Goal: Task Accomplishment & Management: Complete application form

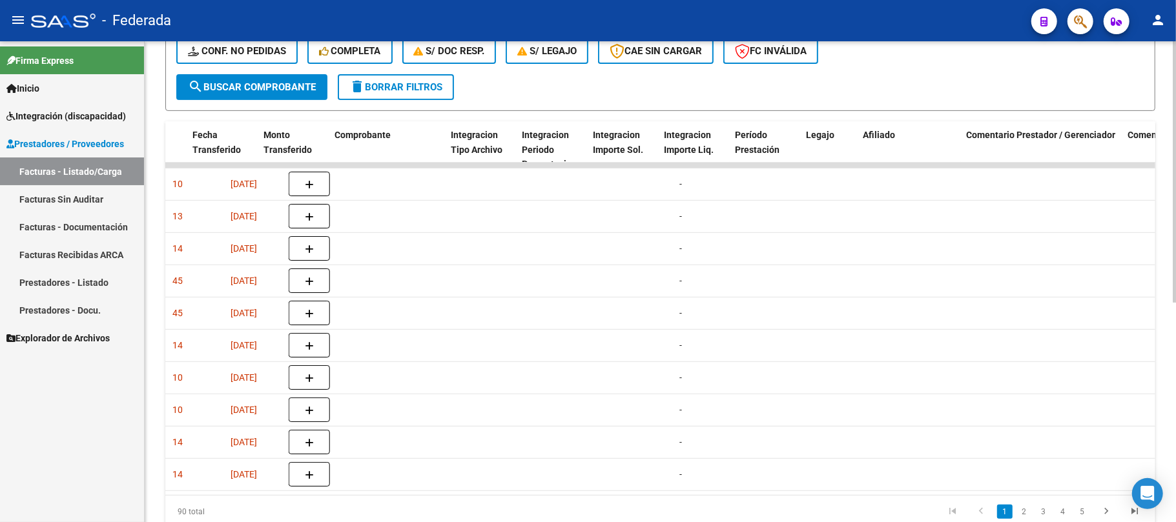
scroll to position [0, 1406]
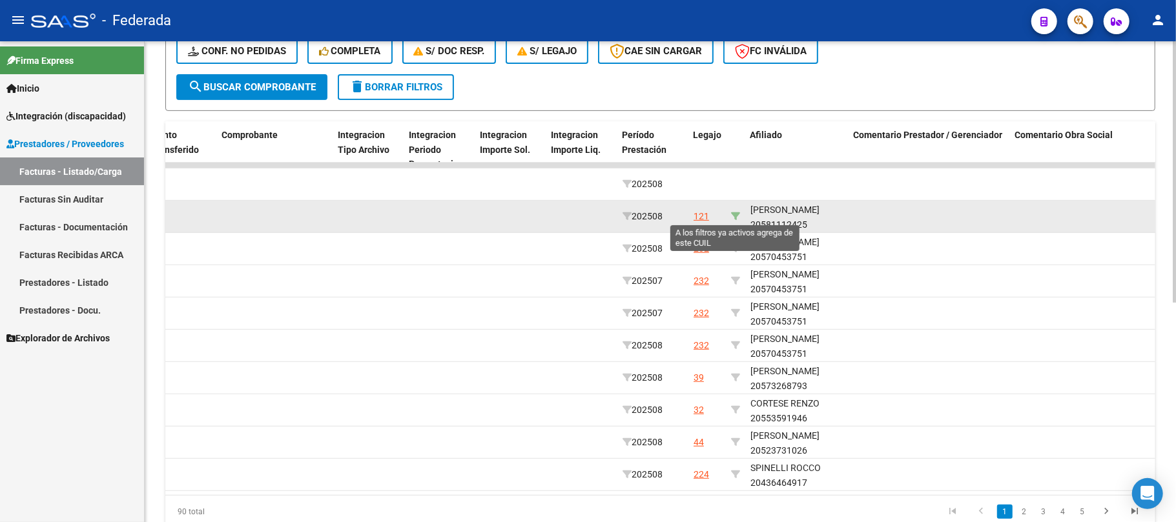
click at [735, 212] on icon at bounding box center [735, 216] width 9 height 9
type input "20581112425"
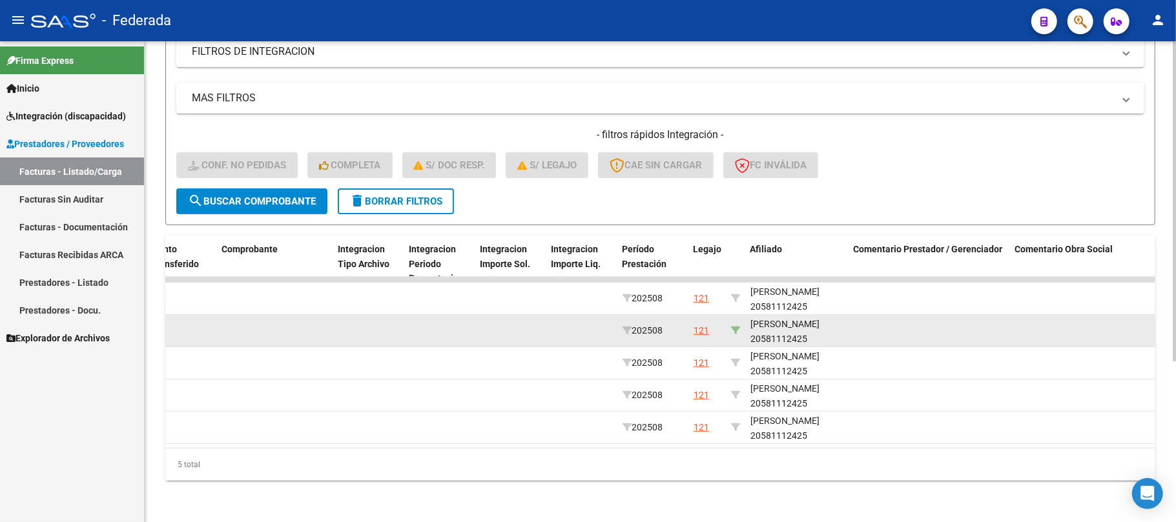
scroll to position [241, 0]
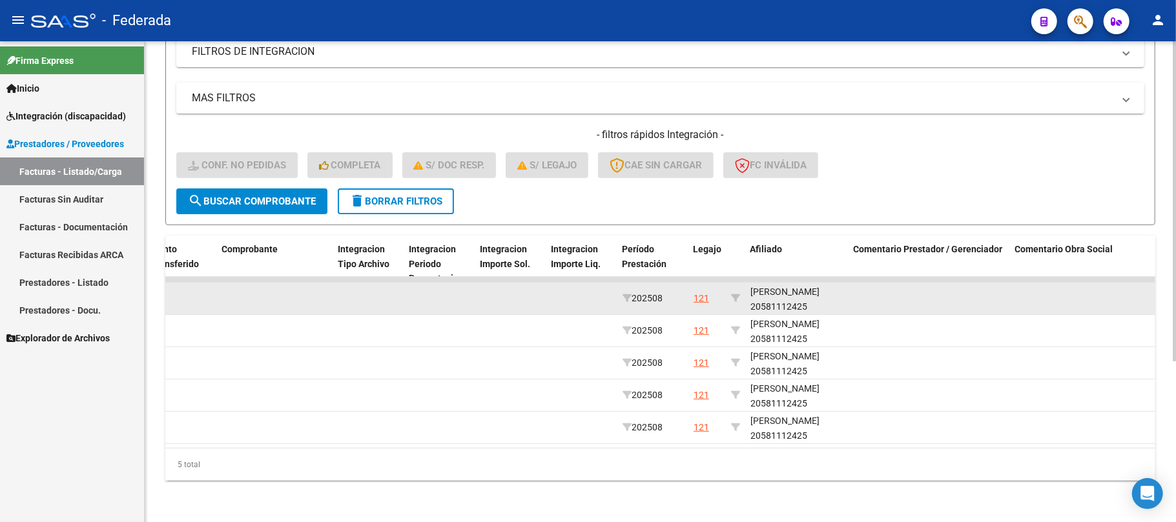
click at [761, 297] on div "SANCHEZ GENARO 20581112425" at bounding box center [796, 300] width 93 height 30
copy div "20581112425"
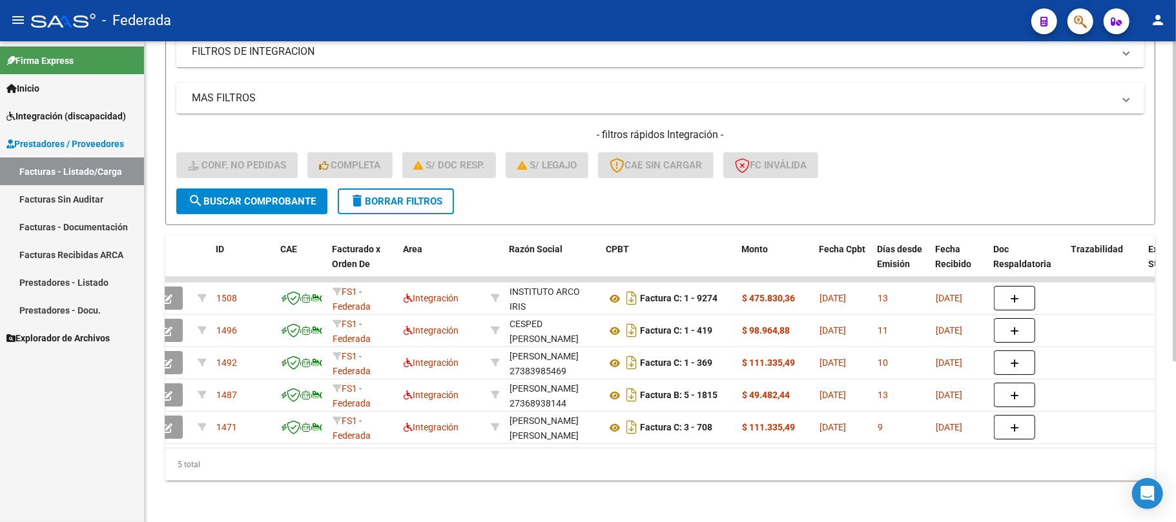
scroll to position [0, 0]
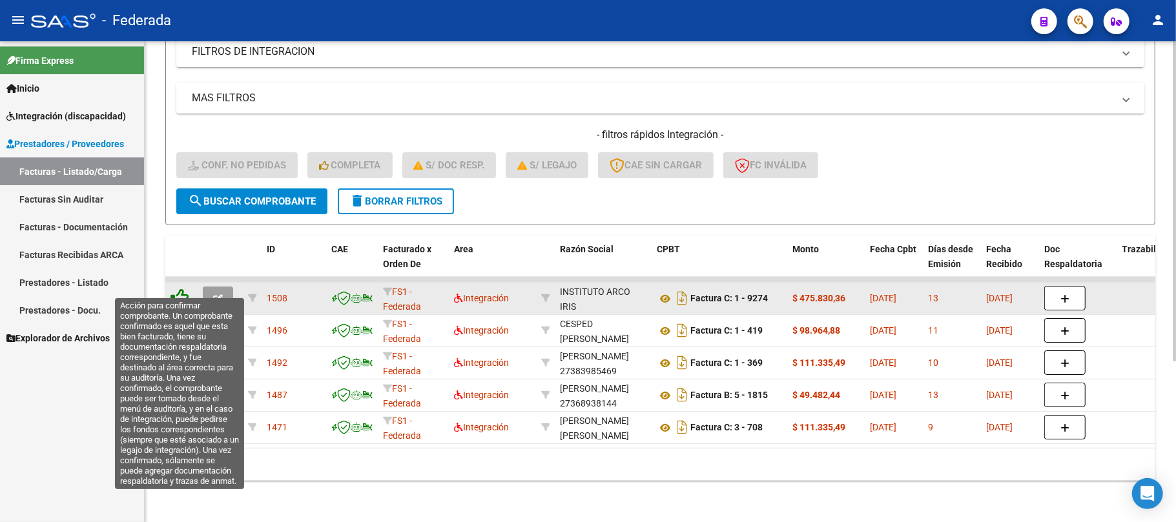
click at [182, 289] on icon at bounding box center [179, 298] width 18 height 18
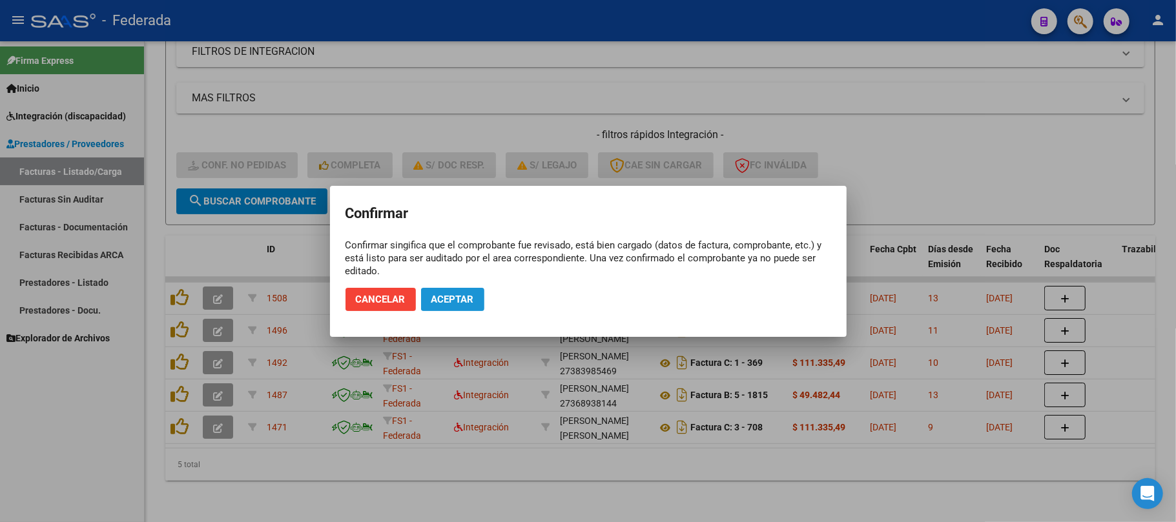
click at [471, 294] on span "Aceptar" at bounding box center [452, 300] width 43 height 12
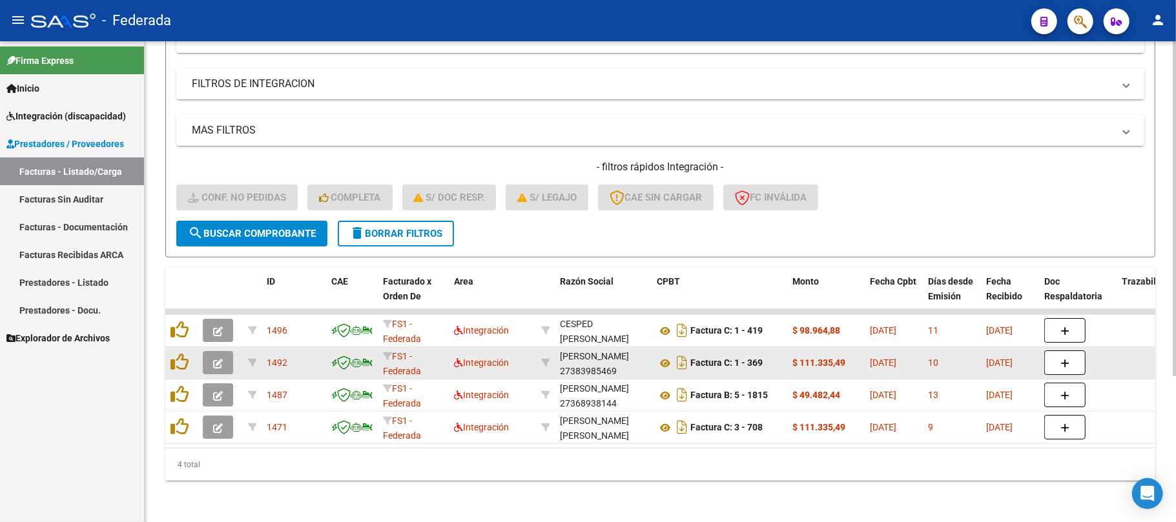
scroll to position [209, 0]
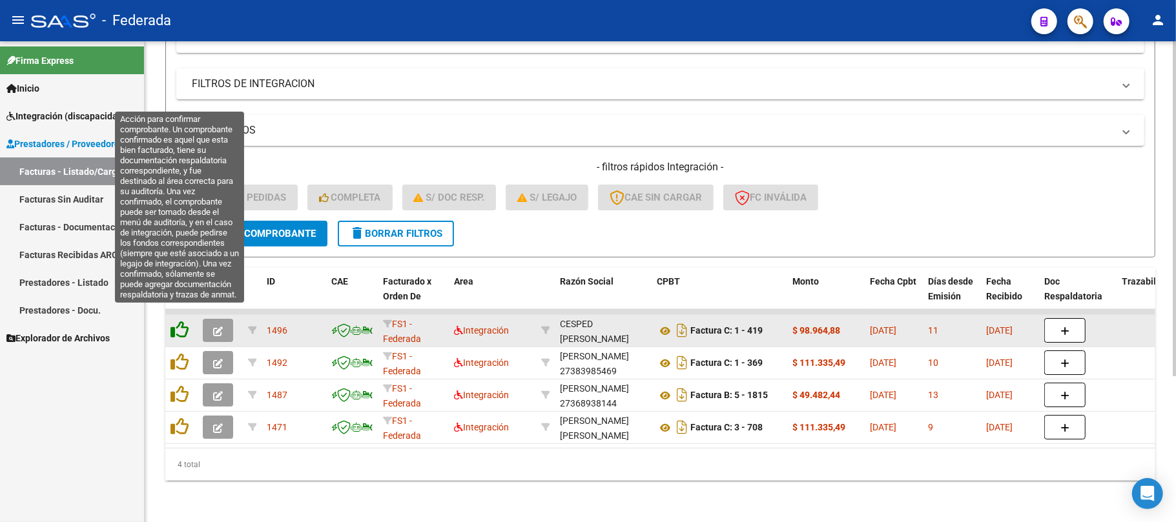
click at [185, 321] on icon at bounding box center [179, 330] width 18 height 18
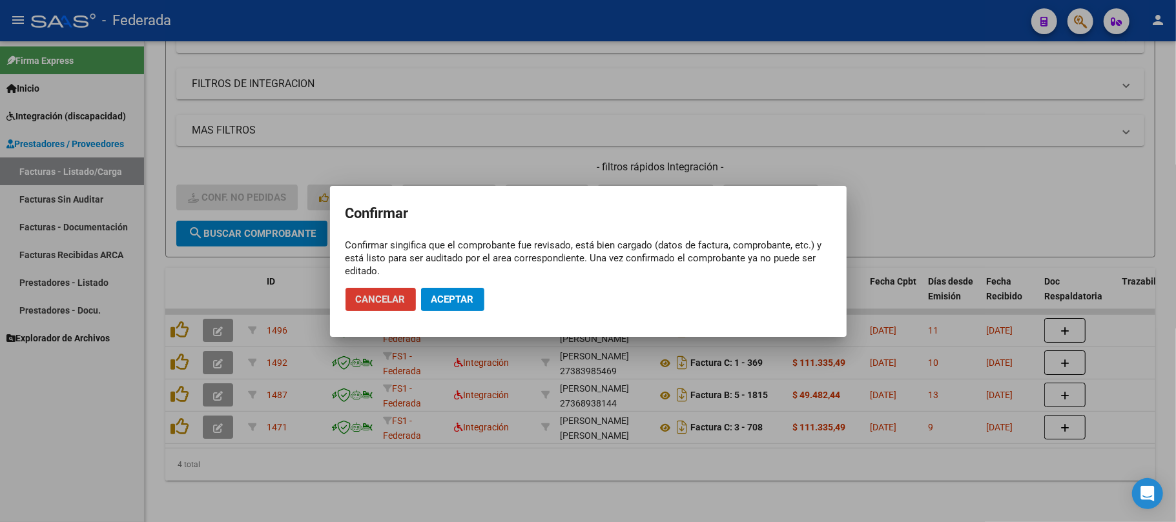
click at [431, 302] on span "Aceptar" at bounding box center [452, 300] width 43 height 12
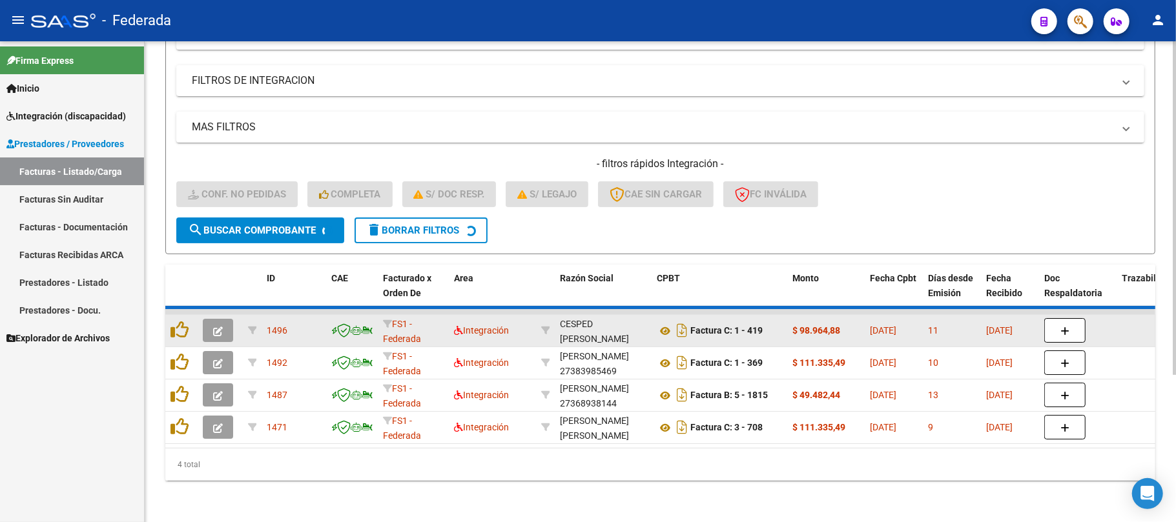
scroll to position [177, 0]
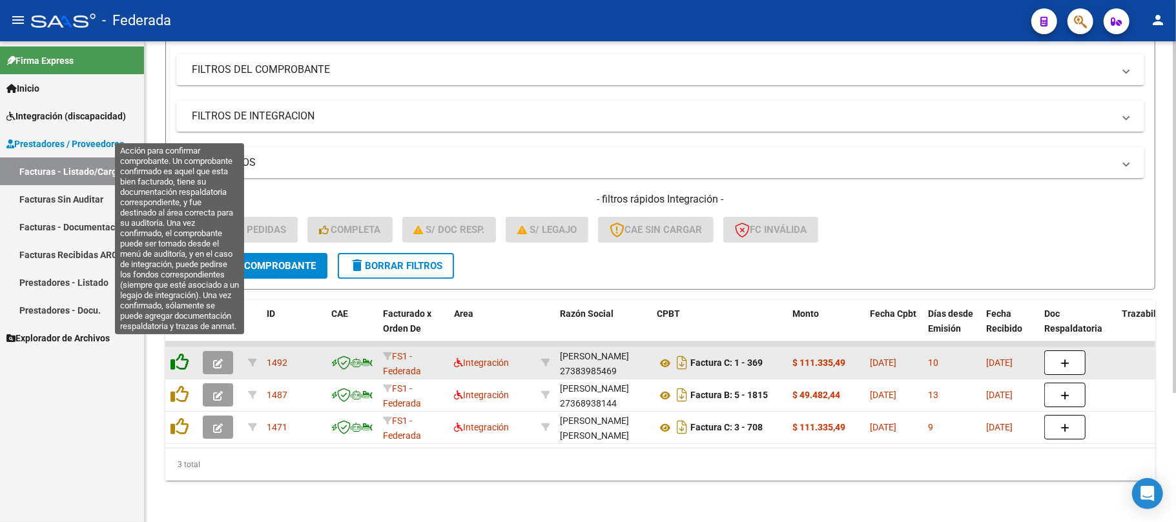
click at [187, 353] on icon at bounding box center [179, 362] width 18 height 18
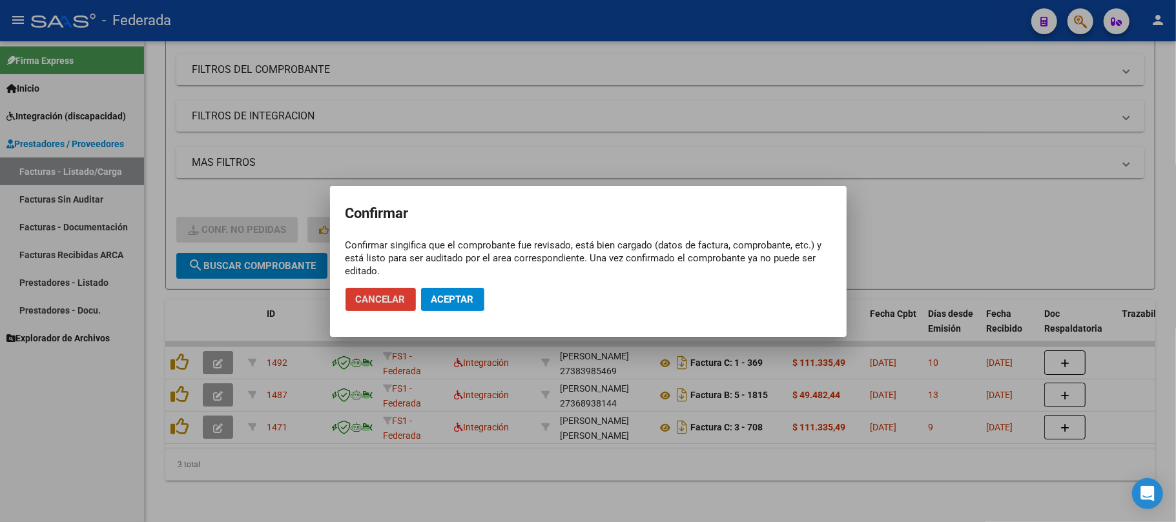
click at [433, 301] on span "Aceptar" at bounding box center [452, 300] width 43 height 12
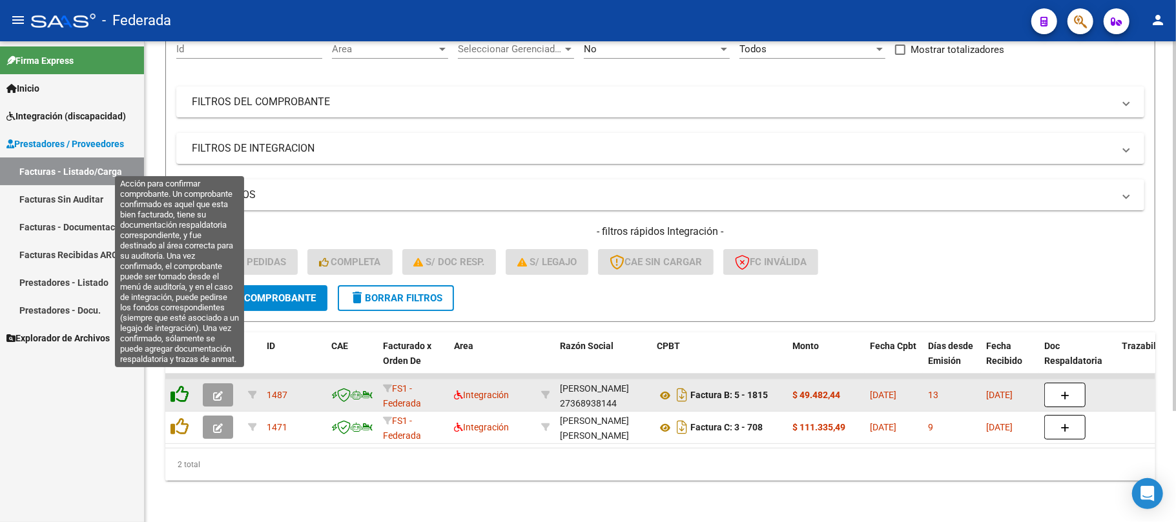
click at [185, 385] on icon at bounding box center [179, 394] width 18 height 18
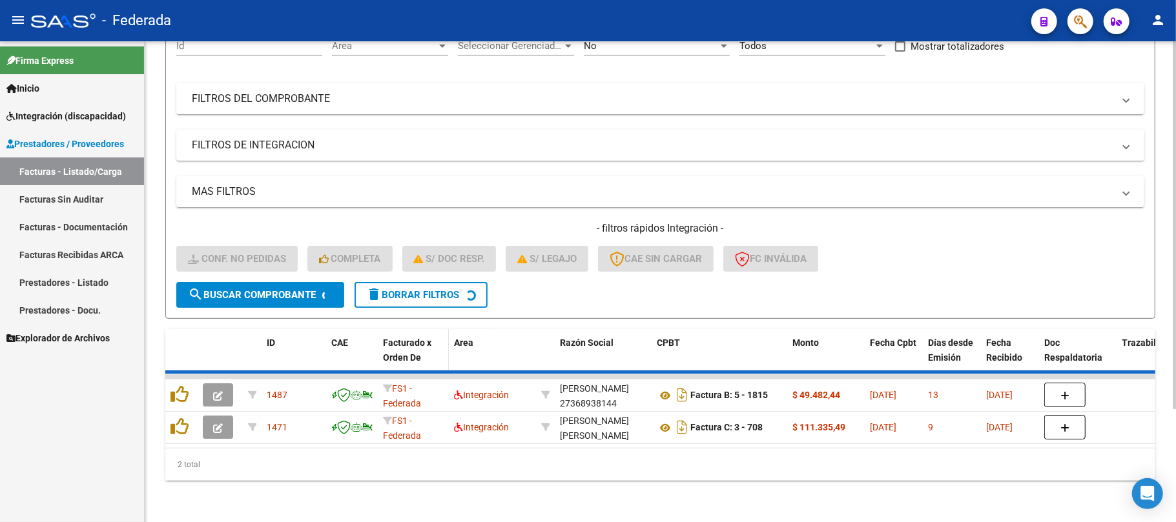
scroll to position [112, 0]
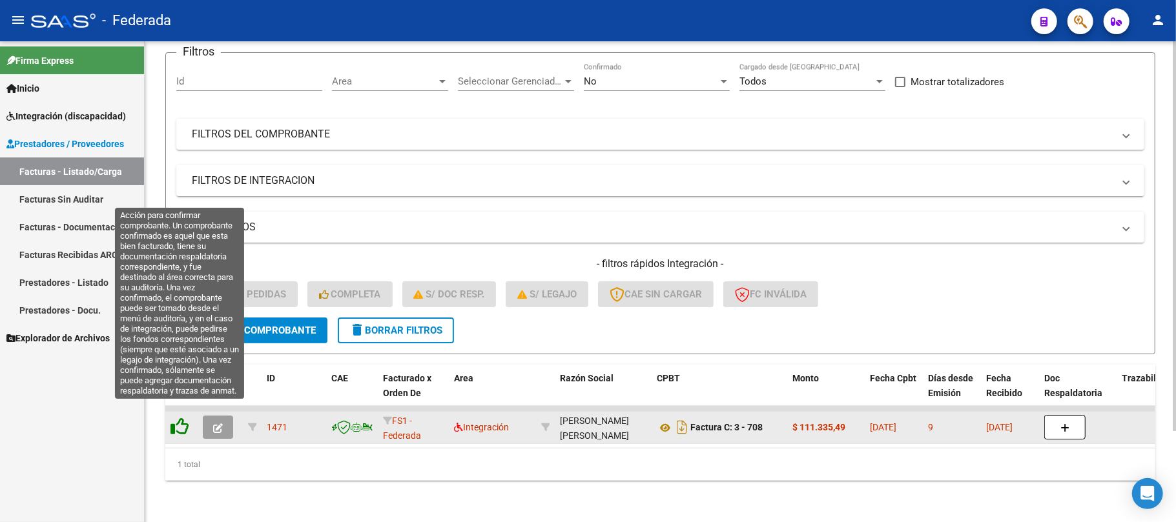
click at [184, 418] on icon at bounding box center [179, 427] width 18 height 18
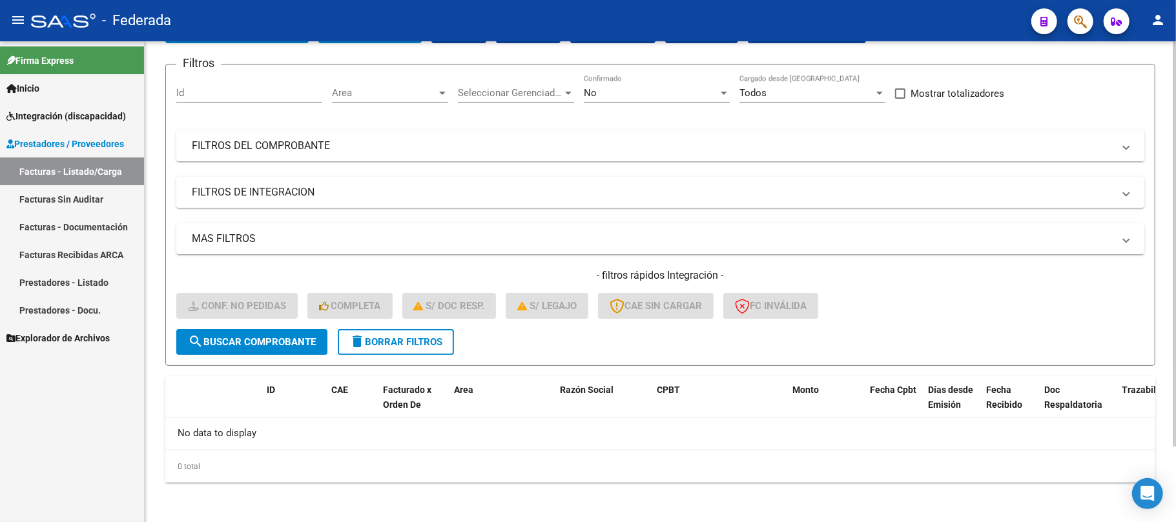
click at [381, 336] on span "delete Borrar Filtros" at bounding box center [395, 342] width 93 height 12
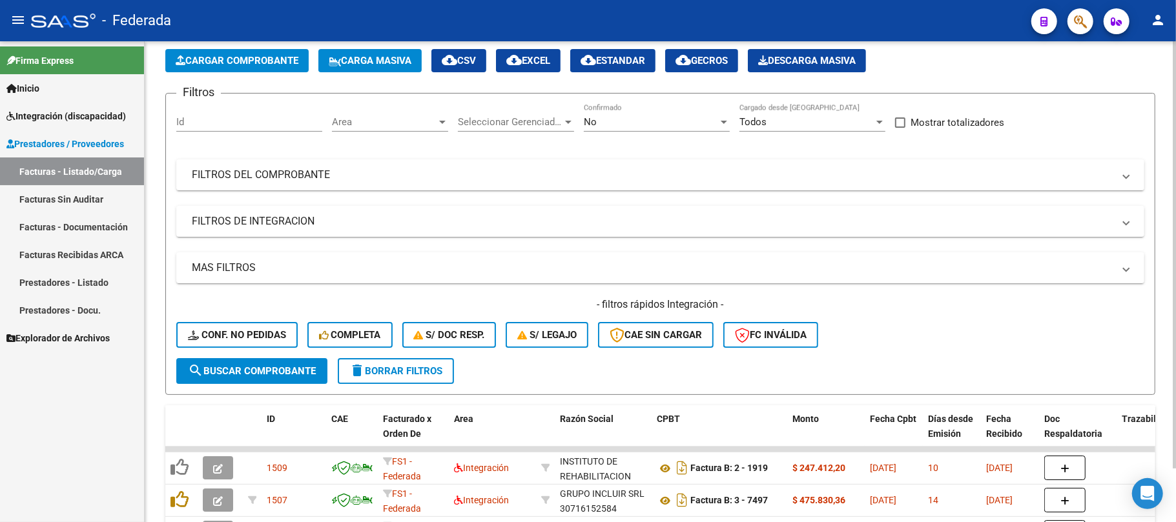
scroll to position [89, 0]
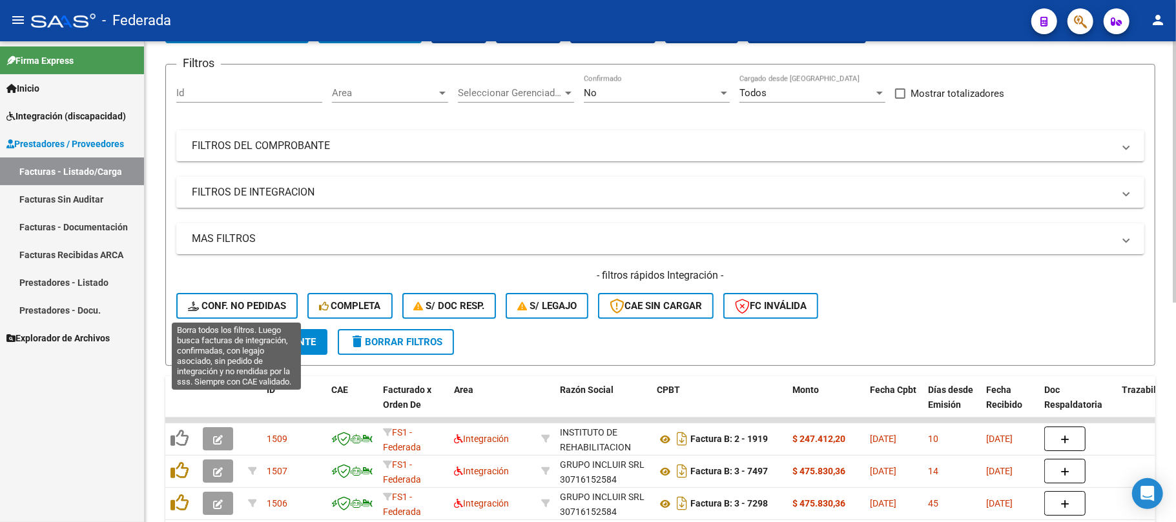
click at [274, 306] on span "Conf. no pedidas" at bounding box center [237, 306] width 98 height 12
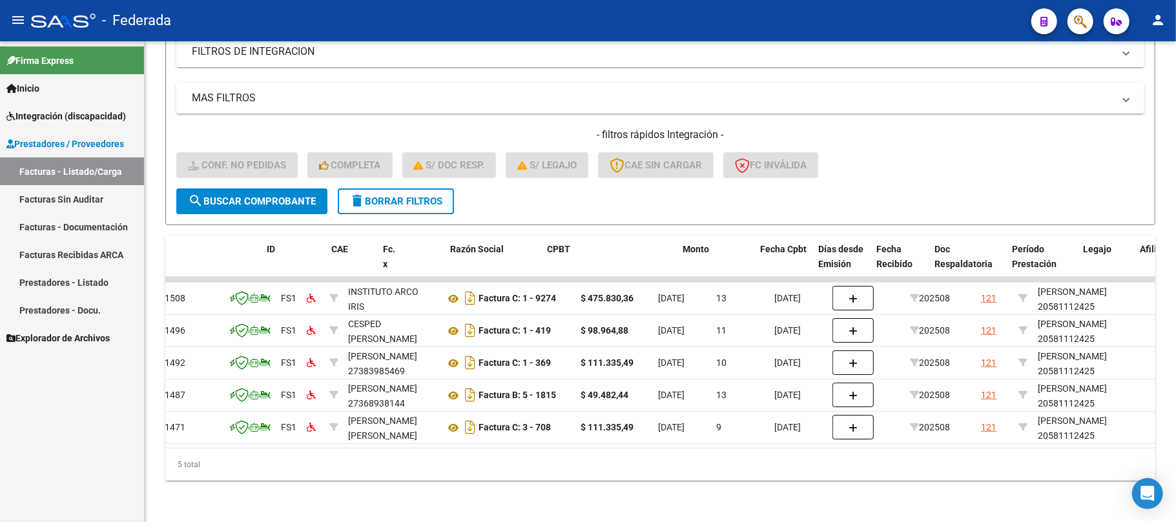
scroll to position [0, 0]
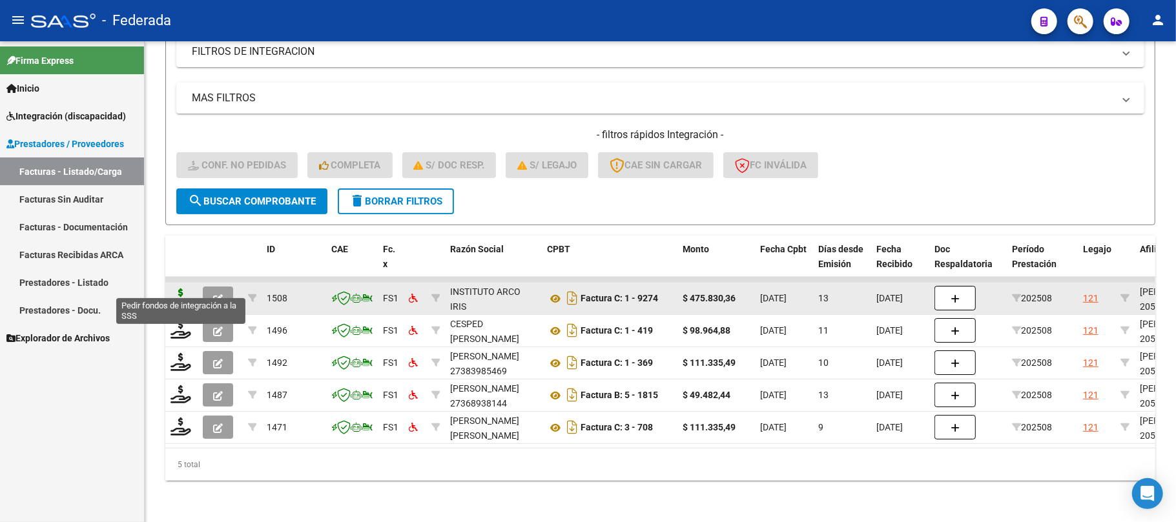
click at [179, 291] on icon at bounding box center [180, 298] width 21 height 18
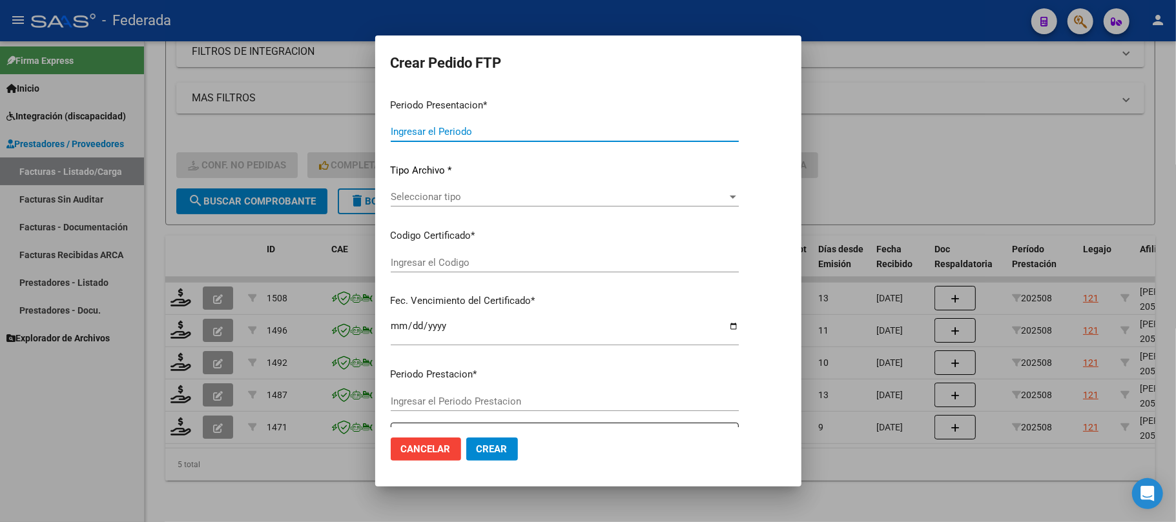
type input "202508"
type input "$ 475.830,36"
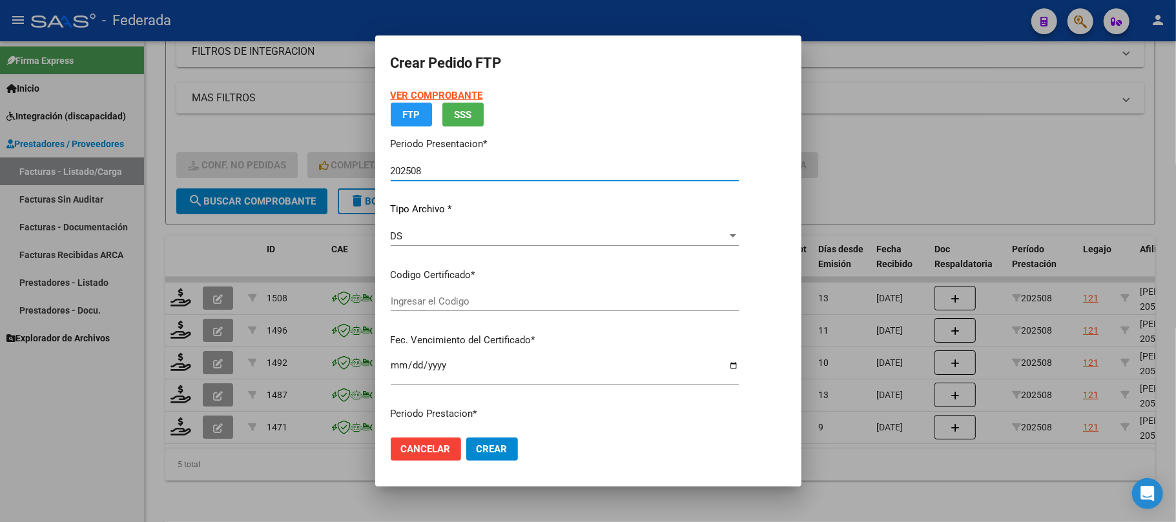
type input "ARG02000581112422023101220261012BS375"
type input "2026-10-27"
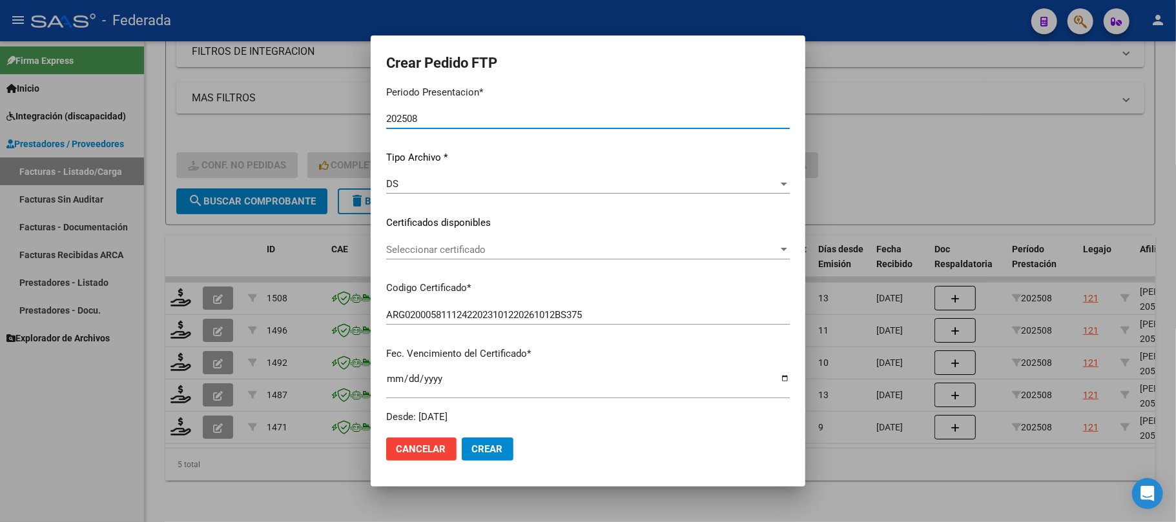
click at [414, 249] on span "Seleccionar certificado" at bounding box center [582, 250] width 392 height 12
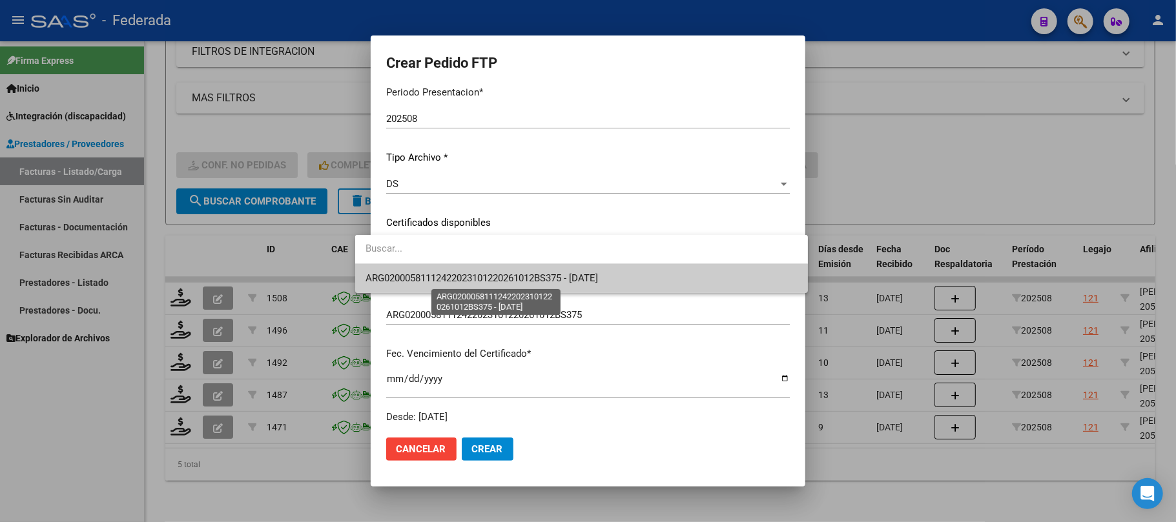
click at [412, 274] on span "ARG02000581112422023101220261012BS375 - 2026-10-27" at bounding box center [481, 278] width 232 height 12
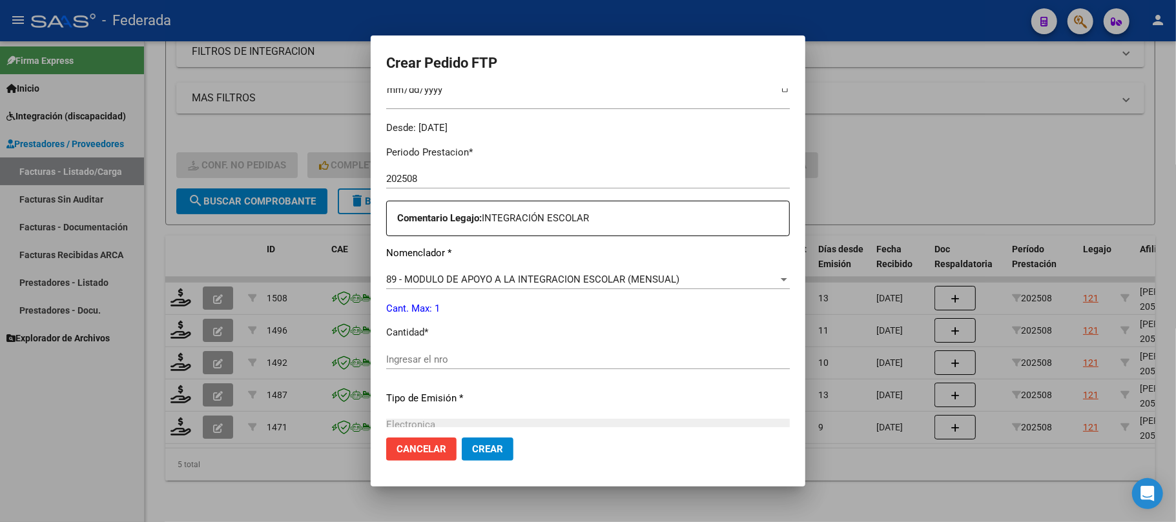
scroll to position [430, 0]
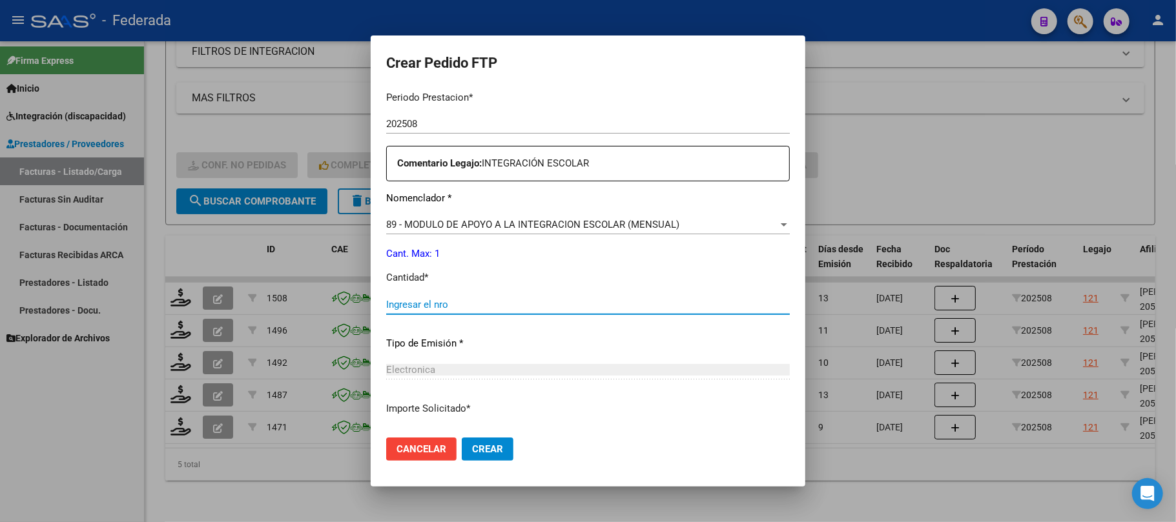
click at [417, 303] on input "Ingresar el nro" at bounding box center [587, 305] width 403 height 12
type input "1"
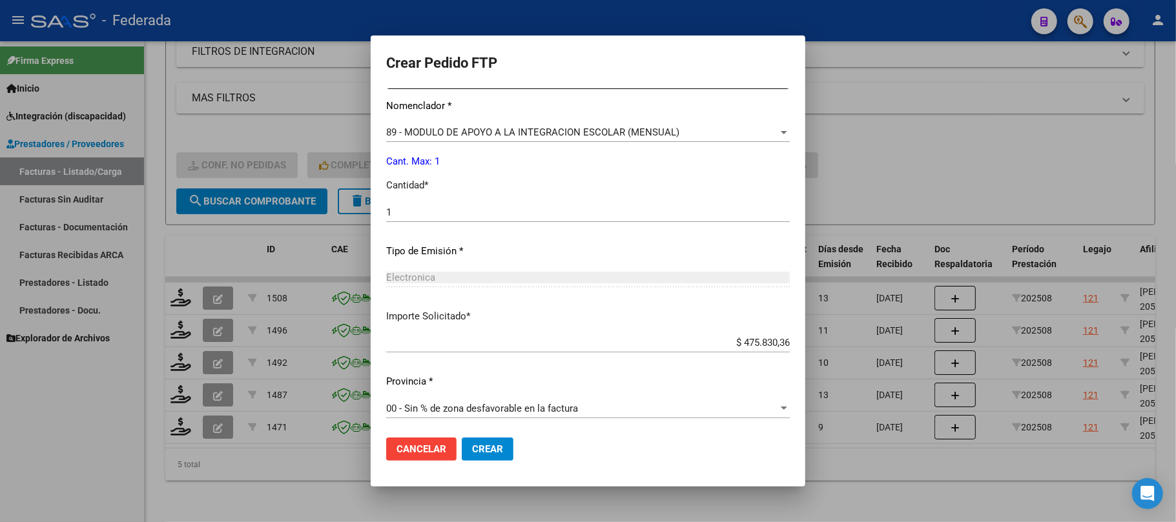
scroll to position [524, 0]
click at [478, 449] on span "Crear" at bounding box center [487, 450] width 31 height 12
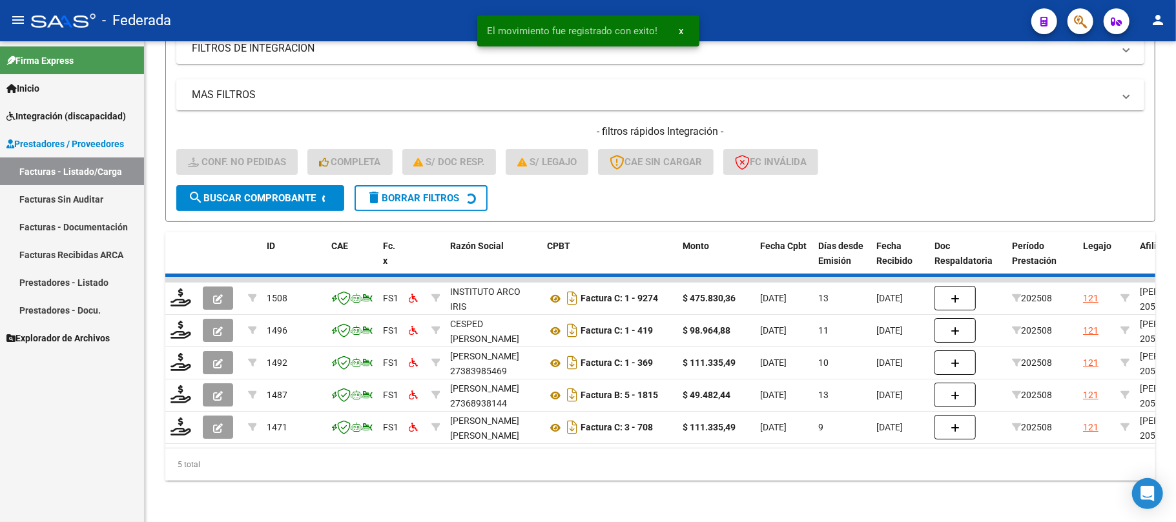
scroll to position [209, 0]
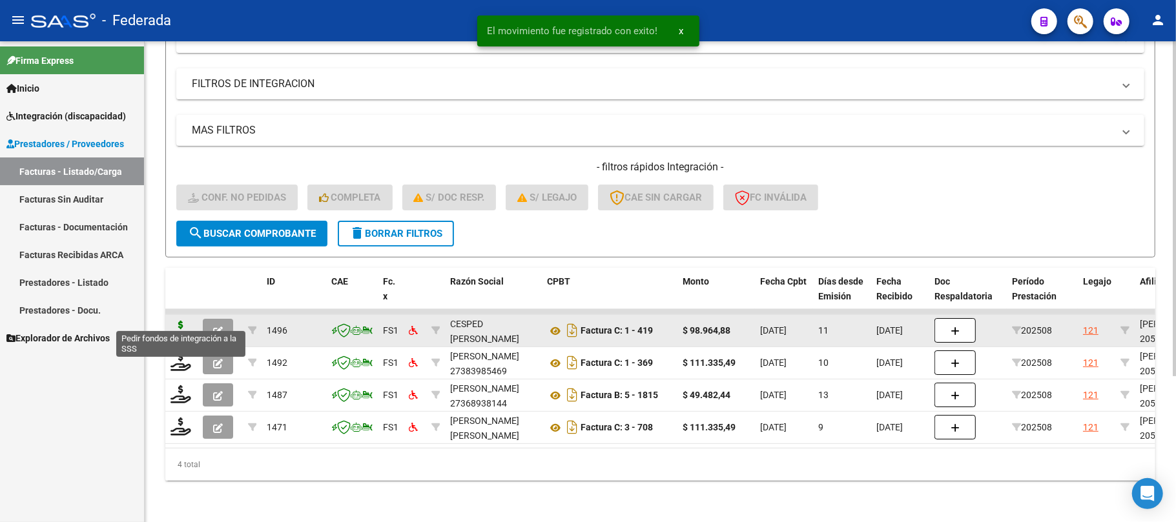
click at [177, 321] on icon at bounding box center [180, 330] width 21 height 18
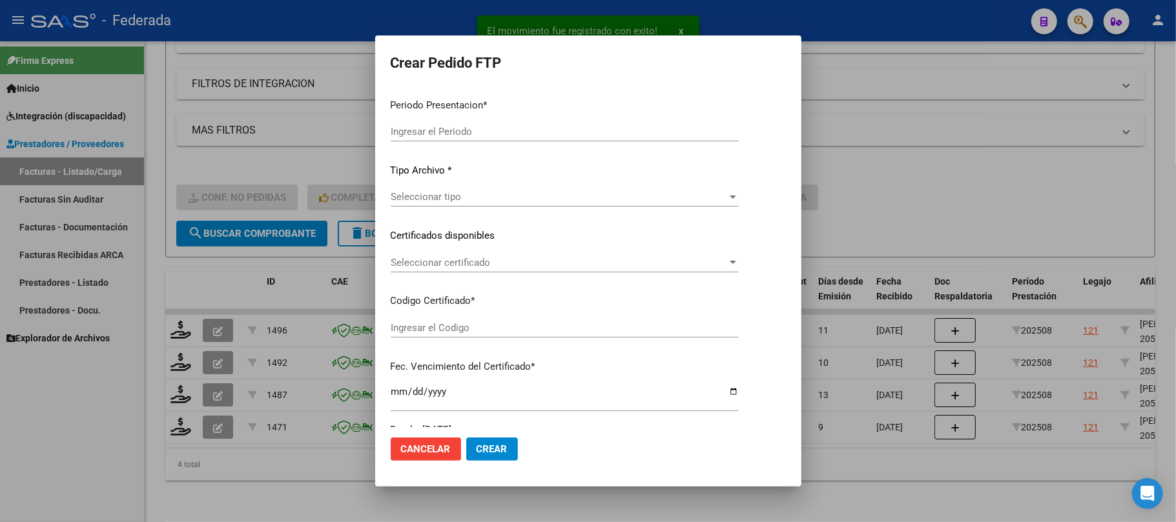
type input "202508"
type input "$ 98.964,88"
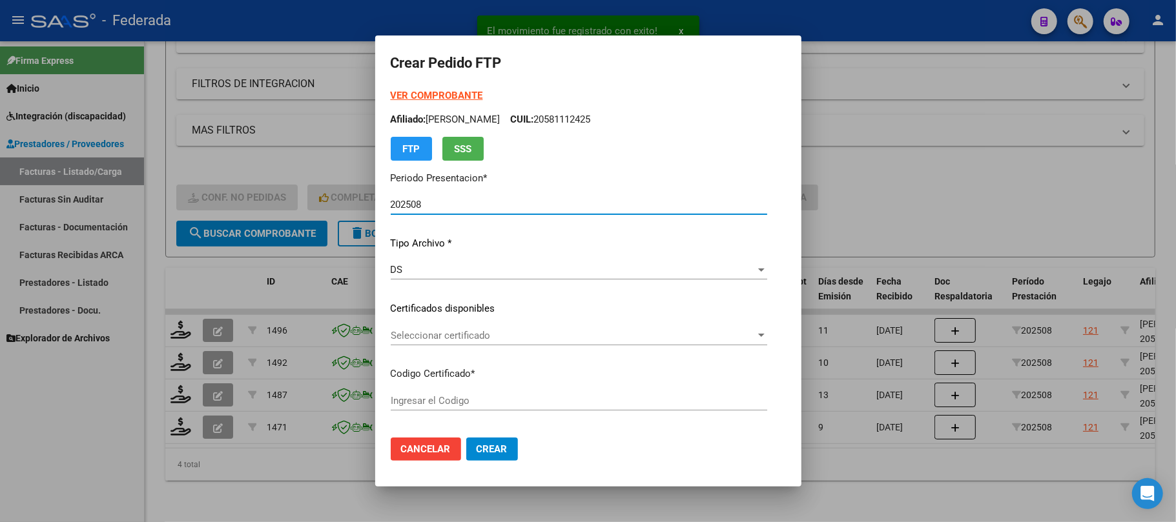
type input "ARG02000581112422023101220261012BS375"
type input "2026-10-27"
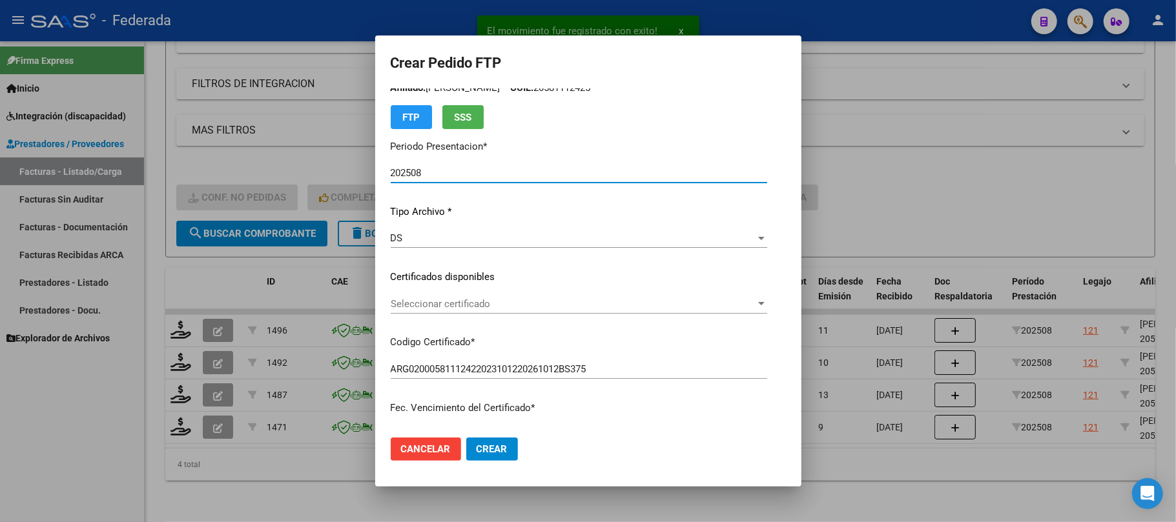
scroll to position [86, 0]
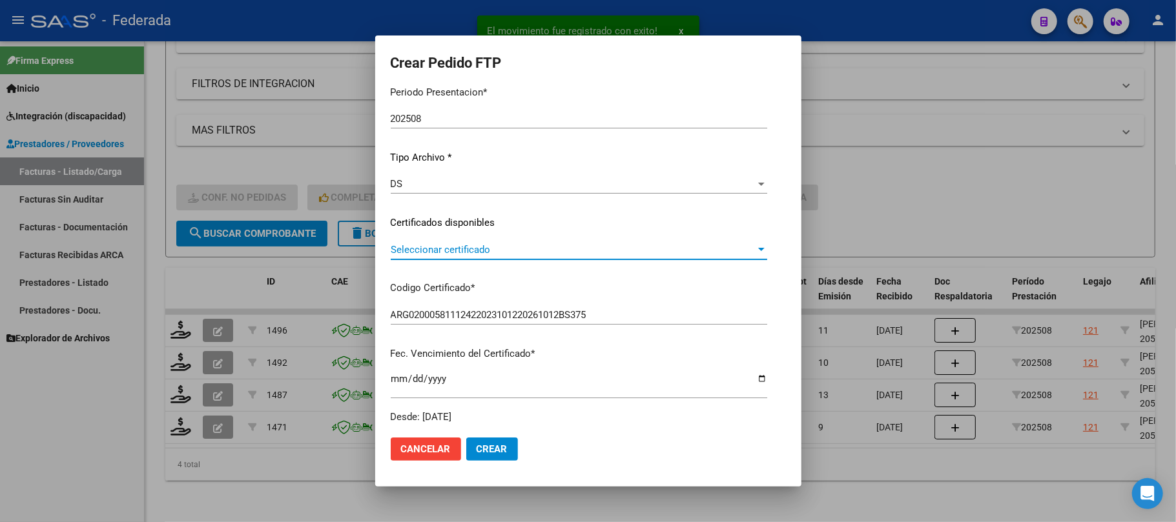
click at [448, 247] on span "Seleccionar certificado" at bounding box center [573, 250] width 365 height 12
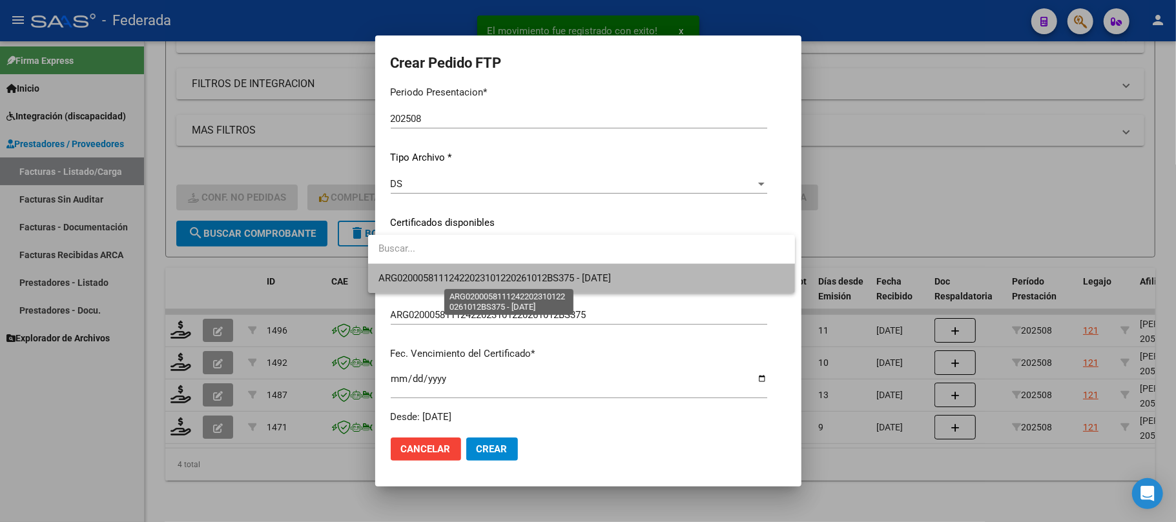
click at [449, 272] on span "ARG02000581112422023101220261012BS375 - 2026-10-27" at bounding box center [494, 278] width 232 height 12
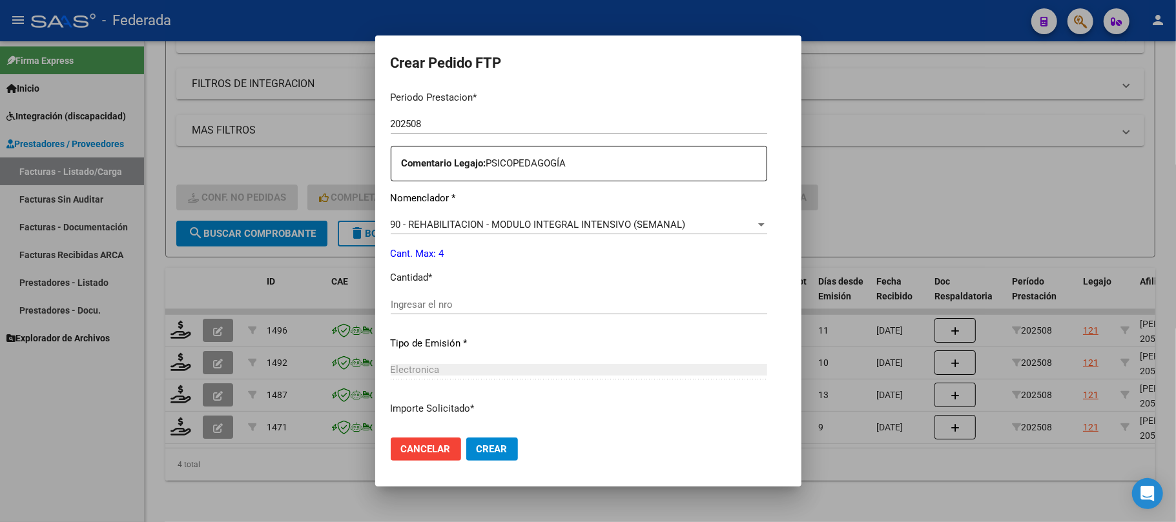
scroll to position [516, 0]
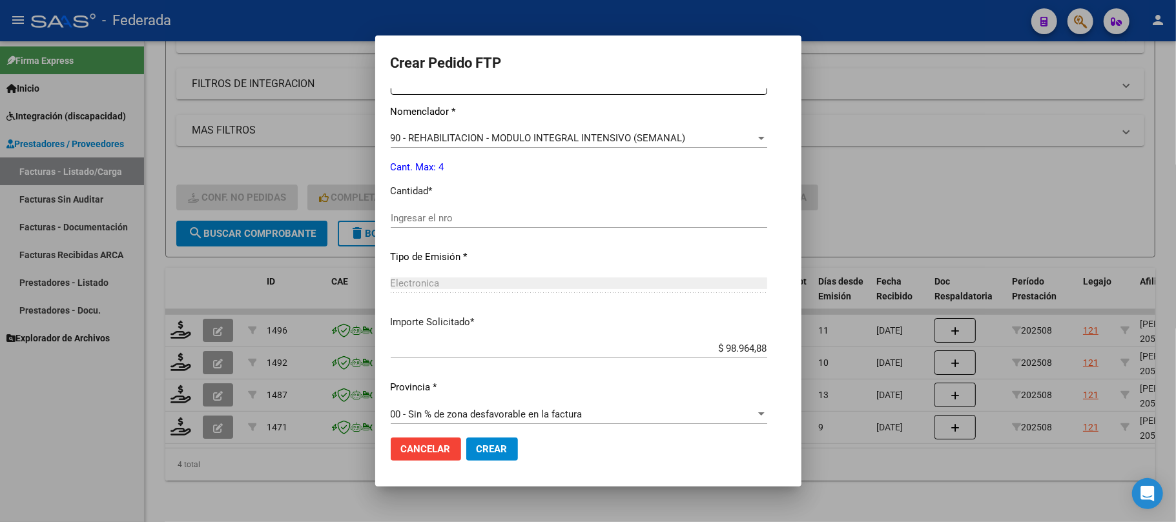
click at [445, 229] on div "Ingresar el nro" at bounding box center [579, 225] width 376 height 32
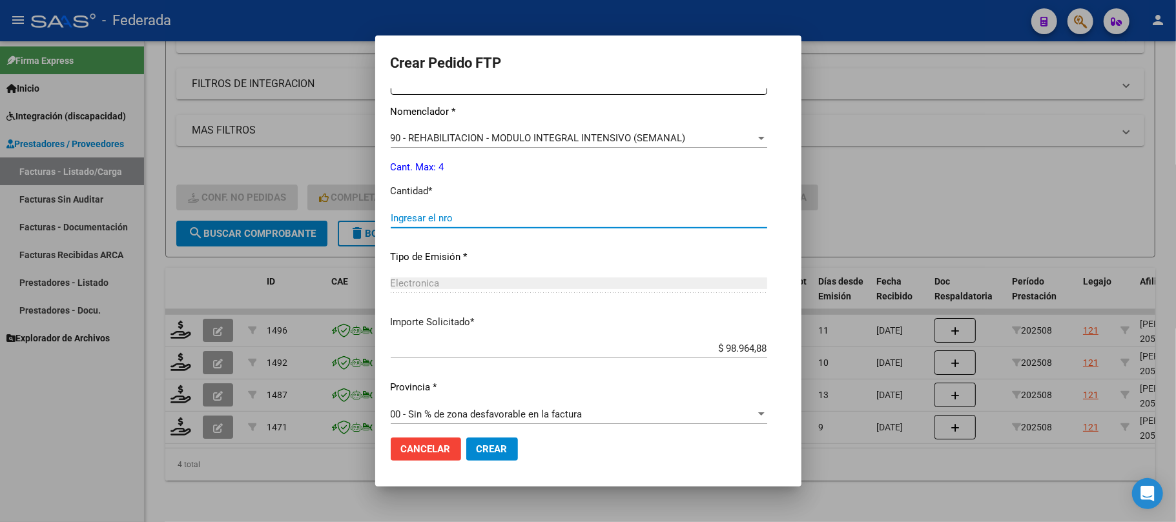
click at [442, 221] on input "Ingresar el nro" at bounding box center [579, 218] width 376 height 12
type input "4"
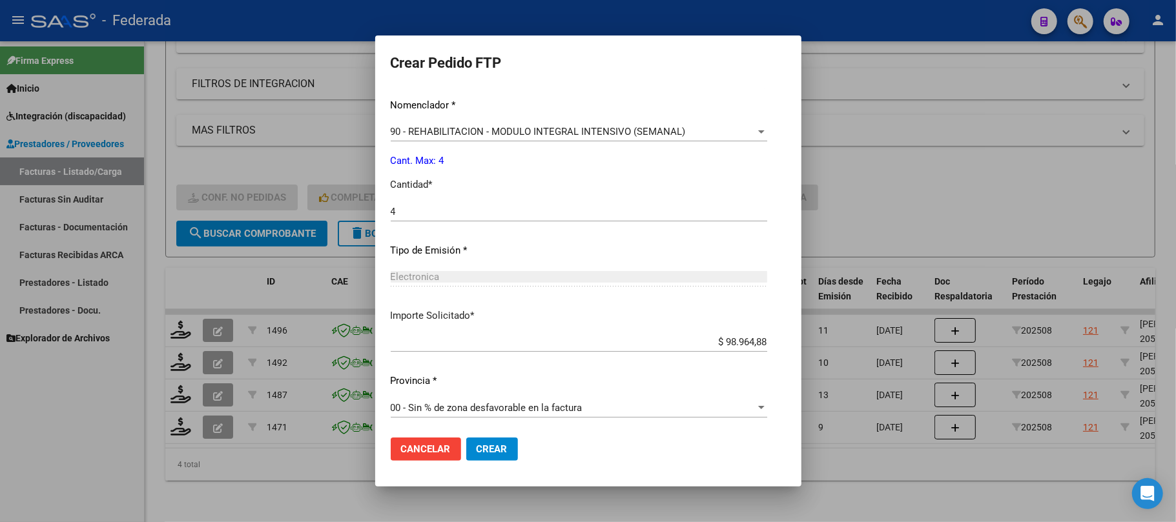
scroll to position [524, 0]
click at [483, 449] on span "Crear" at bounding box center [491, 450] width 31 height 12
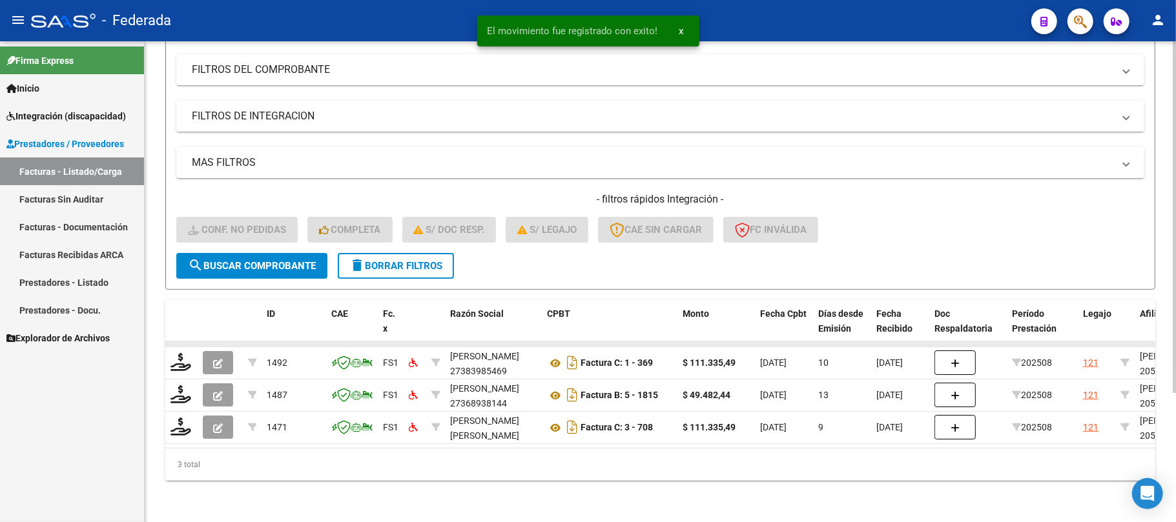
scroll to position [177, 0]
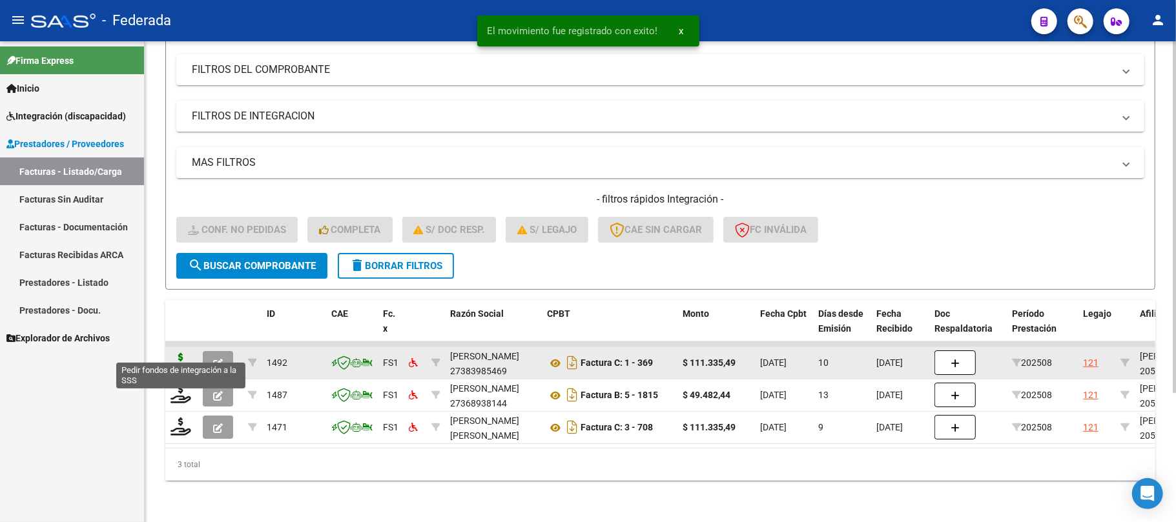
click at [181, 353] on icon at bounding box center [180, 362] width 21 height 18
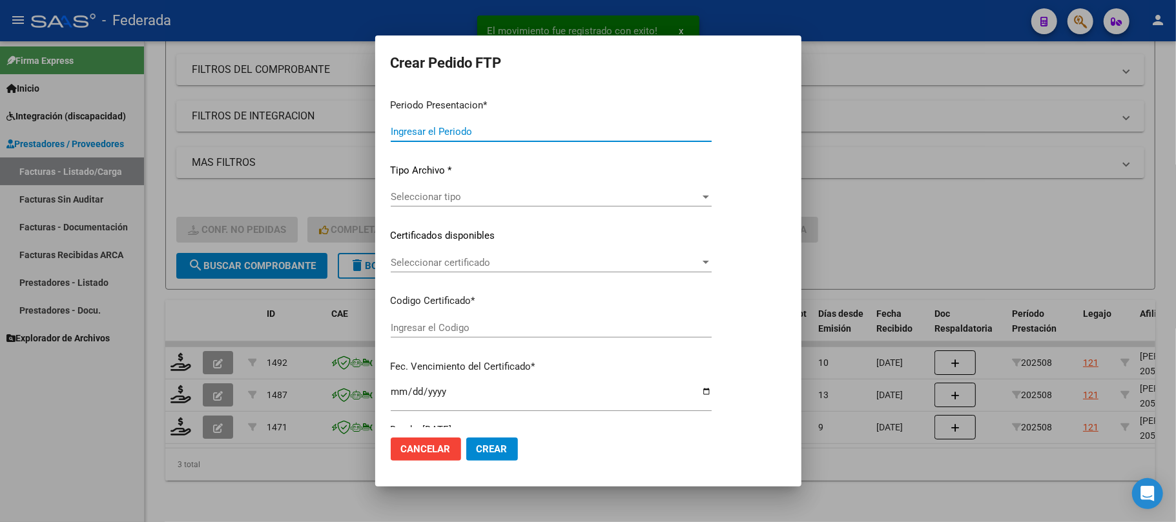
type input "202508"
type input "$ 111.335,49"
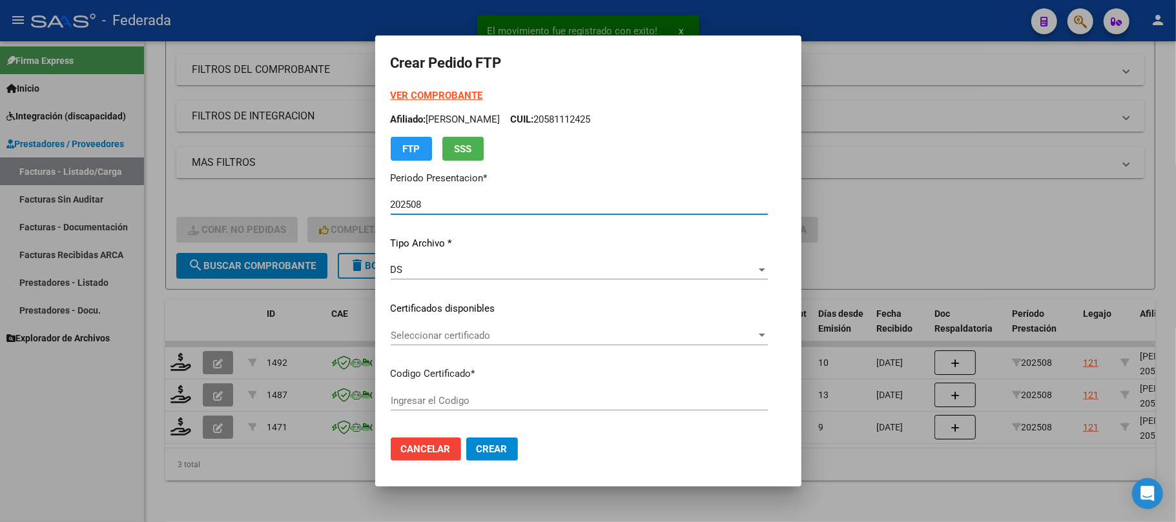
type input "ARG02000581112422023101220261012BS375"
type input "2026-10-27"
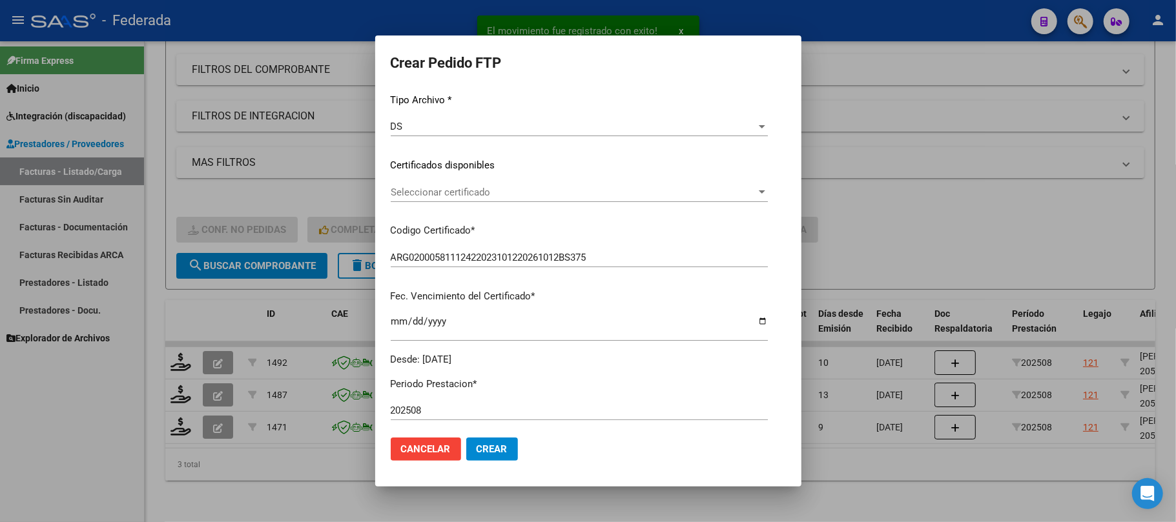
scroll to position [172, 0]
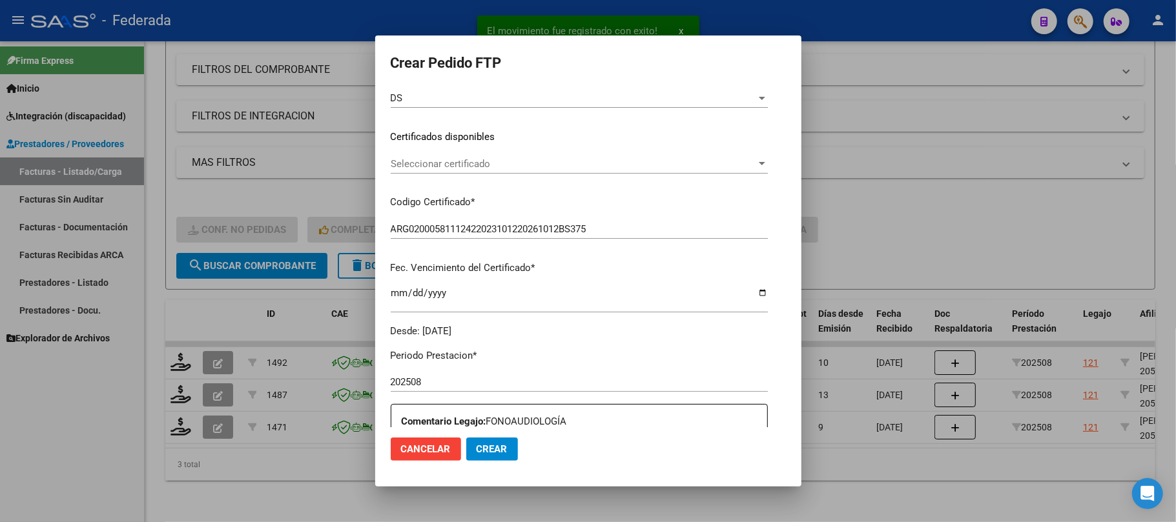
click at [422, 167] on span "Seleccionar certificado" at bounding box center [573, 164] width 365 height 12
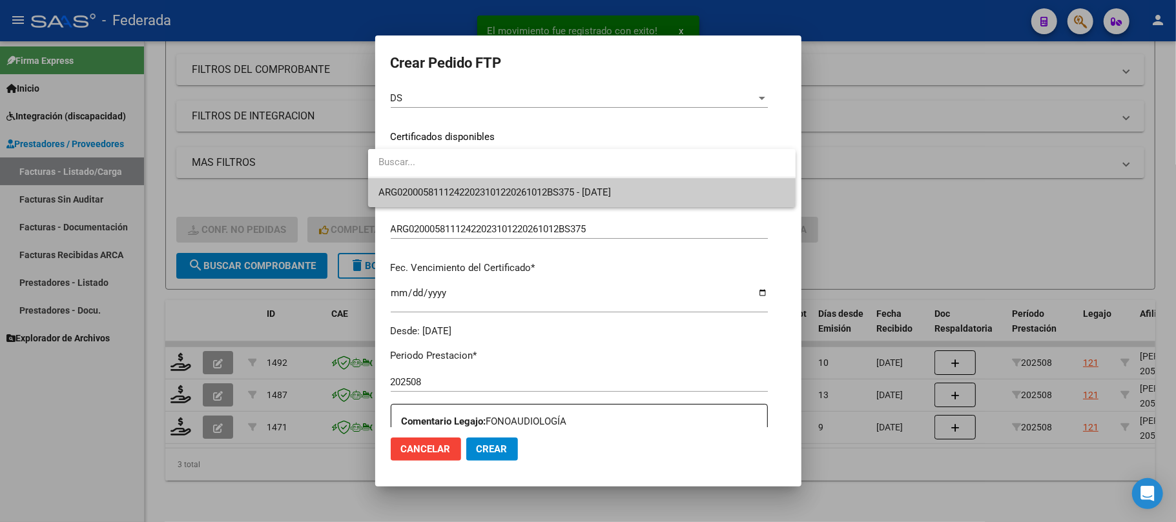
click at [424, 184] on span "ARG02000581112422023101220261012BS375 - 2026-10-27" at bounding box center [581, 192] width 407 height 29
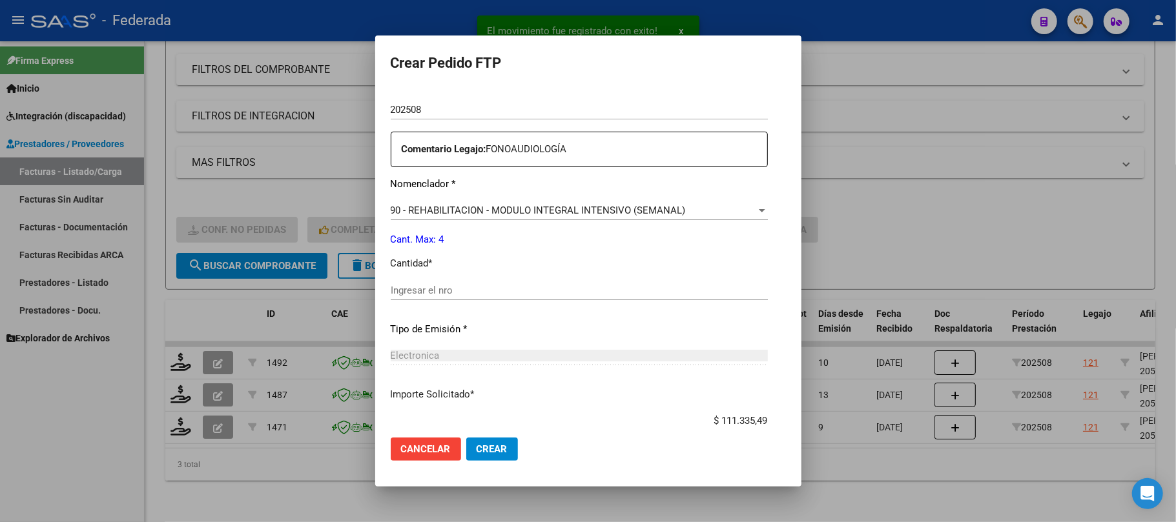
scroll to position [516, 0]
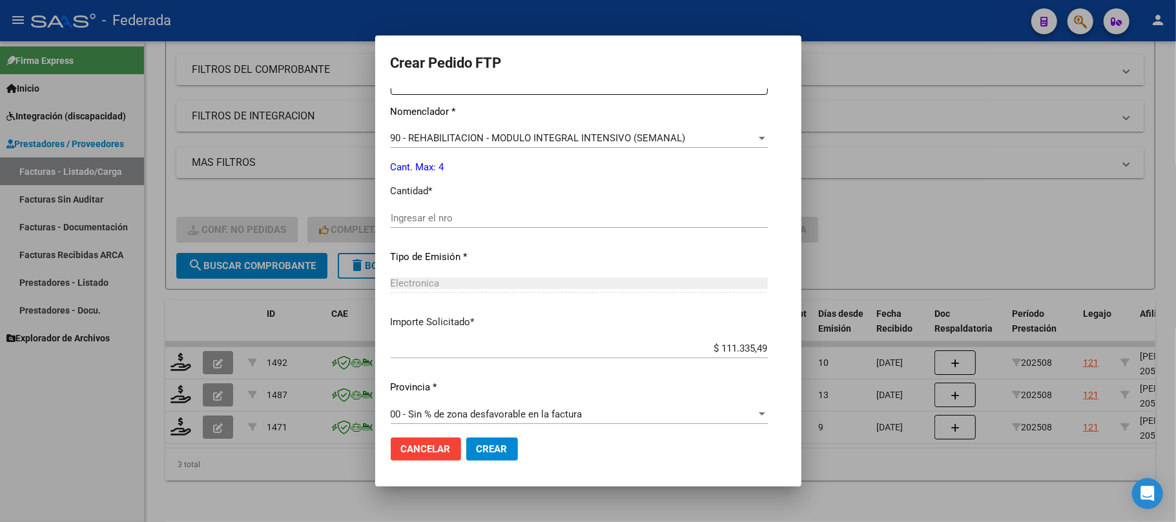
click at [422, 225] on div "Ingresar el nro" at bounding box center [579, 218] width 377 height 19
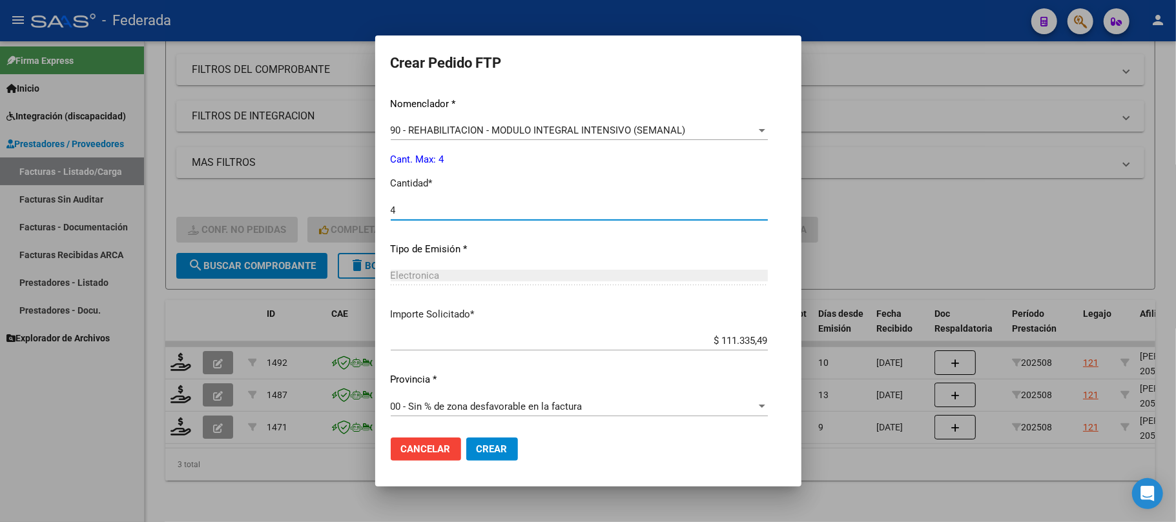
type input "4"
click at [496, 448] on button "Crear" at bounding box center [492, 449] width 52 height 23
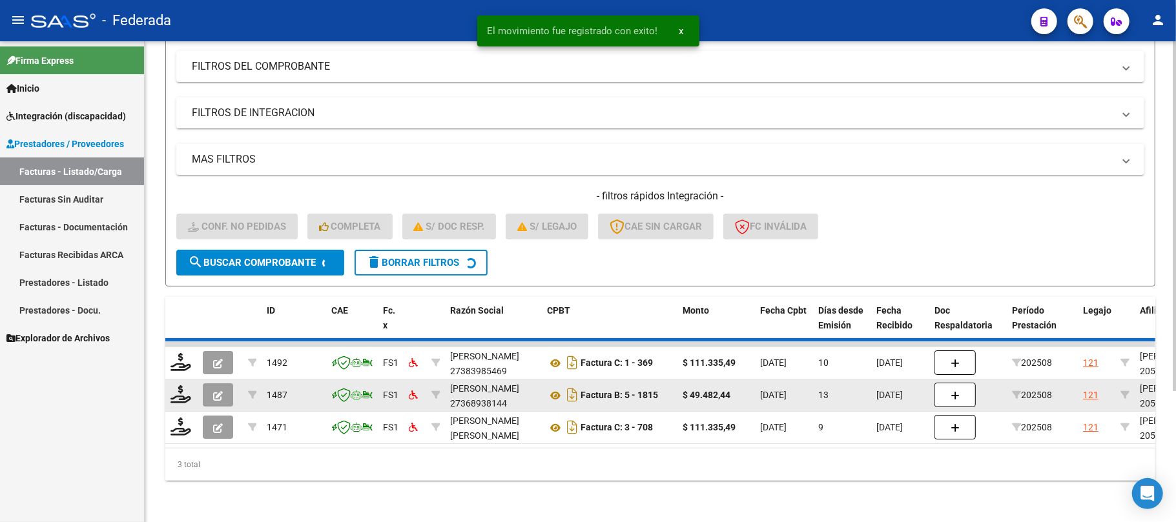
scroll to position [145, 0]
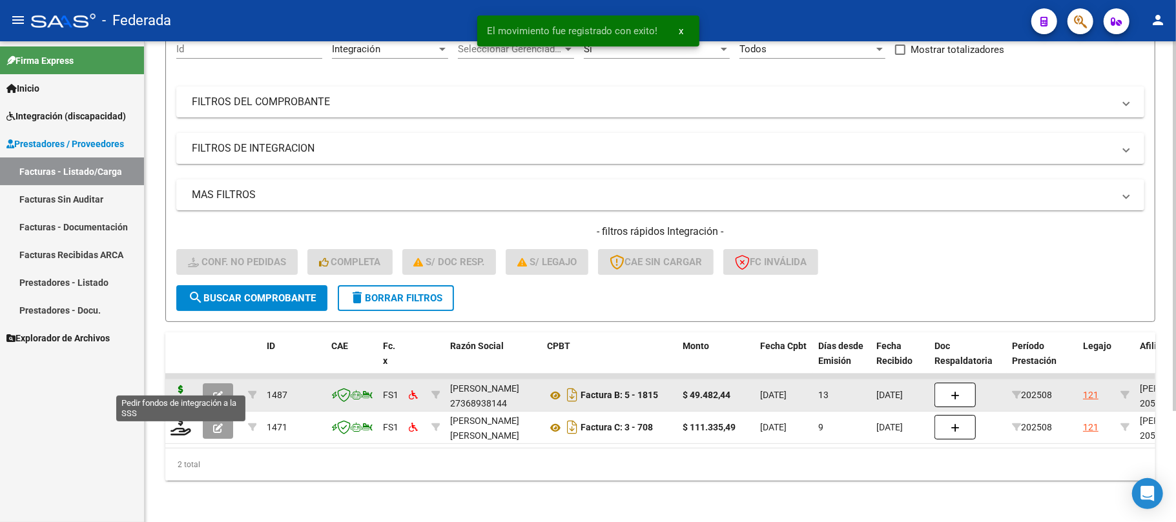
click at [182, 387] on icon at bounding box center [180, 394] width 21 height 18
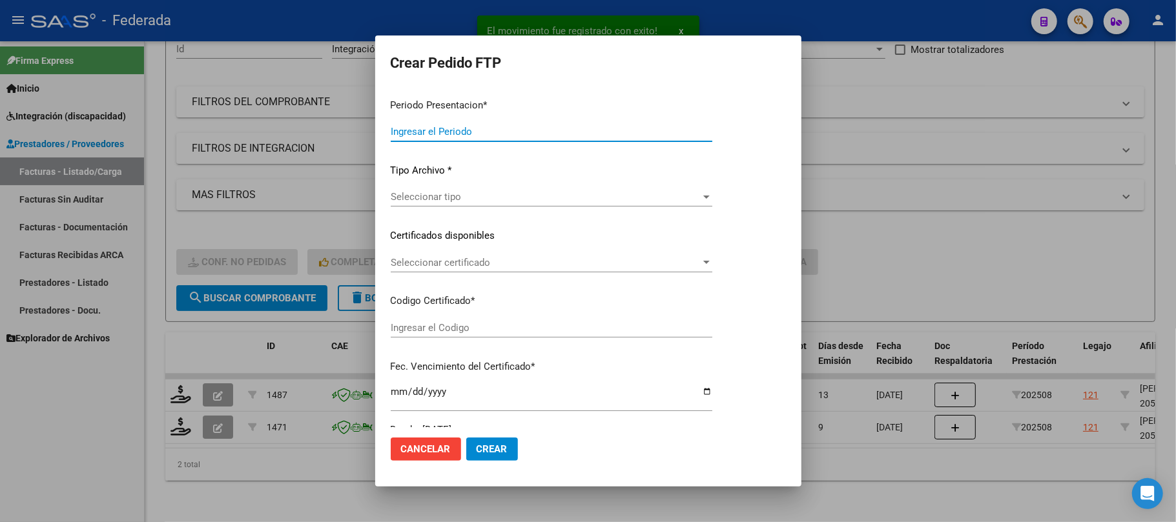
type input "202508"
type input "$ 49.482,44"
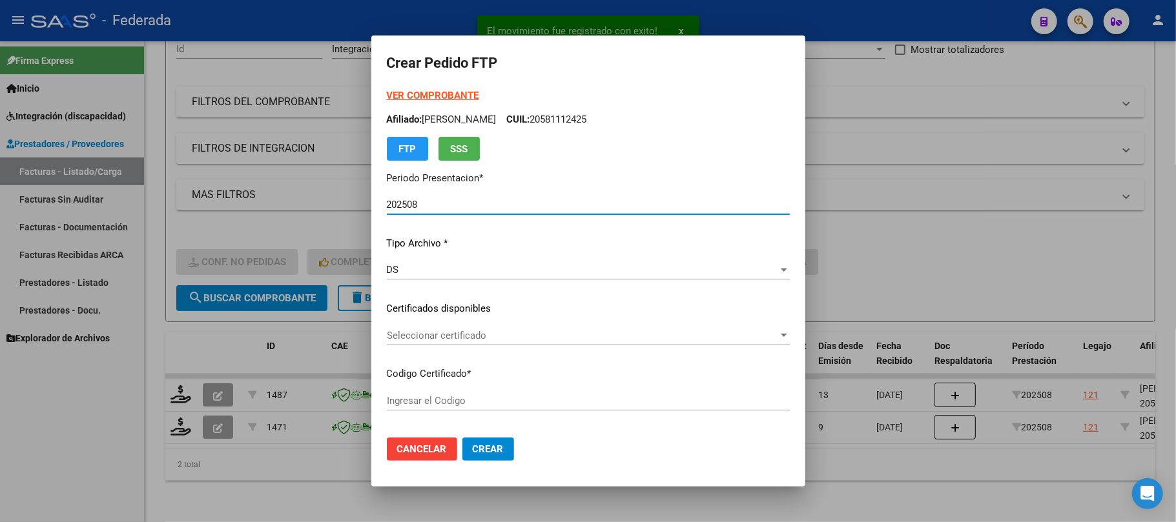
type input "ARG02000581112422023101220261012BS375"
type input "2026-10-27"
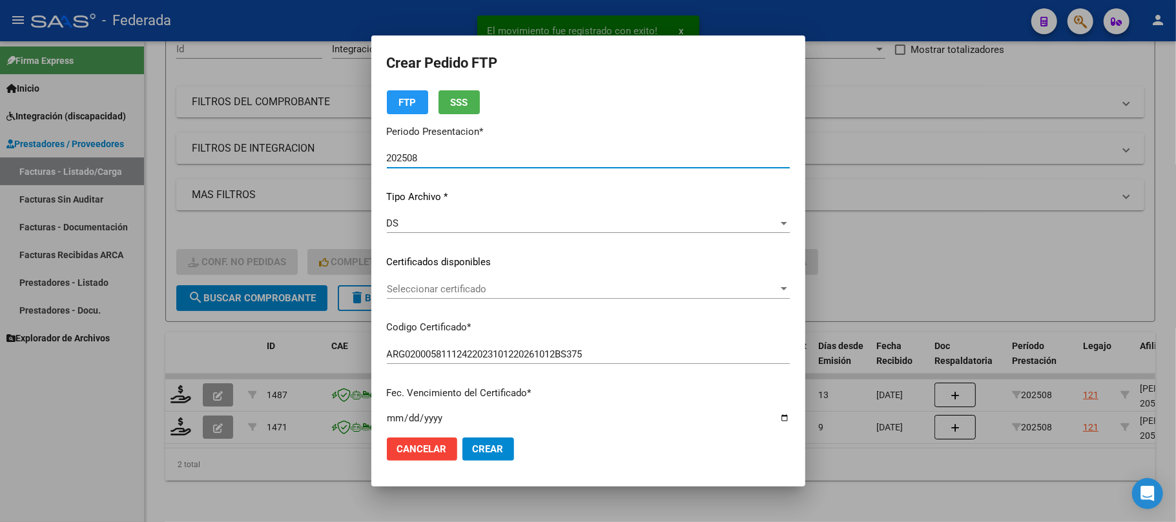
scroll to position [86, 0]
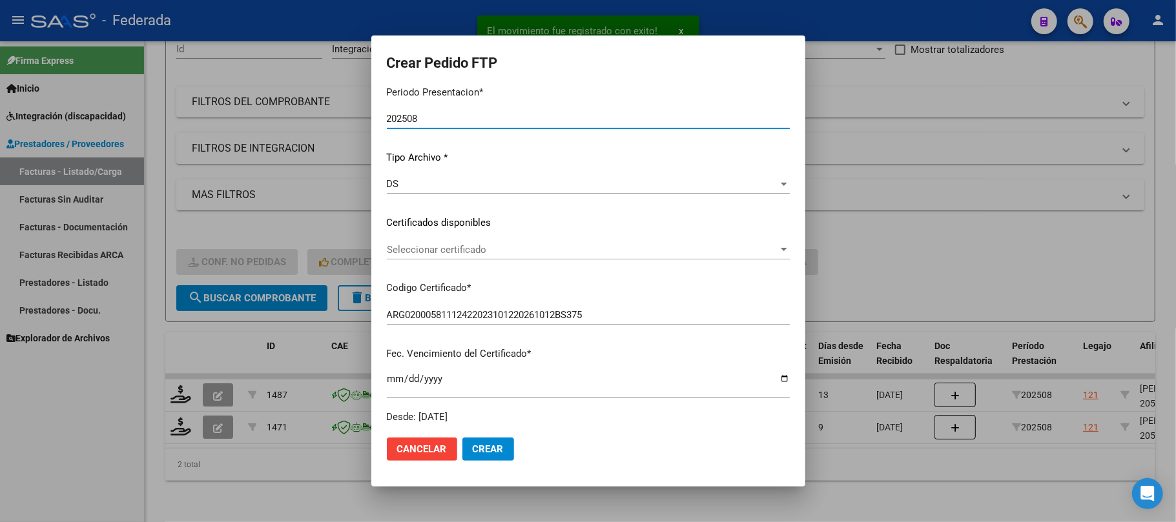
click at [421, 253] on span "Seleccionar certificado" at bounding box center [582, 250] width 391 height 12
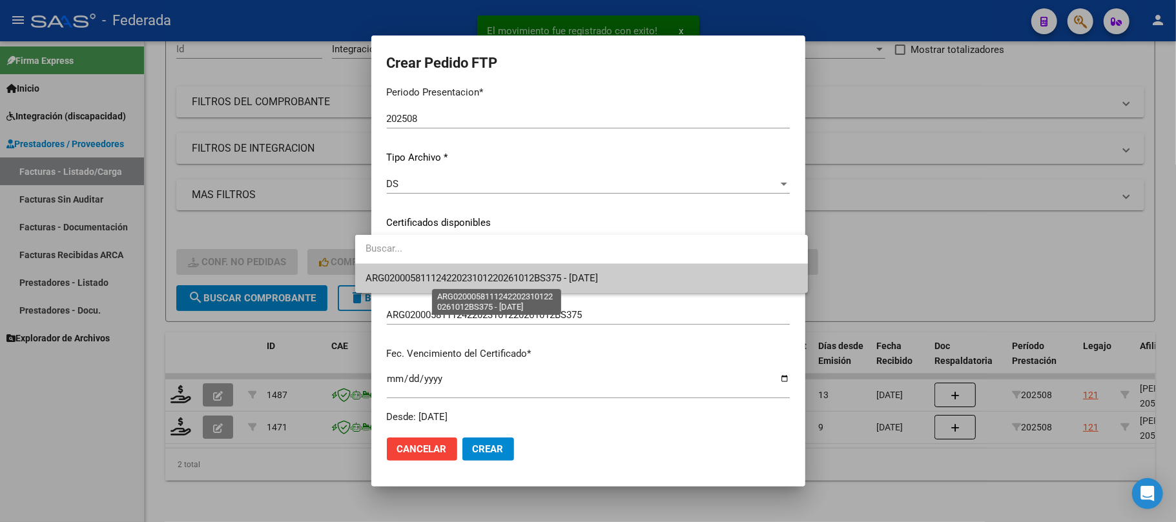
click at [414, 276] on span "ARG02000581112422023101220261012BS375 - 2026-10-27" at bounding box center [481, 278] width 232 height 12
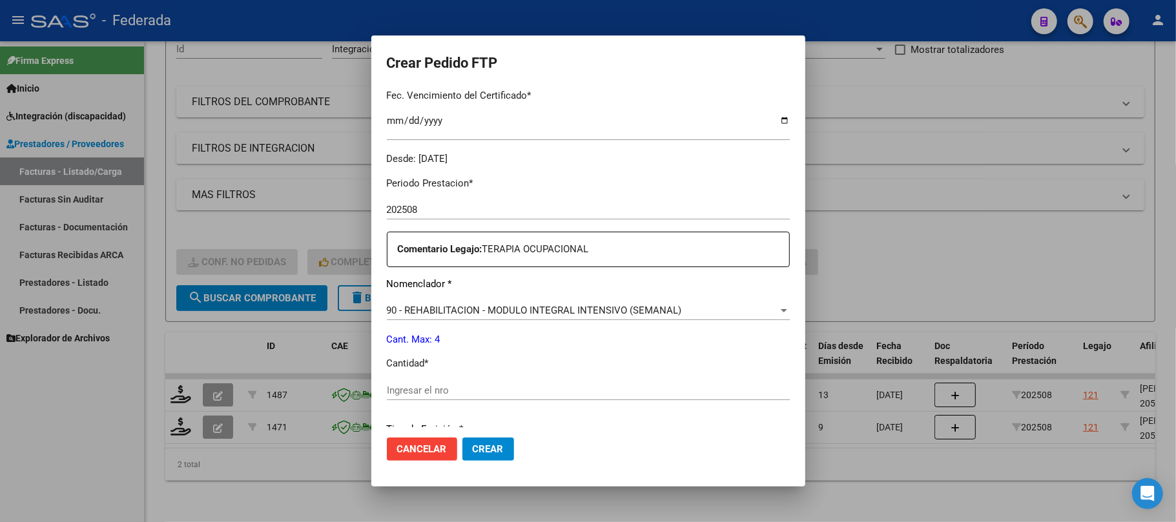
scroll to position [430, 0]
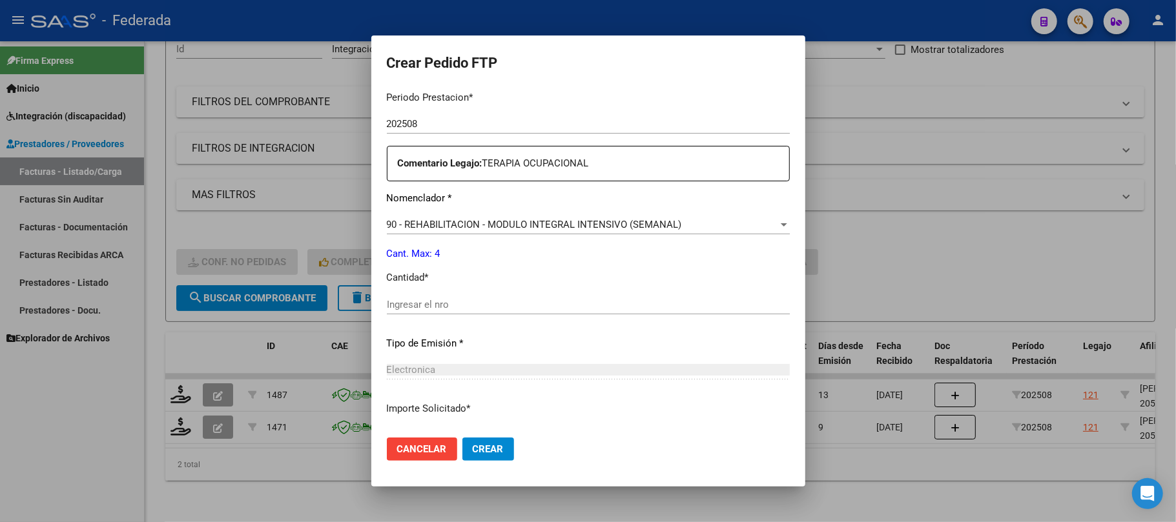
click at [414, 296] on div "Ingresar el nro" at bounding box center [588, 304] width 403 height 19
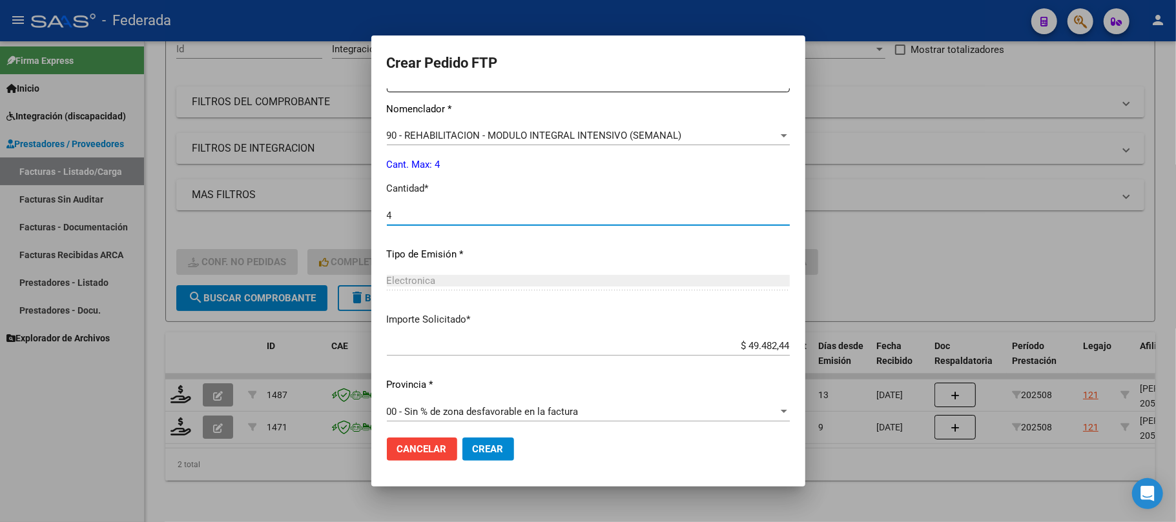
scroll to position [524, 0]
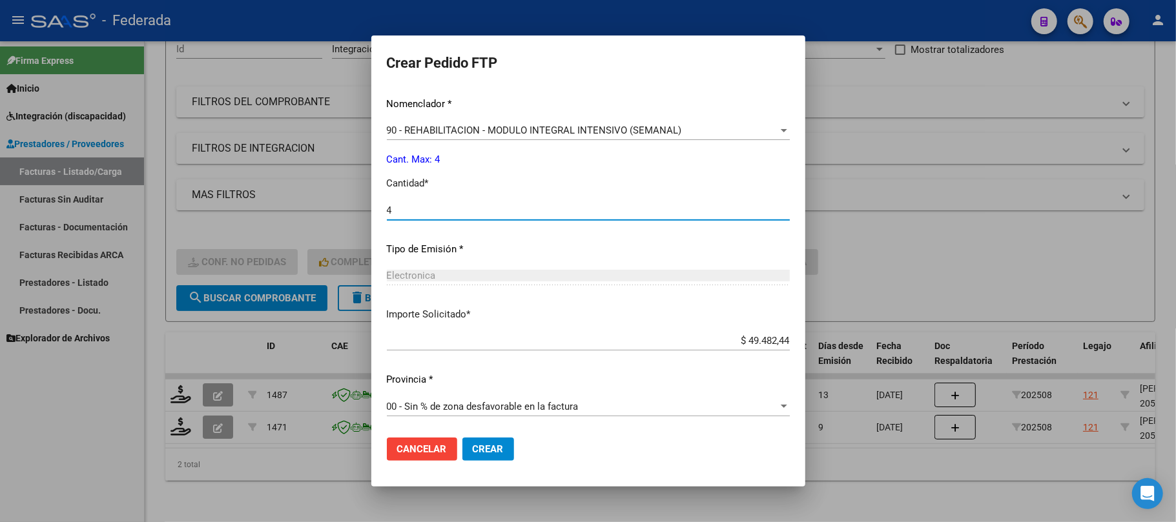
type input "4"
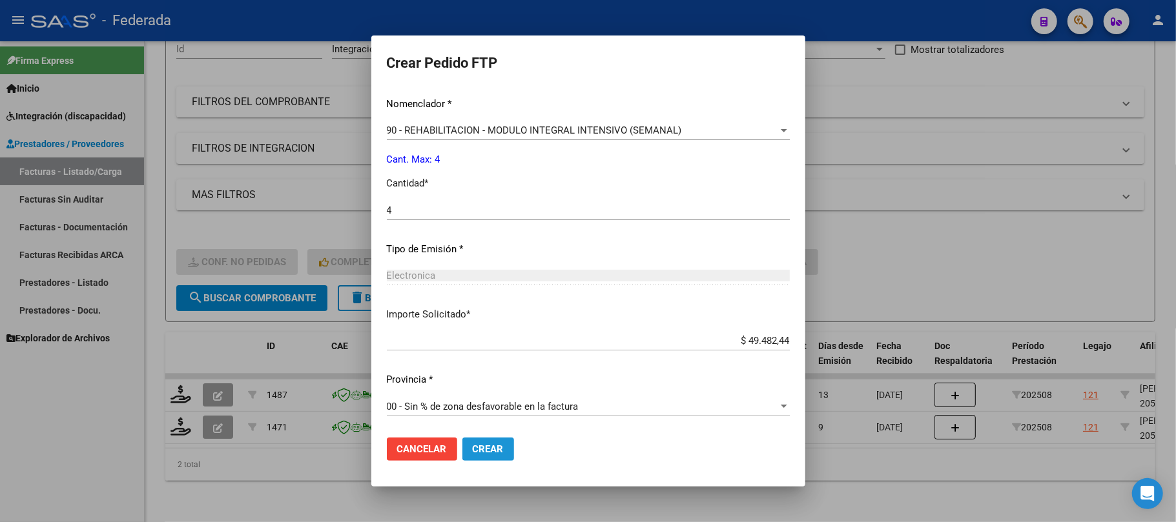
click at [475, 453] on span "Crear" at bounding box center [488, 450] width 31 height 12
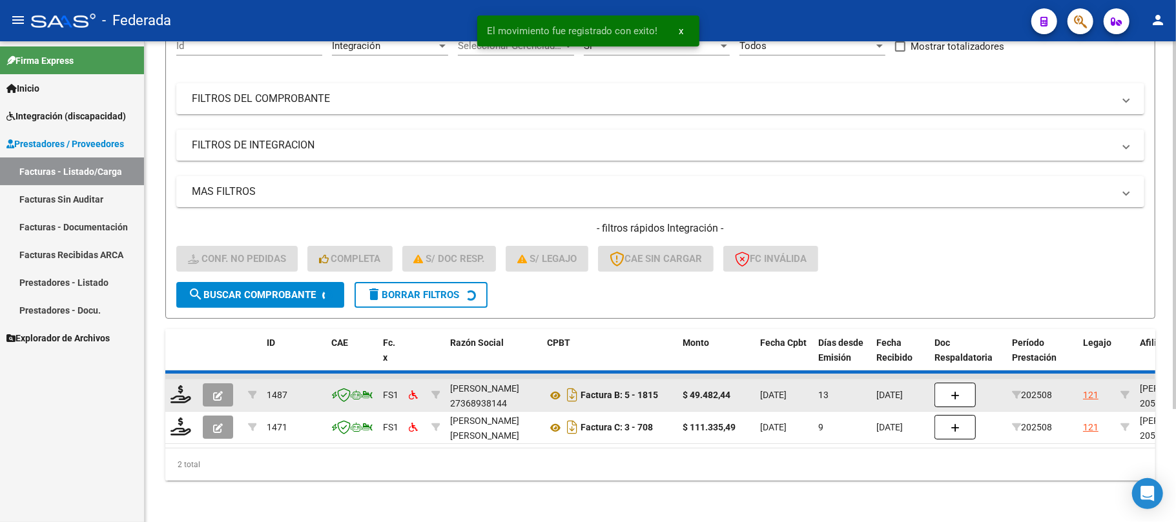
scroll to position [112, 0]
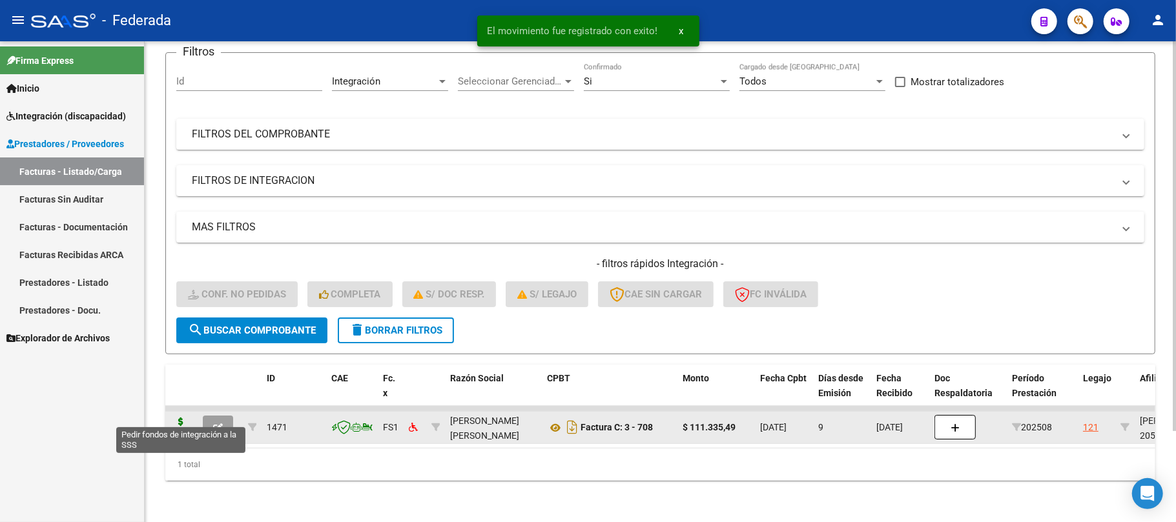
click at [174, 418] on icon at bounding box center [180, 427] width 21 height 18
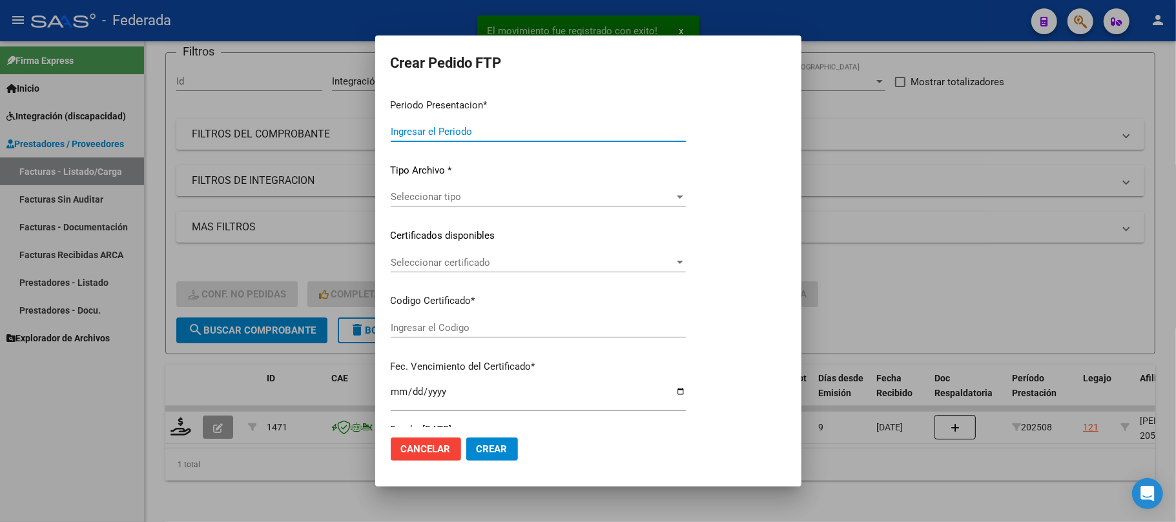
type input "202508"
type input "$ 111.335,49"
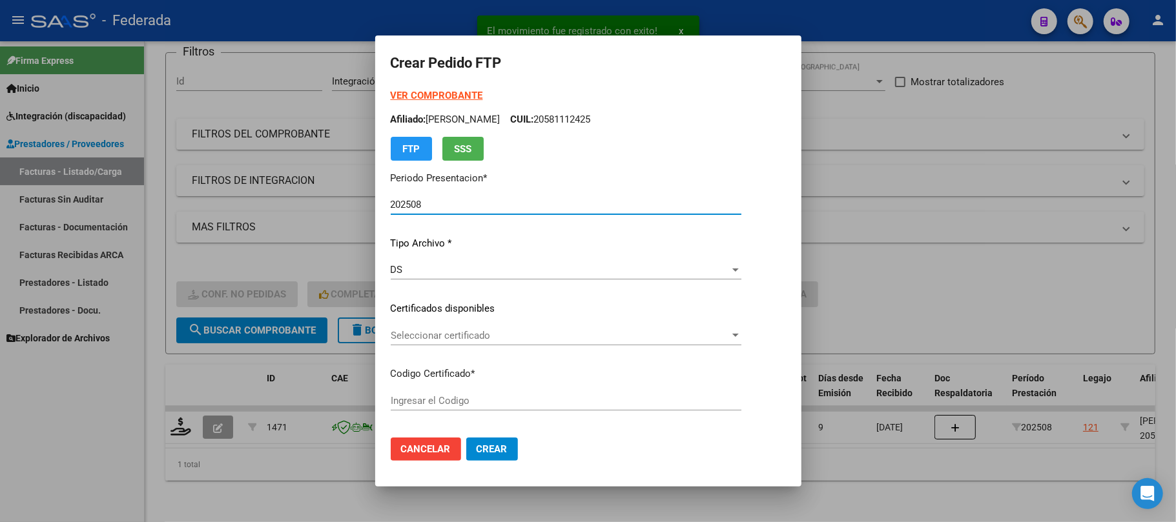
type input "ARG02000581112422023101220261012BS375"
type input "2026-10-27"
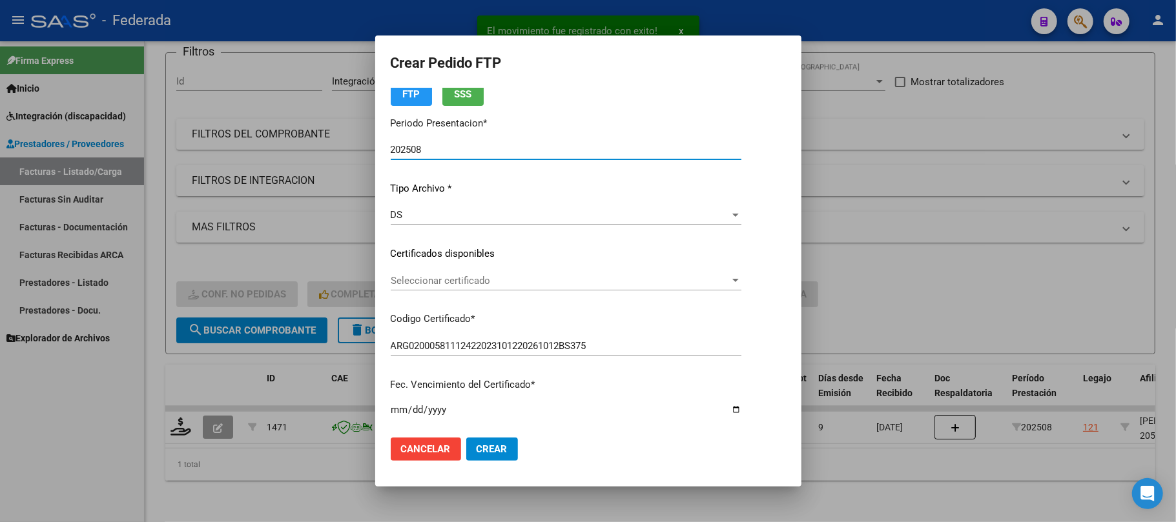
scroll to position [86, 0]
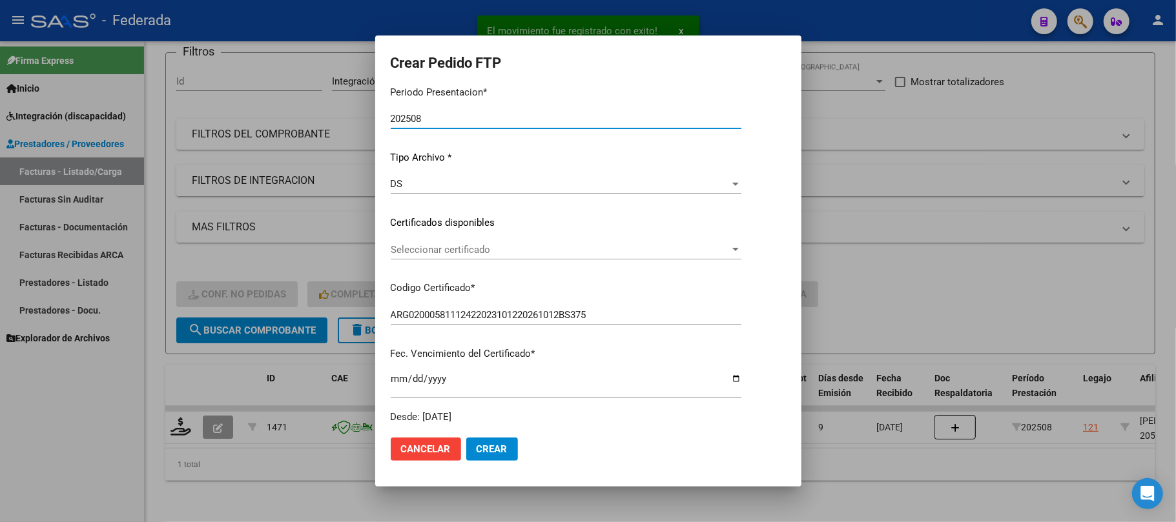
click at [407, 257] on div "Seleccionar certificado Seleccionar certificado" at bounding box center [566, 249] width 351 height 19
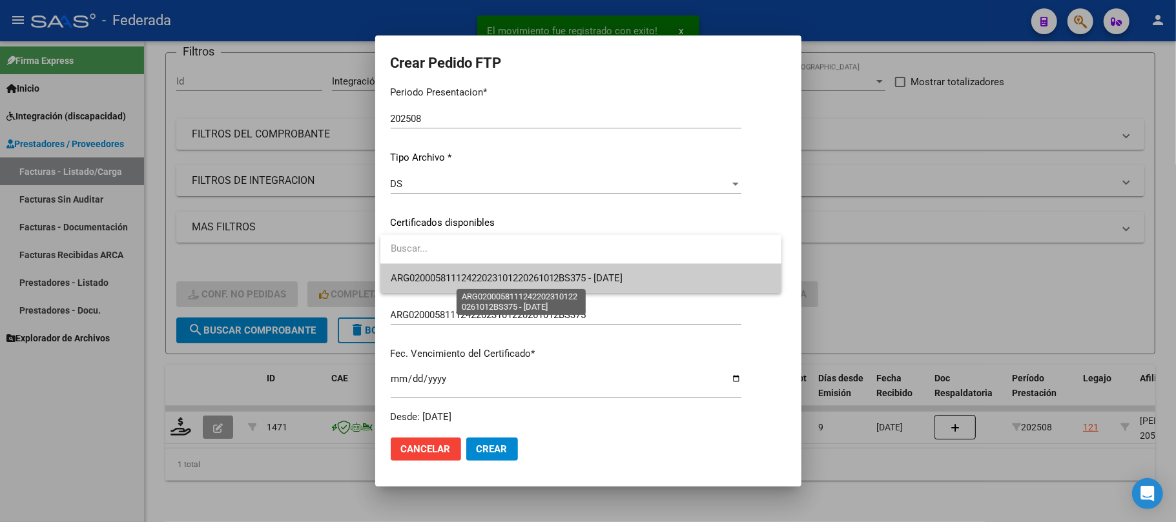
click at [413, 275] on span "ARG02000581112422023101220261012BS375 - 2026-10-27" at bounding box center [507, 278] width 232 height 12
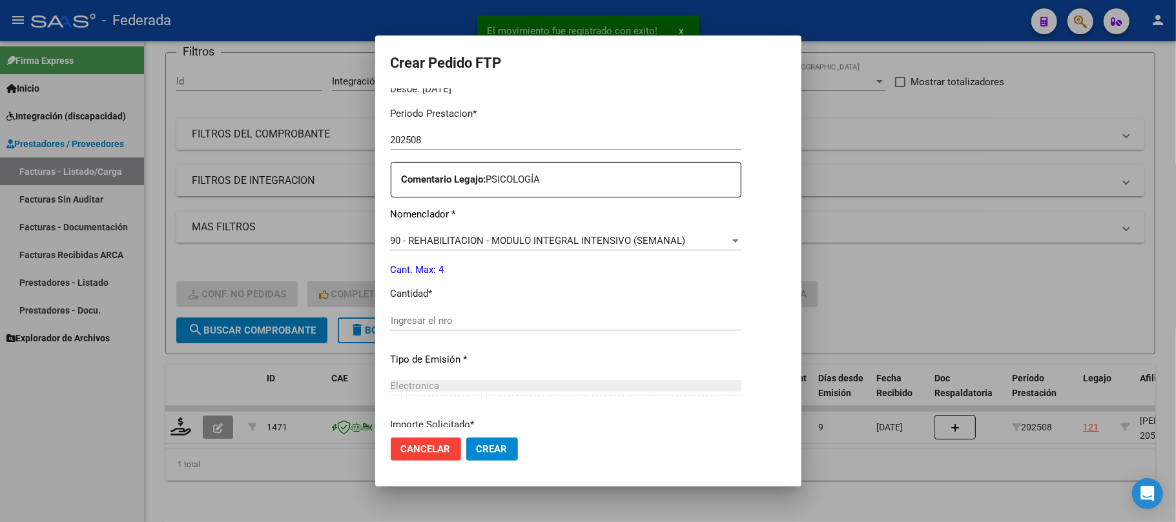
scroll to position [430, 0]
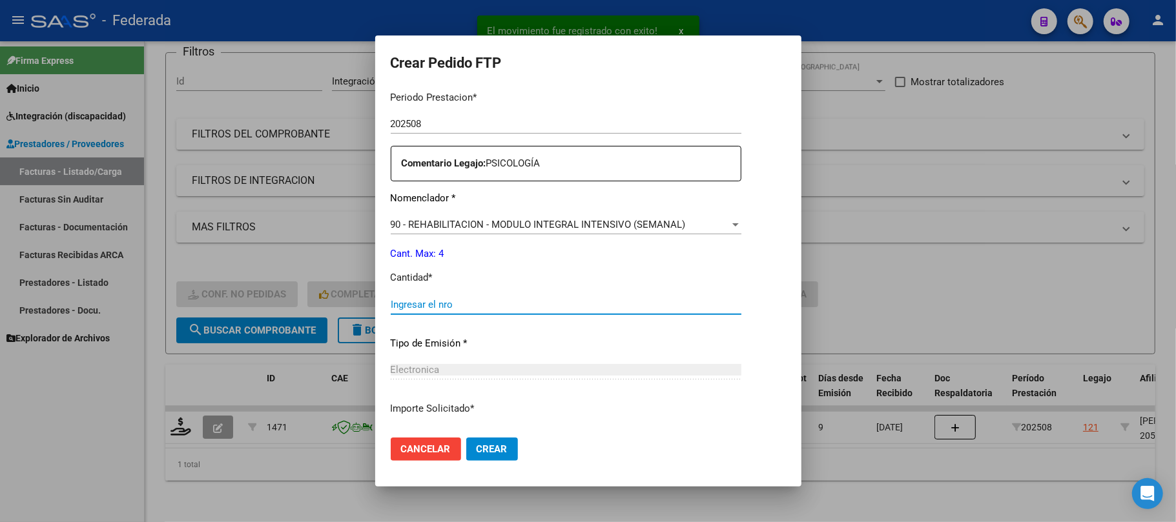
click at [411, 303] on input "Ingresar el nro" at bounding box center [566, 305] width 351 height 12
type input "4"
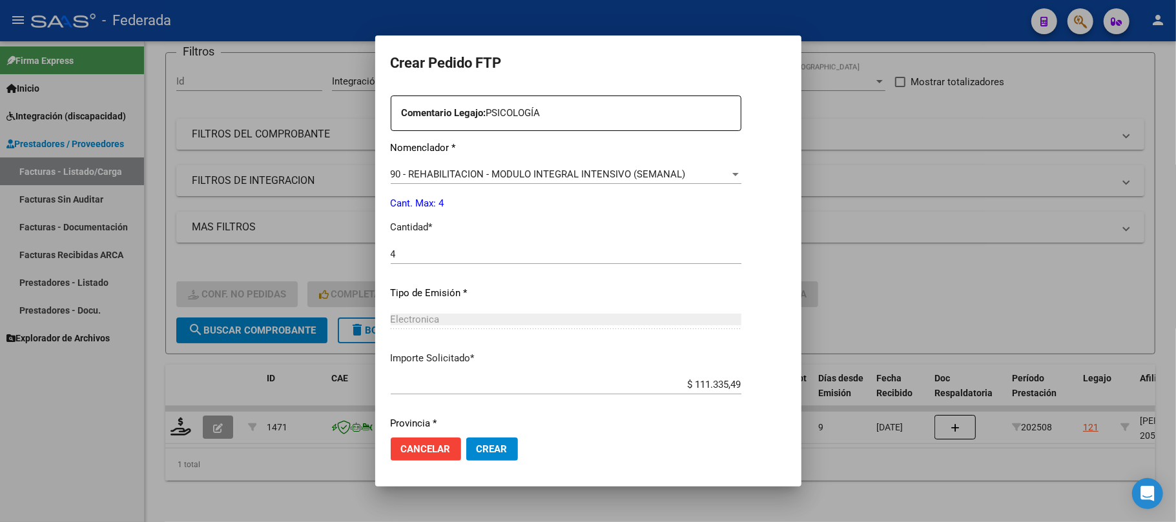
scroll to position [524, 0]
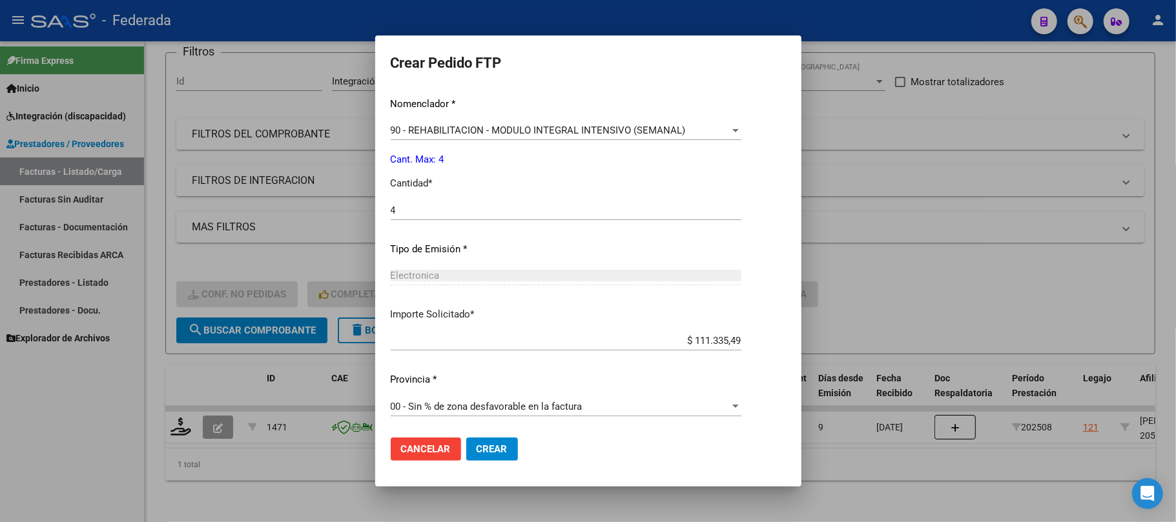
click at [486, 450] on span "Crear" at bounding box center [491, 450] width 31 height 12
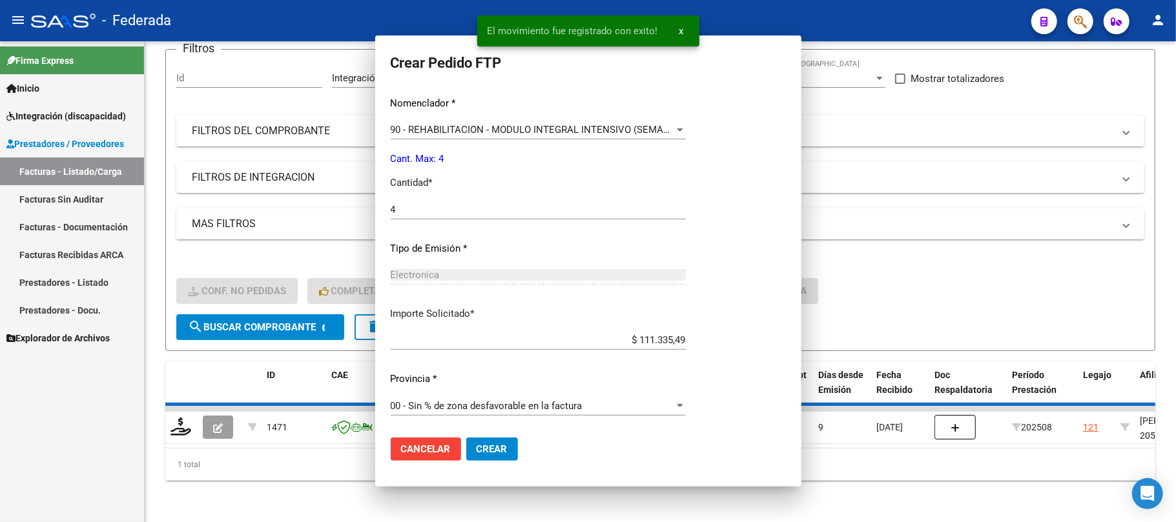
scroll to position [0, 0]
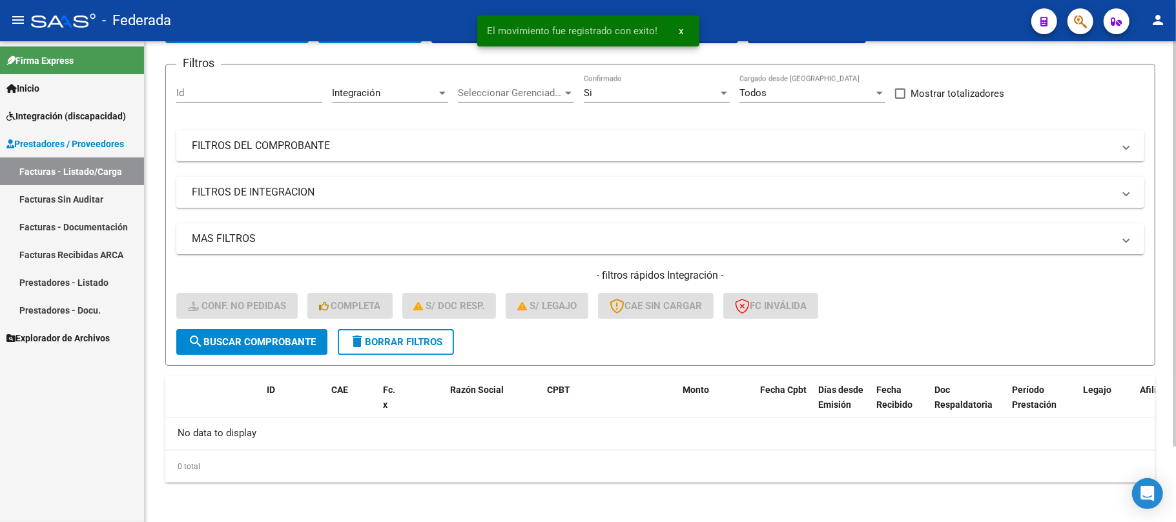
click at [380, 337] on span "delete Borrar Filtros" at bounding box center [395, 342] width 93 height 12
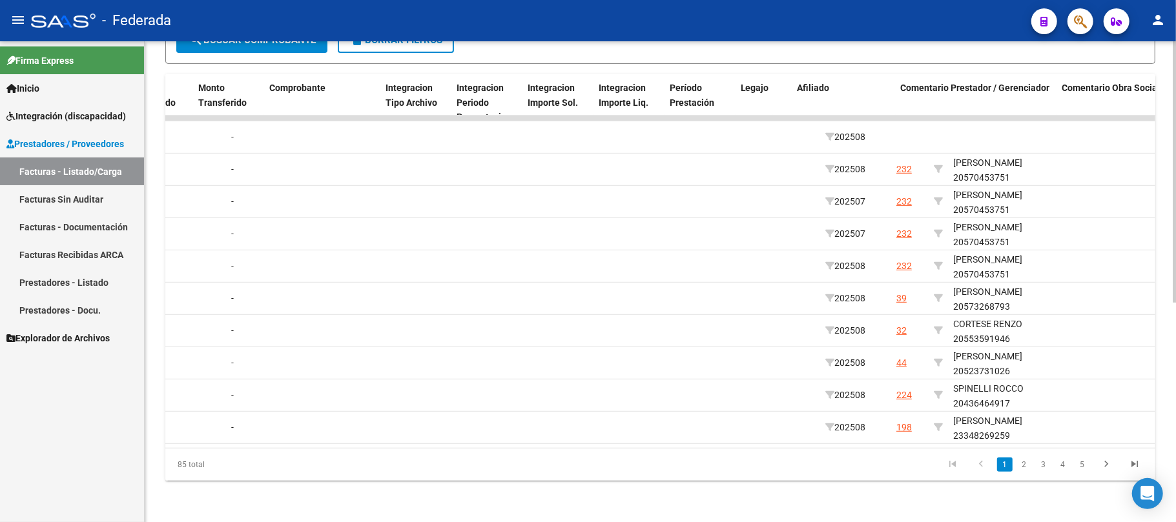
scroll to position [0, 1359]
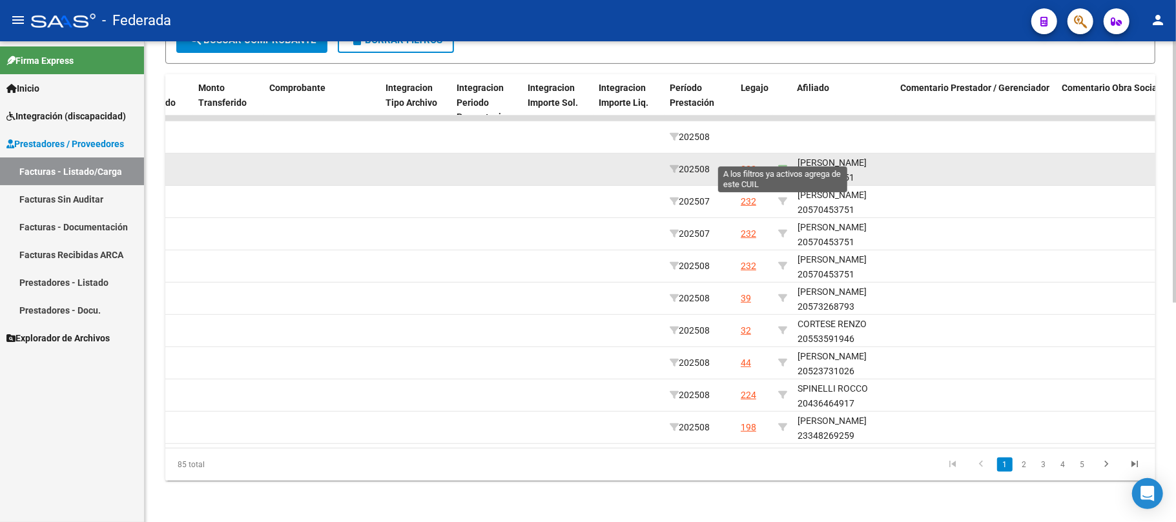
click at [781, 165] on icon at bounding box center [782, 169] width 9 height 9
type input "20570453751"
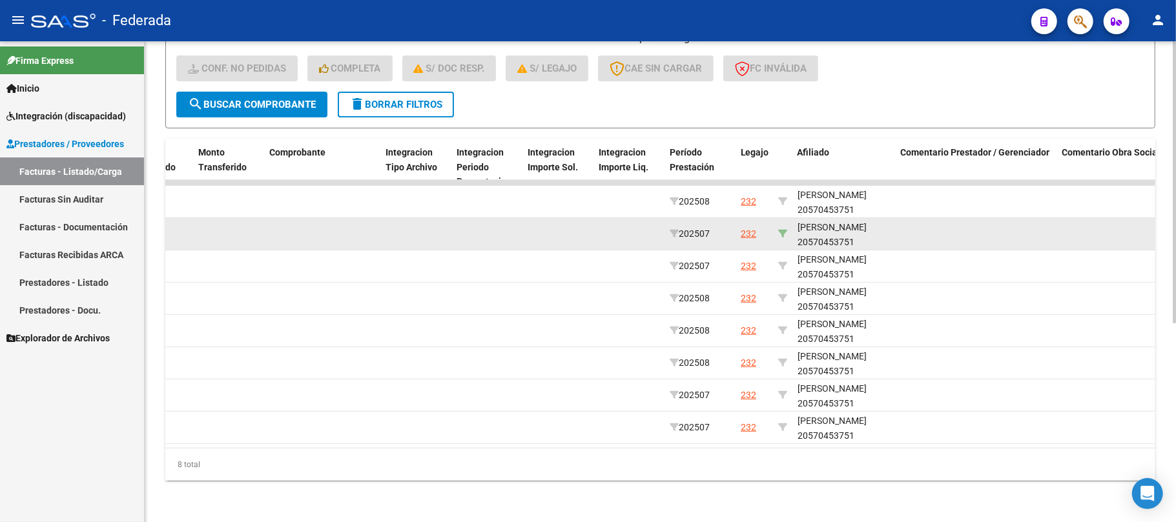
scroll to position [338, 0]
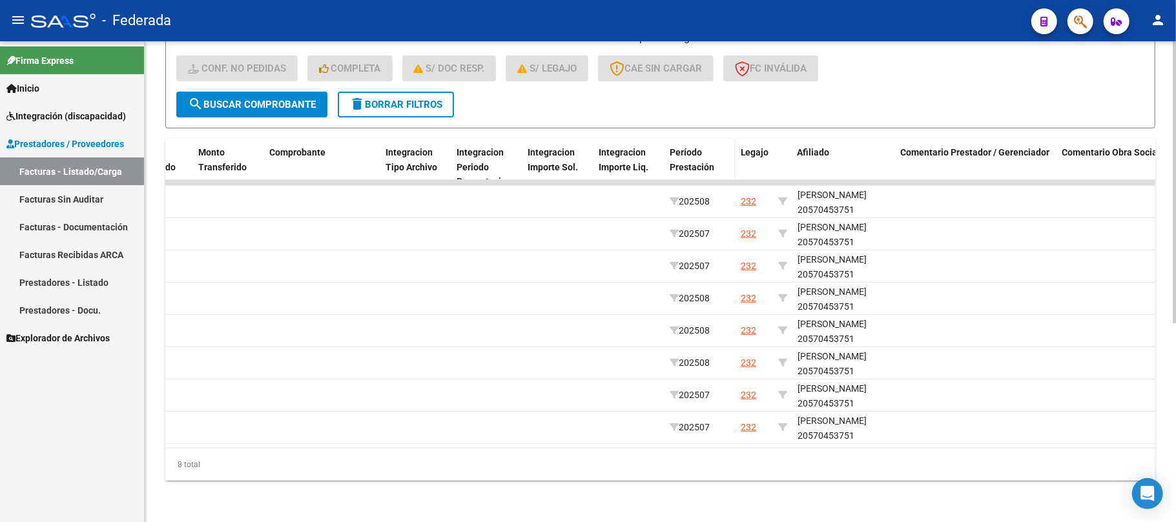
click at [696, 148] on span "Período Prestación" at bounding box center [691, 159] width 45 height 25
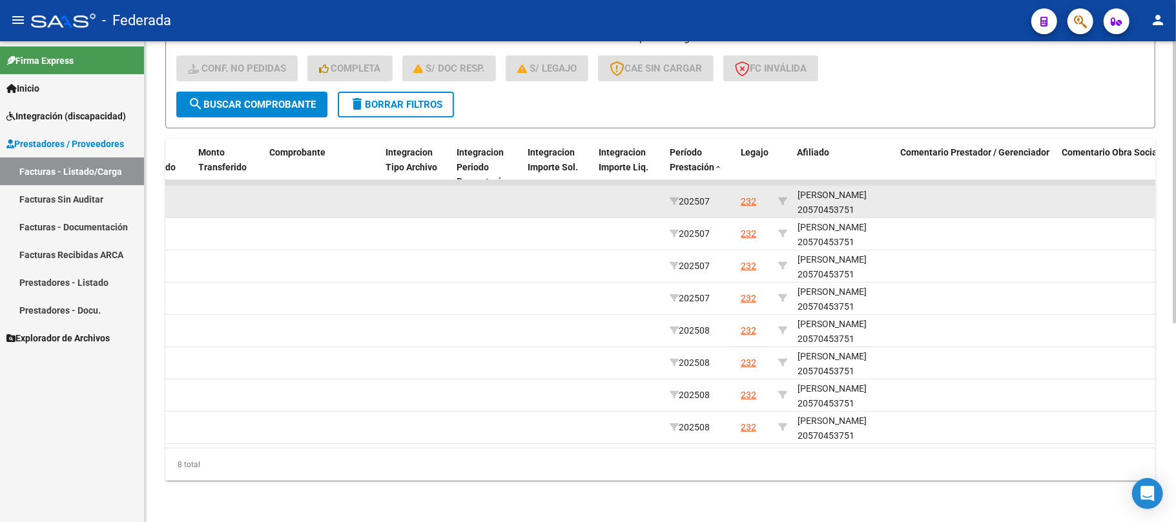
scroll to position [16, 0]
click at [826, 192] on div "LASATTI LEDESMA CIPRIANO 20570453751" at bounding box center [843, 200] width 93 height 30
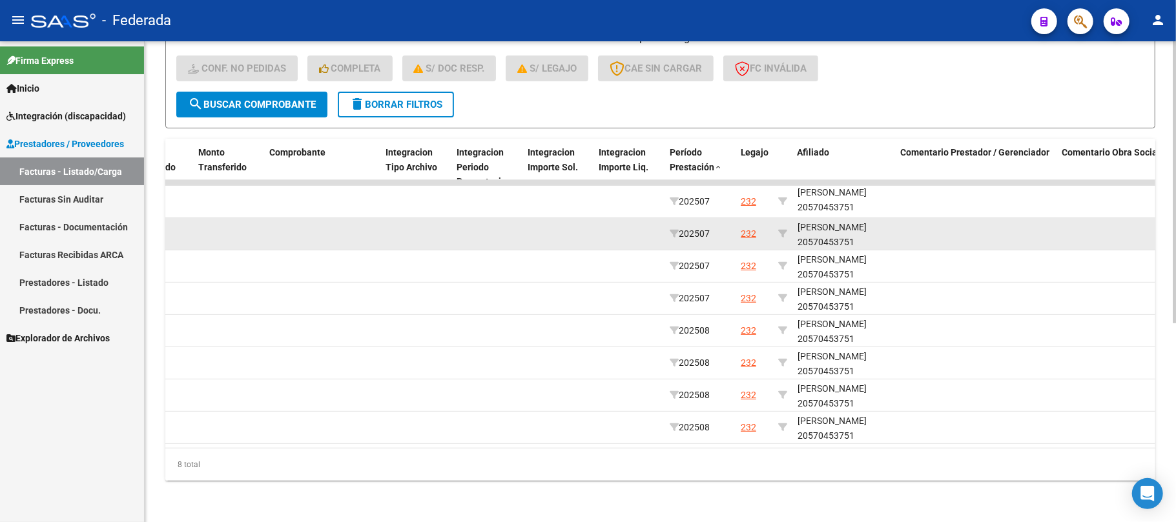
copy div "20570453751"
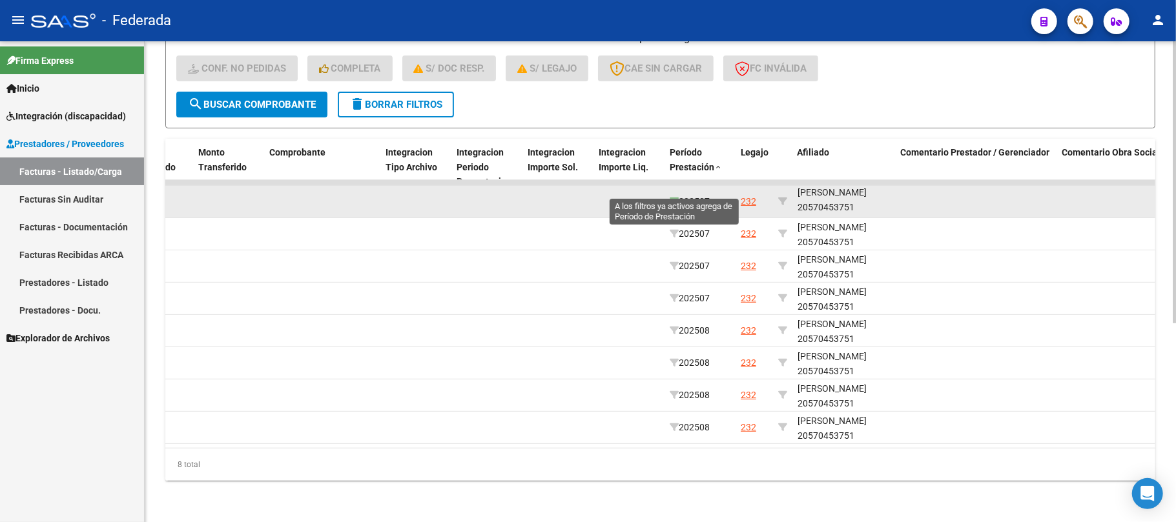
click at [674, 197] on icon at bounding box center [673, 201] width 9 height 9
type input "202507"
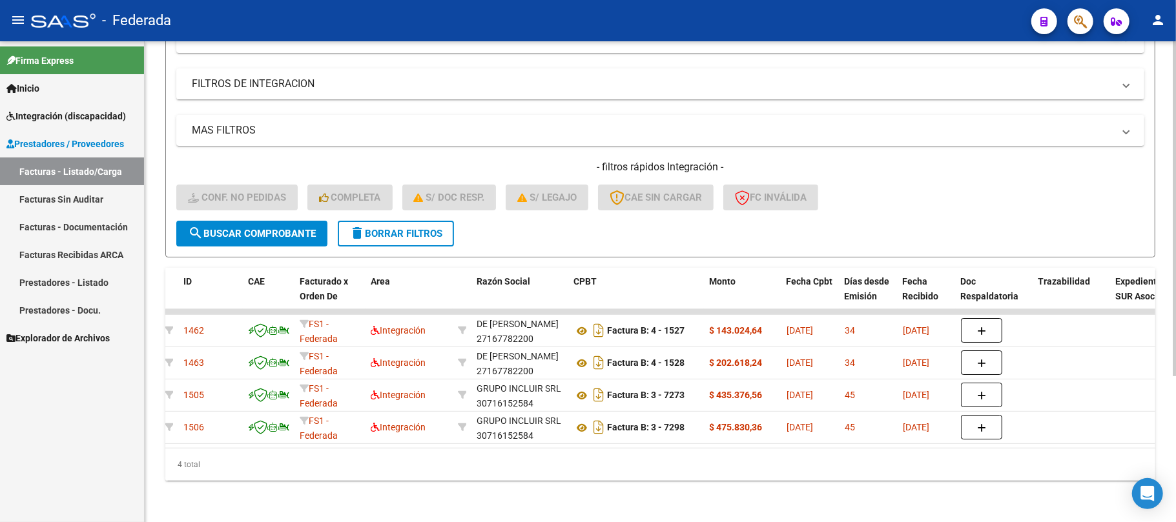
scroll to position [0, 0]
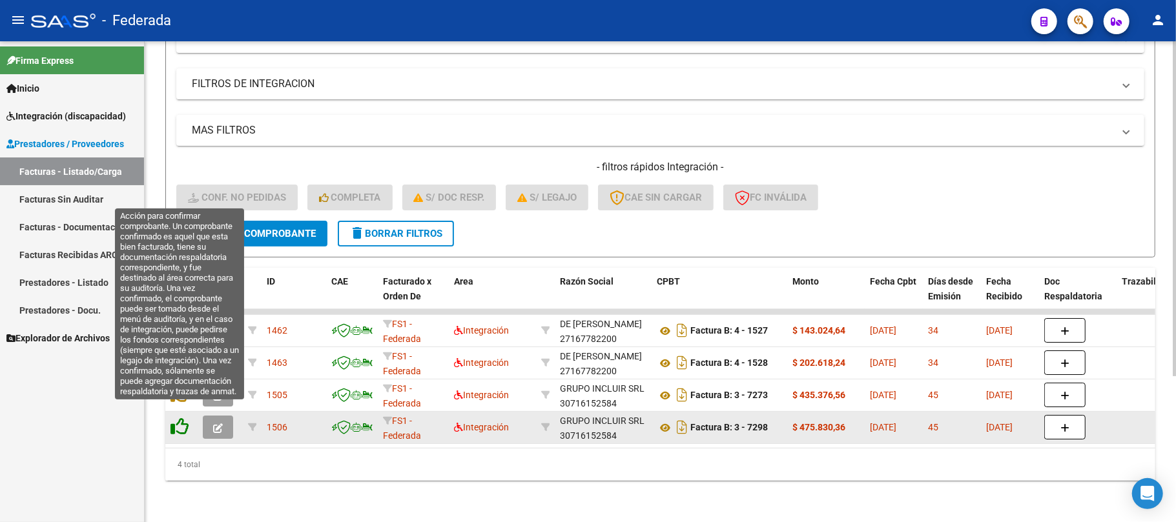
click at [176, 418] on icon at bounding box center [179, 427] width 18 height 18
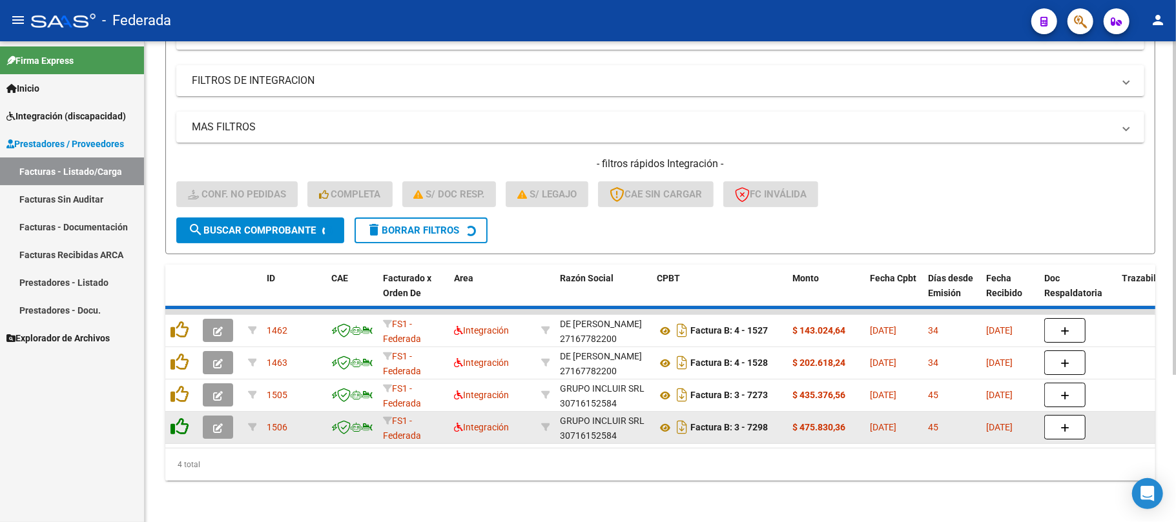
scroll to position [177, 0]
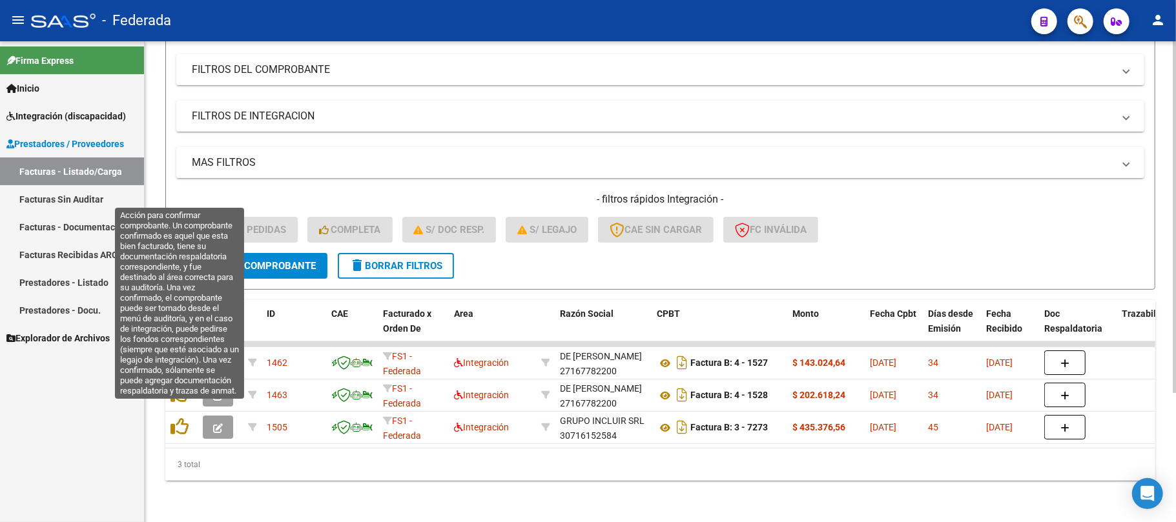
click at [176, 418] on icon at bounding box center [179, 427] width 18 height 18
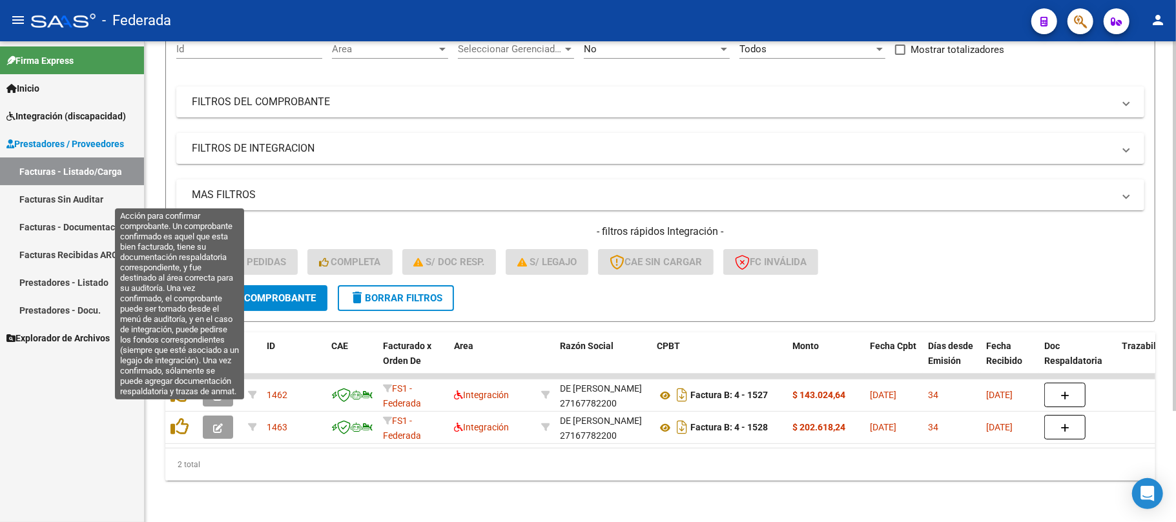
click at [176, 418] on icon at bounding box center [179, 427] width 18 height 18
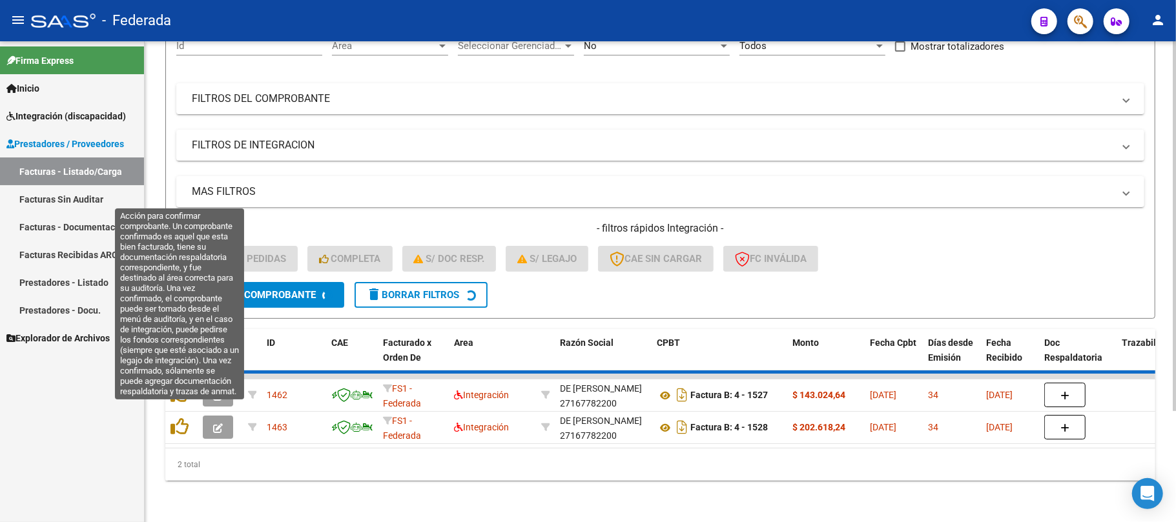
click at [176, 418] on icon at bounding box center [179, 427] width 18 height 18
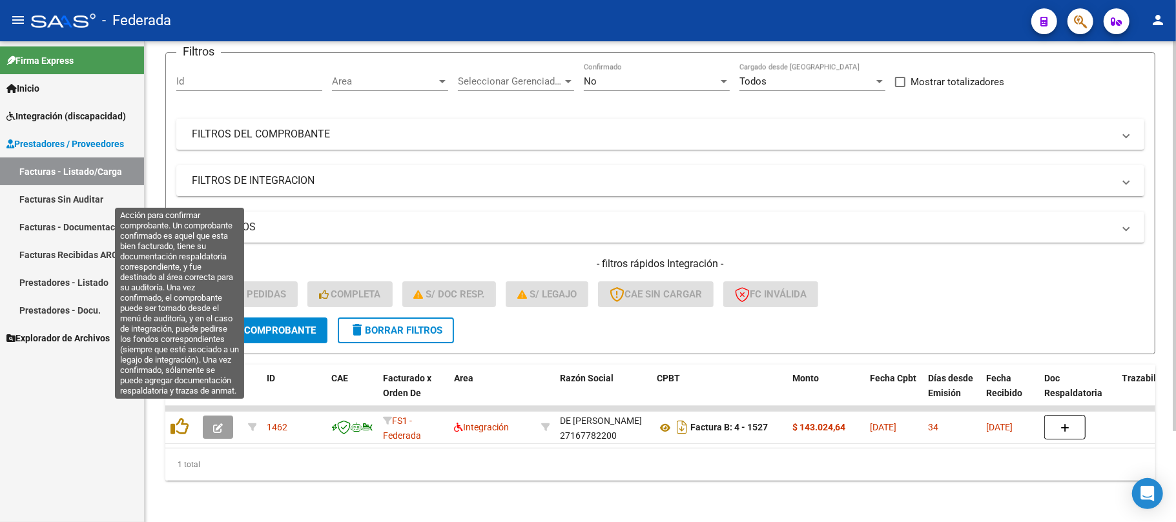
click at [176, 418] on icon at bounding box center [179, 427] width 18 height 18
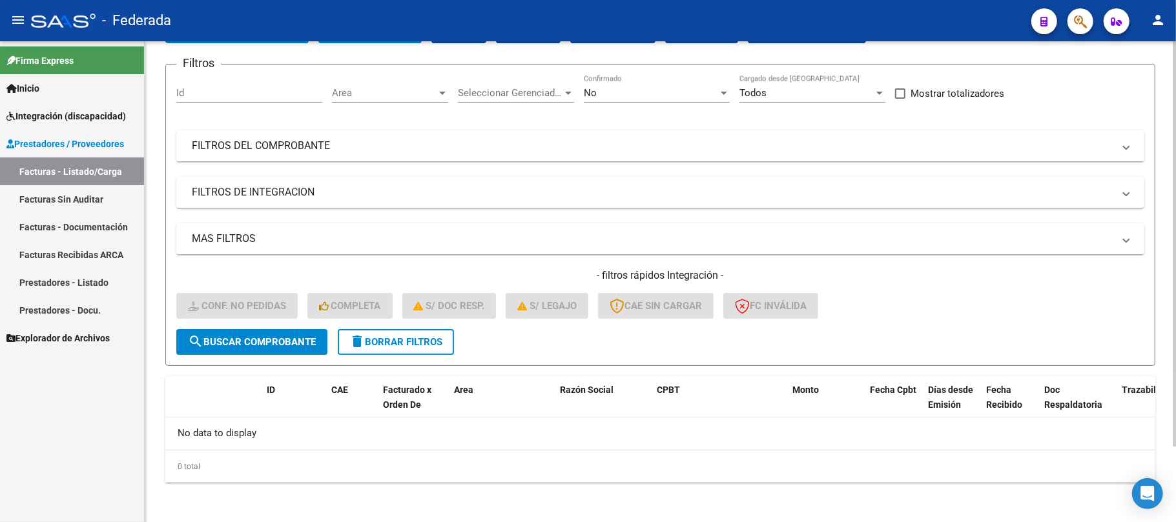
click at [376, 343] on span "delete Borrar Filtros" at bounding box center [395, 342] width 93 height 12
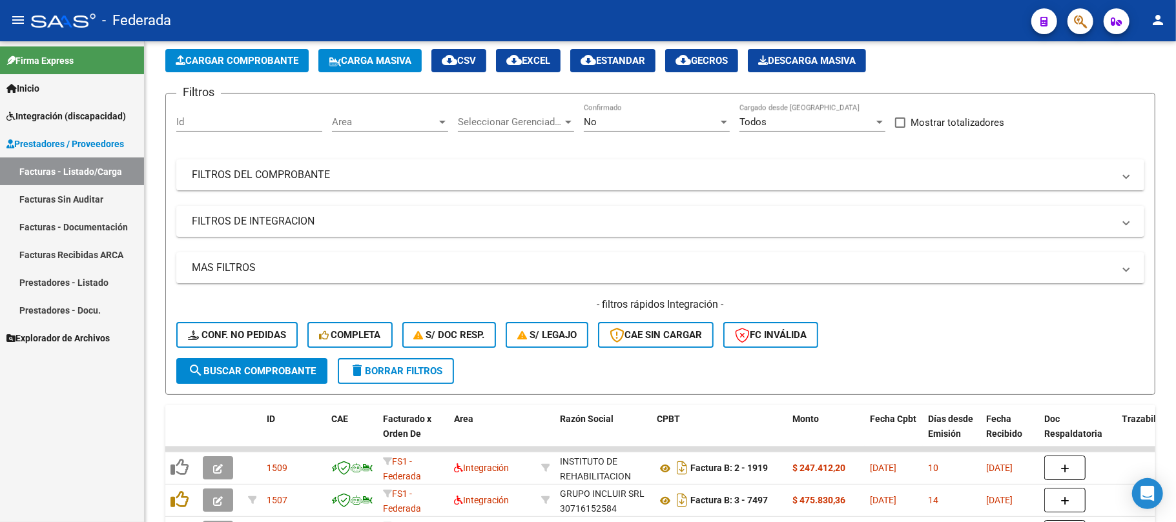
scroll to position [89, 0]
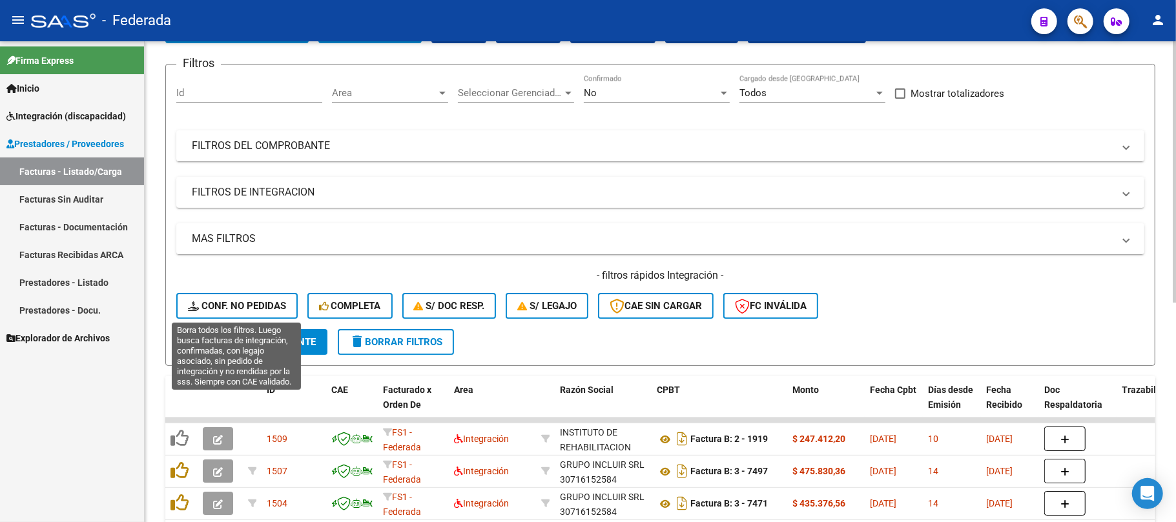
click at [220, 300] on span "Conf. no pedidas" at bounding box center [237, 306] width 98 height 12
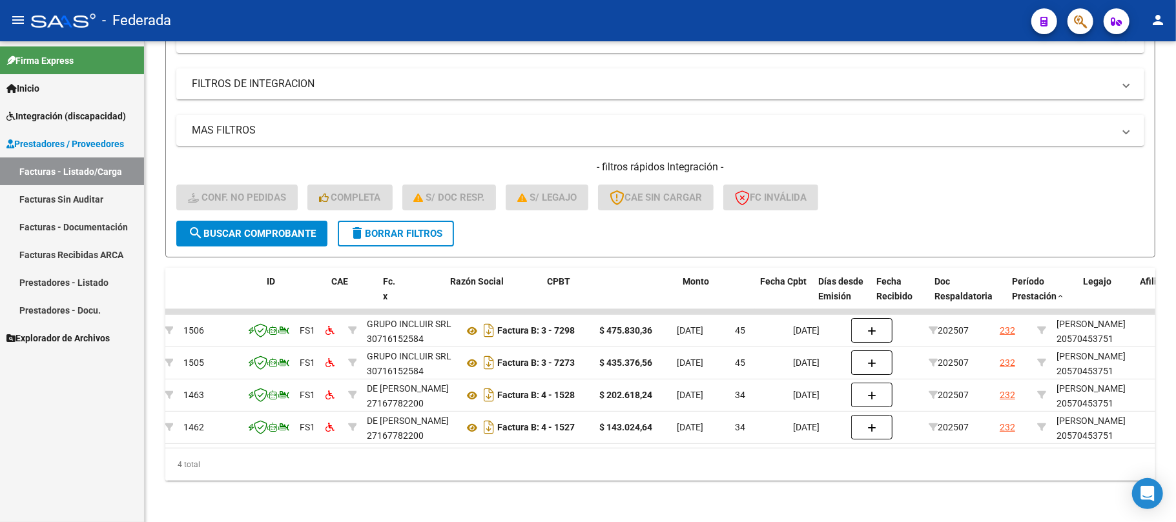
scroll to position [0, 0]
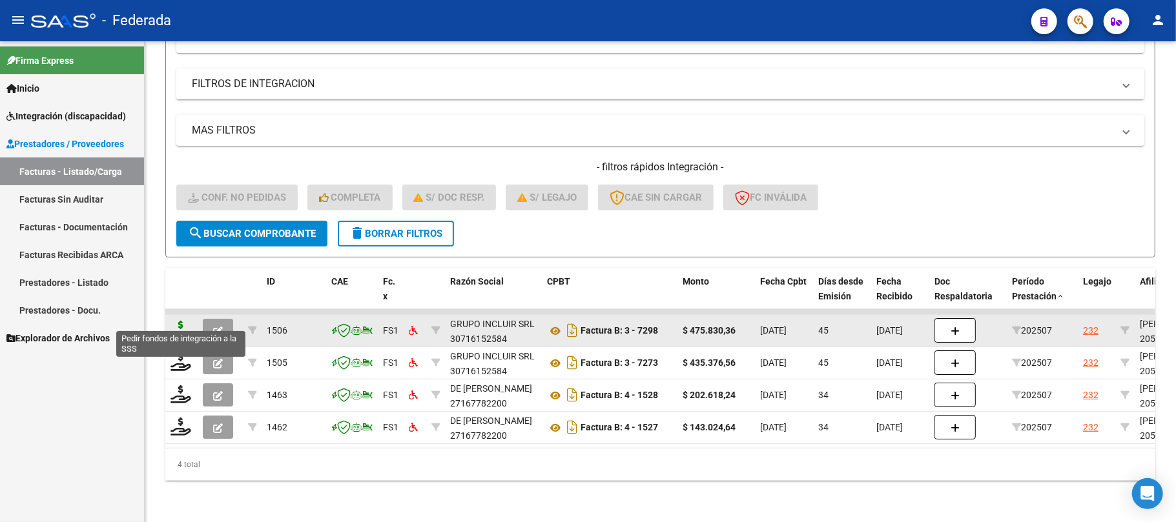
click at [176, 325] on icon at bounding box center [180, 330] width 21 height 18
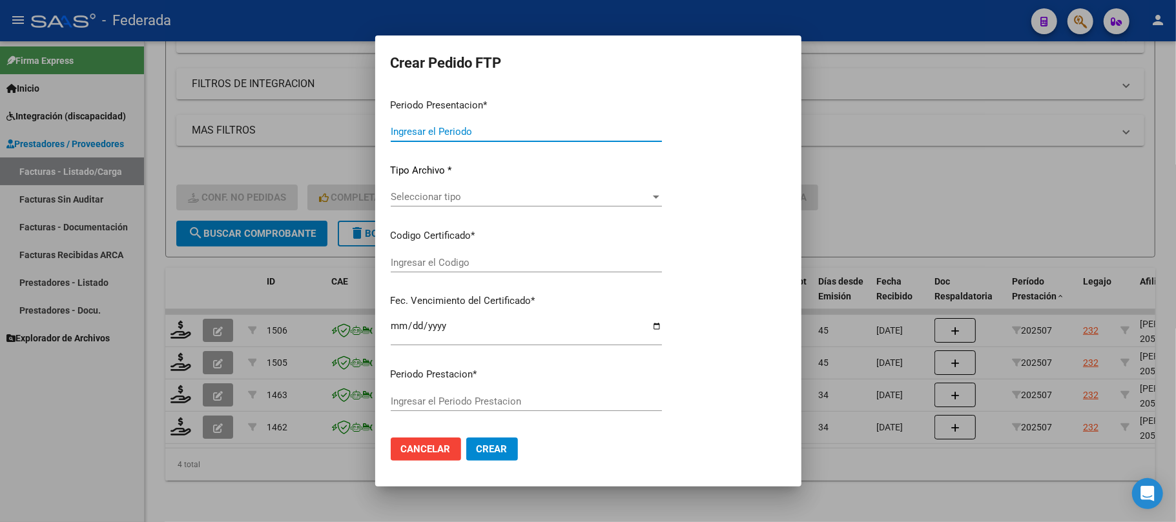
type input "202508"
type input "202507"
type input "$ 475.830,36"
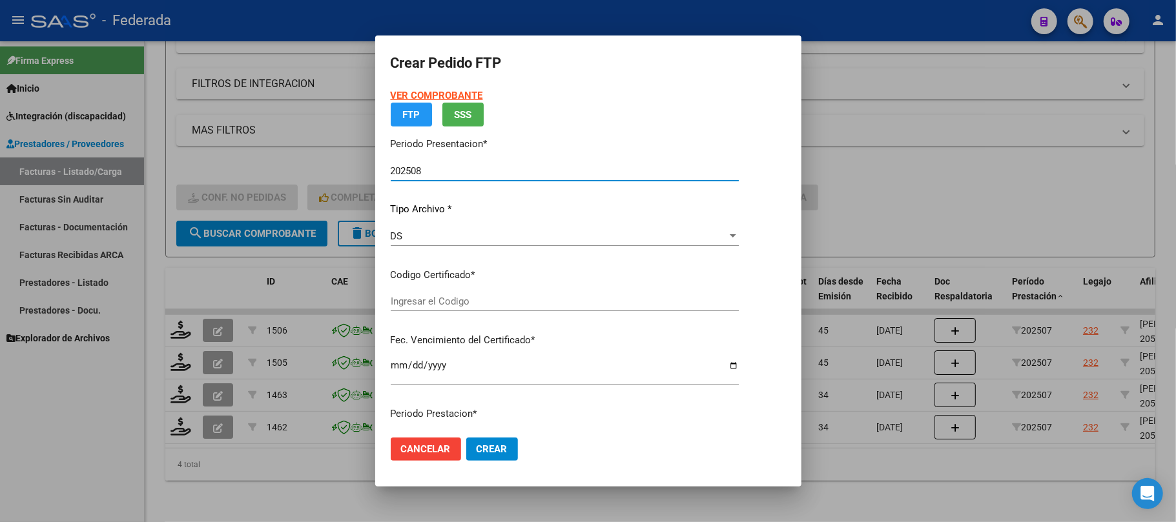
type input "ARG02000570453752024112720291127SAN214"
type input "2029-11-27"
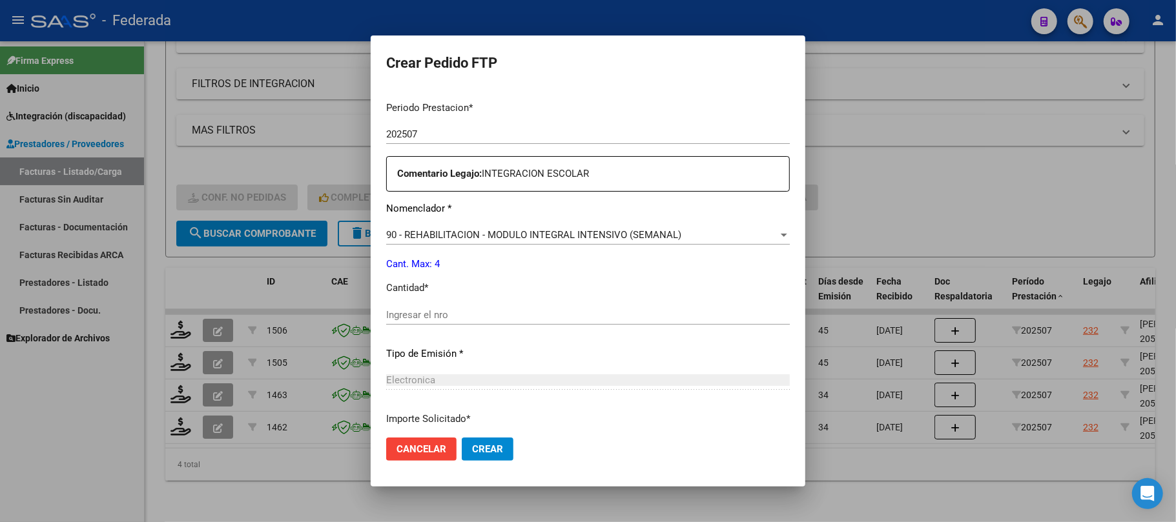
scroll to position [516, 0]
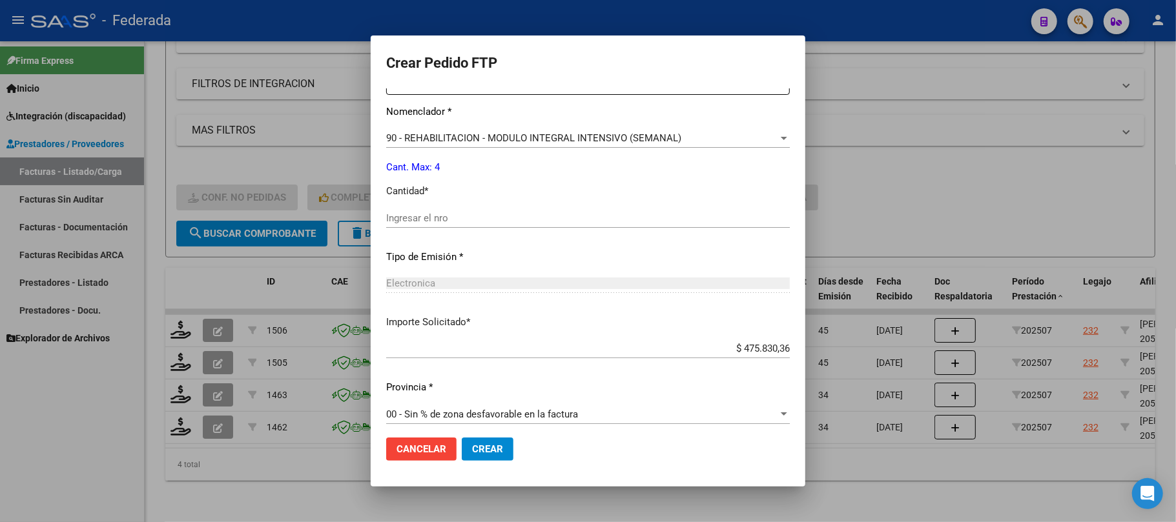
click at [396, 449] on span "Cancelar" at bounding box center [421, 450] width 50 height 12
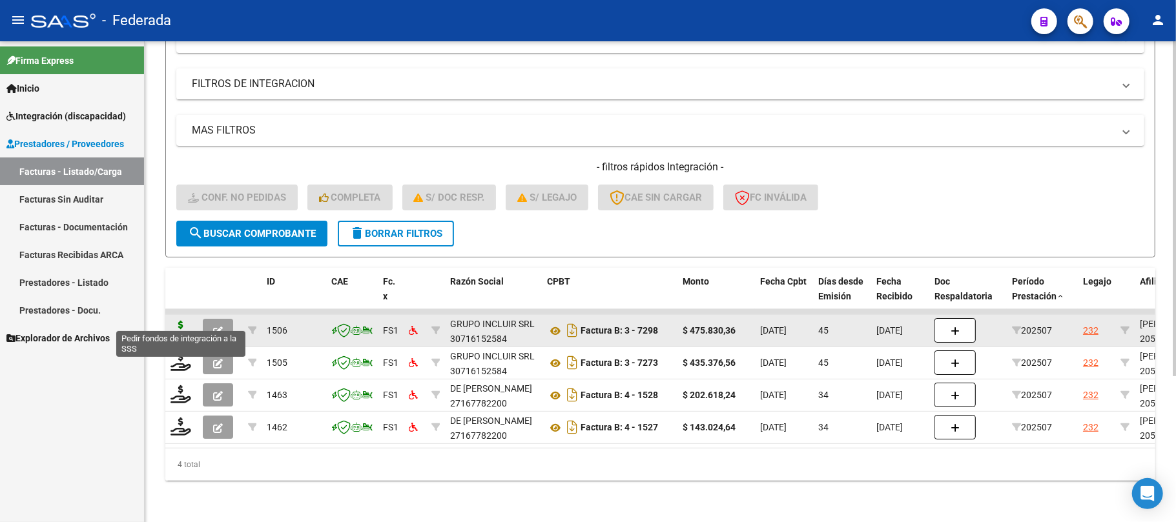
click at [177, 321] on icon at bounding box center [180, 330] width 21 height 18
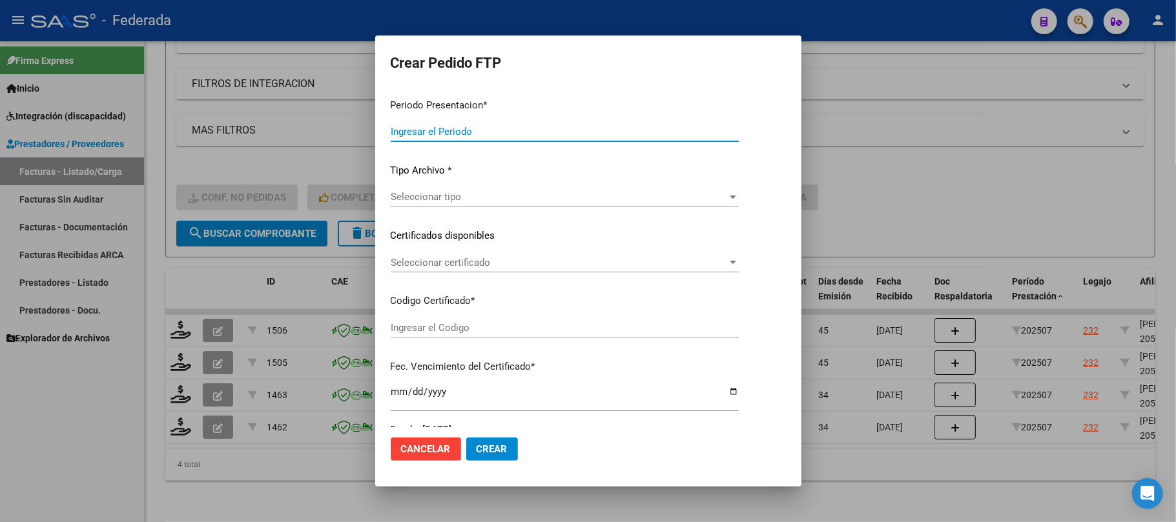
type input "202508"
type input "202507"
type input "$ 475.830,36"
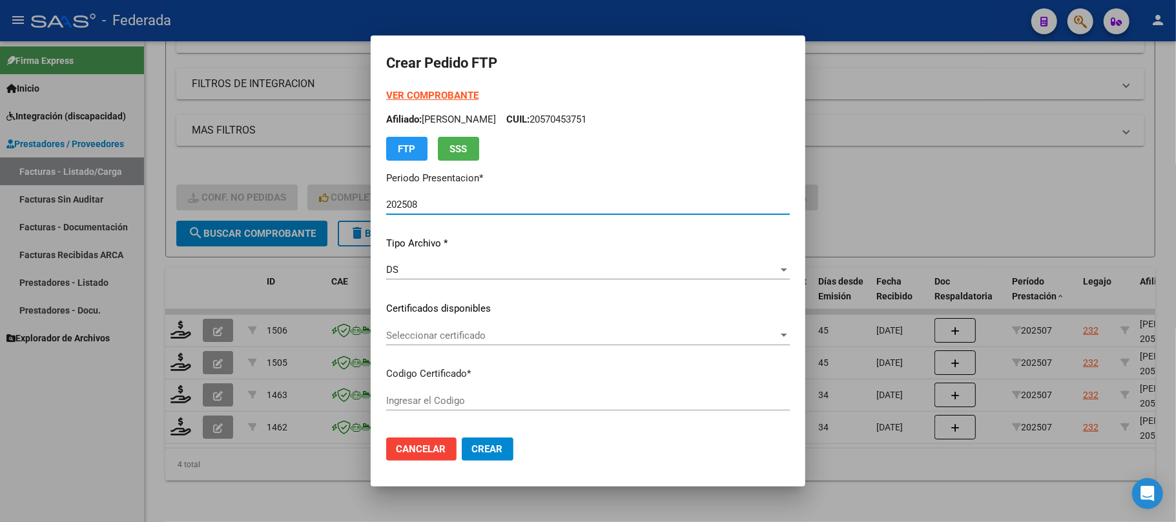
type input "ARG02000570453752024112720291127SAN214"
type input "2029-11-27"
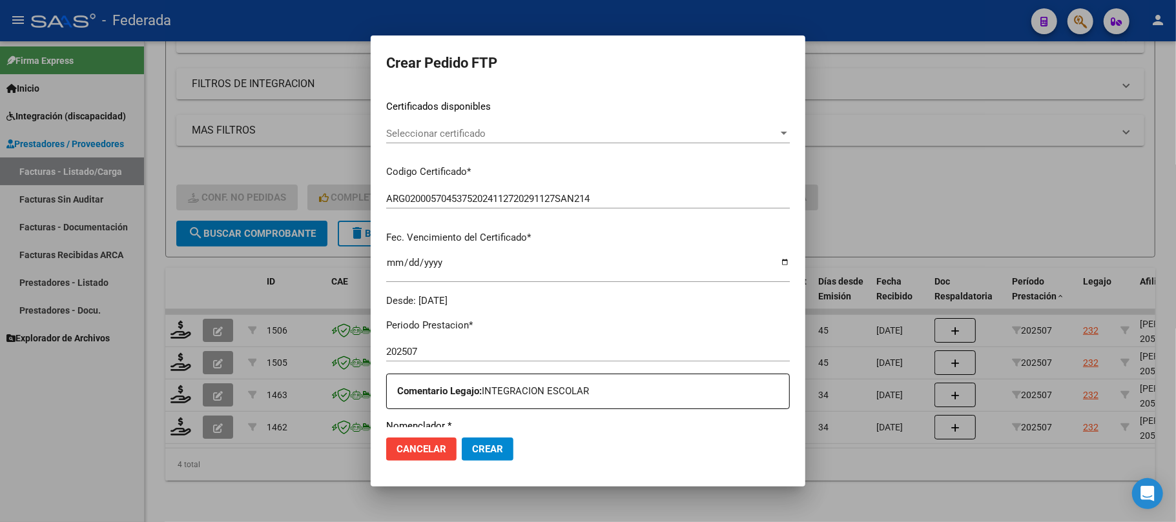
scroll to position [172, 0]
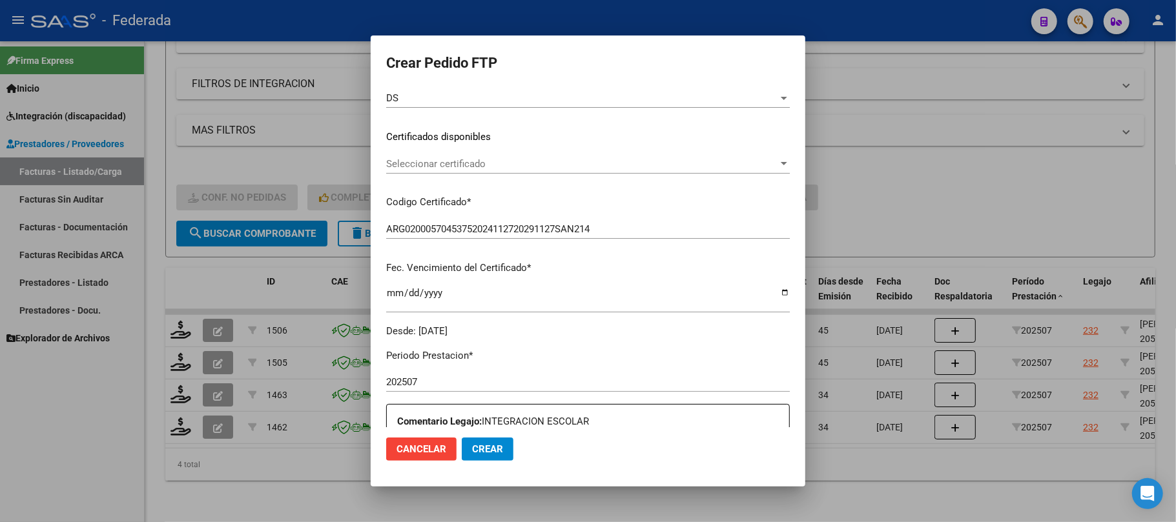
click at [416, 161] on span "Seleccionar certificado" at bounding box center [582, 164] width 392 height 12
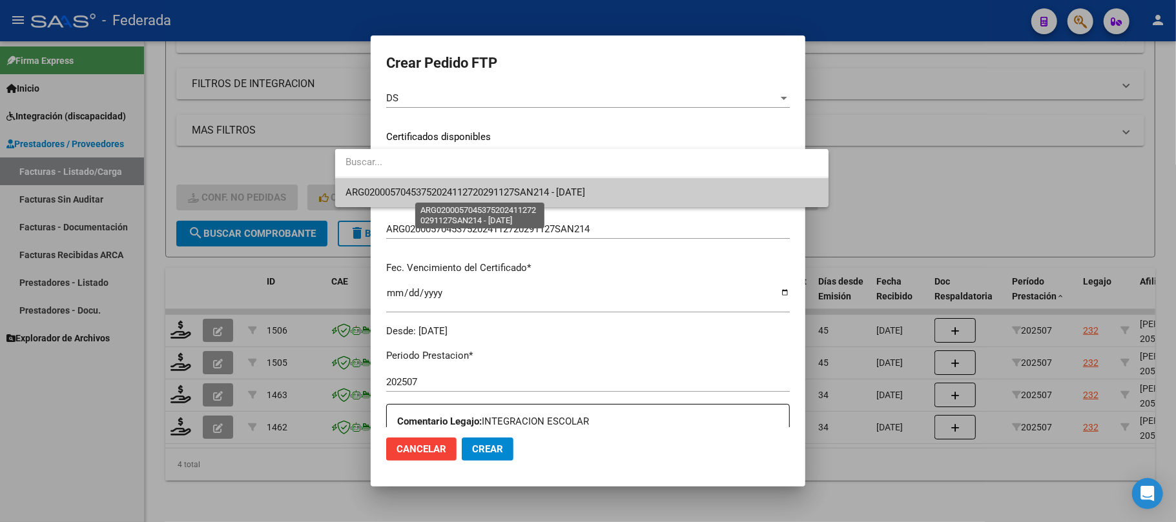
click at [416, 187] on span "ARG02000570453752024112720291127SAN214 - 2029-11-27" at bounding box center [465, 193] width 240 height 12
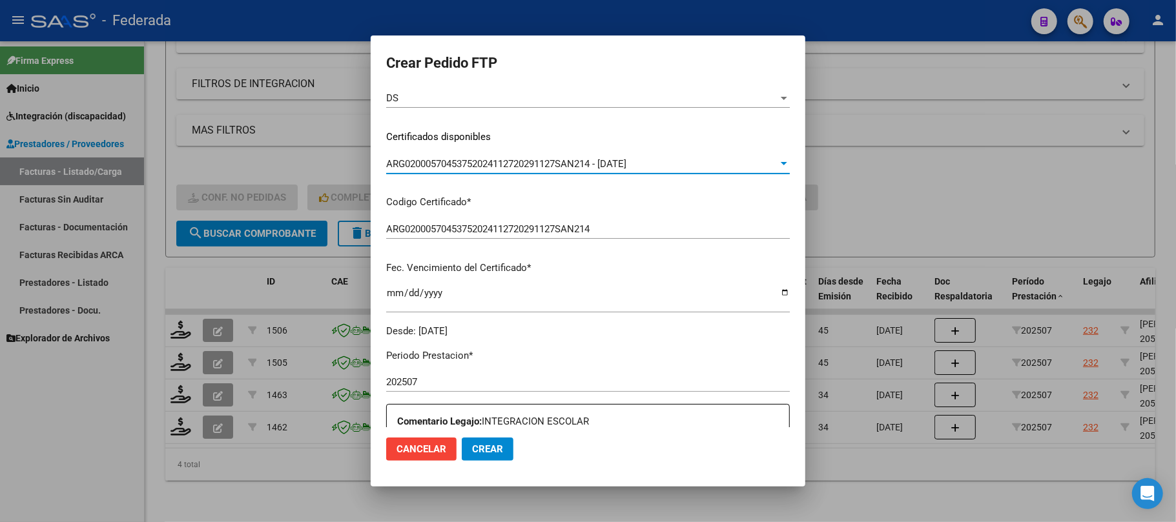
scroll to position [430, 0]
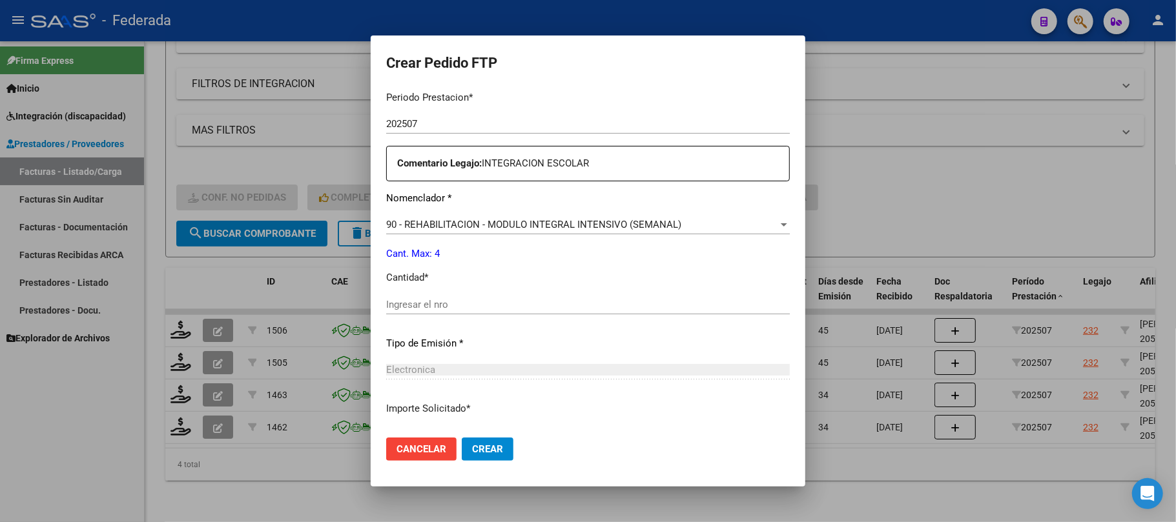
click at [408, 227] on span "90 - REHABILITACION - MODULO INTEGRAL INTENSIVO (SEMANAL)" at bounding box center [533, 225] width 295 height 12
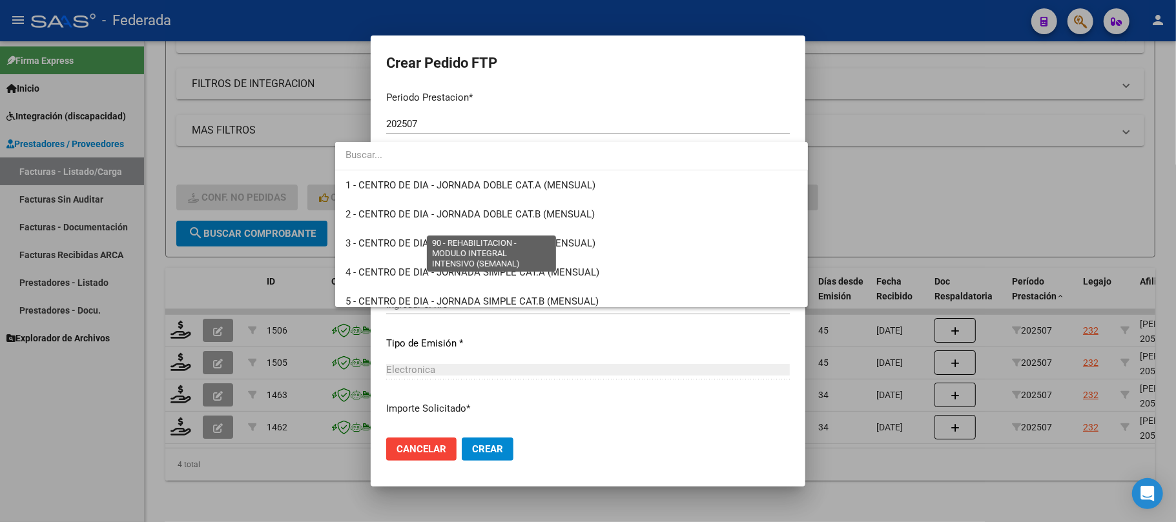
scroll to position [2546, 0]
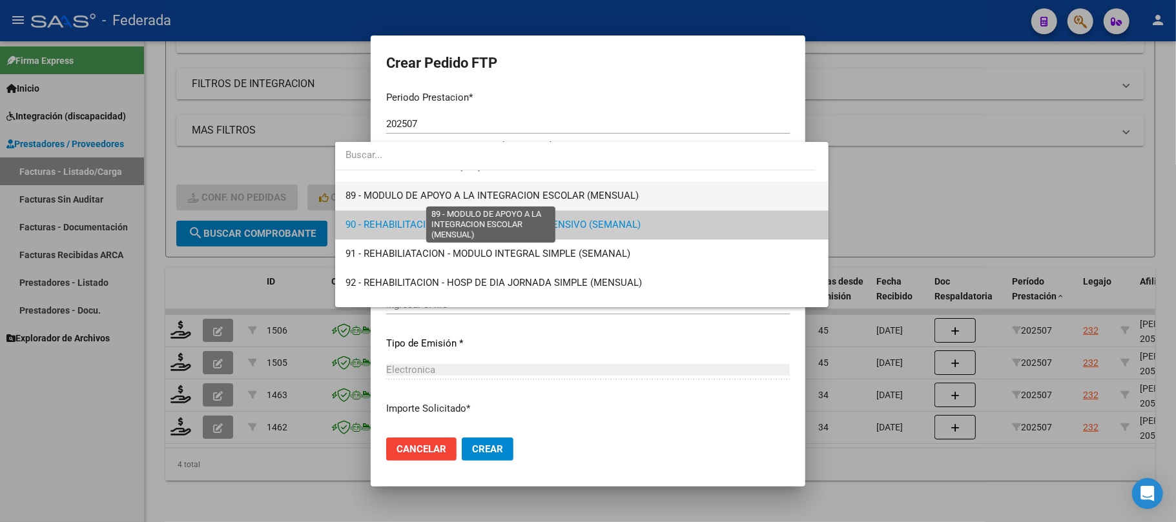
click at [409, 200] on span "89 - MODULO DE APOYO A LA INTEGRACION ESCOLAR (MENSUAL)" at bounding box center [491, 196] width 293 height 12
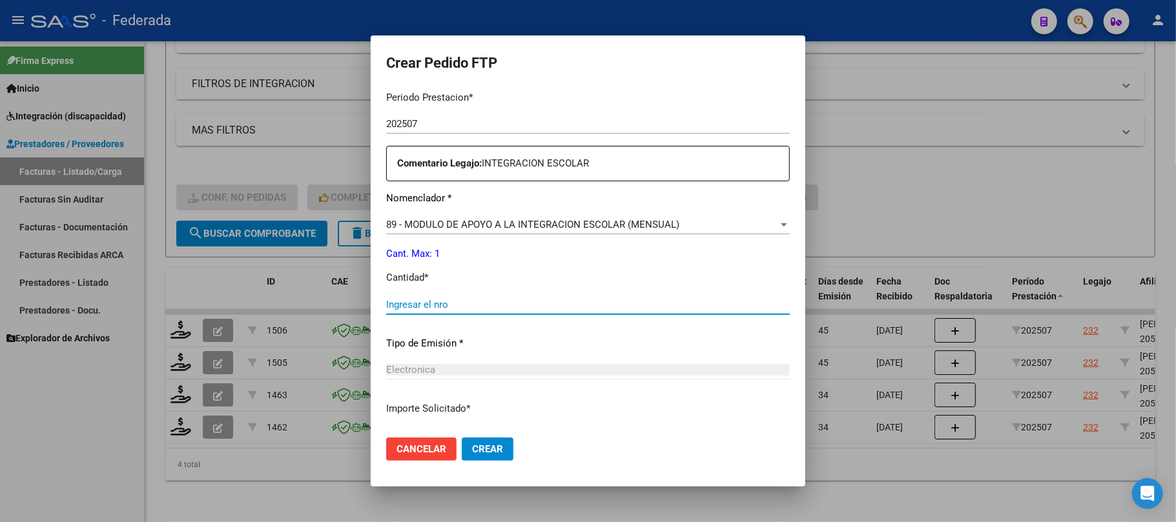
click at [393, 305] on input "Ingresar el nro" at bounding box center [587, 305] width 403 height 12
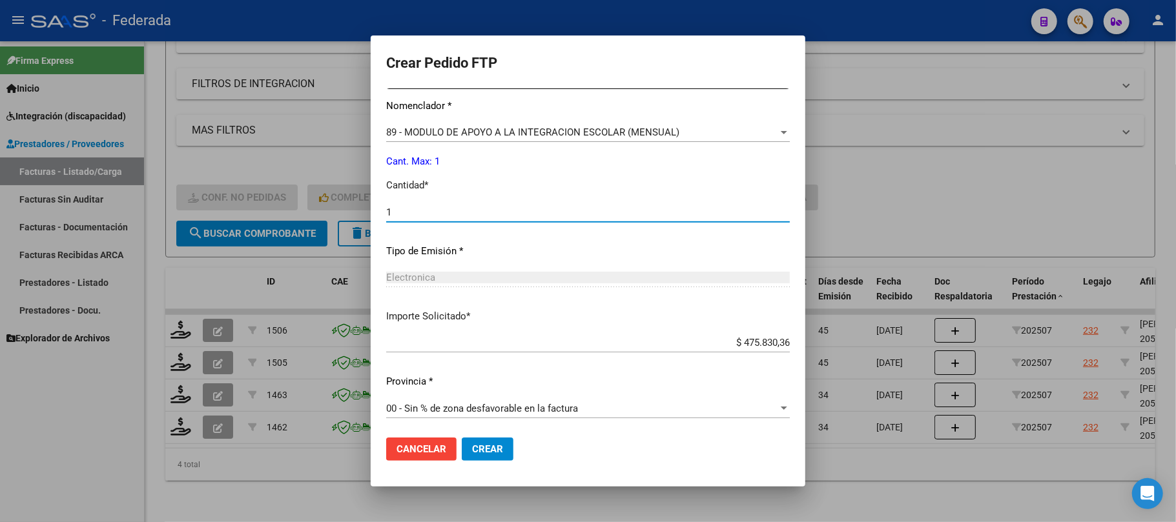
scroll to position [524, 0]
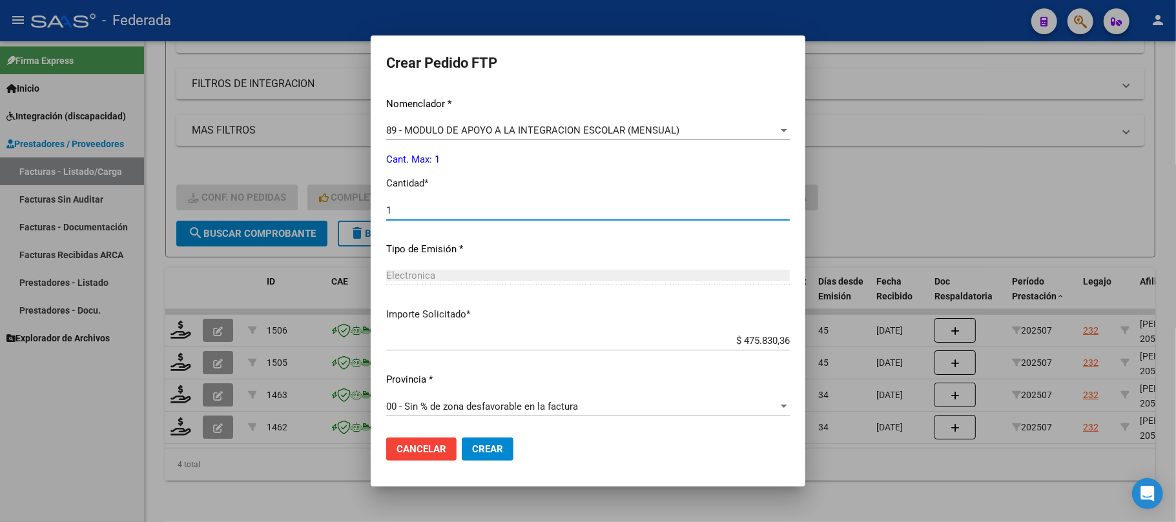
type input "1"
click at [472, 445] on span "Crear" at bounding box center [487, 450] width 31 height 12
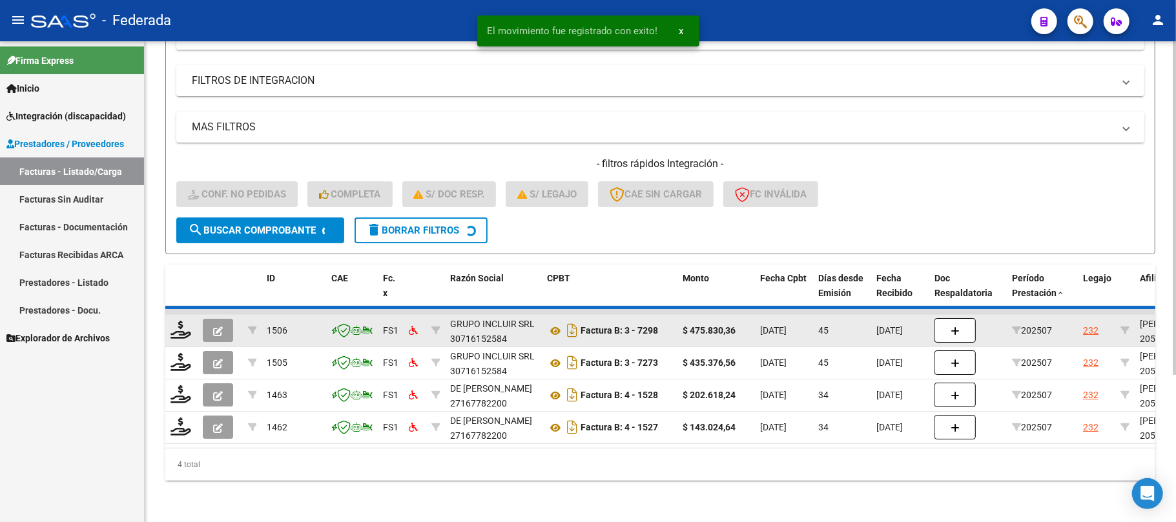
scroll to position [177, 0]
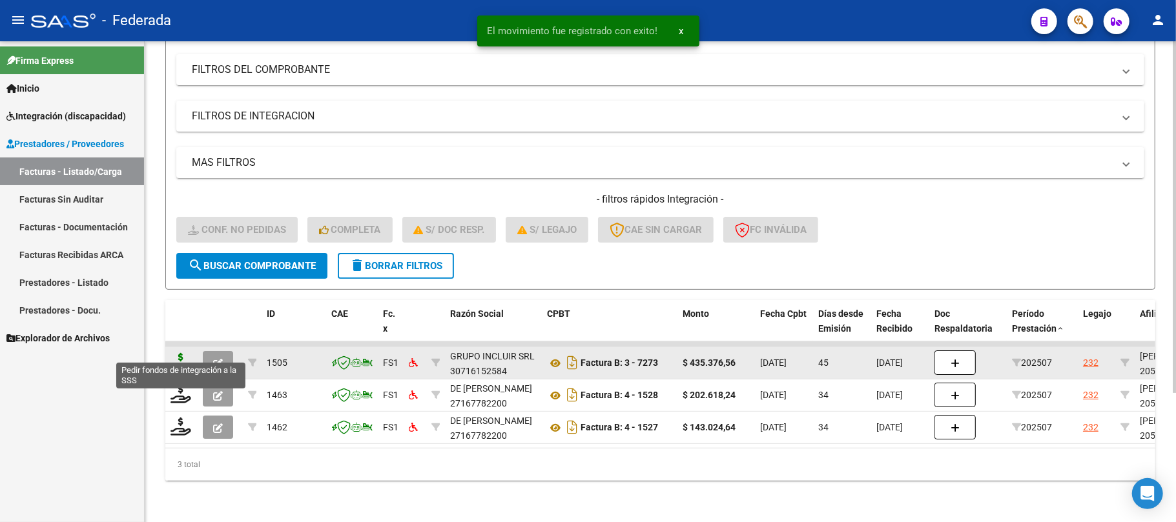
click at [181, 353] on icon at bounding box center [180, 362] width 21 height 18
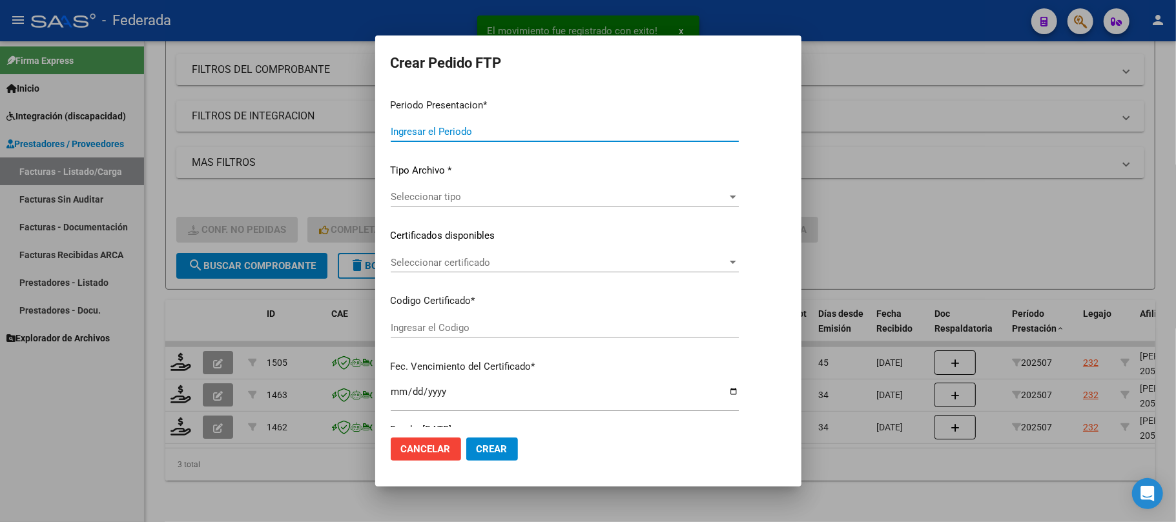
type input "202508"
type input "202507"
type input "$ 435.376,56"
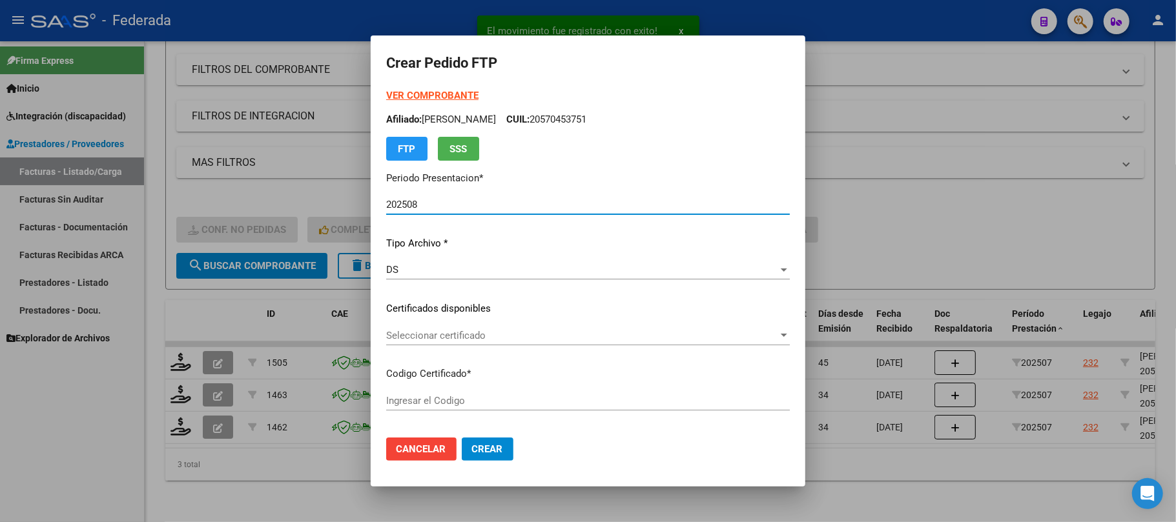
type input "ARG02000570453752024112720291127SAN214"
type input "2029-11-27"
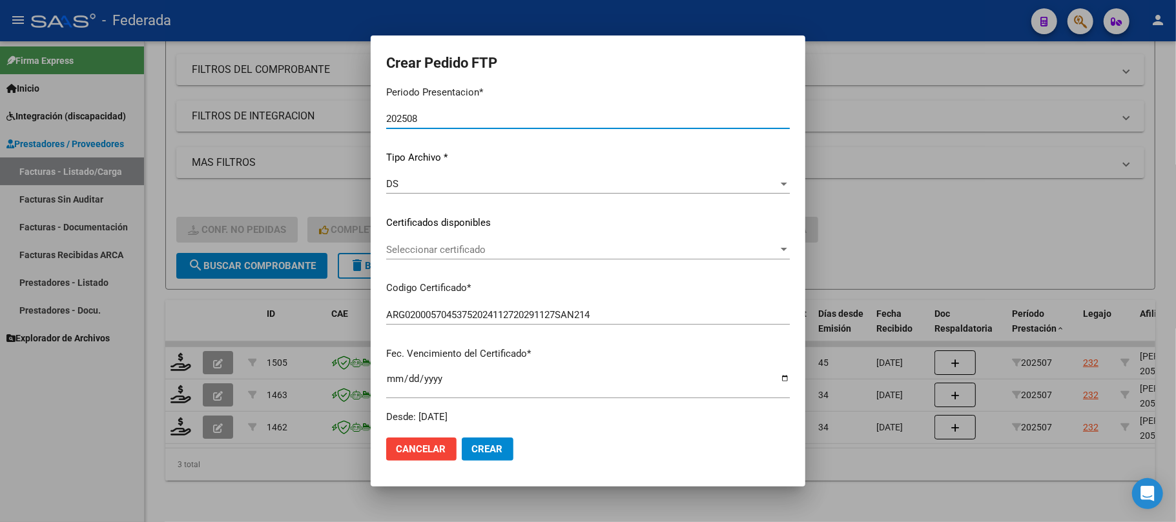
click at [393, 249] on span "Seleccionar certificado" at bounding box center [582, 250] width 392 height 12
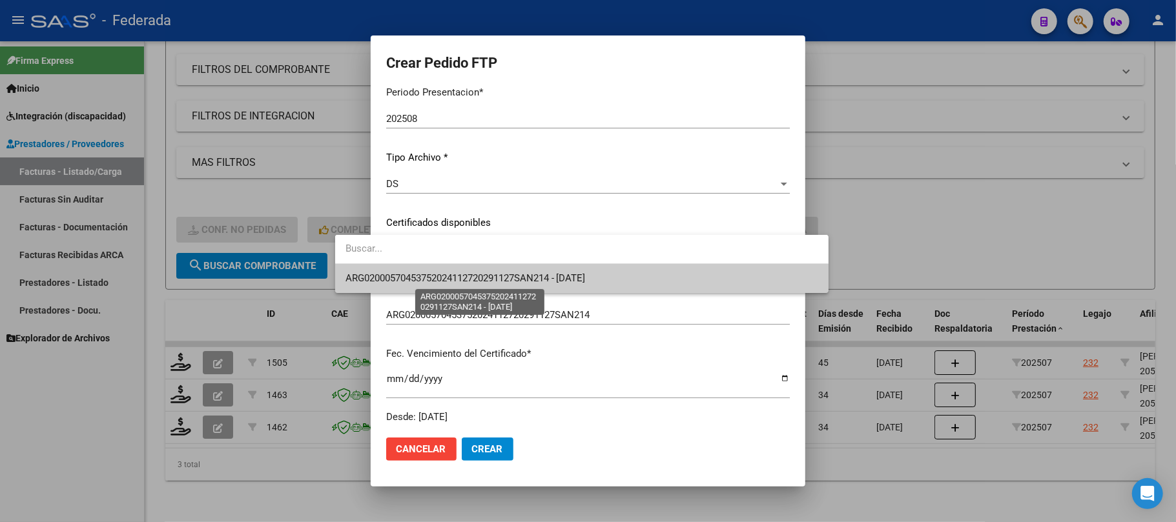
click at [393, 282] on span "ARG02000570453752024112720291127SAN214 - 2029-11-27" at bounding box center [465, 278] width 240 height 12
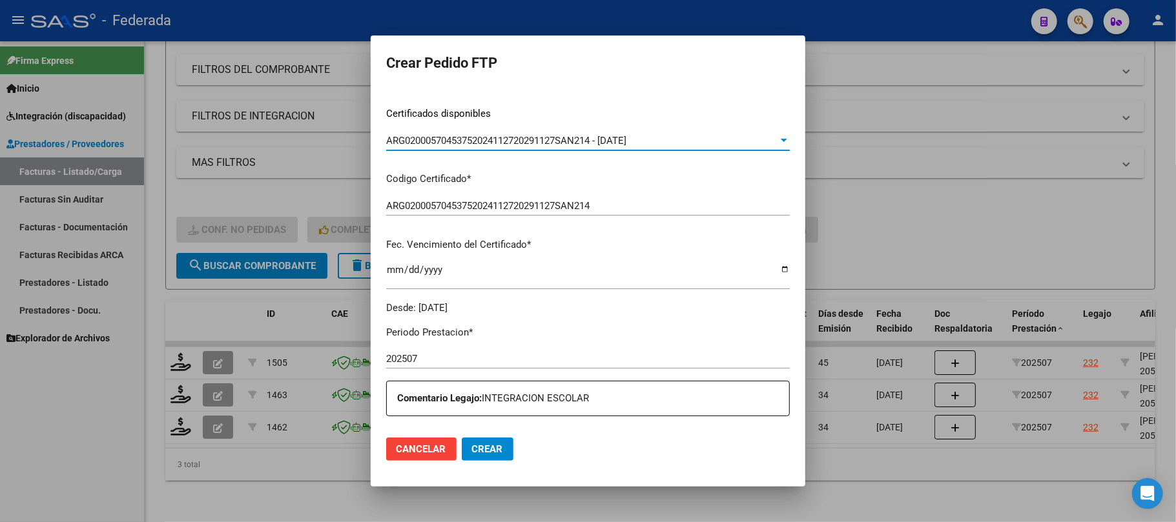
scroll to position [430, 0]
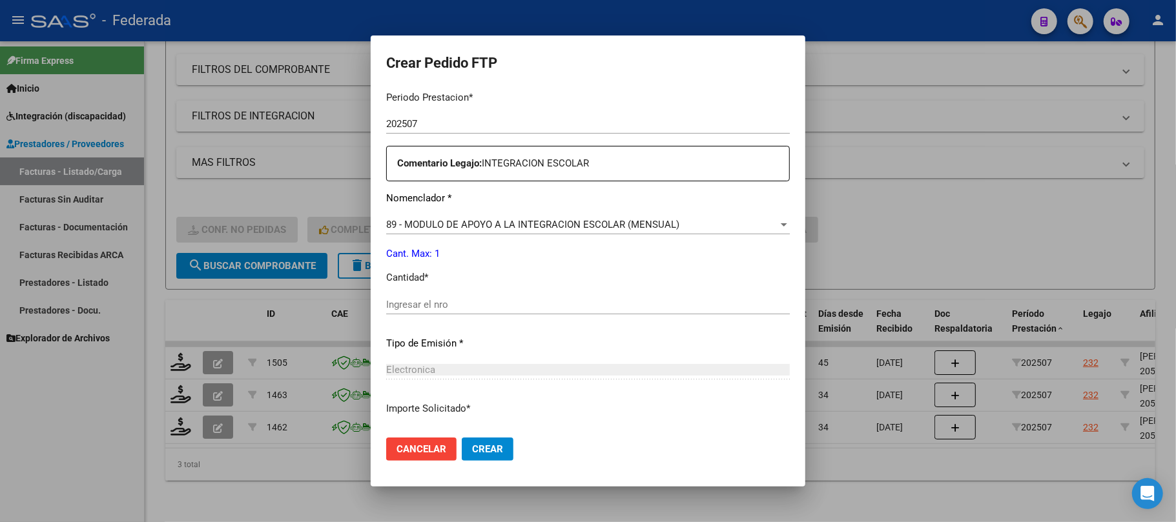
click at [403, 218] on div "89 - MODULO DE APOYO A LA INTEGRACION ESCOLAR (MENSUAL) Seleccionar nomenclador" at bounding box center [587, 224] width 403 height 19
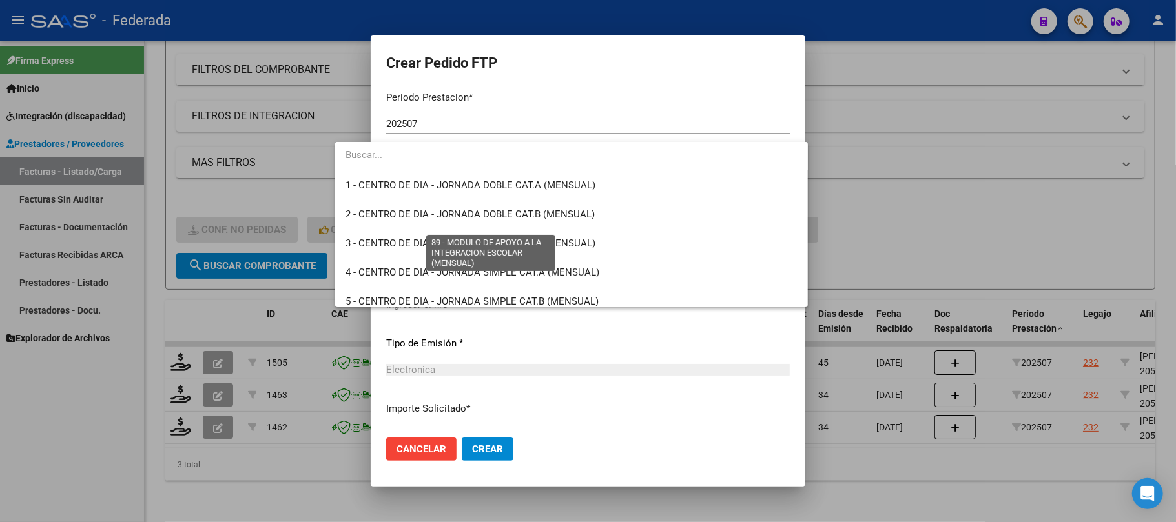
scroll to position [2518, 0]
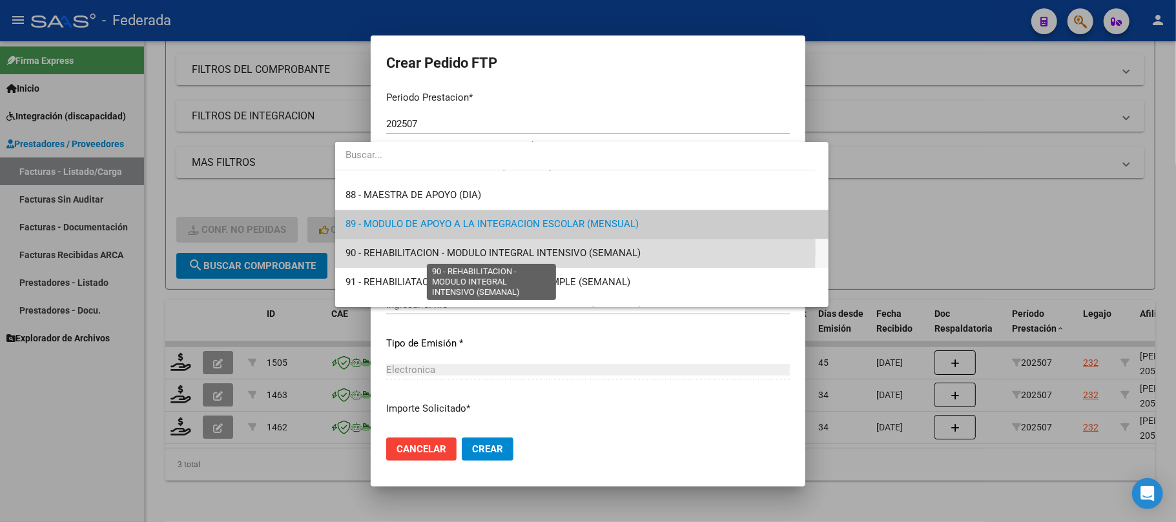
click at [391, 249] on span "90 - REHABILITACION - MODULO INTEGRAL INTENSIVO (SEMANAL)" at bounding box center [492, 253] width 295 height 12
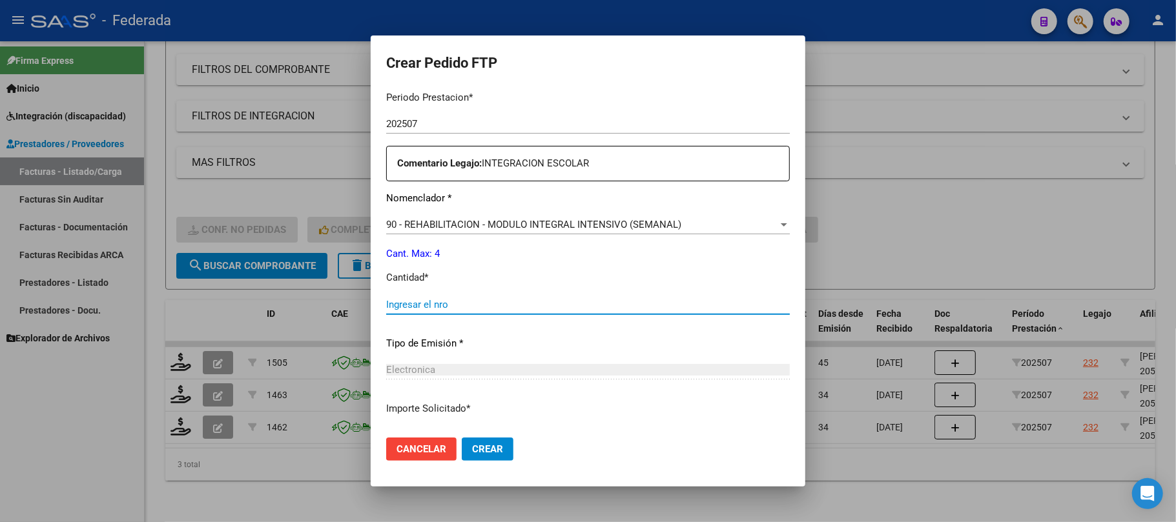
click at [386, 299] on input "Ingresar el nro" at bounding box center [587, 305] width 403 height 12
type input "4"
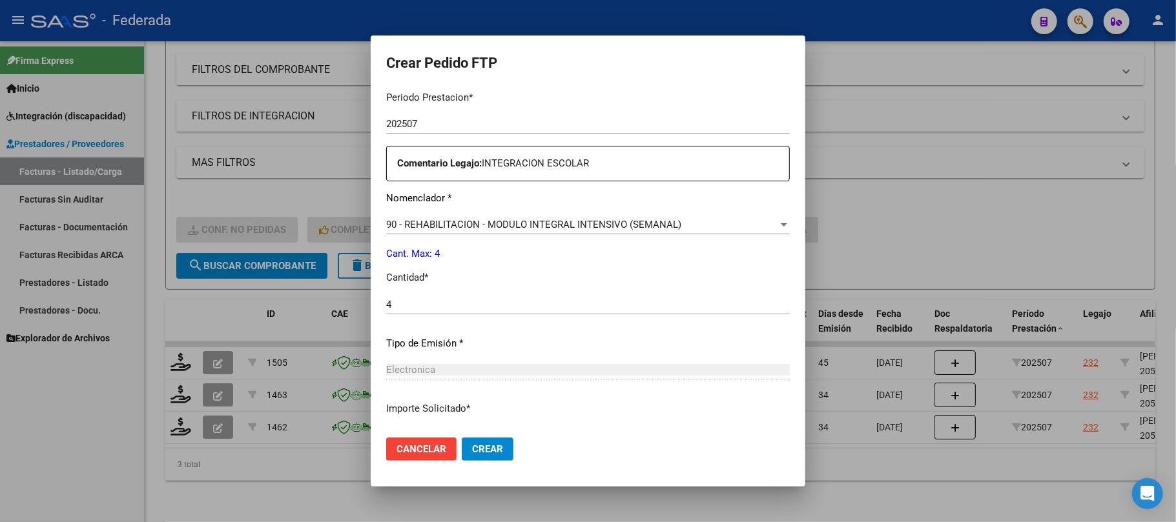
scroll to position [524, 0]
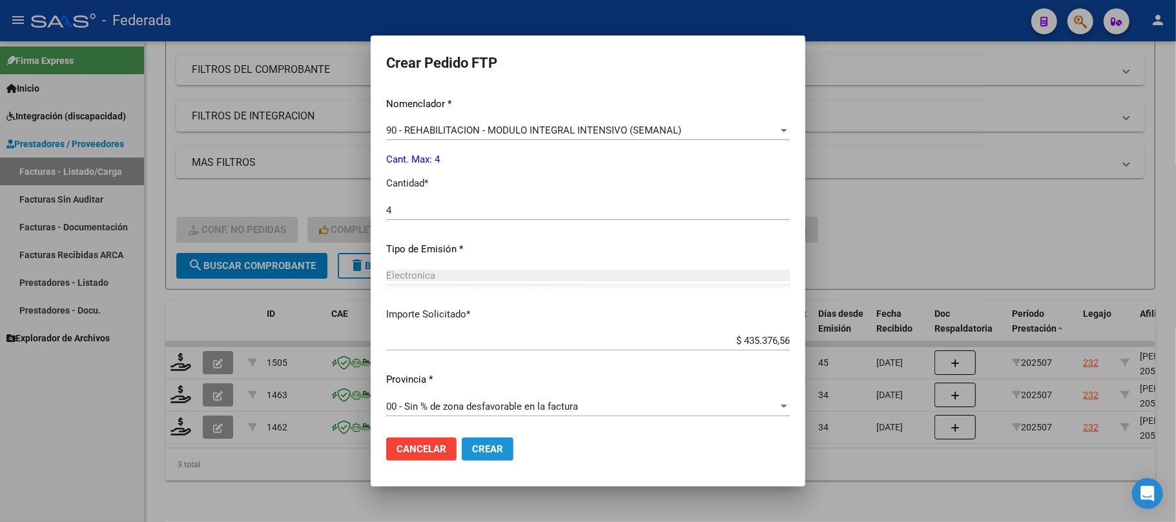
click at [472, 445] on span "Crear" at bounding box center [487, 450] width 31 height 12
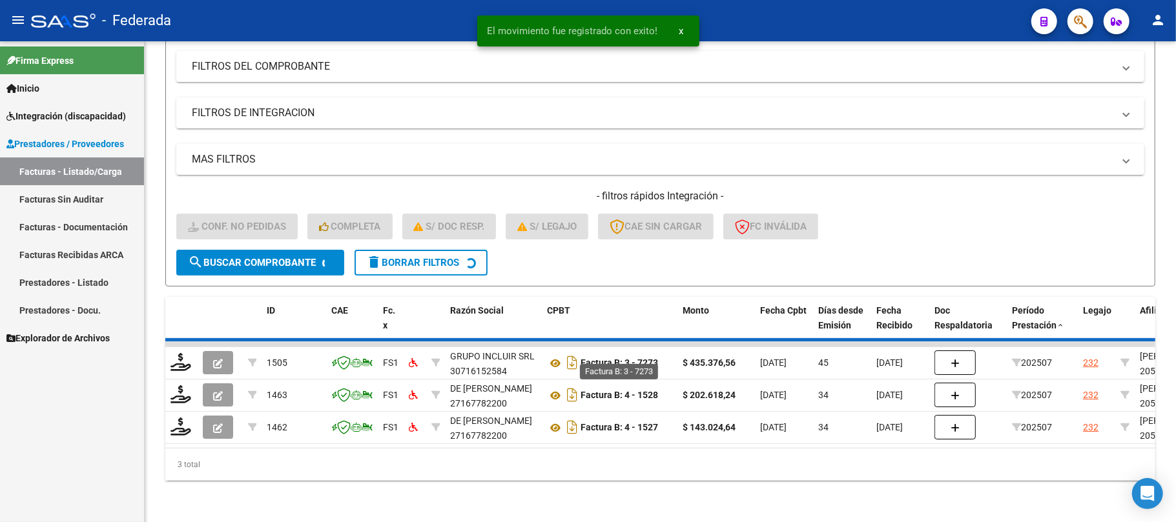
scroll to position [145, 0]
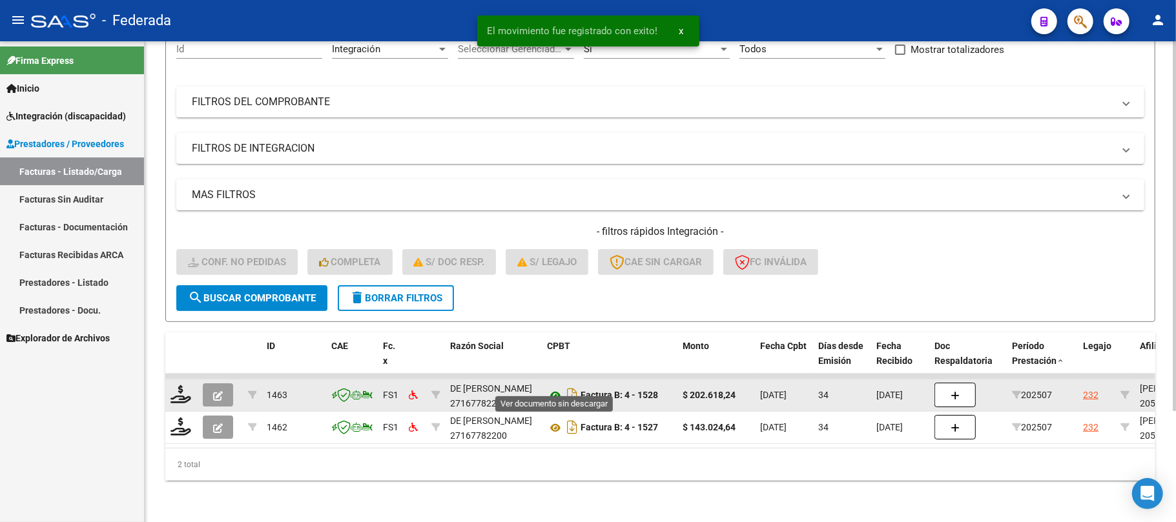
click at [549, 388] on icon at bounding box center [555, 395] width 17 height 15
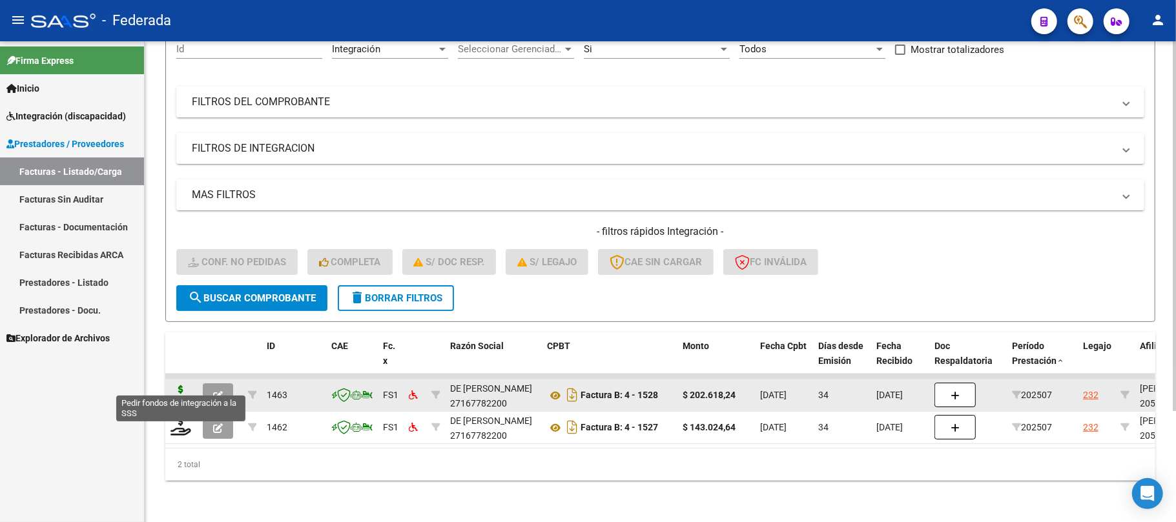
click at [181, 386] on icon at bounding box center [180, 394] width 21 height 18
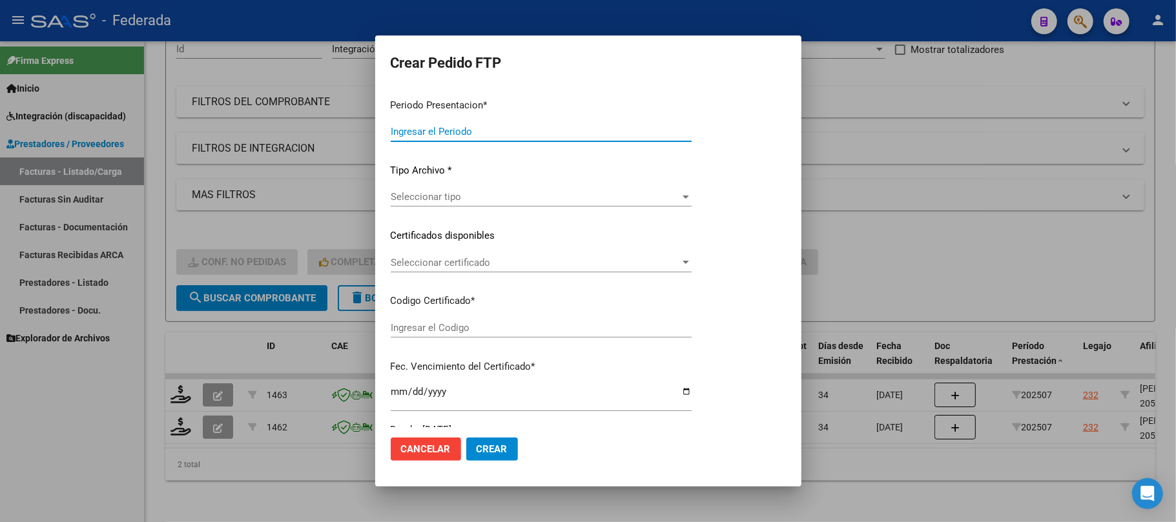
type input "202508"
type input "202507"
type input "$ 202.618,24"
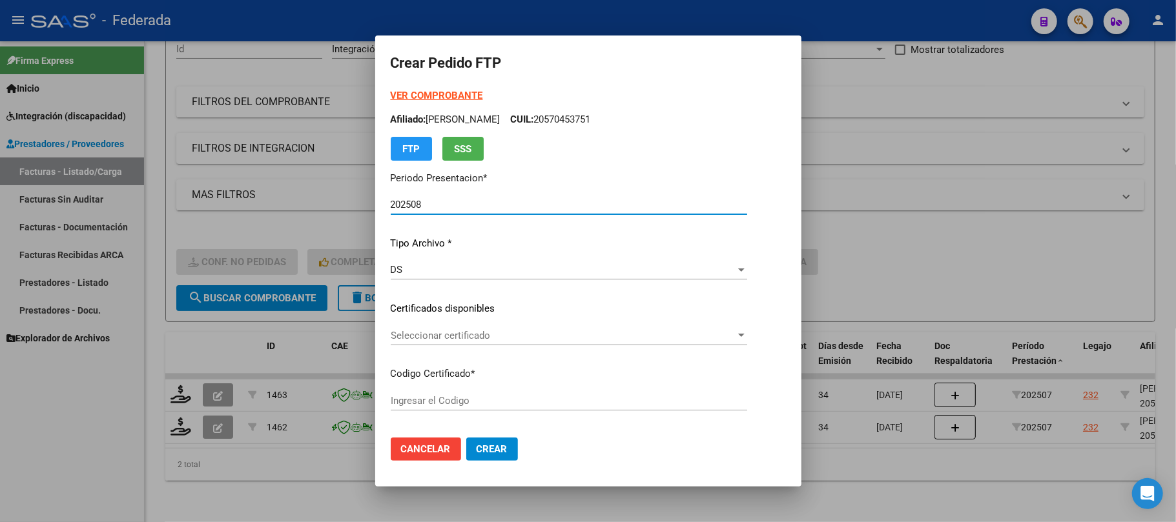
type input "ARG02000570453752024112720291127SAN214"
type input "2029-11-27"
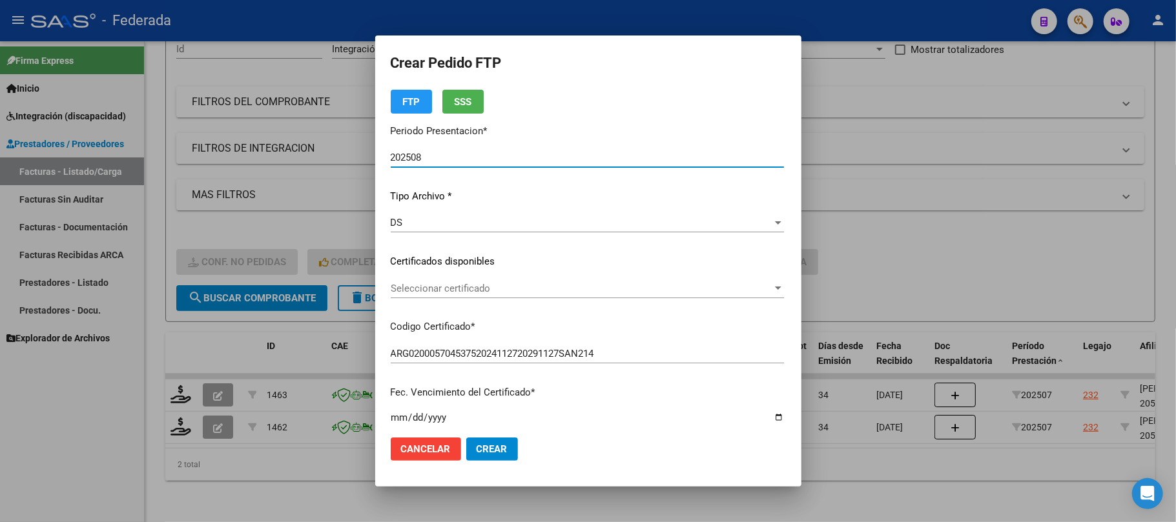
scroll to position [86, 0]
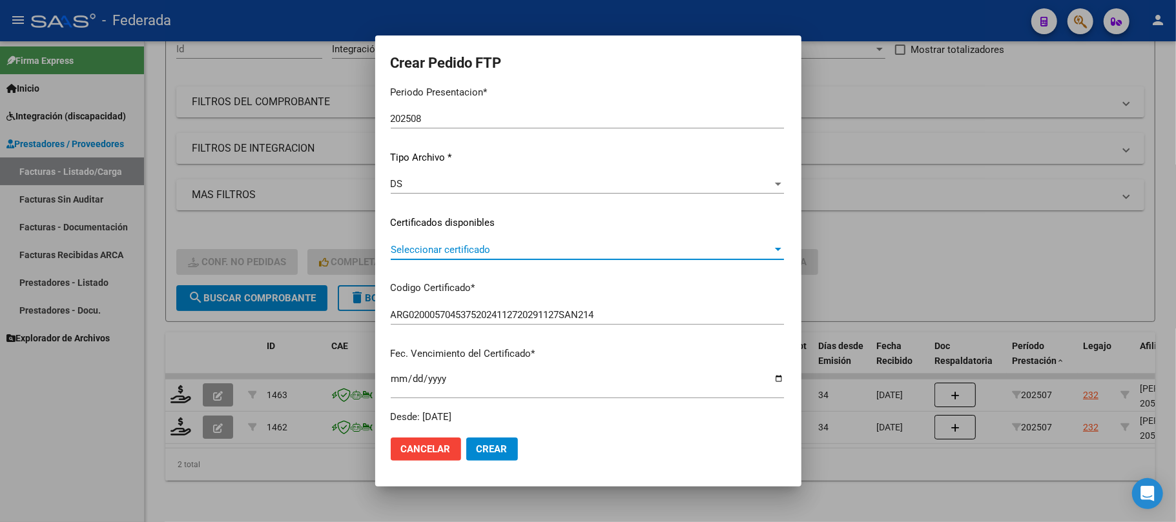
click at [405, 245] on span "Seleccionar certificado" at bounding box center [582, 250] width 382 height 12
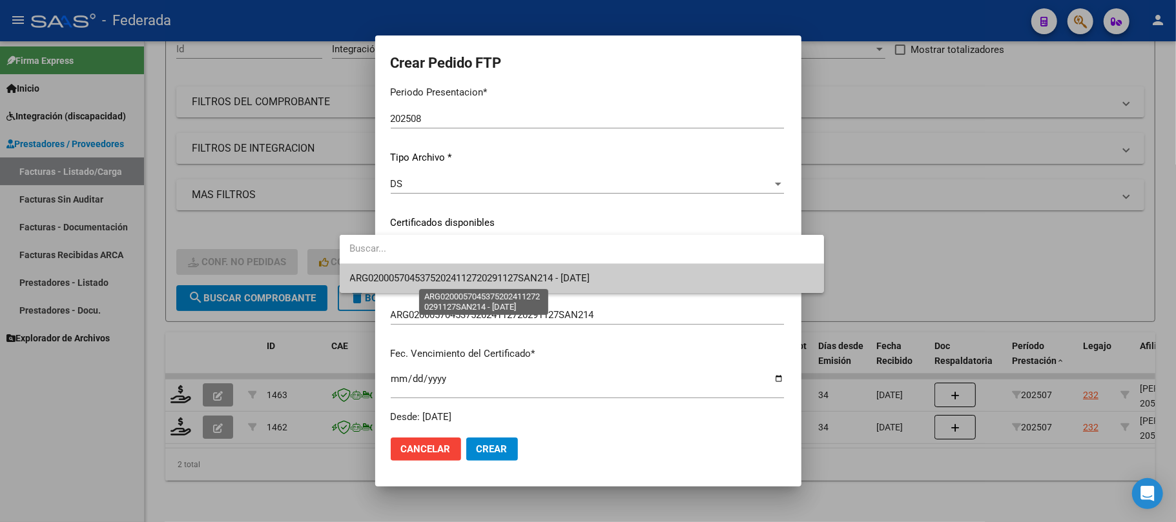
click at [405, 272] on span "ARG02000570453752024112720291127SAN214 - 2029-11-27" at bounding box center [470, 278] width 240 height 12
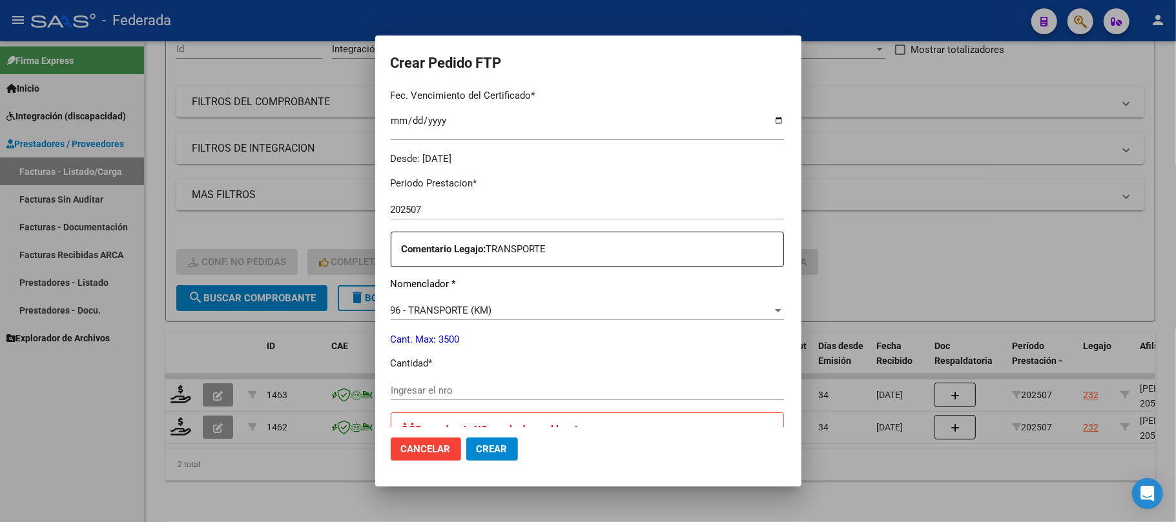
scroll to position [430, 0]
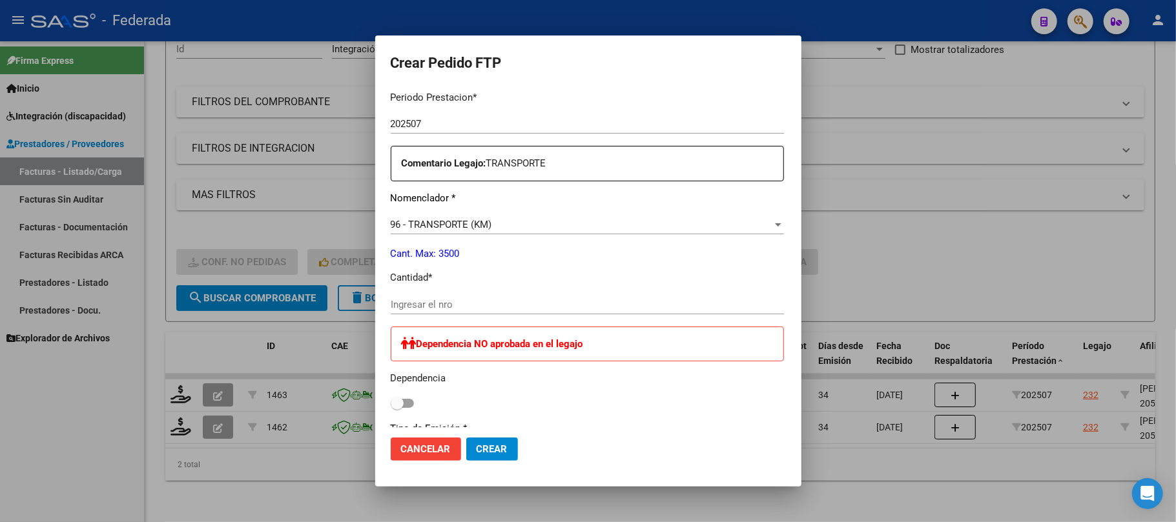
click at [391, 297] on div "Ingresar el nro" at bounding box center [587, 304] width 393 height 19
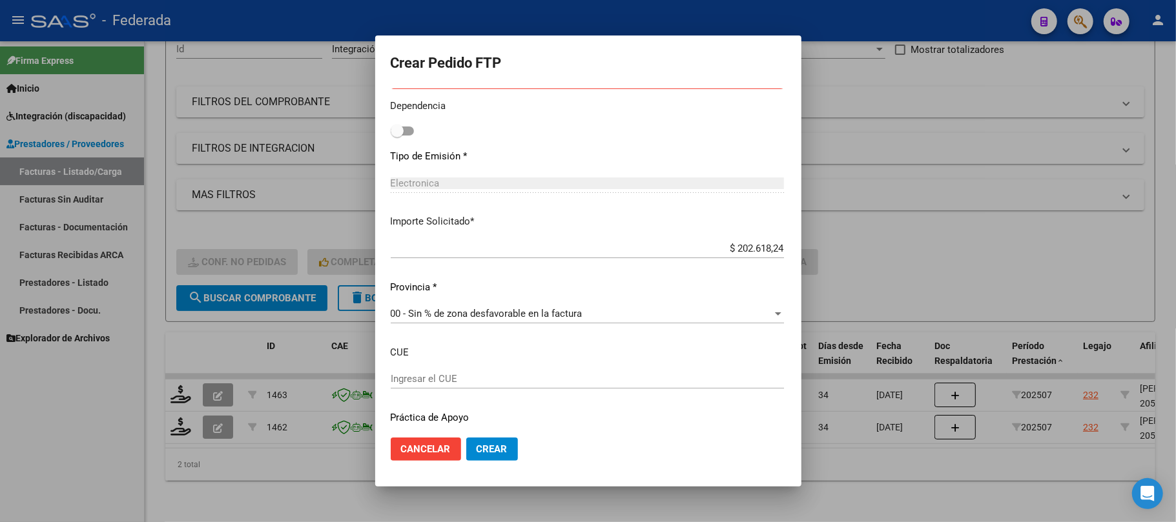
scroll to position [741, 0]
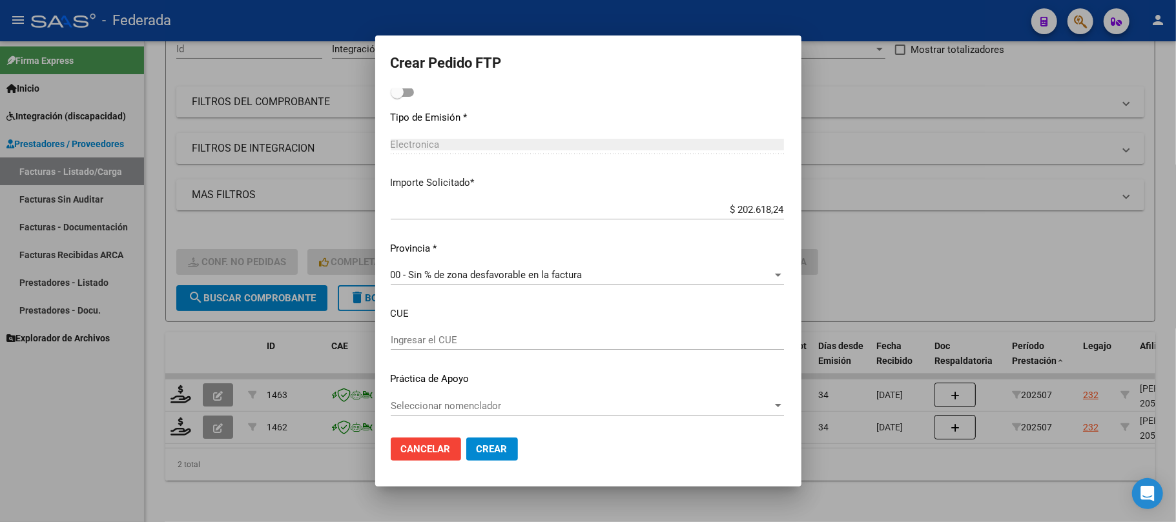
type input "374"
click at [466, 442] on button "Crear" at bounding box center [492, 449] width 52 height 23
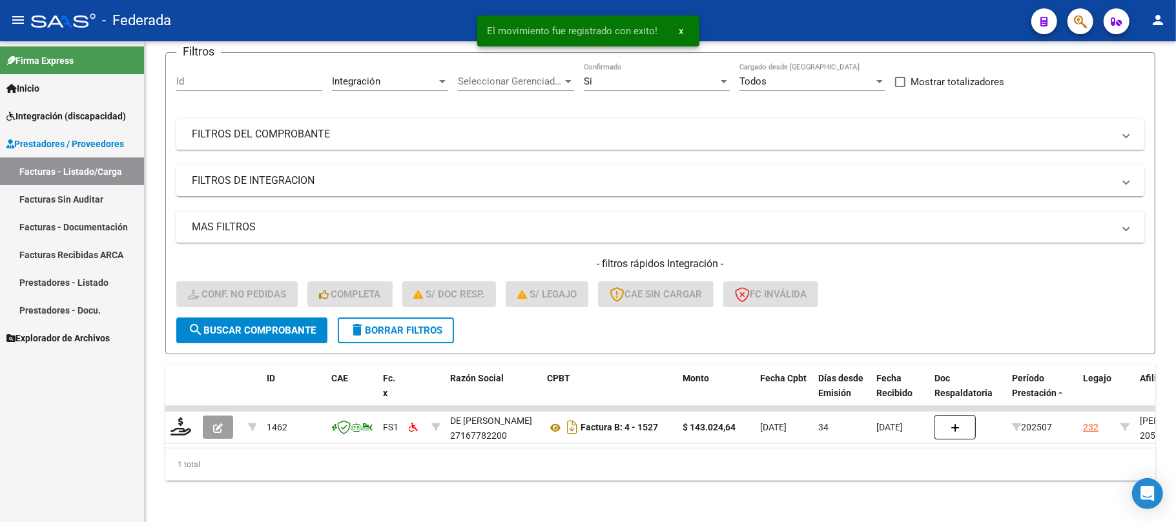
scroll to position [112, 0]
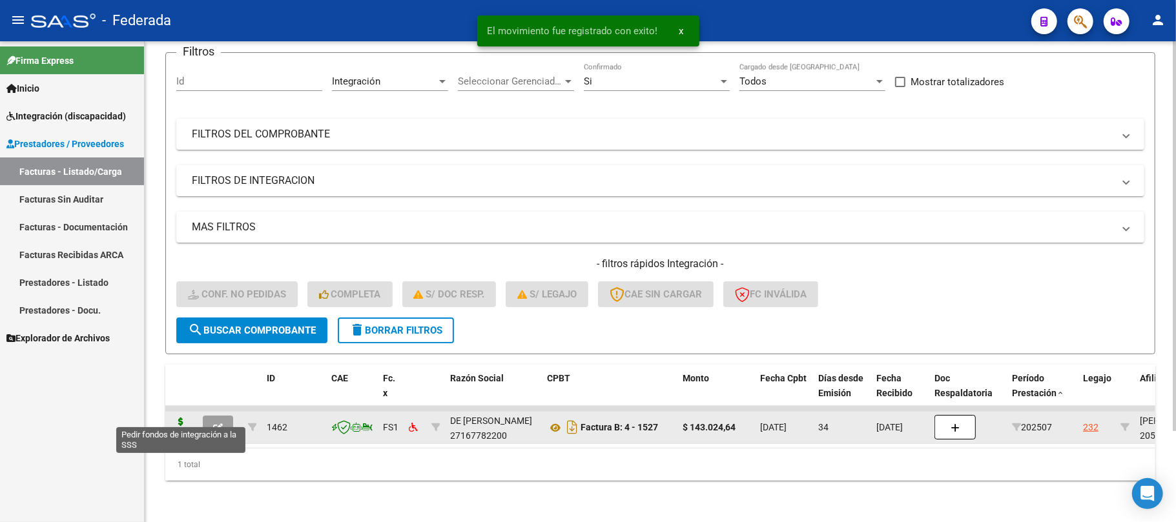
click at [187, 418] on icon at bounding box center [180, 427] width 21 height 18
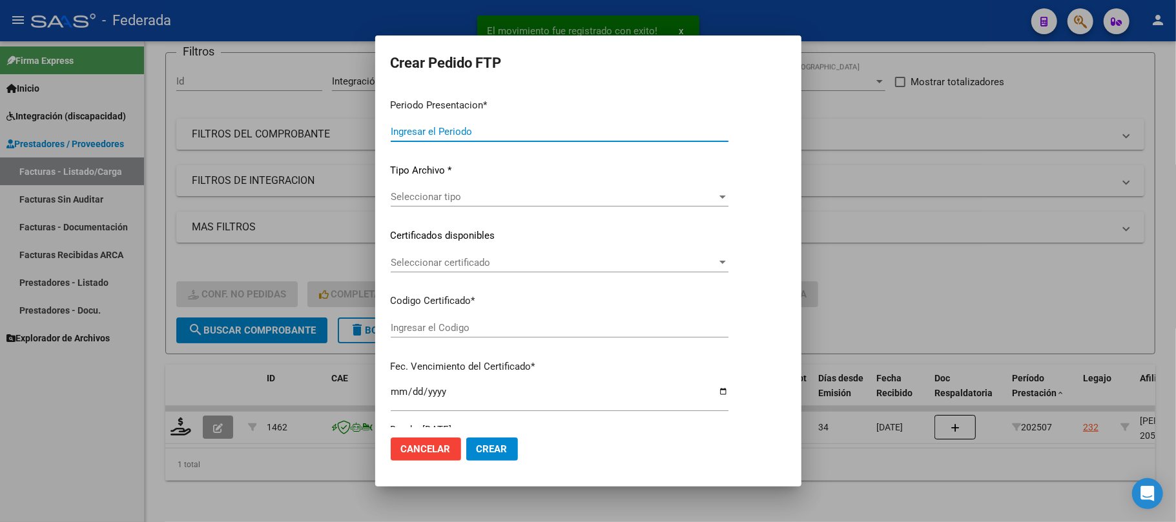
type input "202508"
type input "202507"
type input "$ 143.024,64"
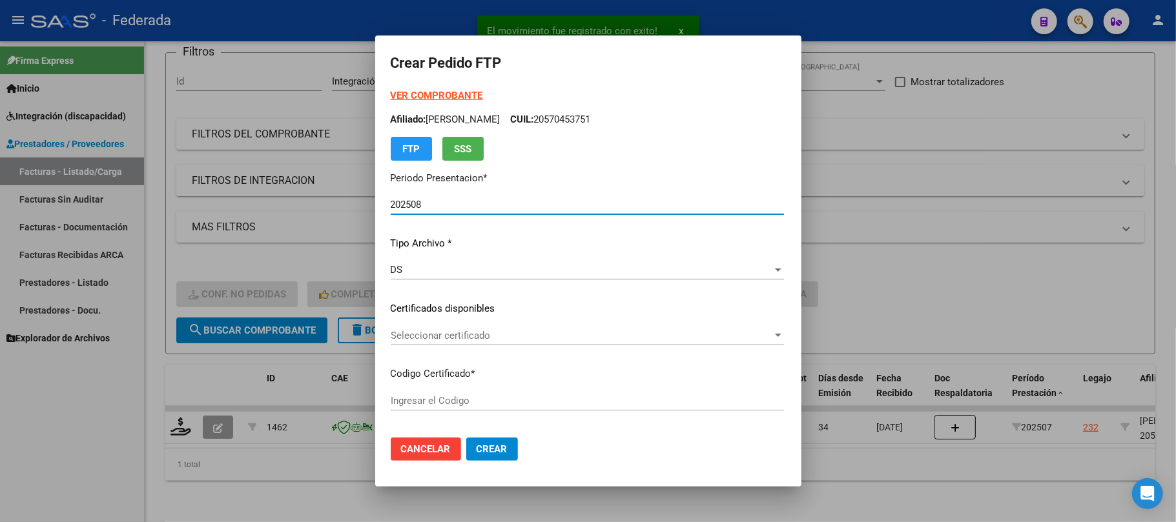
type input "ARG02000570453752024112720291127SAN214"
type input "2029-11-27"
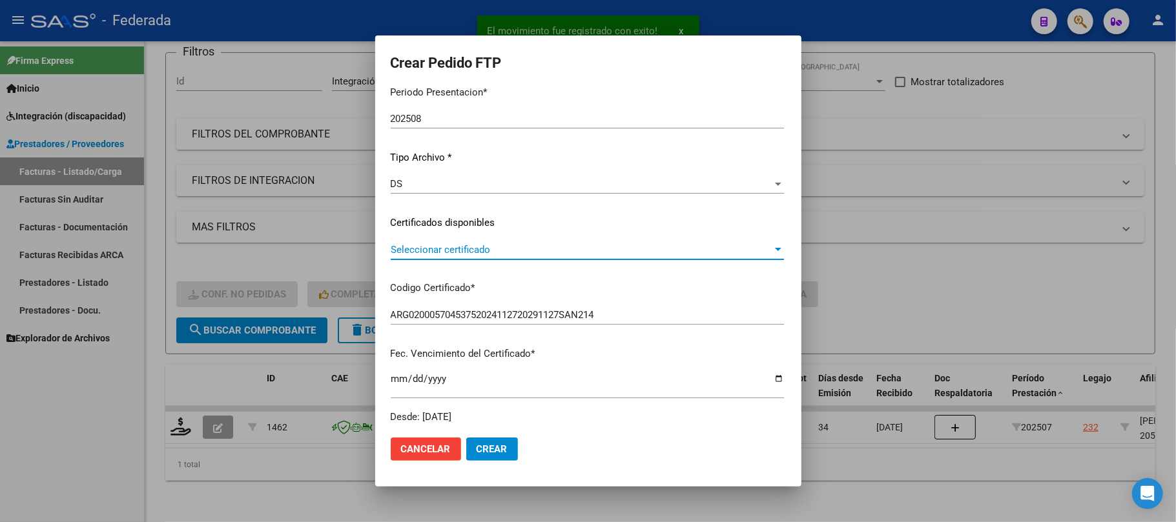
click at [403, 244] on span "Seleccionar certificado" at bounding box center [582, 250] width 382 height 12
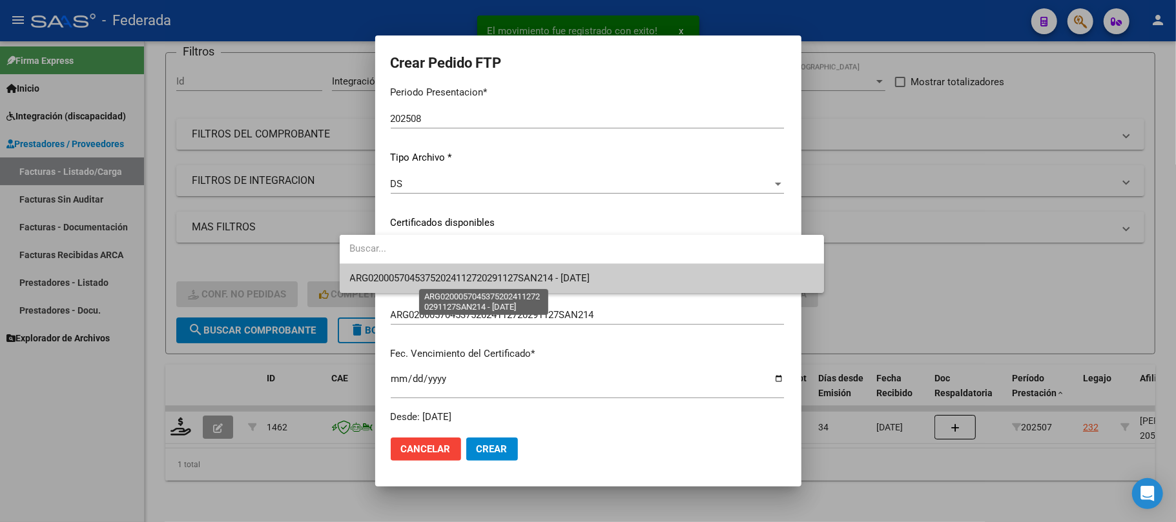
click at [398, 282] on span "ARG02000570453752024112720291127SAN214 - 2029-11-27" at bounding box center [470, 278] width 240 height 12
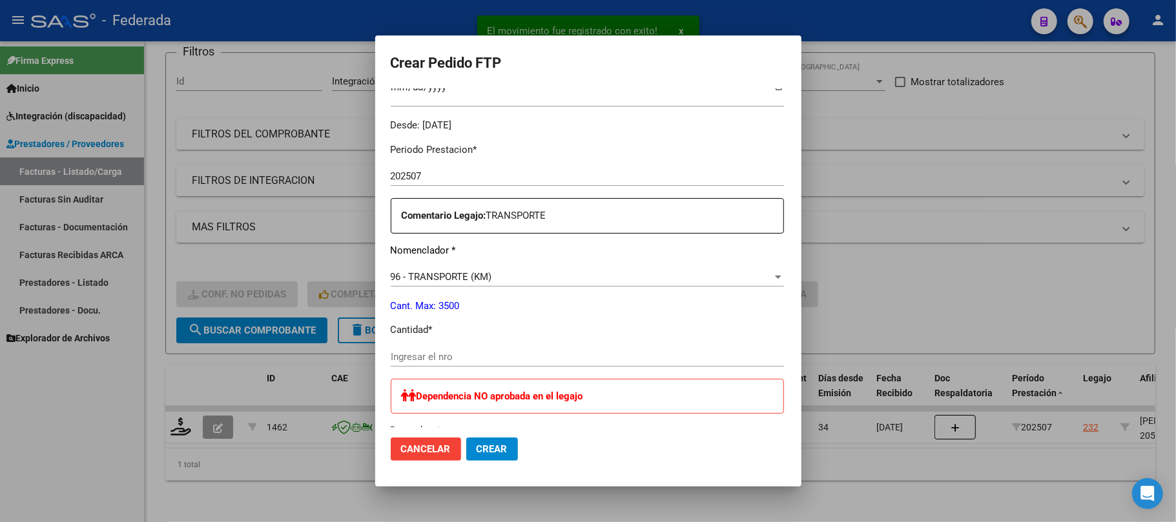
scroll to position [430, 0]
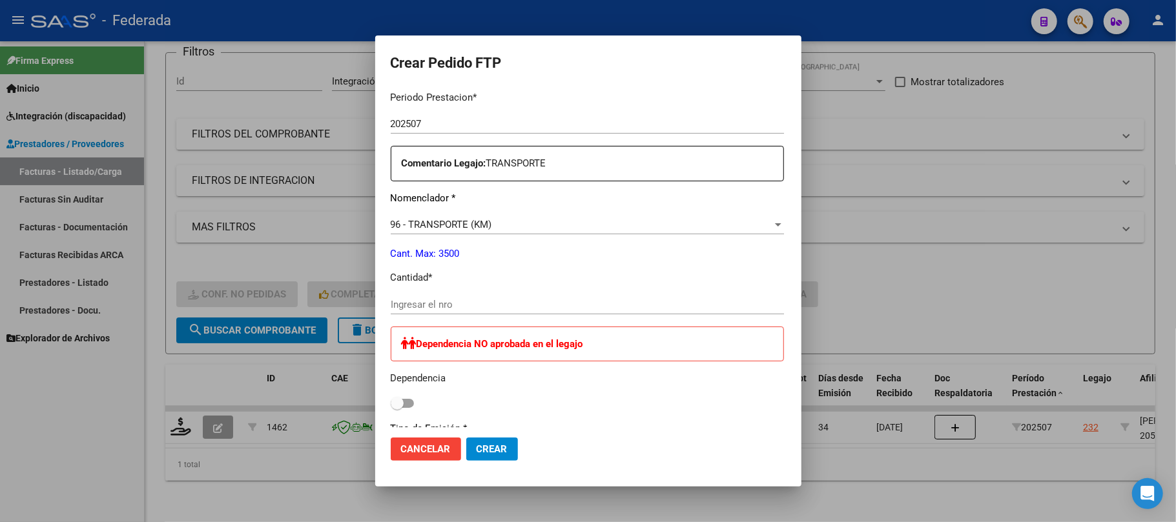
click at [401, 445] on span "Cancelar" at bounding box center [426, 450] width 50 height 12
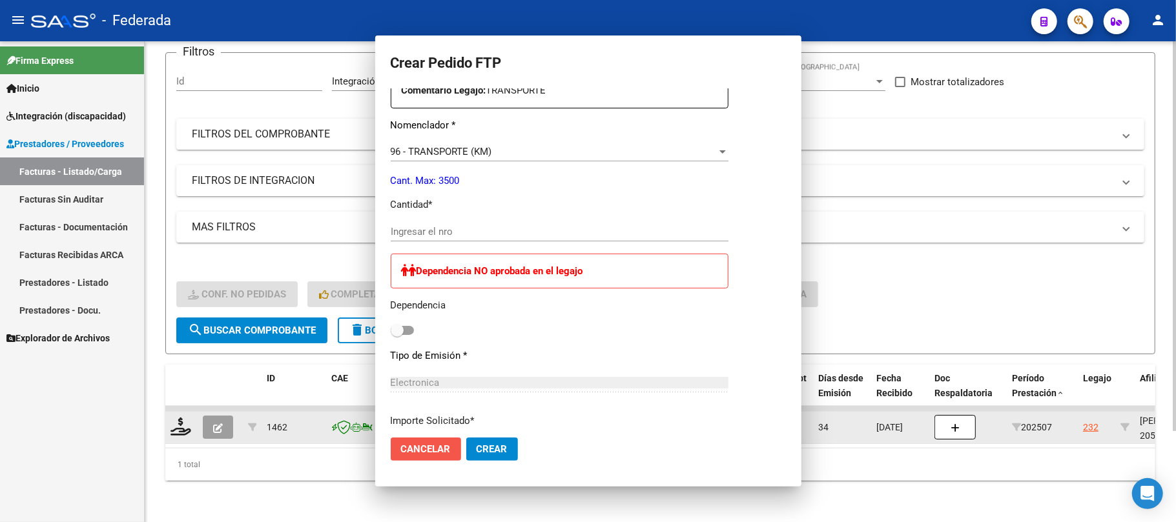
scroll to position [0, 0]
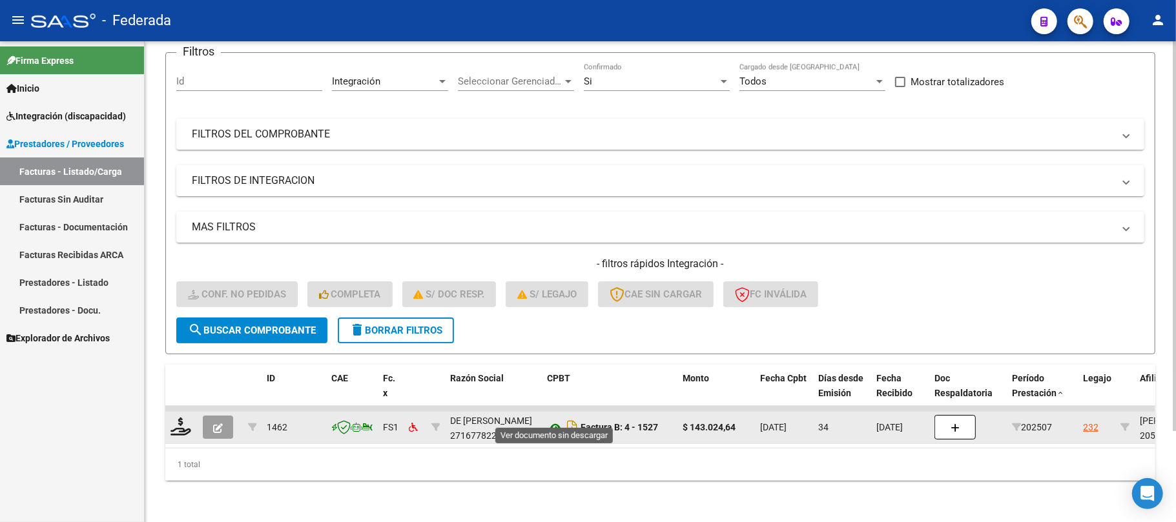
click at [554, 420] on icon at bounding box center [555, 427] width 17 height 15
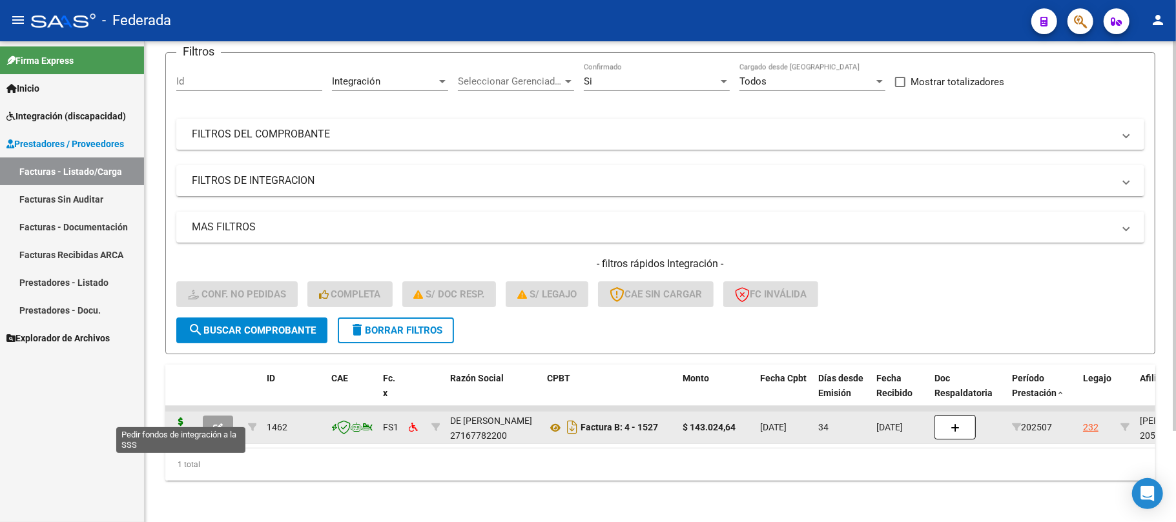
click at [189, 418] on icon at bounding box center [180, 427] width 21 height 18
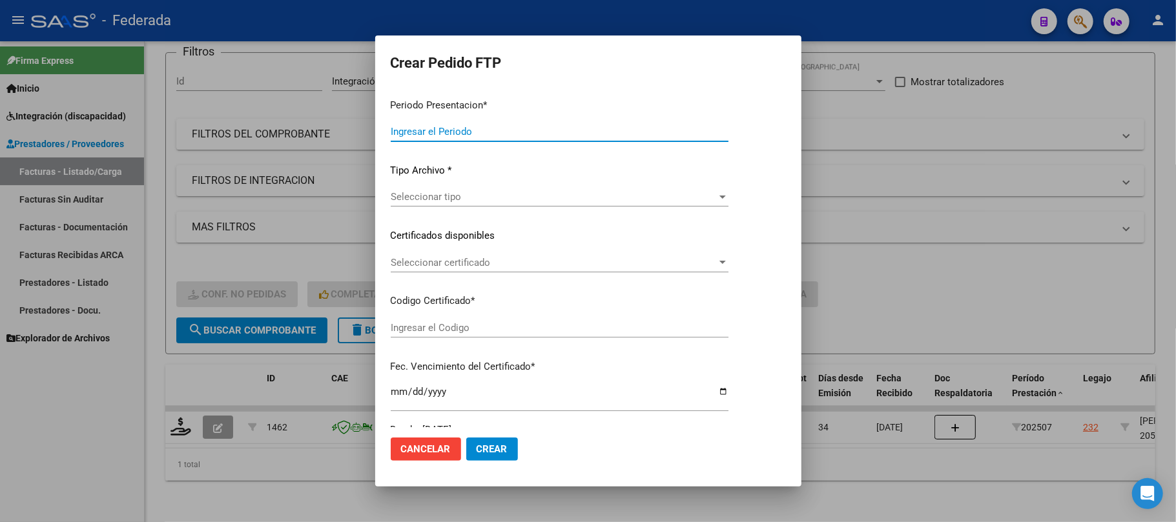
click at [427, 197] on span "Seleccionar tipo" at bounding box center [554, 197] width 326 height 12
click at [469, 130] on input "Ingresar el Periodo" at bounding box center [560, 132] width 338 height 12
click at [407, 449] on span "Cancelar" at bounding box center [426, 450] width 50 height 12
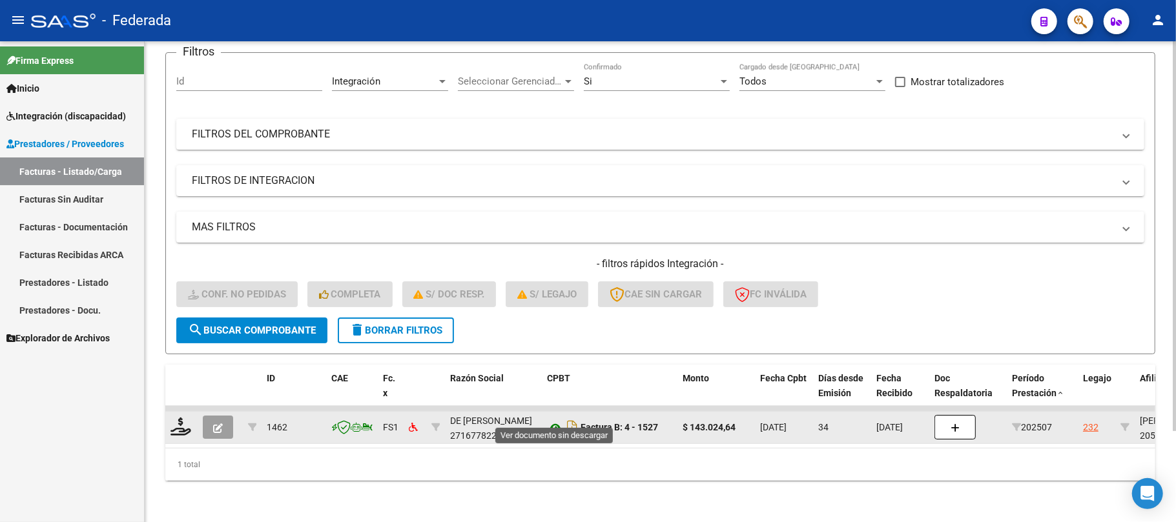
click at [556, 420] on icon at bounding box center [555, 427] width 17 height 15
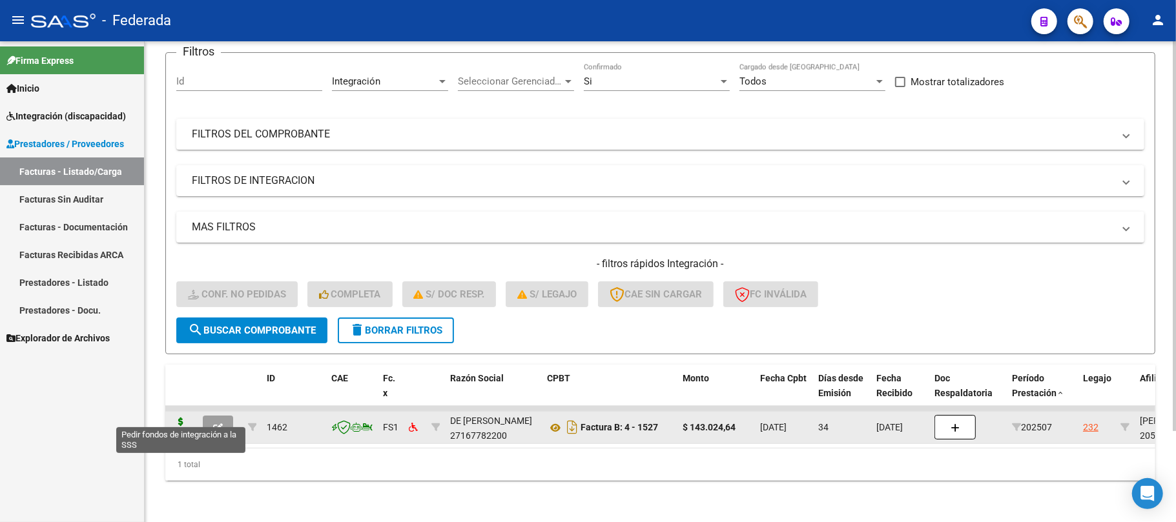
click at [176, 418] on icon at bounding box center [180, 427] width 21 height 18
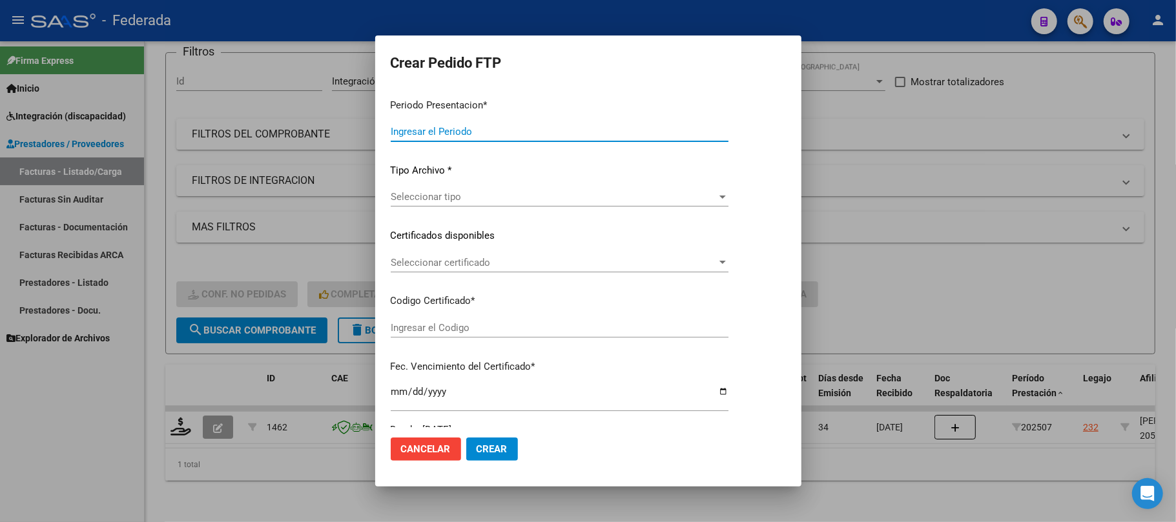
type input "202508"
type input "202507"
type input "$ 143.024,64"
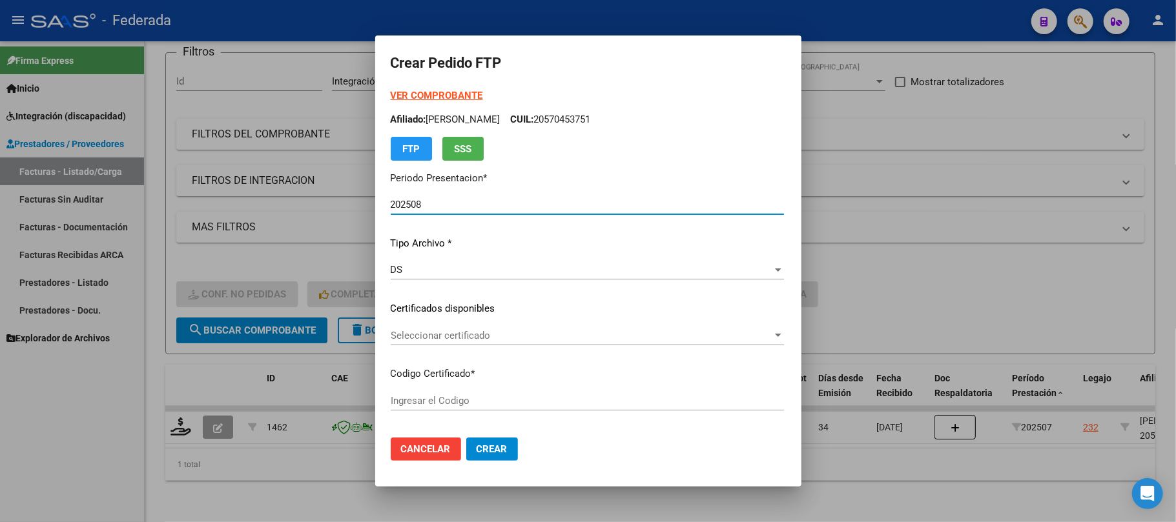
type input "ARG02000570453752024112720291127SAN214"
type input "2029-11-27"
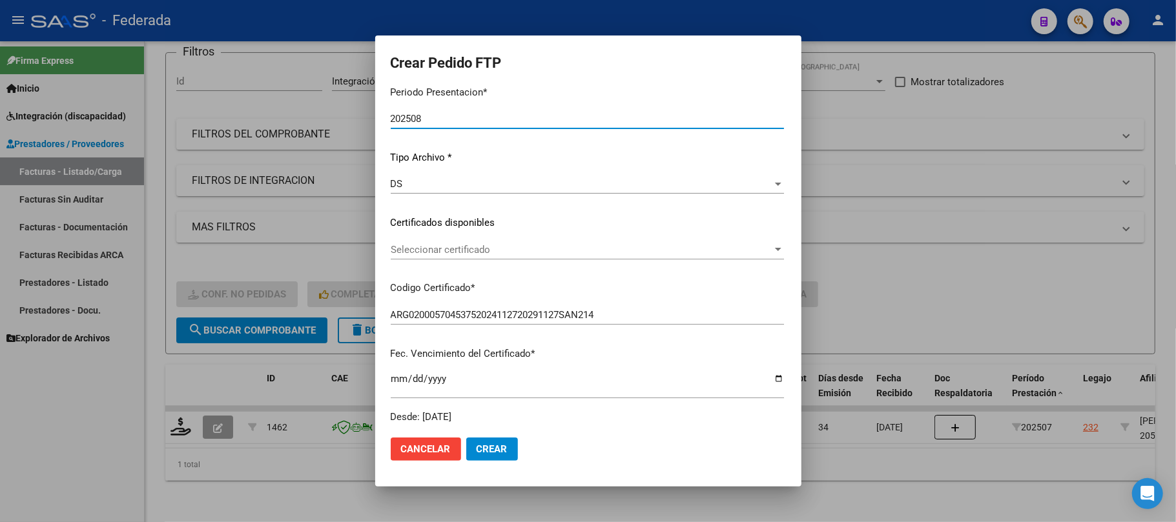
click at [414, 254] on span "Seleccionar certificado" at bounding box center [582, 250] width 382 height 12
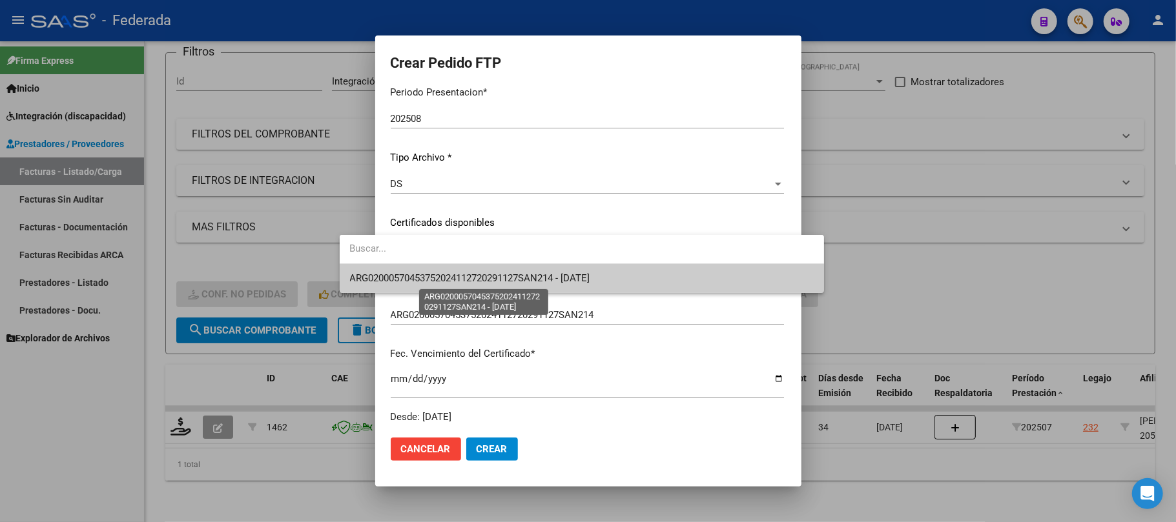
click at [413, 280] on span "ARG02000570453752024112720291127SAN214 - 2029-11-27" at bounding box center [470, 278] width 240 height 12
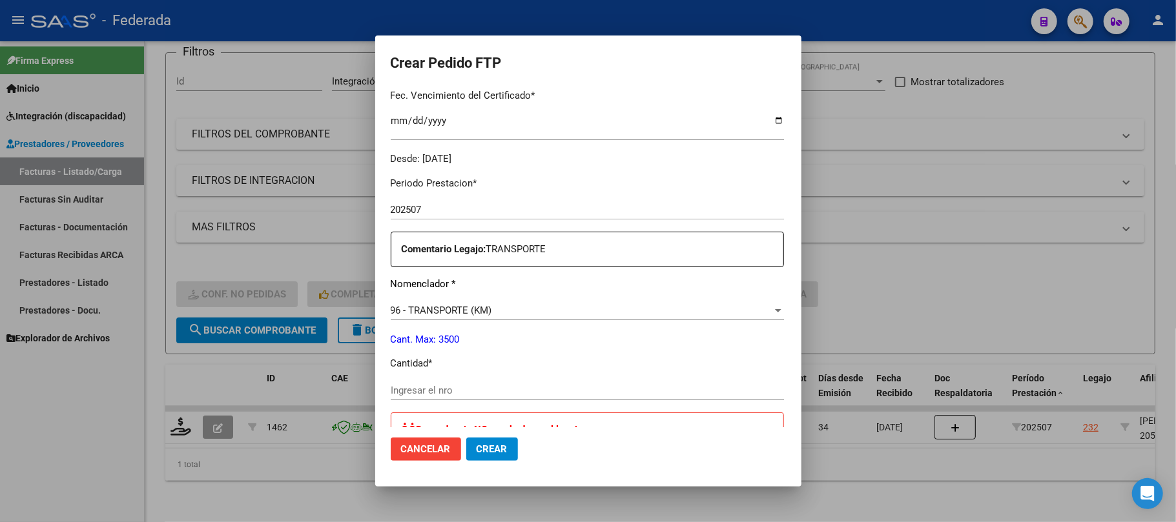
scroll to position [516, 0]
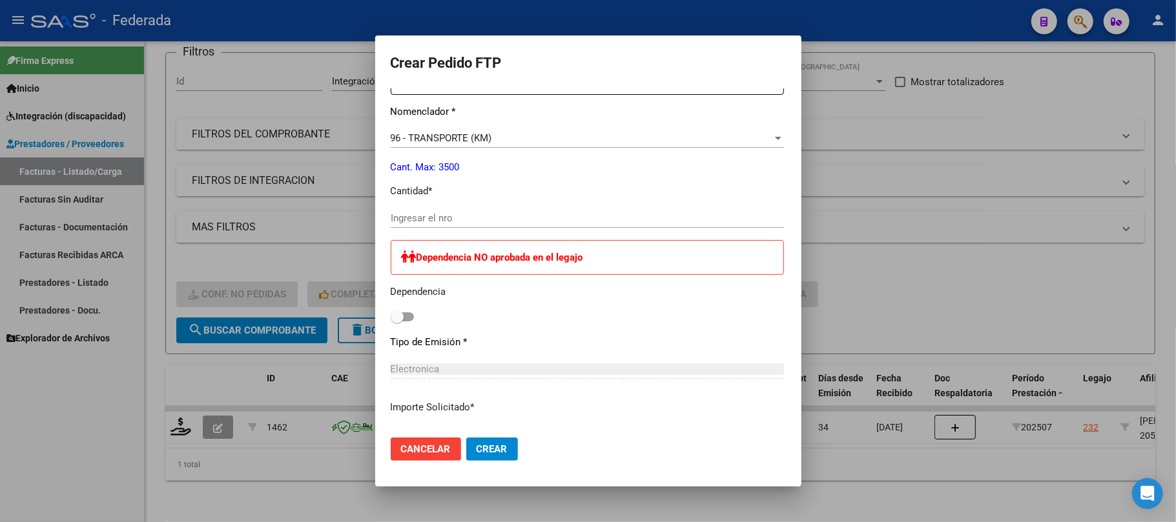
click at [391, 210] on div "Ingresar el nro" at bounding box center [587, 218] width 393 height 19
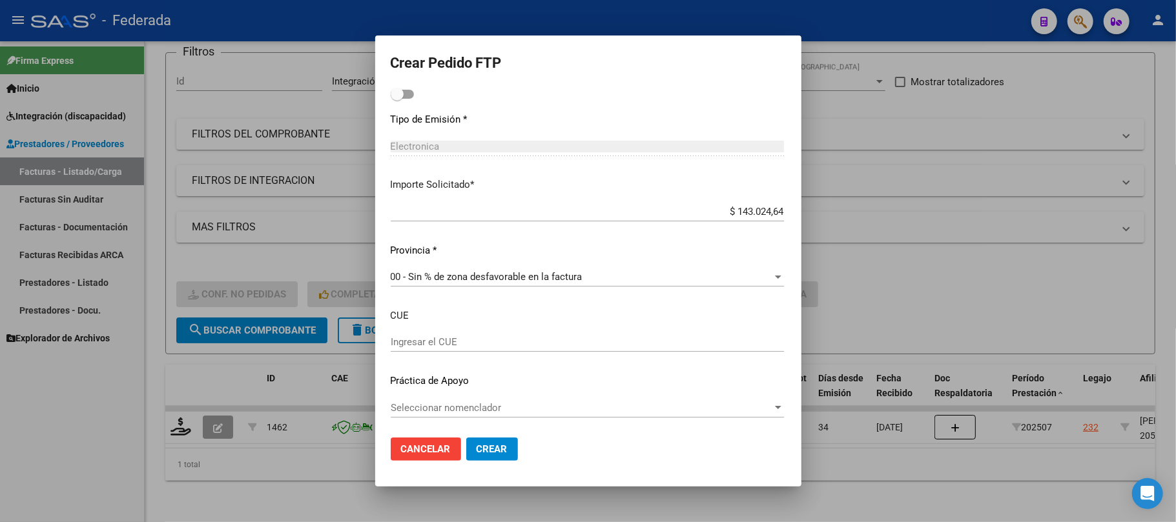
scroll to position [741, 0]
type input "264"
click at [476, 452] on span "Crear" at bounding box center [491, 450] width 31 height 12
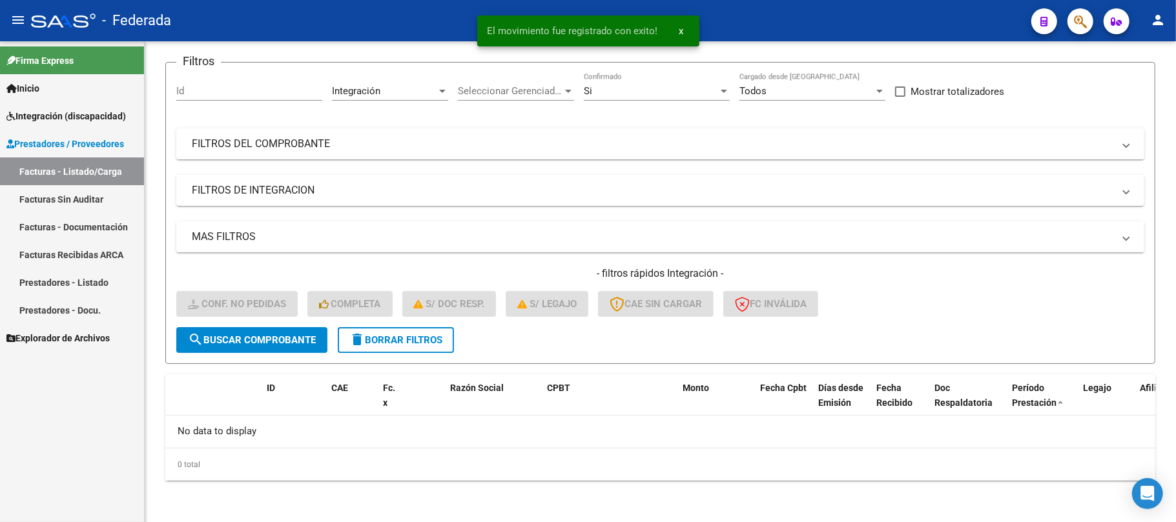
scroll to position [89, 0]
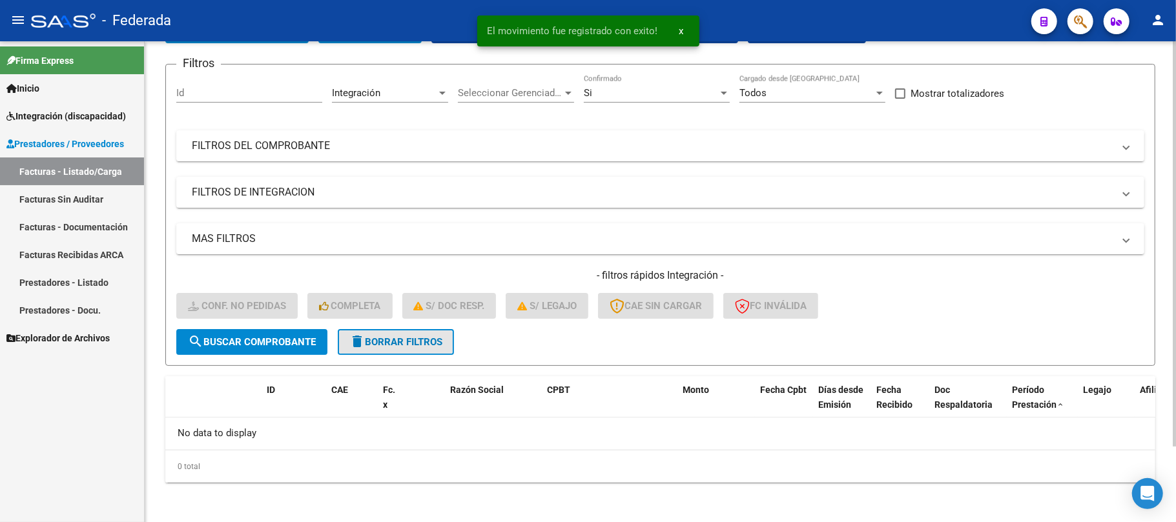
click at [387, 346] on span "delete Borrar Filtros" at bounding box center [395, 342] width 93 height 12
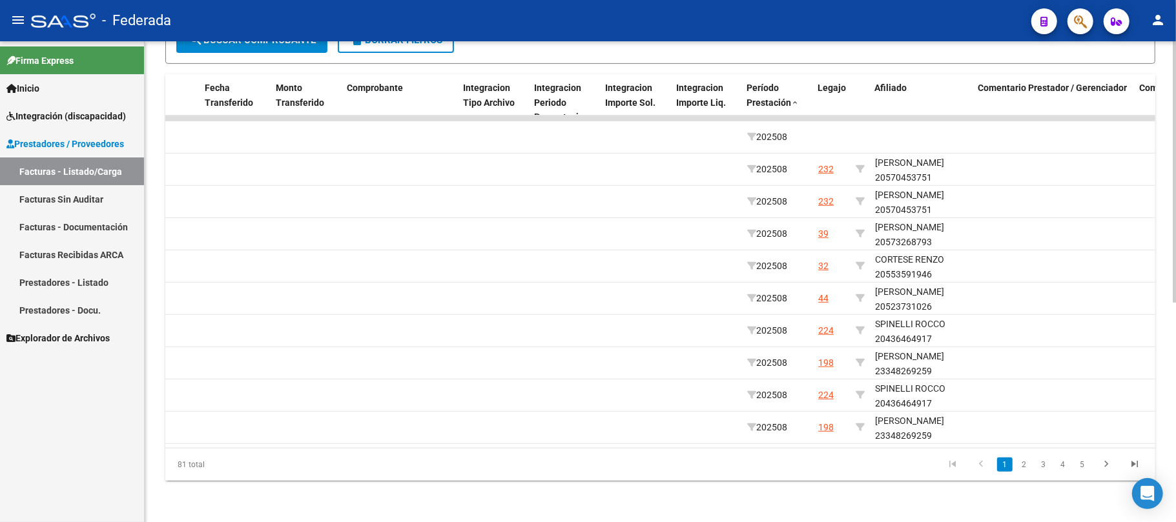
scroll to position [0, 1431]
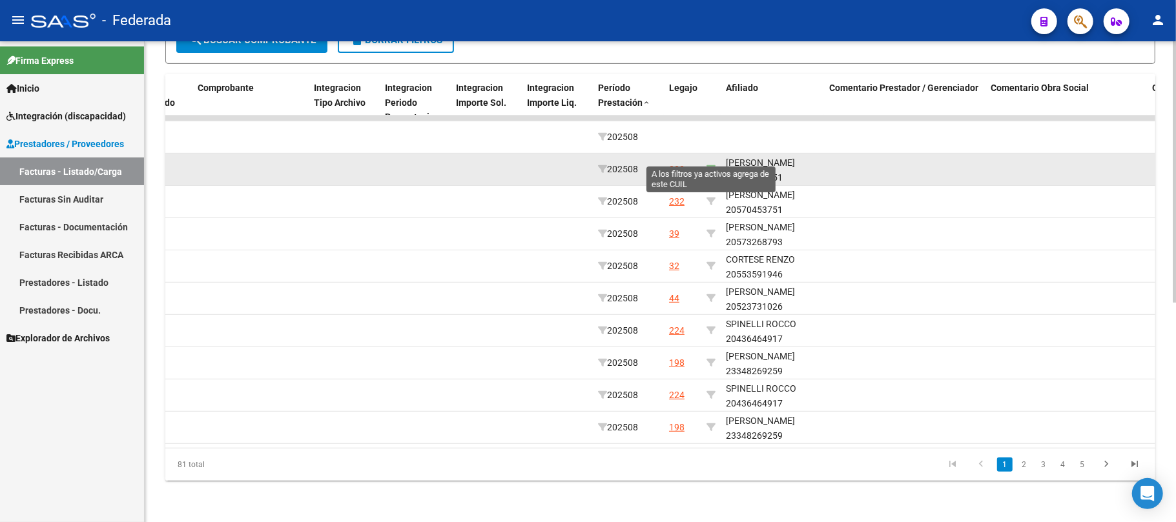
click at [713, 165] on icon at bounding box center [710, 169] width 9 height 9
type input "20570453751"
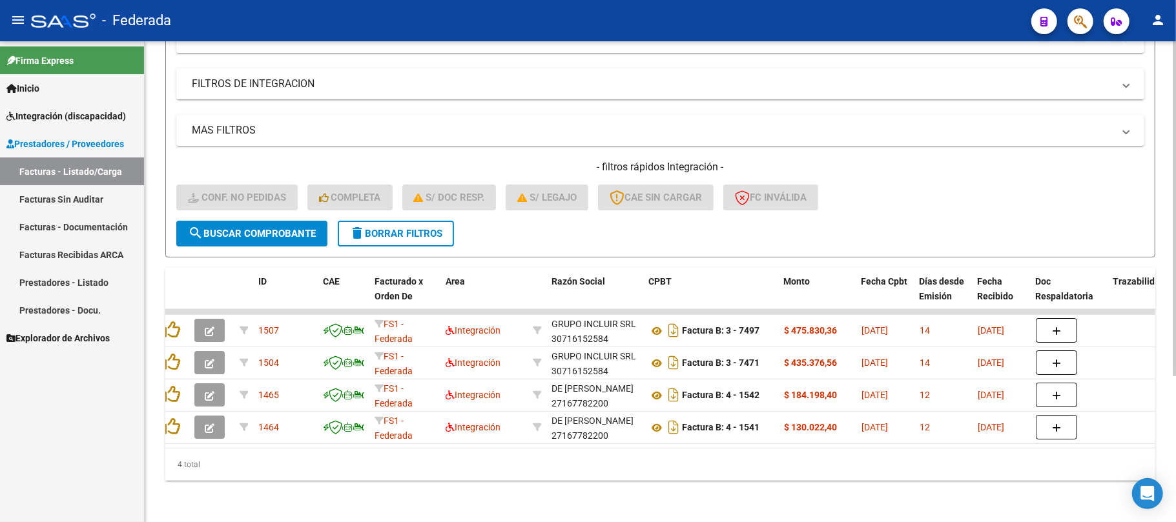
scroll to position [0, 0]
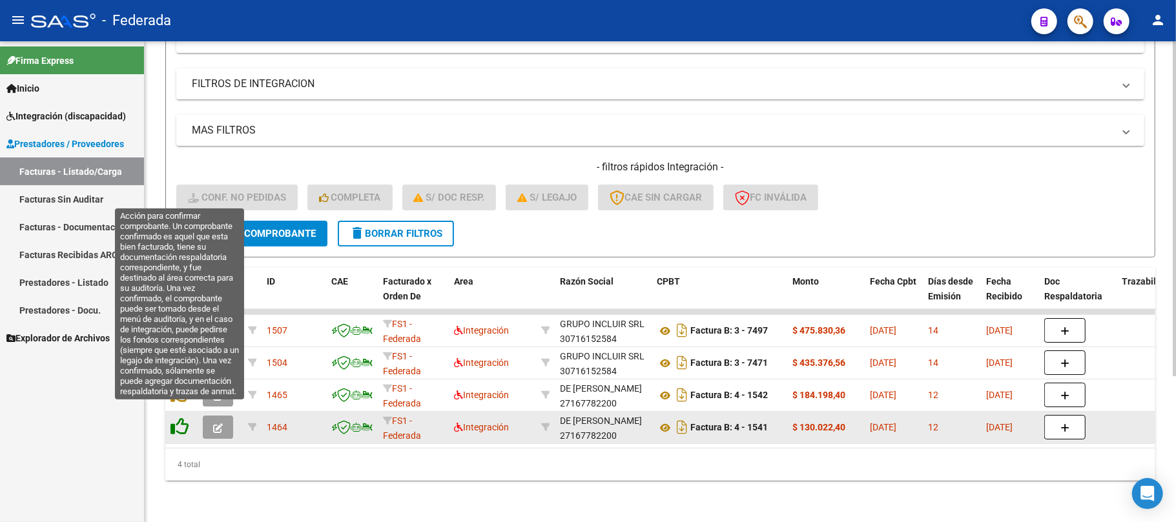
click at [176, 418] on icon at bounding box center [179, 427] width 18 height 18
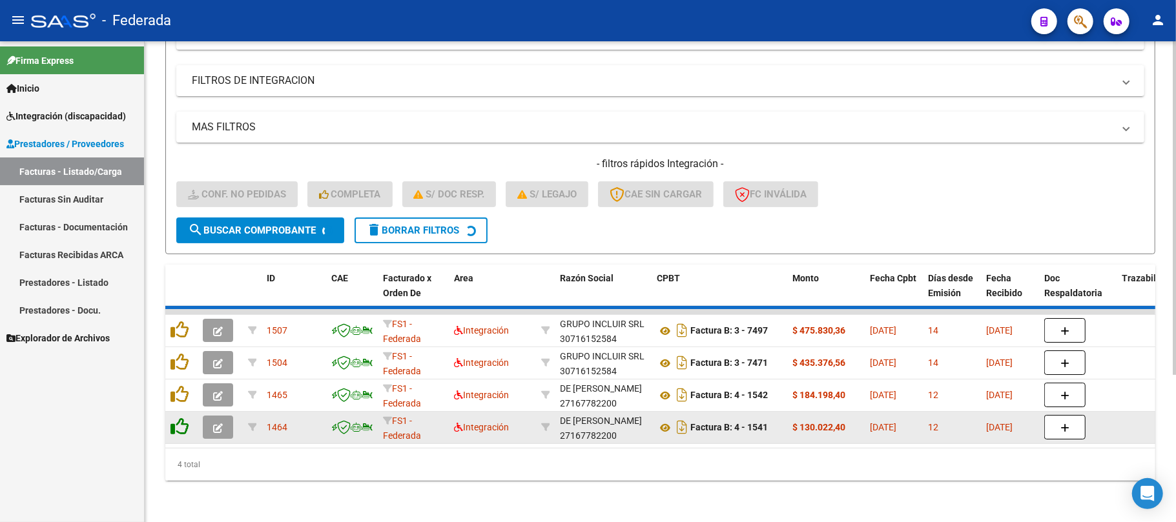
scroll to position [177, 0]
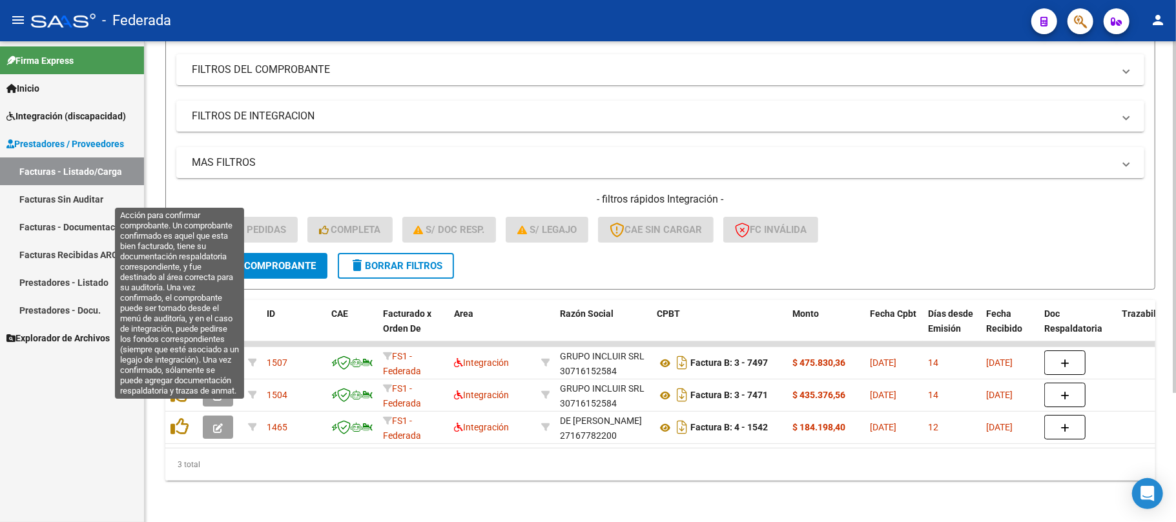
click at [176, 418] on icon at bounding box center [179, 427] width 18 height 18
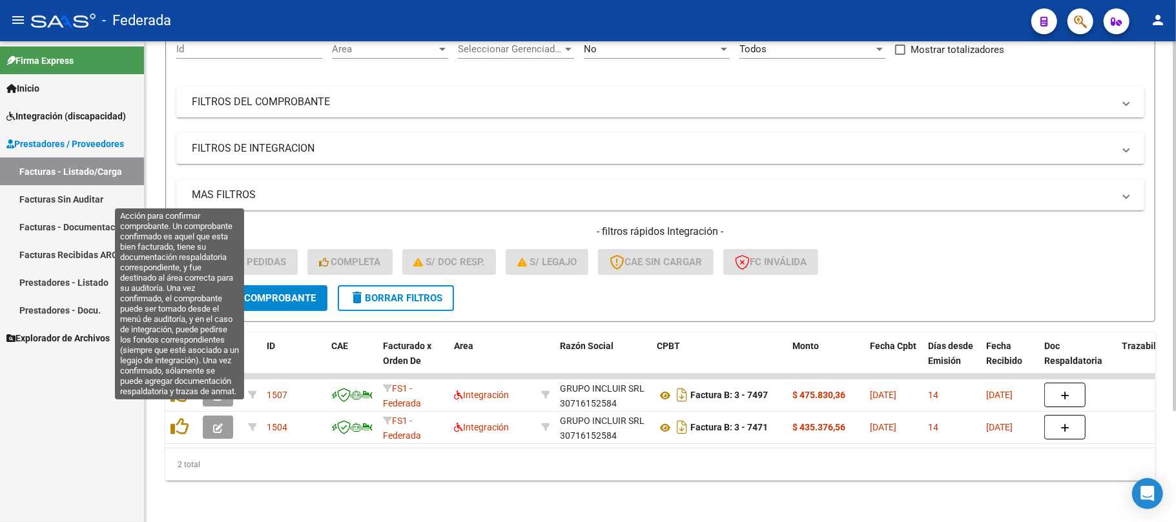
scroll to position [145, 0]
click at [176, 418] on icon at bounding box center [179, 427] width 18 height 18
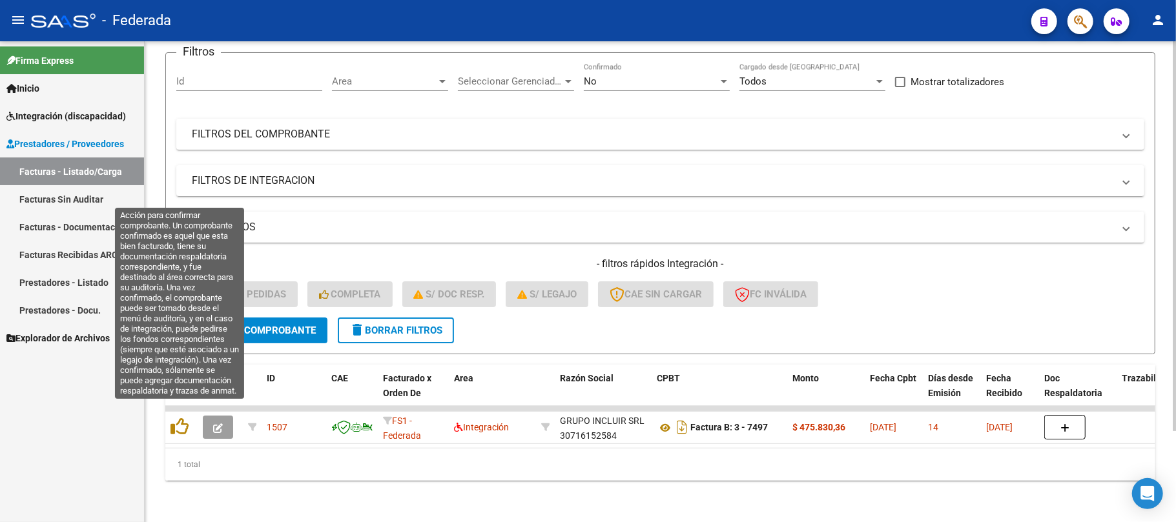
scroll to position [112, 0]
click at [176, 418] on icon at bounding box center [179, 427] width 18 height 18
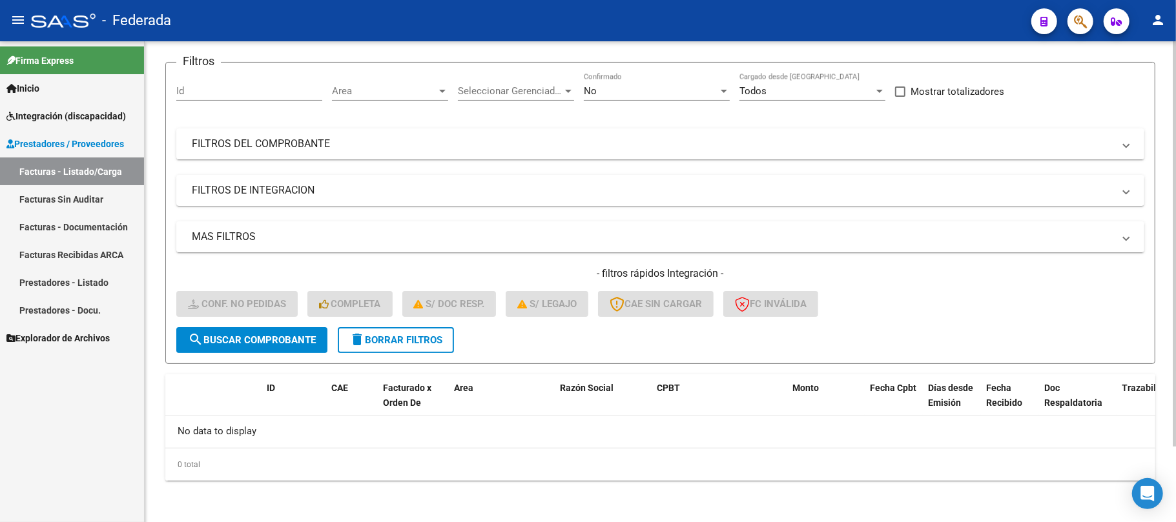
scroll to position [89, 0]
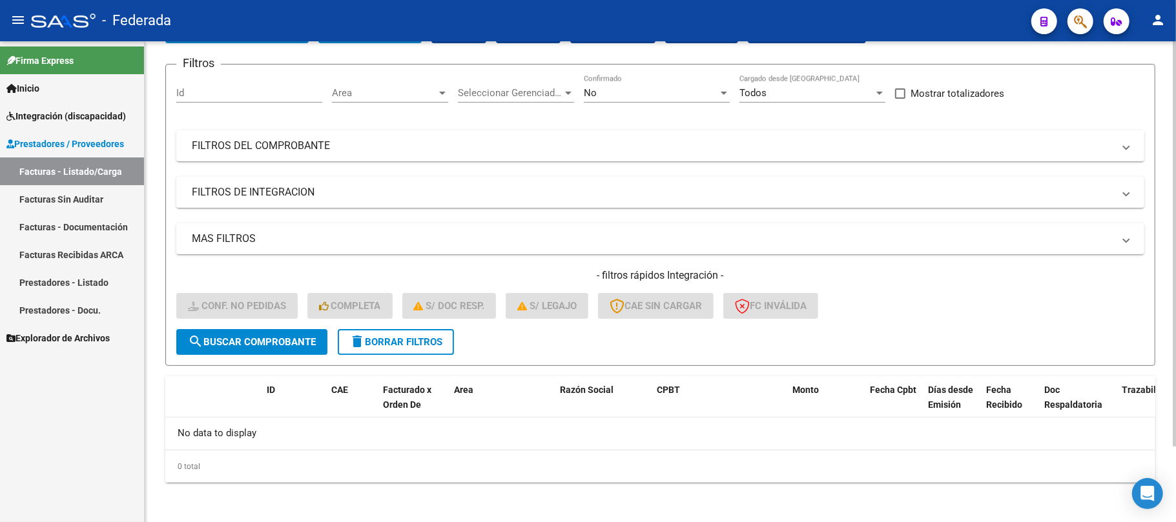
click at [374, 344] on span "delete Borrar Filtros" at bounding box center [395, 342] width 93 height 12
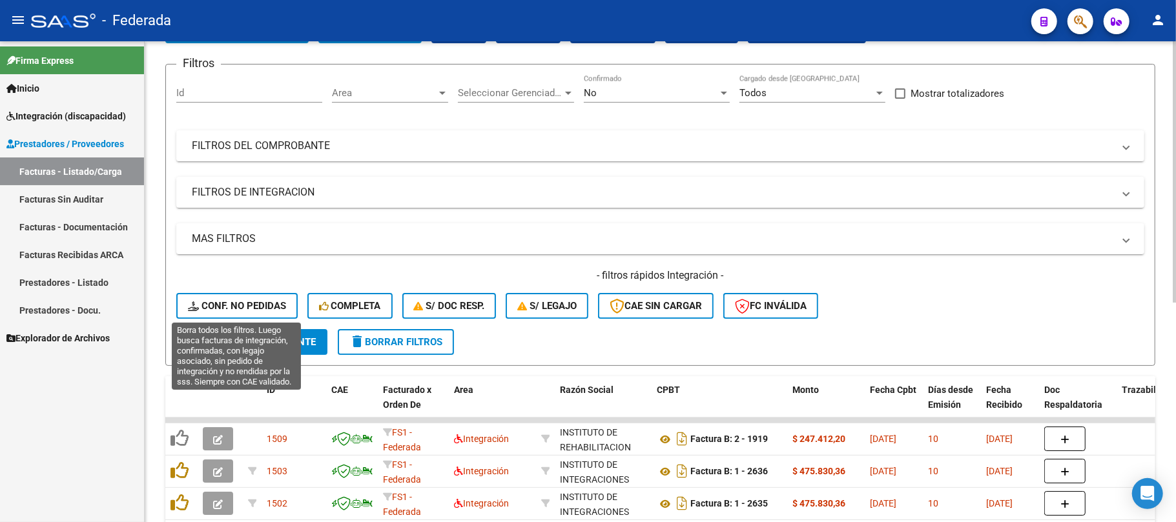
click at [249, 303] on span "Conf. no pedidas" at bounding box center [237, 306] width 98 height 12
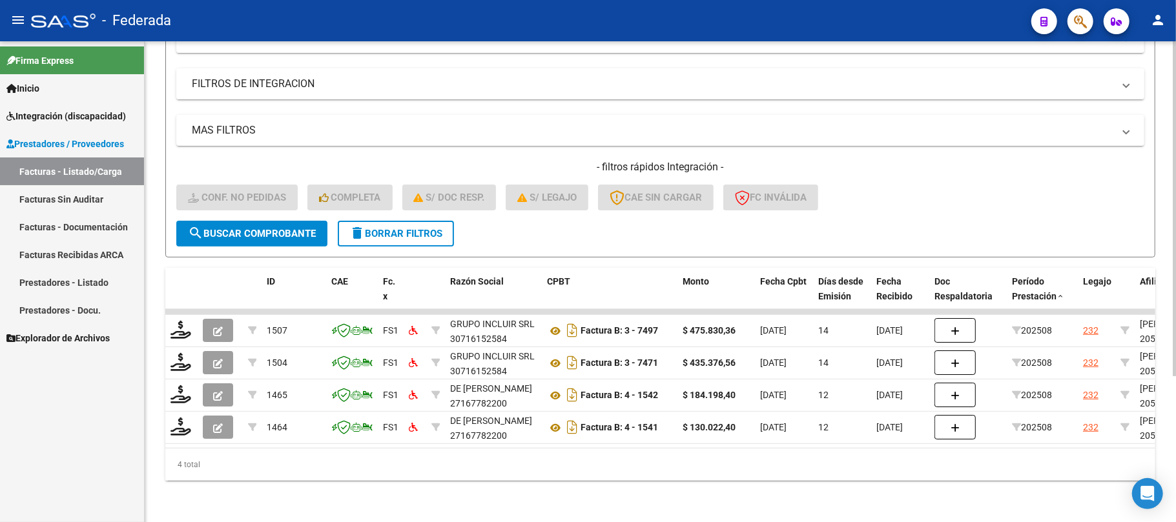
scroll to position [209, 0]
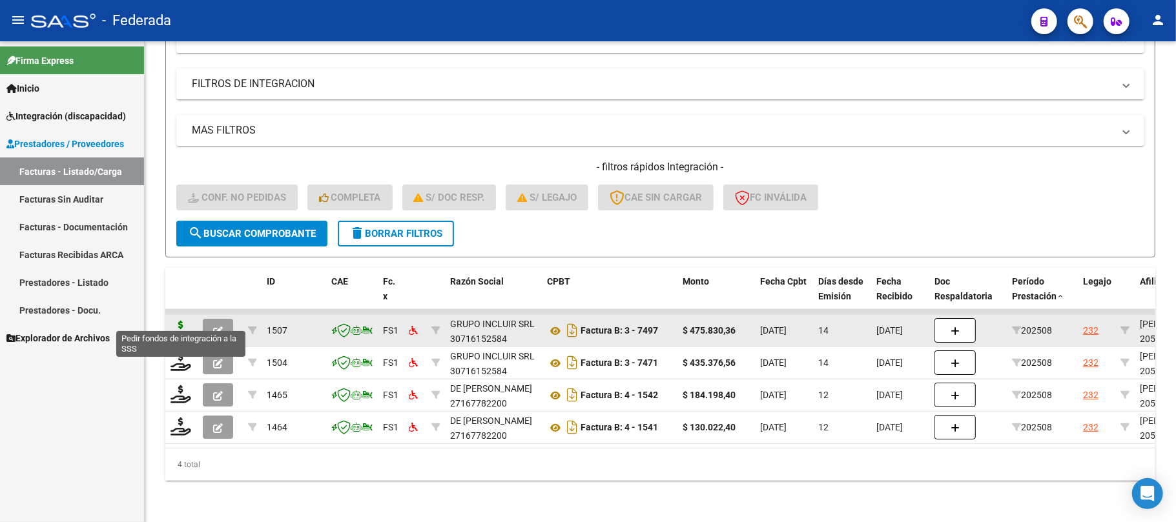
click at [181, 321] on icon at bounding box center [180, 330] width 21 height 18
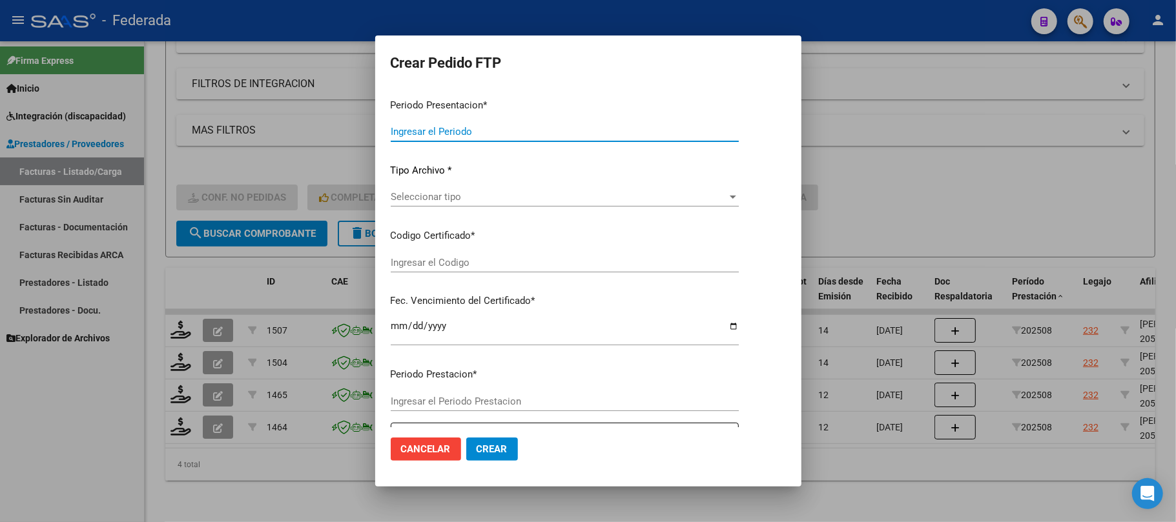
type input "202508"
type input "$ 475.830,36"
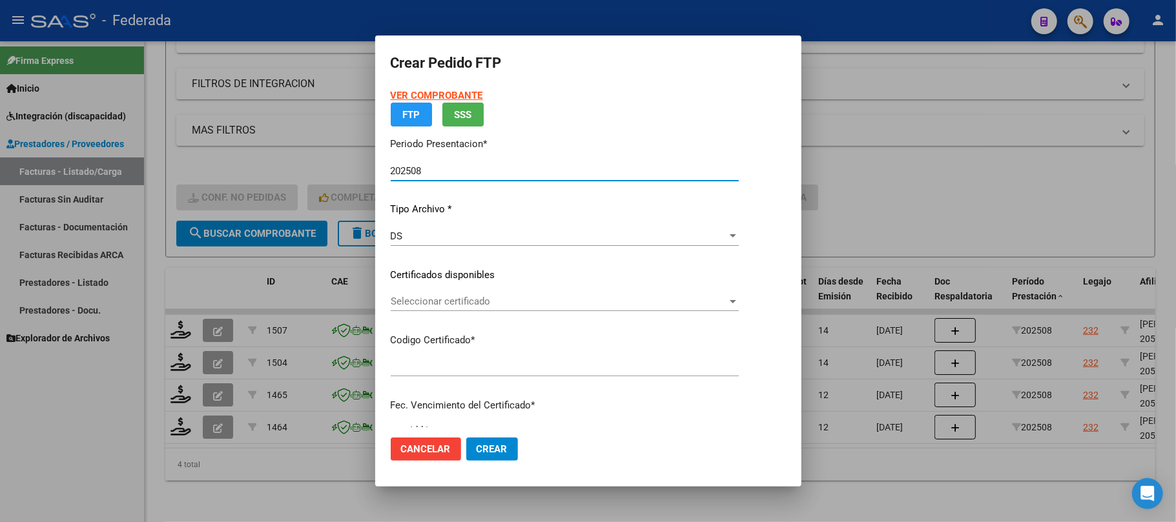
type input "ARG02000570453752024112720291127SAN214"
type input "2029-11-27"
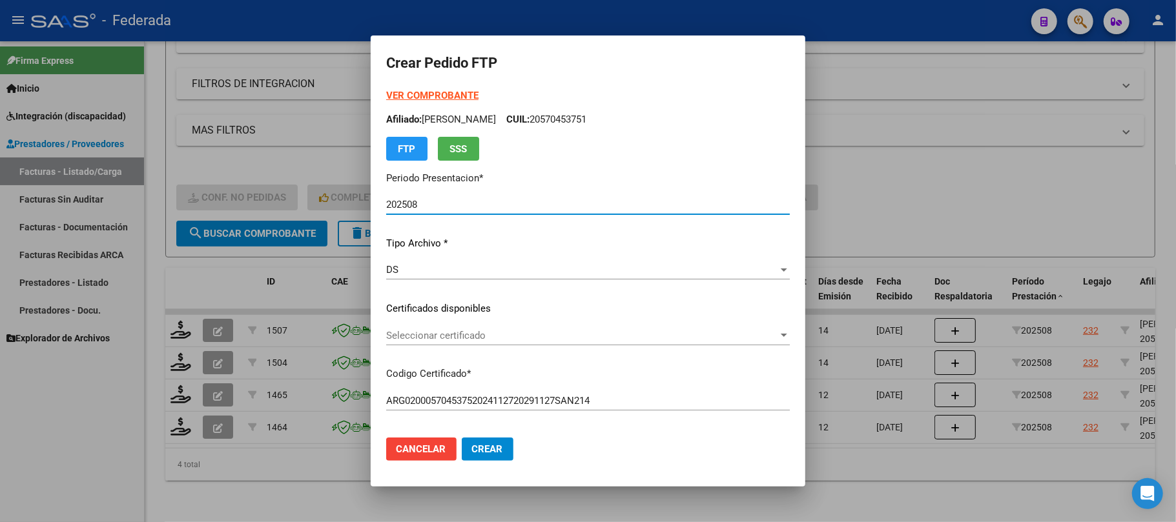
scroll to position [86, 0]
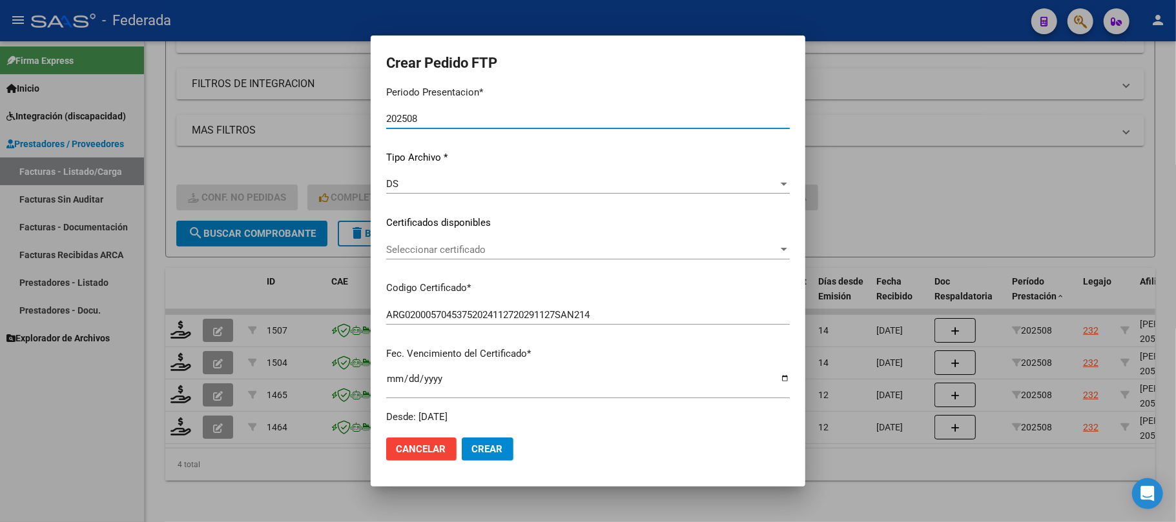
click at [439, 249] on span "Seleccionar certificado" at bounding box center [582, 250] width 392 height 12
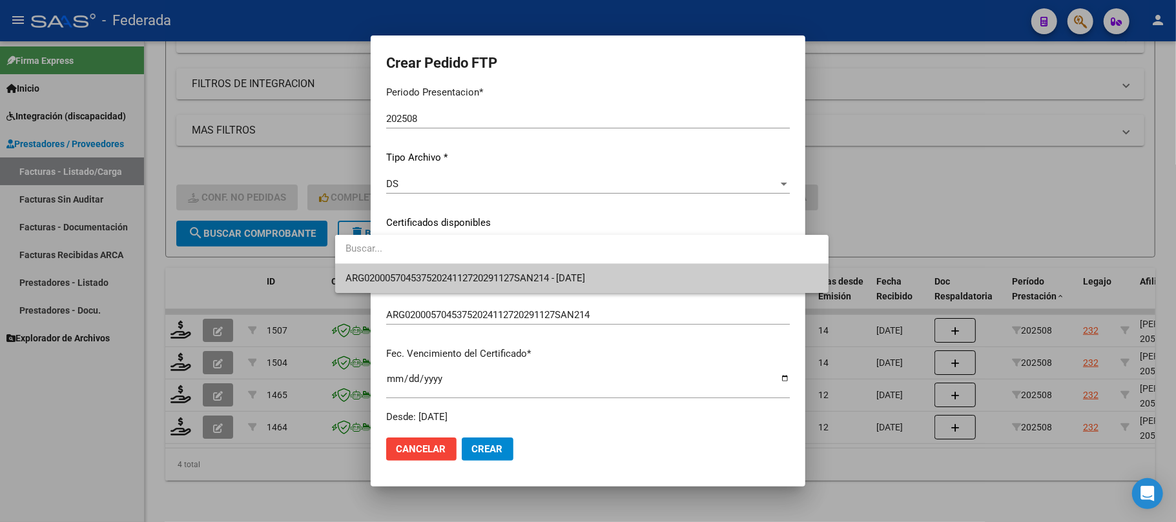
click at [440, 266] on span "ARG02000570453752024112720291127SAN214 - 2029-11-27" at bounding box center [581, 278] width 473 height 29
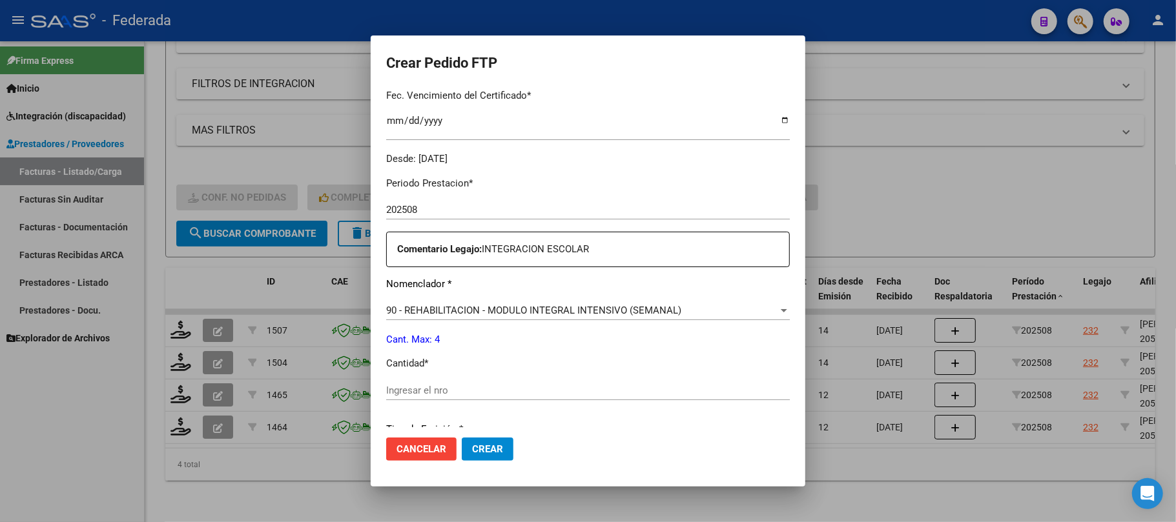
scroll to position [430, 0]
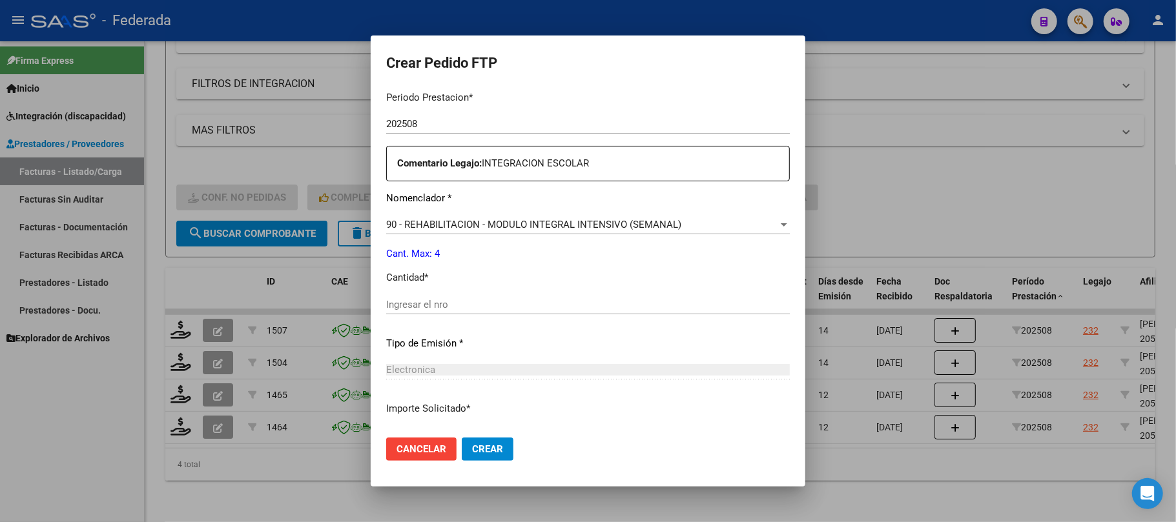
click at [452, 226] on span "90 - REHABILITACION - MODULO INTEGRAL INTENSIVO (SEMANAL)" at bounding box center [533, 225] width 295 height 12
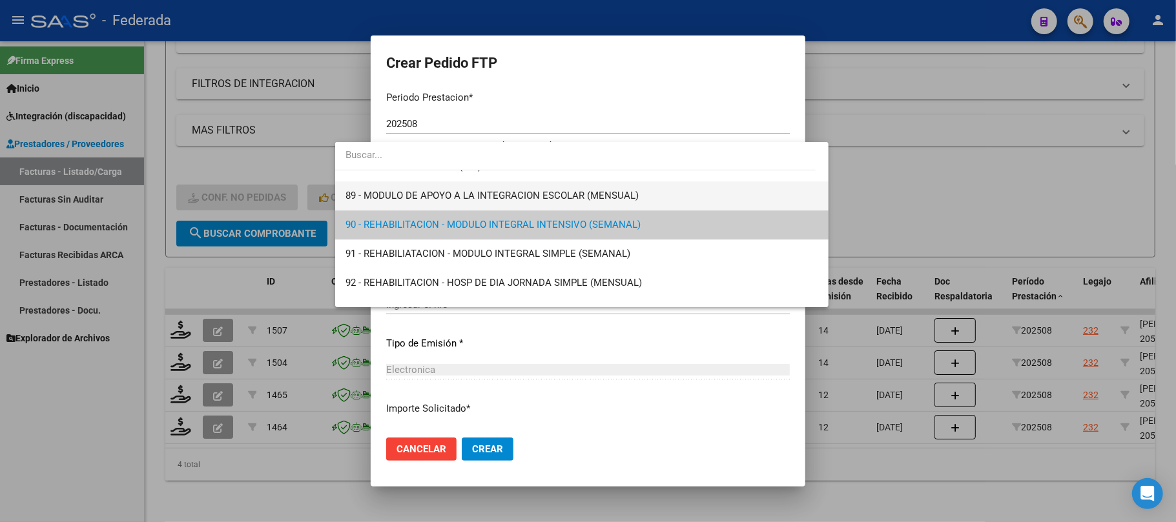
click at [411, 196] on span "89 - MODULO DE APOYO A LA INTEGRACION ESCOLAR (MENSUAL)" at bounding box center [491, 196] width 293 height 12
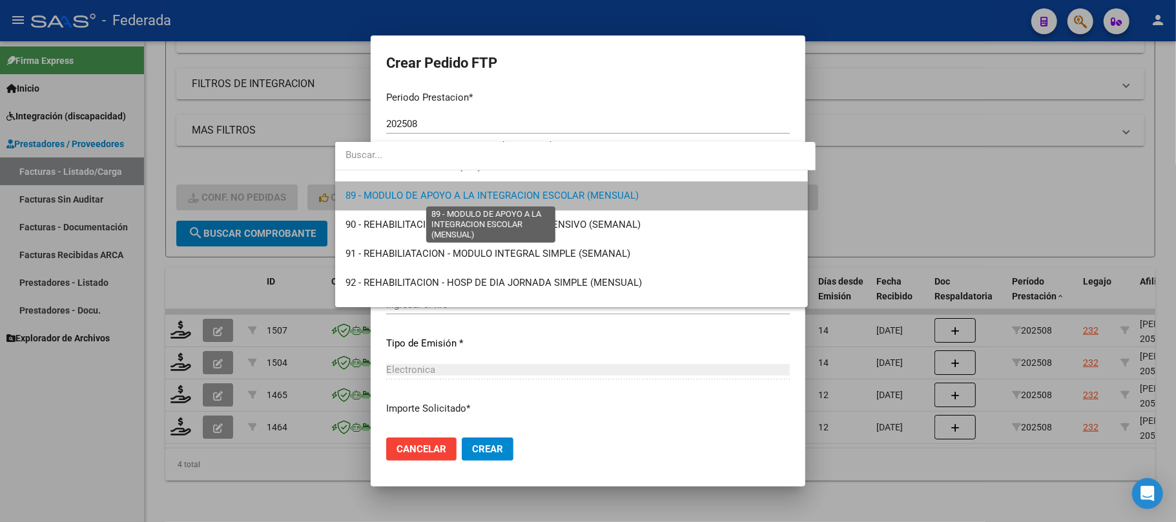
scroll to position [2557, 0]
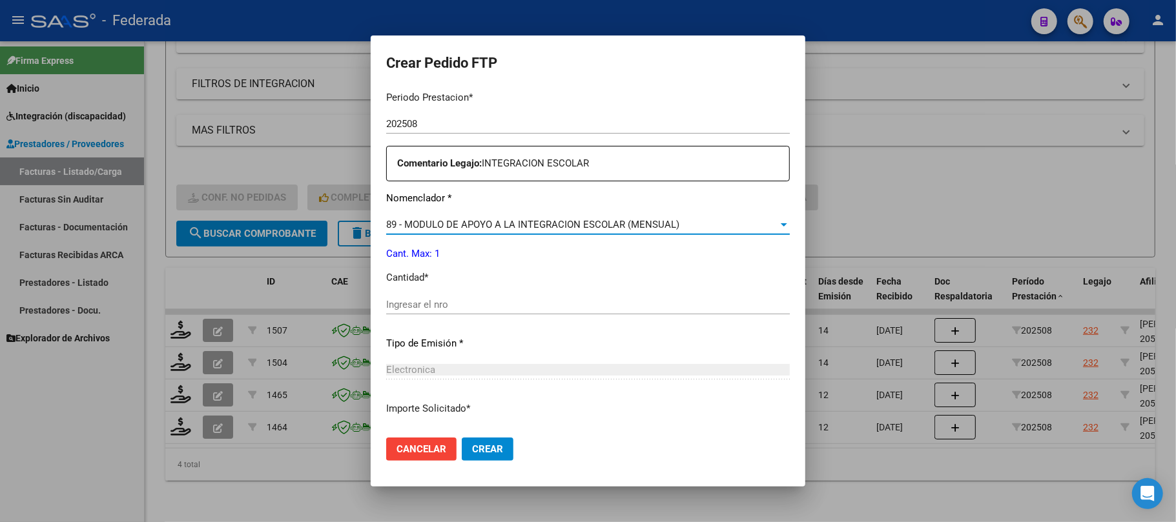
click at [396, 305] on input "Ingresar el nro" at bounding box center [587, 305] width 403 height 12
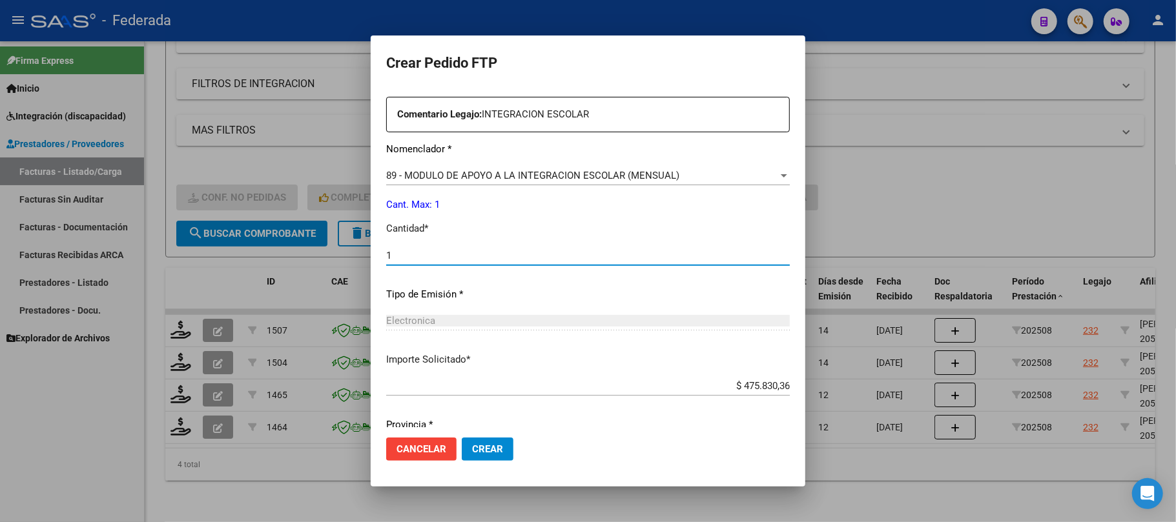
scroll to position [524, 0]
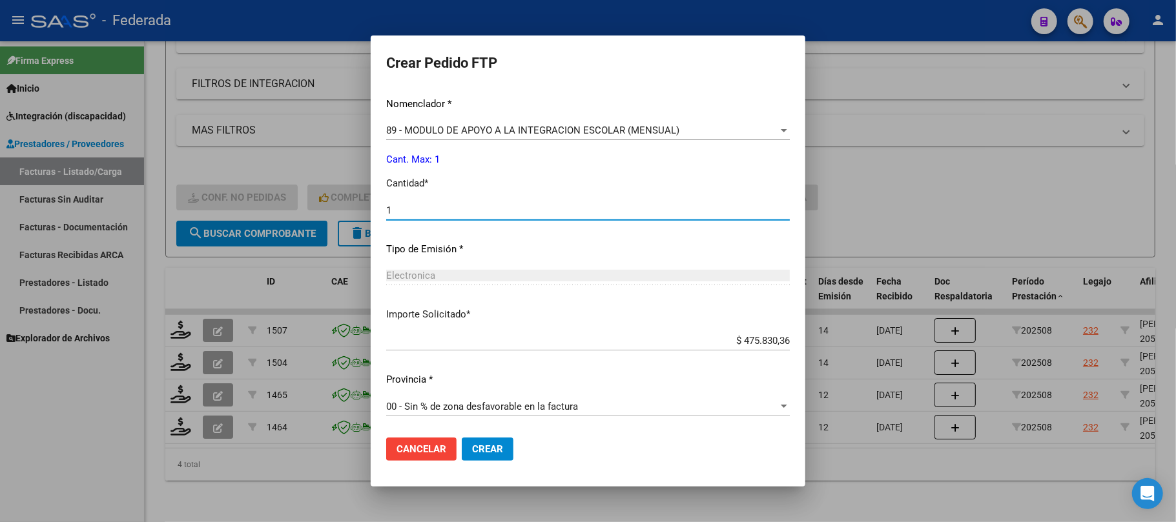
type input "1"
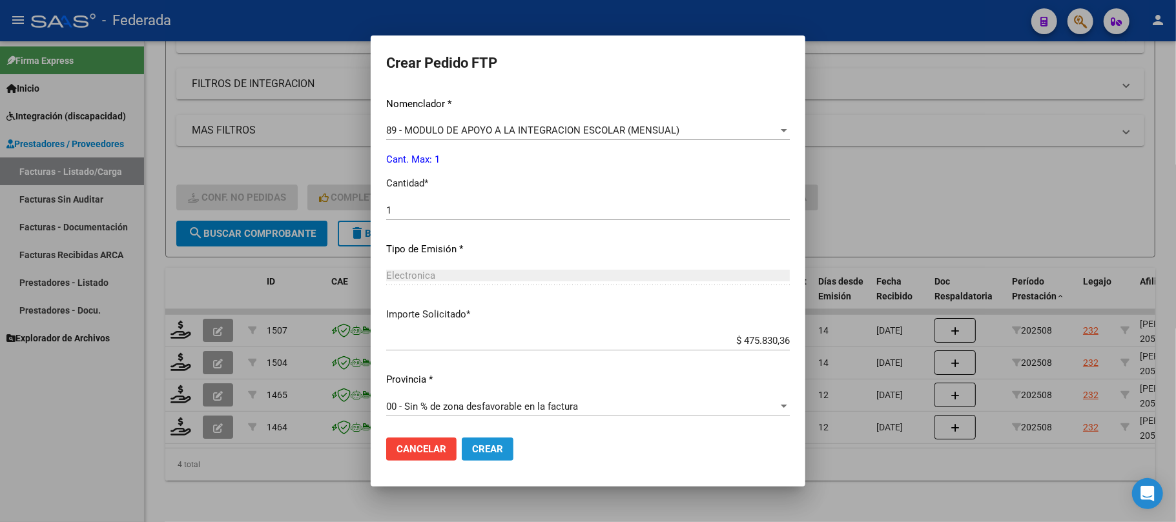
click at [462, 458] on button "Crear" at bounding box center [488, 449] width 52 height 23
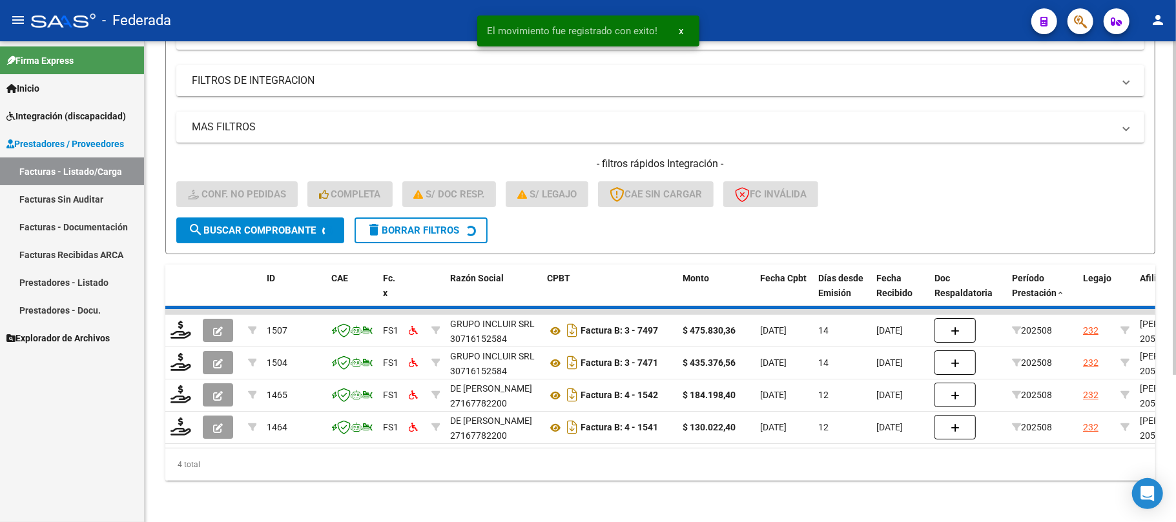
scroll to position [177, 0]
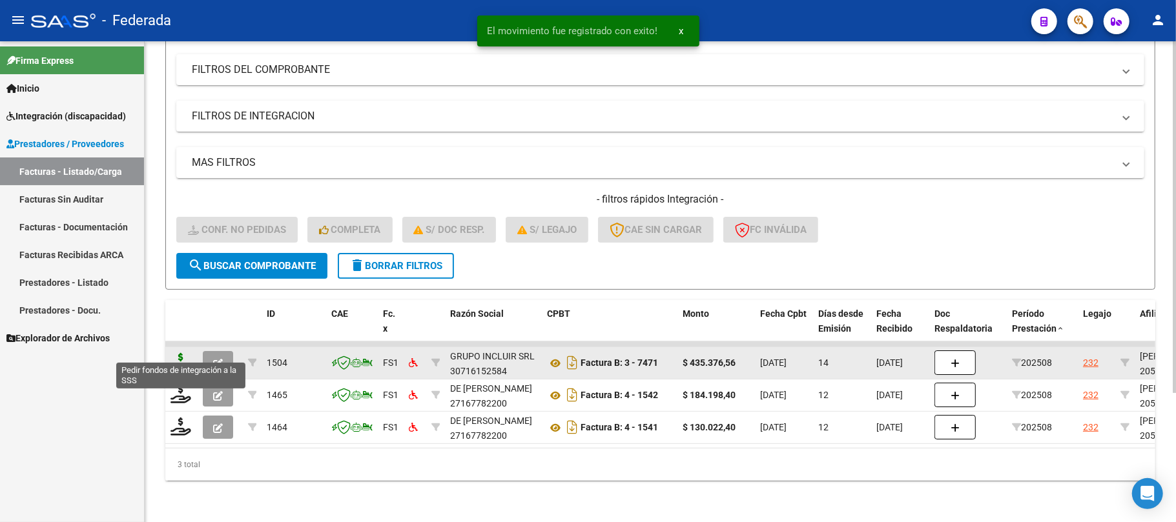
click at [178, 353] on icon at bounding box center [180, 362] width 21 height 18
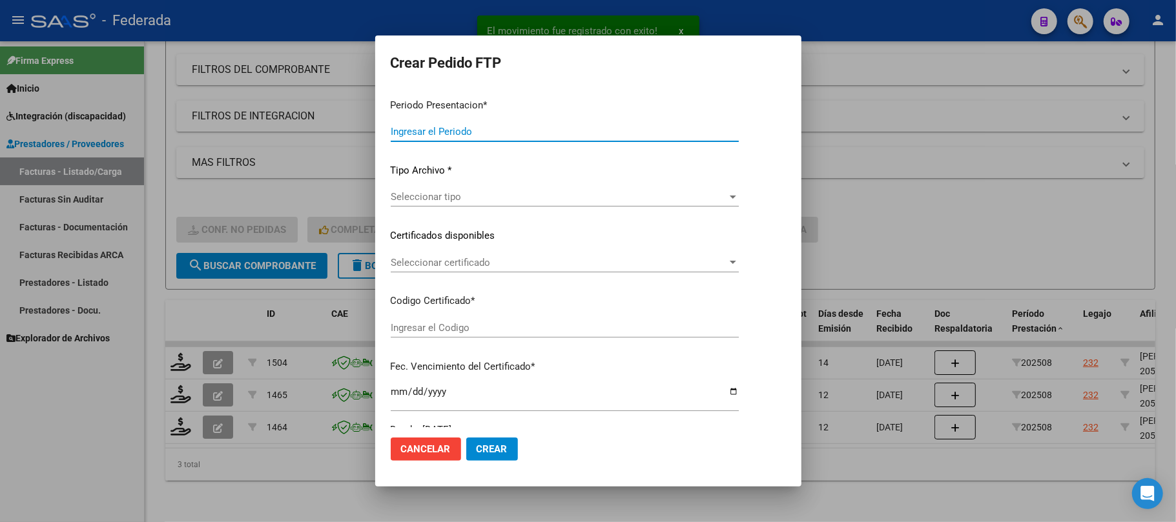
type input "202508"
type input "$ 435.376,56"
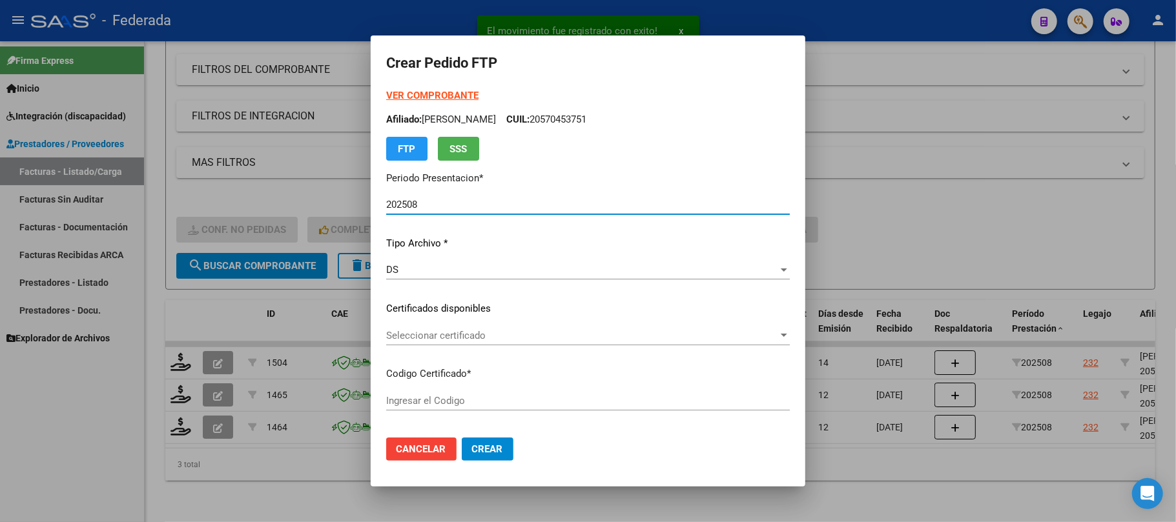
type input "ARG02000570453752024112720291127SAN214"
type input "2029-11-27"
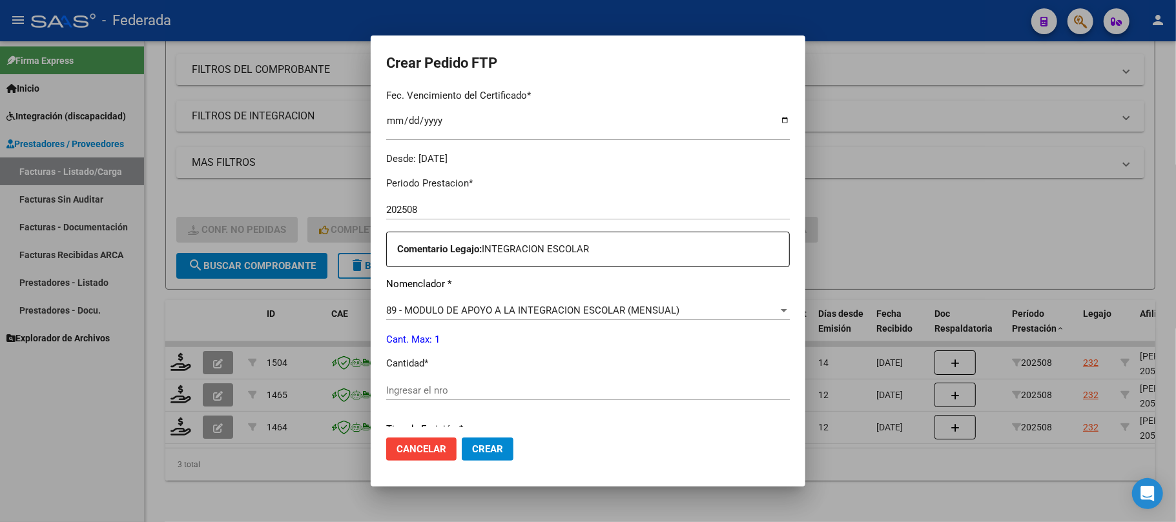
scroll to position [430, 0]
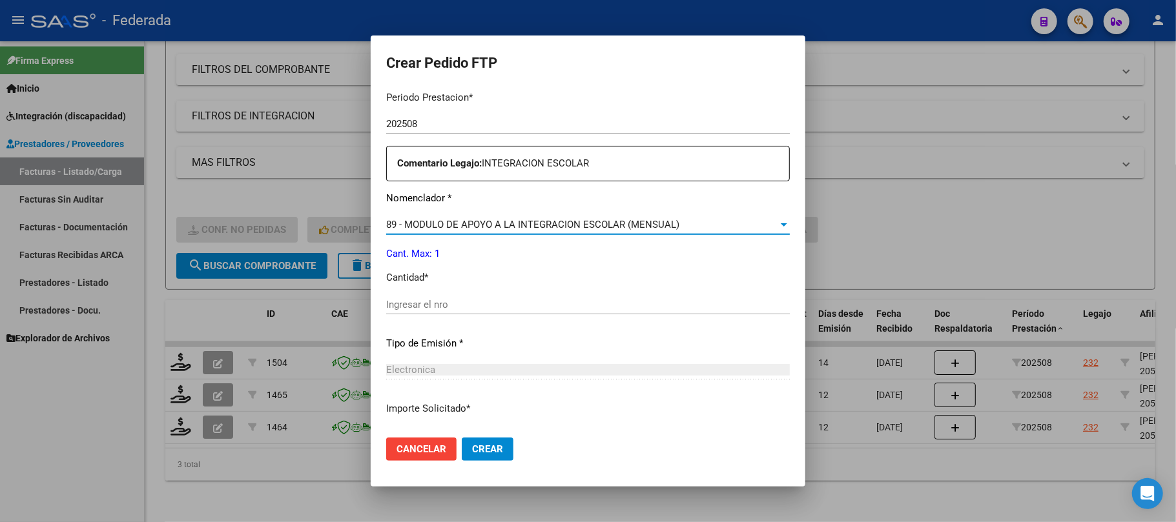
click at [386, 230] on span "89 - MODULO DE APOYO A LA INTEGRACION ESCOLAR (MENSUAL)" at bounding box center [532, 225] width 293 height 12
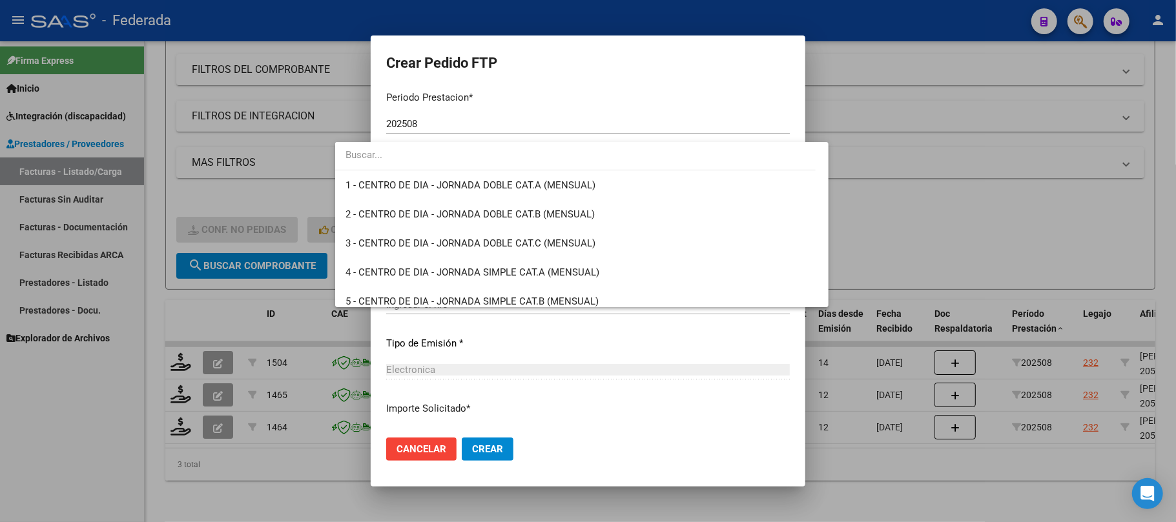
scroll to position [2518, 0]
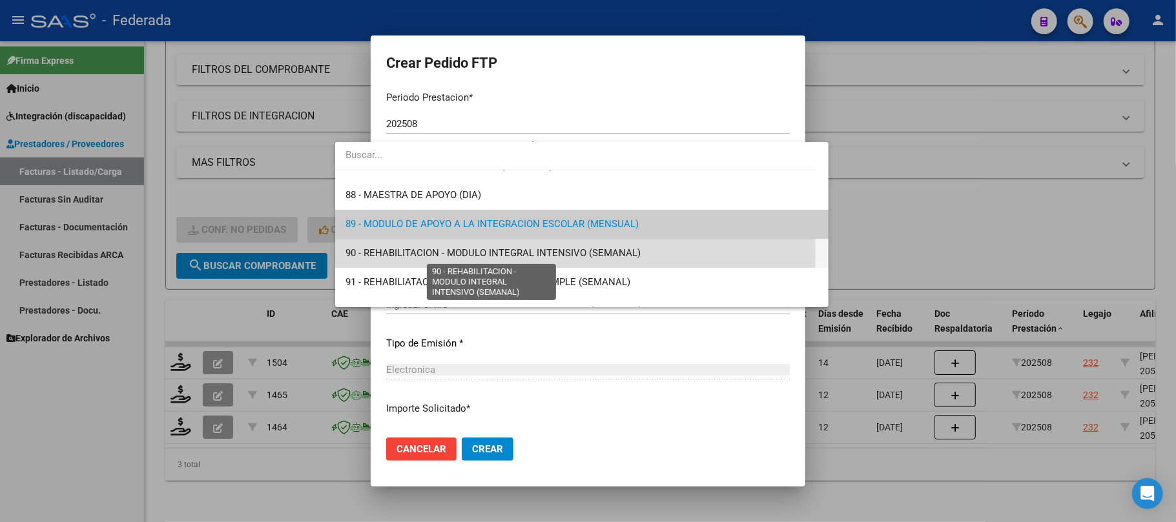
click at [383, 254] on span "90 - REHABILITACION - MODULO INTEGRAL INTENSIVO (SEMANAL)" at bounding box center [492, 253] width 295 height 12
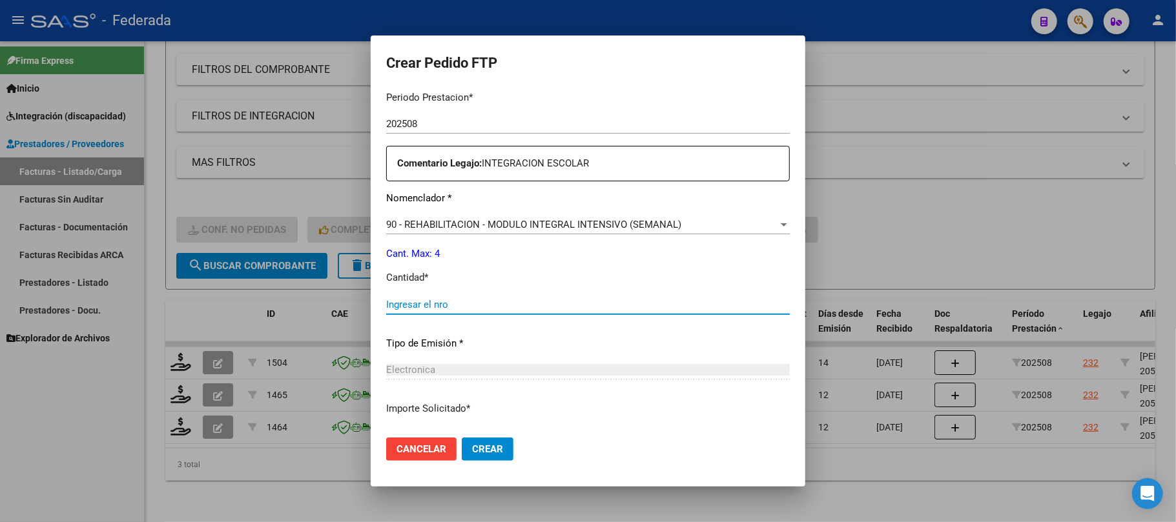
click at [389, 305] on input "Ingresar el nro" at bounding box center [587, 305] width 403 height 12
type input "4"
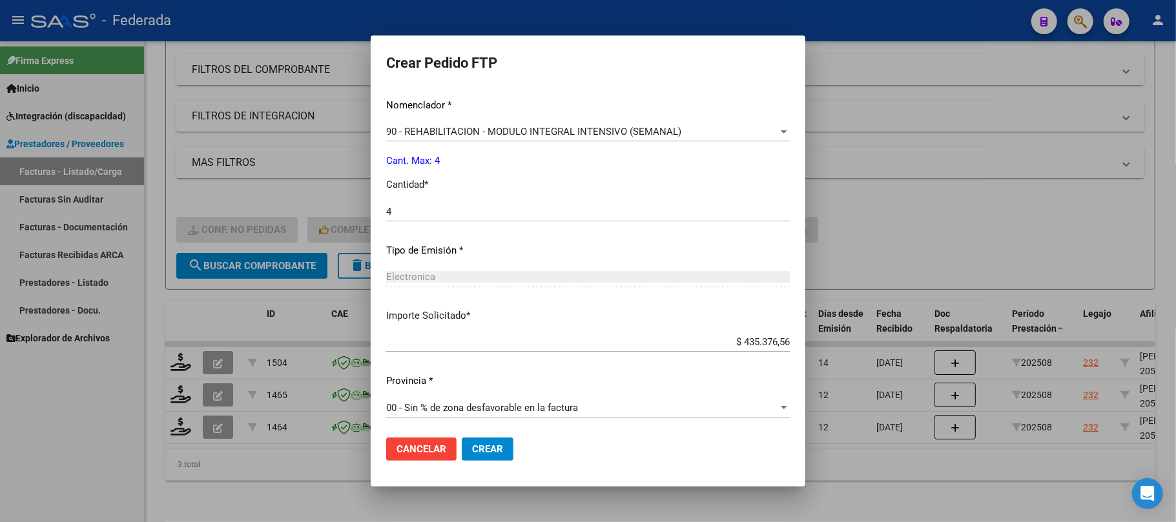
scroll to position [524, 0]
click at [462, 453] on button "Crear" at bounding box center [488, 449] width 52 height 23
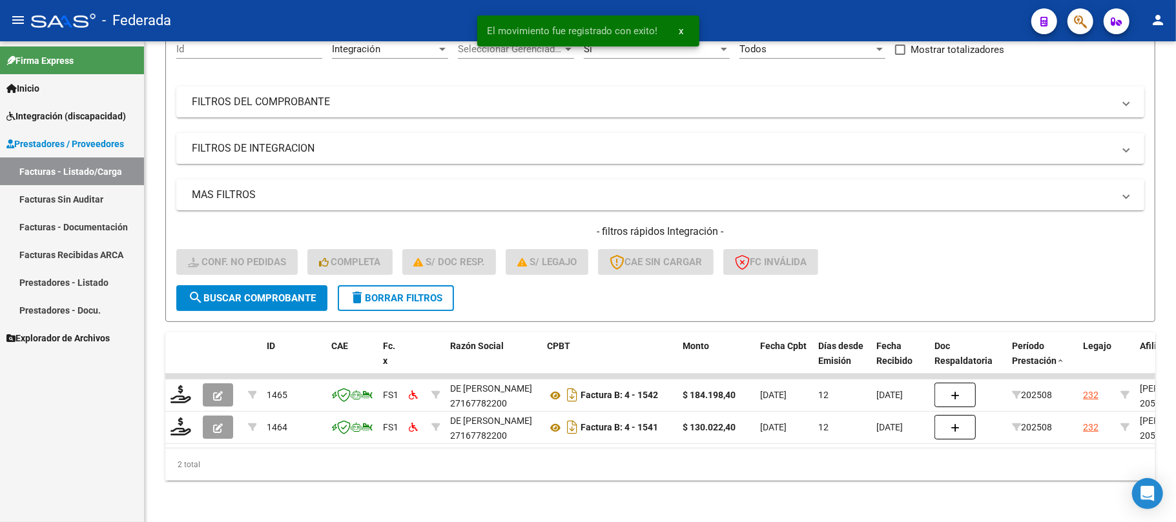
scroll to position [145, 0]
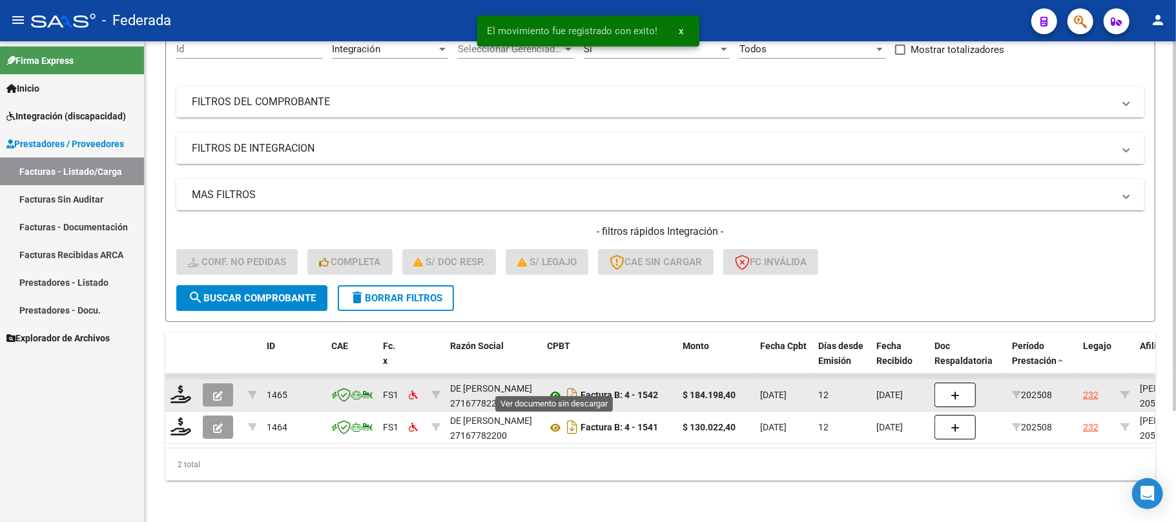
click at [551, 388] on icon at bounding box center [555, 395] width 17 height 15
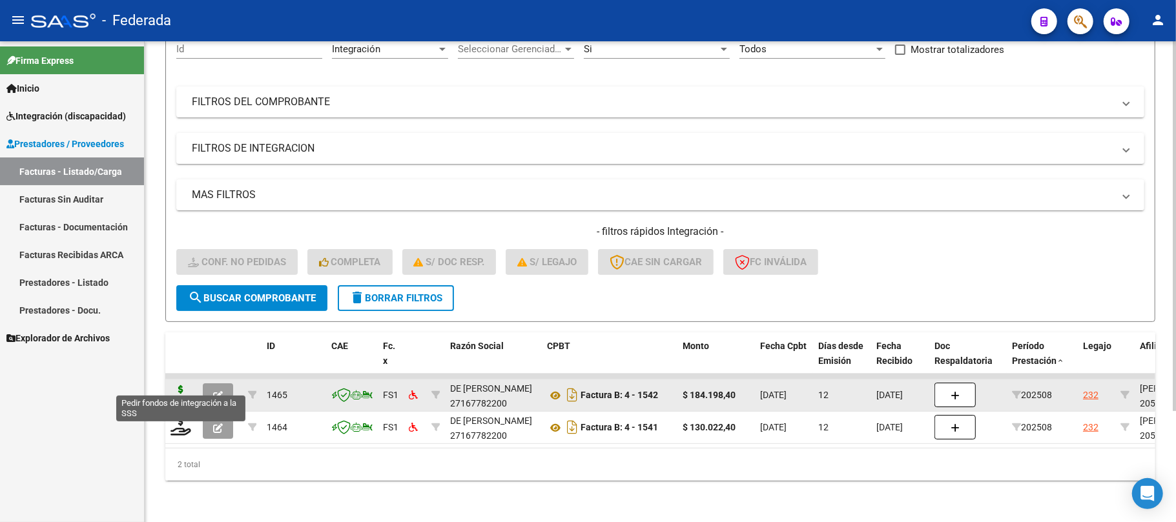
click at [181, 385] on icon at bounding box center [180, 394] width 21 height 18
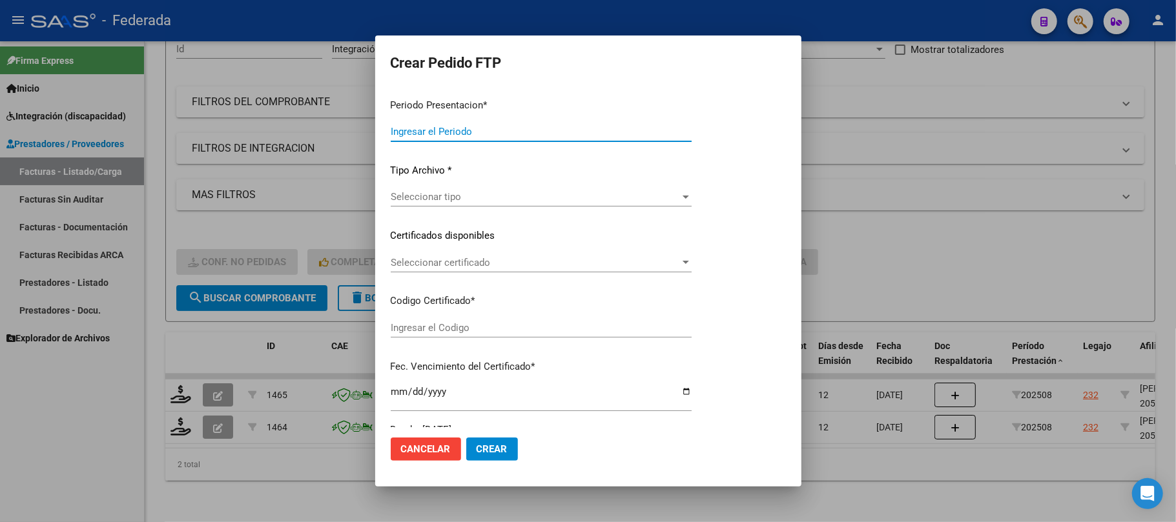
type input "202508"
type input "$ 184.198,40"
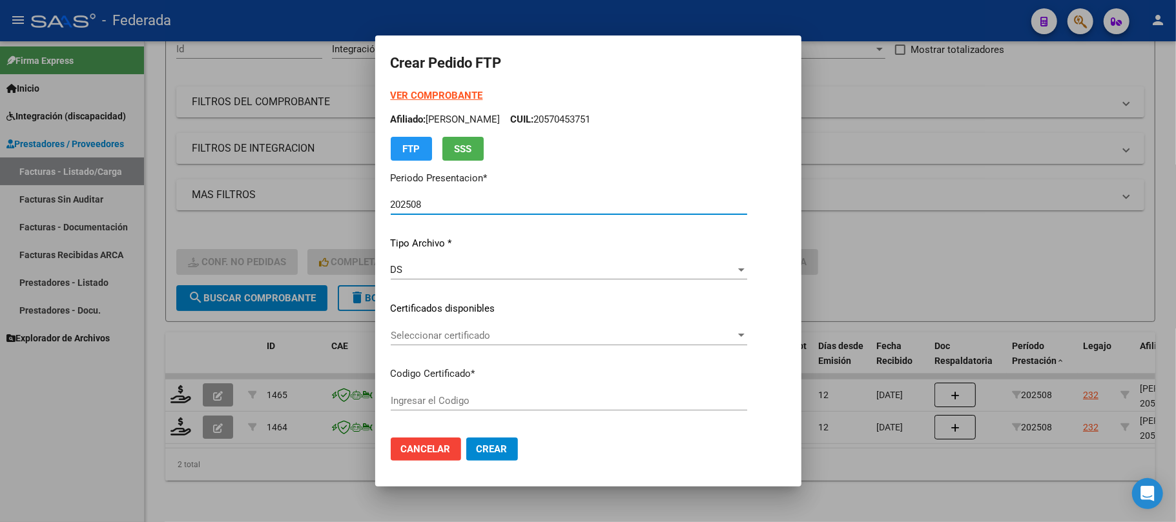
type input "ARG02000570453752024112720291127SAN214"
type input "2029-11-27"
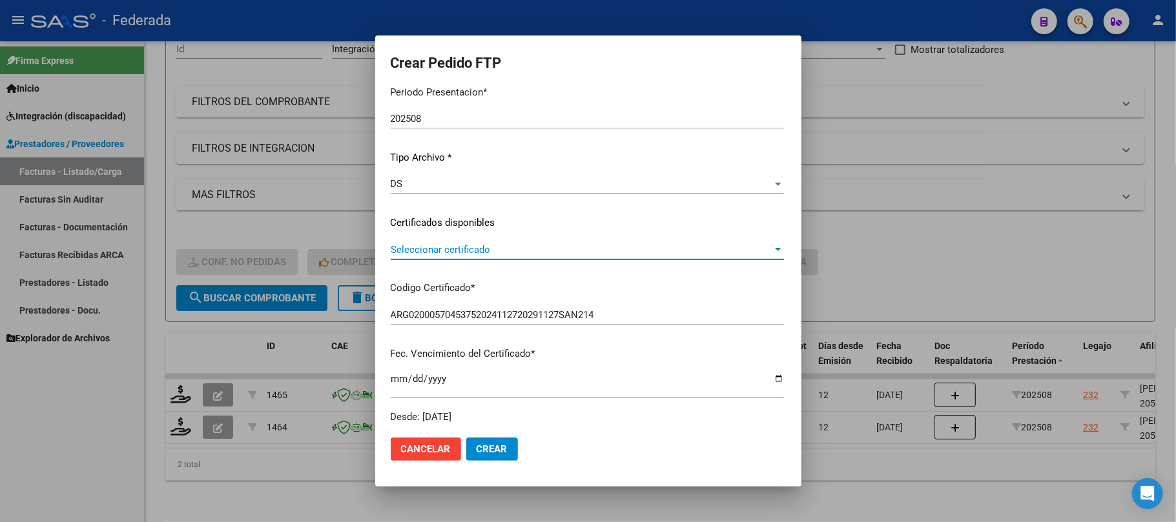
click at [426, 254] on span "Seleccionar certificado" at bounding box center [582, 250] width 382 height 12
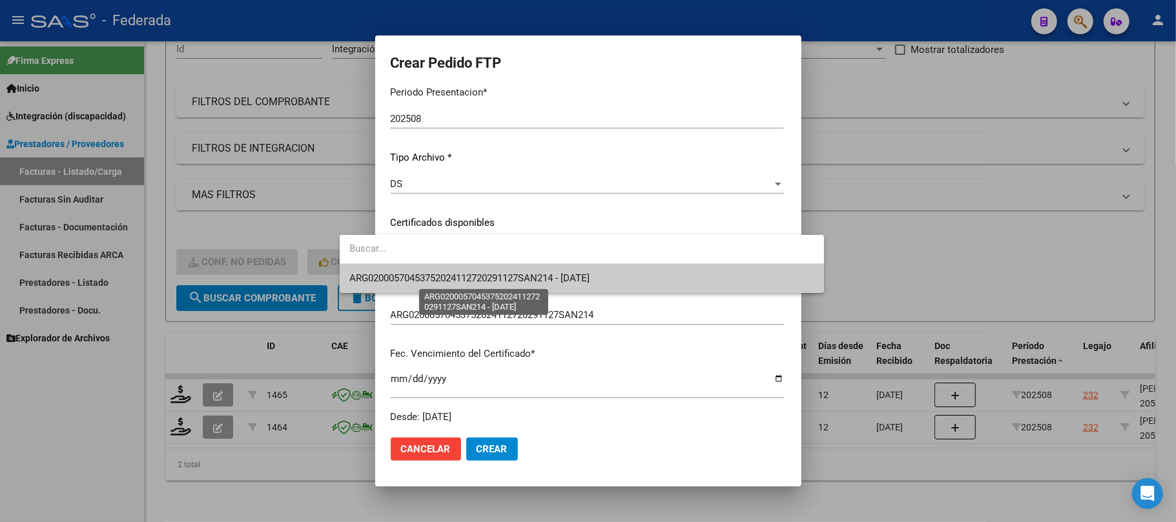
click at [424, 277] on span "ARG02000570453752024112720291127SAN214 - 2029-11-27" at bounding box center [470, 278] width 240 height 12
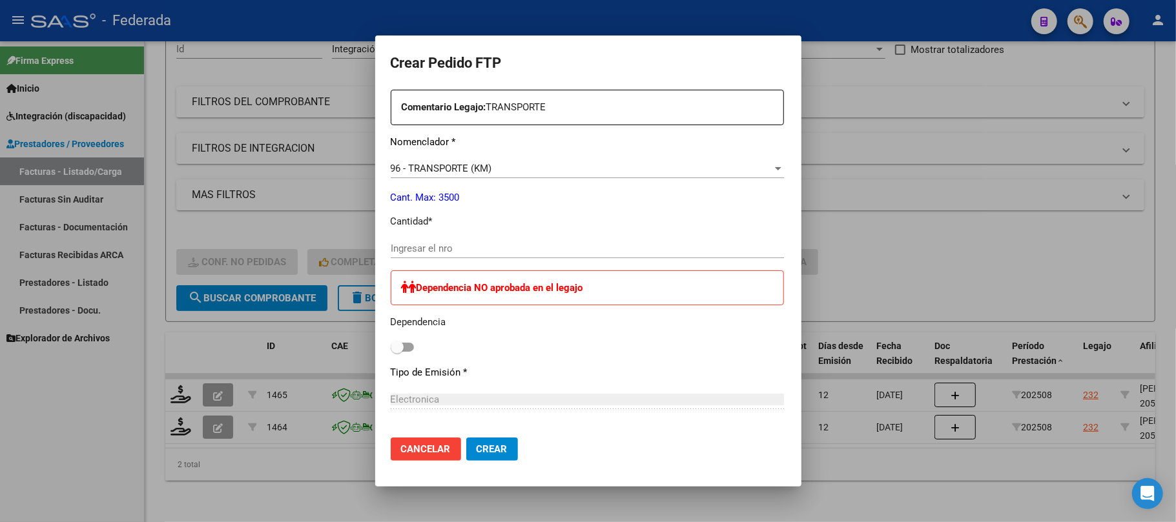
scroll to position [516, 0]
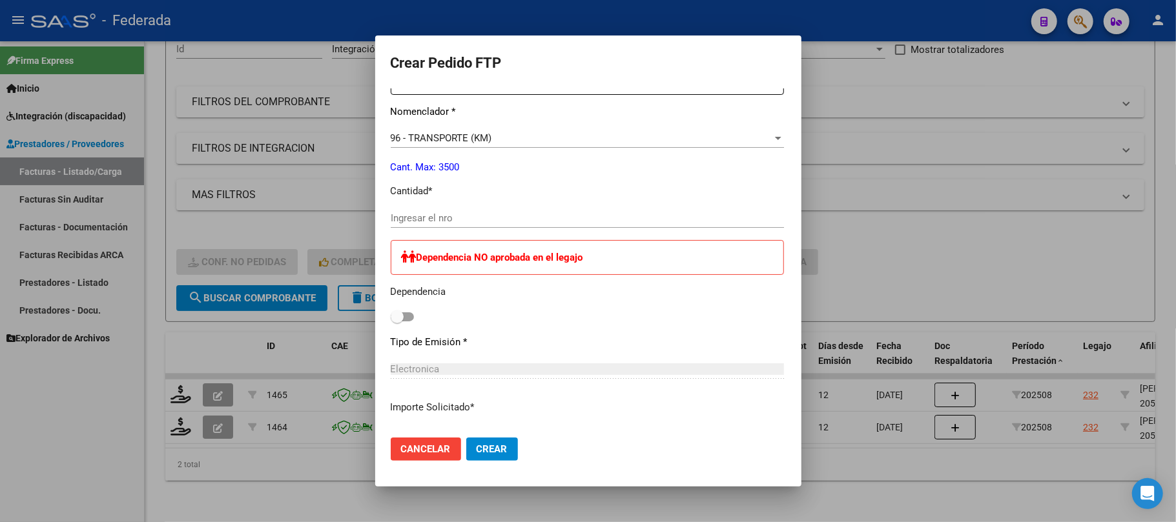
click at [391, 217] on input "Ingresar el nro" at bounding box center [587, 218] width 393 height 12
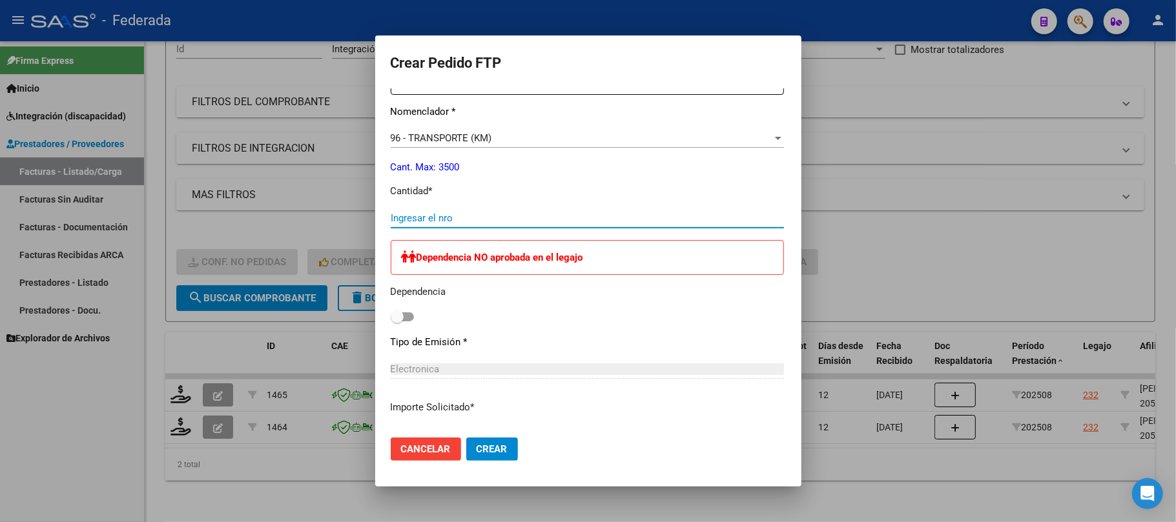
type input "2"
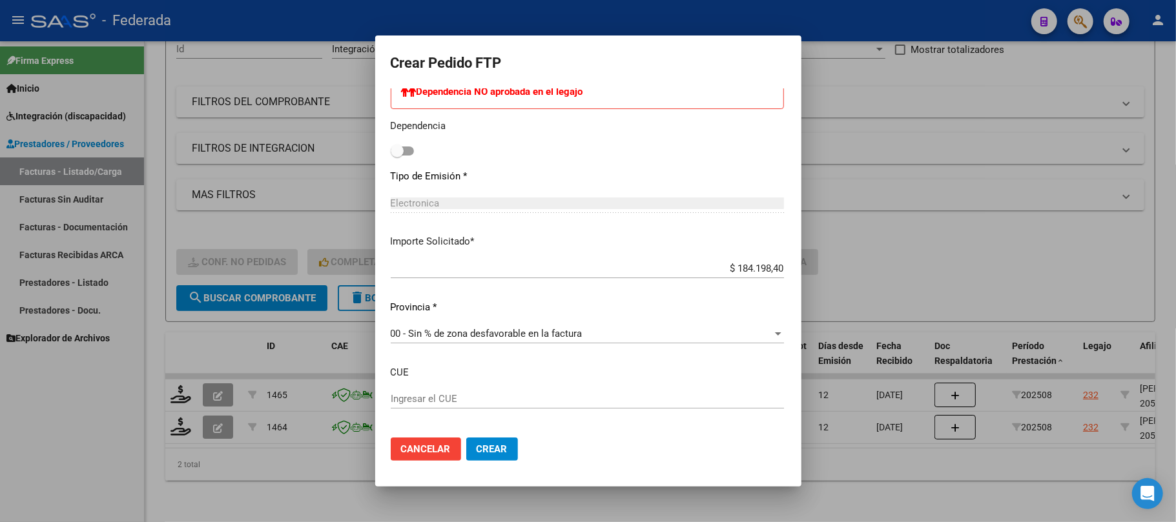
scroll to position [688, 0]
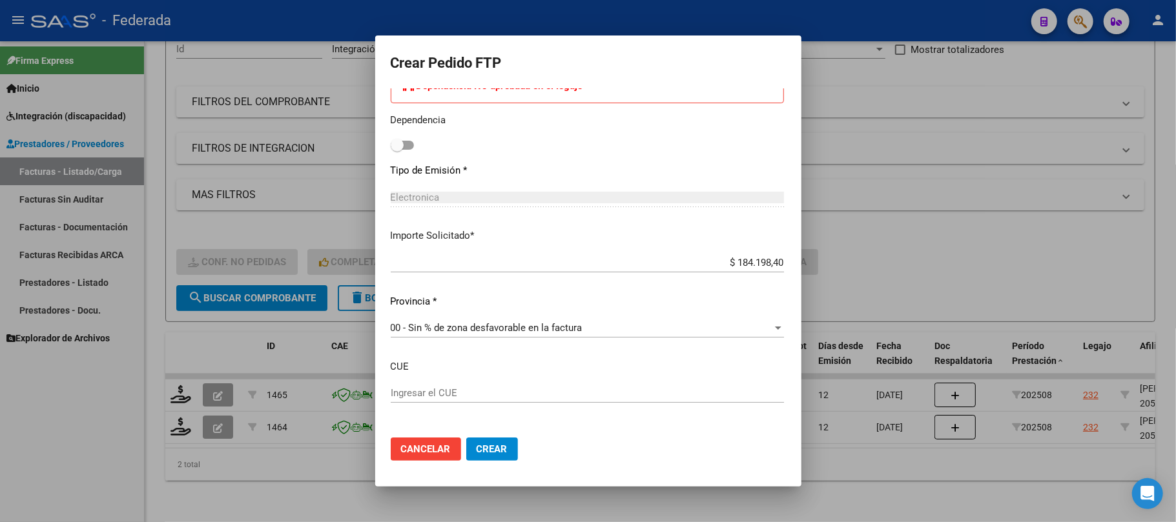
type input "340"
click at [476, 447] on span "Crear" at bounding box center [491, 450] width 31 height 12
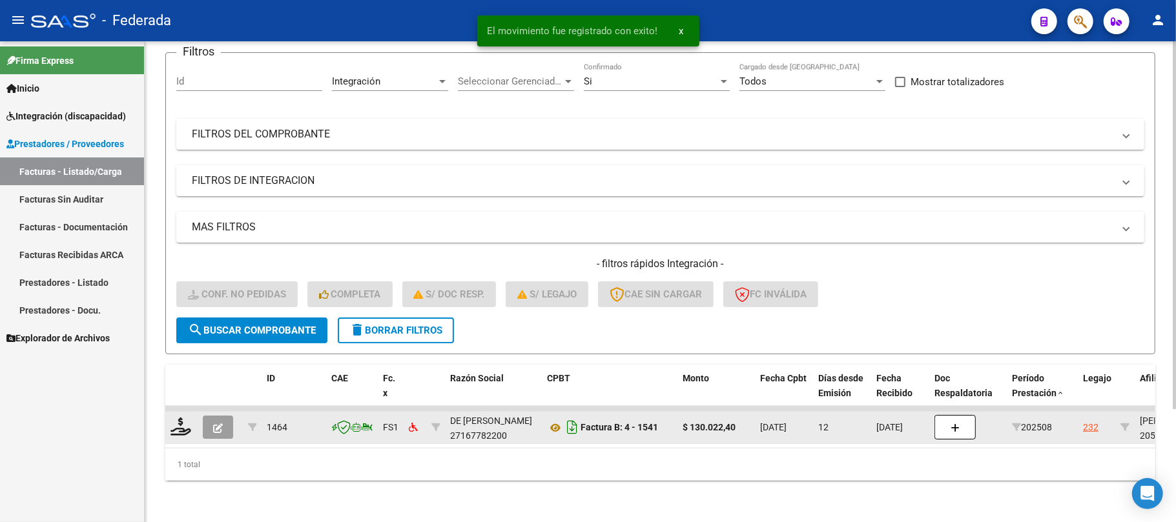
scroll to position [112, 0]
click at [551, 420] on icon at bounding box center [555, 427] width 17 height 15
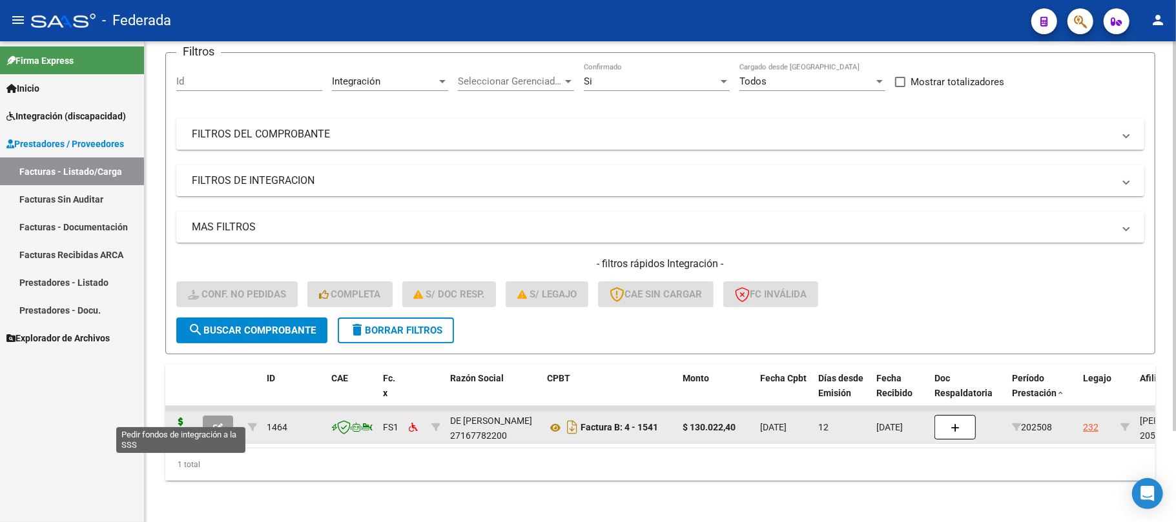
click at [177, 418] on icon at bounding box center [180, 427] width 21 height 18
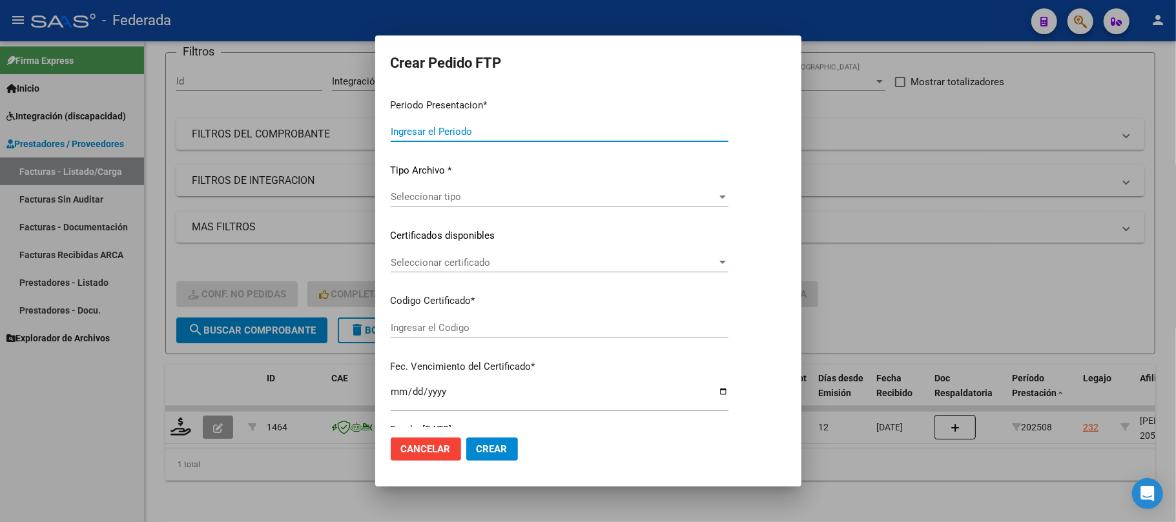
type input "202508"
type input "$ 130.022,40"
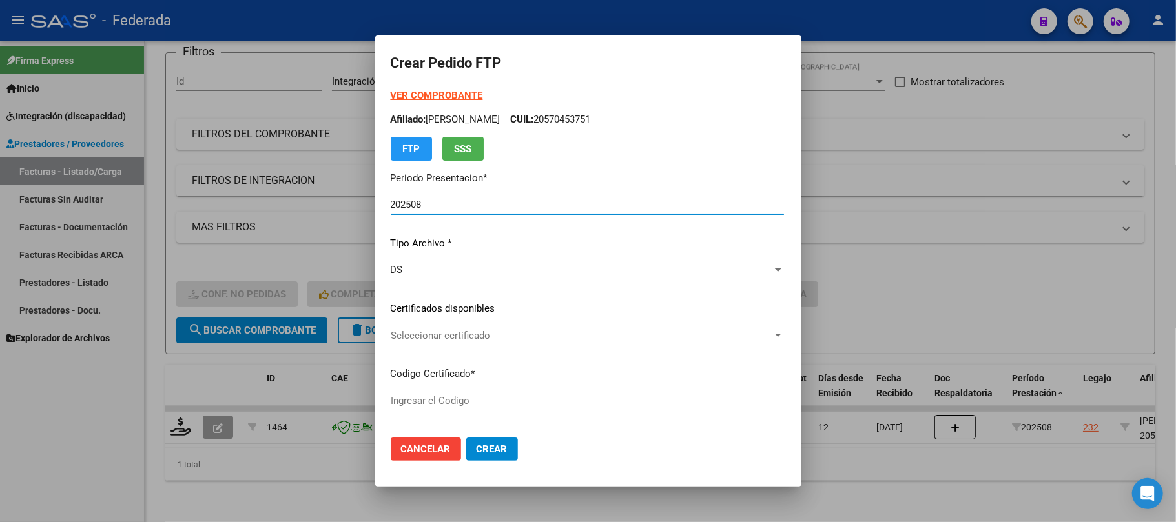
type input "ARG02000570453752024112720291127SAN214"
type input "2029-11-27"
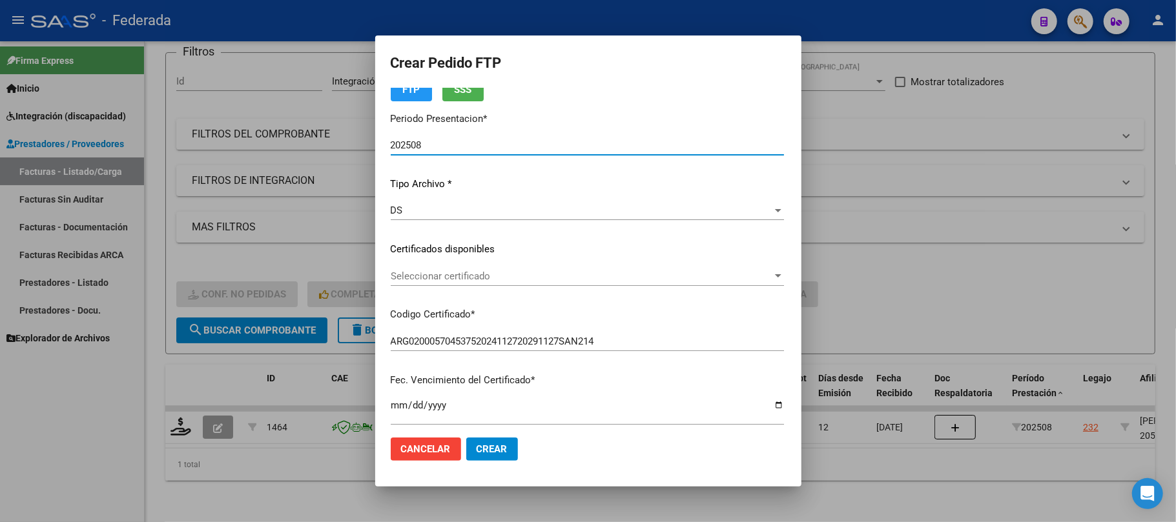
scroll to position [86, 0]
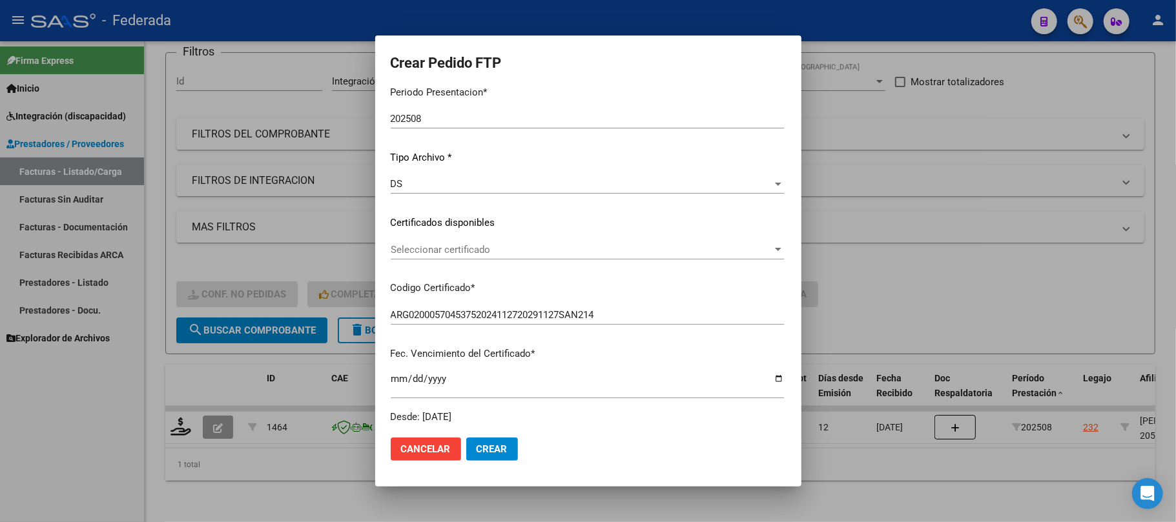
click at [401, 261] on div "Seleccionar certificado Seleccionar certificado" at bounding box center [587, 256] width 393 height 32
click at [403, 251] on span "Seleccionar certificado" at bounding box center [582, 250] width 382 height 12
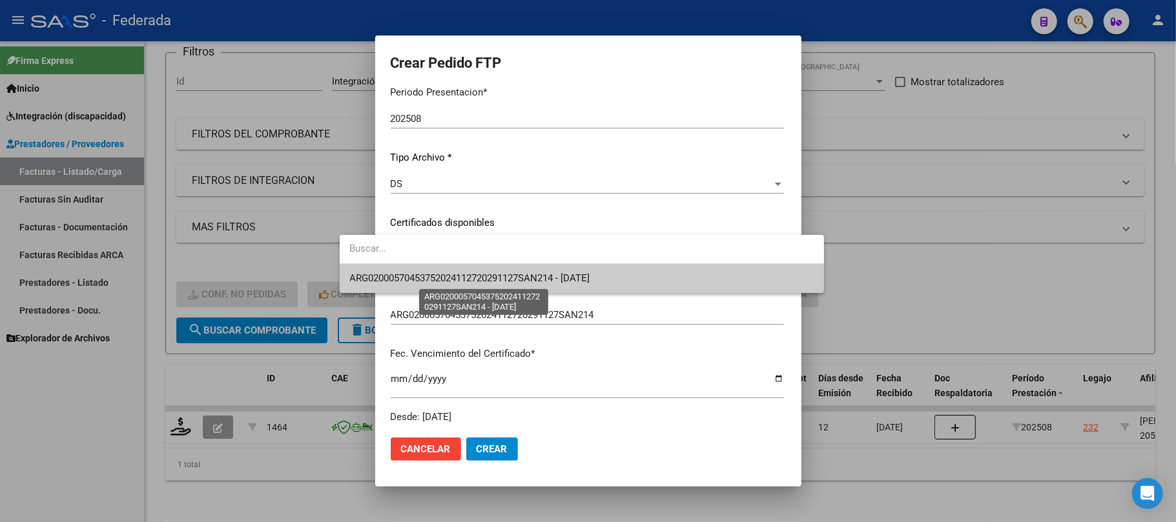
click at [403, 278] on span "ARG02000570453752024112720291127SAN214 - 2029-11-27" at bounding box center [470, 278] width 240 height 12
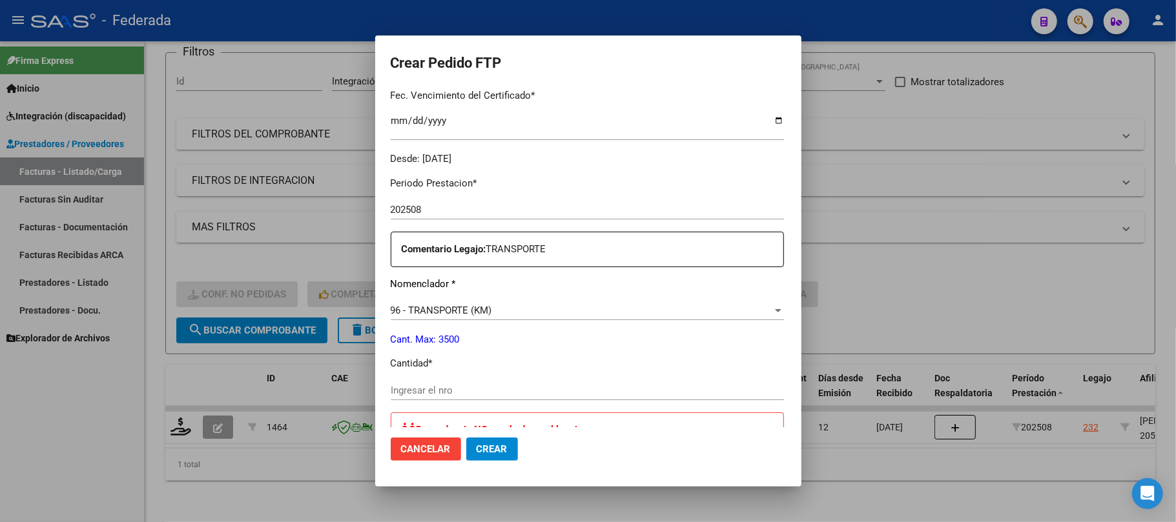
scroll to position [430, 0]
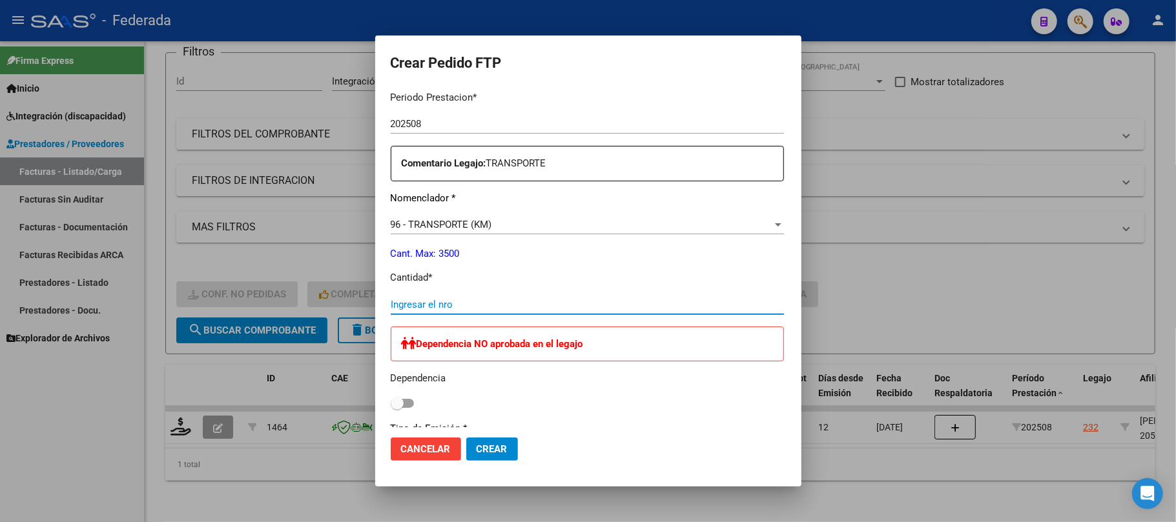
click at [399, 303] on input "Ingresar el nro" at bounding box center [587, 305] width 393 height 12
type input "240"
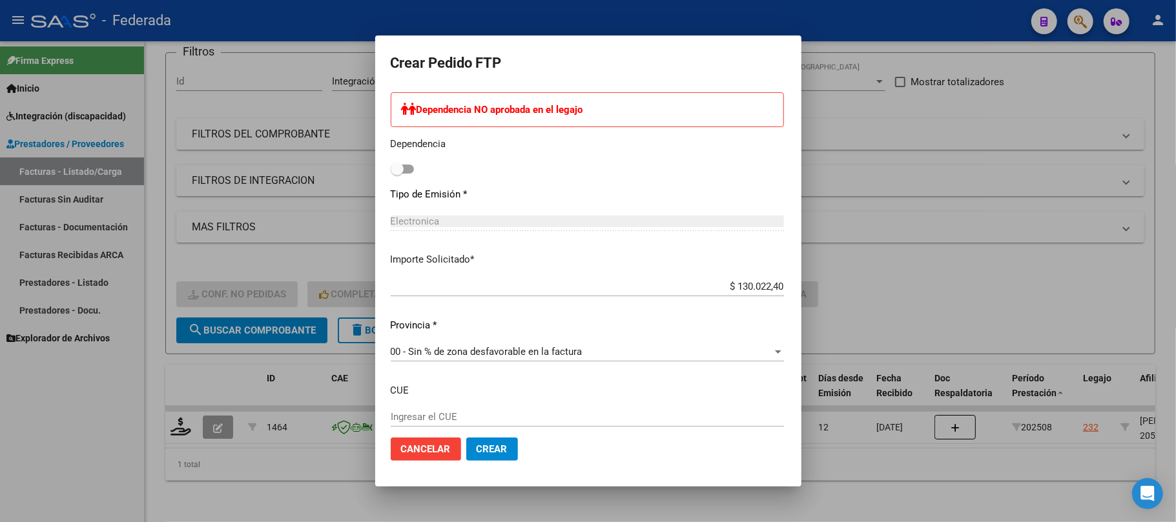
scroll to position [741, 0]
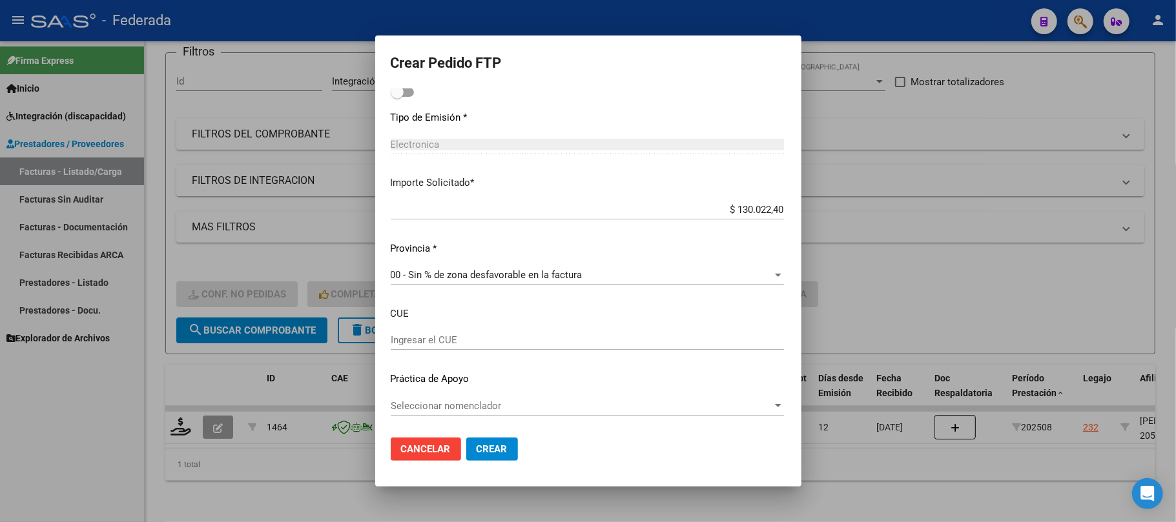
click at [476, 448] on span "Crear" at bounding box center [491, 450] width 31 height 12
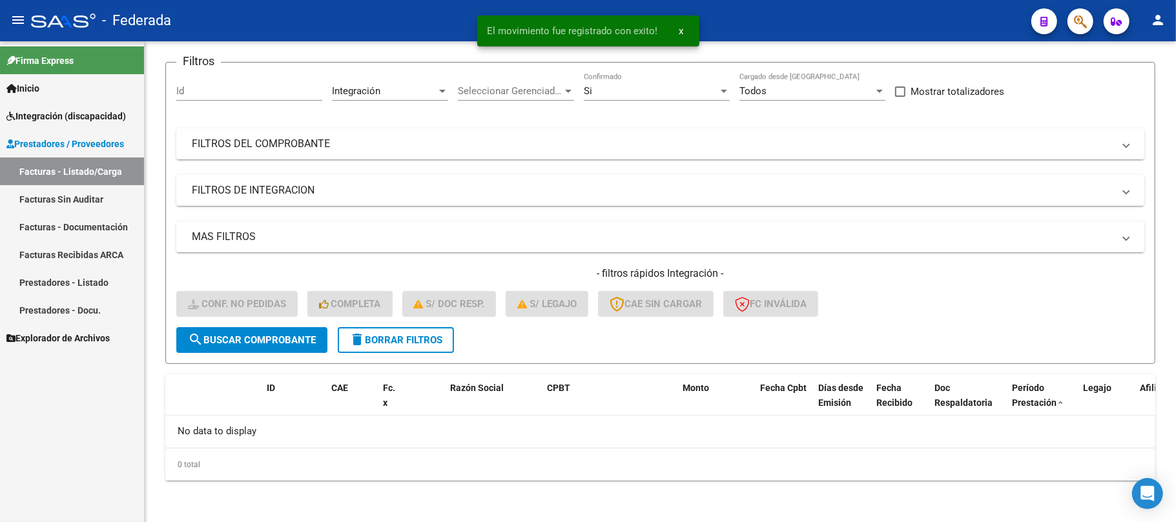
scroll to position [89, 0]
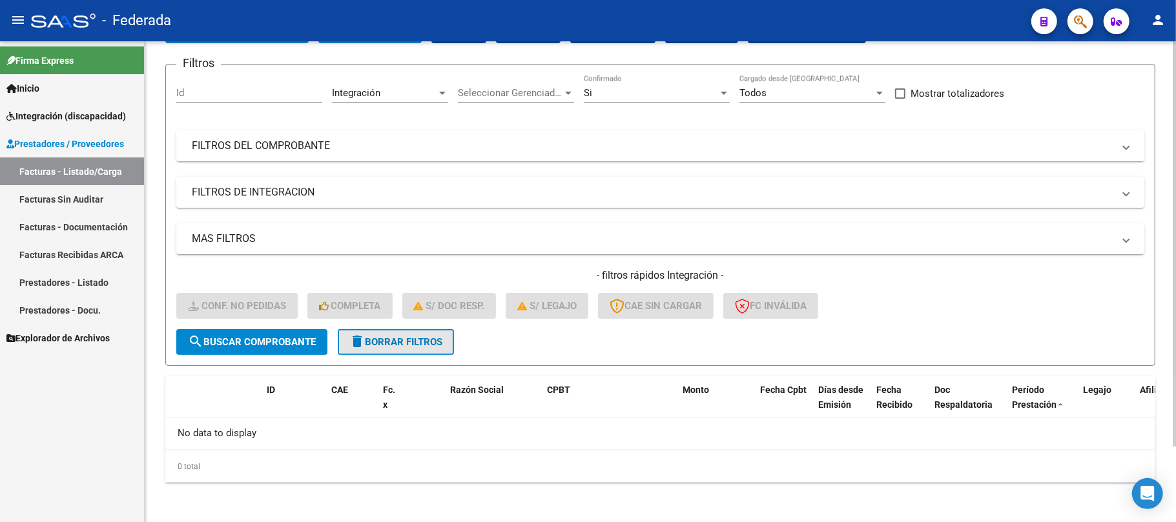
drag, startPoint x: 380, startPoint y: 344, endPoint x: 554, endPoint y: 298, distance: 180.2
click at [380, 344] on span "delete Borrar Filtros" at bounding box center [395, 342] width 93 height 12
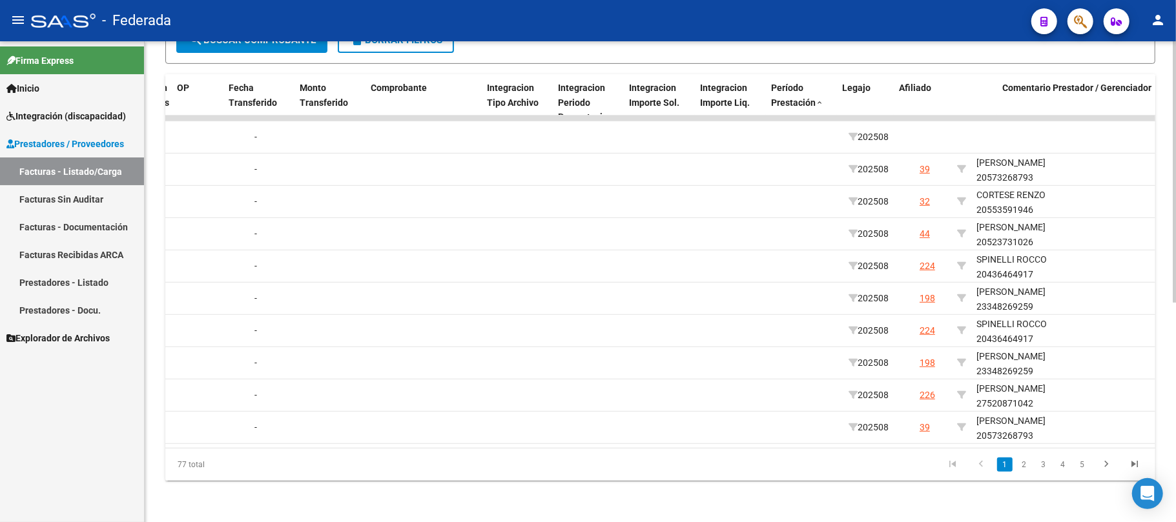
scroll to position [0, 1258]
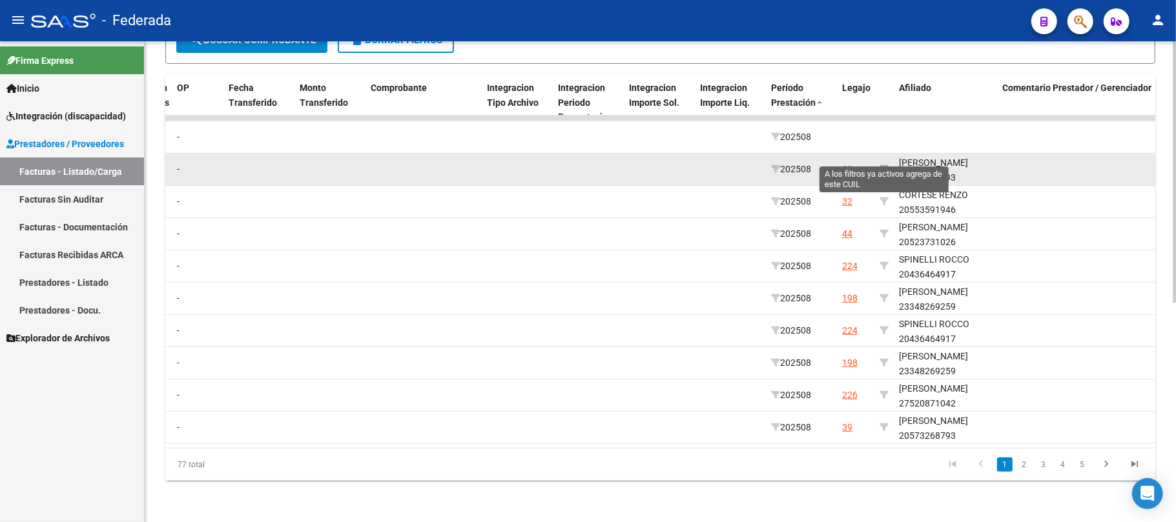
click at [884, 165] on icon at bounding box center [883, 169] width 9 height 9
type input "20573268793"
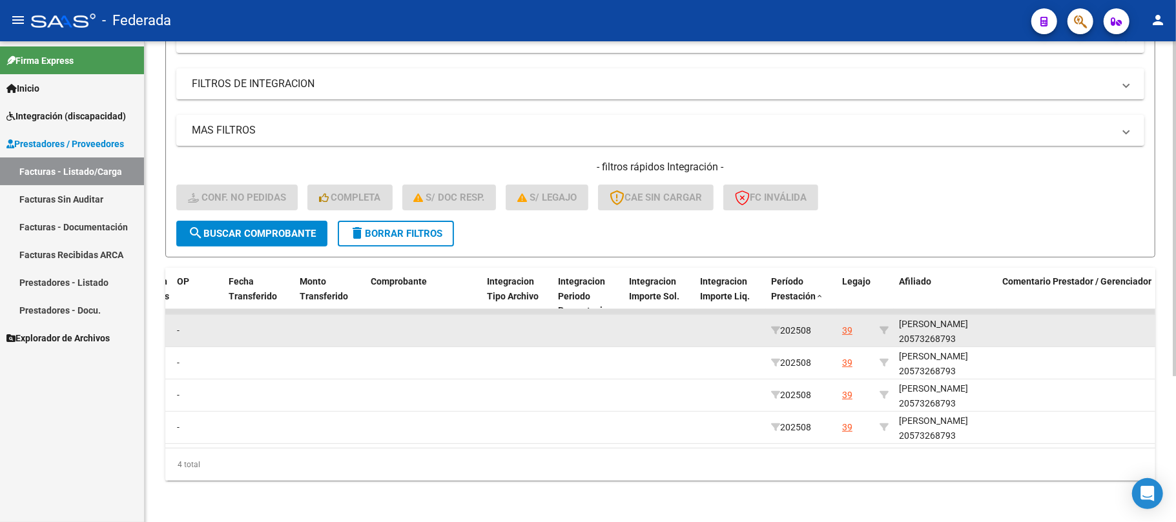
scroll to position [16, 0]
click at [923, 323] on div "ECHANES CORVINO LORENZO 20573268793" at bounding box center [945, 329] width 93 height 30
click at [924, 323] on div "ECHANES CORVINO LORENZO 20573268793" at bounding box center [945, 329] width 93 height 30
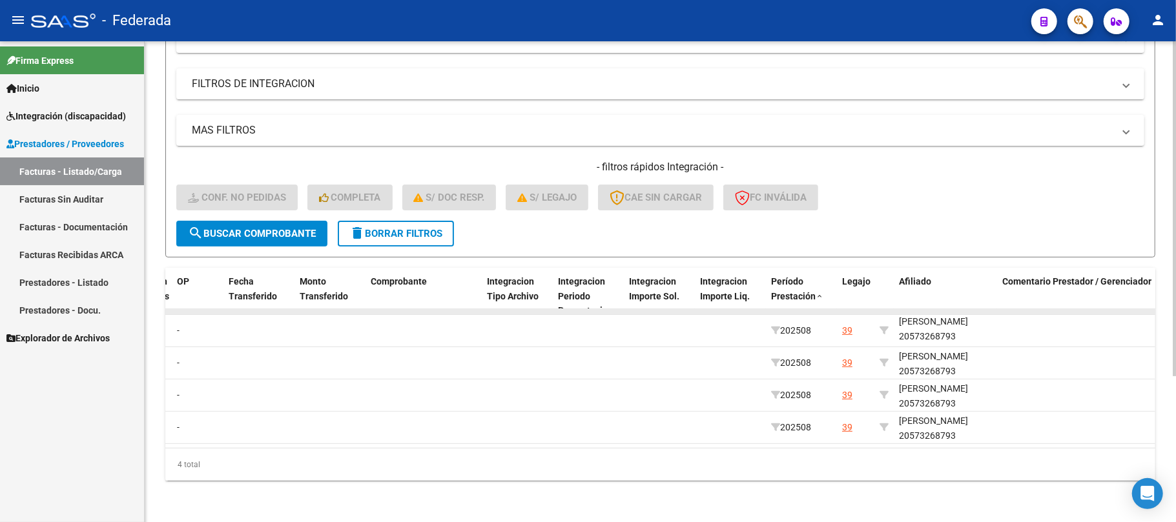
copy div "20573268793"
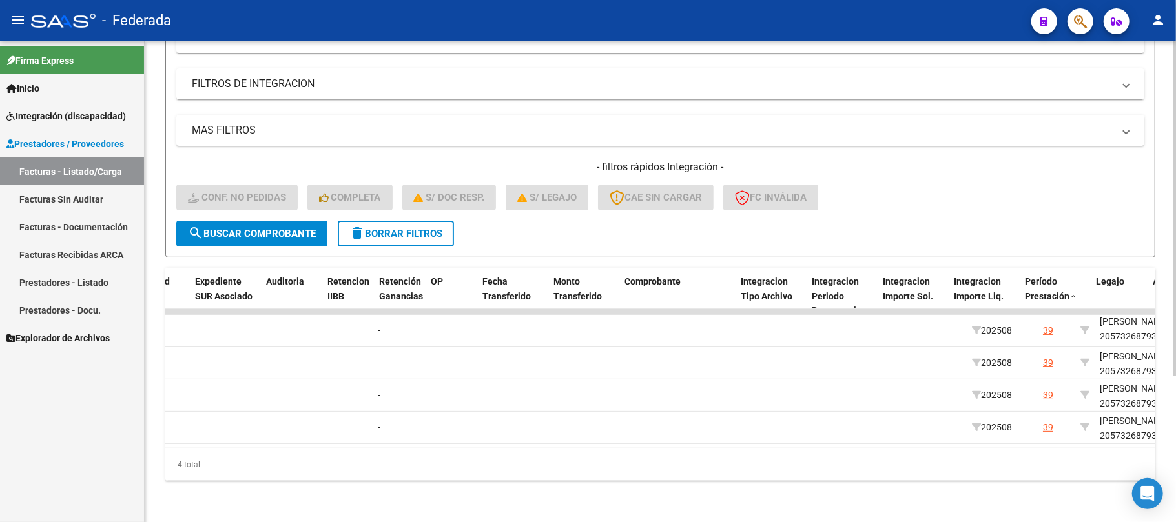
scroll to position [0, 0]
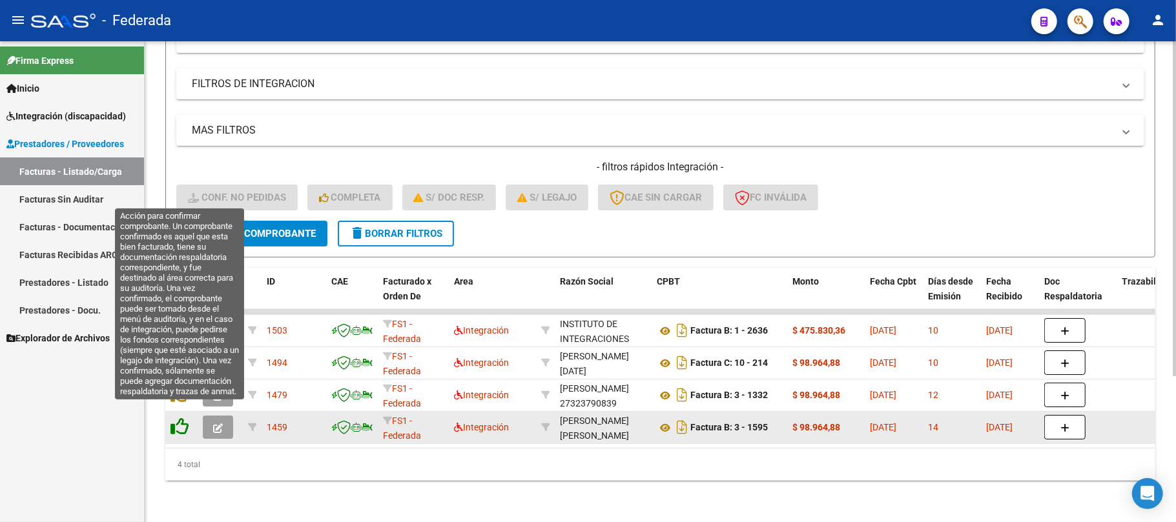
click at [179, 418] on icon at bounding box center [179, 427] width 18 height 18
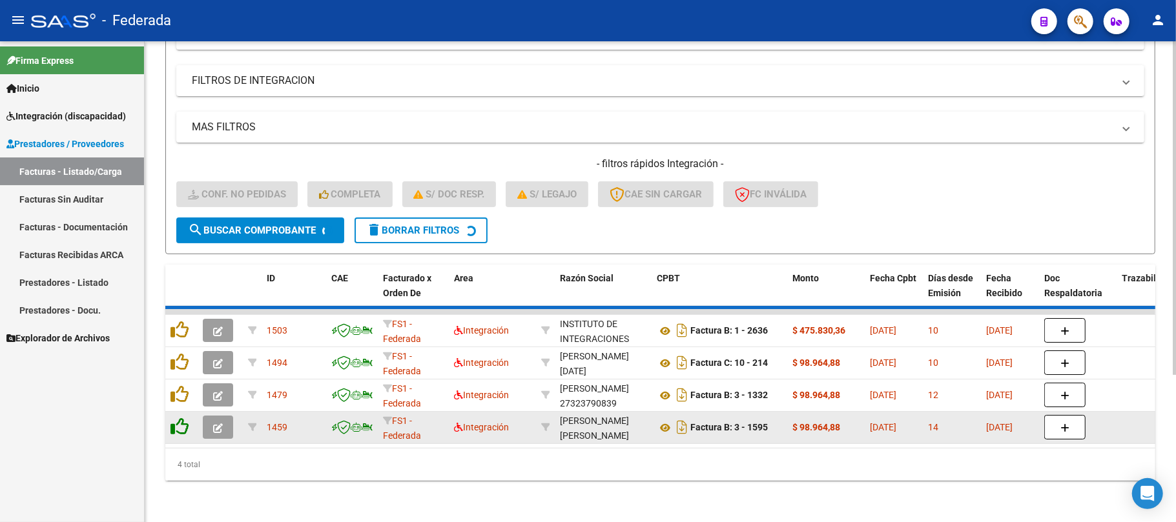
click at [179, 418] on icon at bounding box center [179, 427] width 18 height 18
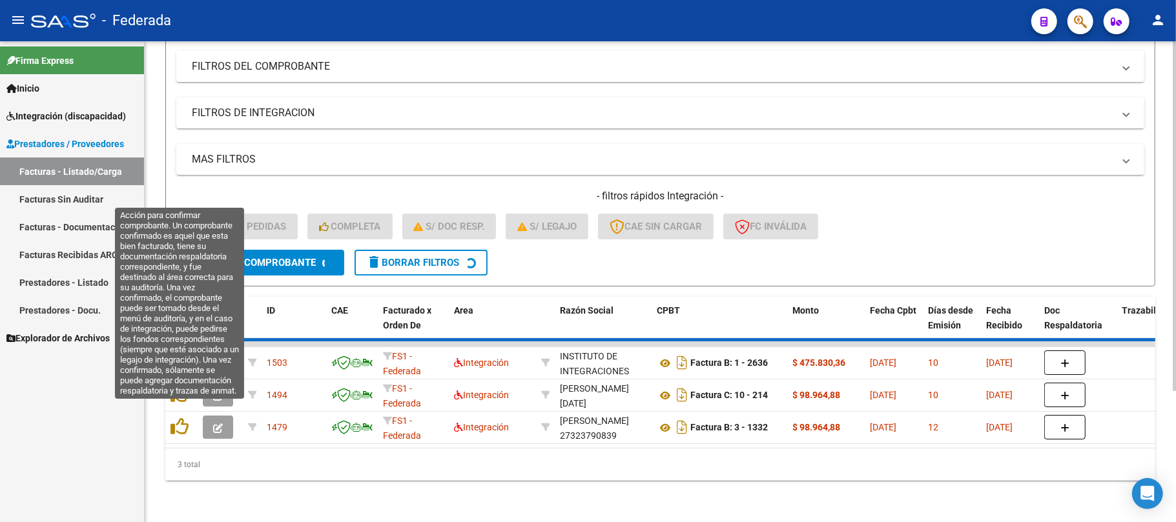
scroll to position [177, 0]
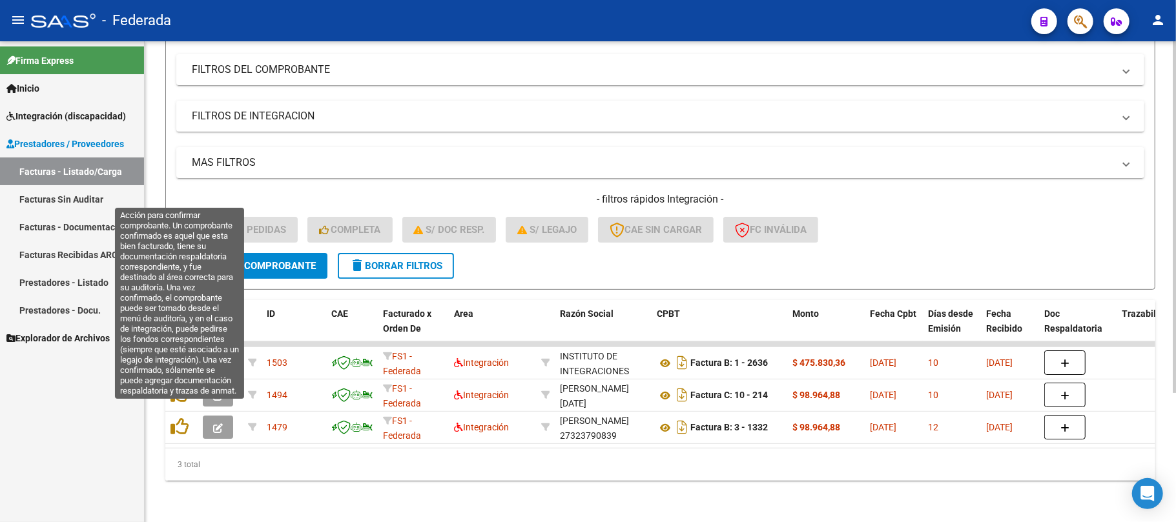
click at [179, 418] on icon at bounding box center [179, 427] width 18 height 18
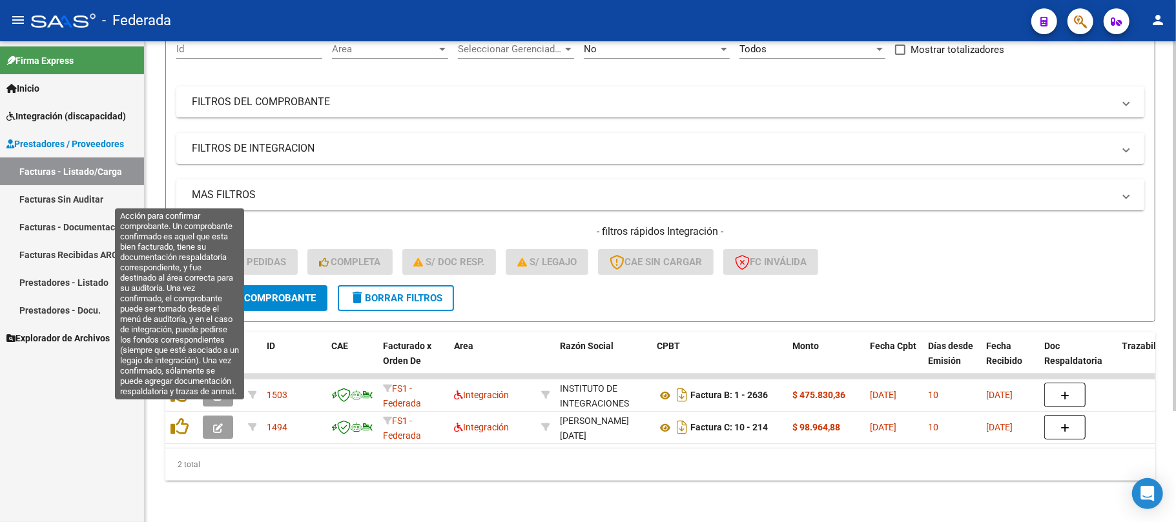
scroll to position [145, 0]
click at [179, 418] on icon at bounding box center [179, 427] width 18 height 18
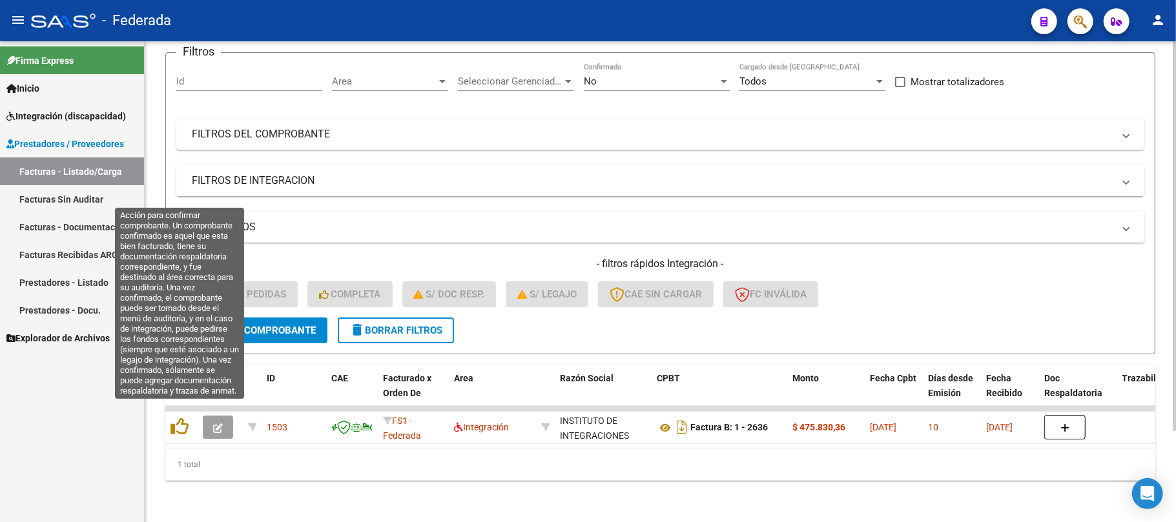
scroll to position [112, 0]
click at [179, 418] on icon at bounding box center [179, 427] width 18 height 18
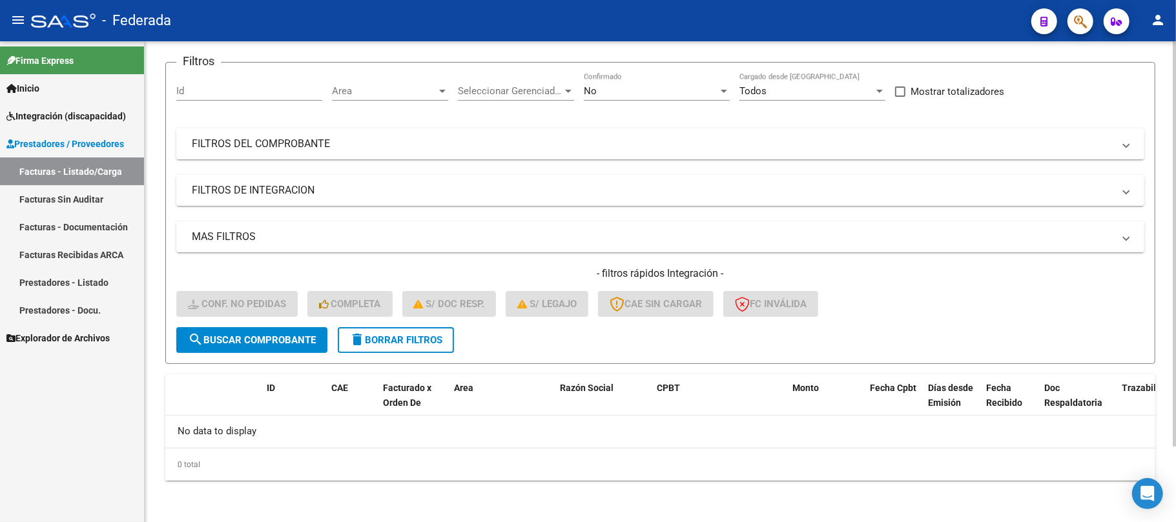
scroll to position [89, 0]
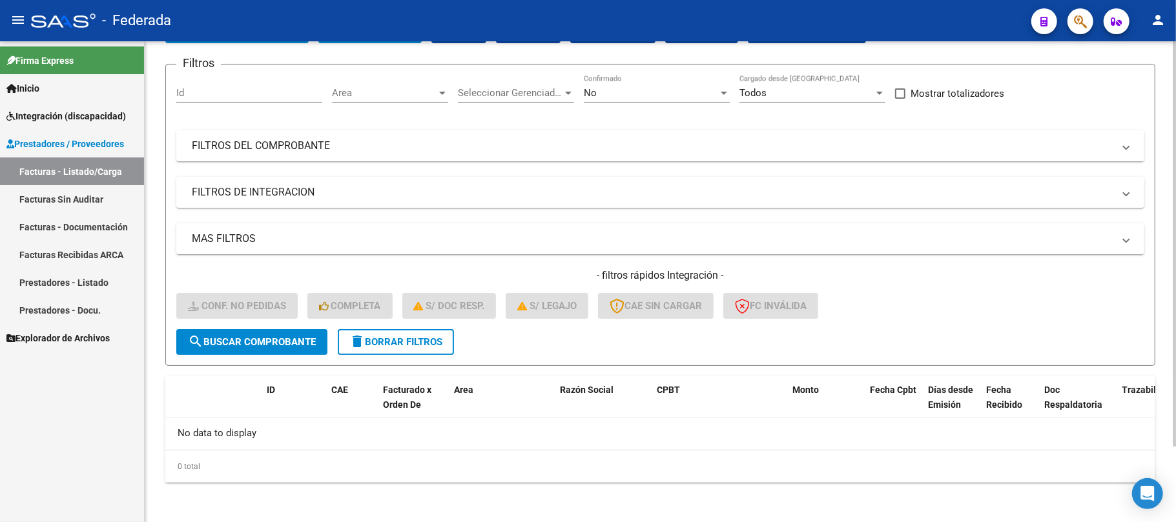
click at [383, 342] on span "delete Borrar Filtros" at bounding box center [395, 342] width 93 height 12
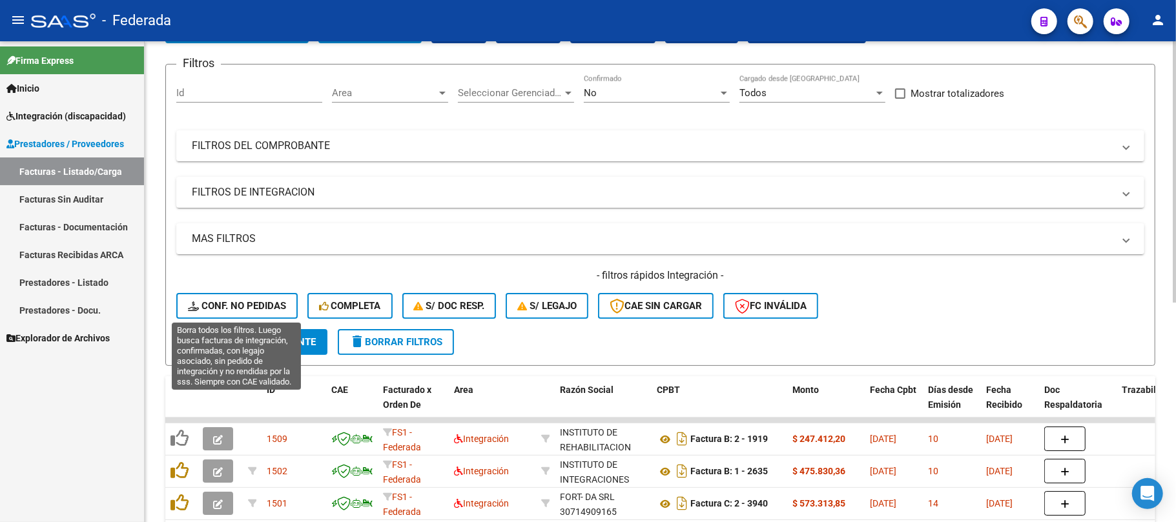
click at [256, 309] on span "Conf. no pedidas" at bounding box center [237, 306] width 98 height 12
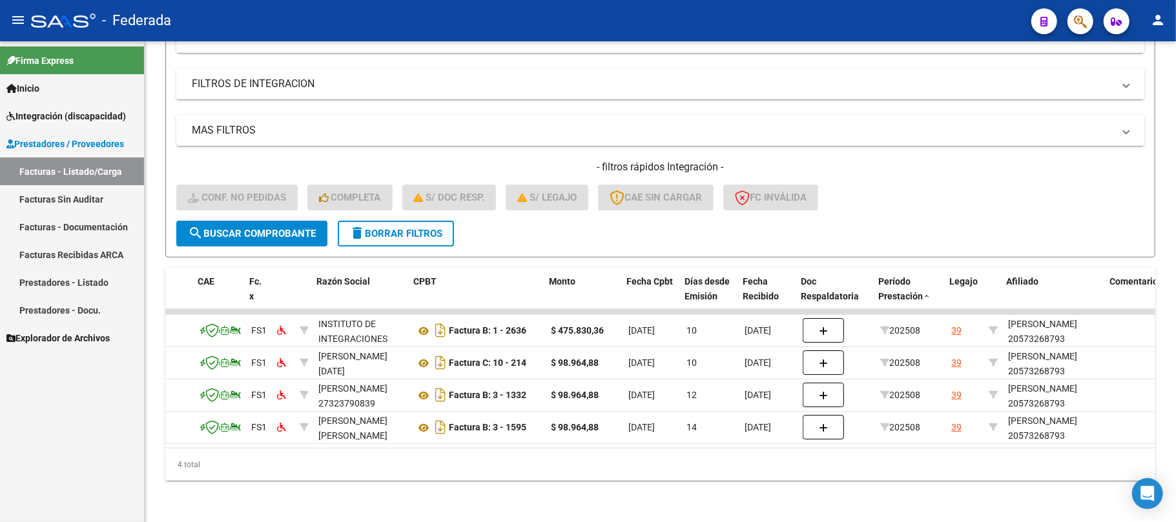
scroll to position [0, 0]
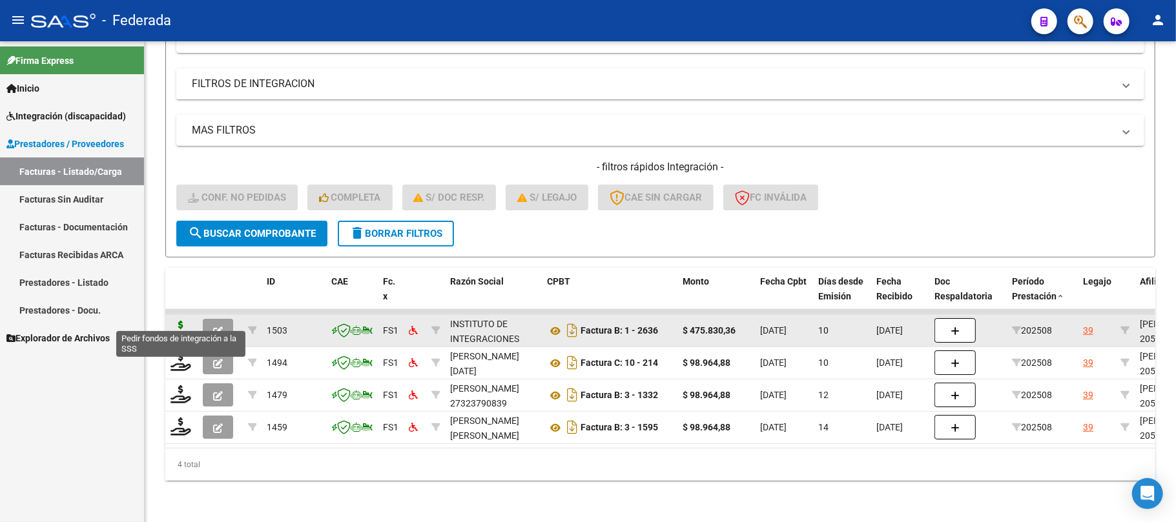
click at [184, 321] on icon at bounding box center [180, 330] width 21 height 18
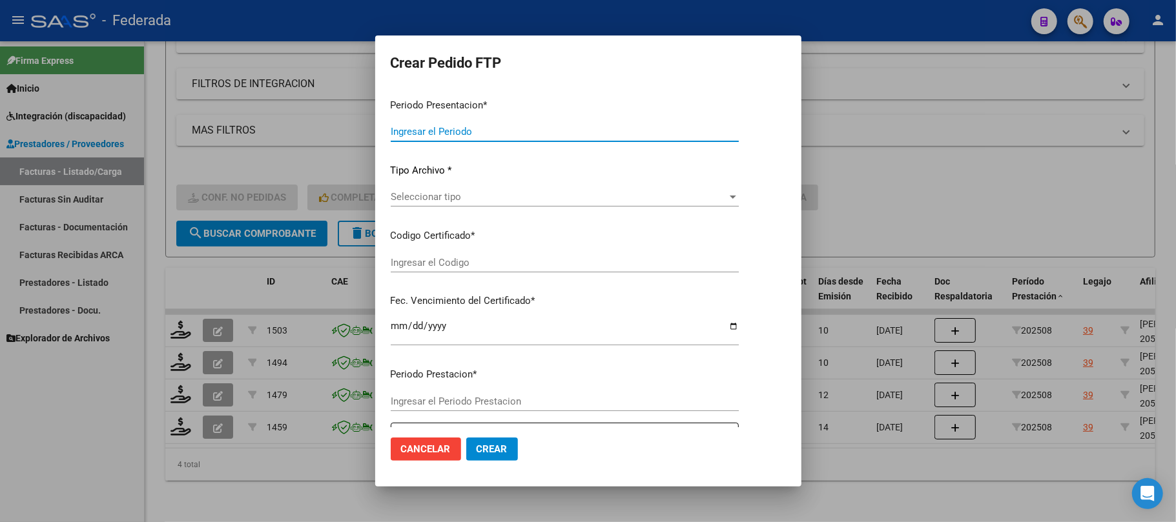
type input "202508"
type input "$ 475.830,36"
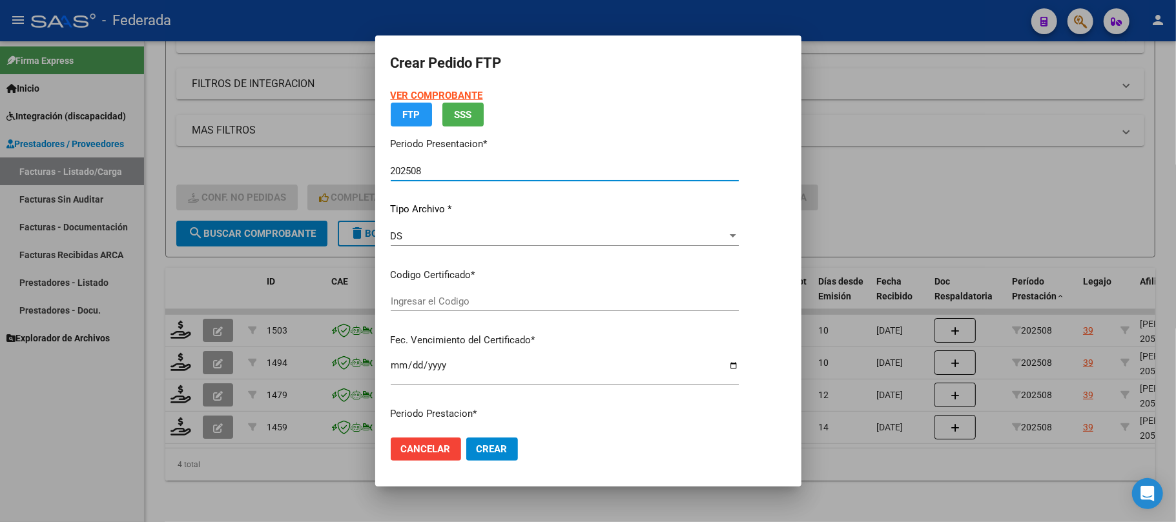
type input "ARG02000573268792023070420260704SFE168"
type input "2026-07-04"
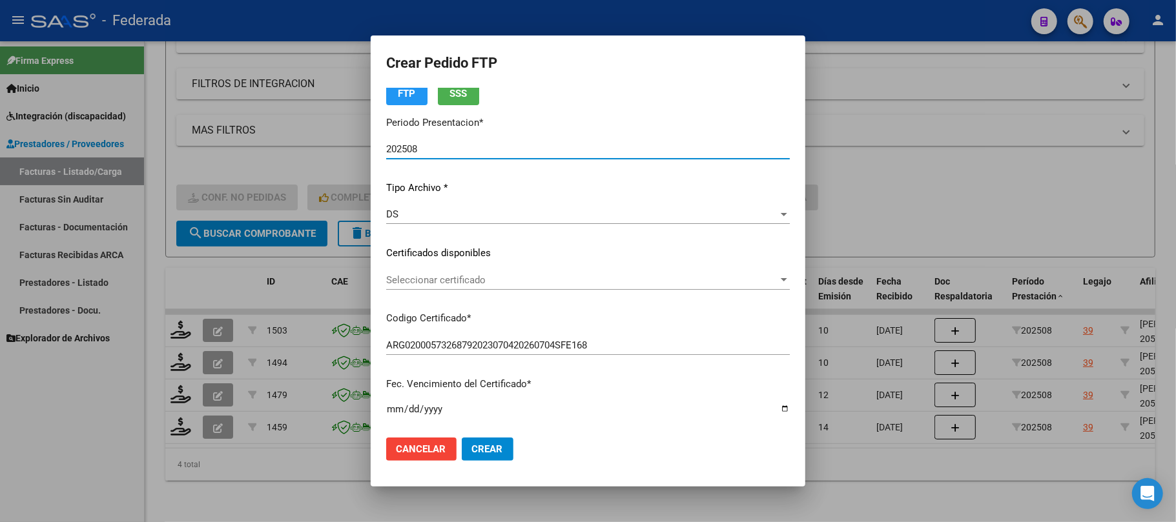
scroll to position [86, 0]
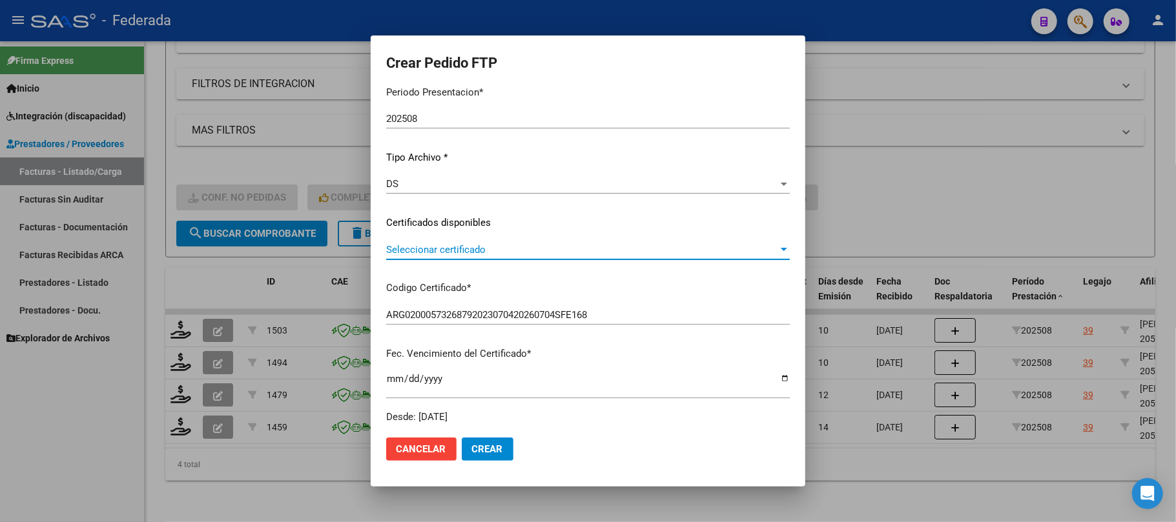
click at [402, 244] on span "Seleccionar certificado" at bounding box center [582, 250] width 392 height 12
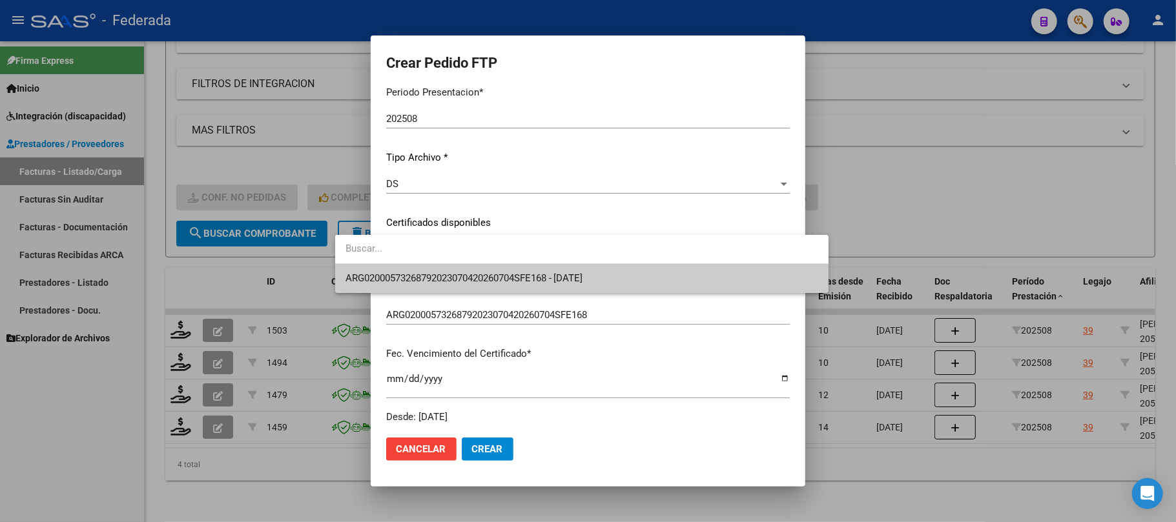
click at [404, 267] on span "ARG02000573268792023070420260704SFE168 - 2026-07-04" at bounding box center [581, 278] width 473 height 29
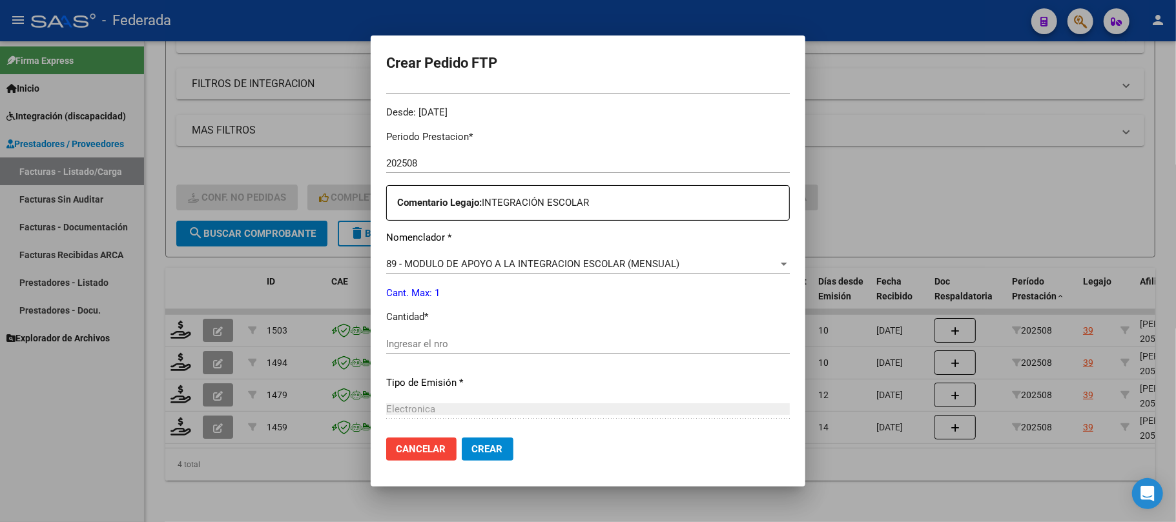
scroll to position [430, 0]
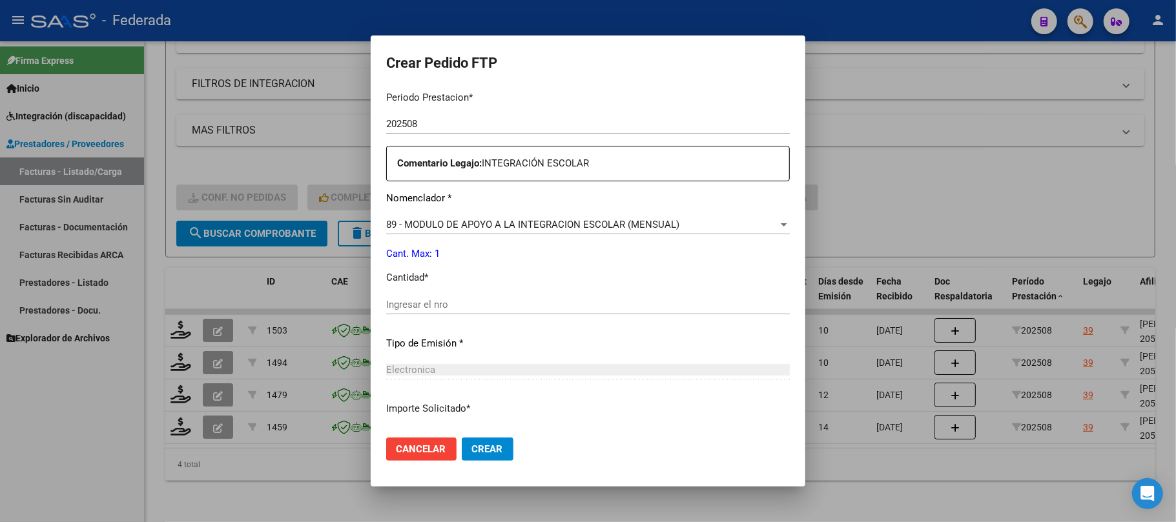
click at [411, 309] on input "Ingresar el nro" at bounding box center [587, 305] width 403 height 12
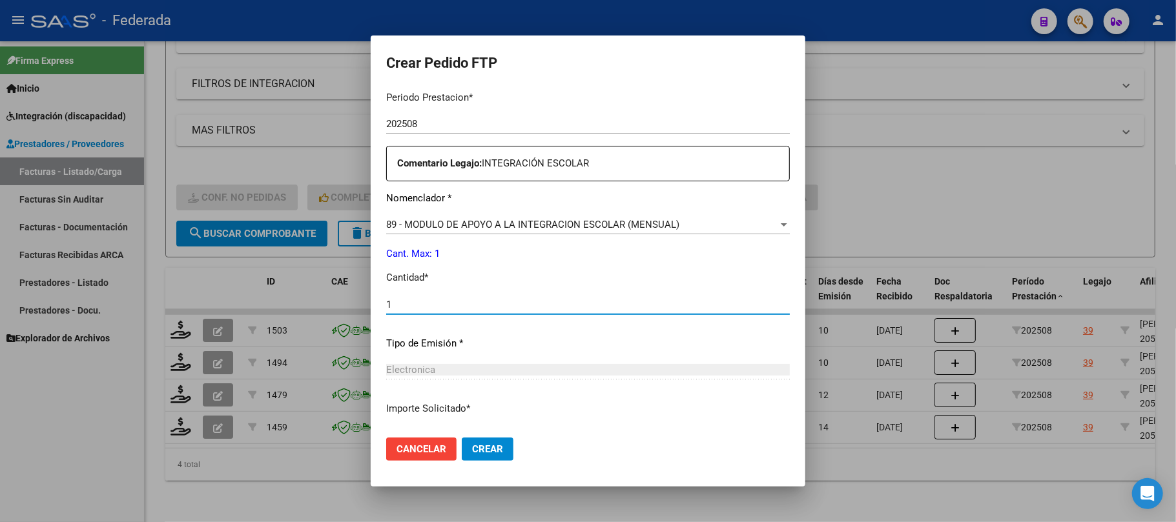
scroll to position [524, 0]
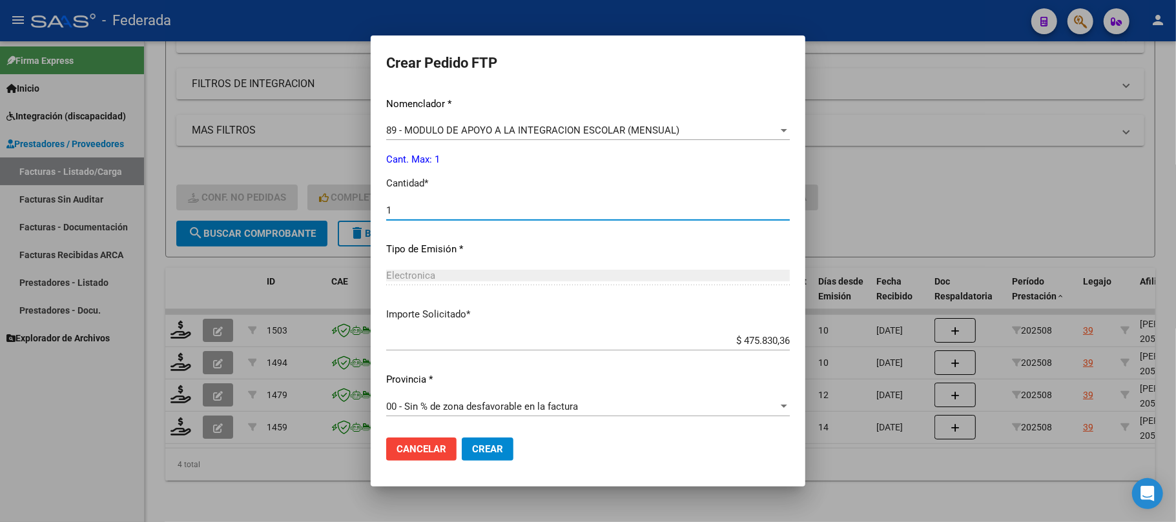
type input "1"
click at [472, 447] on span "Crear" at bounding box center [487, 450] width 31 height 12
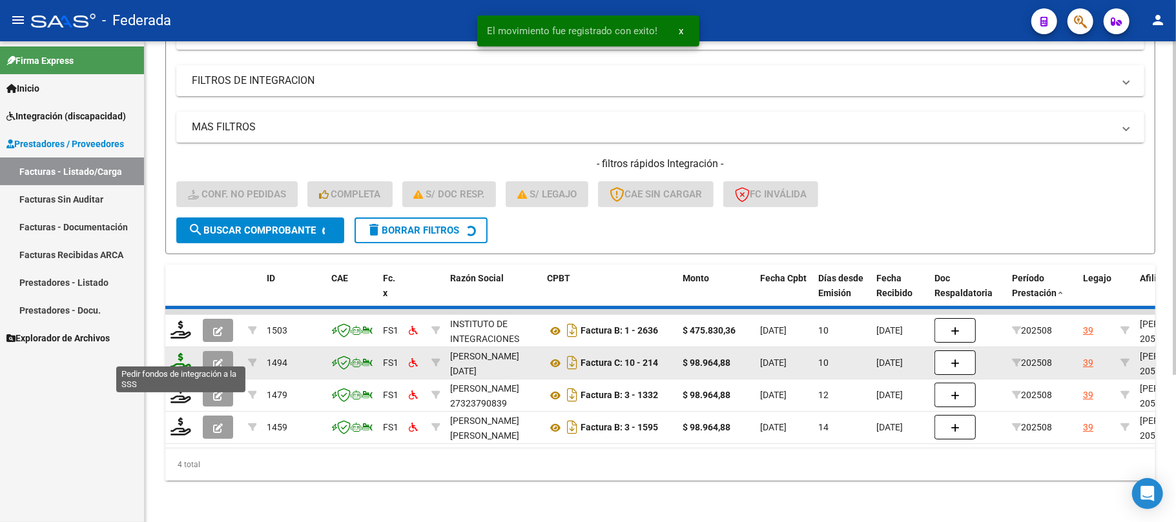
scroll to position [177, 0]
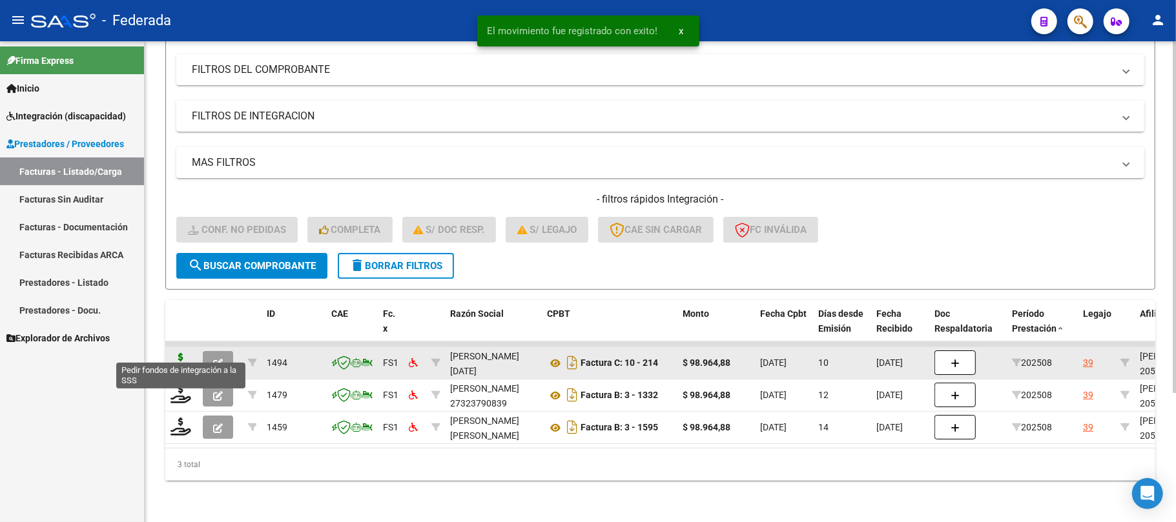
click at [185, 353] on icon at bounding box center [180, 362] width 21 height 18
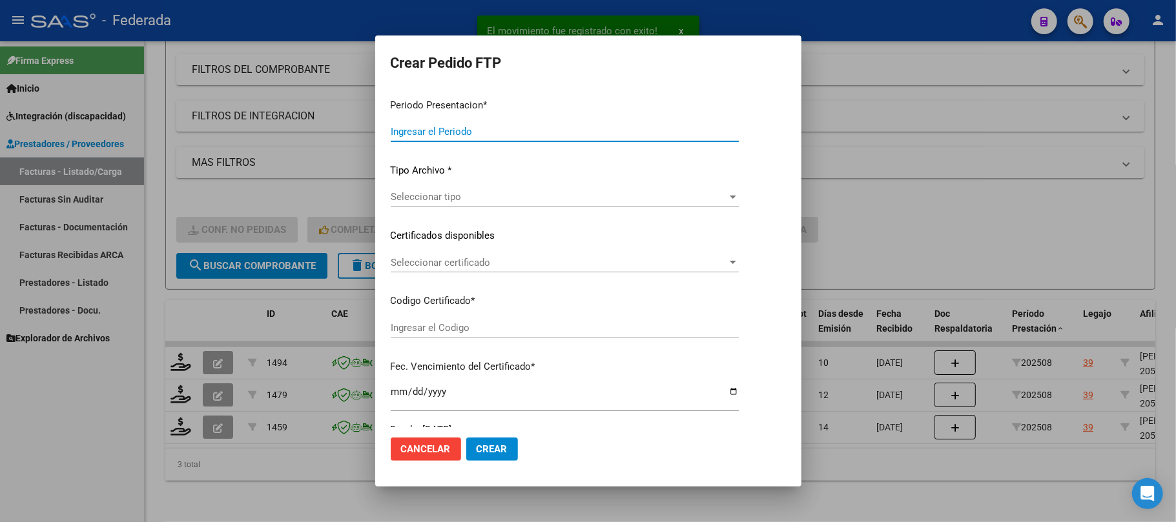
type input "202508"
type input "$ 98.964,88"
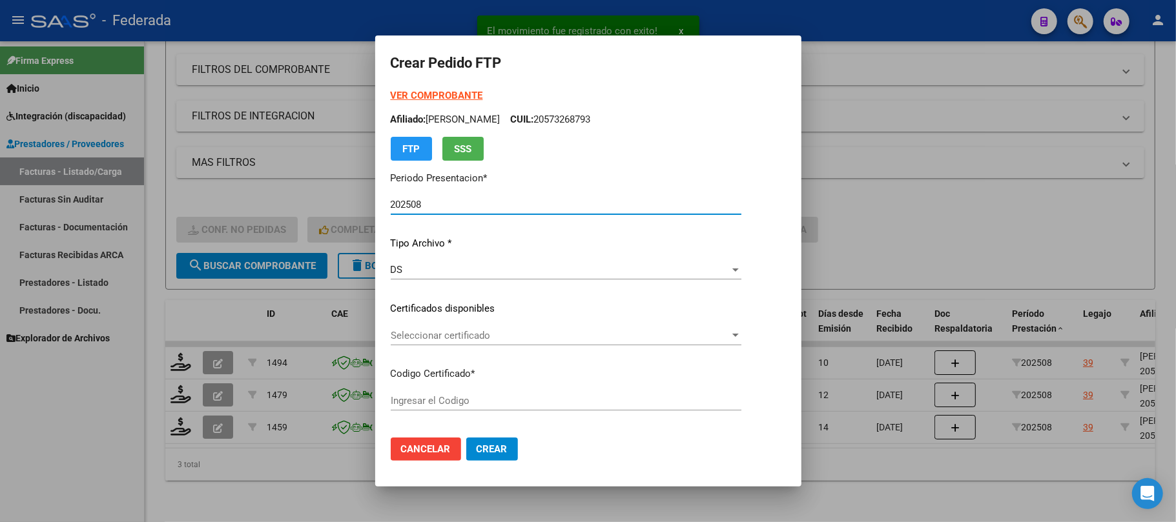
type input "ARG02000573268792023070420260704SFE168"
type input "2026-07-04"
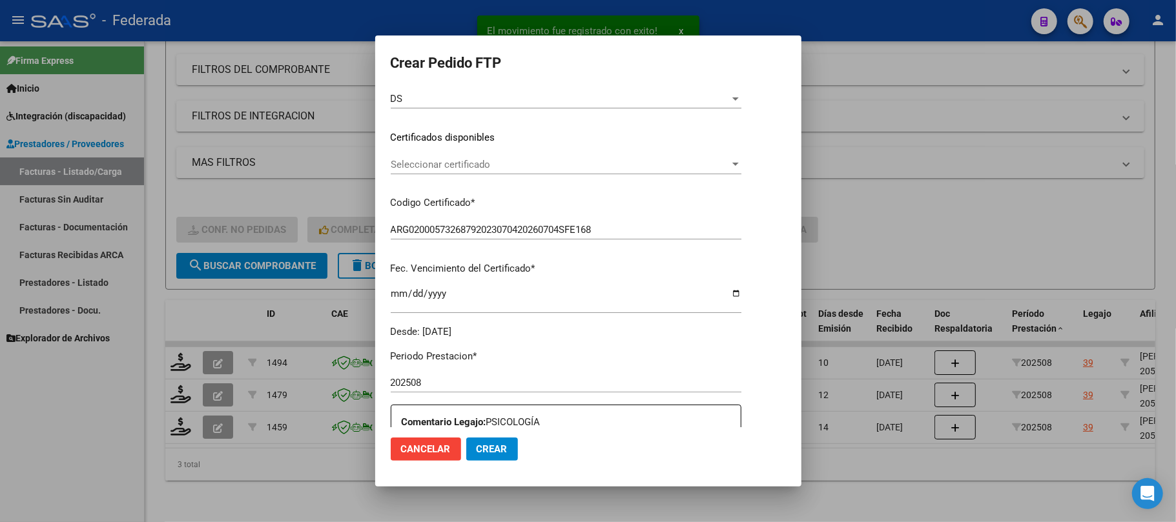
scroll to position [172, 0]
click at [429, 168] on span "Seleccionar certificado" at bounding box center [560, 164] width 339 height 12
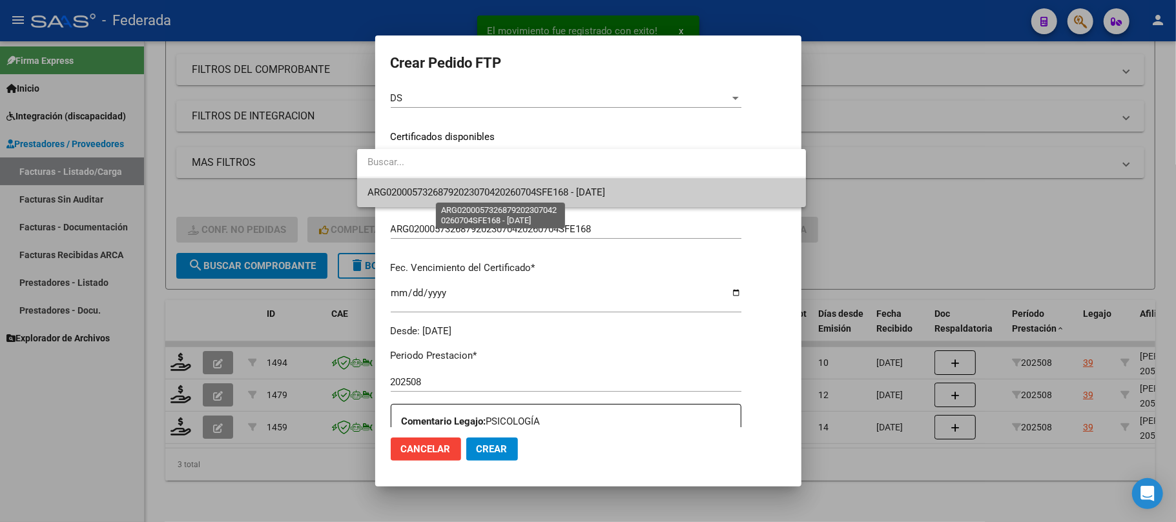
click at [425, 189] on span "ARG02000573268792023070420260704SFE168 - 2026-07-04" at bounding box center [486, 193] width 238 height 12
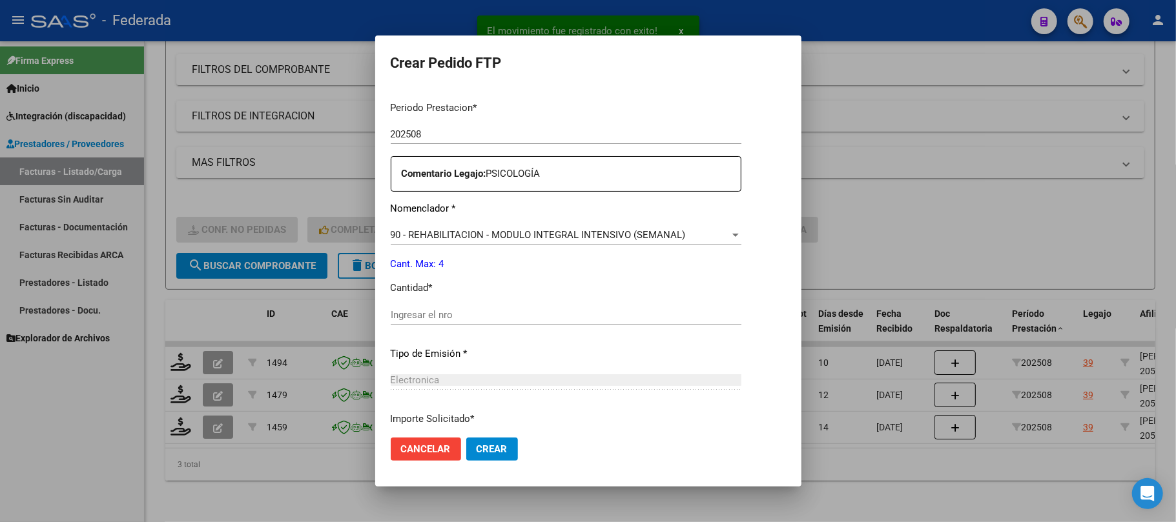
scroll to position [430, 0]
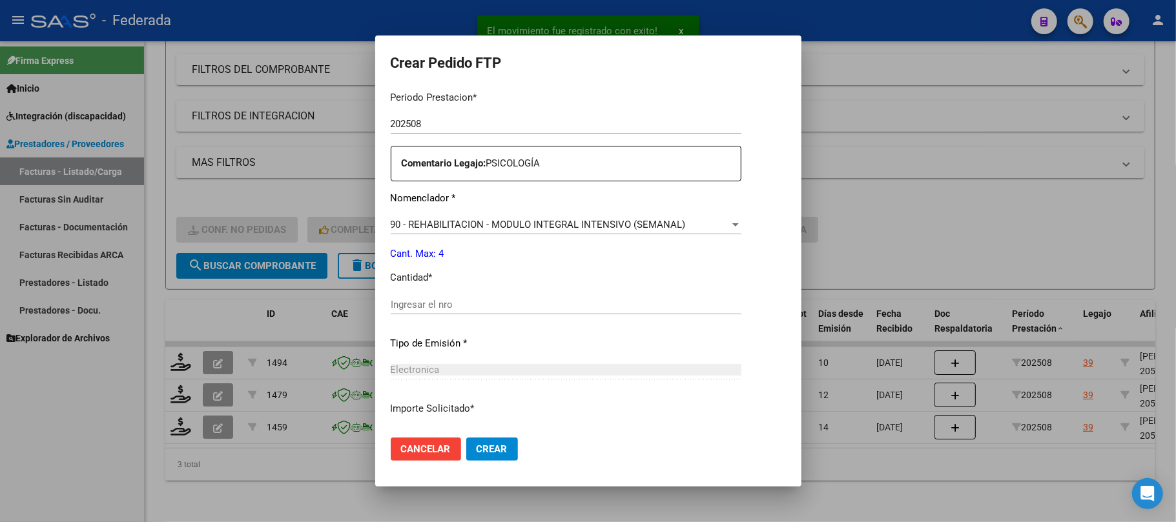
click at [433, 302] on input "Ingresar el nro" at bounding box center [566, 305] width 351 height 12
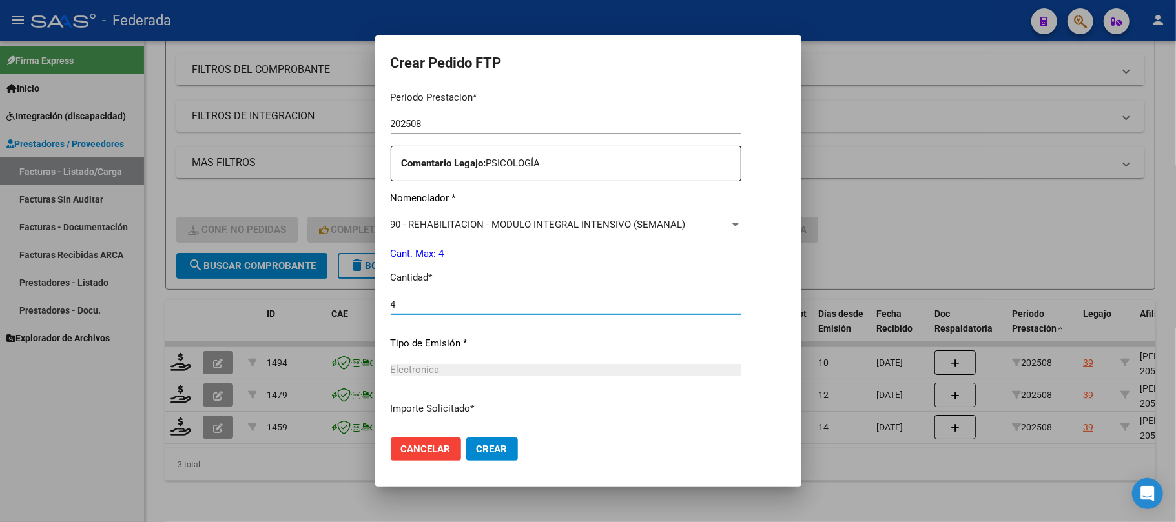
type input "4"
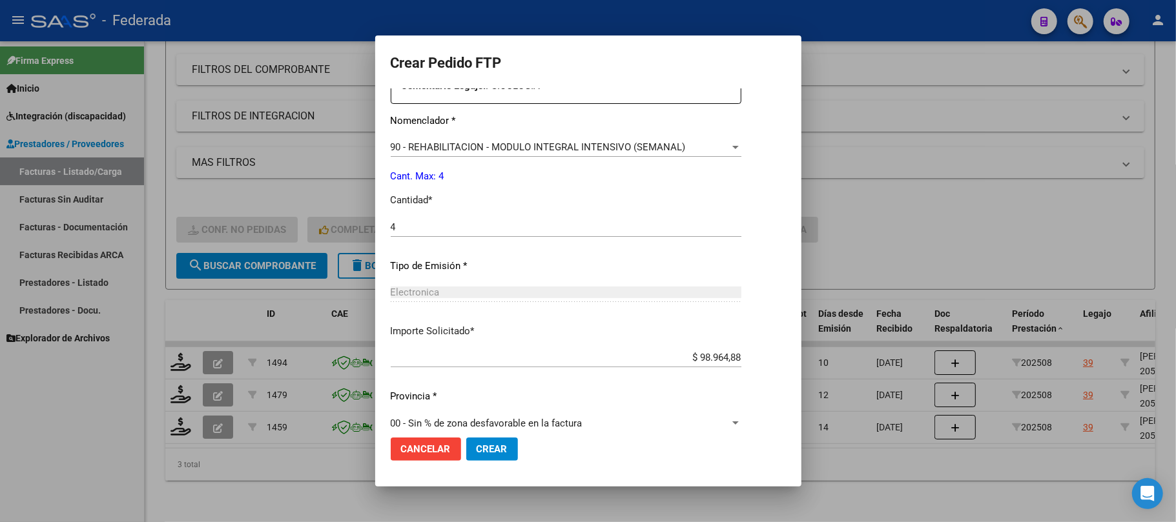
scroll to position [524, 0]
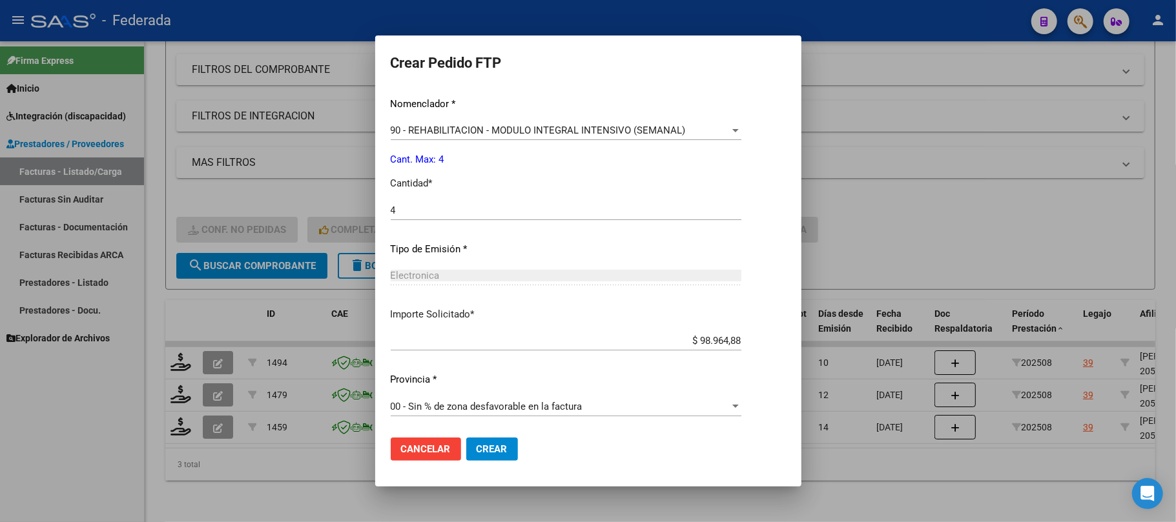
click at [476, 453] on span "Crear" at bounding box center [491, 450] width 31 height 12
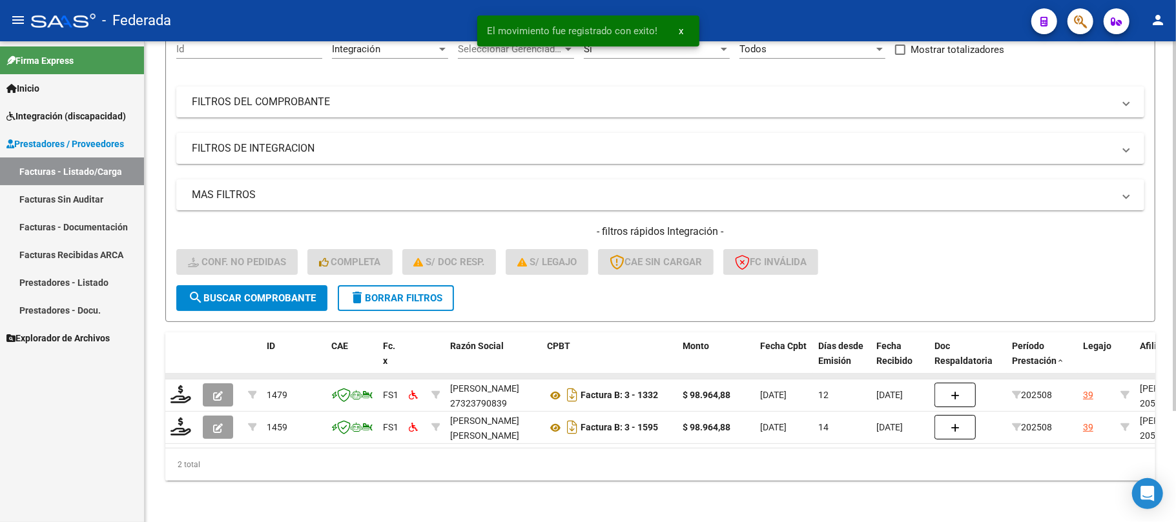
scroll to position [145, 0]
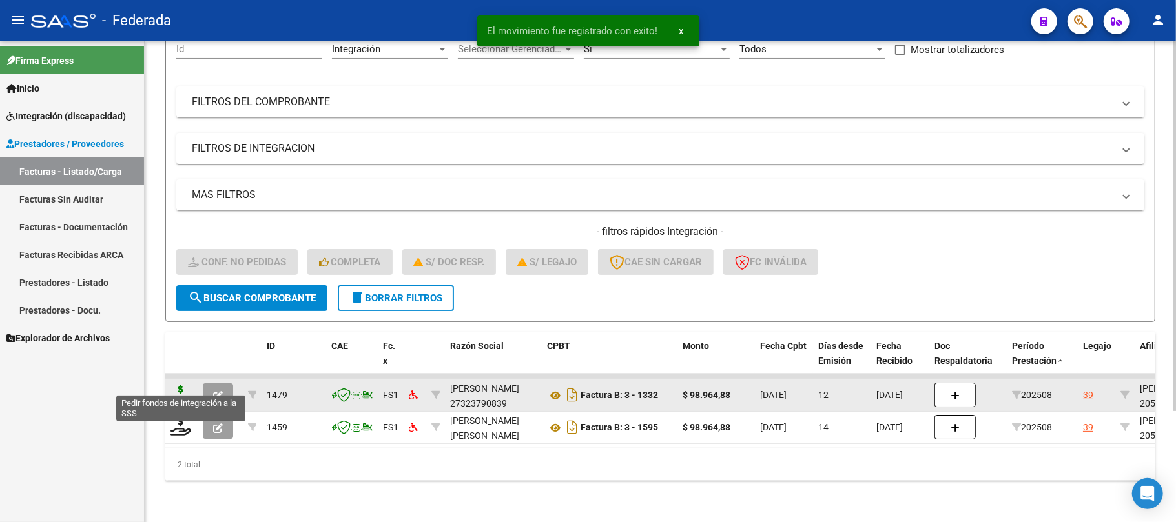
click at [176, 385] on icon at bounding box center [180, 394] width 21 height 18
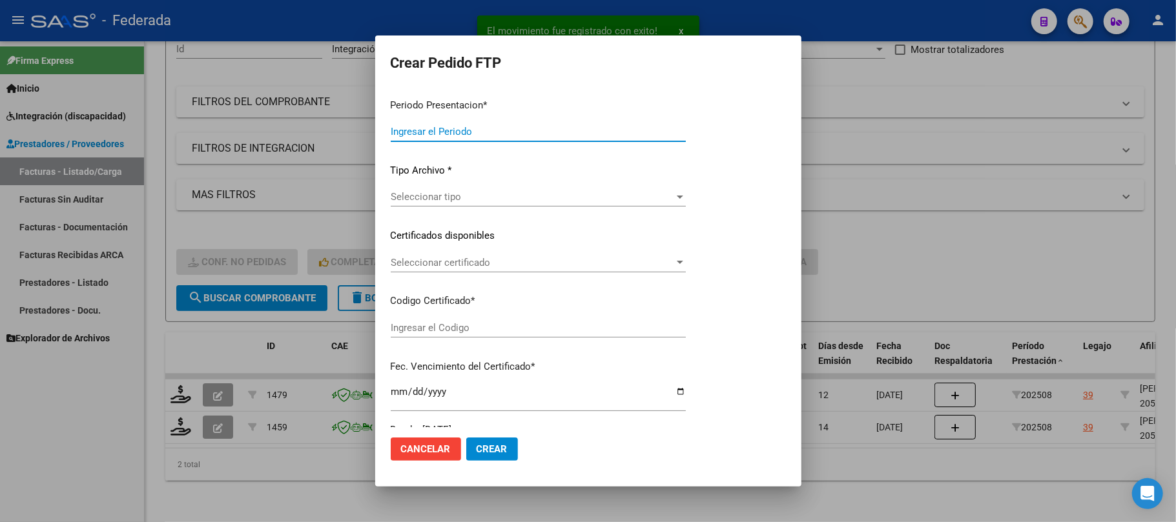
type input "202508"
type input "$ 98.964,88"
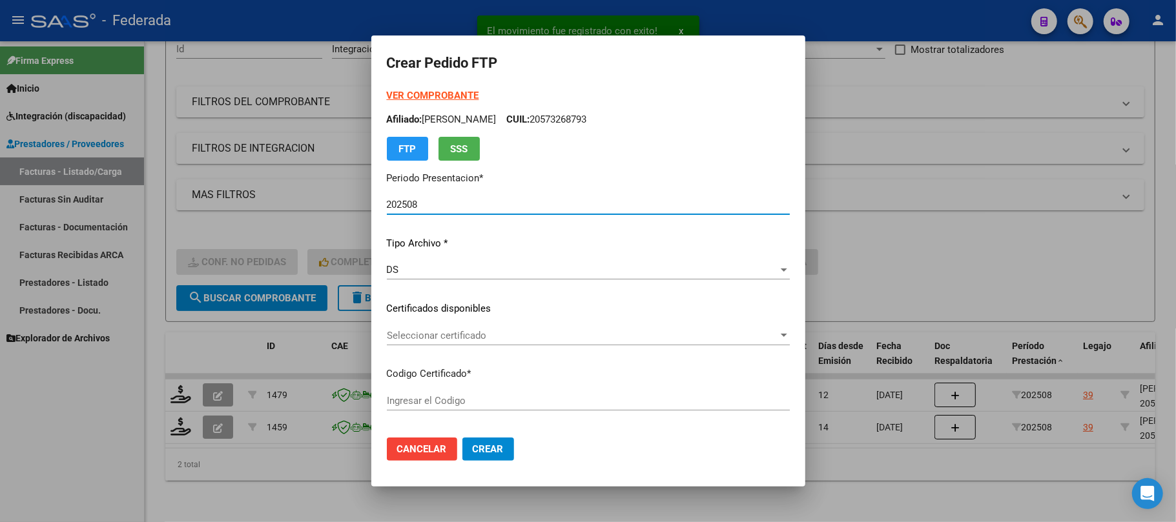
type input "ARG02000573268792023070420260704SFE168"
type input "2026-07-04"
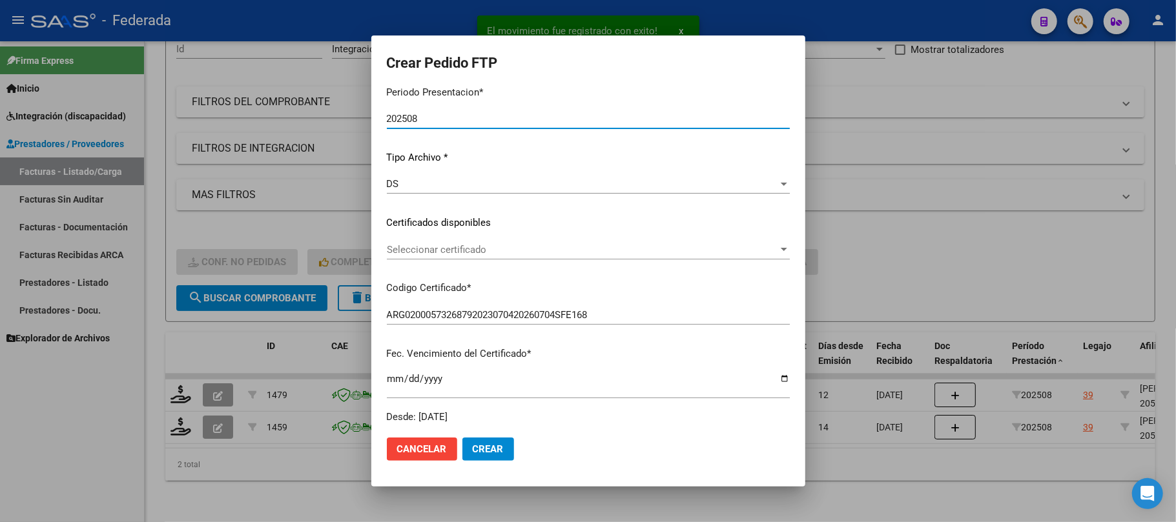
click at [406, 245] on span "Seleccionar certificado" at bounding box center [582, 250] width 391 height 12
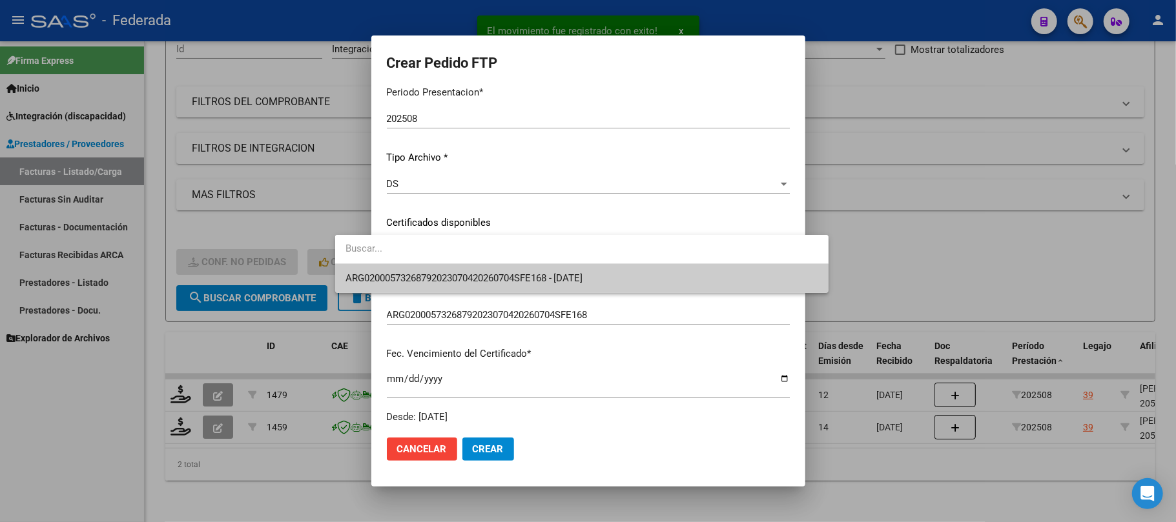
click at [404, 267] on span "ARG02000573268792023070420260704SFE168 - 2026-07-04" at bounding box center [581, 278] width 473 height 29
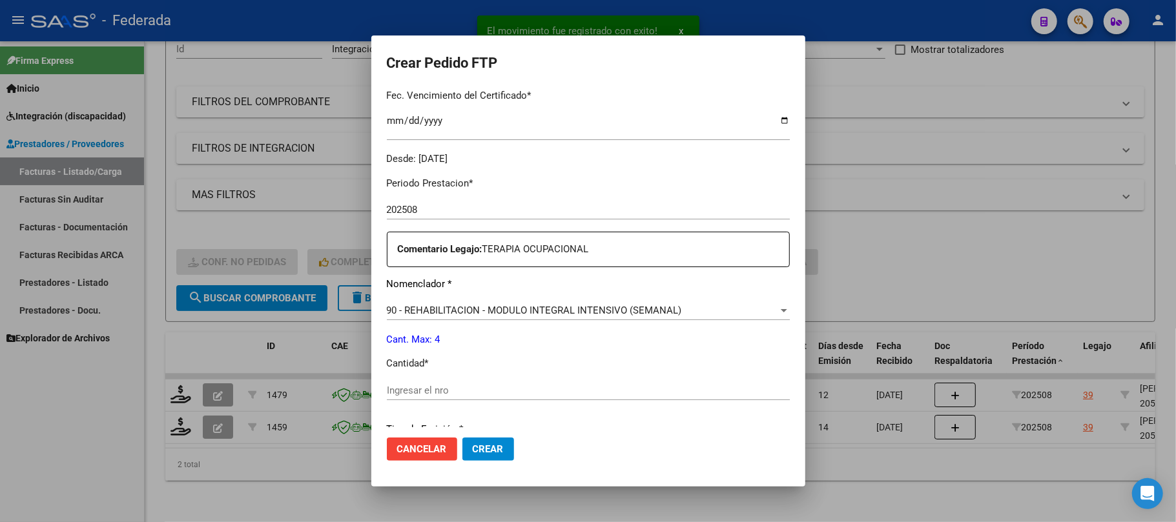
scroll to position [430, 0]
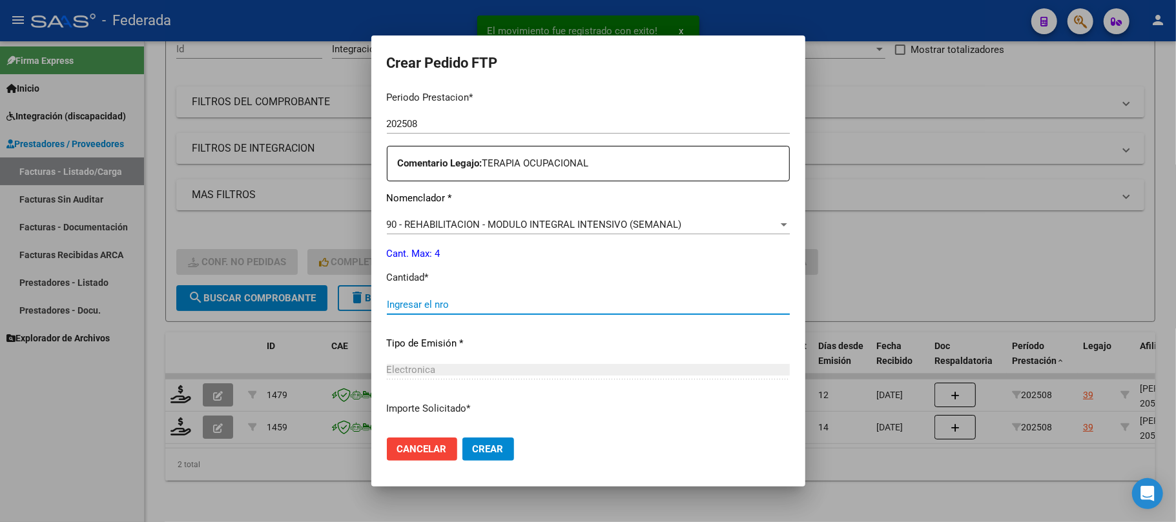
click at [396, 305] on input "Ingresar el nro" at bounding box center [588, 305] width 403 height 12
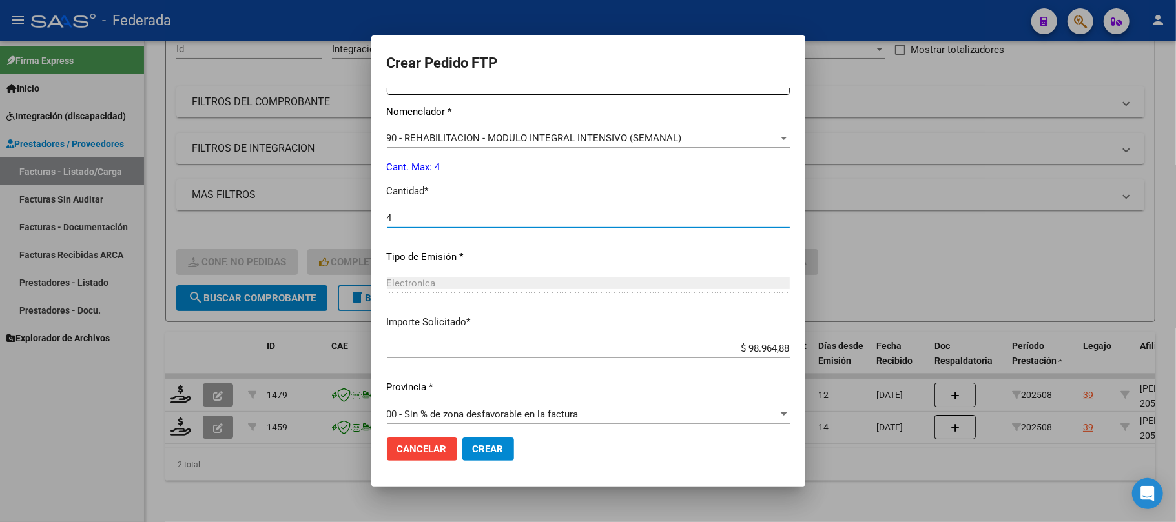
type input "4"
click at [473, 453] on span "Crear" at bounding box center [488, 450] width 31 height 12
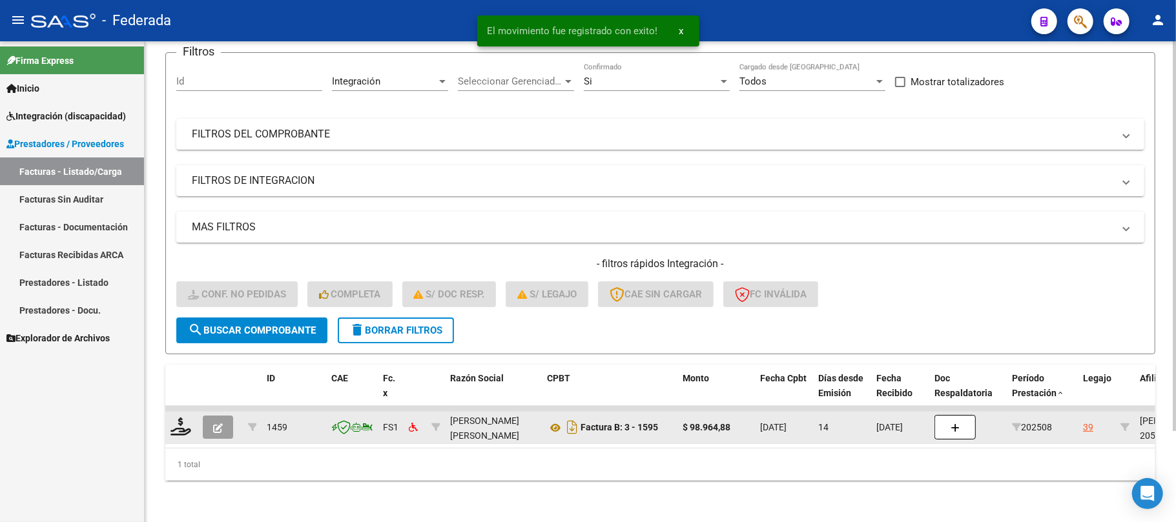
scroll to position [112, 0]
click at [187, 418] on icon at bounding box center [180, 427] width 21 height 18
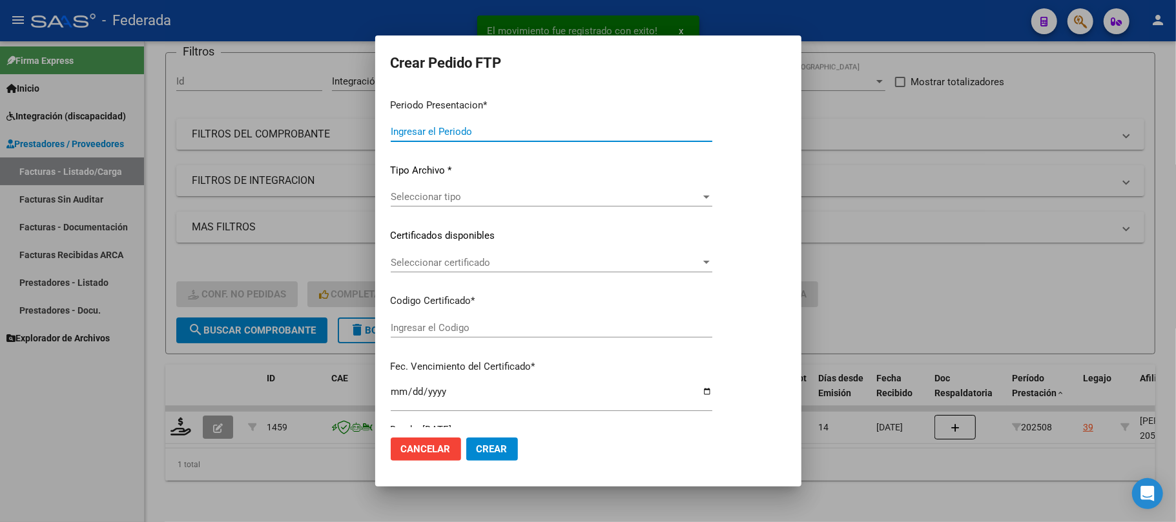
type input "202508"
type input "$ 98.964,88"
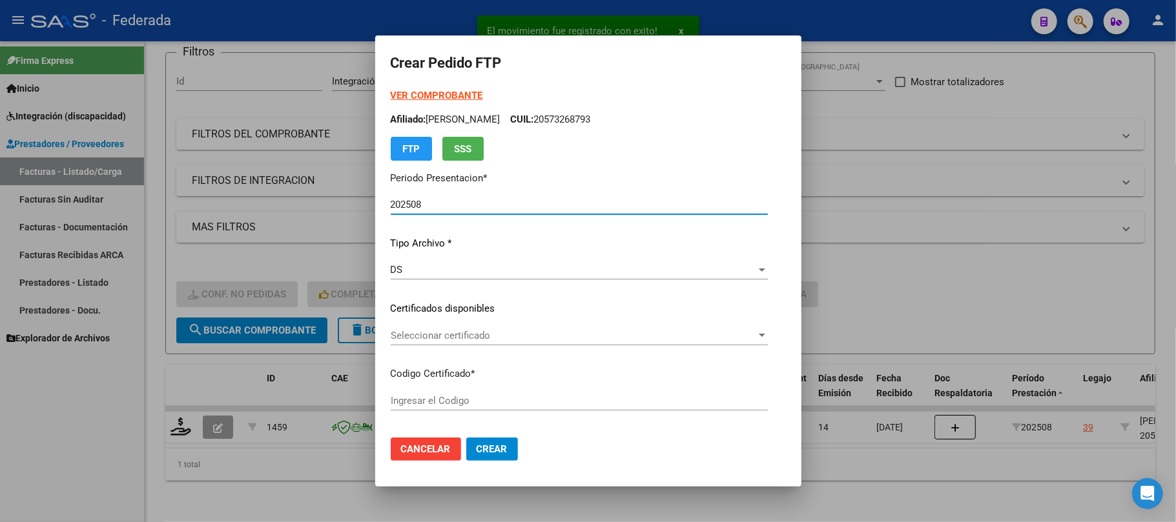
type input "ARG02000573268792023070420260704SFE168"
type input "2026-07-04"
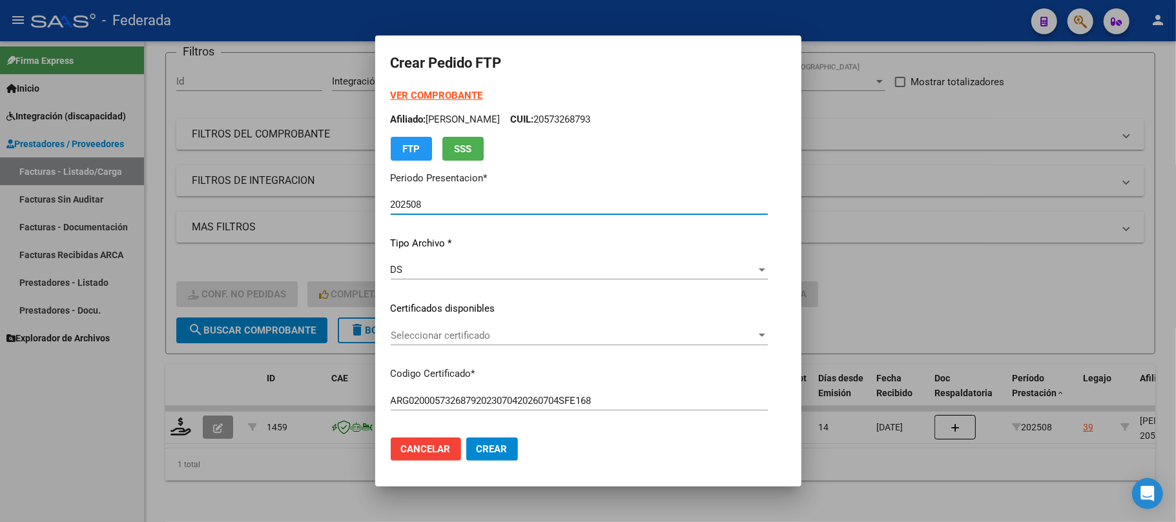
scroll to position [86, 0]
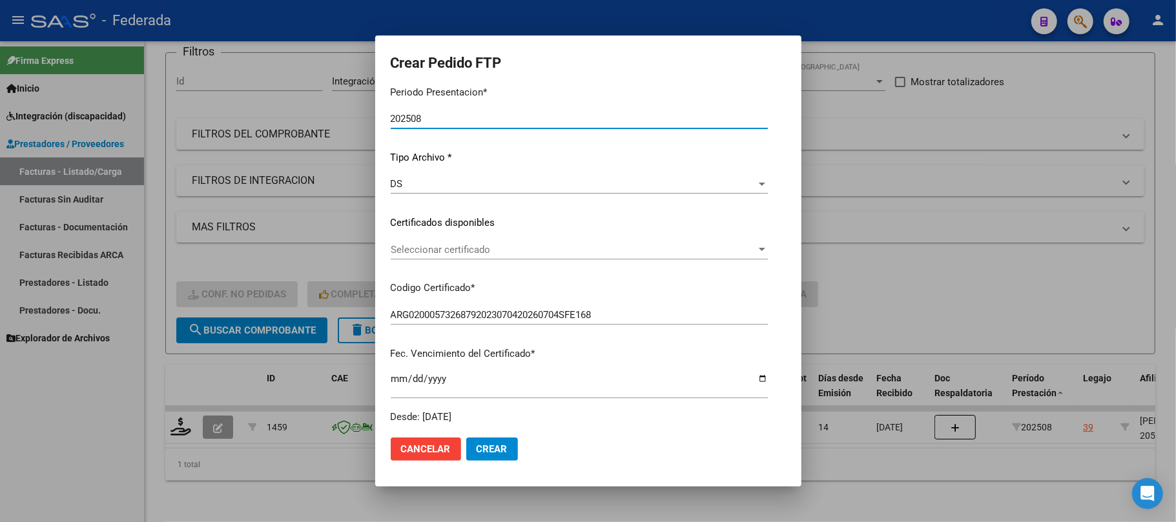
click at [465, 244] on span "Seleccionar certificado" at bounding box center [573, 250] width 365 height 12
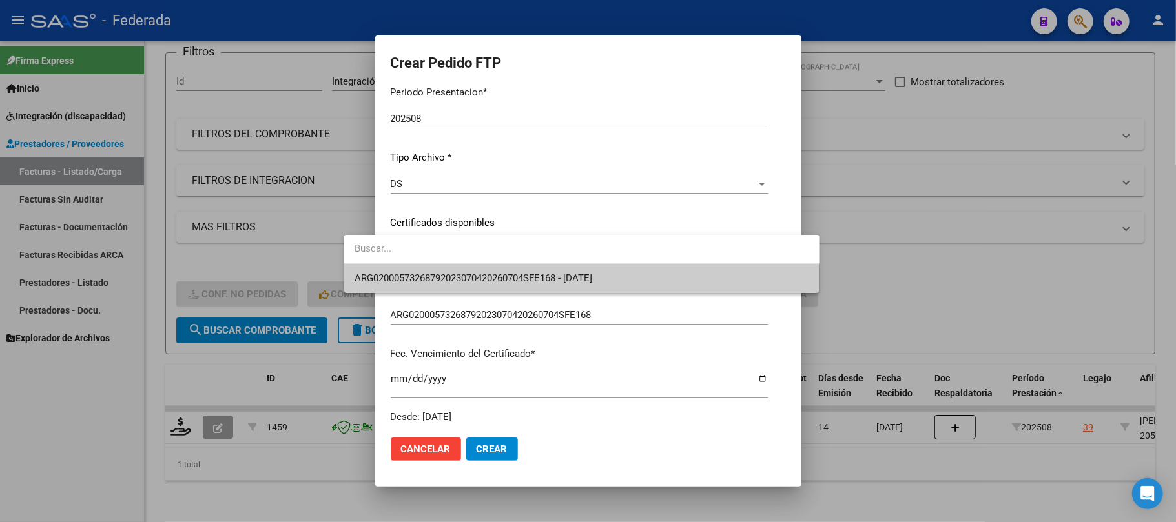
click at [465, 270] on span "ARG02000573268792023070420260704SFE168 - 2026-07-04" at bounding box center [581, 278] width 454 height 29
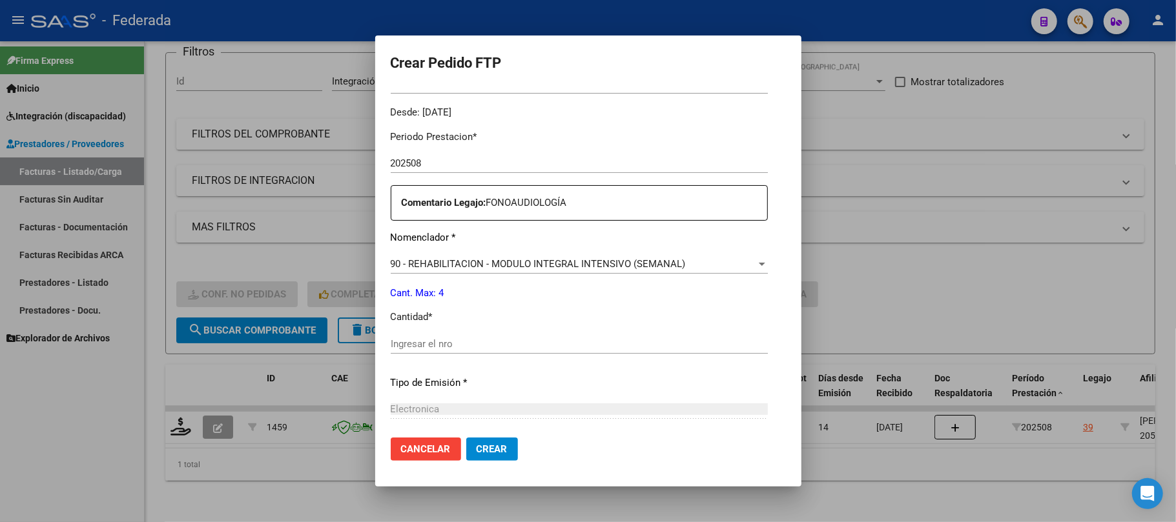
scroll to position [430, 0]
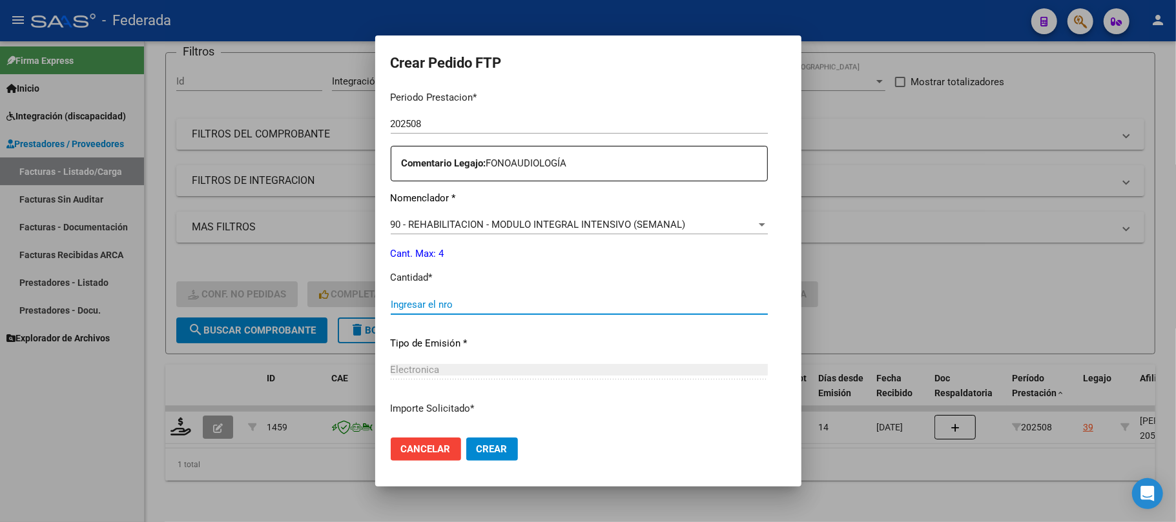
click at [436, 310] on input "Ingresar el nro" at bounding box center [579, 305] width 377 height 12
type input "4"
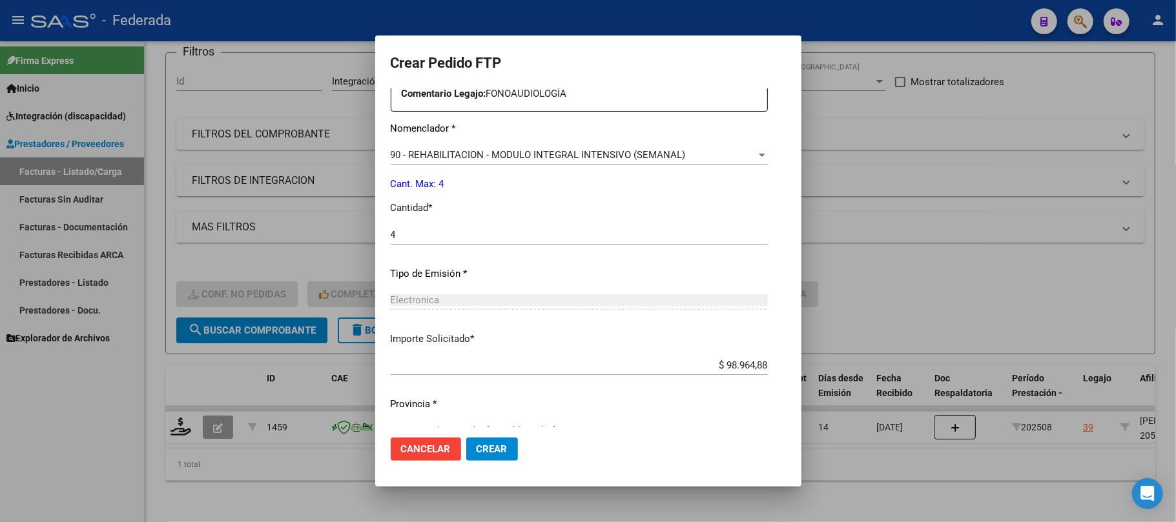
scroll to position [524, 0]
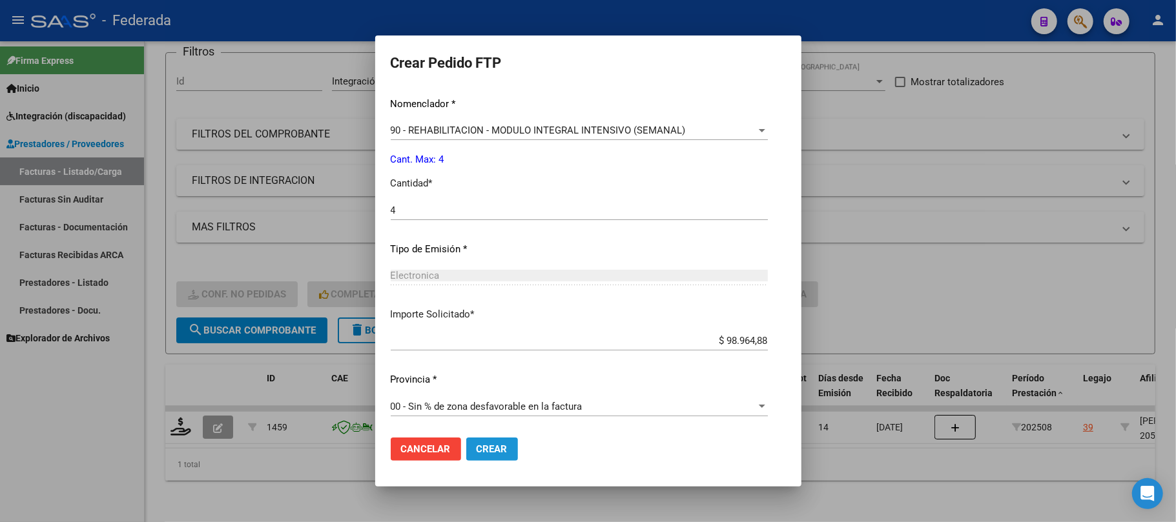
click at [476, 450] on span "Crear" at bounding box center [491, 450] width 31 height 12
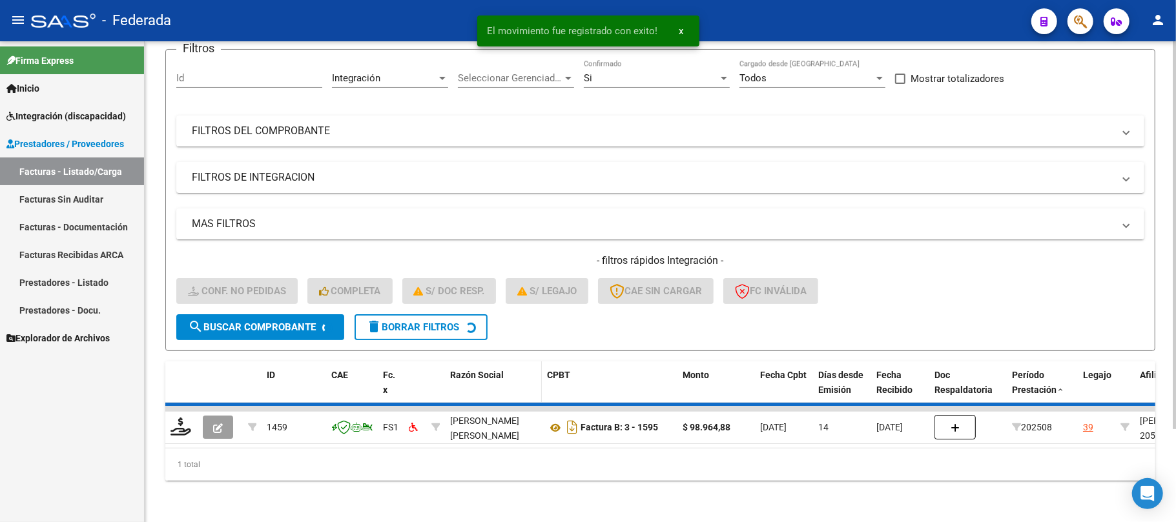
scroll to position [89, 0]
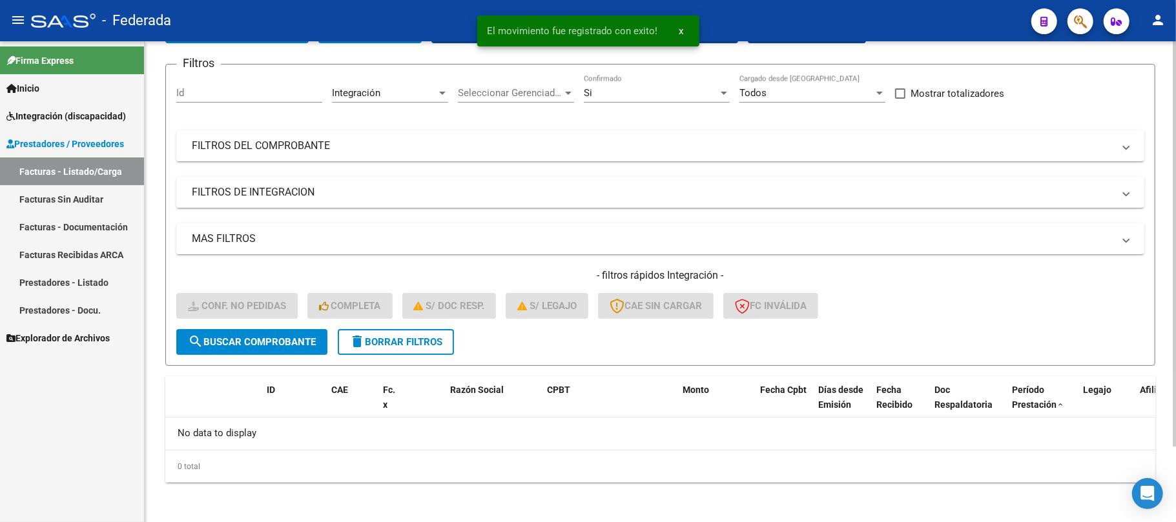
click at [371, 341] on span "delete Borrar Filtros" at bounding box center [395, 342] width 93 height 12
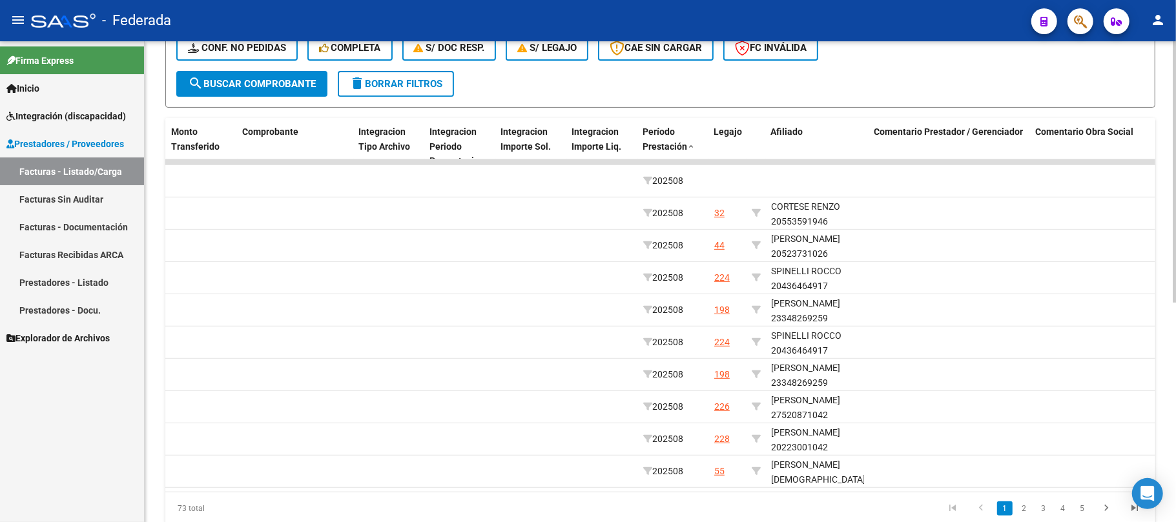
scroll to position [0, 1392]
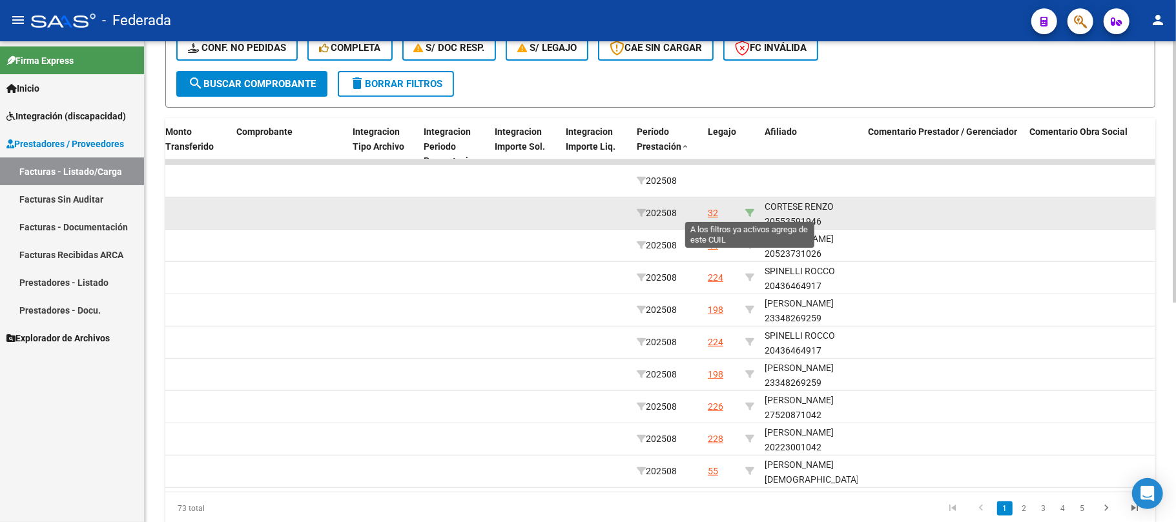
click at [746, 213] on icon at bounding box center [749, 213] width 9 height 9
type input "20553591946"
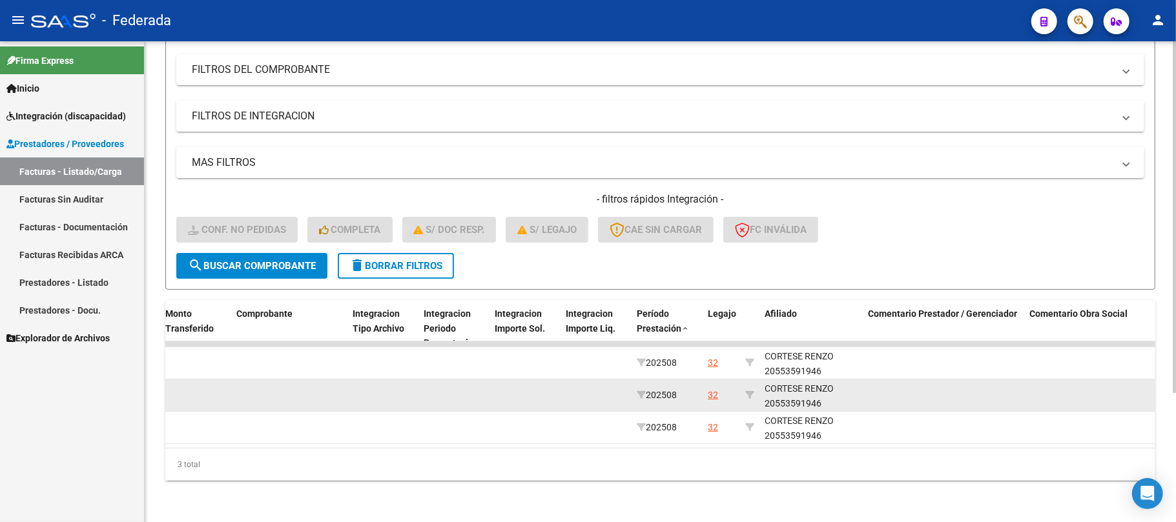
scroll to position [177, 0]
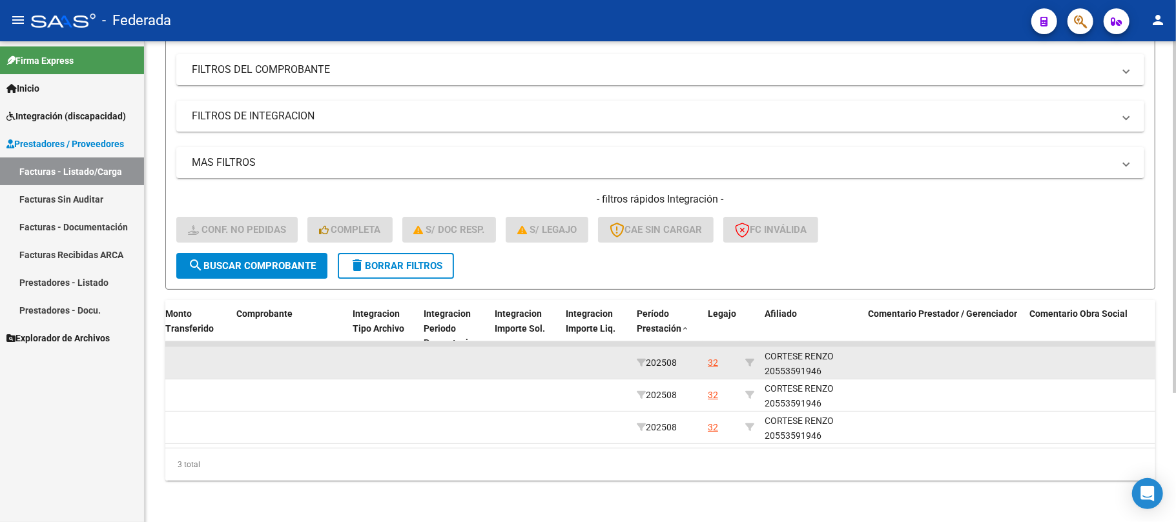
click at [782, 357] on div "CORTESE RENZO 20553591946" at bounding box center [810, 364] width 93 height 30
click at [783, 357] on div "CORTESE RENZO 20553591946" at bounding box center [810, 363] width 93 height 30
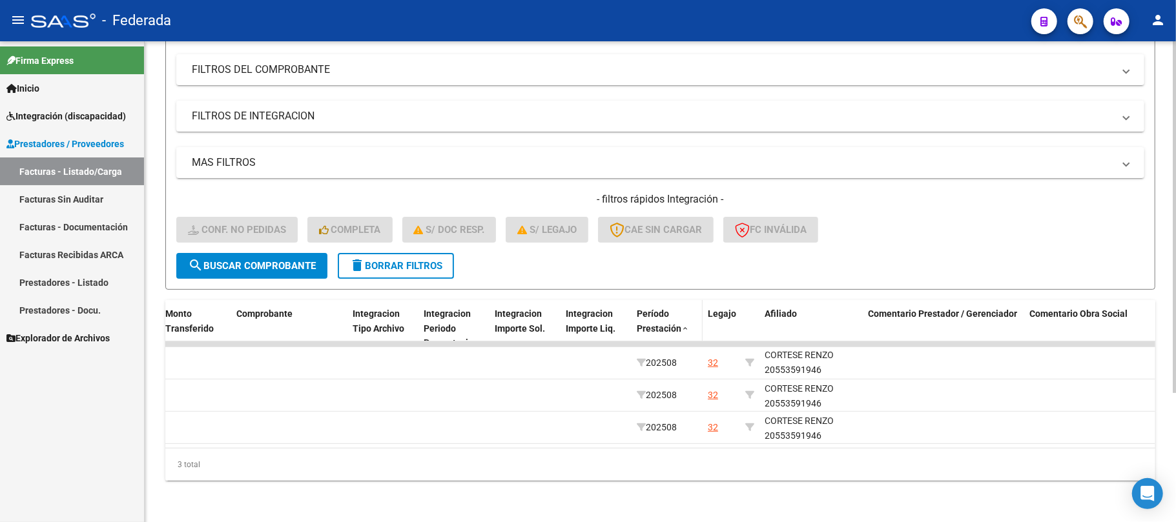
copy div "20553591946"
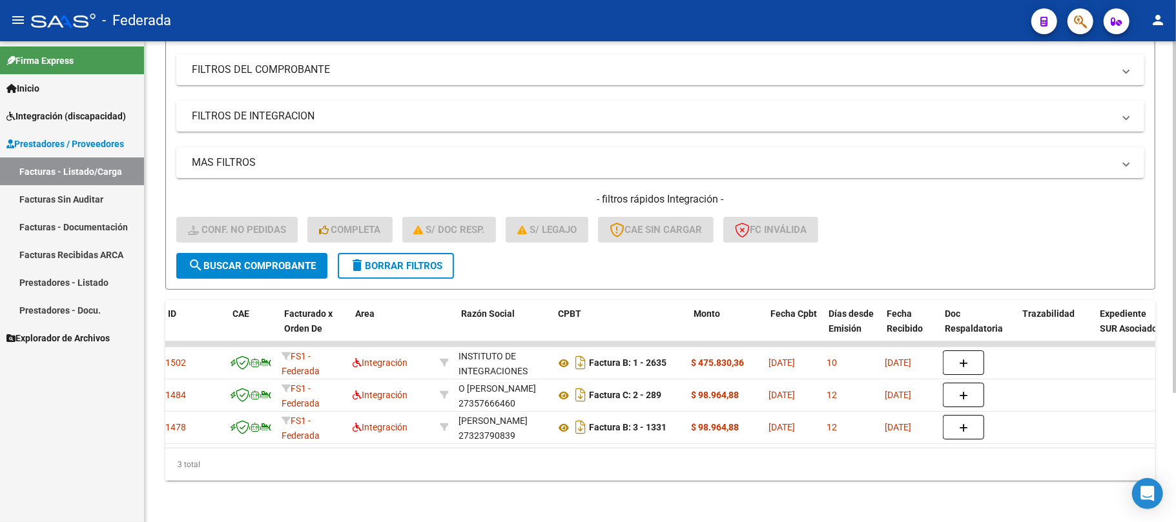
scroll to position [0, 0]
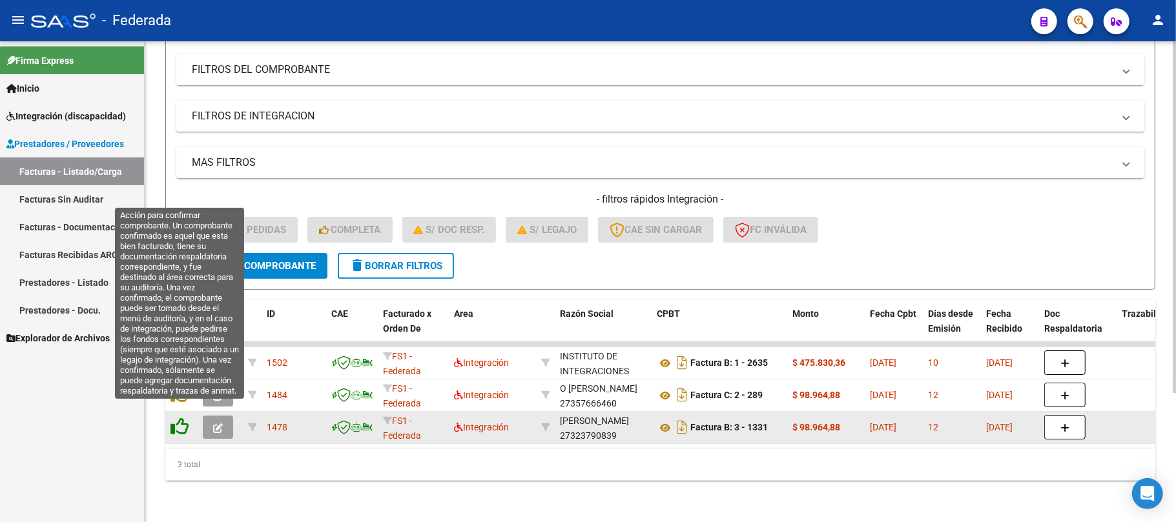
click at [172, 418] on icon at bounding box center [179, 427] width 18 height 18
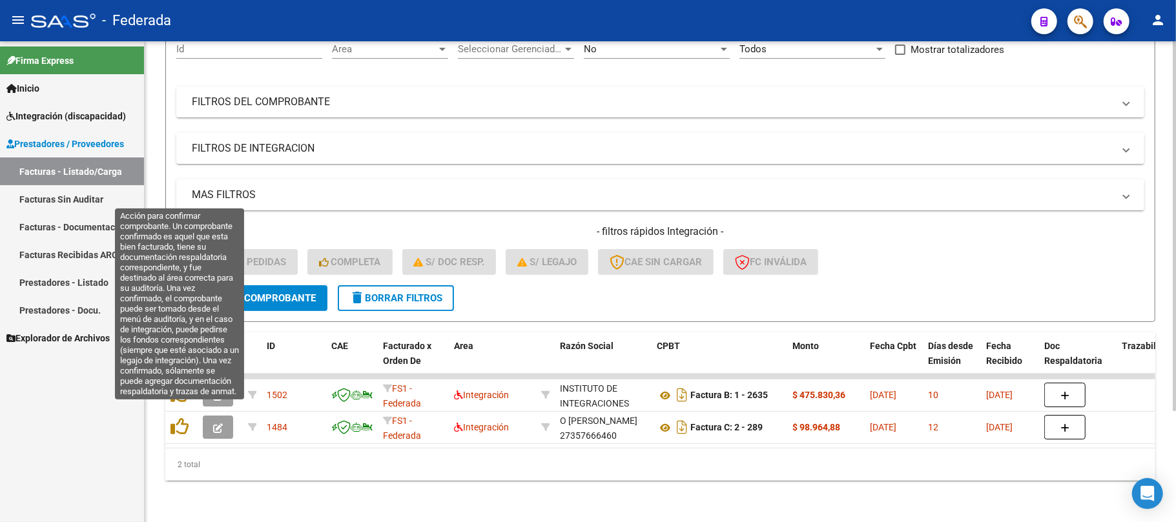
scroll to position [145, 0]
click at [177, 418] on icon at bounding box center [179, 427] width 18 height 18
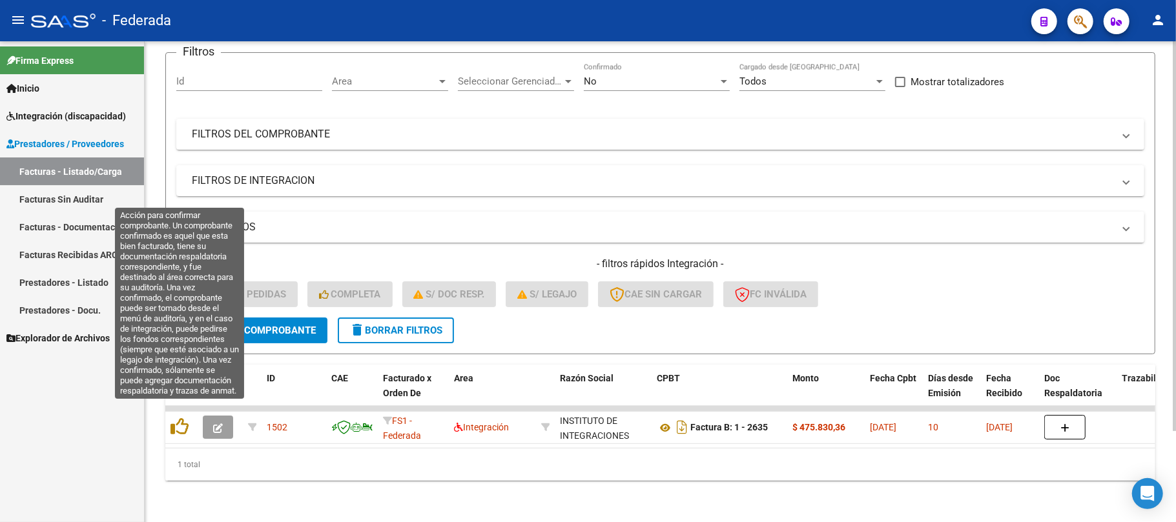
click at [178, 418] on icon at bounding box center [179, 427] width 18 height 18
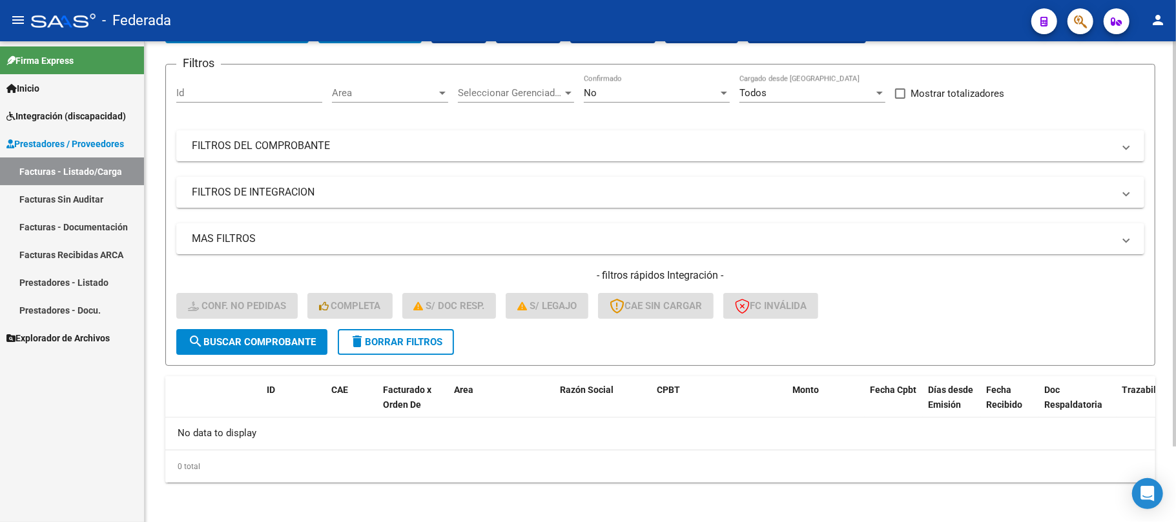
click at [372, 344] on span "delete Borrar Filtros" at bounding box center [395, 342] width 93 height 12
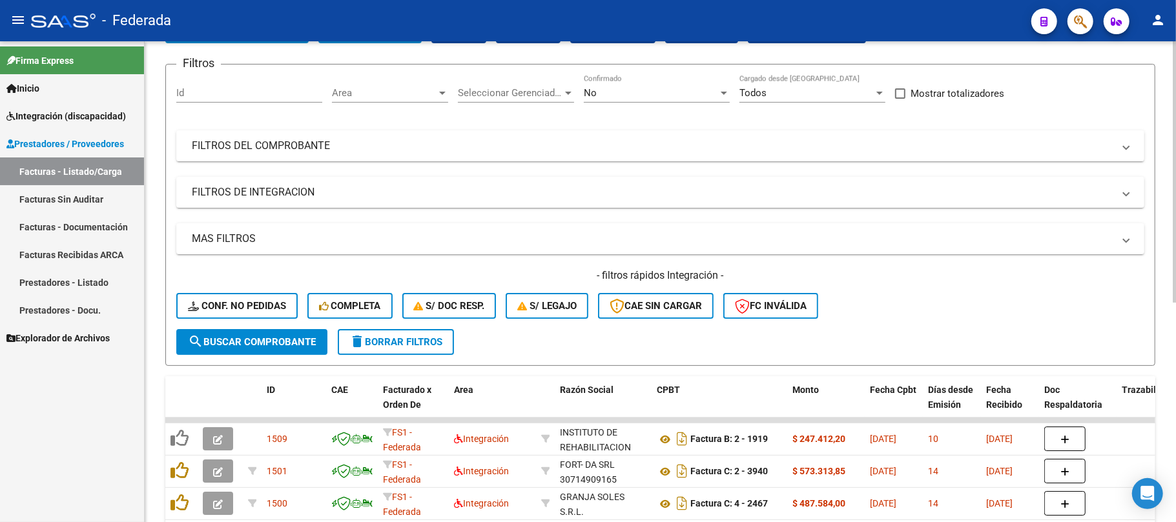
scroll to position [176, 0]
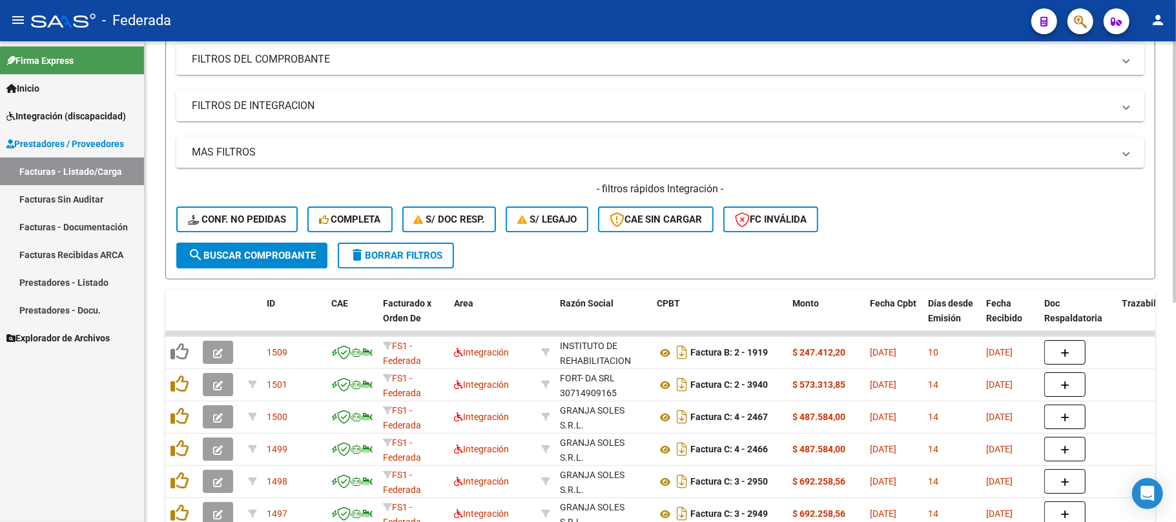
click at [275, 223] on span "Conf. no pedidas" at bounding box center [237, 220] width 98 height 12
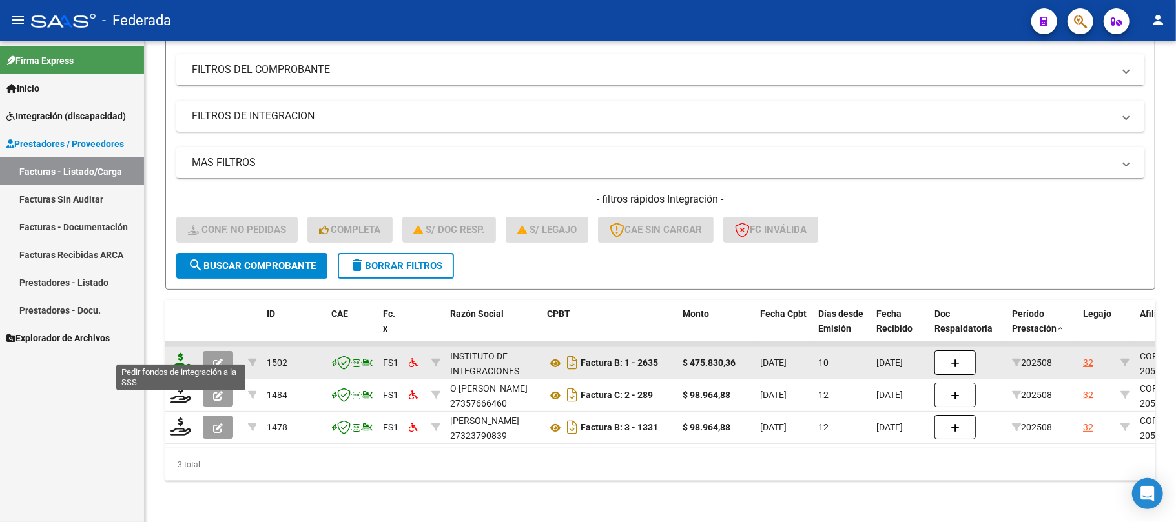
click at [182, 353] on icon at bounding box center [180, 362] width 21 height 18
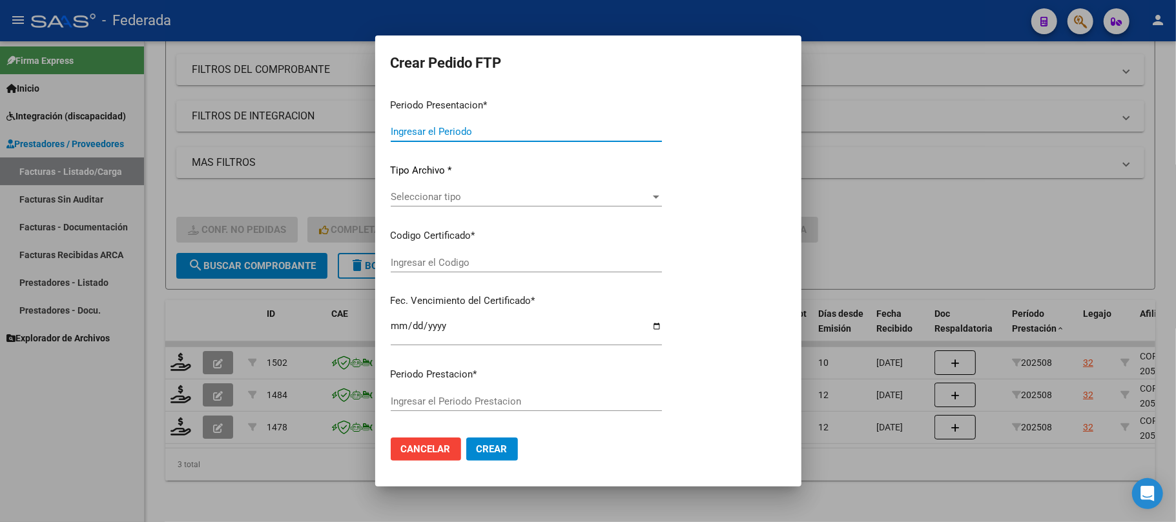
type input "202508"
type input "$ 475.830,36"
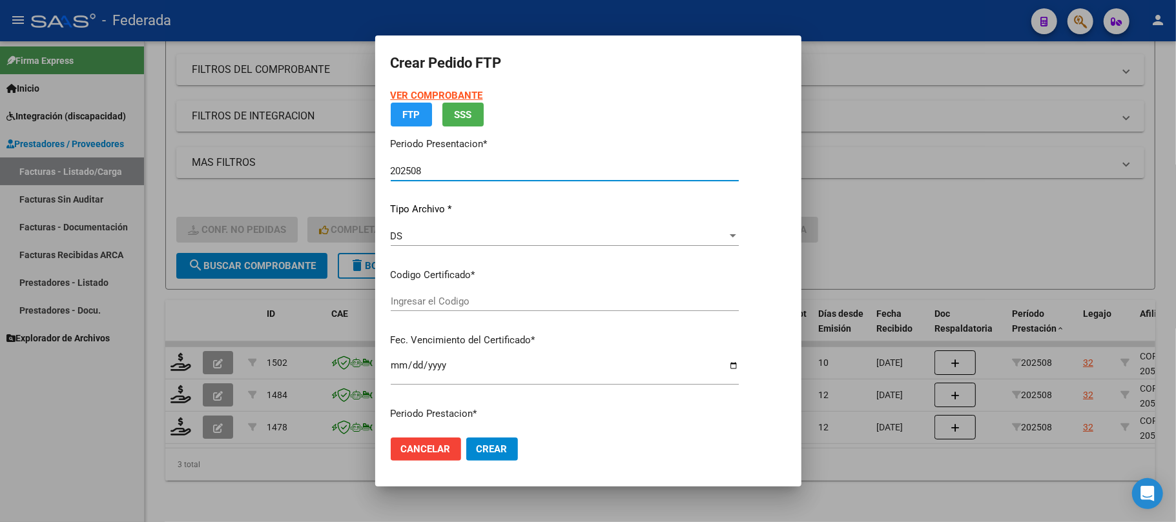
type input "ARG02000553591942022012720260127SFE168"
type input "2026-01-27"
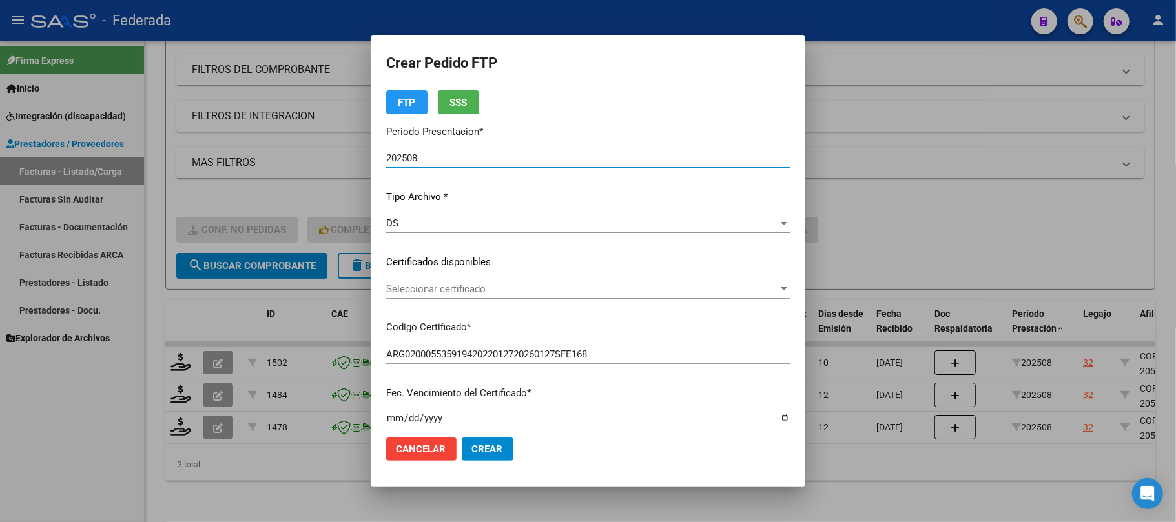
scroll to position [86, 0]
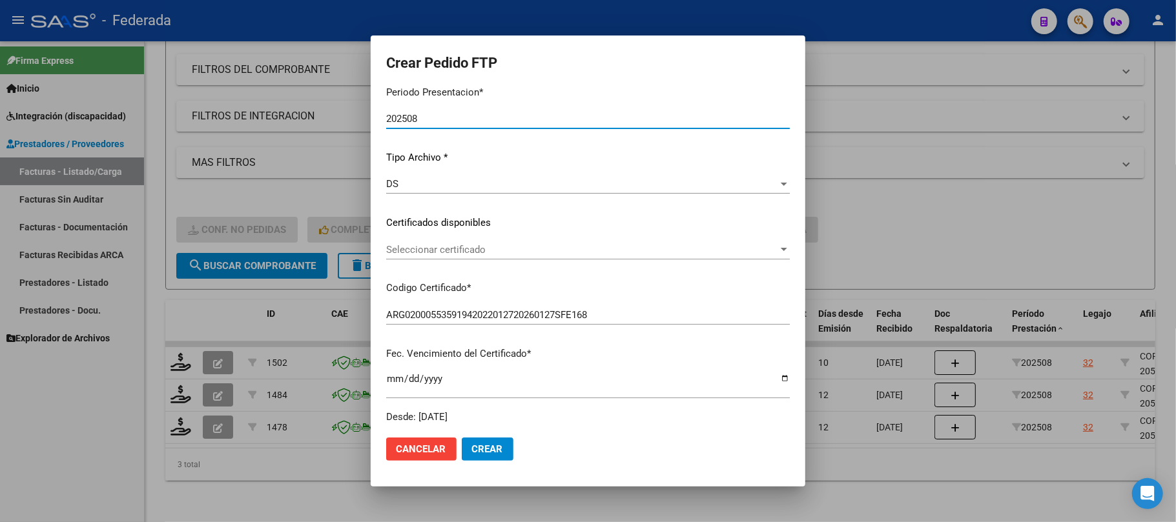
click at [394, 252] on span "Seleccionar certificado" at bounding box center [582, 250] width 392 height 12
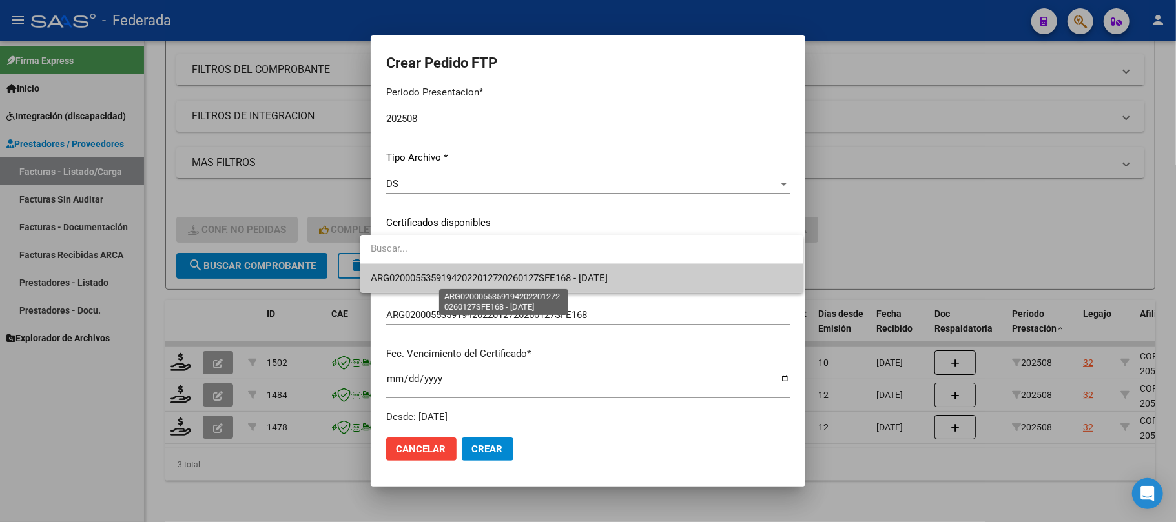
click at [398, 278] on span "ARG02000553591942022012720260127SFE168 - 2026-01-27" at bounding box center [490, 278] width 238 height 12
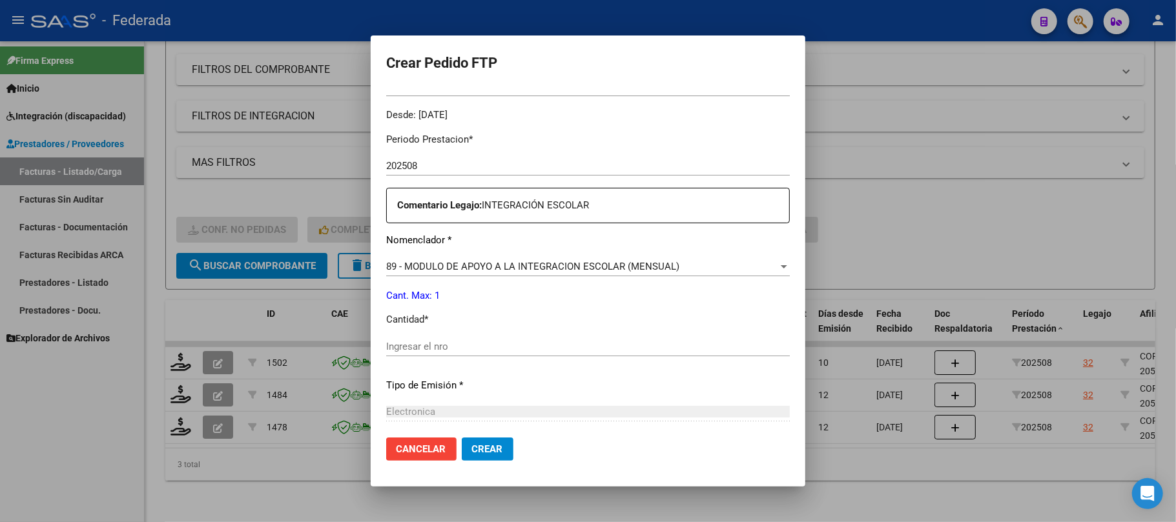
scroll to position [430, 0]
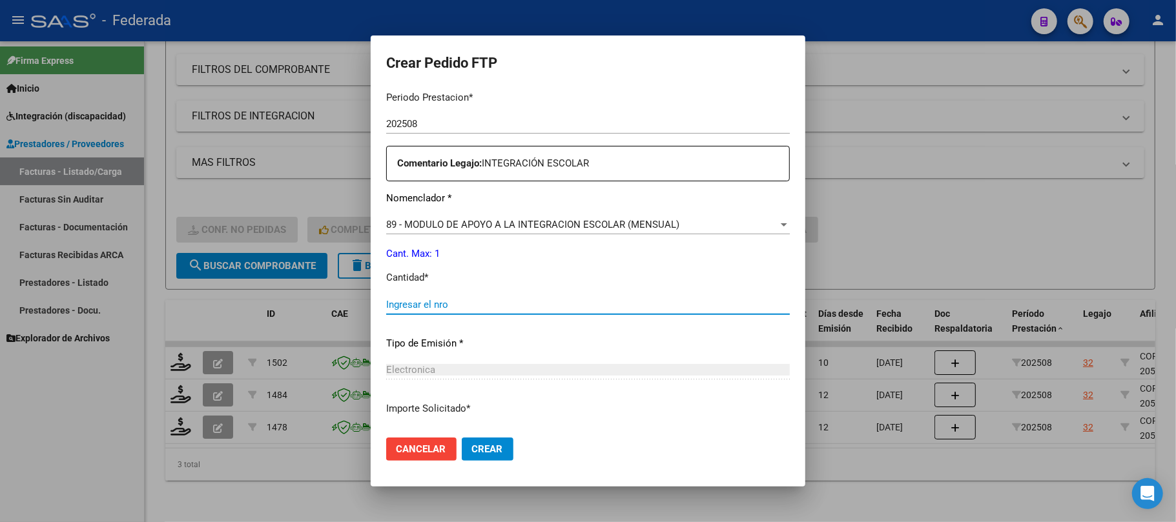
click at [416, 300] on input "Ingresar el nro" at bounding box center [587, 305] width 403 height 12
type input "1"
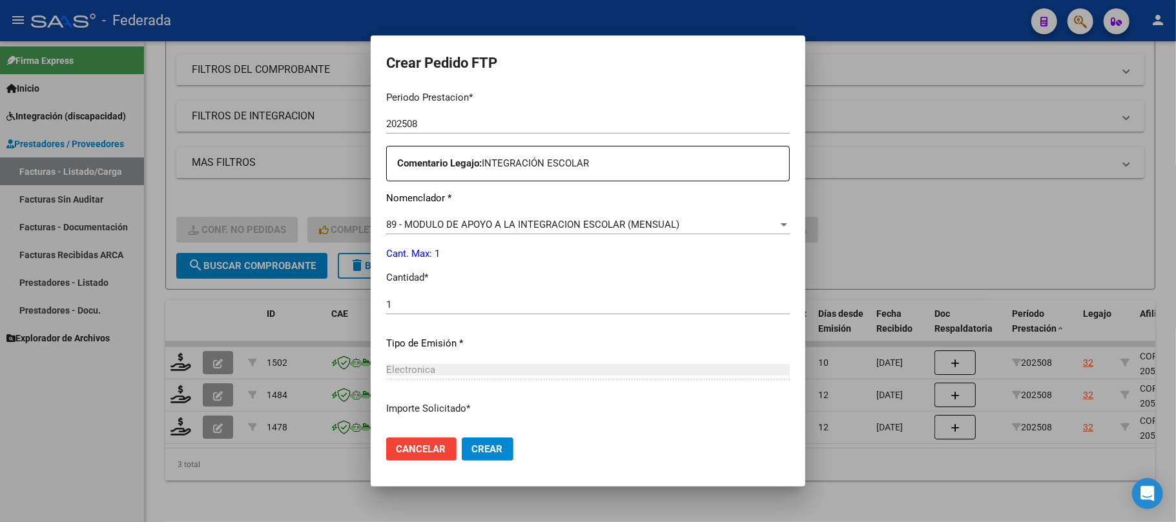
scroll to position [524, 0]
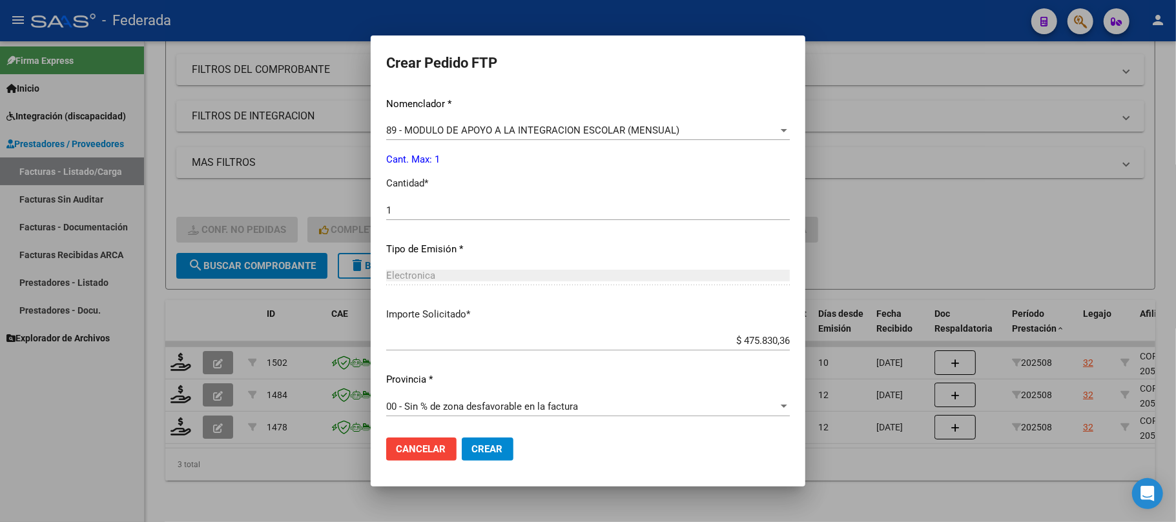
click at [473, 447] on span "Crear" at bounding box center [487, 450] width 31 height 12
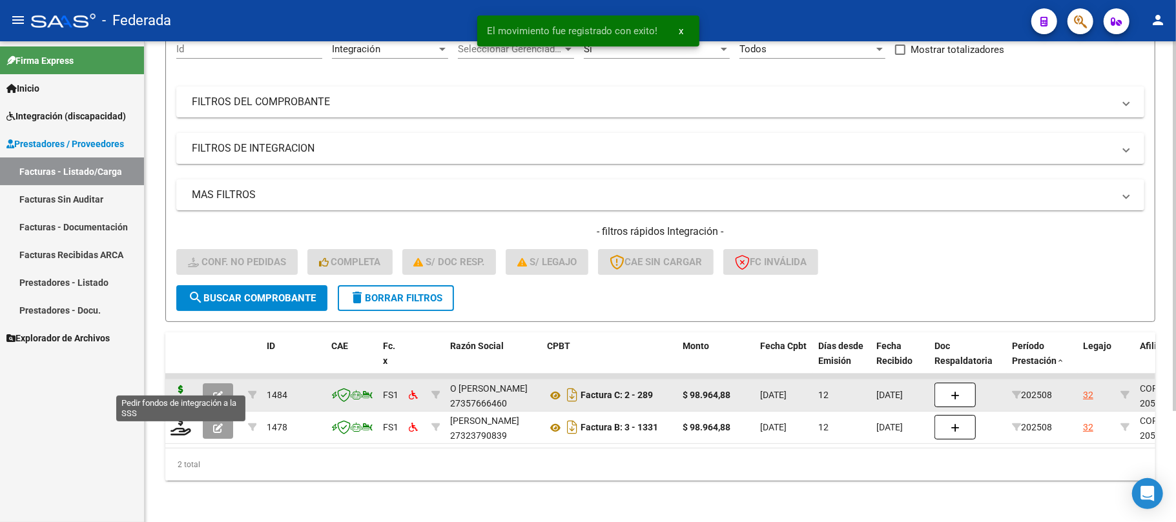
scroll to position [145, 0]
click at [183, 387] on icon at bounding box center [180, 394] width 21 height 18
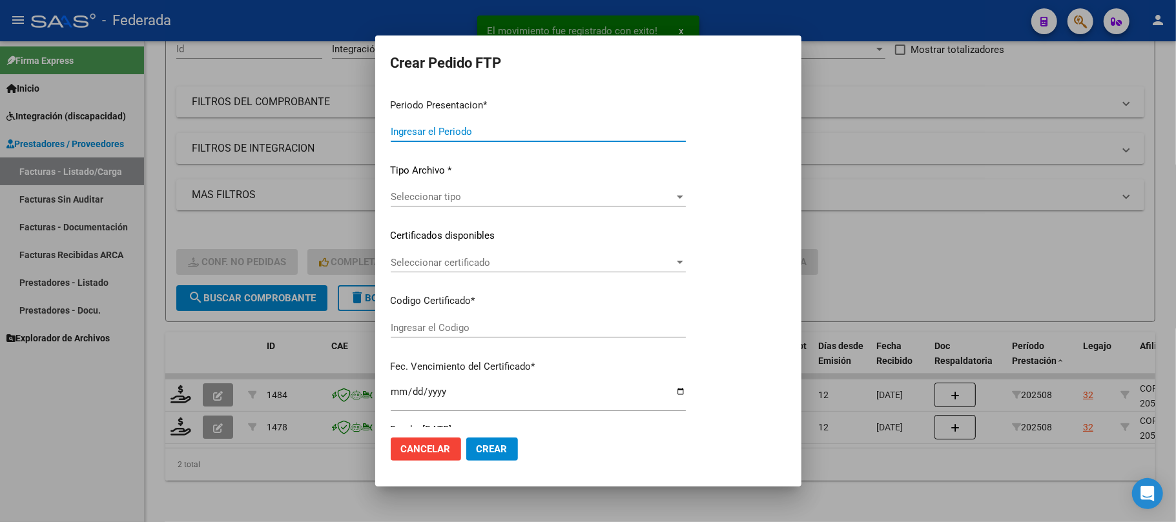
type input "202508"
type input "$ 98.964,88"
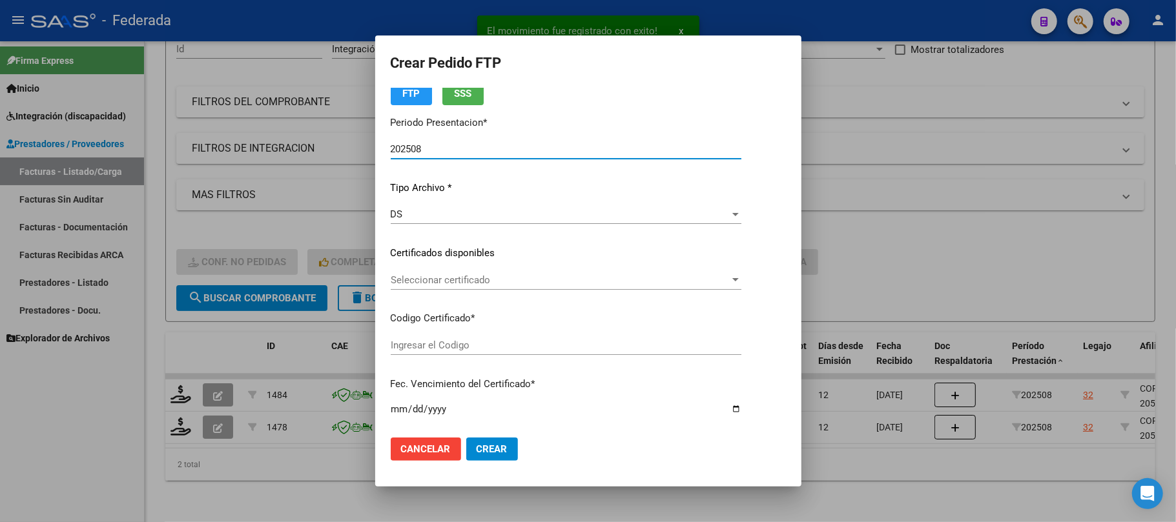
scroll to position [86, 0]
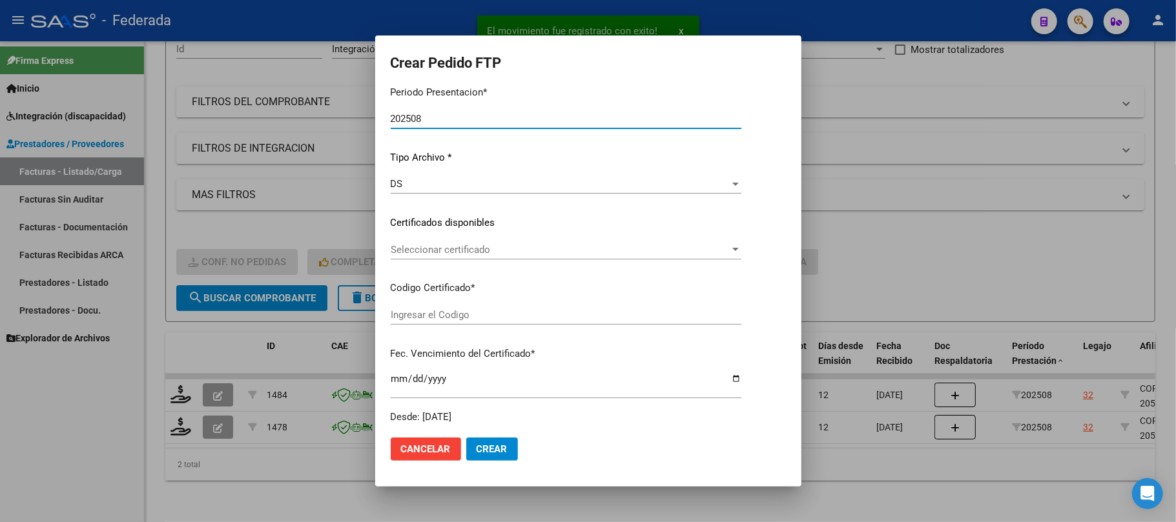
type input "ARG02000553591942022012720260127SFE168"
type input "2026-01-27"
click at [425, 248] on span "Seleccionar certificado" at bounding box center [560, 250] width 339 height 12
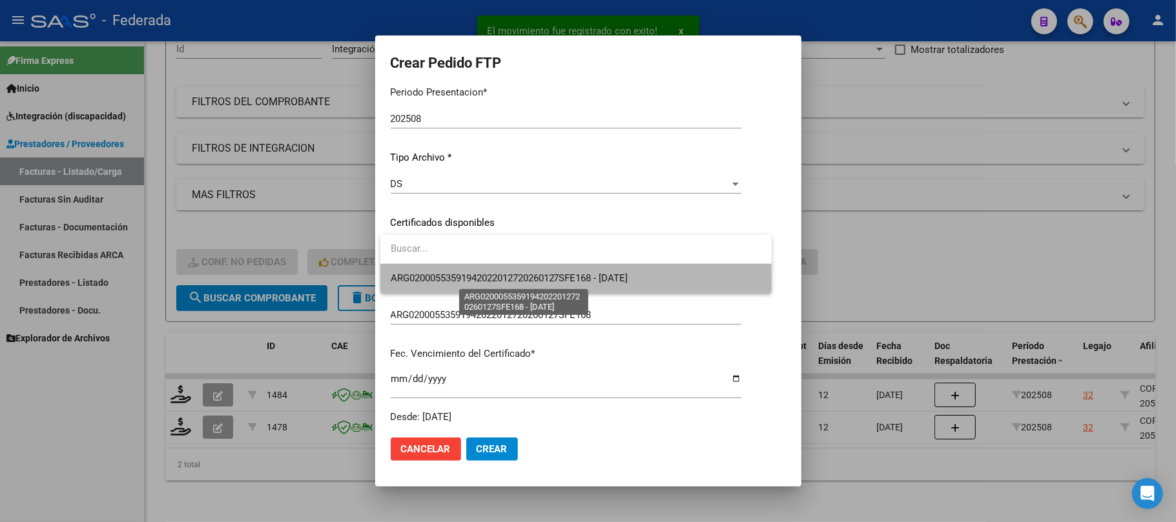
click at [424, 277] on span "ARG02000553591942022012720260127SFE168 - 2026-01-27" at bounding box center [510, 278] width 238 height 12
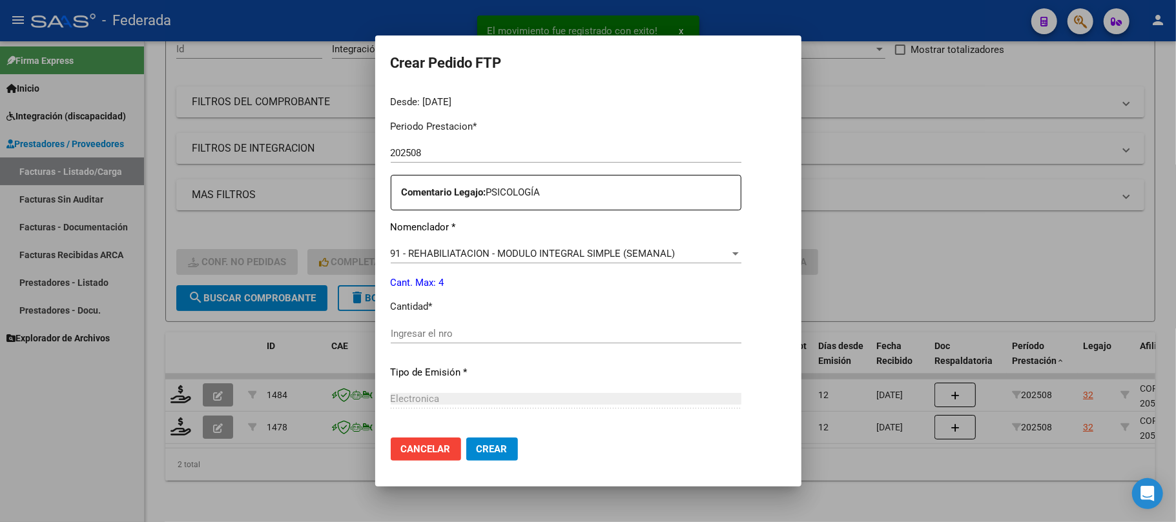
scroll to position [430, 0]
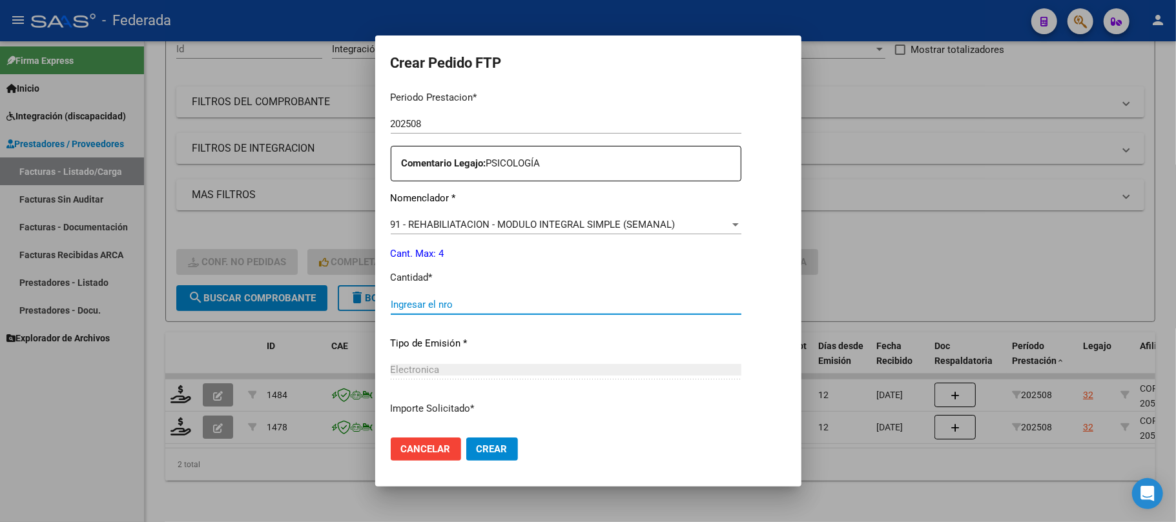
click at [427, 305] on input "Ingresar el nro" at bounding box center [566, 305] width 351 height 12
type input "4"
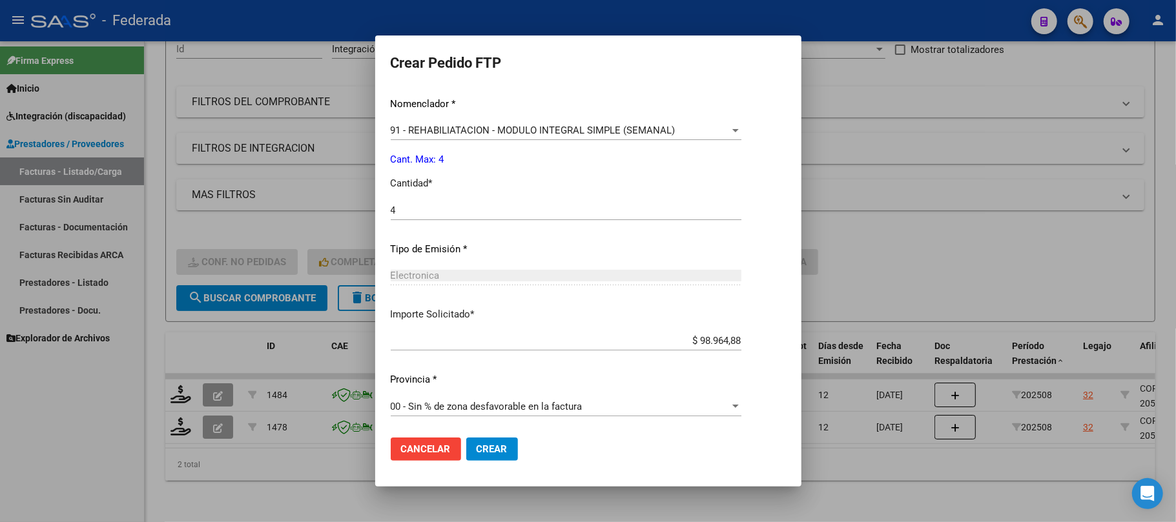
click at [473, 453] on button "Crear" at bounding box center [492, 449] width 52 height 23
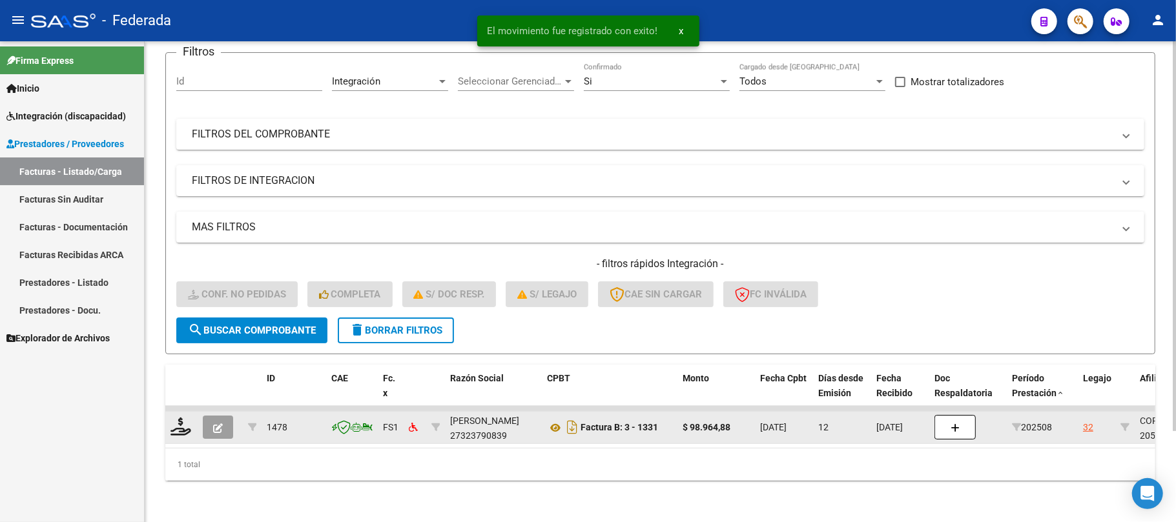
scroll to position [112, 0]
click at [184, 422] on icon at bounding box center [180, 427] width 21 height 18
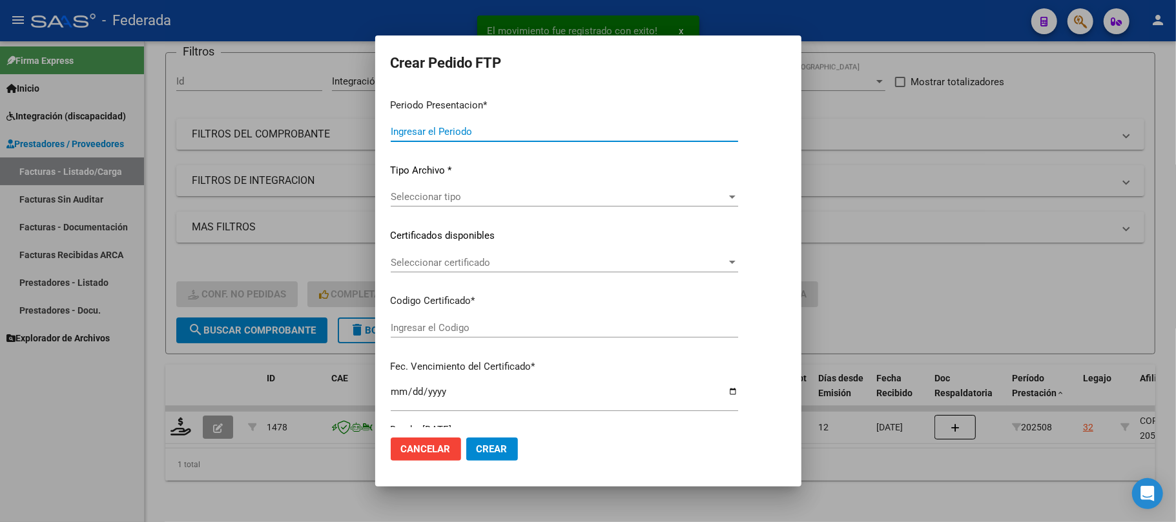
type input "202508"
type input "$ 98.964,88"
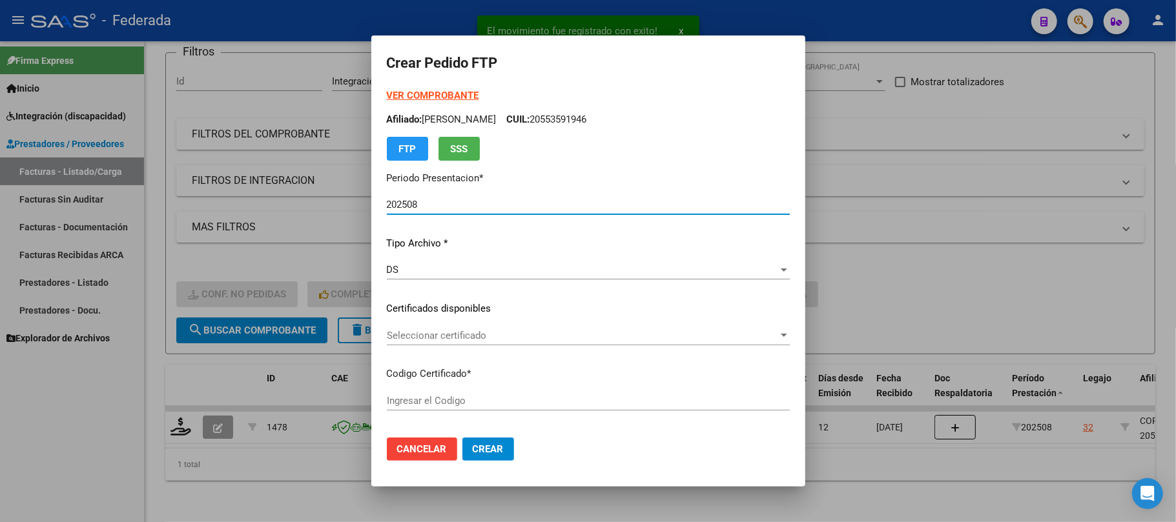
type input "ARG02000553591942022012720260127SFE168"
type input "2026-01-27"
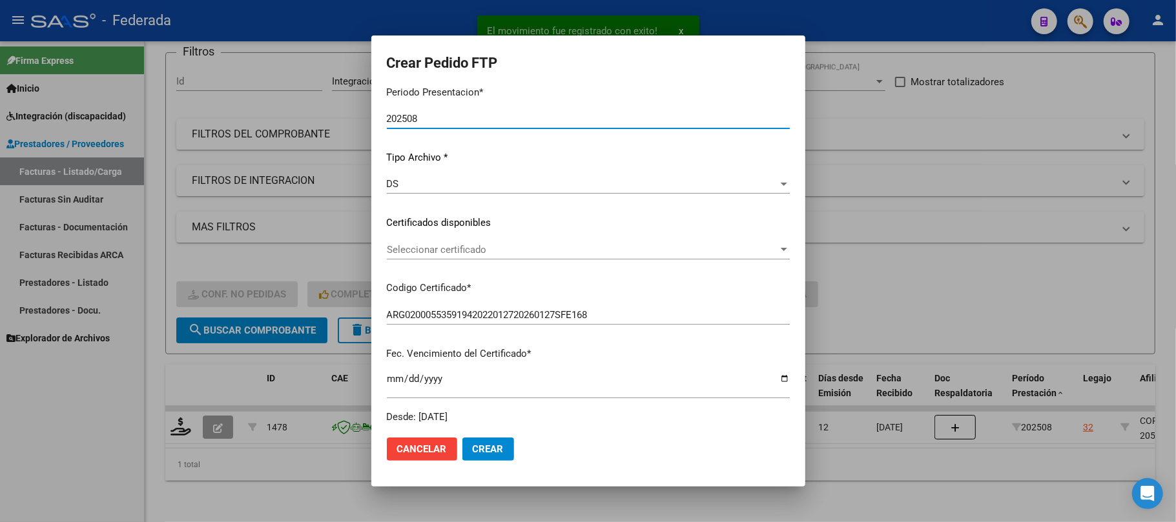
click at [447, 250] on span "Seleccionar certificado" at bounding box center [582, 250] width 391 height 12
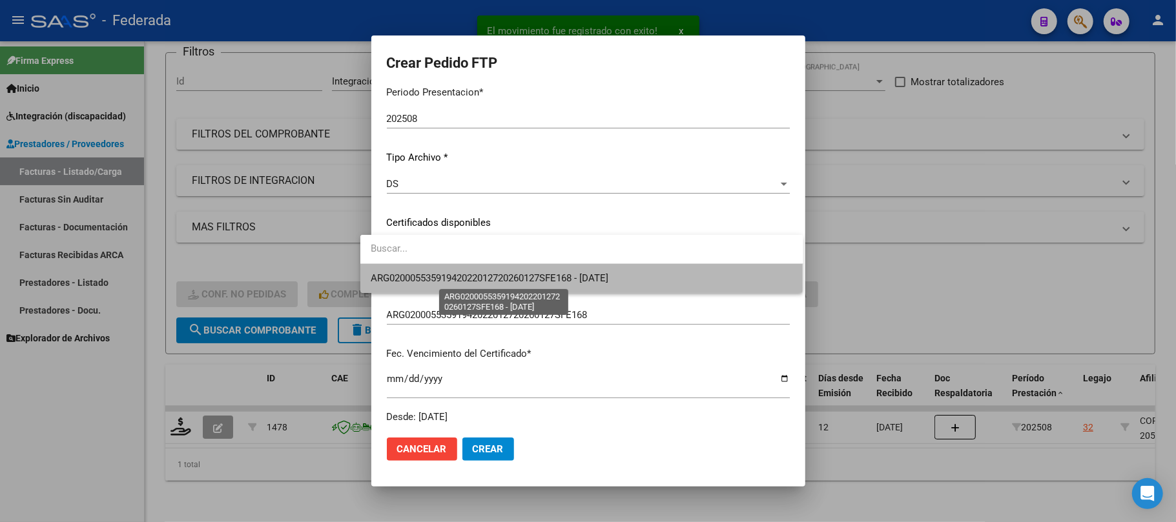
click at [444, 274] on span "ARG02000553591942022012720260127SFE168 - 2026-01-27" at bounding box center [490, 278] width 238 height 12
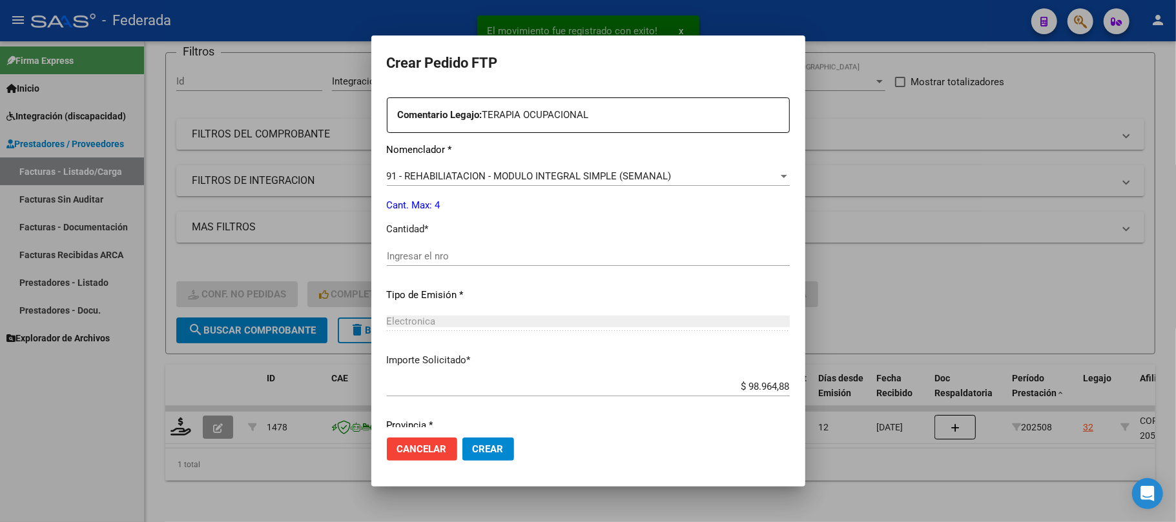
scroll to position [516, 0]
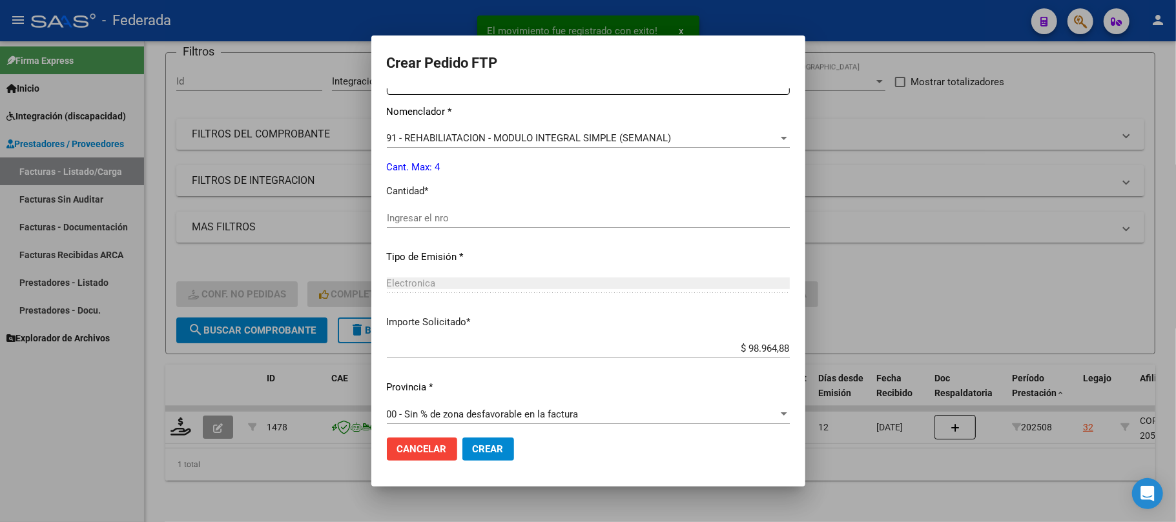
click at [427, 218] on input "Ingresar el nro" at bounding box center [588, 218] width 403 height 12
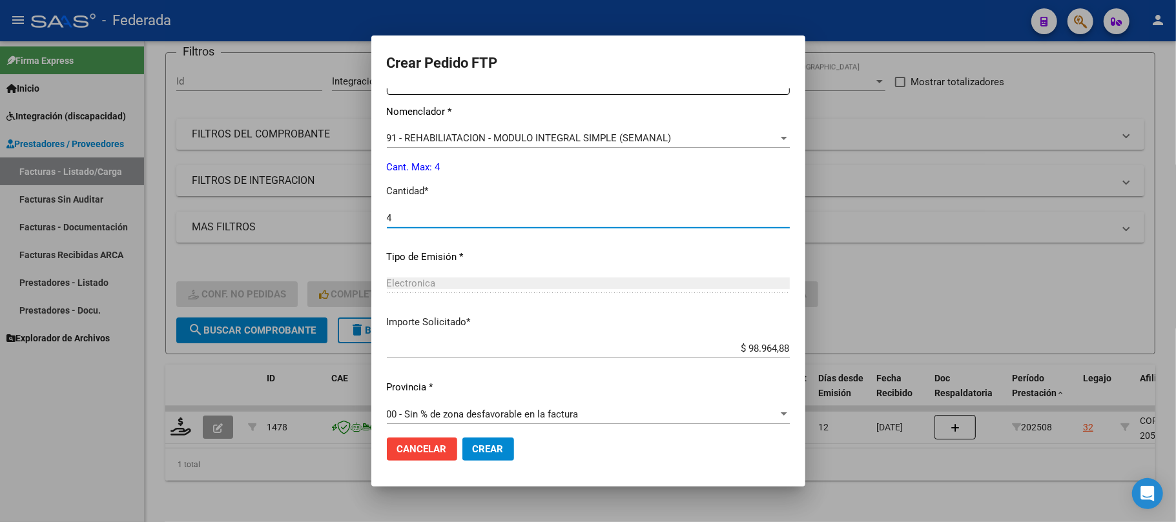
type input "4"
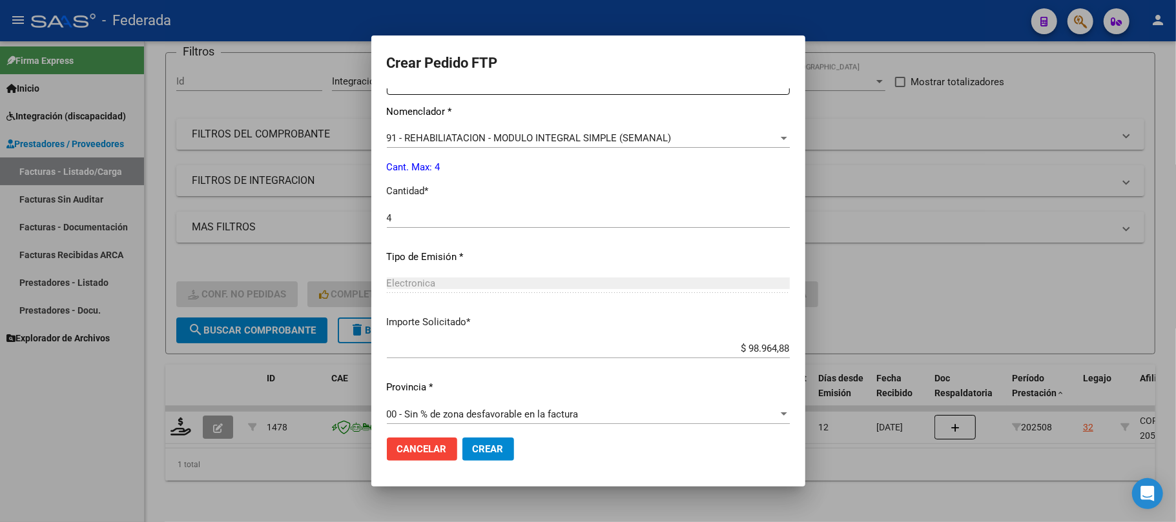
scroll to position [524, 0]
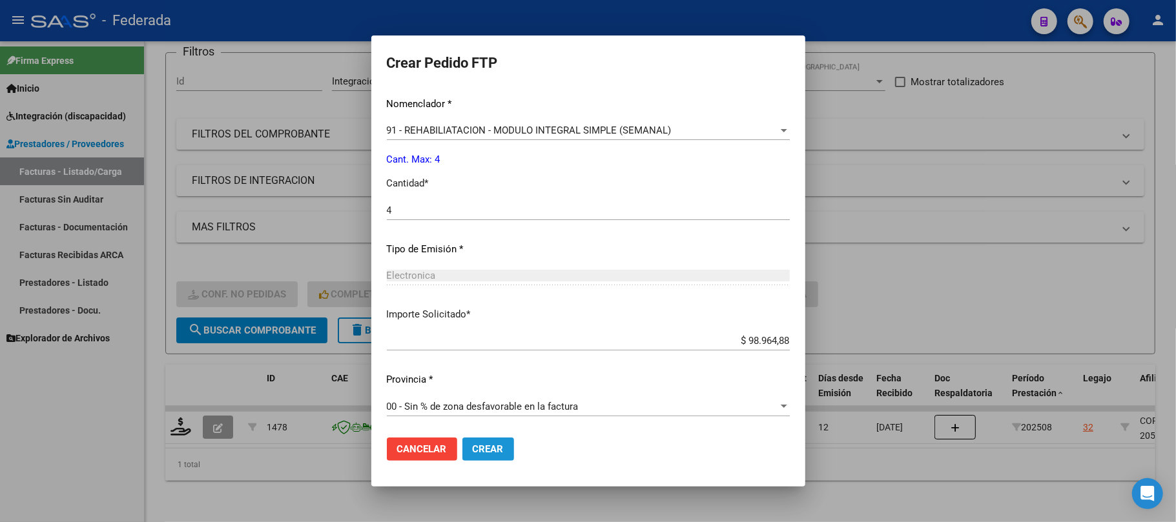
click at [478, 448] on span "Crear" at bounding box center [488, 450] width 31 height 12
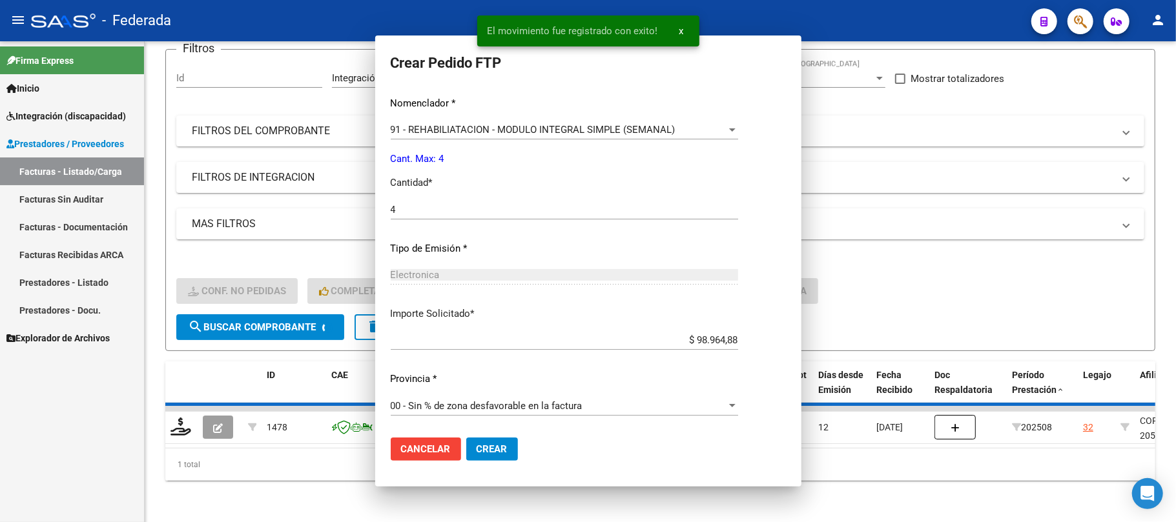
scroll to position [0, 0]
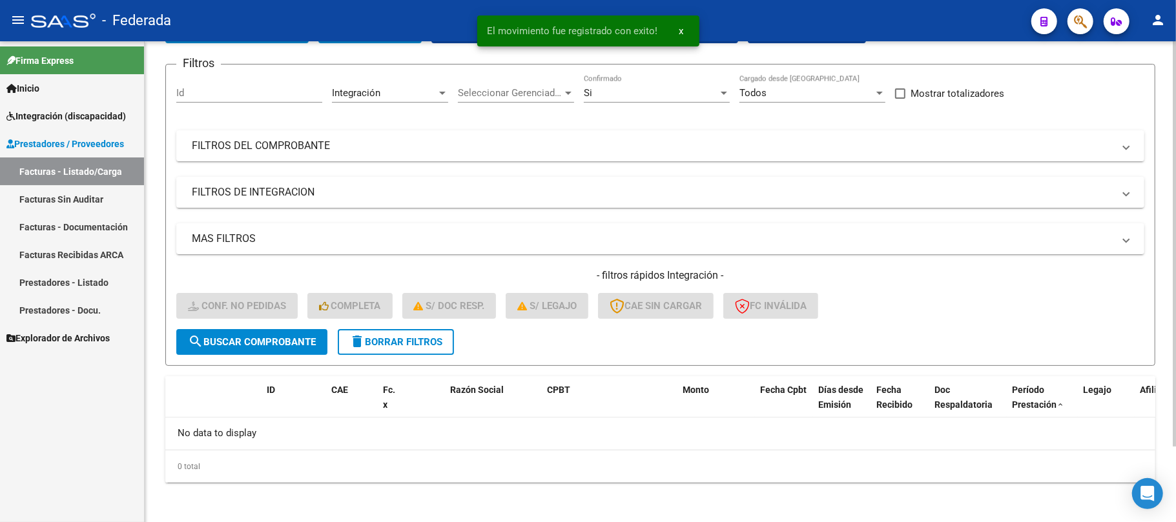
click at [447, 337] on button "delete Borrar Filtros" at bounding box center [396, 342] width 116 height 26
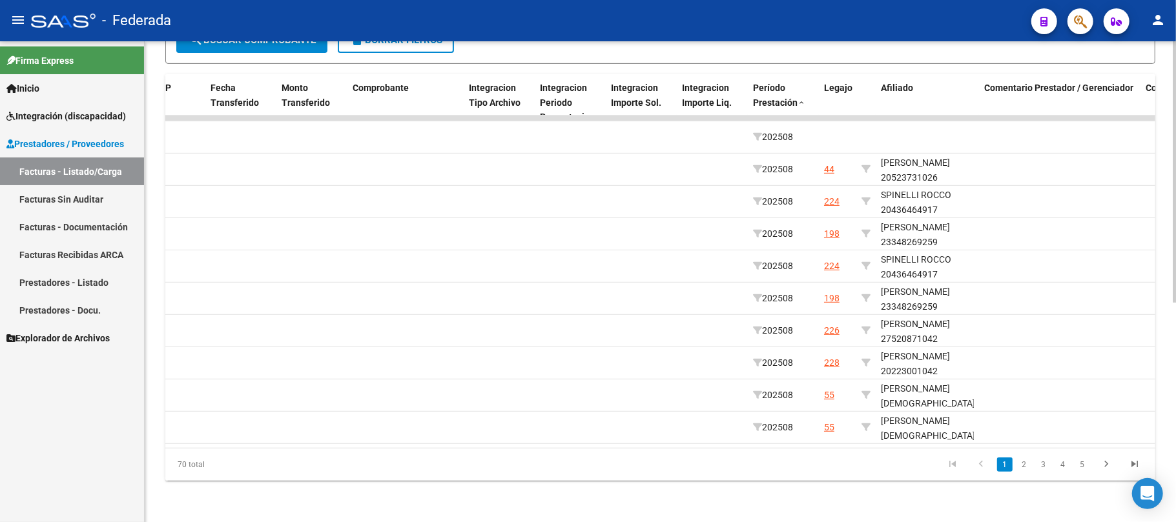
scroll to position [0, 1511]
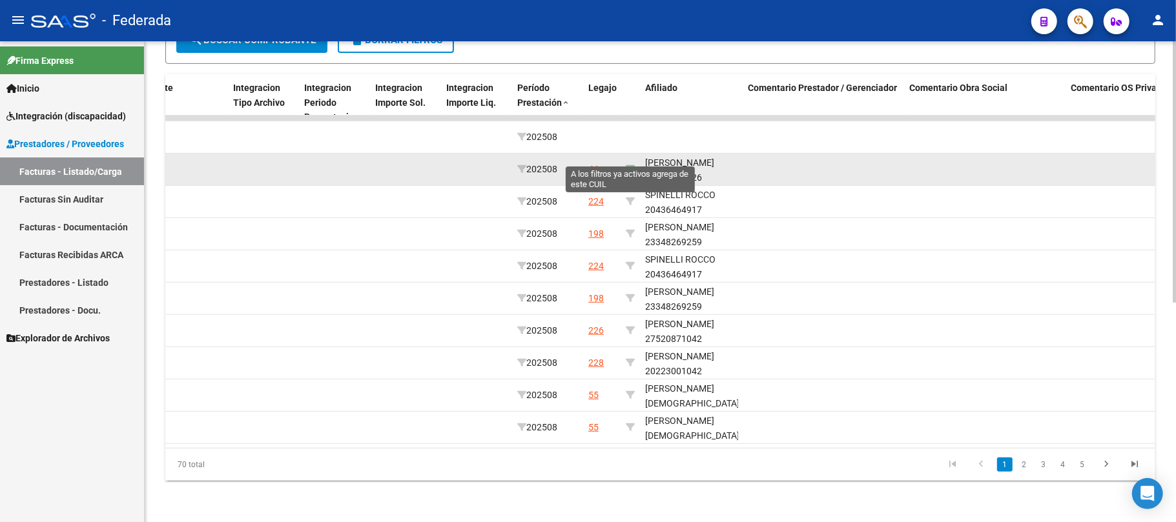
click at [626, 165] on icon at bounding box center [630, 169] width 9 height 9
type input "20523731026"
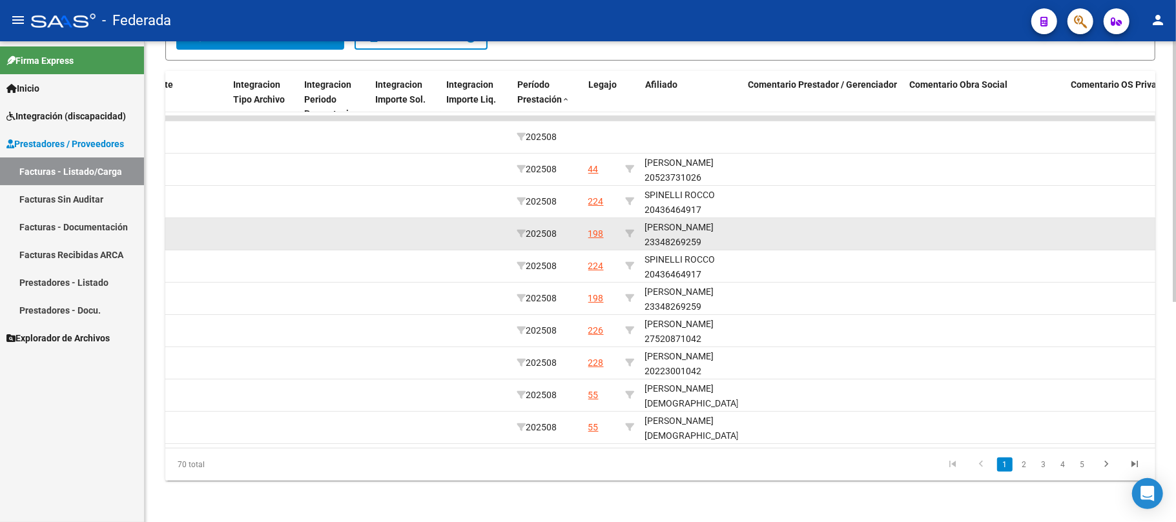
scroll to position [209, 0]
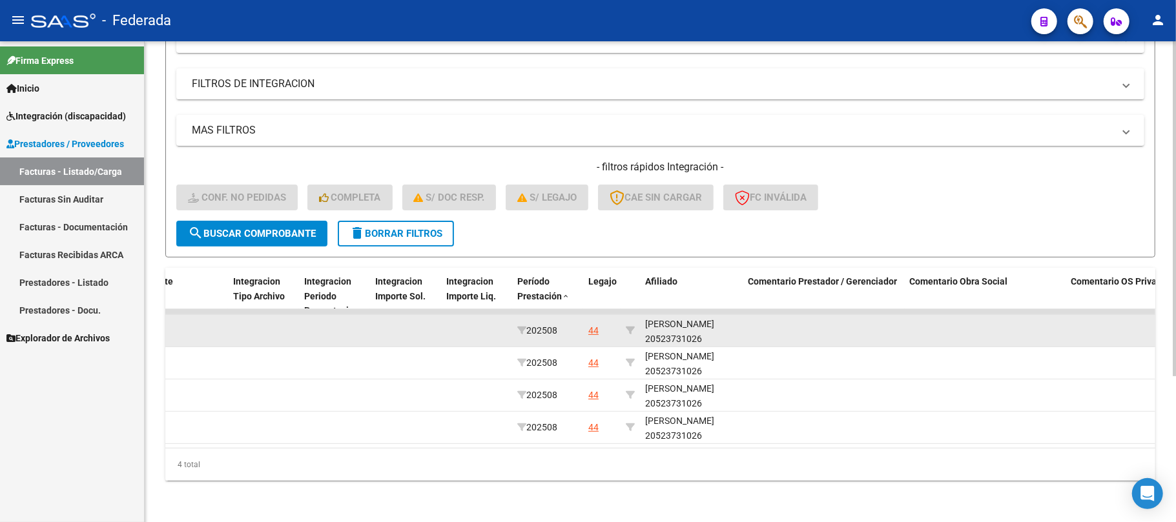
click at [678, 324] on div "FAGIANI FRANCESCO 20523731026" at bounding box center [691, 332] width 93 height 30
copy div "20523731026"
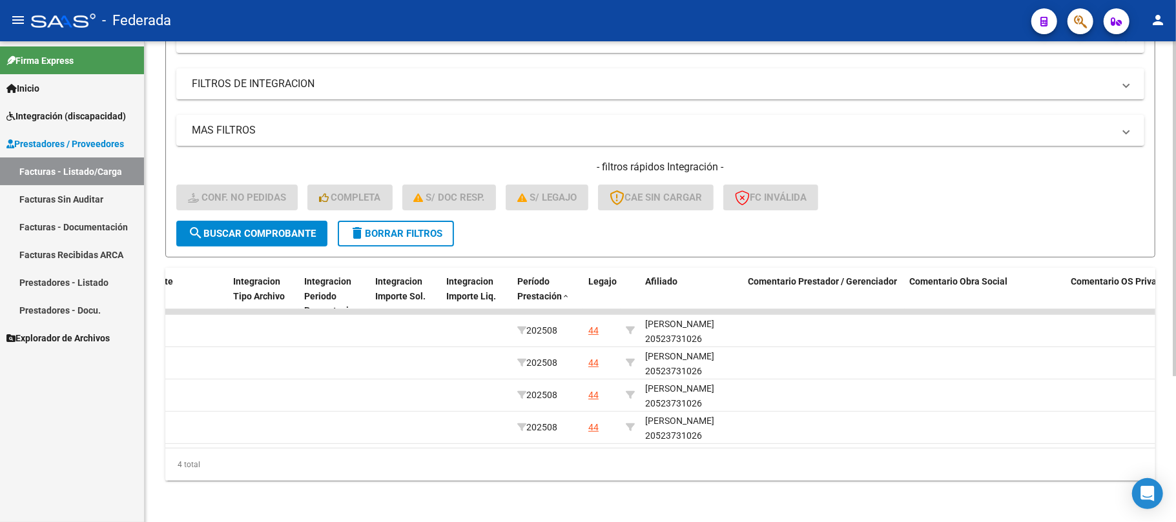
copy div "20523731026"
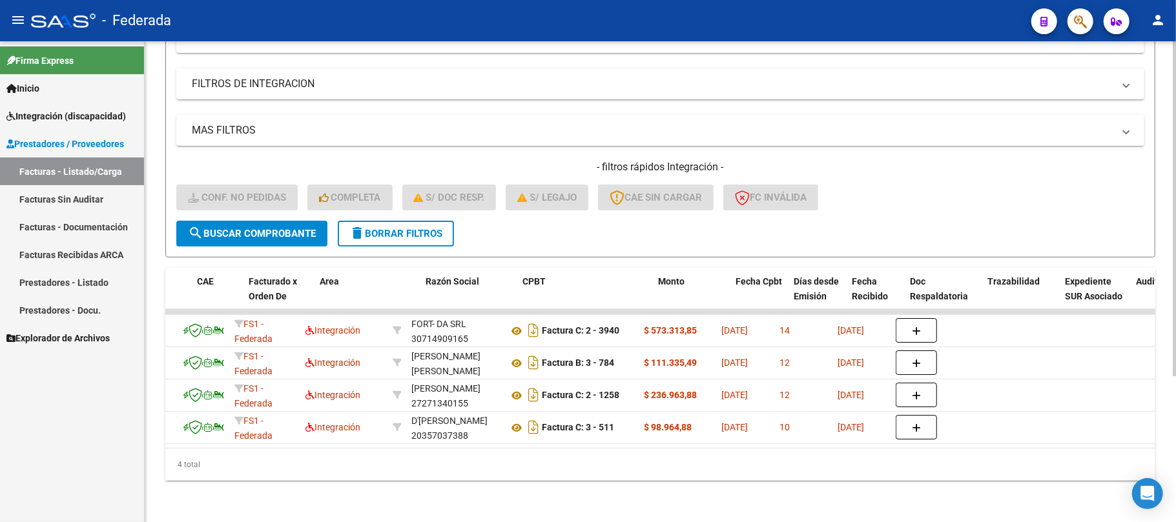
scroll to position [0, 0]
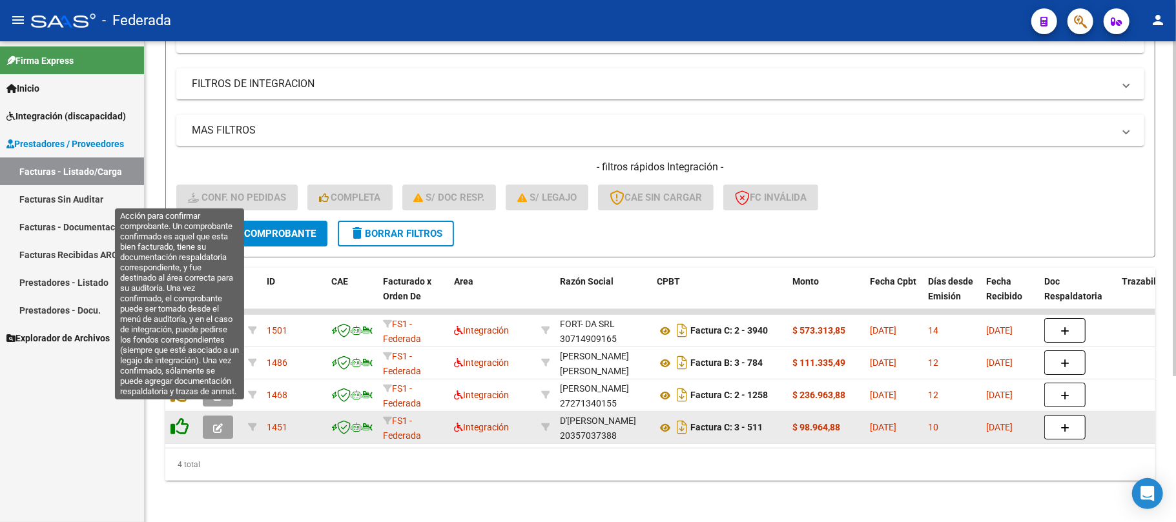
click at [178, 418] on icon at bounding box center [179, 427] width 18 height 18
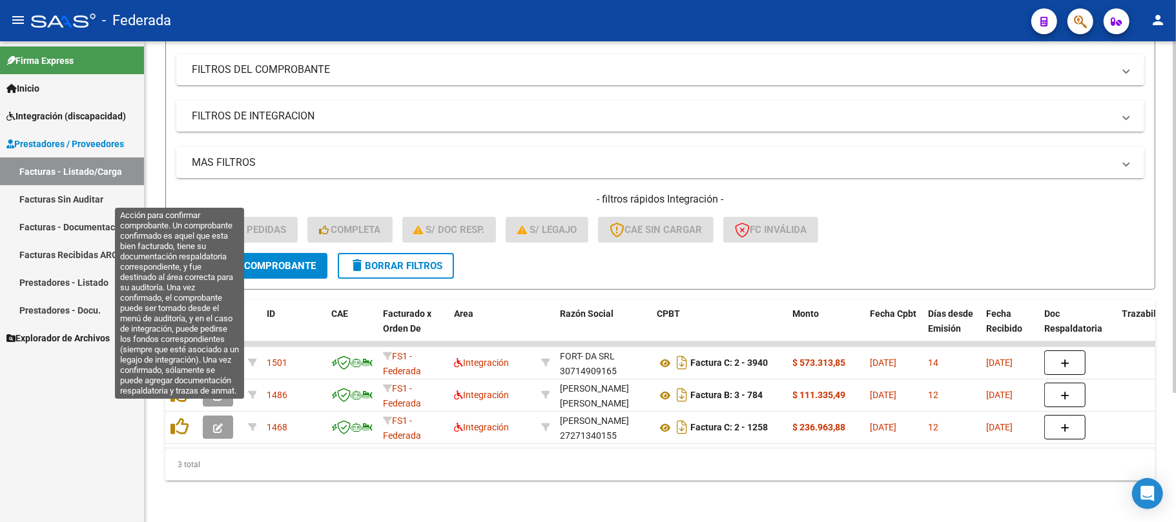
scroll to position [177, 0]
click at [178, 418] on icon at bounding box center [179, 427] width 18 height 18
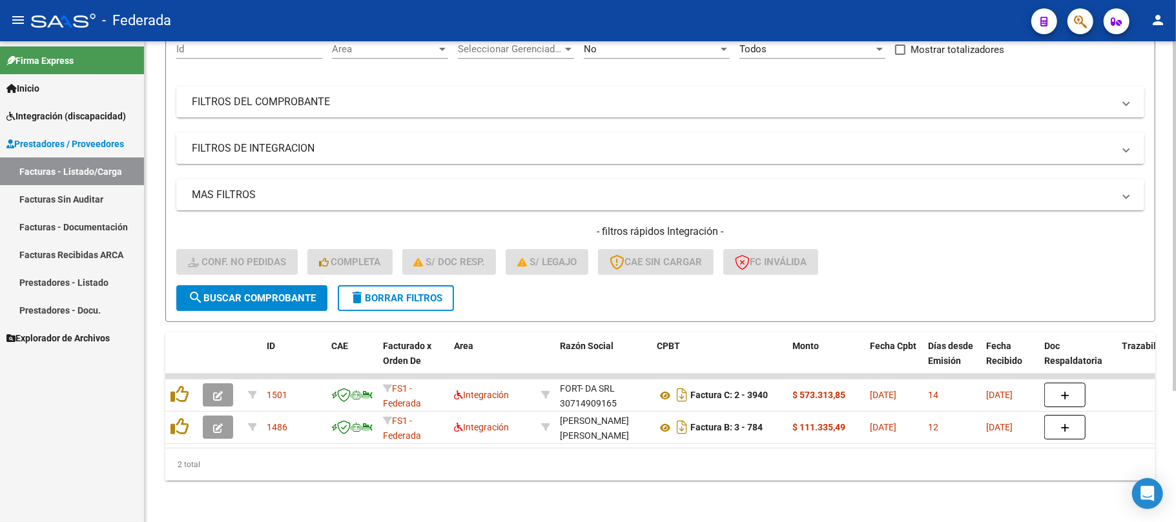
scroll to position [145, 0]
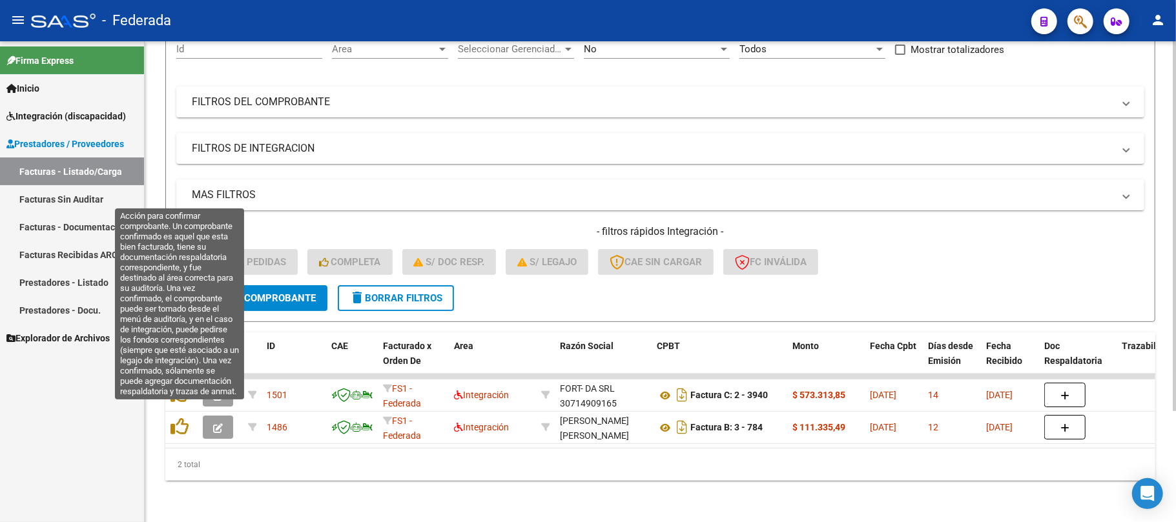
click at [178, 418] on icon at bounding box center [179, 427] width 18 height 18
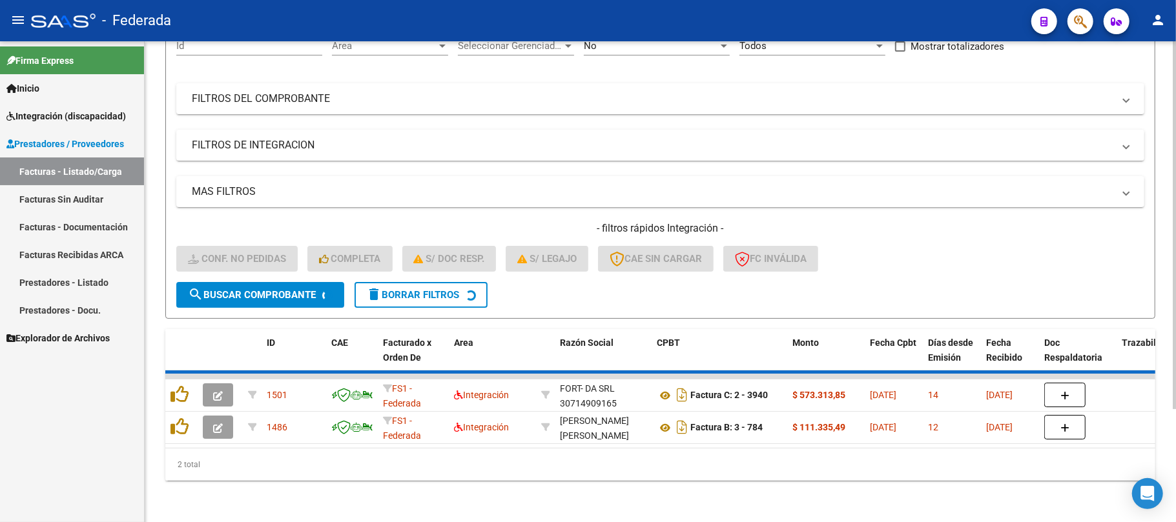
scroll to position [112, 0]
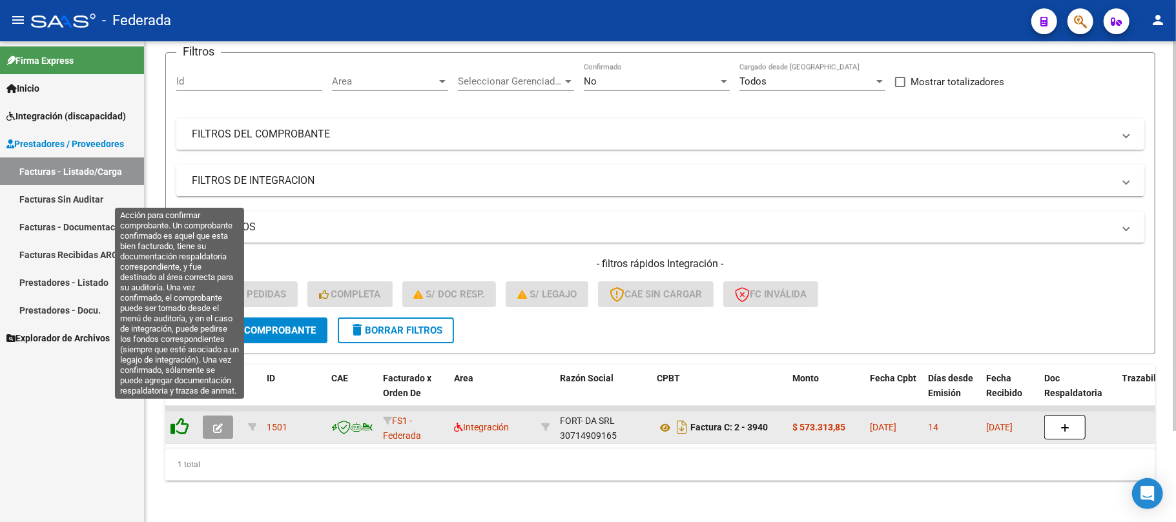
click at [174, 418] on icon at bounding box center [179, 427] width 18 height 18
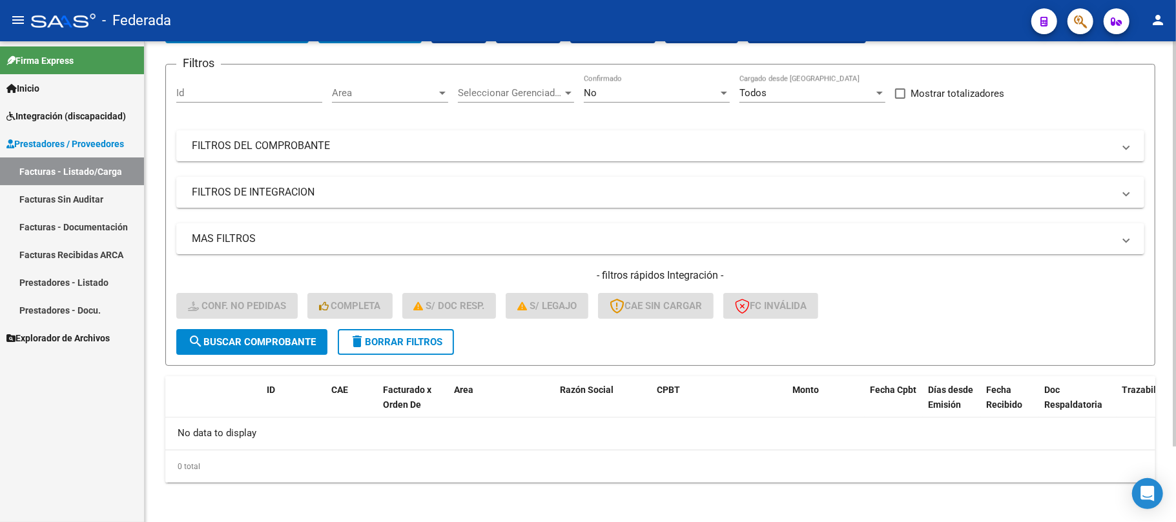
click at [411, 349] on button "delete Borrar Filtros" at bounding box center [396, 342] width 116 height 26
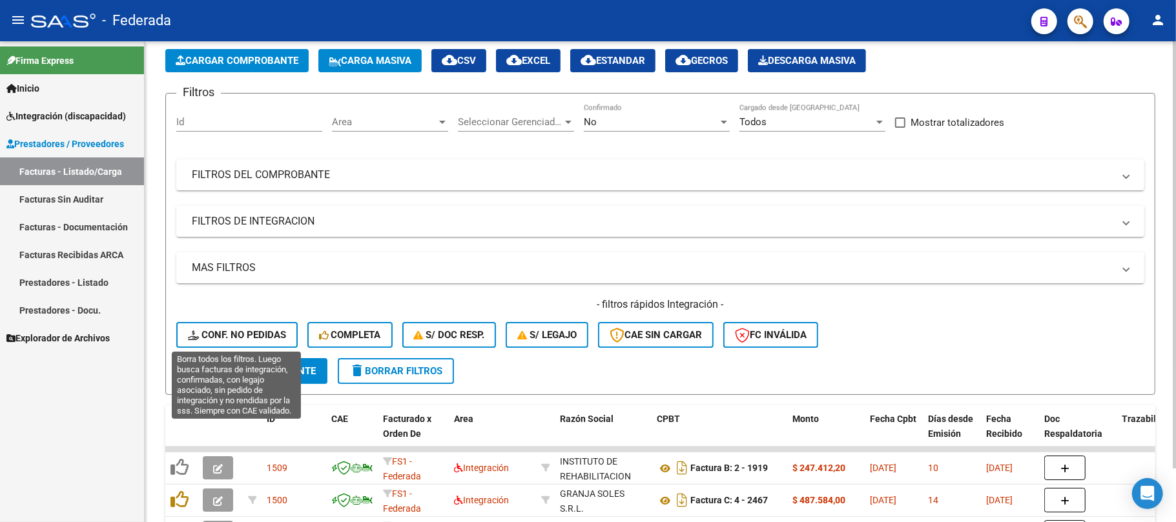
scroll to position [89, 0]
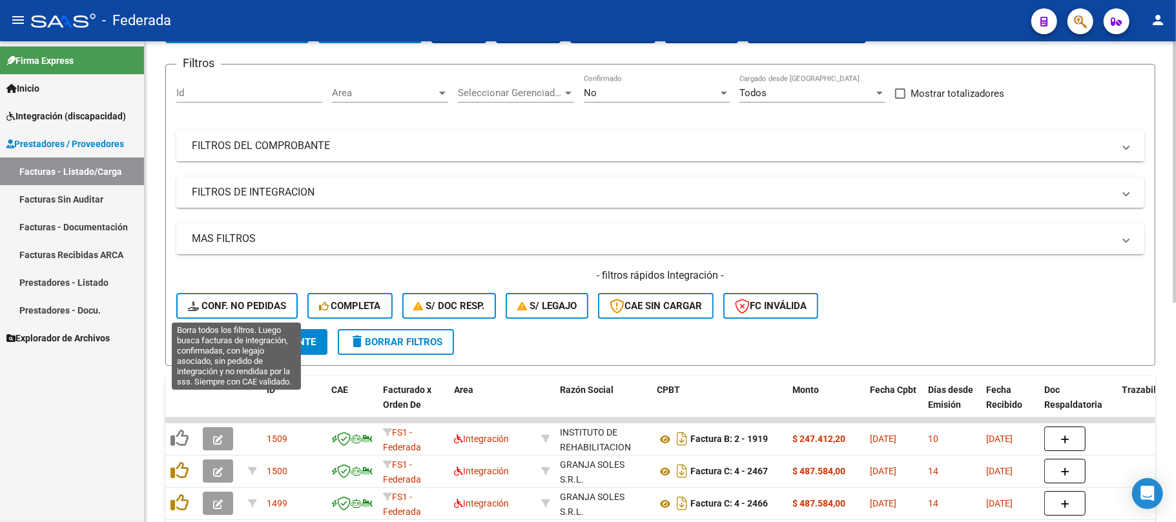
click at [244, 300] on span "Conf. no pedidas" at bounding box center [237, 306] width 98 height 12
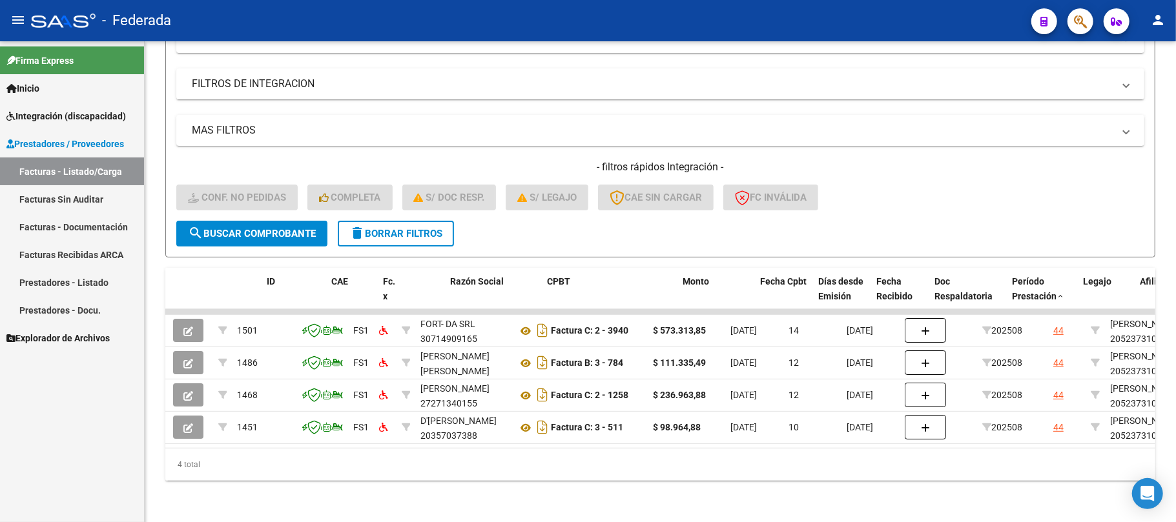
scroll to position [0, 0]
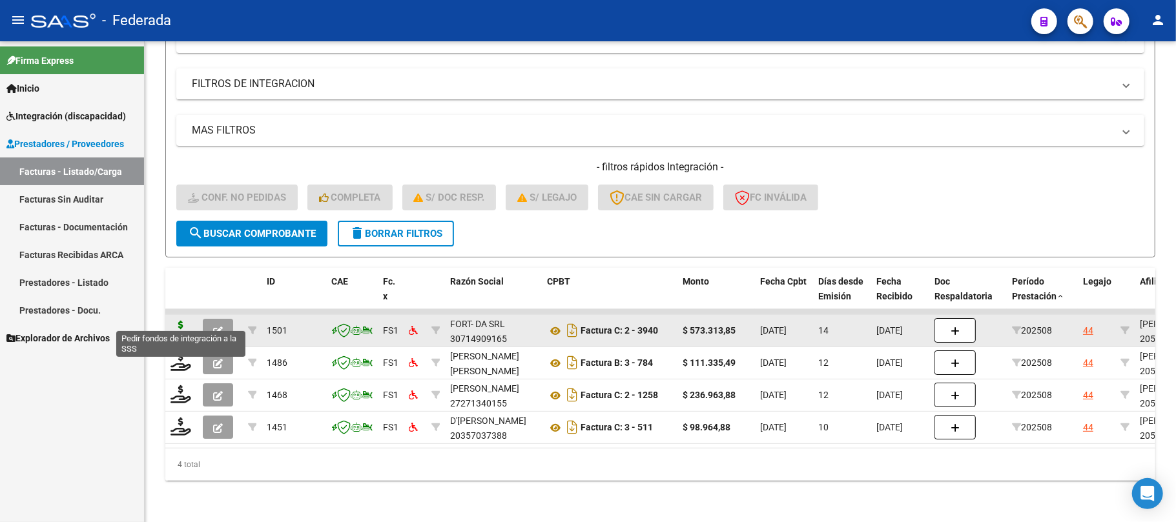
click at [176, 321] on icon at bounding box center [180, 330] width 21 height 18
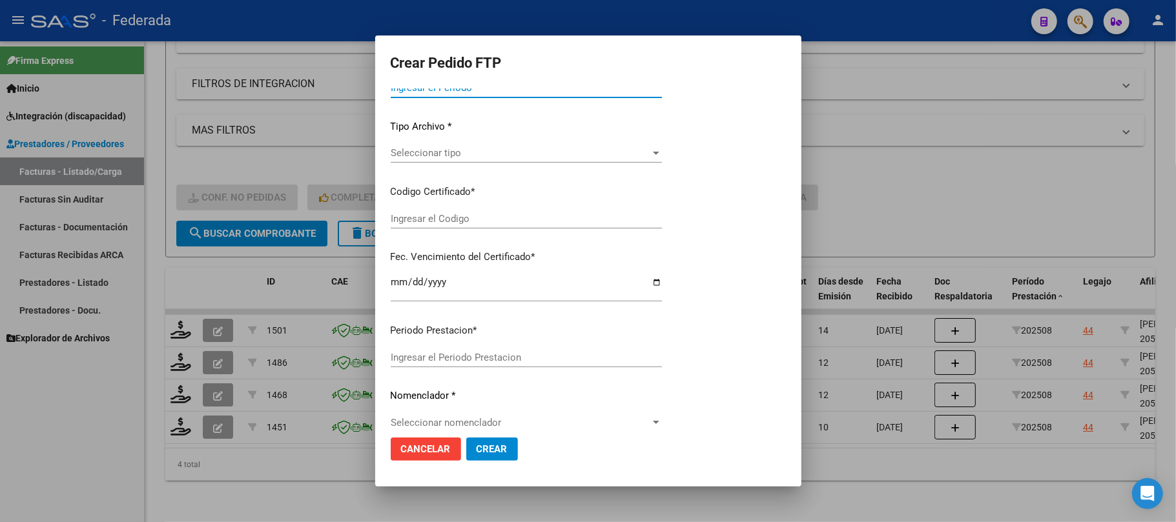
scroll to position [86, 0]
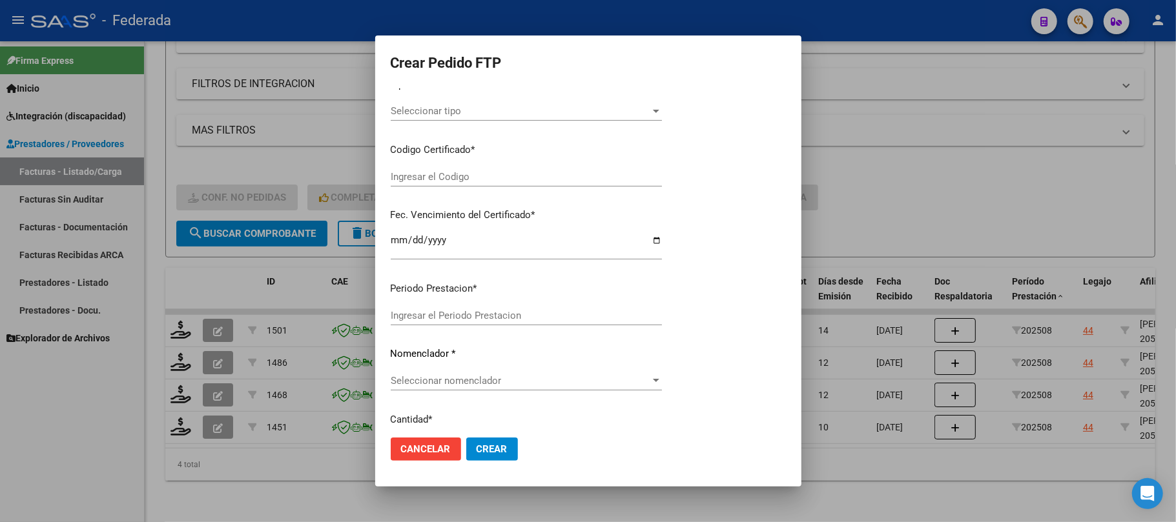
type input "202508"
type input "$ 573.313,85"
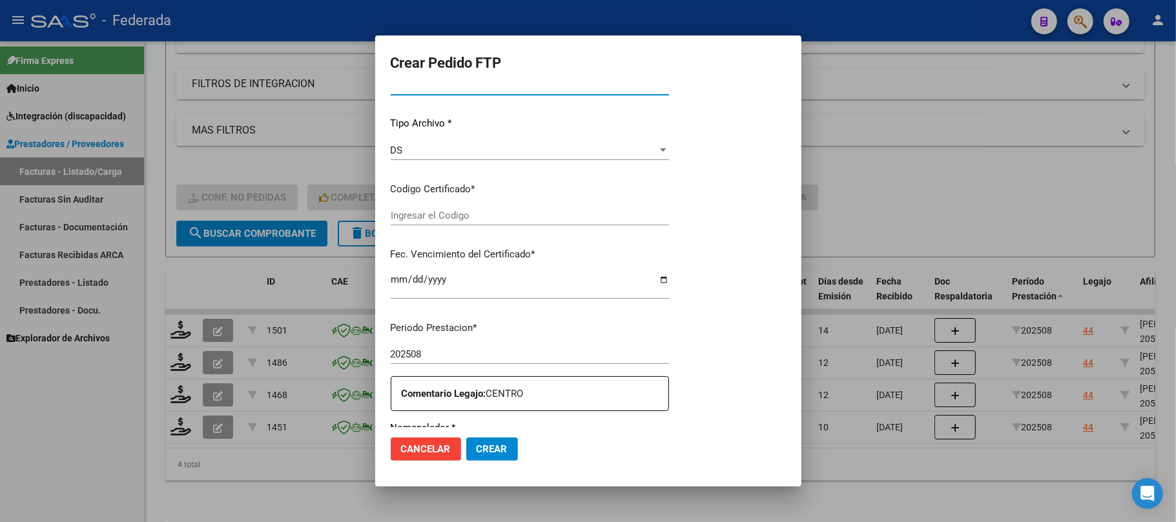
type input "ARG02000523731022018080920250809SFE164"
type input "2025-08-09"
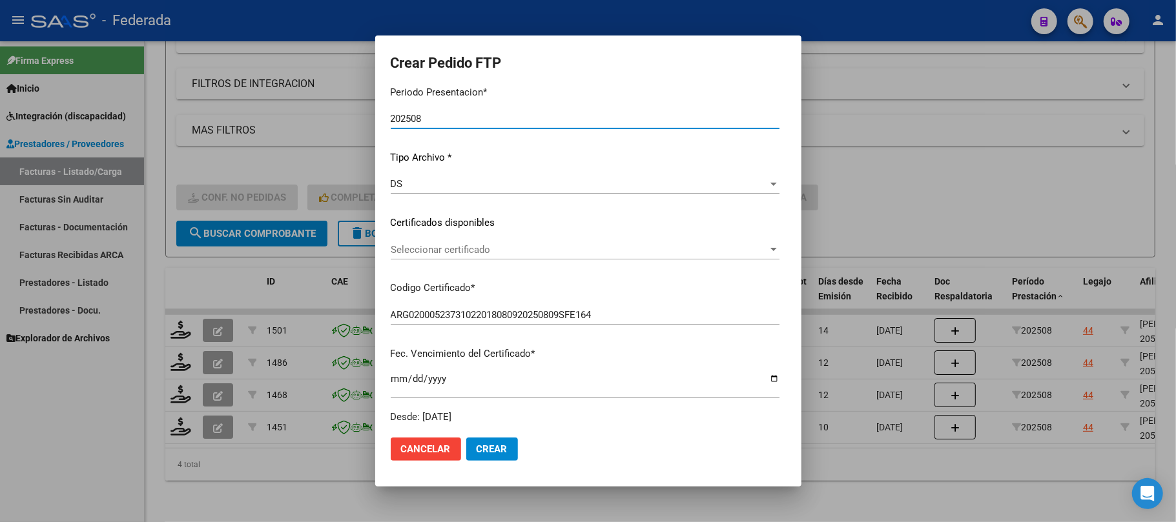
click at [434, 253] on span "Seleccionar certificado" at bounding box center [579, 250] width 377 height 12
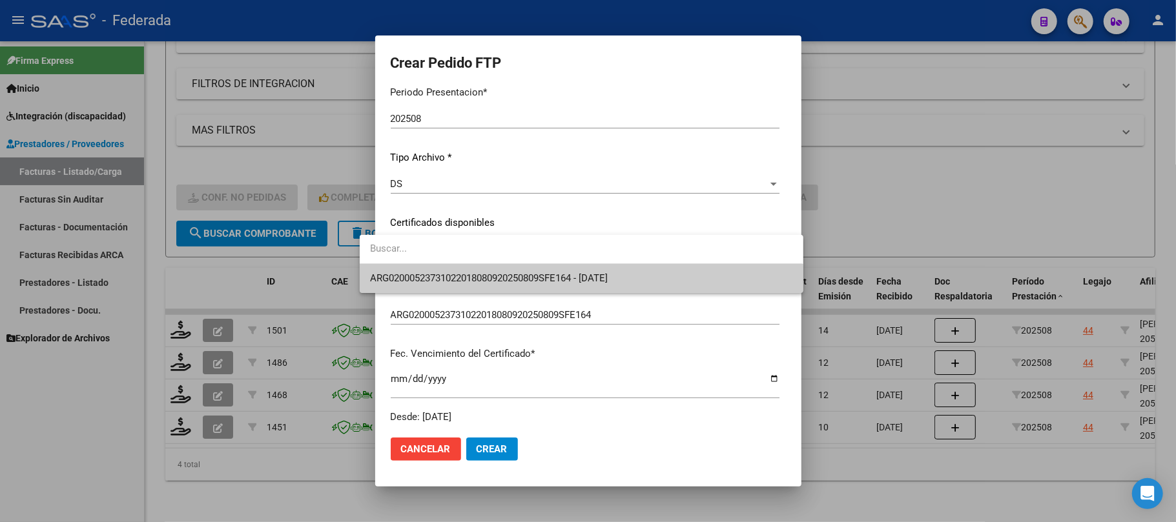
click at [437, 285] on span "ARG02000523731022018080920250809SFE164 - 2025-08-09" at bounding box center [581, 278] width 422 height 29
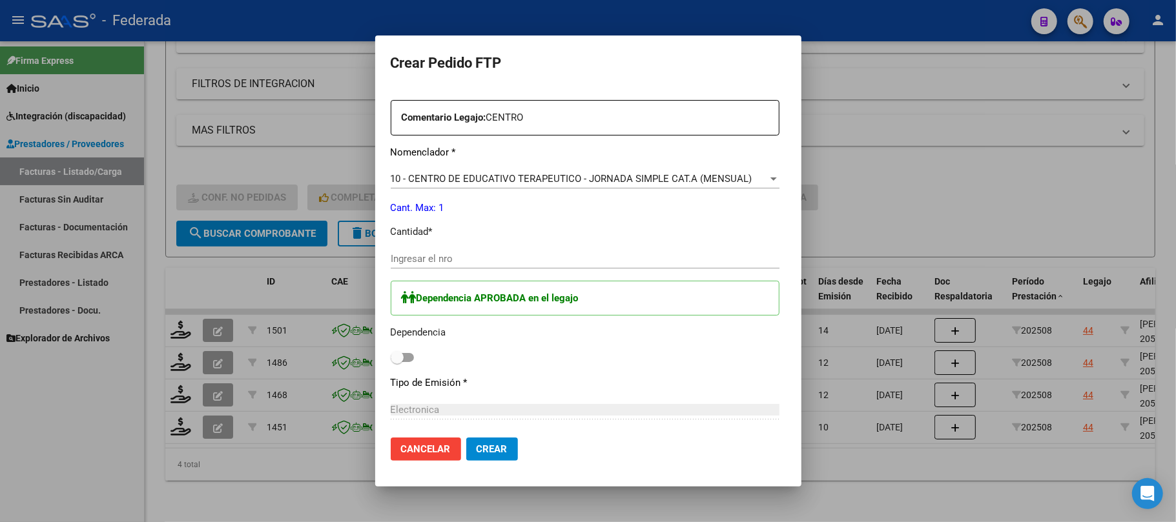
scroll to position [516, 0]
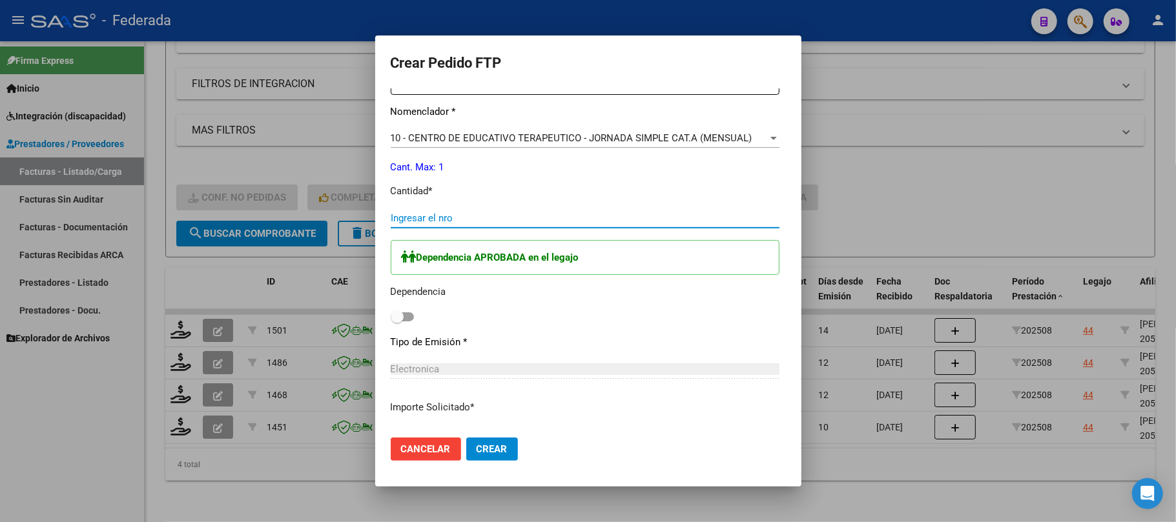
click at [434, 223] on input "Ingresar el nro" at bounding box center [585, 218] width 389 height 12
type input "1"
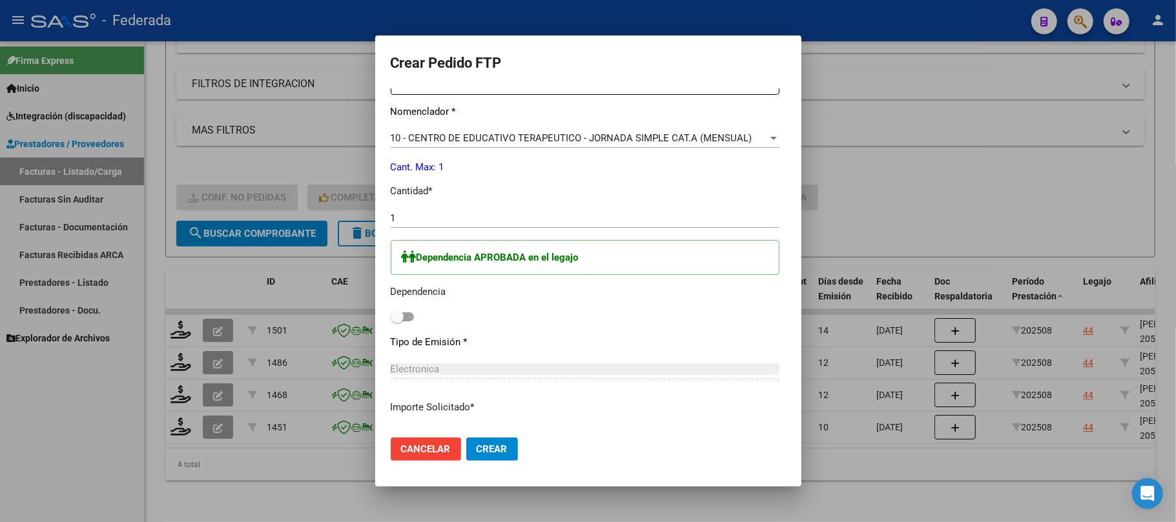
scroll to position [610, 0]
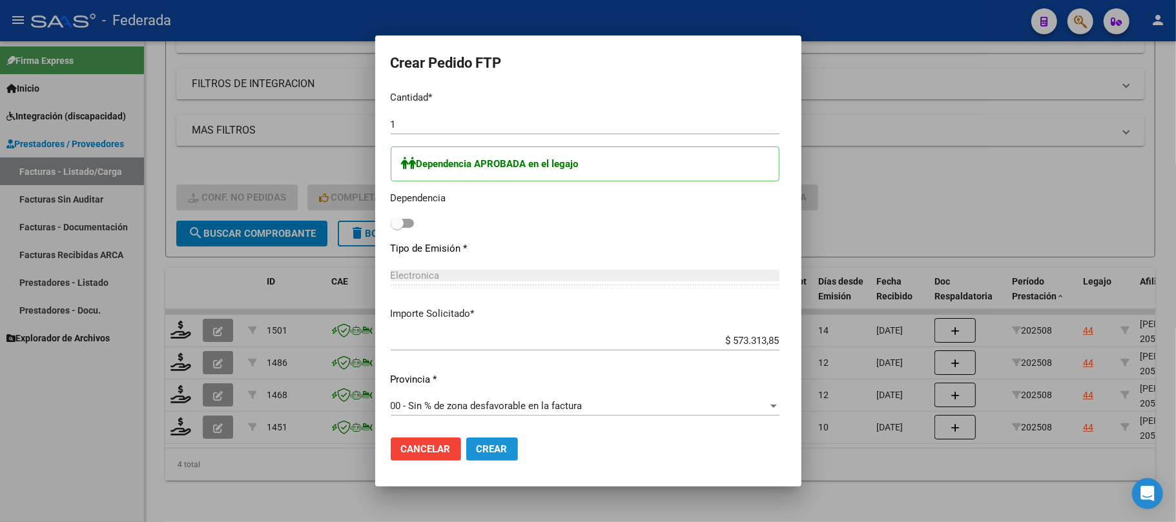
click at [476, 444] on span "Crear" at bounding box center [491, 450] width 31 height 12
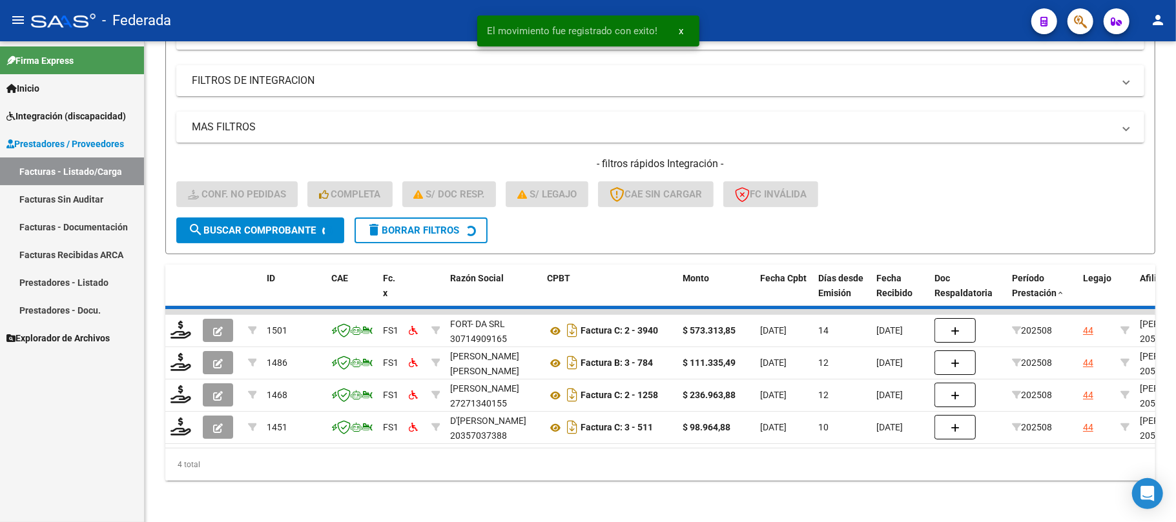
scroll to position [177, 0]
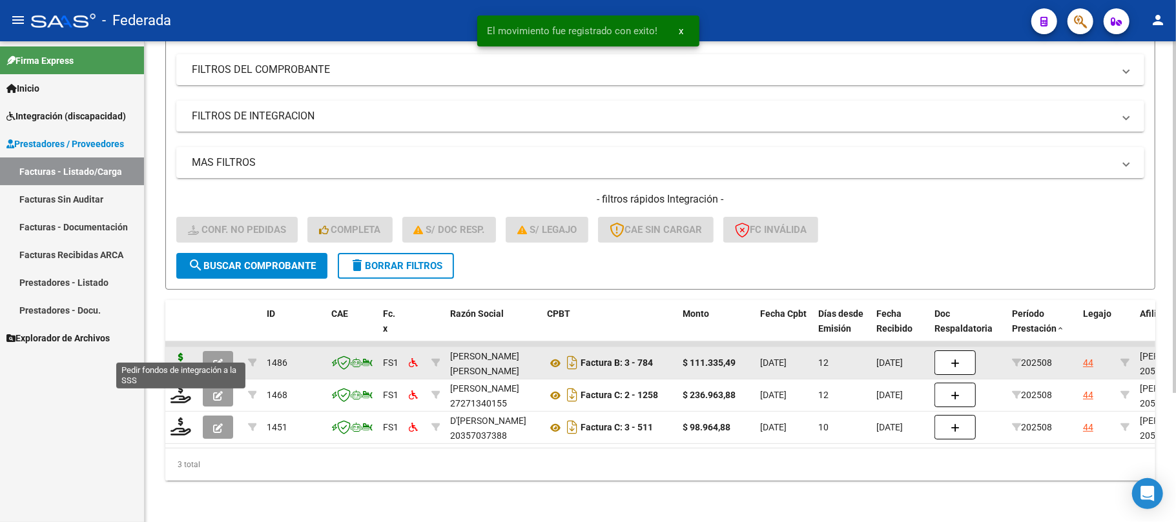
click at [176, 353] on icon at bounding box center [180, 362] width 21 height 18
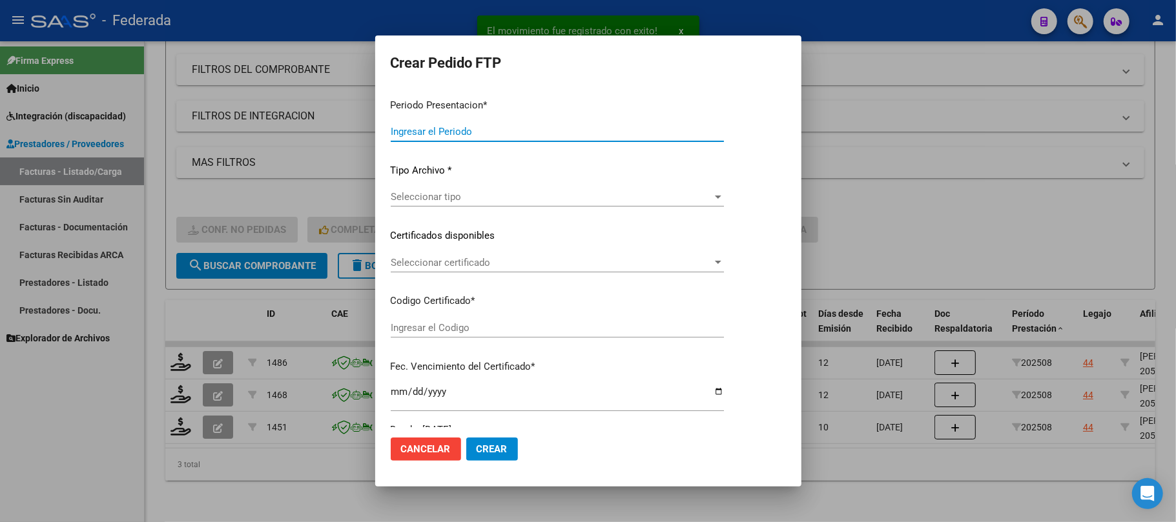
type input "202508"
type input "$ 111.335,49"
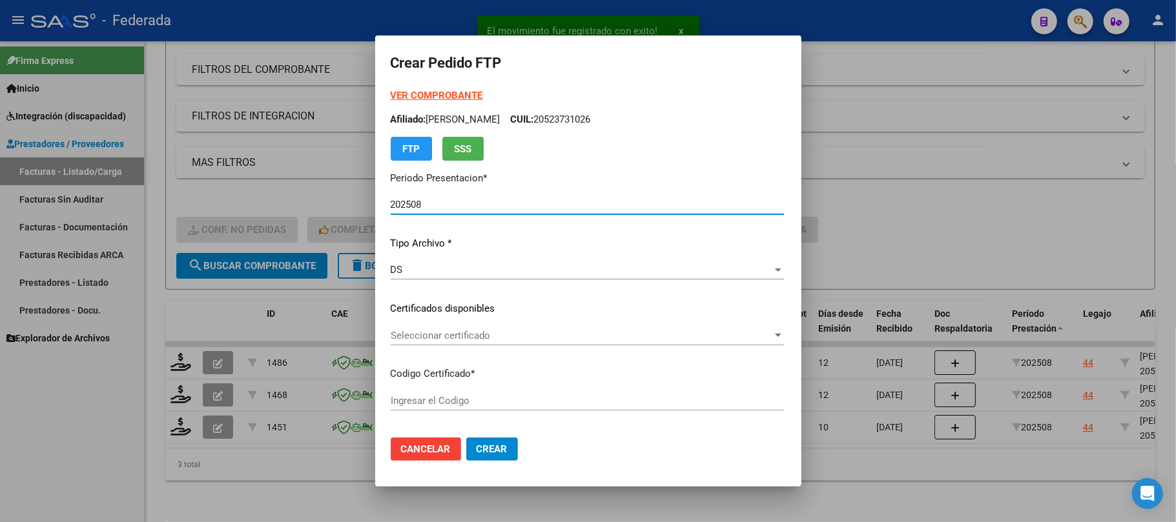
type input "ARG02000523731022018080920250809SFE164"
type input "2025-08-09"
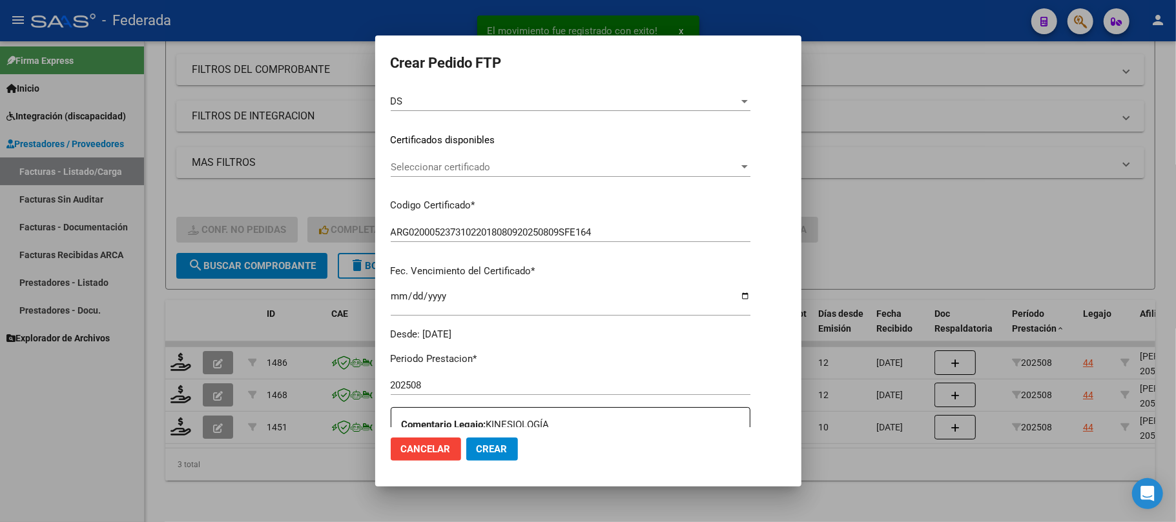
scroll to position [172, 0]
click at [417, 158] on span "Seleccionar certificado" at bounding box center [565, 164] width 348 height 12
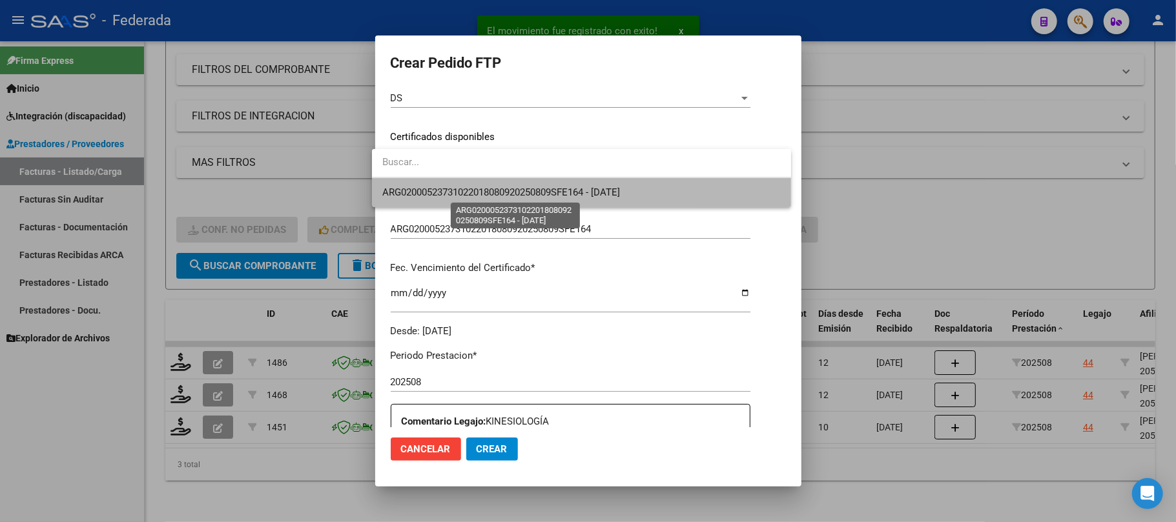
click at [416, 196] on span "ARG02000523731022018080920250809SFE164 - 2025-08-09" at bounding box center [501, 193] width 238 height 12
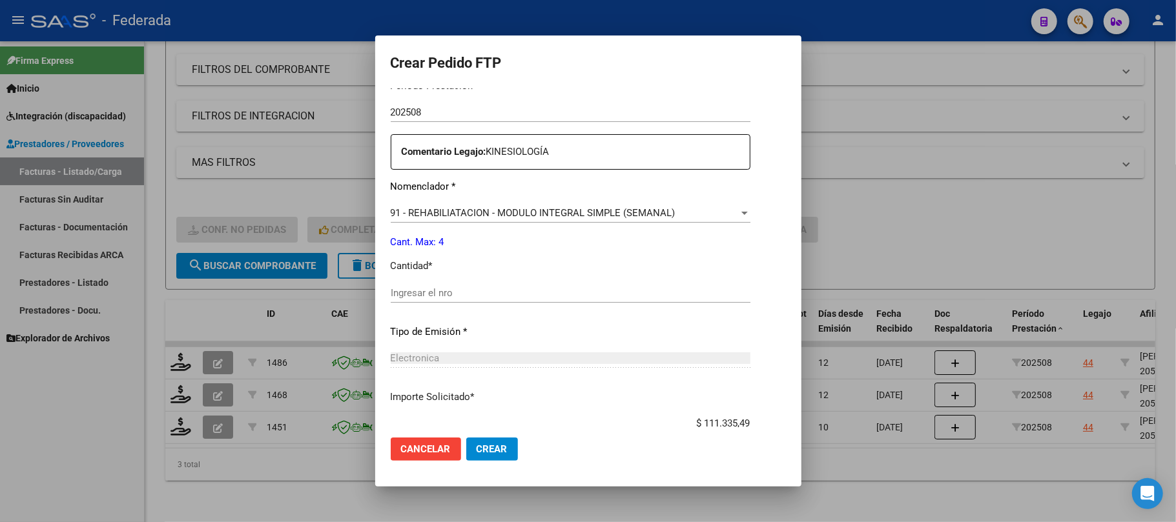
scroll to position [516, 0]
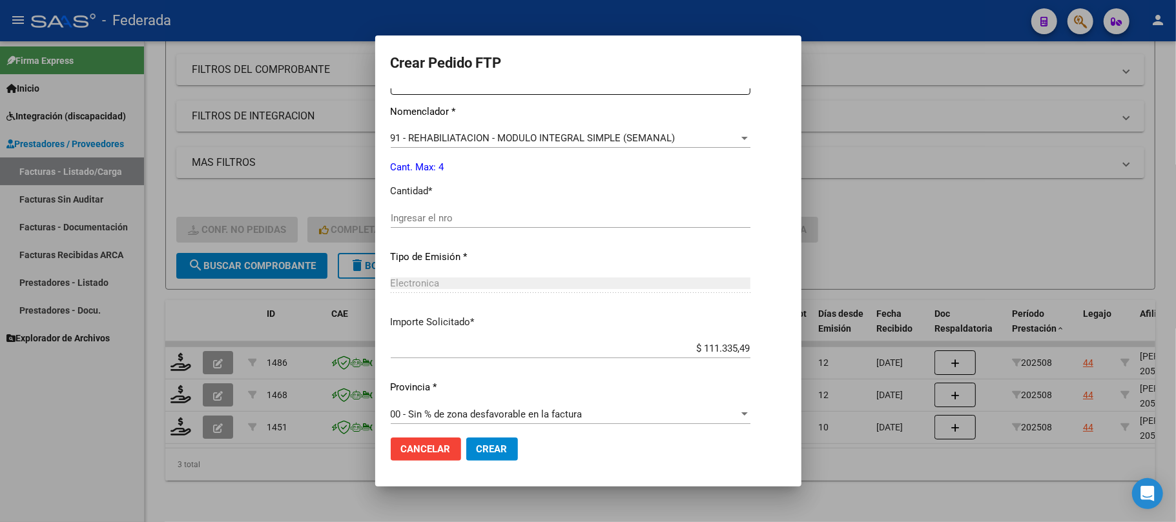
click at [418, 210] on div "Ingresar el nro" at bounding box center [571, 218] width 360 height 19
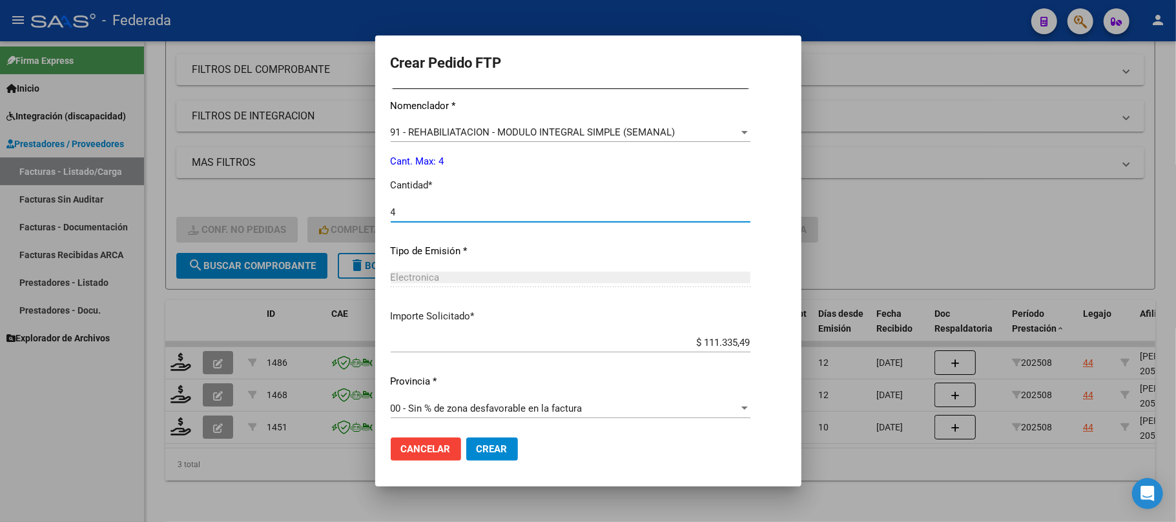
scroll to position [524, 0]
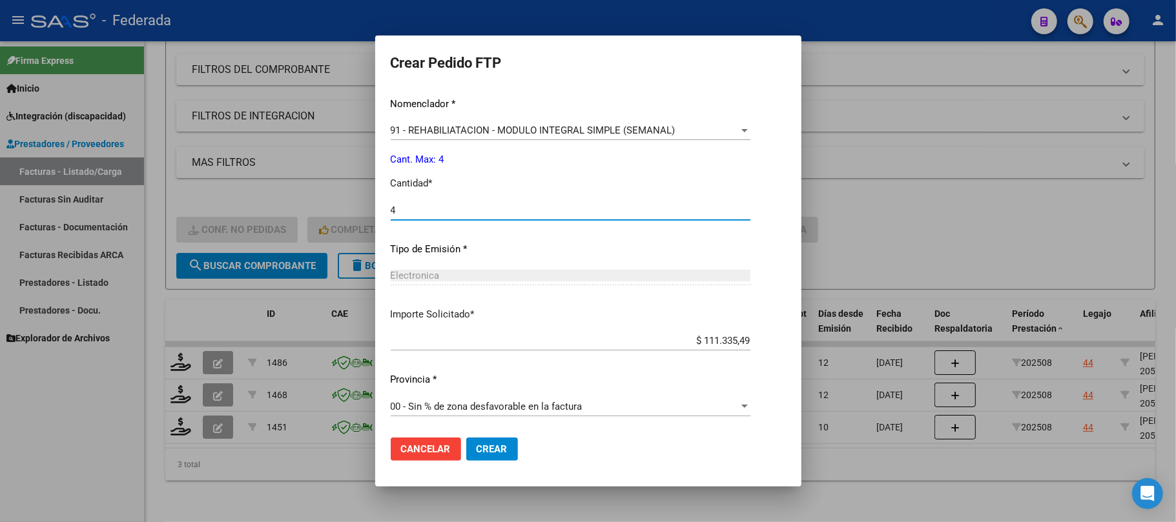
type input "4"
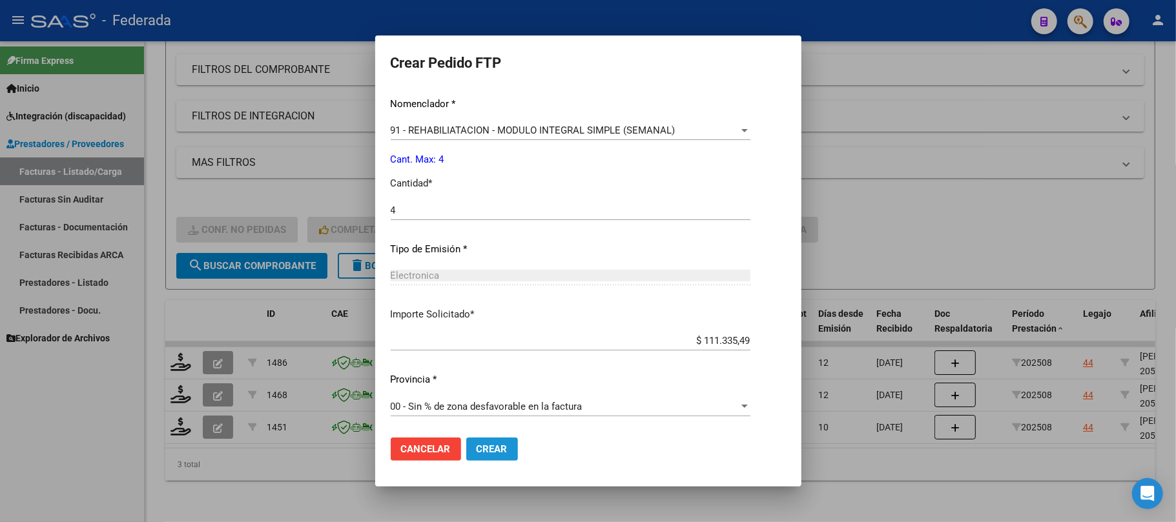
click at [476, 453] on span "Crear" at bounding box center [491, 450] width 31 height 12
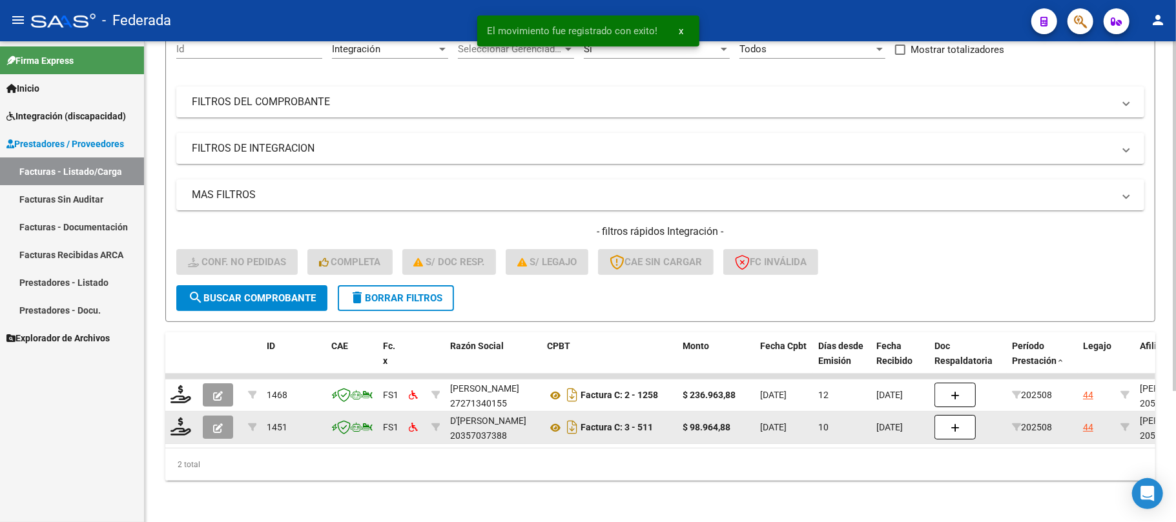
scroll to position [145, 0]
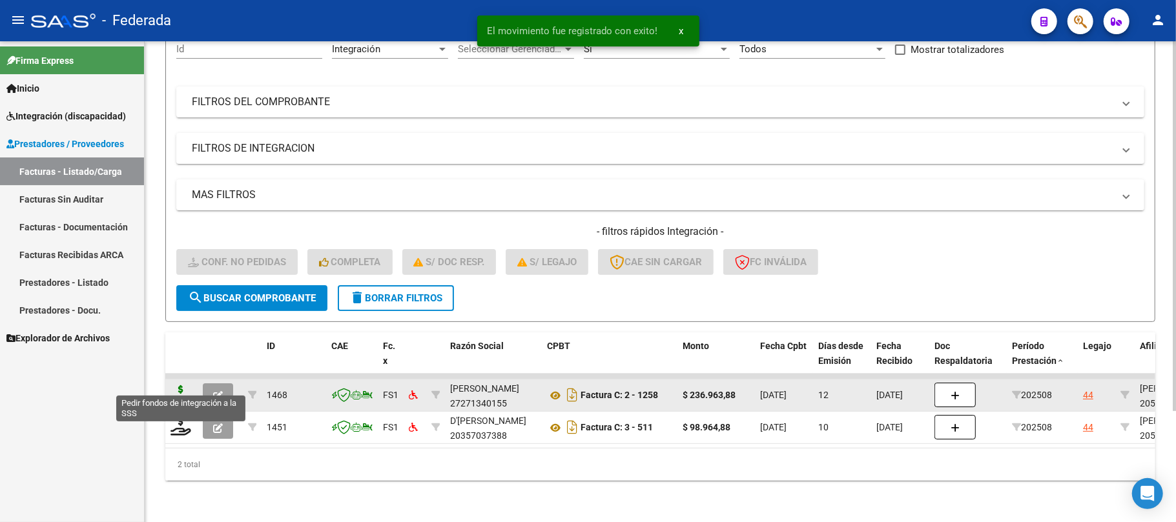
click at [186, 385] on icon at bounding box center [180, 394] width 21 height 18
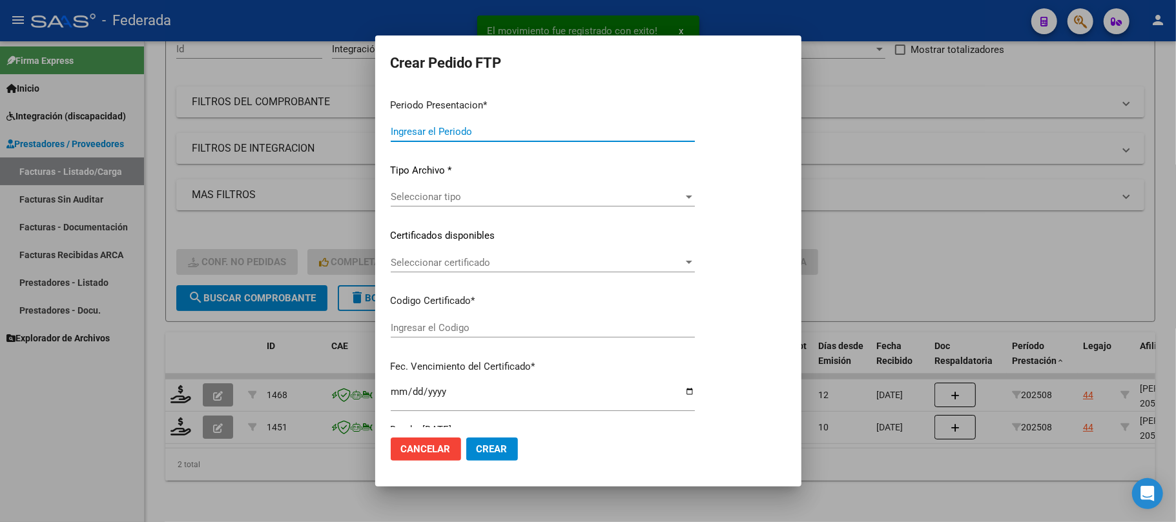
type input "202508"
type input "$ 236.963,88"
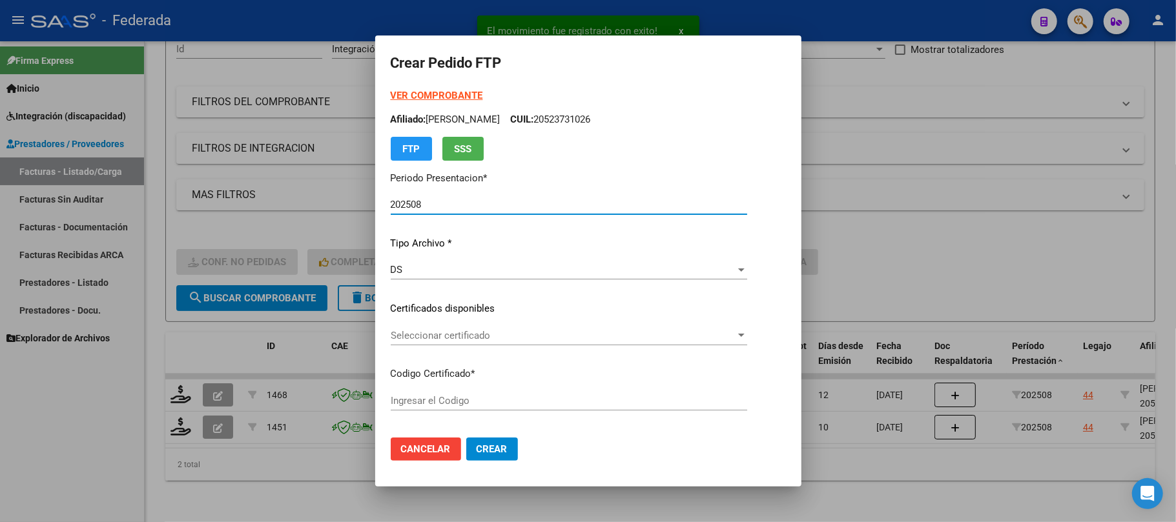
type input "ARG02000523731022018080920250809SFE164"
type input "2025-08-09"
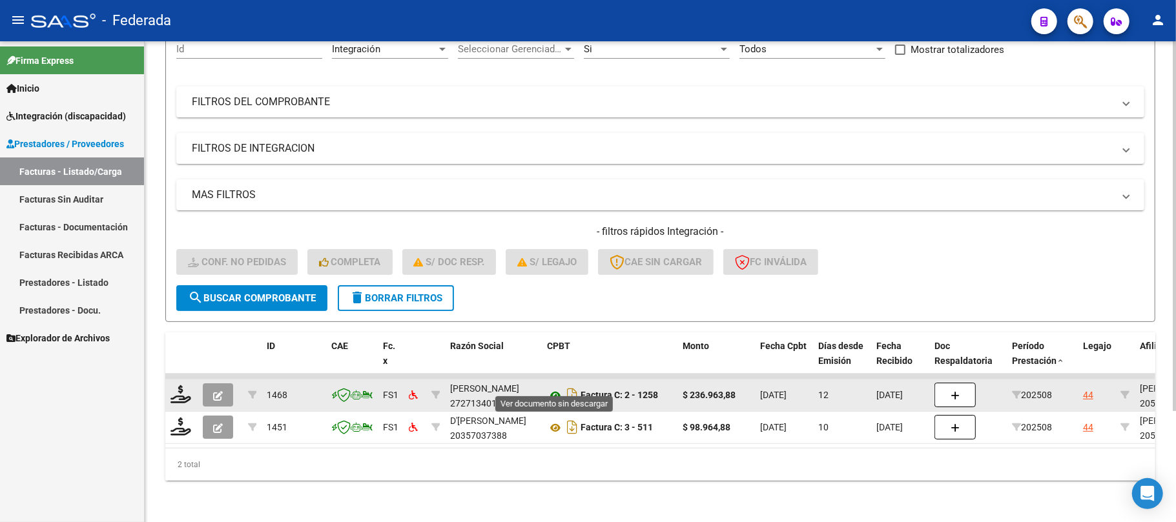
click at [558, 388] on icon at bounding box center [555, 395] width 17 height 15
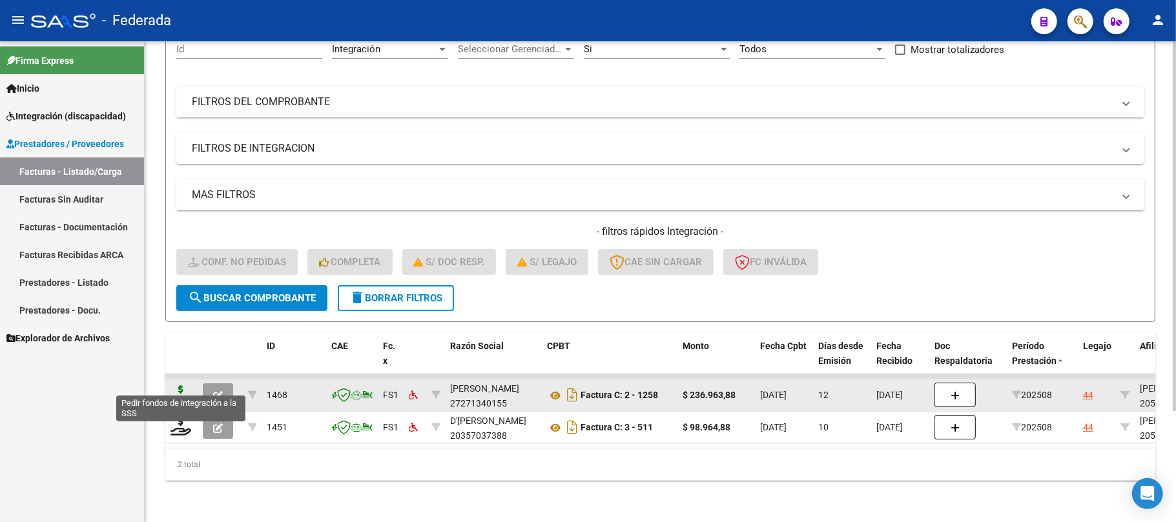
click at [178, 385] on icon at bounding box center [180, 394] width 21 height 18
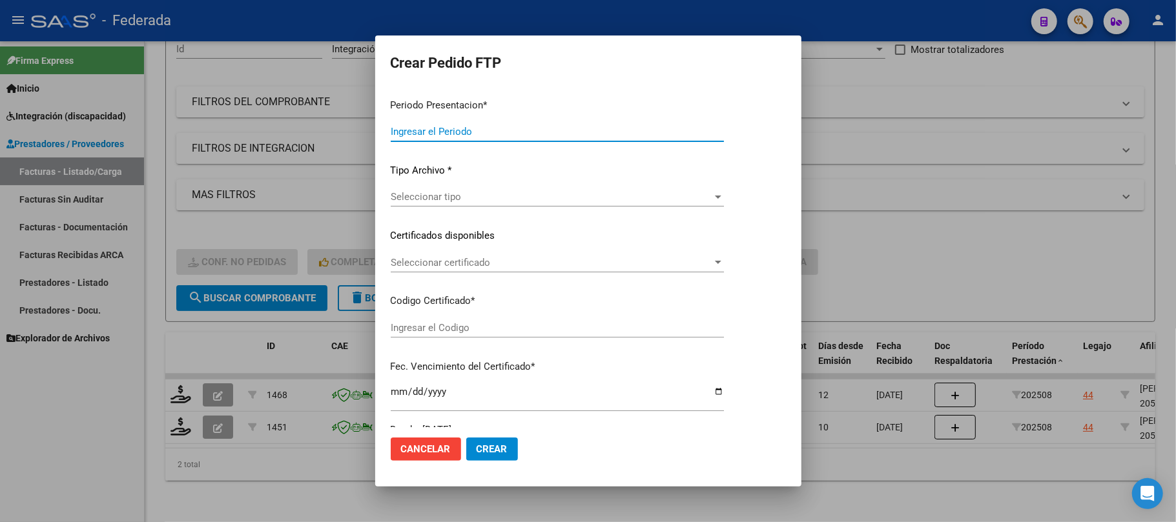
type input "202508"
type input "$ 236.963,88"
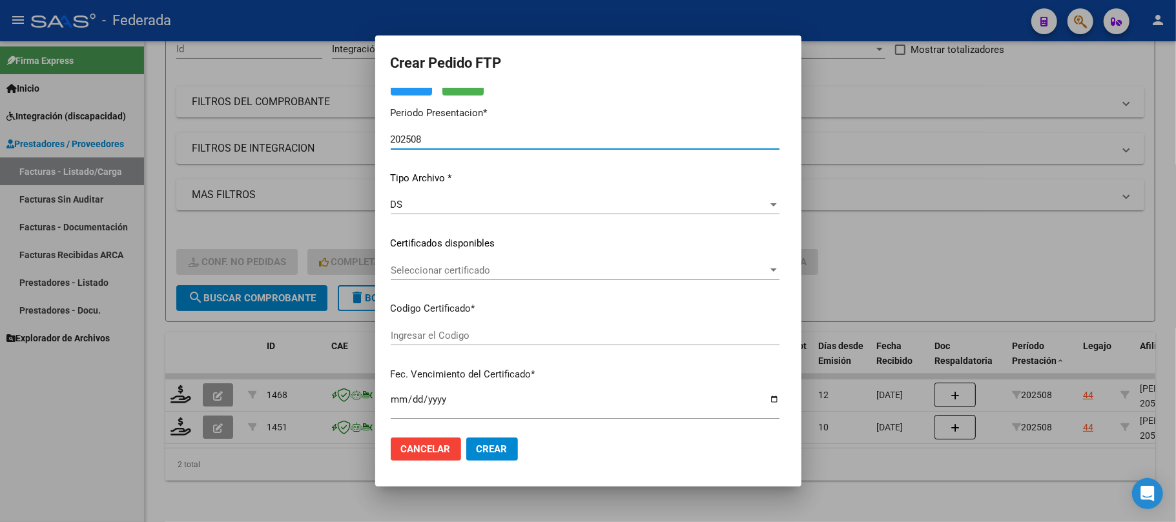
type input "ARG02000523731022018080920250809SFE164"
type input "2025-08-09"
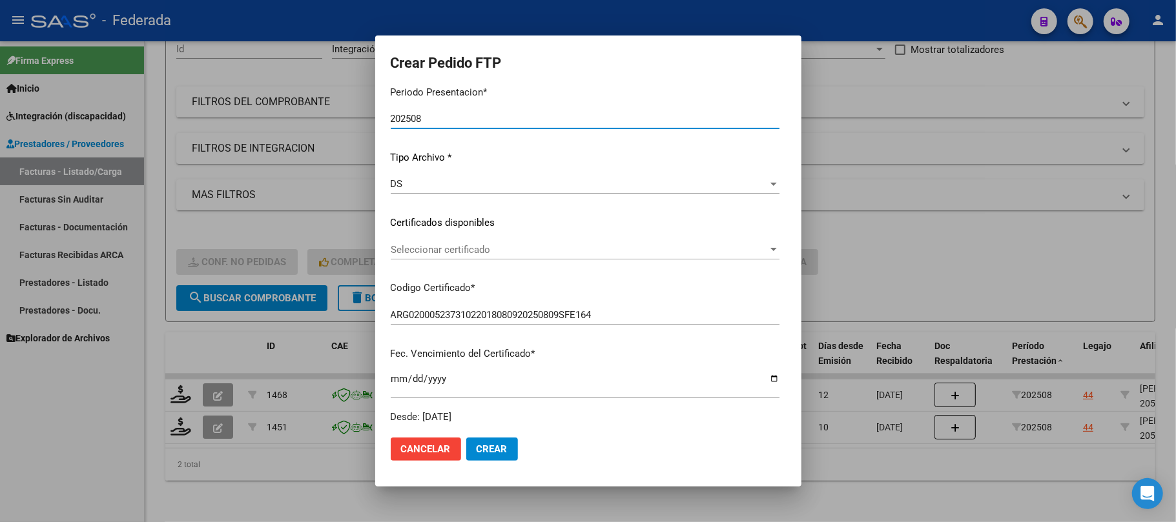
scroll to position [172, 0]
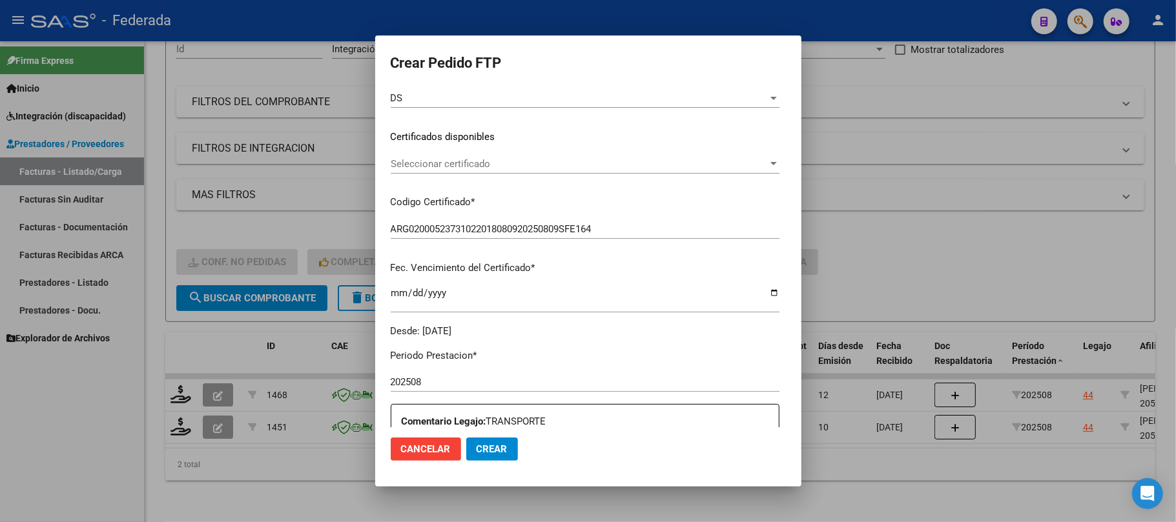
click at [429, 163] on span "Seleccionar certificado" at bounding box center [579, 164] width 377 height 12
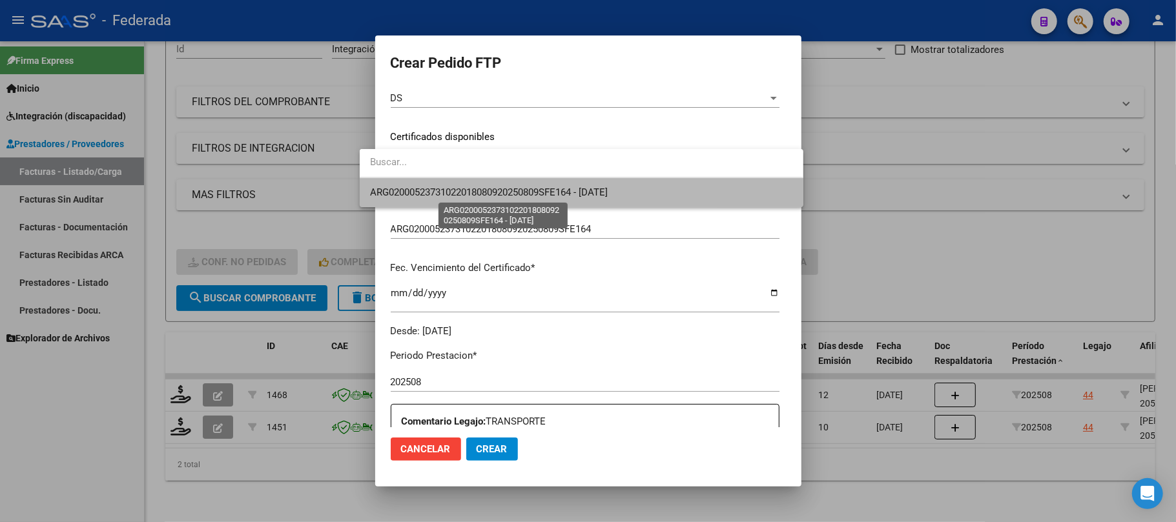
click at [433, 187] on span "ARG02000523731022018080920250809SFE164 - 2025-08-09" at bounding box center [489, 193] width 238 height 12
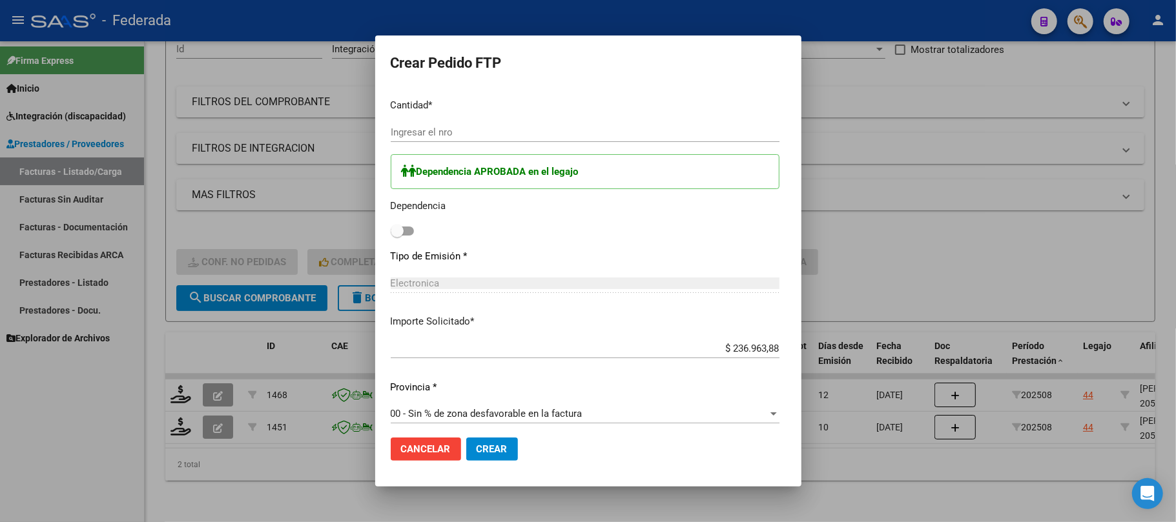
scroll to position [516, 0]
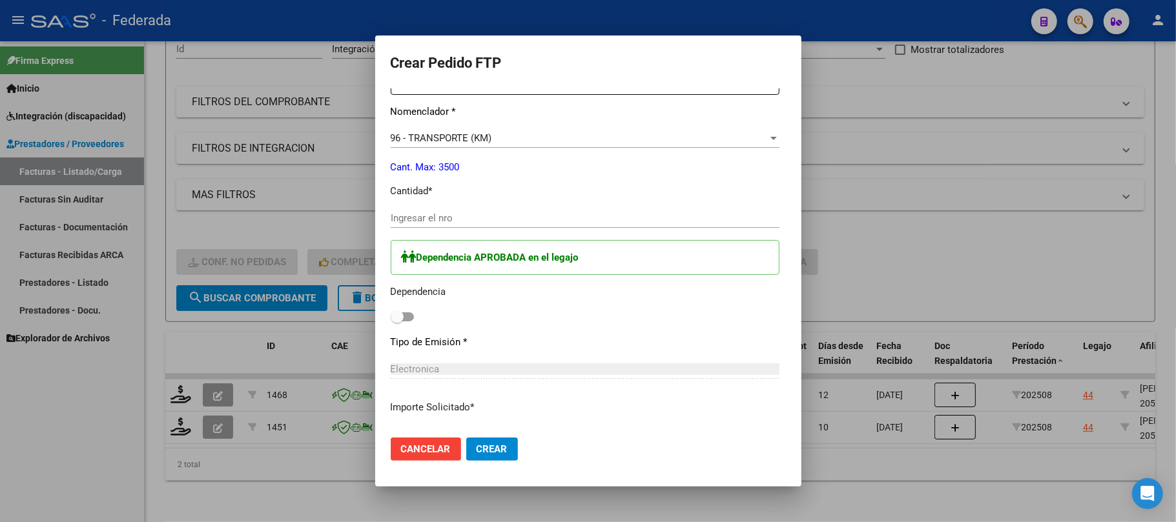
click at [399, 220] on input "Ingresar el nro" at bounding box center [585, 218] width 389 height 12
type input "324"
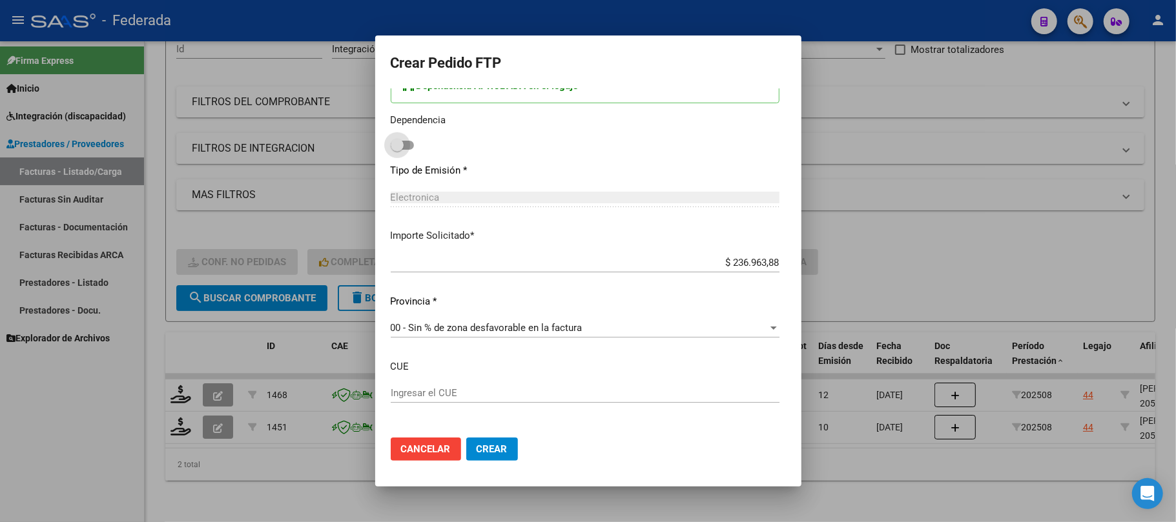
click at [391, 145] on span at bounding box center [397, 145] width 13 height 13
click at [396, 150] on input "checkbox" at bounding box center [396, 150] width 1 height 1
checkbox input "true"
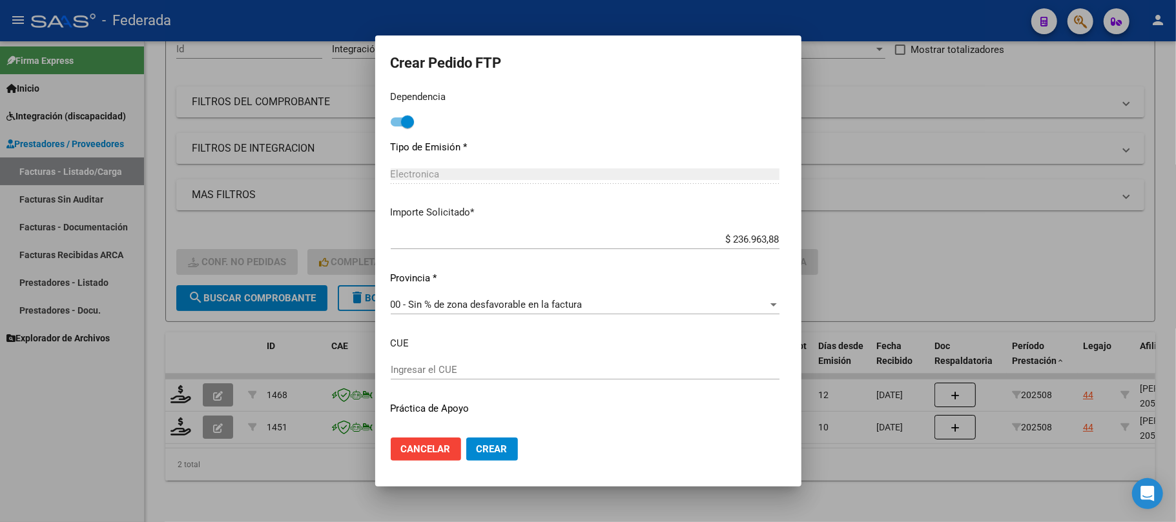
scroll to position [741, 0]
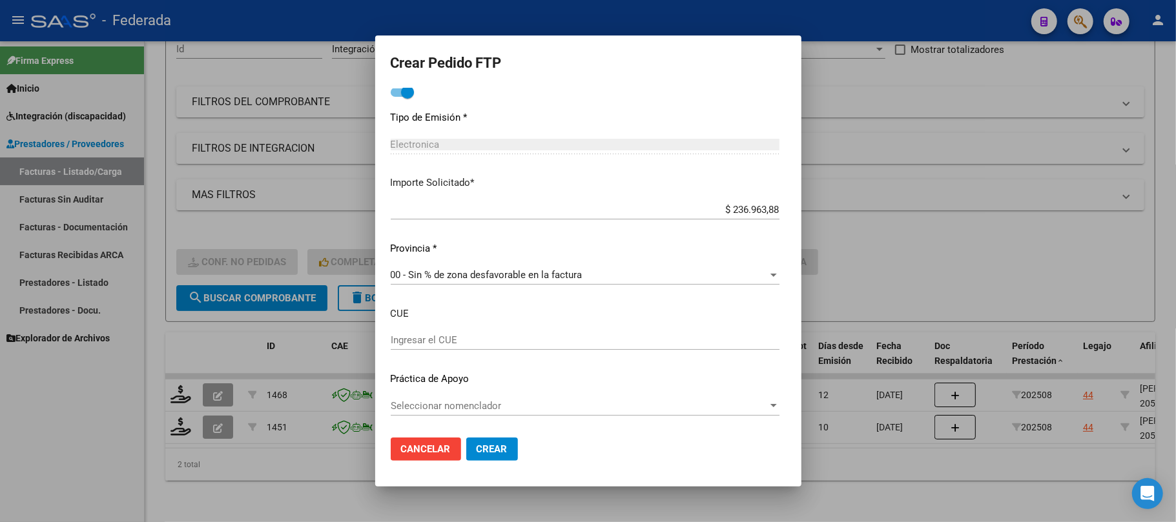
click at [476, 448] on span "Crear" at bounding box center [491, 450] width 31 height 12
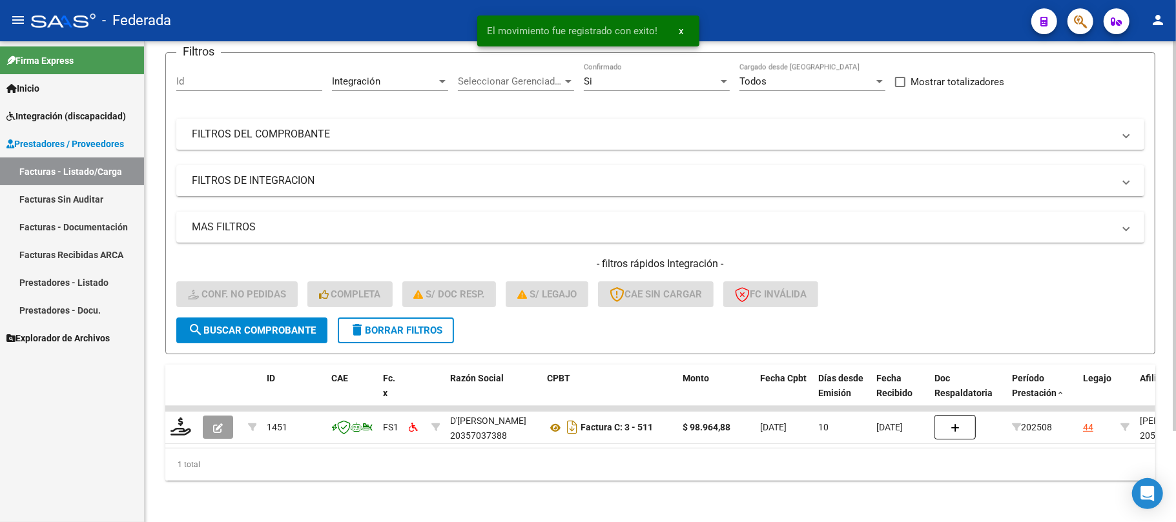
scroll to position [112, 0]
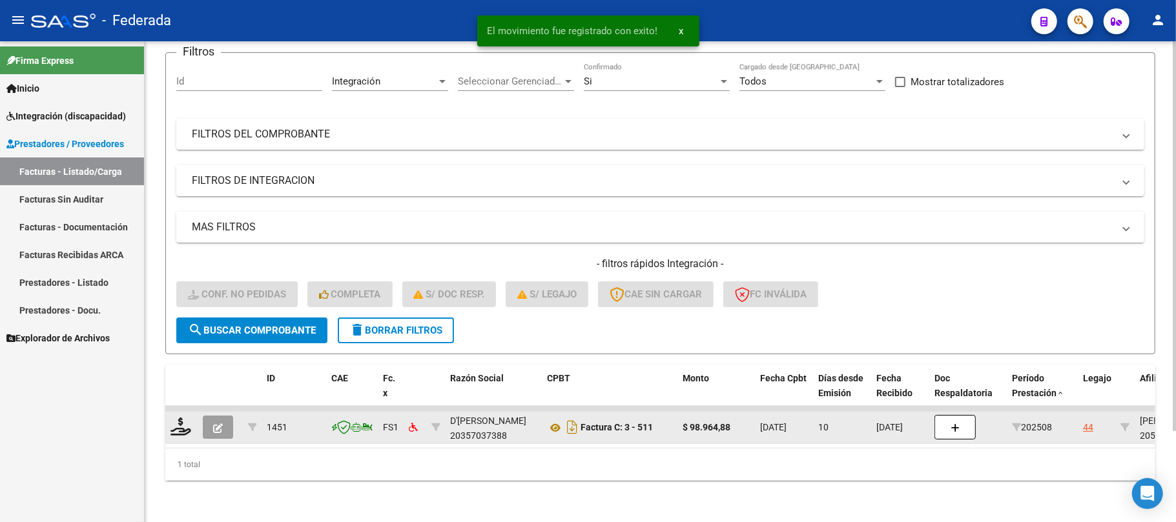
click at [179, 424] on div at bounding box center [181, 428] width 22 height 20
click at [184, 422] on icon at bounding box center [180, 427] width 21 height 18
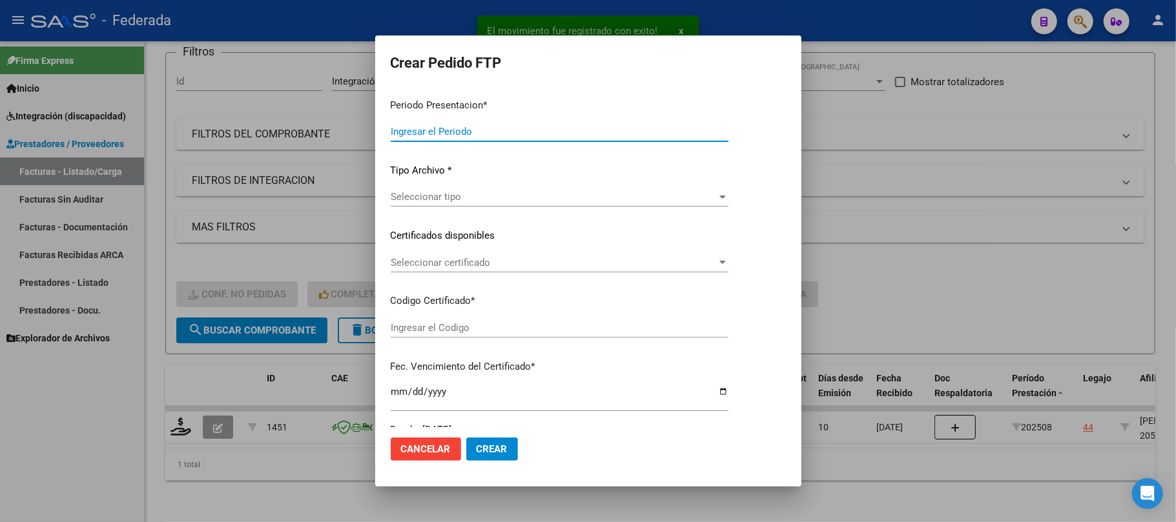
type input "202508"
type input "$ 98.964,88"
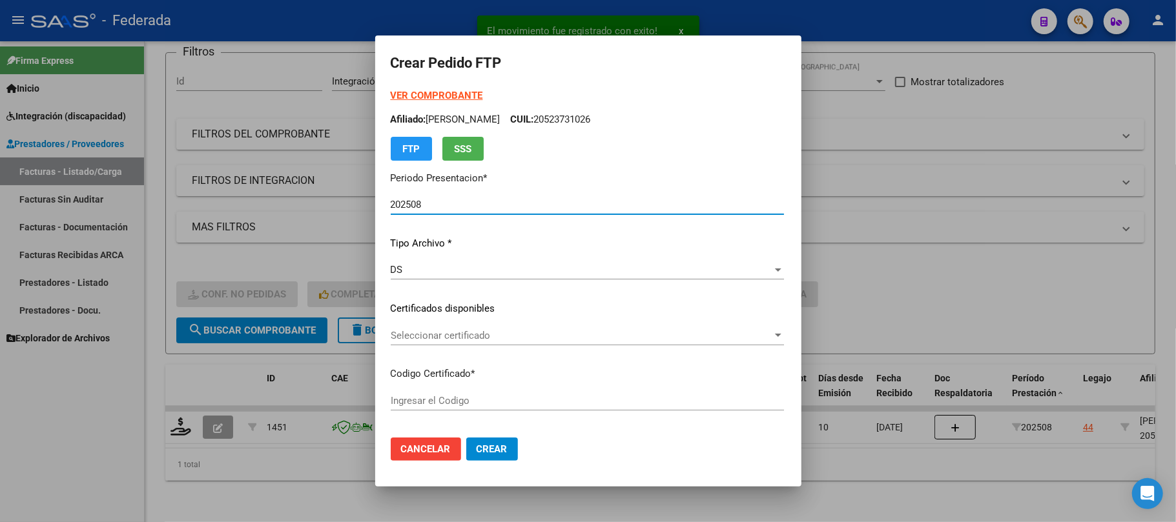
type input "ARG02000523731022018080920250809SFE164"
type input "2025-08-09"
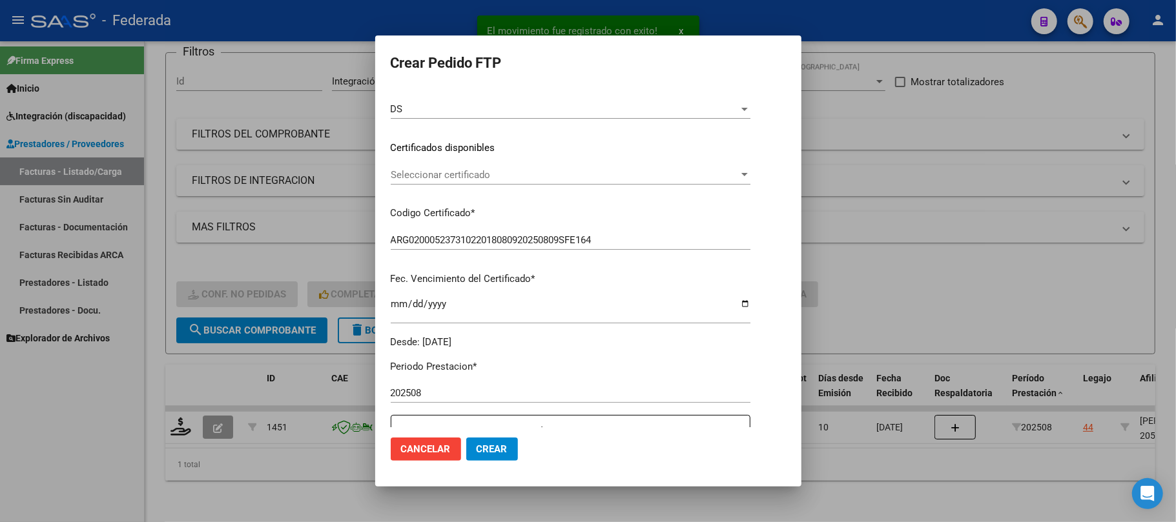
scroll to position [172, 0]
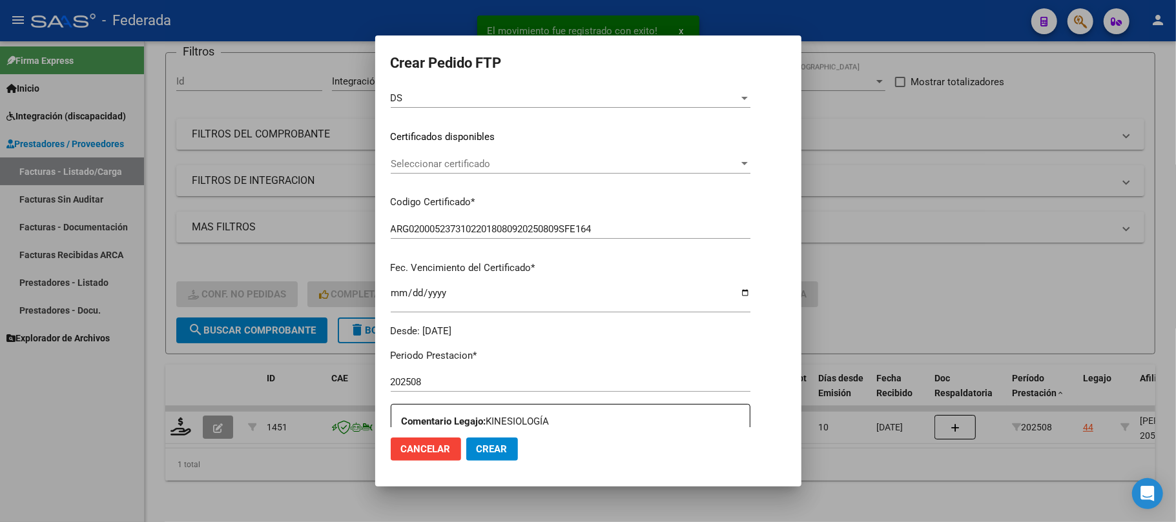
click at [447, 172] on div "Seleccionar certificado Seleccionar certificado" at bounding box center [571, 163] width 360 height 19
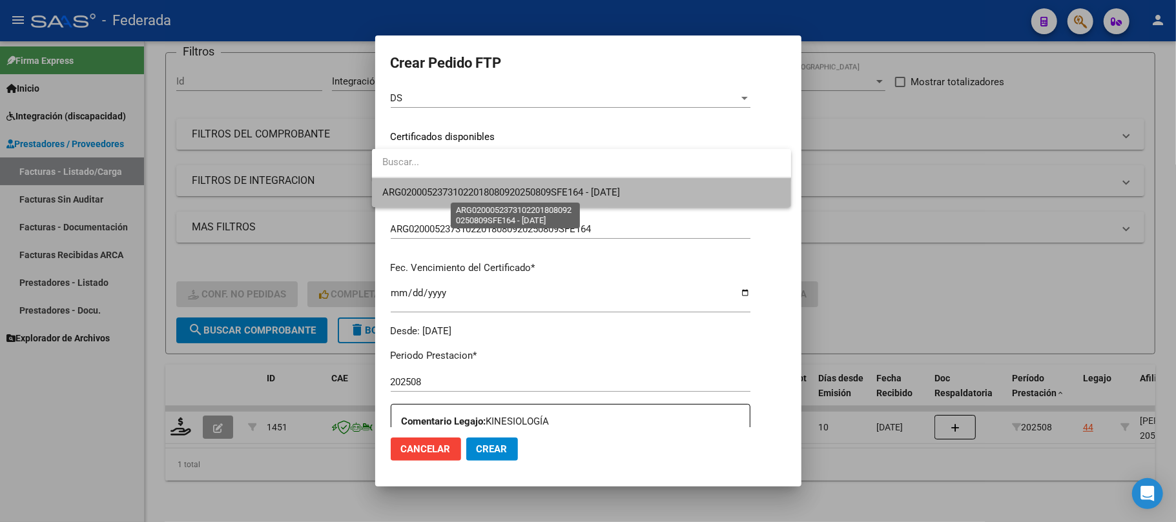
click at [454, 191] on span "ARG02000523731022018080920250809SFE164 - 2025-08-09" at bounding box center [501, 193] width 238 height 12
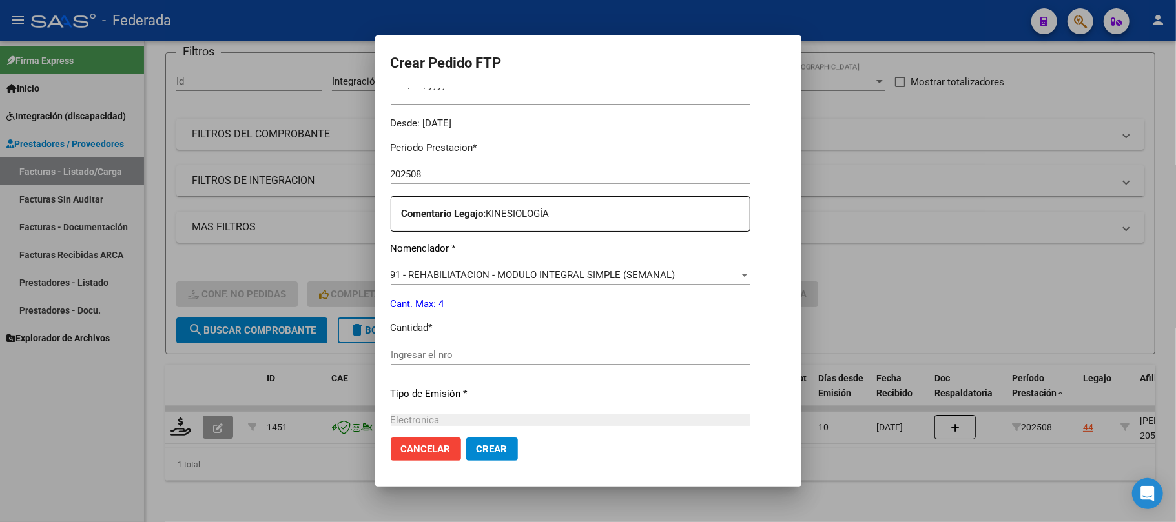
scroll to position [430, 0]
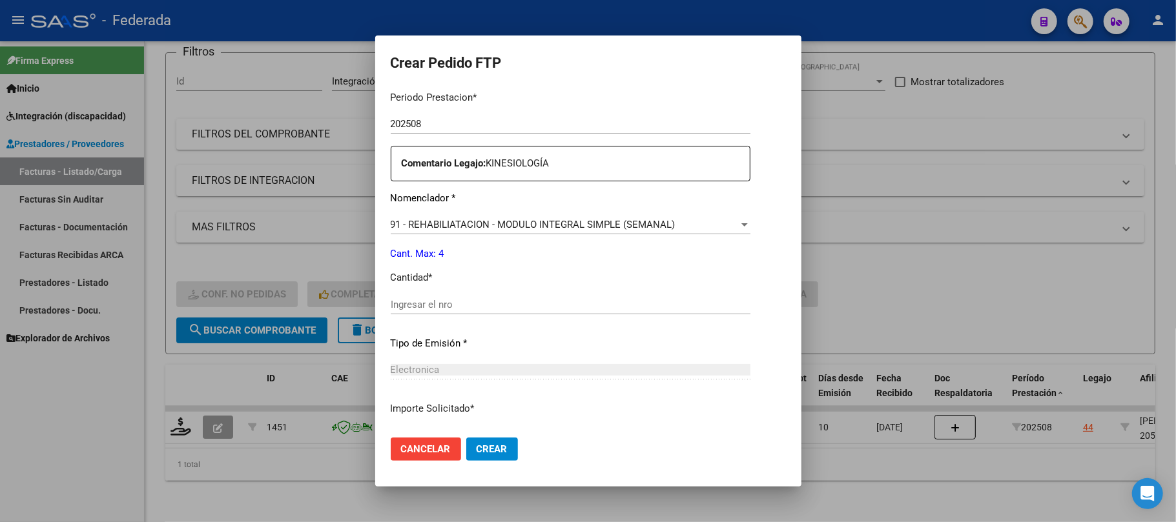
click at [458, 288] on div "Periodo Prestacion * 202508 Ingresar el Periodo Prestacion Comentario Legajo: K…" at bounding box center [571, 302] width 360 height 442
click at [455, 302] on input "Ingresar el nro" at bounding box center [571, 305] width 360 height 12
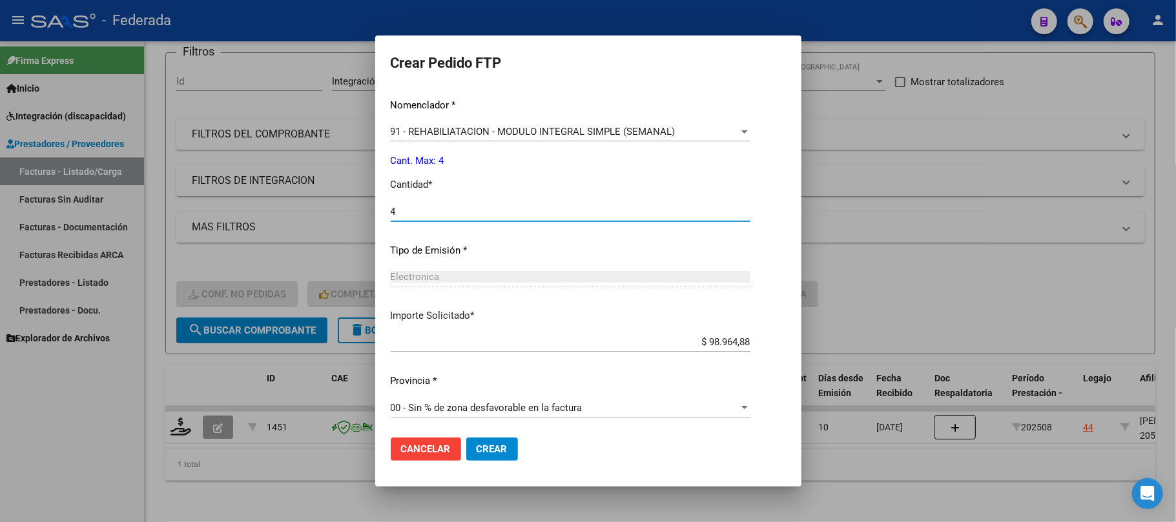
scroll to position [524, 0]
type input "4"
click at [476, 450] on span "Crear" at bounding box center [491, 450] width 31 height 12
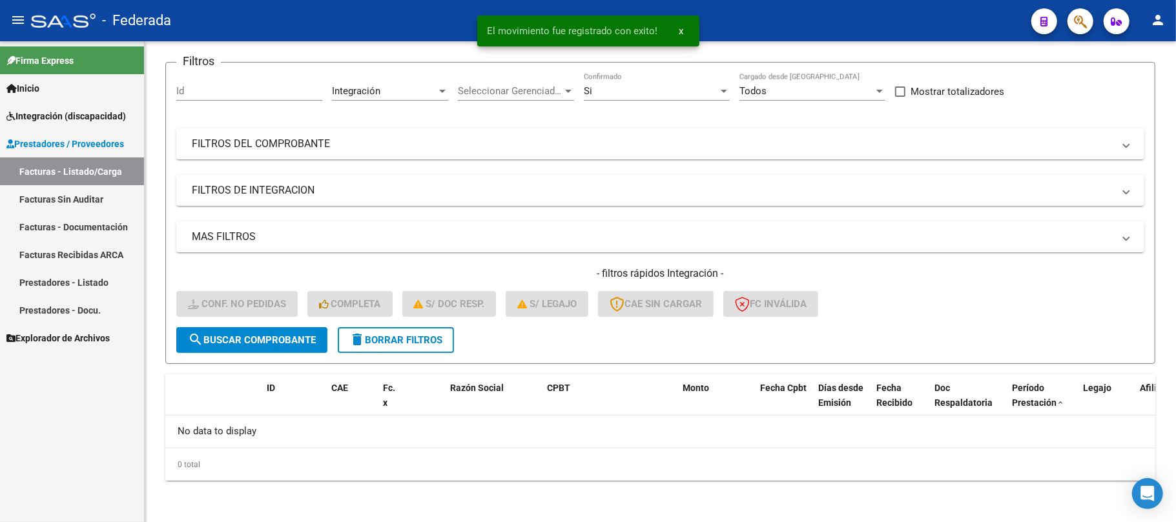
scroll to position [89, 0]
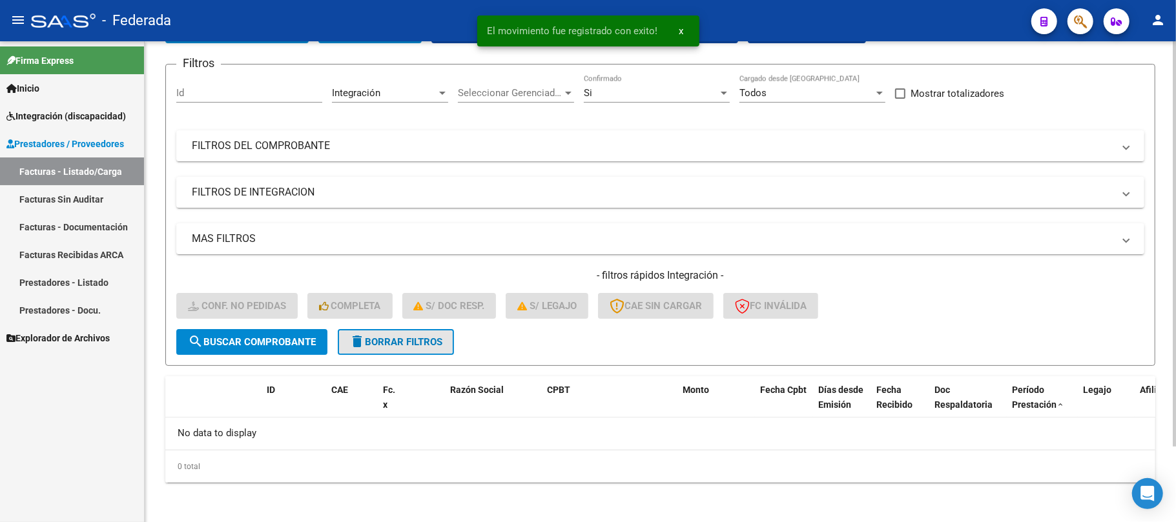
click at [420, 336] on span "delete Borrar Filtros" at bounding box center [395, 342] width 93 height 12
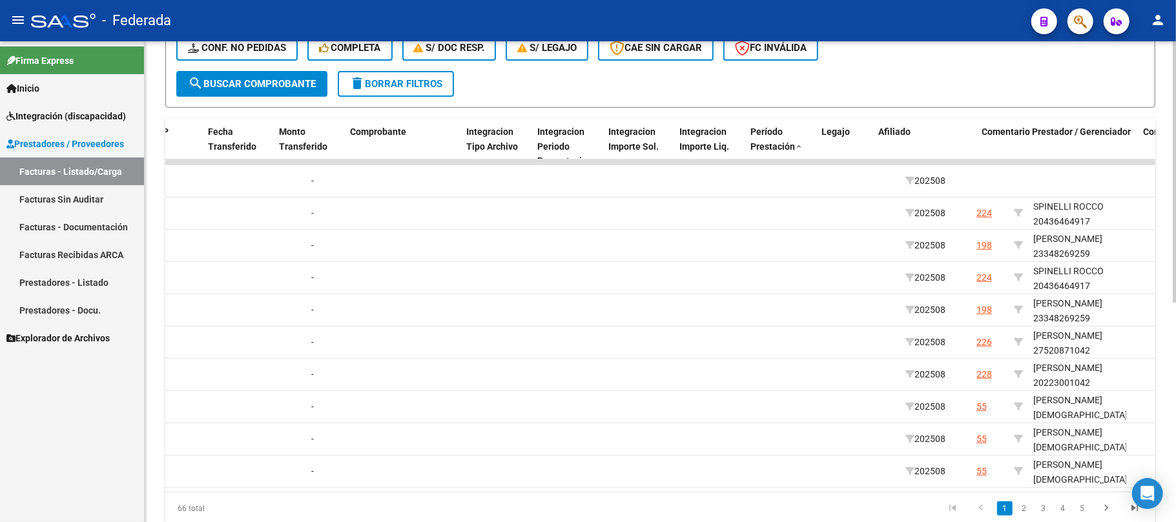
scroll to position [0, 1305]
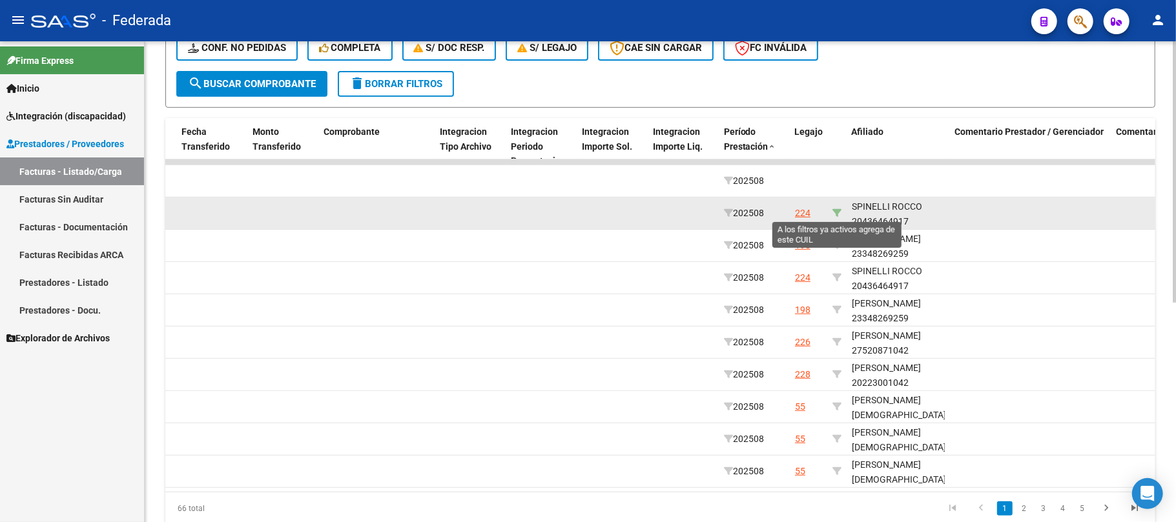
click at [838, 209] on icon at bounding box center [836, 213] width 9 height 9
type input "20436464917"
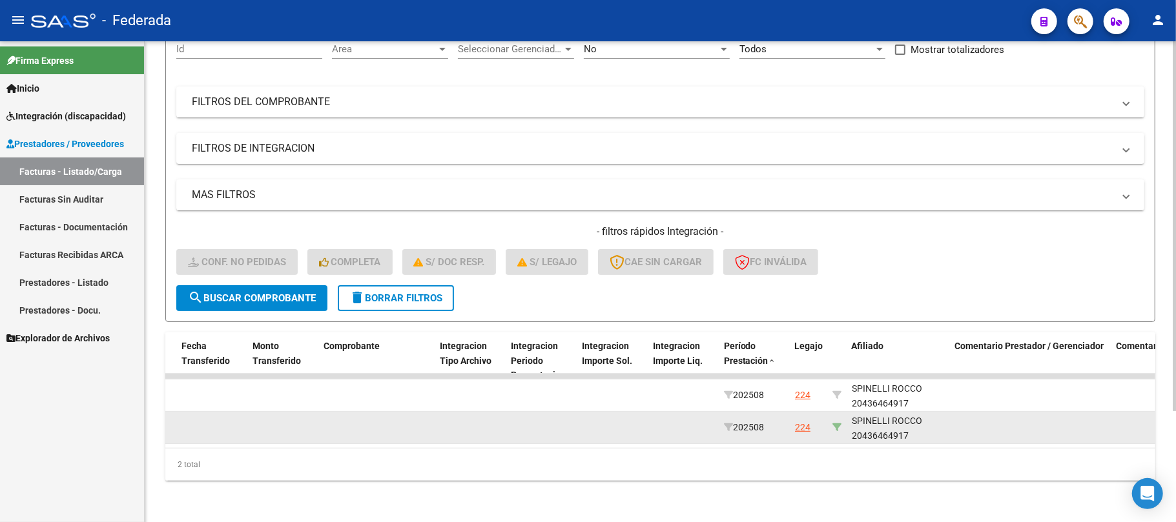
scroll to position [145, 0]
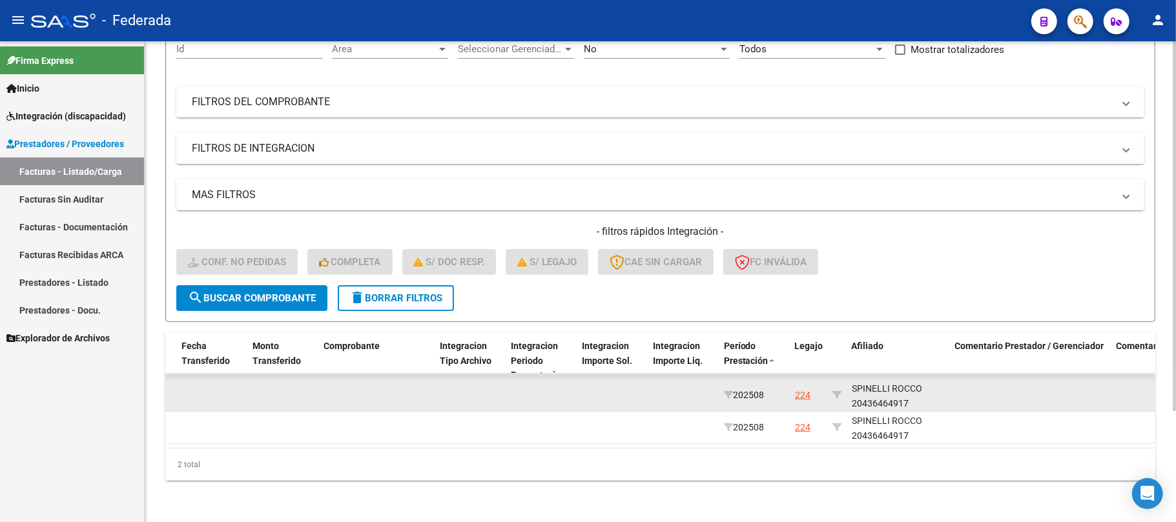
click at [877, 393] on div "SPINELLI ROCCO 20436464917" at bounding box center [898, 397] width 93 height 30
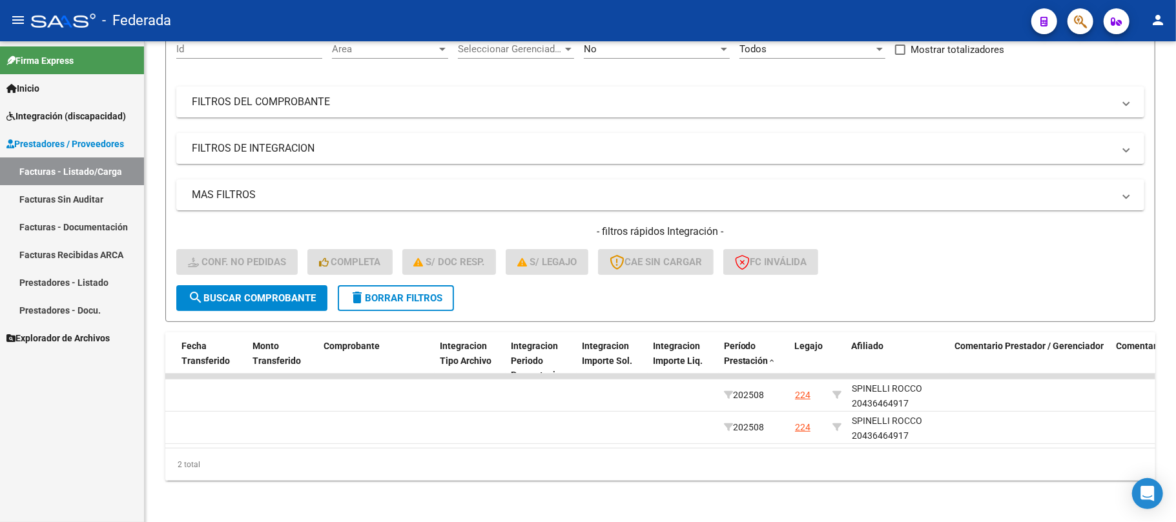
copy div "20436464917"
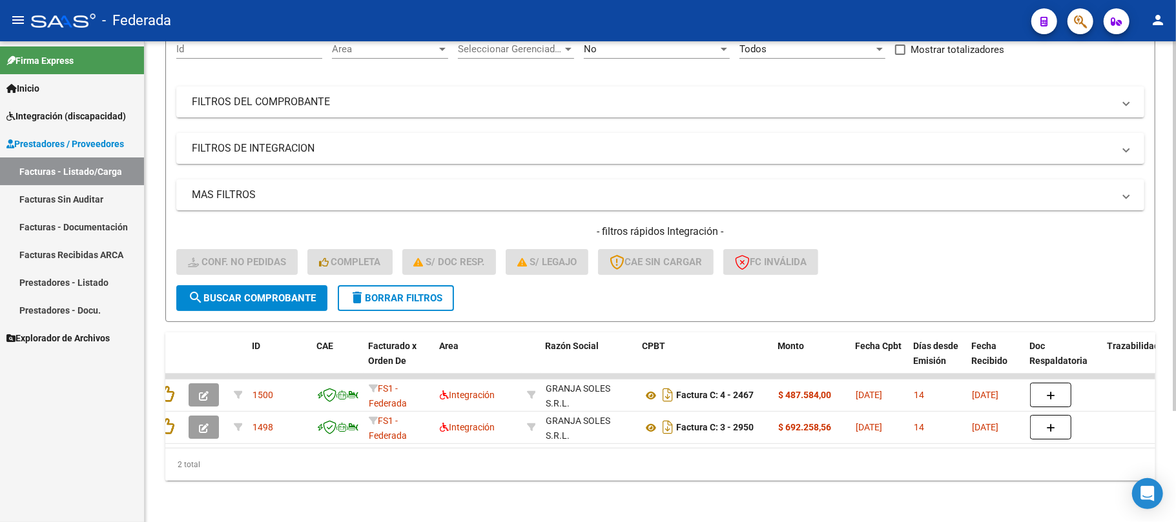
scroll to position [0, 0]
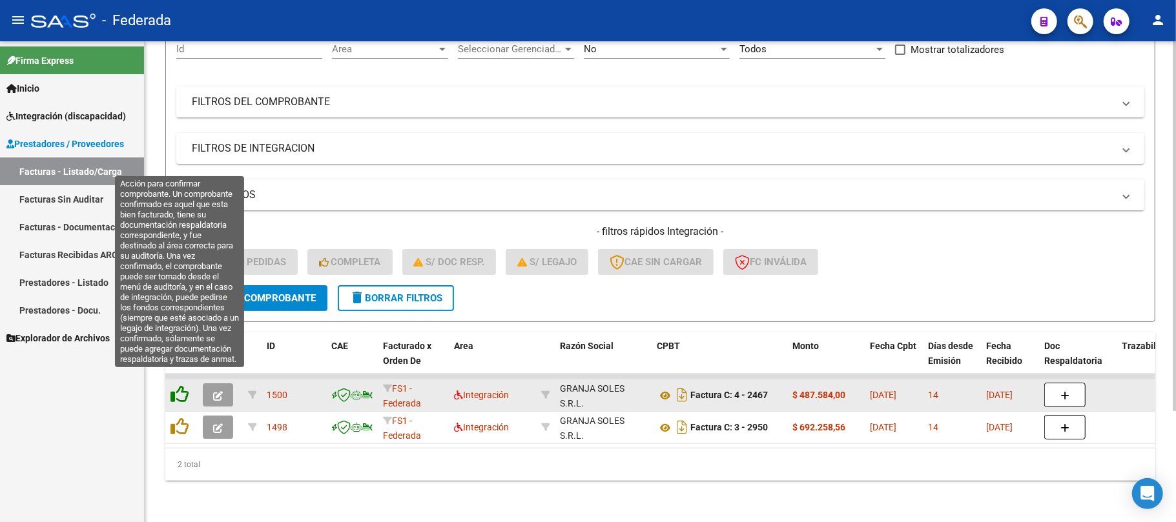
click at [177, 385] on icon at bounding box center [179, 394] width 18 height 18
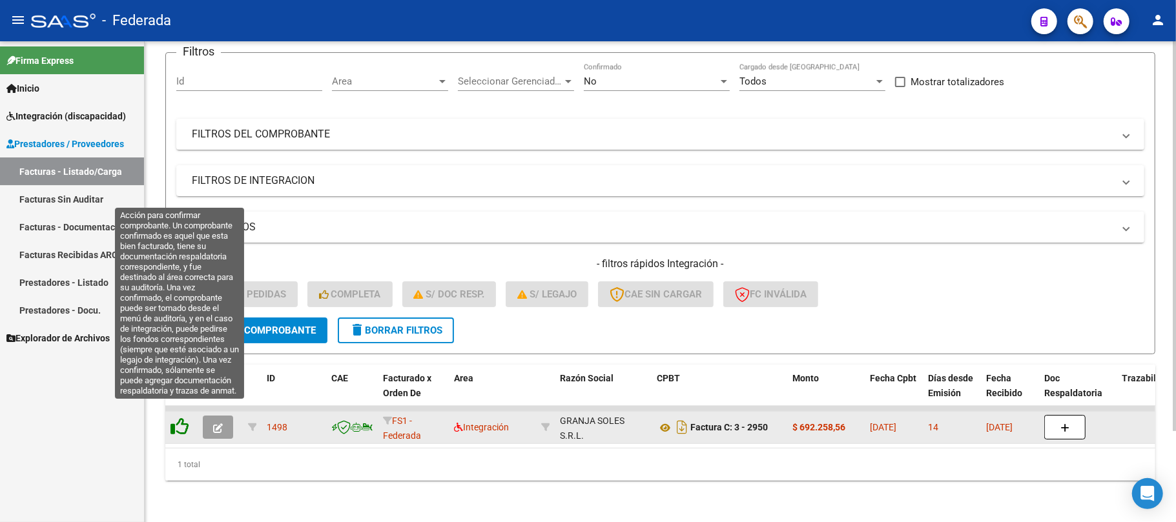
click at [176, 418] on icon at bounding box center [179, 427] width 18 height 18
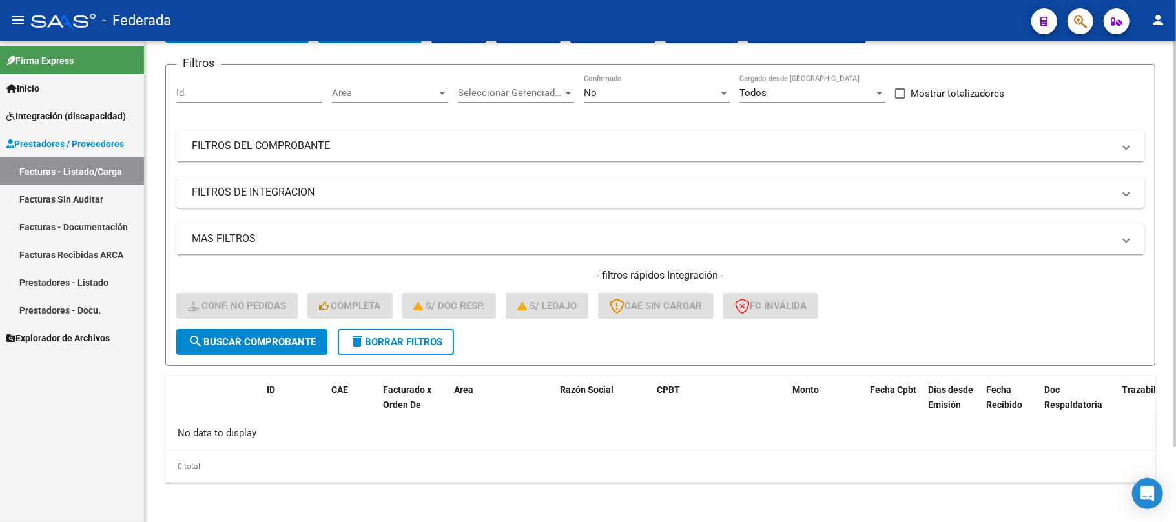
click at [405, 339] on span "delete Borrar Filtros" at bounding box center [395, 342] width 93 height 12
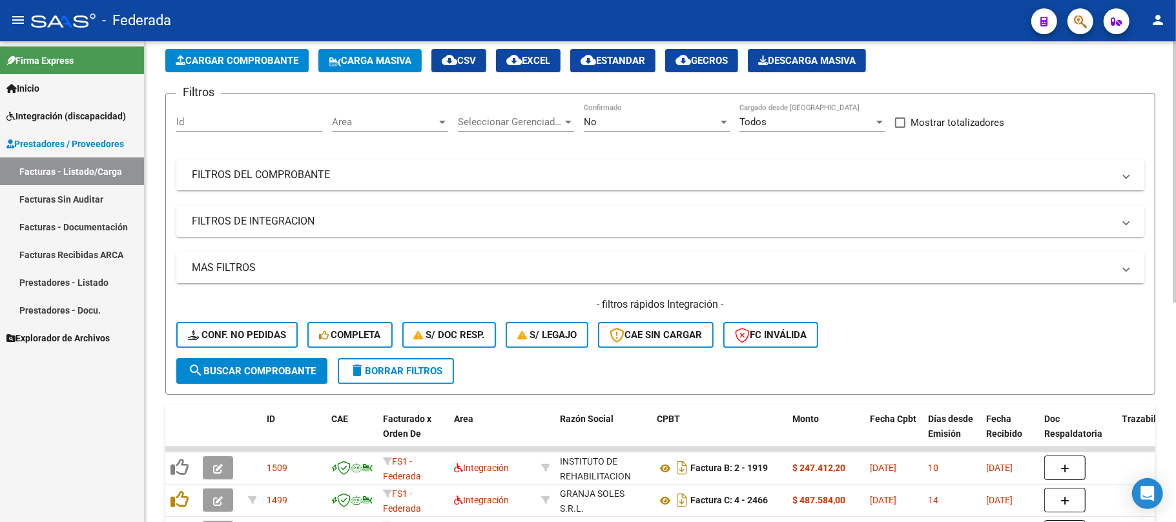
scroll to position [89, 0]
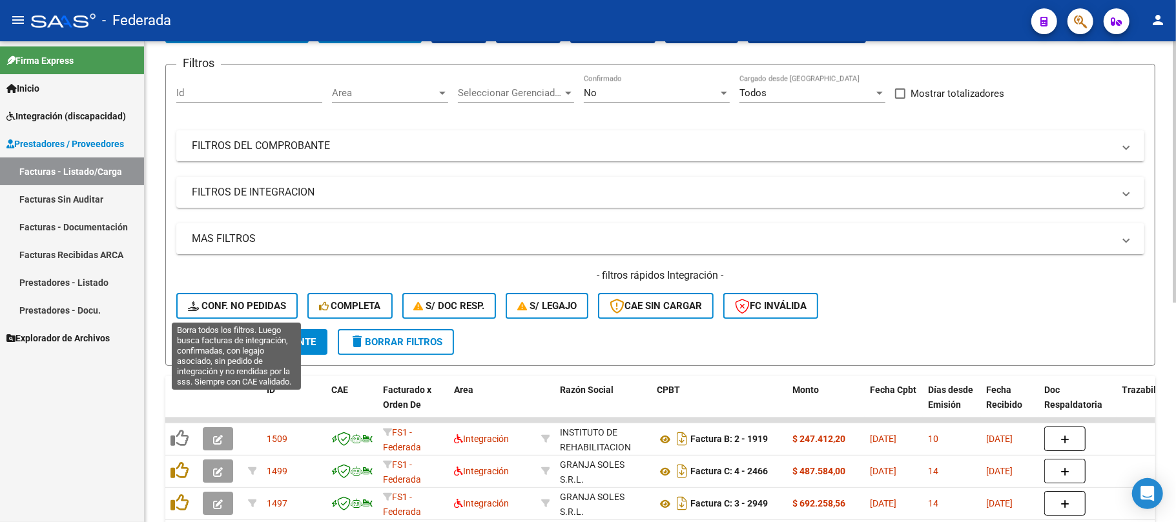
click at [266, 303] on span "Conf. no pedidas" at bounding box center [237, 306] width 98 height 12
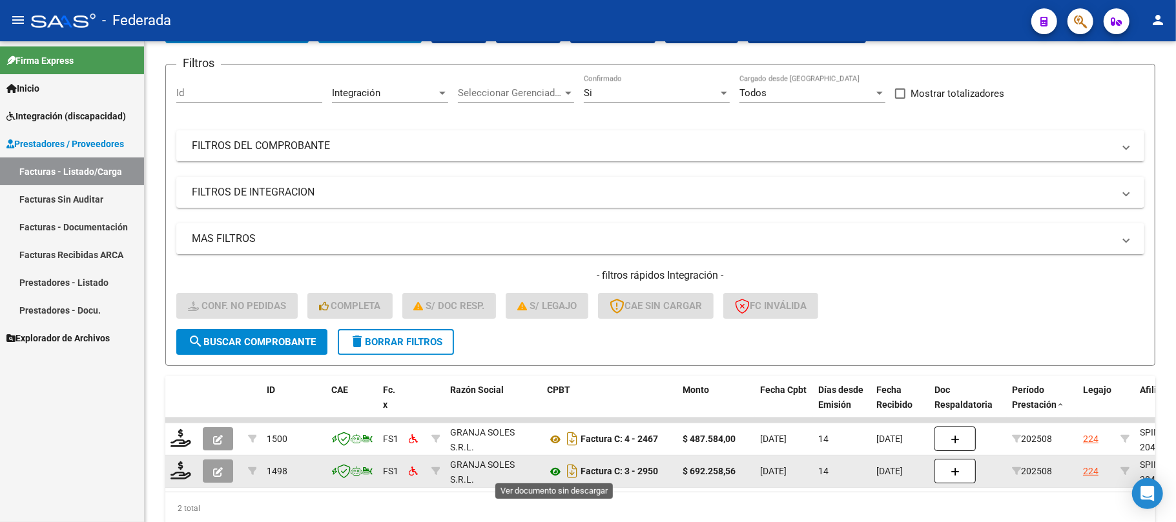
click at [554, 470] on icon at bounding box center [555, 471] width 17 height 15
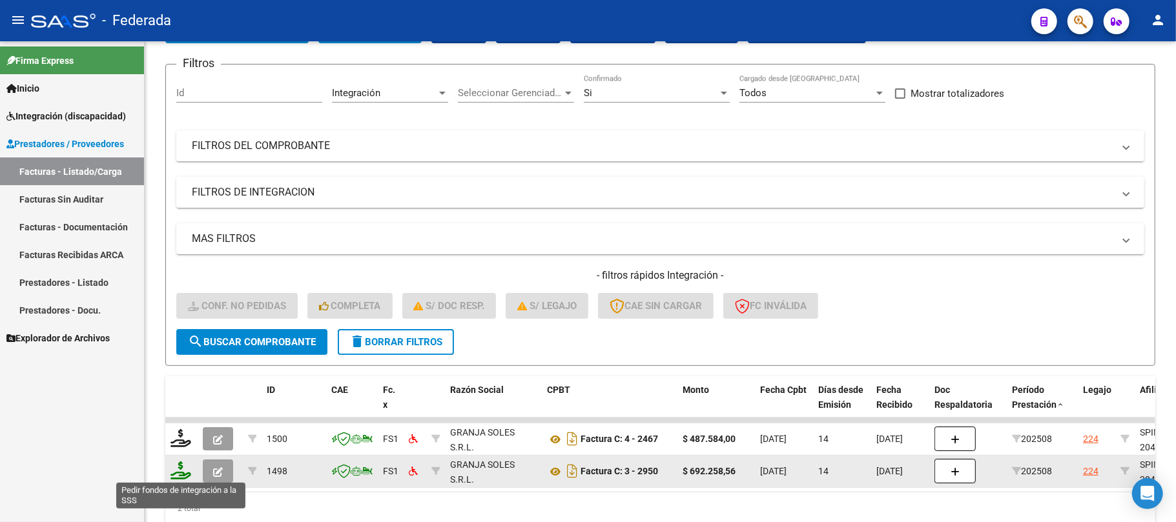
click at [181, 471] on icon at bounding box center [180, 471] width 21 height 18
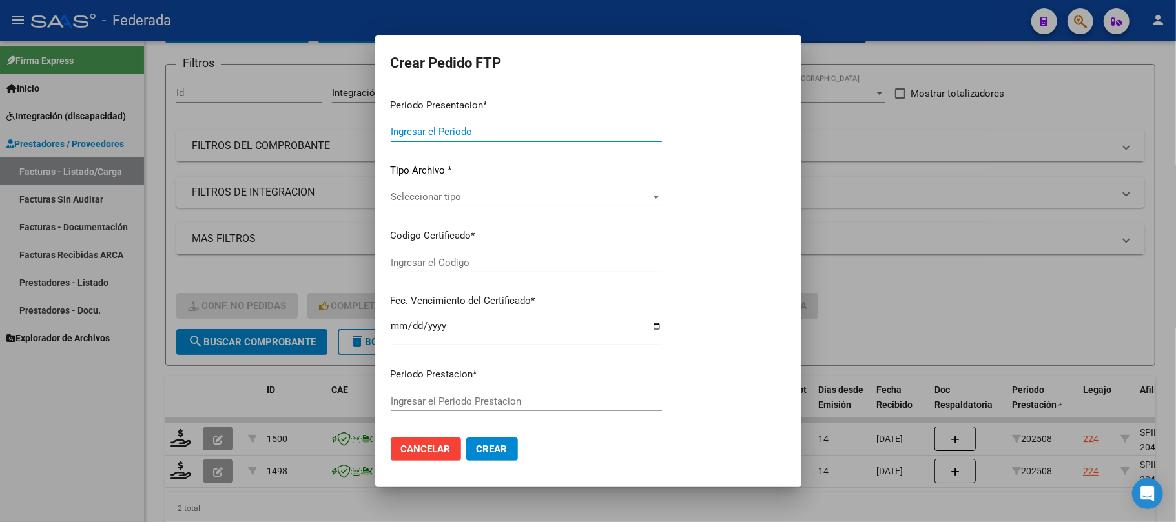
type input "202508"
type input "$ 692.258,56"
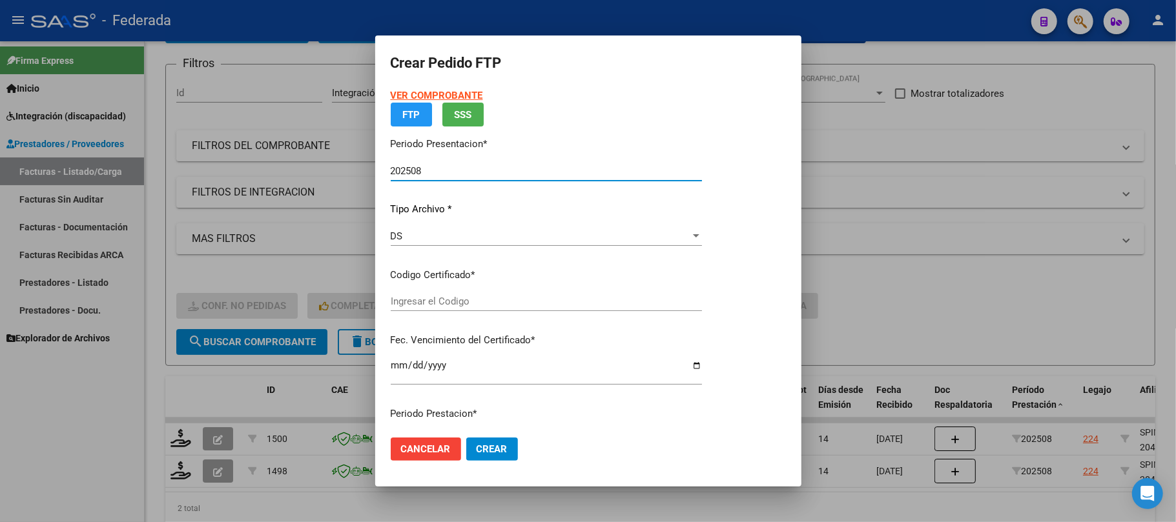
type input "ARG02000436464912022110720311107SAN168"
type input "2031-11-07"
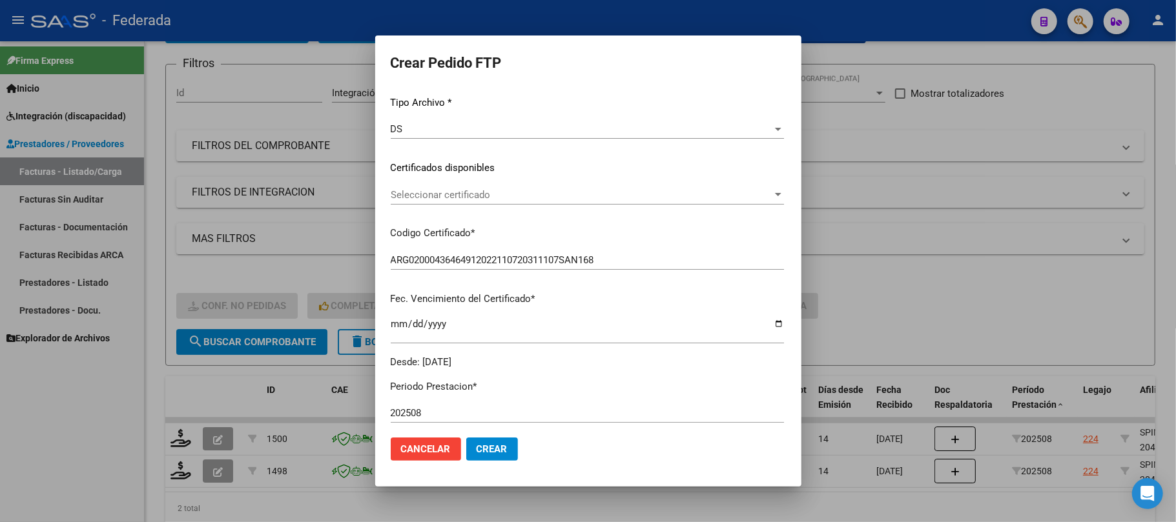
scroll to position [172, 0]
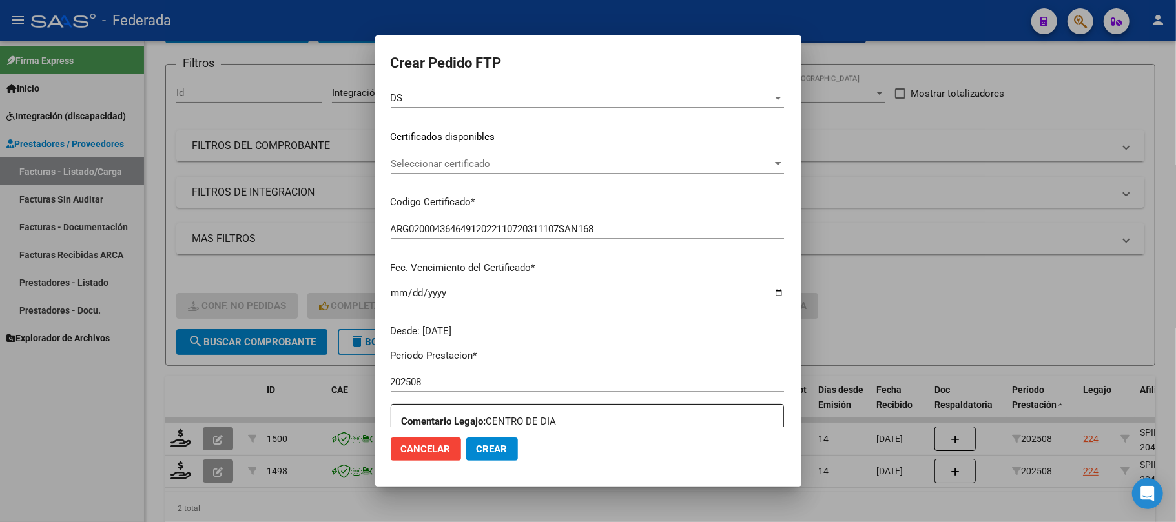
click at [431, 152] on div "VER COMPROBANTE ARCA Padrón Afiliado: SPINELLI ROCCO CUIL: 20436464917 FTP SSS …" at bounding box center [587, 128] width 393 height 422
click at [437, 169] on div "Seleccionar certificado Seleccionar certificado" at bounding box center [587, 163] width 393 height 19
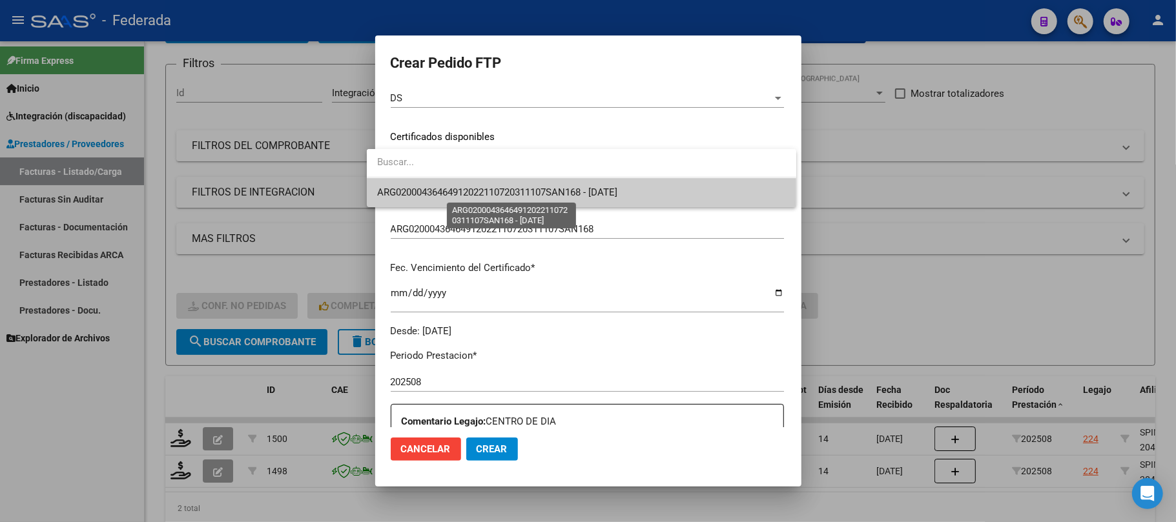
click at [439, 190] on span "ARG02000436464912022110720311107SAN168 - 2031-11-07" at bounding box center [497, 193] width 240 height 12
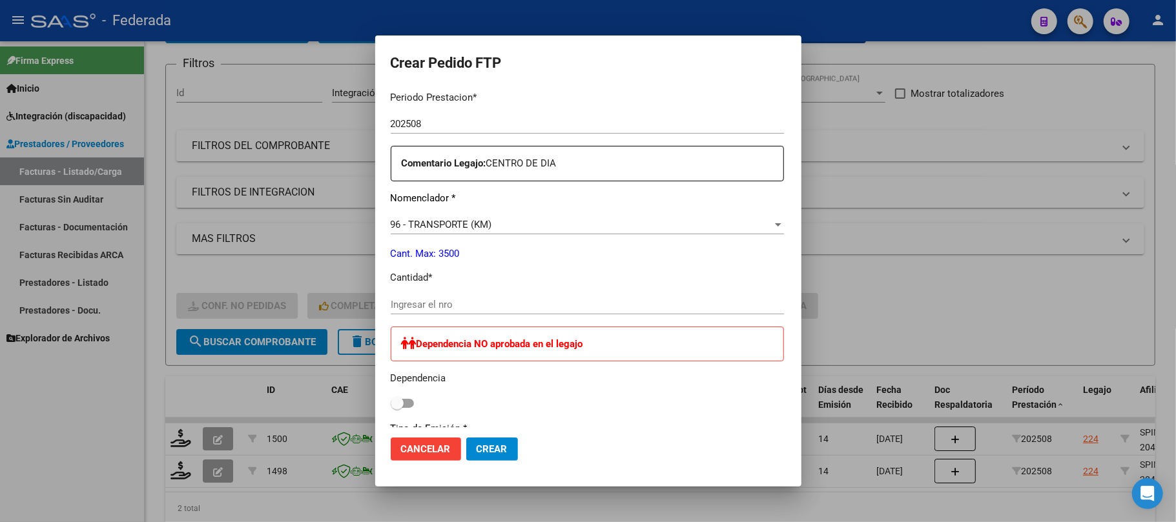
scroll to position [516, 0]
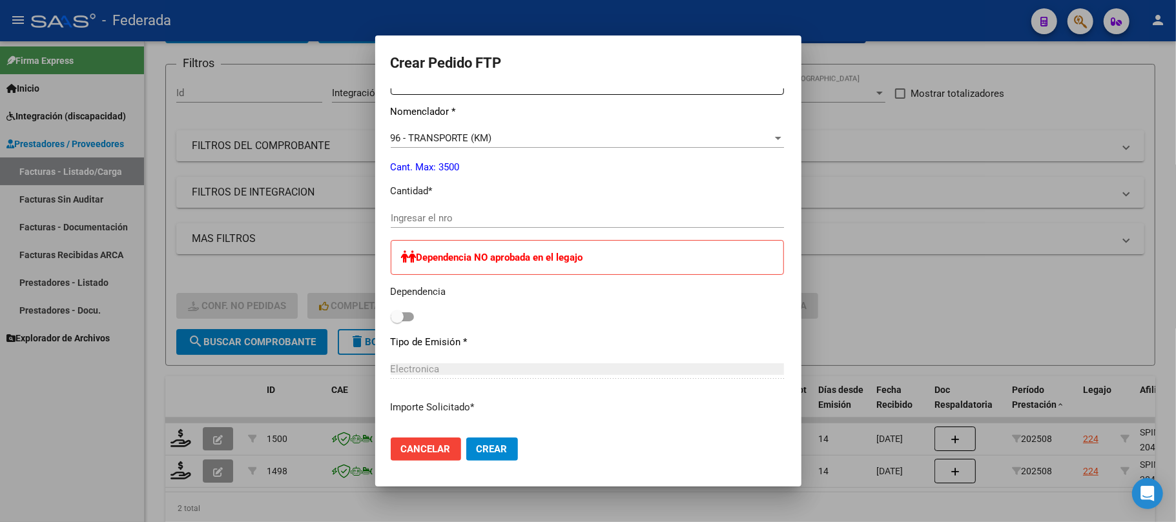
click at [422, 451] on span "Cancelar" at bounding box center [426, 450] width 50 height 12
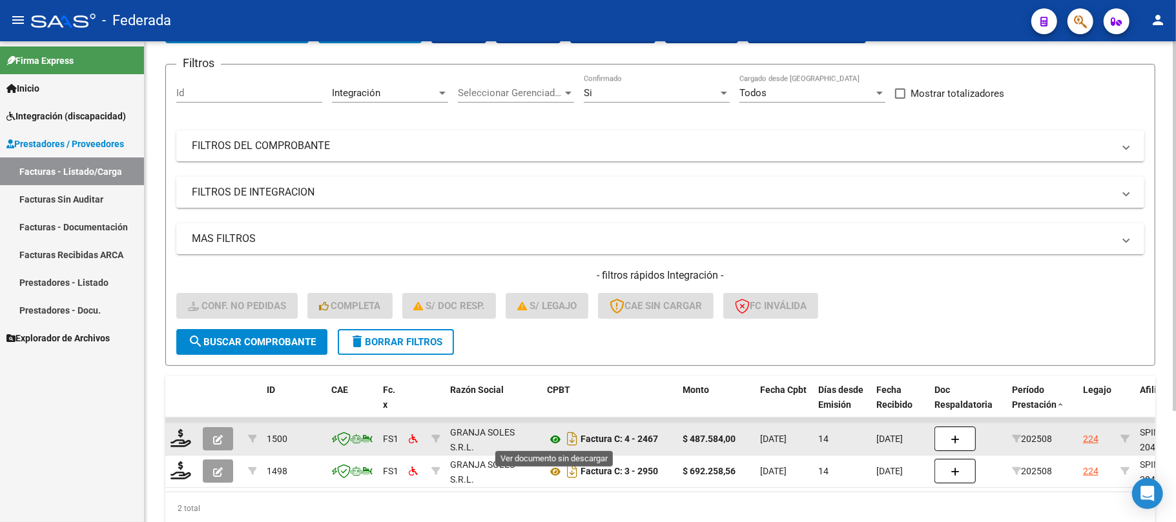
click at [557, 437] on icon at bounding box center [555, 439] width 17 height 15
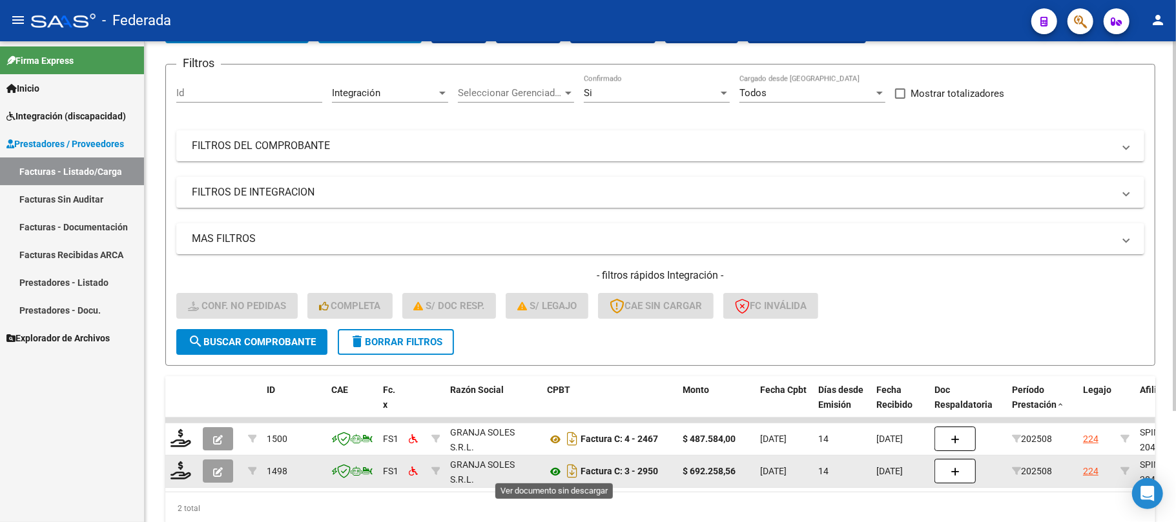
click at [549, 471] on icon at bounding box center [555, 471] width 17 height 15
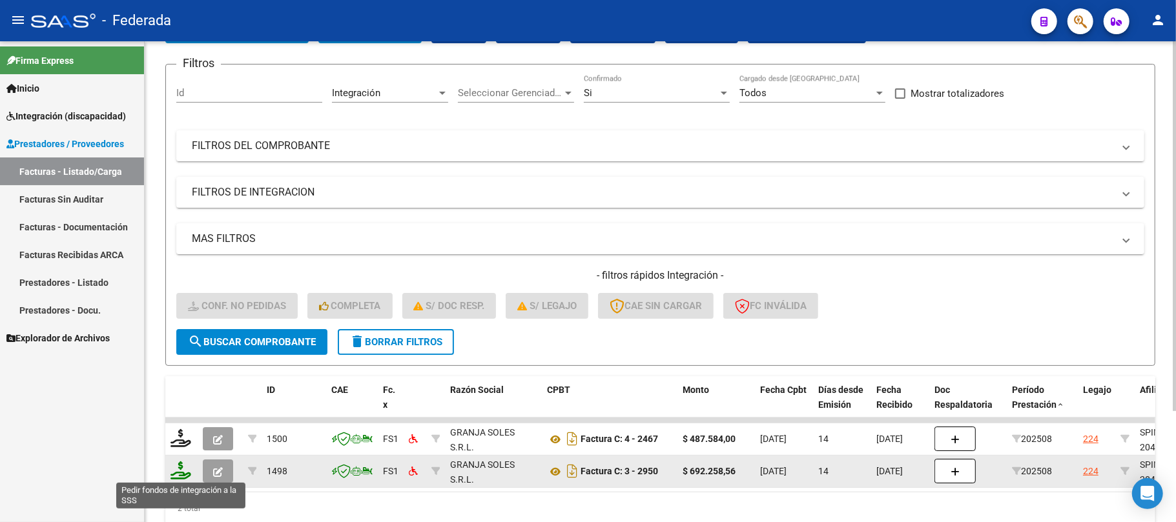
click at [174, 471] on icon at bounding box center [180, 471] width 21 height 18
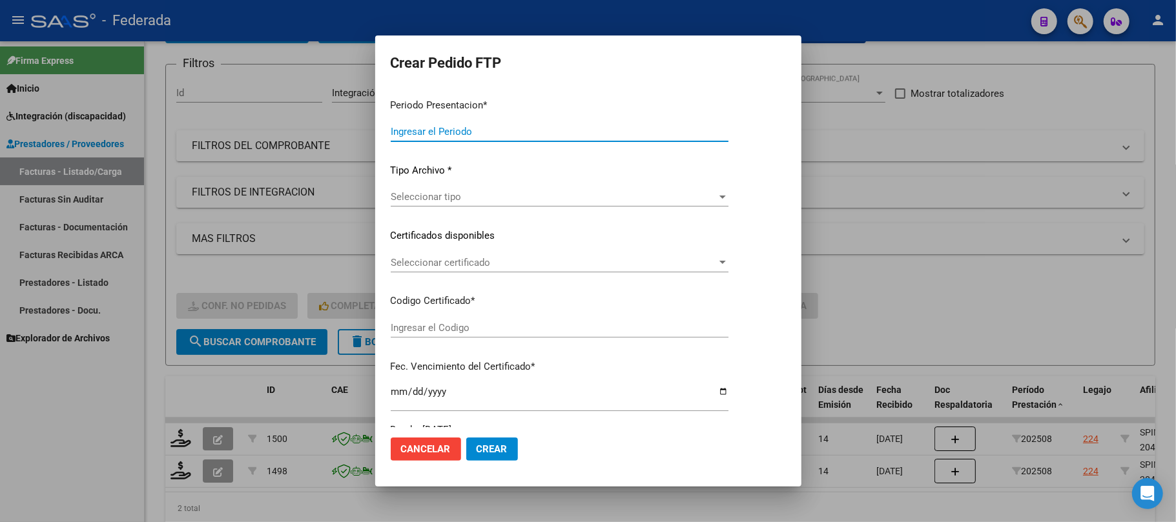
type input "202508"
type input "$ 692.258,56"
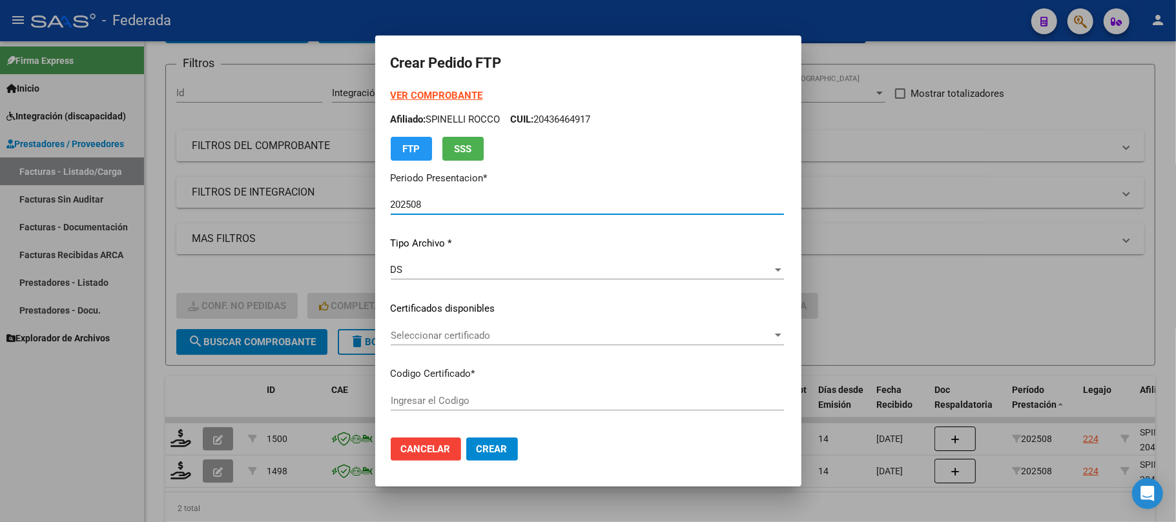
type input "ARG02000436464912022110720311107SAN168"
type input "2031-11-07"
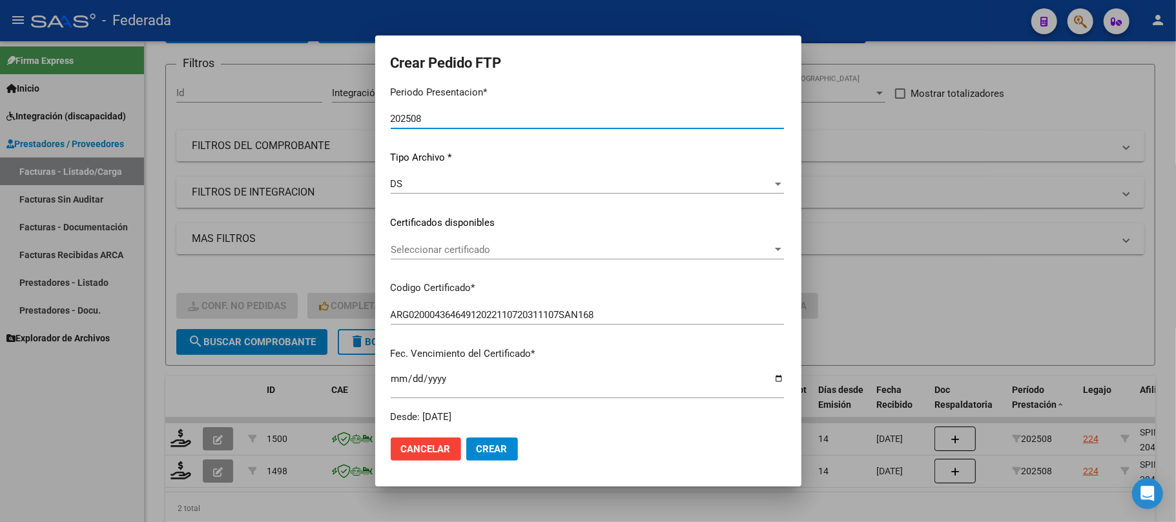
click at [413, 245] on span "Seleccionar certificado" at bounding box center [582, 250] width 382 height 12
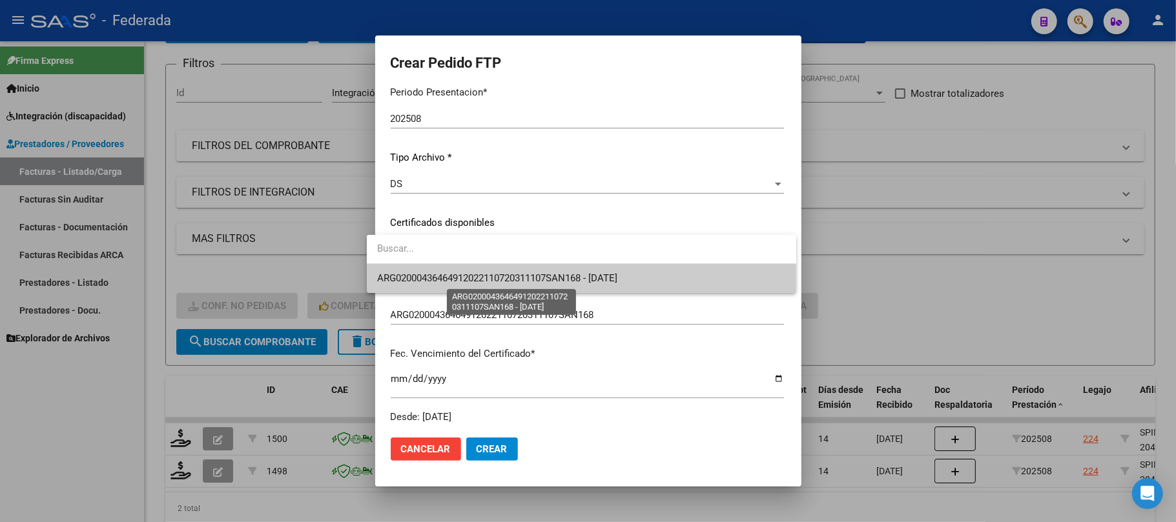
click at [417, 272] on span "ARG02000436464912022110720311107SAN168 - 2031-11-07" at bounding box center [497, 278] width 240 height 12
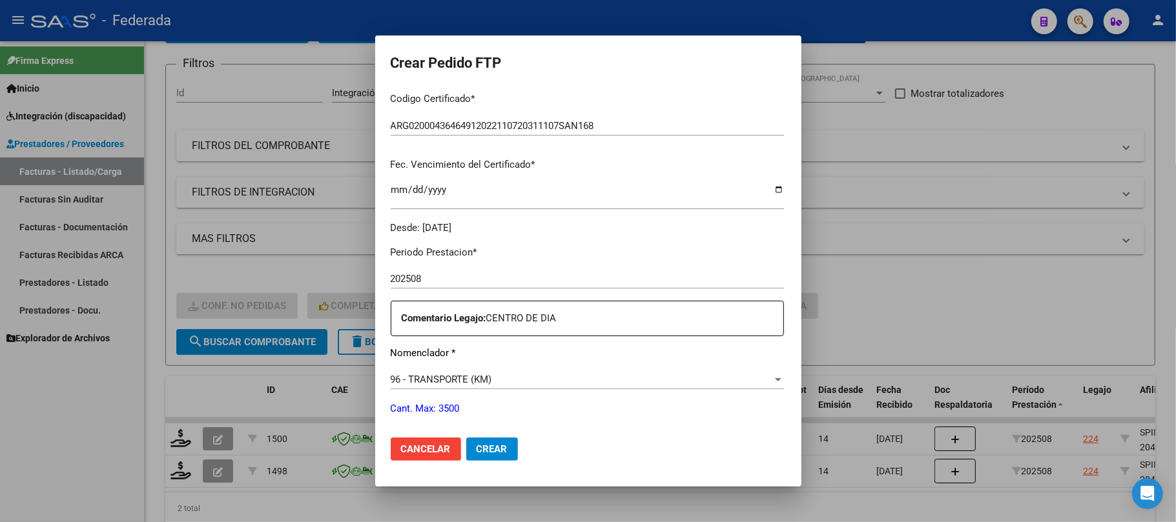
scroll to position [430, 0]
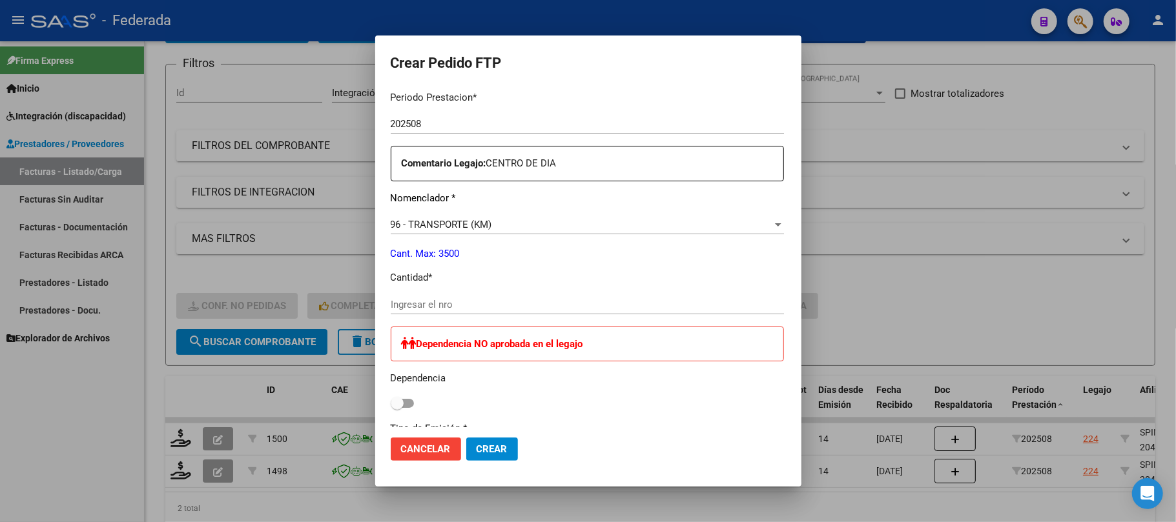
click at [417, 231] on div "96 - TRANSPORTE (KM) Seleccionar nomenclador" at bounding box center [587, 224] width 393 height 19
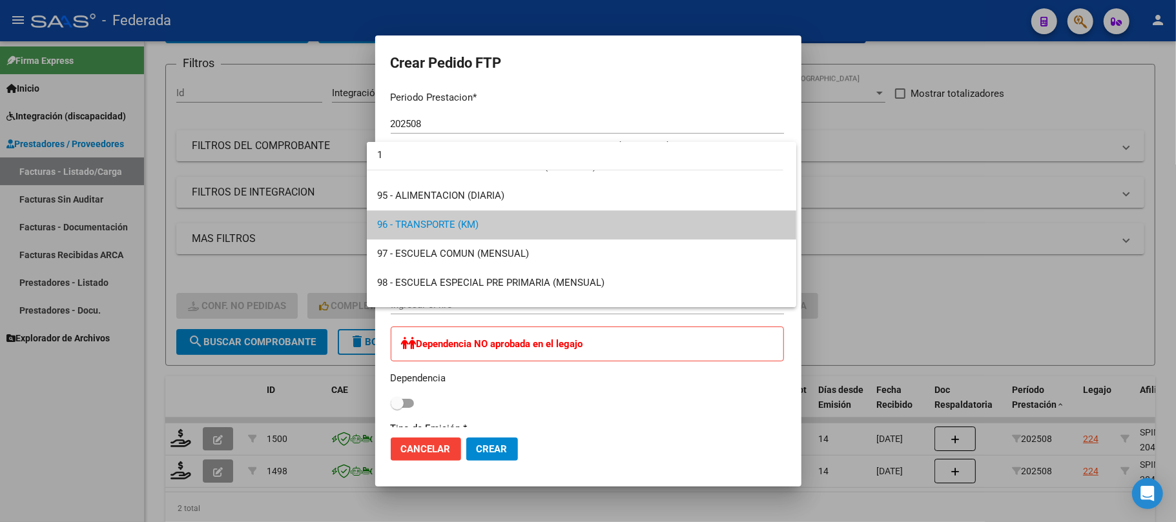
scroll to position [0, 0]
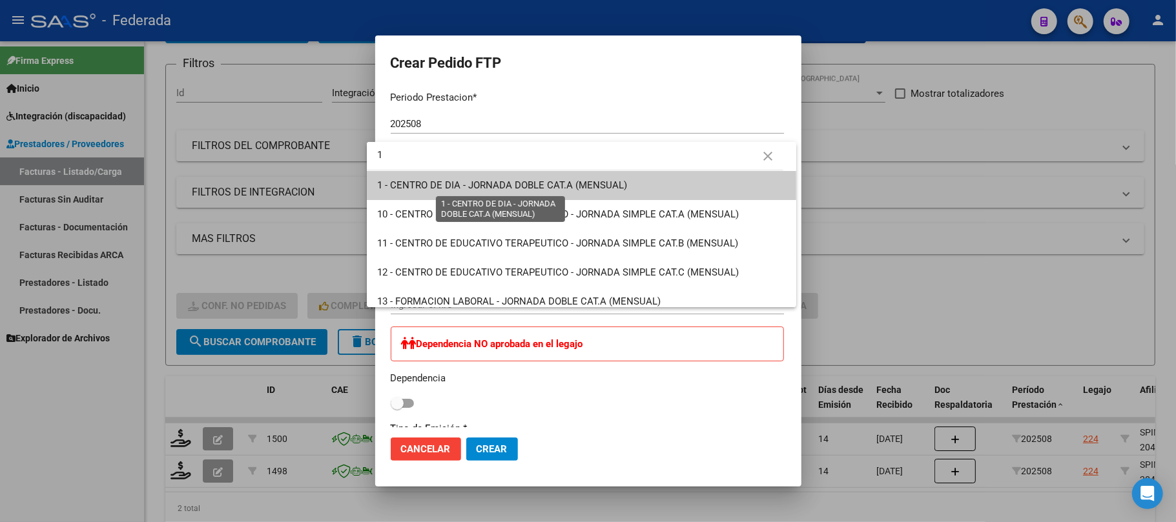
type input "1"
click at [417, 181] on span "1 - CENTRO DE DIA - JORNADA DOBLE CAT.A (MENSUAL)" at bounding box center [502, 185] width 250 height 12
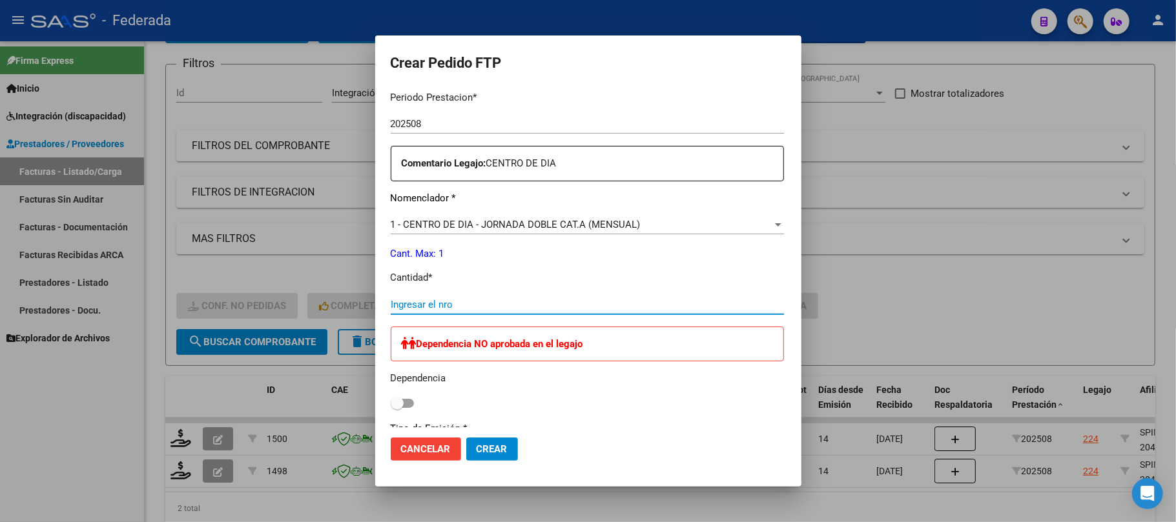
click at [398, 307] on input "Ingresar el nro" at bounding box center [587, 305] width 393 height 12
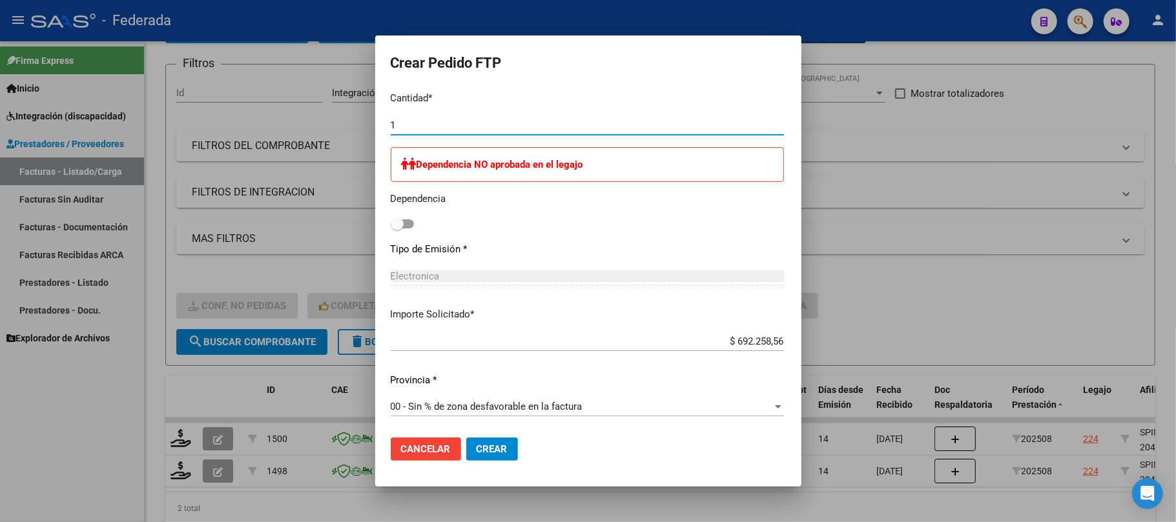
scroll to position [610, 0]
type input "1"
click at [470, 457] on button "Crear" at bounding box center [492, 449] width 52 height 23
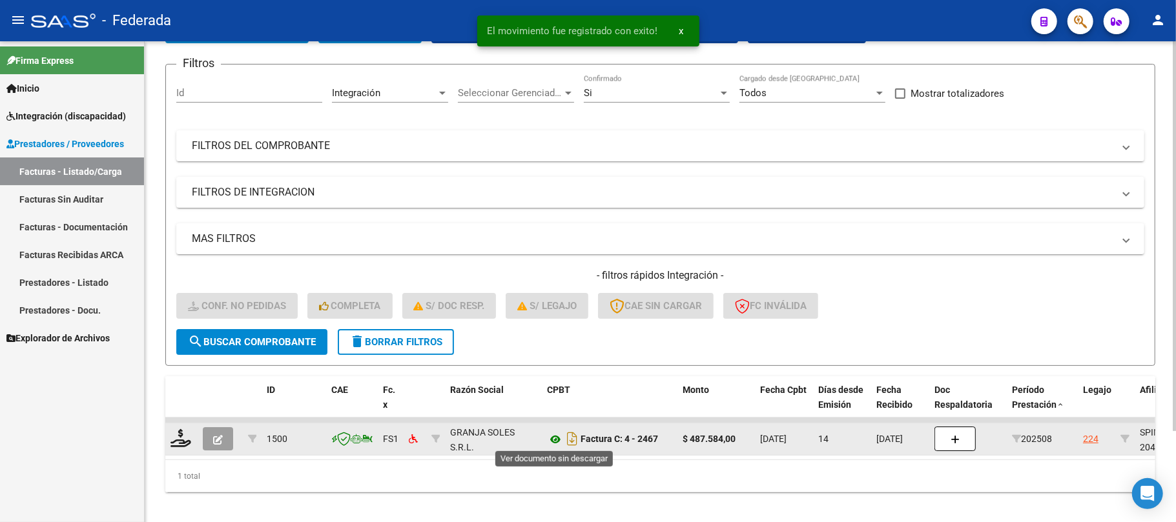
click at [553, 440] on icon at bounding box center [555, 439] width 17 height 15
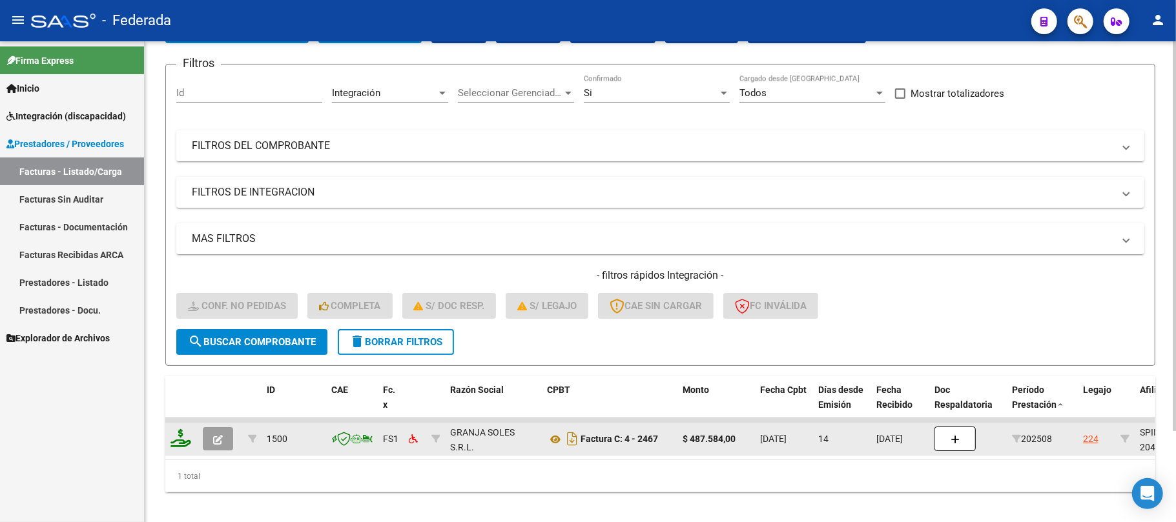
click at [187, 438] on icon at bounding box center [180, 438] width 21 height 18
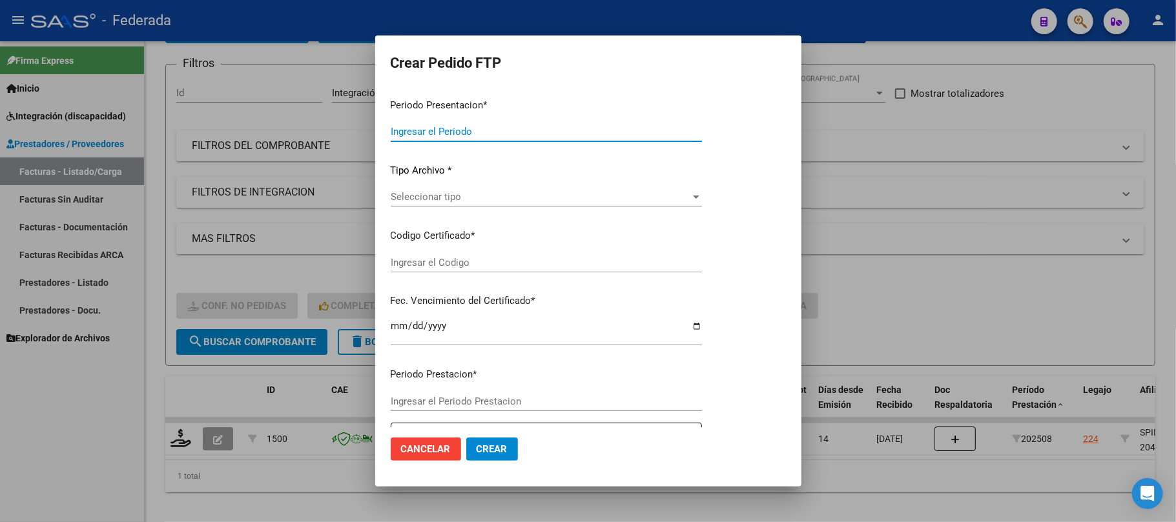
type input "202508"
type input "$ 487.584,00"
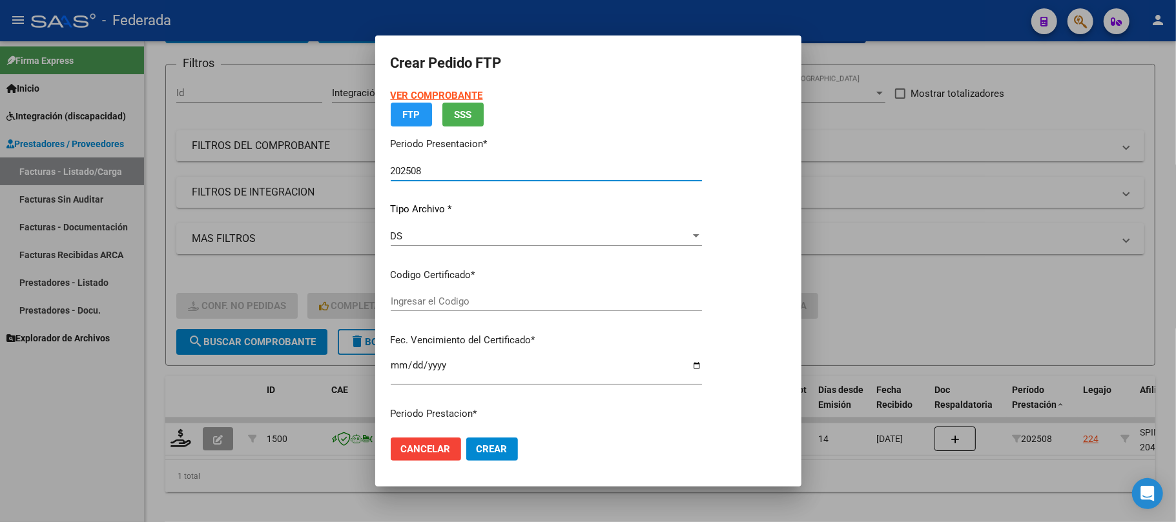
type input "ARG02000436464912022110720311107SAN168"
type input "2031-11-07"
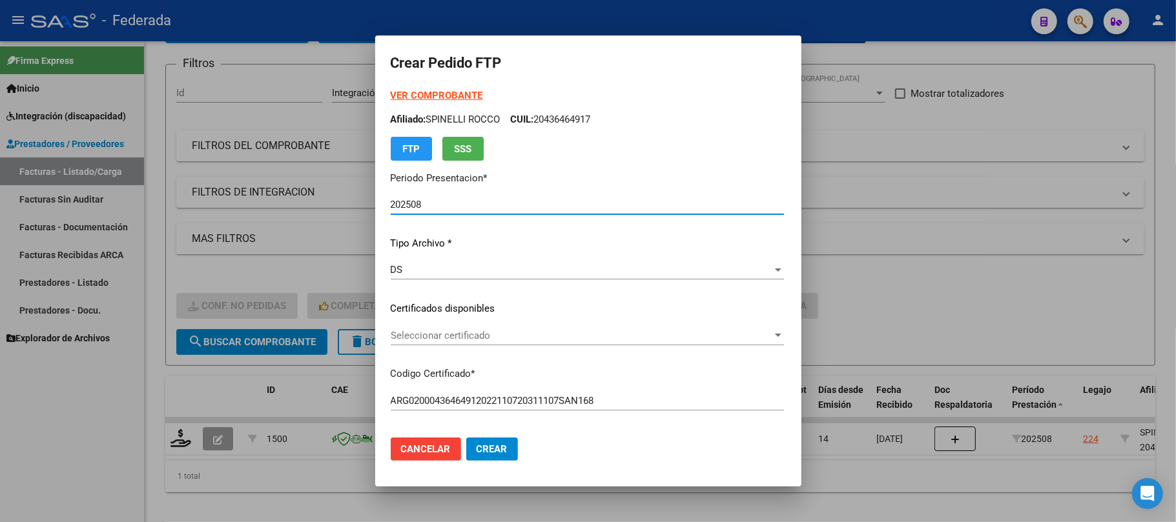
click at [452, 334] on span "Seleccionar certificado" at bounding box center [582, 336] width 382 height 12
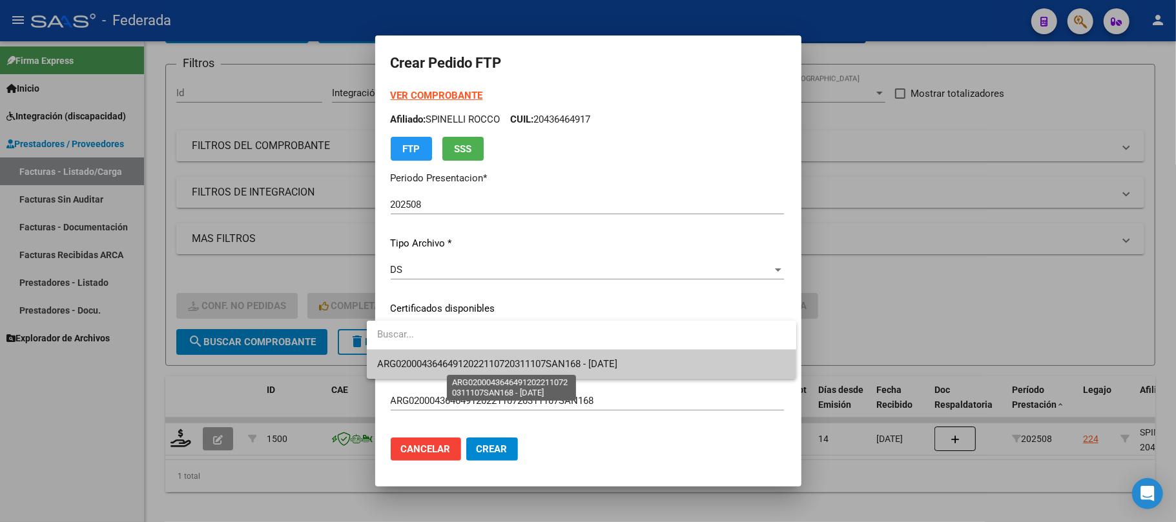
click at [450, 362] on span "ARG02000436464912022110720311107SAN168 - 2031-11-07" at bounding box center [497, 364] width 240 height 12
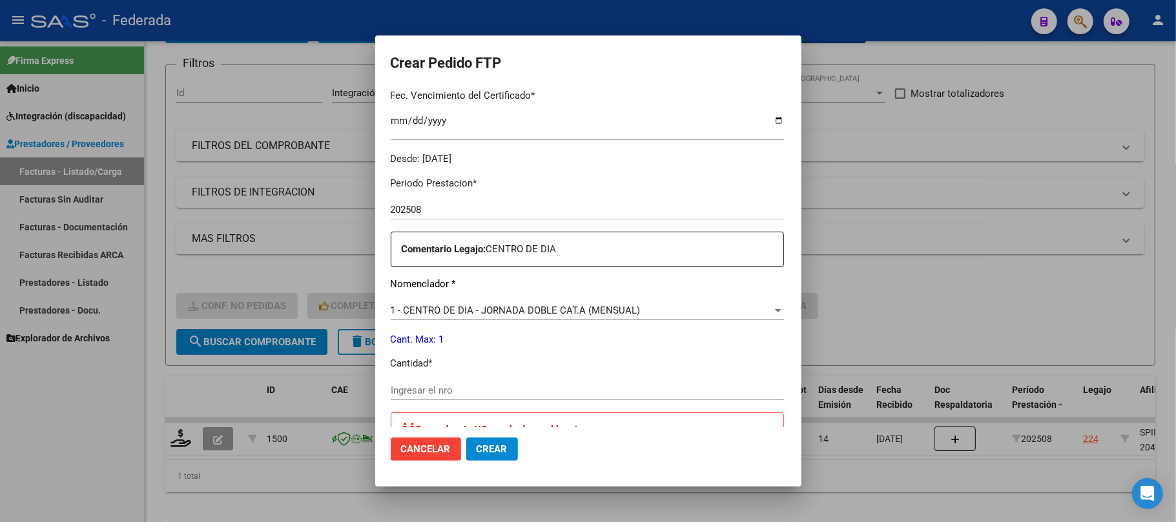
scroll to position [430, 0]
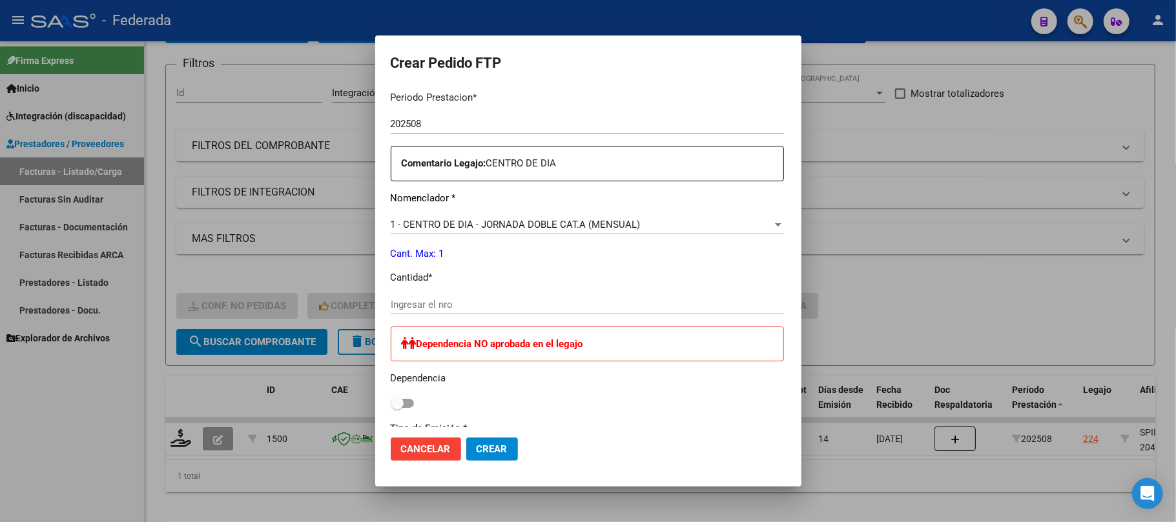
click at [430, 221] on span "1 - CENTRO DE DIA - JORNADA DOBLE CAT.A (MENSUAL)" at bounding box center [516, 225] width 250 height 12
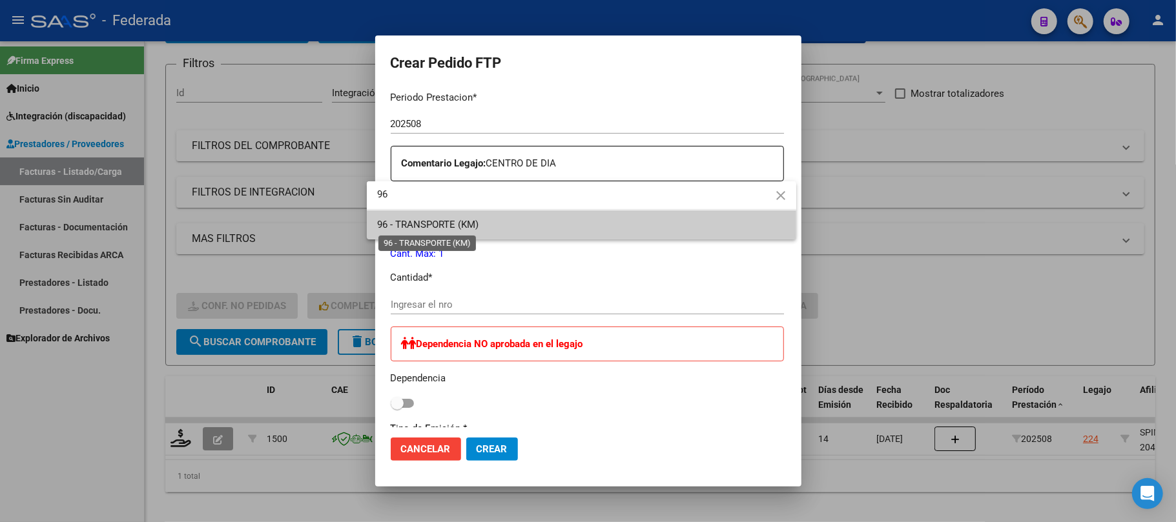
type input "96"
click at [430, 221] on span "96 - TRANSPORTE (KM)" at bounding box center [427, 225] width 101 height 12
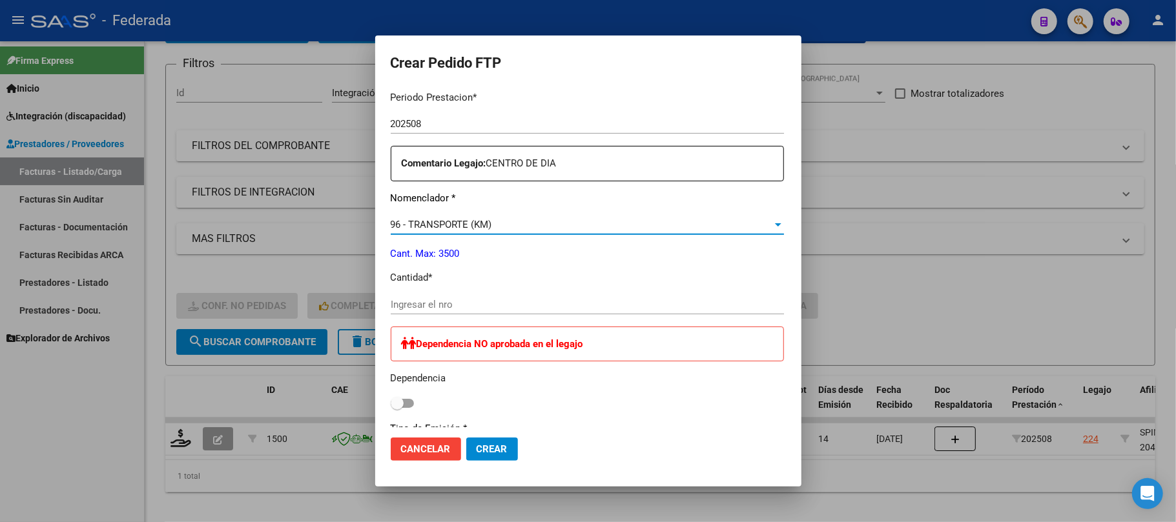
click at [430, 309] on input "Ingresar el nro" at bounding box center [587, 305] width 393 height 12
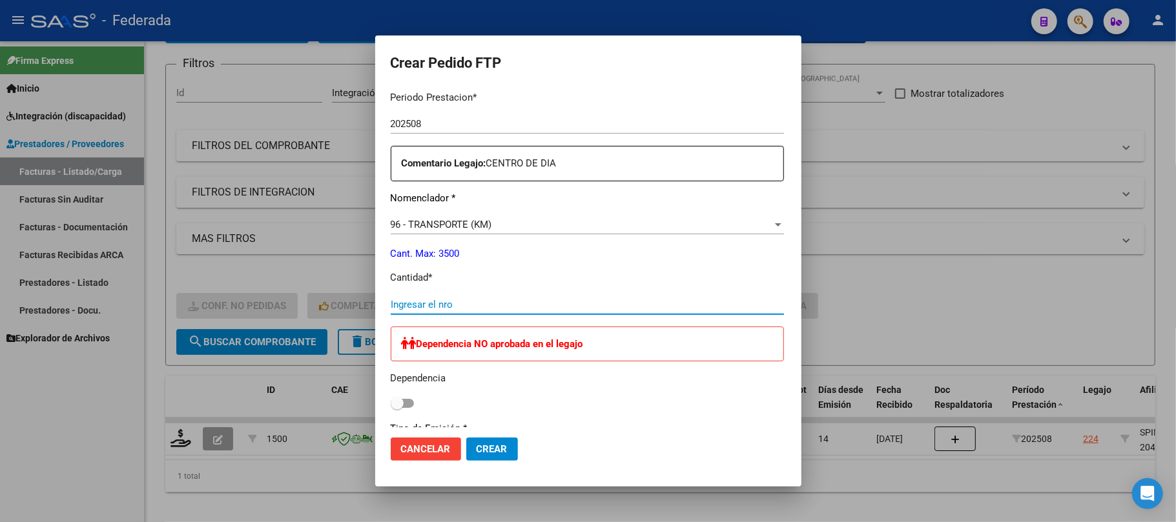
paste input "900"
type input "900"
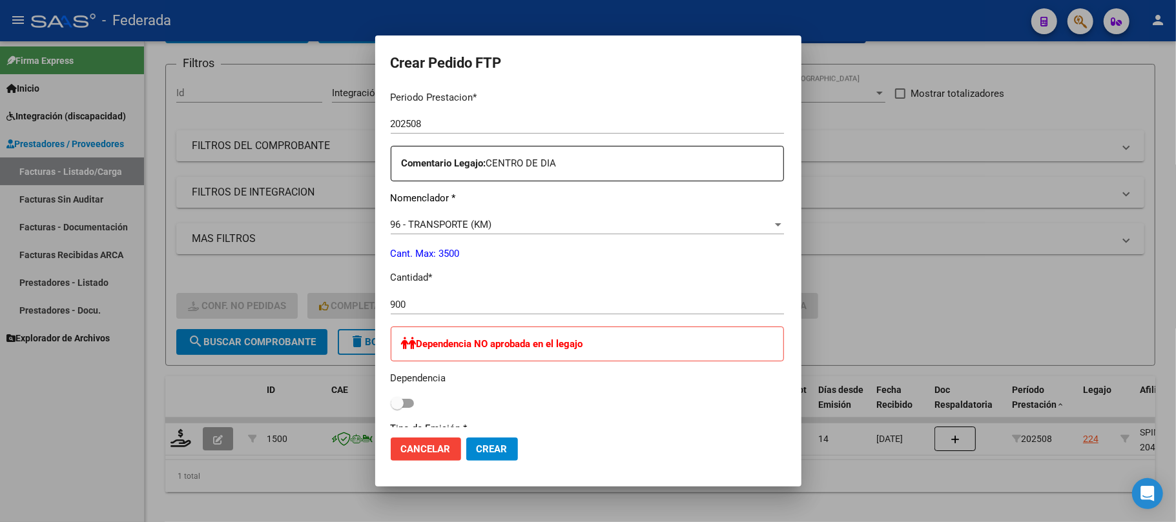
scroll to position [602, 0]
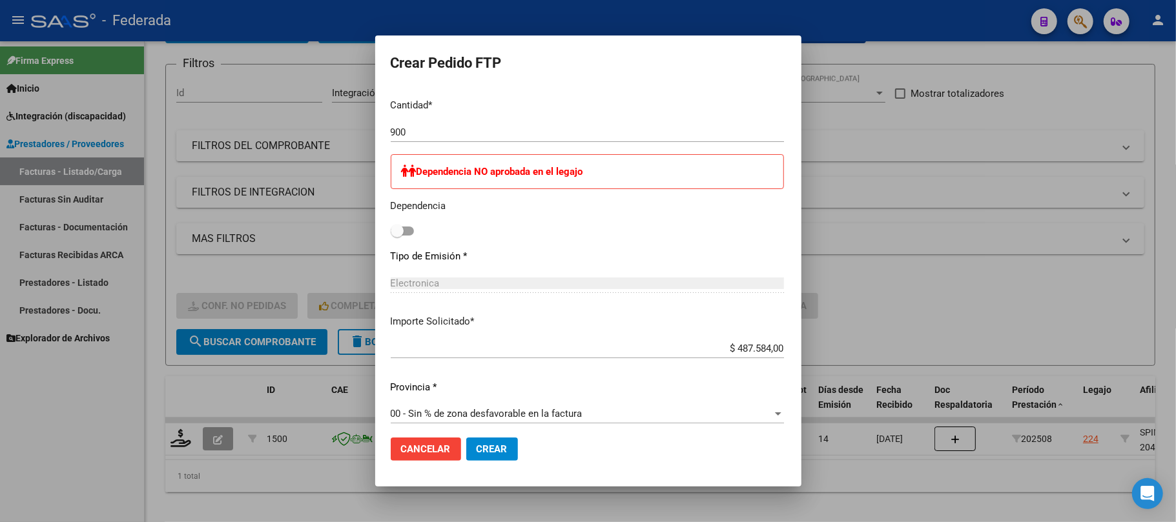
click at [476, 454] on span "Crear" at bounding box center [491, 450] width 31 height 12
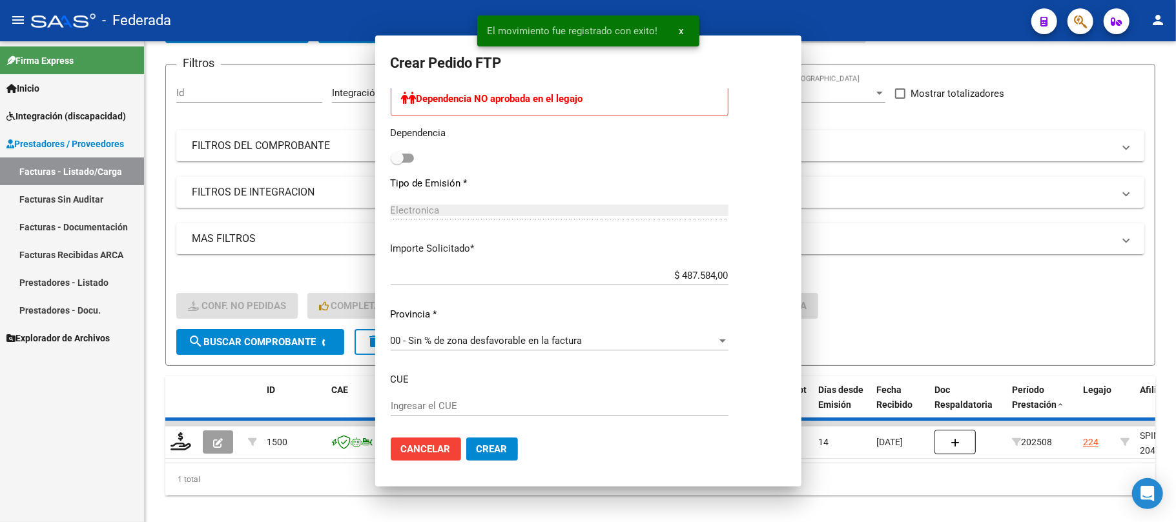
scroll to position [0, 0]
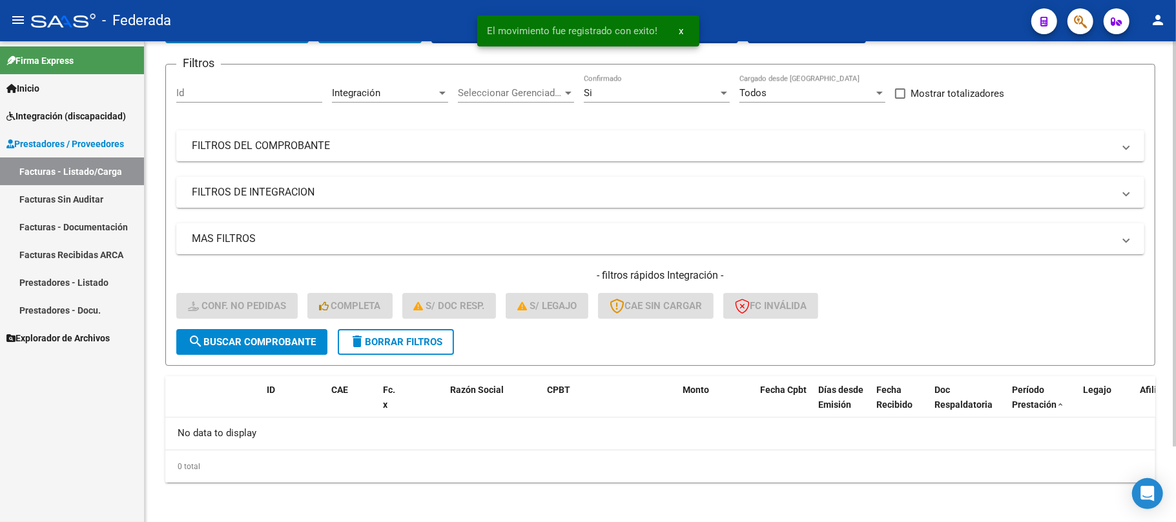
click at [417, 337] on span "delete Borrar Filtros" at bounding box center [395, 342] width 93 height 12
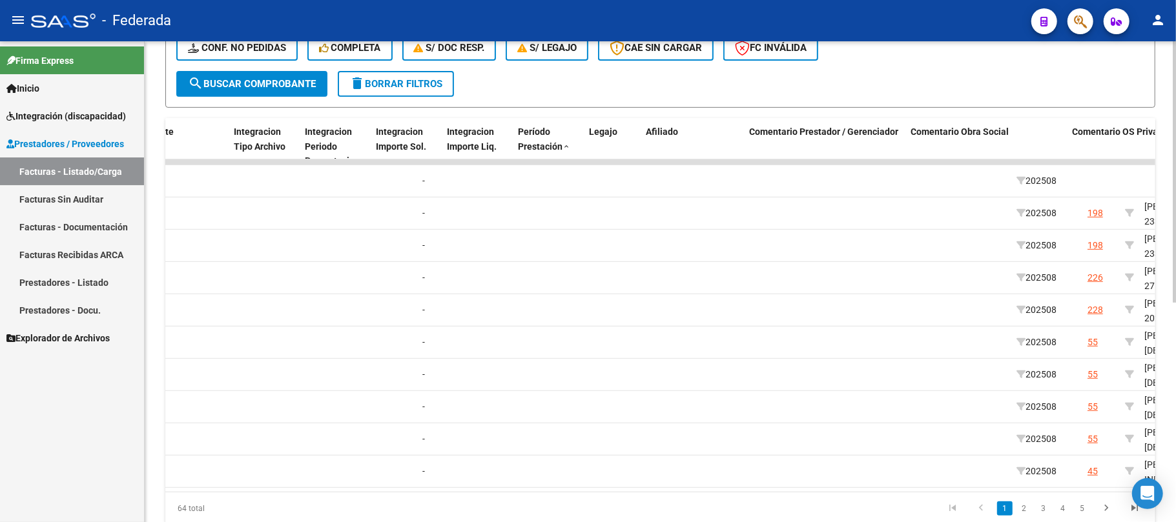
scroll to position [0, 1511]
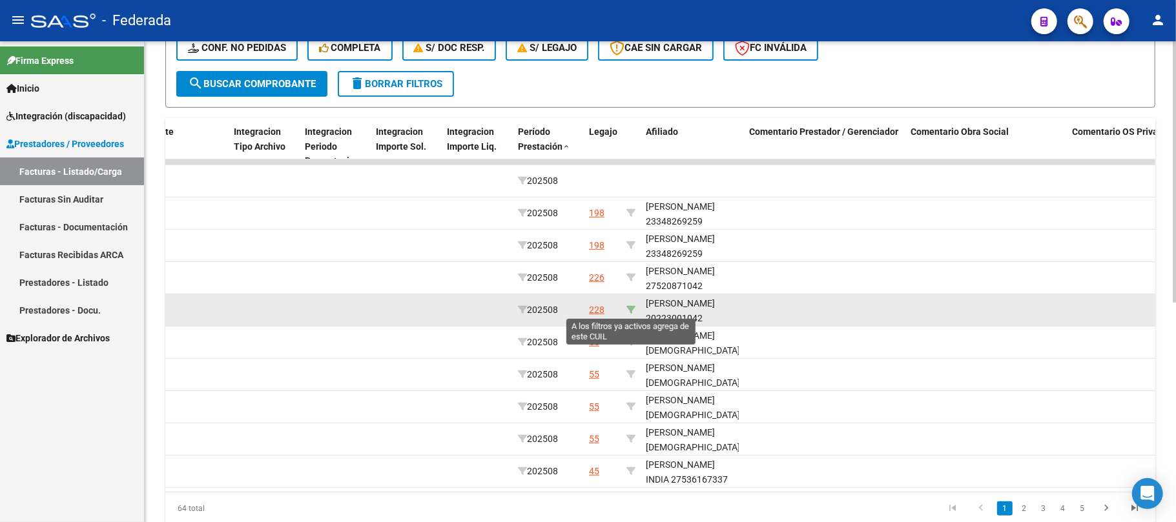
click at [630, 309] on icon at bounding box center [630, 309] width 9 height 9
type input "20223001042"
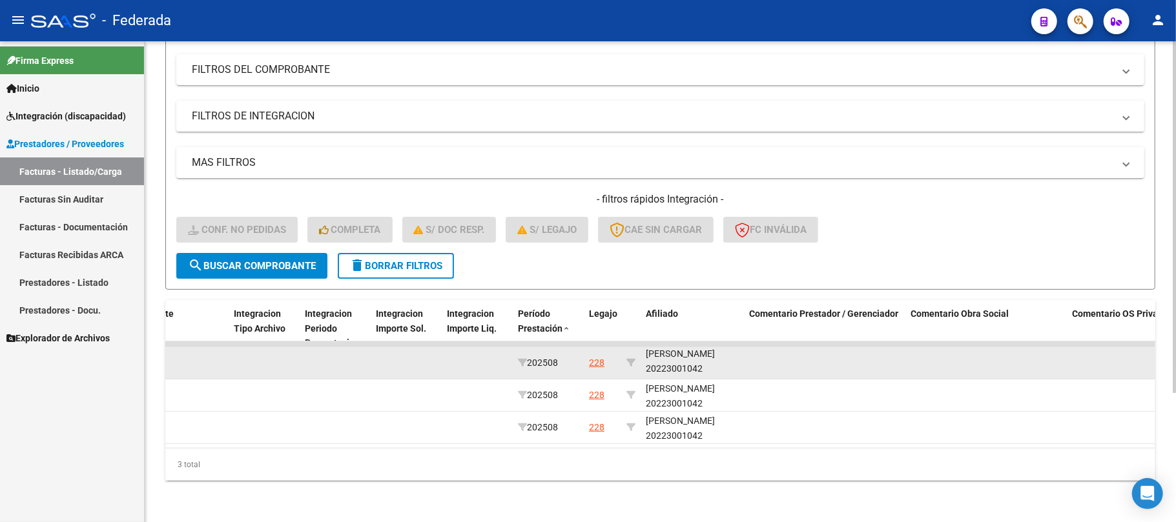
scroll to position [16, 0]
click at [682, 352] on div "CABRERA JAVIER ALBERTO 20223001042" at bounding box center [692, 362] width 93 height 30
copy div "20223001042"
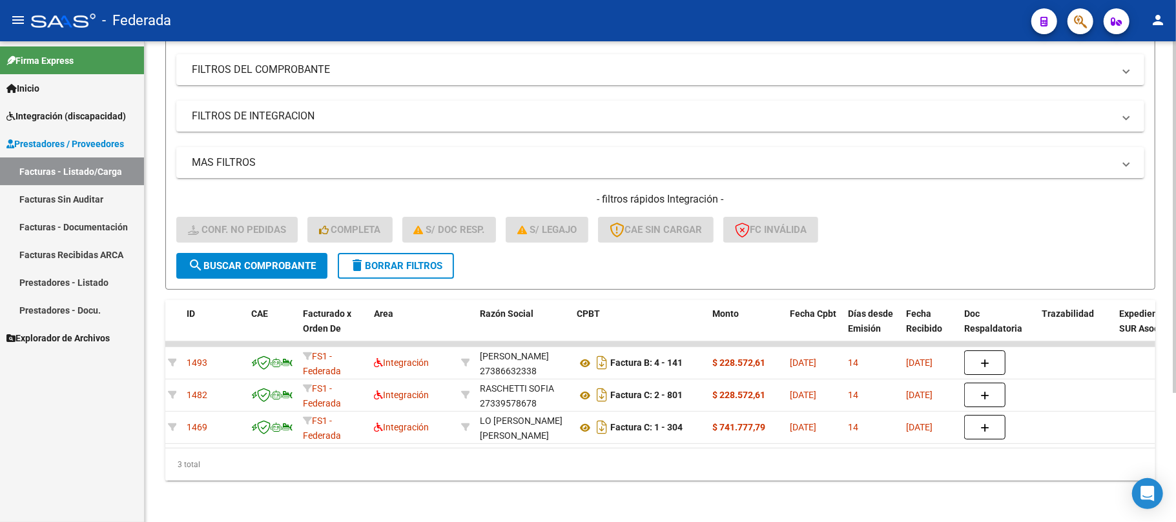
scroll to position [0, 0]
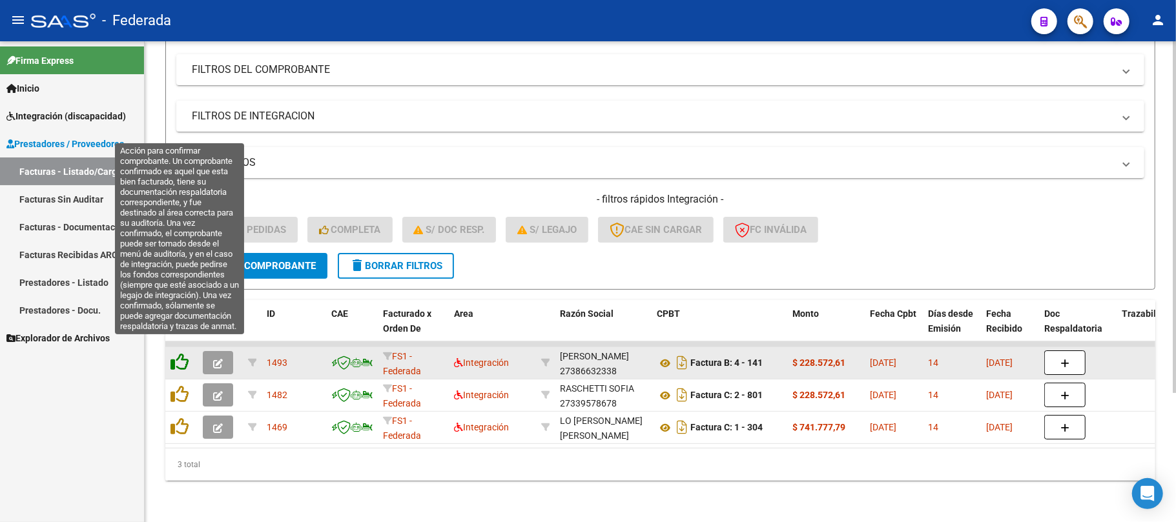
click at [181, 354] on icon at bounding box center [179, 362] width 18 height 18
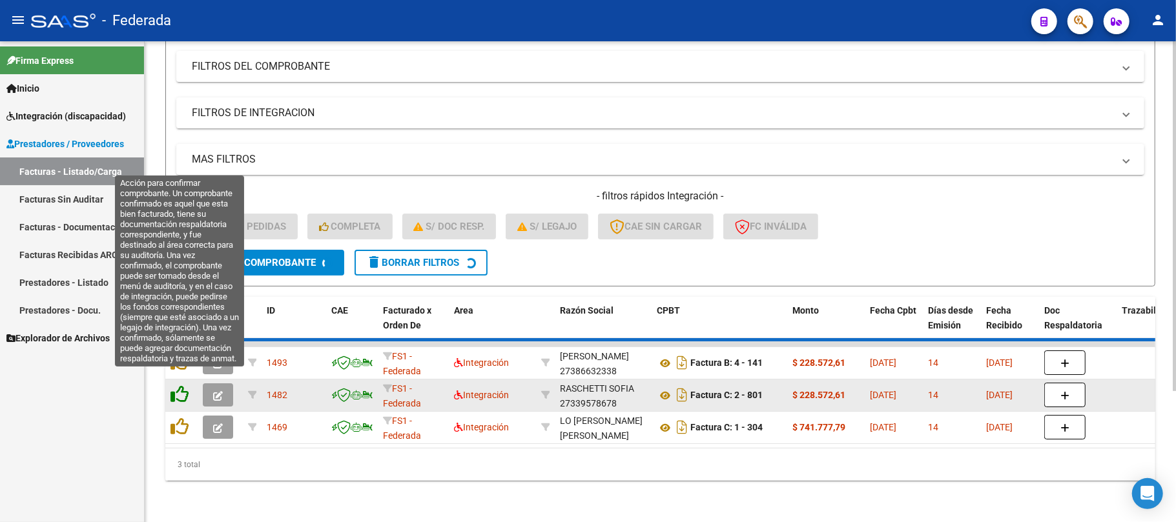
click at [176, 385] on datatable-scroller "1493 FS1 - Federada Integración TRUJILLO CAROLINA 27386632338 Factura B: 4 - 14…" at bounding box center [660, 393] width 990 height 103
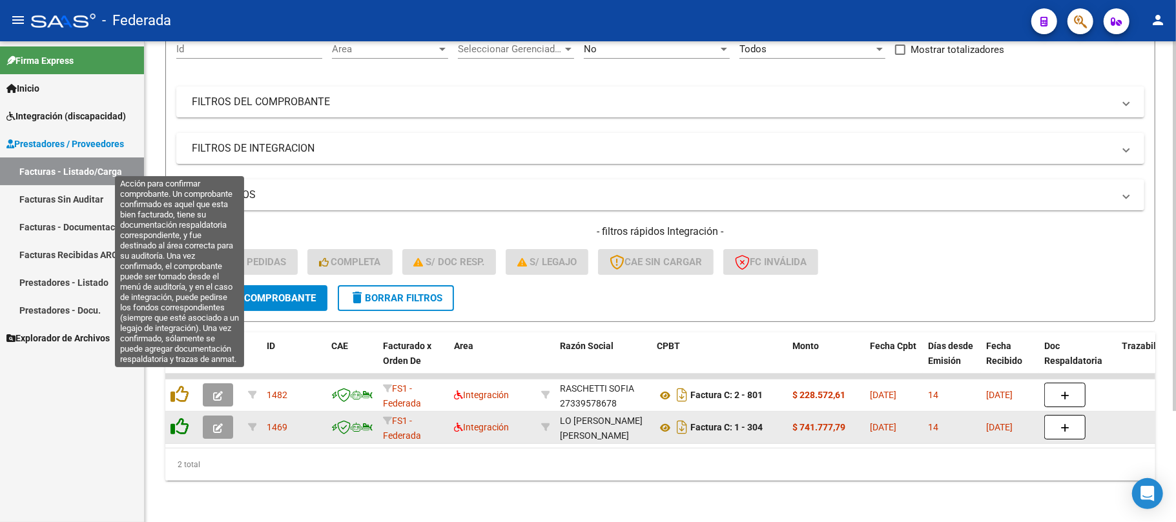
scroll to position [145, 0]
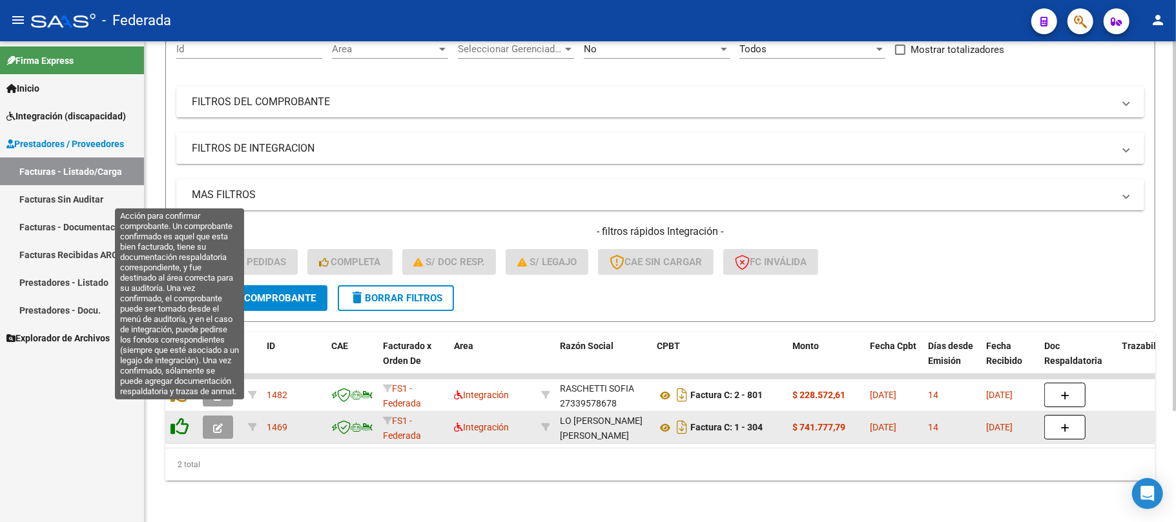
click at [179, 419] on icon at bounding box center [179, 427] width 18 height 18
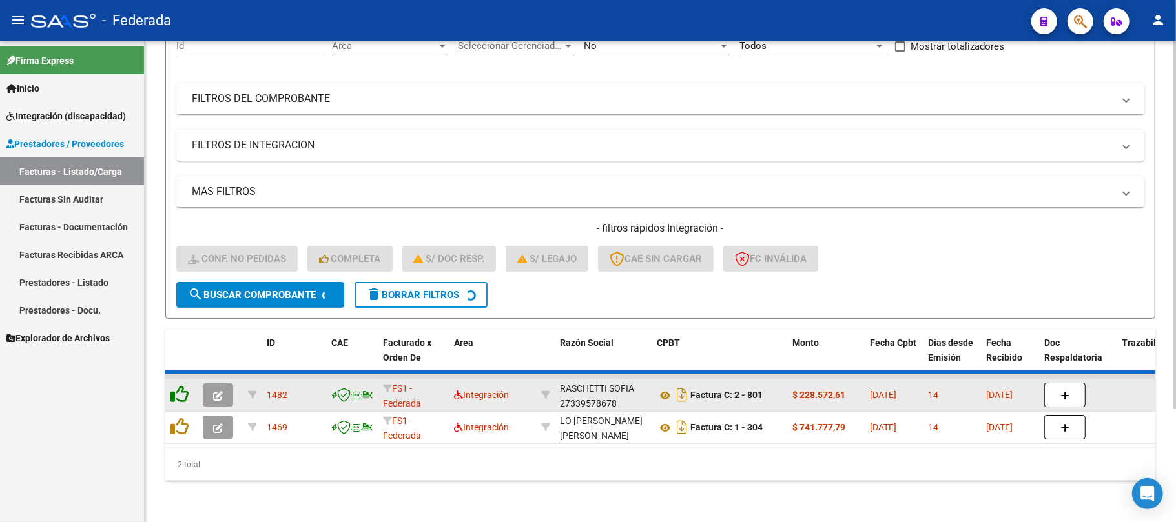
scroll to position [112, 0]
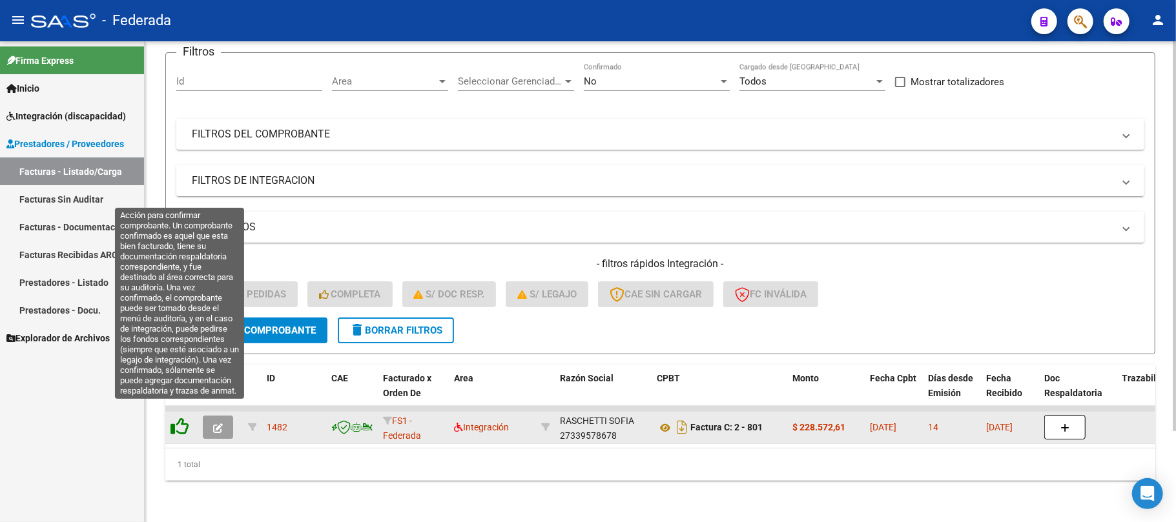
click at [179, 418] on icon at bounding box center [179, 427] width 18 height 18
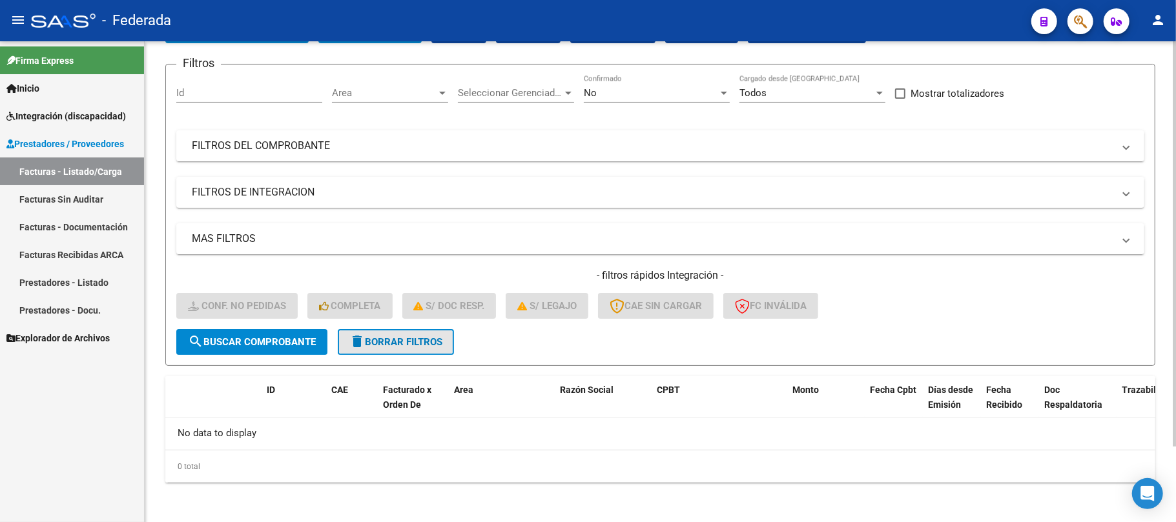
click at [388, 341] on span "delete Borrar Filtros" at bounding box center [395, 342] width 93 height 12
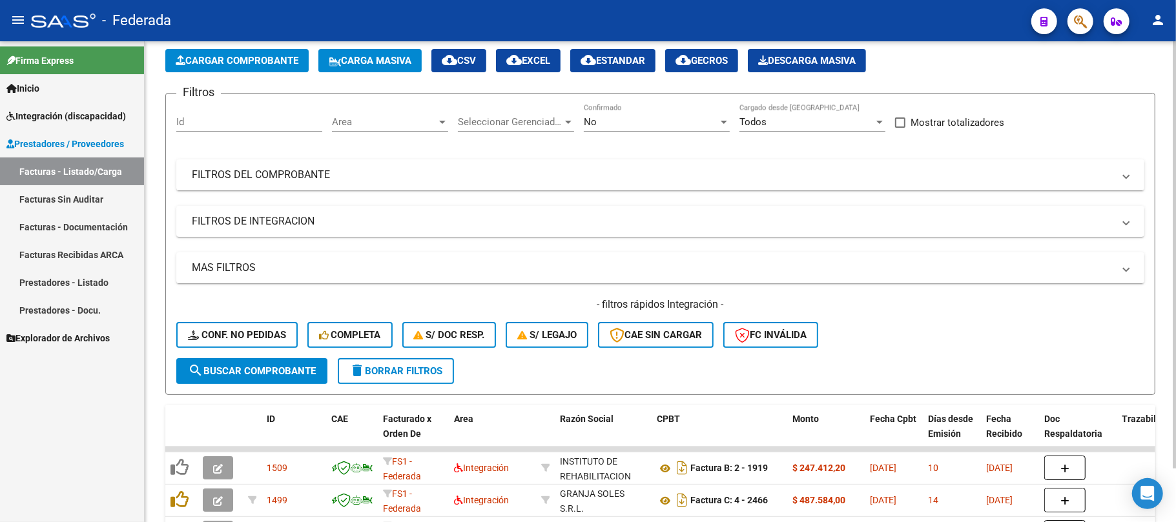
scroll to position [89, 0]
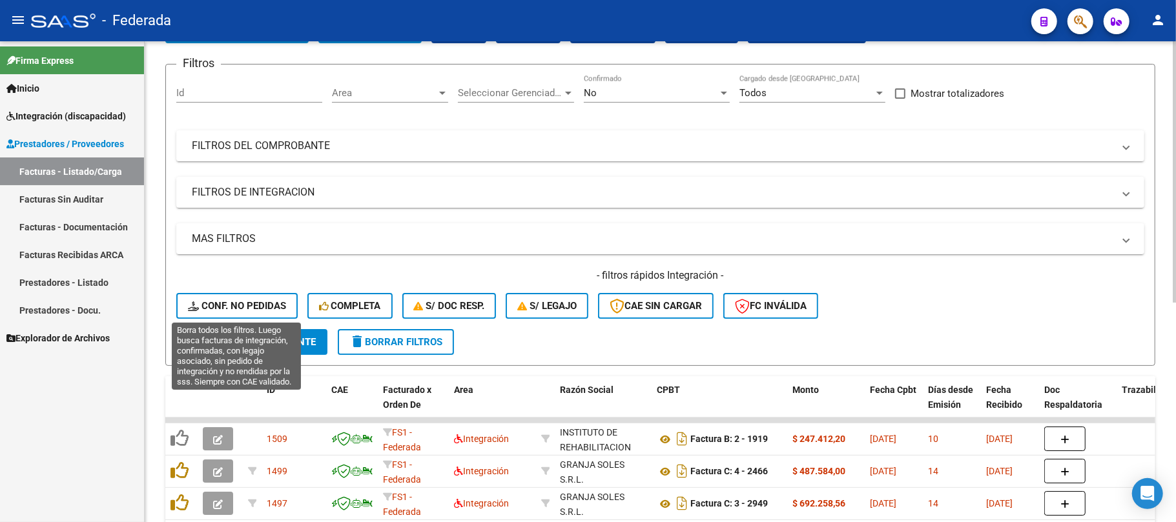
click at [266, 307] on span "Conf. no pedidas" at bounding box center [237, 306] width 98 height 12
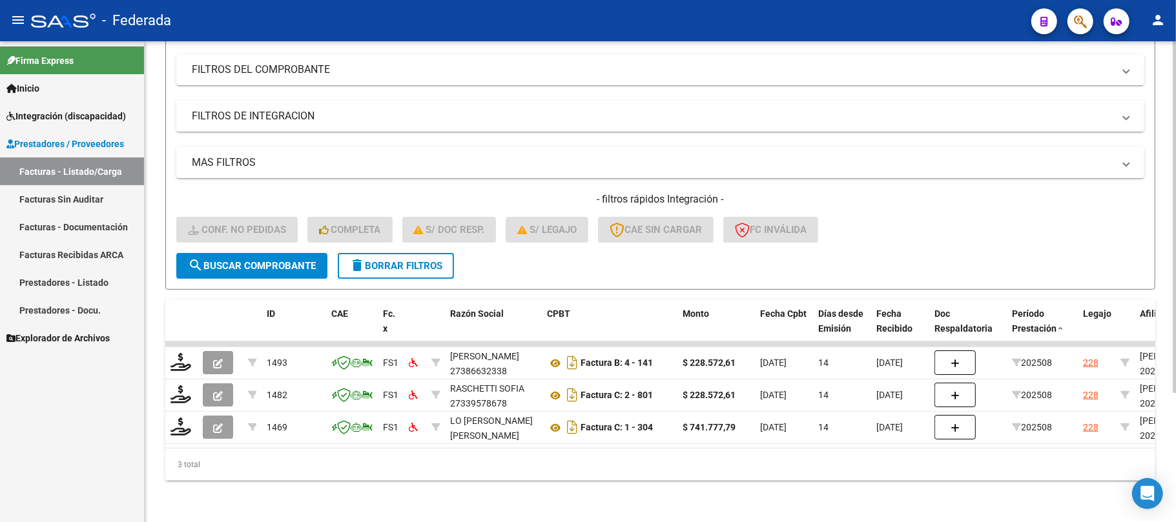
scroll to position [177, 0]
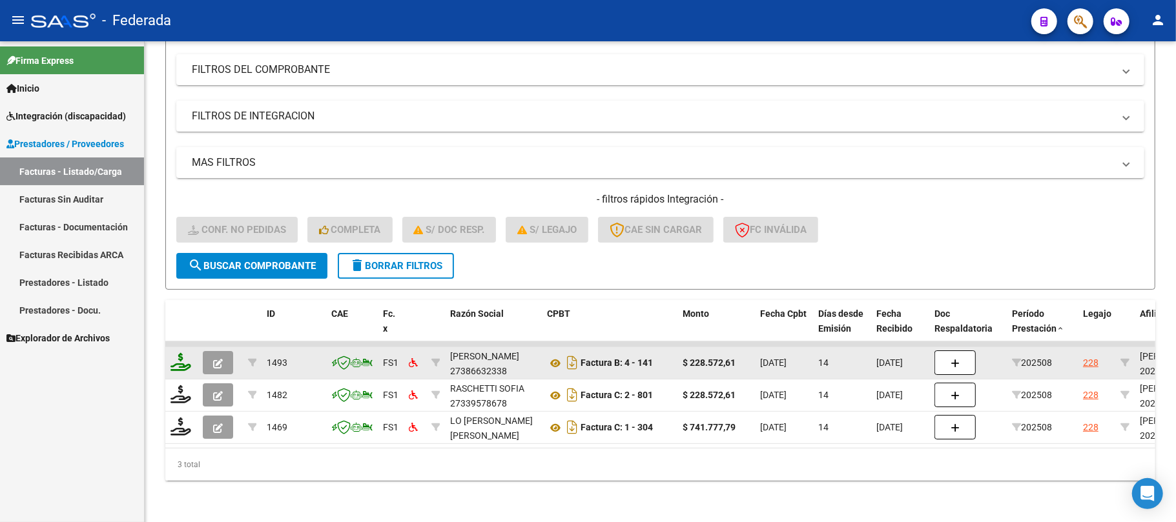
click at [185, 356] on div at bounding box center [181, 363] width 22 height 20
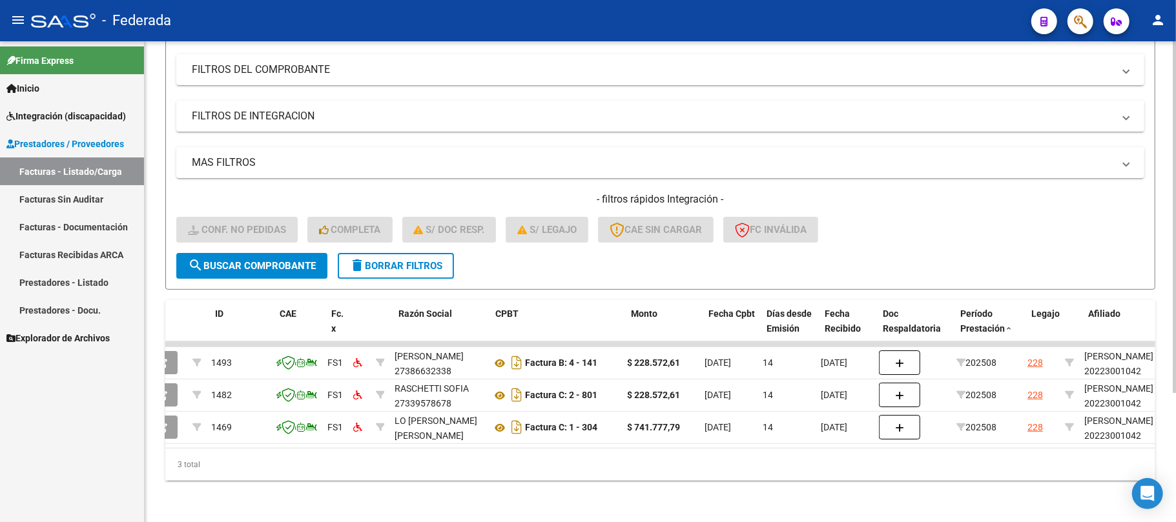
scroll to position [0, 0]
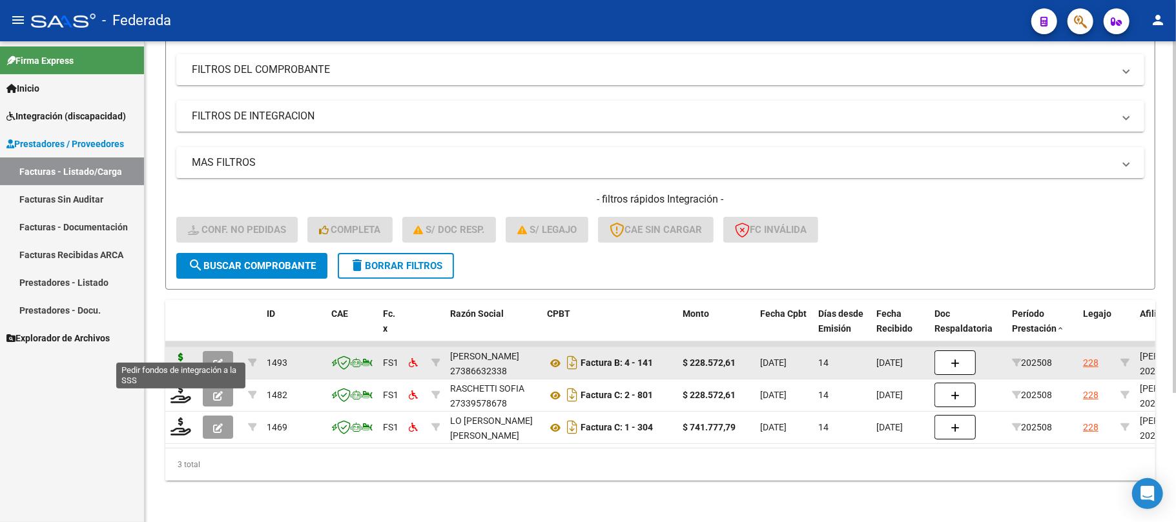
click at [176, 353] on icon at bounding box center [180, 362] width 21 height 18
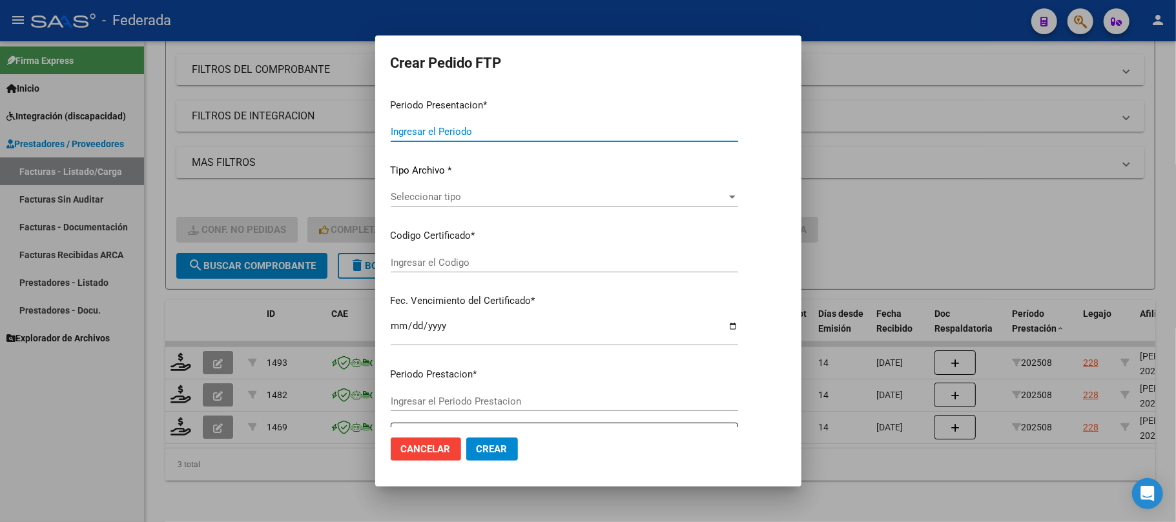
type input "202508"
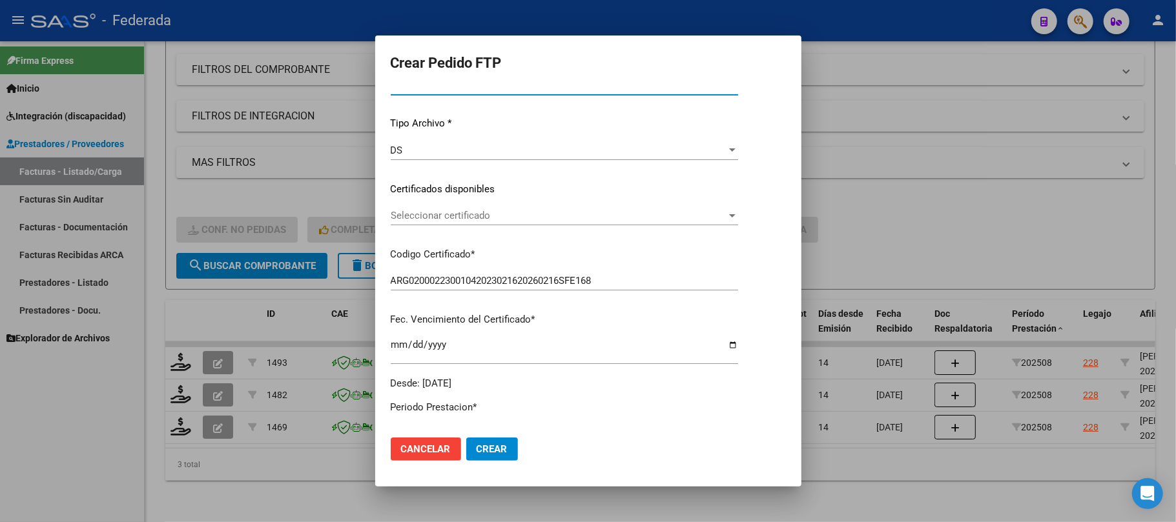
scroll to position [119, 0]
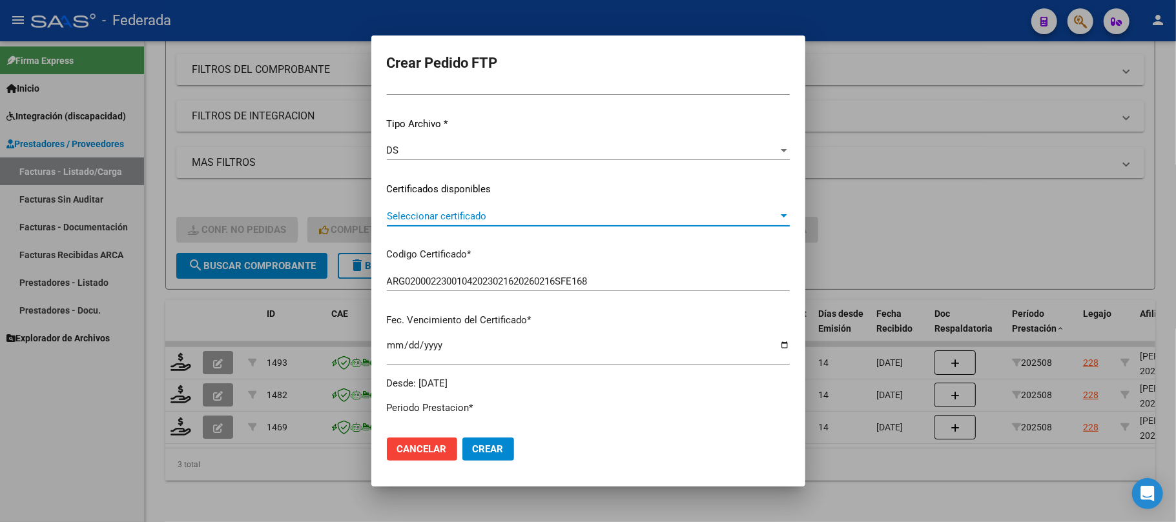
click at [470, 213] on span "Seleccionar certificado" at bounding box center [582, 216] width 391 height 12
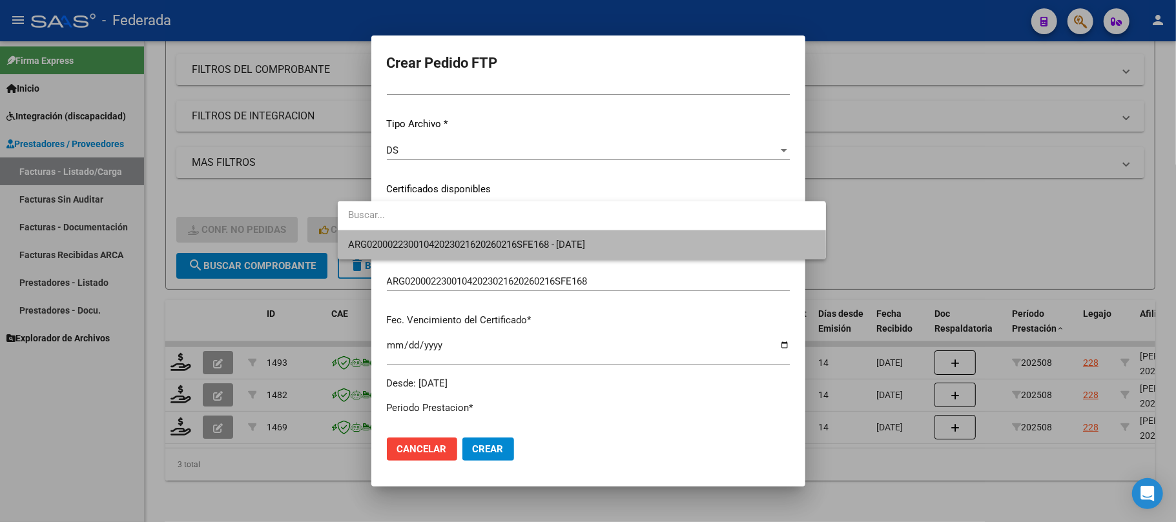
click at [460, 250] on span "ARG02000223001042023021620260216SFE168 - 2026-02-16" at bounding box center [581, 244] width 467 height 29
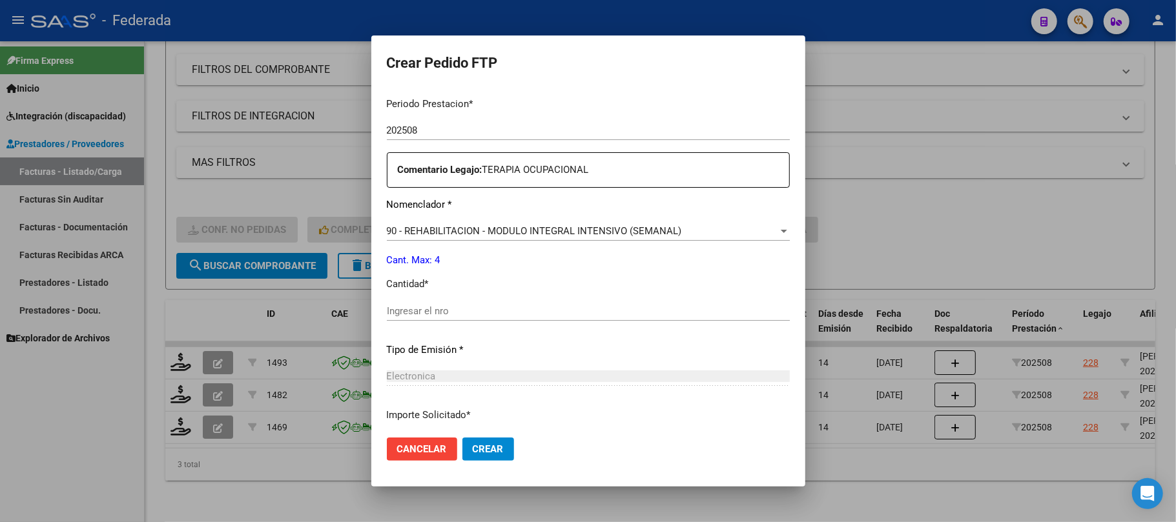
scroll to position [464, 0]
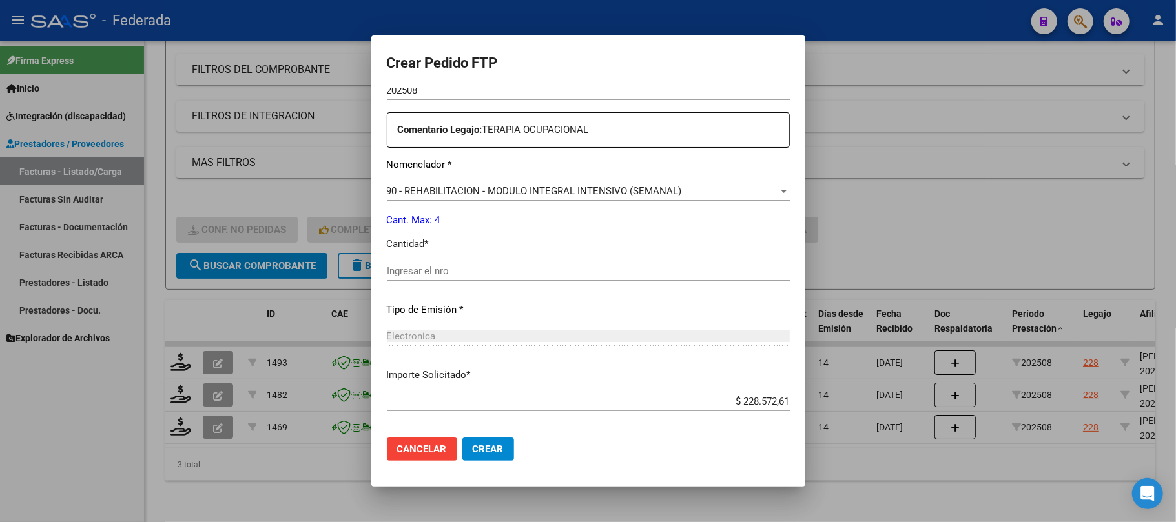
click at [429, 274] on input "Ingresar el nro" at bounding box center [588, 271] width 403 height 12
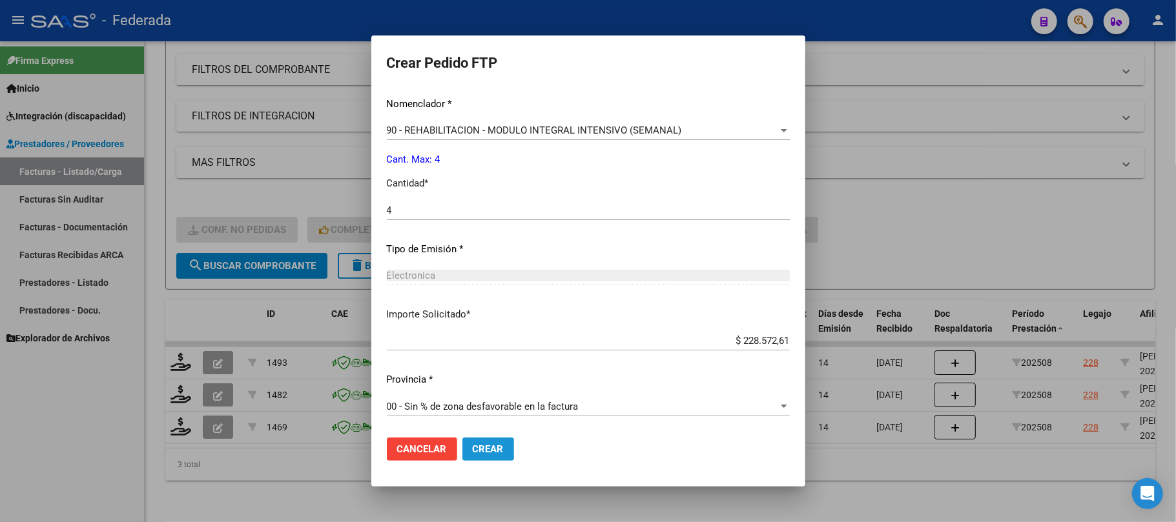
click at [473, 453] on span "Crear" at bounding box center [488, 450] width 31 height 12
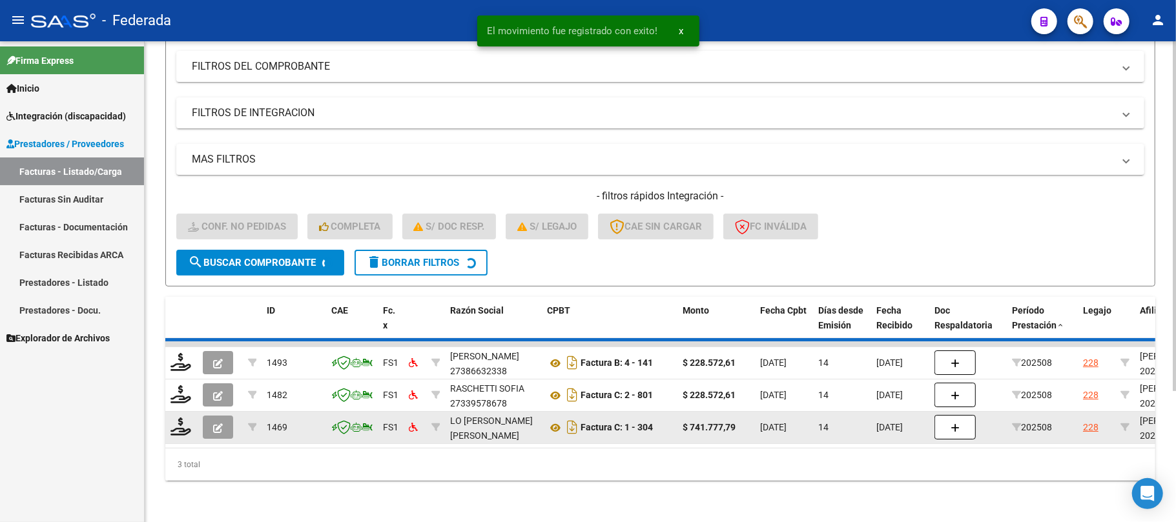
scroll to position [145, 0]
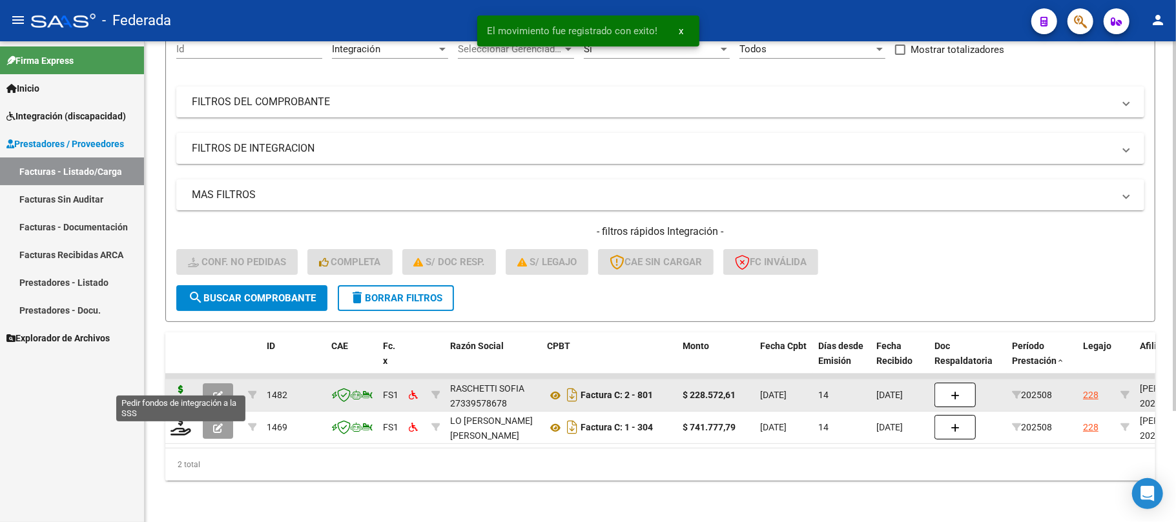
click at [182, 385] on icon at bounding box center [180, 394] width 21 height 18
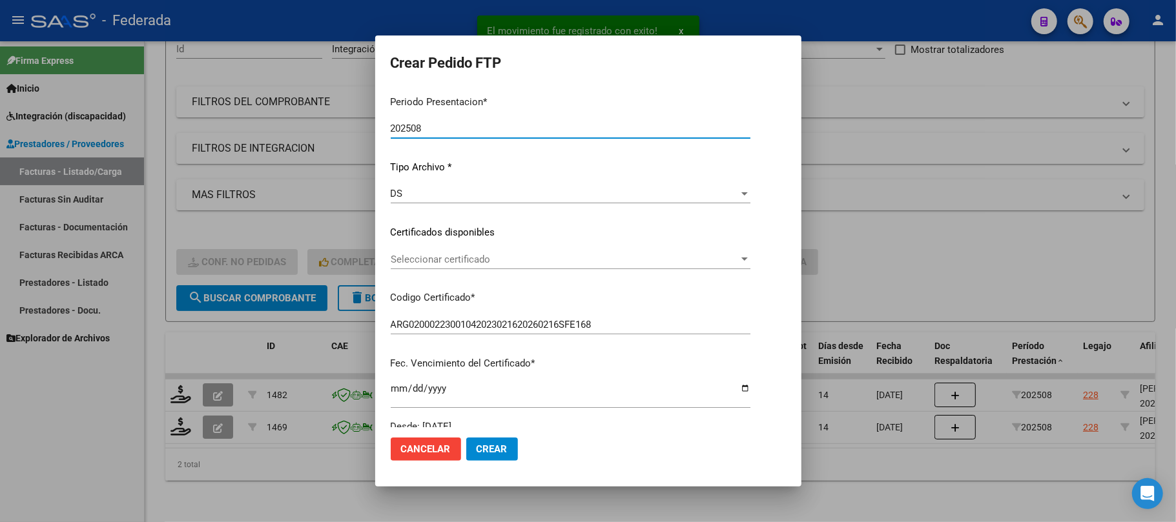
scroll to position [86, 0]
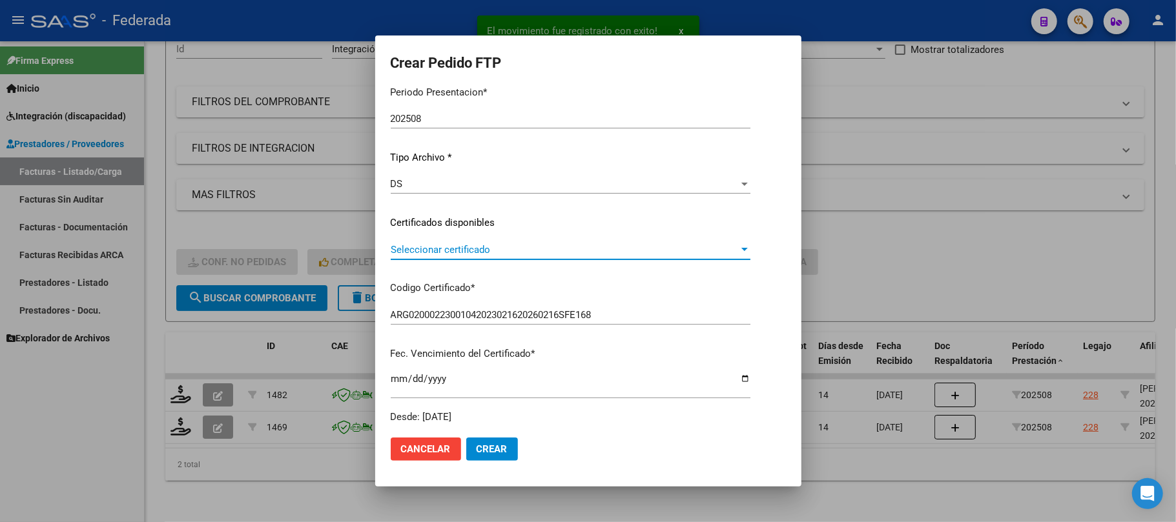
click at [391, 251] on span "Seleccionar certificado" at bounding box center [565, 250] width 348 height 12
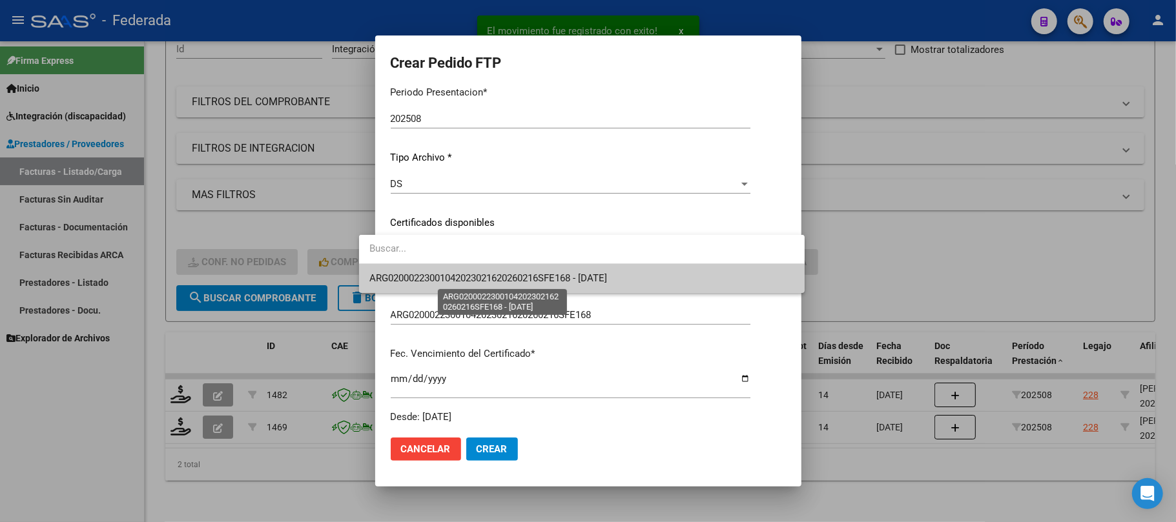
click at [391, 283] on span "ARG02000223001042023021620260216SFE168 - 2026-02-16" at bounding box center [488, 278] width 238 height 12
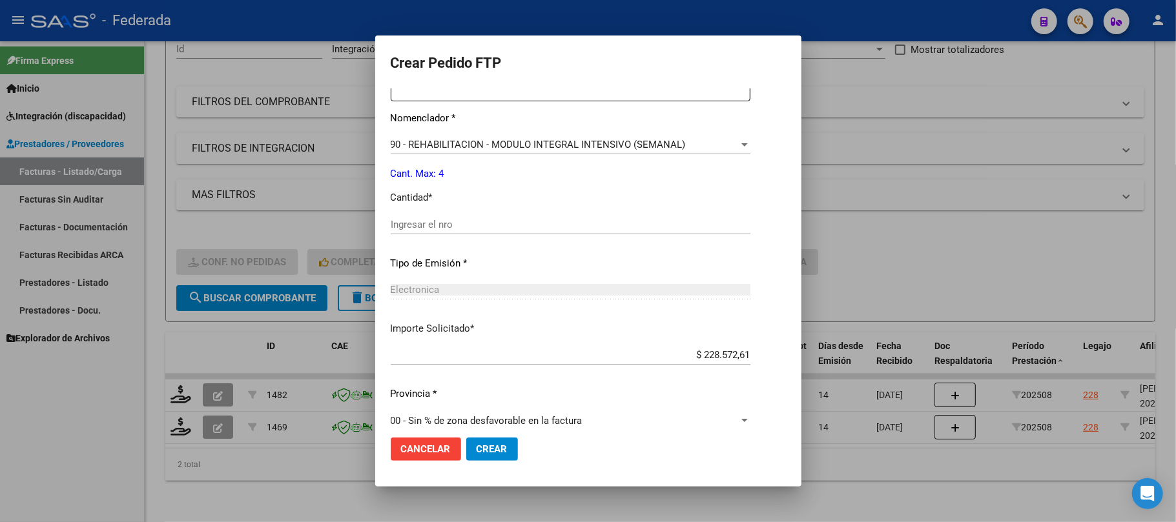
scroll to position [516, 0]
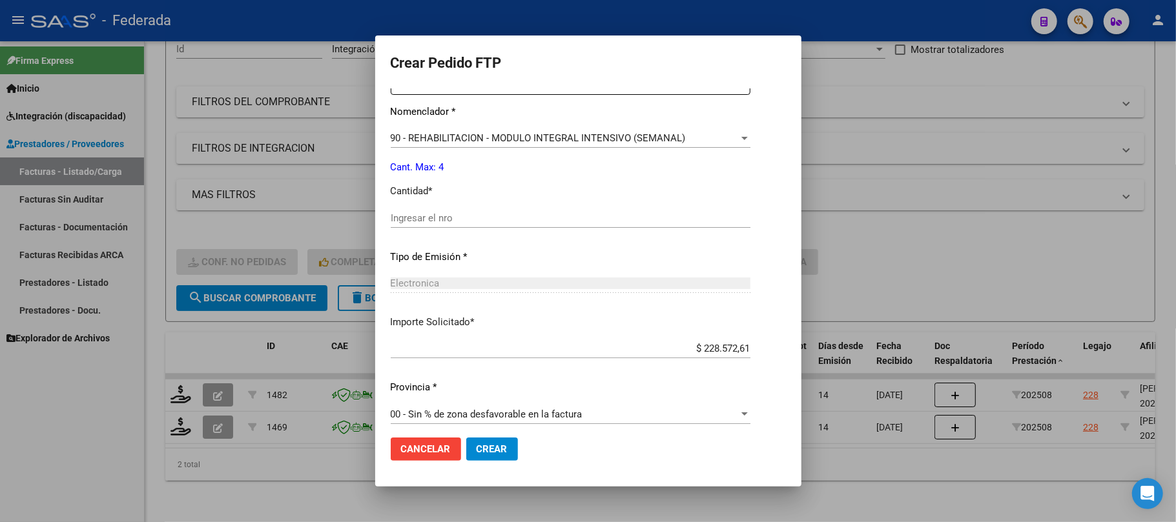
click at [409, 225] on div "Ingresar el nro" at bounding box center [571, 218] width 360 height 19
click at [483, 453] on span "Crear" at bounding box center [491, 450] width 31 height 12
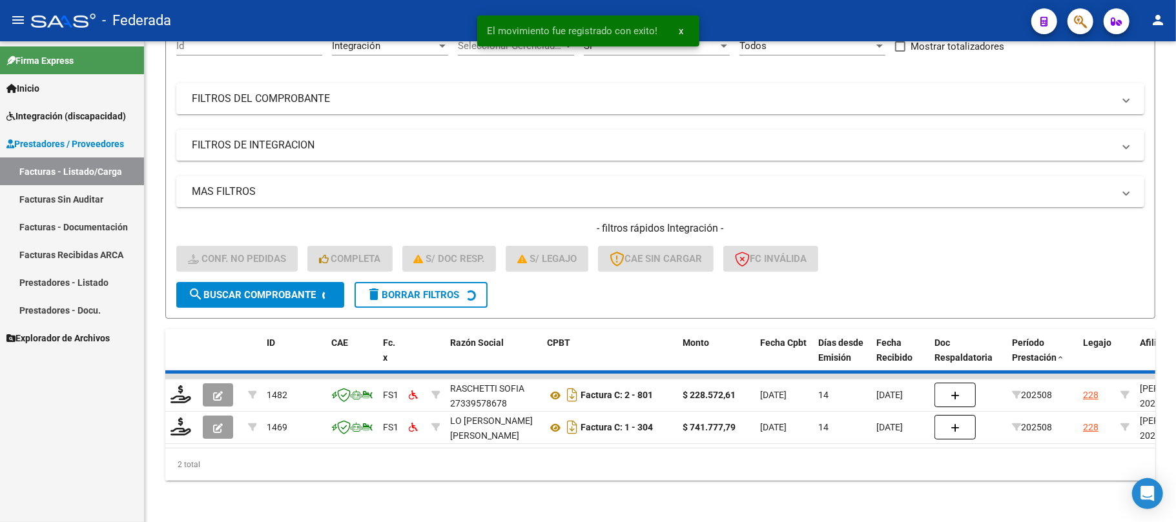
scroll to position [112, 0]
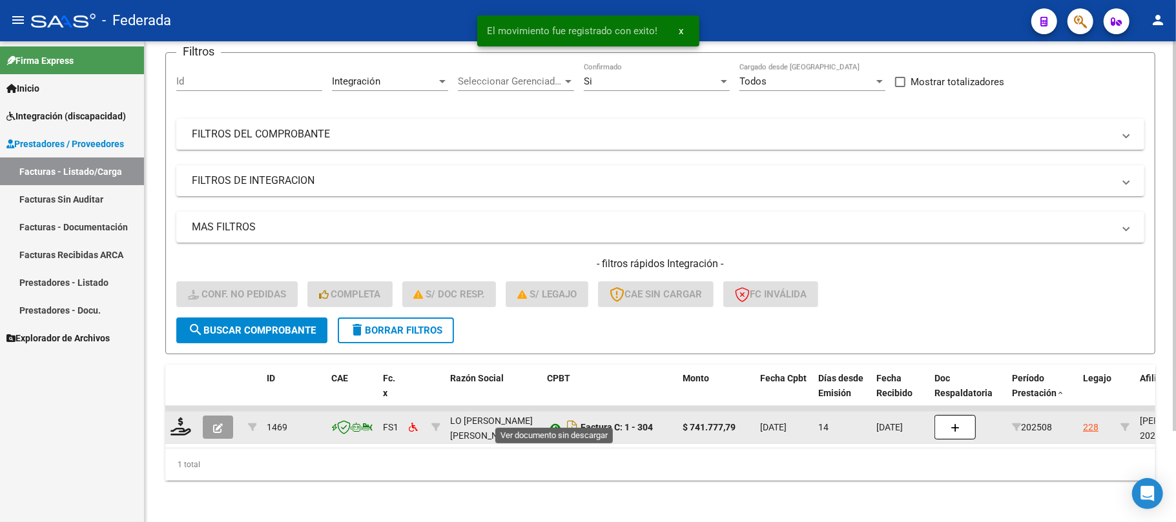
click at [555, 420] on icon at bounding box center [555, 427] width 17 height 15
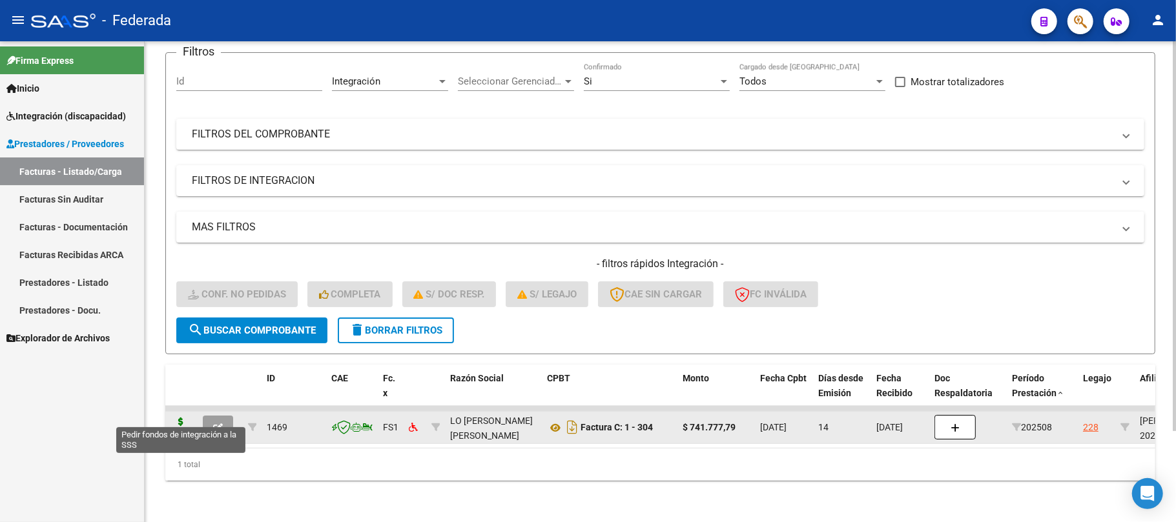
click at [182, 418] on icon at bounding box center [180, 427] width 21 height 18
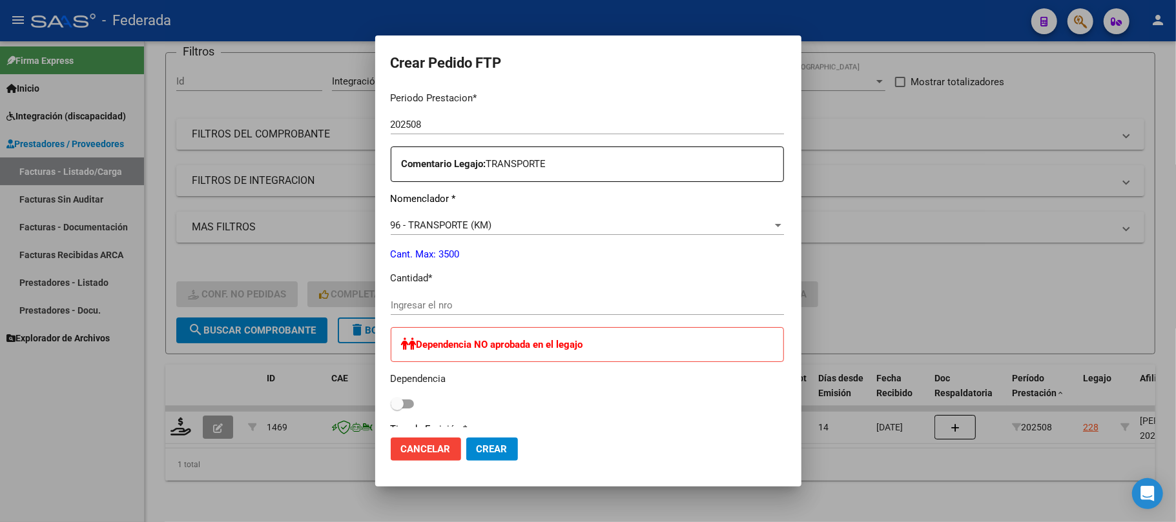
scroll to position [430, 0]
click at [426, 303] on input "Ingresar el nro" at bounding box center [587, 305] width 393 height 12
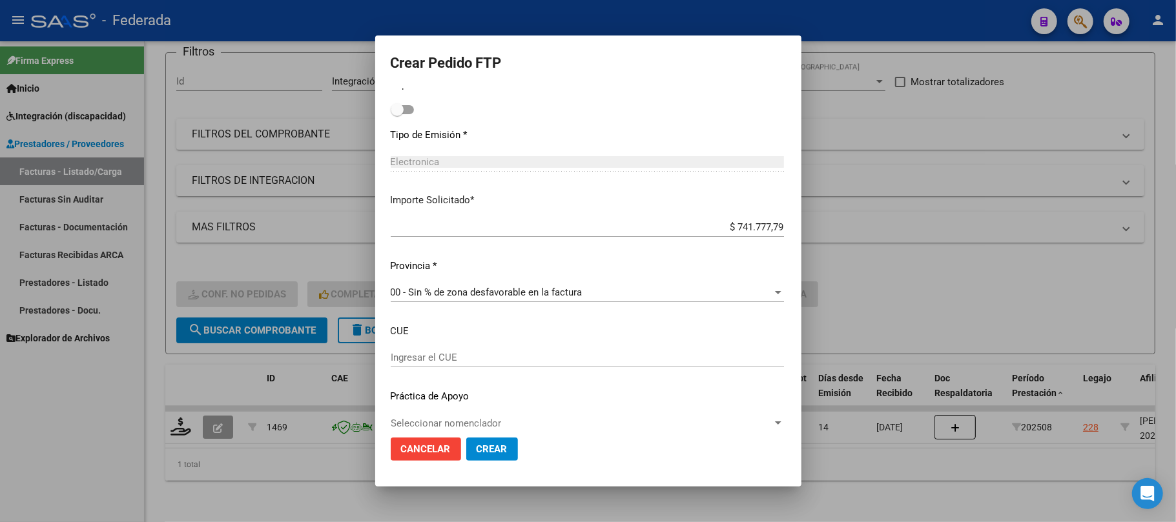
scroll to position [741, 0]
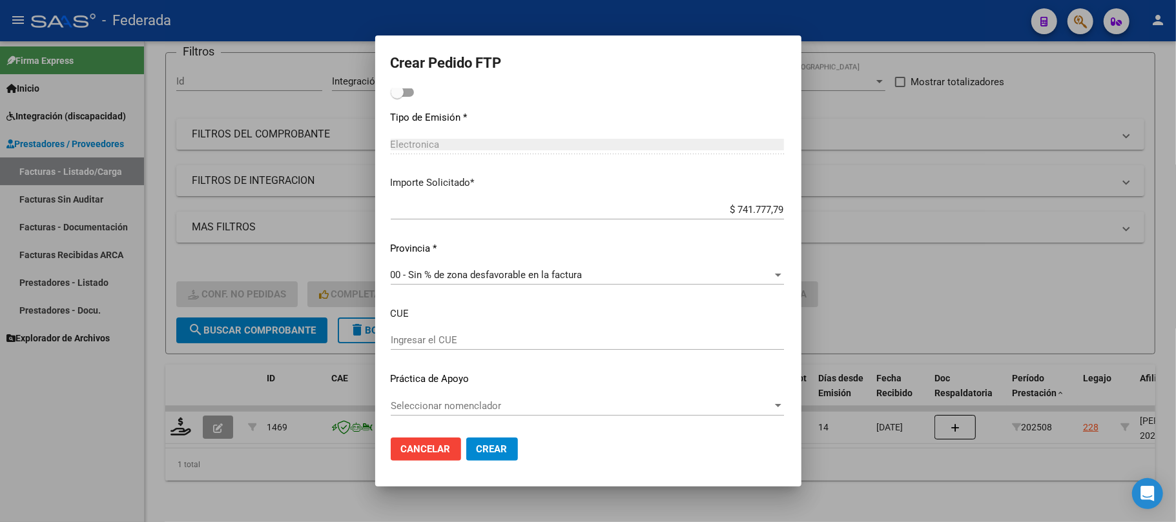
click at [476, 444] on span "Crear" at bounding box center [491, 450] width 31 height 12
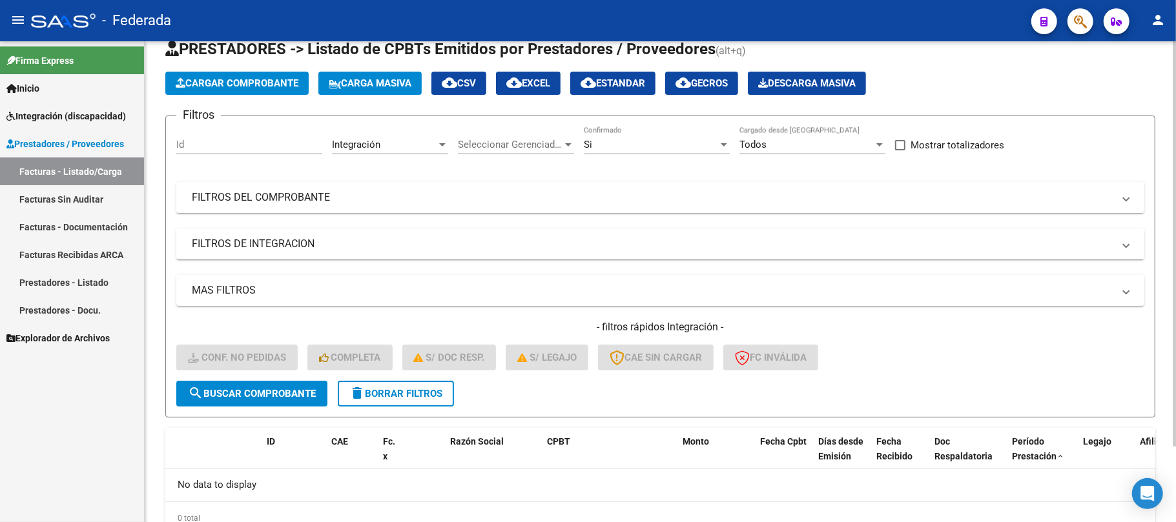
scroll to position [89, 0]
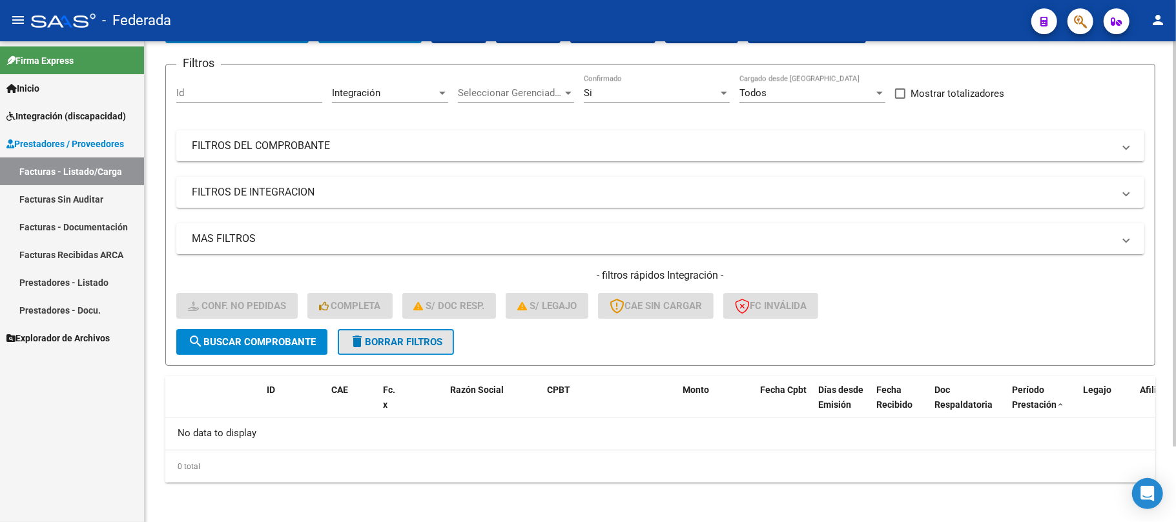
click at [416, 347] on button "delete Borrar Filtros" at bounding box center [396, 342] width 116 height 26
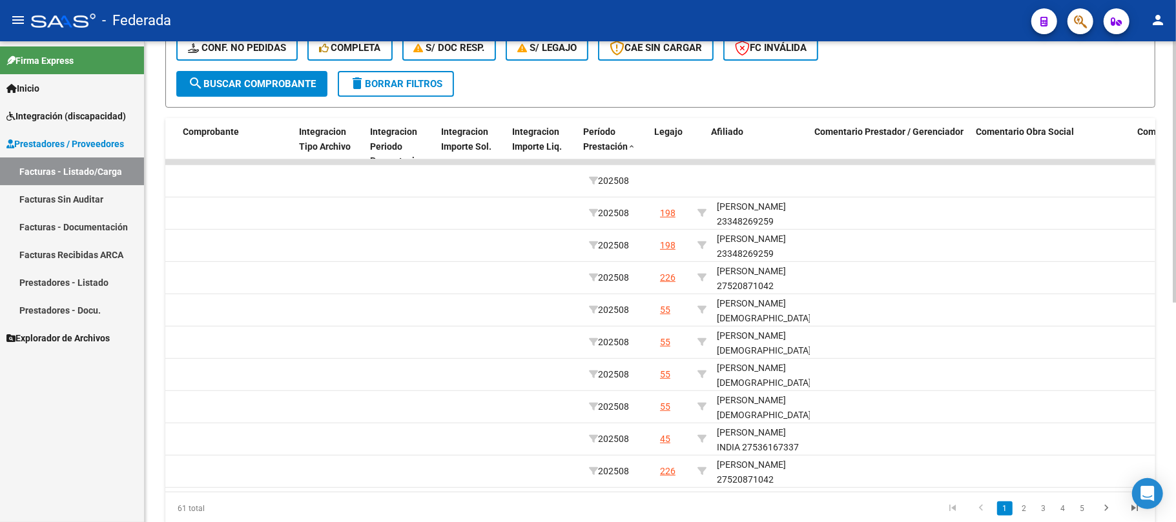
scroll to position [0, 1445]
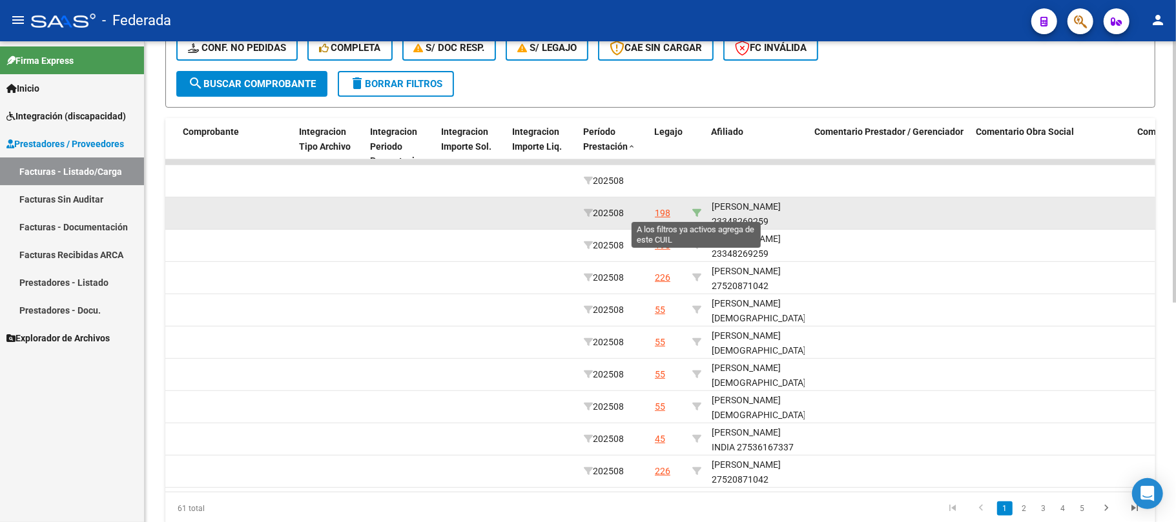
click at [696, 210] on icon at bounding box center [696, 213] width 9 height 9
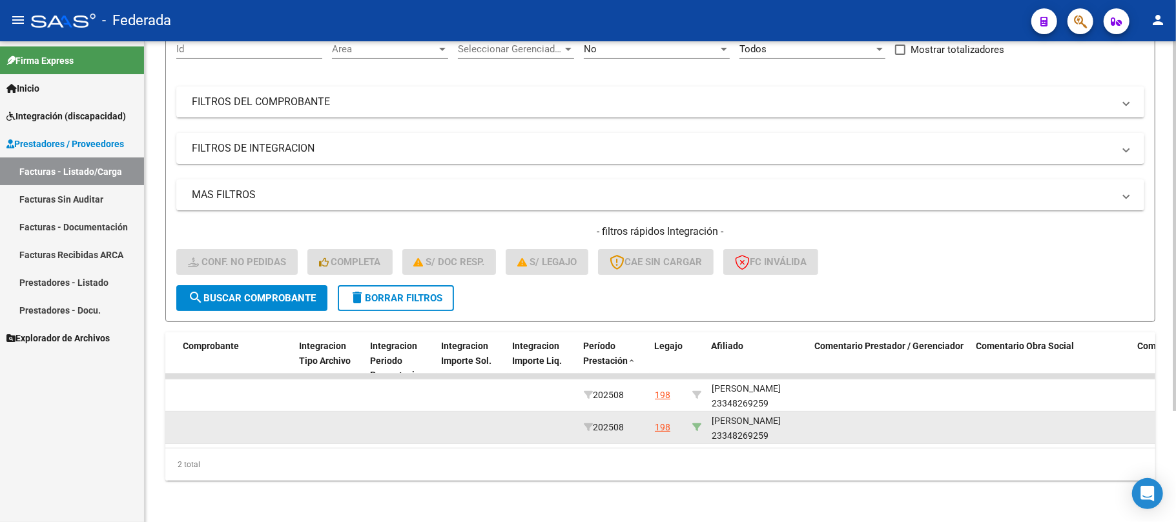
scroll to position [145, 0]
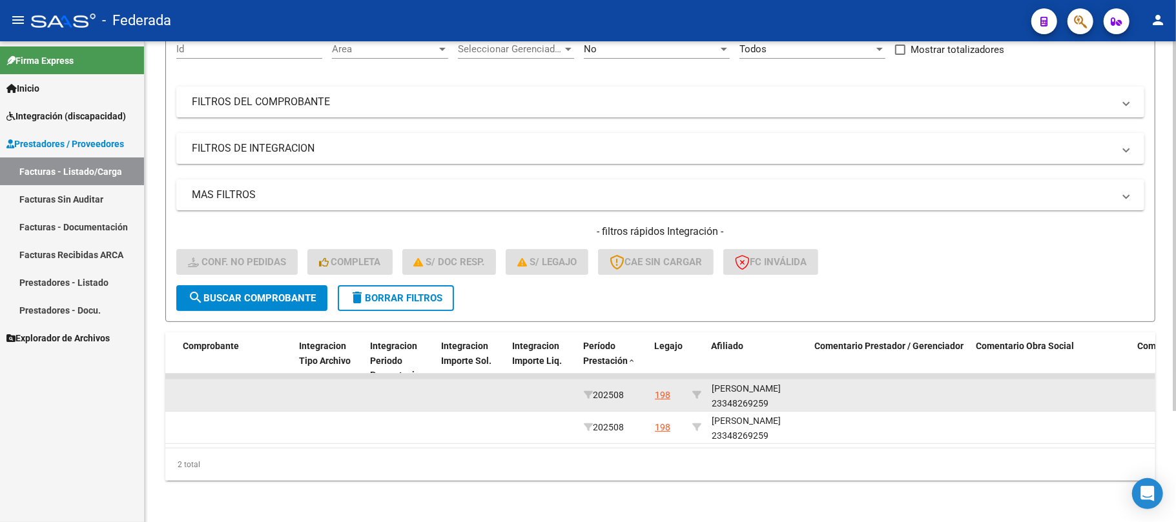
click at [735, 393] on div "SPINELLI GINO 23348269259" at bounding box center [757, 397] width 93 height 30
copy div "23348269259"
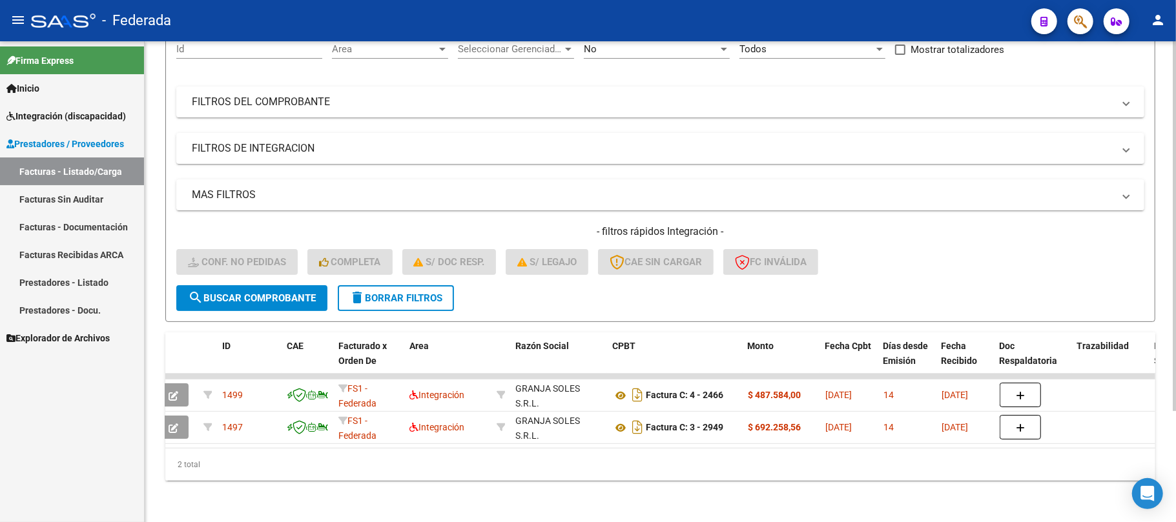
scroll to position [0, 0]
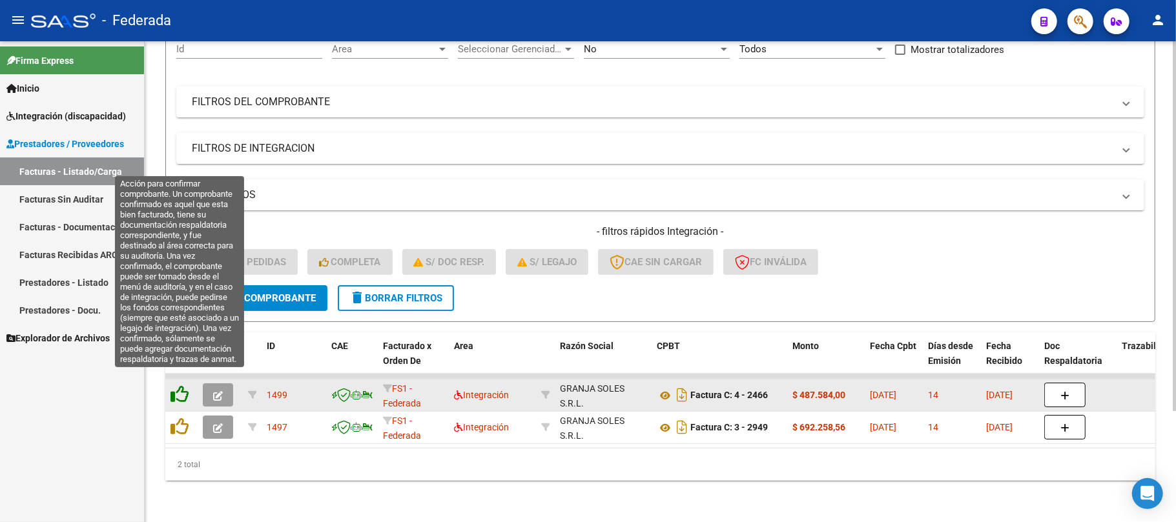
click at [183, 385] on icon at bounding box center [179, 394] width 18 height 18
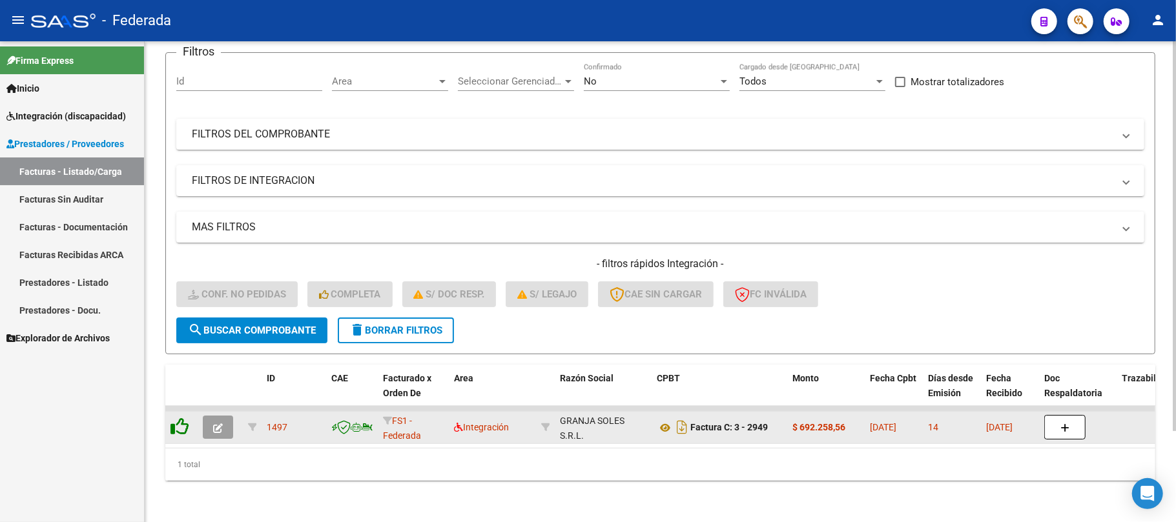
scroll to position [112, 0]
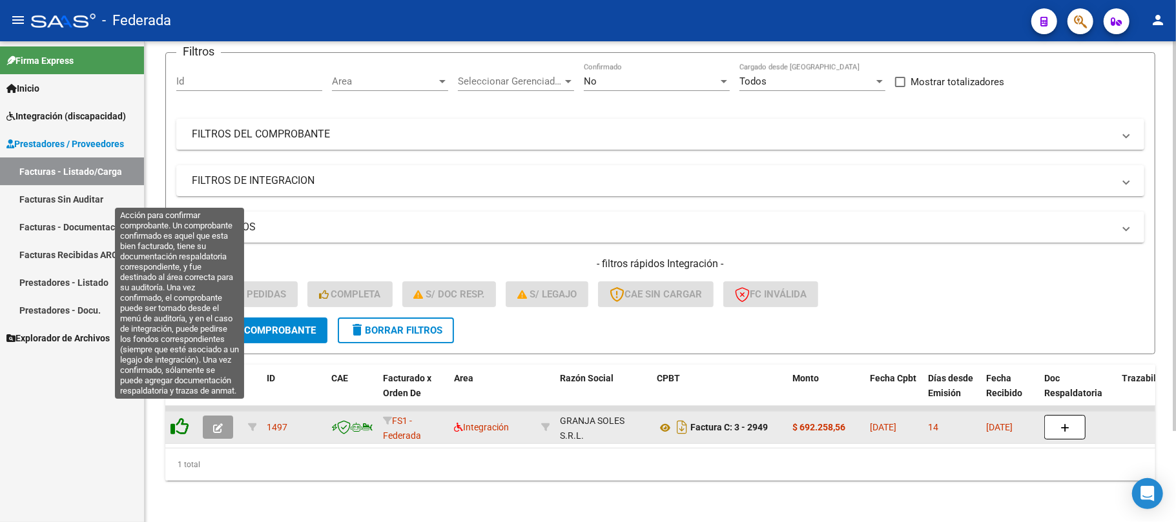
click at [187, 418] on icon at bounding box center [179, 427] width 18 height 18
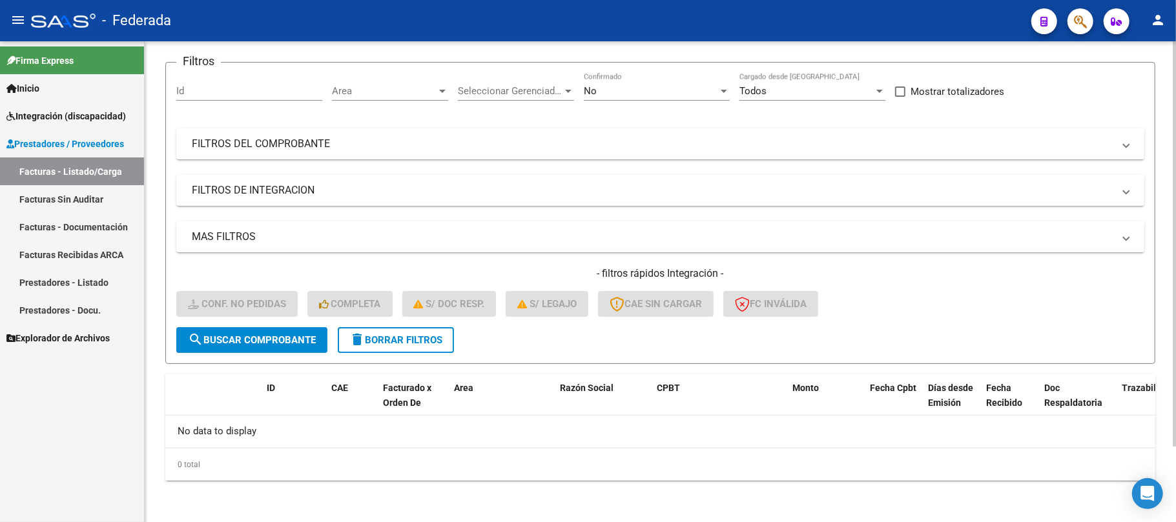
scroll to position [89, 0]
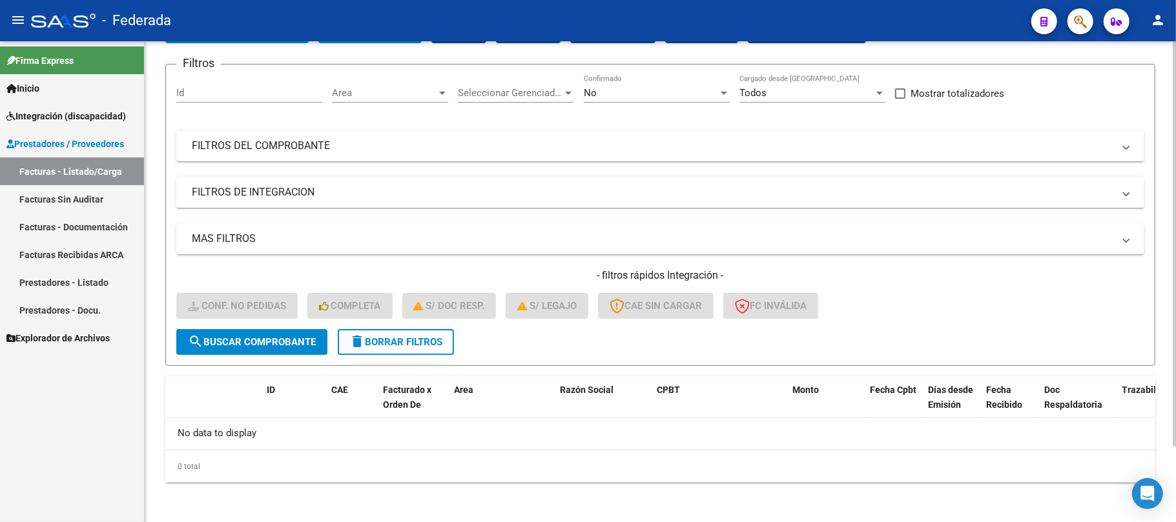
click at [393, 347] on button "delete Borrar Filtros" at bounding box center [396, 342] width 116 height 26
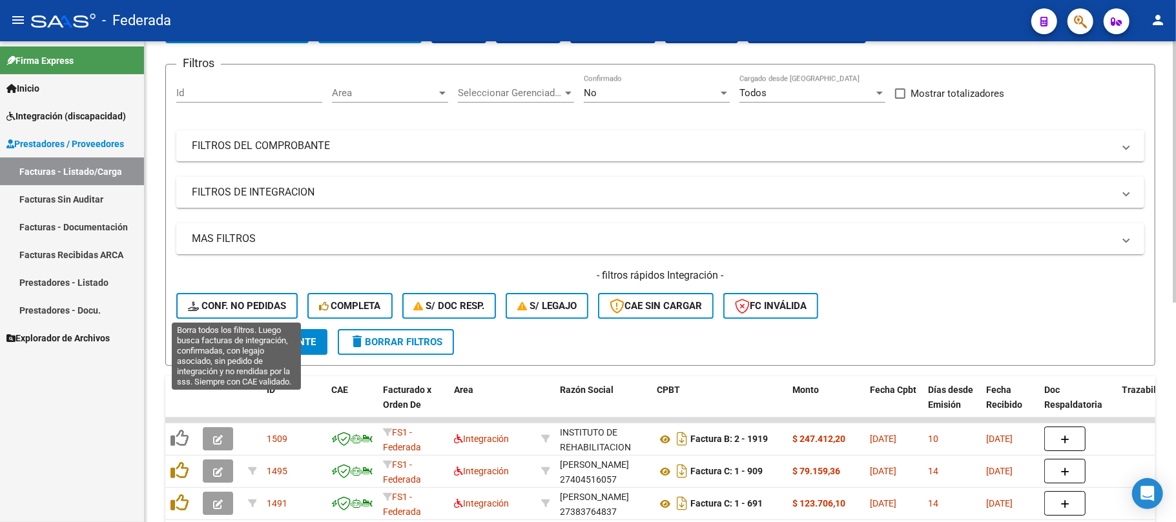
click at [264, 305] on span "Conf. no pedidas" at bounding box center [237, 306] width 98 height 12
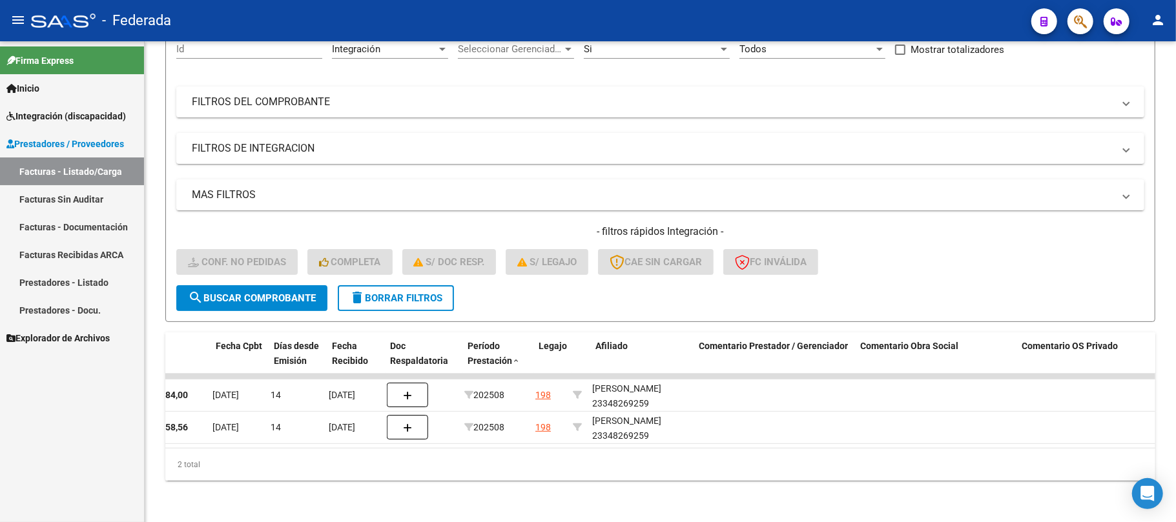
scroll to position [0, 0]
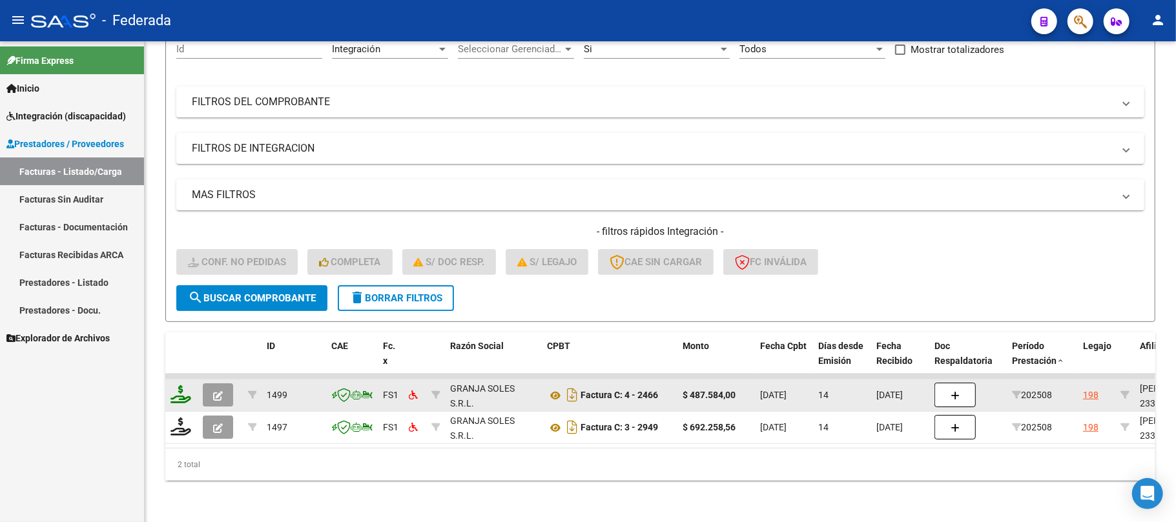
click at [170, 390] on datatable-body-cell at bounding box center [181, 396] width 32 height 32
click at [187, 385] on icon at bounding box center [180, 394] width 21 height 18
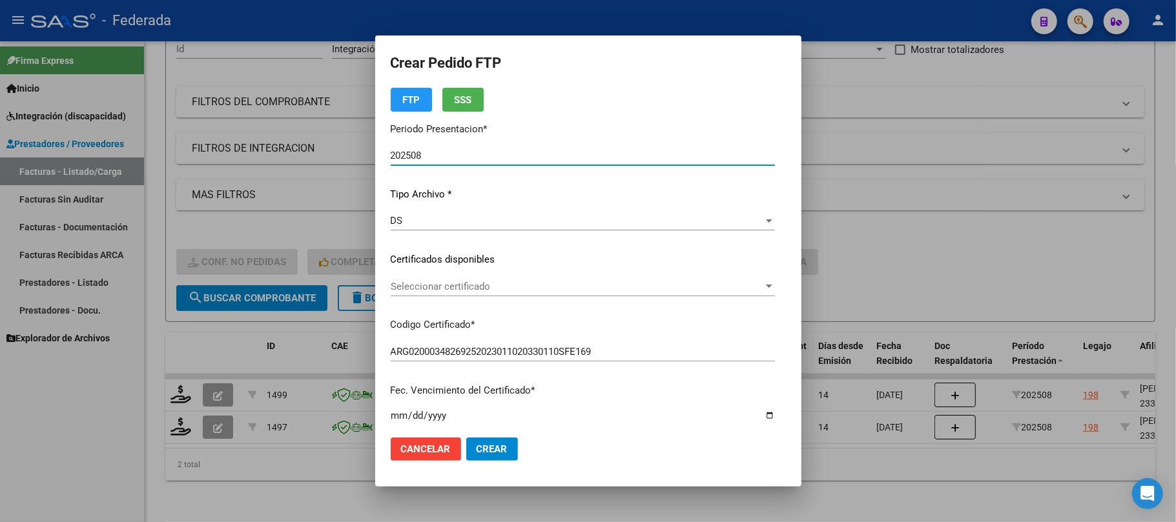
scroll to position [86, 0]
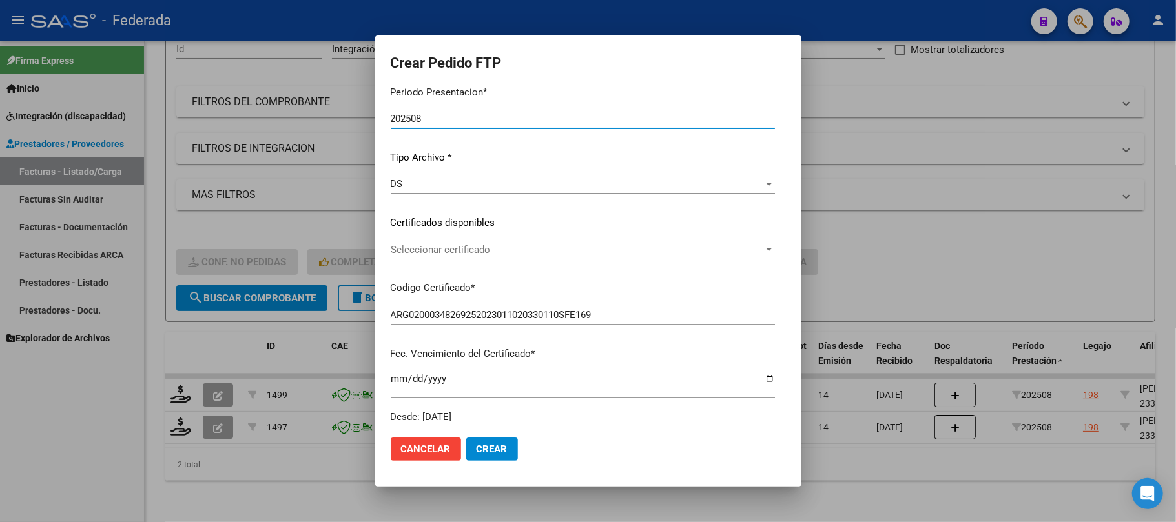
click at [464, 248] on span "Seleccionar certificado" at bounding box center [577, 250] width 373 height 12
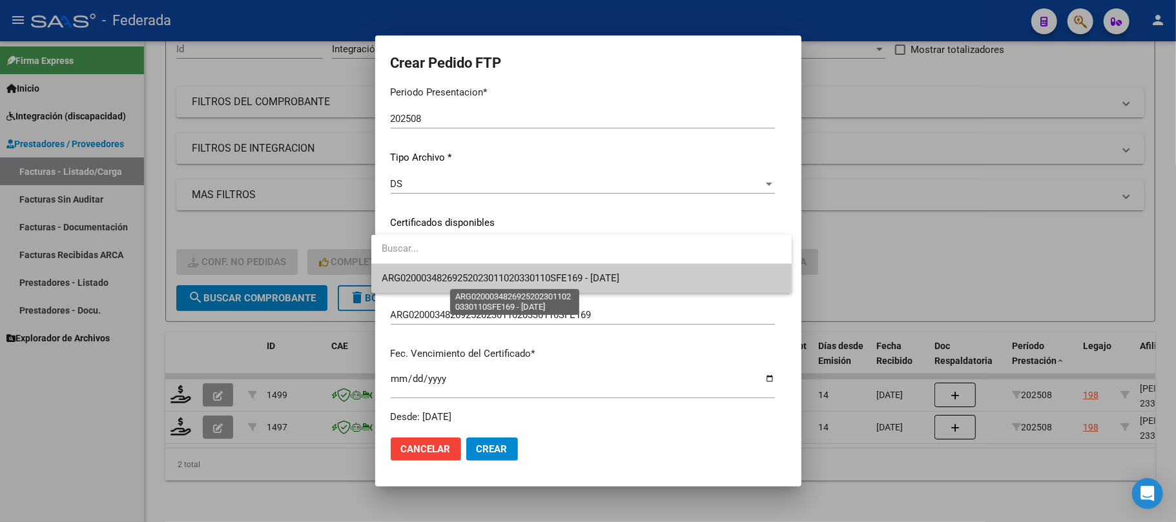
click at [466, 280] on span "ARG02000348269252023011020330110SFE169 - 2033-01-10" at bounding box center [501, 278] width 238 height 12
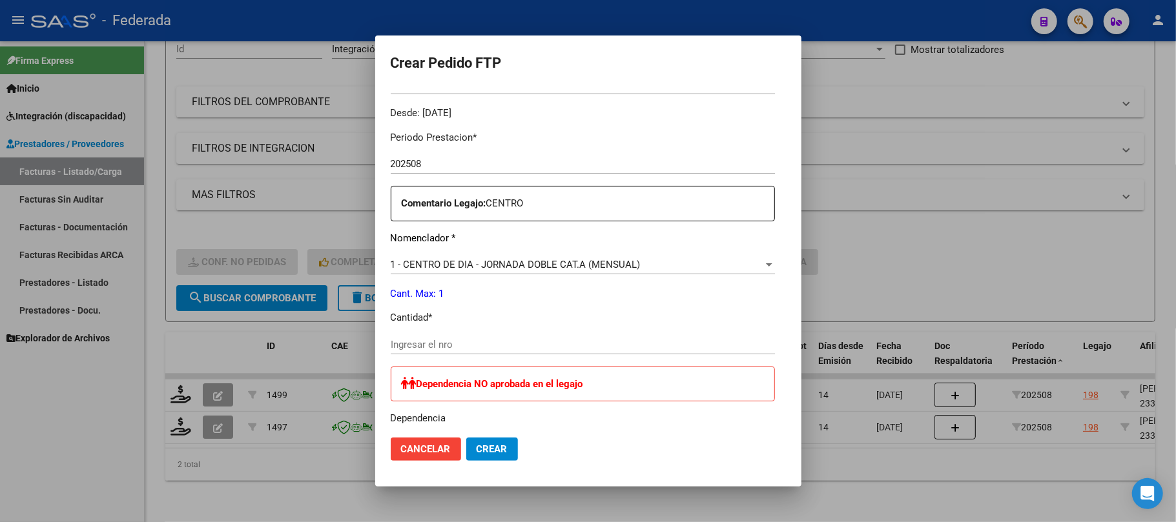
scroll to position [430, 0]
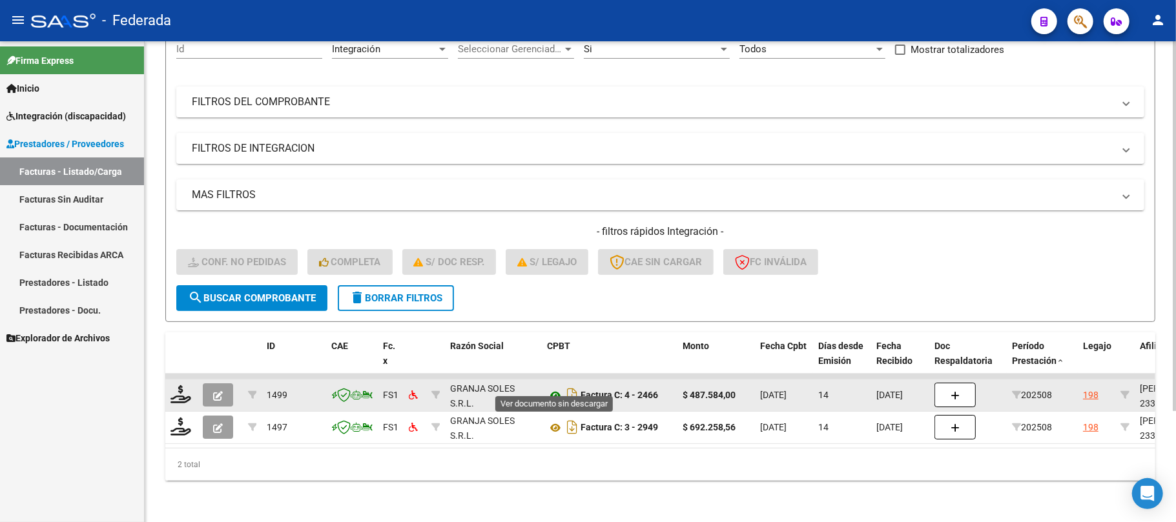
click at [549, 388] on icon at bounding box center [555, 395] width 17 height 15
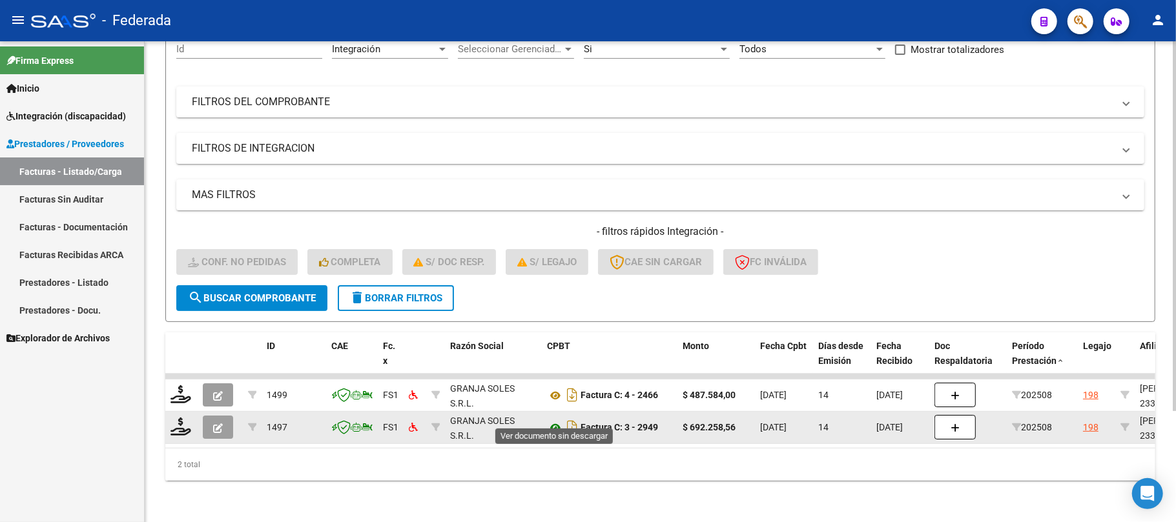
click at [549, 420] on icon at bounding box center [555, 427] width 17 height 15
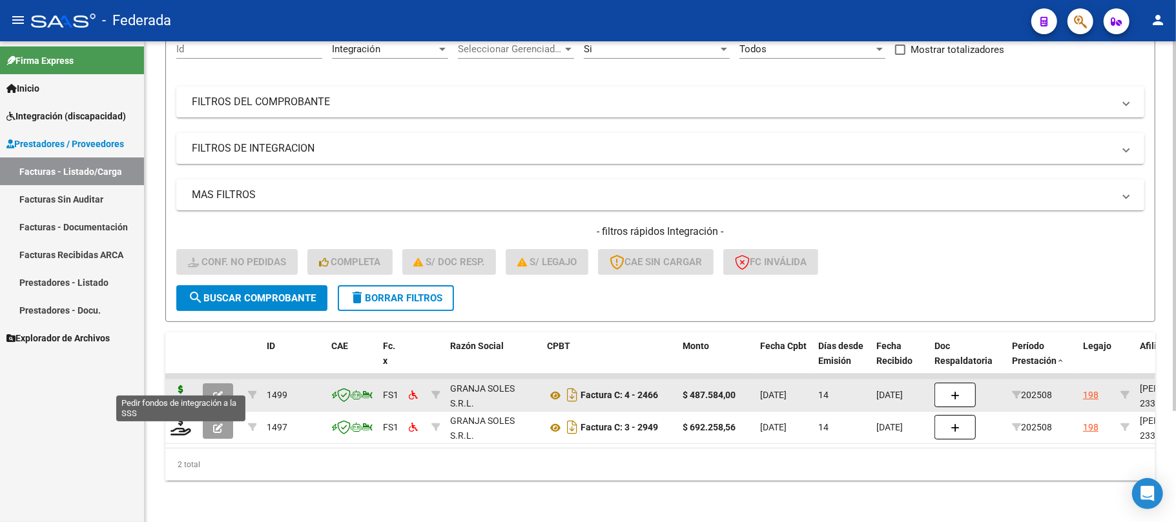
click at [185, 385] on icon at bounding box center [180, 394] width 21 height 18
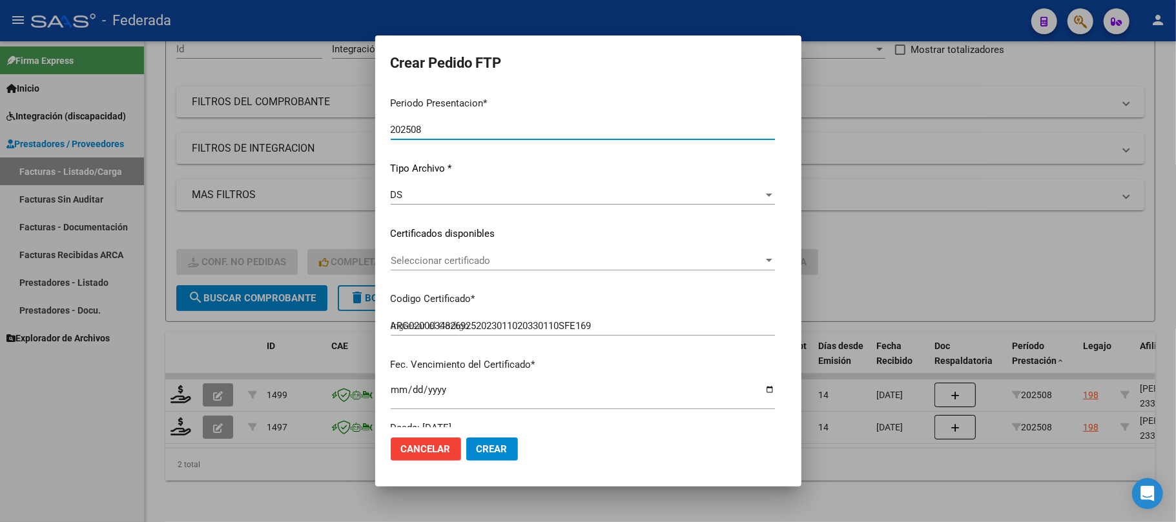
scroll to position [86, 0]
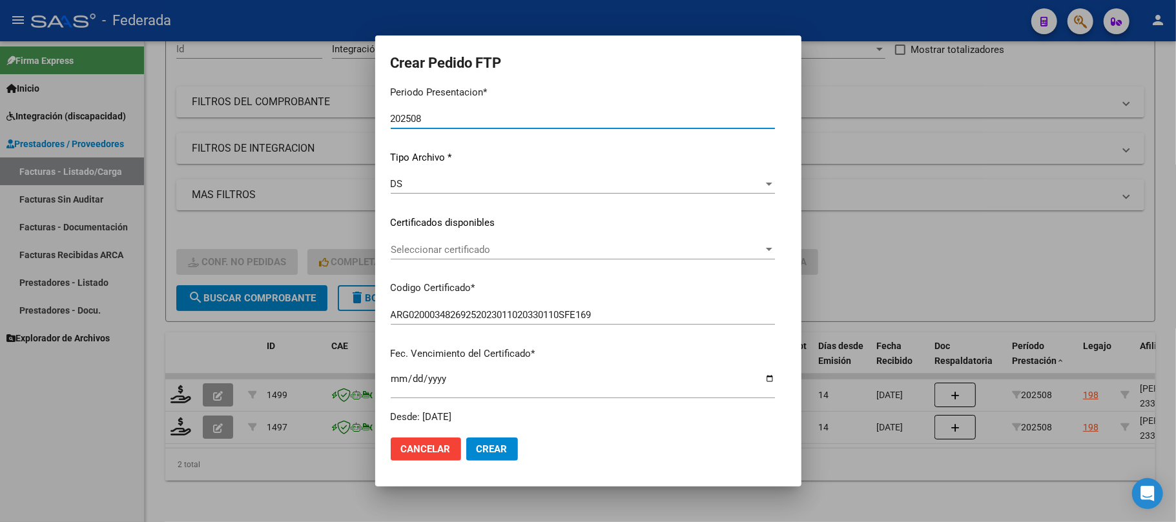
click at [403, 256] on div "Seleccionar certificado Seleccionar certificado" at bounding box center [583, 249] width 384 height 19
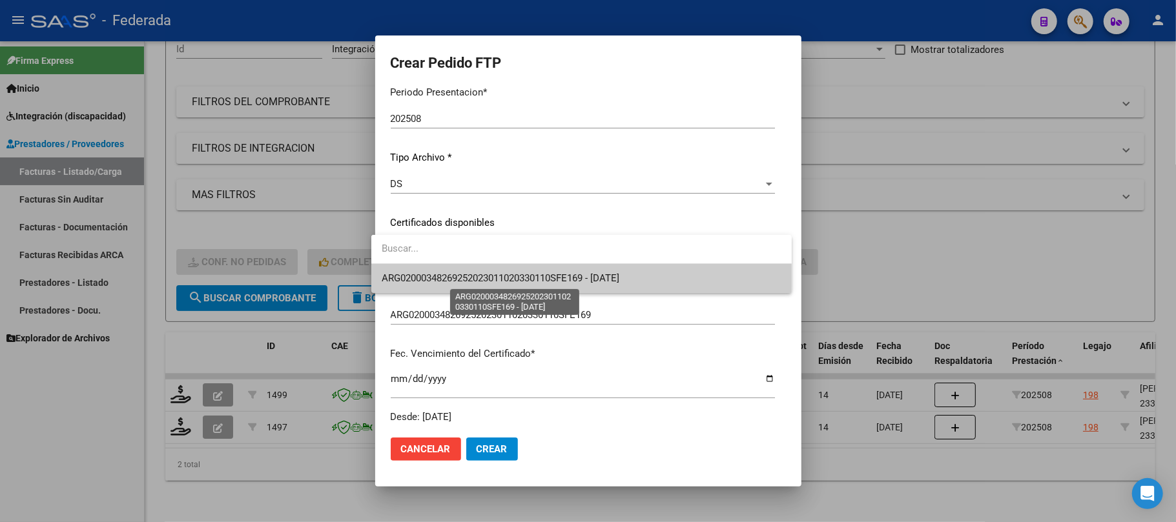
click at [411, 283] on span "ARG02000348269252023011020330110SFE169 - 2033-01-10" at bounding box center [501, 278] width 238 height 12
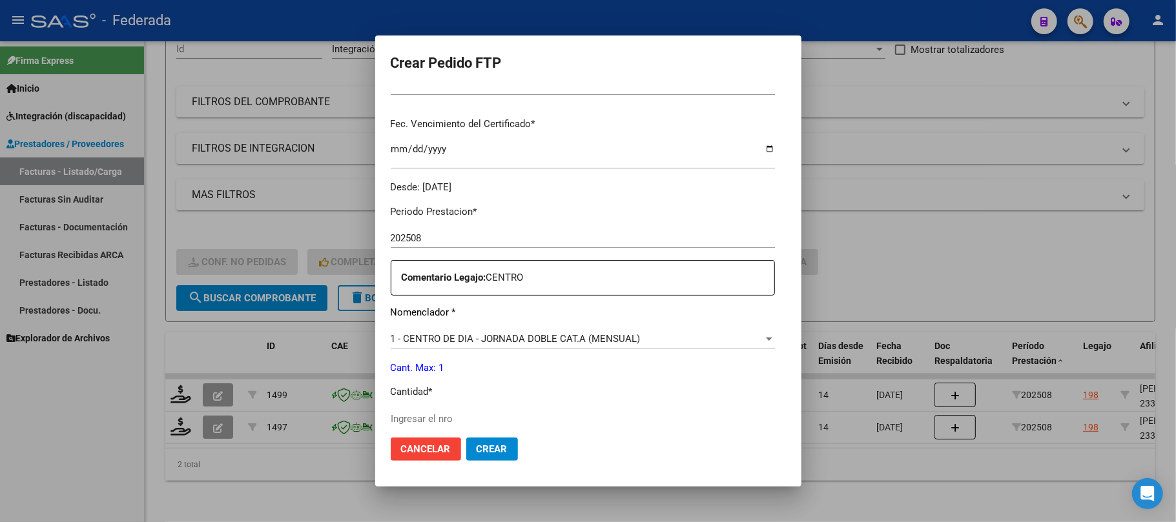
scroll to position [344, 0]
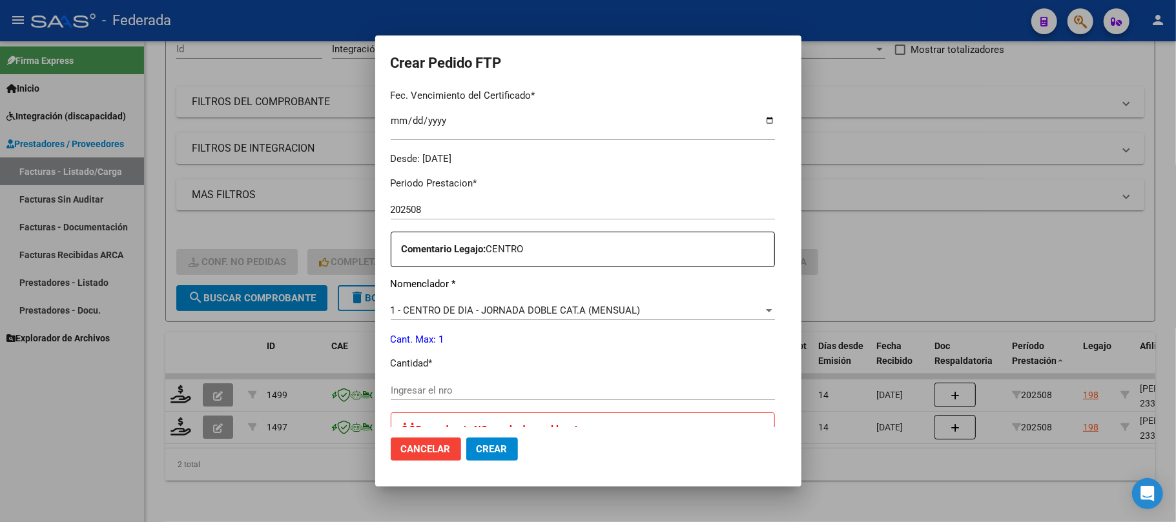
click at [402, 314] on span "1 - CENTRO DE DIA - JORNADA DOBLE CAT.A (MENSUAL)" at bounding box center [516, 311] width 250 height 12
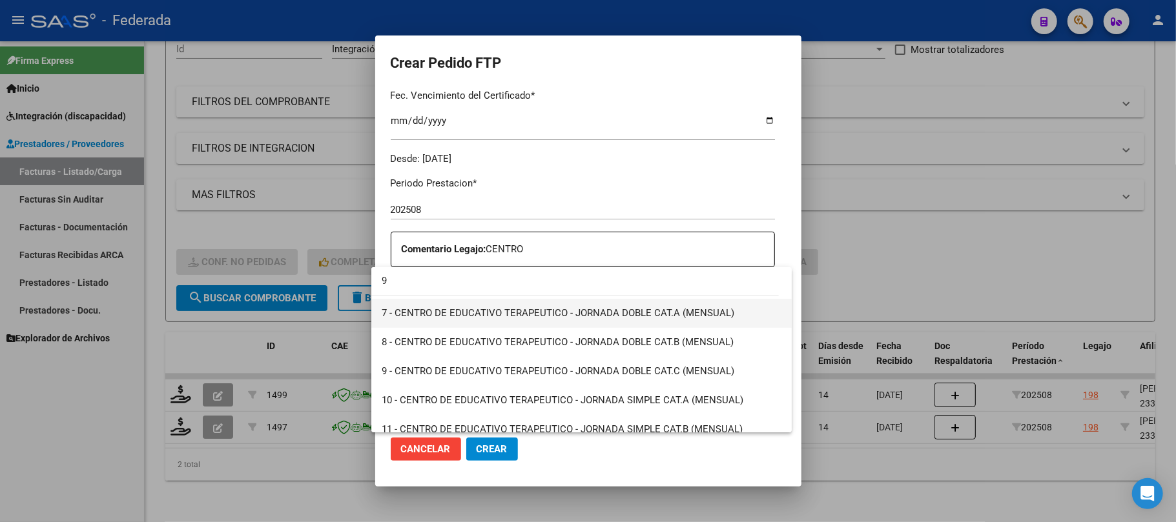
scroll to position [0, 0]
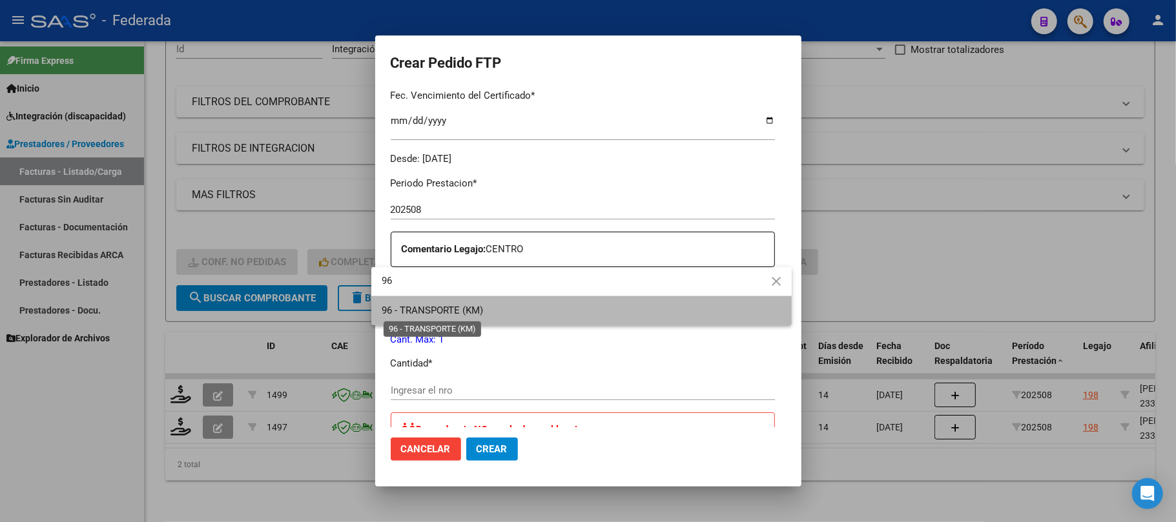
click at [434, 308] on span "96 - TRANSPORTE (KM)" at bounding box center [432, 311] width 101 height 12
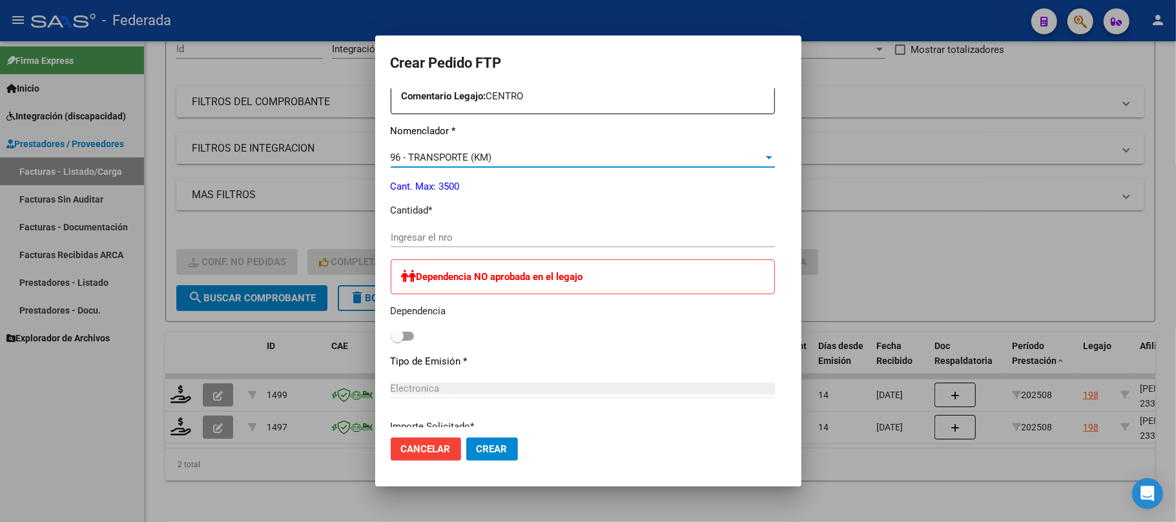
scroll to position [516, 0]
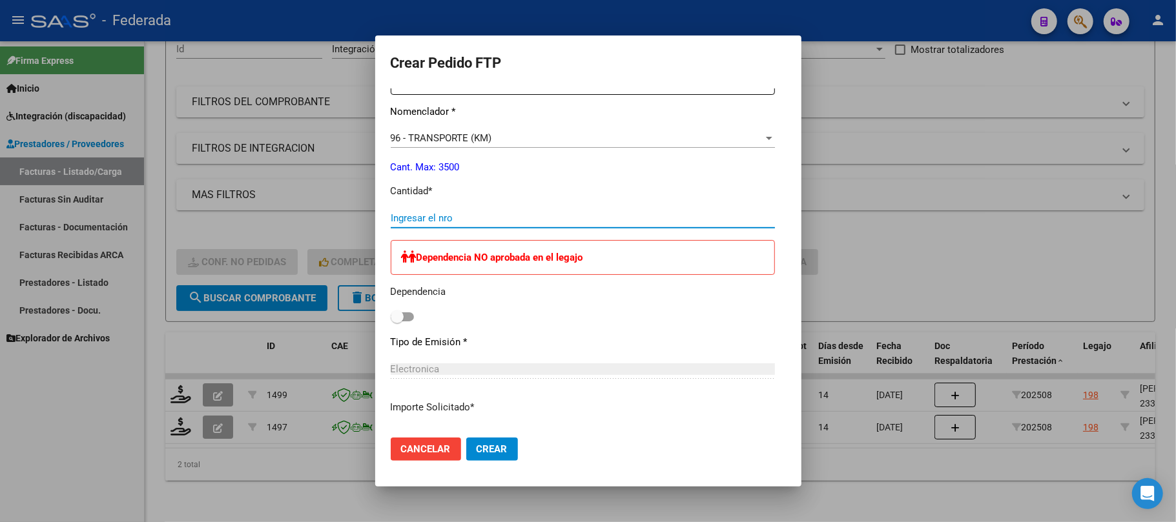
click at [422, 218] on input "Ingresar el nro" at bounding box center [583, 218] width 384 height 12
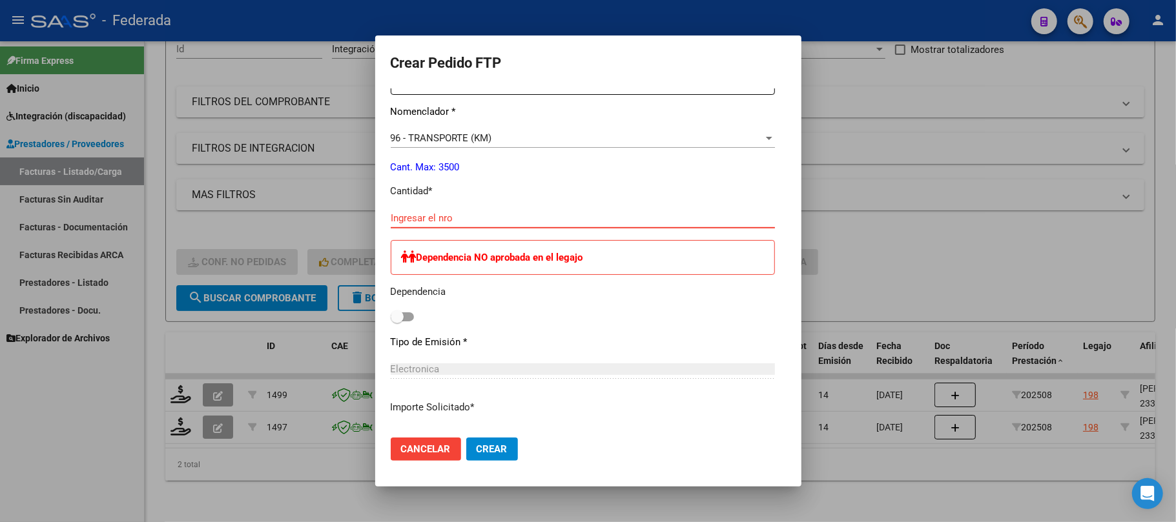
scroll to position [430, 0]
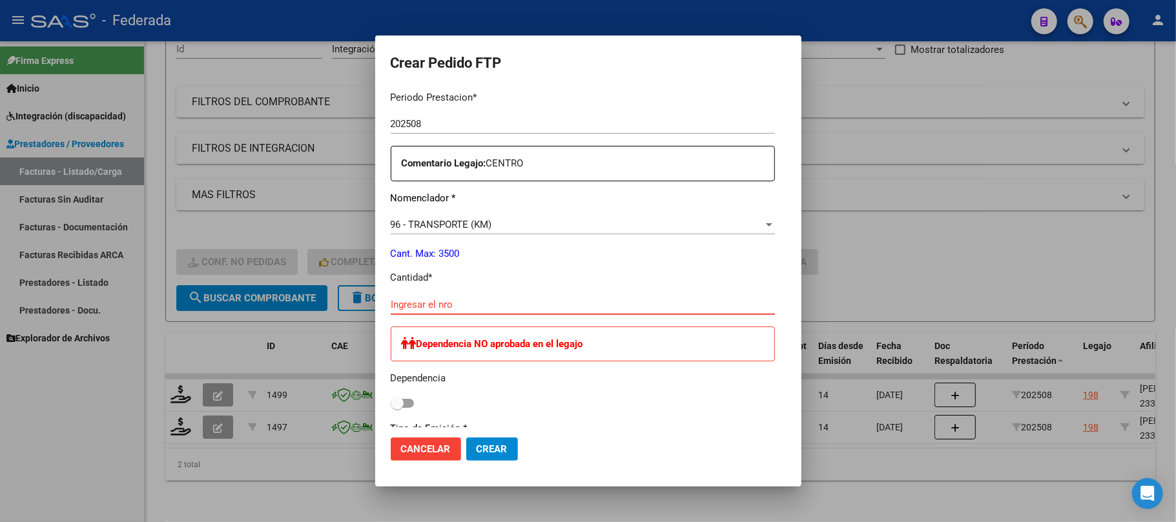
click at [413, 452] on span "Cancelar" at bounding box center [426, 450] width 50 height 12
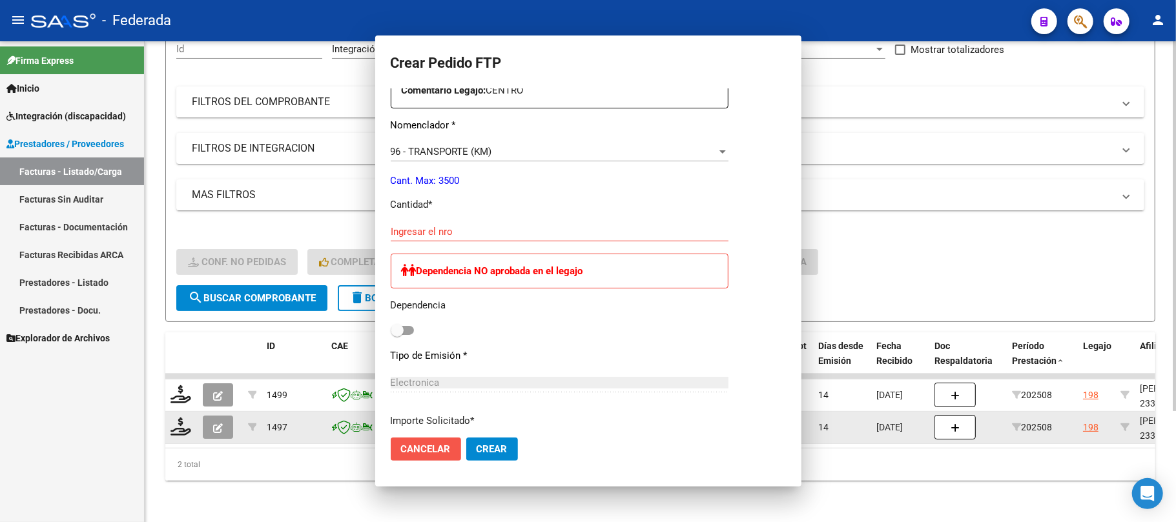
scroll to position [0, 0]
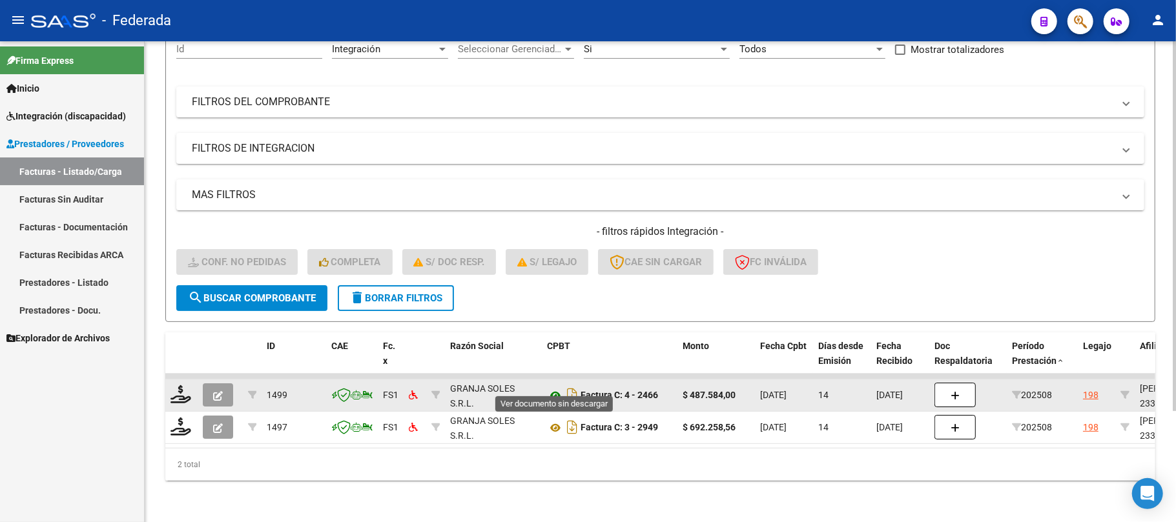
click at [551, 388] on icon at bounding box center [555, 395] width 17 height 15
click at [194, 381] on datatable-body-cell at bounding box center [181, 396] width 32 height 32
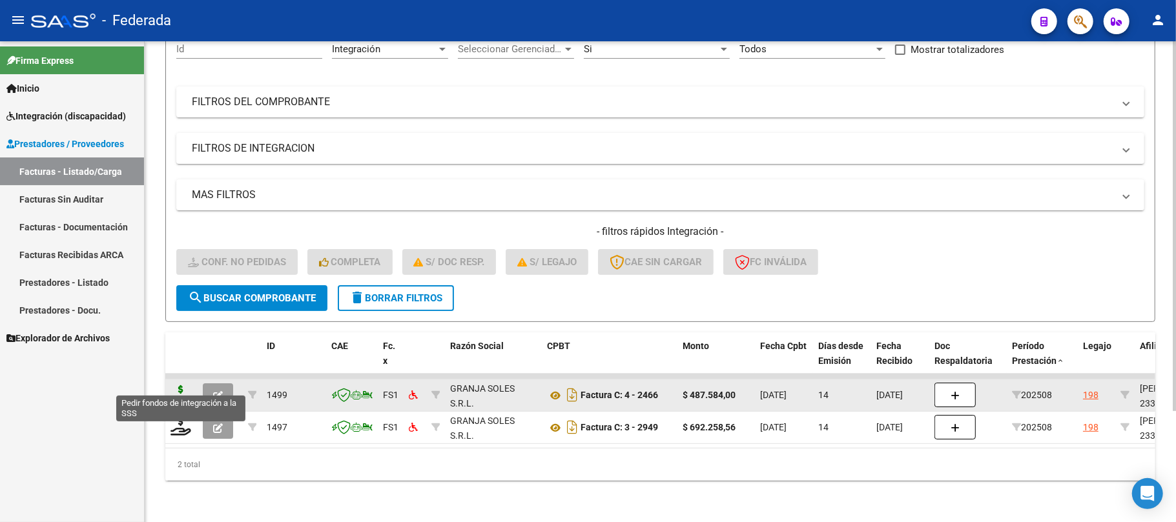
click at [189, 385] on icon at bounding box center [180, 394] width 21 height 18
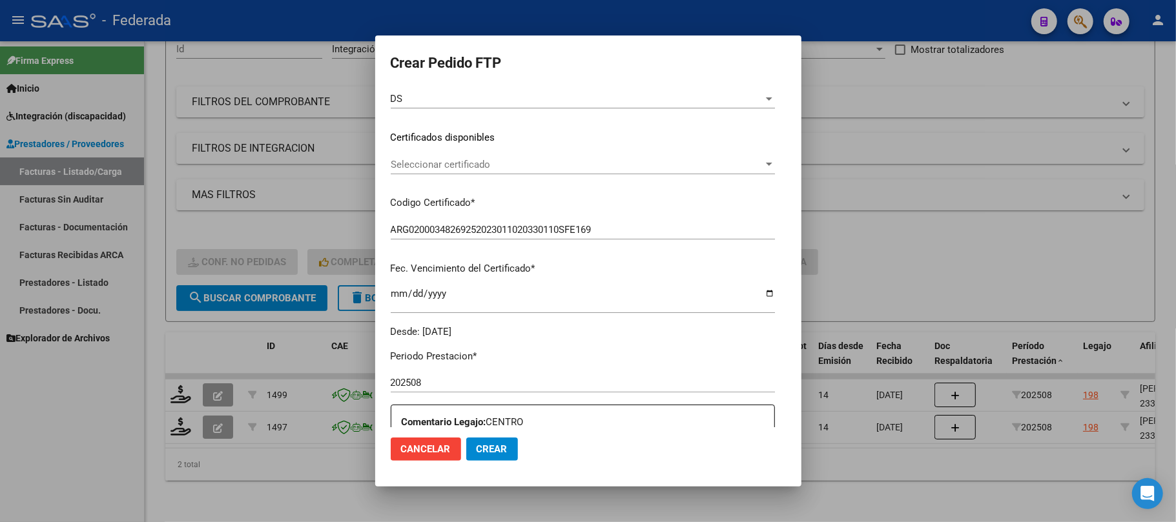
scroll to position [172, 0]
click at [442, 168] on span "Seleccionar certificado" at bounding box center [577, 164] width 373 height 12
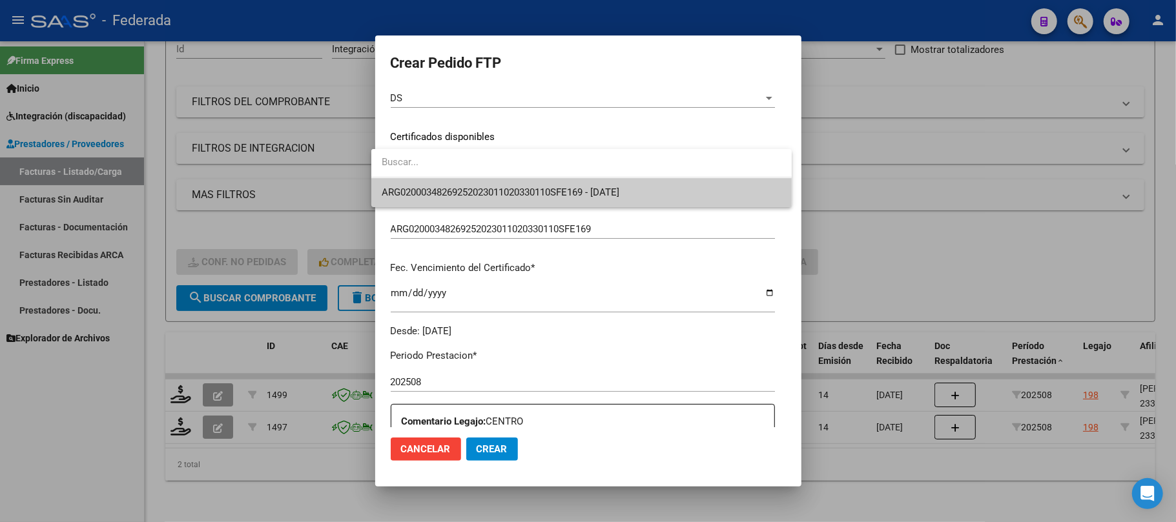
click at [447, 207] on div at bounding box center [588, 261] width 1176 height 522
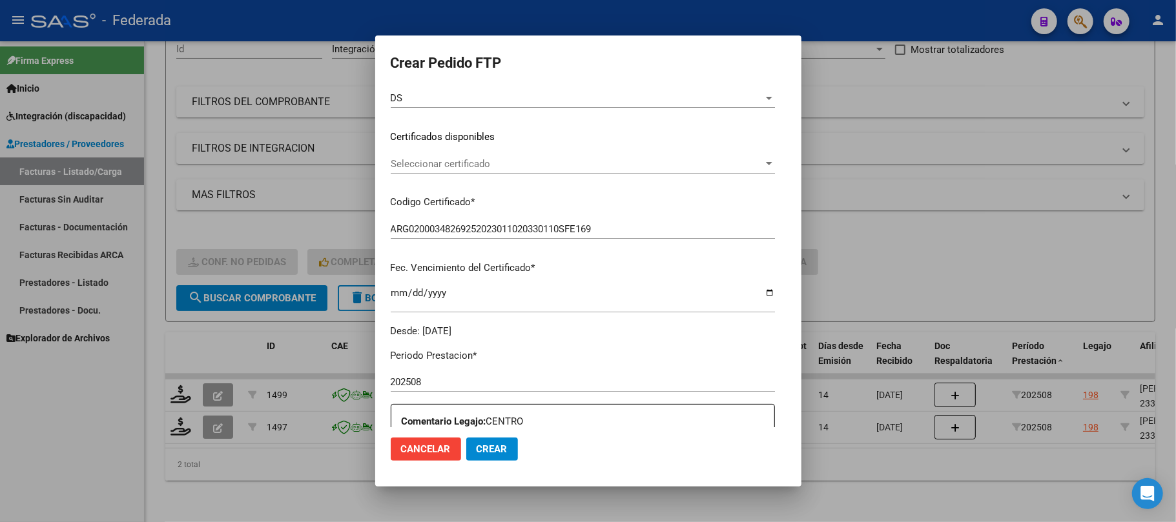
click at [439, 163] on span "Seleccionar certificado" at bounding box center [577, 164] width 373 height 12
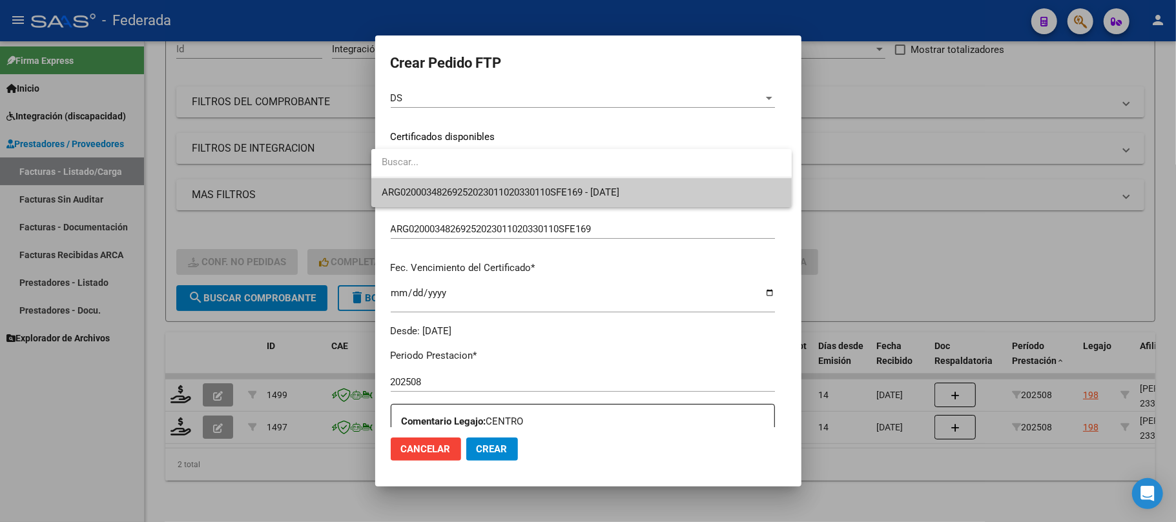
click at [439, 181] on span "ARG02000348269252023011020330110SFE169 - 2033-01-10" at bounding box center [582, 192] width 400 height 29
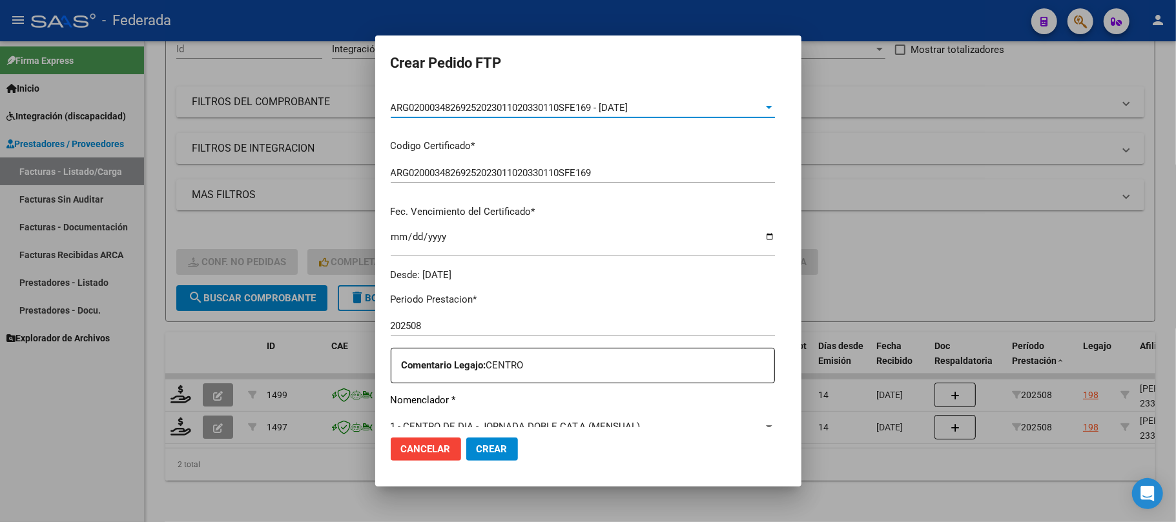
scroll to position [405, 0]
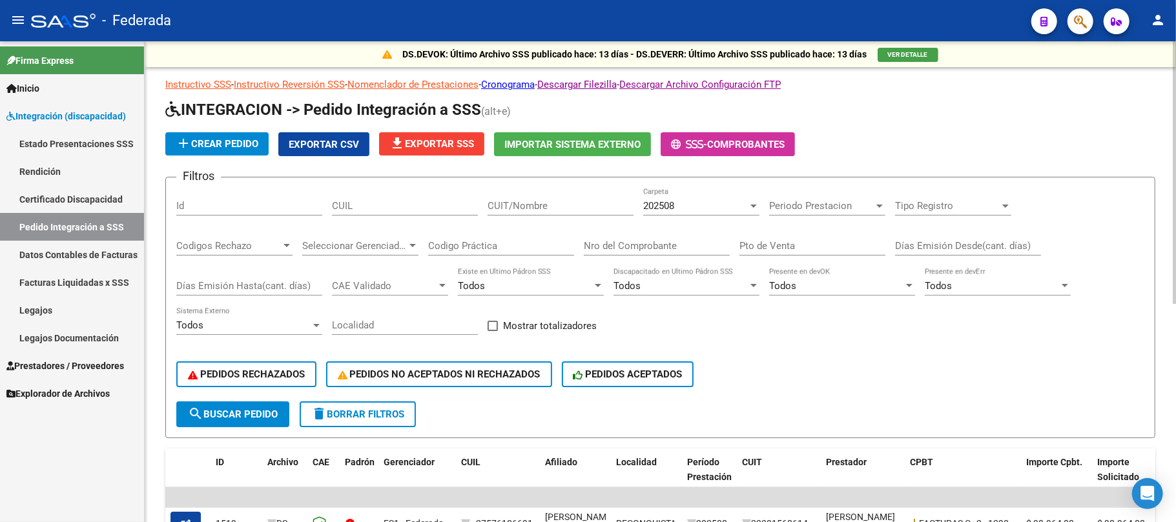
click at [425, 210] on input "CUIL" at bounding box center [405, 206] width 146 height 12
paste input "20581112425"
type input "20581112425"
click at [276, 409] on span "search Buscar Pedido" at bounding box center [233, 415] width 90 height 12
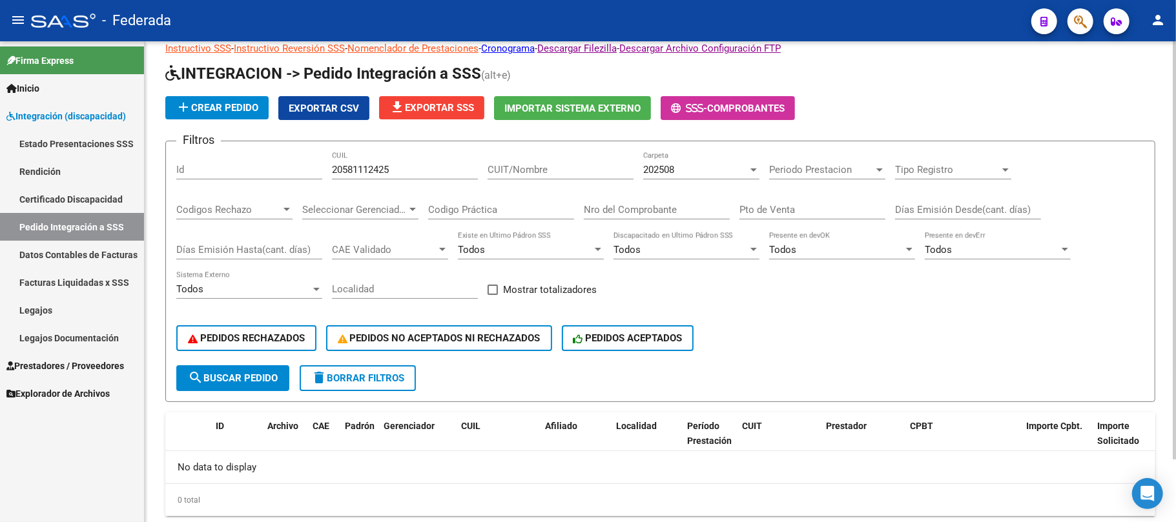
scroll to position [71, 0]
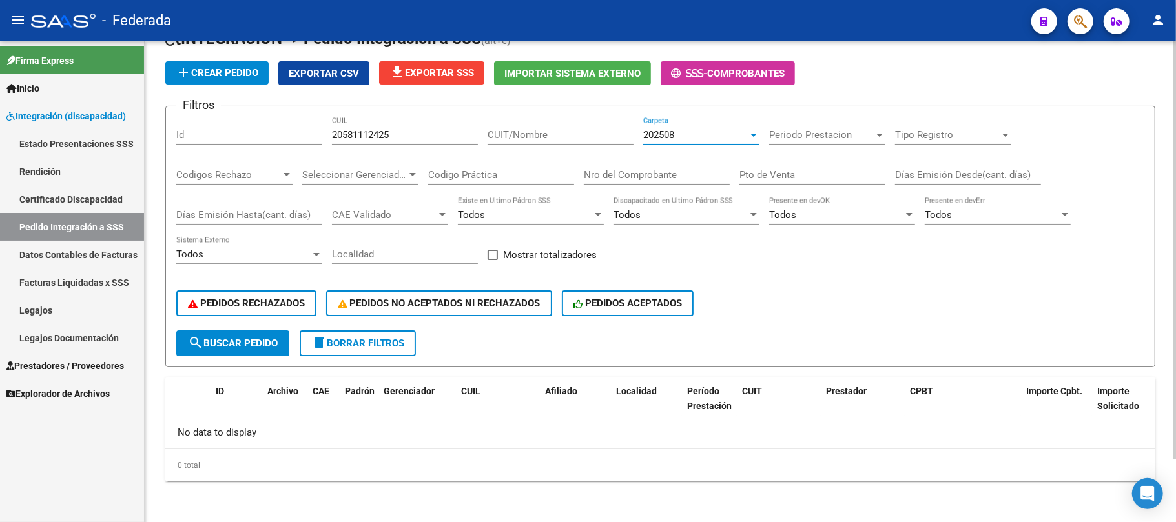
click at [677, 133] on div "202508" at bounding box center [695, 135] width 105 height 12
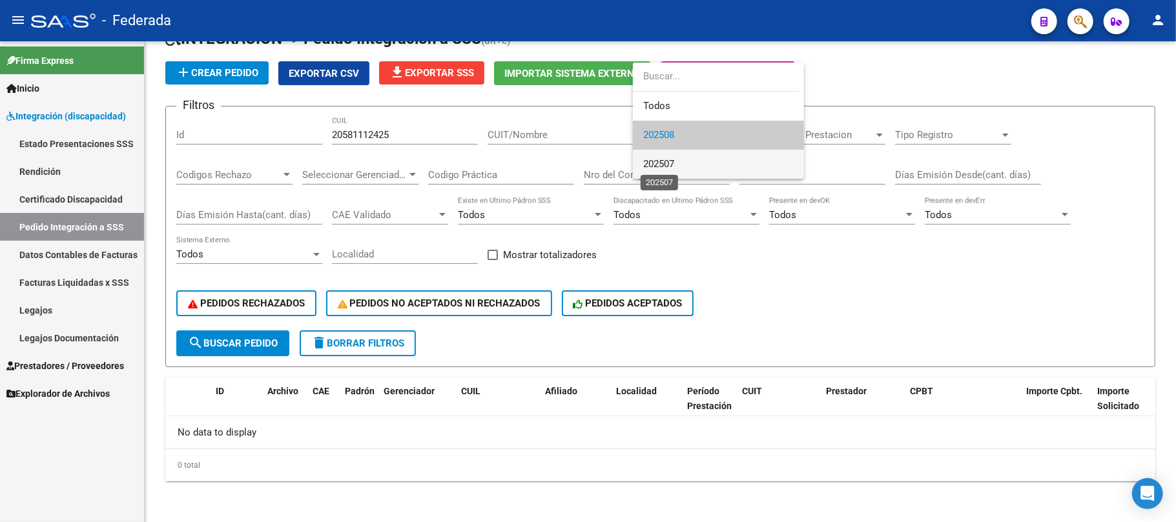
click at [669, 161] on span "202507" at bounding box center [658, 164] width 31 height 12
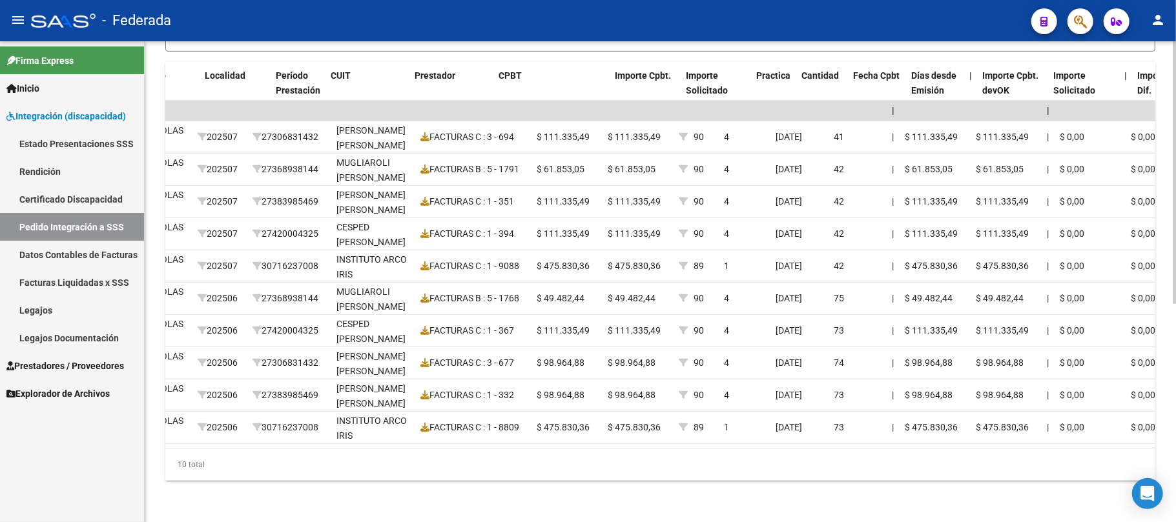
scroll to position [0, 406]
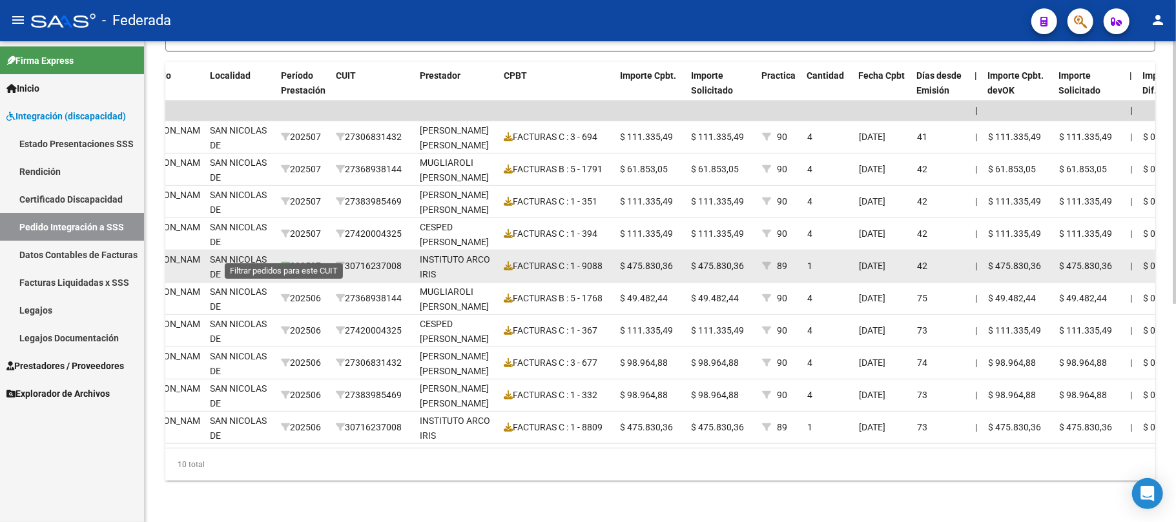
click at [281, 261] on icon at bounding box center [285, 265] width 9 height 9
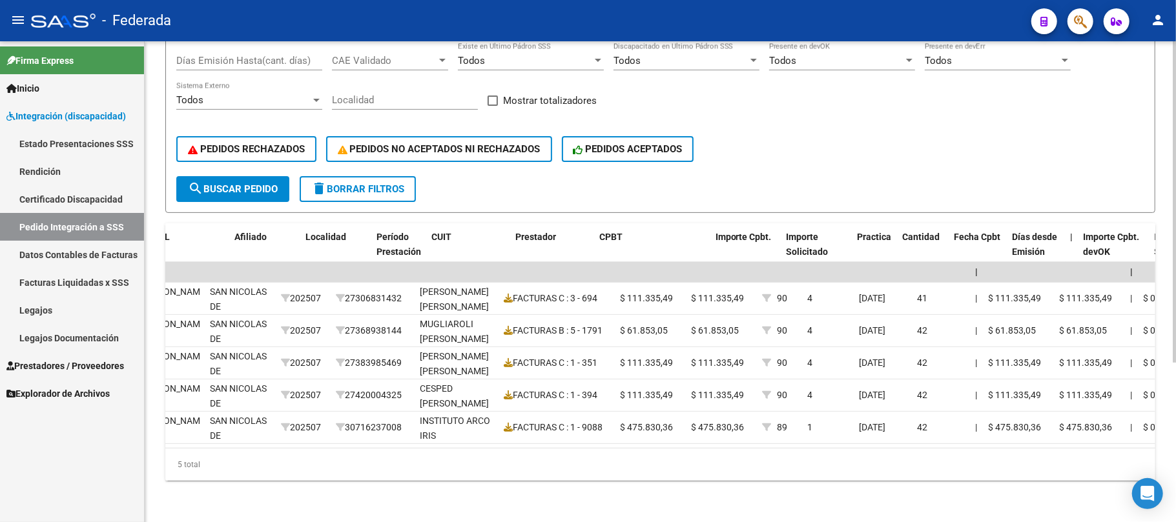
scroll to position [0, 241]
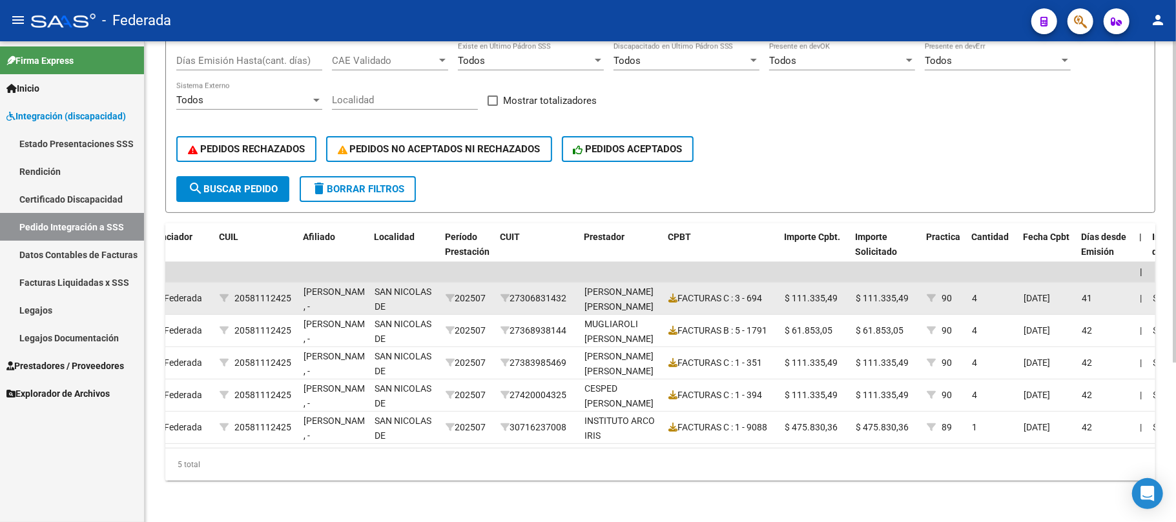
click at [400, 298] on div "SAN NICOLAS DE" at bounding box center [404, 298] width 61 height 27
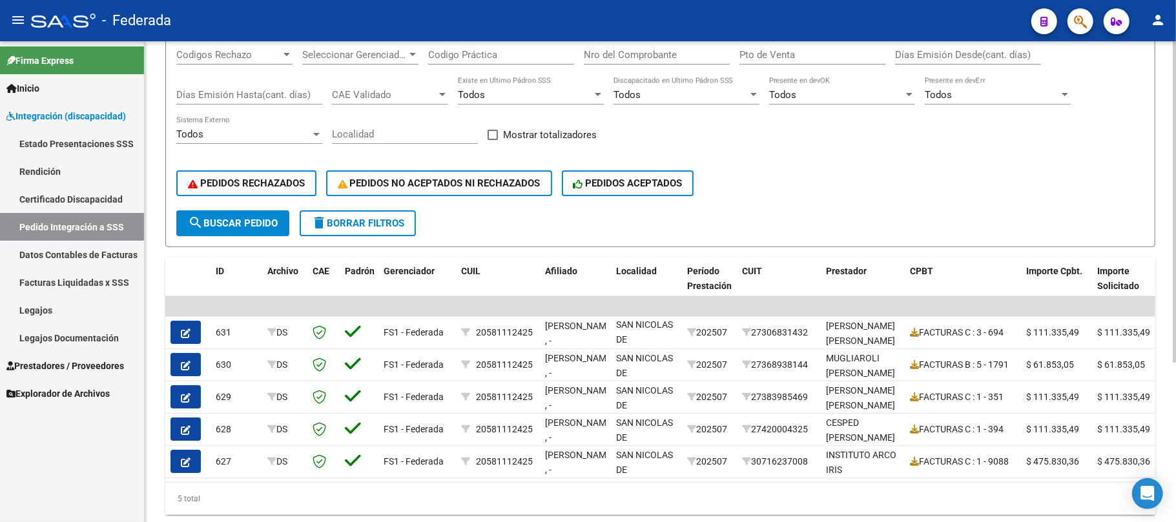
scroll to position [65, 0]
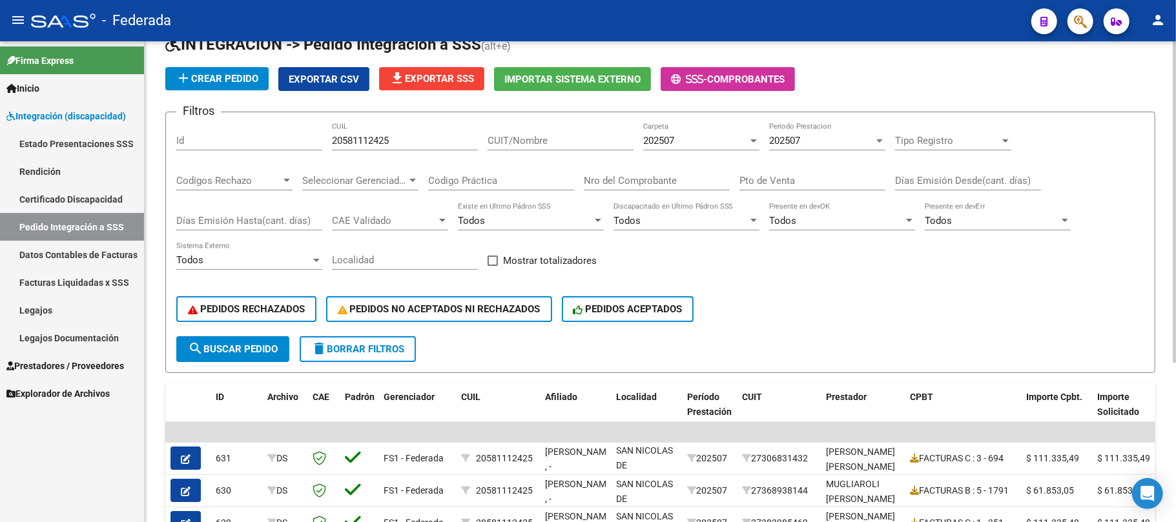
click at [371, 346] on span "delete Borrar Filtros" at bounding box center [357, 349] width 93 height 12
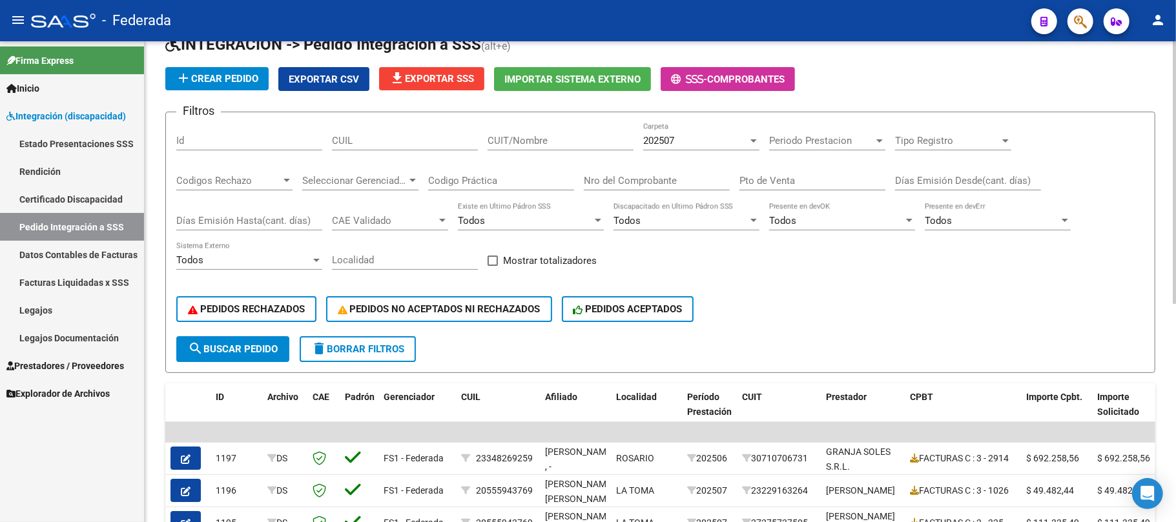
scroll to position [0, 0]
click at [672, 143] on span "202507" at bounding box center [658, 141] width 31 height 12
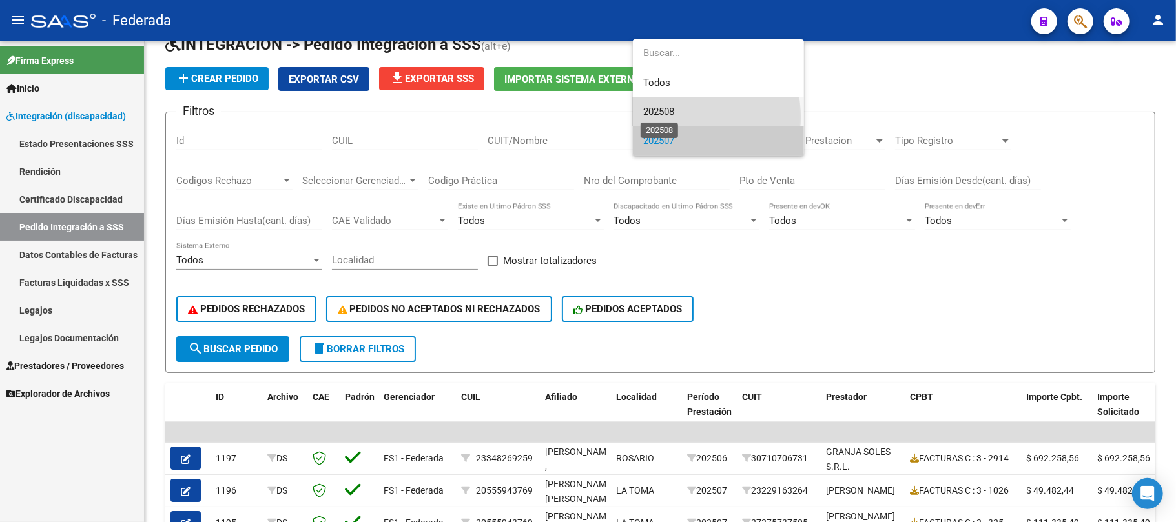
click at [666, 117] on span "202508" at bounding box center [658, 112] width 31 height 12
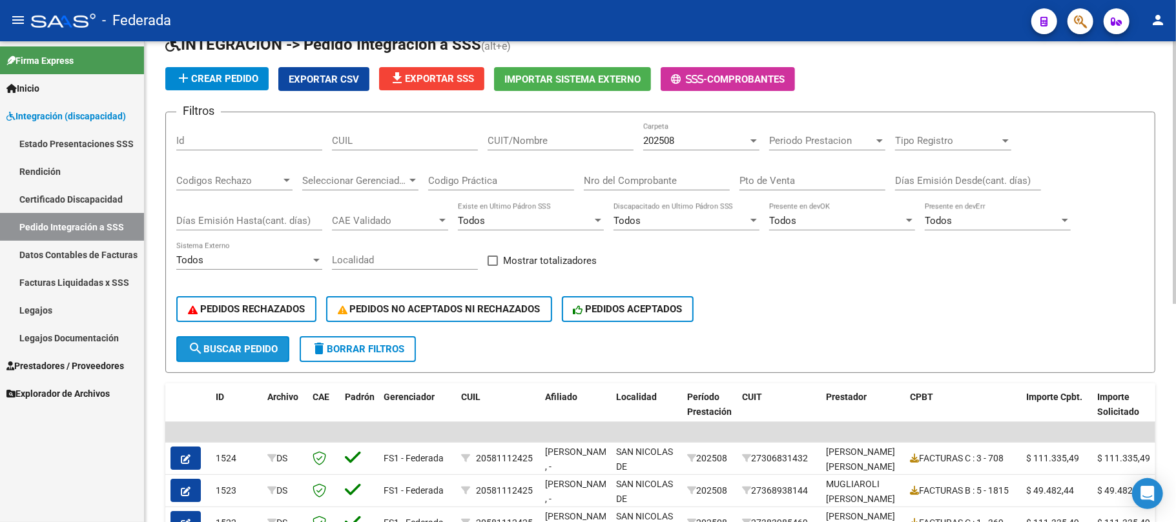
click at [281, 349] on button "search Buscar Pedido" at bounding box center [232, 349] width 113 height 26
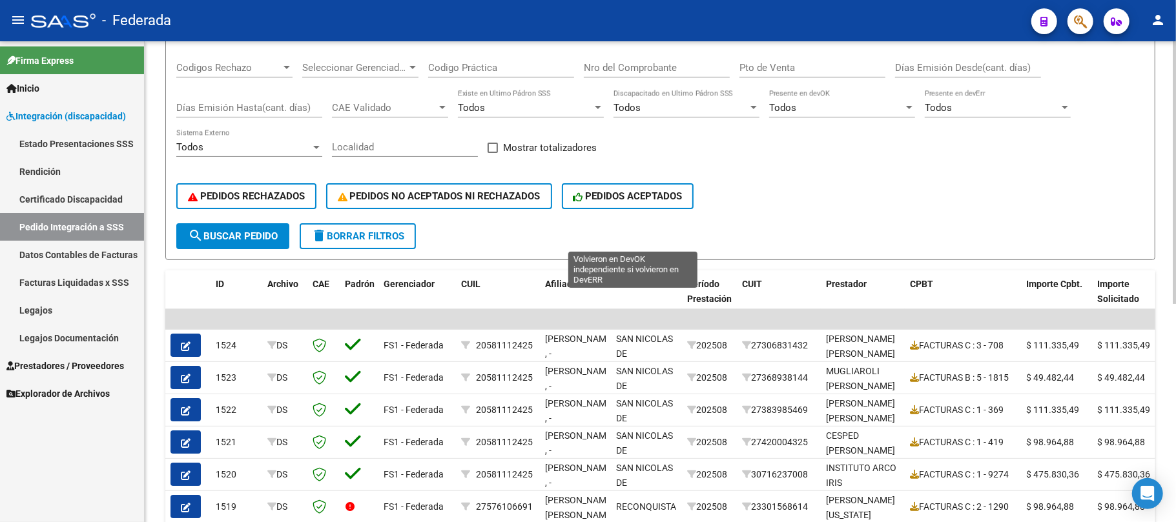
scroll to position [141, 0]
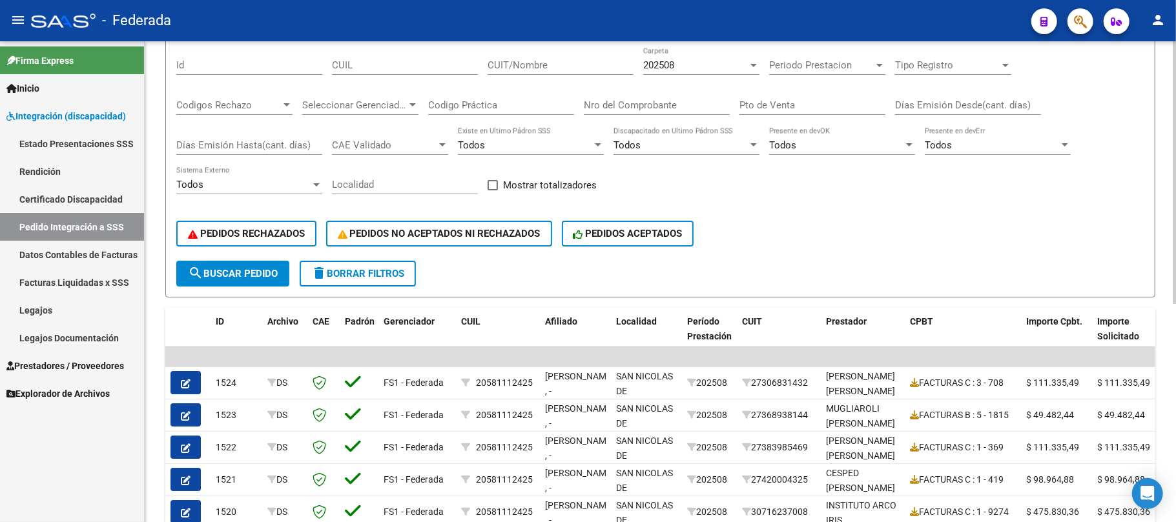
click at [496, 187] on span at bounding box center [492, 185] width 10 height 10
click at [493, 190] on input "Mostrar totalizadores" at bounding box center [492, 190] width 1 height 1
checkbox input "true"
click at [275, 274] on span "search Buscar Pedido" at bounding box center [233, 274] width 90 height 12
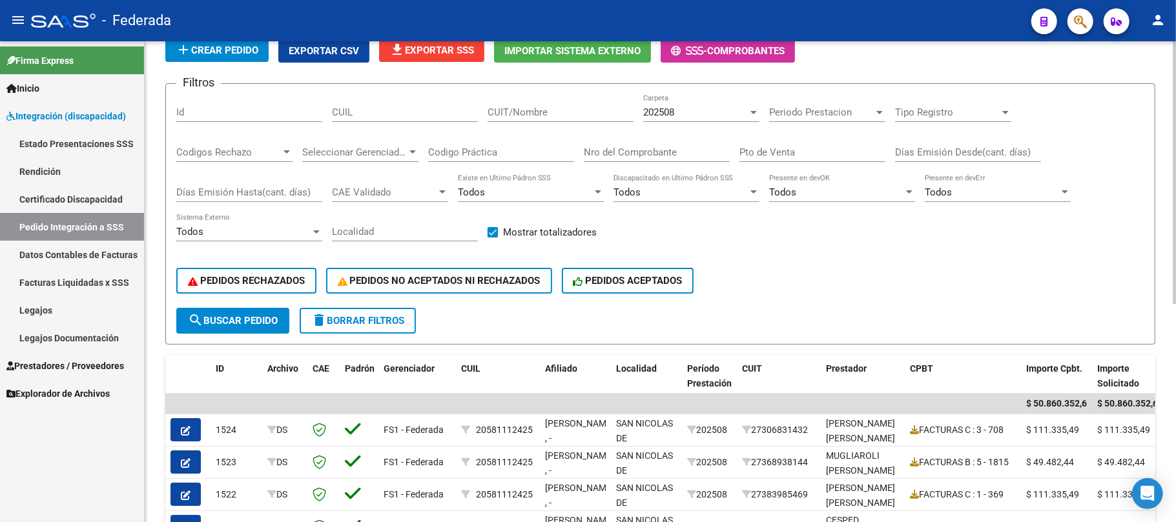
scroll to position [55, 0]
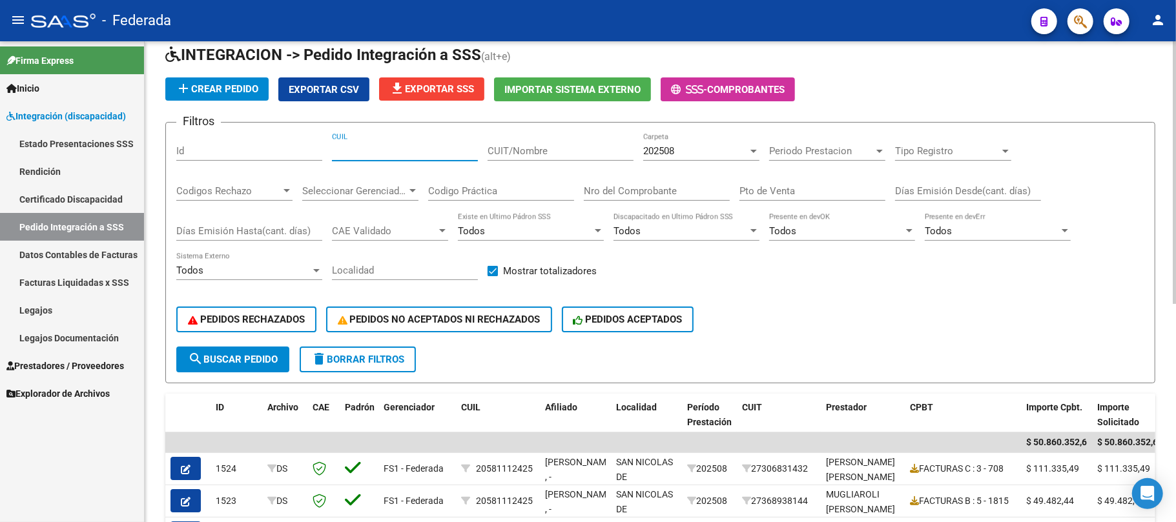
click at [424, 155] on input "CUIL" at bounding box center [405, 151] width 146 height 12
paste input "20570453751"
click at [248, 345] on div "PEDIDOS RECHAZADOS PEDIDOS NO ACEPTADOS NI RECHAZADOS PEDIDOS ACEPTADOS" at bounding box center [660, 319] width 968 height 54
click at [254, 357] on span "search Buscar Pedido" at bounding box center [233, 360] width 90 height 12
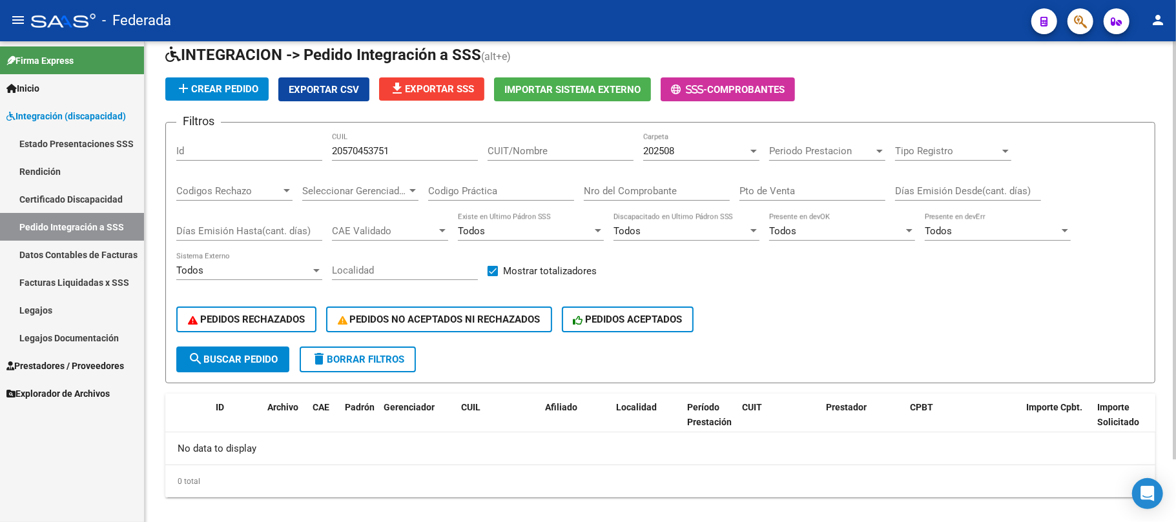
scroll to position [71, 0]
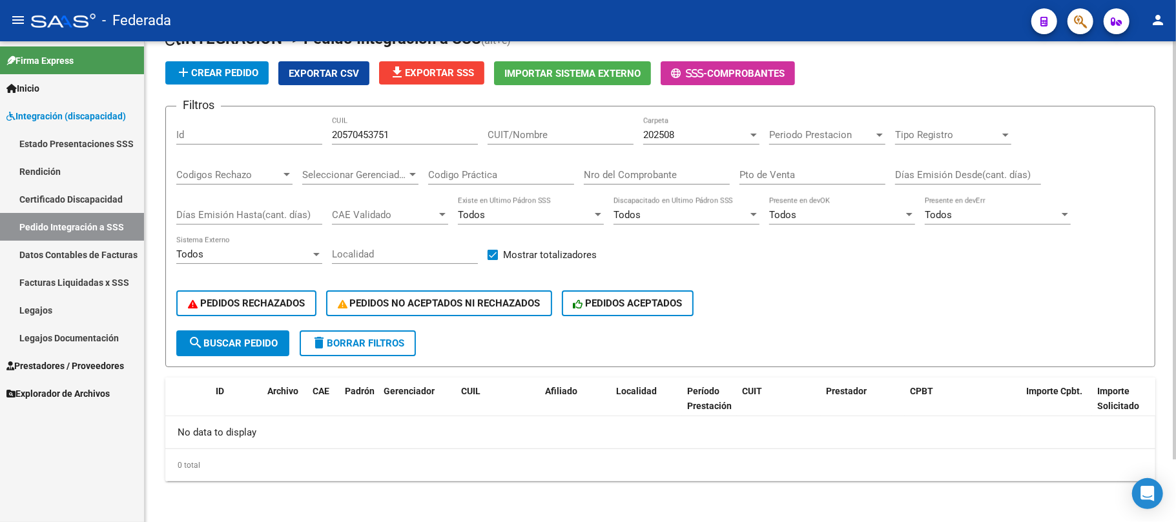
click at [667, 138] on span "202508" at bounding box center [658, 135] width 31 height 12
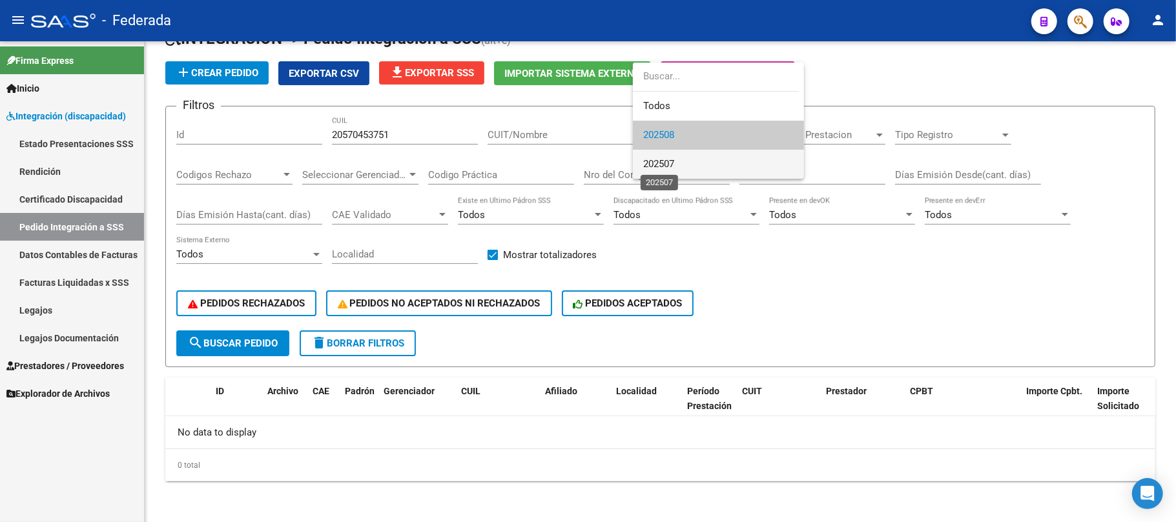
click at [668, 161] on span "202507" at bounding box center [658, 164] width 31 height 12
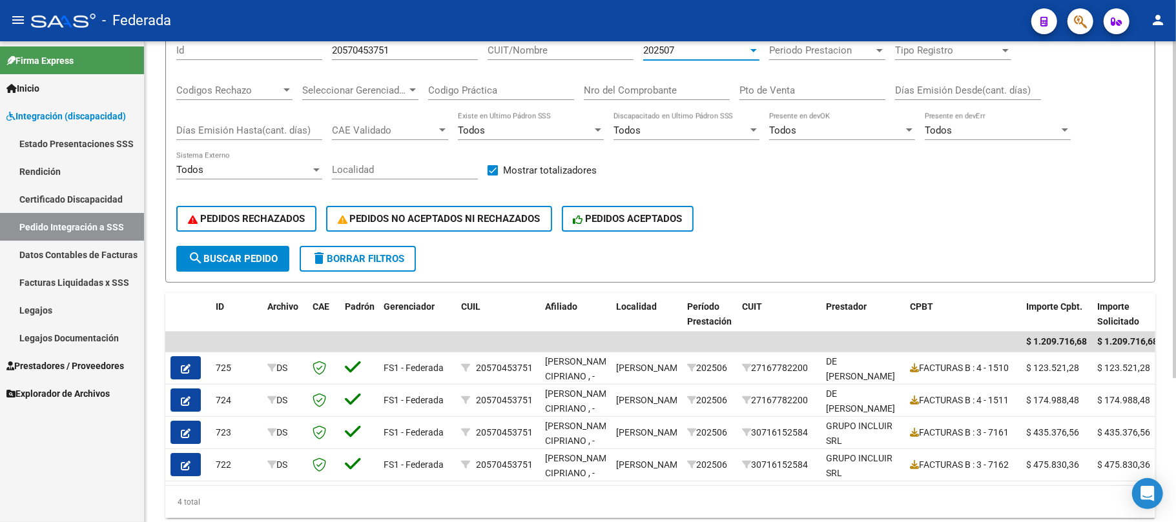
scroll to position [119, 0]
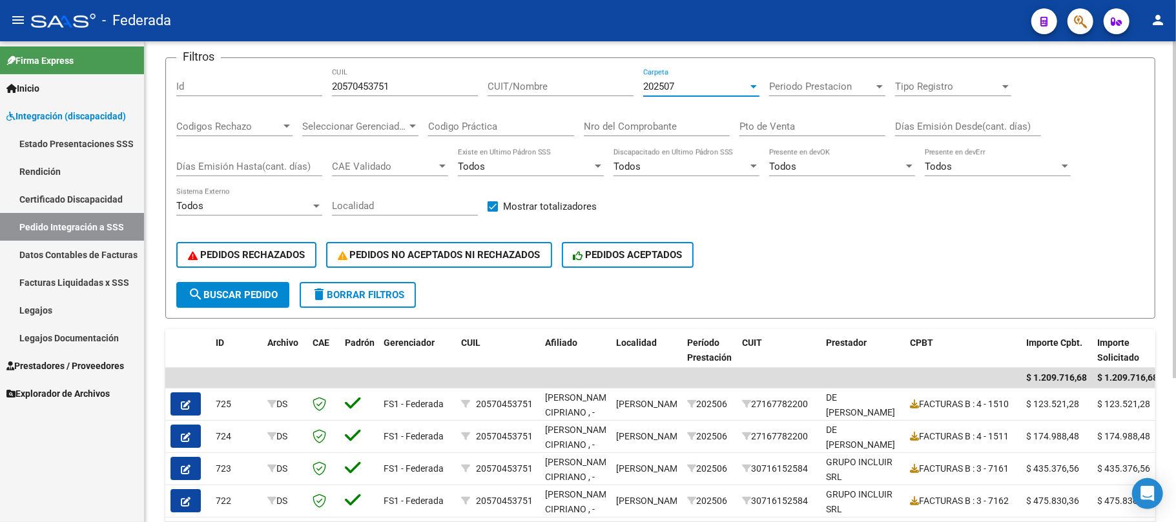
click at [355, 81] on input "20570453751" at bounding box center [405, 87] width 146 height 12
paste input "3268793"
type input "20573268793"
click at [269, 296] on span "search Buscar Pedido" at bounding box center [233, 295] width 90 height 12
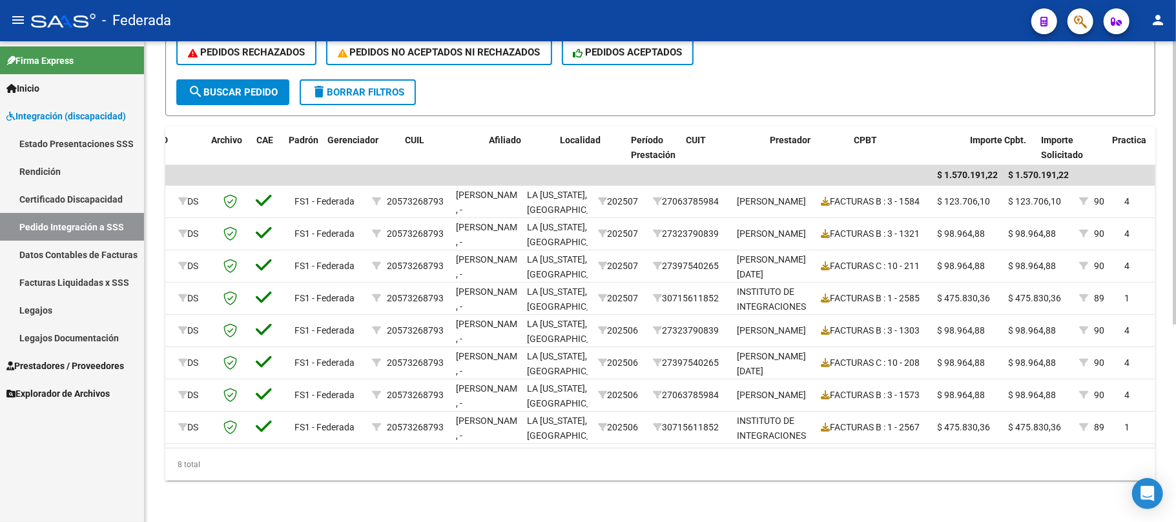
scroll to position [0, 148]
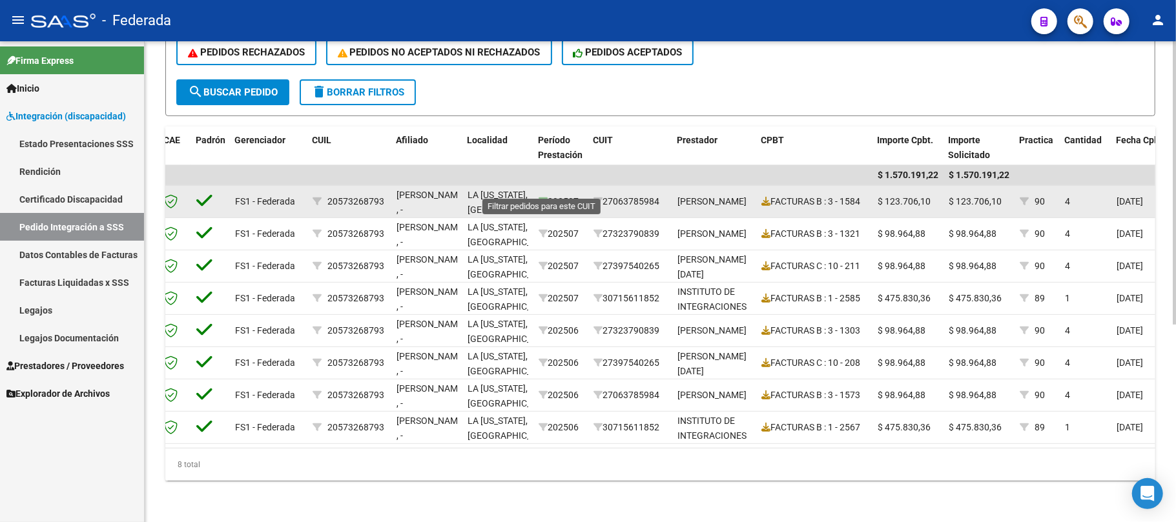
click at [542, 197] on icon at bounding box center [542, 201] width 9 height 9
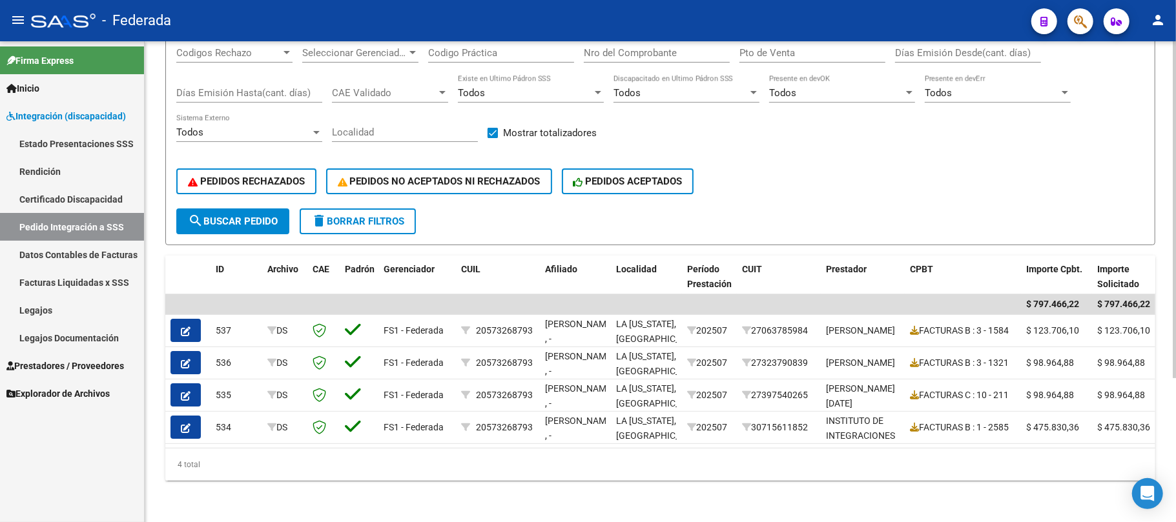
scroll to position [119, 0]
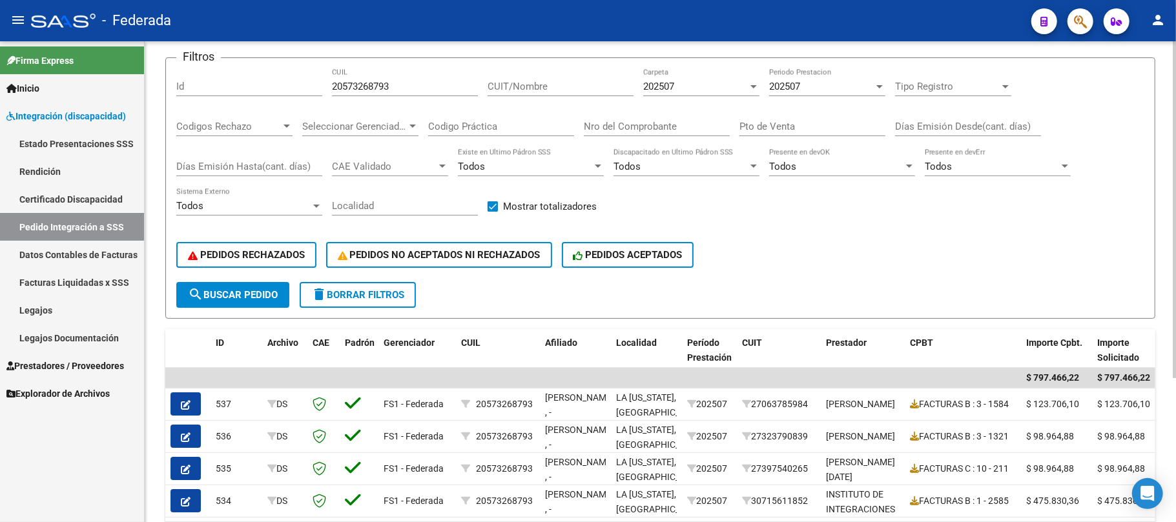
click at [387, 285] on button "delete Borrar Filtros" at bounding box center [358, 295] width 116 height 26
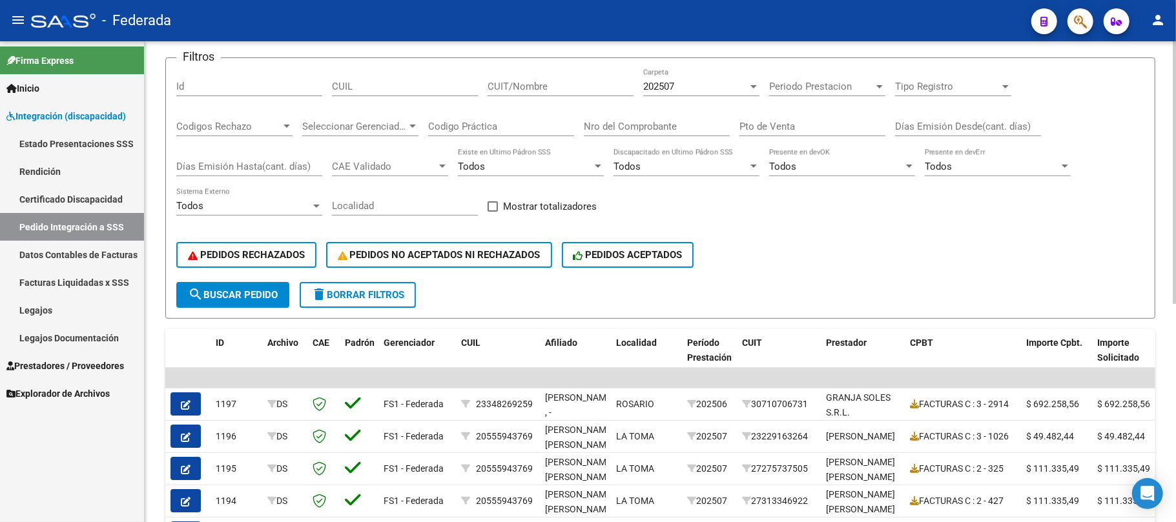
click at [491, 209] on span at bounding box center [492, 206] width 10 height 10
click at [492, 212] on input "Mostrar totalizadores" at bounding box center [492, 212] width 1 height 1
checkbox input "true"
click at [700, 80] on div "202507 Carpeta" at bounding box center [701, 82] width 116 height 28
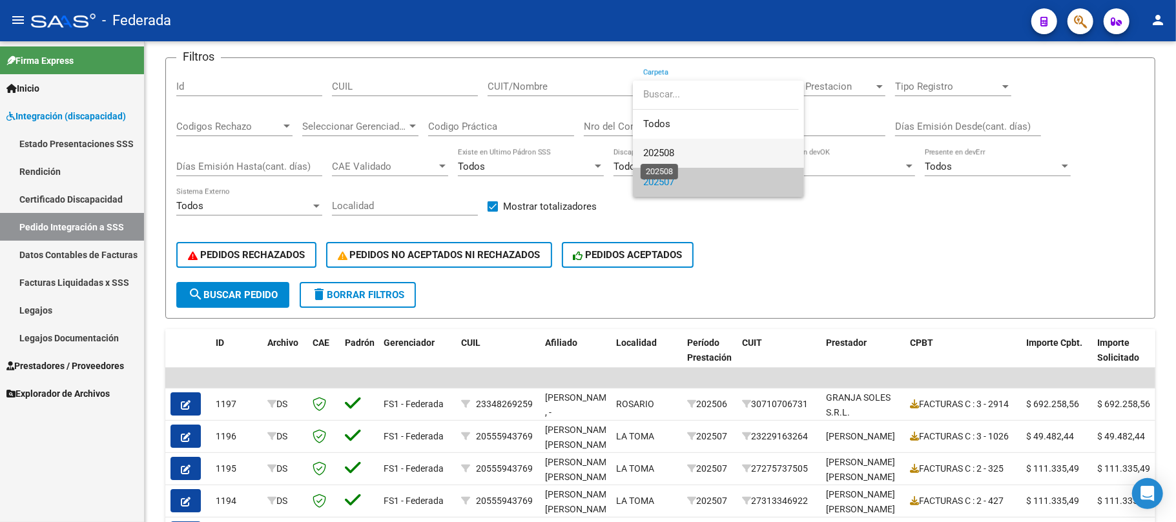
click at [651, 148] on span "202508" at bounding box center [658, 153] width 31 height 12
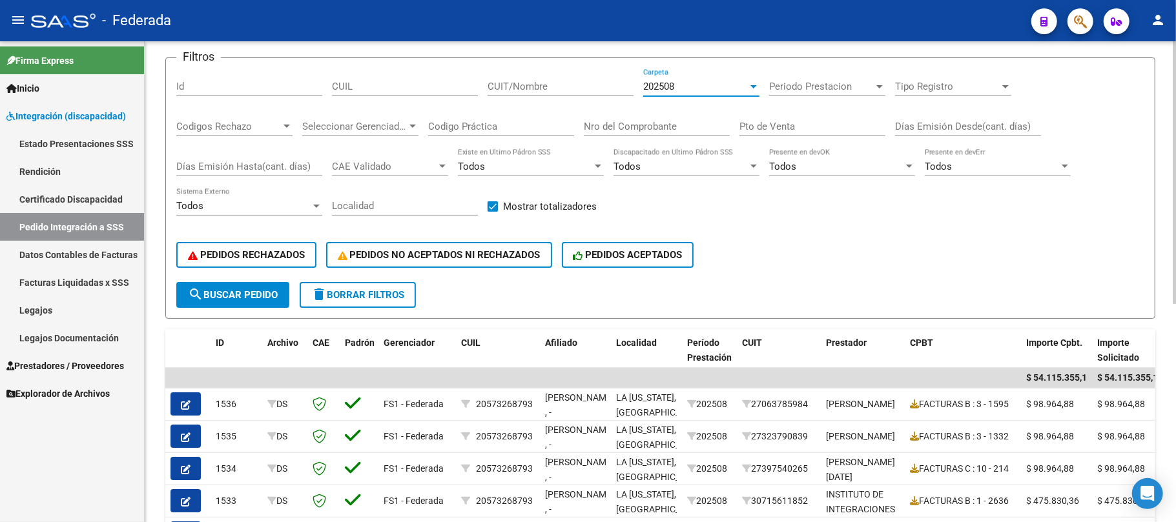
click at [285, 300] on button "search Buscar Pedido" at bounding box center [232, 295] width 113 height 26
click at [416, 94] on div "CUIL" at bounding box center [405, 82] width 146 height 28
paste input "20553591946"
type input "20553591946"
click at [261, 296] on span "search Buscar Pedido" at bounding box center [233, 295] width 90 height 12
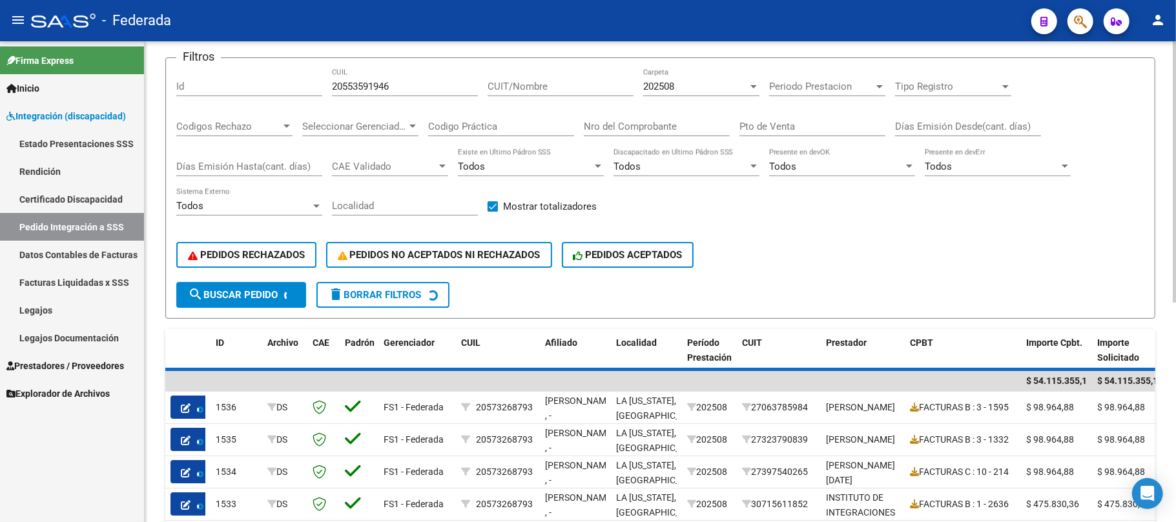
scroll to position [71, 0]
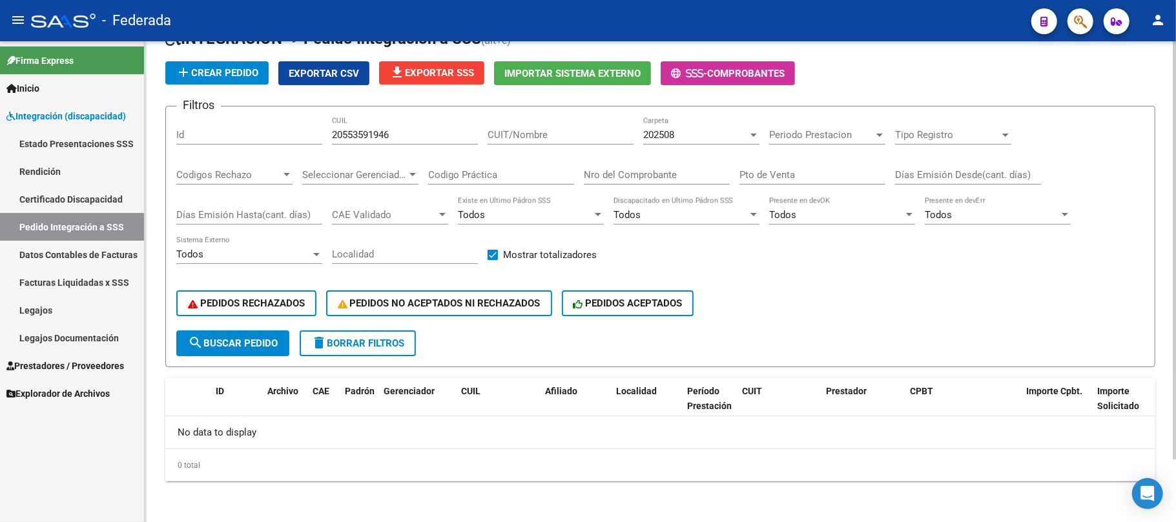
click at [689, 140] on div "202508" at bounding box center [695, 135] width 105 height 12
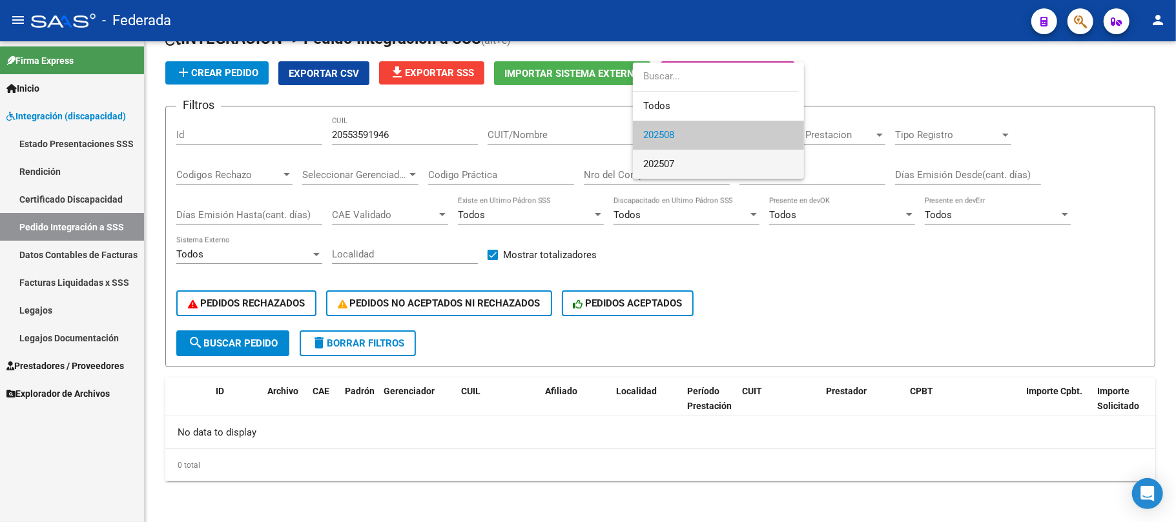
click at [687, 161] on span "202507" at bounding box center [718, 164] width 150 height 29
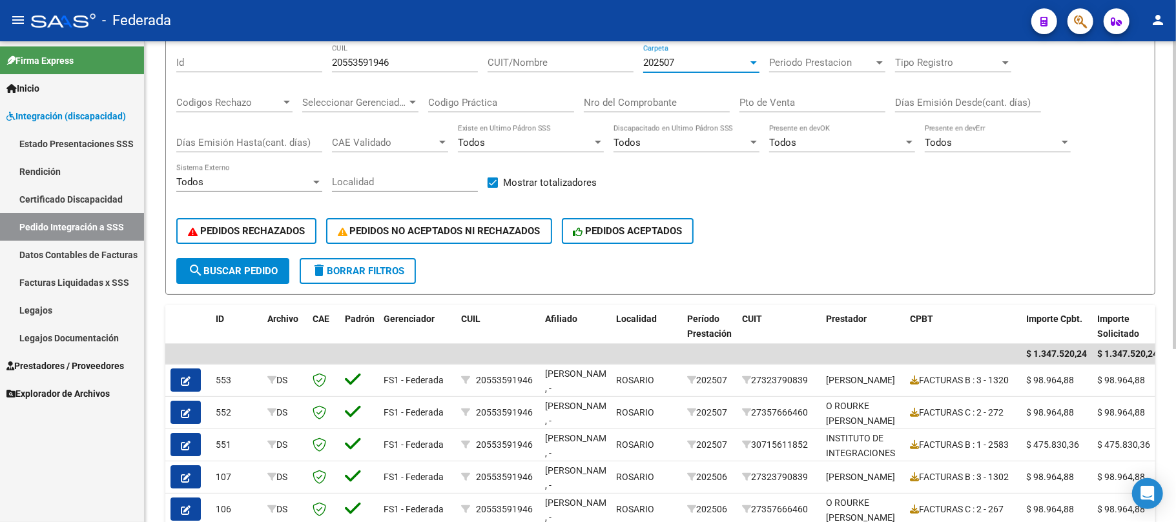
scroll to position [243, 0]
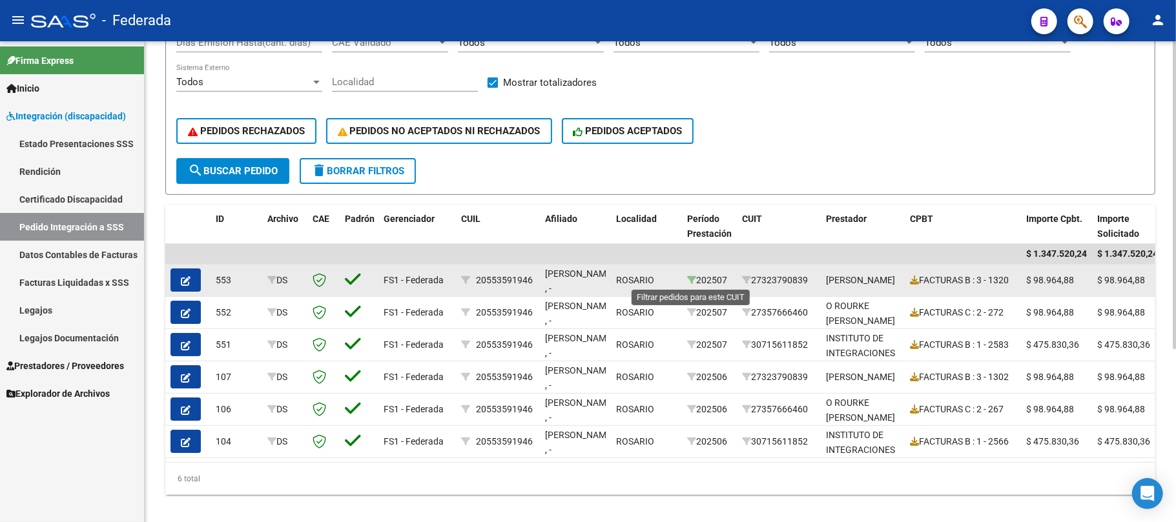
click at [691, 281] on icon at bounding box center [691, 280] width 9 height 9
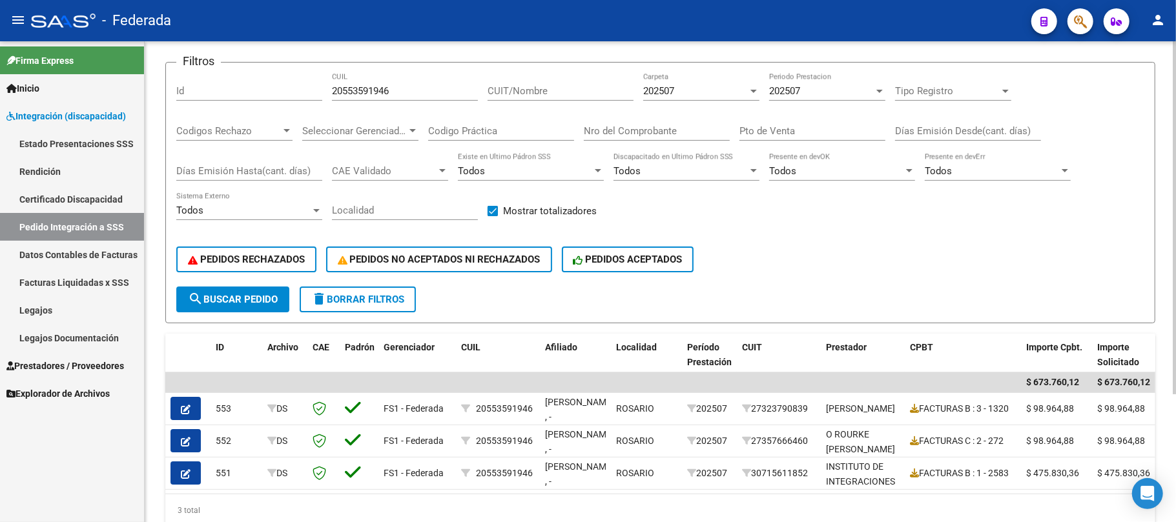
scroll to position [87, 0]
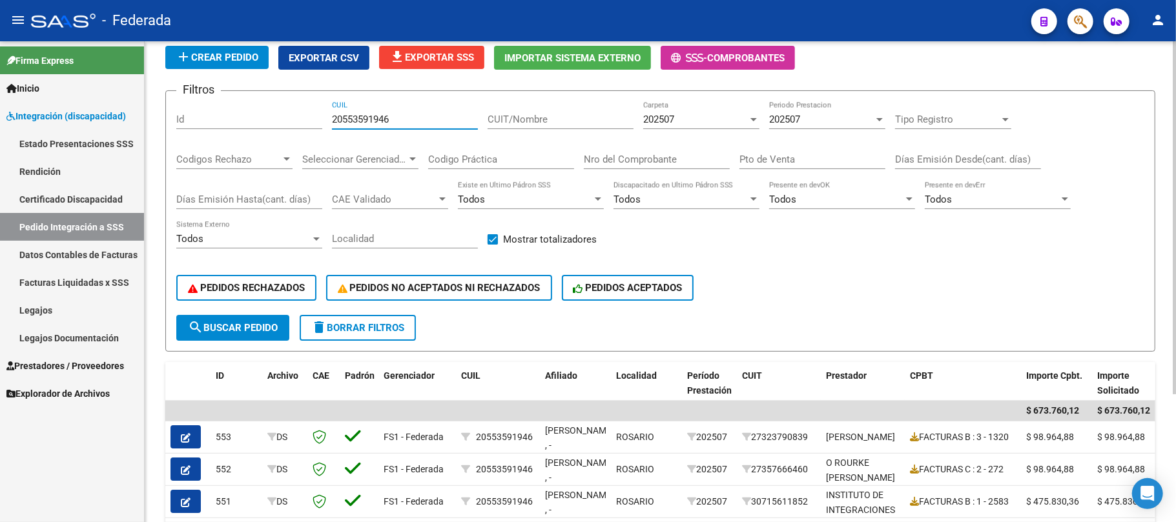
click at [383, 121] on input "20553591946" at bounding box center [405, 120] width 146 height 12
click at [391, 318] on button "delete Borrar Filtros" at bounding box center [358, 328] width 116 height 26
checkbox input "false"
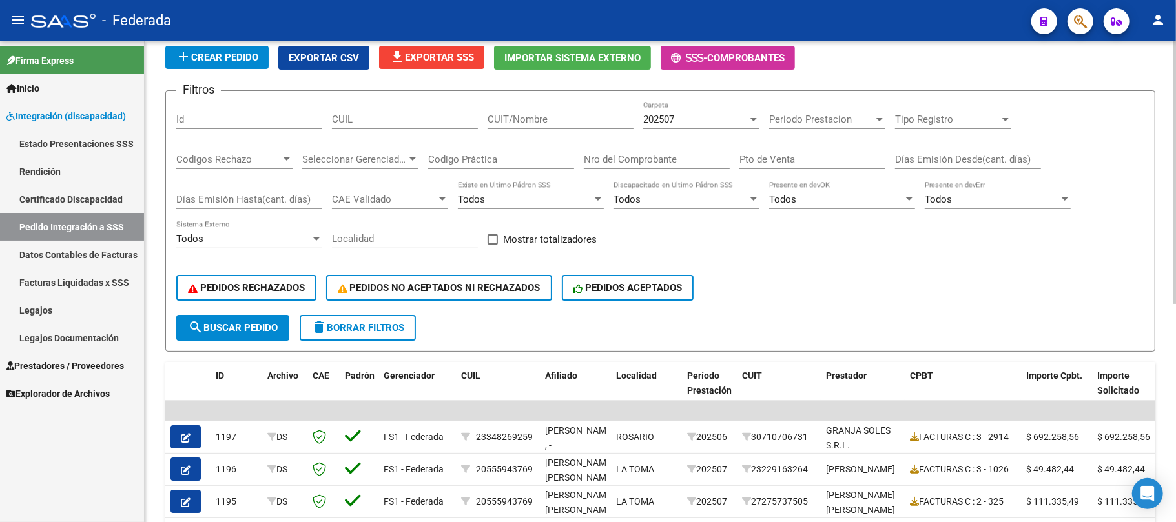
click at [412, 122] on input "CUIL" at bounding box center [405, 120] width 146 height 12
paste input "20553591946"
type input "20553591946"
click at [260, 329] on span "search Buscar Pedido" at bounding box center [233, 328] width 90 height 12
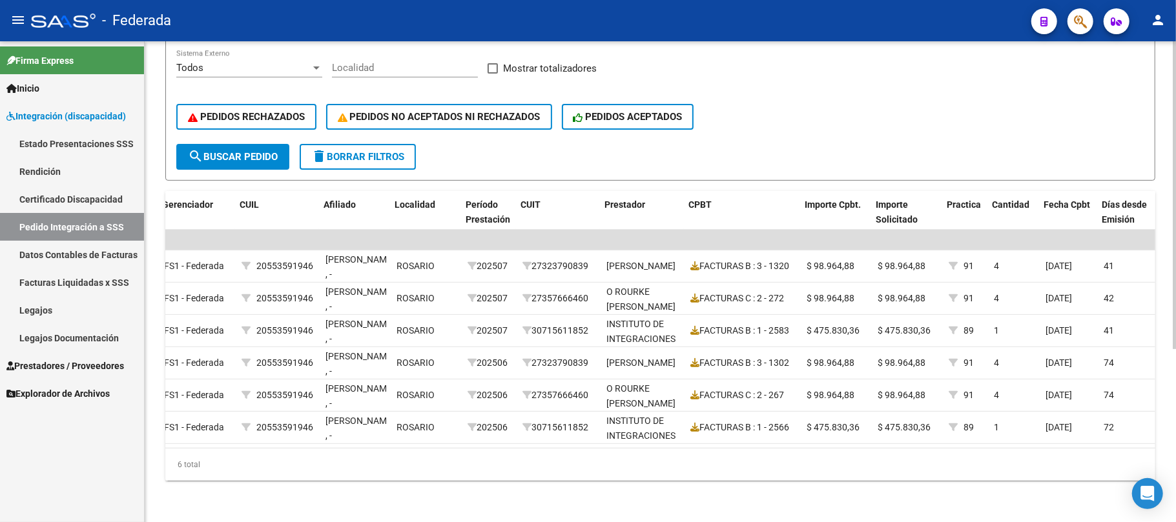
scroll to position [0, 0]
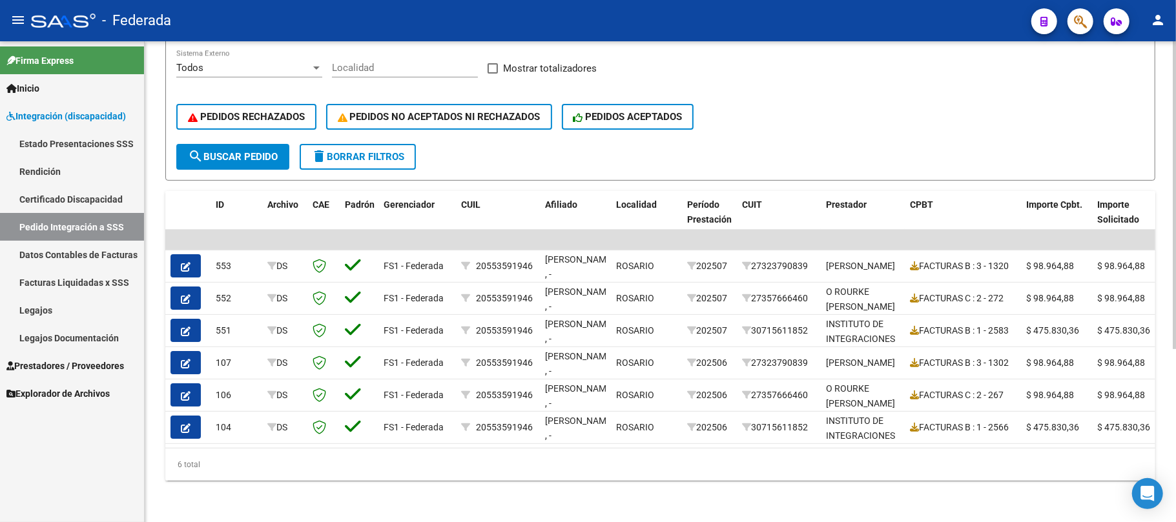
click at [313, 148] on mat-icon "delete" at bounding box center [318, 155] width 15 height 15
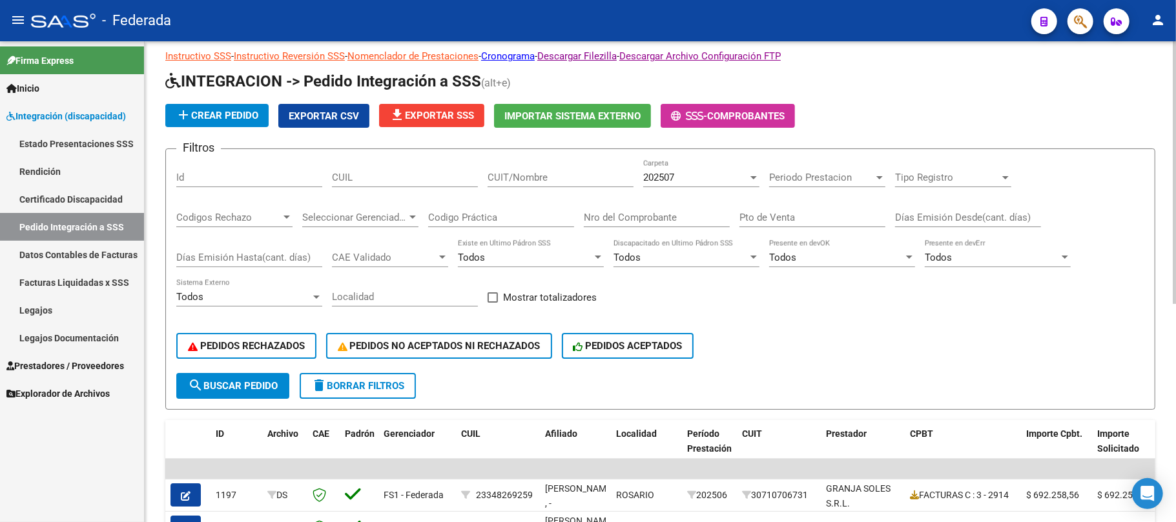
scroll to position [12, 0]
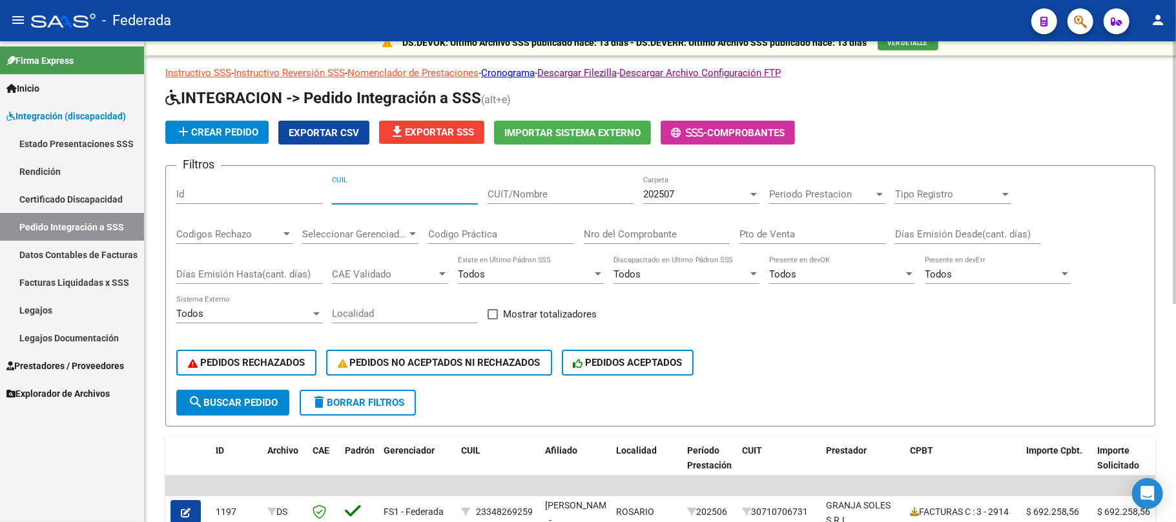
click at [434, 199] on input "CUIL" at bounding box center [405, 195] width 146 height 12
paste input "20523731026"
type input "20523731026"
click at [378, 401] on span "delete Borrar Filtros" at bounding box center [357, 403] width 93 height 12
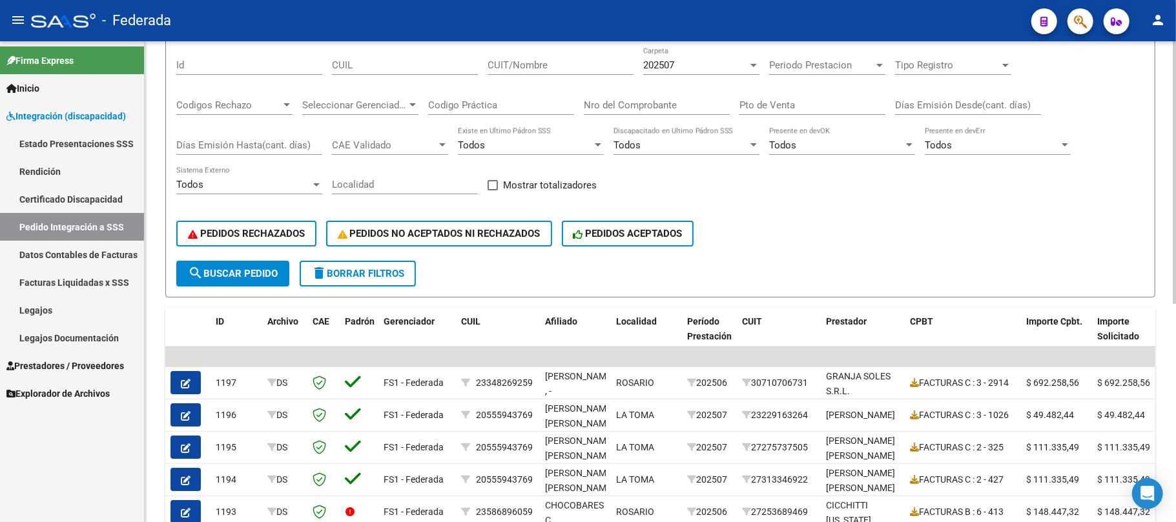
scroll to position [55, 0]
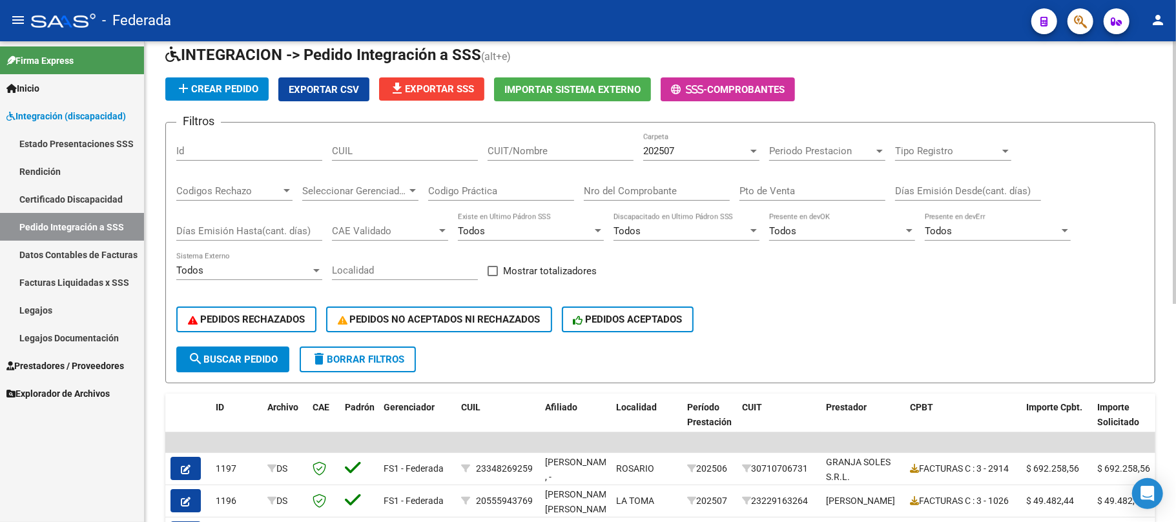
click at [409, 143] on div "CUIL" at bounding box center [405, 147] width 146 height 28
paste input "20523731026"
click at [284, 355] on button "search Buscar Pedido" at bounding box center [232, 360] width 113 height 26
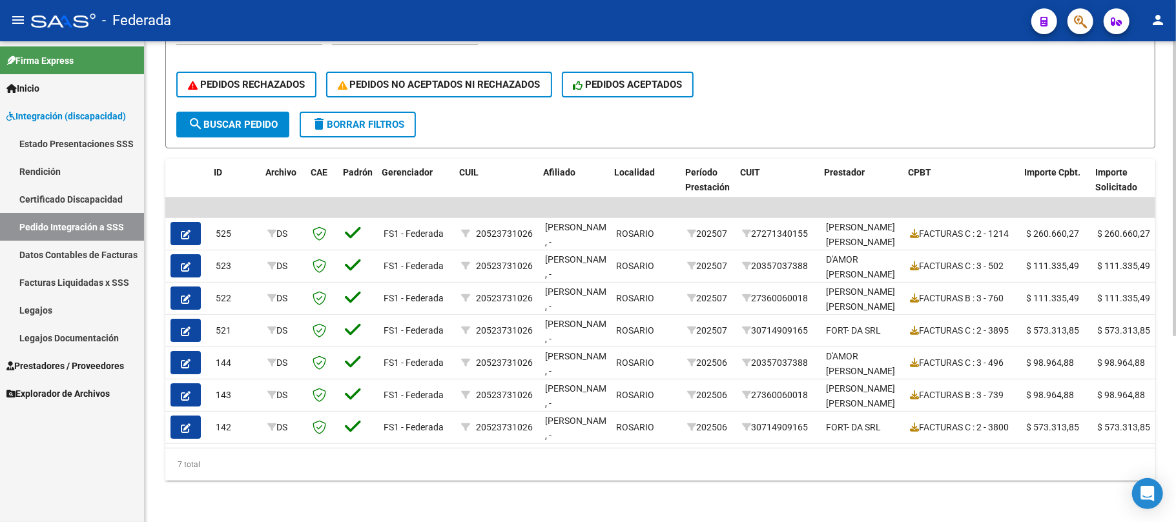
scroll to position [0, 107]
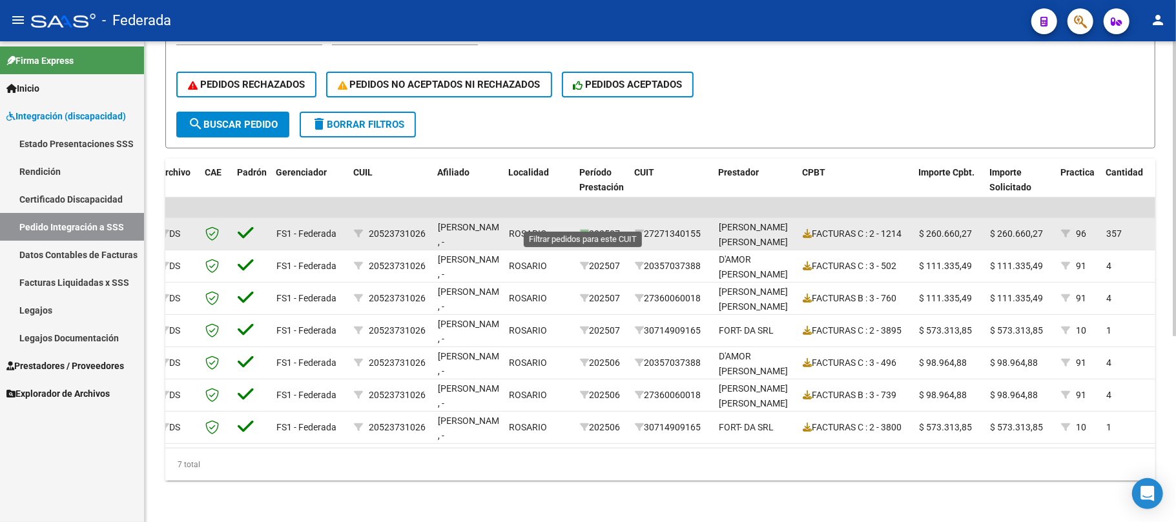
click at [581, 229] on icon at bounding box center [584, 233] width 9 height 9
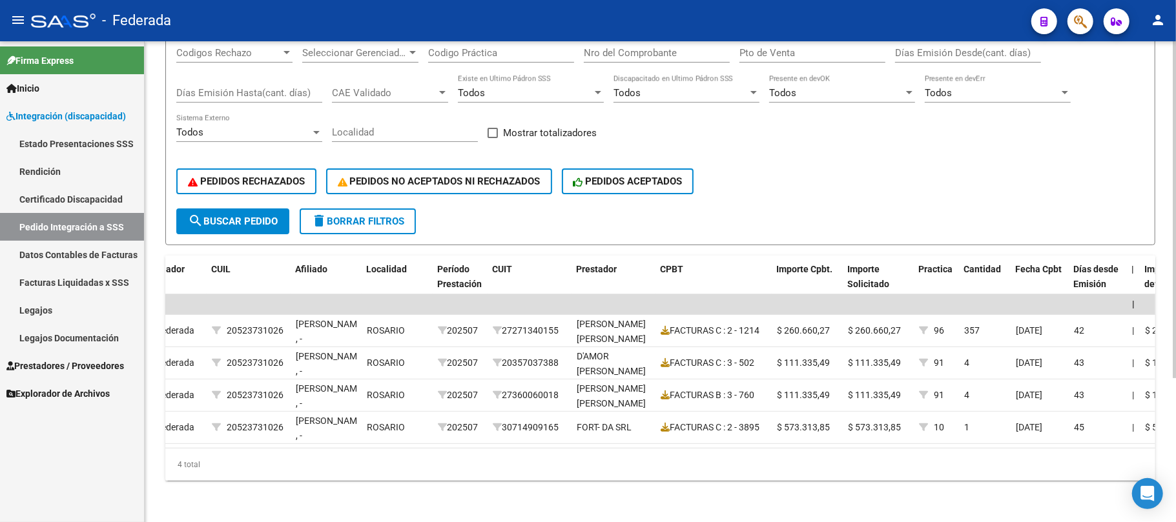
scroll to position [0, 169]
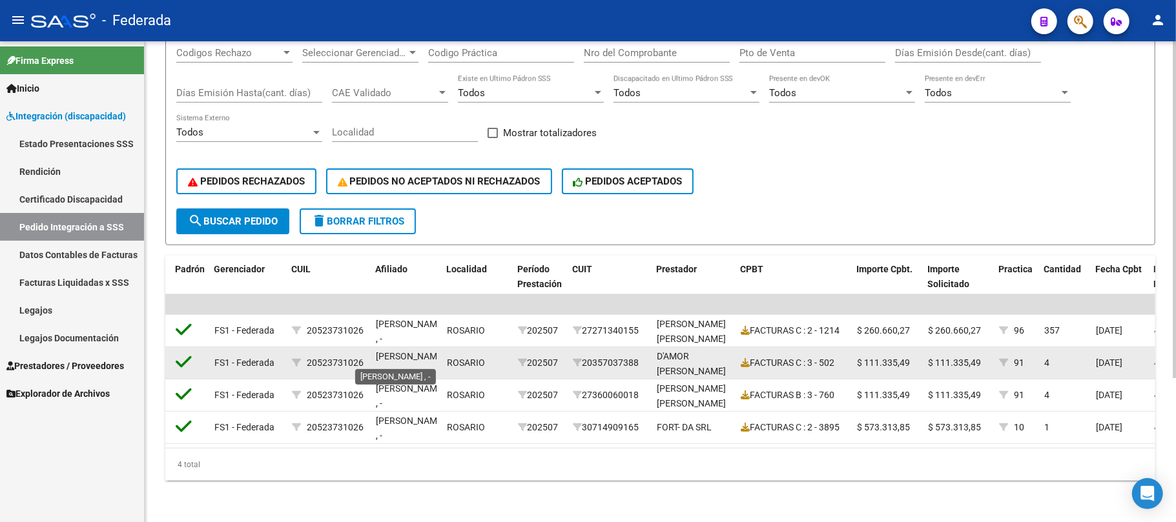
click at [385, 351] on span "FAGIANI, FRANCESCO , -" at bounding box center [410, 363] width 69 height 25
copy span "FAGIANI"
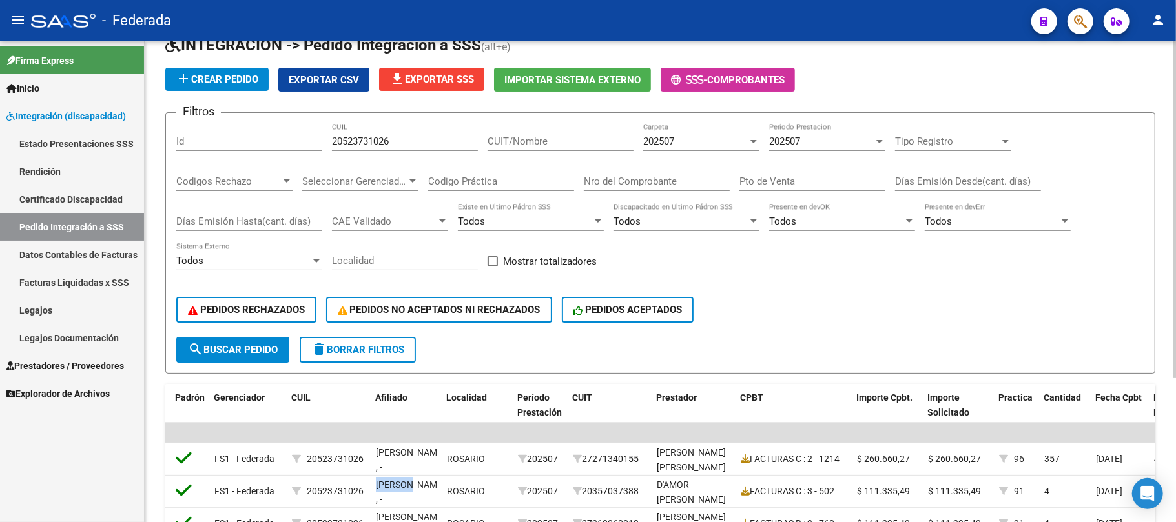
scroll to position [34, 0]
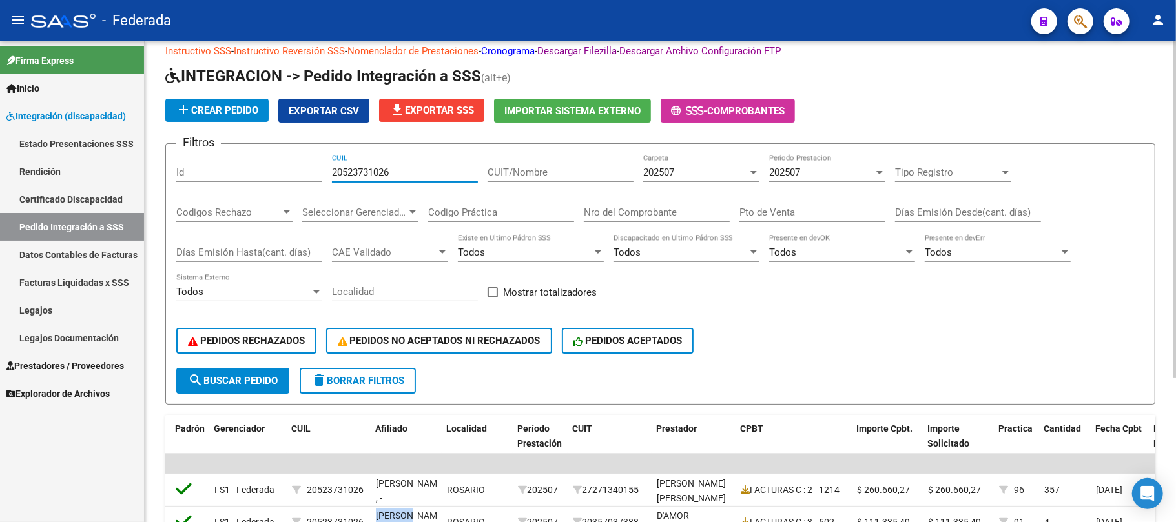
click at [374, 171] on input "20523731026" at bounding box center [405, 173] width 146 height 12
paste input "436464917"
click at [272, 380] on span "search Buscar Pedido" at bounding box center [233, 381] width 90 height 12
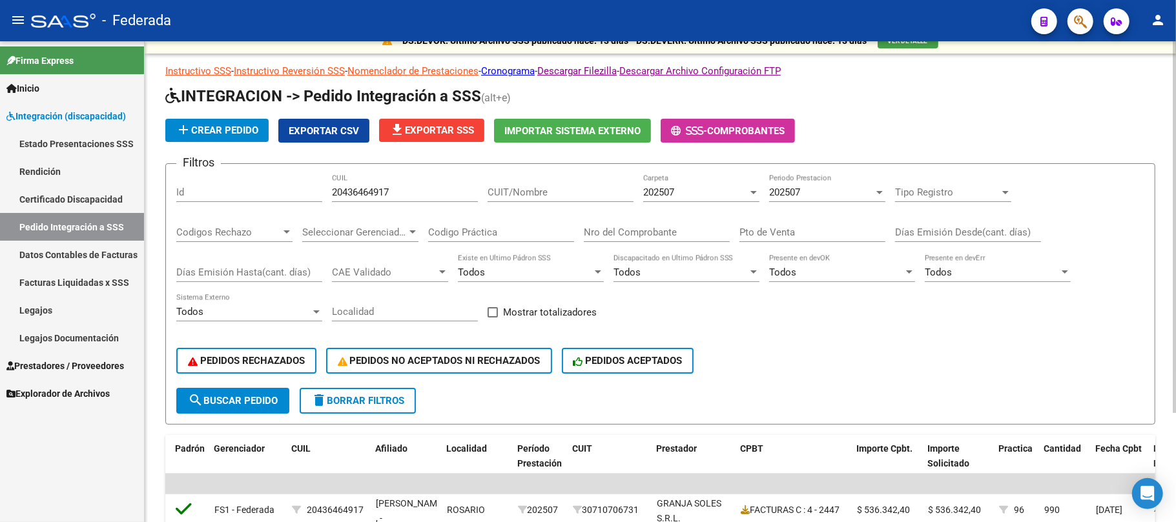
scroll to position [0, 0]
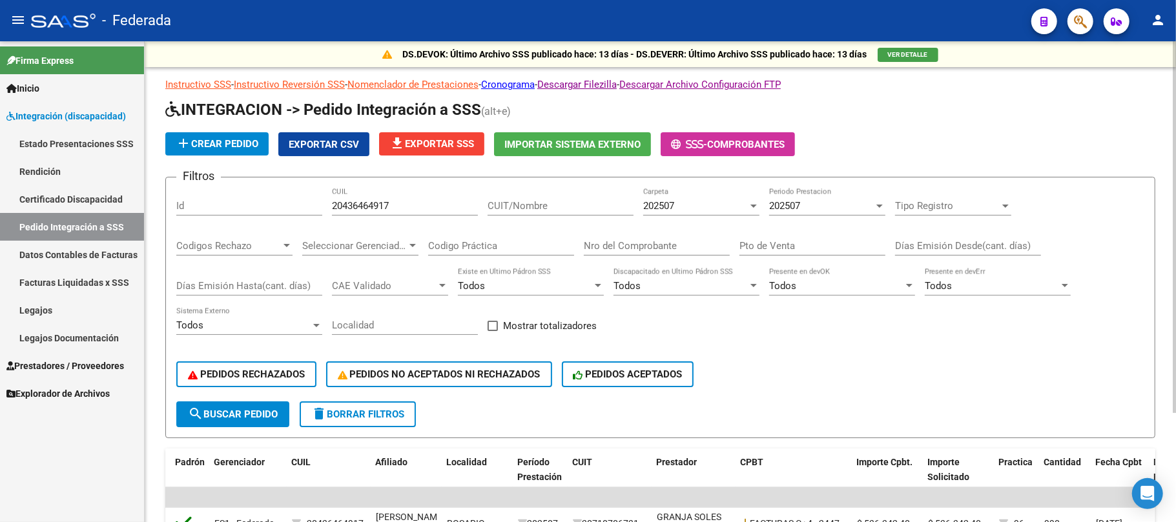
click at [365, 200] on input "20436464917" at bounding box center [405, 206] width 146 height 12
paste input "223001042"
type input "20223001042"
click at [278, 421] on button "search Buscar Pedido" at bounding box center [232, 415] width 113 height 26
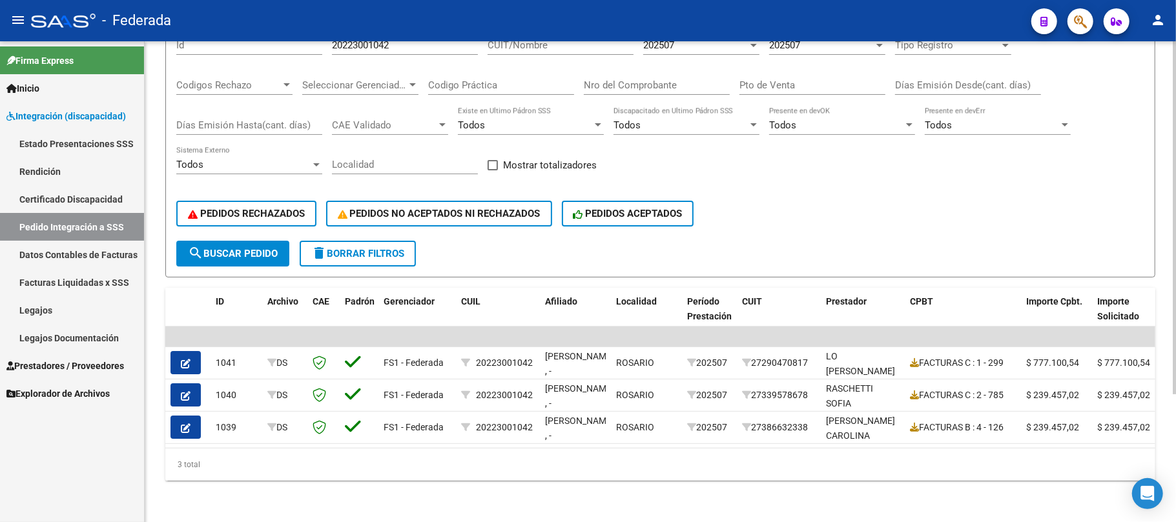
click at [402, 248] on span "delete Borrar Filtros" at bounding box center [357, 254] width 93 height 12
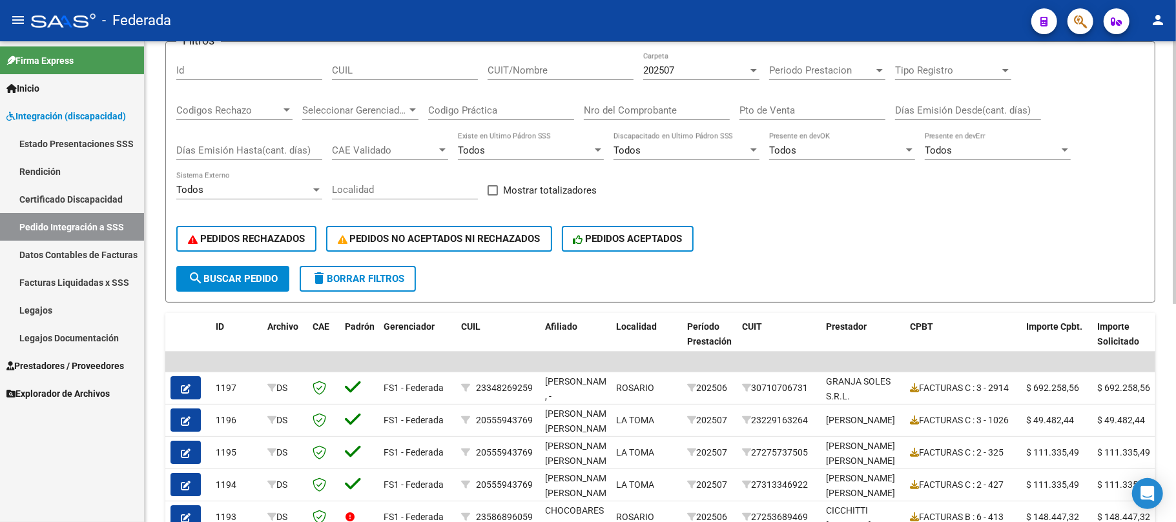
scroll to position [1, 0]
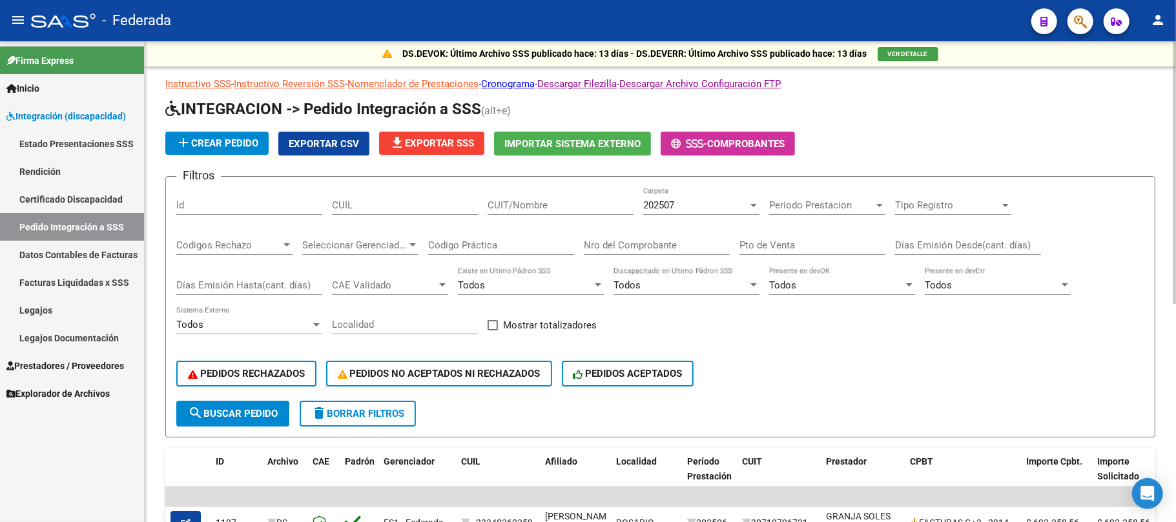
click at [679, 205] on div "202507" at bounding box center [695, 205] width 105 height 12
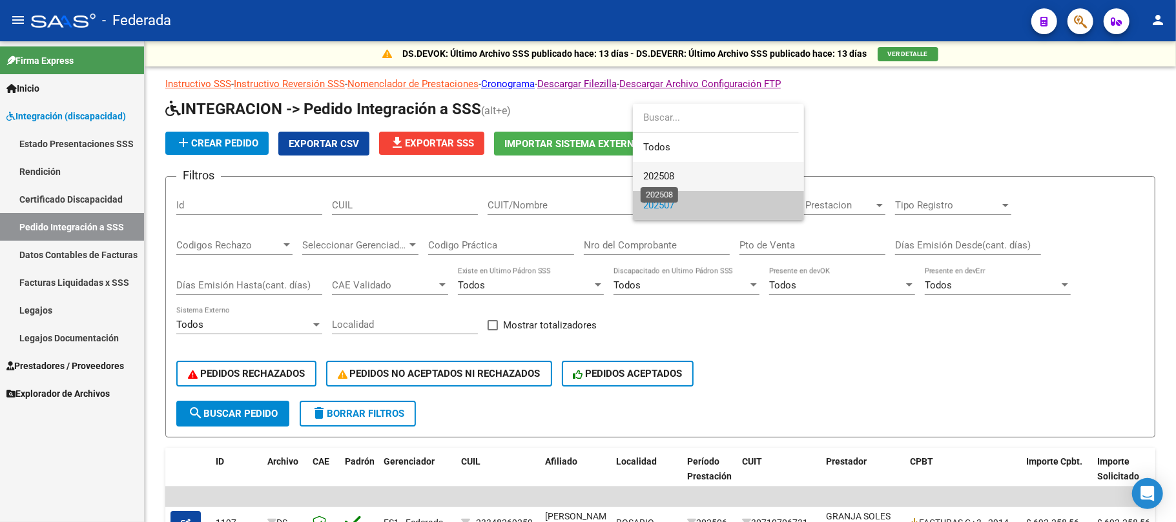
click at [662, 176] on span "202508" at bounding box center [658, 176] width 31 height 12
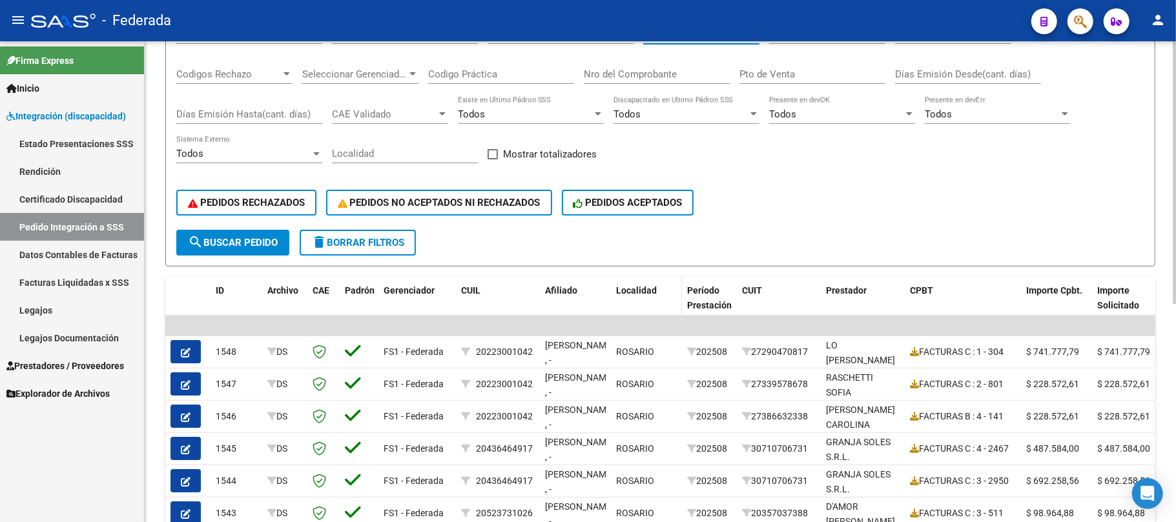
scroll to position [173, 0]
click at [500, 156] on label "Mostrar totalizadores" at bounding box center [541, 152] width 109 height 15
click at [493, 158] on input "Mostrar totalizadores" at bounding box center [492, 158] width 1 height 1
checkbox input "true"
click at [263, 241] on span "search Buscar Pedido" at bounding box center [233, 242] width 90 height 12
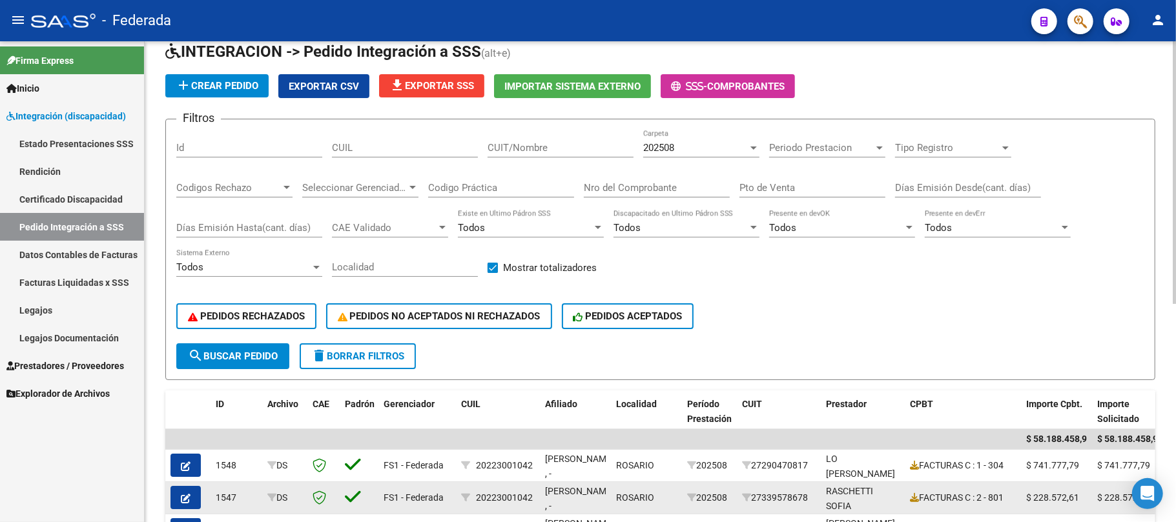
scroll to position [55, 0]
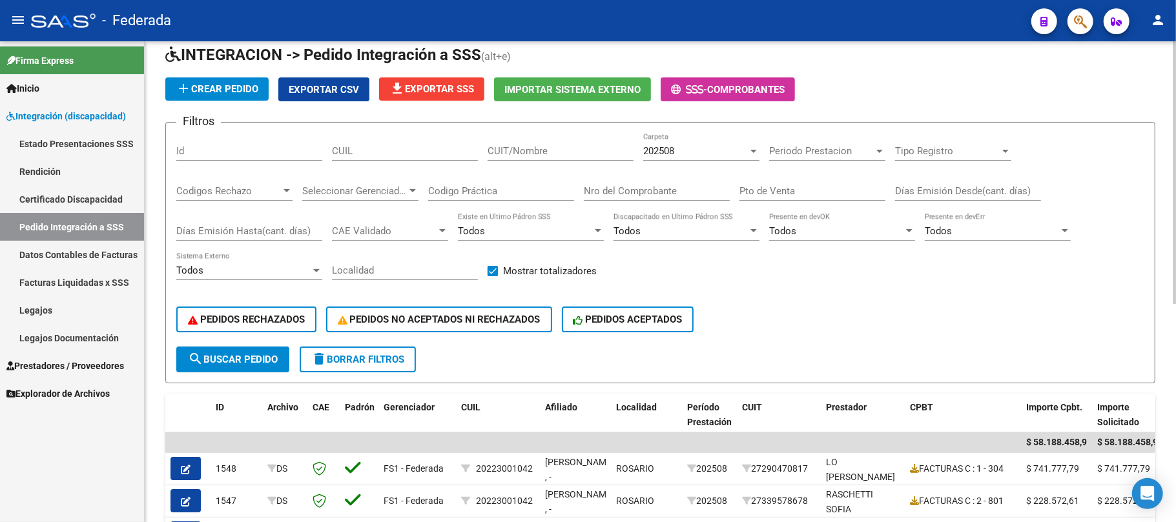
click at [435, 151] on input "CUIL" at bounding box center [405, 151] width 146 height 12
paste input "23348269259"
click at [272, 356] on span "search Buscar Pedido" at bounding box center [233, 360] width 90 height 12
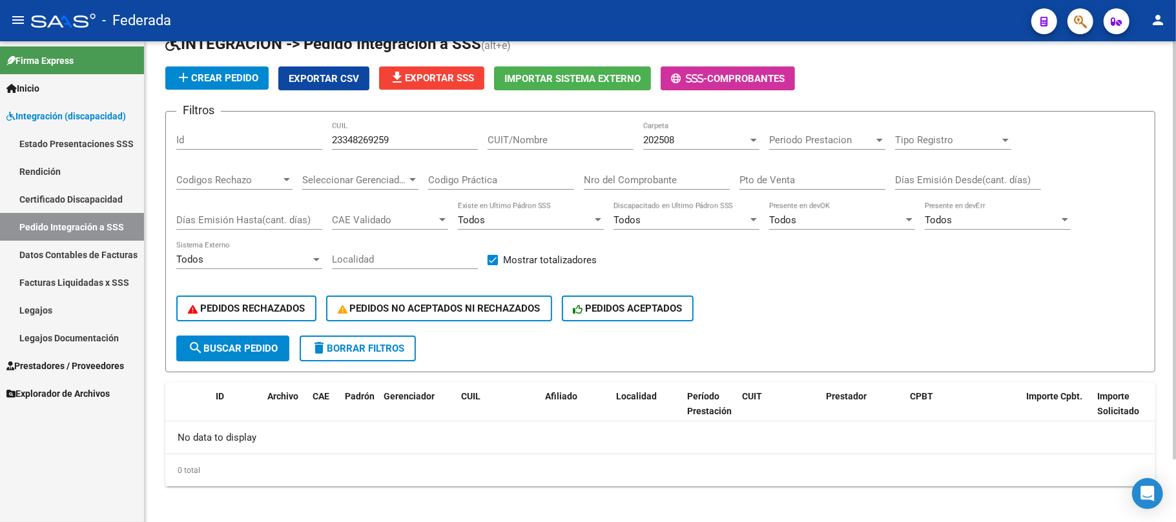
scroll to position [71, 0]
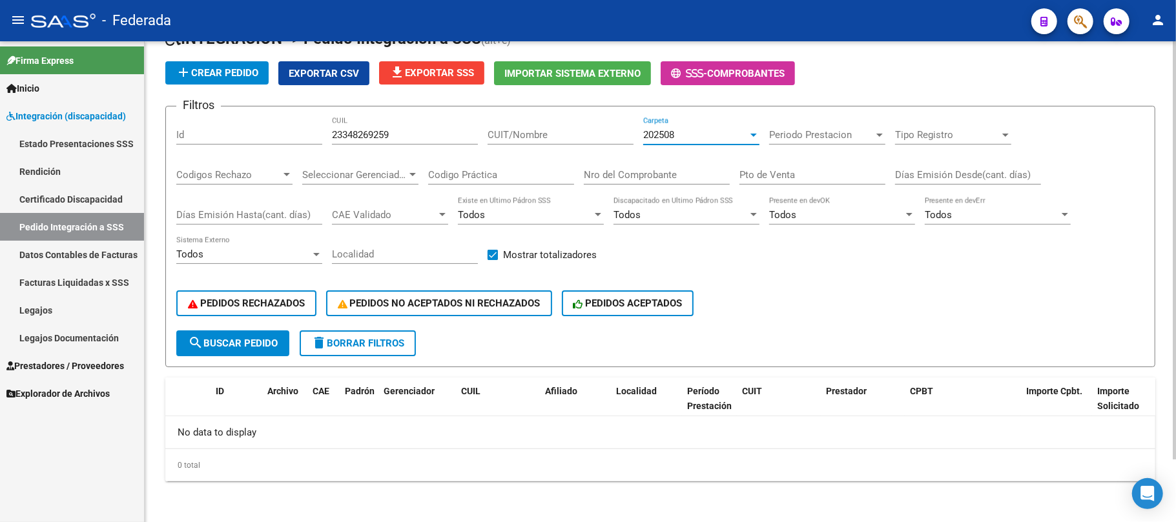
click at [685, 134] on div "202508" at bounding box center [695, 135] width 105 height 12
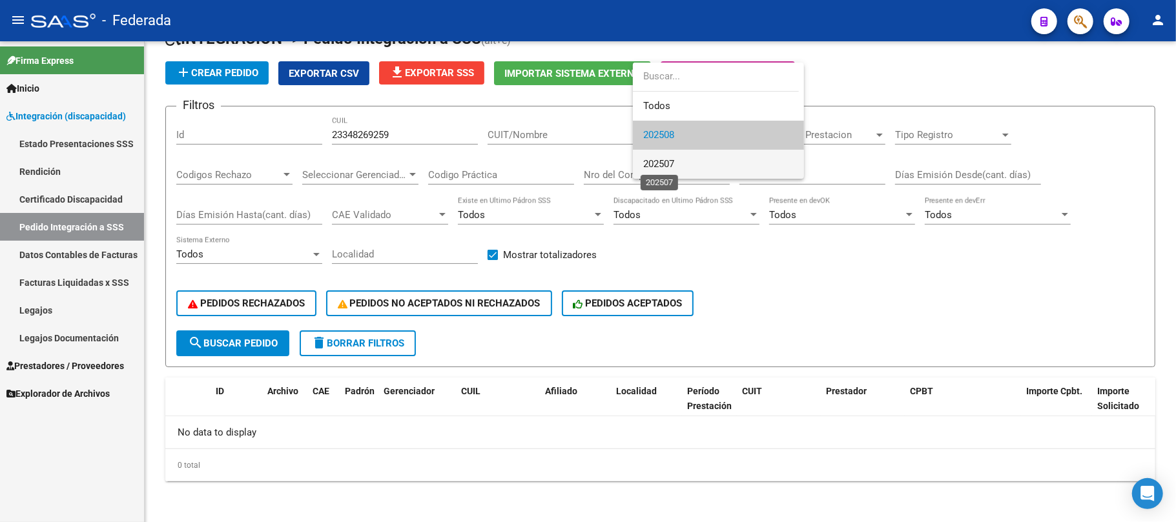
click at [668, 161] on span "202507" at bounding box center [658, 164] width 31 height 12
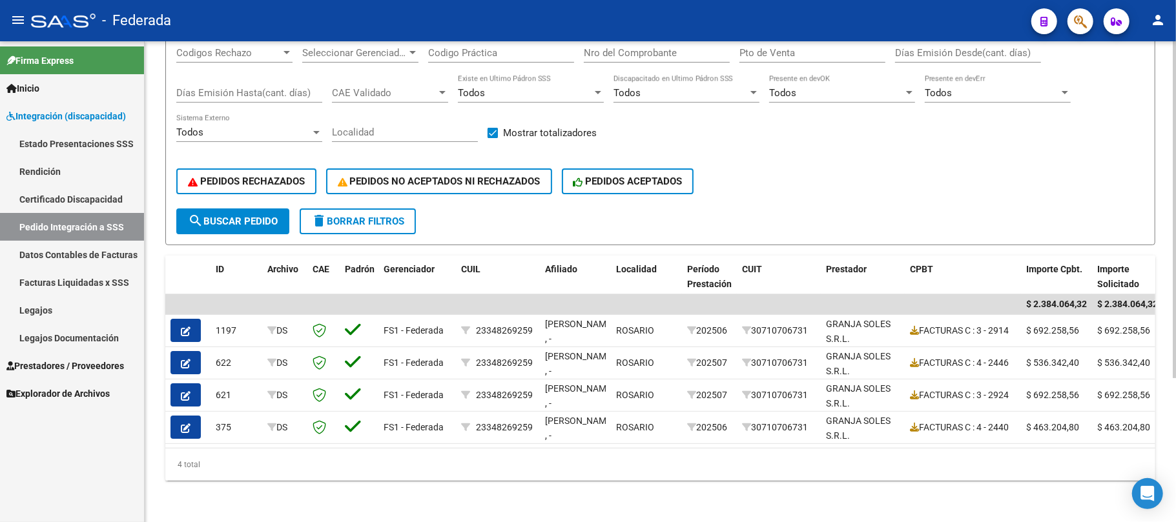
scroll to position [119, 0]
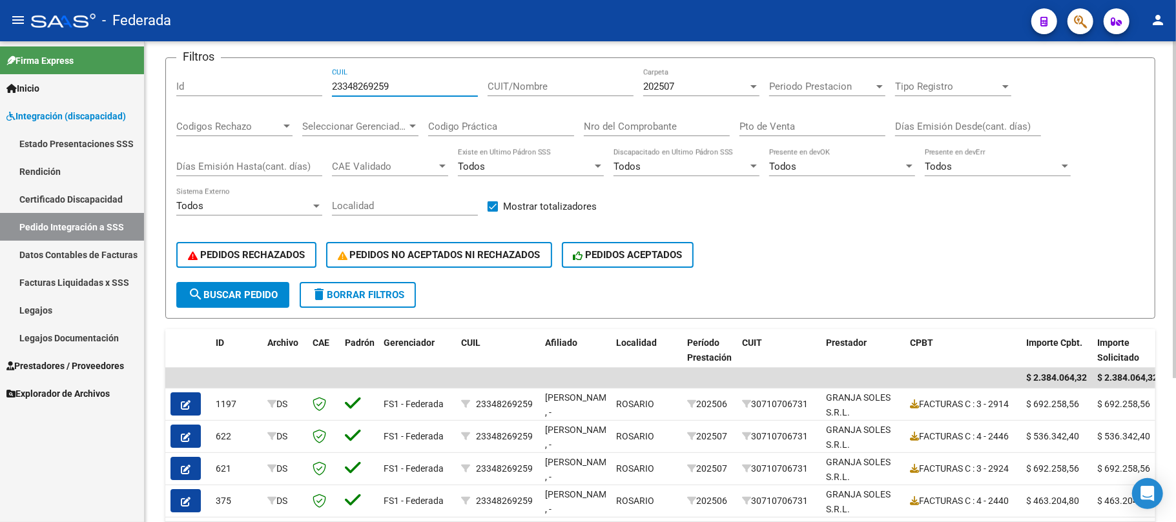
click at [368, 89] on input "23348269259" at bounding box center [405, 87] width 146 height 12
paste input "7520871042"
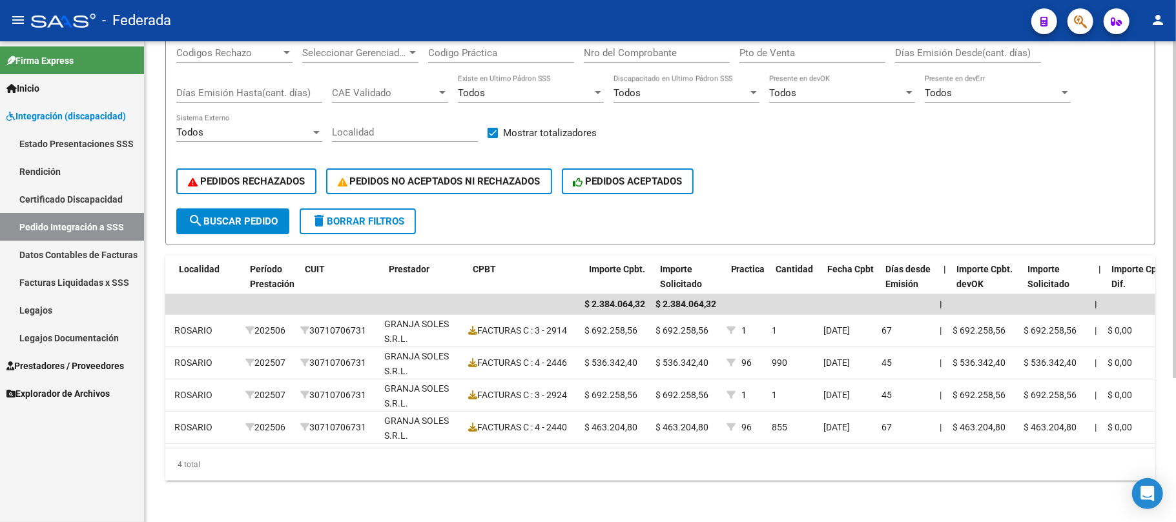
scroll to position [0, 0]
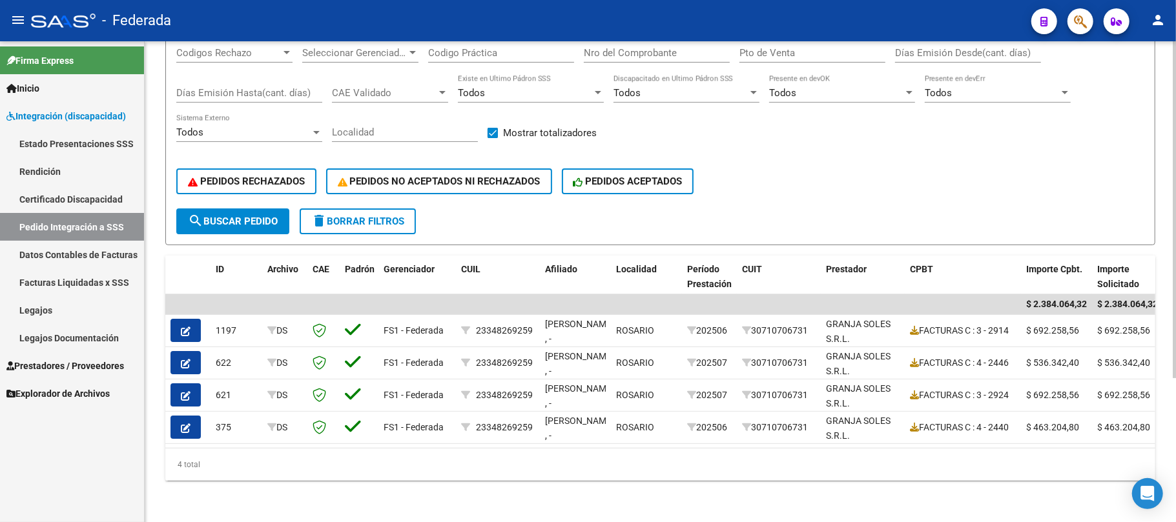
click at [207, 194] on div "PEDIDOS RECHAZADOS PEDIDOS NO ACEPTADOS NI RECHAZADOS PEDIDOS ACEPTADOS" at bounding box center [660, 181] width 968 height 54
click at [264, 216] on span "search Buscar Pedido" at bounding box center [233, 222] width 90 height 12
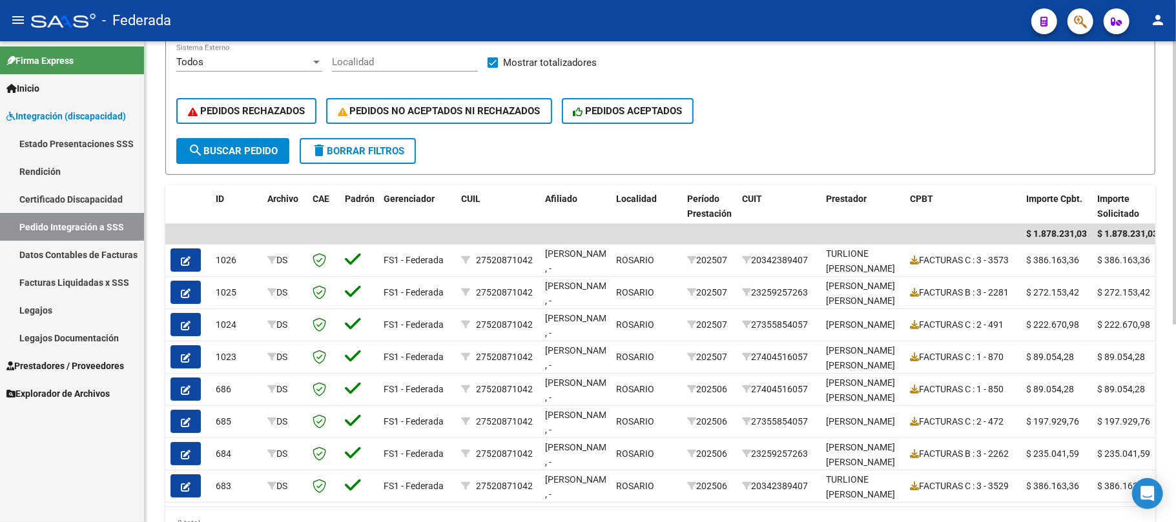
scroll to position [334, 0]
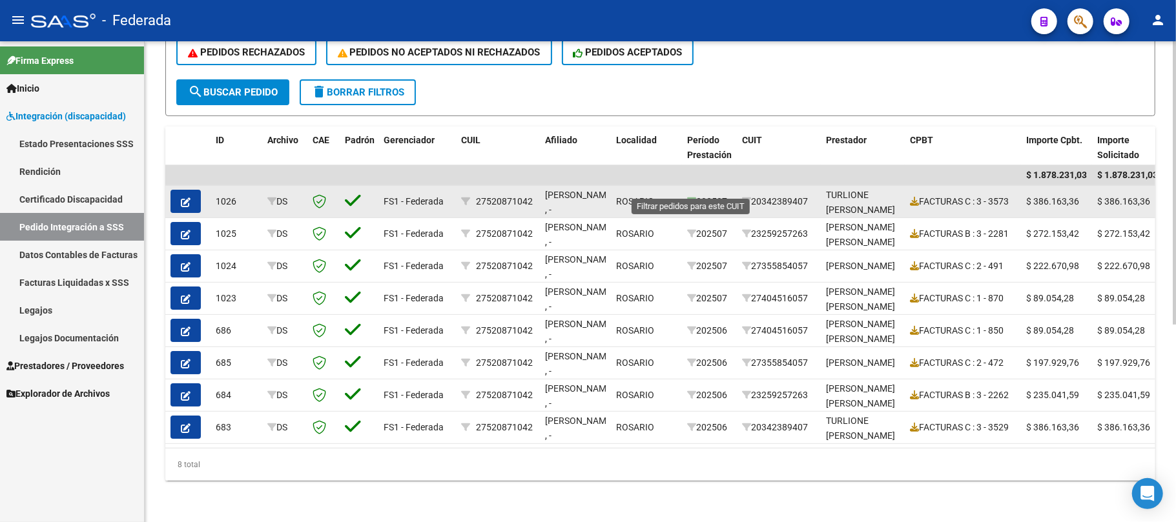
click at [688, 197] on icon at bounding box center [691, 201] width 9 height 9
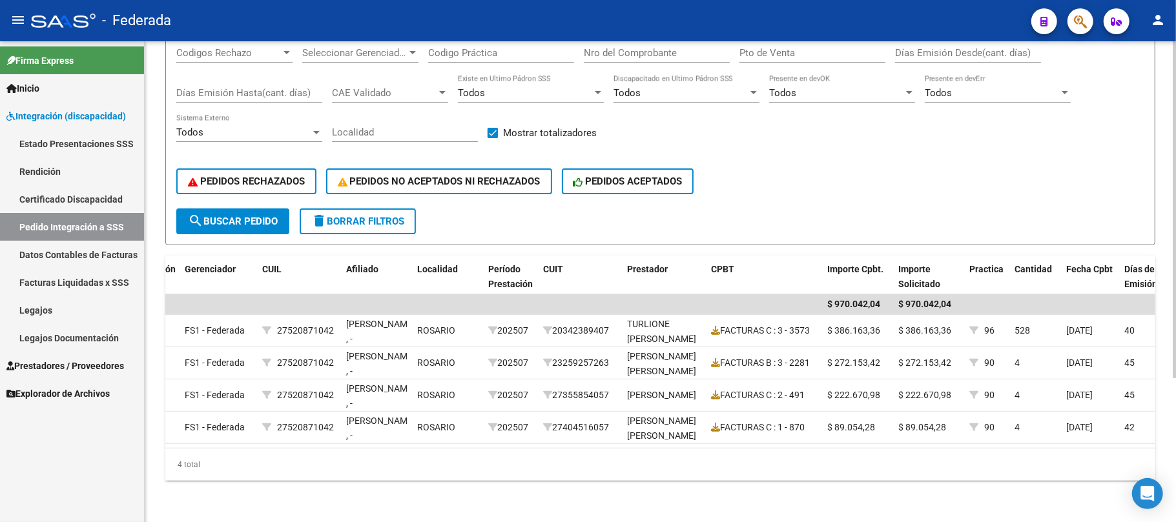
scroll to position [119, 0]
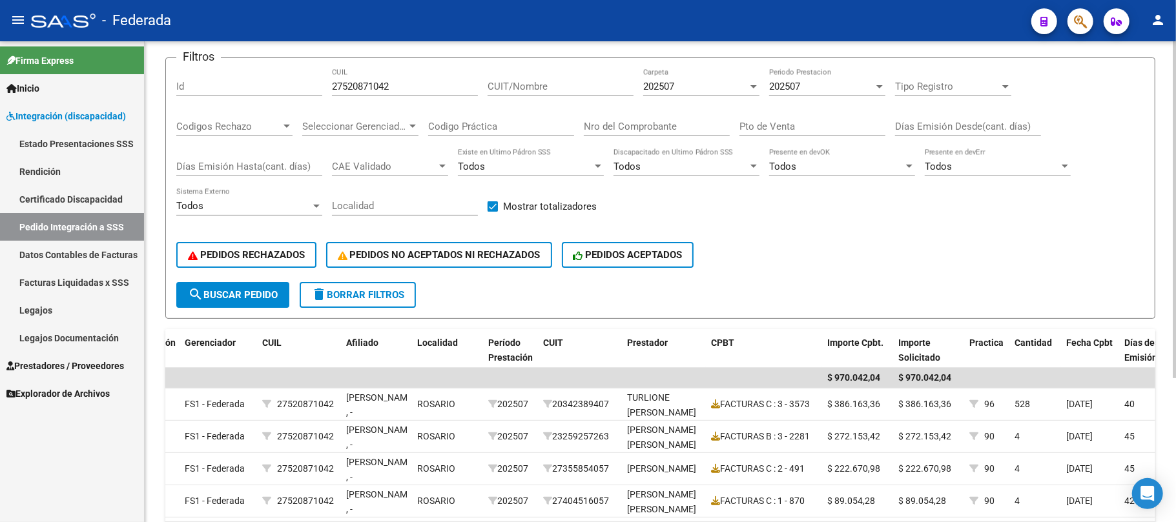
click at [367, 88] on input "27520871042" at bounding box center [405, 87] width 146 height 12
paste input "319185351"
type input "27319185351"
click at [253, 303] on button "search Buscar Pedido" at bounding box center [232, 295] width 113 height 26
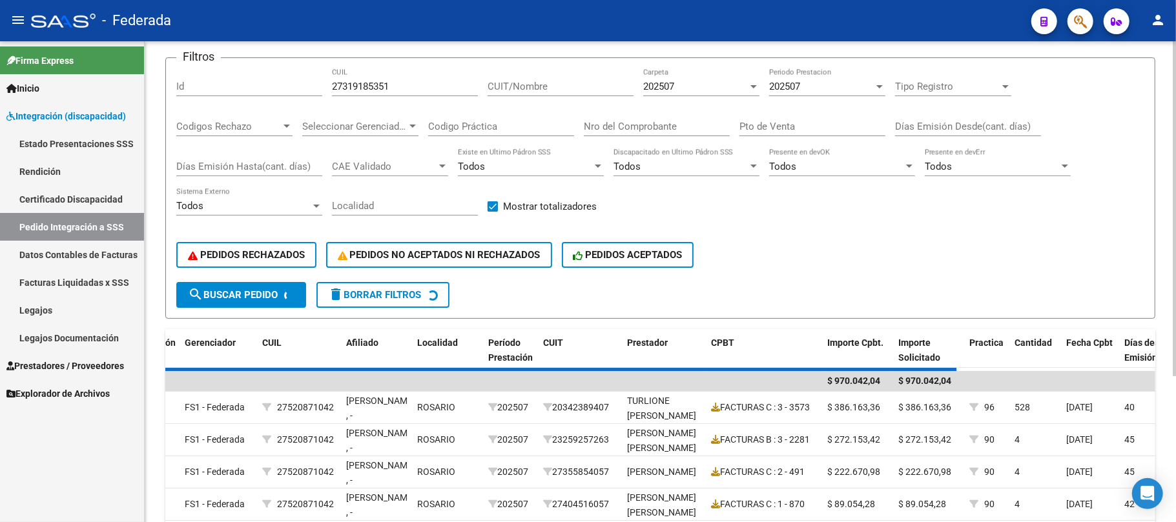
scroll to position [71, 0]
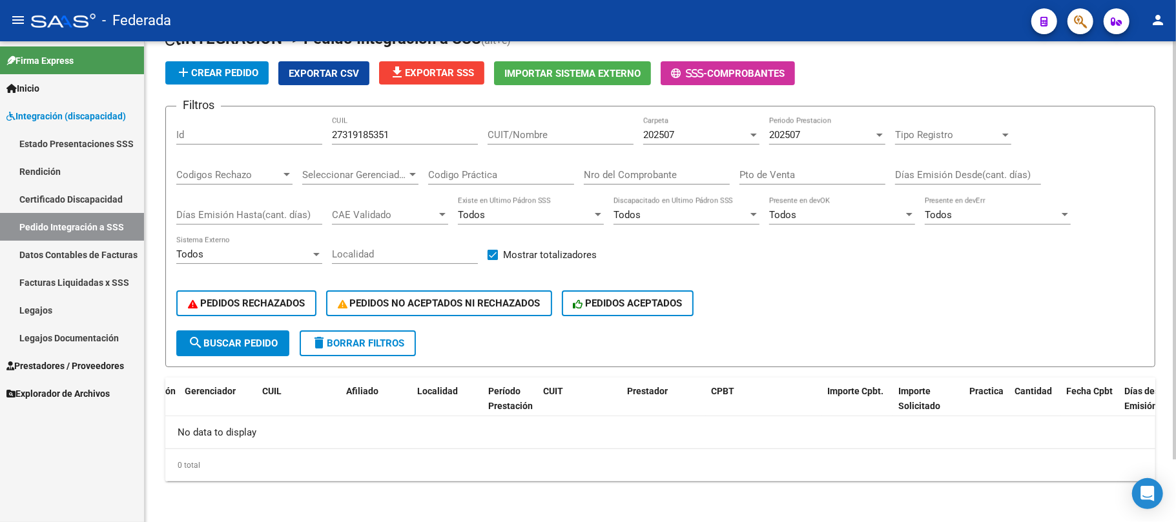
click at [696, 138] on div "202507" at bounding box center [695, 135] width 105 height 12
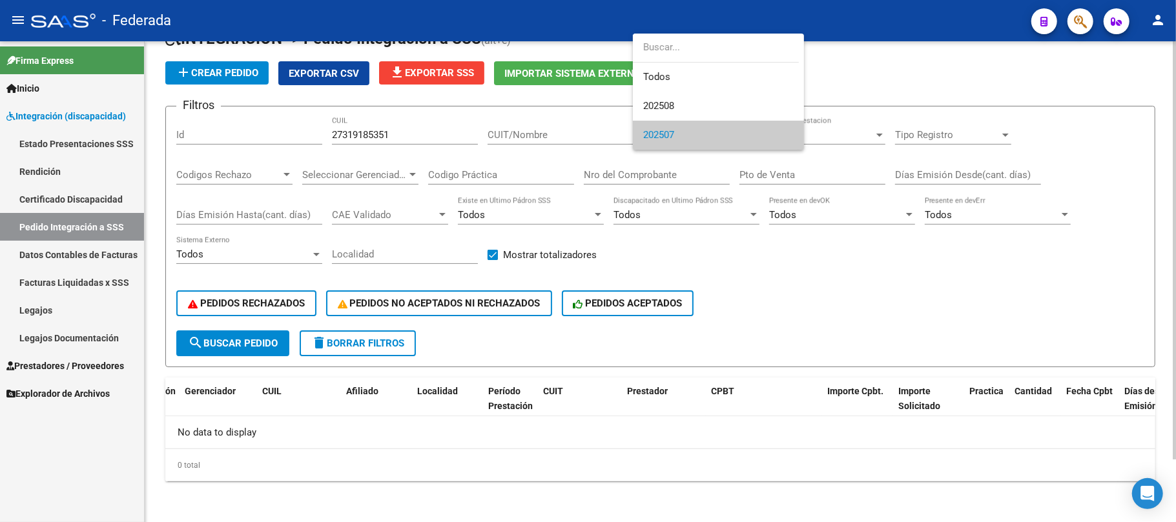
click at [696, 138] on span "202507" at bounding box center [718, 135] width 150 height 29
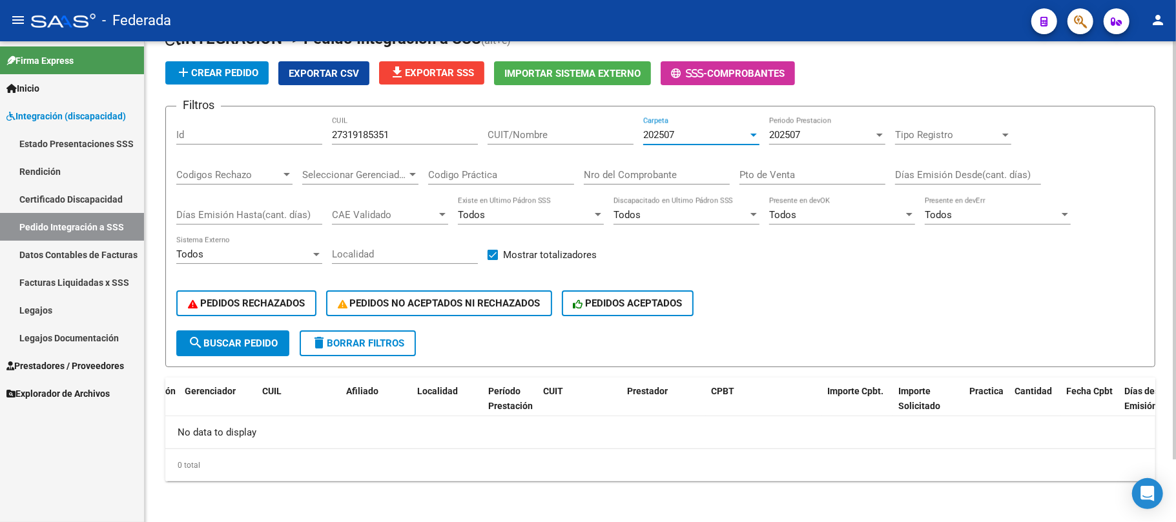
click at [696, 138] on div "202507" at bounding box center [695, 135] width 105 height 12
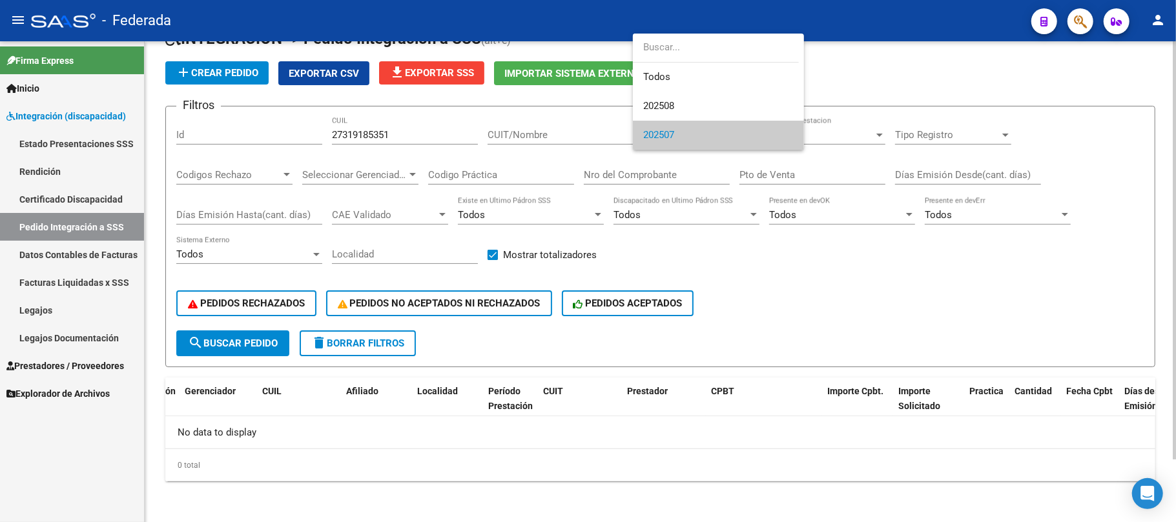
click at [696, 138] on span "202507" at bounding box center [718, 135] width 150 height 29
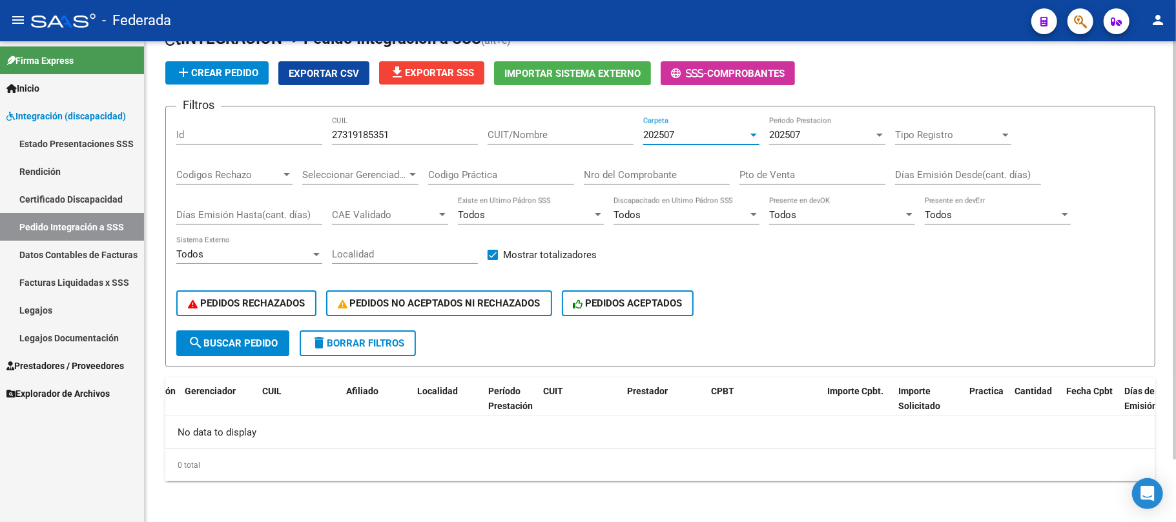
click at [788, 138] on span "202507" at bounding box center [784, 135] width 31 height 12
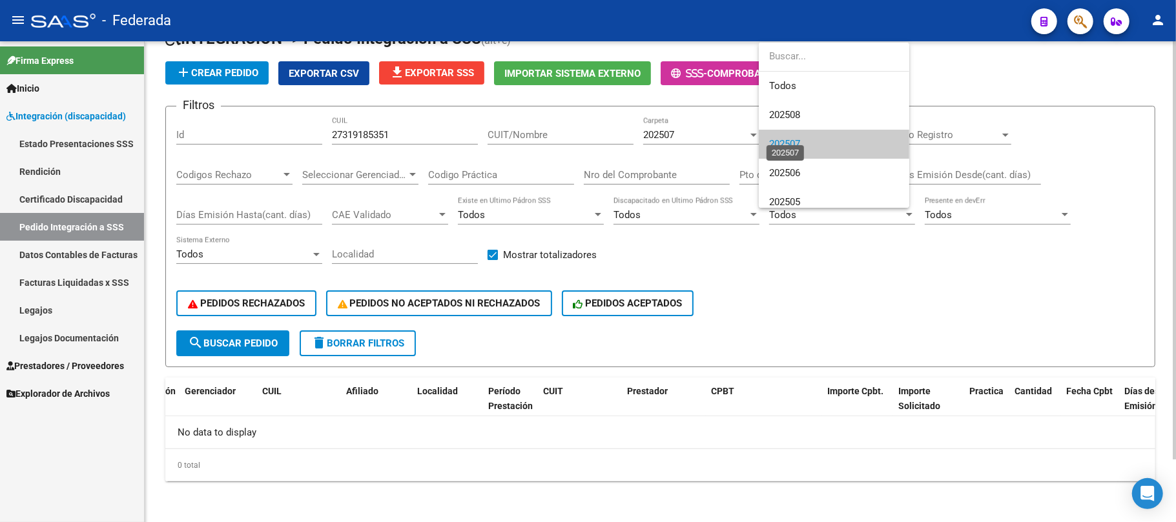
scroll to position [9, 0]
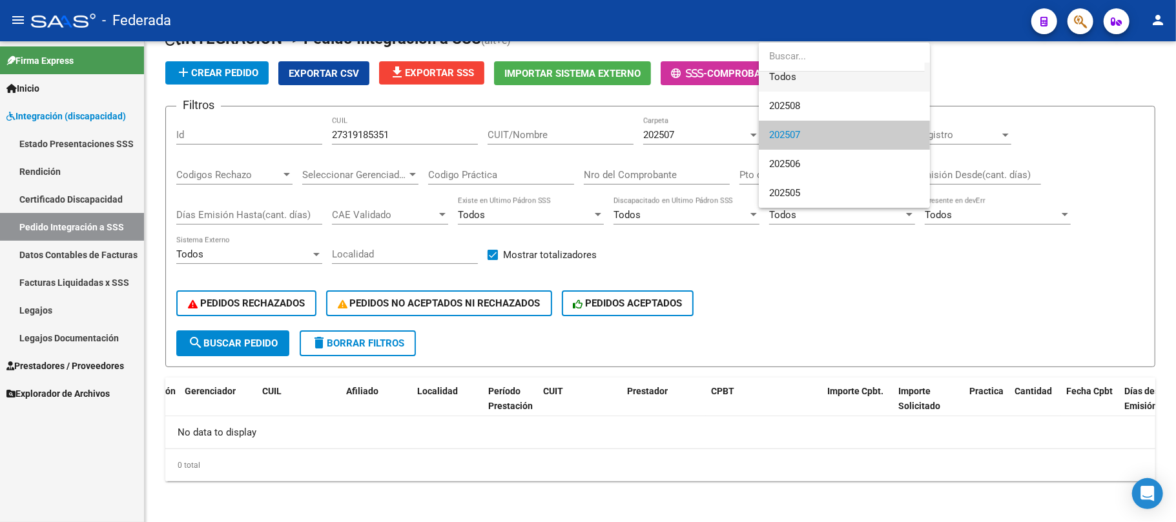
click at [788, 74] on span "Todos" at bounding box center [844, 77] width 150 height 29
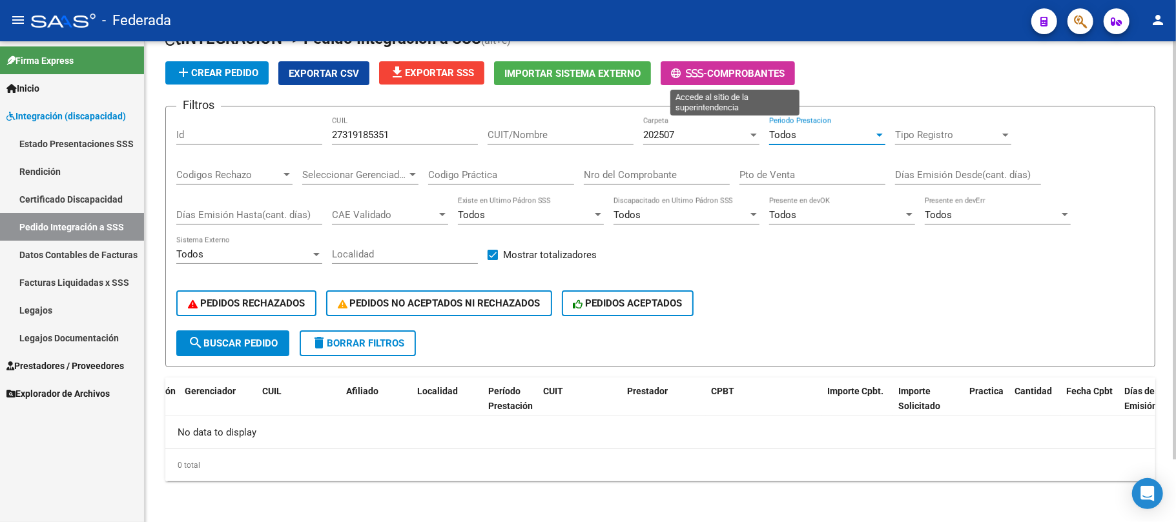
scroll to position [0, 0]
click at [267, 324] on div "PEDIDOS RECHAZADOS PEDIDOS NO ACEPTADOS NI RECHAZADOS PEDIDOS ACEPTADOS" at bounding box center [660, 303] width 968 height 54
click at [265, 334] on button "search Buscar Pedido" at bounding box center [232, 344] width 113 height 26
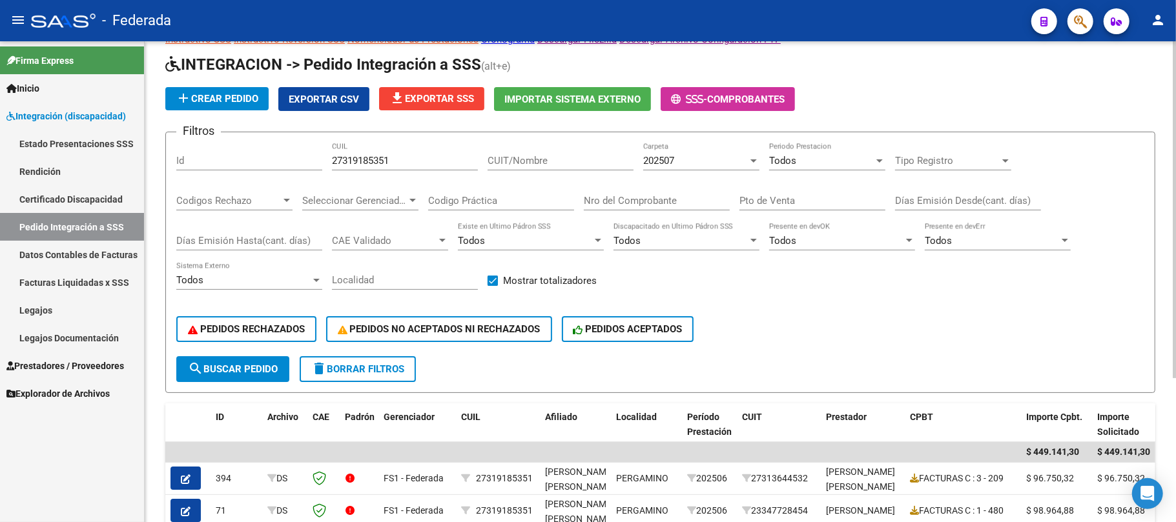
scroll to position [34, 0]
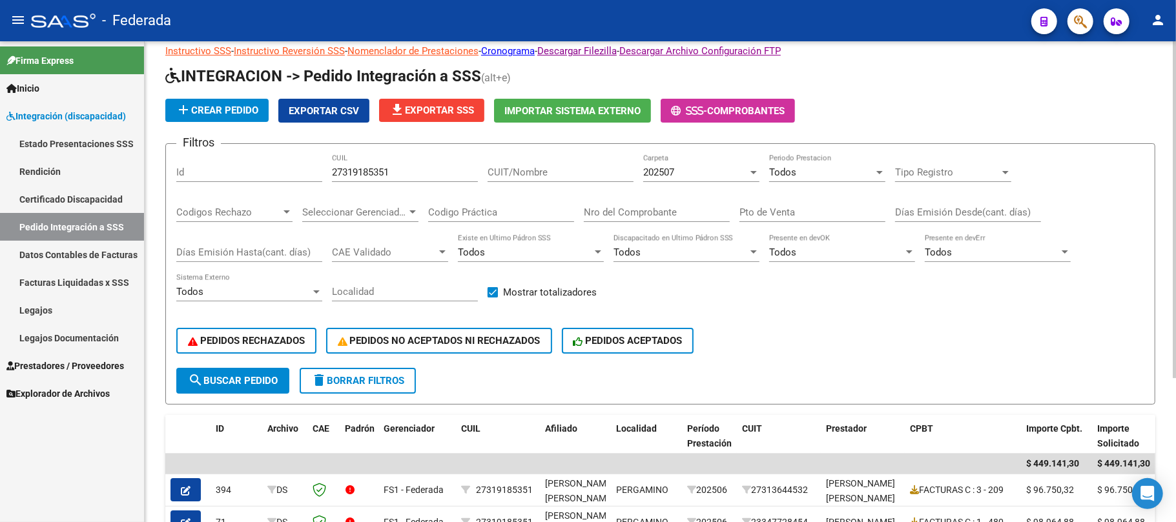
click at [390, 385] on span "delete Borrar Filtros" at bounding box center [357, 381] width 93 height 12
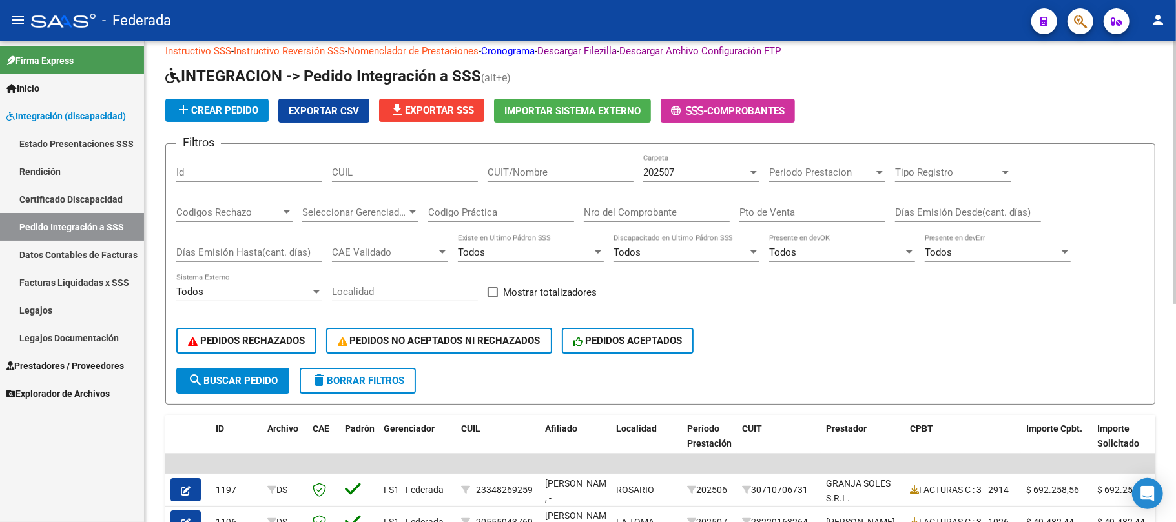
click at [724, 169] on div "202507" at bounding box center [695, 173] width 105 height 12
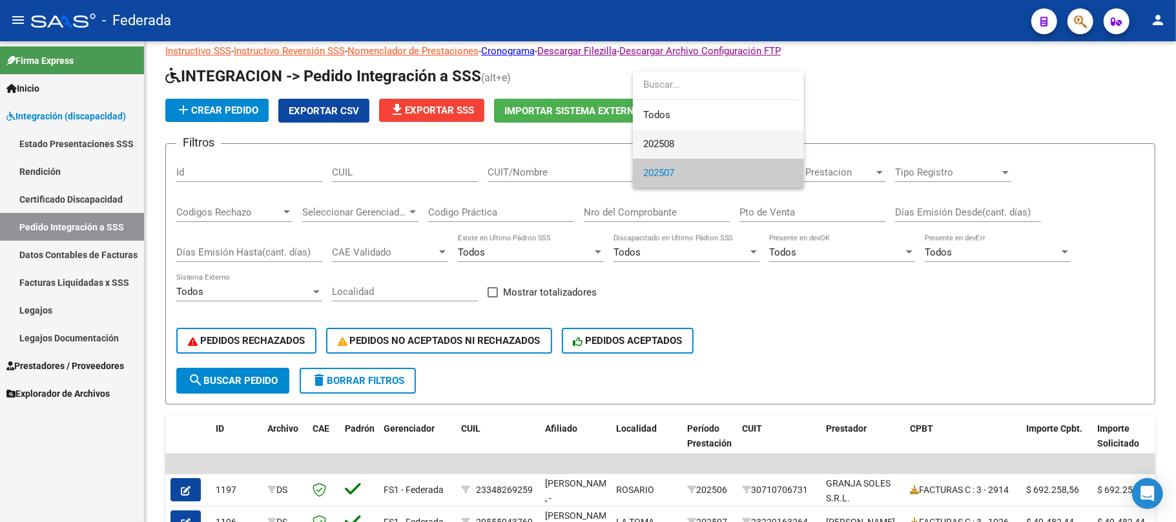
click at [706, 148] on span "202508" at bounding box center [718, 144] width 150 height 29
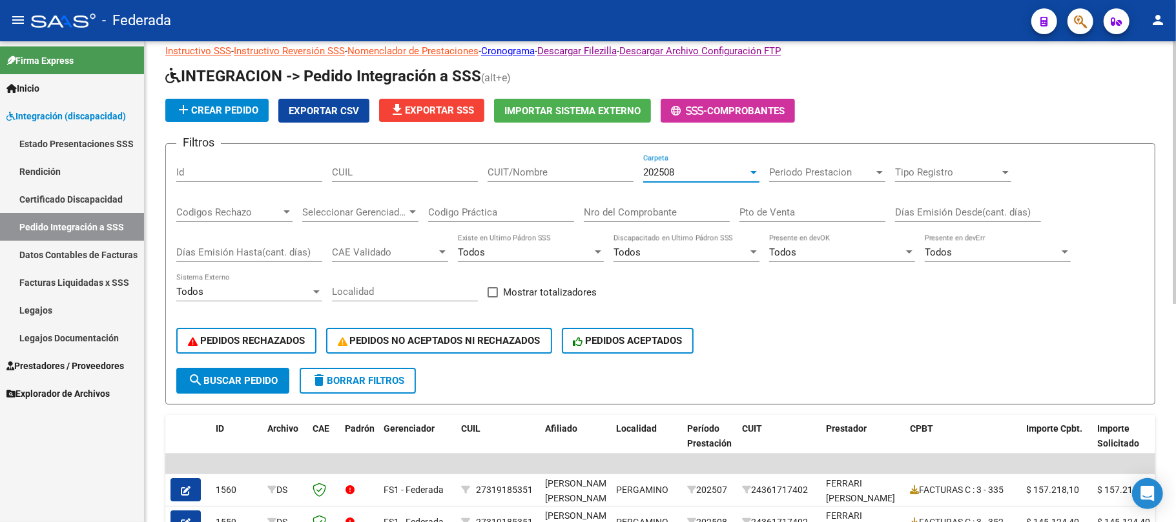
click at [269, 380] on span "search Buscar Pedido" at bounding box center [233, 381] width 90 height 12
click at [500, 293] on label "Mostrar totalizadores" at bounding box center [541, 292] width 109 height 15
click at [493, 298] on input "Mostrar totalizadores" at bounding box center [492, 298] width 1 height 1
checkbox input "true"
click at [251, 376] on span "search Buscar Pedido" at bounding box center [233, 381] width 90 height 12
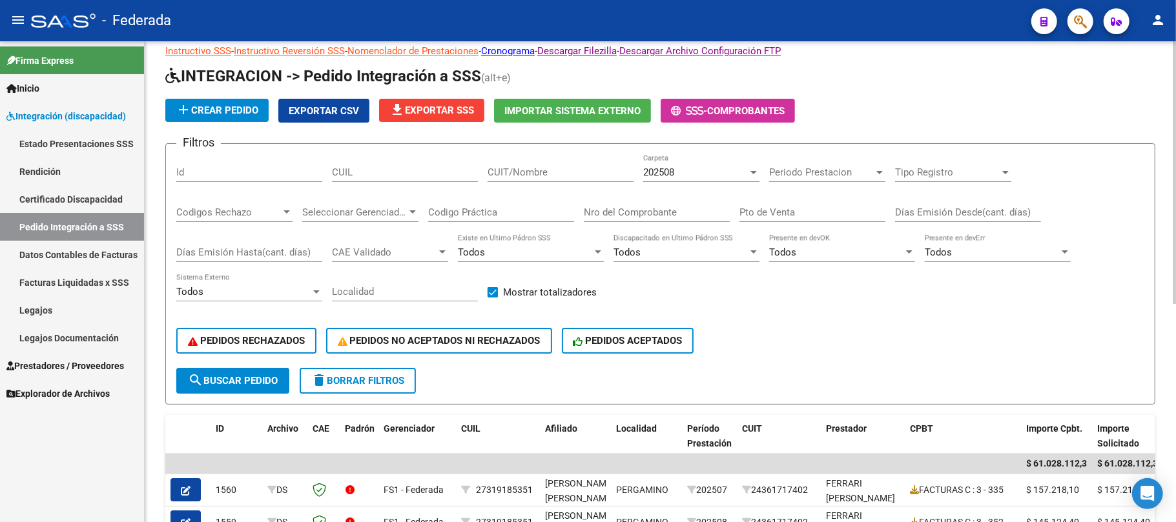
click at [359, 177] on input "CUIL" at bounding box center [405, 173] width 146 height 12
paste input "27549890747"
click at [261, 364] on div "PEDIDOS RECHAZADOS PEDIDOS NO ACEPTADOS NI RECHAZADOS PEDIDOS ACEPTADOS" at bounding box center [660, 341] width 968 height 54
click at [260, 375] on span "search Buscar Pedido" at bounding box center [233, 381] width 90 height 12
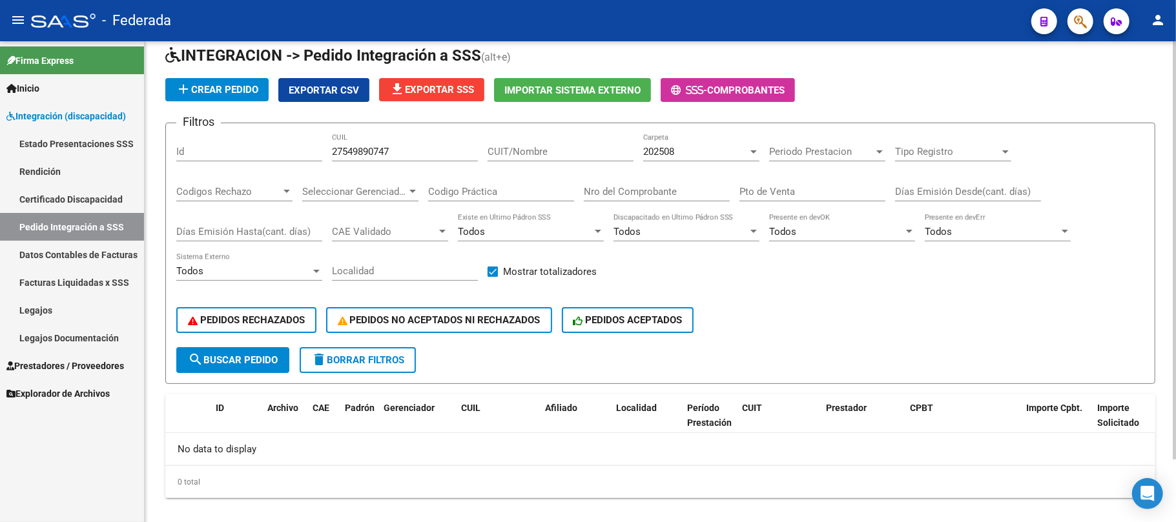
scroll to position [71, 0]
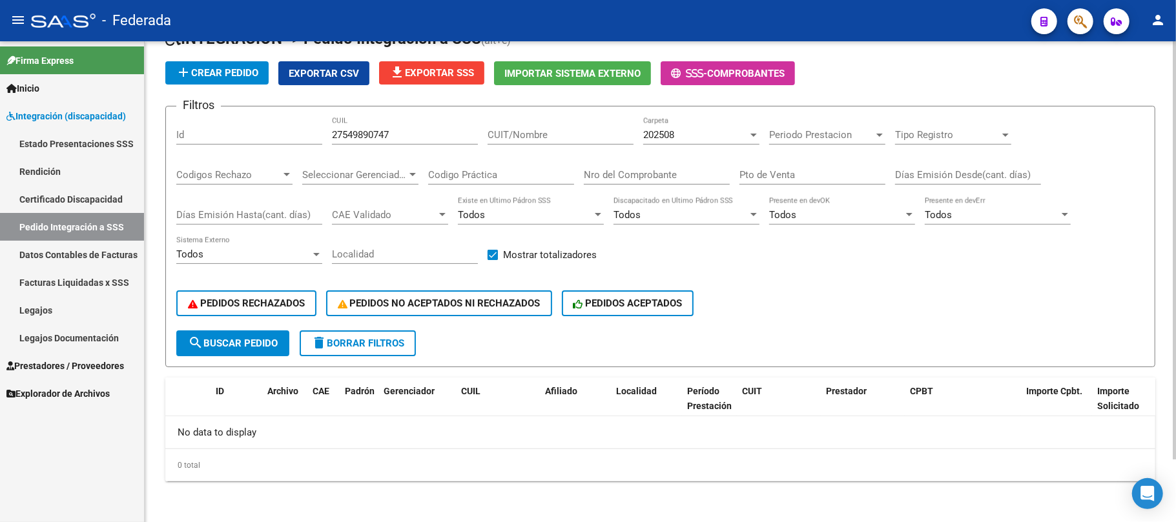
click at [680, 136] on div "202508" at bounding box center [695, 135] width 105 height 12
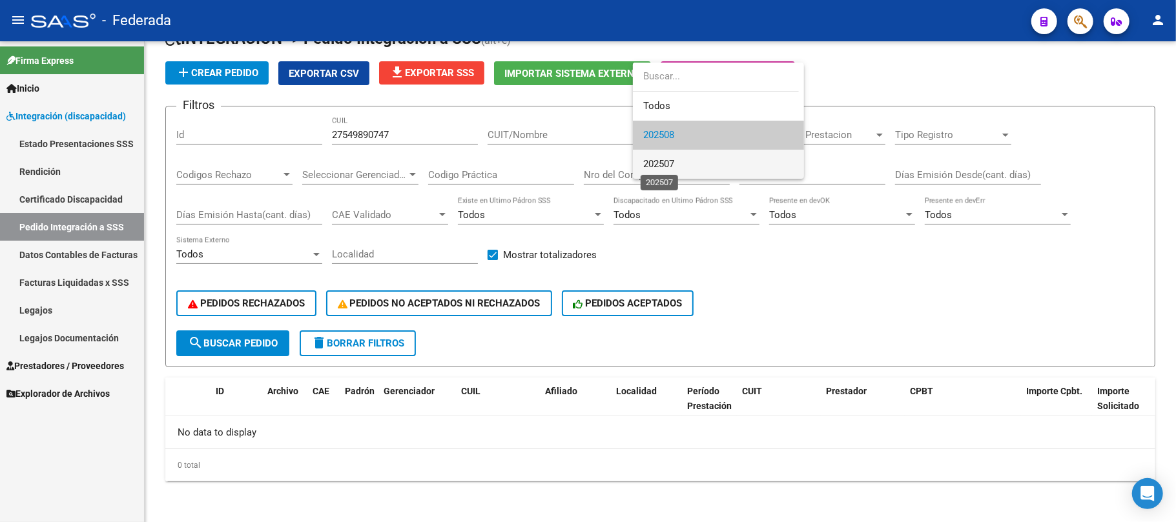
click at [666, 164] on span "202507" at bounding box center [658, 164] width 31 height 12
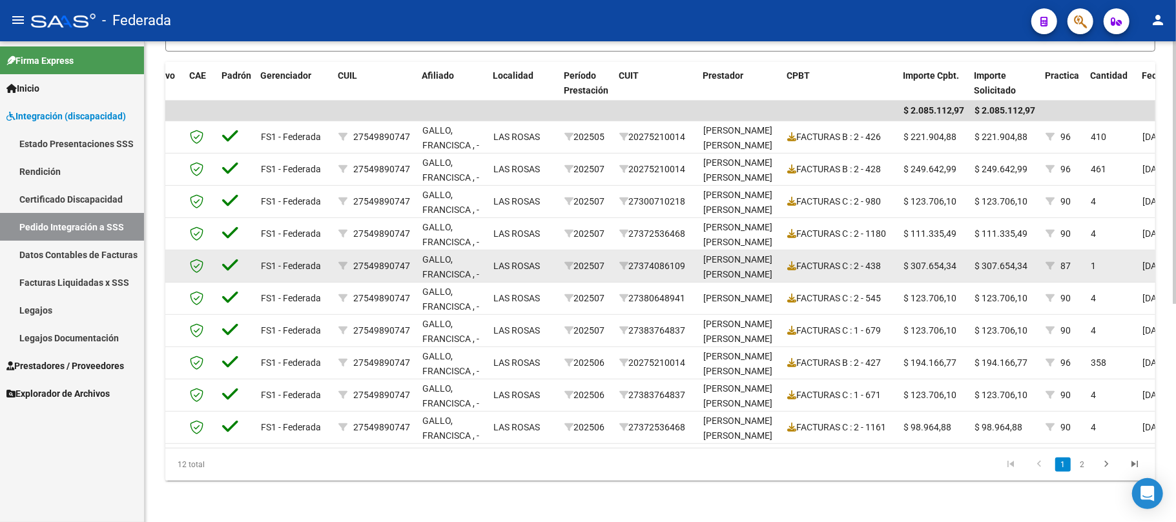
scroll to position [313, 0]
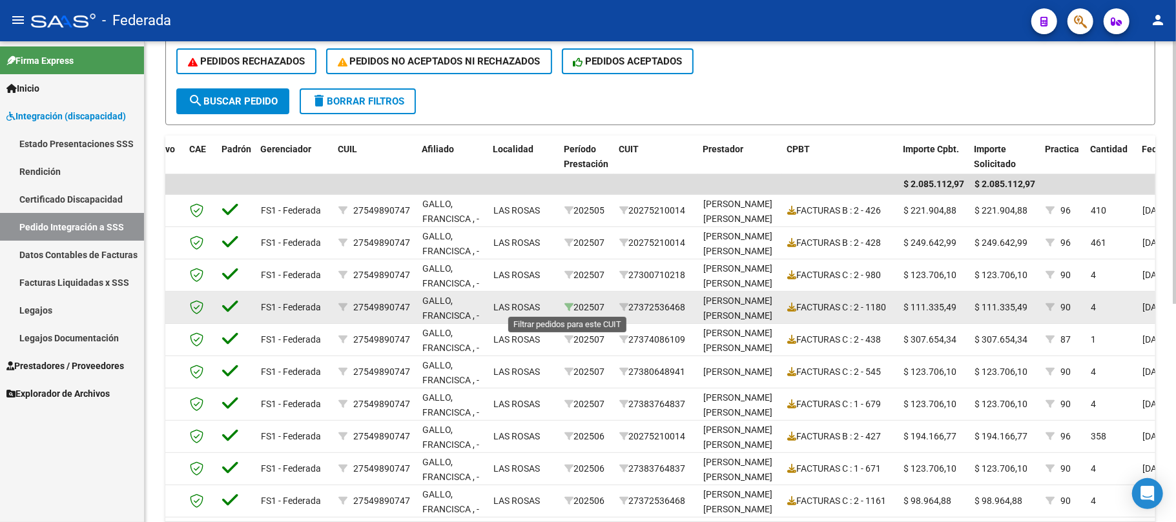
click at [567, 305] on icon at bounding box center [568, 307] width 9 height 9
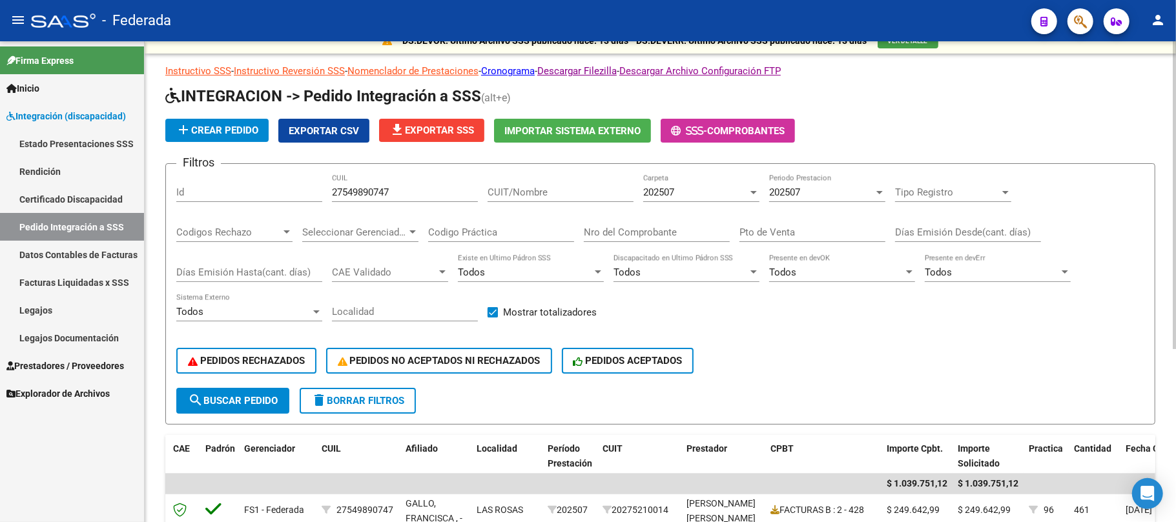
scroll to position [0, 0]
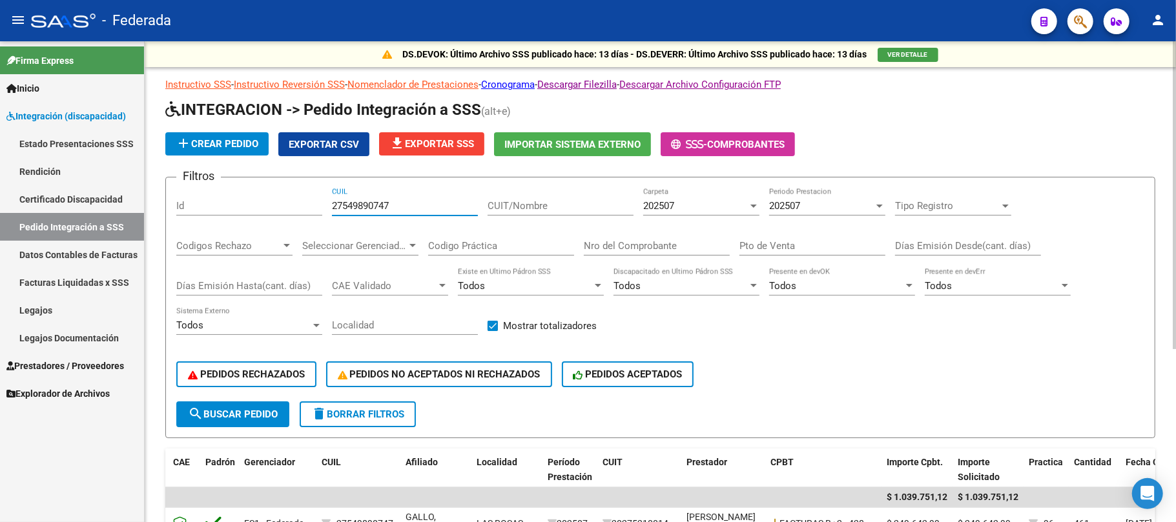
click at [373, 205] on input "27549890747" at bounding box center [405, 206] width 146 height 12
paste input "3616733"
click at [254, 414] on span "search Buscar Pedido" at bounding box center [233, 415] width 90 height 12
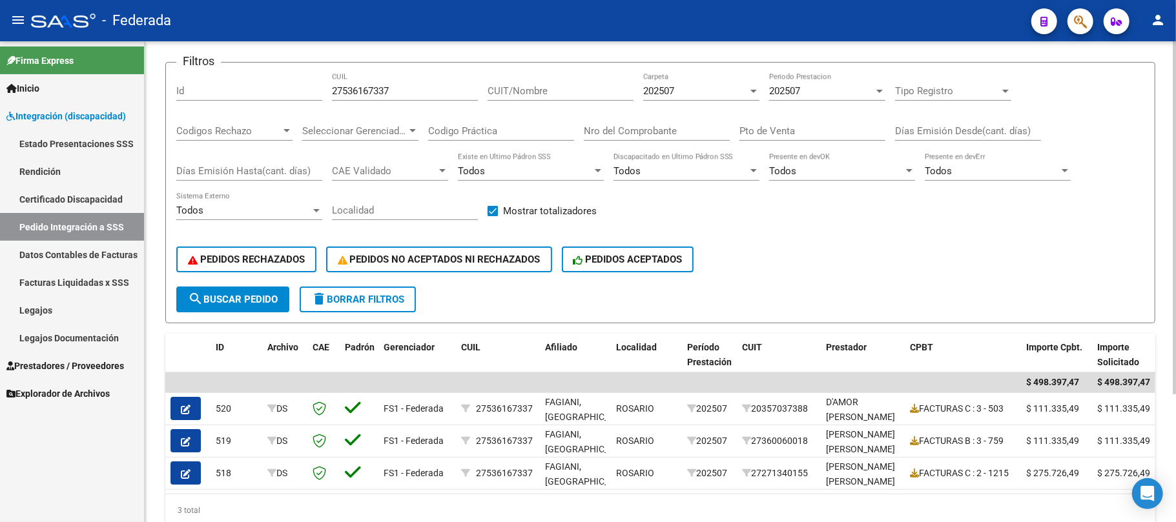
scroll to position [87, 0]
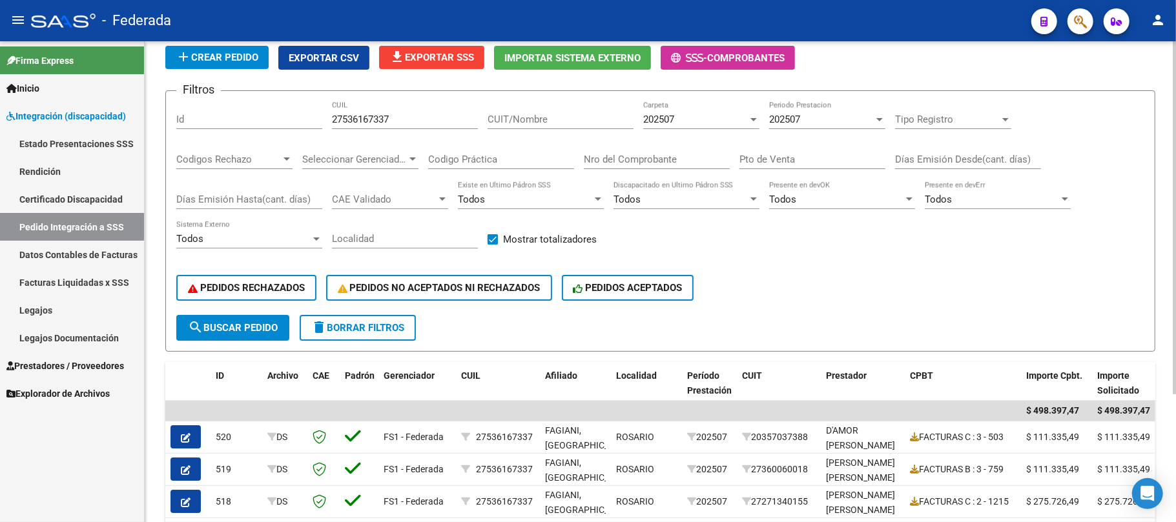
click at [380, 116] on input "27536167337" at bounding box center [405, 120] width 146 height 12
paste input "25657804"
type input "27525657804"
click at [250, 318] on button "search Buscar Pedido" at bounding box center [232, 328] width 113 height 26
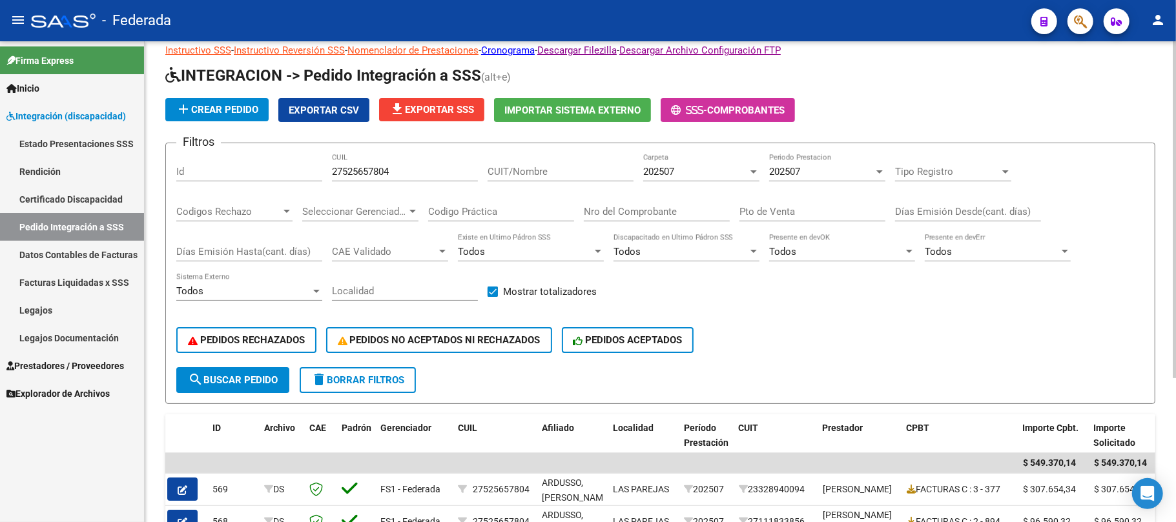
scroll to position [34, 0]
click at [376, 378] on span "delete Borrar Filtros" at bounding box center [357, 381] width 93 height 12
checkbox input "false"
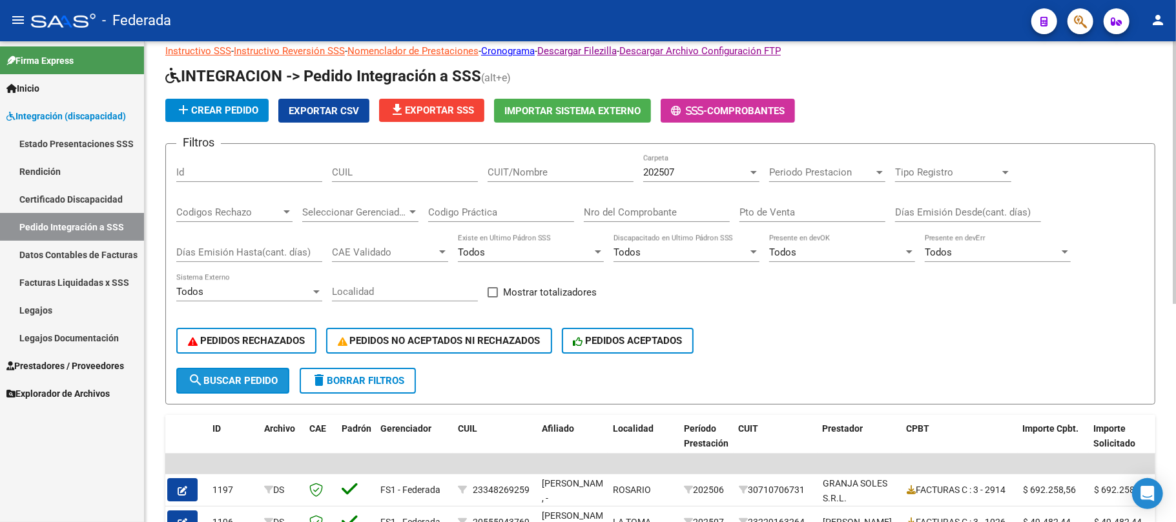
click at [259, 380] on span "search Buscar Pedido" at bounding box center [233, 381] width 90 height 12
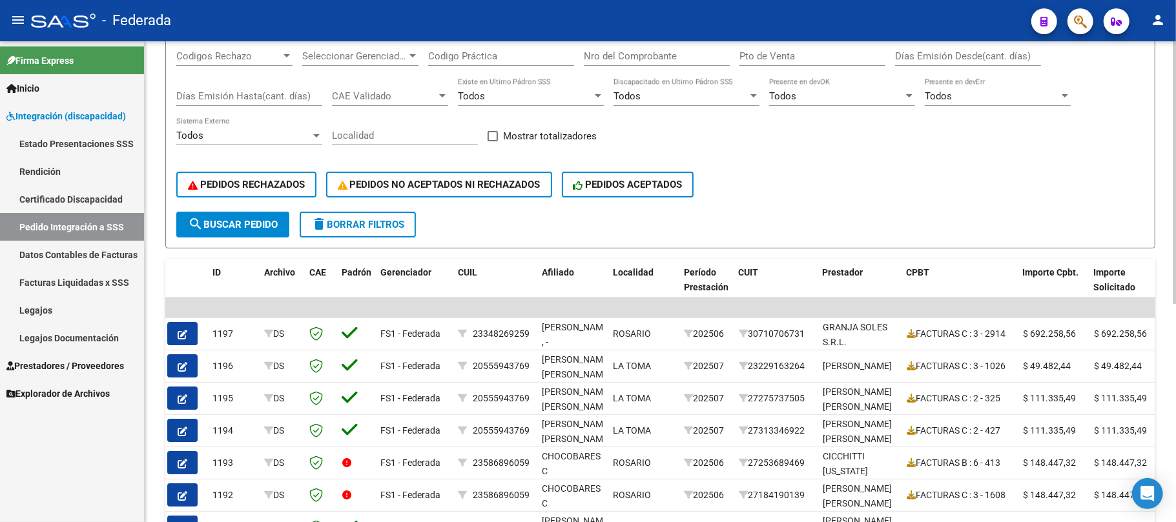
scroll to position [205, 0]
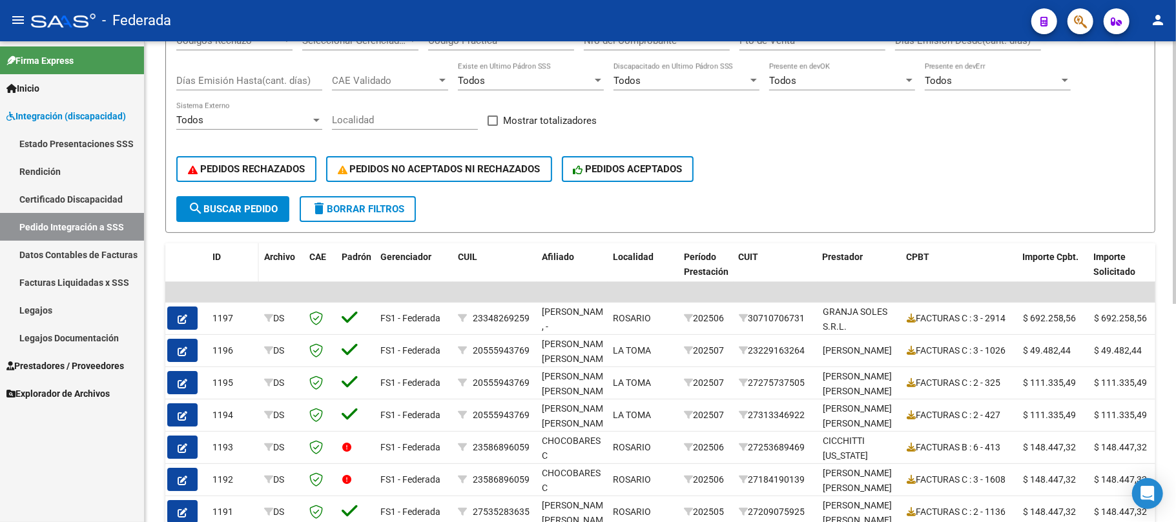
click at [208, 259] on datatable-header-cell "ID" at bounding box center [233, 271] width 52 height 57
click at [215, 254] on span "ID" at bounding box center [216, 257] width 8 height 10
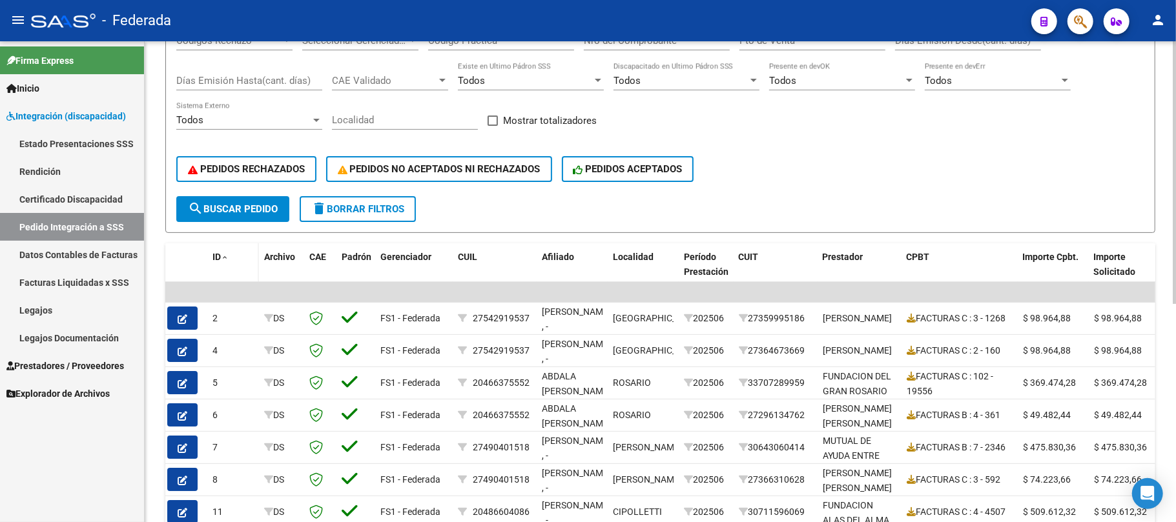
click at [216, 254] on span "ID" at bounding box center [216, 257] width 8 height 10
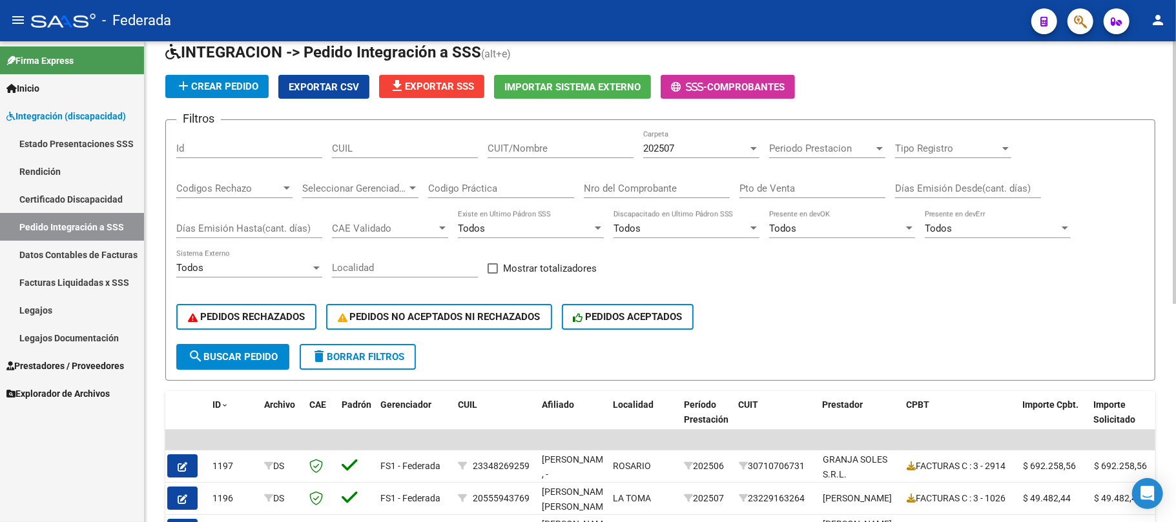
scroll to position [34, 0]
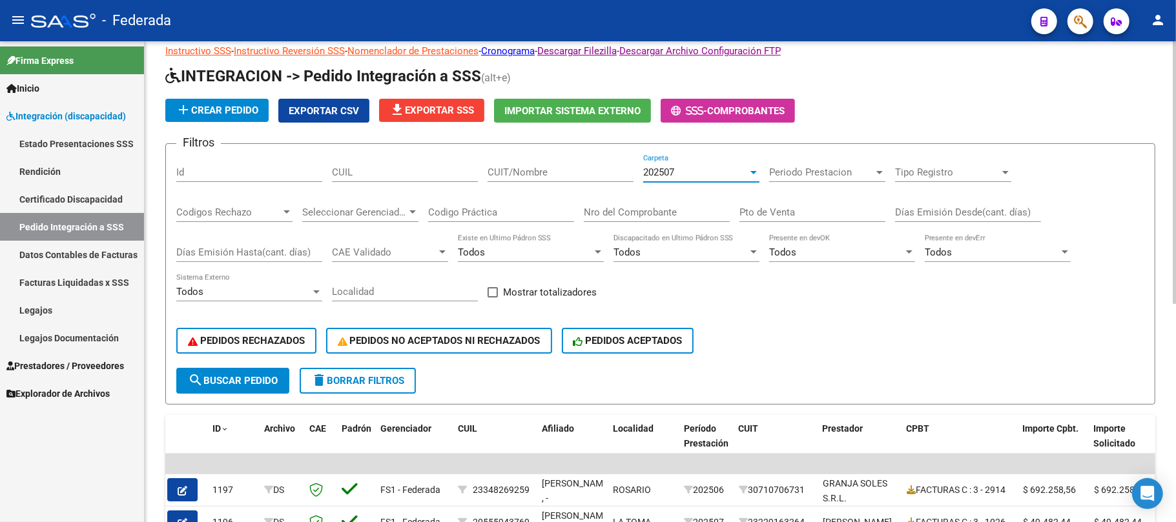
click at [708, 173] on div "202507" at bounding box center [695, 173] width 105 height 12
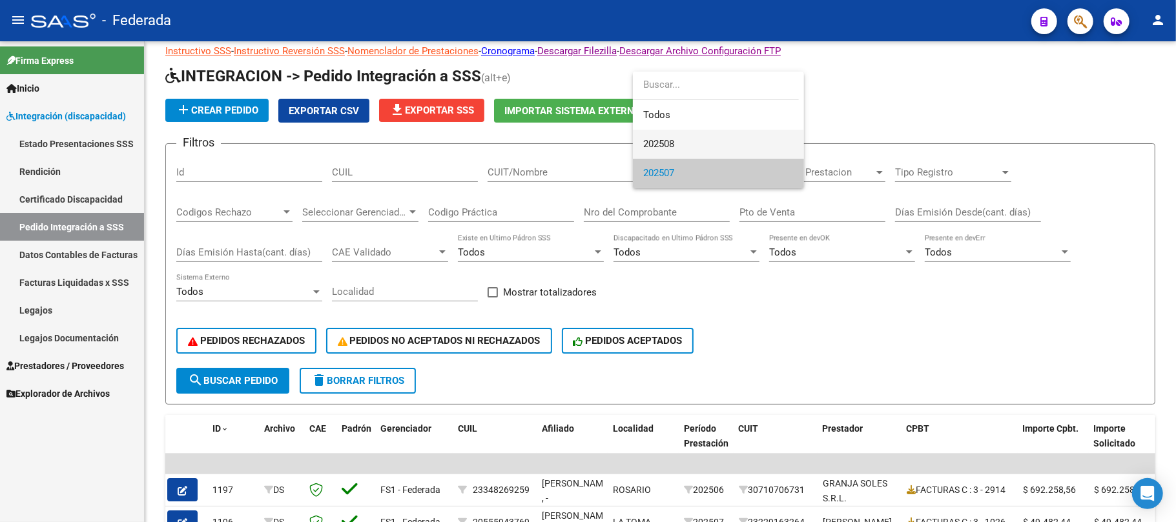
click at [674, 138] on span "202508" at bounding box center [658, 144] width 31 height 12
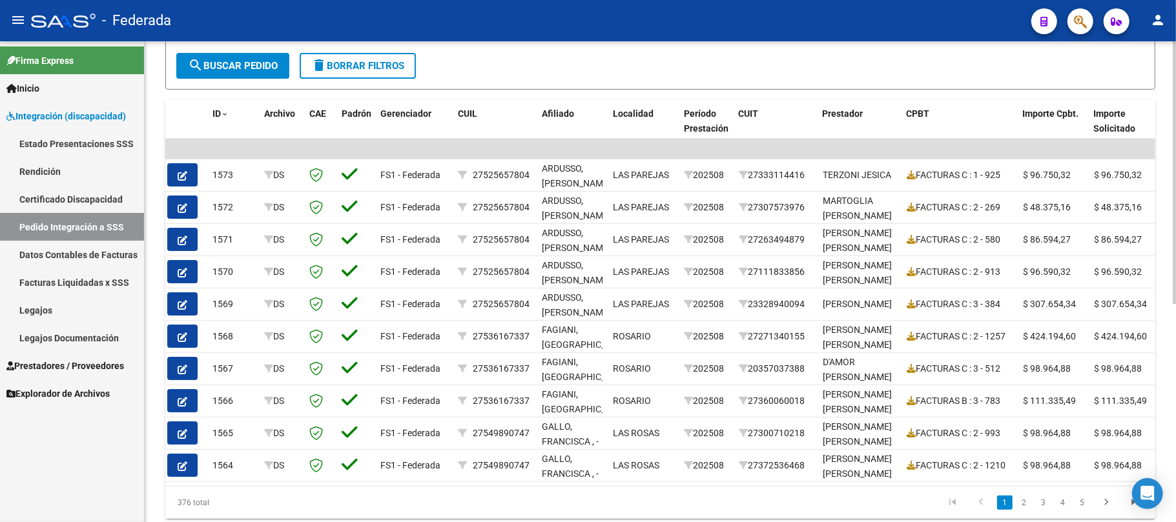
scroll to position [378, 0]
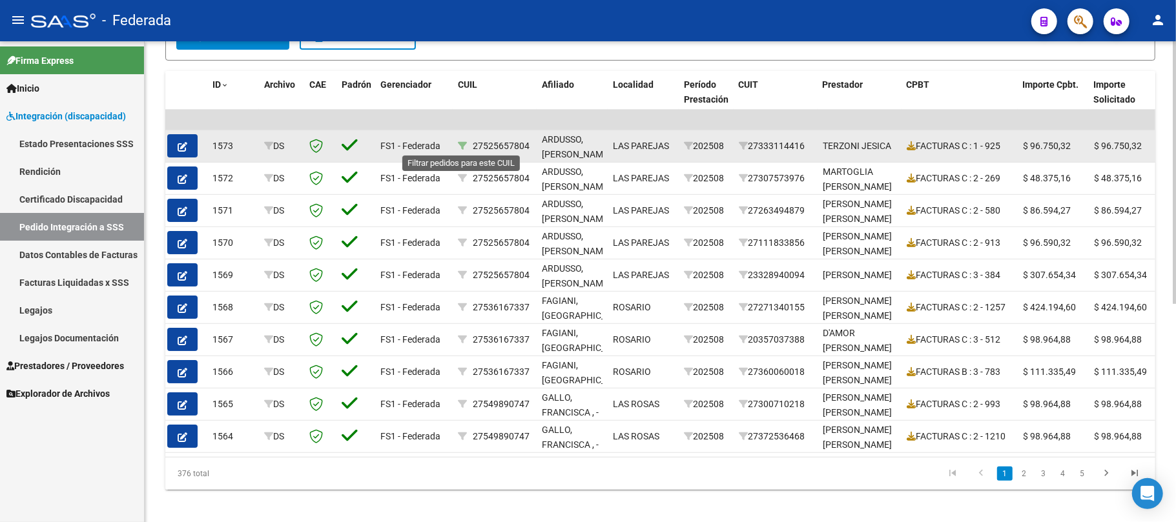
click at [458, 145] on icon at bounding box center [462, 145] width 9 height 9
type input "27525657804"
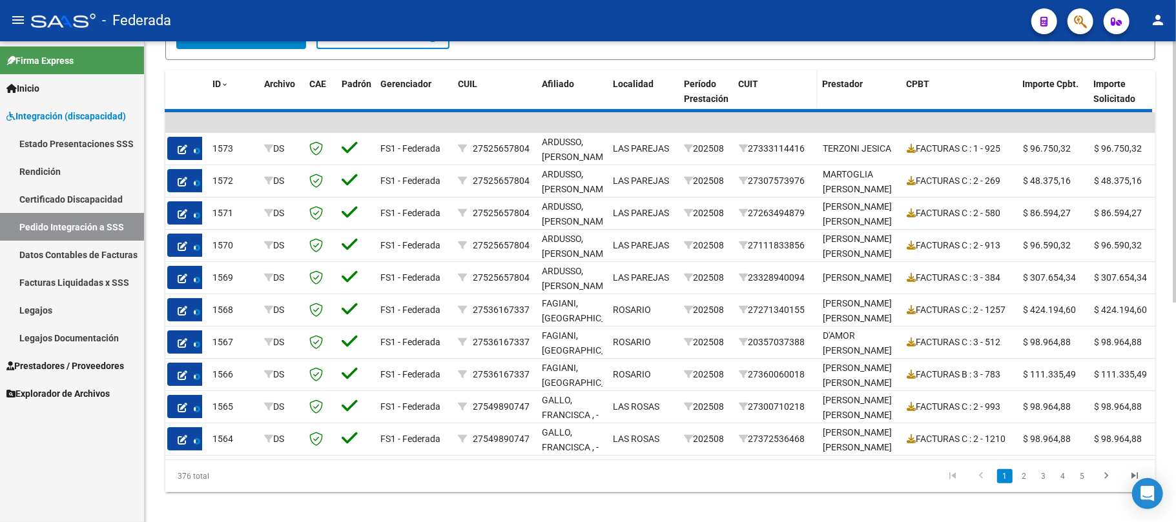
scroll to position [238, 0]
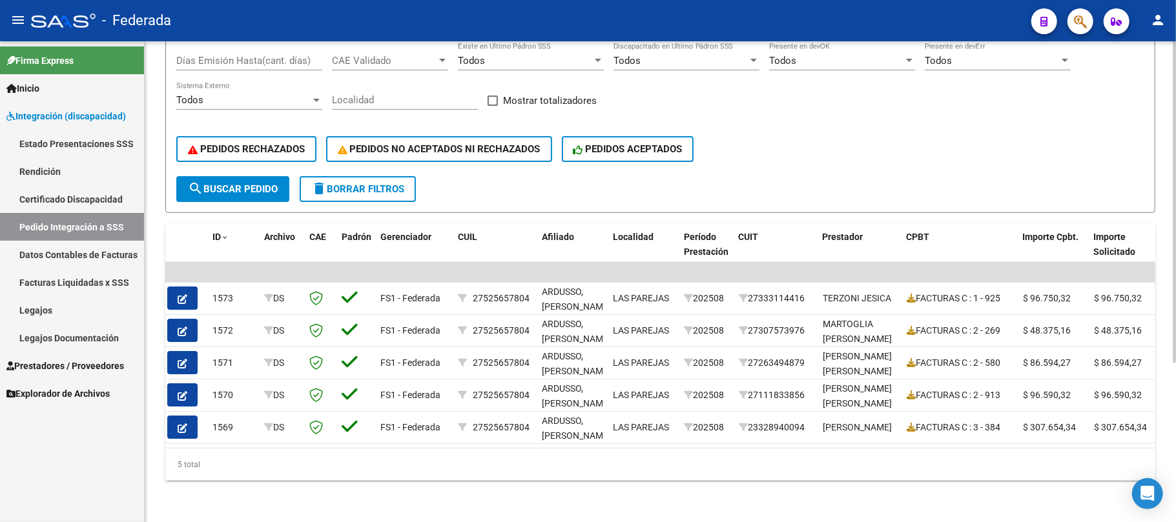
click at [582, 435] on datatable-selection "| | 1573 DS FS1 - Federada 27525657804 ARDUSSO, VALENTINA , - LAS PAREJAS 20250…" at bounding box center [657, 441] width 990 height 12
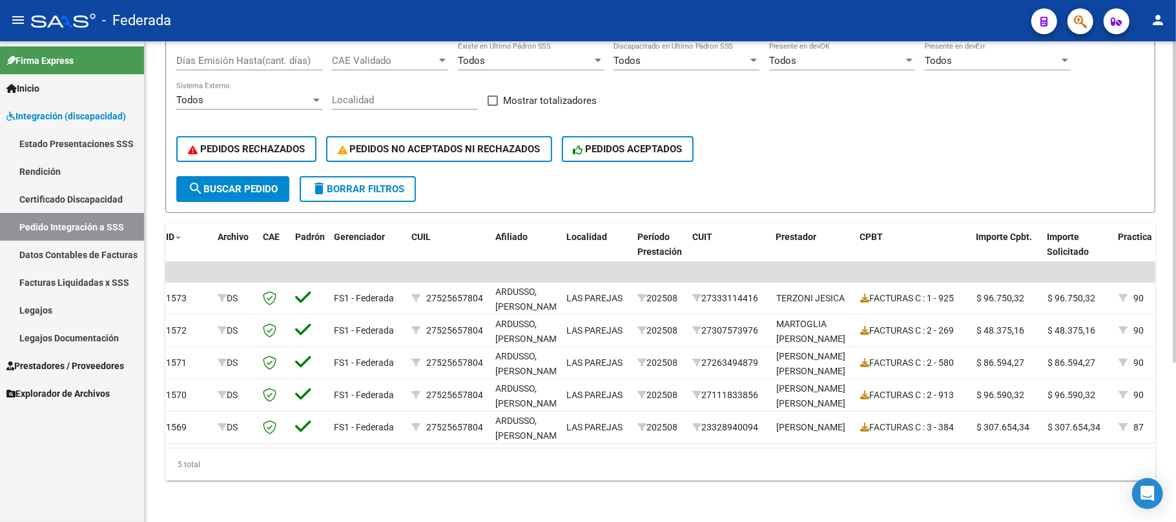
scroll to position [0, 8]
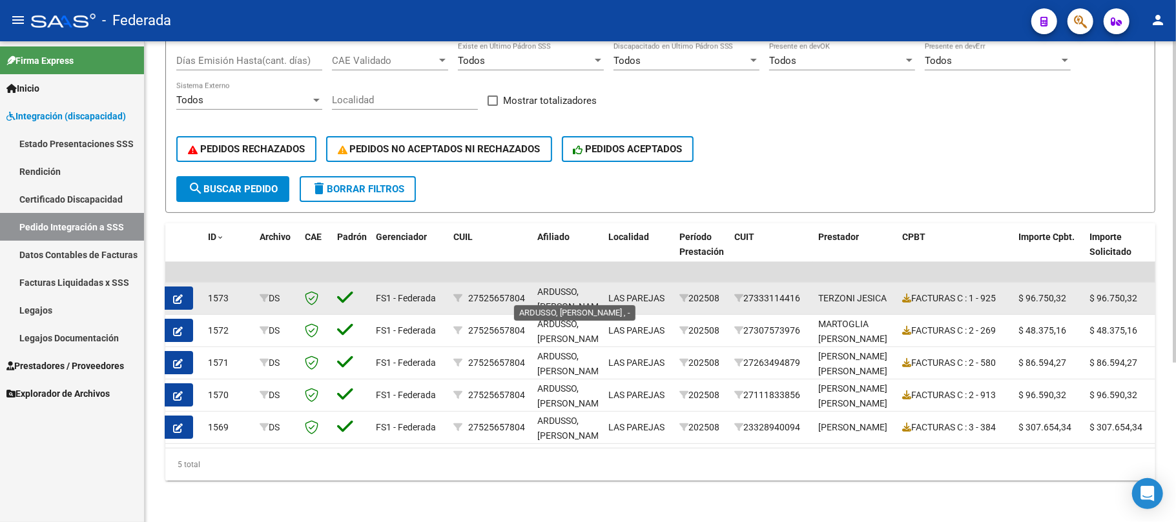
click at [559, 287] on span "[PERSON_NAME] , -" at bounding box center [571, 307] width 69 height 40
copy span "ARDUSSO"
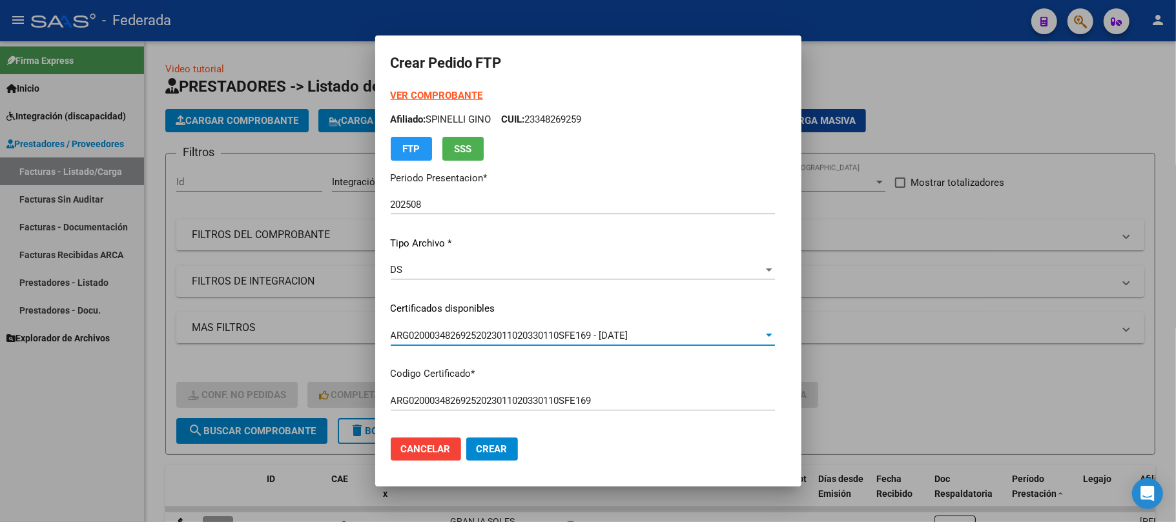
scroll to position [430, 0]
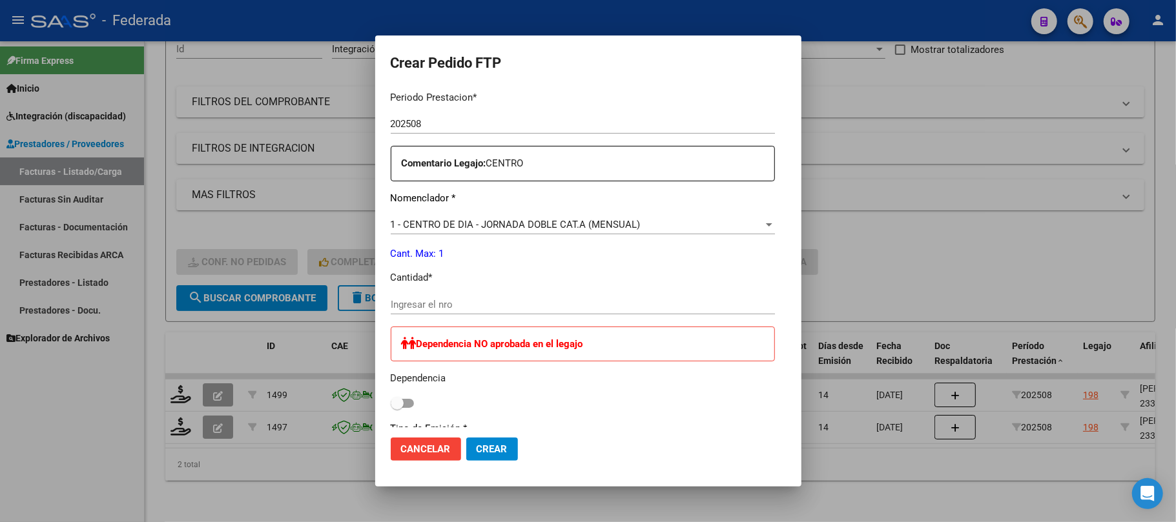
click at [469, 225] on span "1 - CENTRO DE DIA - JORNADA DOBLE CAT.A (MENSUAL)" at bounding box center [516, 225] width 250 height 12
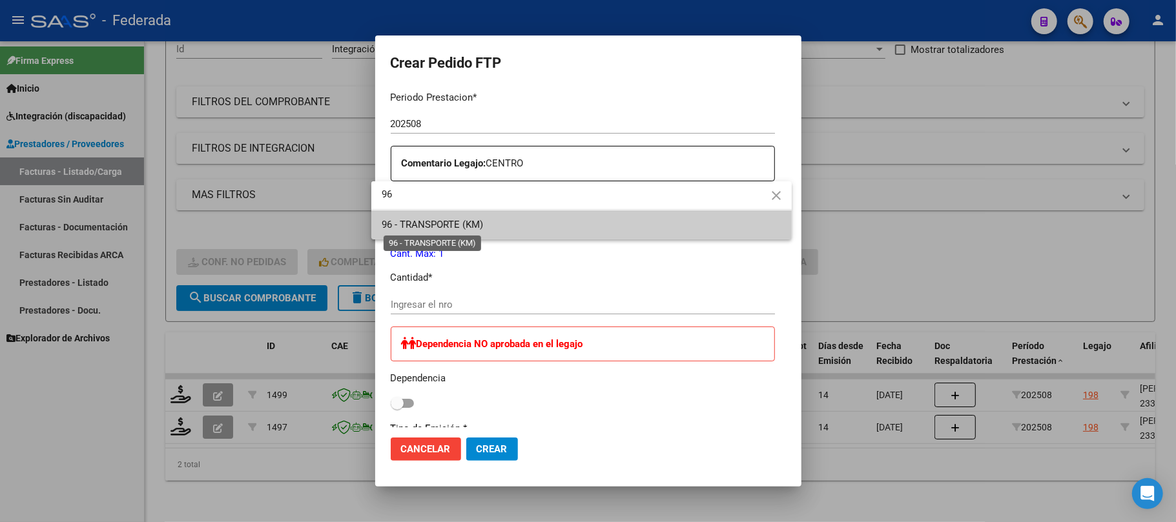
type input "96"
click at [469, 225] on span "96 - TRANSPORTE (KM)" at bounding box center [432, 225] width 101 height 12
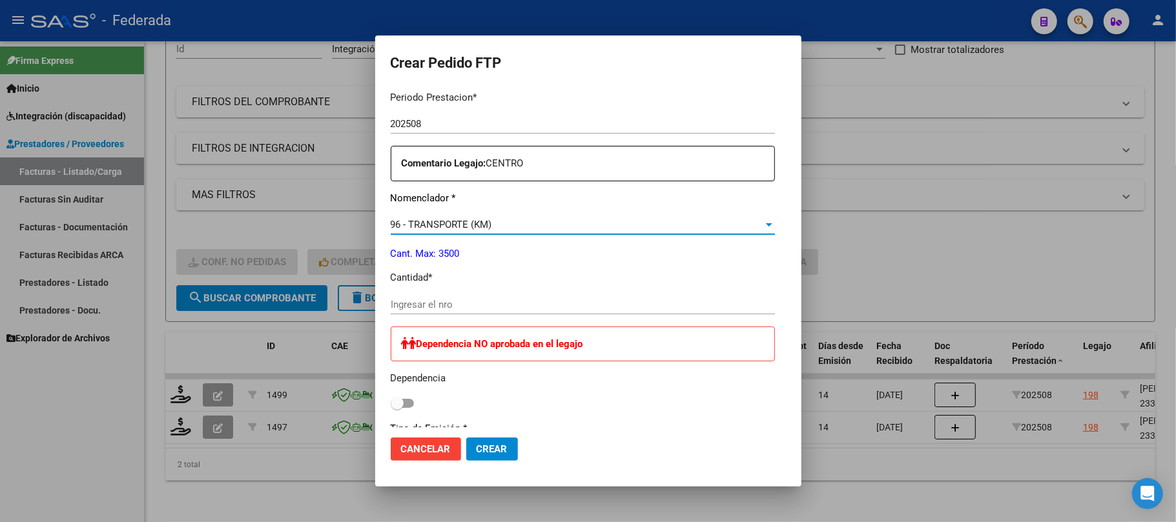
click at [439, 308] on input "Ingresar el nro" at bounding box center [583, 305] width 384 height 12
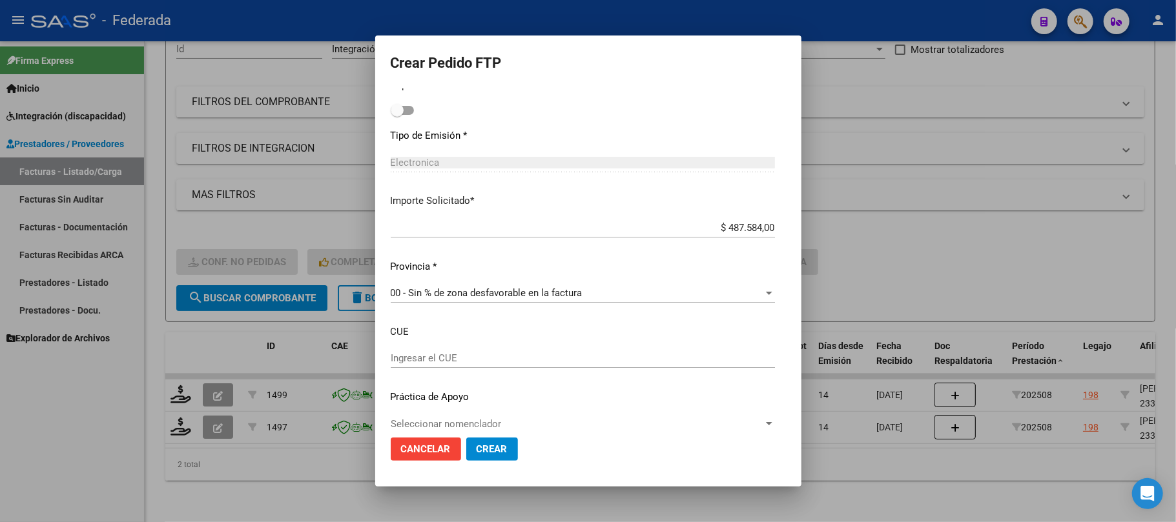
scroll to position [741, 0]
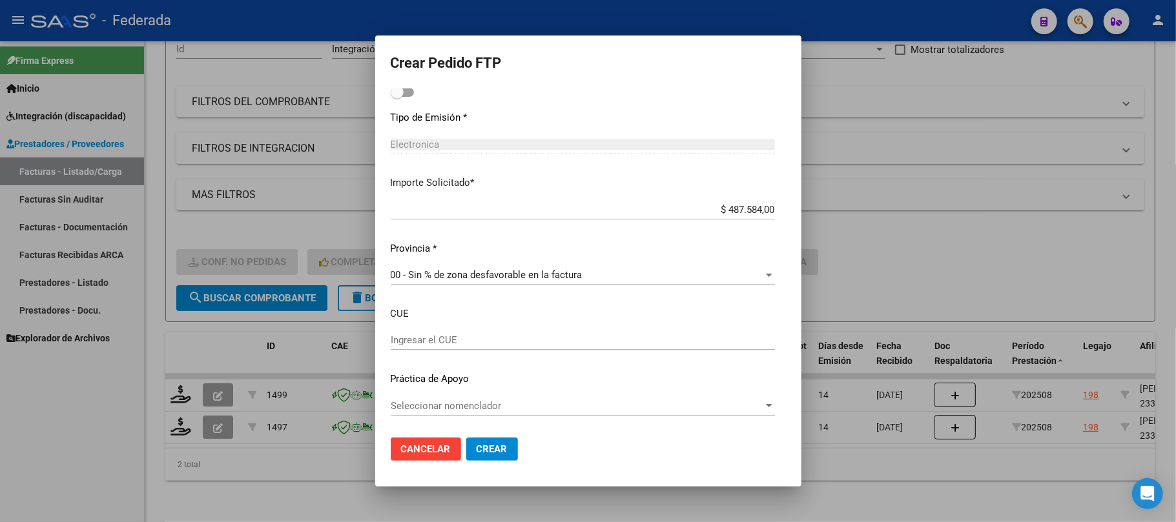
type input "900"
click at [495, 442] on button "Crear" at bounding box center [492, 449] width 52 height 23
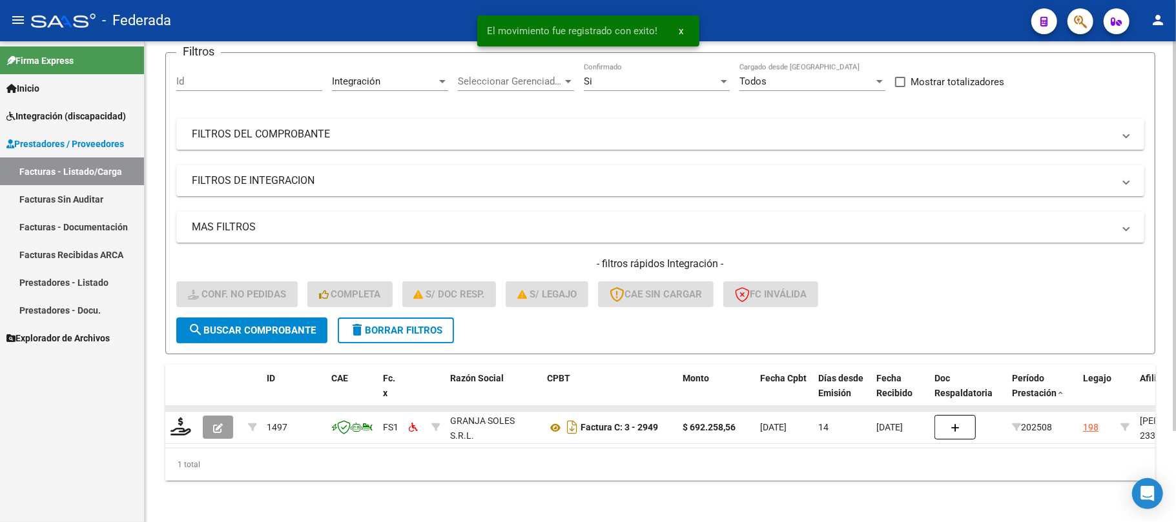
scroll to position [112, 0]
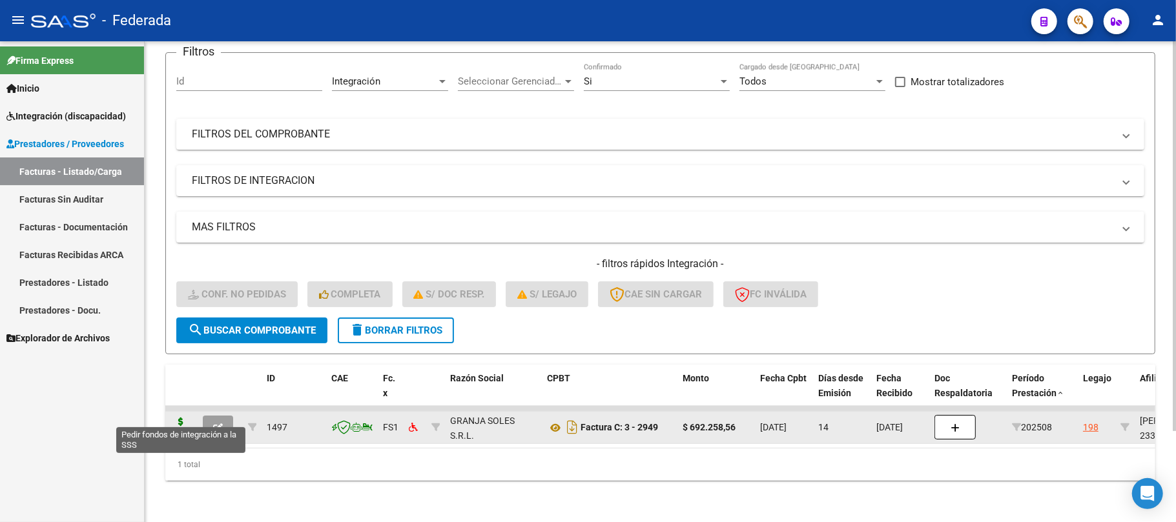
click at [179, 418] on icon at bounding box center [180, 427] width 21 height 18
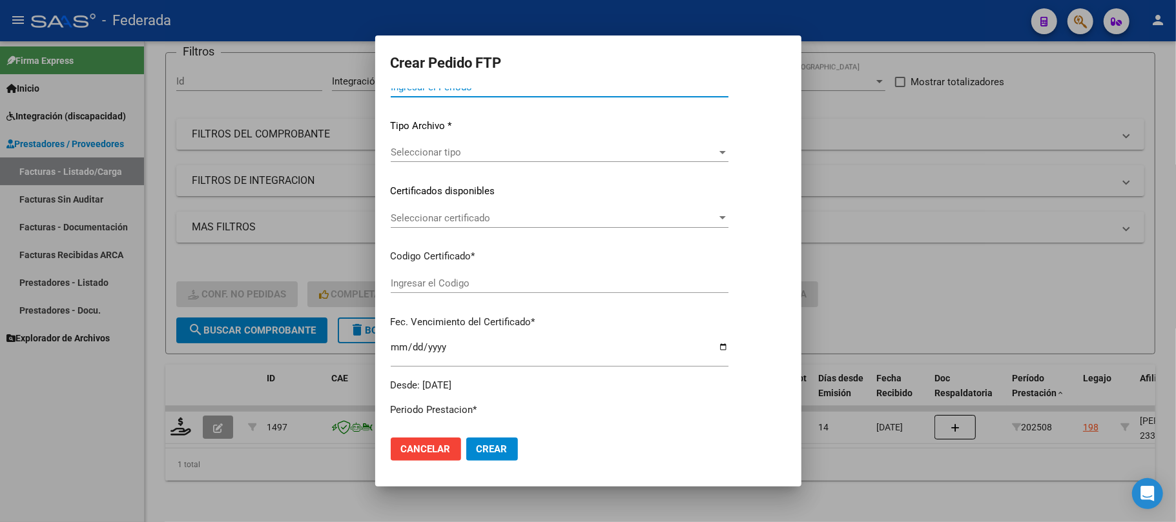
type input "202508"
type input "$ 692.258,56"
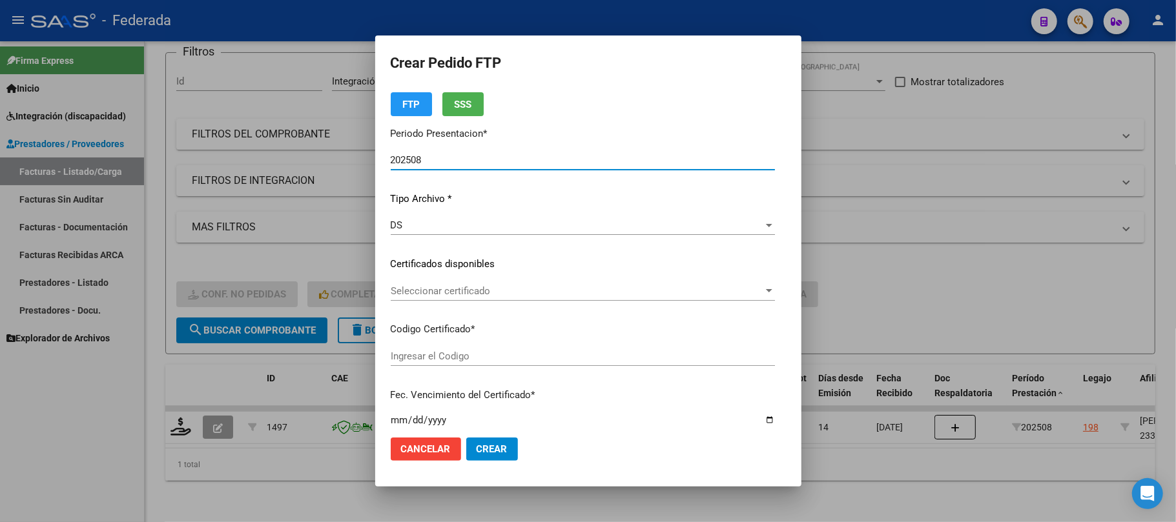
scroll to position [159, 0]
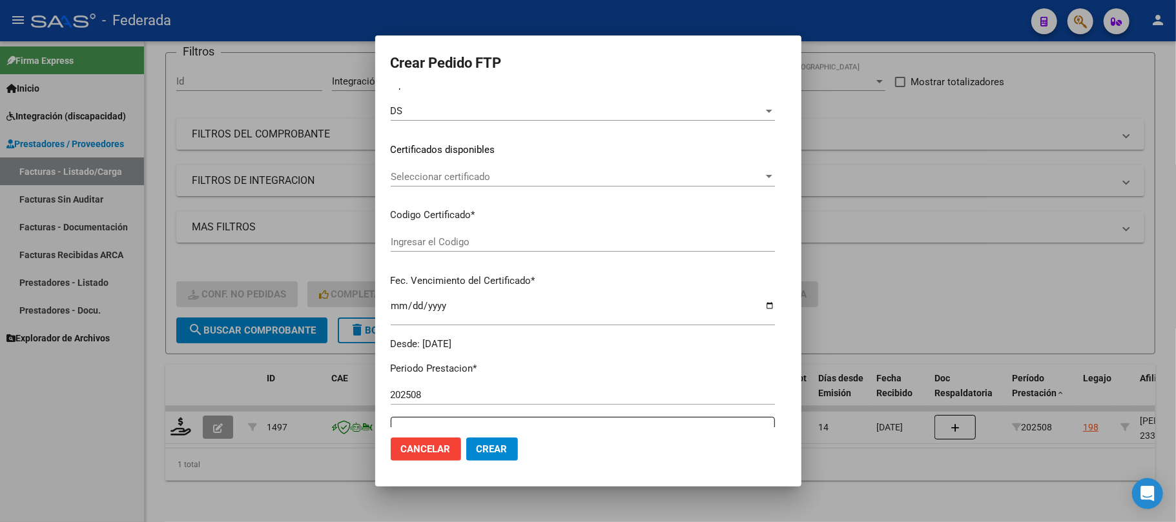
type input "ARG02000348269252023011020330110SFE169"
type input "2033-01-10"
click at [473, 179] on span "Seleccionar certificado" at bounding box center [577, 177] width 373 height 12
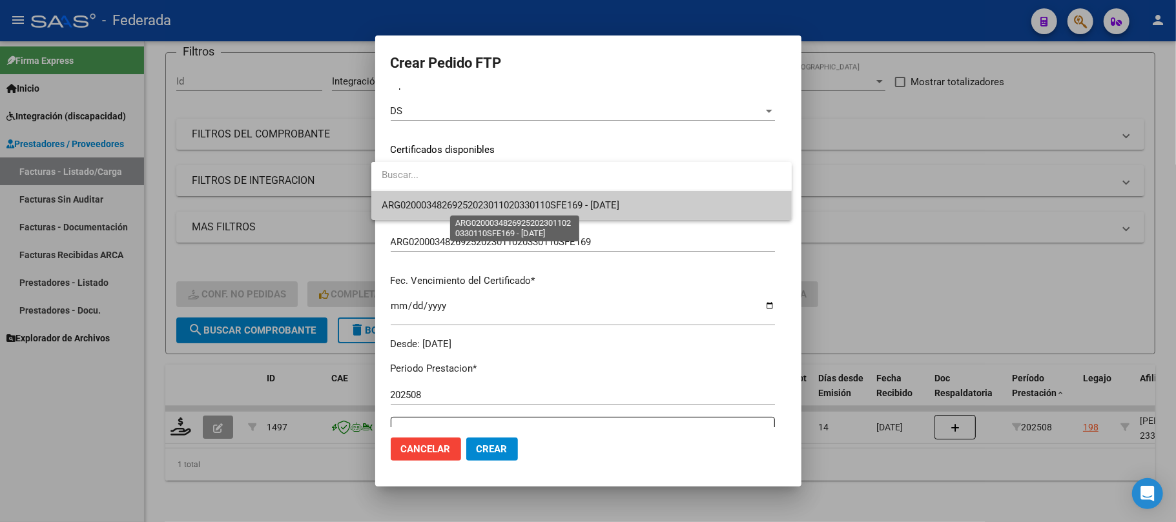
click at [470, 202] on span "ARG02000348269252023011020330110SFE169 - 2033-01-10" at bounding box center [501, 205] width 238 height 12
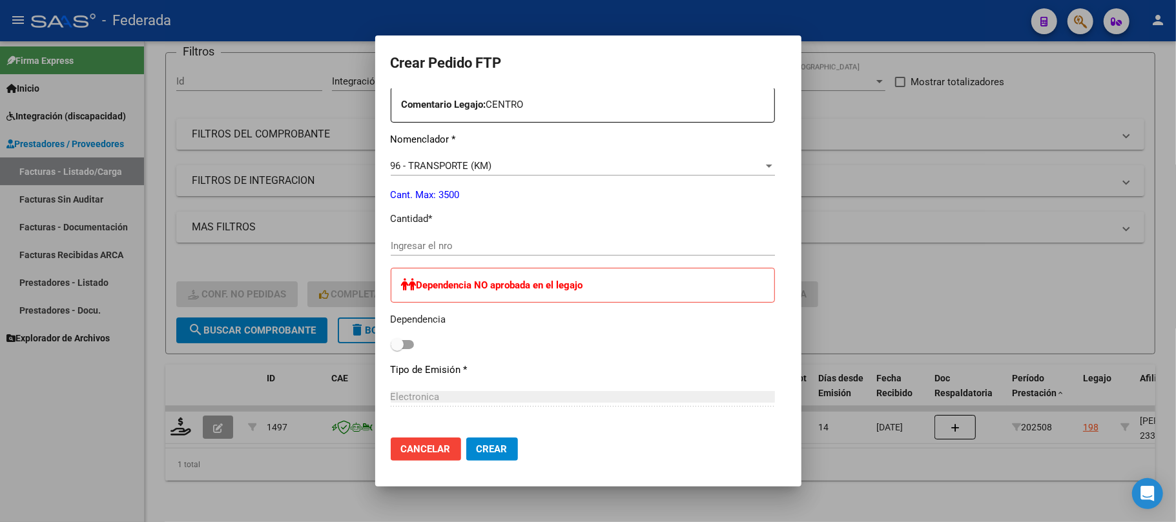
scroll to position [504, 0]
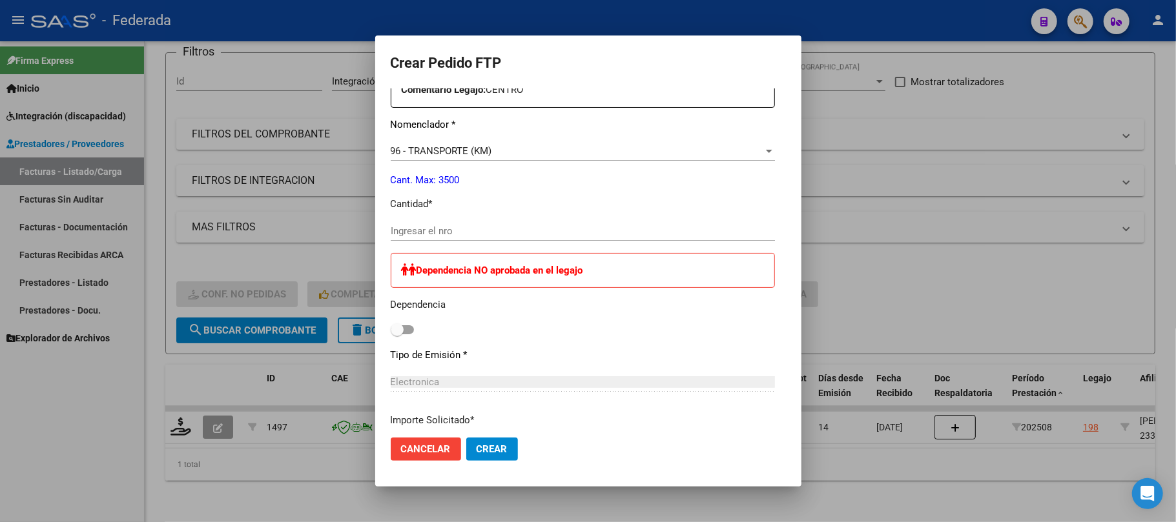
click at [460, 225] on input "Ingresar el nro" at bounding box center [583, 231] width 384 height 12
click at [460, 143] on div "96 - TRANSPORTE (KM) Seleccionar nomenclador" at bounding box center [583, 150] width 384 height 19
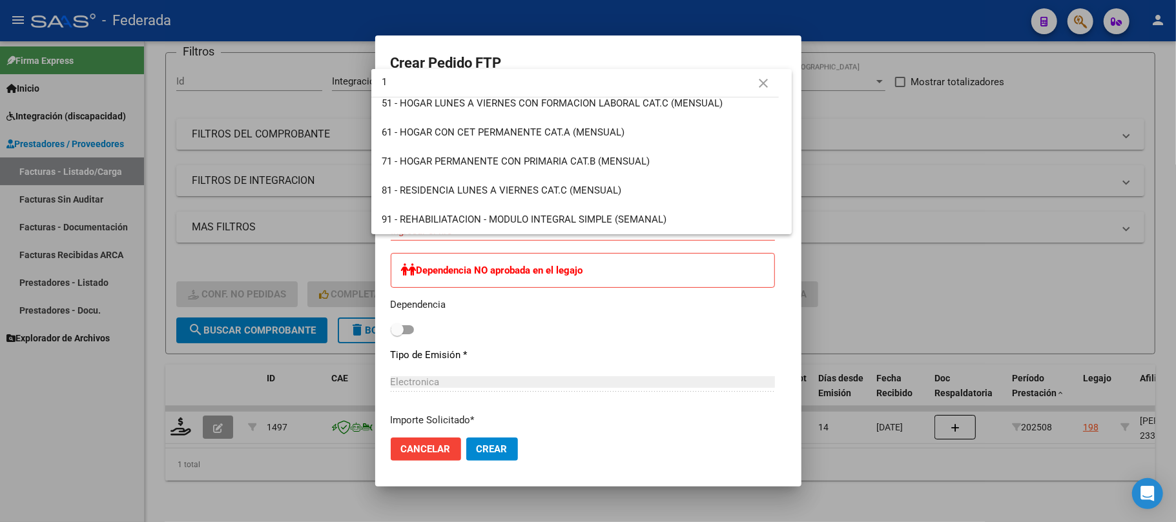
scroll to position [0, 0]
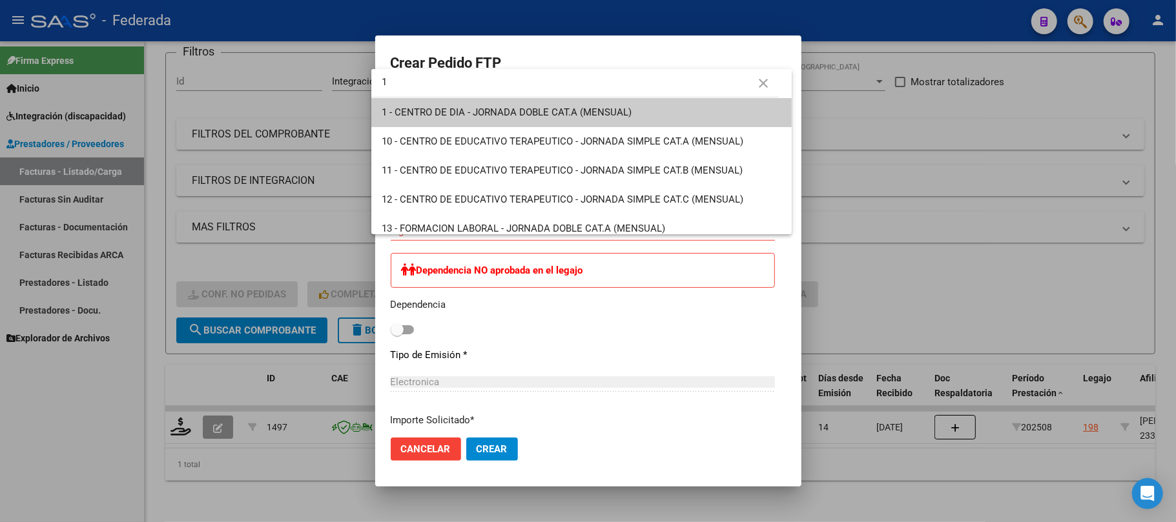
type input "1"
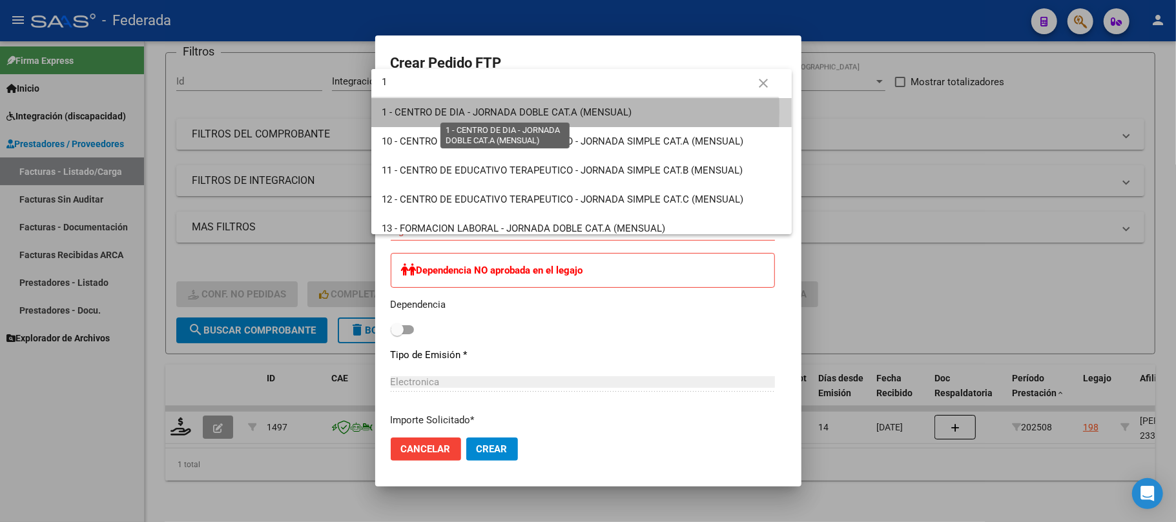
click at [429, 112] on span "1 - CENTRO DE DIA - JORNADA DOBLE CAT.A (MENSUAL)" at bounding box center [507, 113] width 250 height 12
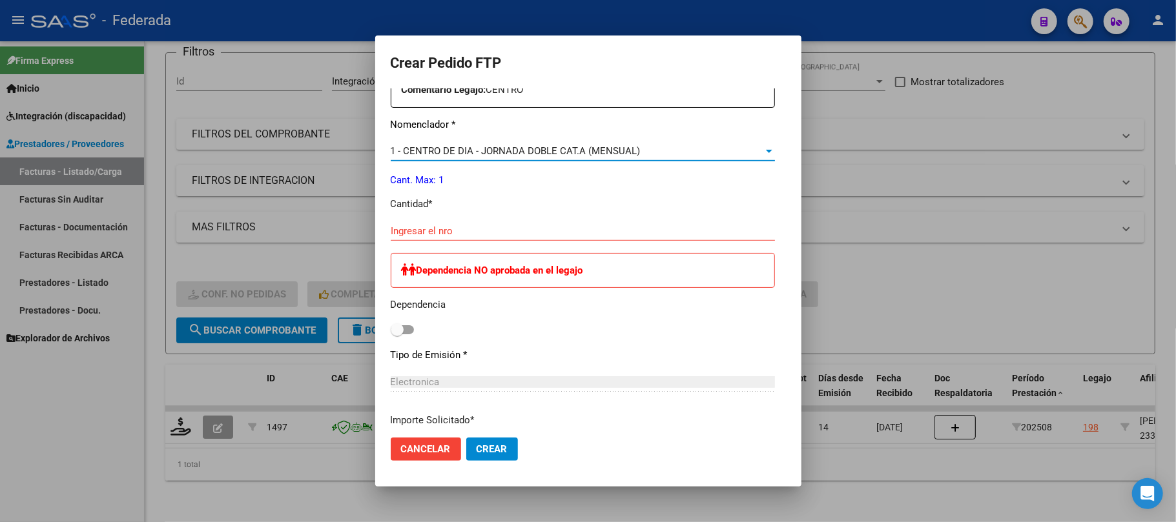
click at [429, 231] on input "Ingresar el nro" at bounding box center [583, 231] width 384 height 12
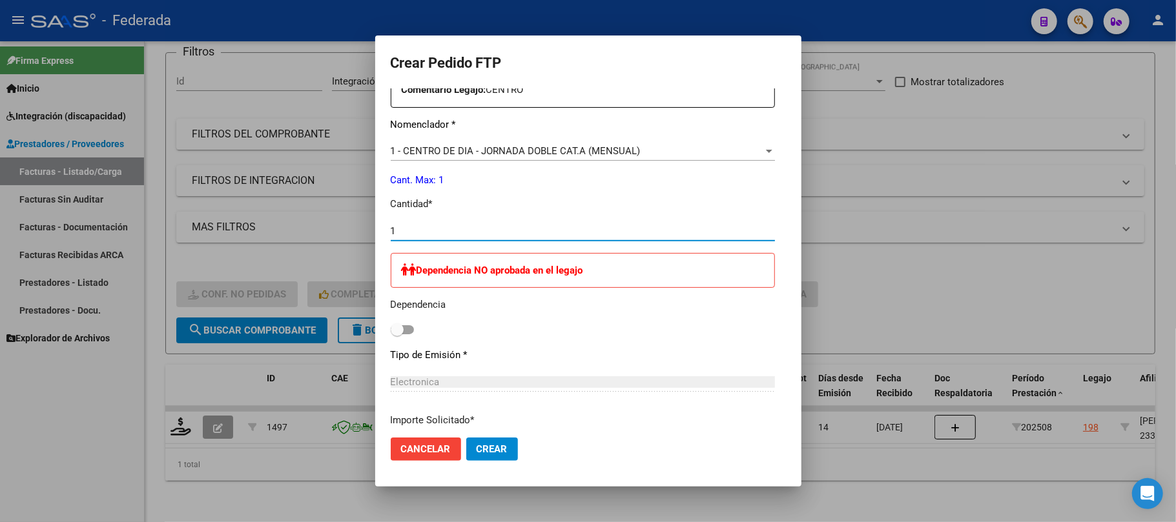
type input "1"
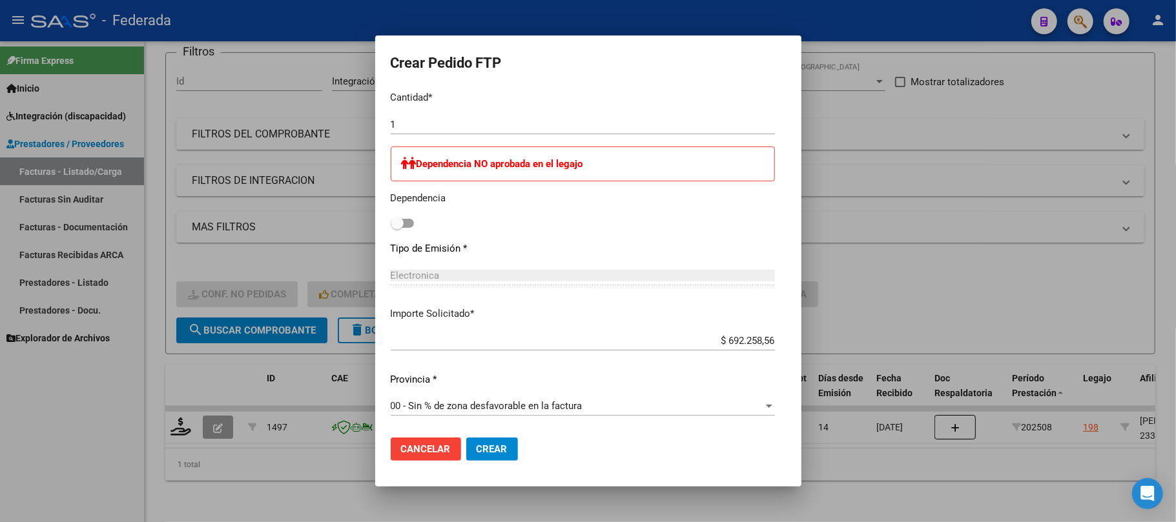
click at [491, 451] on span "Crear" at bounding box center [491, 450] width 31 height 12
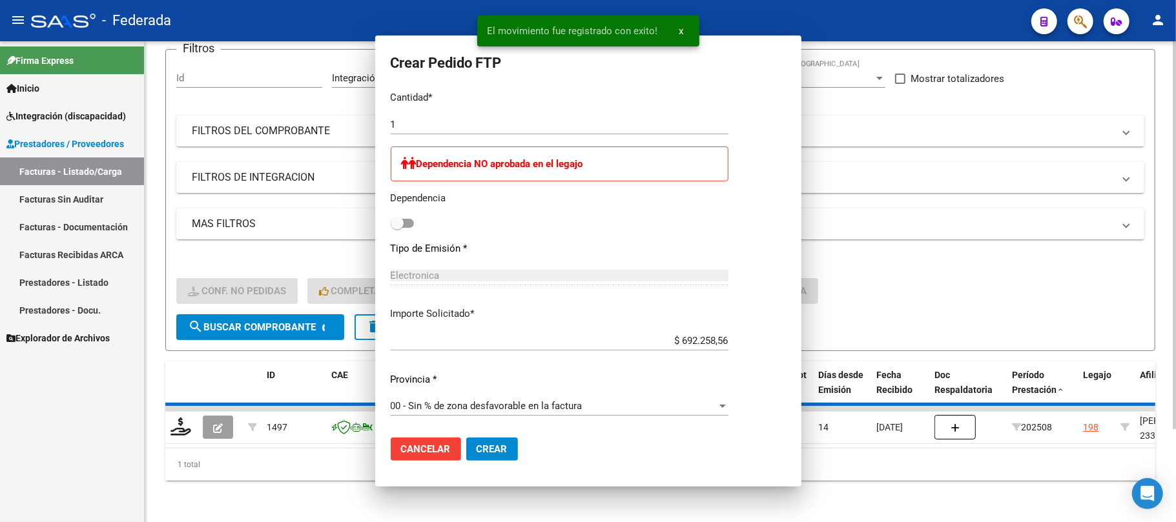
scroll to position [0, 0]
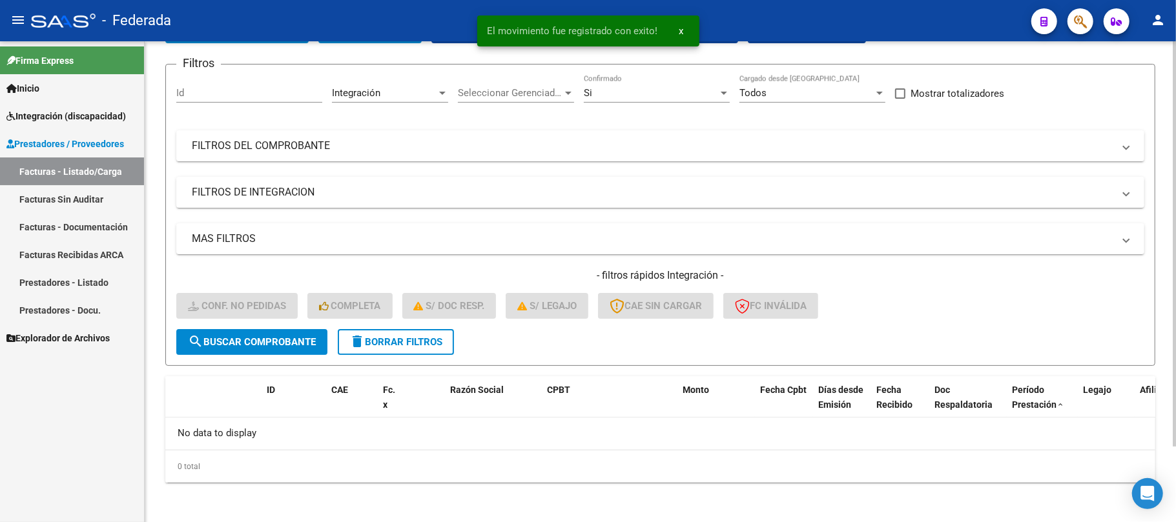
click at [442, 343] on span "delete Borrar Filtros" at bounding box center [395, 342] width 93 height 12
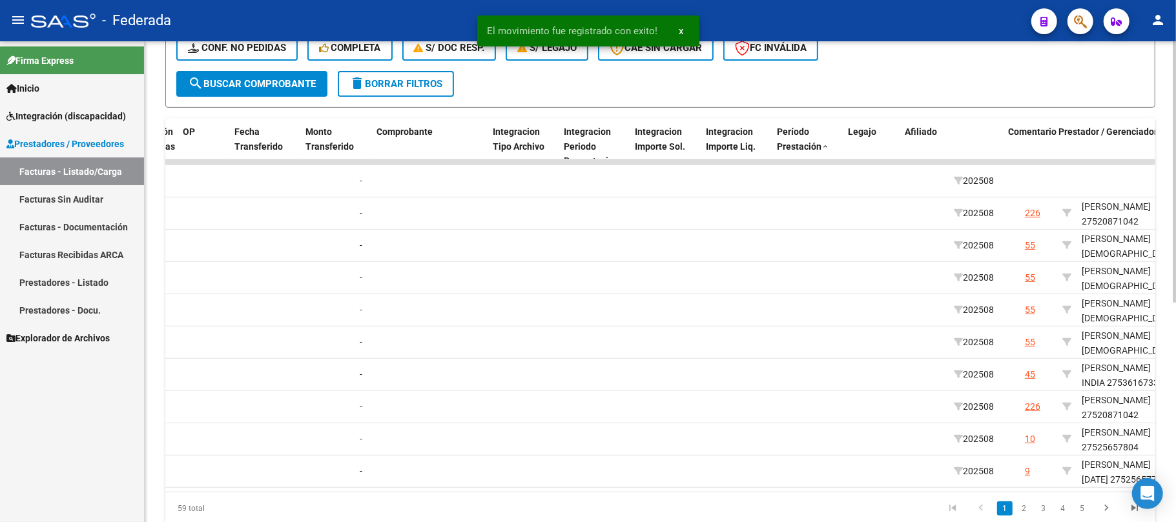
scroll to position [0, 1263]
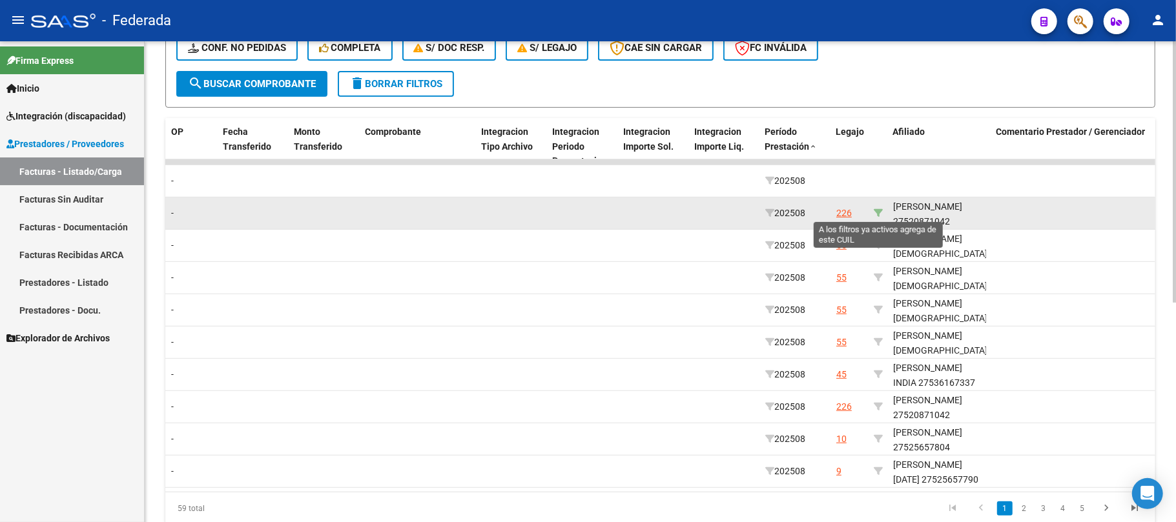
click at [879, 212] on icon at bounding box center [877, 213] width 9 height 9
type input "27520871042"
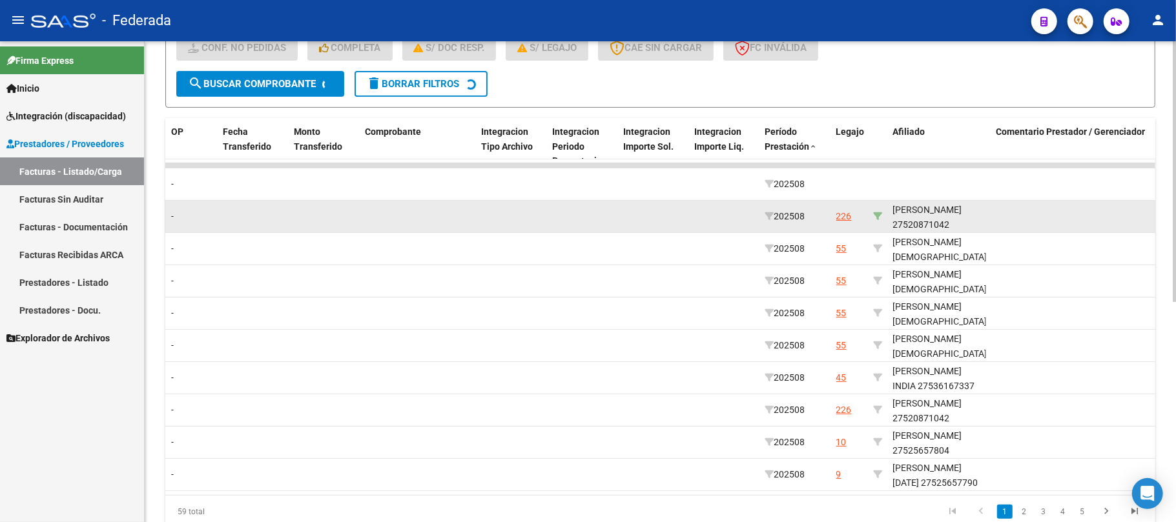
scroll to position [209, 0]
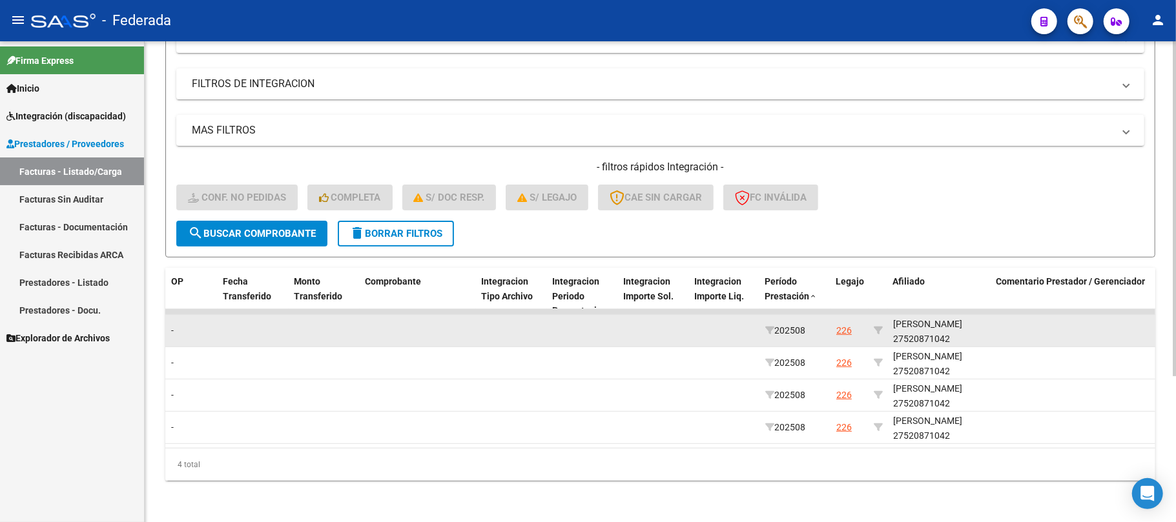
click at [923, 326] on div "GARCIA MORENA SOL 27520871042" at bounding box center [939, 332] width 93 height 30
copy div "27520871042"
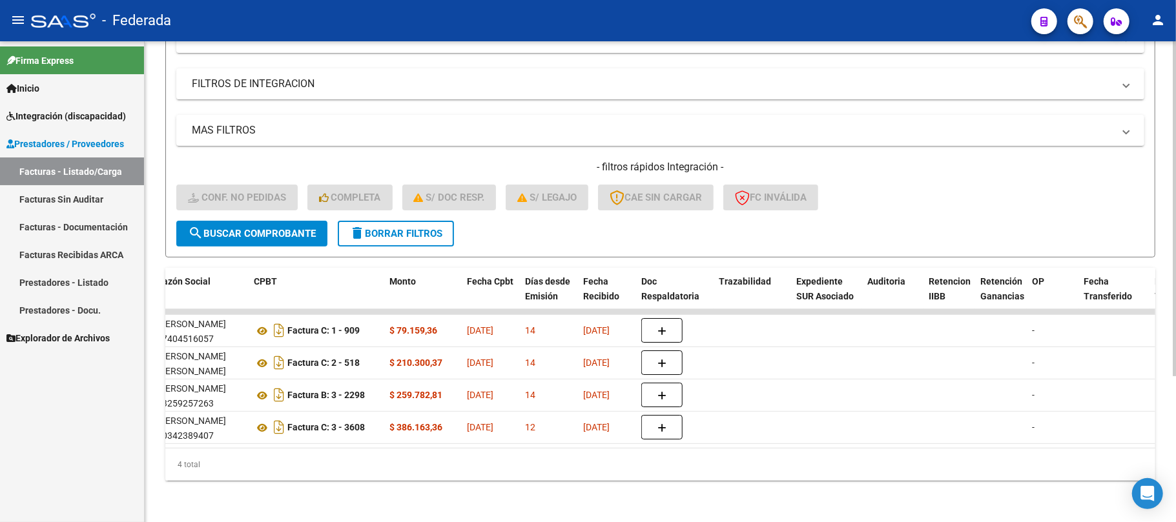
scroll to position [0, 0]
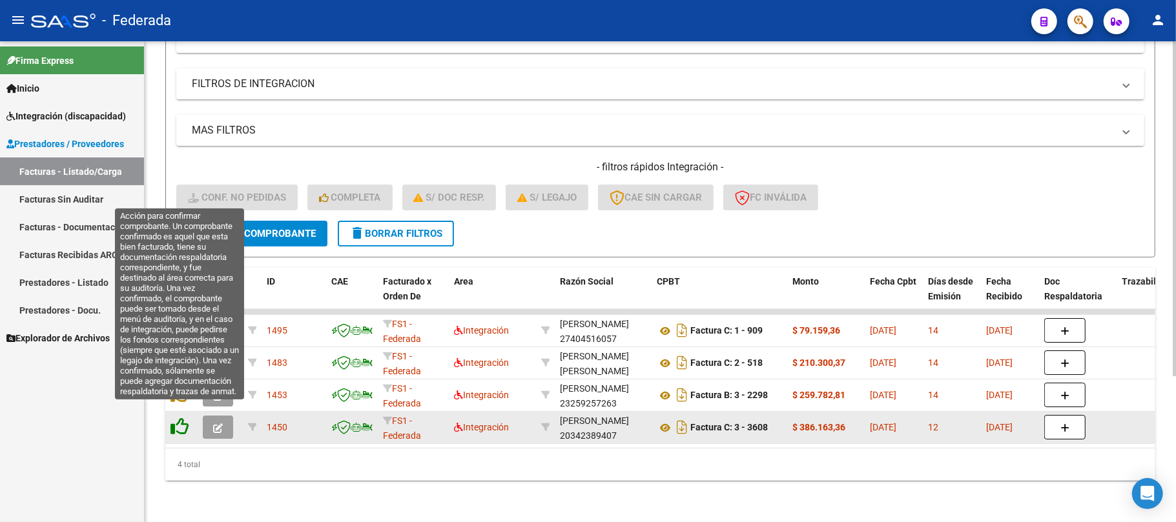
click at [177, 418] on icon at bounding box center [179, 427] width 18 height 18
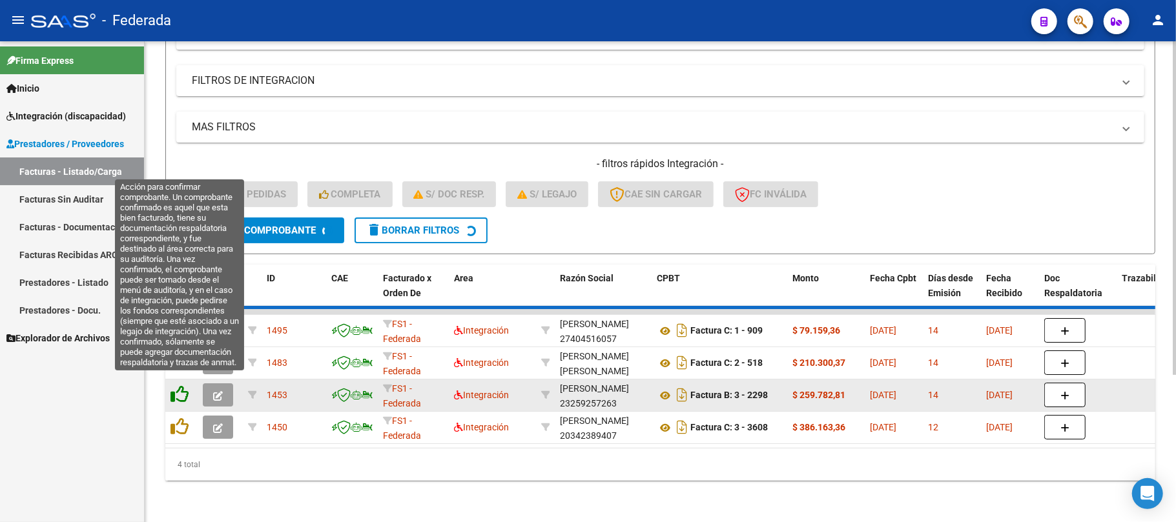
click at [176, 373] on div at bounding box center [181, 363] width 22 height 20
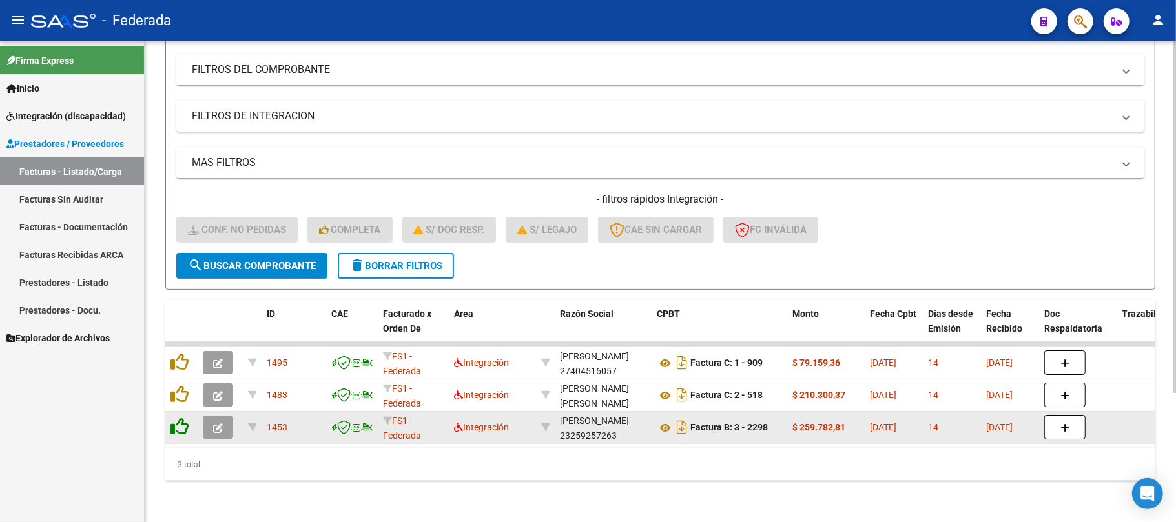
scroll to position [177, 0]
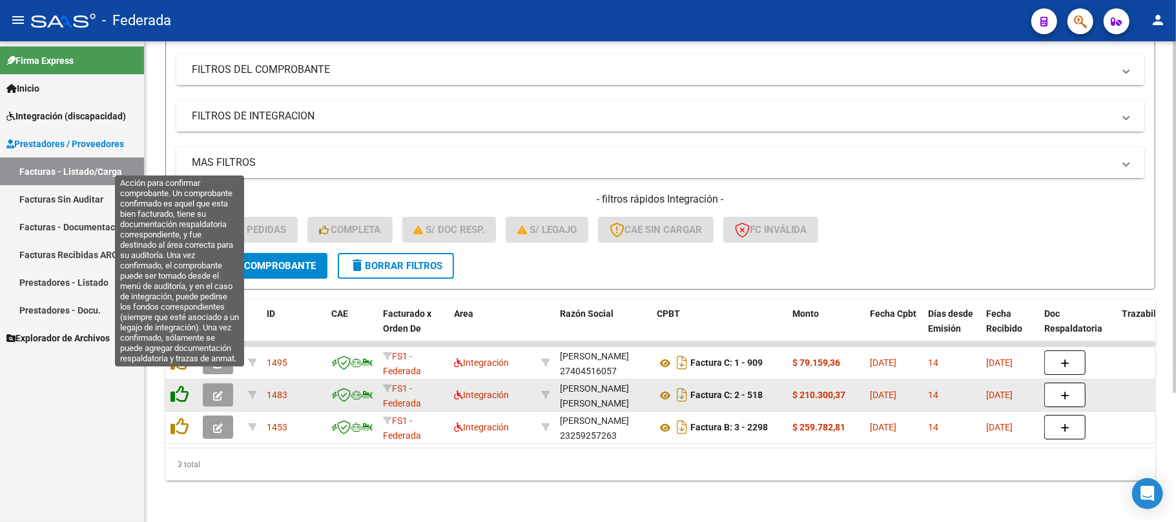
click at [171, 385] on icon at bounding box center [179, 394] width 18 height 18
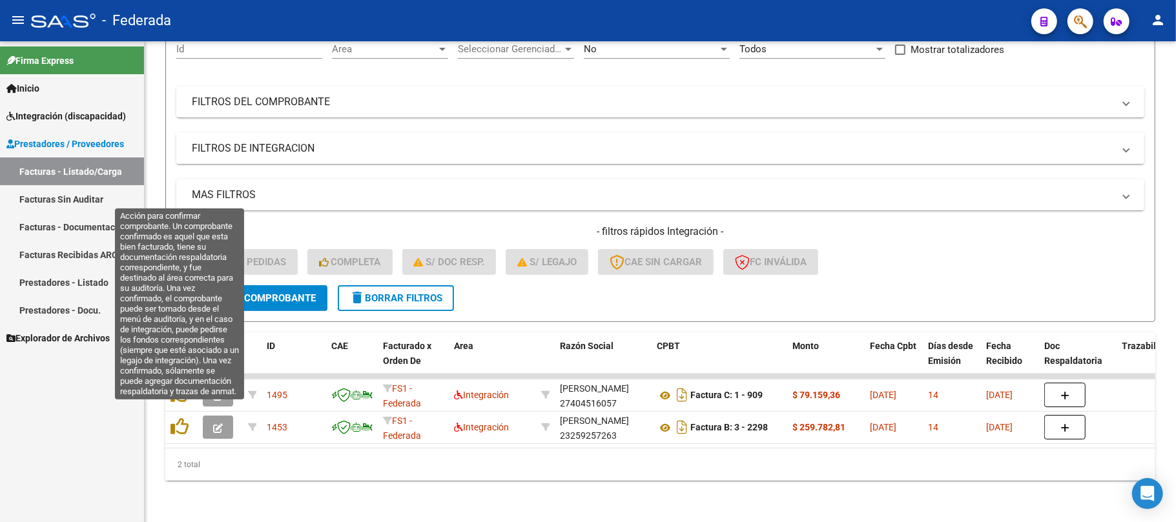
click at [176, 418] on icon at bounding box center [179, 427] width 18 height 18
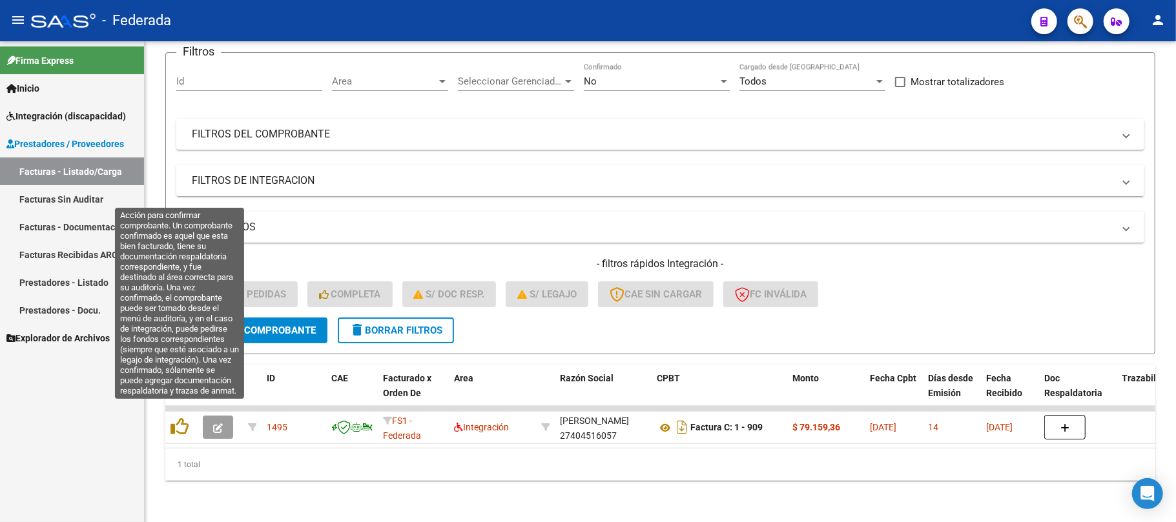
scroll to position [112, 0]
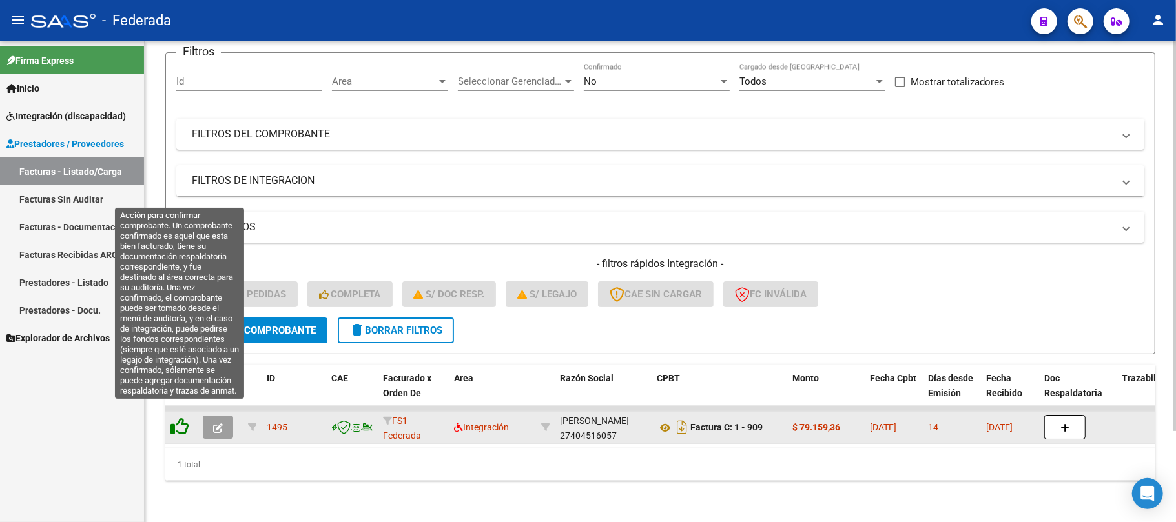
click at [179, 418] on icon at bounding box center [179, 427] width 18 height 18
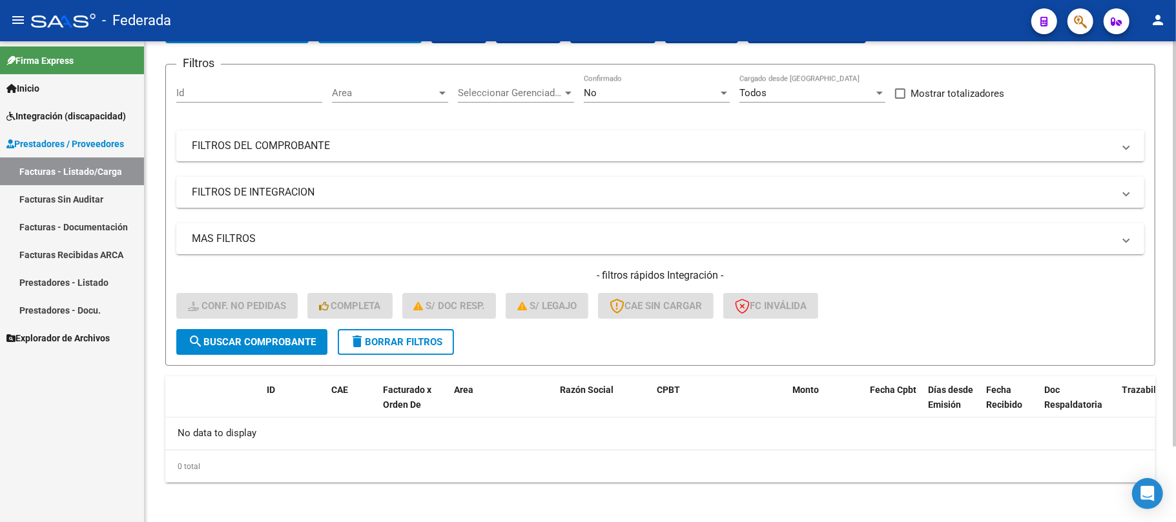
click at [398, 336] on span "delete Borrar Filtros" at bounding box center [395, 342] width 93 height 12
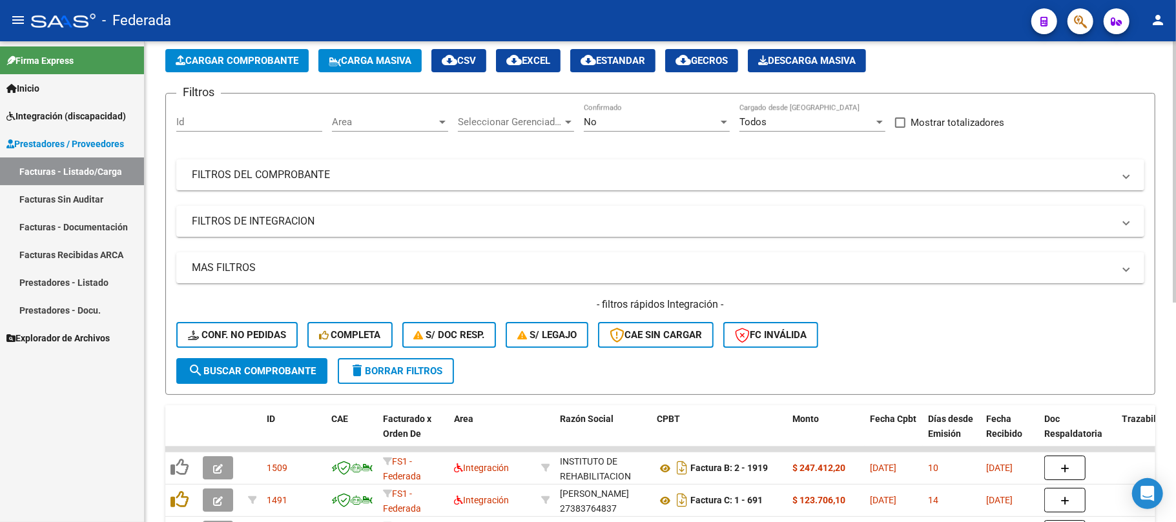
scroll to position [89, 0]
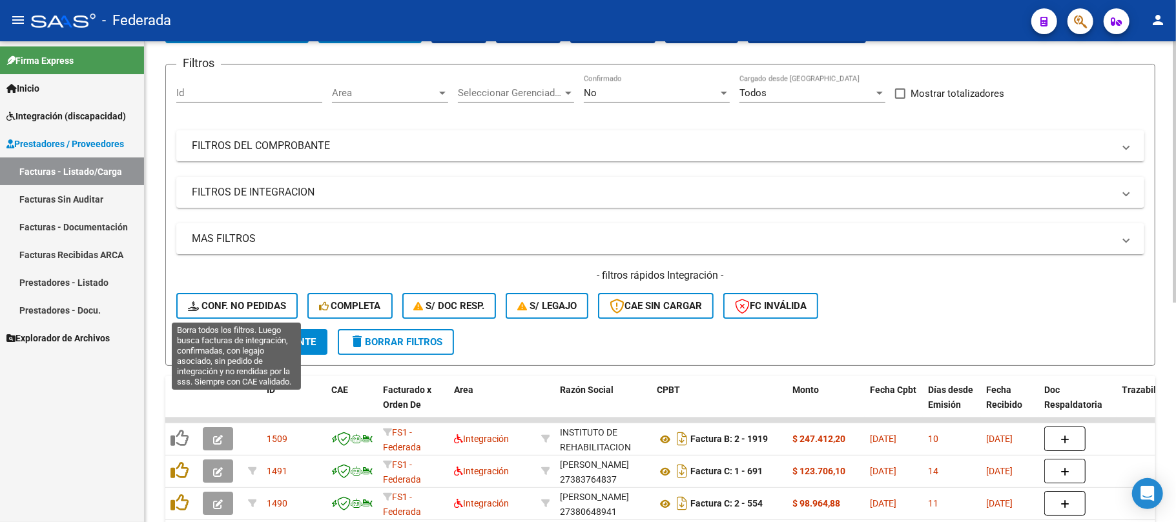
click at [246, 308] on span "Conf. no pedidas" at bounding box center [237, 306] width 98 height 12
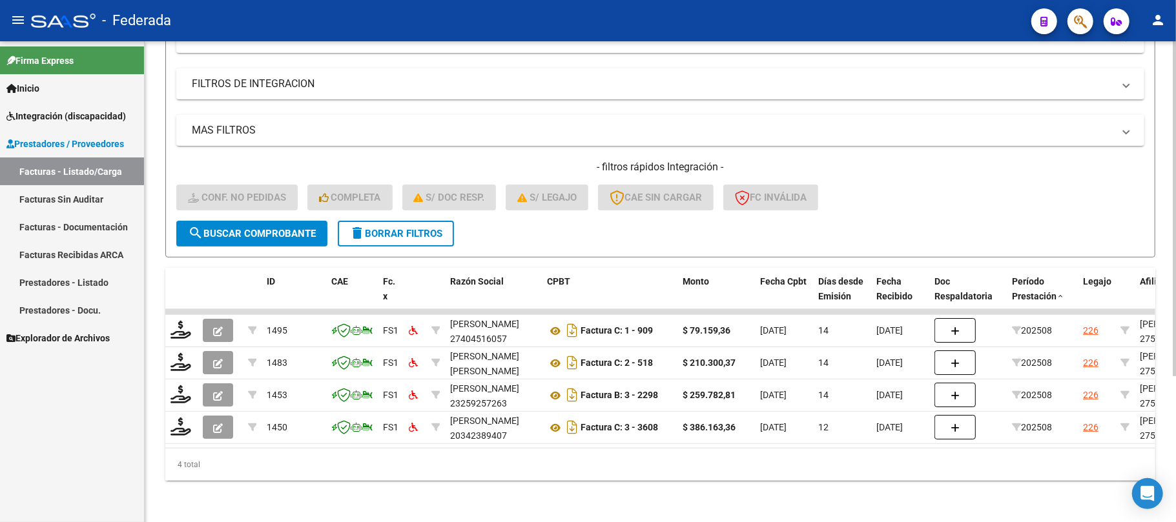
scroll to position [209, 0]
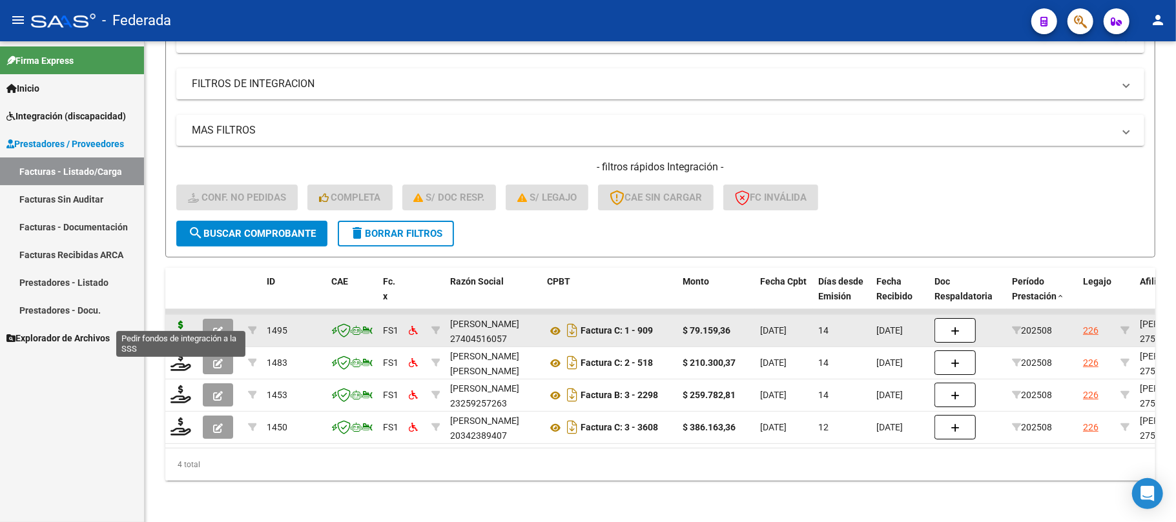
click at [181, 321] on icon at bounding box center [180, 330] width 21 height 18
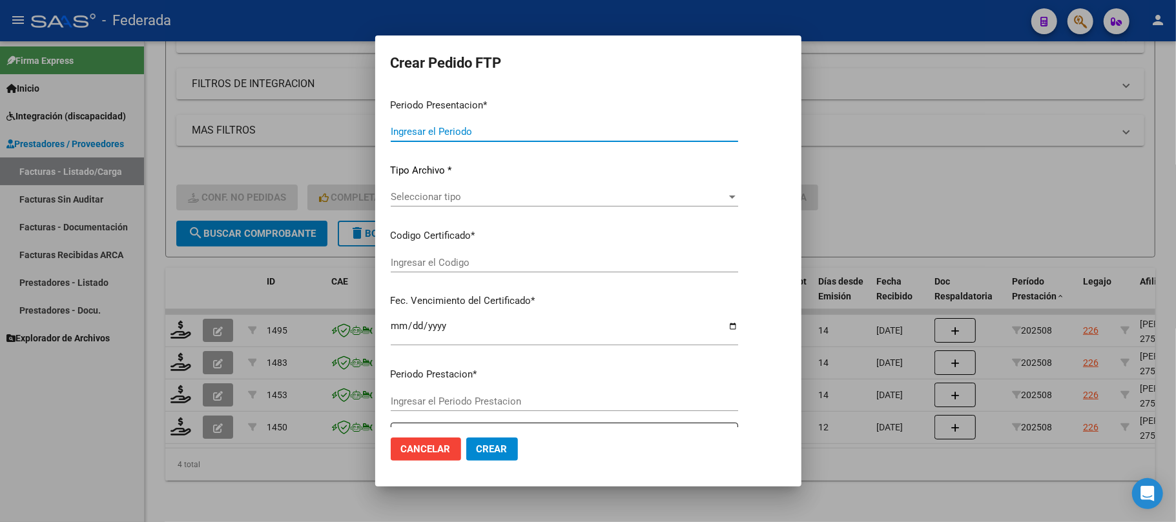
type input "202508"
type input "$ 79.159,36"
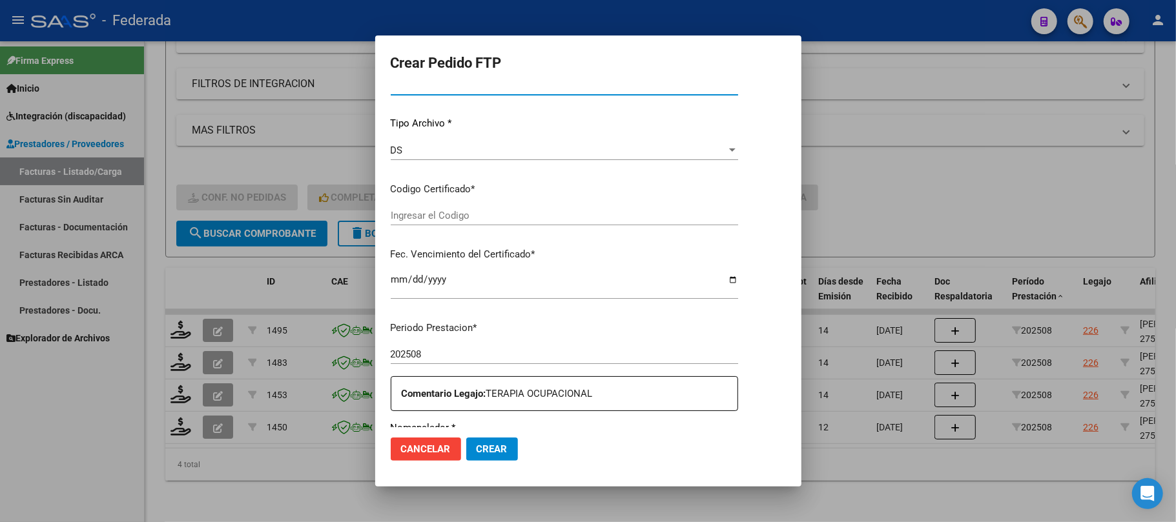
type input "ARG01000520871042022112220281122SFE168"
type input "2028-11-22"
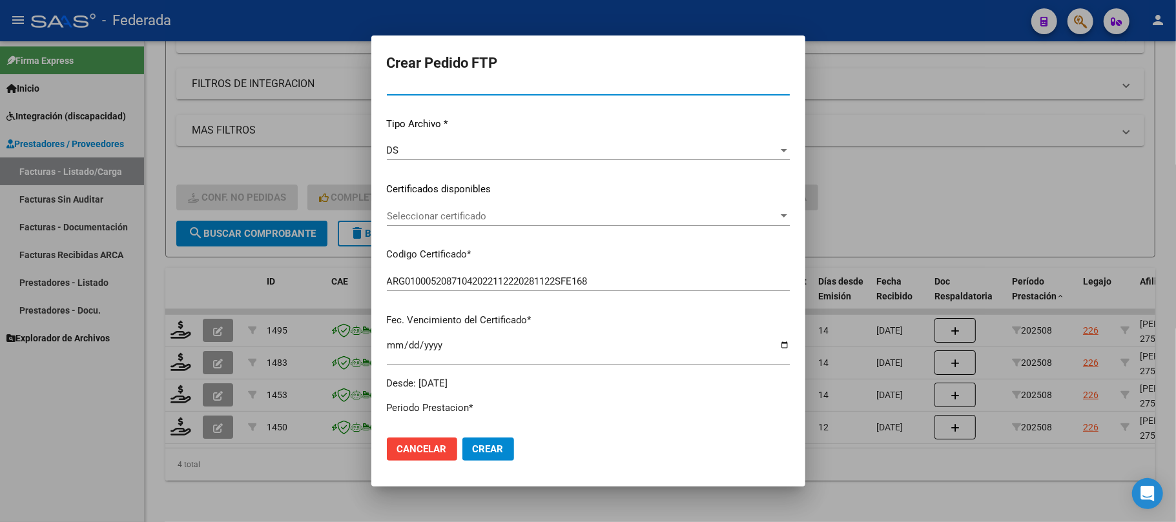
click at [471, 205] on div "VER COMPROBANTE ARCA Padrón Afiliado: GARCIA MORENA SOL CUIL: 27520871042 FTP S…" at bounding box center [588, 180] width 403 height 422
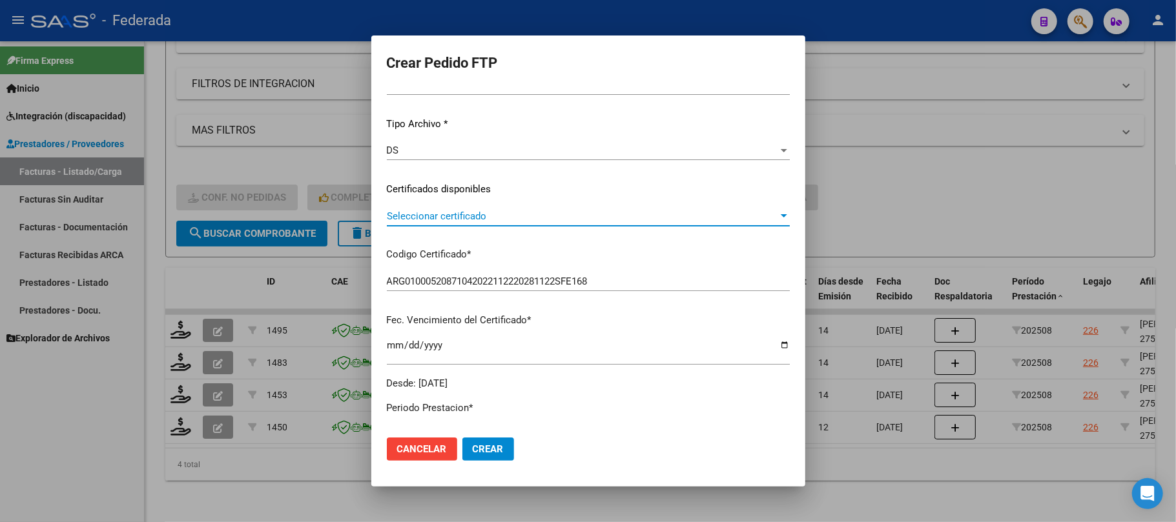
click at [469, 217] on span "Seleccionar certificado" at bounding box center [582, 216] width 391 height 12
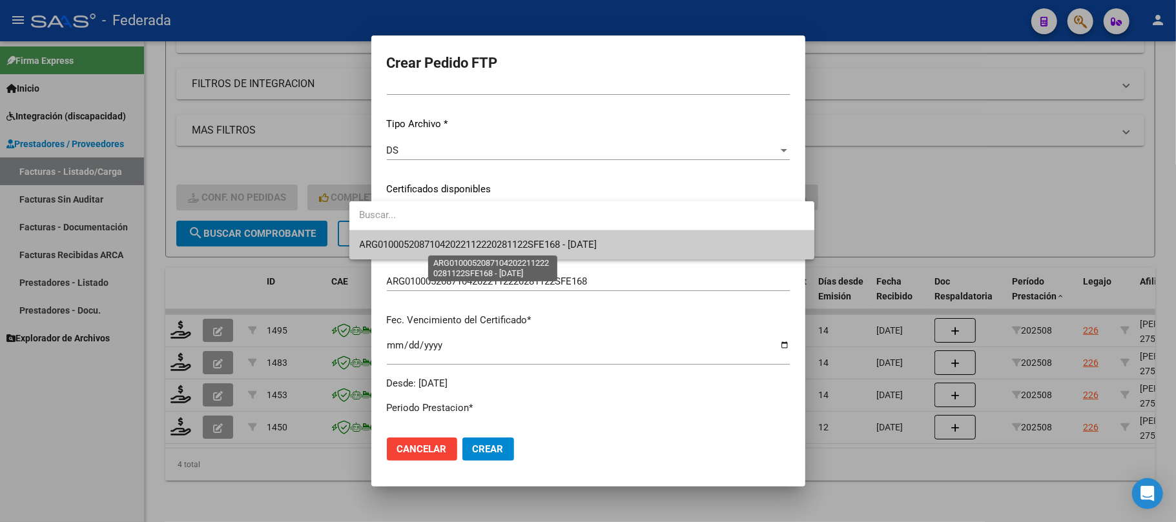
click at [457, 249] on span "ARG01000520871042022112220281122SFE168 - 2028-11-22" at bounding box center [479, 245] width 238 height 12
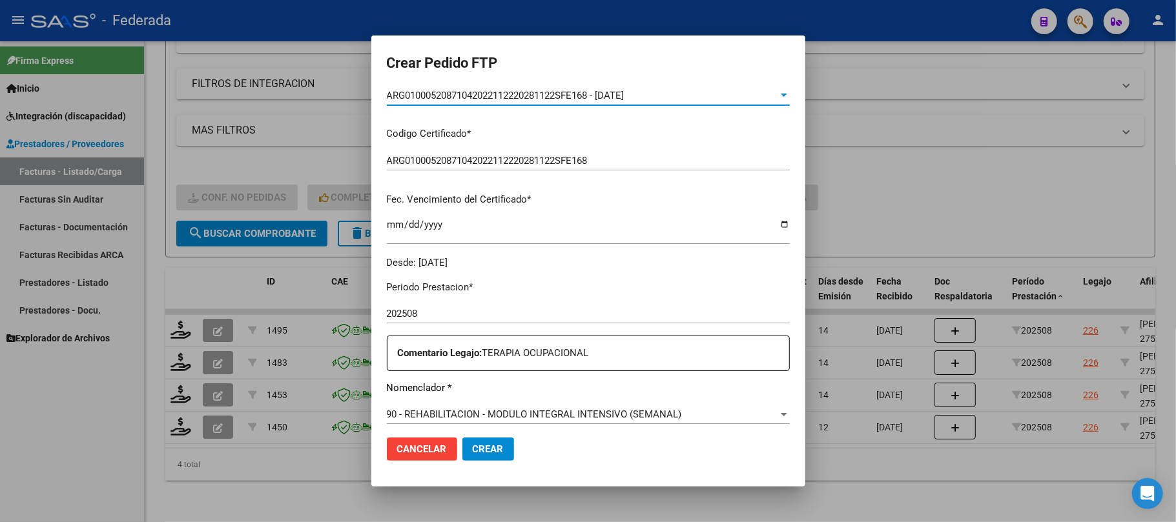
scroll to position [378, 0]
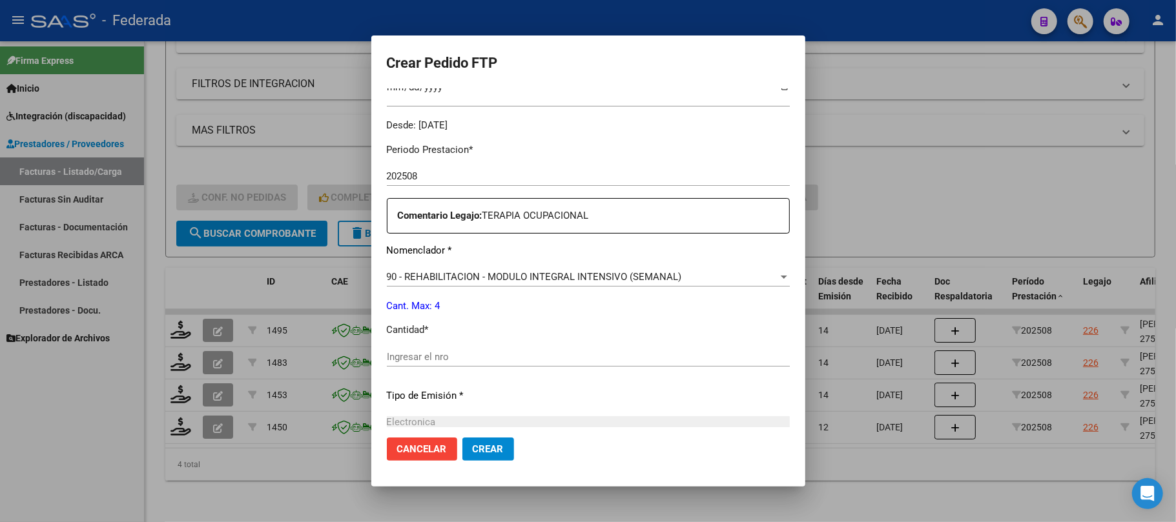
click at [412, 354] on input "Ingresar el nro" at bounding box center [588, 357] width 403 height 12
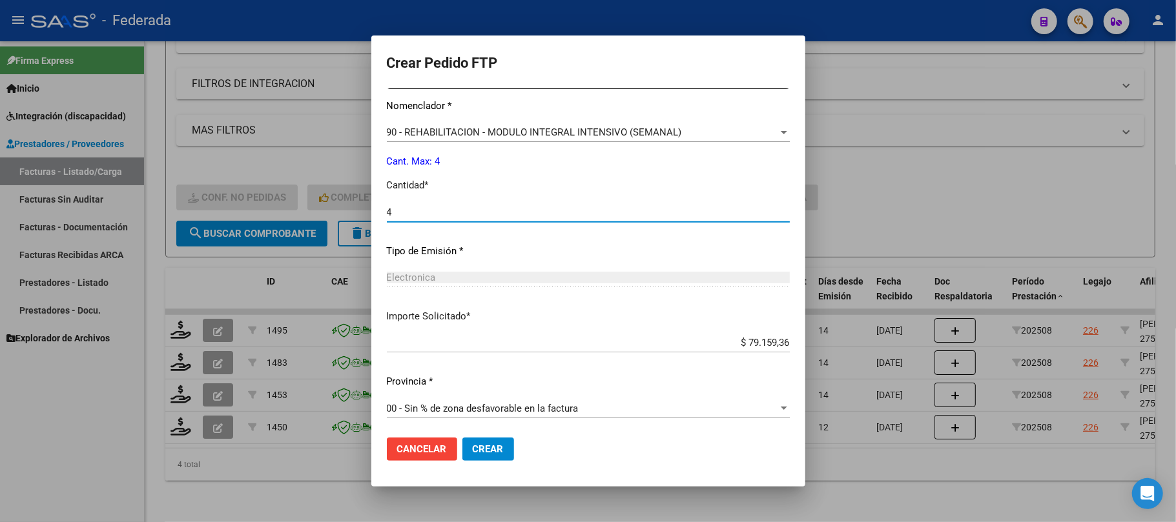
scroll to position [524, 0]
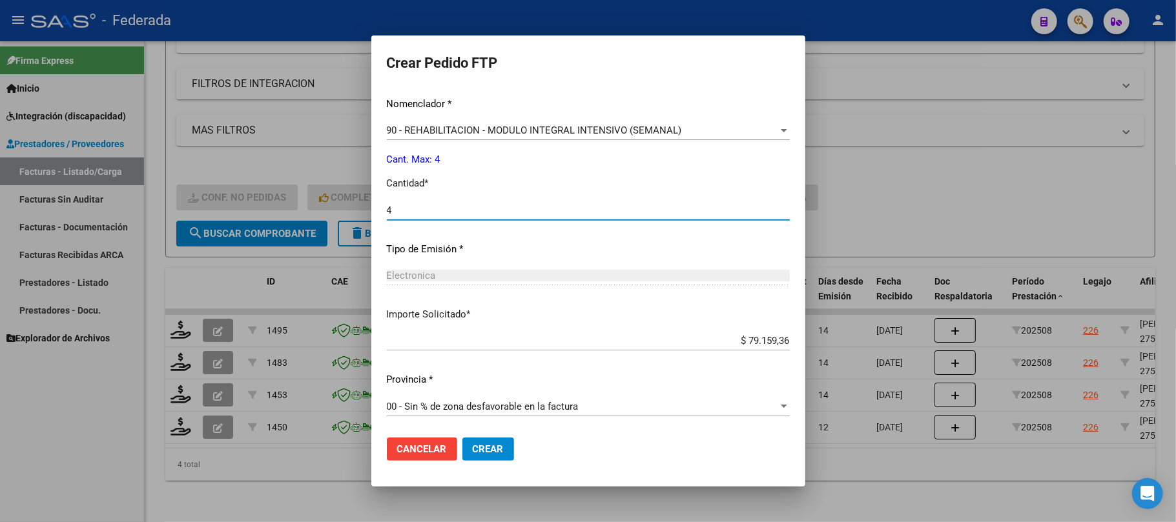
type input "4"
click at [473, 450] on span "Crear" at bounding box center [488, 450] width 31 height 12
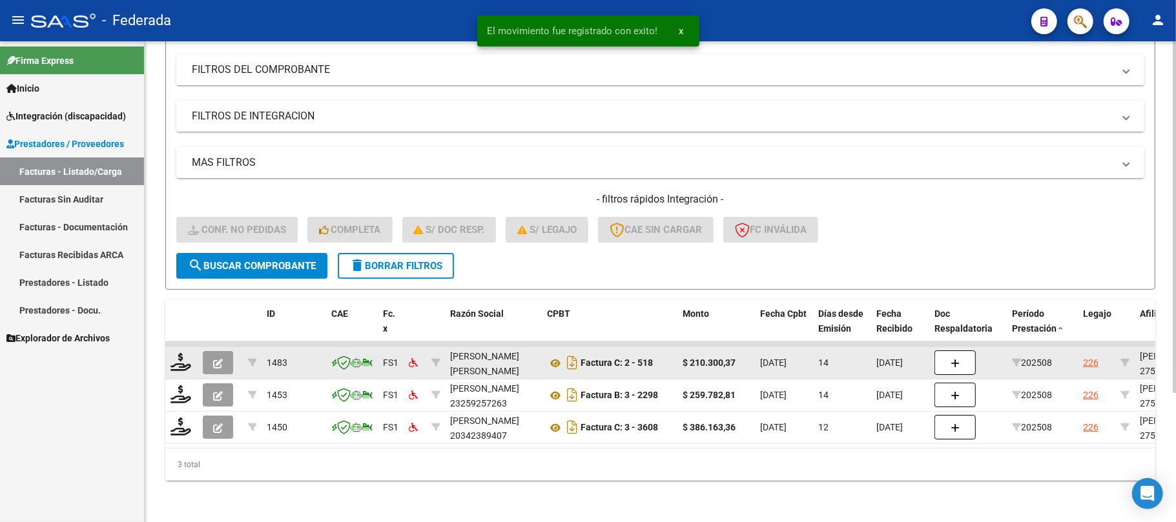
scroll to position [177, 0]
click at [181, 360] on datatable-body-cell at bounding box center [181, 363] width 32 height 32
click at [179, 354] on icon at bounding box center [180, 362] width 21 height 18
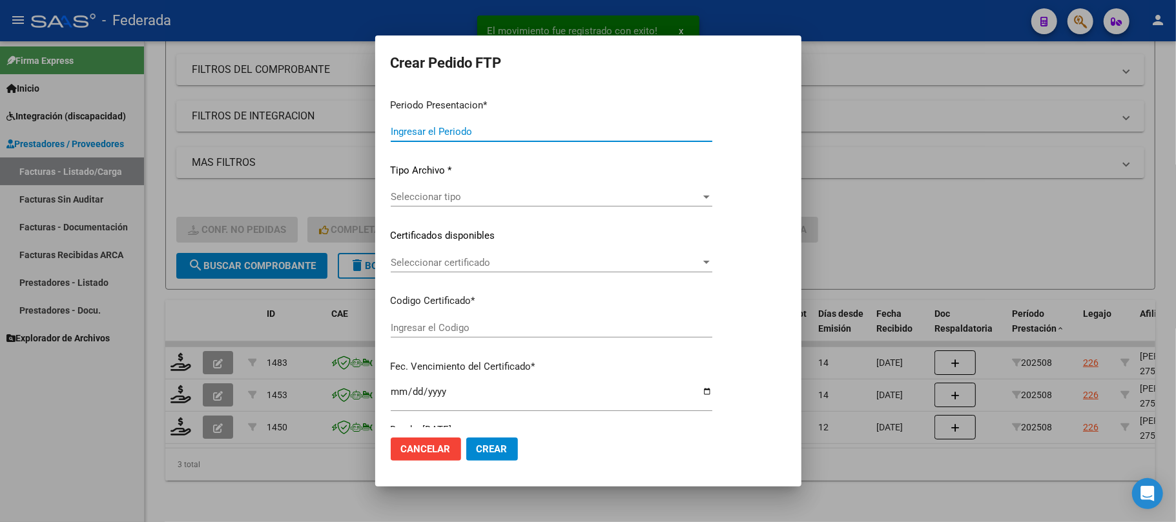
type input "202508"
type input "$ 210.300,37"
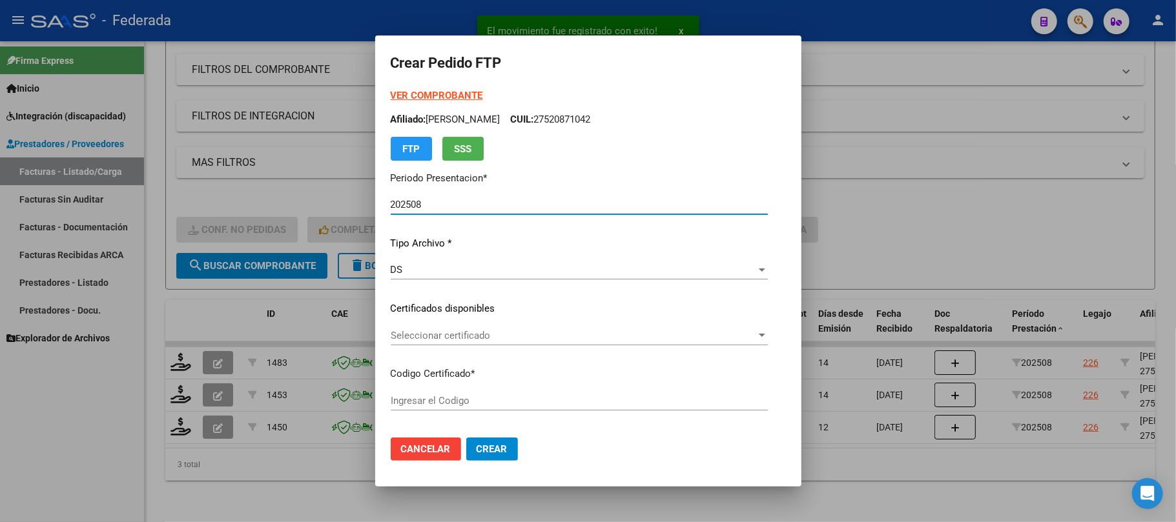
type input "ARG01000520871042022112220281122SFE168"
type input "2028-11-22"
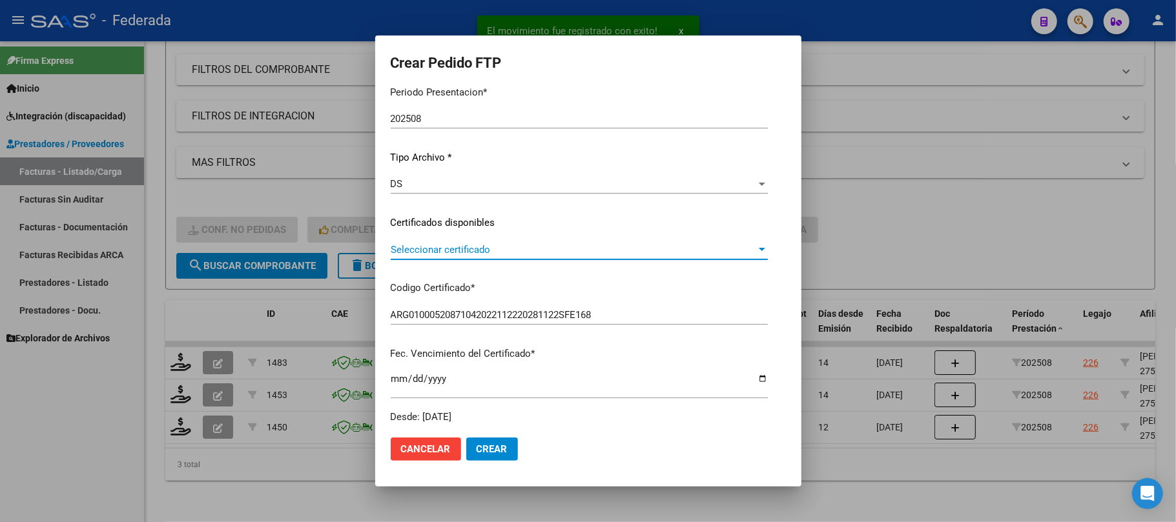
click at [440, 248] on span "Seleccionar certificado" at bounding box center [573, 250] width 365 height 12
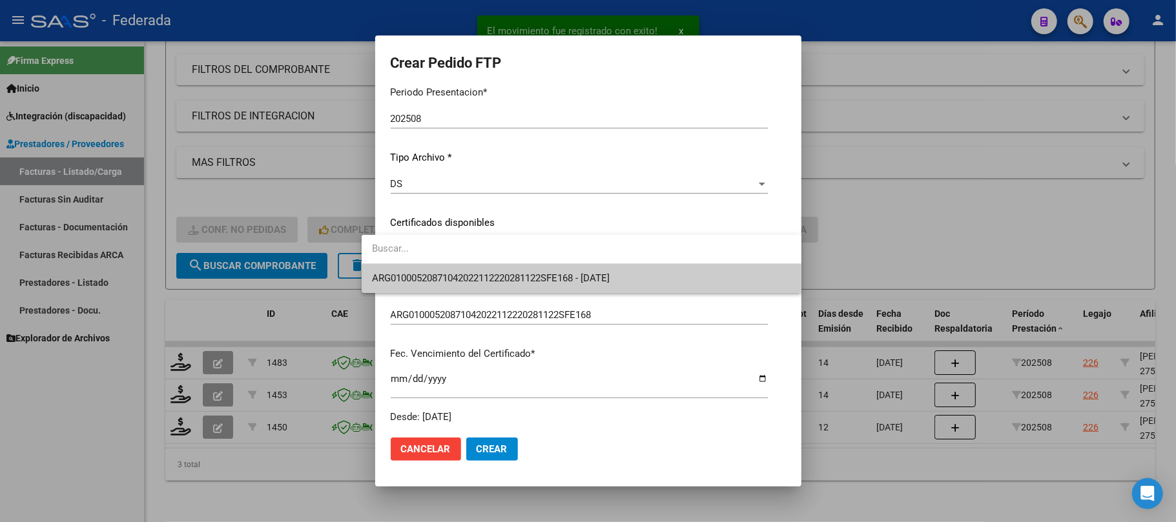
click at [440, 269] on span "ARG01000520871042022112220281122SFE168 - 2028-11-22" at bounding box center [581, 278] width 419 height 29
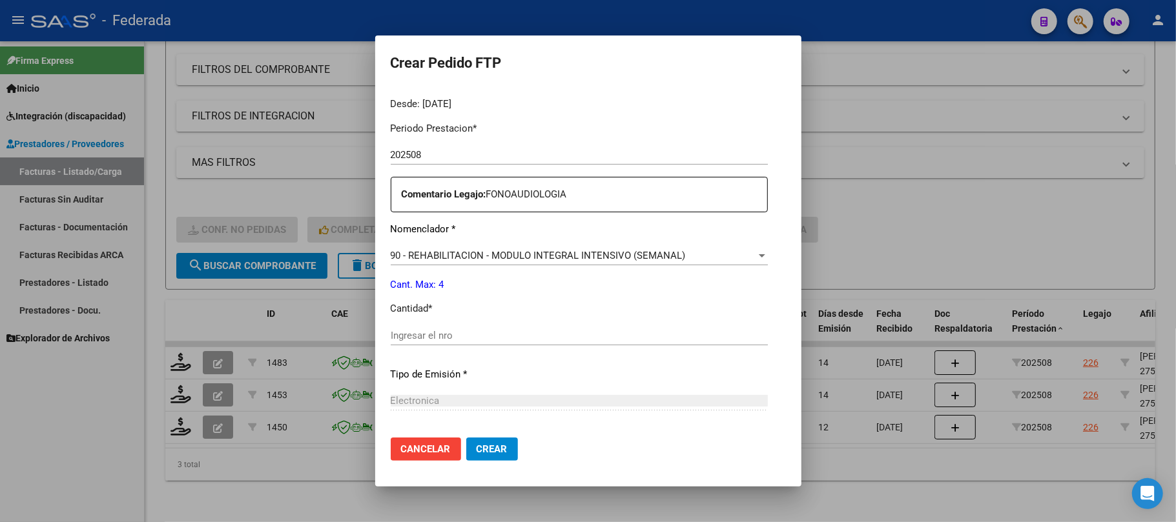
scroll to position [430, 0]
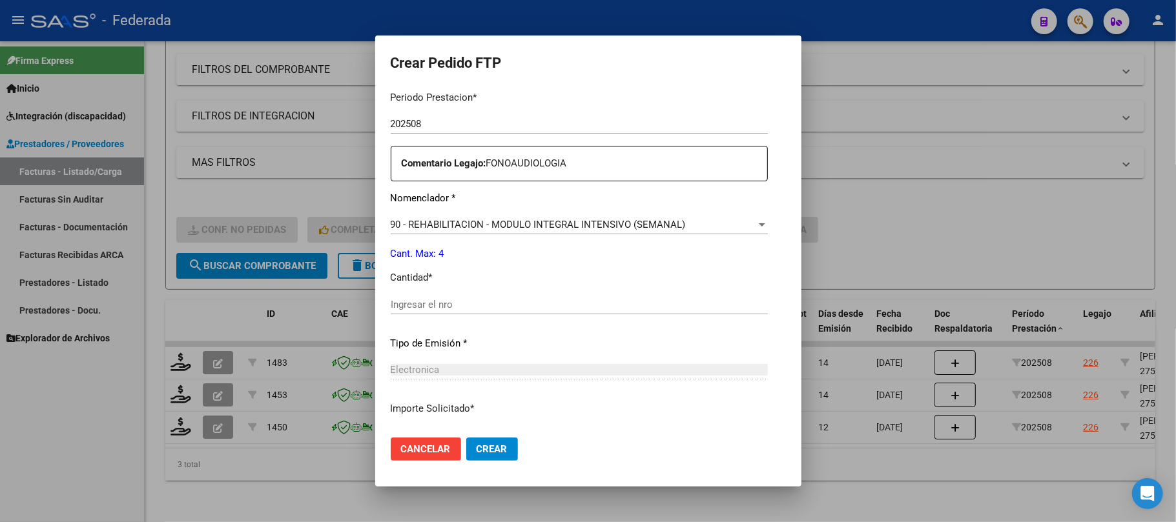
click at [427, 312] on div "Ingresar el nro" at bounding box center [579, 304] width 377 height 19
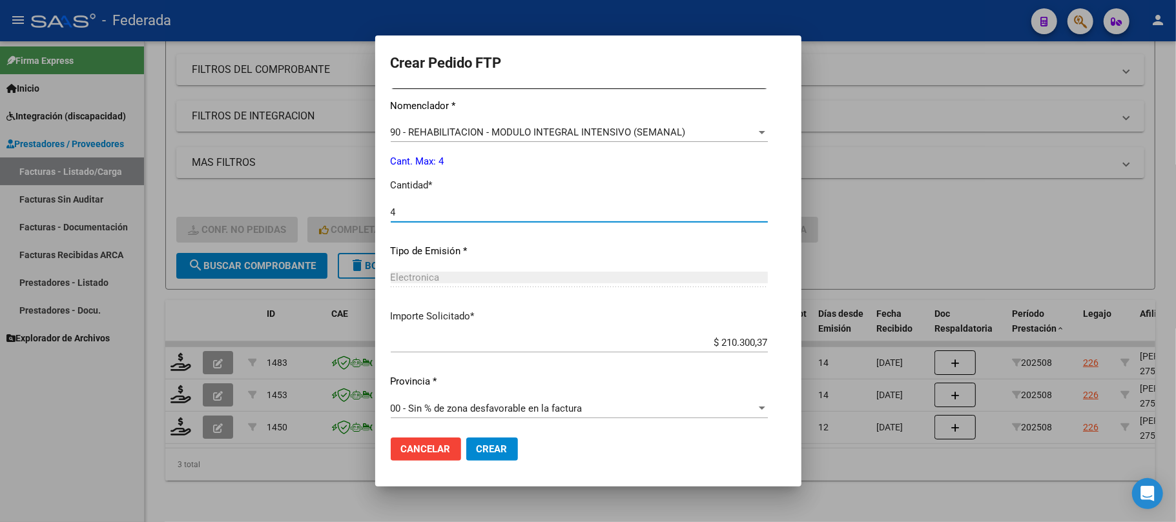
scroll to position [524, 0]
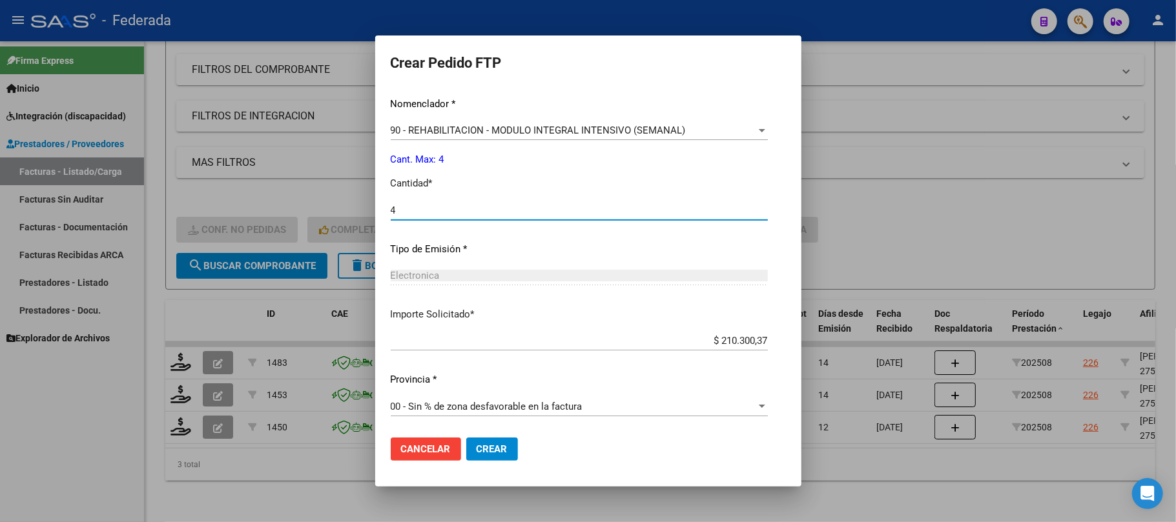
type input "4"
click at [476, 447] on span "Crear" at bounding box center [491, 450] width 31 height 12
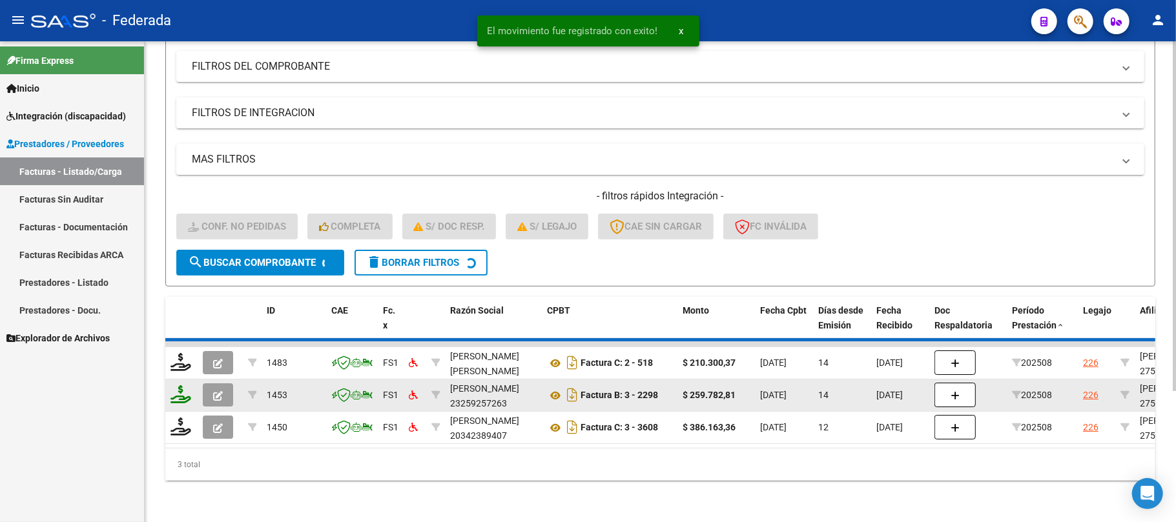
scroll to position [145, 0]
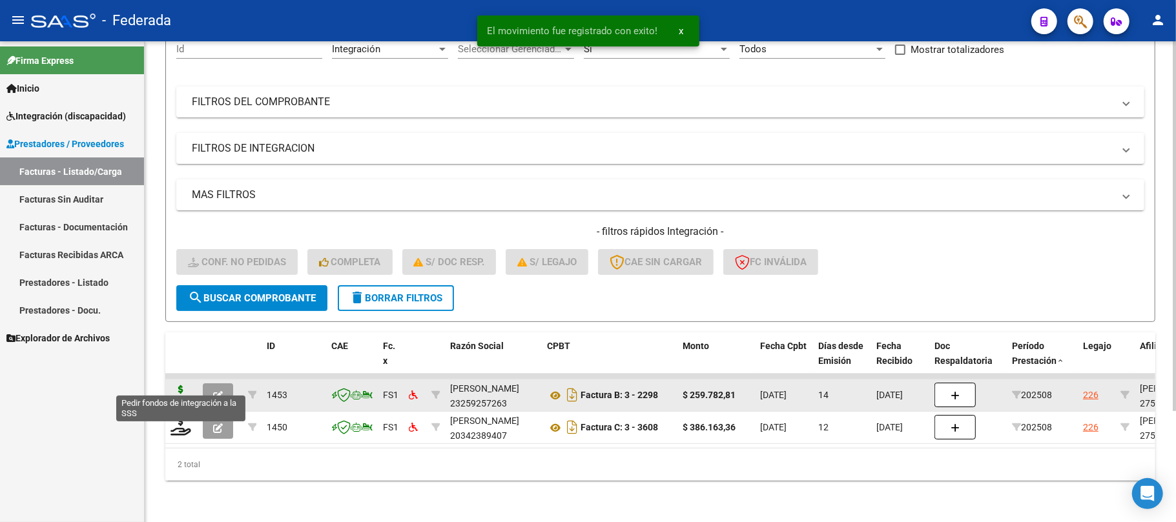
click at [183, 386] on icon at bounding box center [180, 394] width 21 height 18
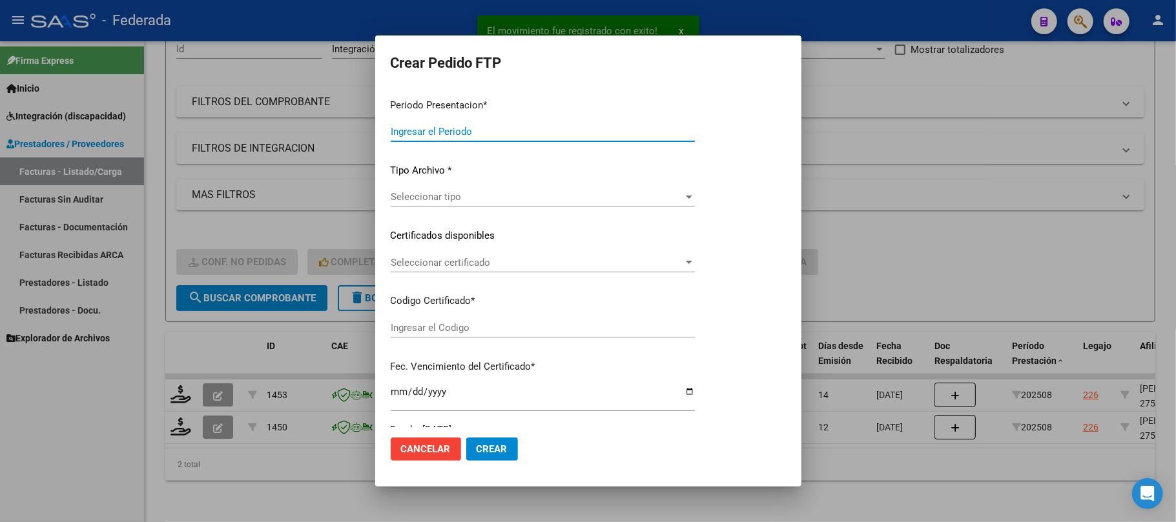
type input "202508"
type input "$ 259.782,81"
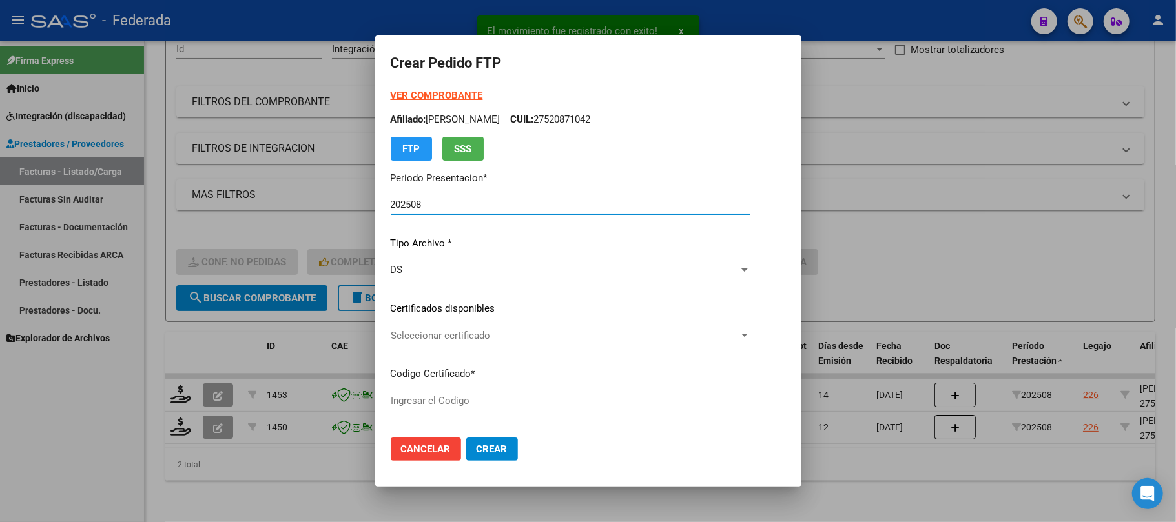
type input "ARG01000520871042022112220281122SFE168"
type input "2028-11-22"
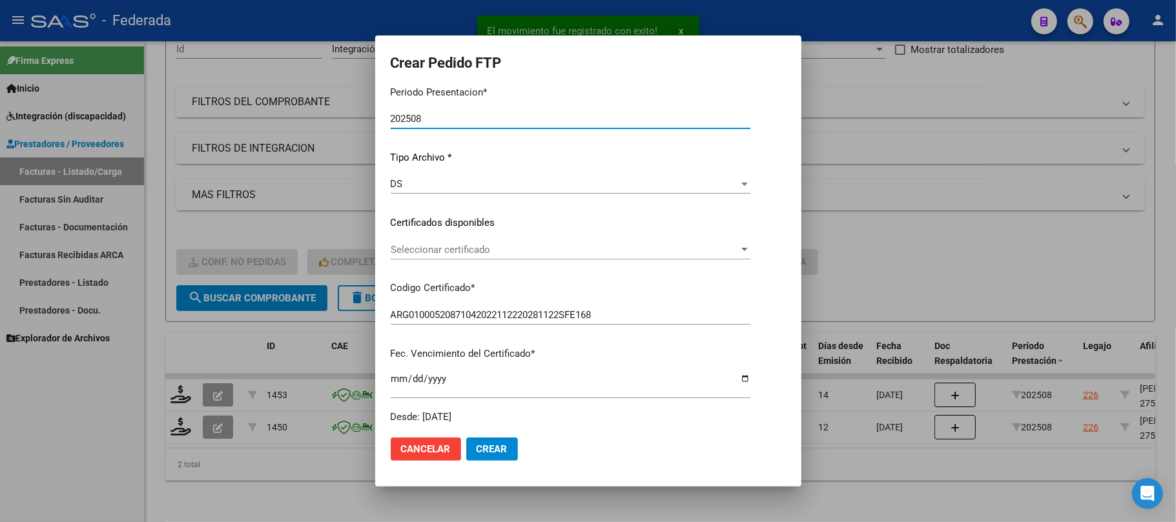
click at [468, 257] on div "Seleccionar certificado Seleccionar certificado" at bounding box center [571, 249] width 360 height 19
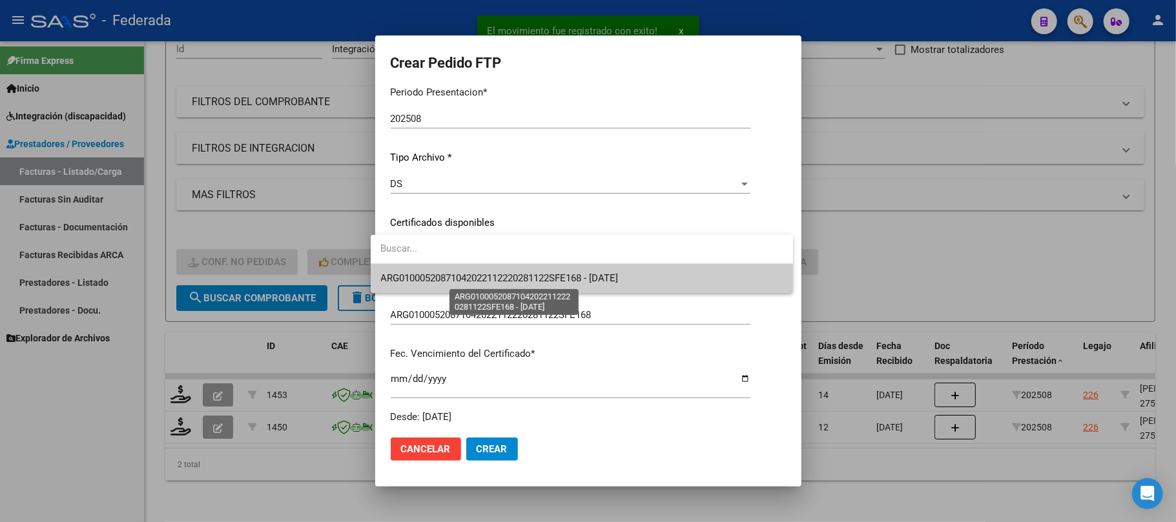
click at [463, 276] on span "ARG01000520871042022112220281122SFE168 - 2028-11-22" at bounding box center [500, 278] width 238 height 12
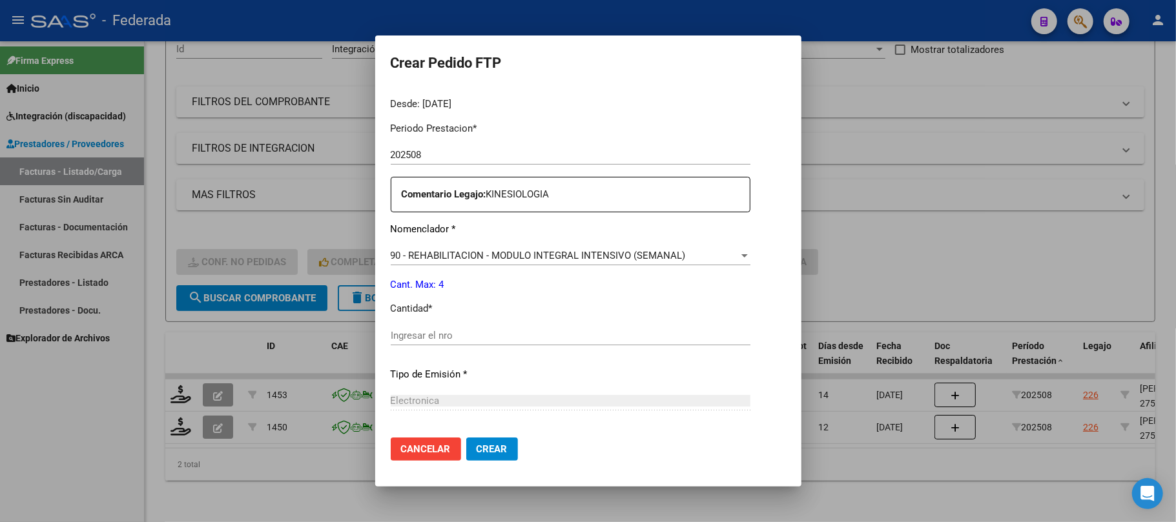
scroll to position [430, 0]
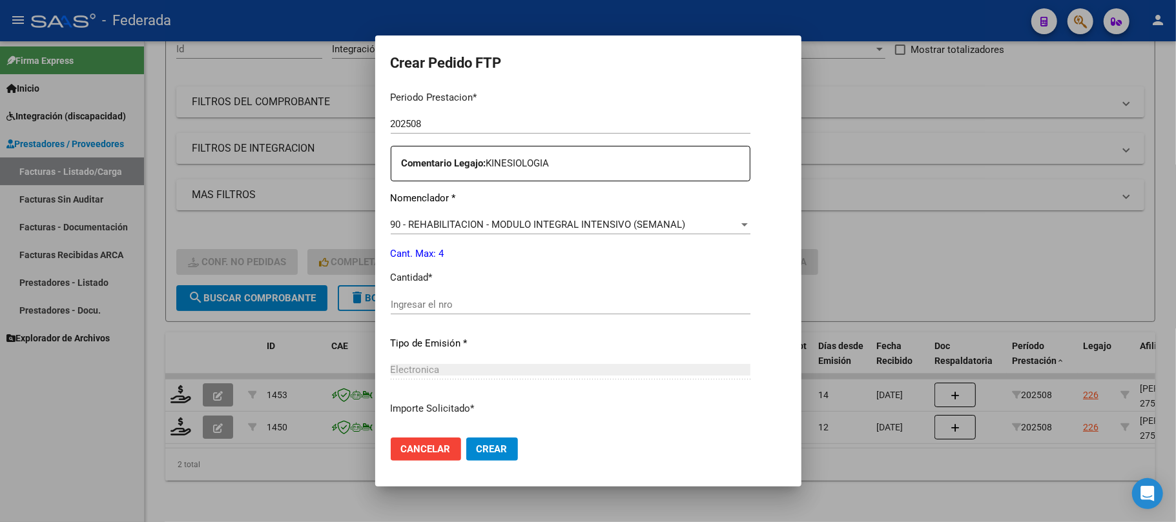
click at [450, 312] on div "Ingresar el nro" at bounding box center [571, 304] width 360 height 19
type input "4"
click at [476, 447] on span "Crear" at bounding box center [491, 450] width 31 height 12
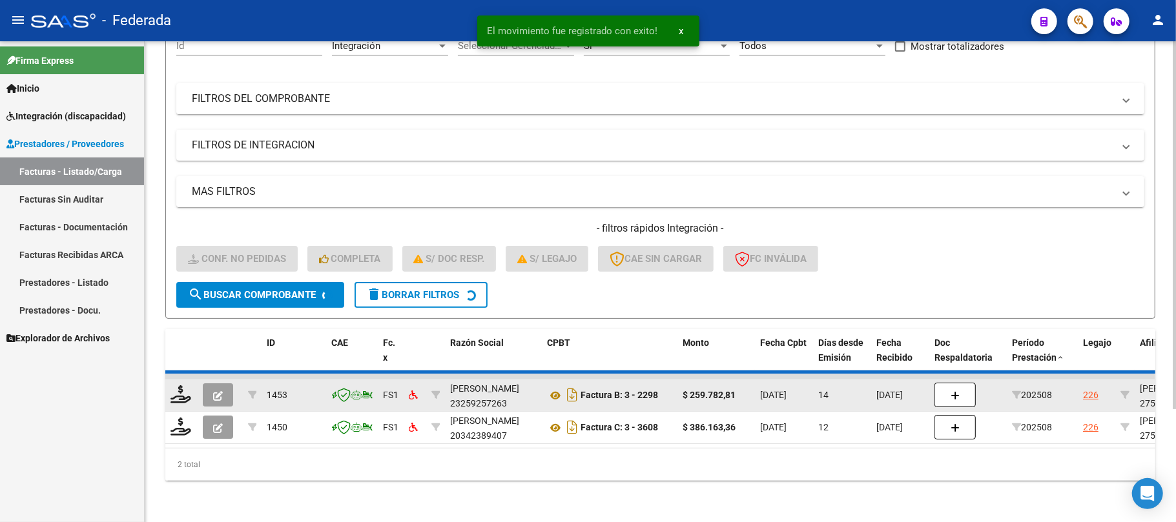
scroll to position [112, 0]
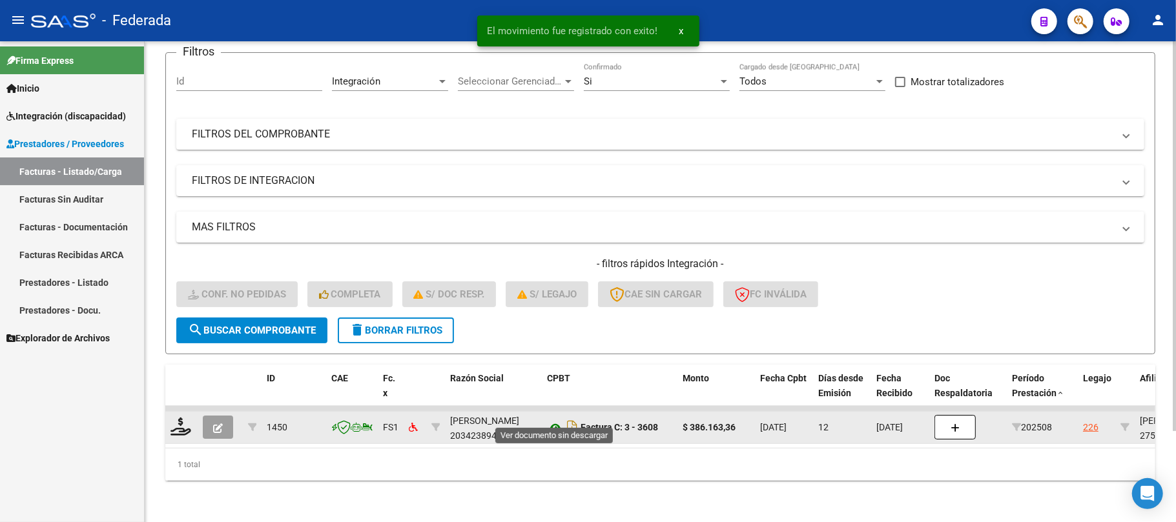
click at [557, 420] on icon at bounding box center [555, 427] width 17 height 15
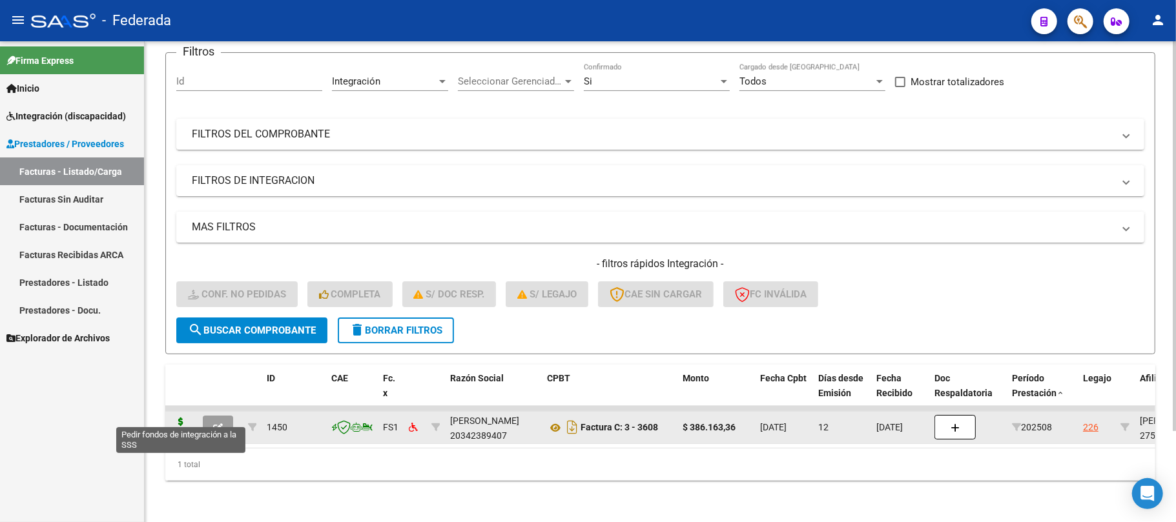
click at [177, 418] on icon at bounding box center [180, 427] width 21 height 18
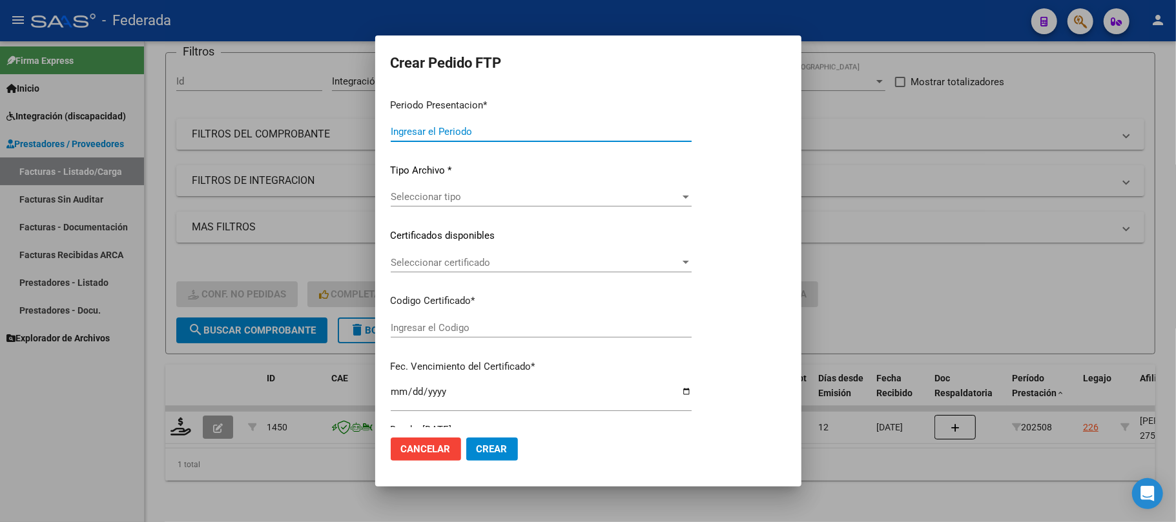
type input "202508"
type input "$ 386.163,36"
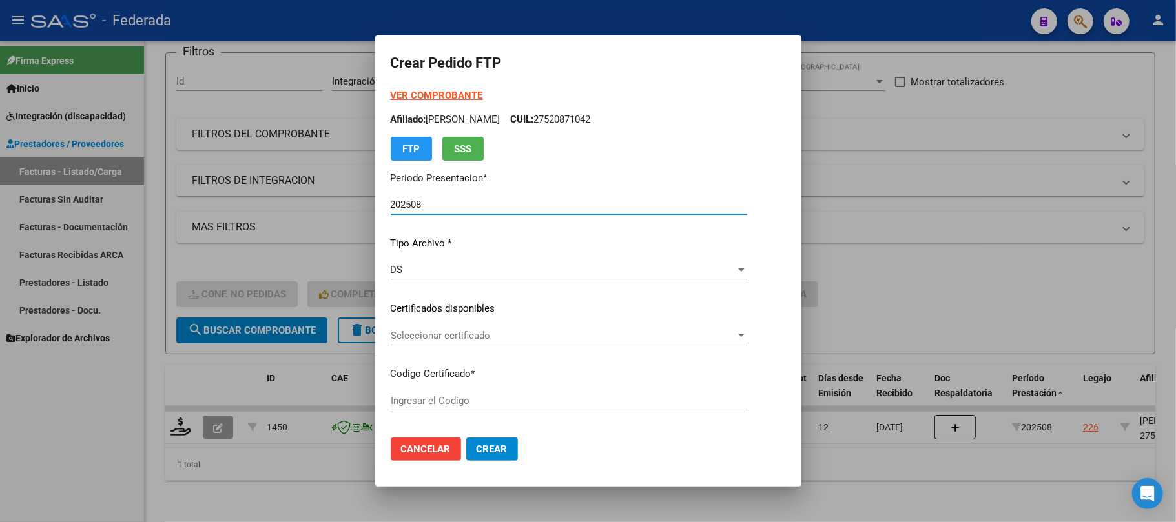
type input "ARG01000520871042022112220281122SFE168"
type input "2028-11-22"
click at [427, 332] on span "Seleccionar certificado" at bounding box center [579, 336] width 377 height 12
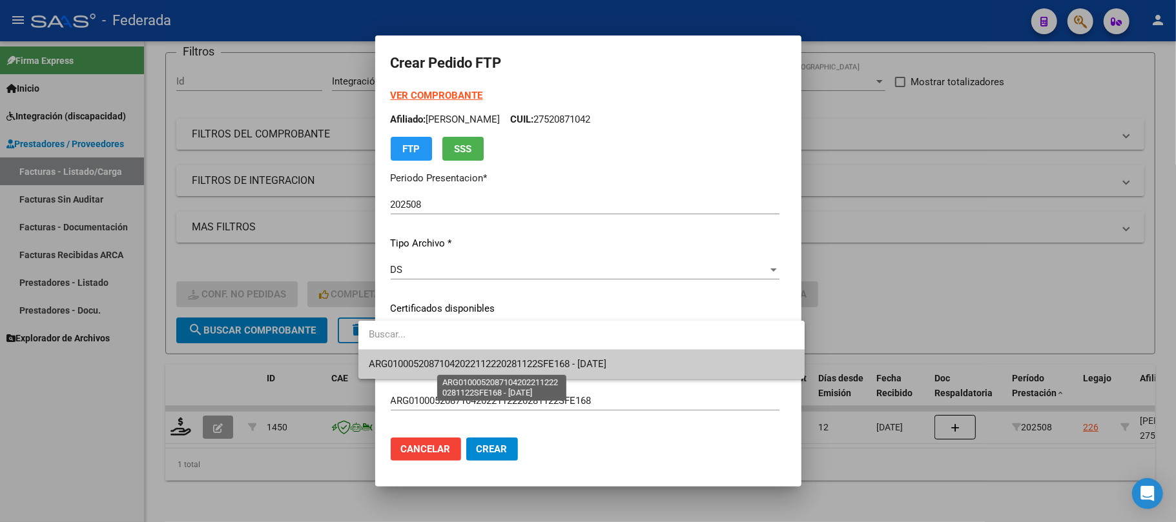
click at [430, 362] on span "ARG01000520871042022112220281122SFE168 - 2028-11-22" at bounding box center [488, 364] width 238 height 12
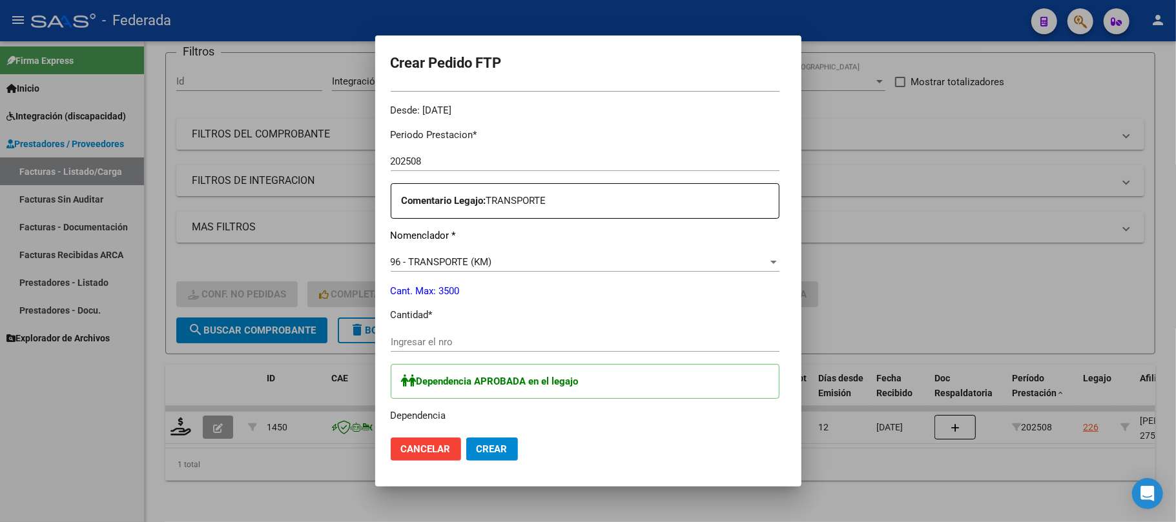
scroll to position [430, 0]
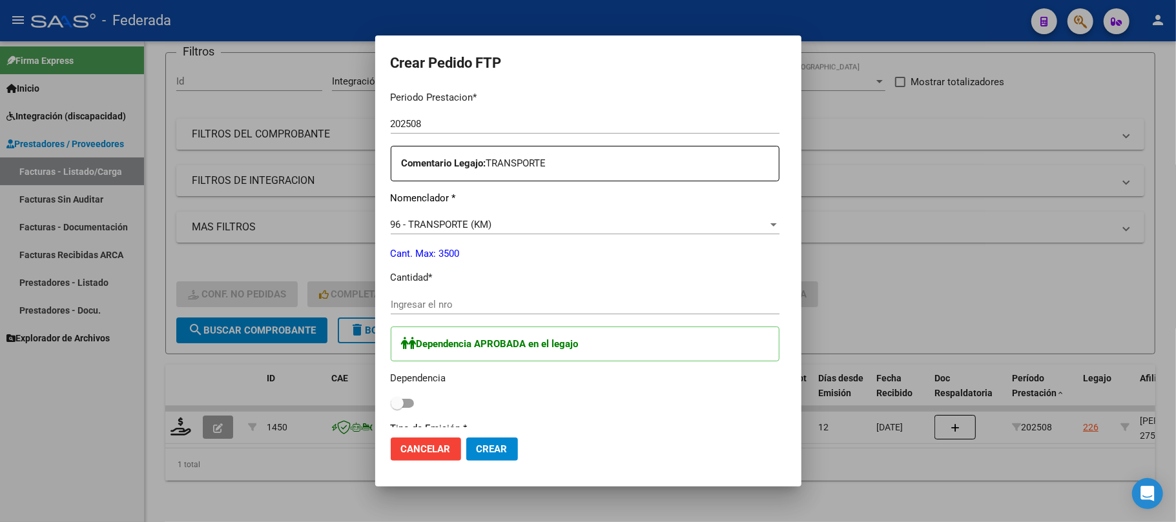
click at [396, 301] on input "Ingresar el nro" at bounding box center [585, 305] width 389 height 12
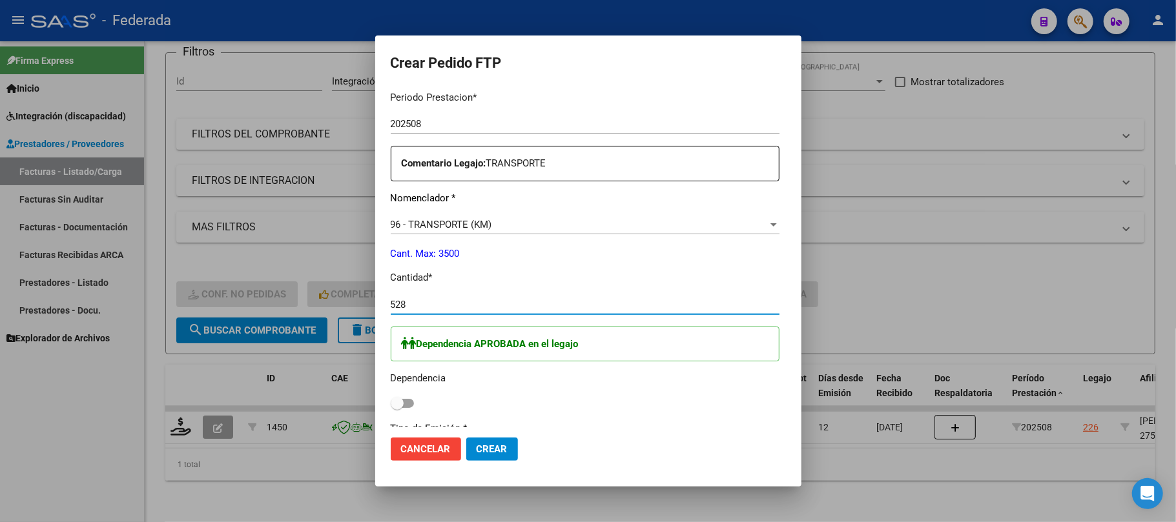
type input "528"
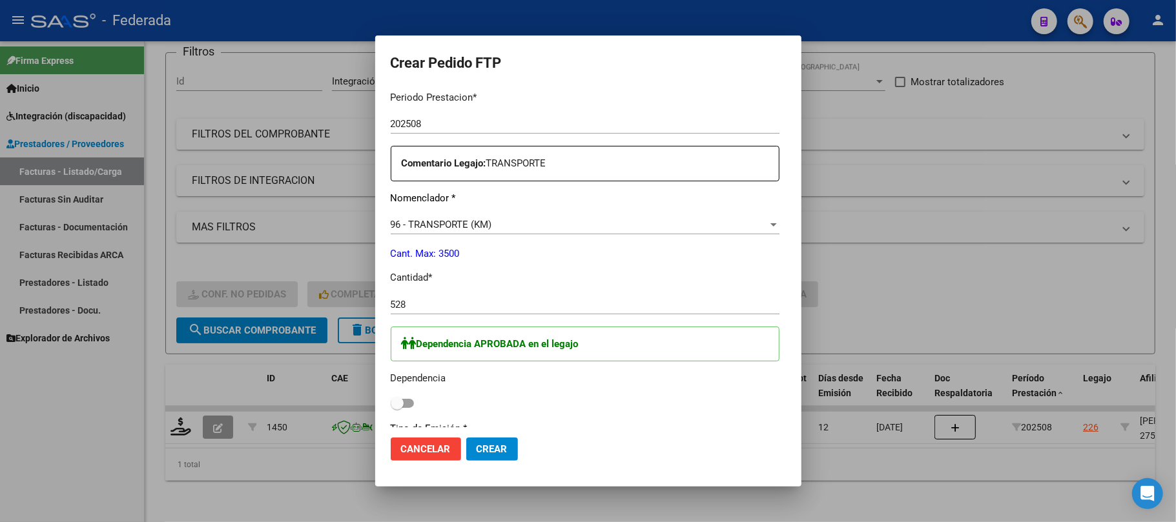
scroll to position [516, 0]
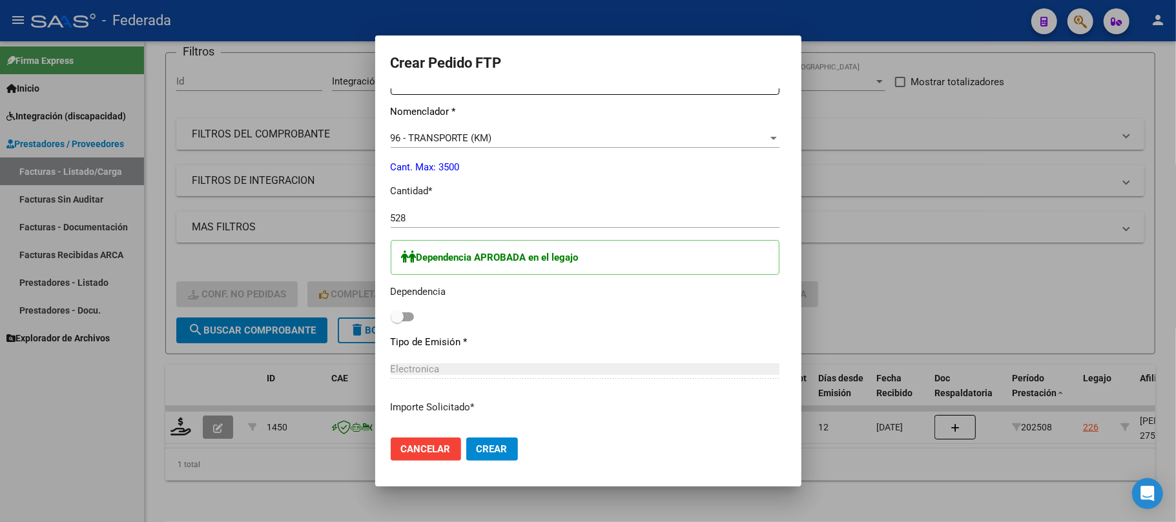
click at [391, 312] on span at bounding box center [397, 317] width 13 height 13
click at [396, 322] on input "checkbox" at bounding box center [396, 322] width 1 height 1
checkbox input "true"
click at [479, 444] on span "Crear" at bounding box center [491, 450] width 31 height 12
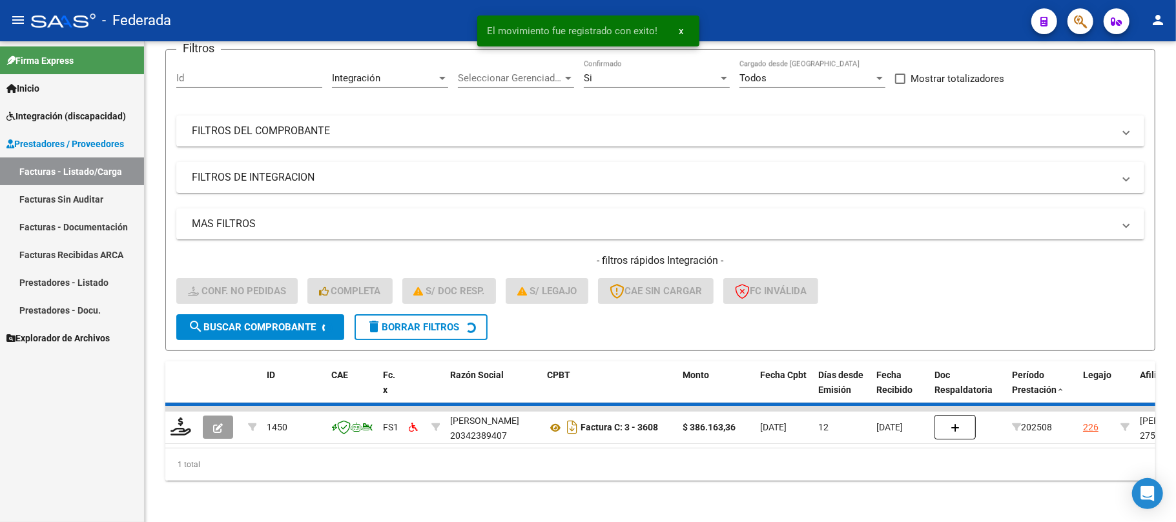
scroll to position [89, 0]
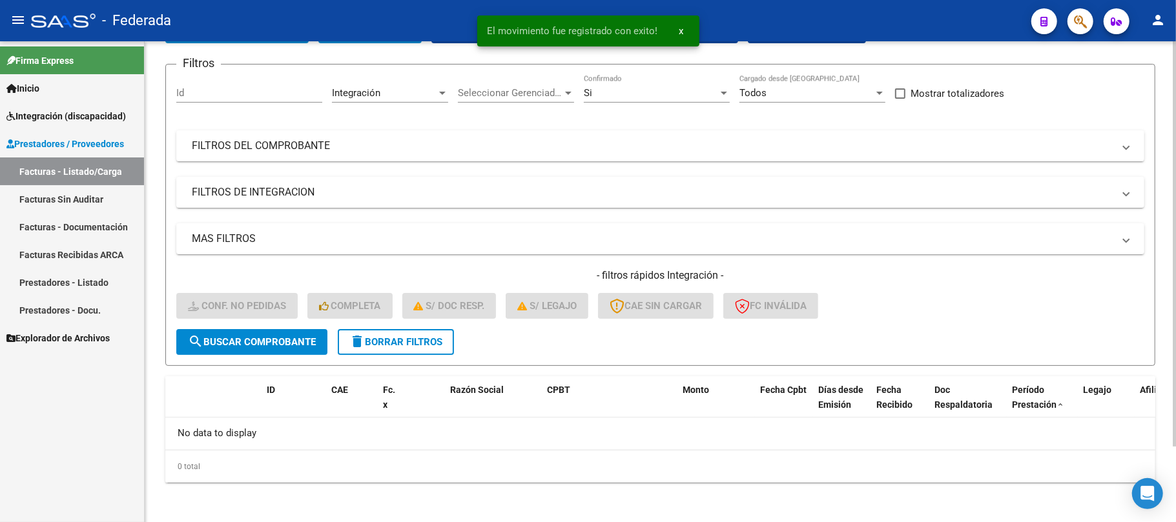
click at [377, 339] on span "delete Borrar Filtros" at bounding box center [395, 342] width 93 height 12
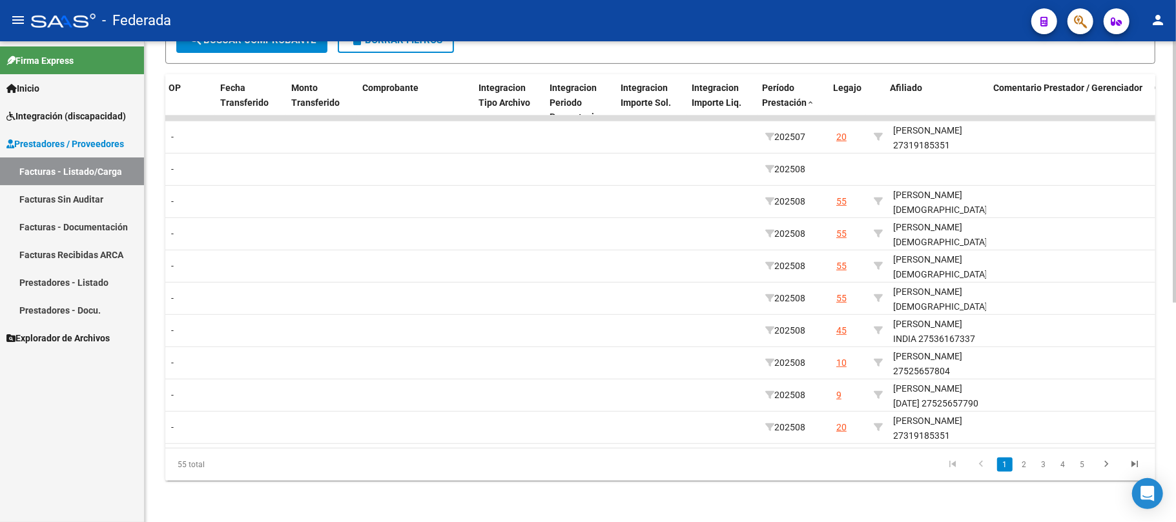
scroll to position [0, 1356]
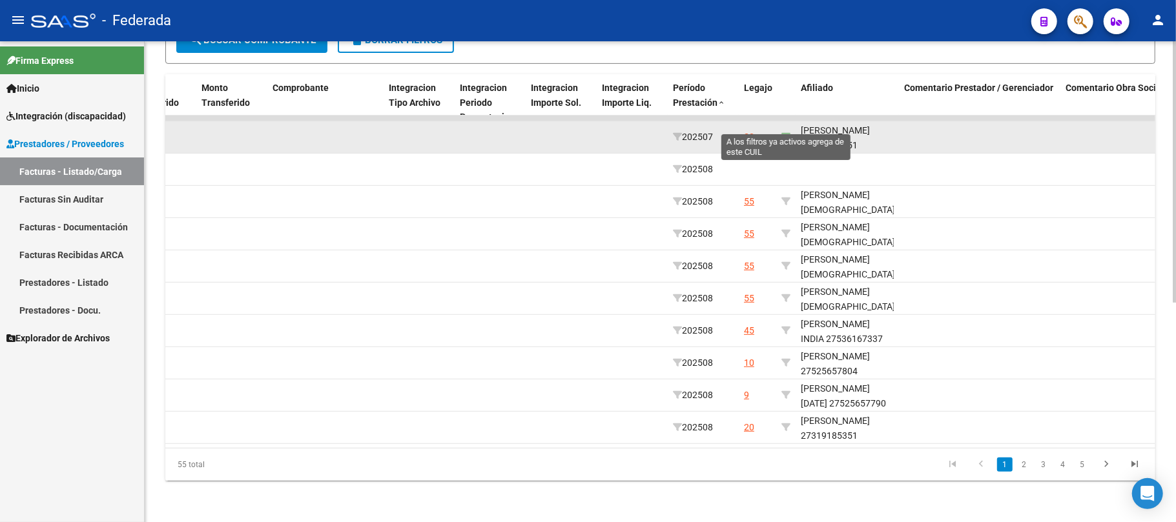
click at [786, 132] on icon at bounding box center [785, 136] width 9 height 9
type input "27319185351"
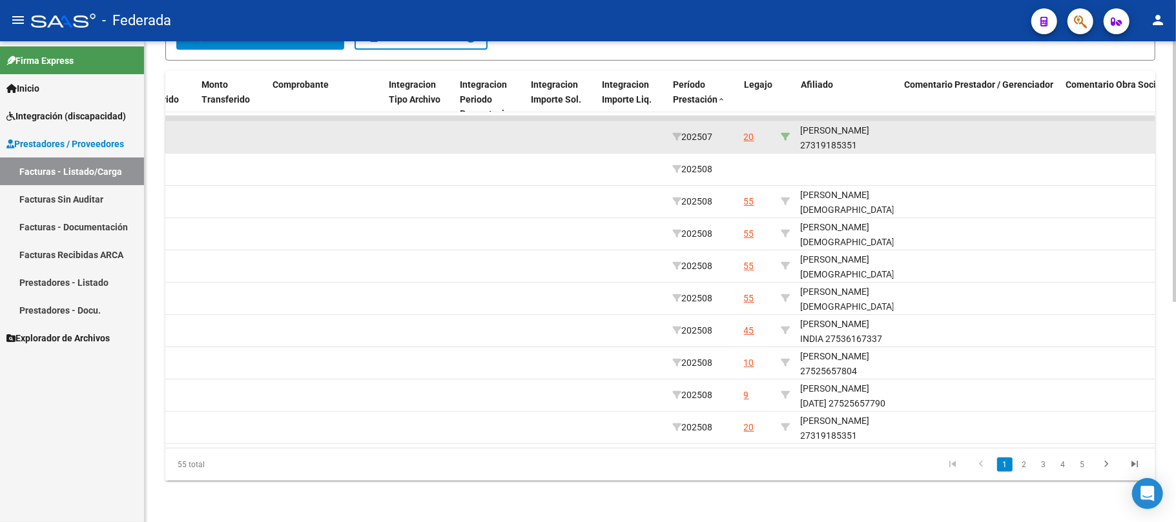
scroll to position [274, 0]
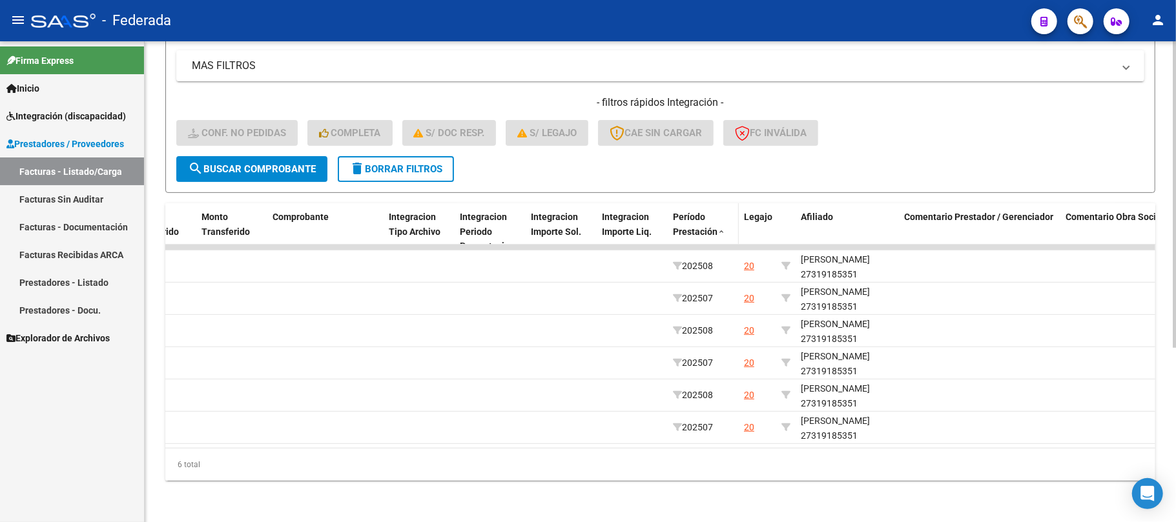
click at [697, 212] on span "Período Prestación" at bounding box center [695, 224] width 45 height 25
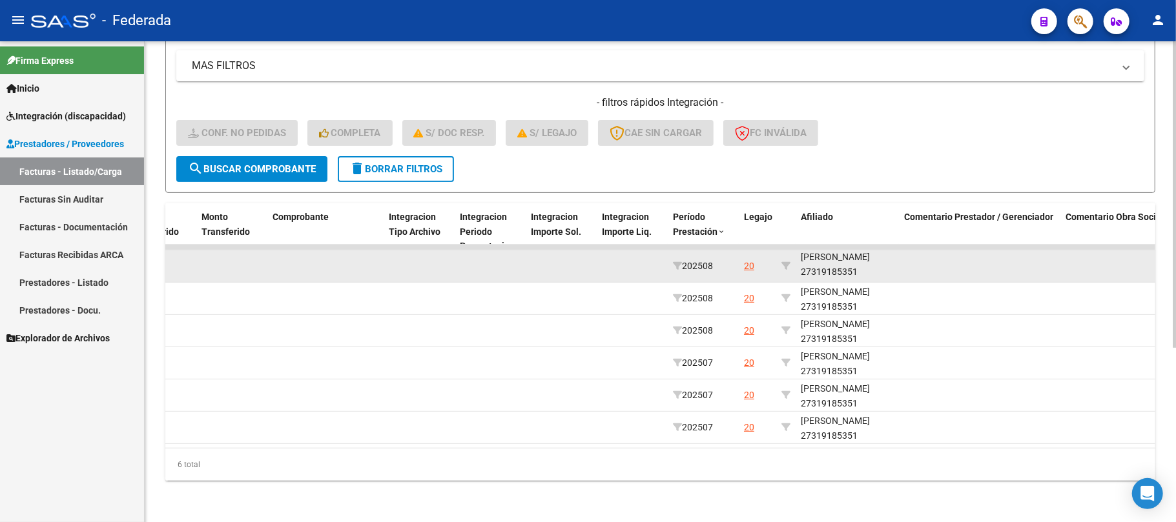
scroll to position [16, 0]
click at [830, 259] on div "BOCANERA LEANDRA VICTORIA 27319185351" at bounding box center [847, 265] width 93 height 30
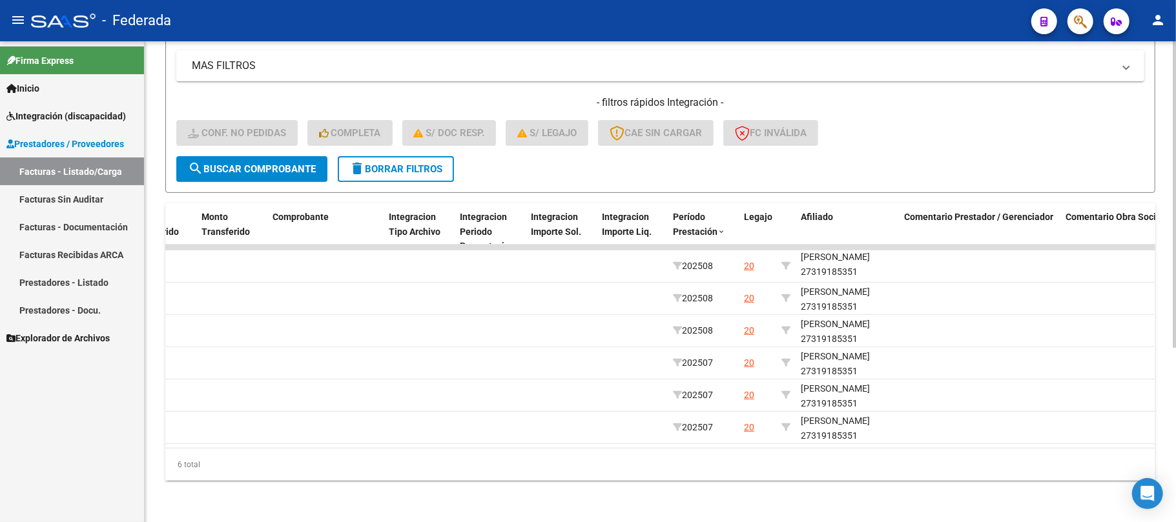
copy div "27319185351"
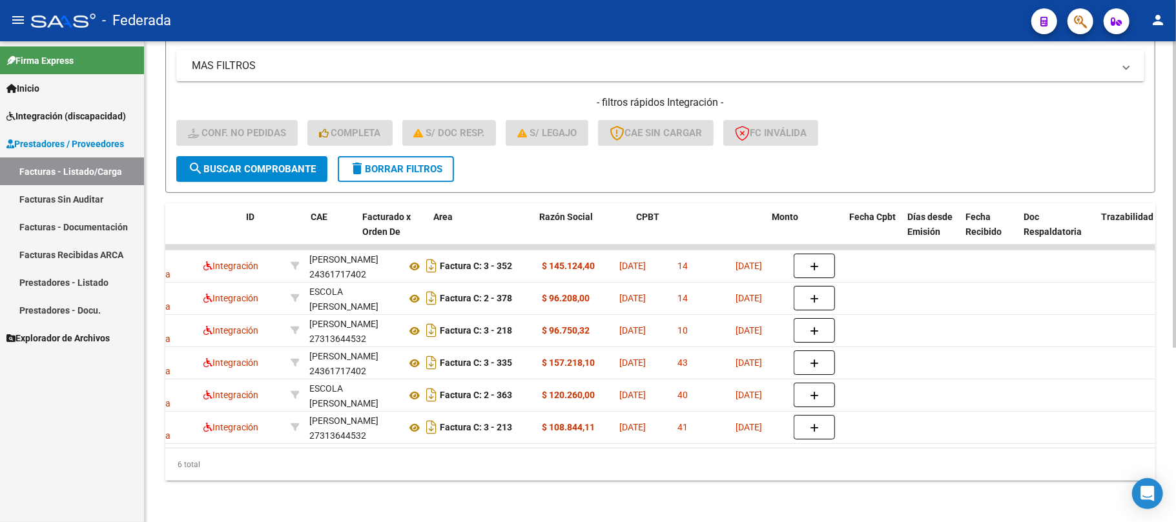
scroll to position [0, 0]
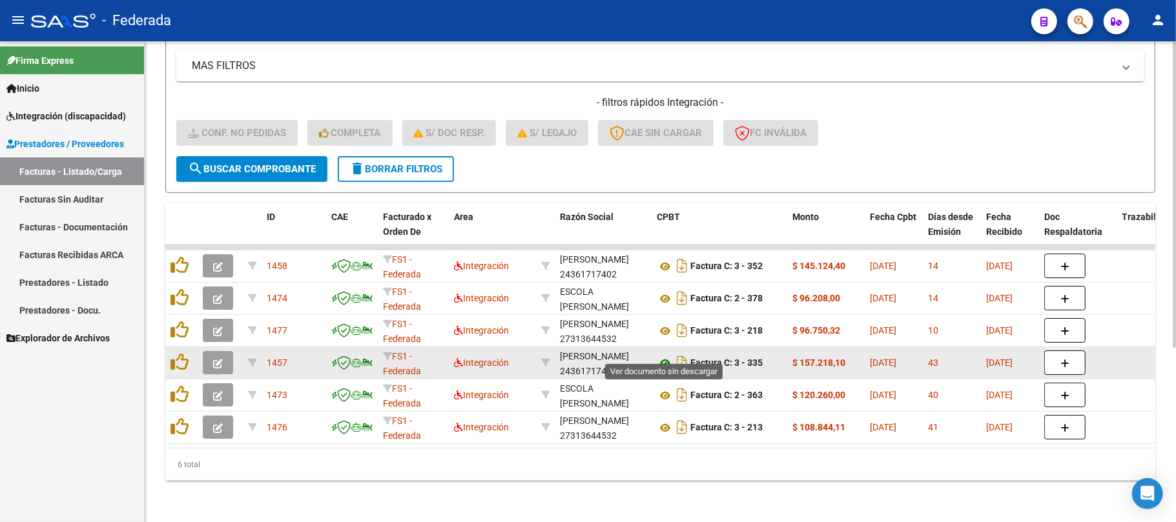
click at [667, 356] on icon at bounding box center [665, 363] width 17 height 15
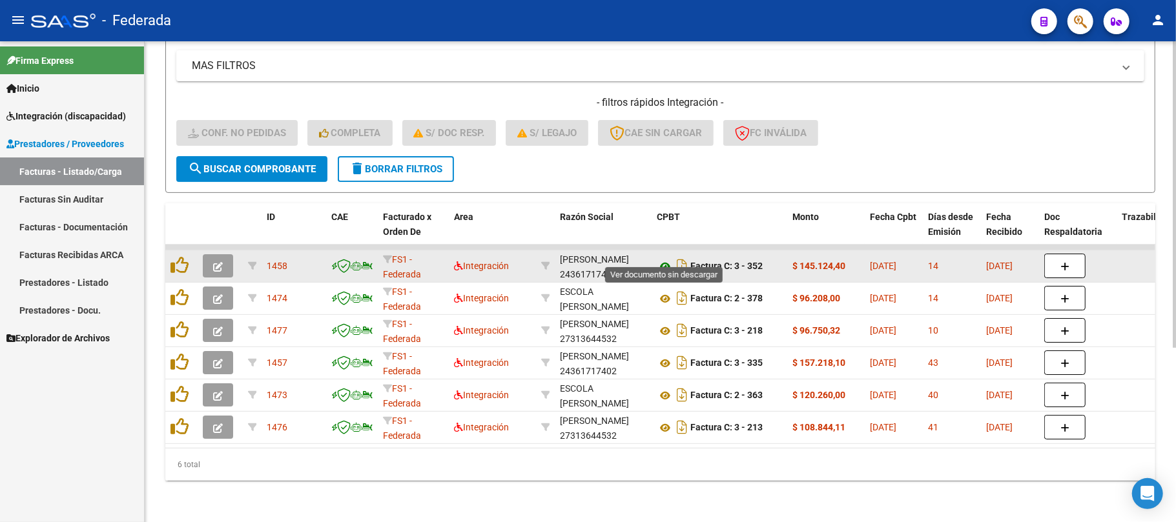
click at [667, 259] on icon at bounding box center [665, 266] width 17 height 15
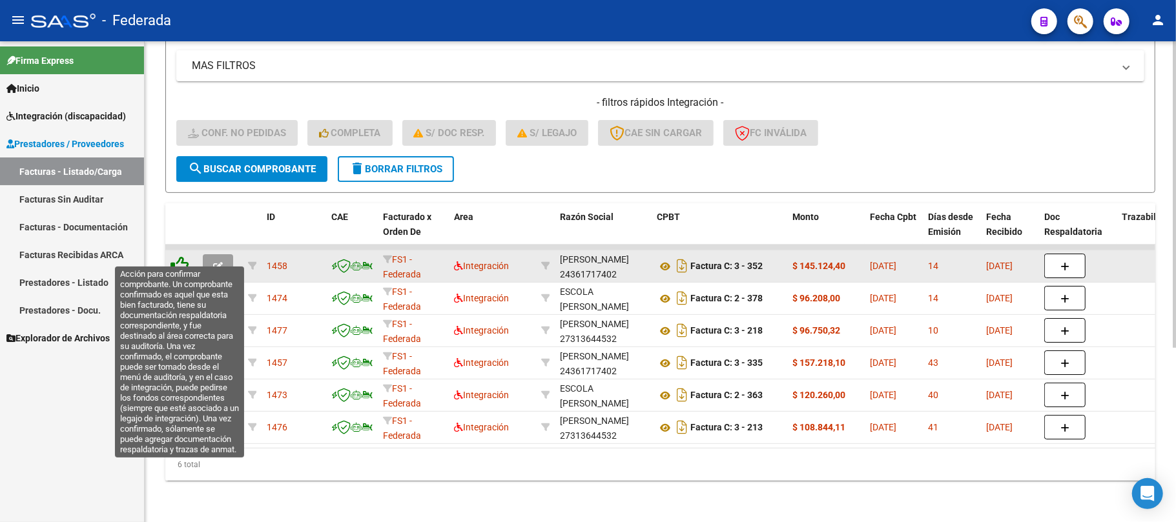
click at [172, 256] on icon at bounding box center [179, 265] width 18 height 18
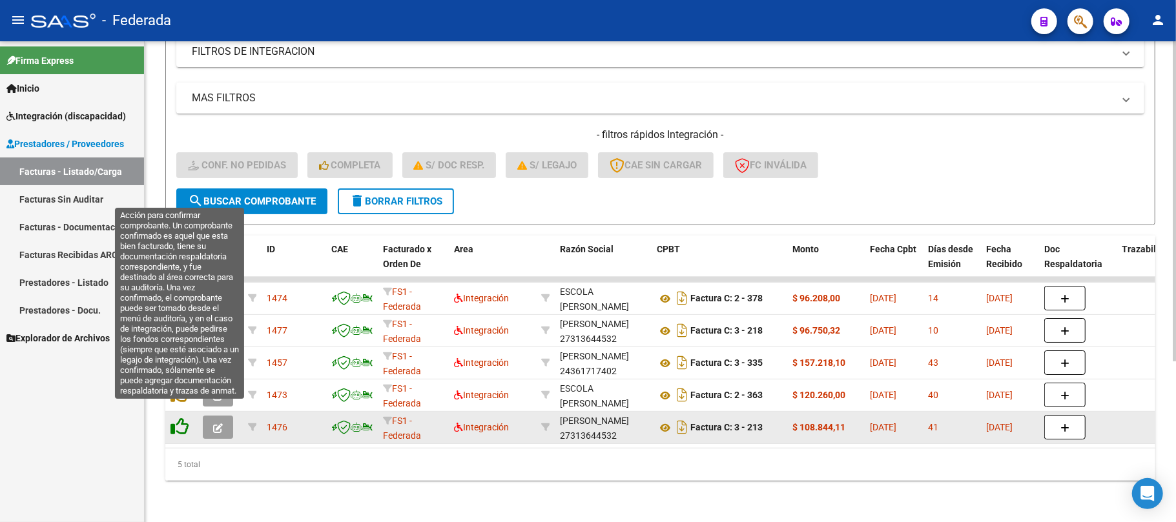
click at [178, 421] on icon at bounding box center [179, 427] width 18 height 18
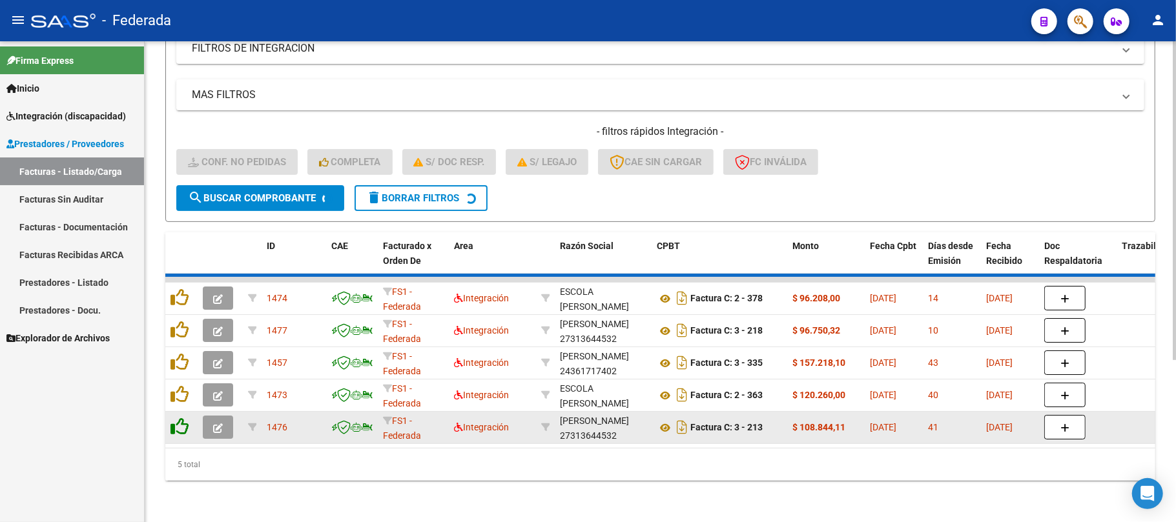
scroll to position [209, 0]
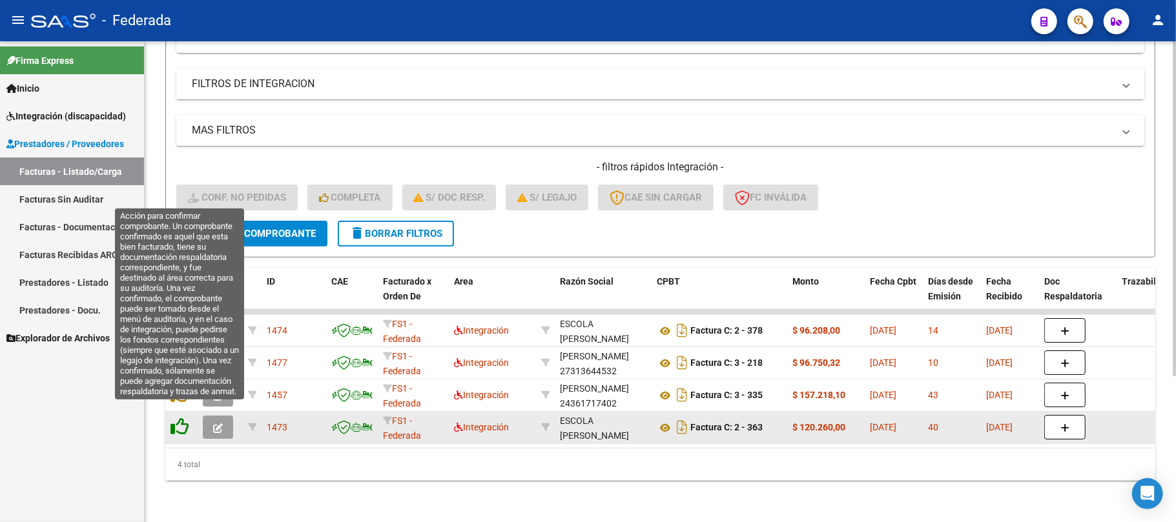
click at [174, 418] on icon at bounding box center [179, 427] width 18 height 18
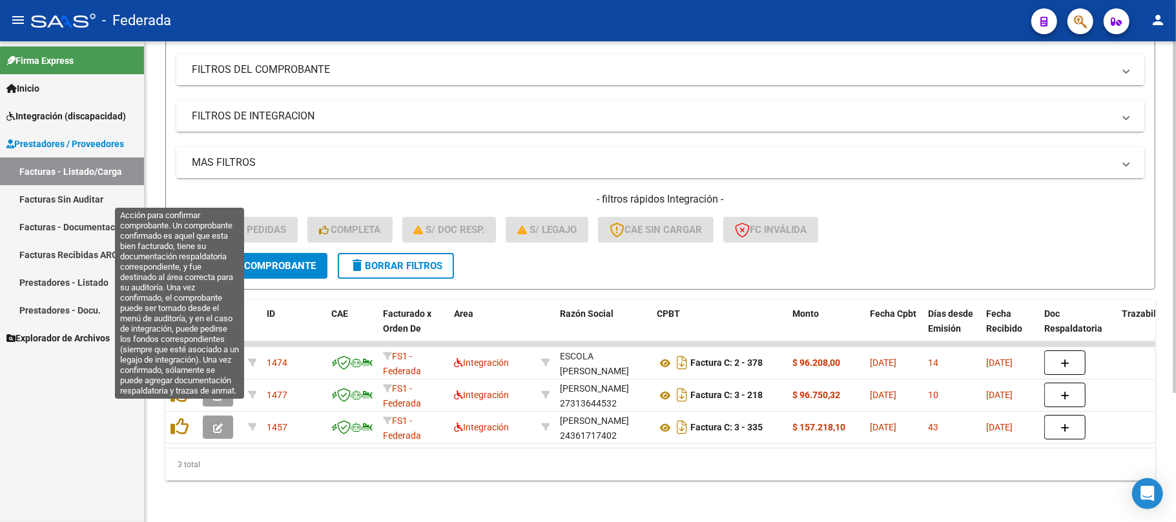
click at [174, 418] on icon at bounding box center [179, 427] width 18 height 18
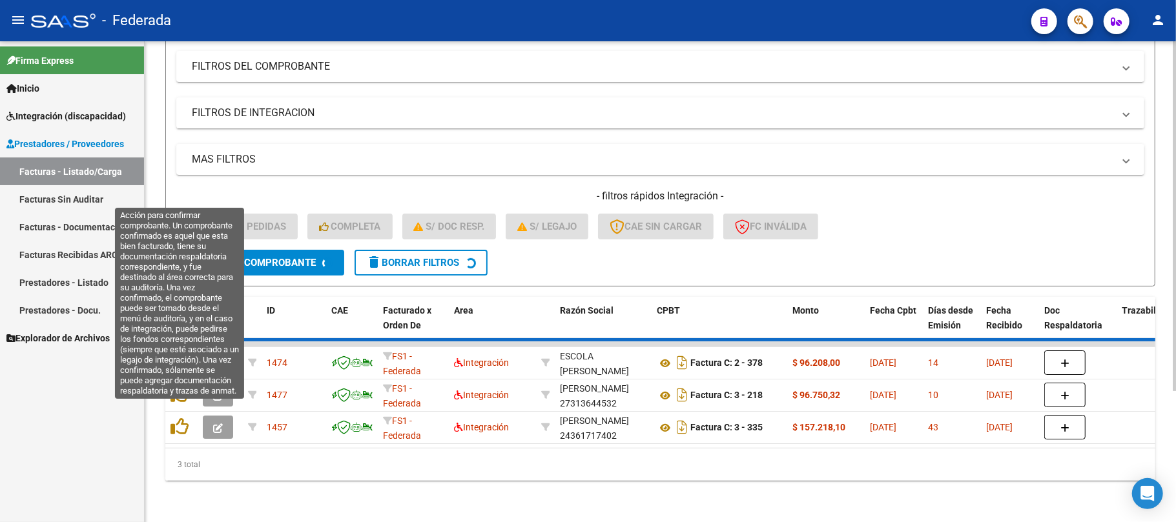
click at [174, 403] on icon at bounding box center [179, 394] width 18 height 18
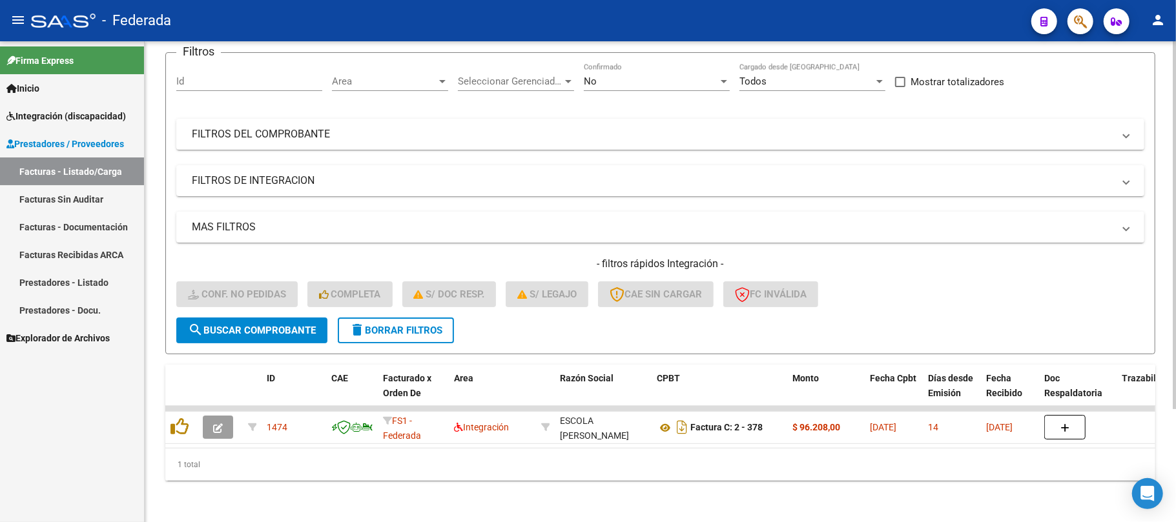
scroll to position [112, 0]
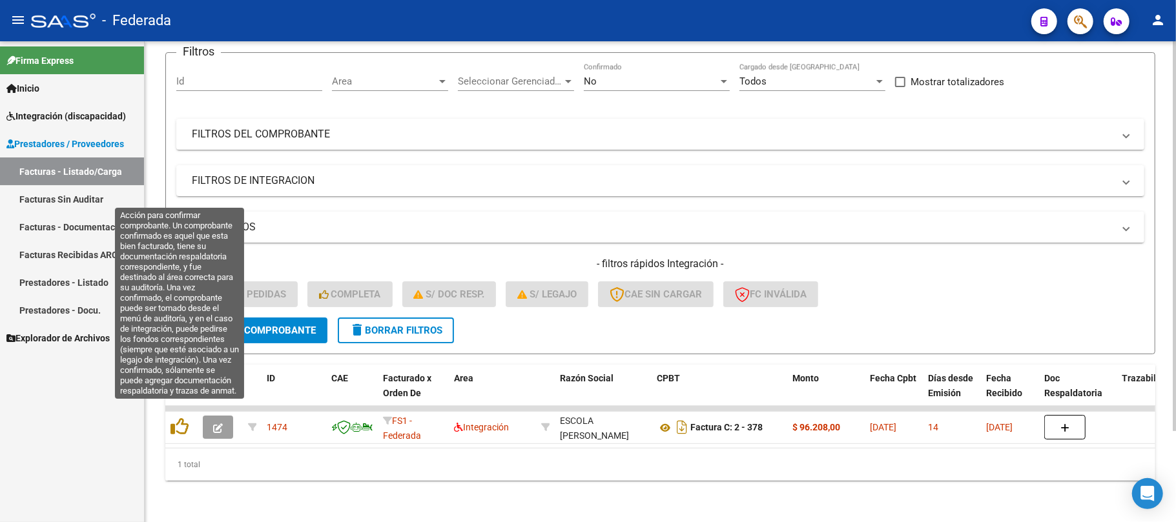
click at [174, 418] on icon at bounding box center [179, 427] width 18 height 18
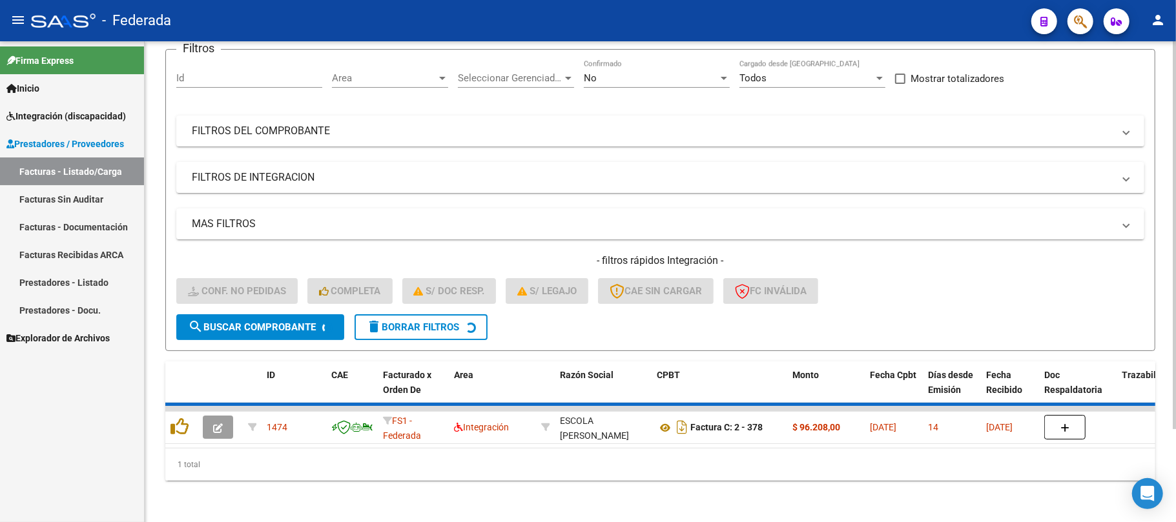
scroll to position [89, 0]
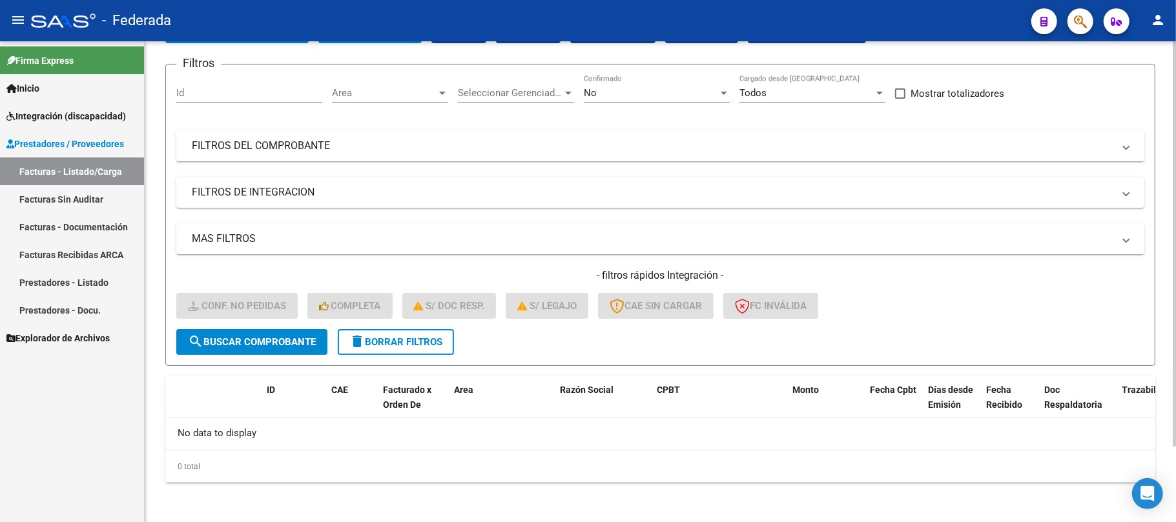
click at [373, 350] on button "delete Borrar Filtros" at bounding box center [396, 342] width 116 height 26
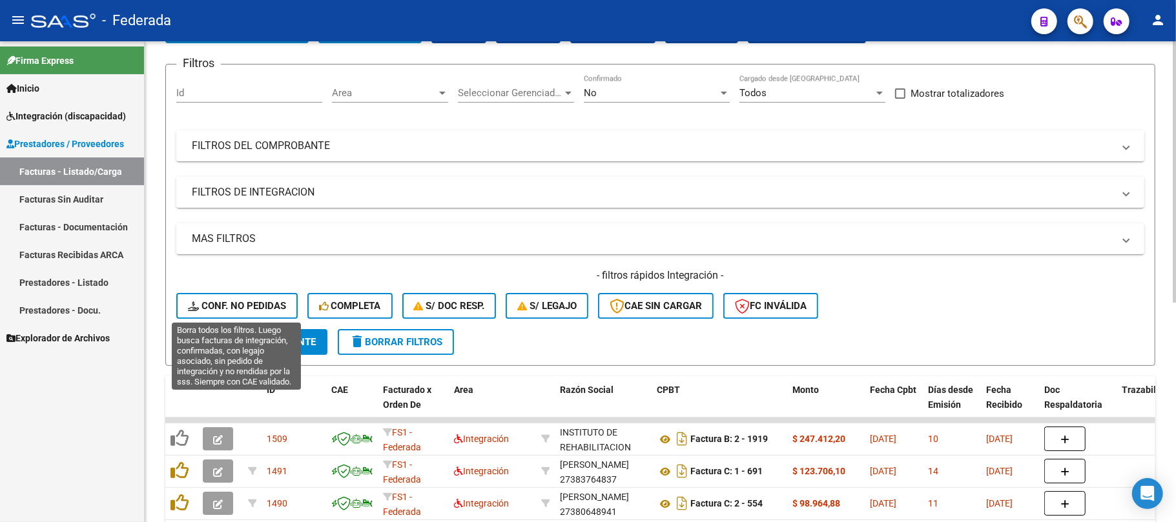
click at [246, 303] on span "Conf. no pedidas" at bounding box center [237, 306] width 98 height 12
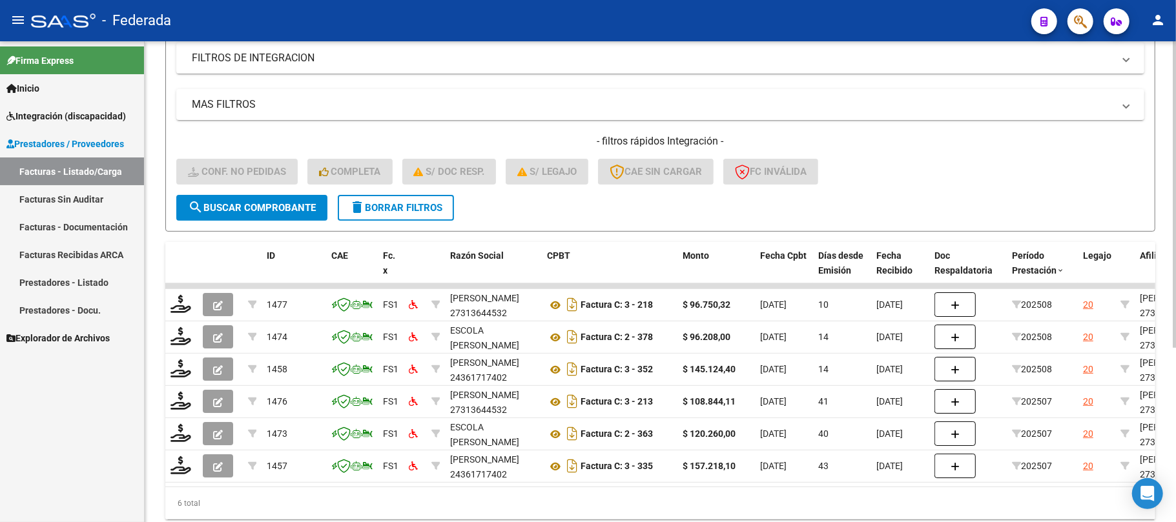
scroll to position [261, 0]
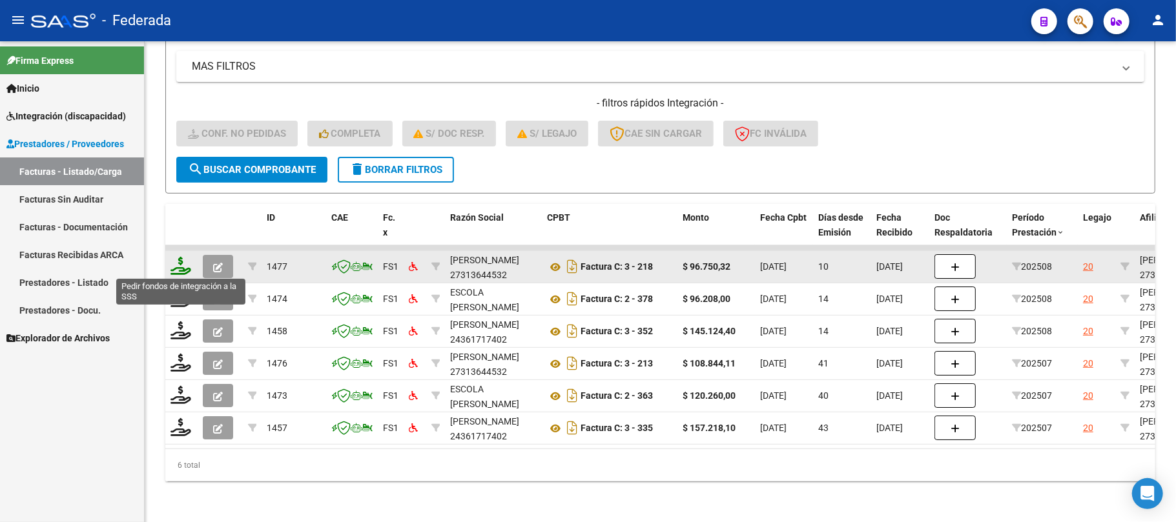
click at [179, 264] on icon at bounding box center [180, 266] width 21 height 18
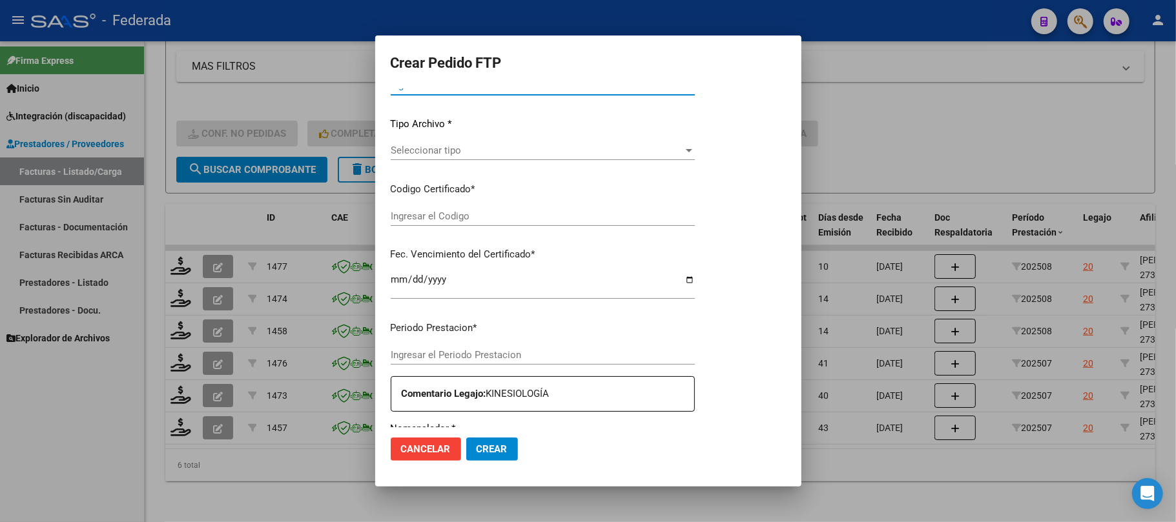
type input "202508"
type input "$ 96.750,32"
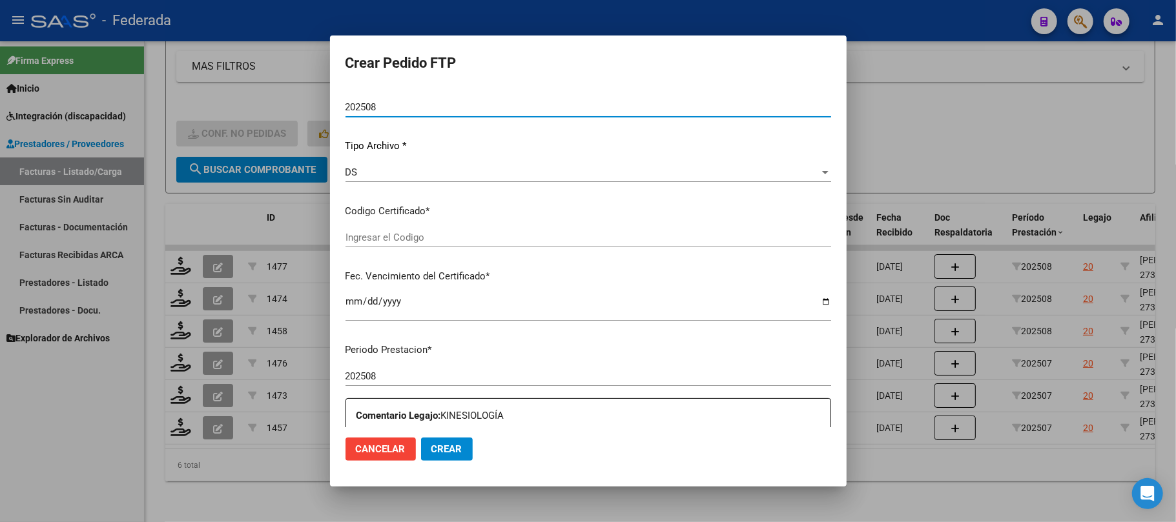
type input "ARG01000319185352025032520300325BUE398"
type input "2030-03-25"
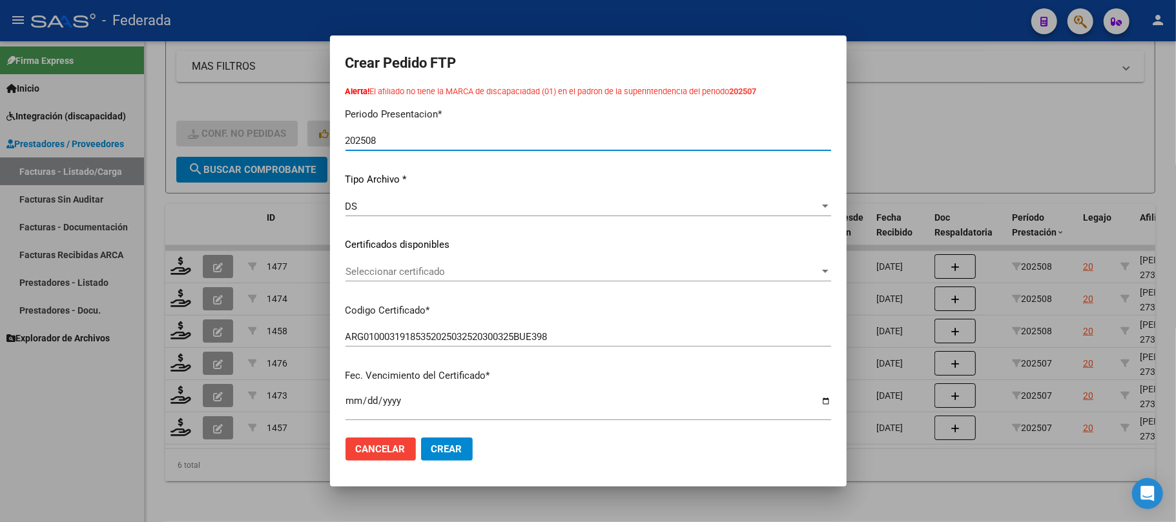
click at [416, 267] on span "Seleccionar certificado" at bounding box center [582, 272] width 474 height 12
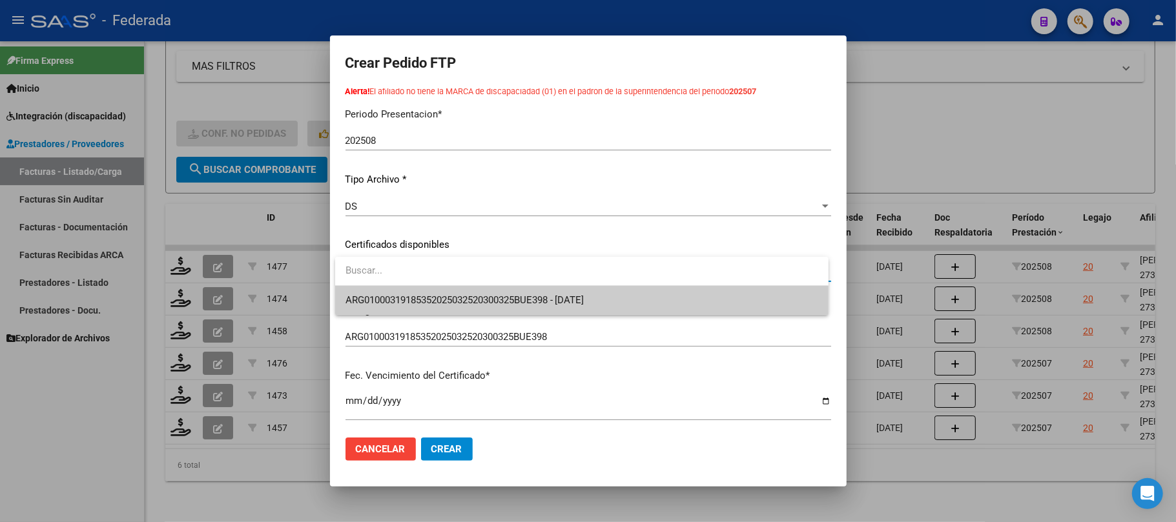
click at [409, 285] on div at bounding box center [581, 271] width 493 height 29
click at [409, 302] on span "ARG01000319185352025032520300325BUE398 - 2030-03-25" at bounding box center [464, 300] width 239 height 12
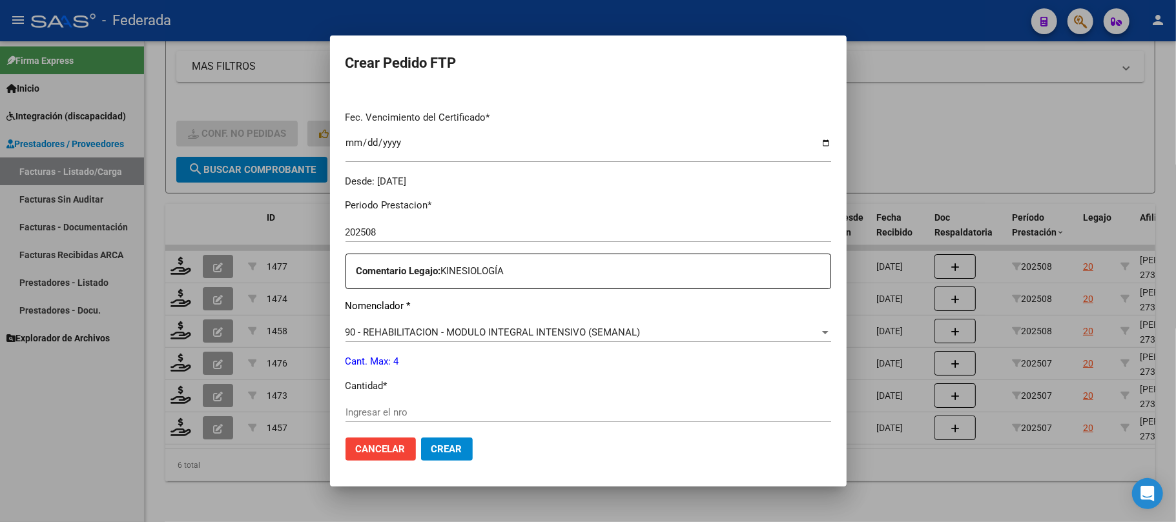
scroll to position [516, 0]
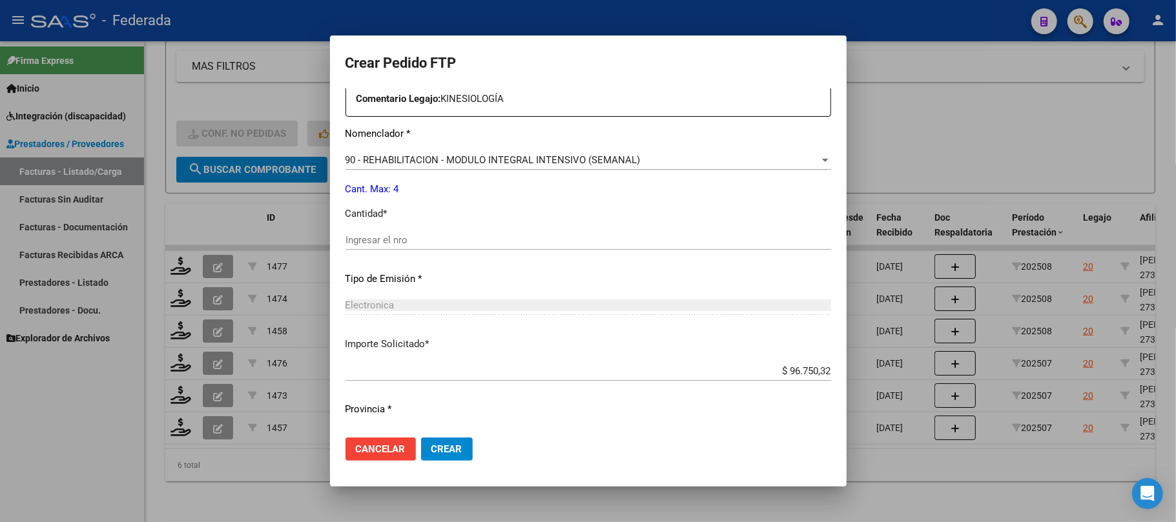
click at [398, 258] on div "Ingresar el nro" at bounding box center [587, 246] width 485 height 32
click at [394, 244] on input "Ingresar el nro" at bounding box center [587, 240] width 485 height 12
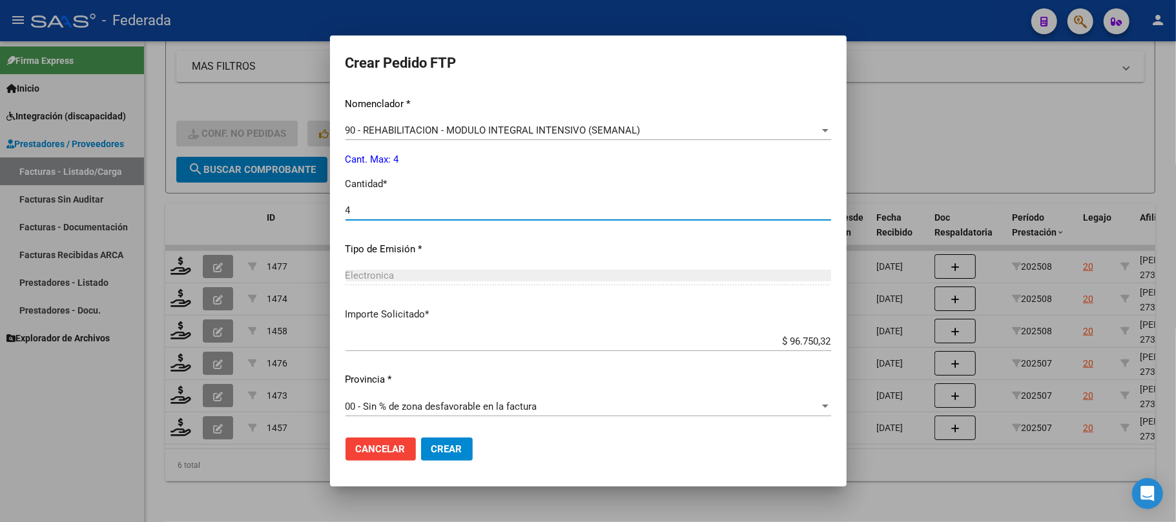
type input "4"
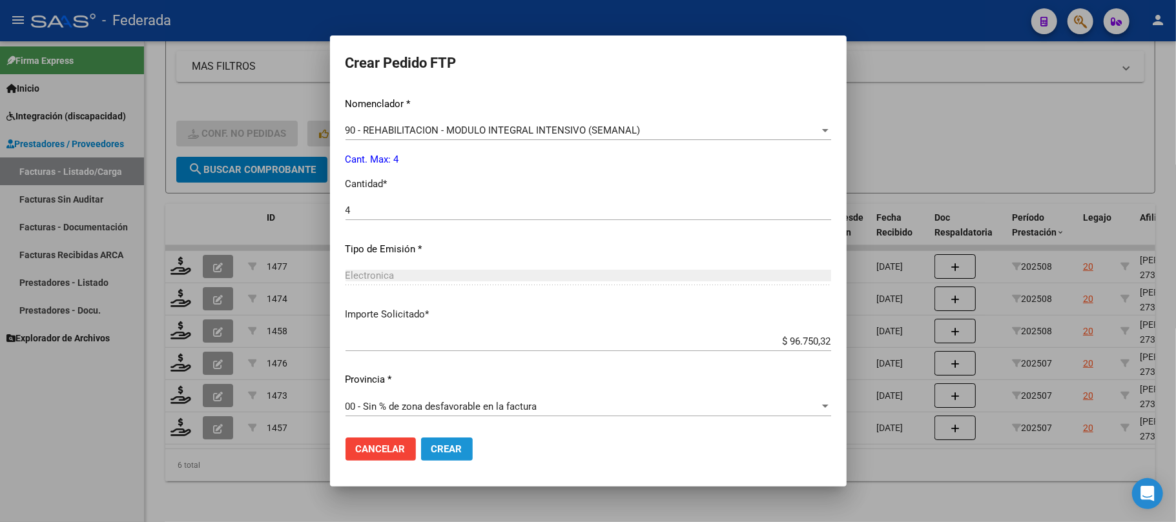
click at [450, 449] on span "Crear" at bounding box center [446, 450] width 31 height 12
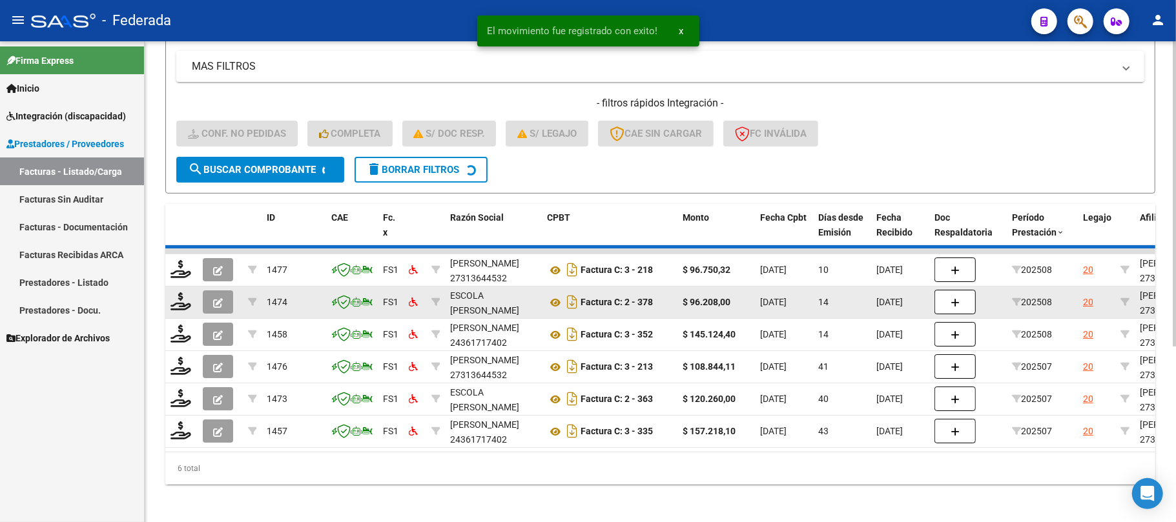
scroll to position [241, 0]
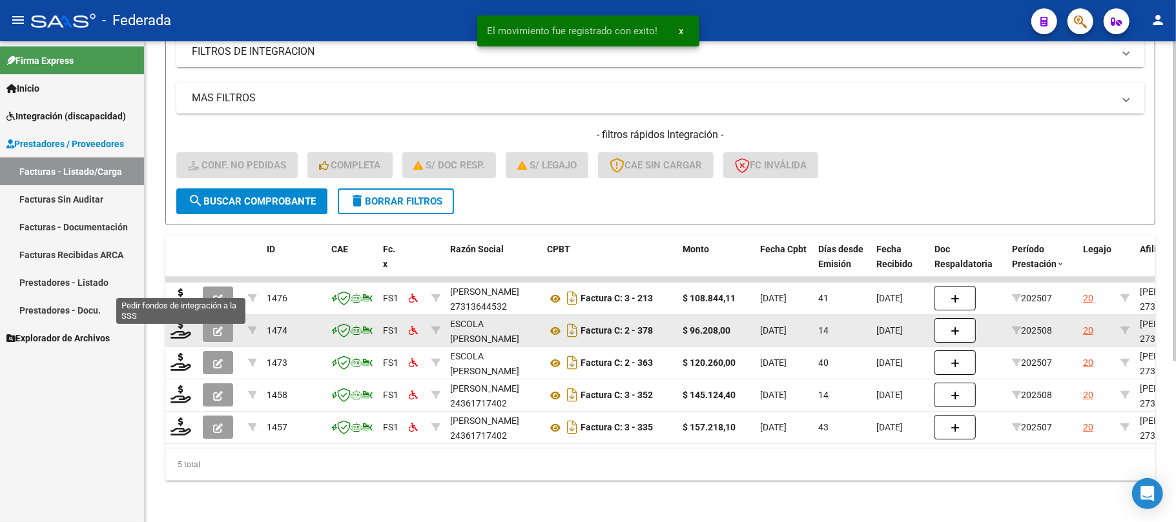
click at [182, 290] on icon at bounding box center [180, 298] width 21 height 18
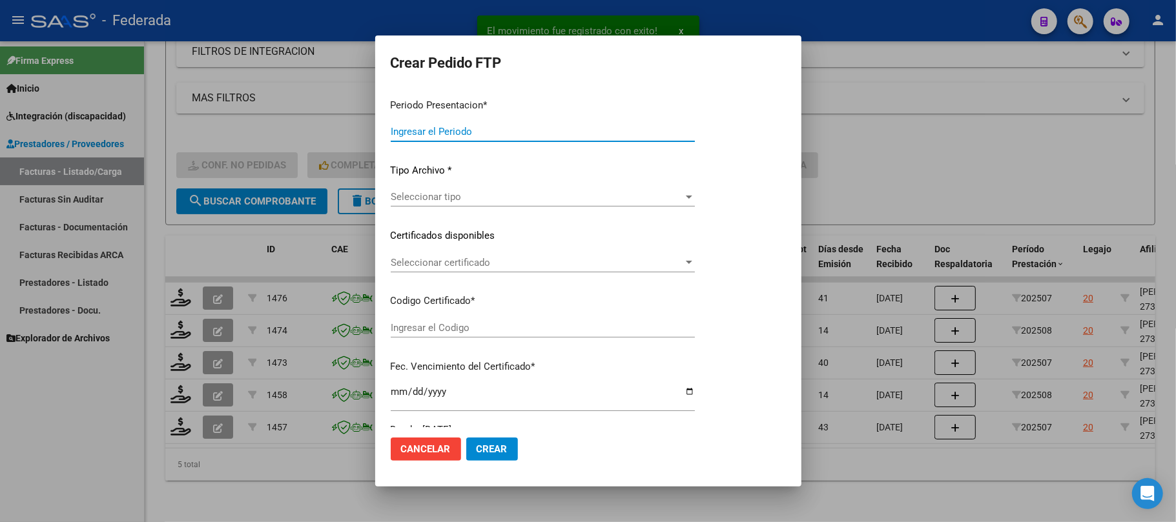
type input "202508"
type input "202507"
type input "$ 108.844,11"
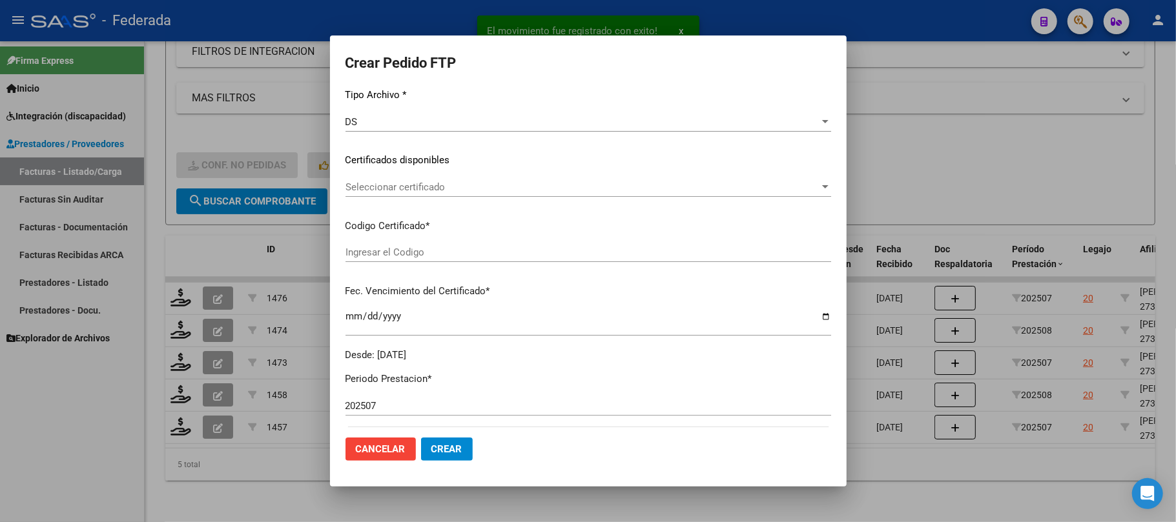
type input "ARG01000319185352025032520300325BUE398"
type input "2030-03-25"
click at [430, 183] on span "Seleccionar certificado" at bounding box center [582, 186] width 474 height 12
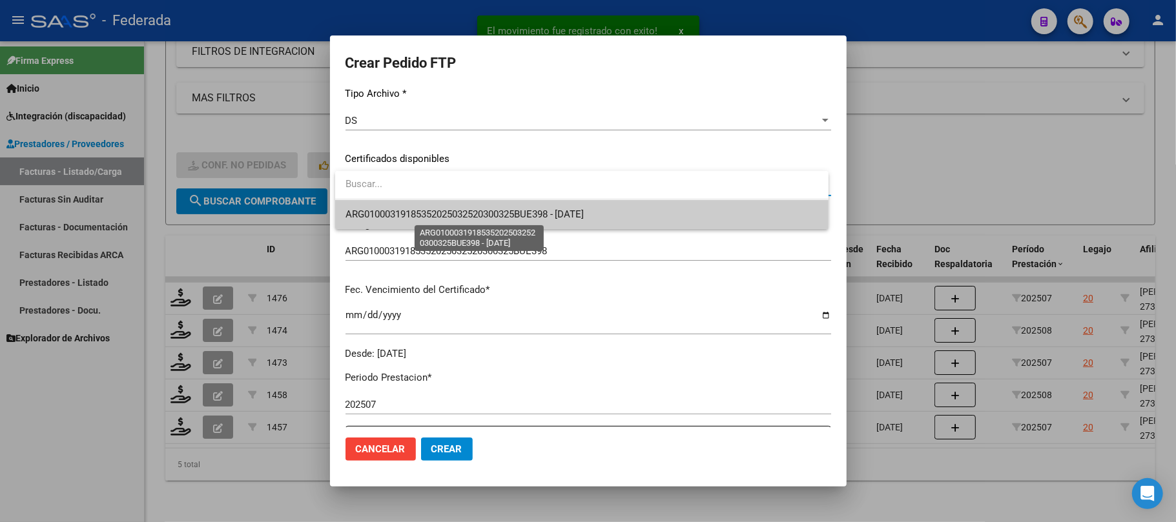
click at [429, 220] on span "ARG01000319185352025032520300325BUE398 - 2030-03-25" at bounding box center [464, 215] width 239 height 12
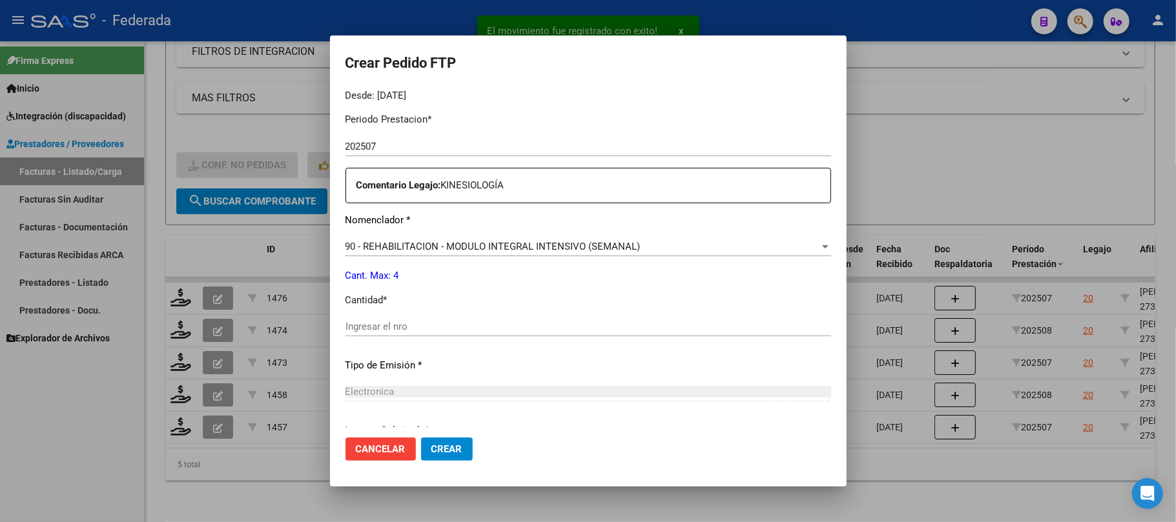
scroll to position [516, 0]
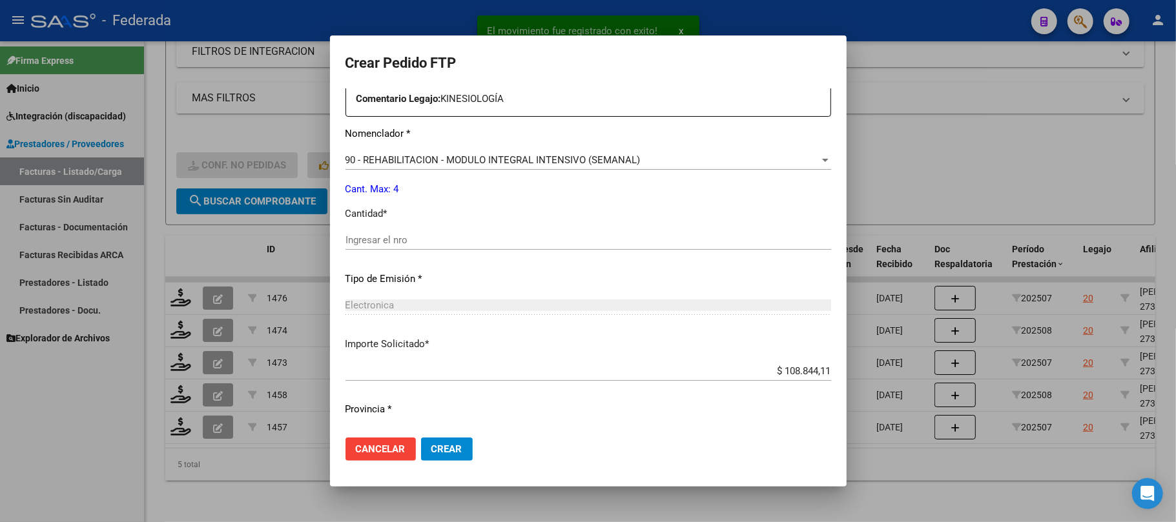
click at [398, 247] on div "Ingresar el nro" at bounding box center [587, 239] width 485 height 19
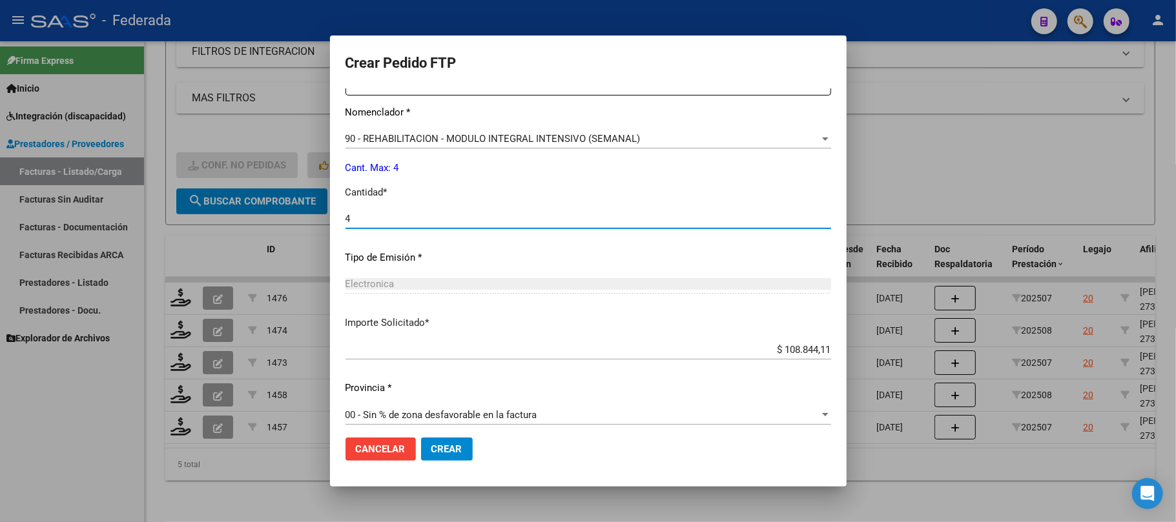
scroll to position [546, 0]
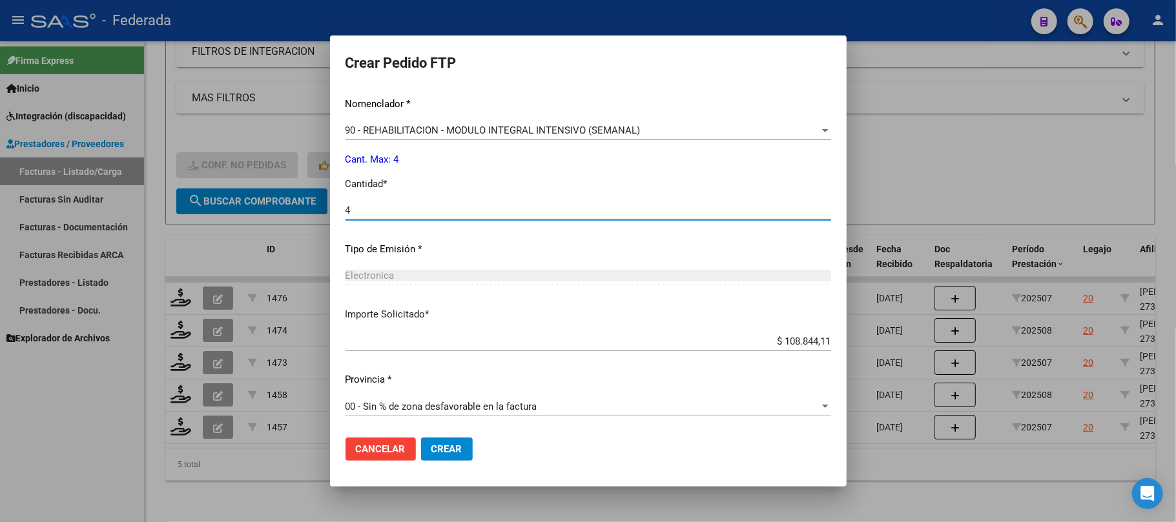
type input "4"
click at [440, 455] on span "Crear" at bounding box center [446, 450] width 31 height 12
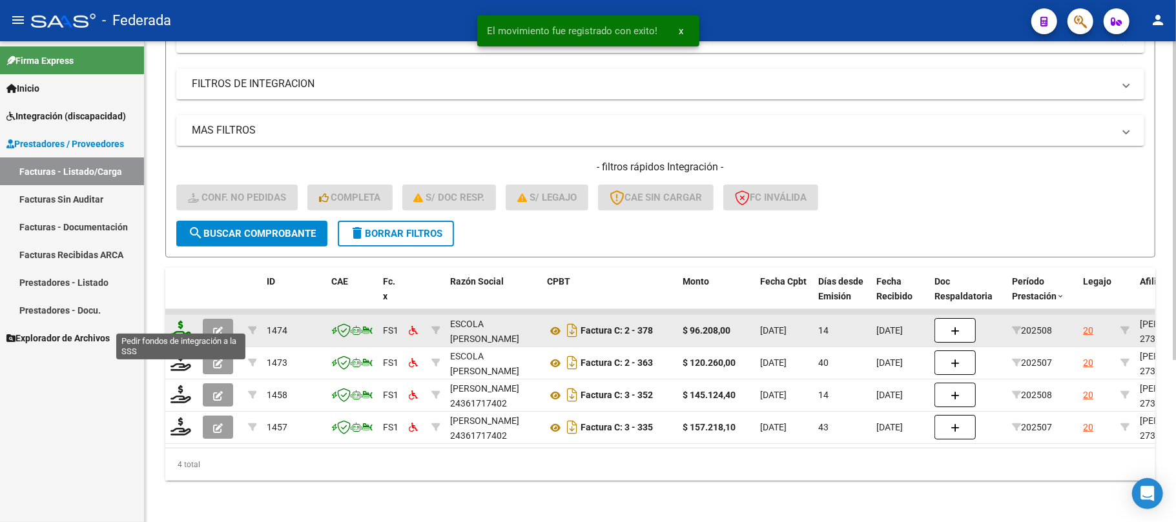
scroll to position [209, 0]
click at [183, 323] on icon at bounding box center [180, 330] width 21 height 18
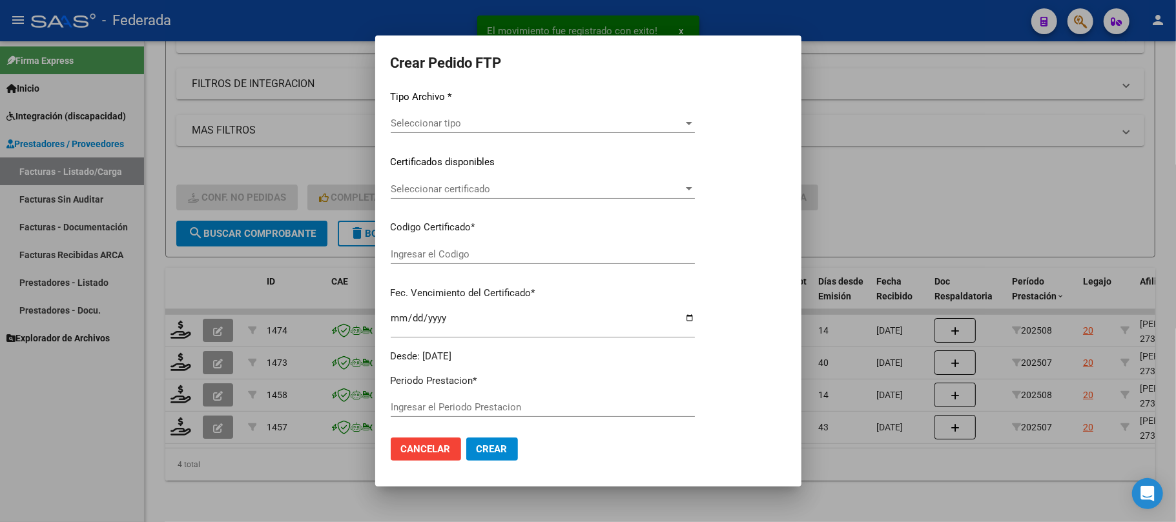
type input "202508"
type input "$ 96.208,00"
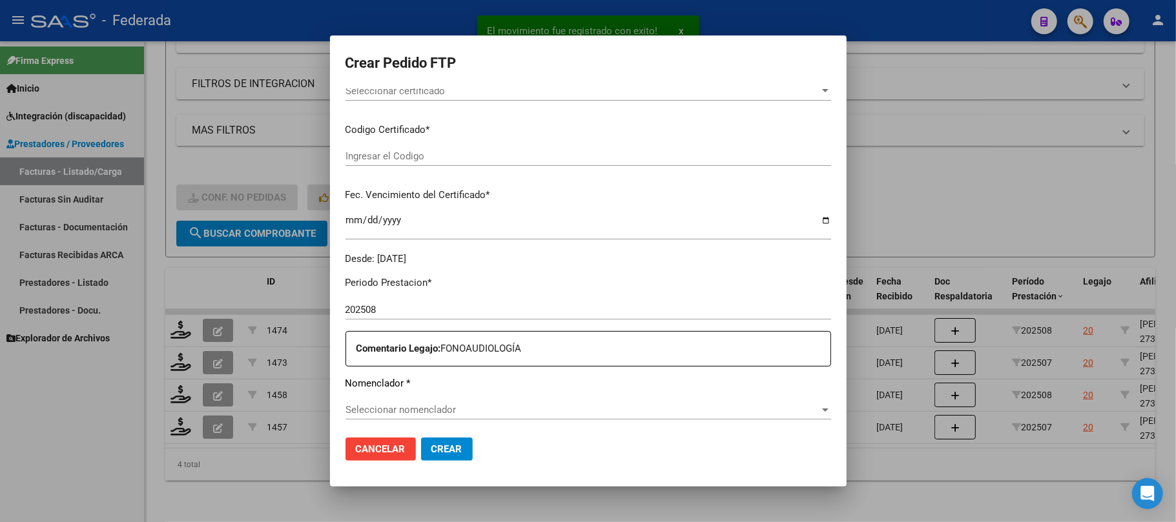
scroll to position [181, 0]
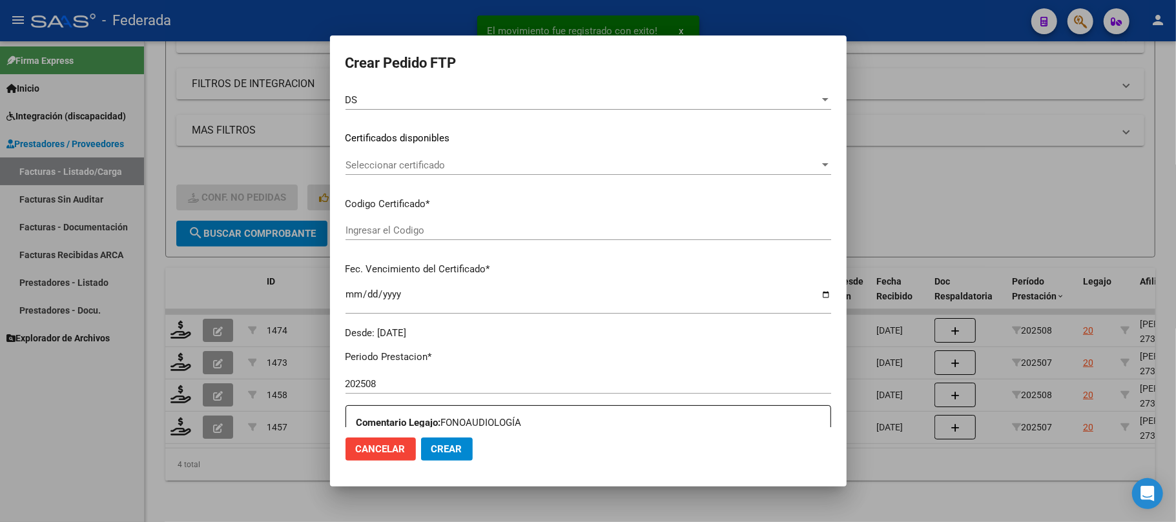
type input "ARG01000319185352025032520300325BUE398"
type input "2030-03-25"
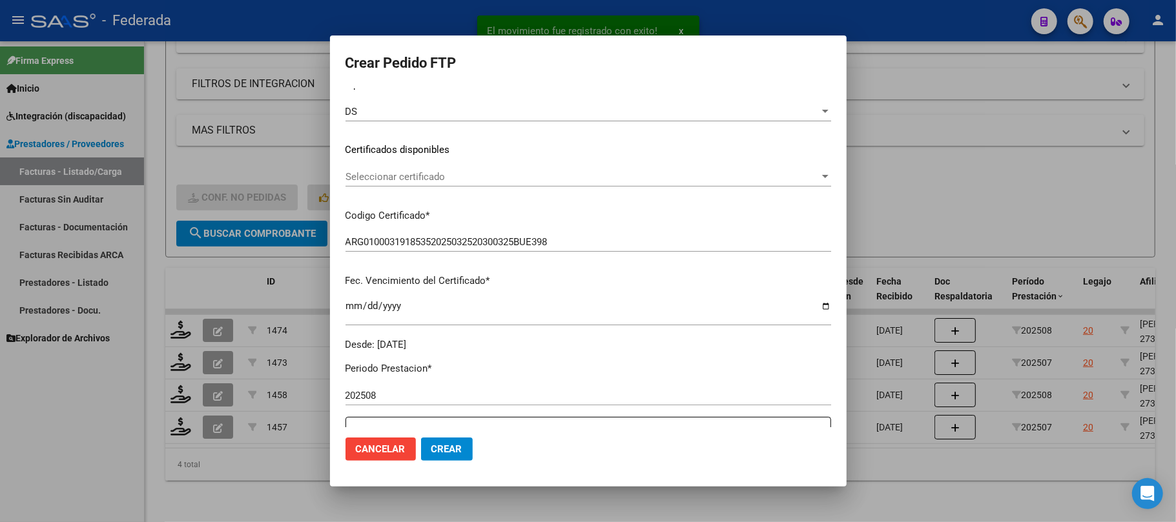
click at [422, 174] on span "Seleccionar certificado" at bounding box center [582, 177] width 474 height 12
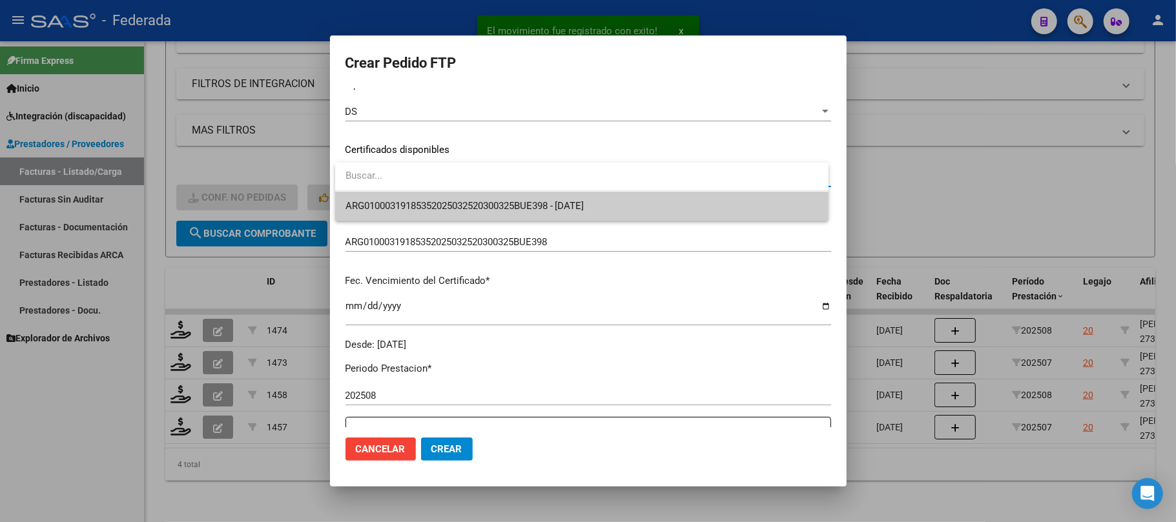
click at [419, 190] on input "dropdown search" at bounding box center [581, 175] width 493 height 29
click at [416, 201] on span "ARG01000319185352025032520300325BUE398 - 2030-03-25" at bounding box center [464, 206] width 239 height 12
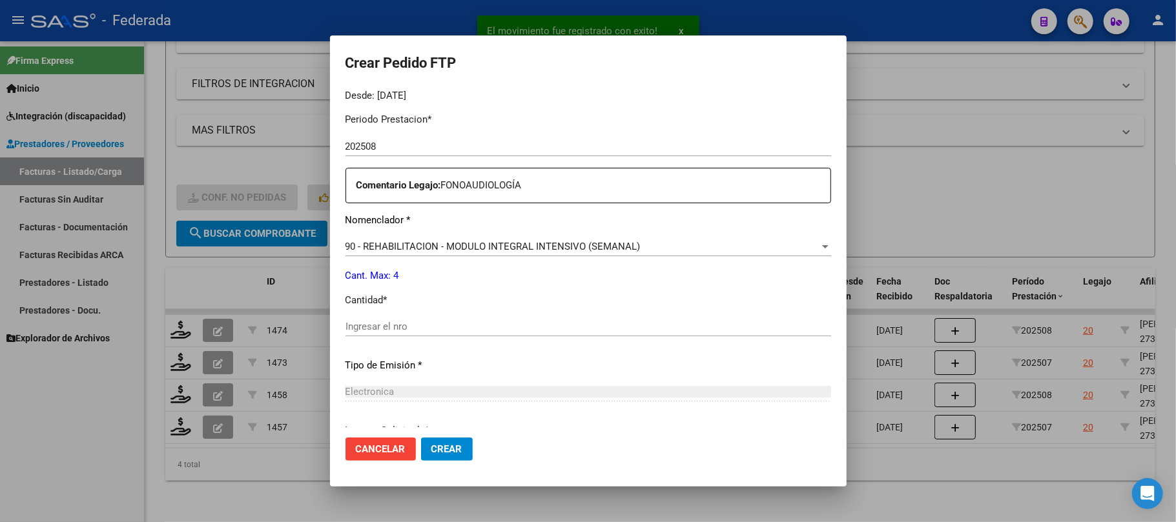
scroll to position [439, 0]
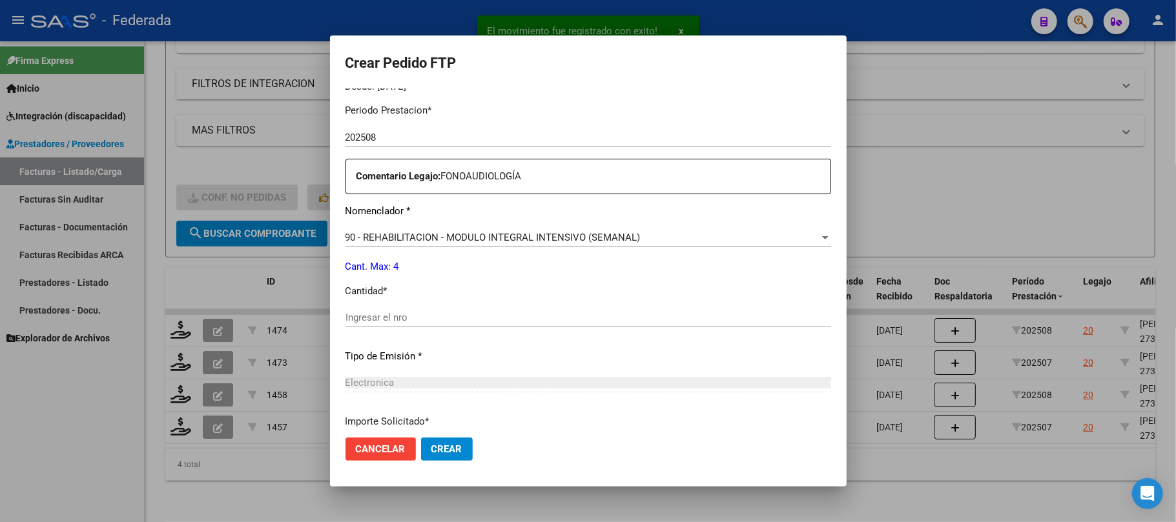
click at [409, 325] on div "Ingresar el nro" at bounding box center [587, 317] width 485 height 19
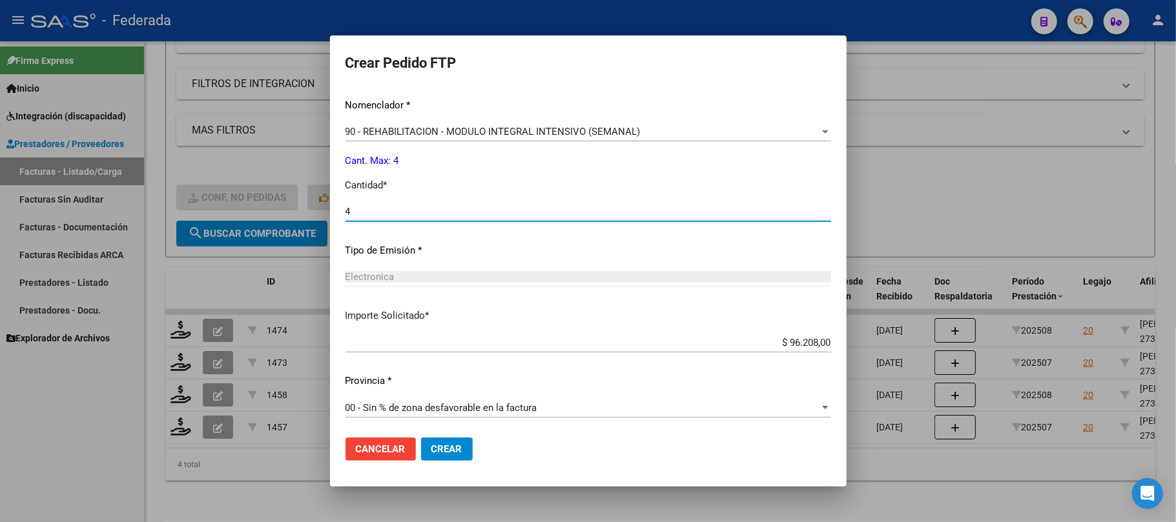
scroll to position [546, 0]
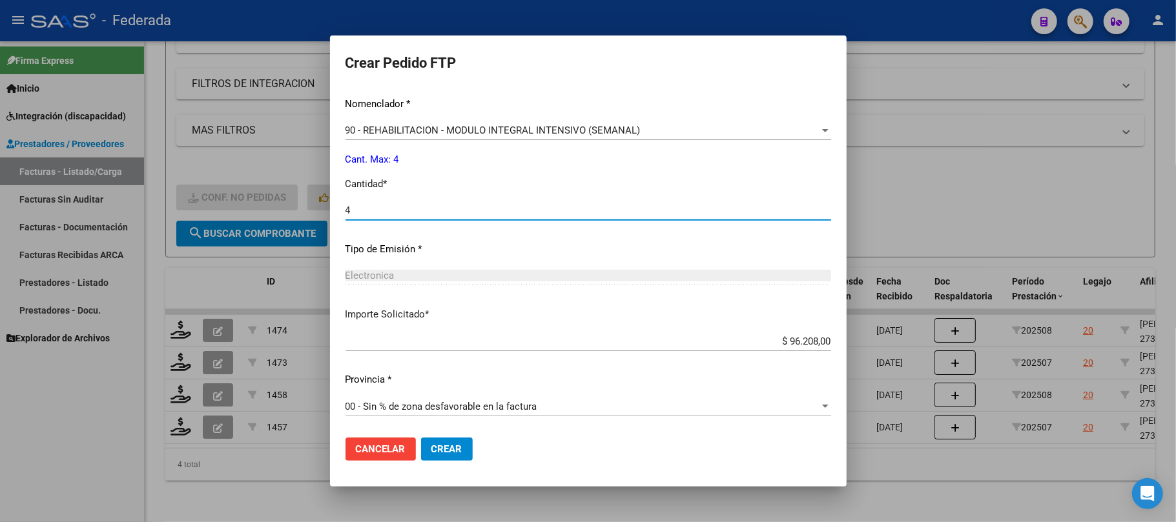
type input "4"
click at [442, 451] on span "Crear" at bounding box center [446, 450] width 31 height 12
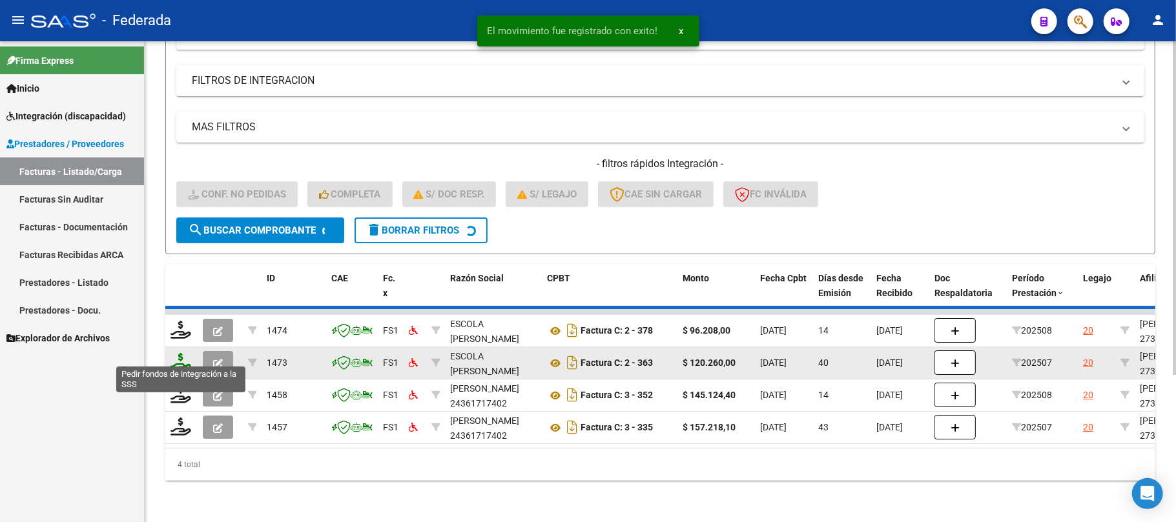
scroll to position [177, 0]
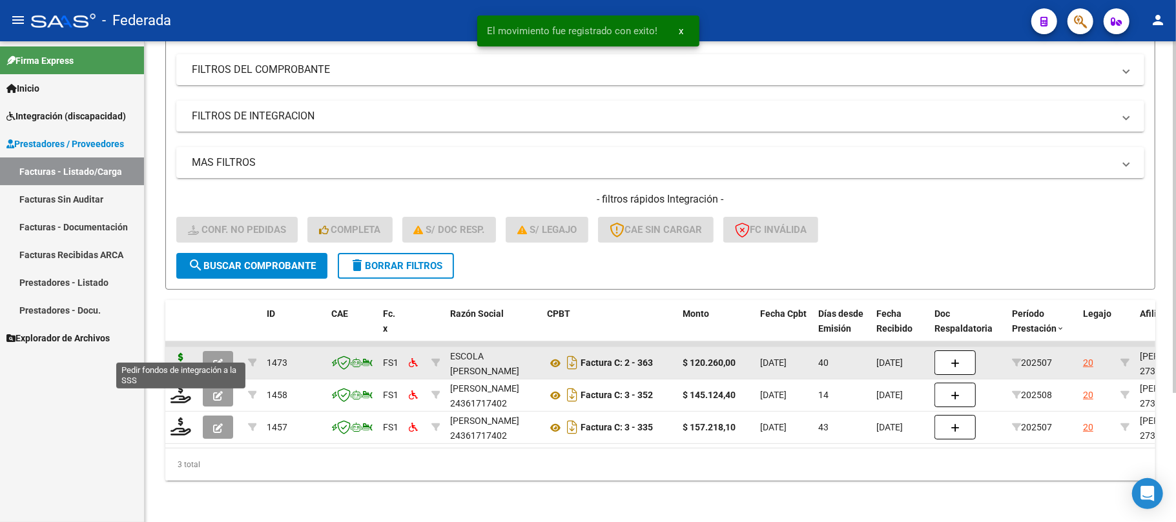
click at [184, 353] on icon at bounding box center [180, 362] width 21 height 18
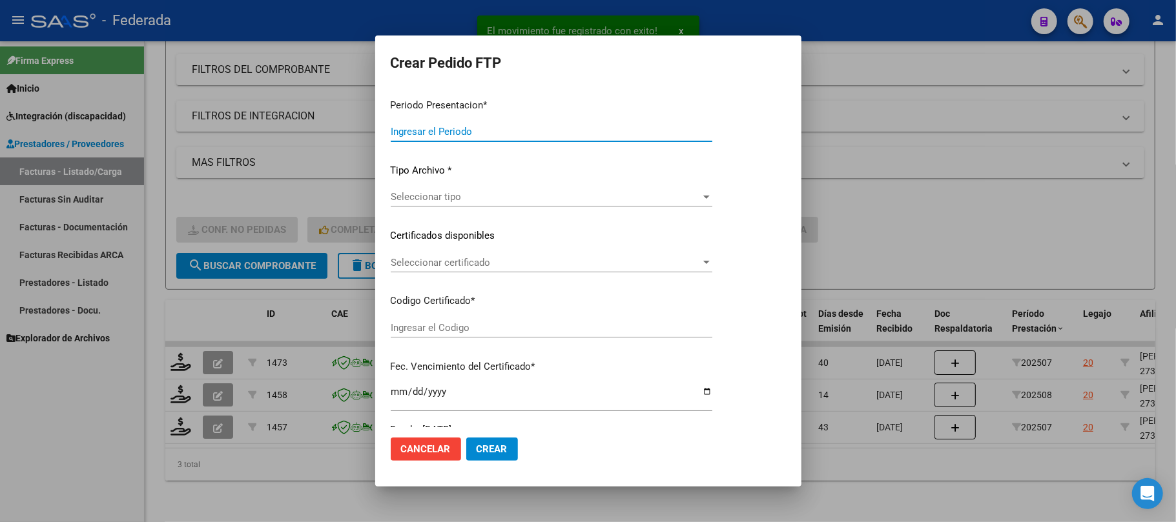
type input "202508"
type input "202507"
type input "$ 120.260,00"
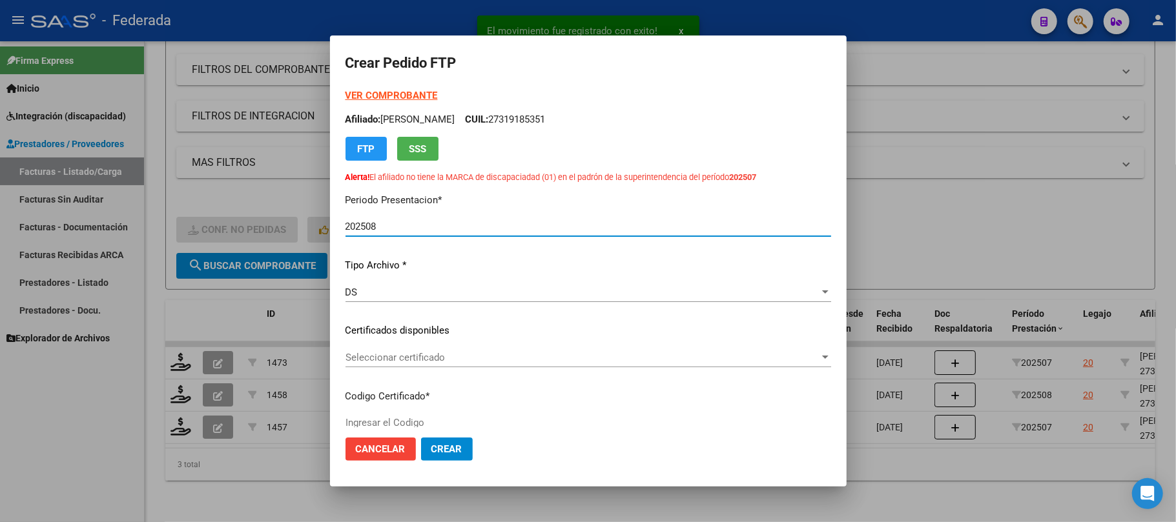
type input "ARG01000319185352025032520300325BUE398"
type input "2030-03-25"
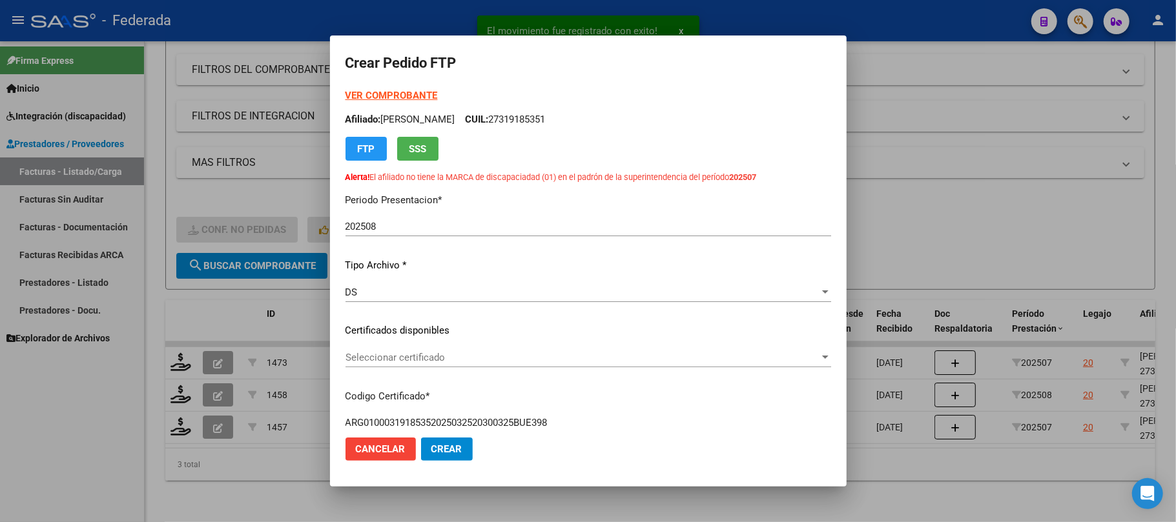
scroll to position [86, 0]
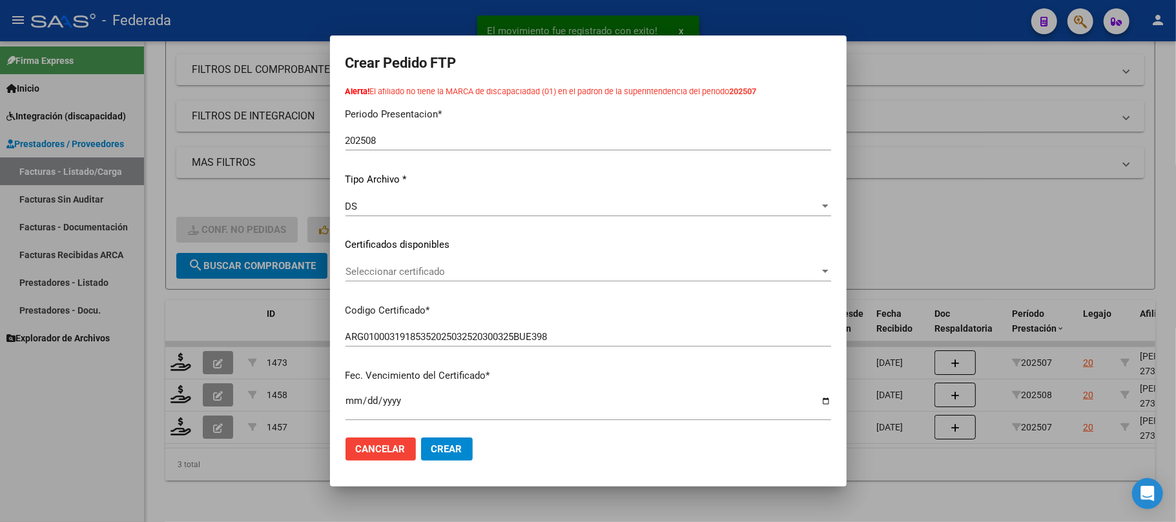
click at [430, 274] on span "Seleccionar certificado" at bounding box center [582, 272] width 474 height 12
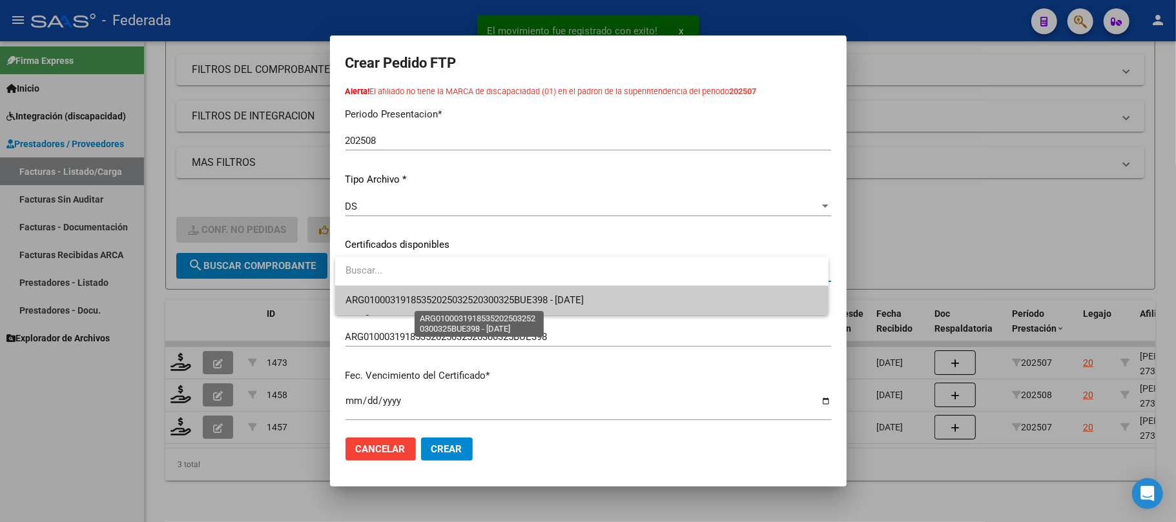
click at [434, 294] on span "ARG01000319185352025032520300325BUE398 - 2030-03-25" at bounding box center [464, 300] width 239 height 12
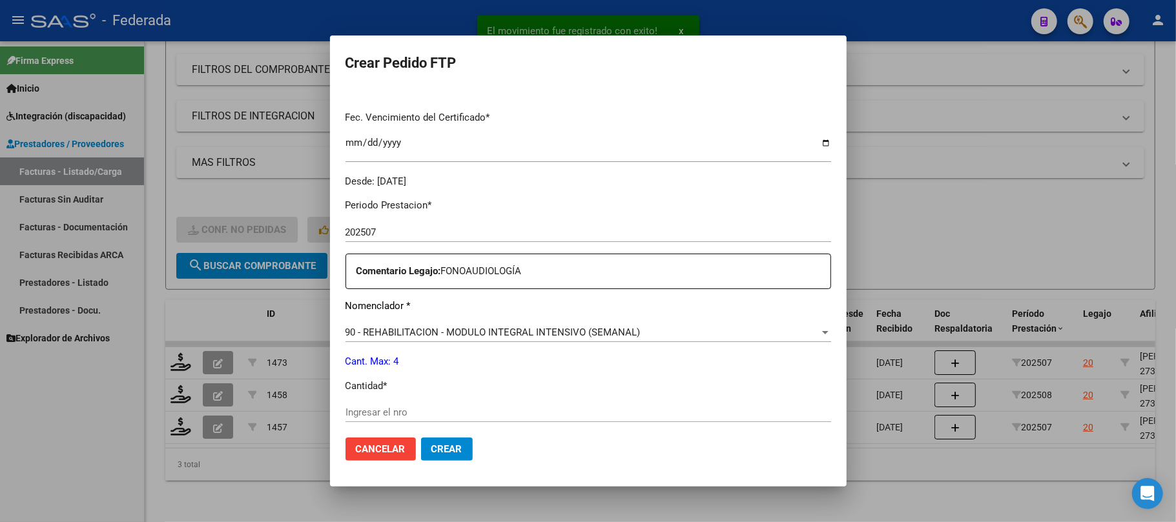
scroll to position [430, 0]
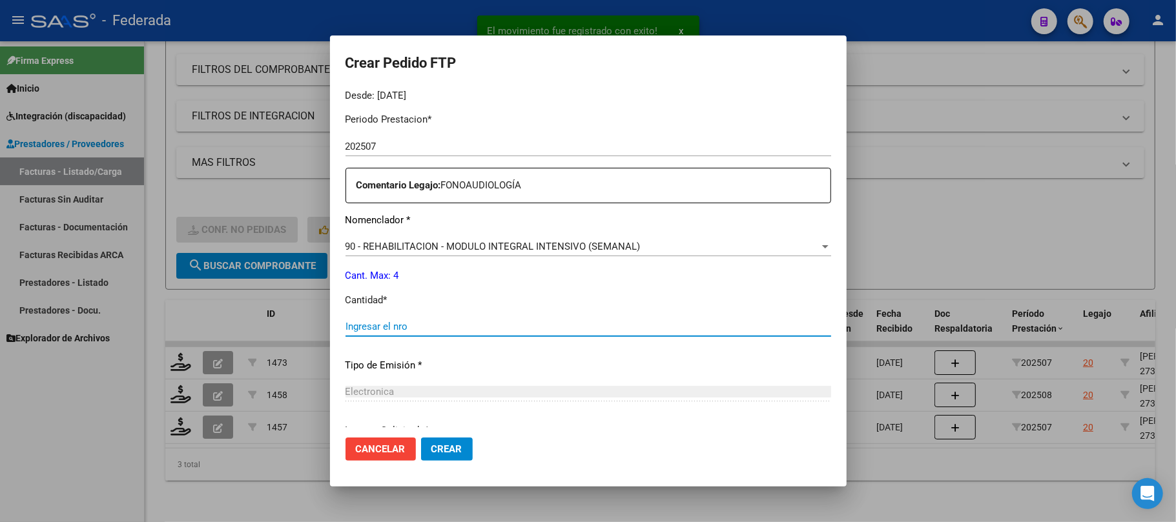
click at [427, 327] on input "Ingresar el nro" at bounding box center [587, 327] width 485 height 12
type input "4"
click at [445, 449] on span "Crear" at bounding box center [446, 450] width 31 height 12
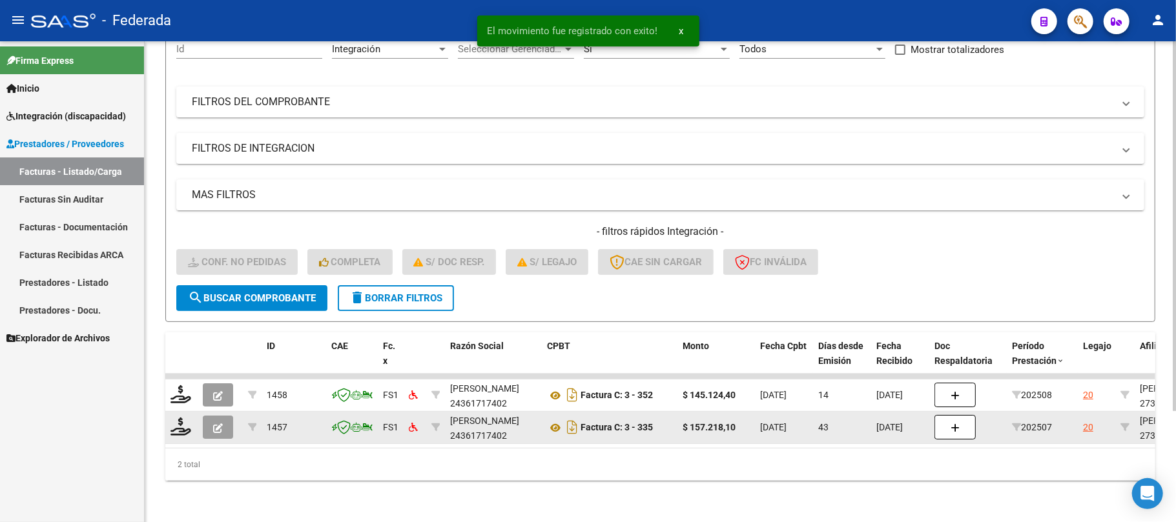
scroll to position [145, 0]
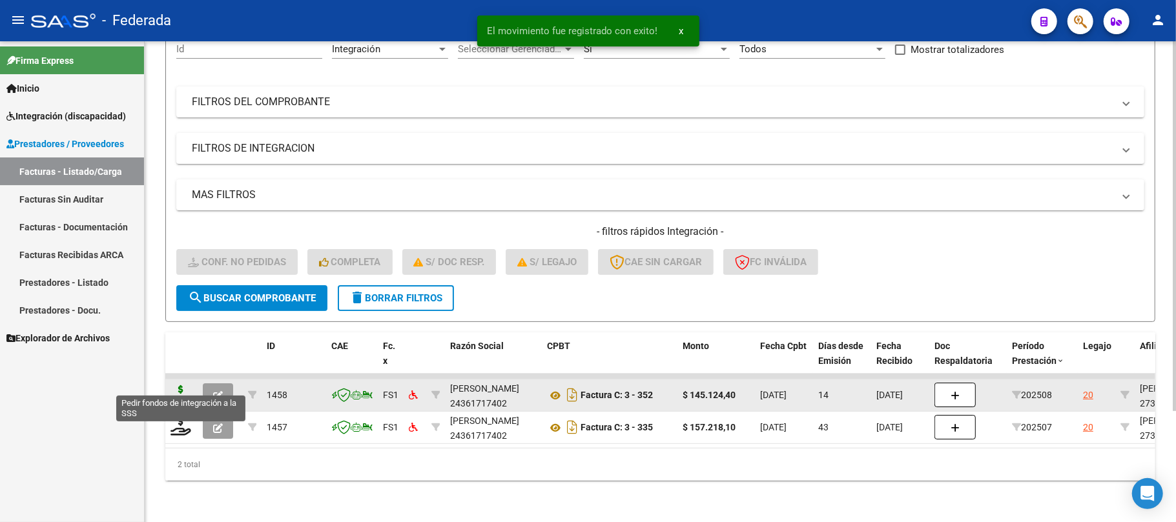
click at [187, 385] on icon at bounding box center [180, 394] width 21 height 18
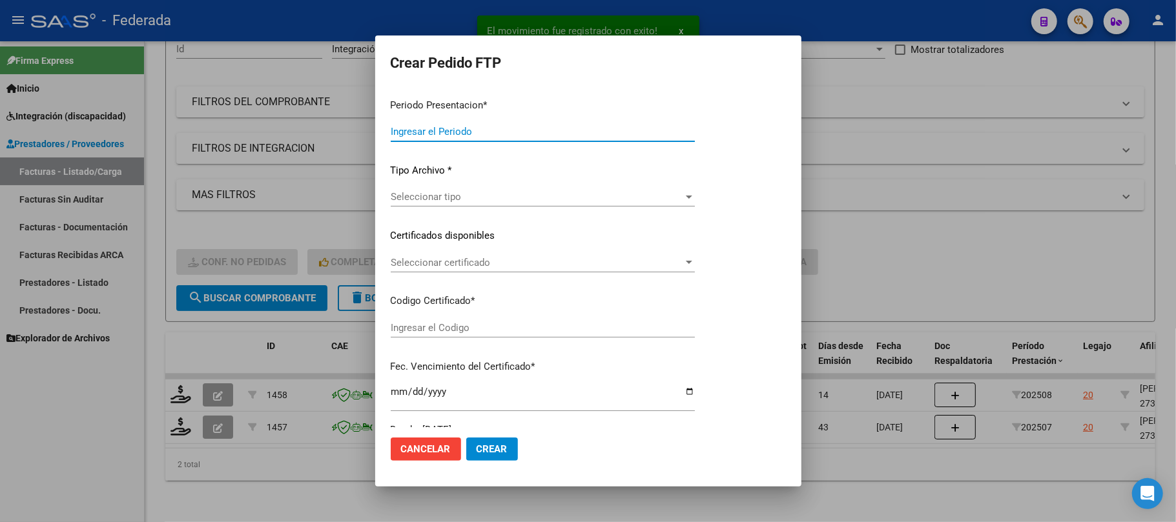
type input "202508"
type input "$ 145.124,40"
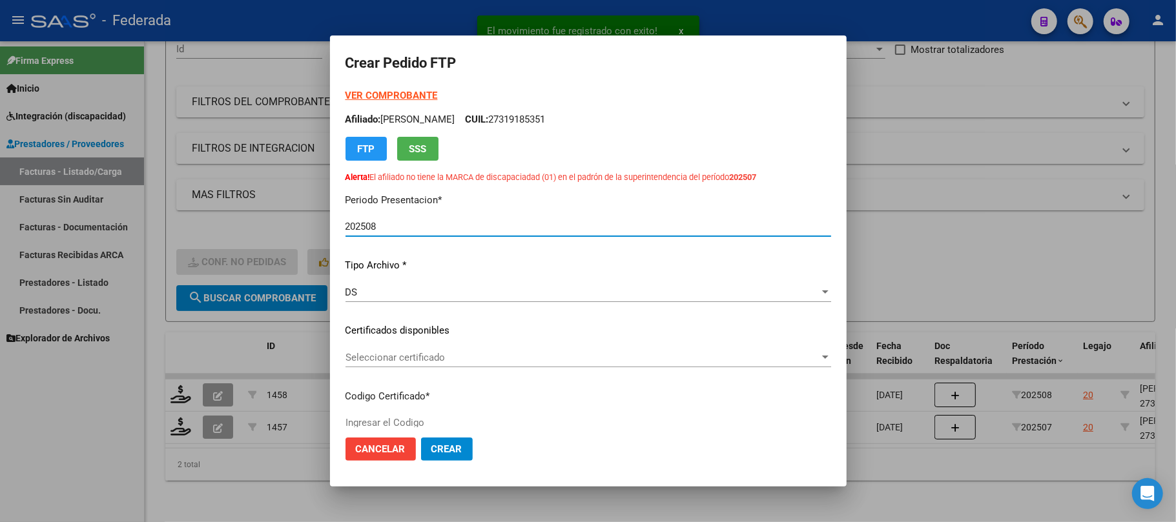
type input "ARG01000319185352025032520300325BUE398"
type input "2030-03-25"
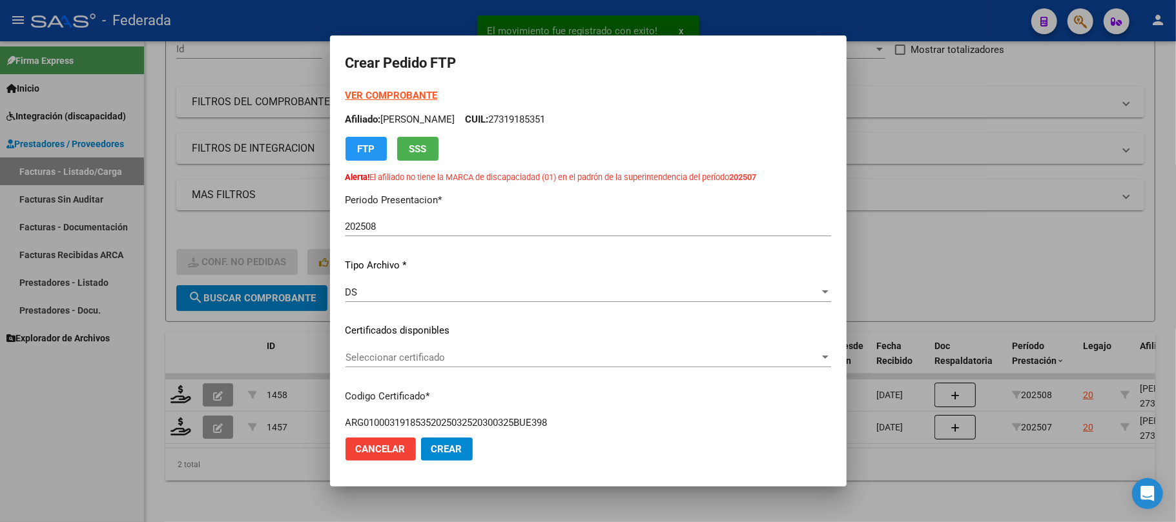
scroll to position [86, 0]
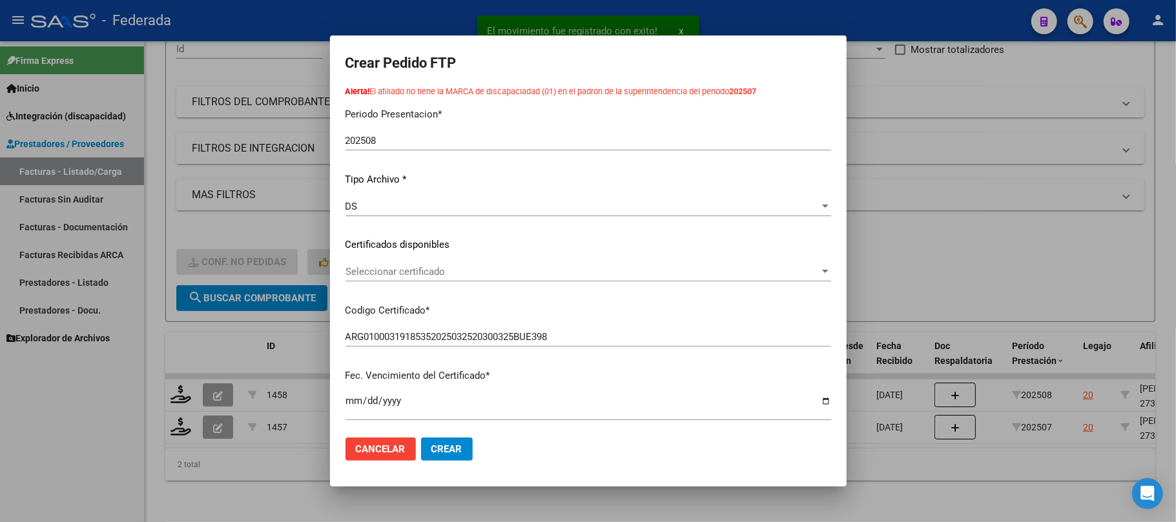
click at [424, 269] on span "Seleccionar certificado" at bounding box center [582, 272] width 474 height 12
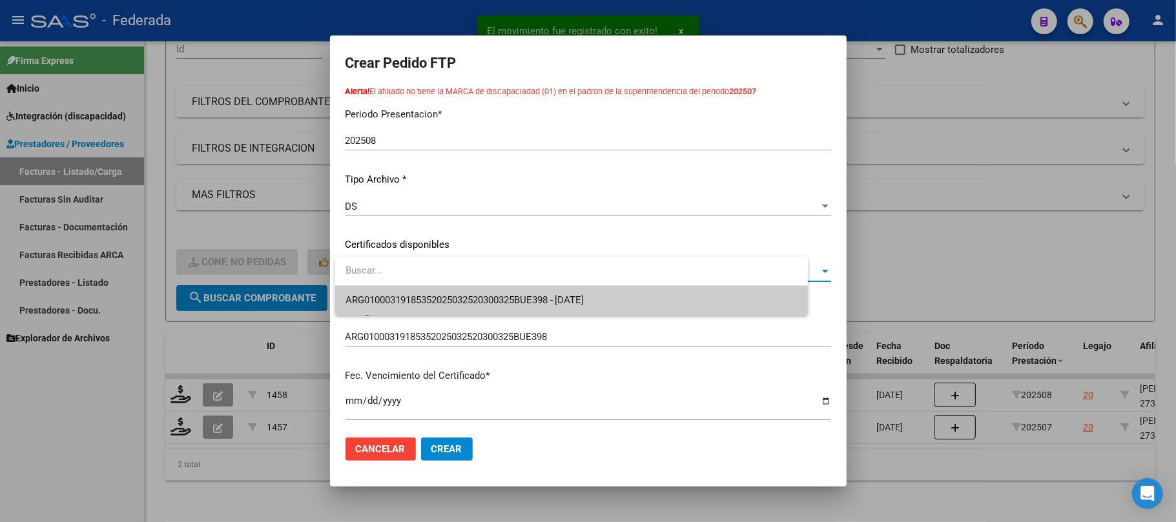
click at [430, 287] on span "ARG01000319185352025032520300325BUE398 - 2030-03-25" at bounding box center [571, 300] width 452 height 29
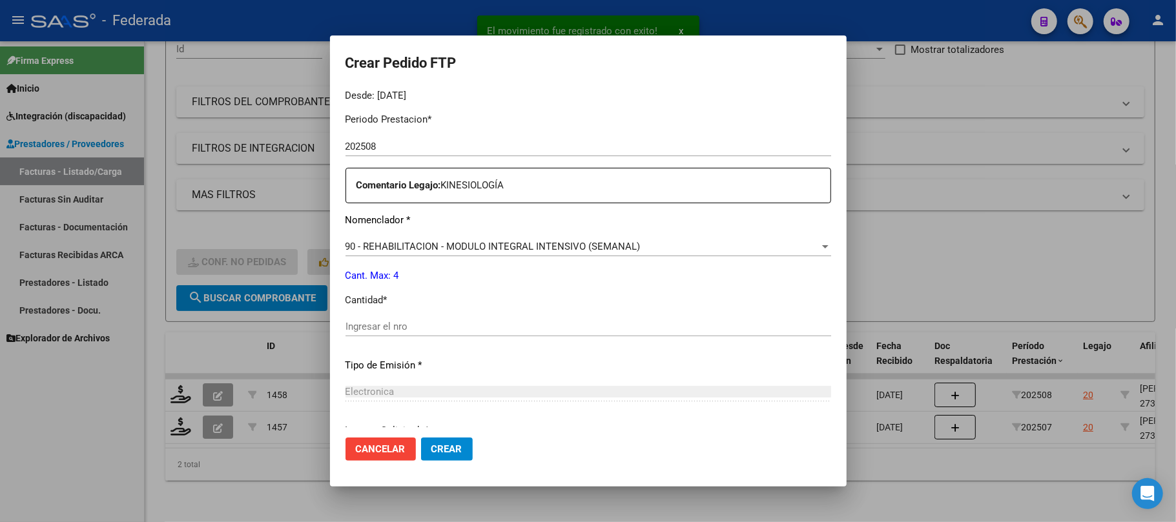
scroll to position [516, 0]
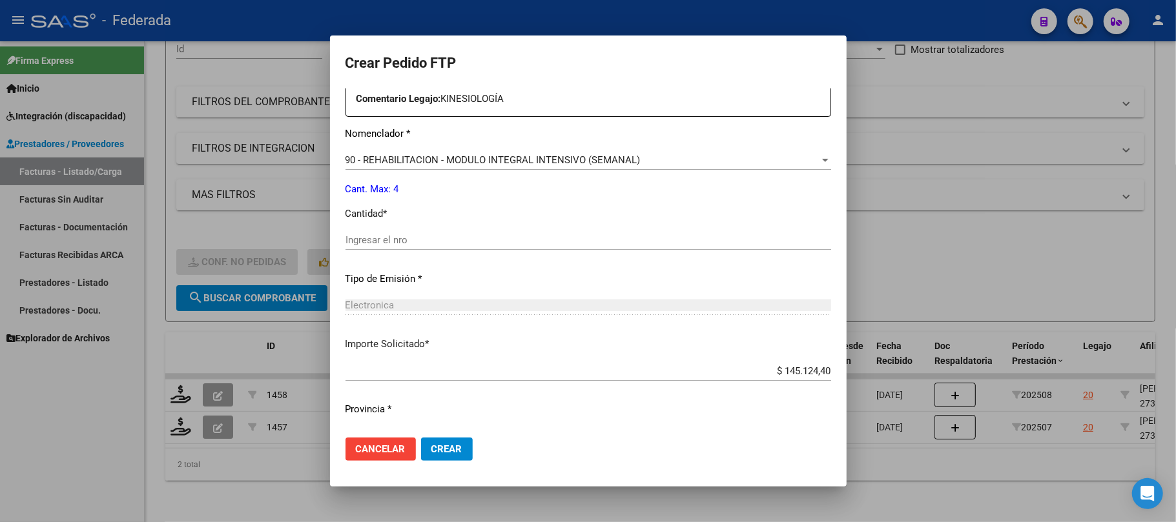
click at [406, 233] on div "Ingresar el nro" at bounding box center [587, 239] width 485 height 19
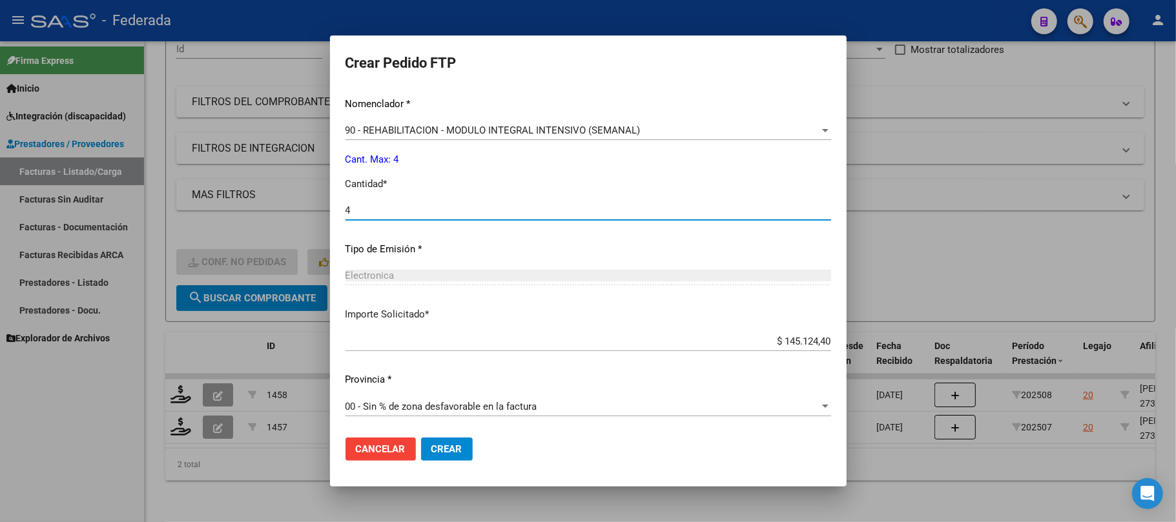
type input "4"
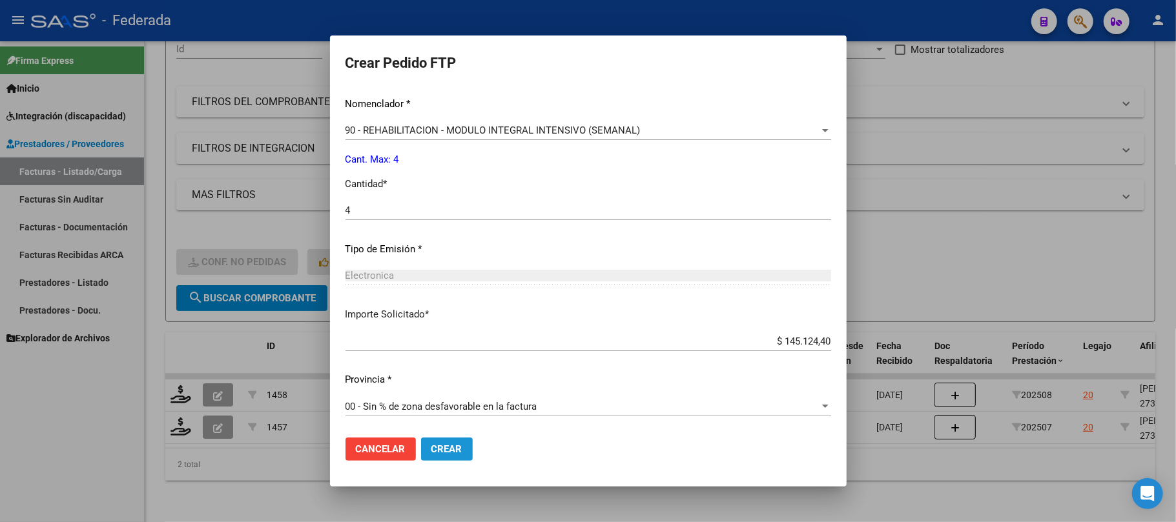
click at [447, 447] on span "Crear" at bounding box center [446, 450] width 31 height 12
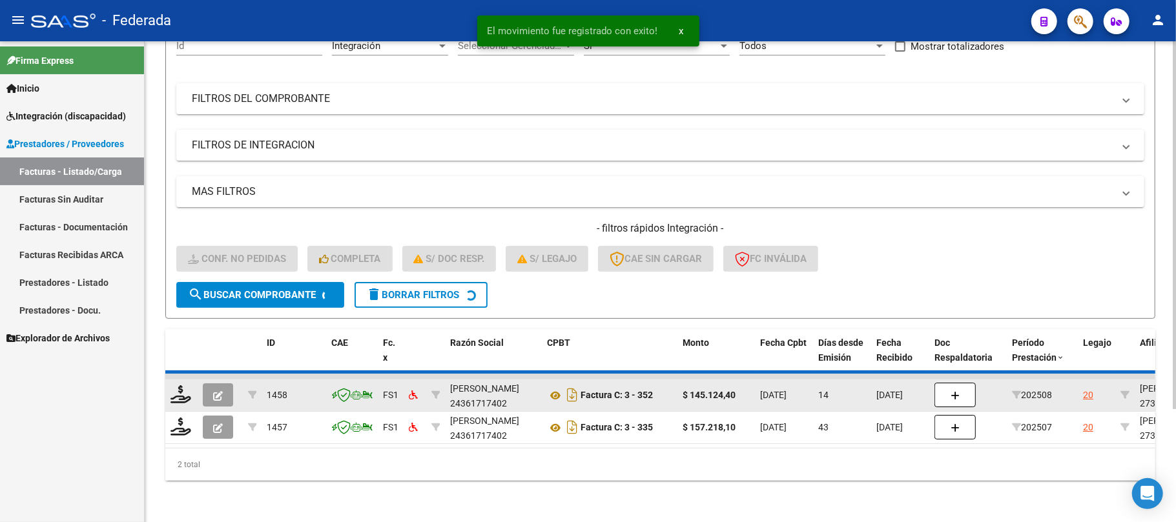
scroll to position [112, 0]
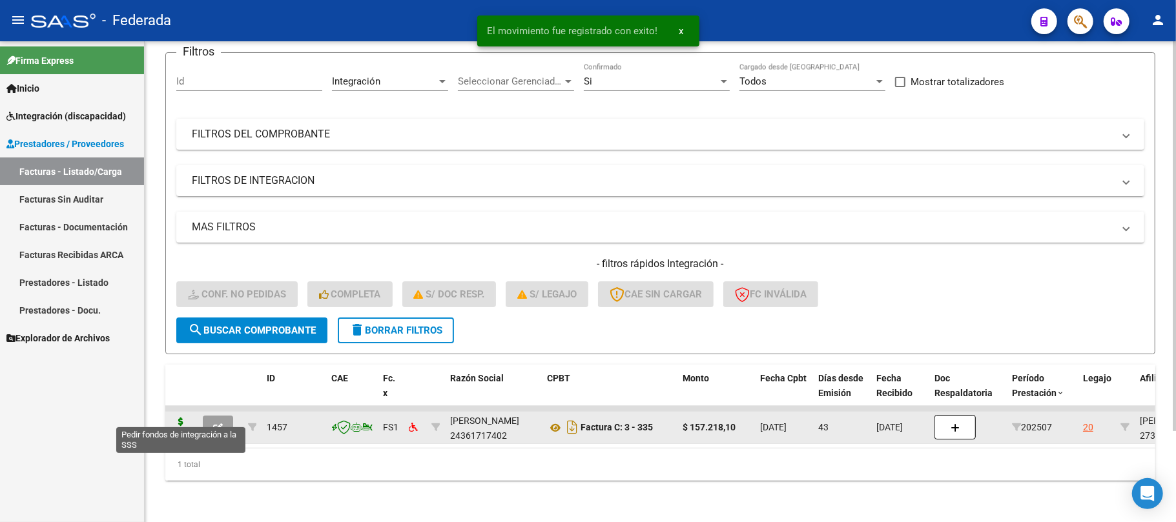
click at [182, 418] on icon at bounding box center [180, 427] width 21 height 18
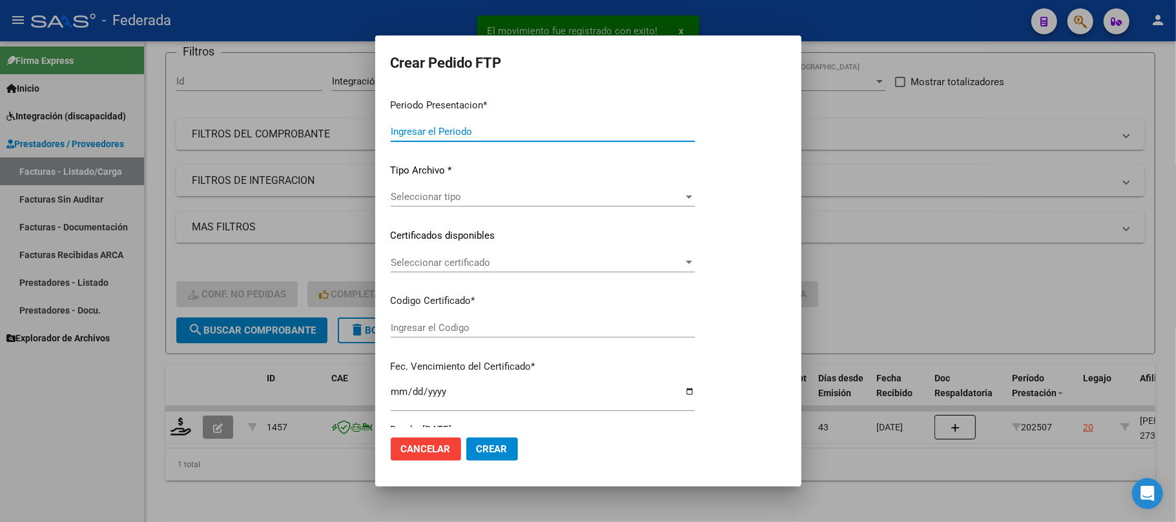
type input "202508"
type input "202507"
type input "$ 157.218,10"
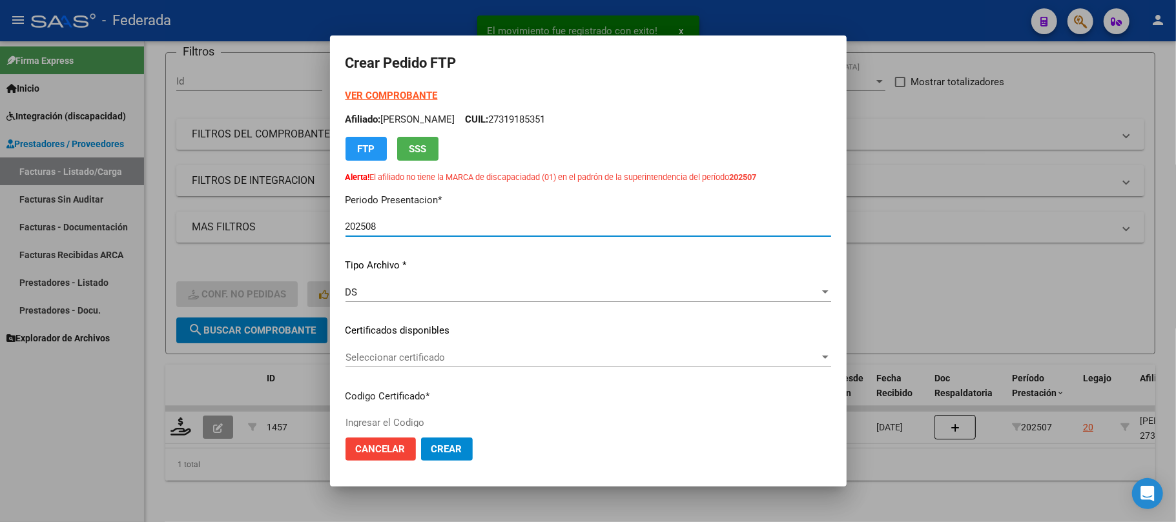
type input "ARG01000319185352025032520300325BUE398"
type input "2030-03-25"
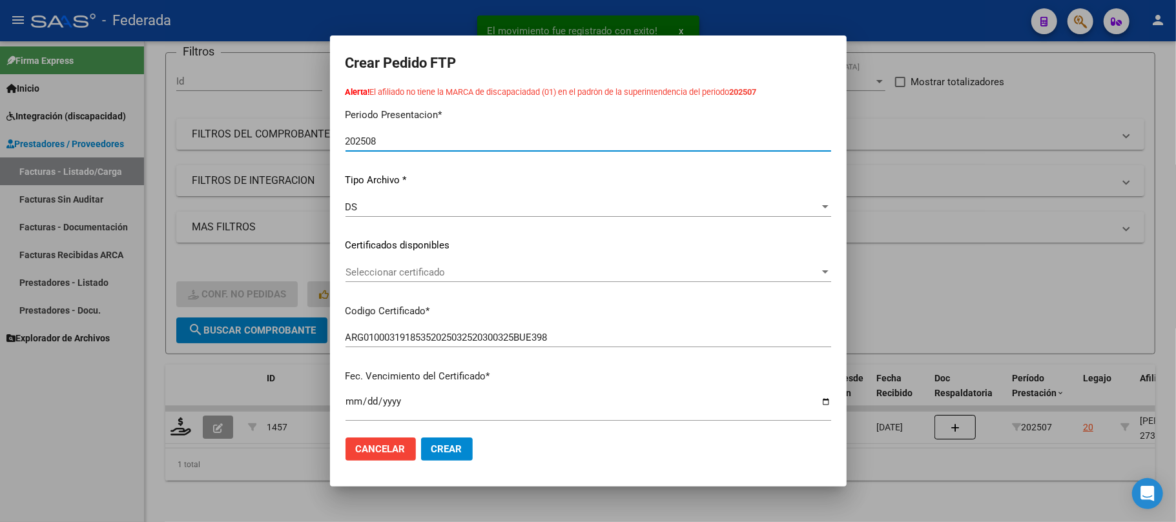
scroll to position [86, 0]
click at [426, 259] on div "VER COMPROBANTE ARCA Padrón Afiliado: BOCANERA LEANDRA VICTORIA CUIL: 273191853…" at bounding box center [587, 225] width 485 height 444
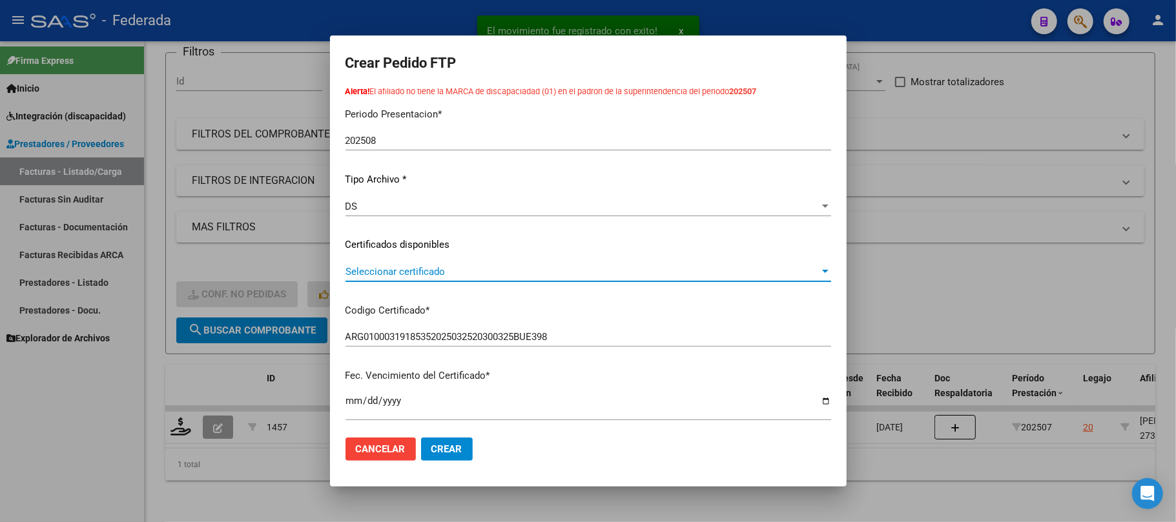
click at [427, 274] on span "Seleccionar certificado" at bounding box center [582, 272] width 474 height 12
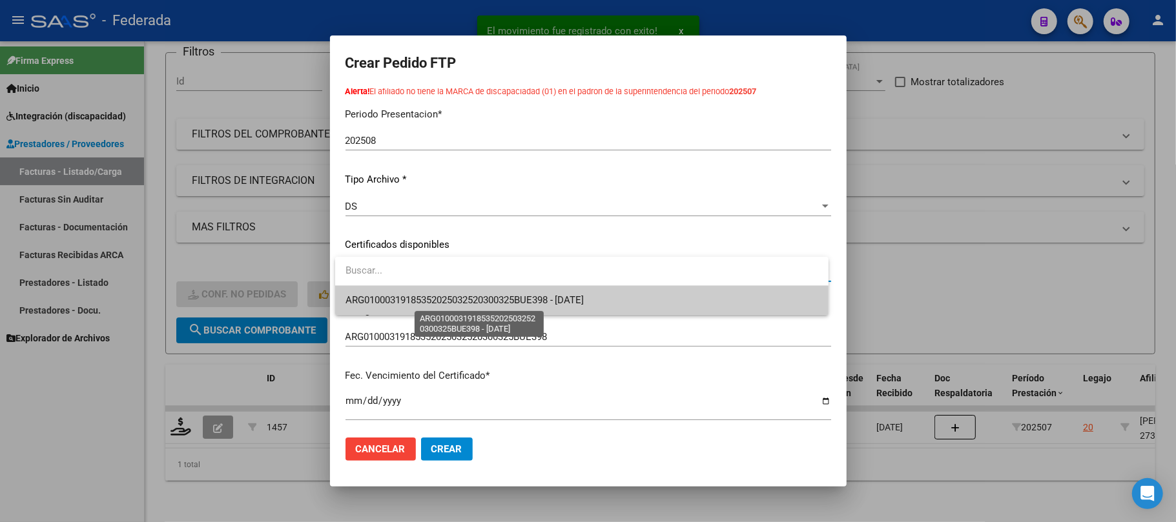
click at [436, 294] on span "ARG01000319185352025032520300325BUE398 - 2030-03-25" at bounding box center [464, 300] width 239 height 12
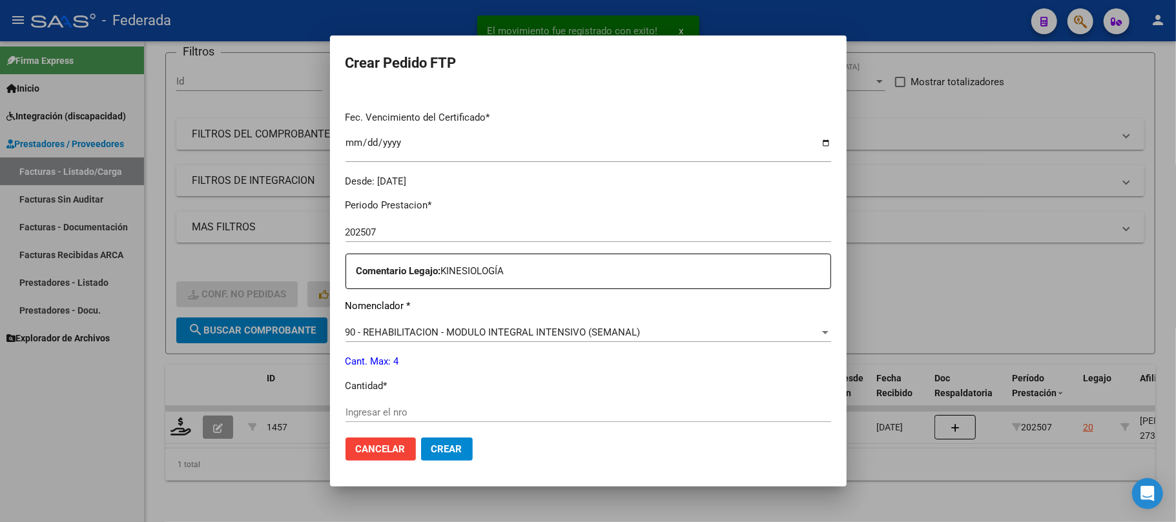
scroll to position [430, 0]
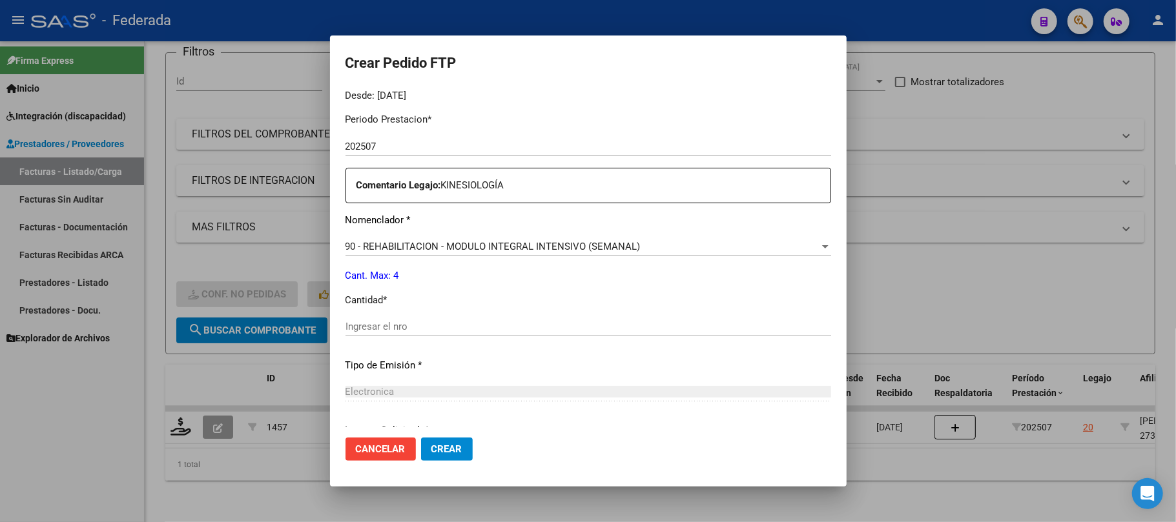
click at [424, 316] on div "Periodo Prestacion * 202507 Ingresar el Periodo Prestacion Comentario Legajo: K…" at bounding box center [587, 324] width 485 height 442
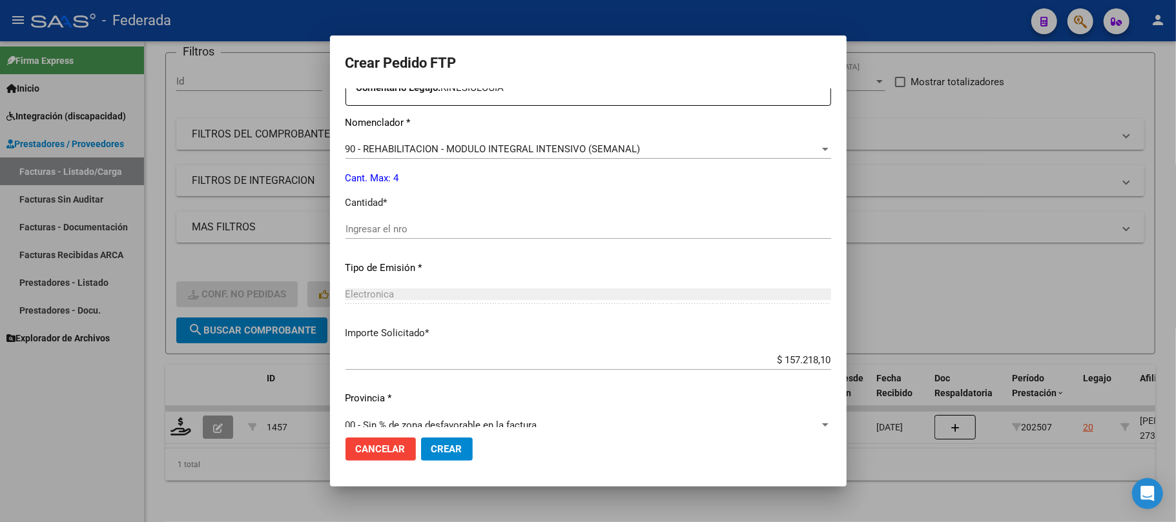
scroll to position [0, 0]
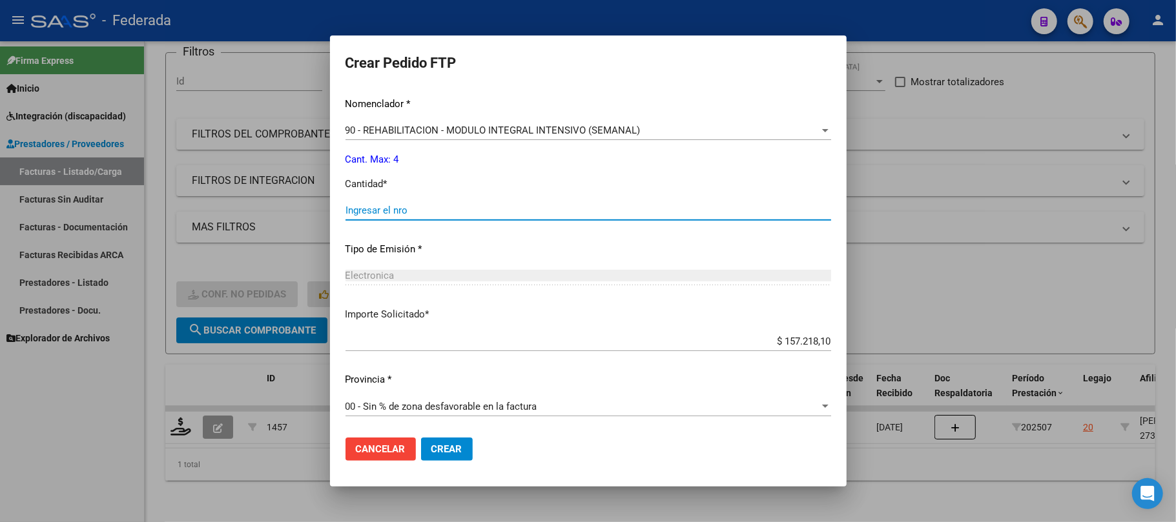
click at [407, 212] on input "Ingresar el nro" at bounding box center [587, 211] width 485 height 12
type input "4"
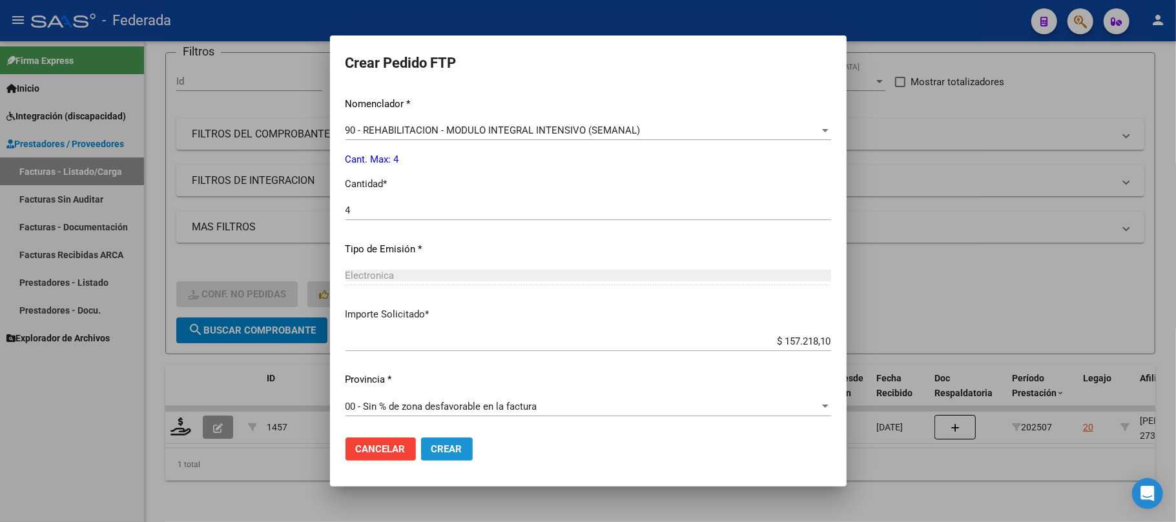
click at [445, 444] on span "Crear" at bounding box center [446, 450] width 31 height 12
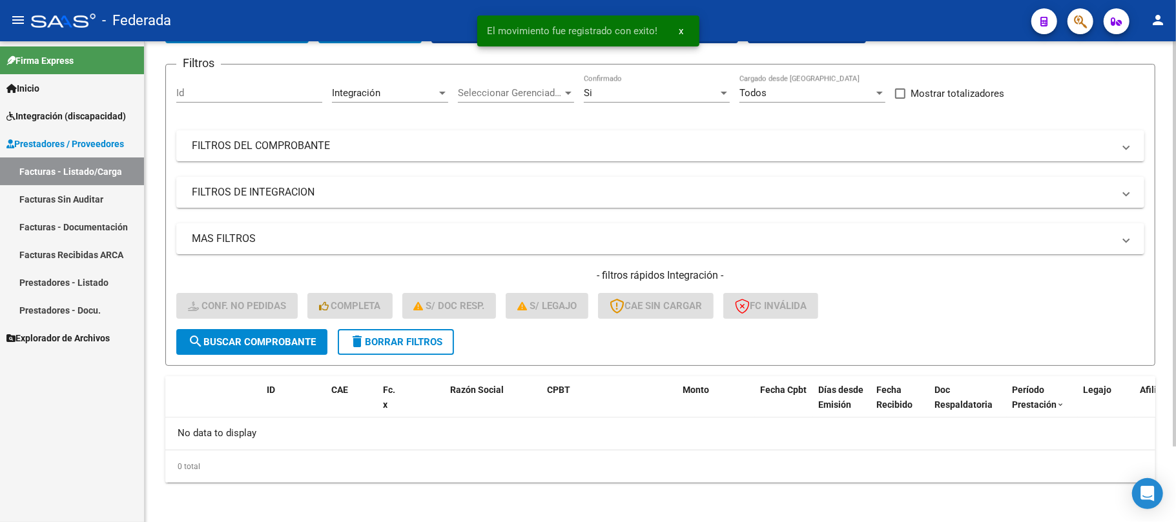
click at [380, 337] on span "delete Borrar Filtros" at bounding box center [395, 342] width 93 height 12
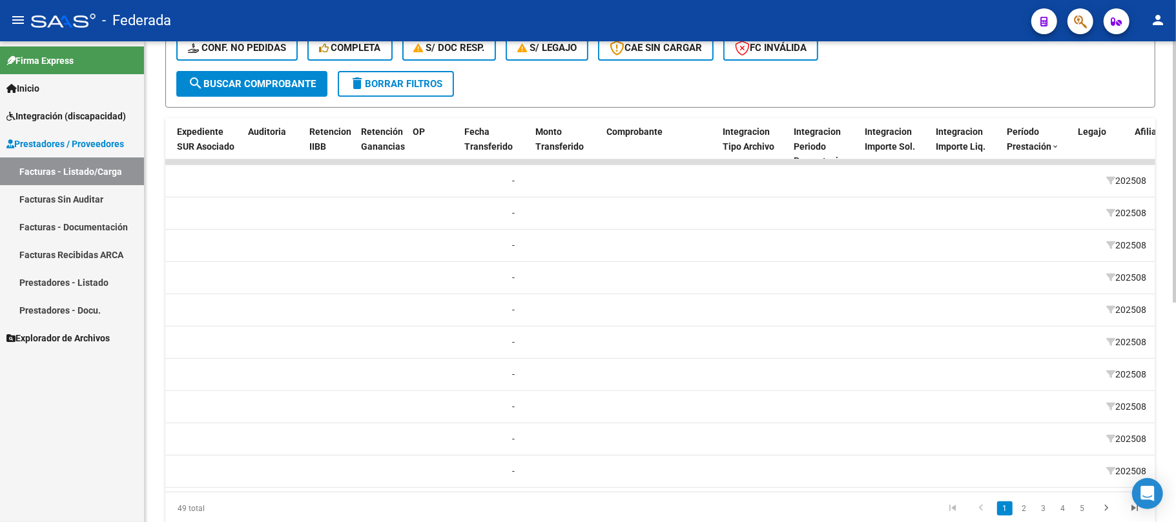
scroll to position [0, 1237]
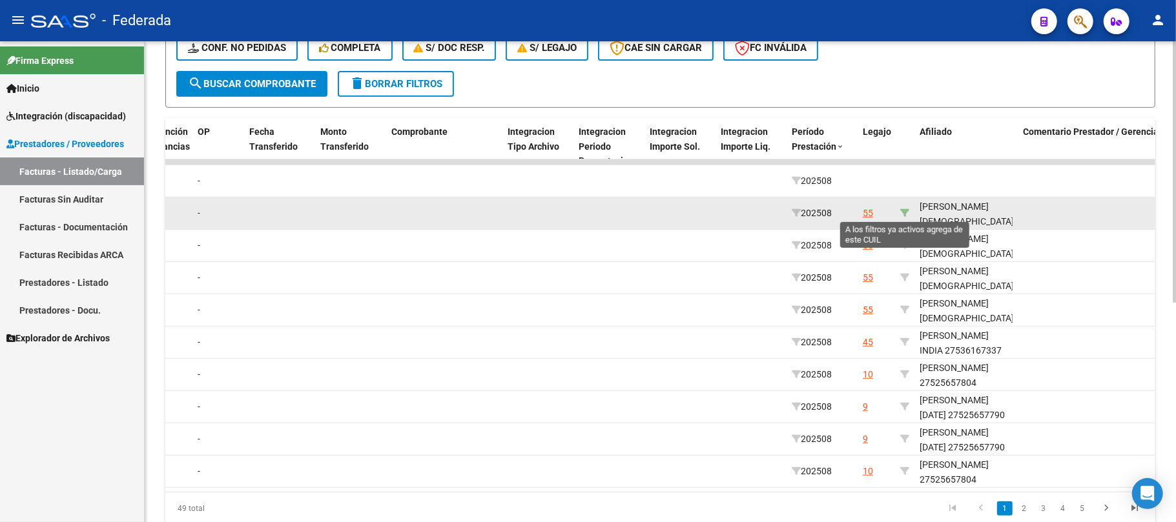
click at [905, 209] on icon at bounding box center [904, 213] width 9 height 9
type input "27549890747"
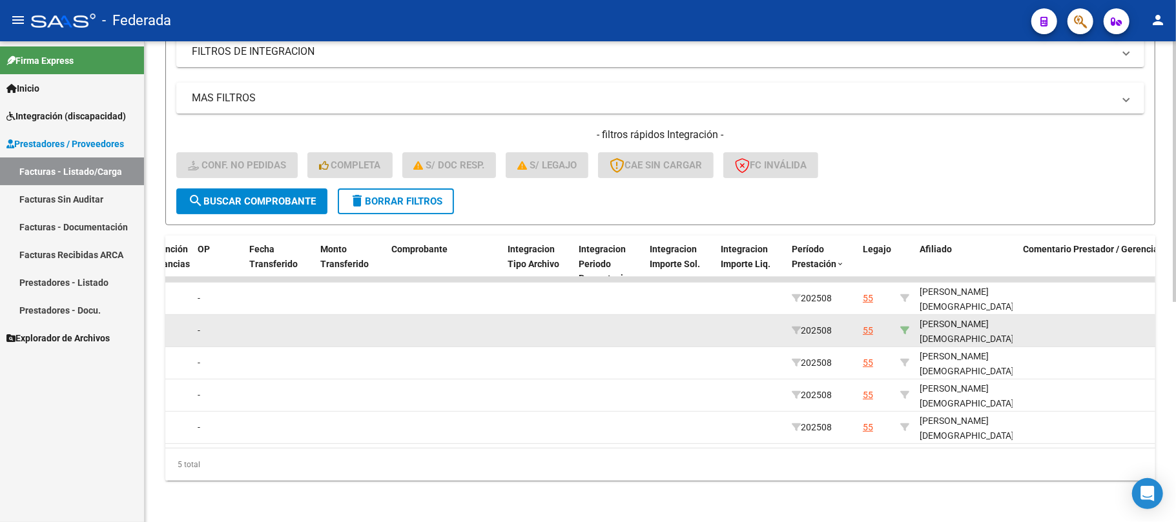
scroll to position [241, 0]
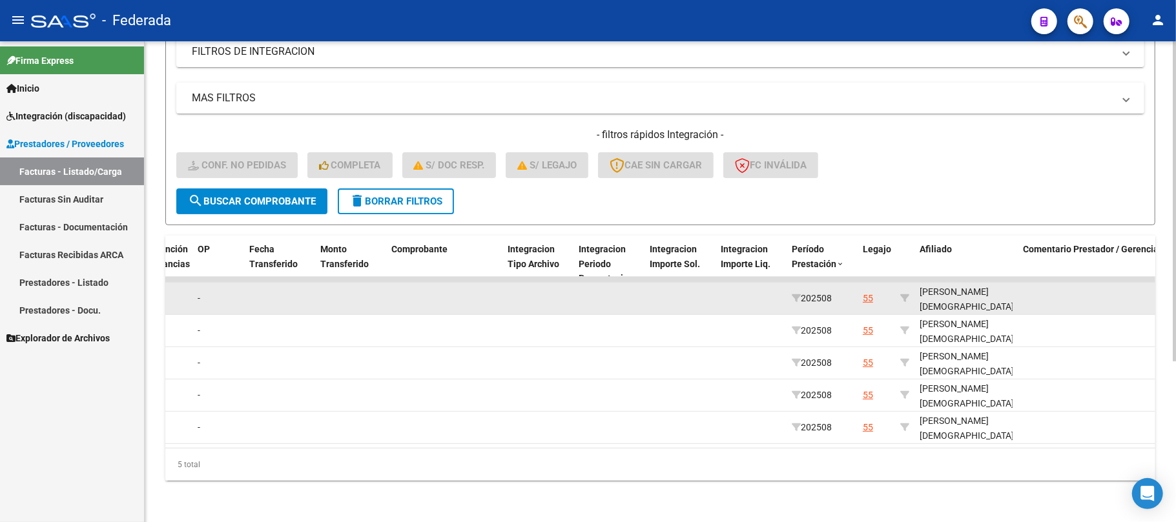
click at [943, 294] on div "GALLO FRANCISCA 27549890747" at bounding box center [966, 307] width 94 height 44
copy div "27549890747"
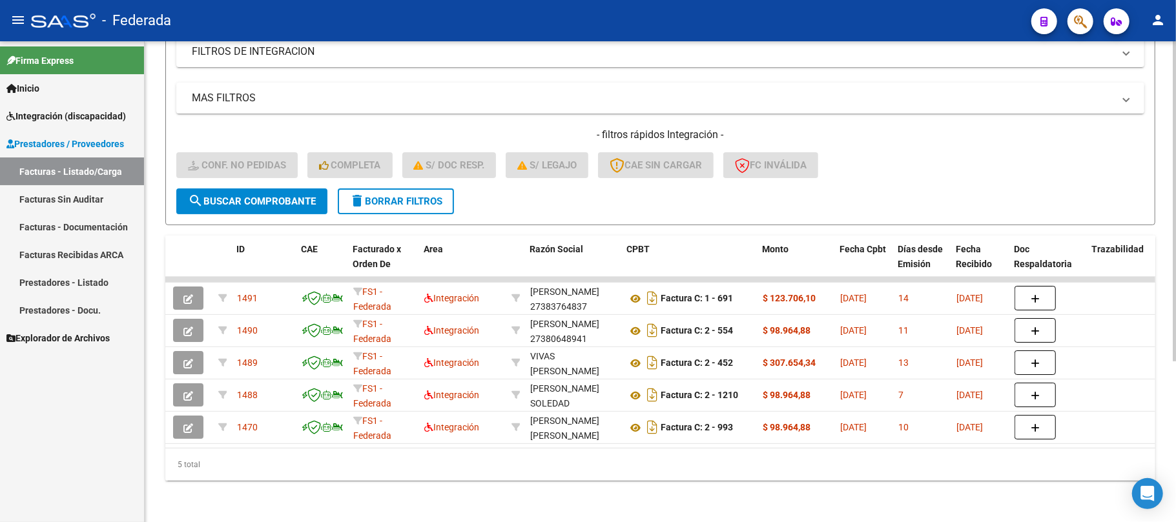
scroll to position [0, 0]
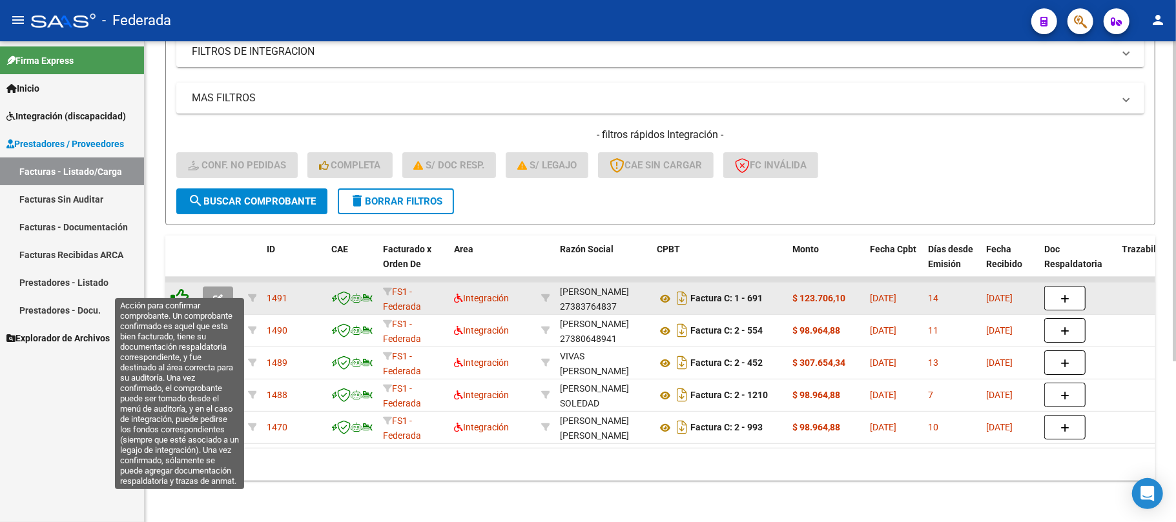
click at [186, 289] on icon at bounding box center [179, 298] width 18 height 18
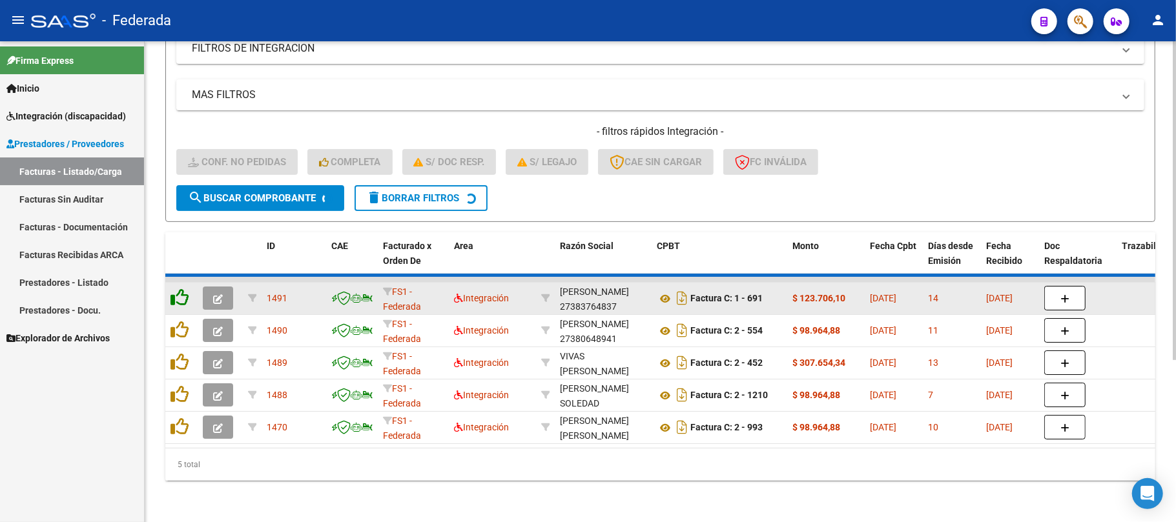
scroll to position [209, 0]
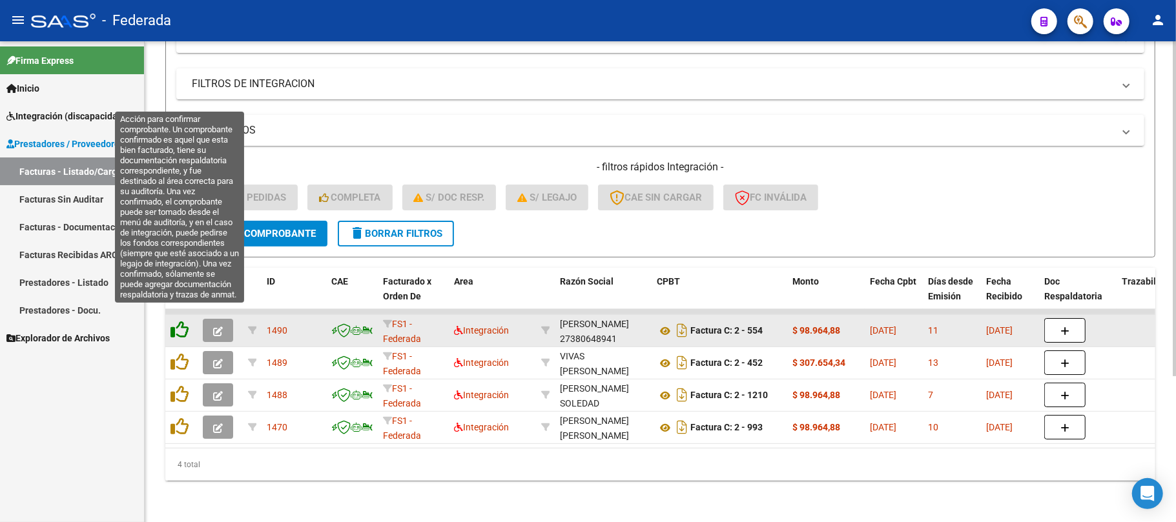
click at [182, 321] on icon at bounding box center [179, 330] width 18 height 18
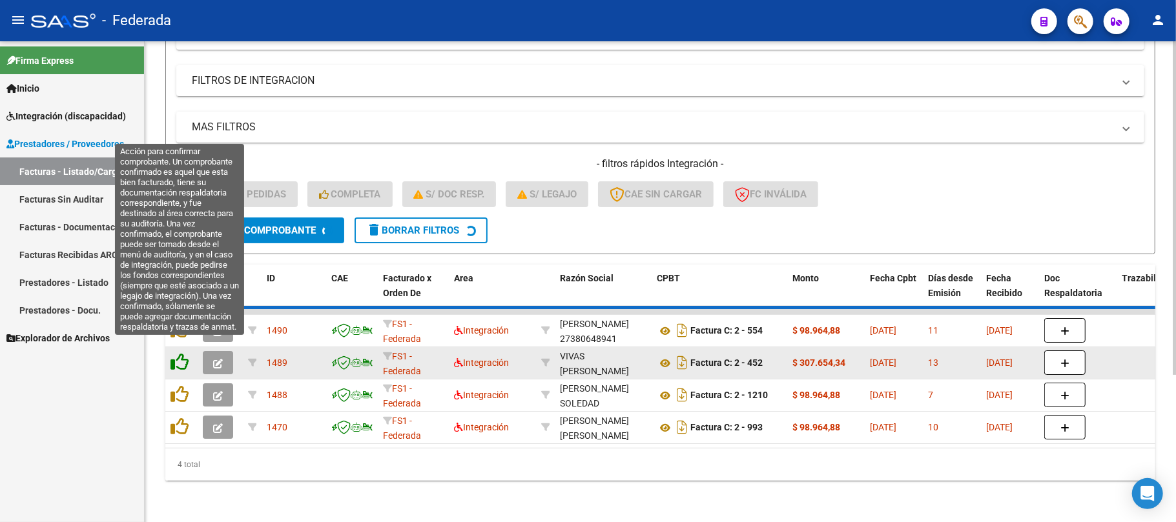
click at [181, 354] on icon at bounding box center [179, 362] width 18 height 18
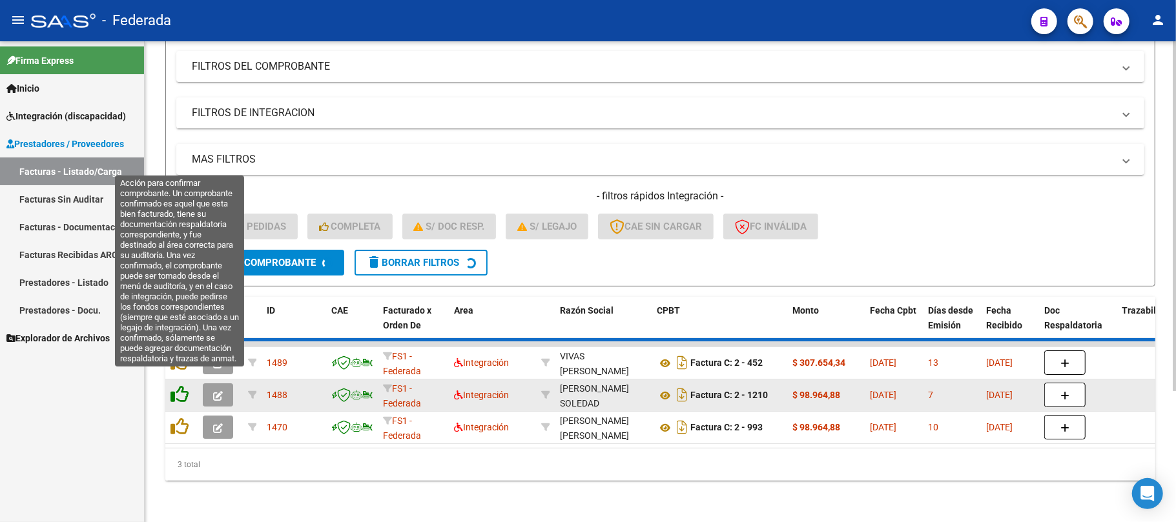
click at [179, 380] on datatable-scroller "1489 FS1 - Federada Integración VIVAS MANUELA LUCIA 27374086109 Factura C: 2 - …" at bounding box center [660, 393] width 990 height 103
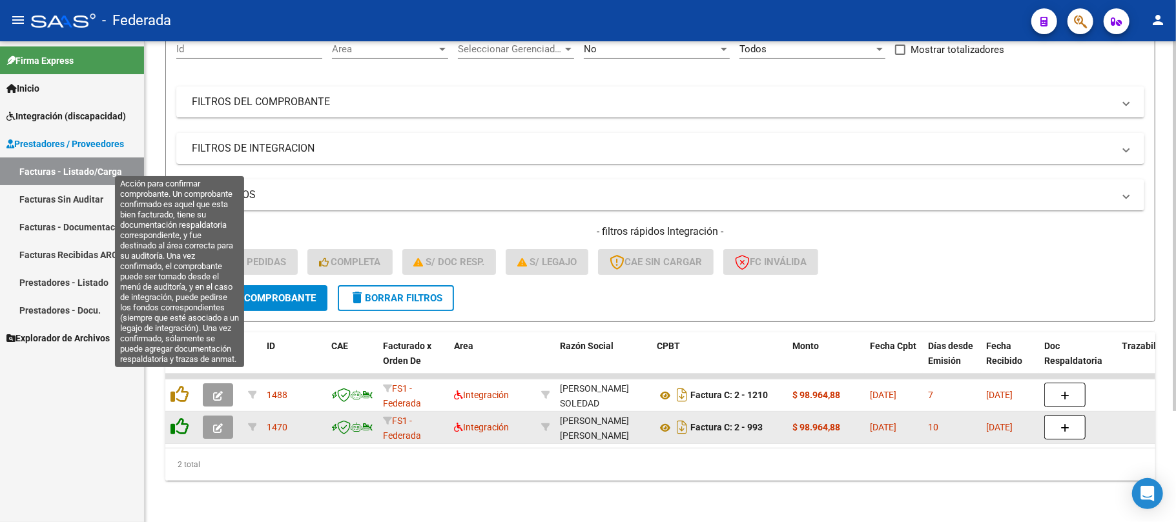
scroll to position [145, 0]
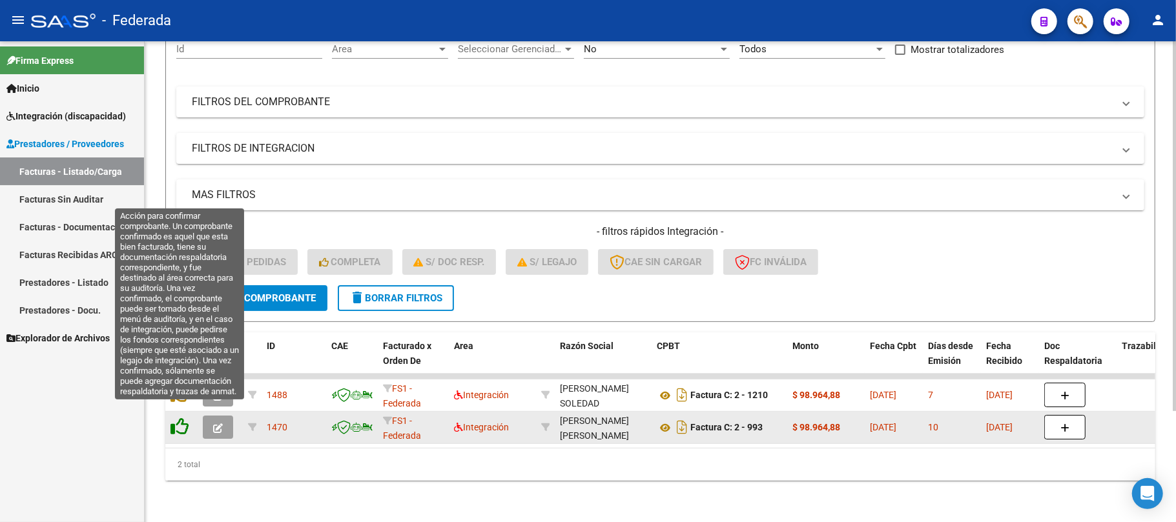
click at [181, 418] on icon at bounding box center [179, 427] width 18 height 18
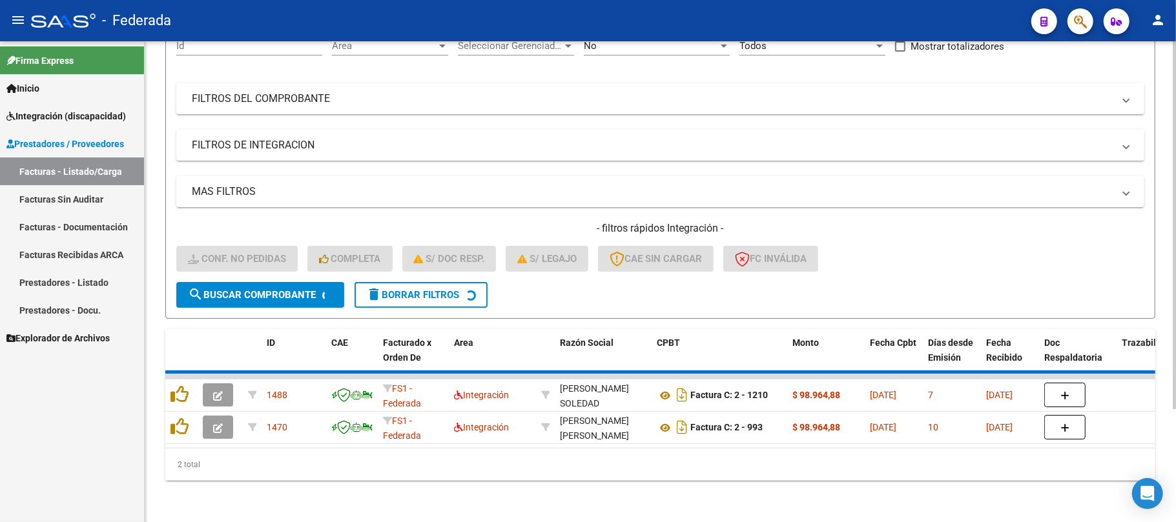
scroll to position [112, 0]
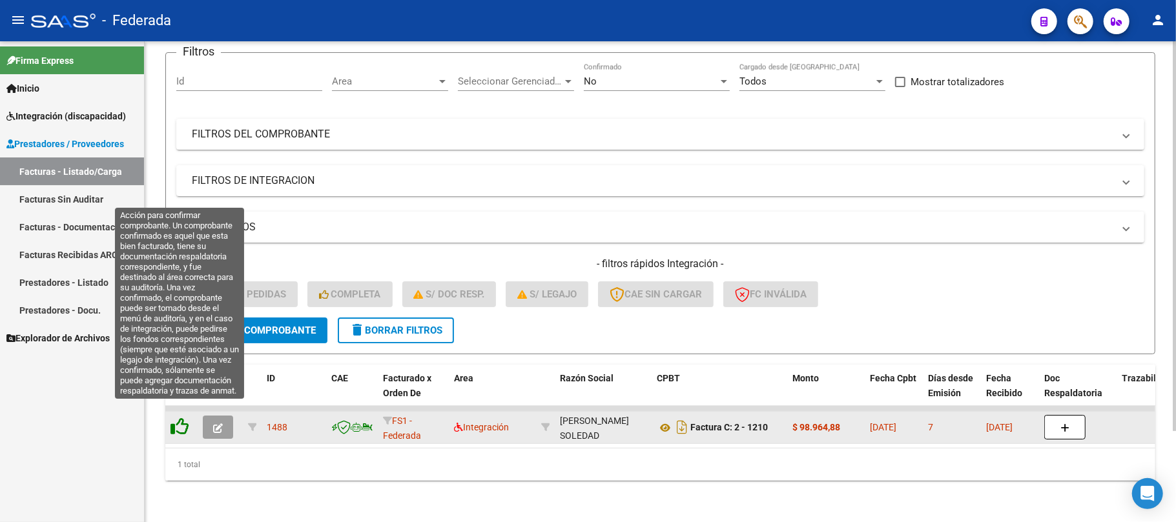
click at [183, 418] on icon at bounding box center [179, 427] width 18 height 18
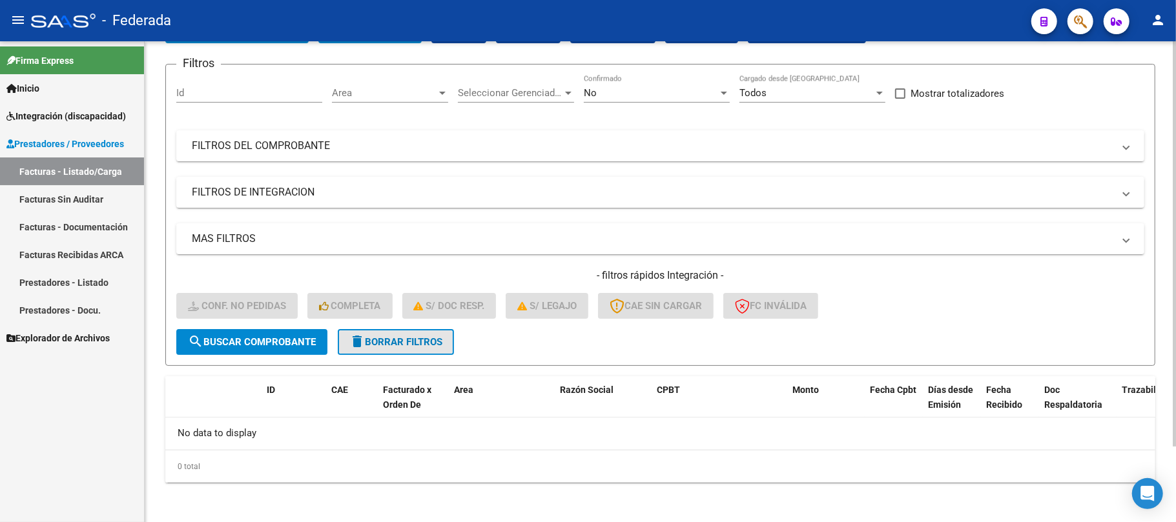
click at [399, 339] on span "delete Borrar Filtros" at bounding box center [395, 342] width 93 height 12
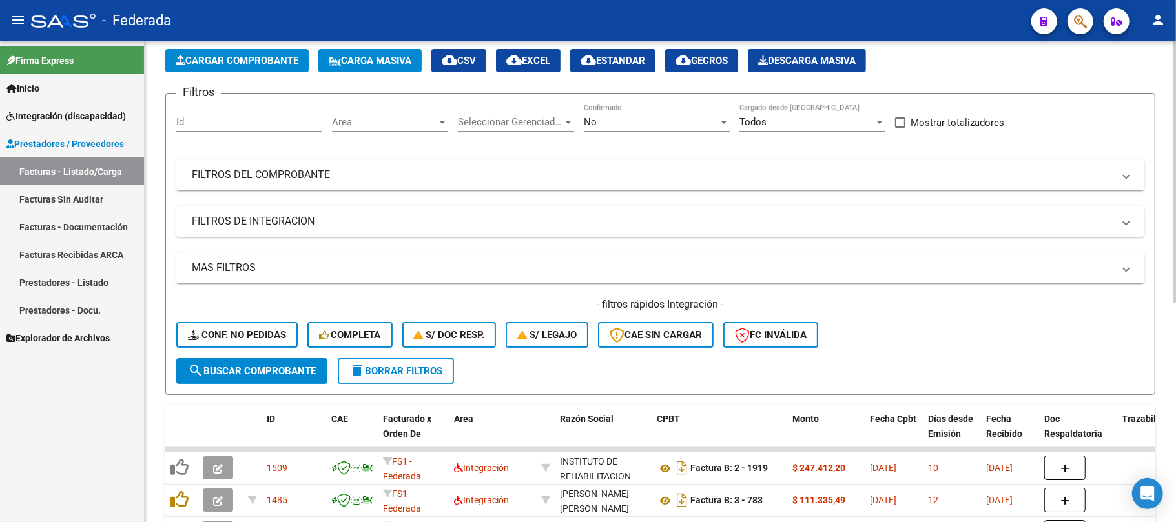
scroll to position [89, 0]
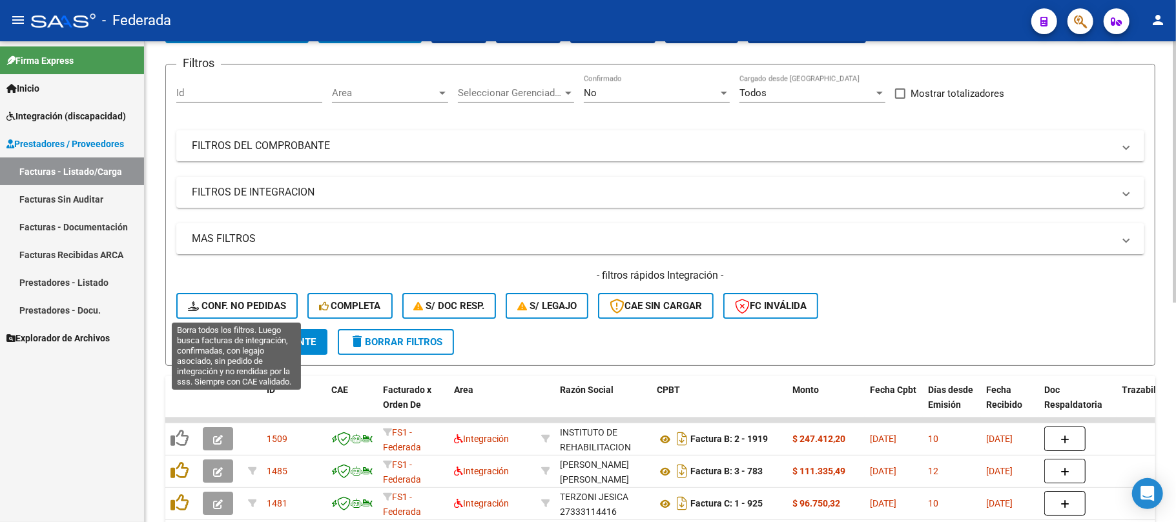
click at [243, 302] on span "Conf. no pedidas" at bounding box center [237, 306] width 98 height 12
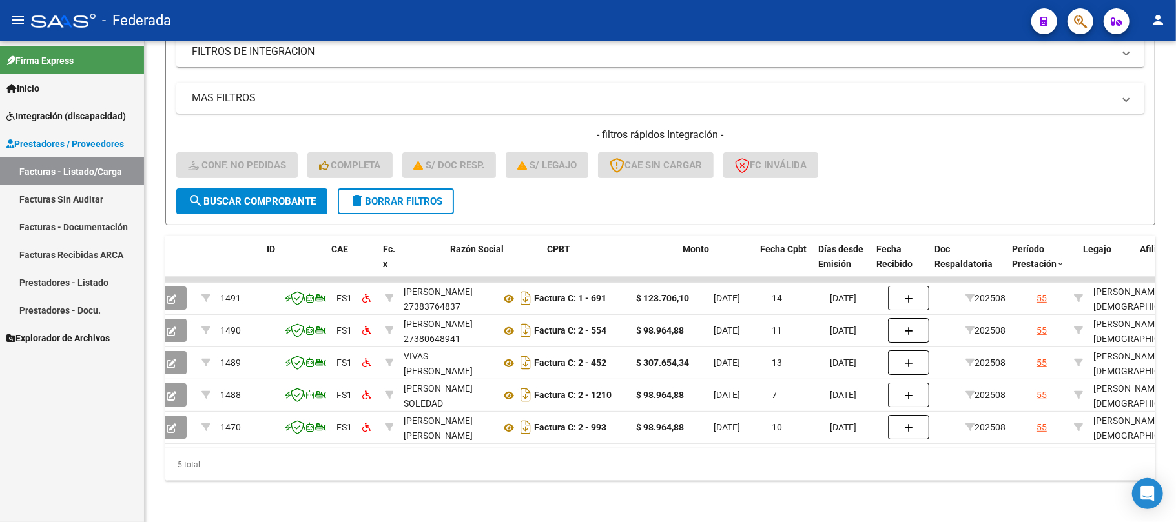
scroll to position [0, 0]
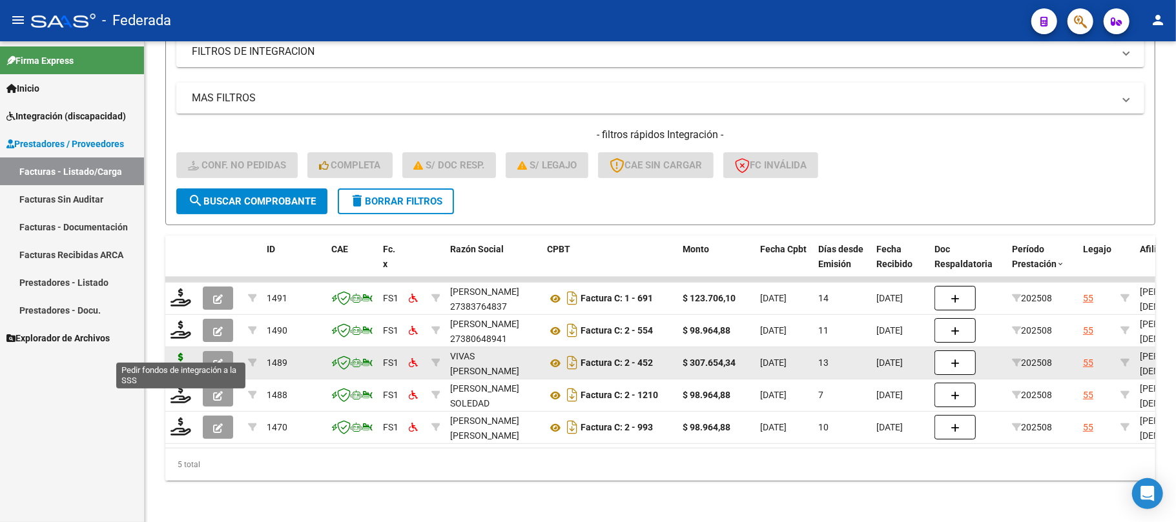
click at [179, 354] on icon at bounding box center [180, 362] width 21 height 18
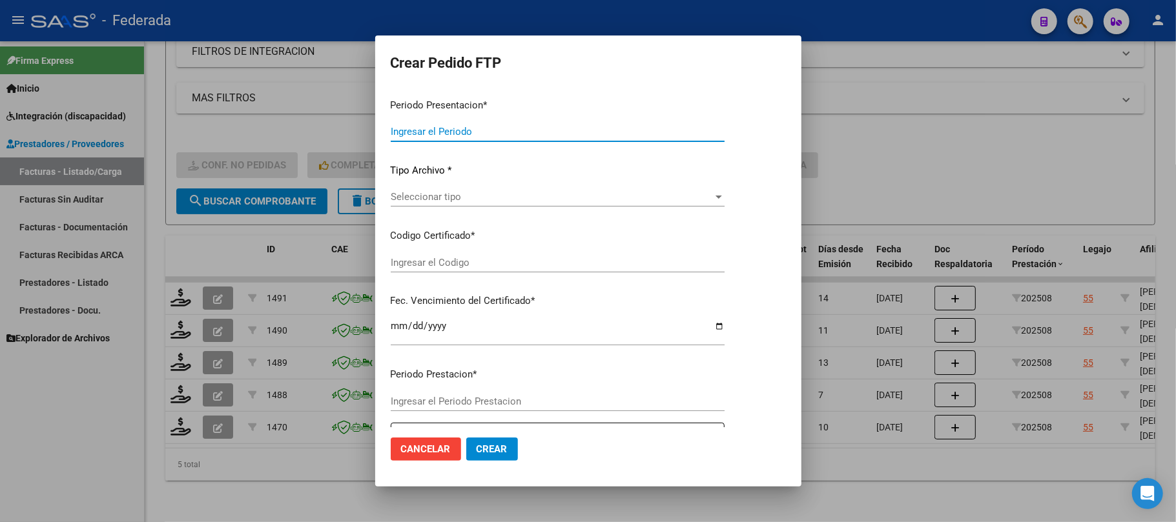
type input "202508"
type input "$ 307.654,34"
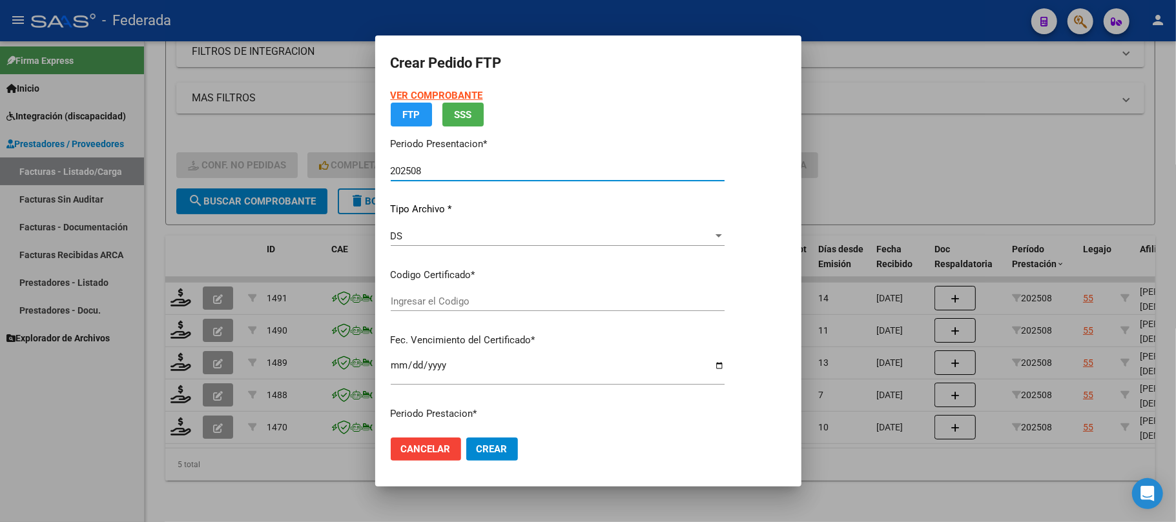
type input "ARG01000549890742023010220280102SFE214"
type input "2028-01-02"
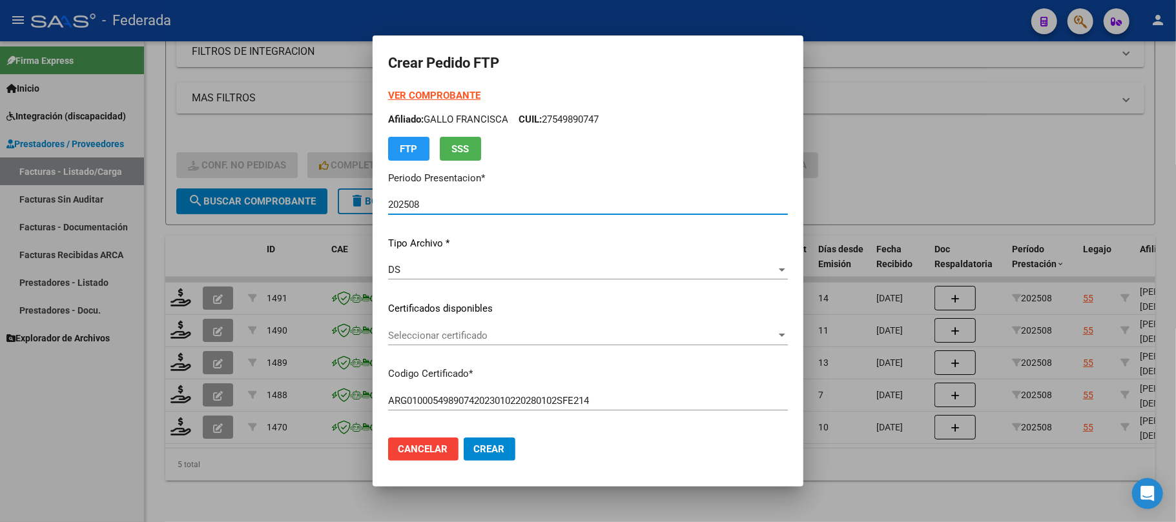
click at [403, 337] on span "Seleccionar certificado" at bounding box center [582, 336] width 388 height 12
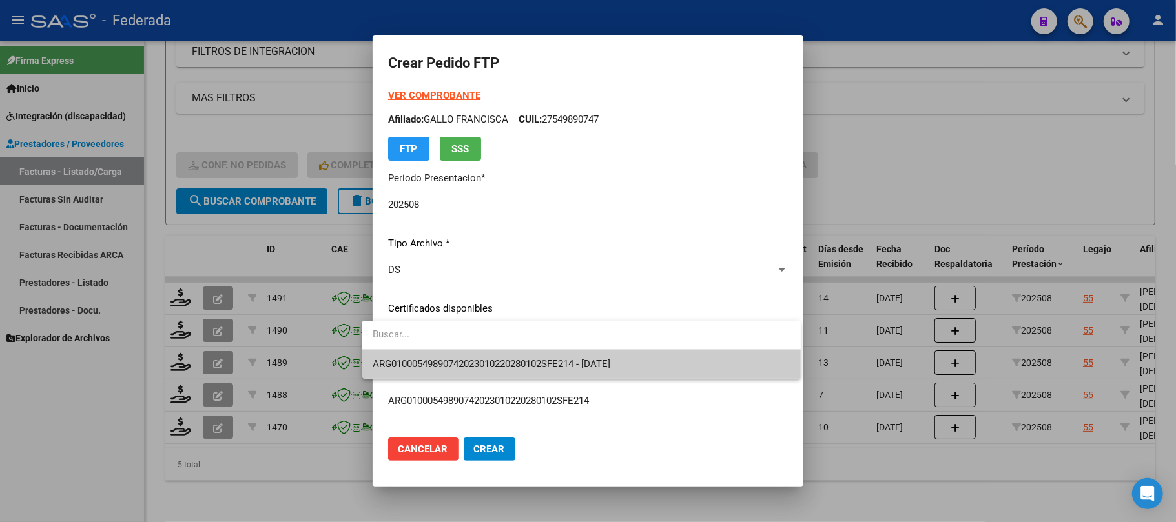
click at [409, 355] on span "ARG01000549890742023010220280102SFE214 - 2028-01-02" at bounding box center [582, 364] width 418 height 29
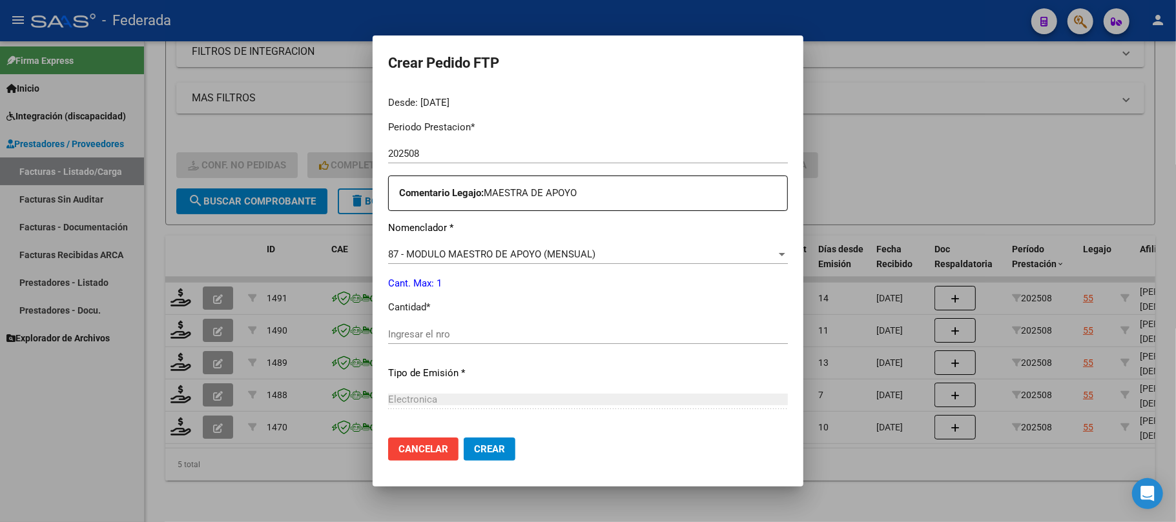
scroll to position [430, 0]
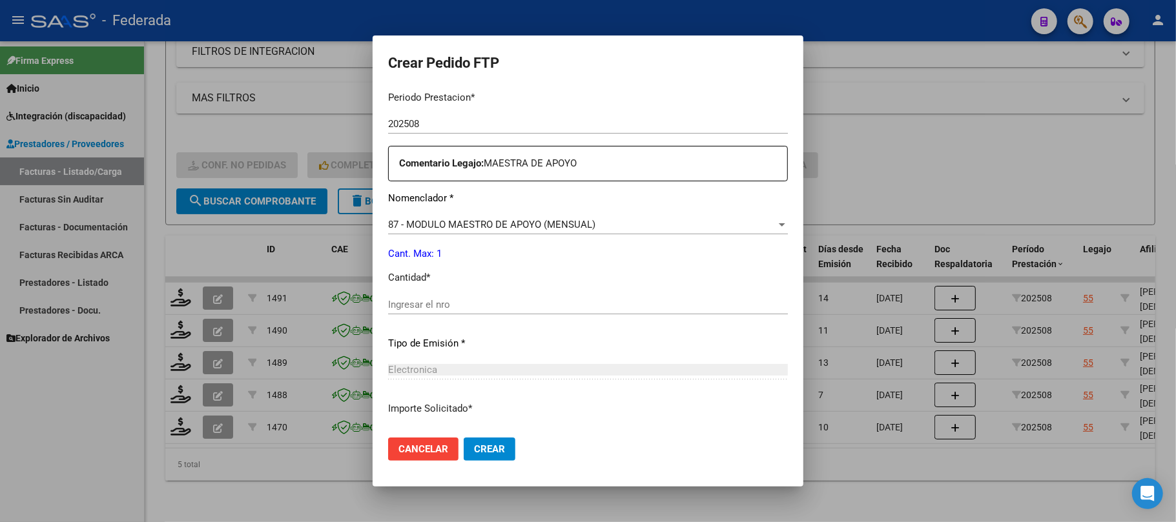
click at [409, 309] on input "Ingresar el nro" at bounding box center [588, 305] width 400 height 12
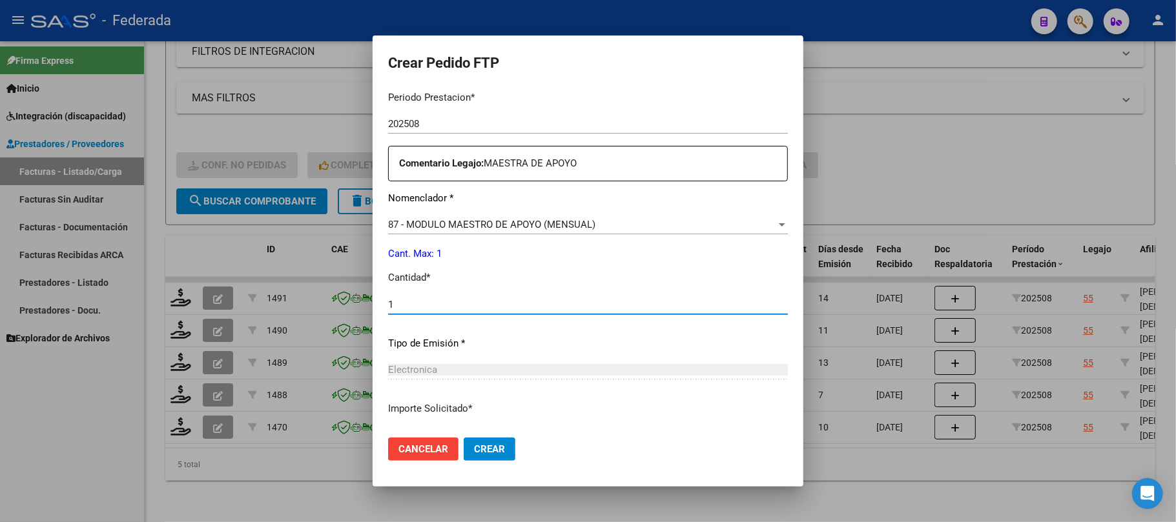
type input "1"
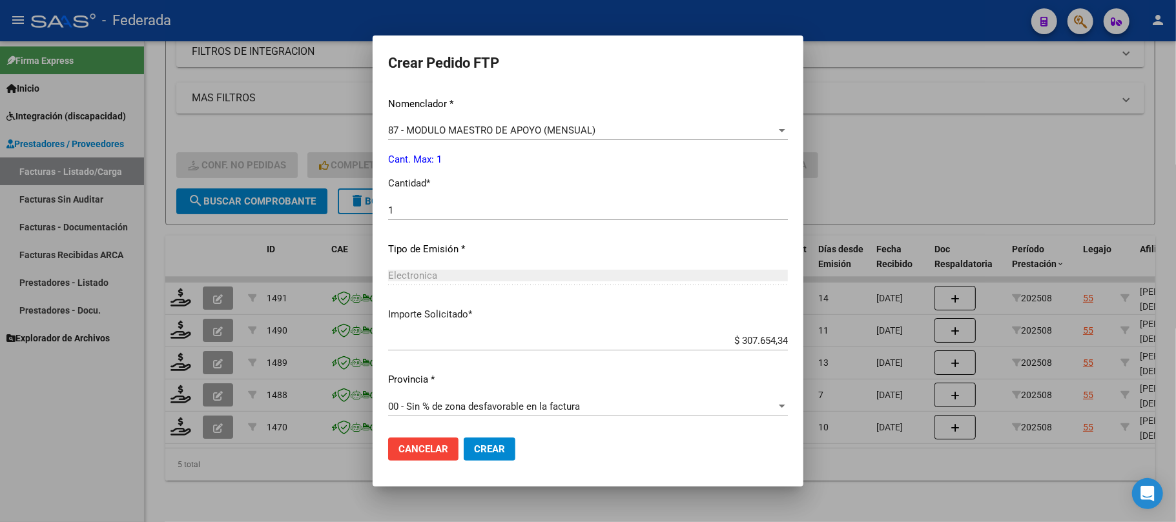
scroll to position [438, 0]
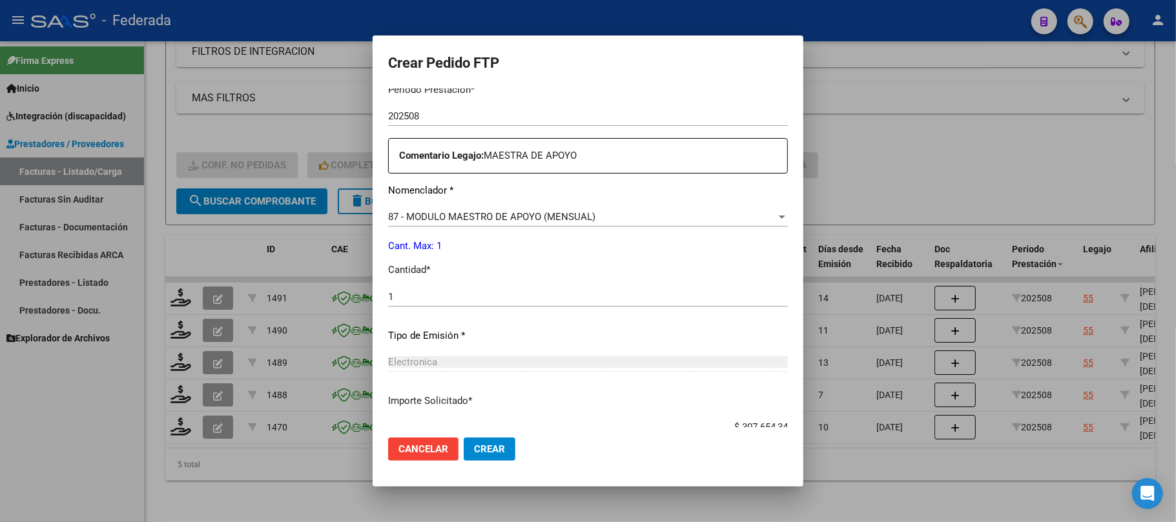
click at [483, 455] on span "Crear" at bounding box center [489, 450] width 31 height 12
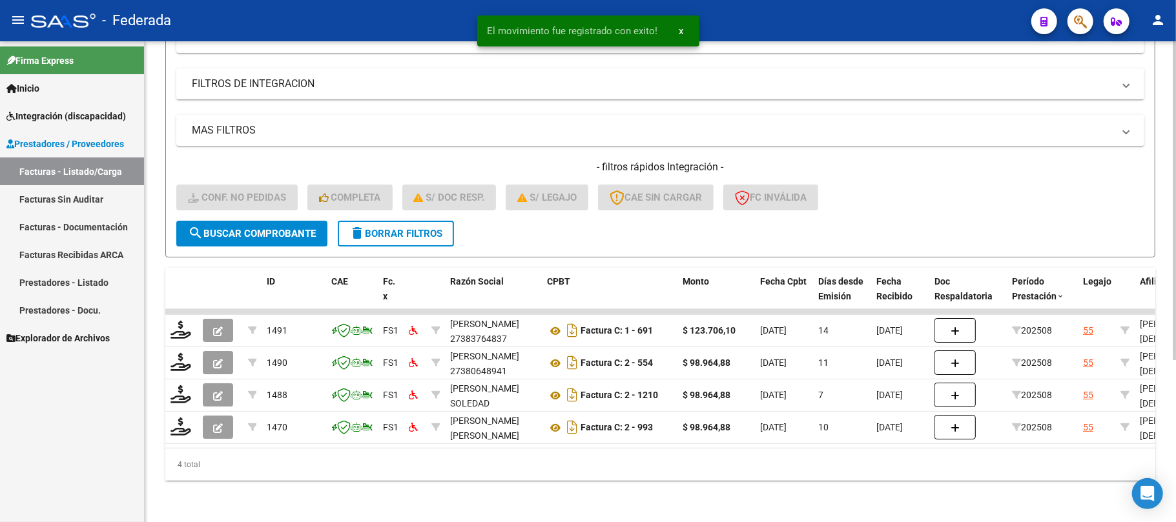
scroll to position [209, 0]
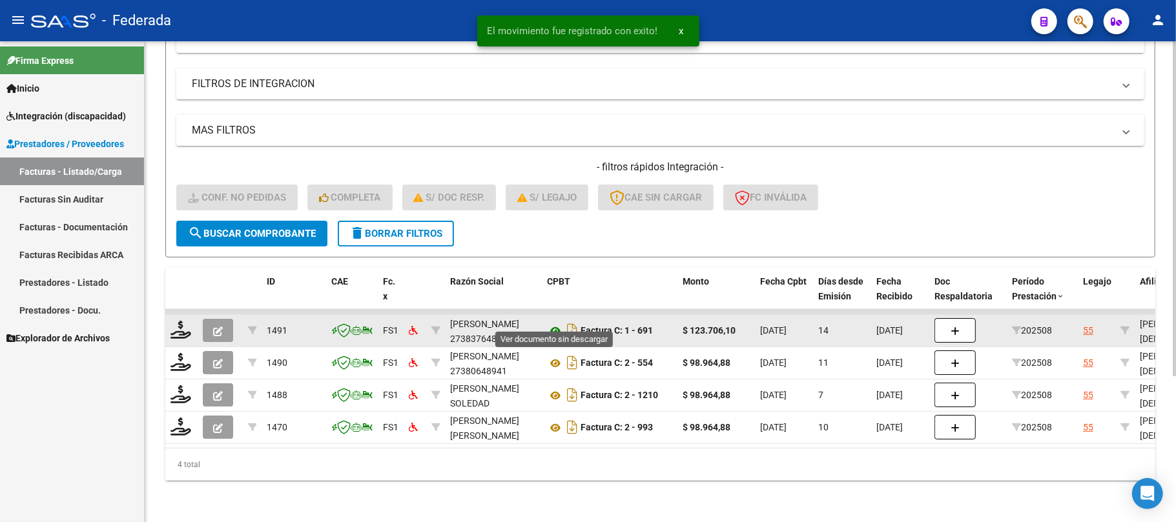
click at [554, 323] on icon at bounding box center [555, 330] width 17 height 15
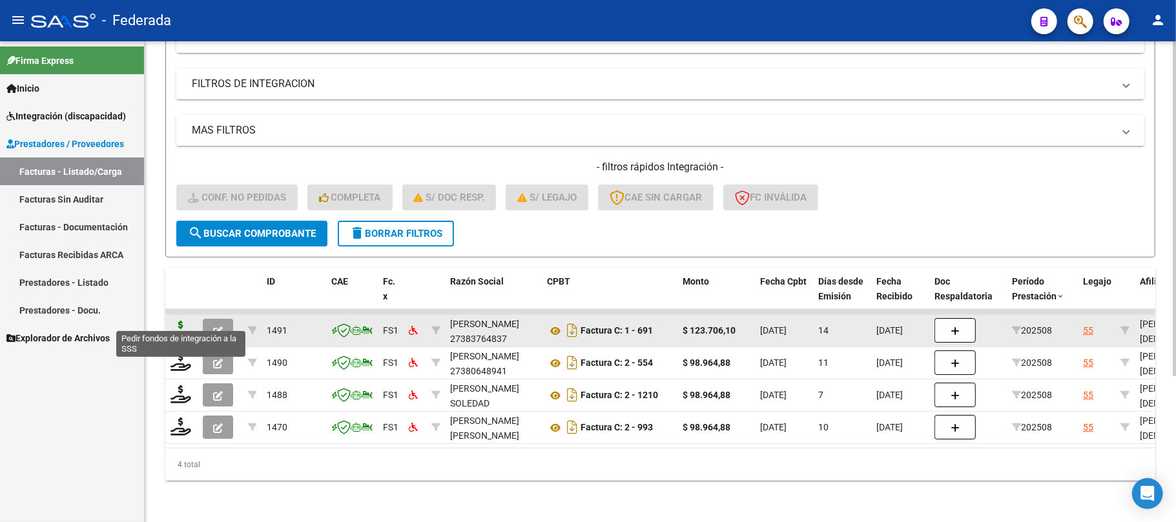
click at [174, 321] on icon at bounding box center [180, 330] width 21 height 18
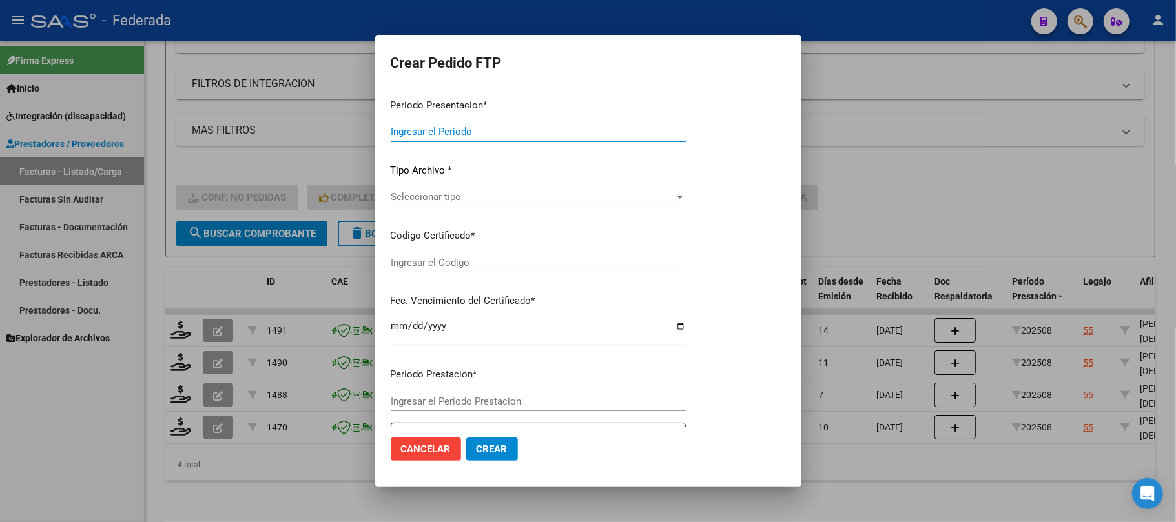
type input "202508"
type input "$ 123.706,10"
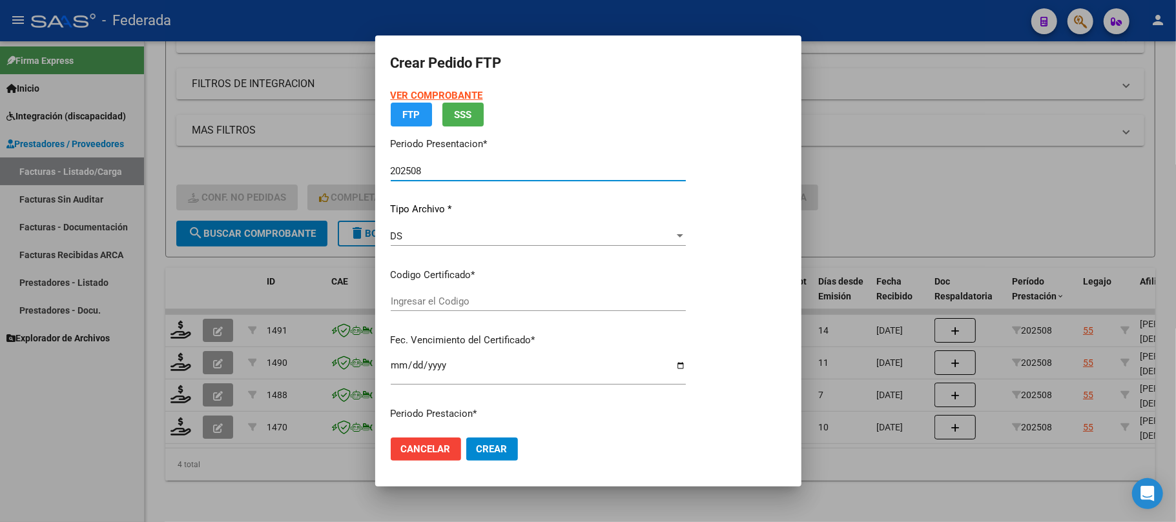
type input "ARG01000549890742023010220280102SFE214"
type input "2028-01-02"
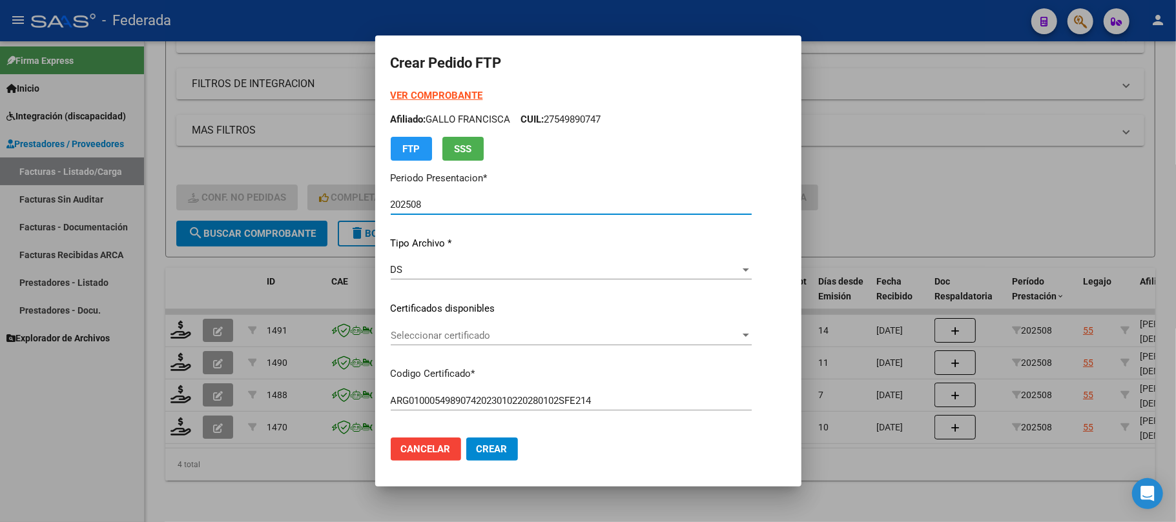
scroll to position [86, 0]
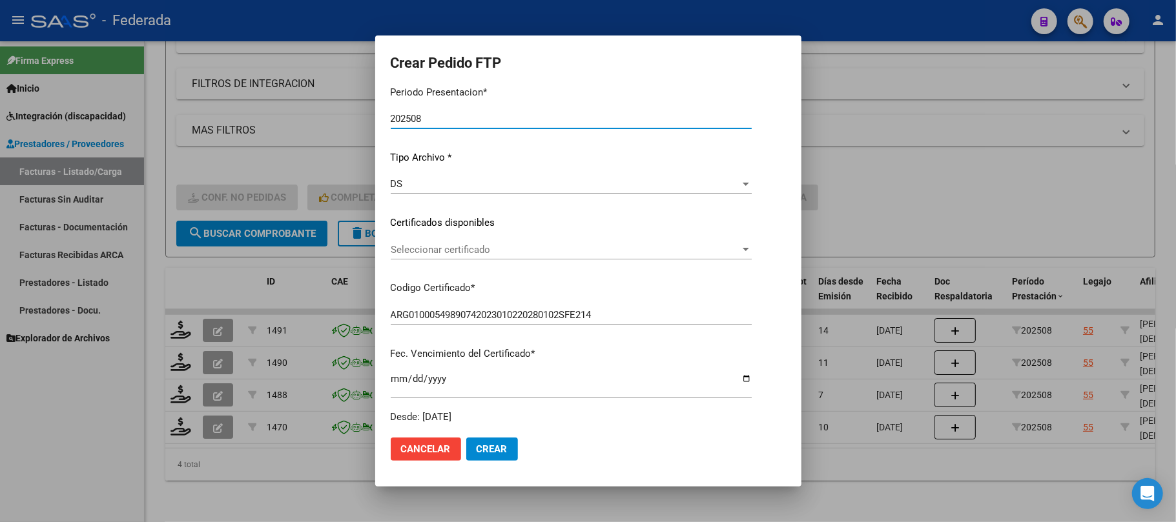
click at [447, 238] on div "VER COMPROBANTE ARCA Padrón Afiliado: GALLO FRANCISCA CUIL: 27549890747 FTP SSS…" at bounding box center [571, 214] width 361 height 422
click at [445, 249] on span "Seleccionar certificado" at bounding box center [565, 250] width 349 height 12
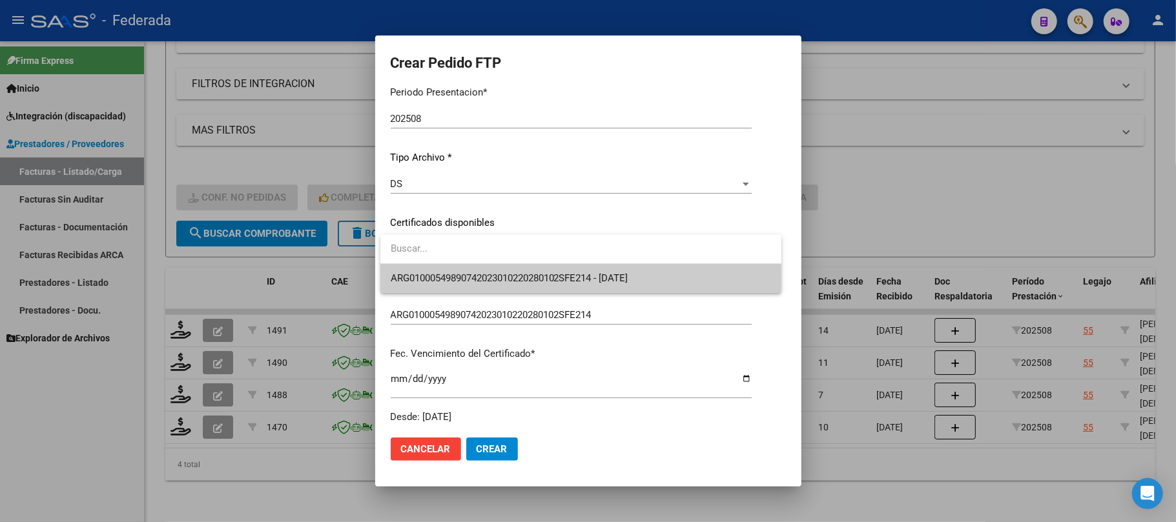
click at [445, 264] on span "ARG01000549890742023010220280102SFE214 - 2028-01-02" at bounding box center [581, 278] width 380 height 29
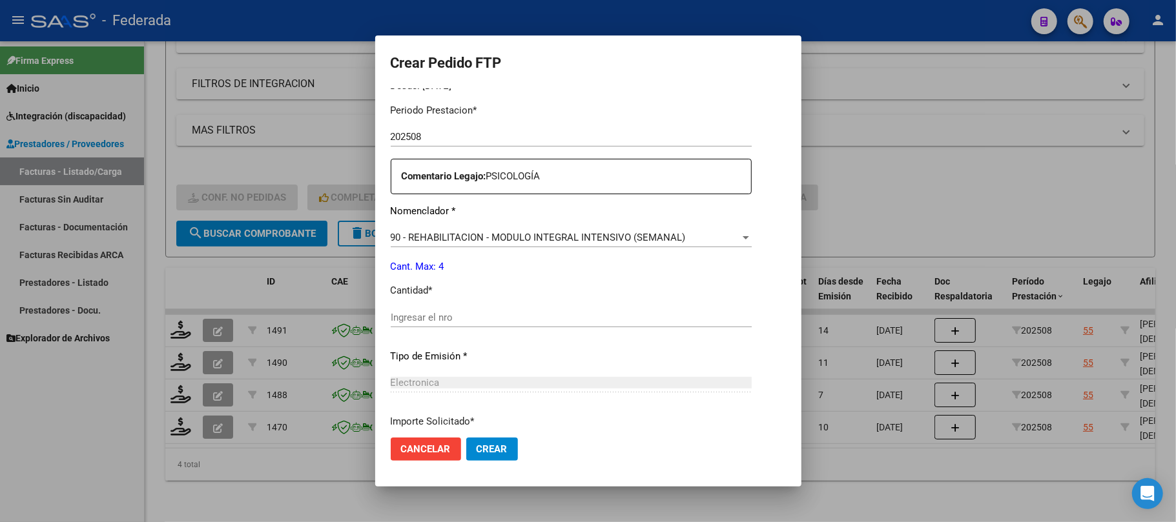
scroll to position [430, 0]
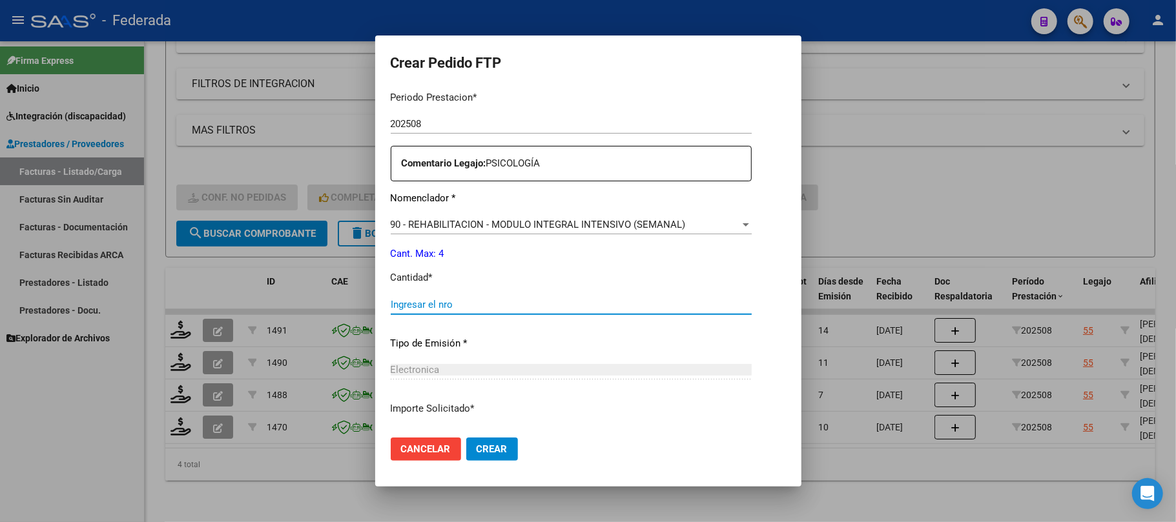
click at [449, 307] on input "Ingresar el nro" at bounding box center [571, 305] width 361 height 12
type input "4"
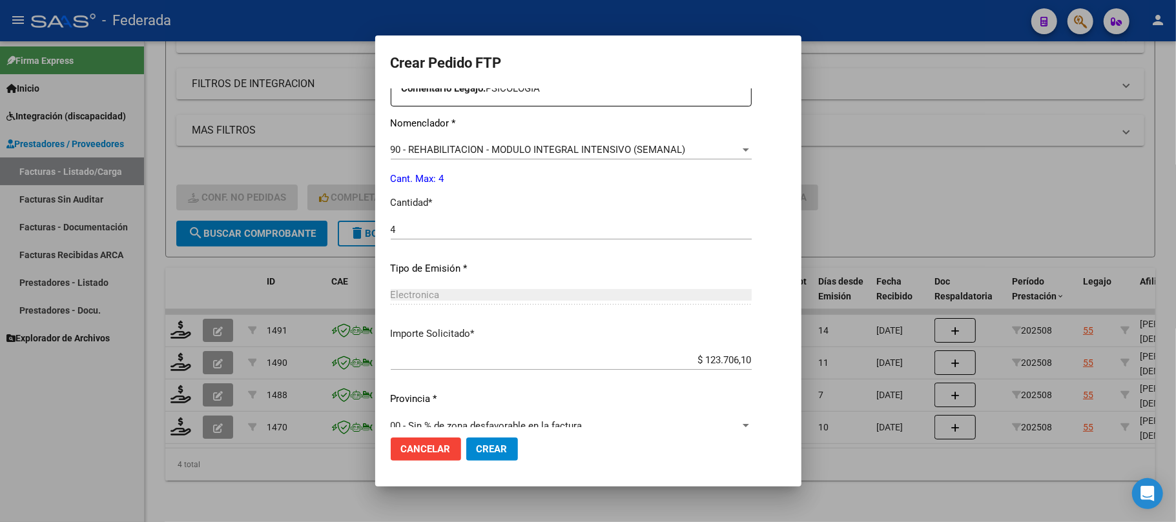
scroll to position [524, 0]
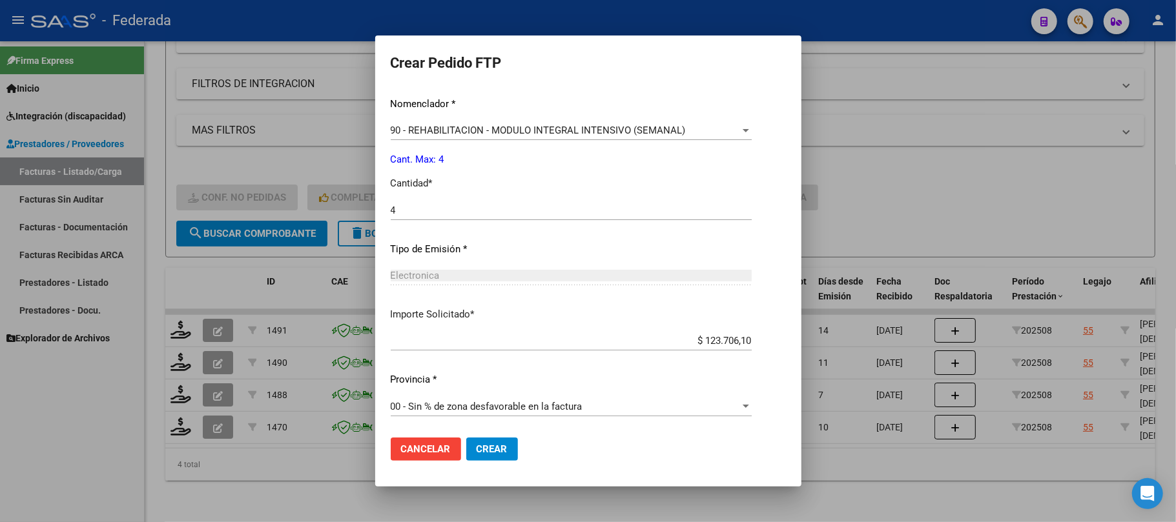
click at [489, 443] on button "Crear" at bounding box center [492, 449] width 52 height 23
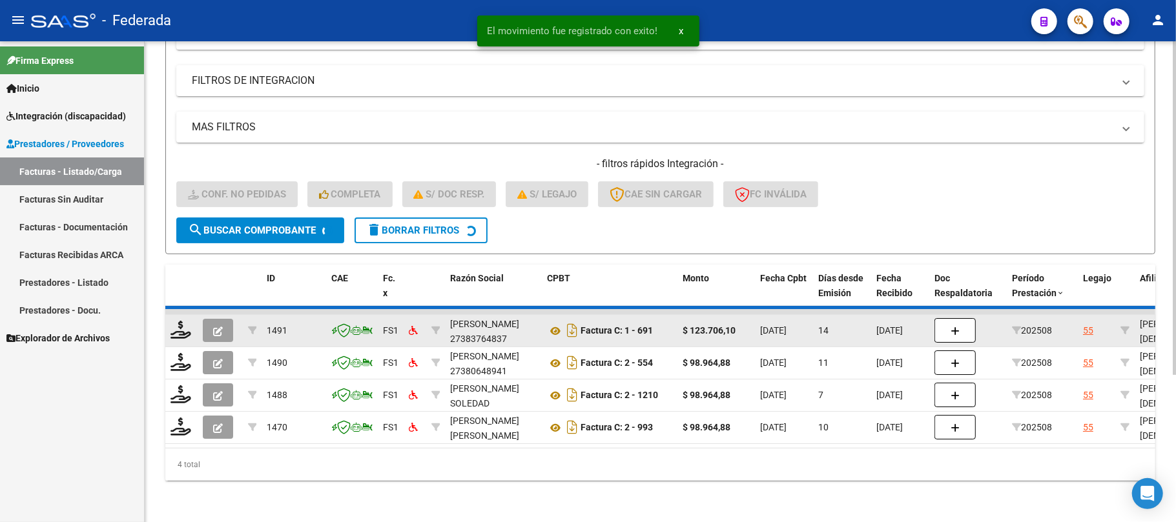
scroll to position [177, 0]
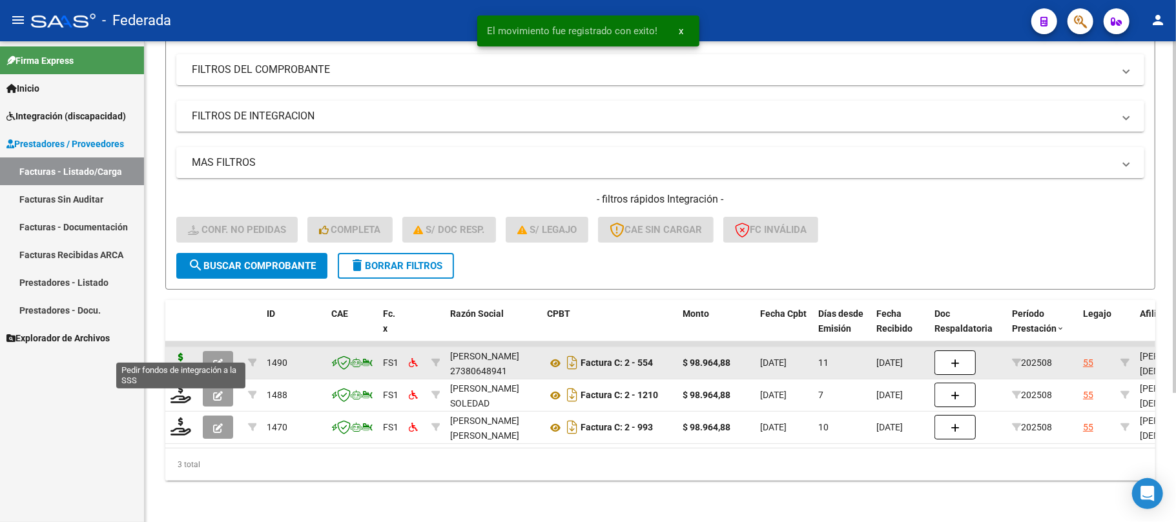
click at [177, 353] on icon at bounding box center [180, 362] width 21 height 18
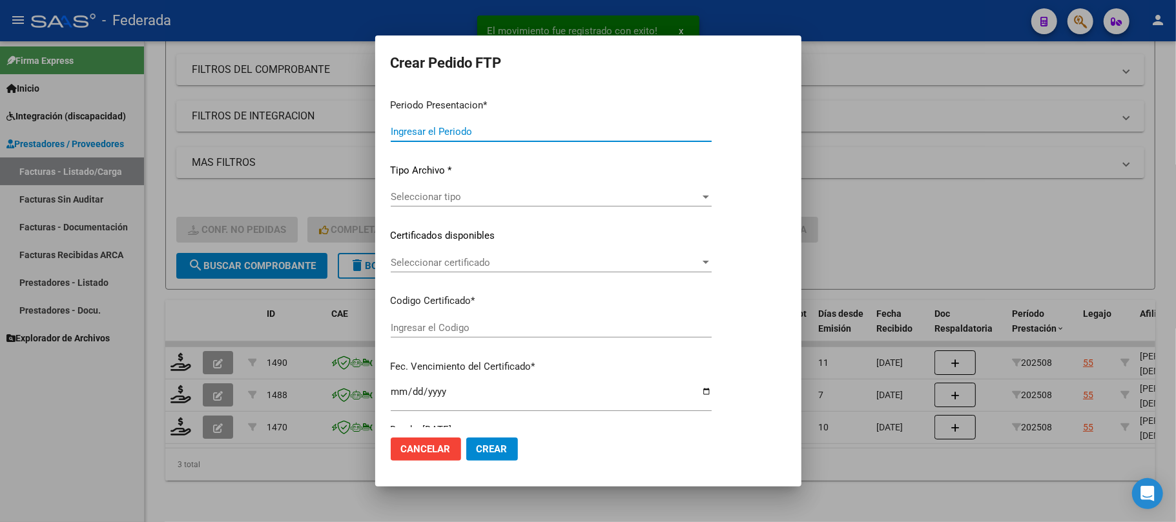
type input "202508"
type input "$ 98.964,88"
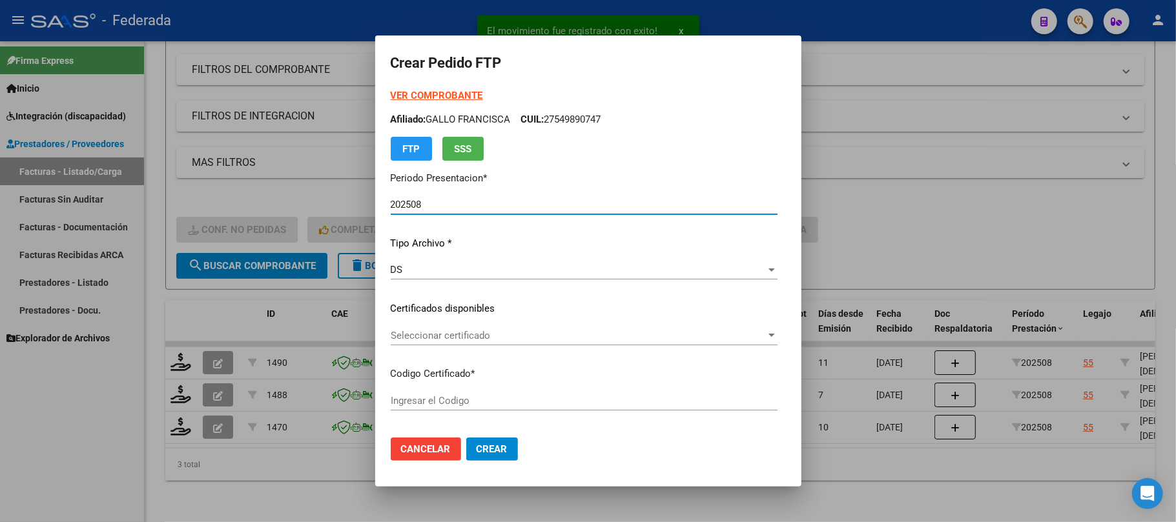
type input "ARG01000549890742023010220280102SFE214"
type input "2028-01-02"
click at [427, 334] on span "Seleccionar certificado" at bounding box center [578, 336] width 375 height 12
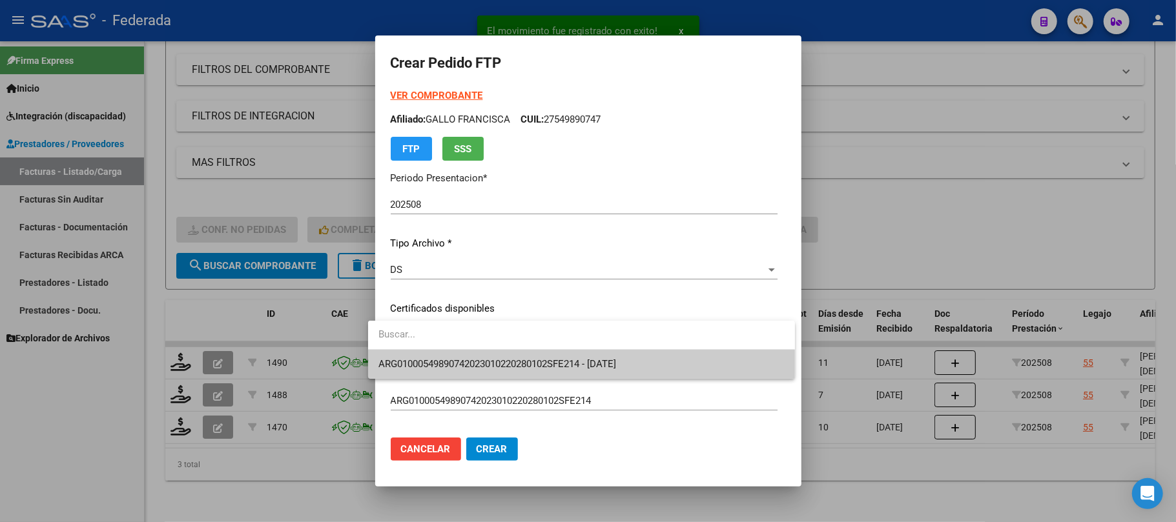
click at [429, 350] on span "ARG01000549890742023010220280102SFE214 - 2028-01-02" at bounding box center [581, 364] width 406 height 29
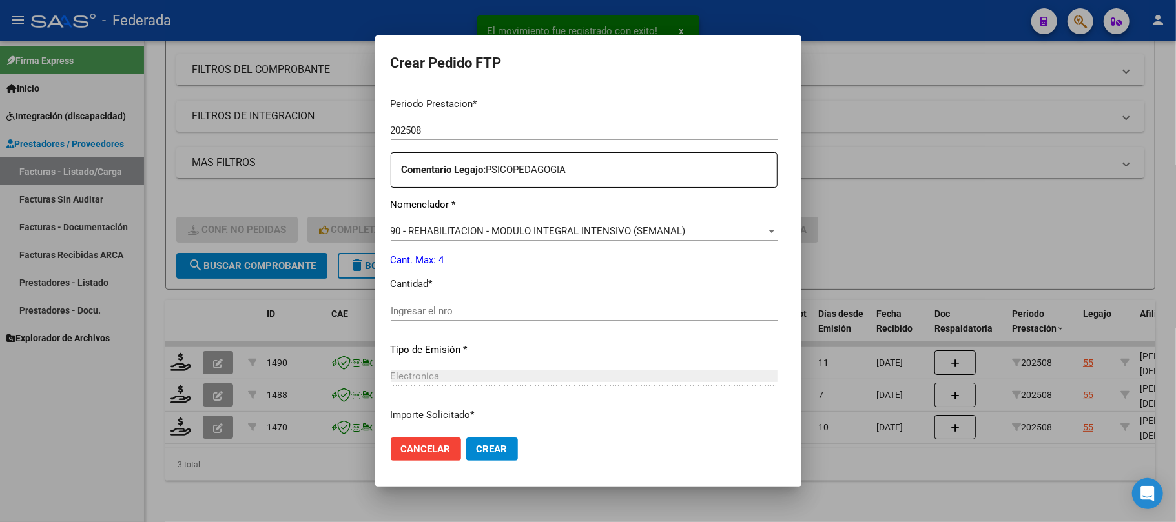
scroll to position [430, 0]
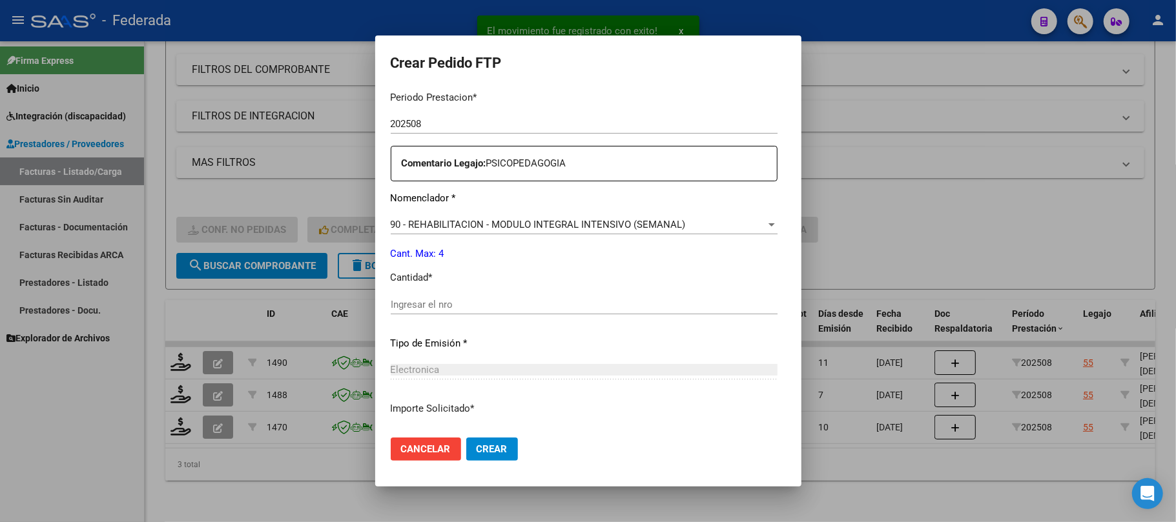
click at [438, 316] on div "Ingresar el nro" at bounding box center [584, 311] width 387 height 32
click at [436, 303] on input "Ingresar el nro" at bounding box center [584, 305] width 387 height 12
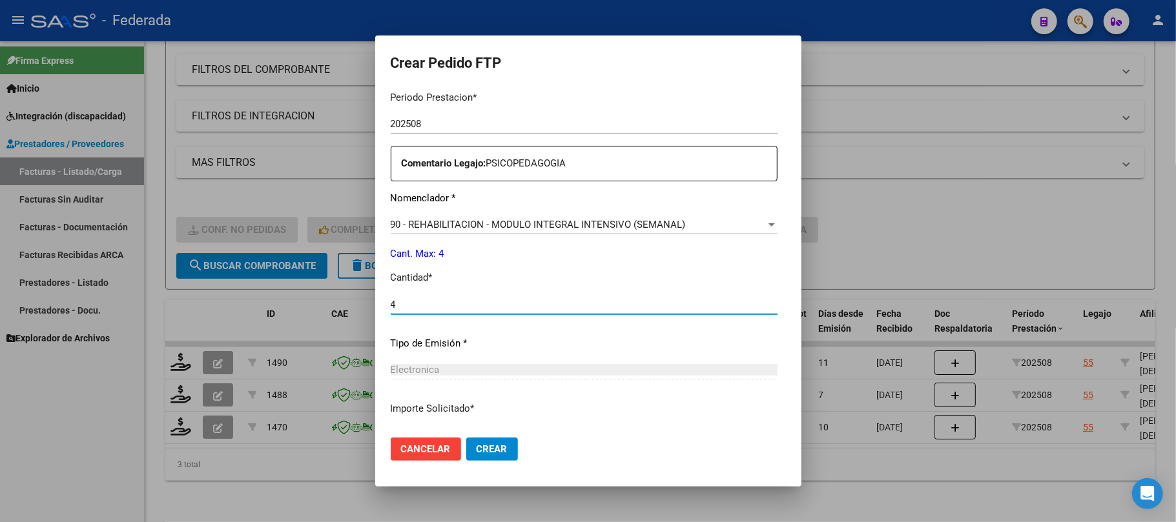
type input "4"
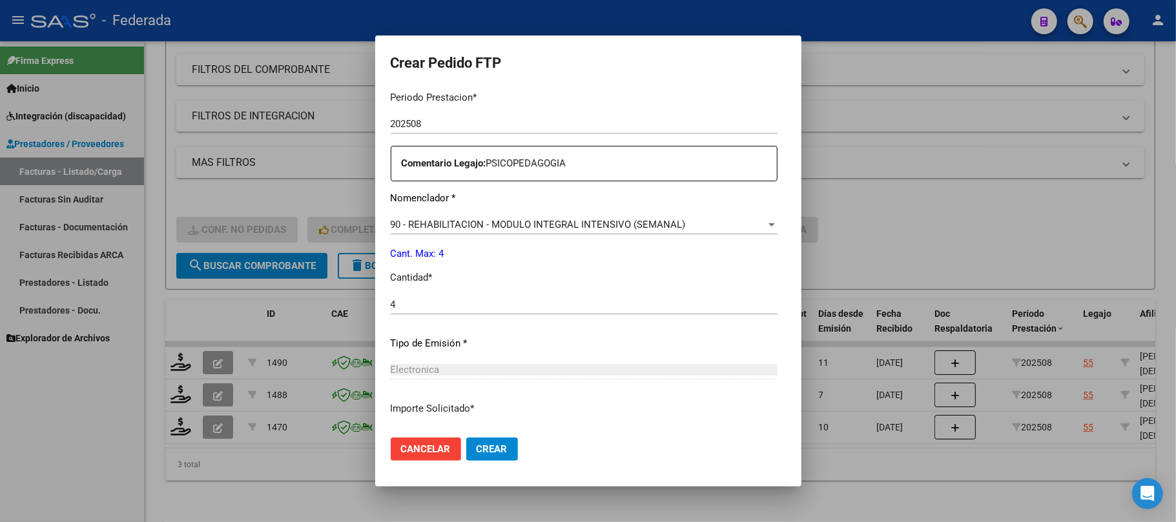
scroll to position [524, 0]
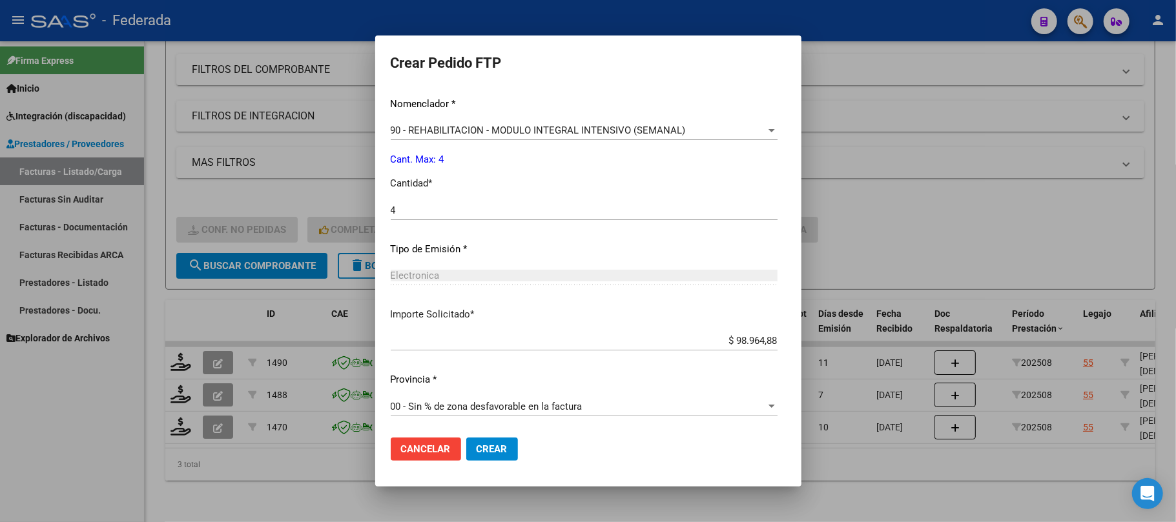
click at [476, 453] on span "Crear" at bounding box center [491, 450] width 31 height 12
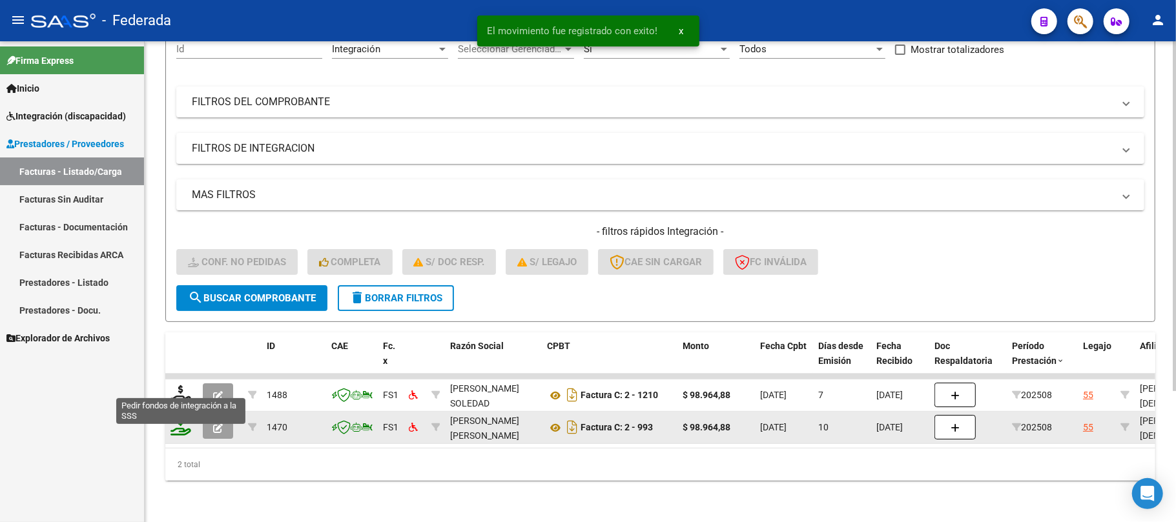
scroll to position [145, 0]
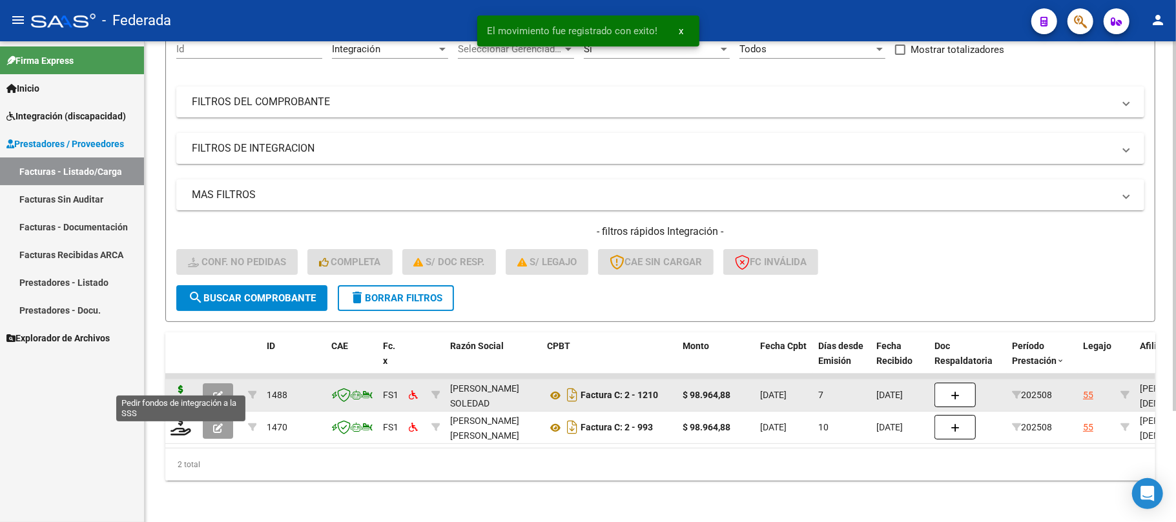
click at [174, 385] on icon at bounding box center [180, 394] width 21 height 18
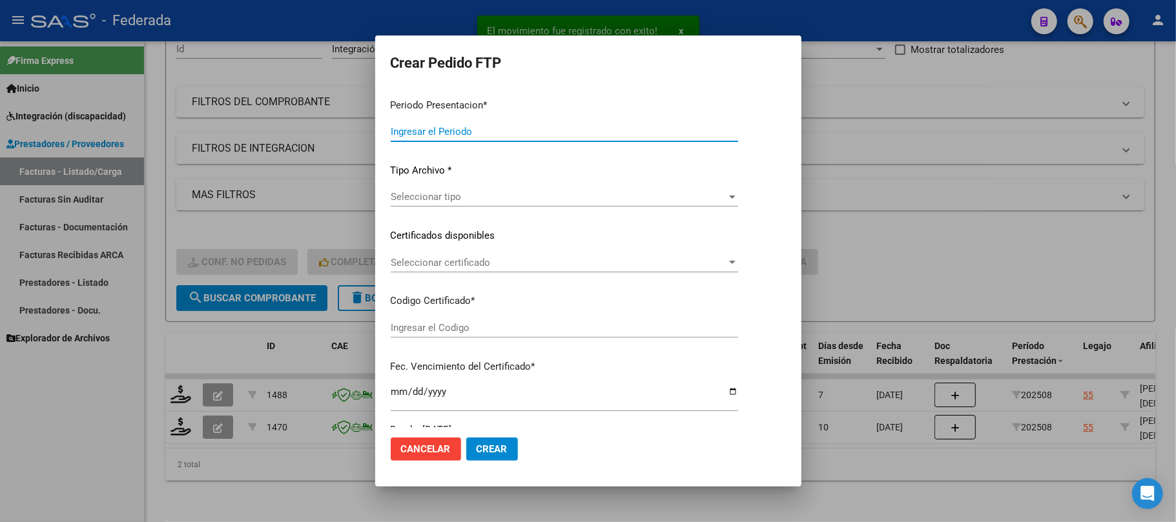
type input "202508"
type input "$ 98.964,88"
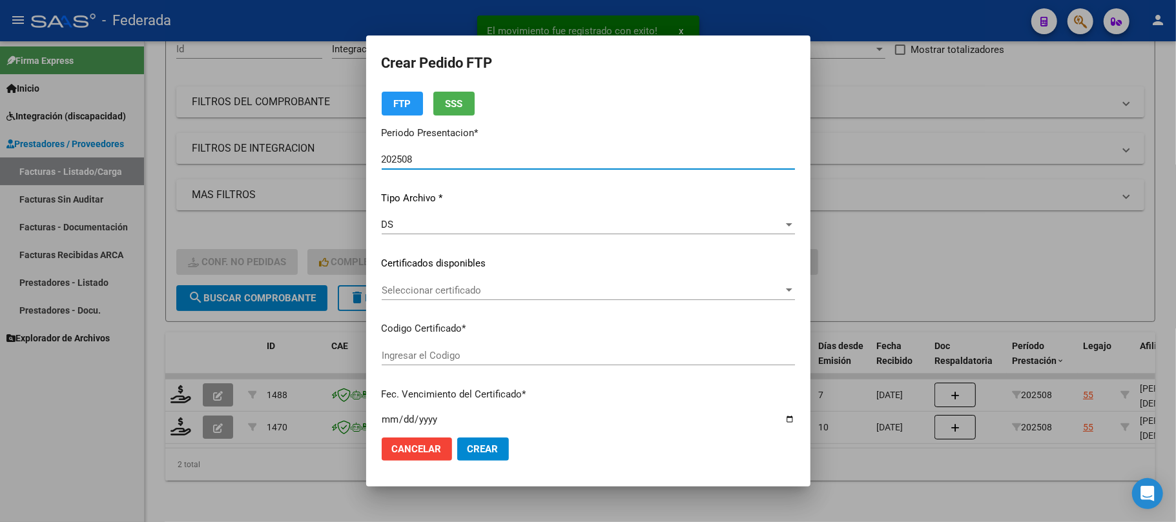
type input "ARG01000549890742023010220280102SFE214"
type input "2028-01-02"
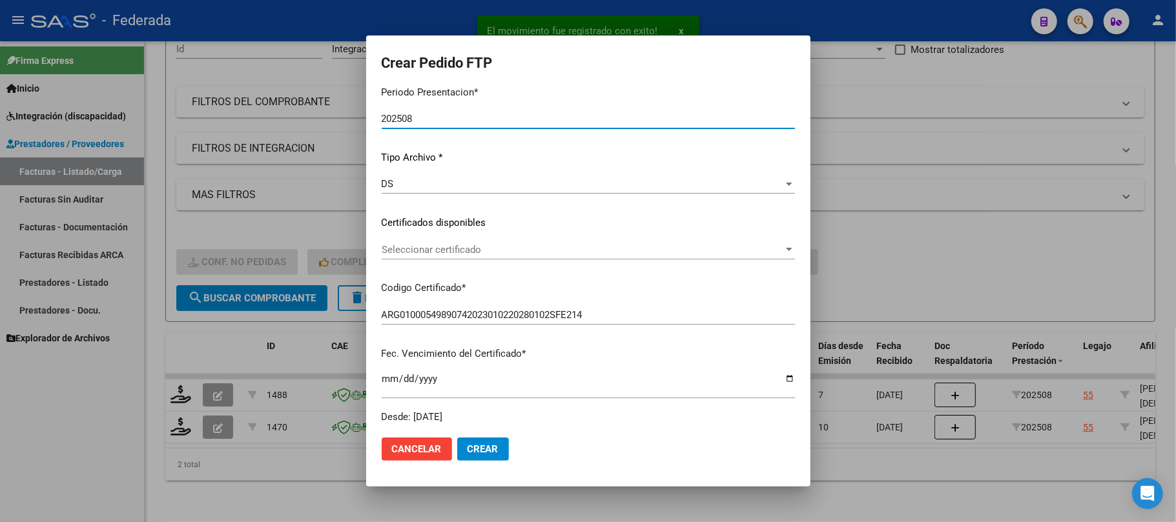
click at [382, 251] on span "Seleccionar certificado" at bounding box center [583, 250] width 402 height 12
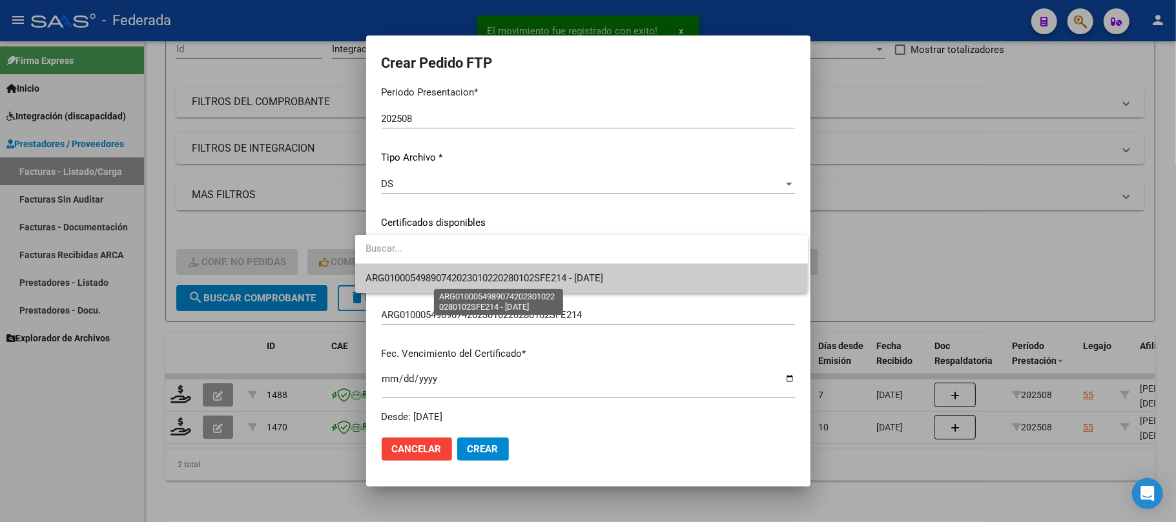
click at [382, 280] on span "ARG01000549890742023010220280102SFE214 - 2028-01-02" at bounding box center [484, 278] width 238 height 12
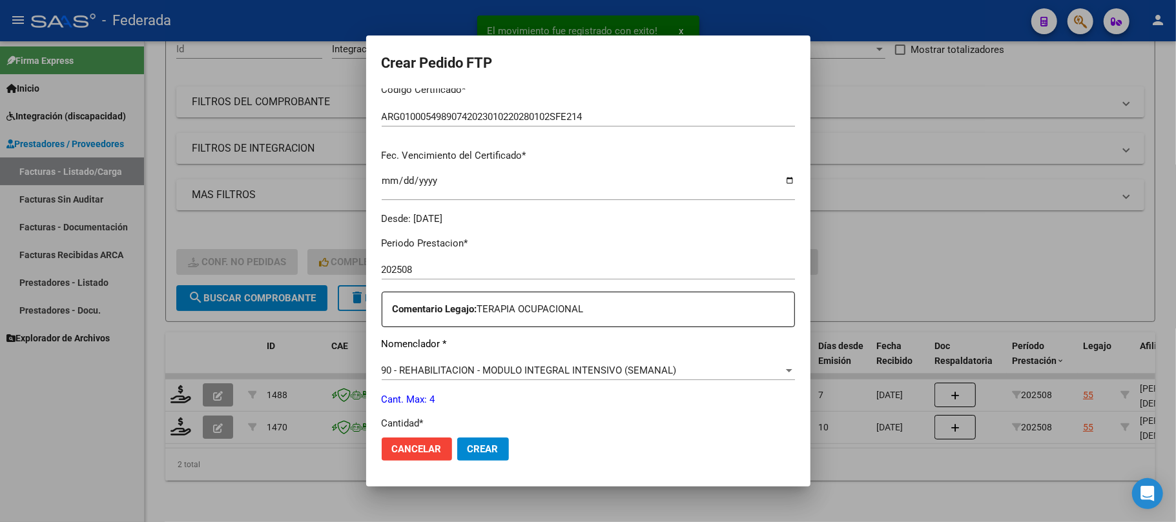
scroll to position [430, 0]
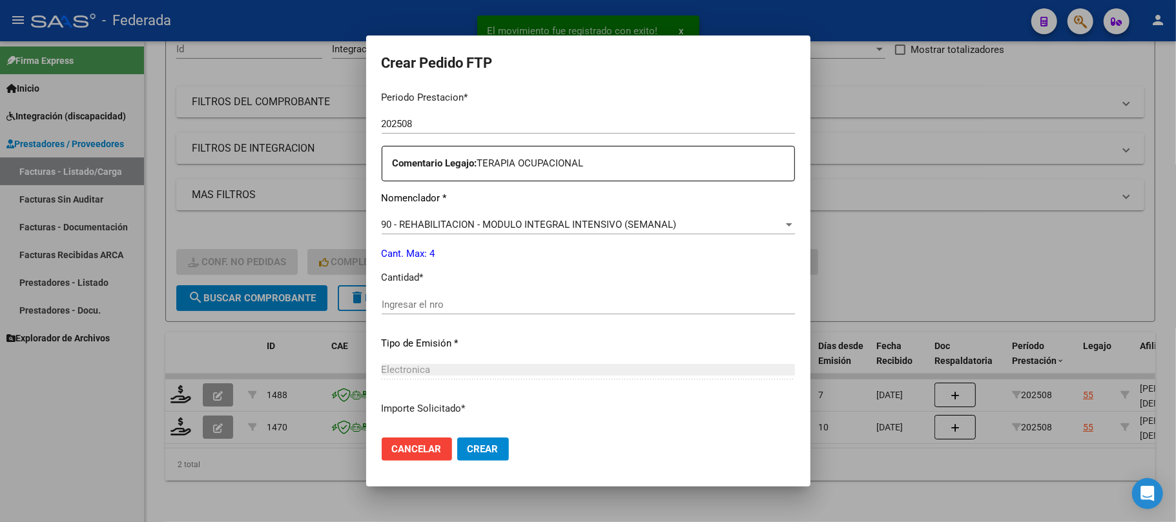
click at [430, 299] on input "Ingresar el nro" at bounding box center [588, 305] width 413 height 12
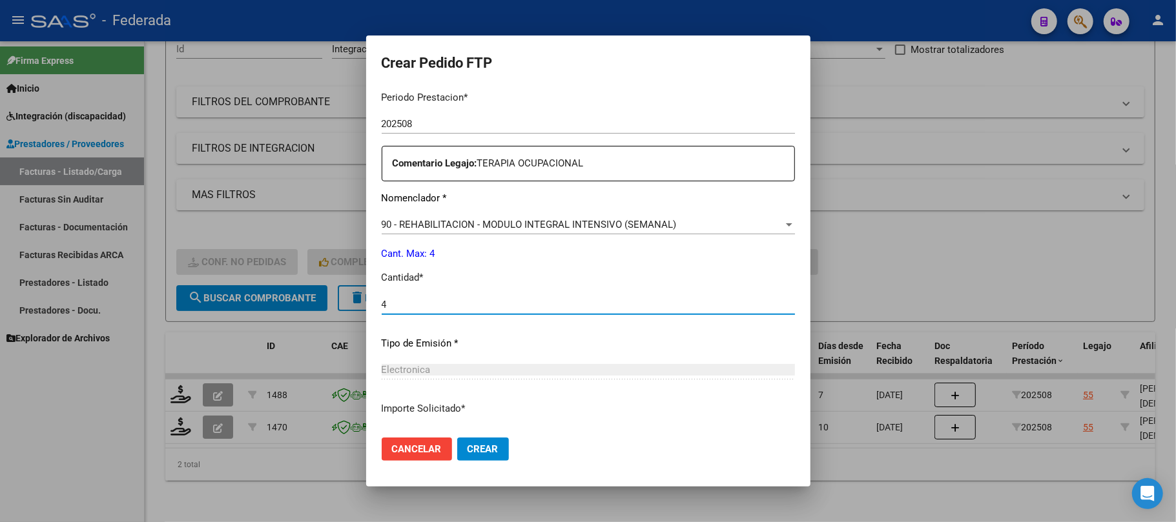
type input "4"
click at [467, 445] on span "Crear" at bounding box center [482, 450] width 31 height 12
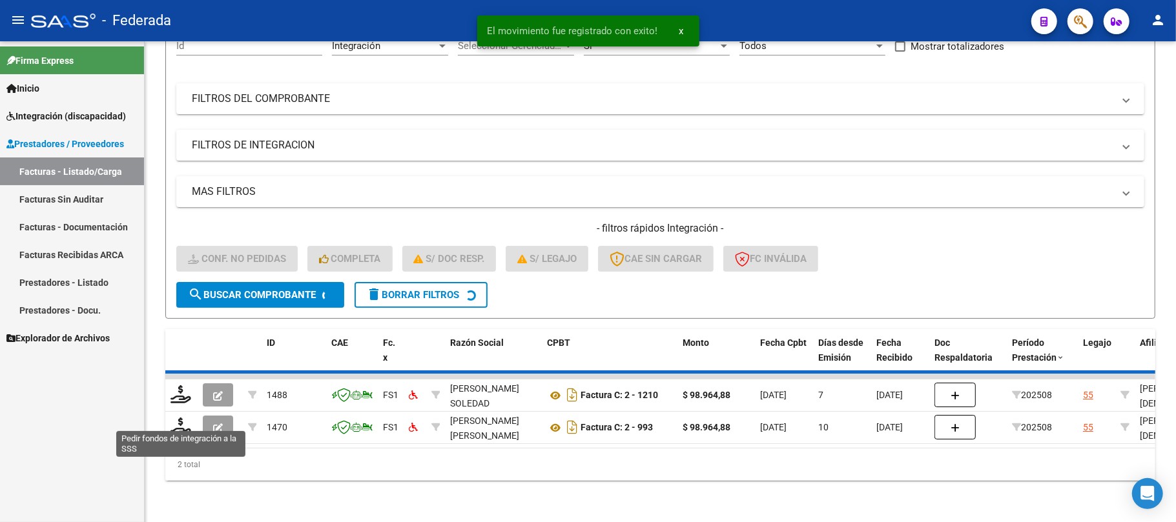
scroll to position [112, 0]
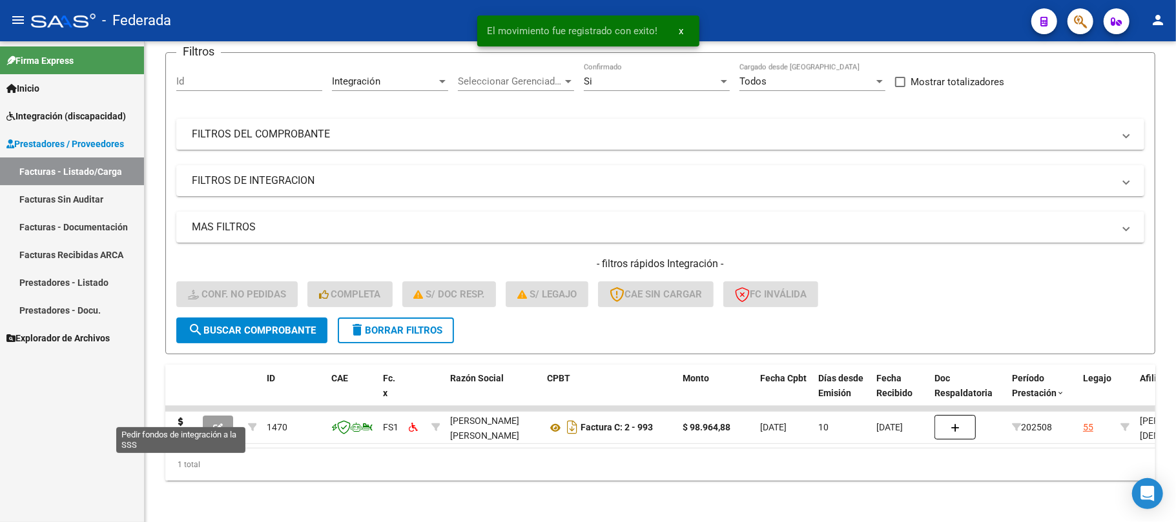
click at [179, 418] on icon at bounding box center [180, 427] width 21 height 18
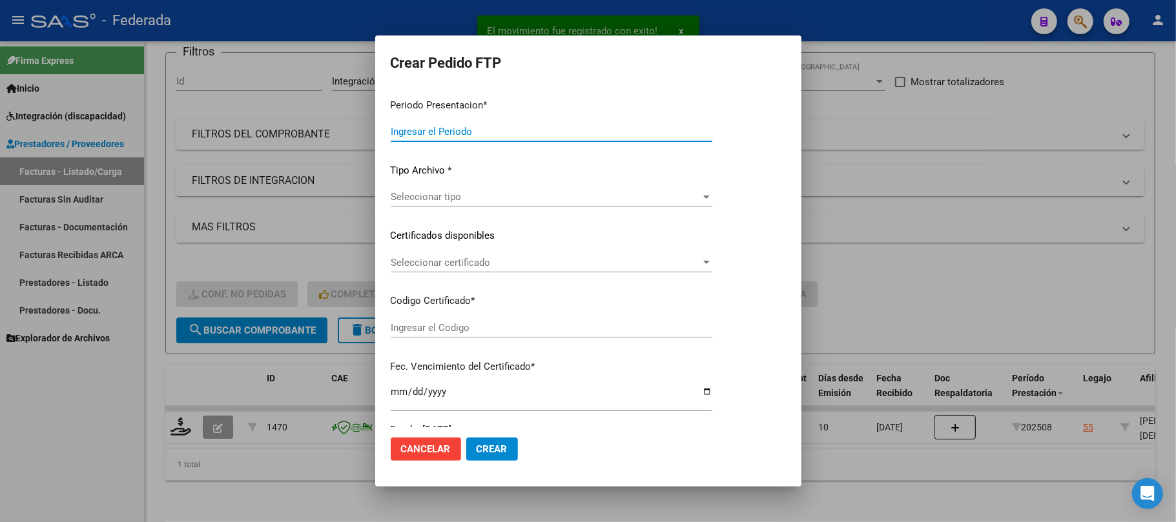
type input "202508"
type input "$ 98.964,88"
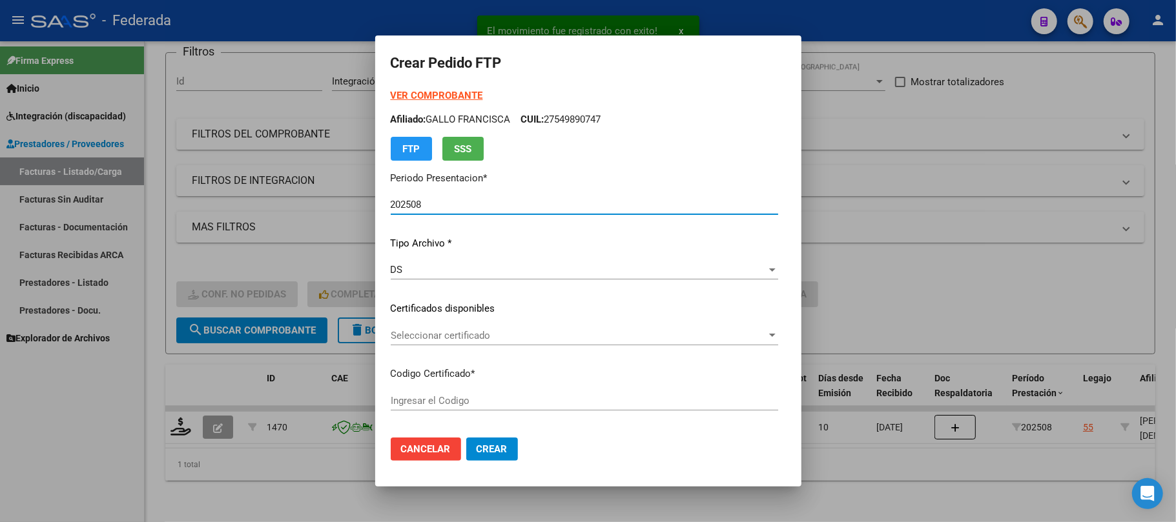
scroll to position [86, 0]
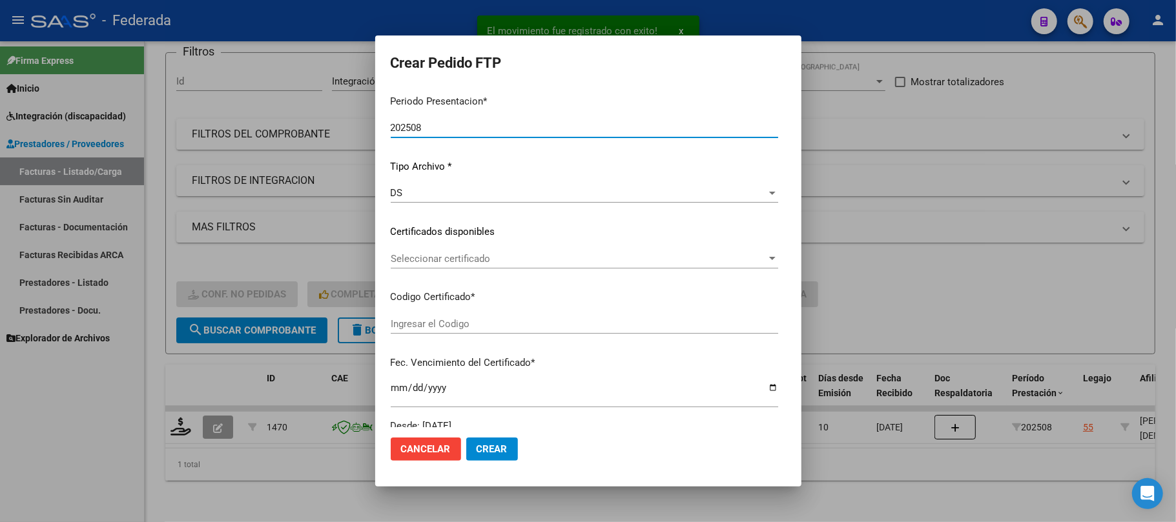
type input "ARG01000549890742023010220280102SFE214"
type input "2028-01-02"
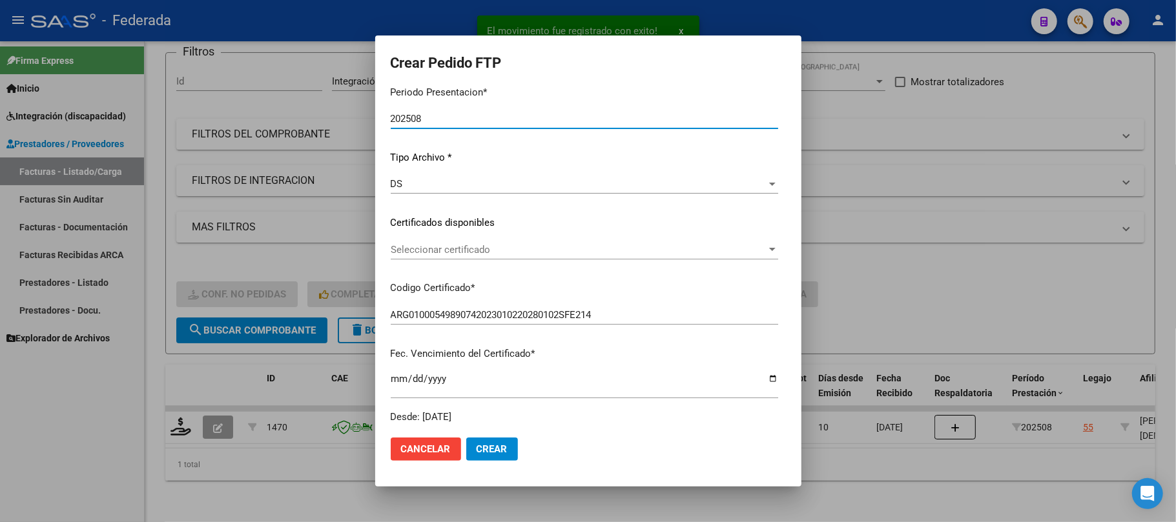
click at [440, 245] on span "Seleccionar certificado" at bounding box center [579, 250] width 376 height 12
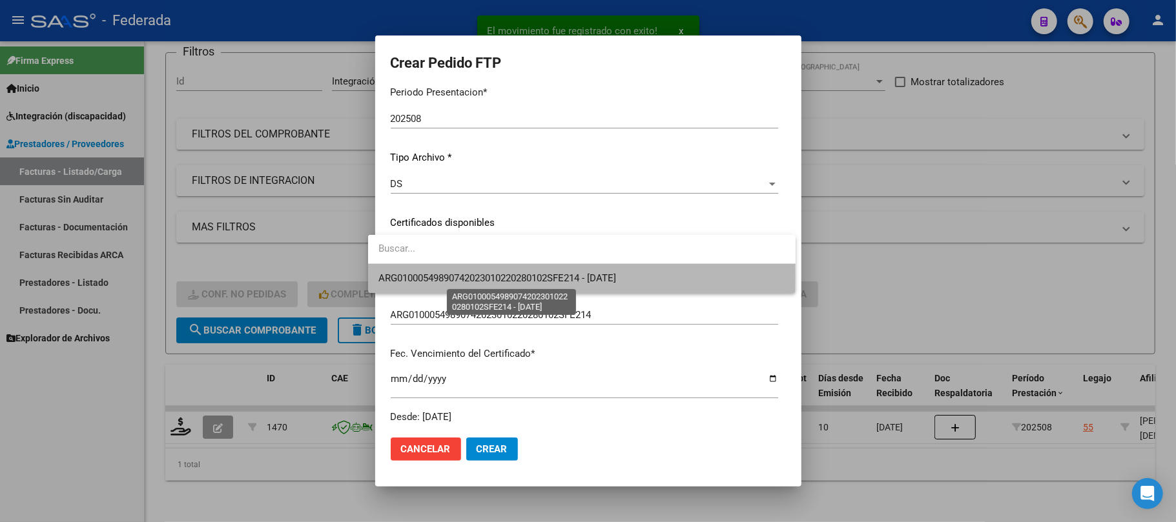
click at [440, 275] on span "ARG01000549890742023010220280102SFE214 - 2028-01-02" at bounding box center [497, 278] width 238 height 12
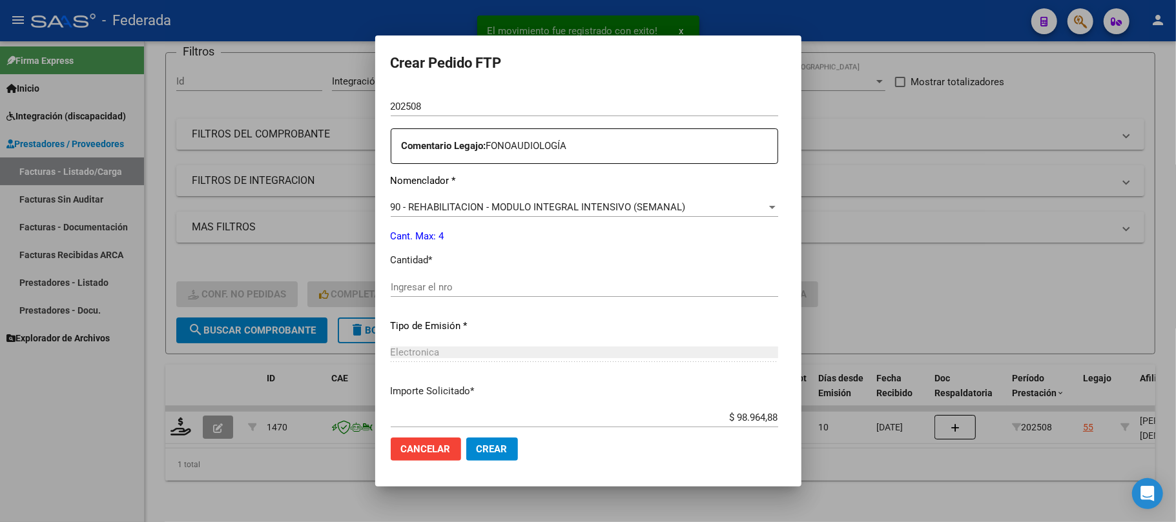
scroll to position [516, 0]
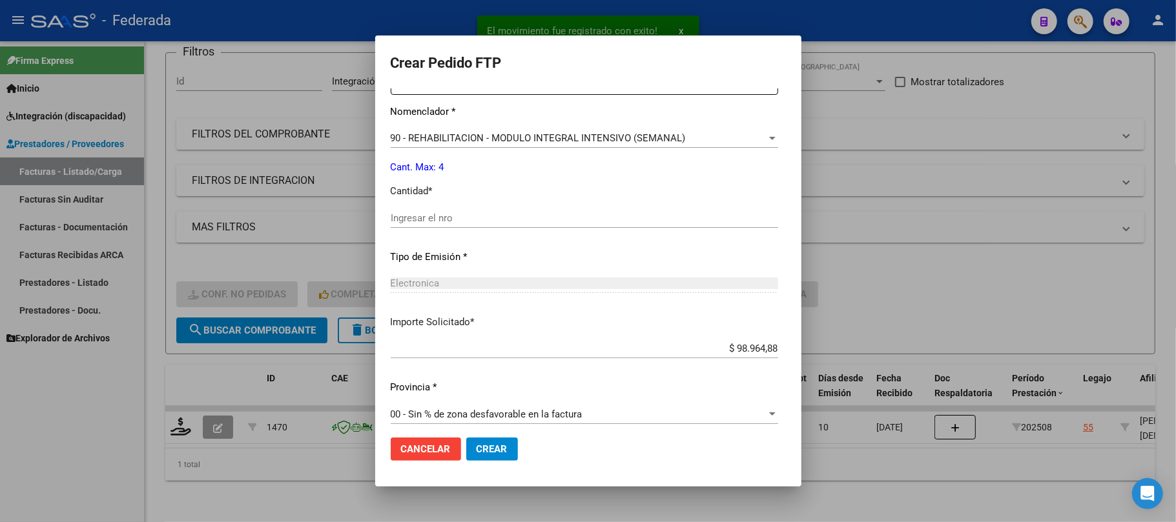
click at [435, 204] on div "Periodo Prestacion * 202508 Ingresar el Periodo Prestacion Comentario Legajo: F…" at bounding box center [584, 215] width 387 height 442
click at [435, 214] on input "Ingresar el nro" at bounding box center [584, 218] width 387 height 12
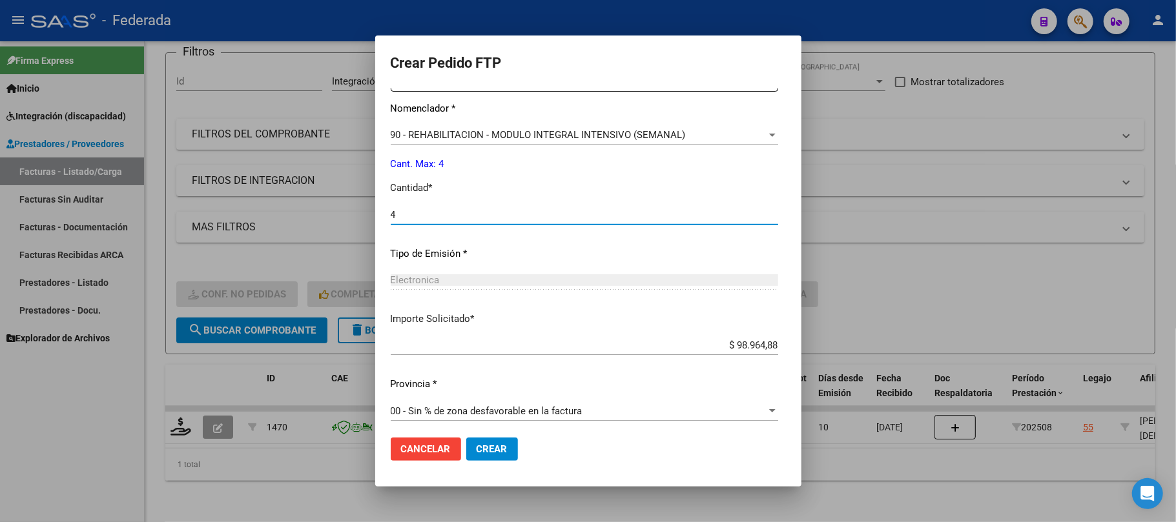
scroll to position [524, 0]
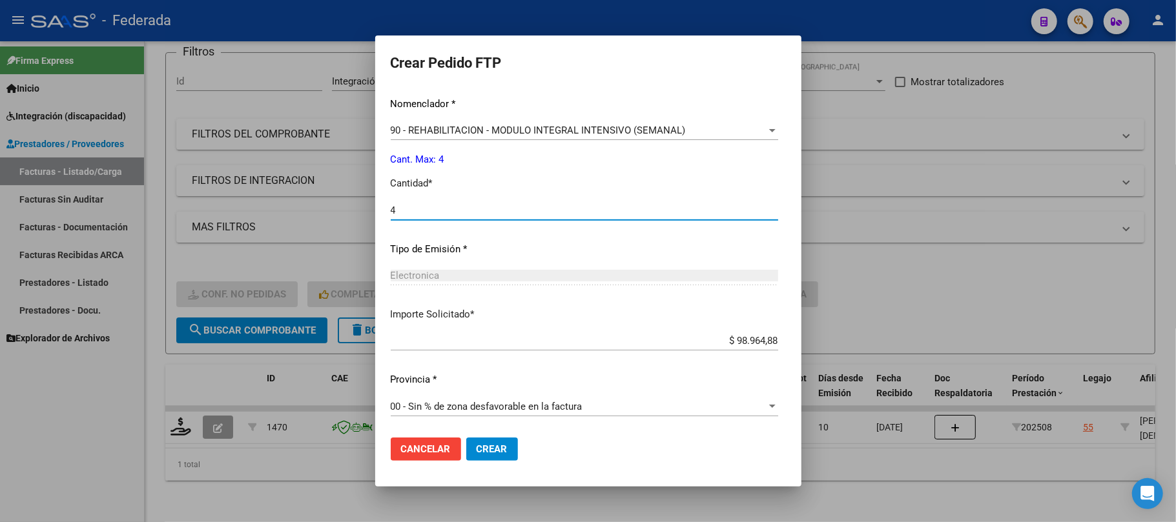
type input "4"
click at [481, 442] on button "Crear" at bounding box center [492, 449] width 52 height 23
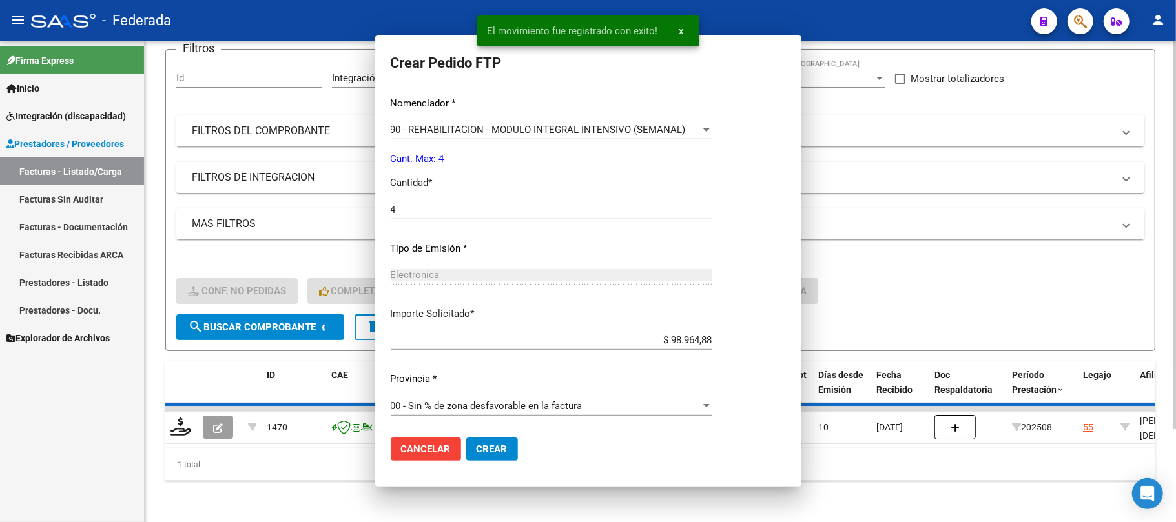
scroll to position [0, 0]
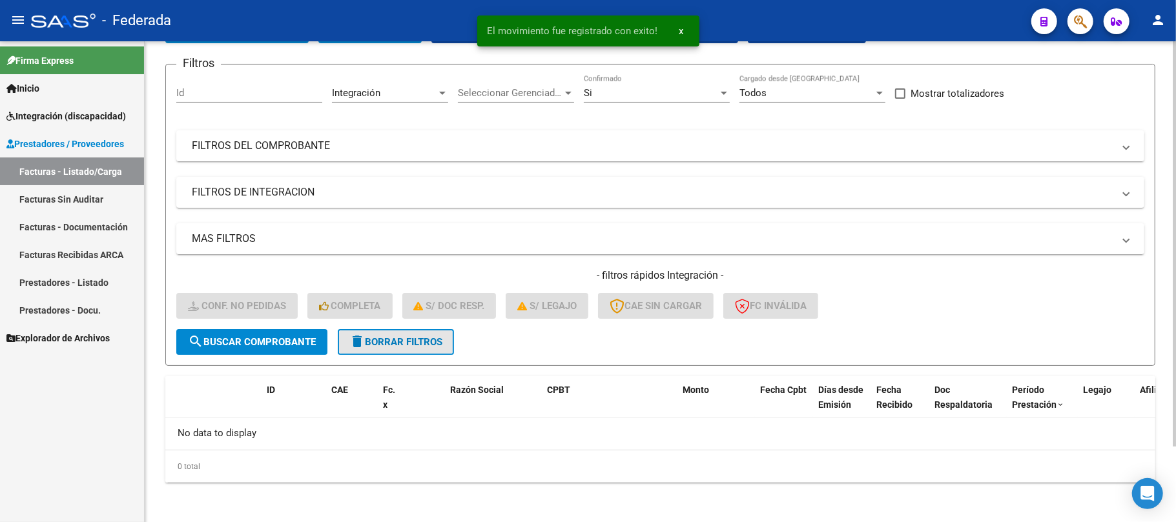
click at [396, 336] on span "delete Borrar Filtros" at bounding box center [395, 342] width 93 height 12
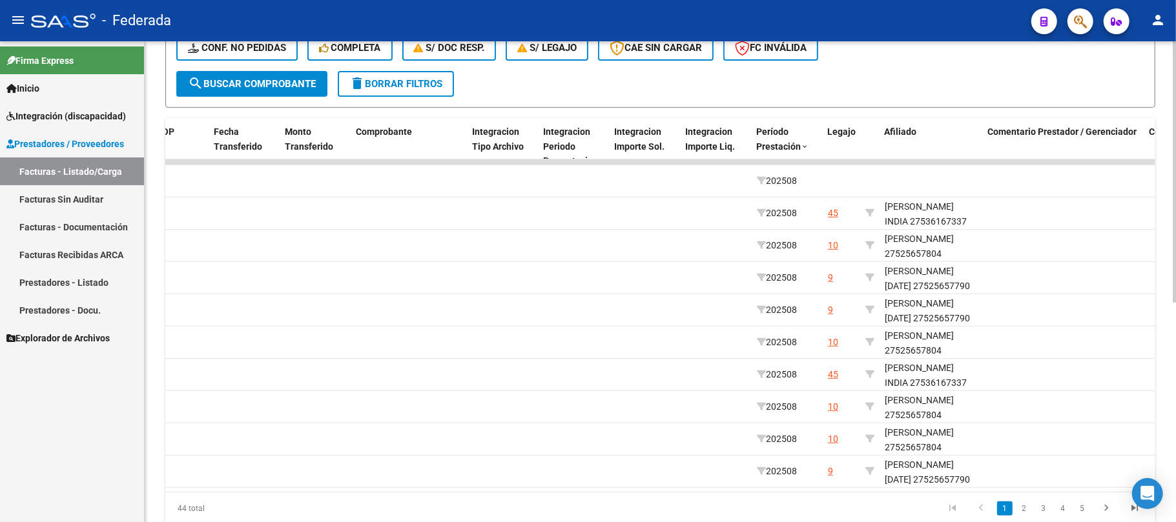
scroll to position [0, 1284]
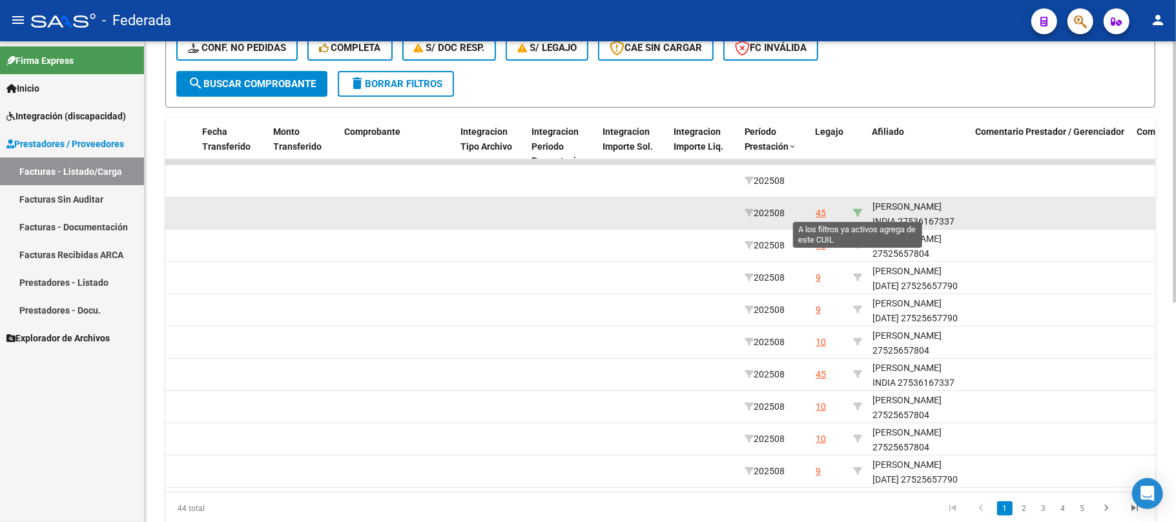
click at [855, 212] on icon at bounding box center [857, 213] width 9 height 9
type input "27536167337"
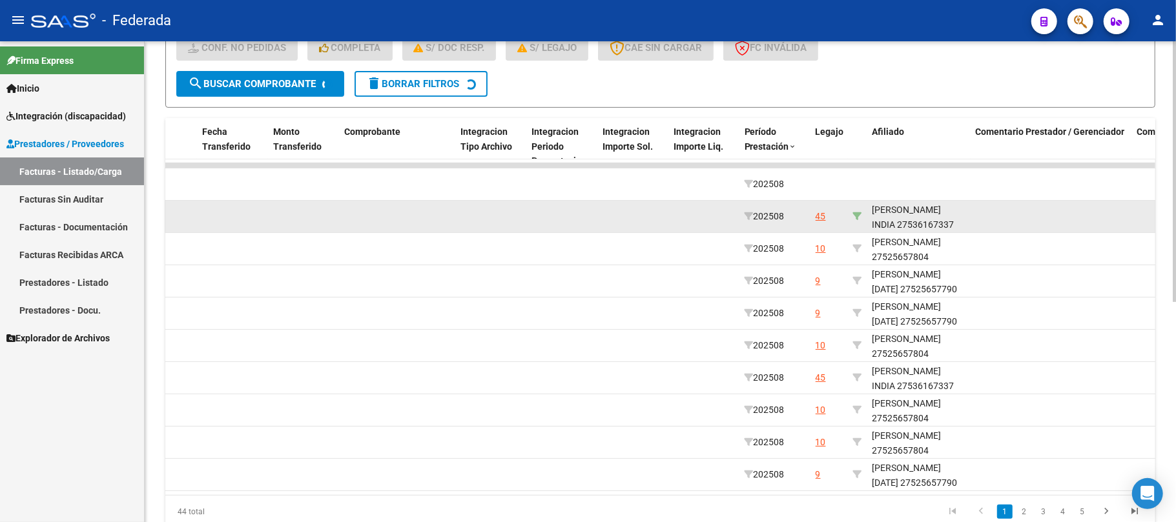
scroll to position [177, 0]
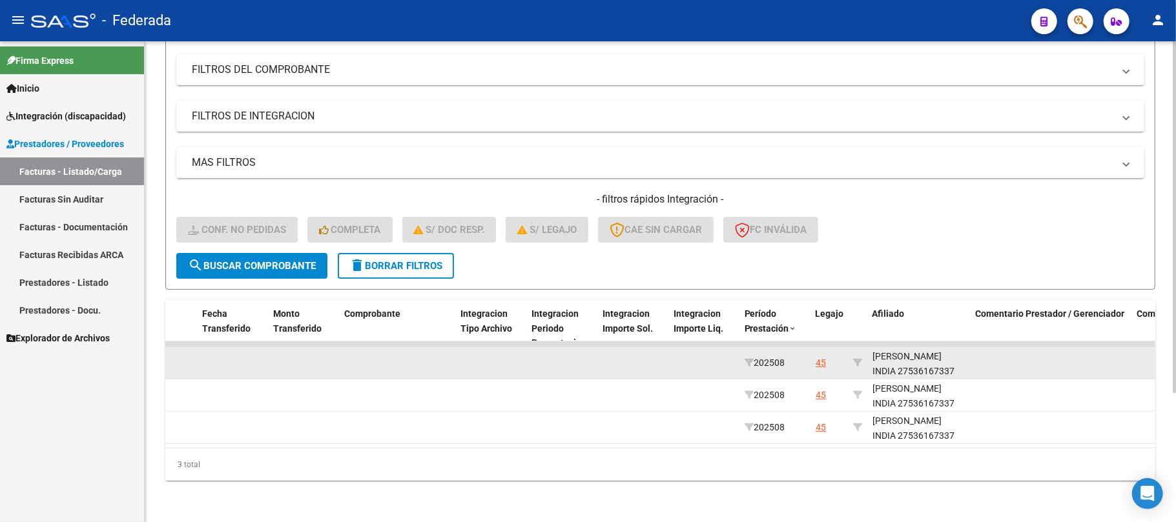
click at [886, 355] on div "FAGIANI INDIA 27536167337" at bounding box center [918, 364] width 93 height 30
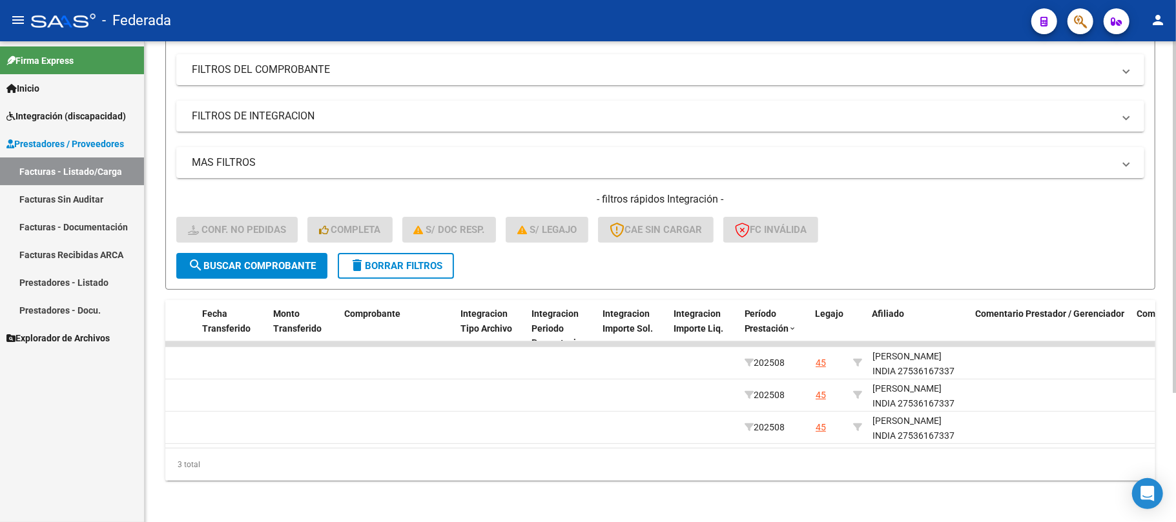
copy div "27536167337"
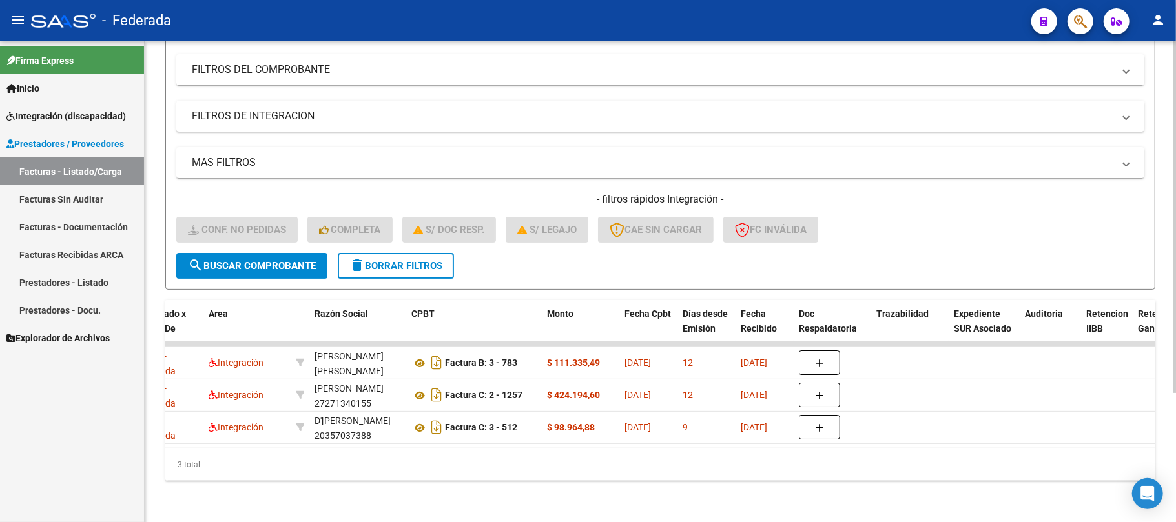
scroll to position [0, 0]
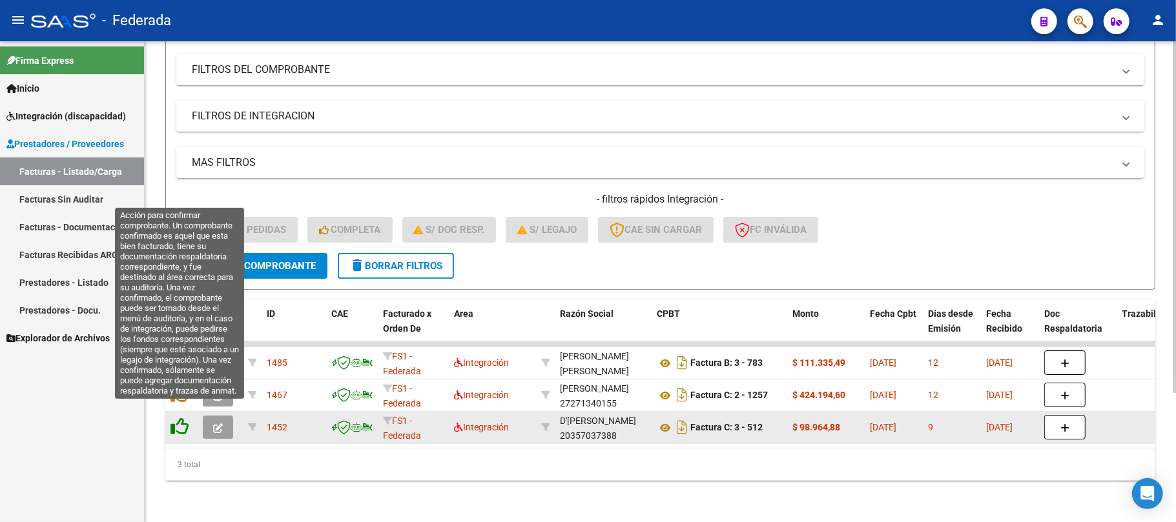
click at [182, 418] on icon at bounding box center [179, 427] width 18 height 18
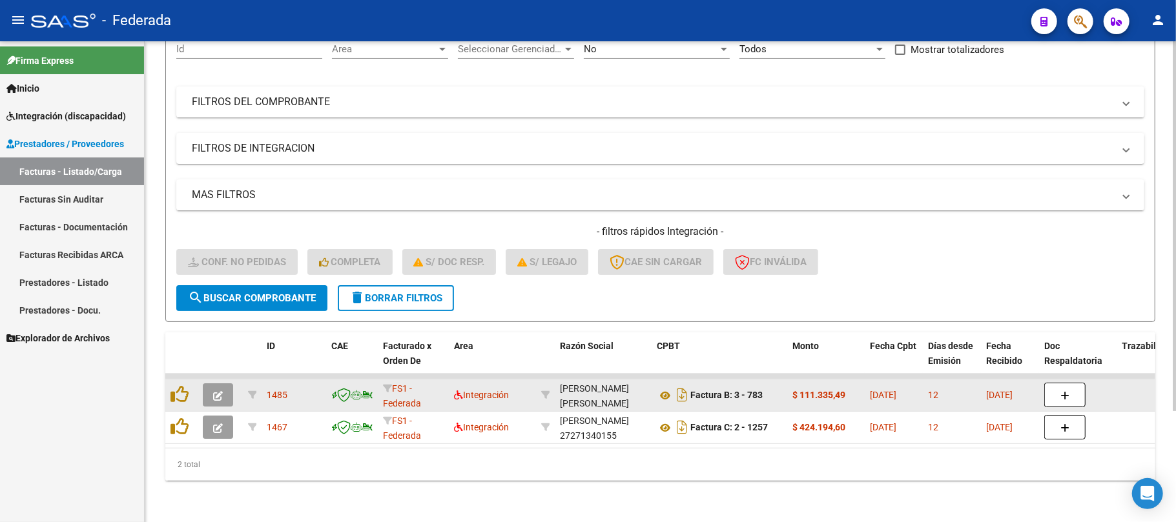
scroll to position [145, 0]
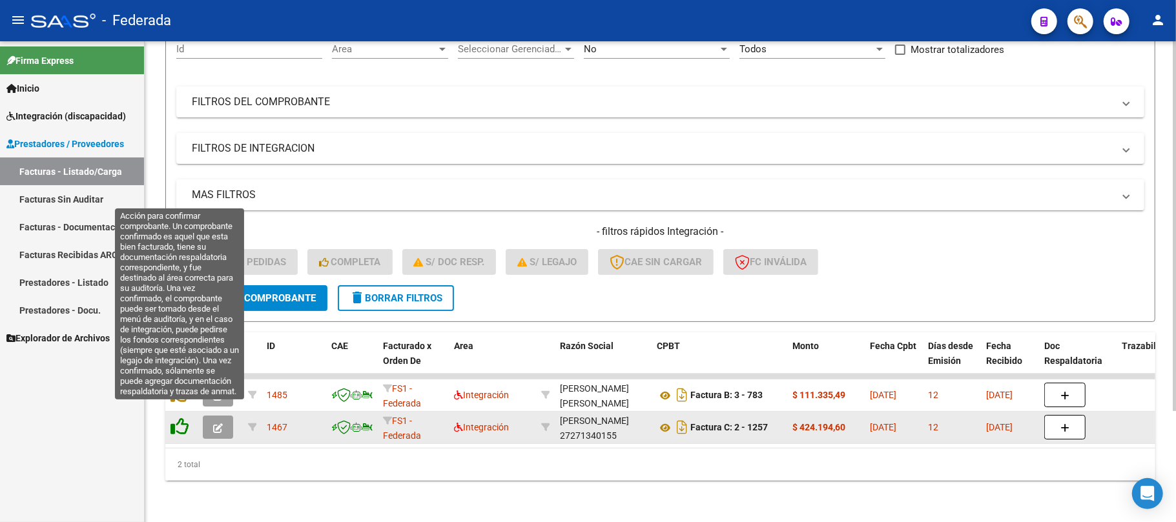
click at [181, 418] on icon at bounding box center [179, 427] width 18 height 18
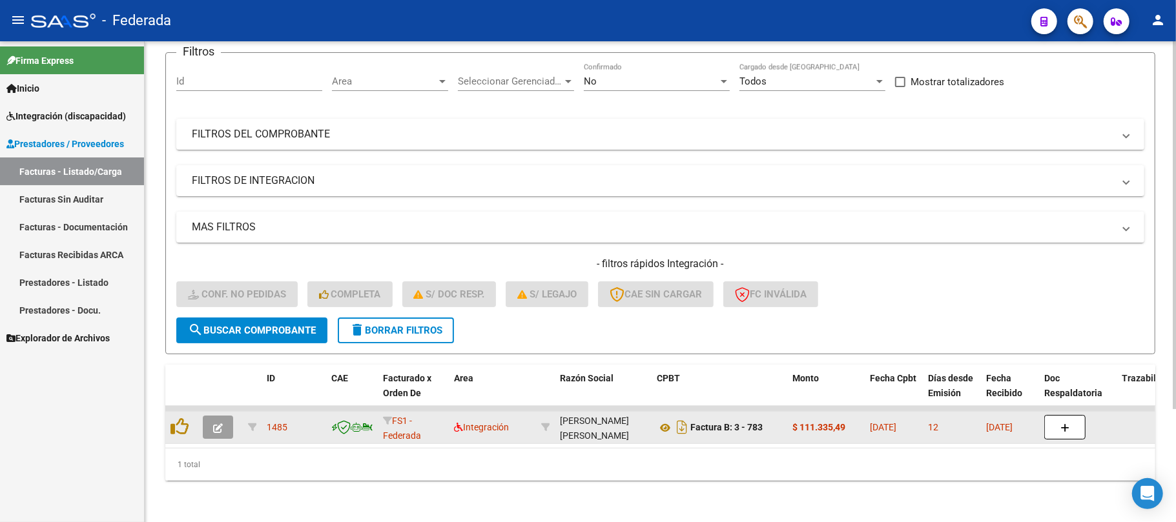
scroll to position [112, 0]
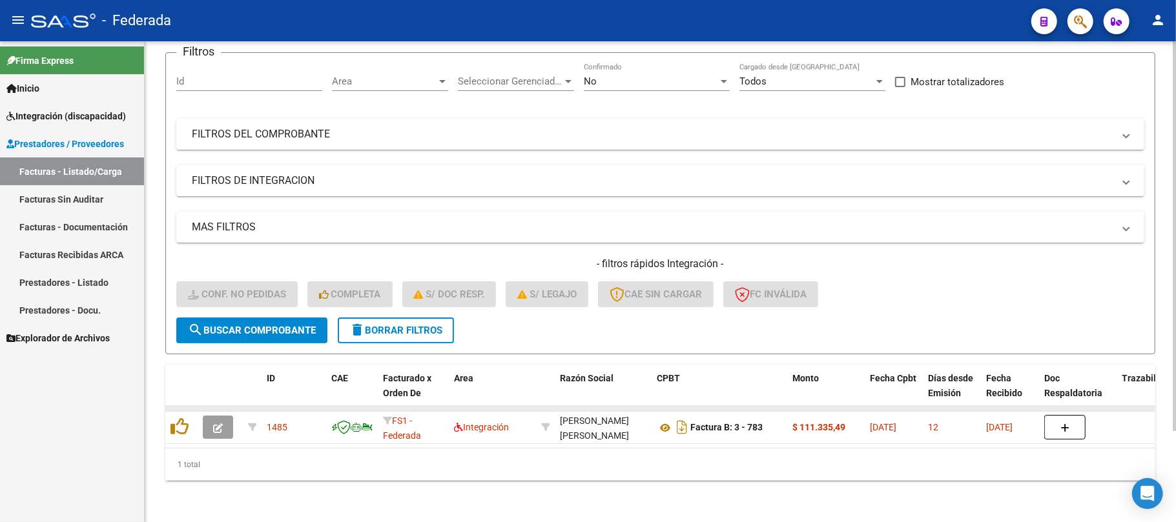
click at [181, 406] on datatable-body-cell at bounding box center [181, 408] width 32 height 5
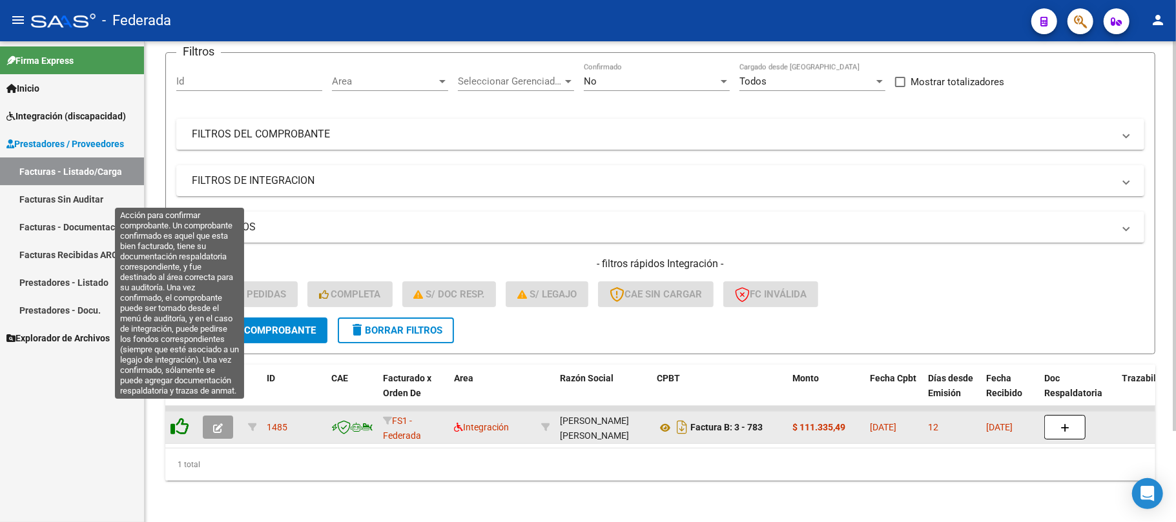
click at [179, 418] on icon at bounding box center [179, 427] width 18 height 18
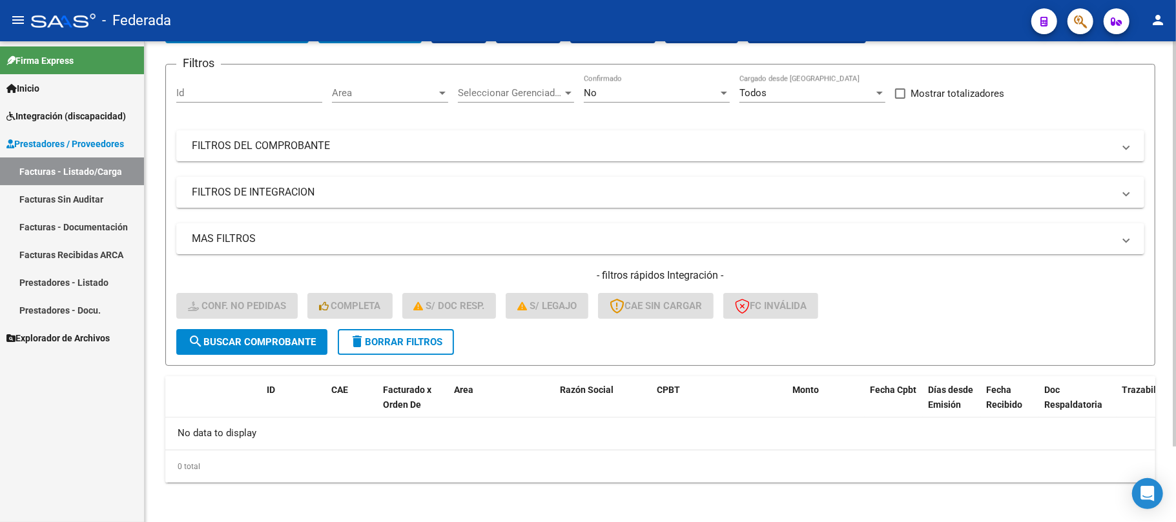
click at [373, 345] on span "delete Borrar Filtros" at bounding box center [395, 342] width 93 height 12
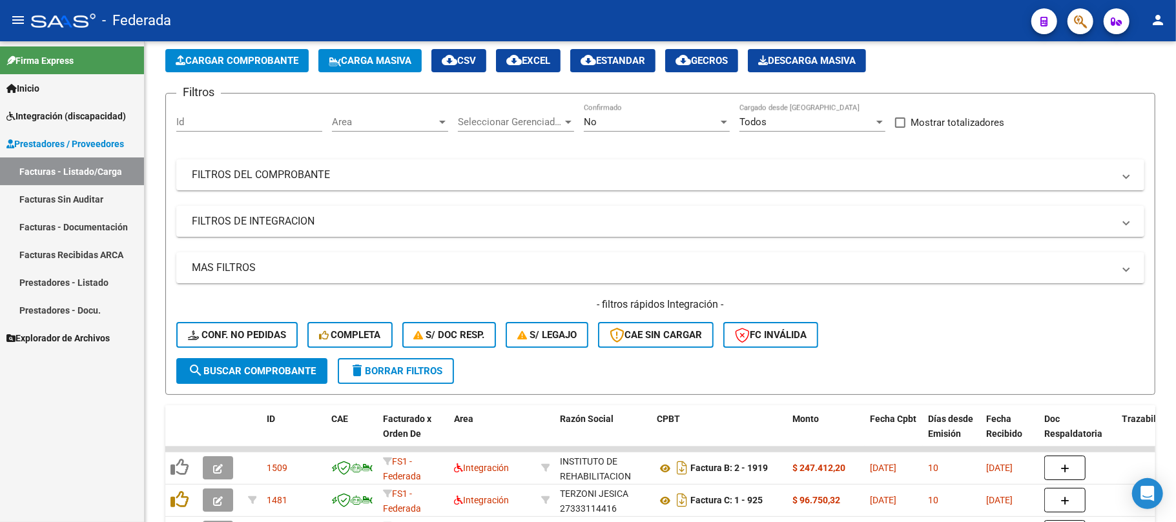
scroll to position [89, 0]
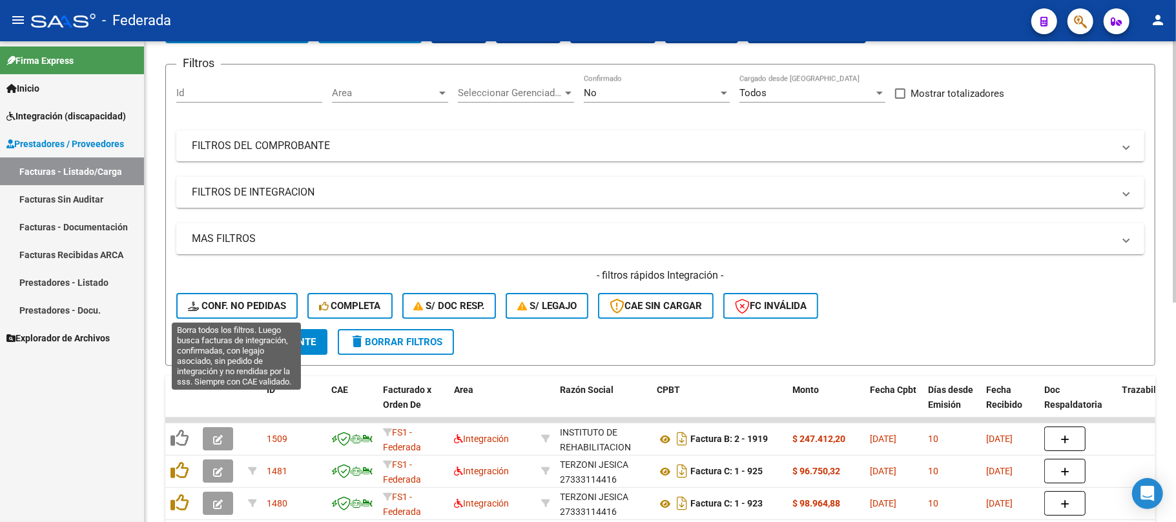
click at [250, 303] on span "Conf. no pedidas" at bounding box center [237, 306] width 98 height 12
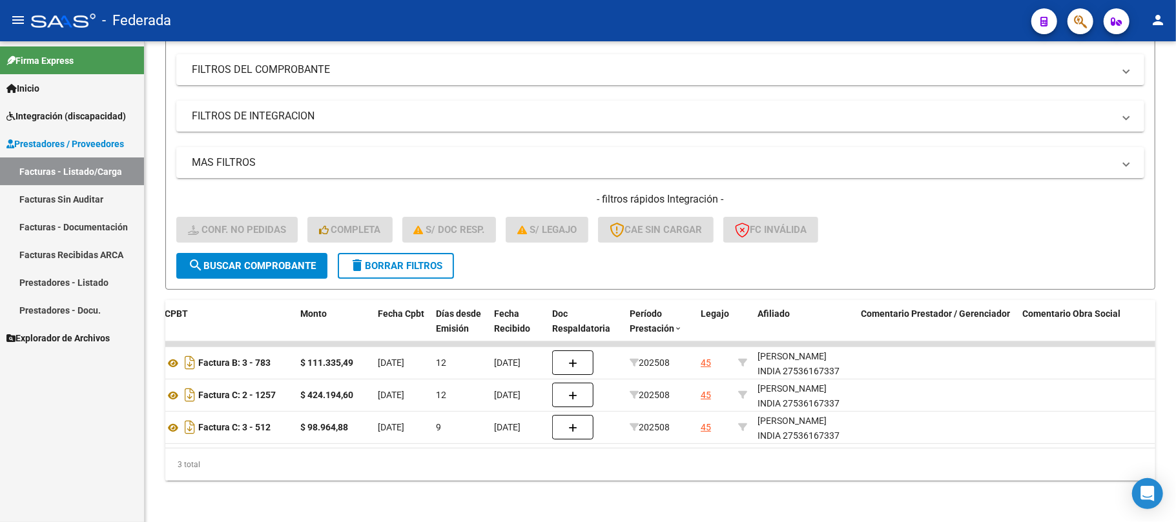
scroll to position [0, 0]
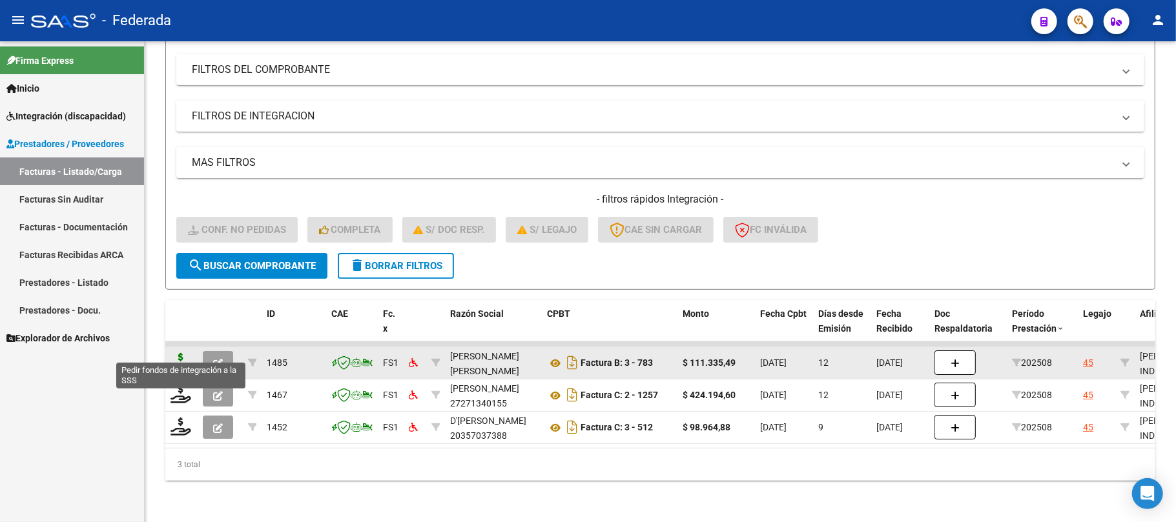
click at [177, 353] on icon at bounding box center [180, 362] width 21 height 18
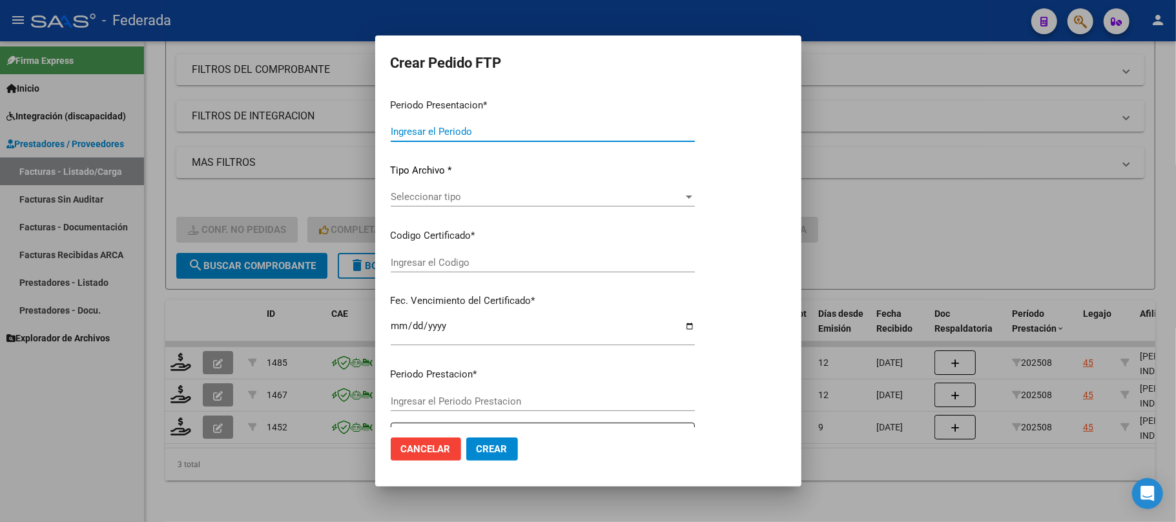
type input "202508"
type input "$ 111.335,49"
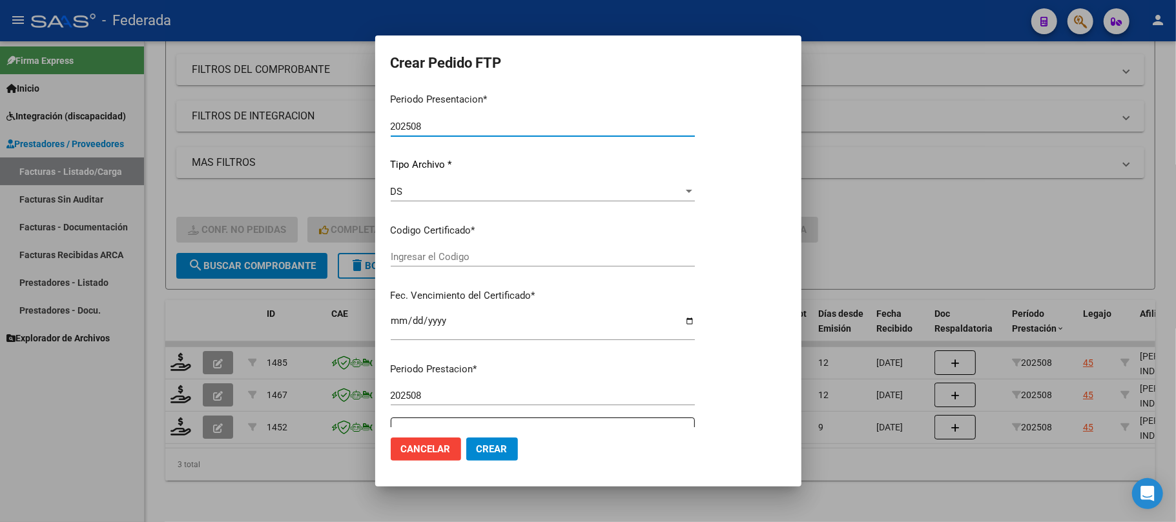
type input "ARG01000536167332018102520251025SFE193"
type input "2025-10-25"
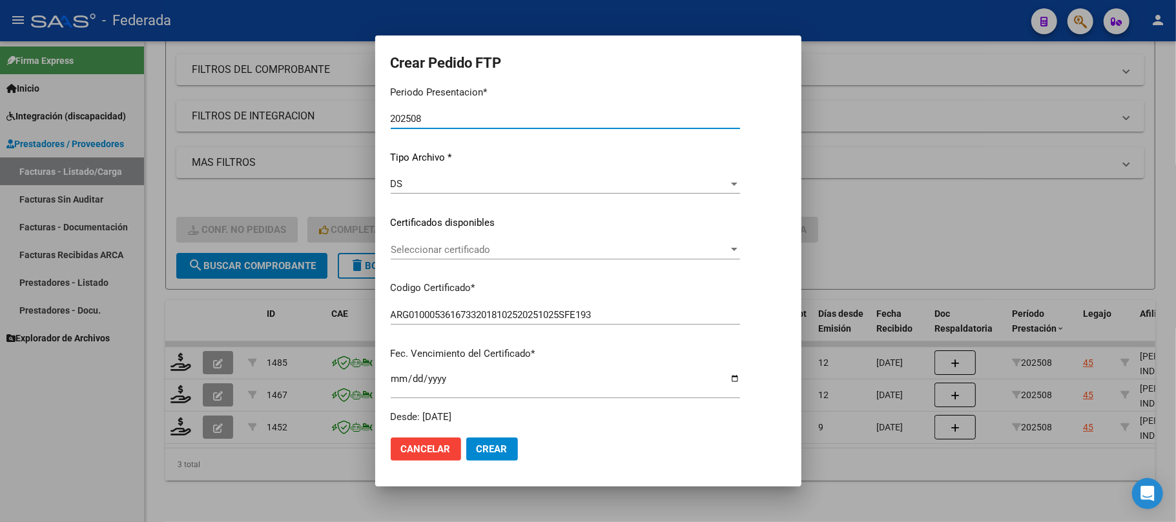
scroll to position [119, 0]
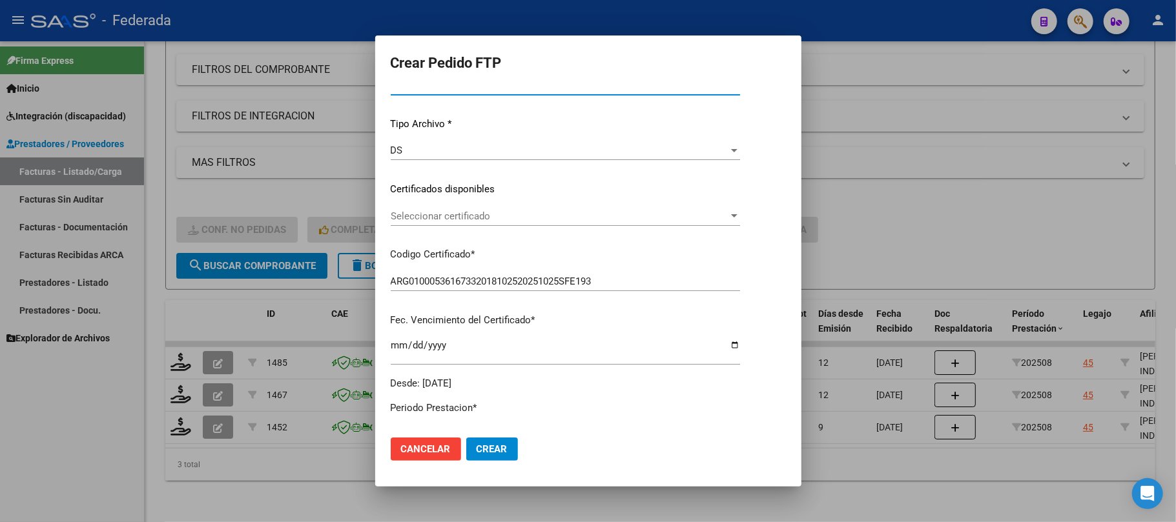
click at [436, 210] on span "Seleccionar certificado" at bounding box center [560, 216] width 338 height 12
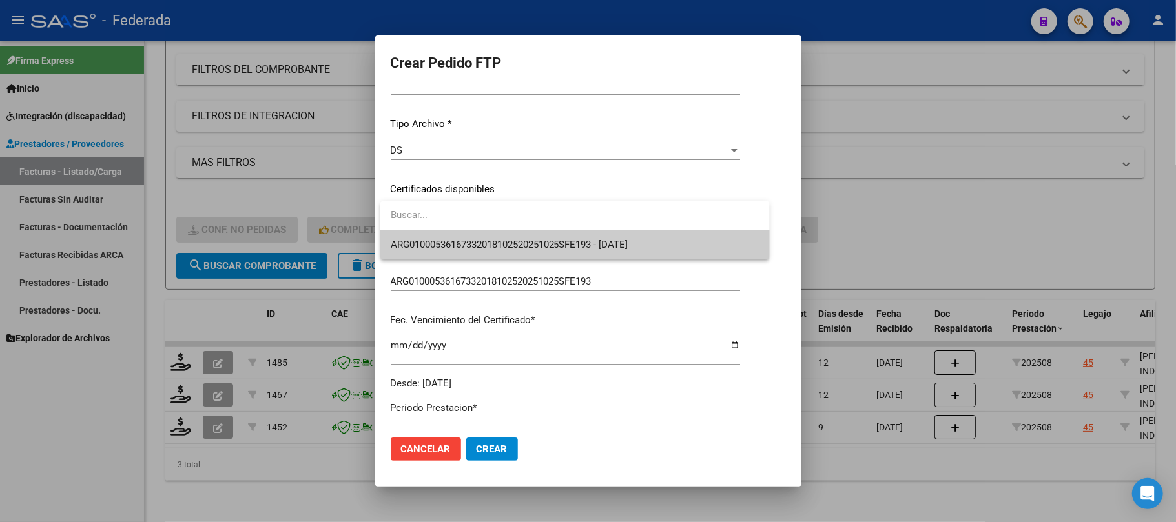
click at [436, 256] on span "ARG01000536167332018102520251025SFE193 - 2025-10-25" at bounding box center [575, 244] width 369 height 29
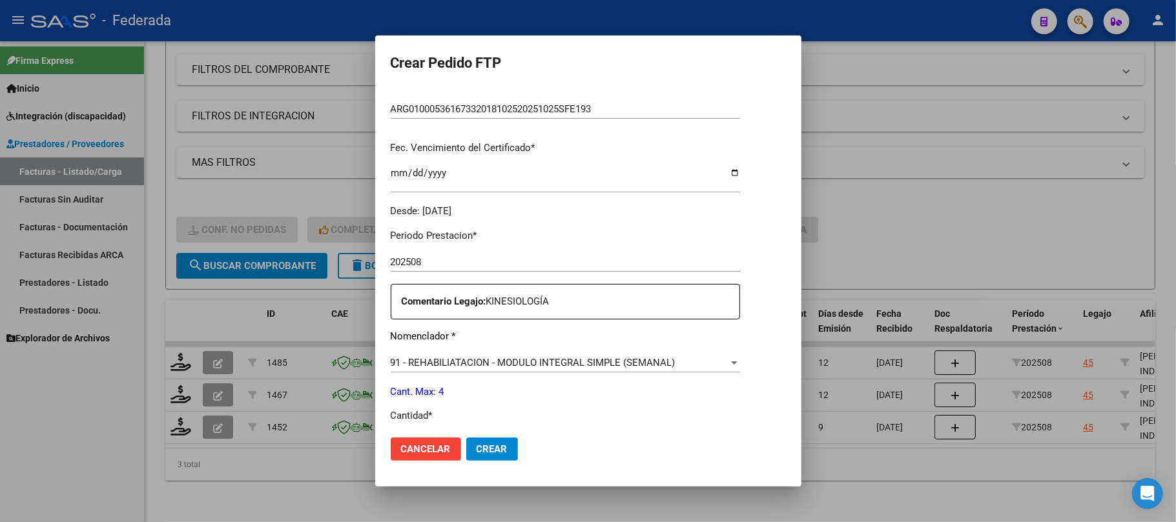
scroll to position [464, 0]
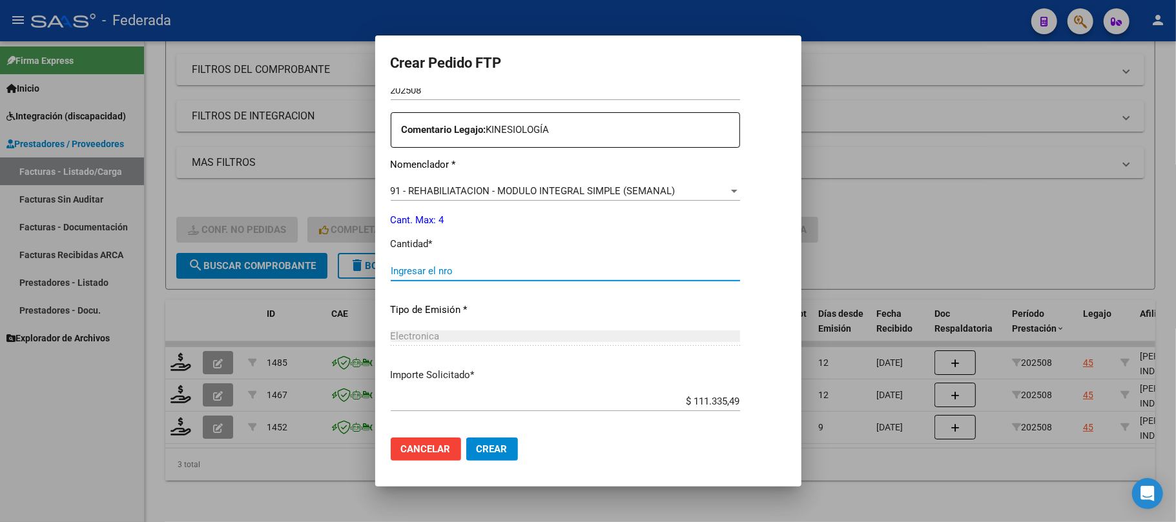
click at [437, 274] on input "Ingresar el nro" at bounding box center [565, 271] width 349 height 12
type input "4"
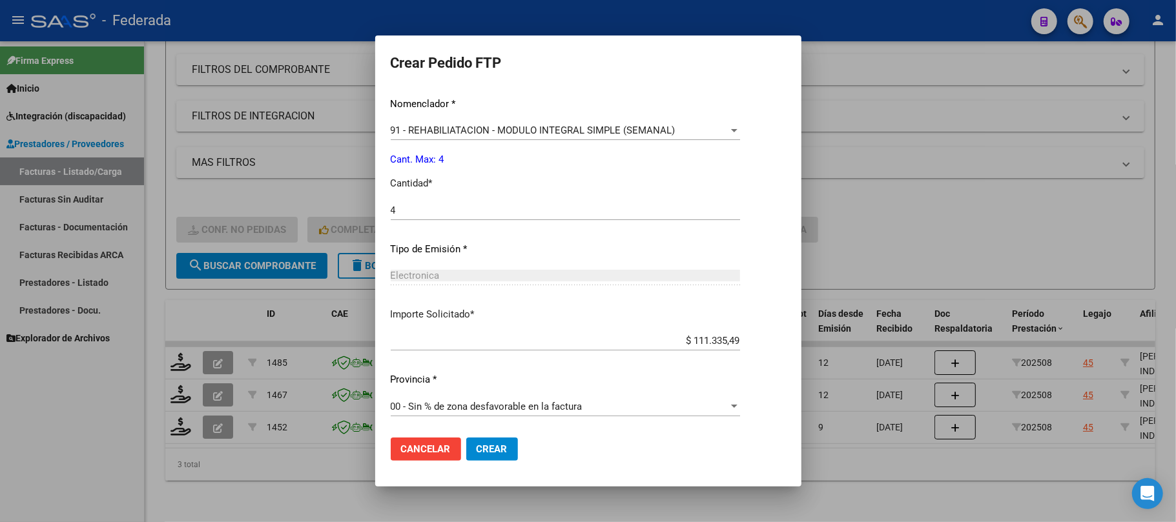
click at [473, 440] on button "Crear" at bounding box center [492, 449] width 52 height 23
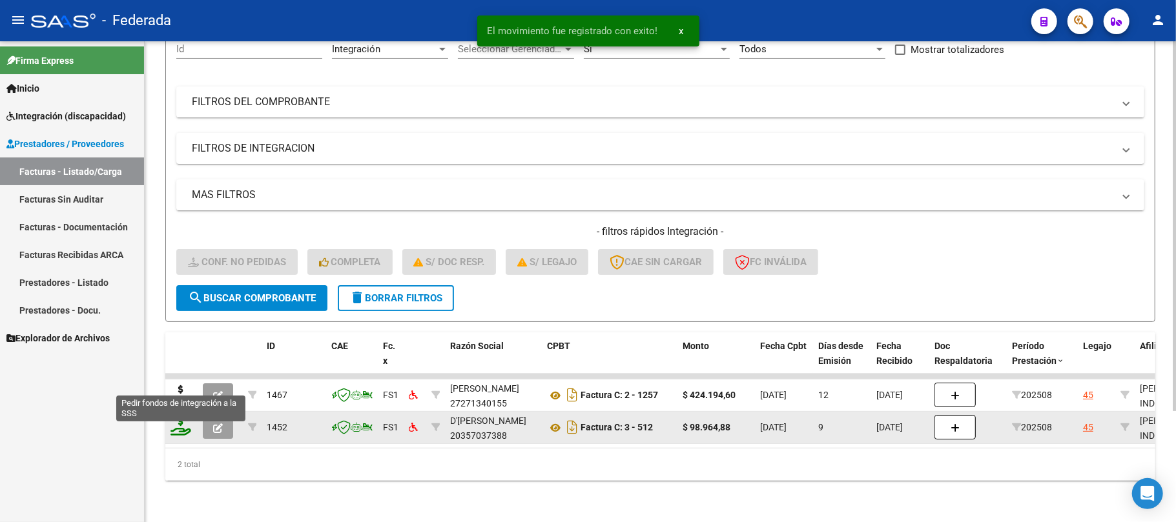
scroll to position [145, 0]
click at [179, 385] on icon at bounding box center [180, 394] width 21 height 18
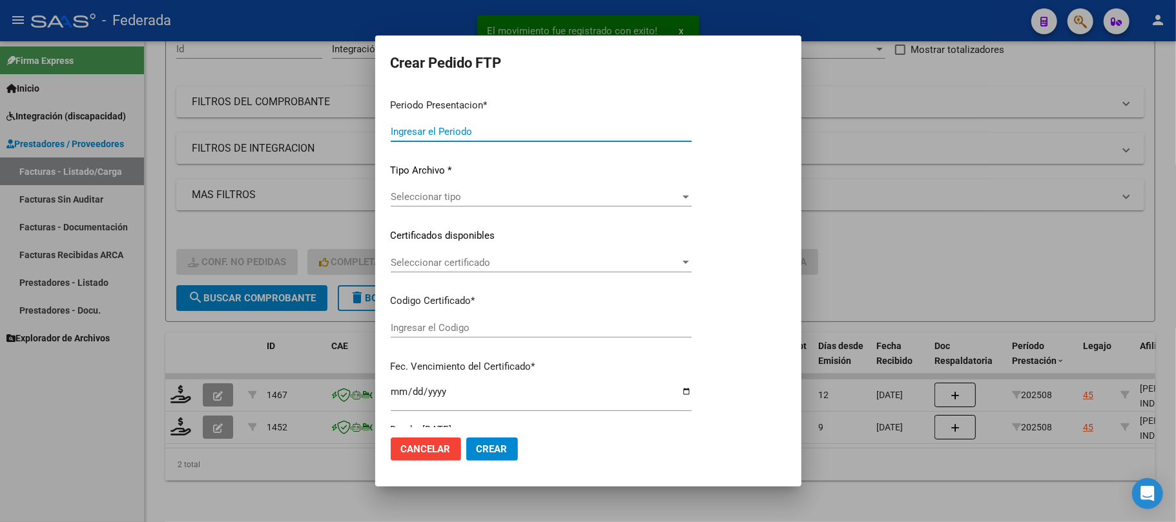
type input "202508"
type input "$ 424.194,60"
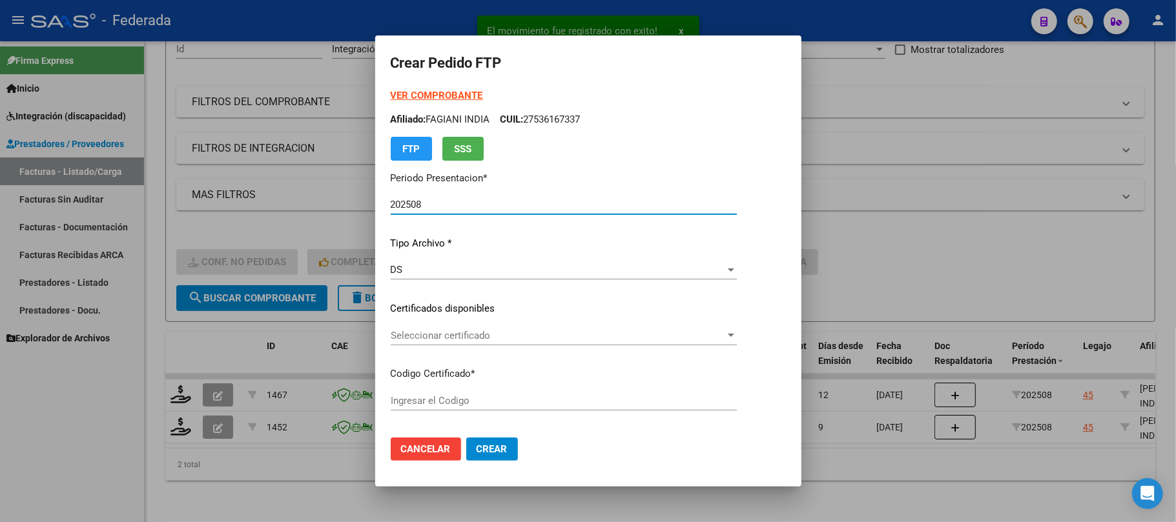
type input "ARG01000536167332018102520251025SFE193"
type input "2025-10-25"
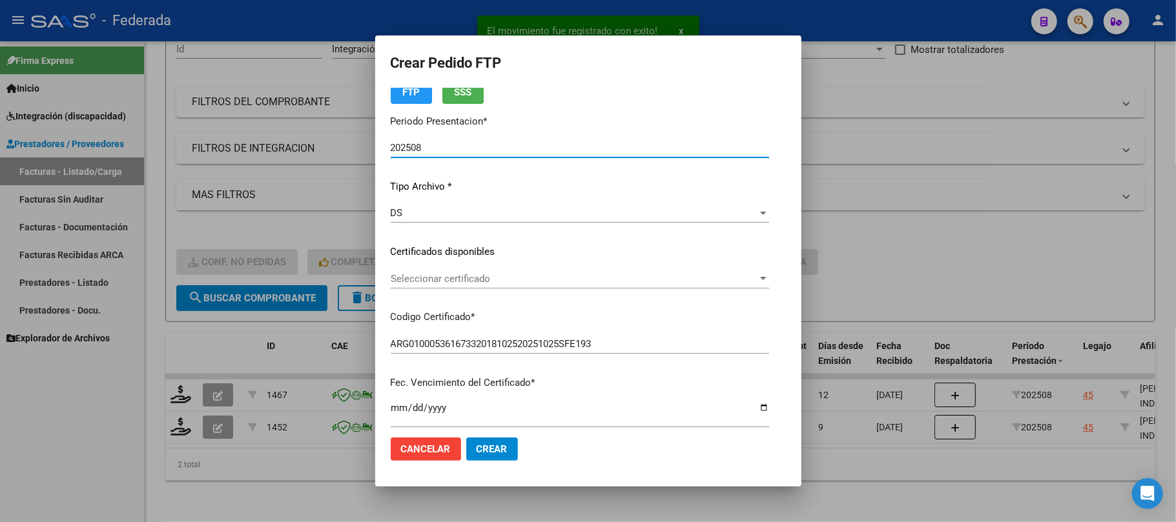
scroll to position [86, 0]
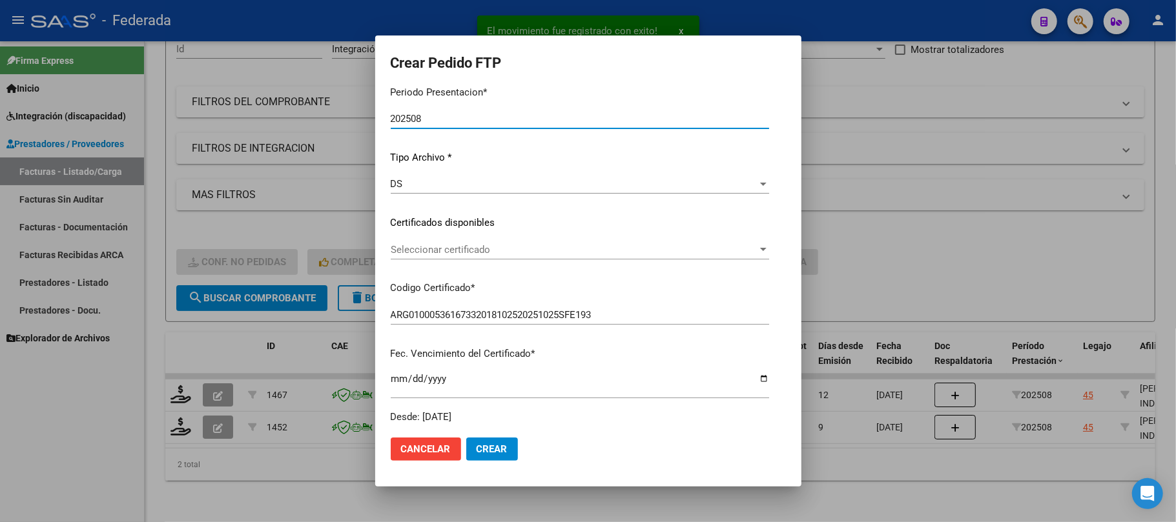
click at [419, 244] on span "Seleccionar certificado" at bounding box center [574, 250] width 367 height 12
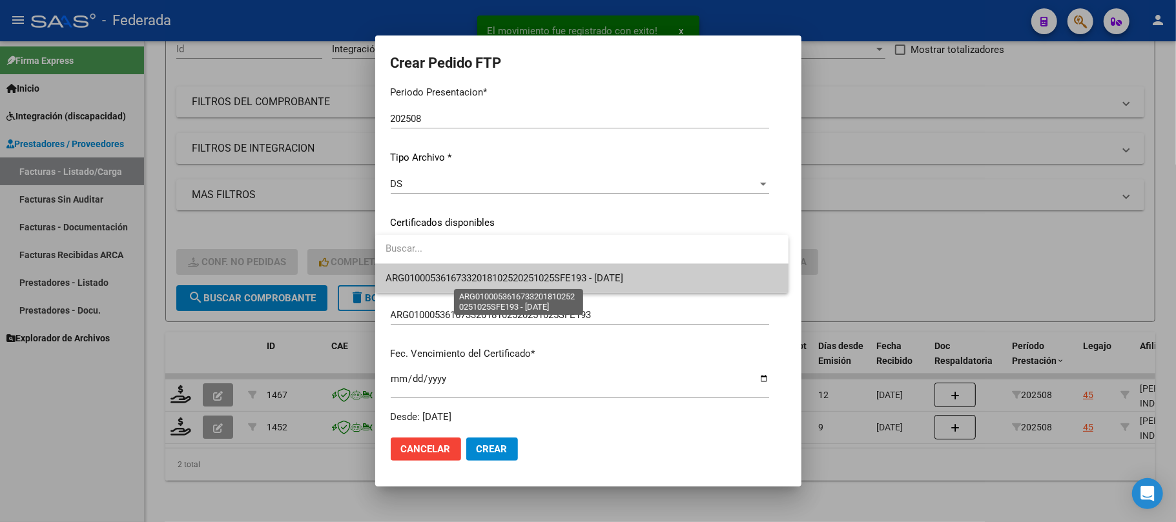
click at [416, 281] on span "ARG01000536167332018102520251025SFE193 - 2025-10-25" at bounding box center [504, 278] width 238 height 12
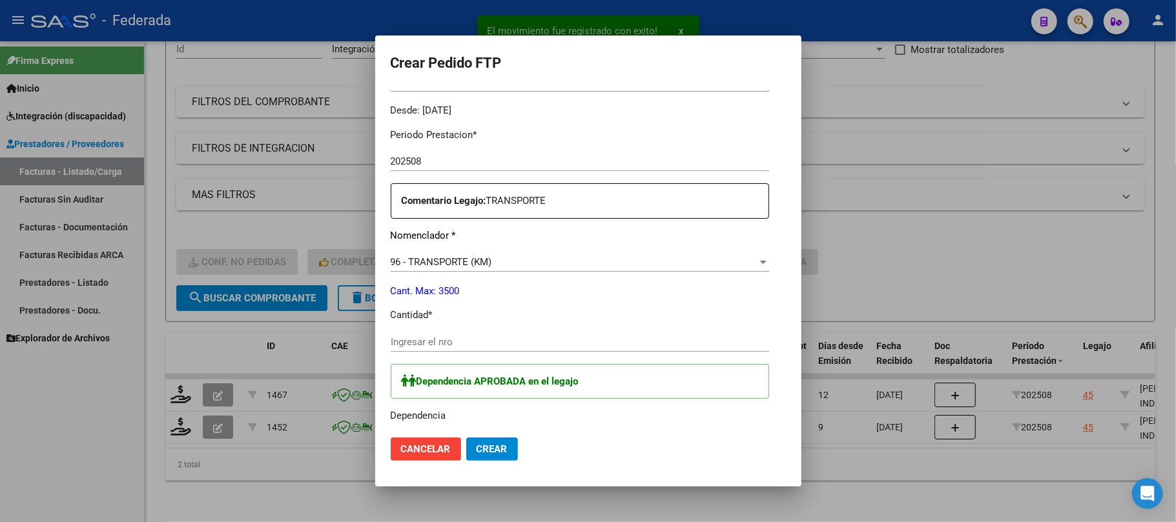
scroll to position [430, 0]
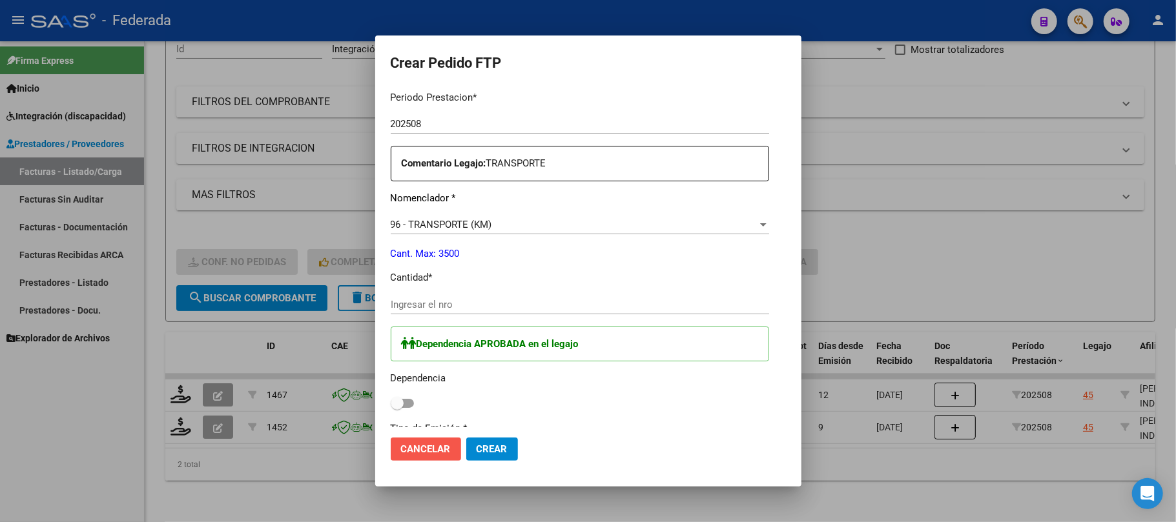
click at [427, 444] on span "Cancelar" at bounding box center [426, 450] width 50 height 12
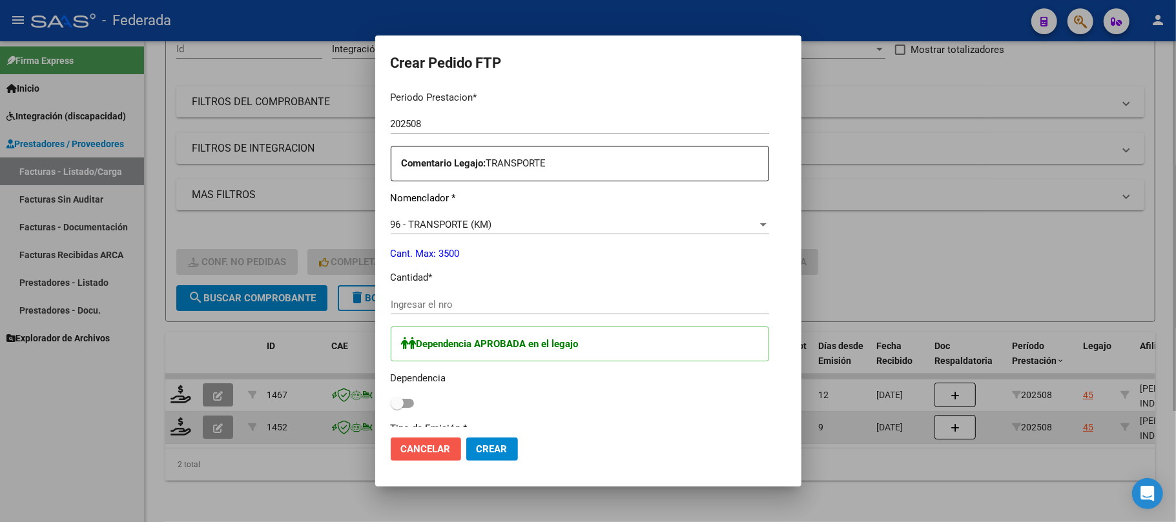
scroll to position [0, 0]
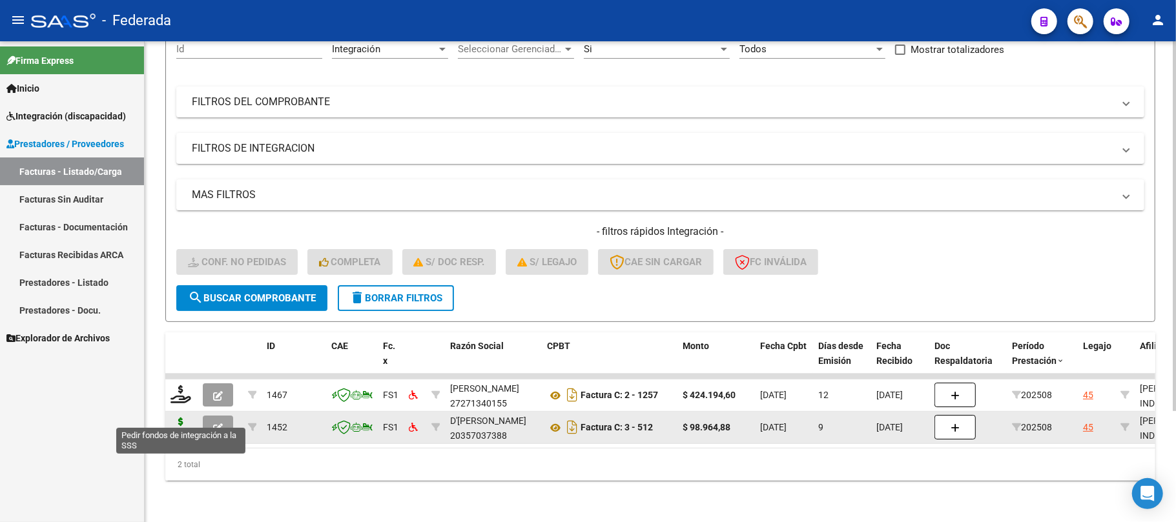
click at [174, 418] on icon at bounding box center [180, 427] width 21 height 18
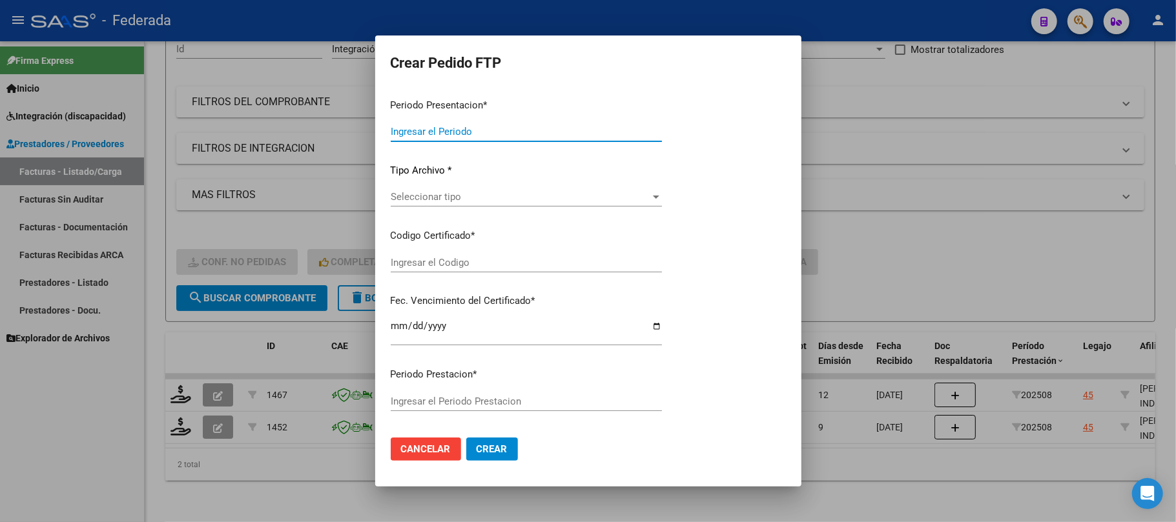
type input "202508"
type input "$ 98.964,88"
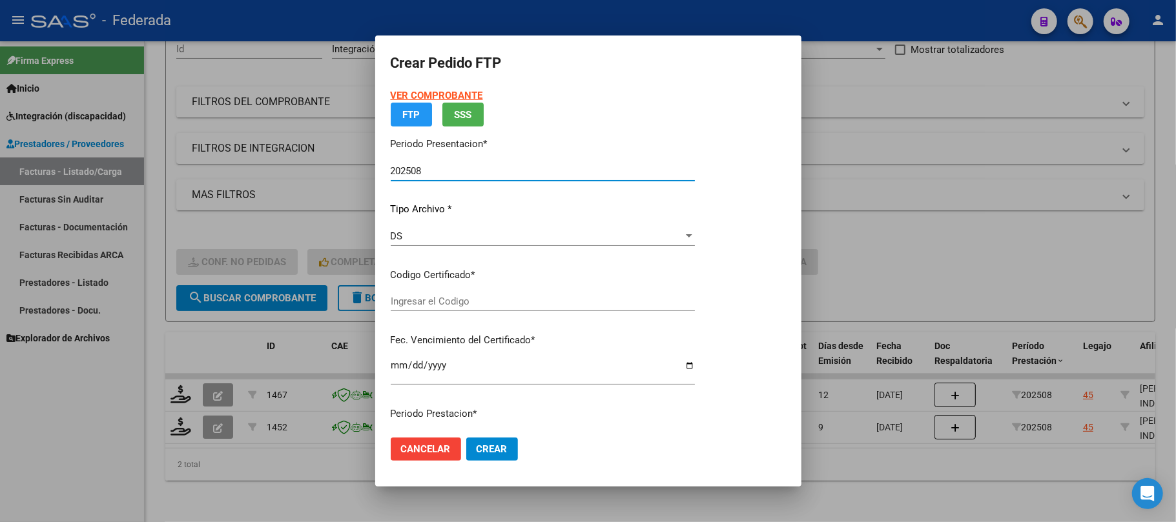
type input "ARG01000536167332018102520251025SFE193"
type input "2025-10-25"
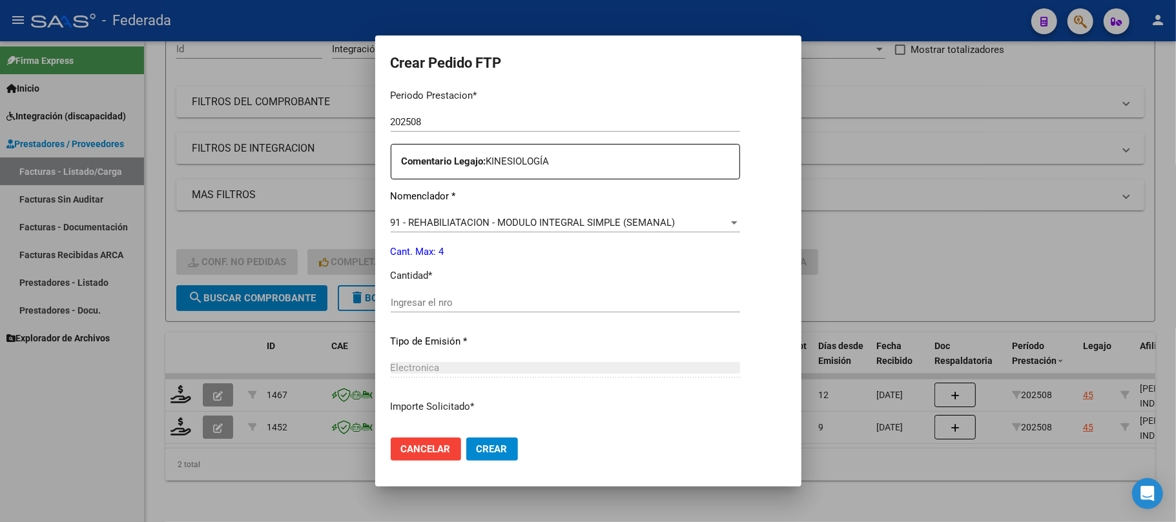
scroll to position [465, 0]
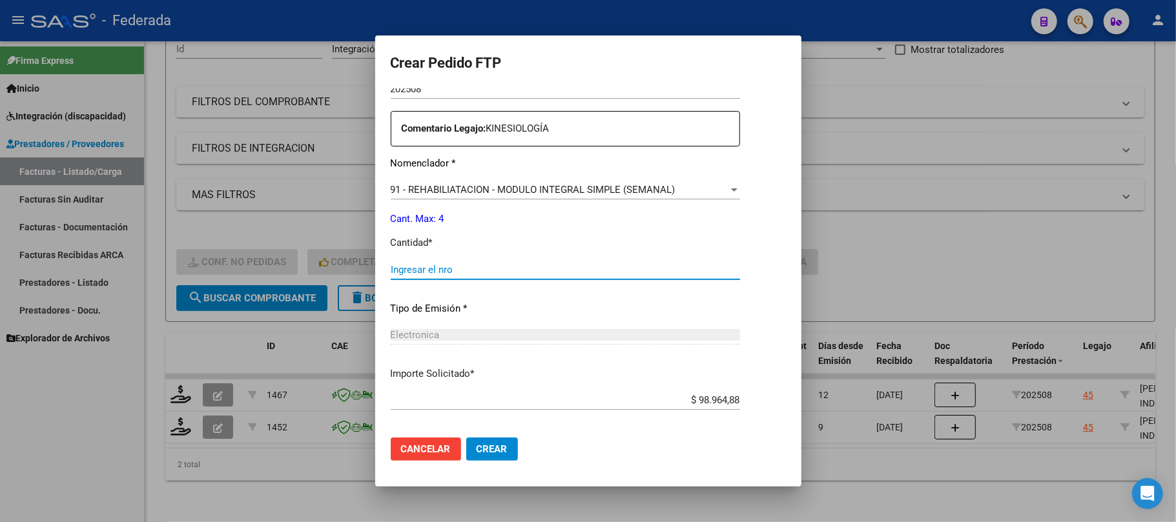
click at [406, 272] on input "Ingresar el nro" at bounding box center [565, 270] width 349 height 12
type input "4"
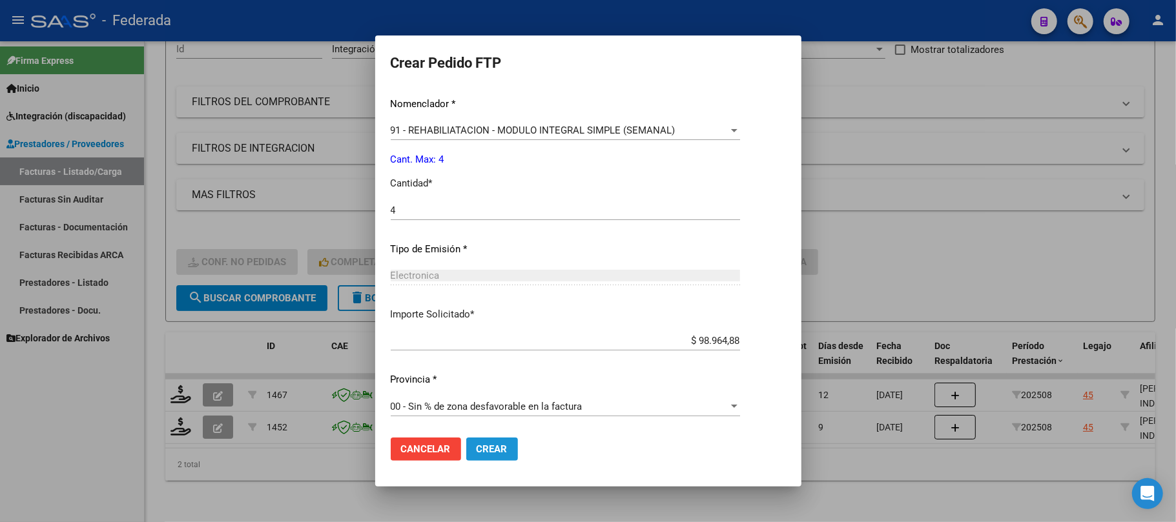
click at [495, 445] on span "Crear" at bounding box center [491, 450] width 31 height 12
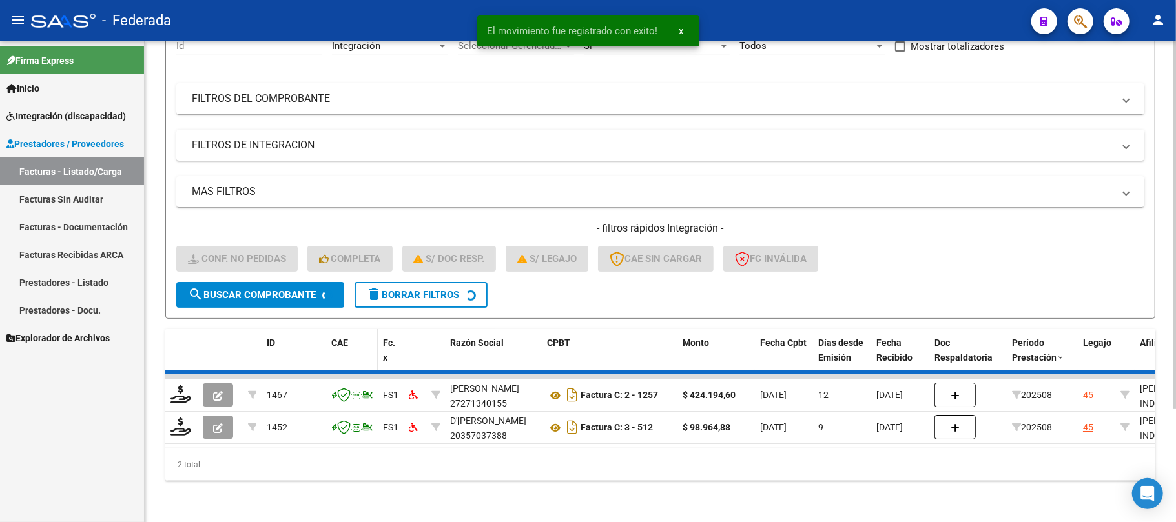
scroll to position [112, 0]
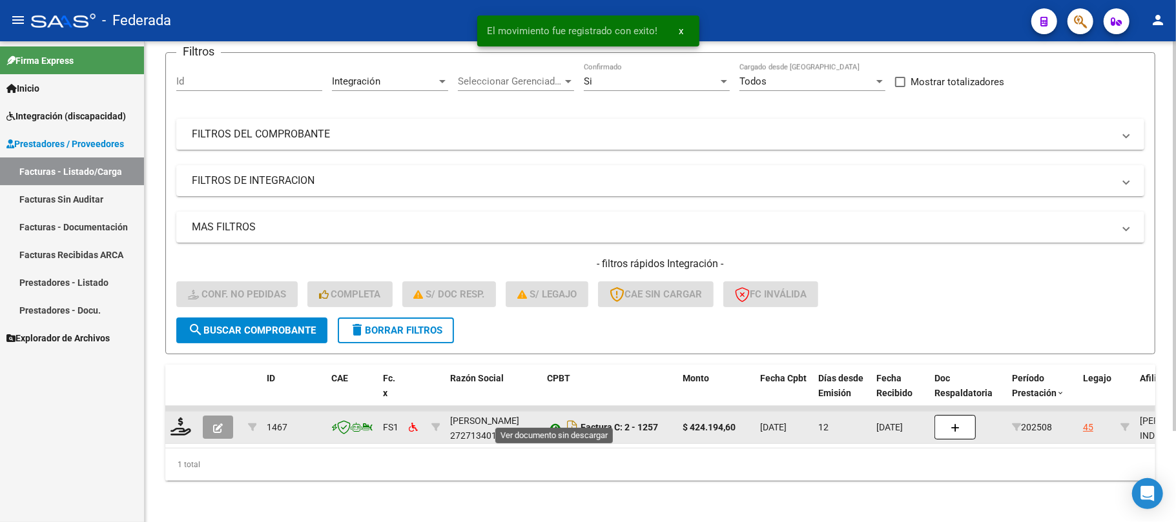
click at [551, 420] on icon at bounding box center [555, 427] width 17 height 15
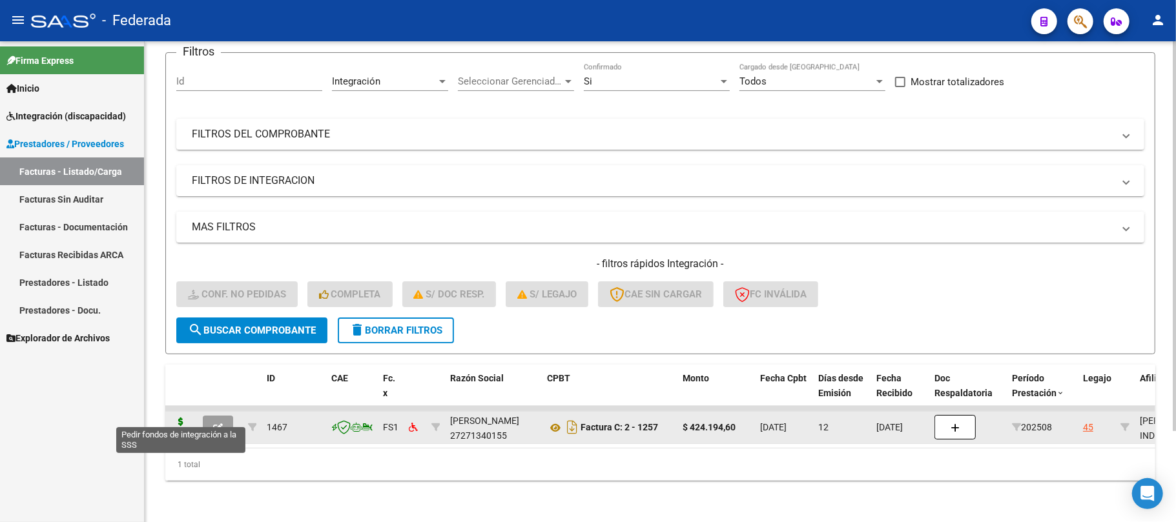
click at [182, 418] on icon at bounding box center [180, 427] width 21 height 18
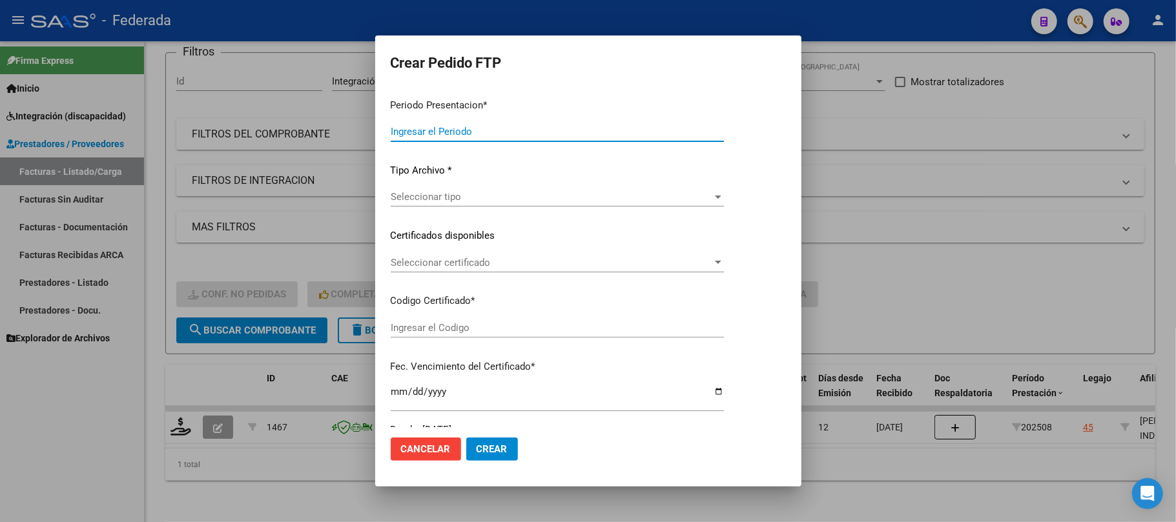
type input "202508"
type input "$ 424.194,60"
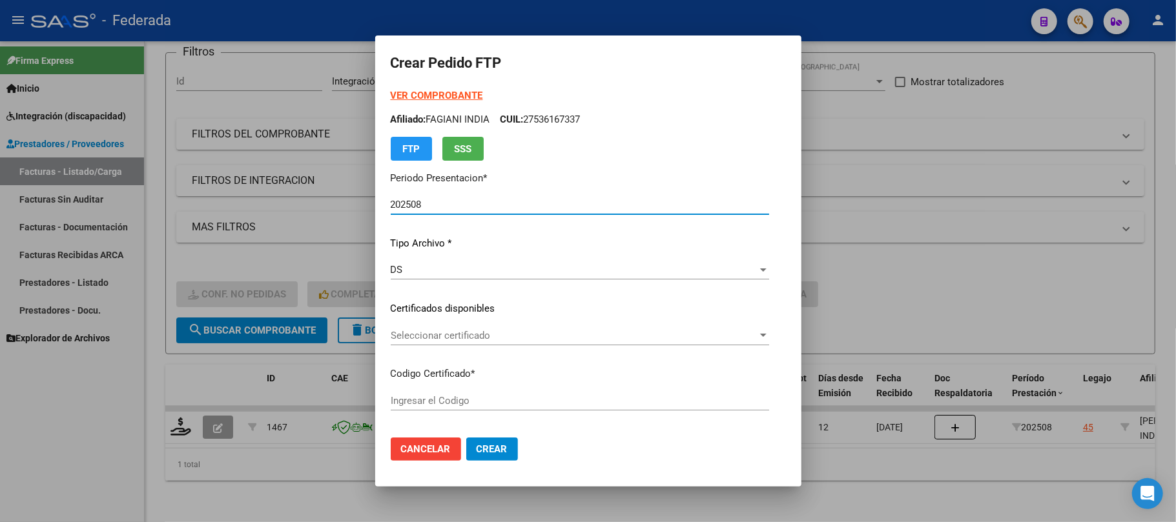
type input "ARG01000536167332018102520251025SFE193"
type input "2025-10-25"
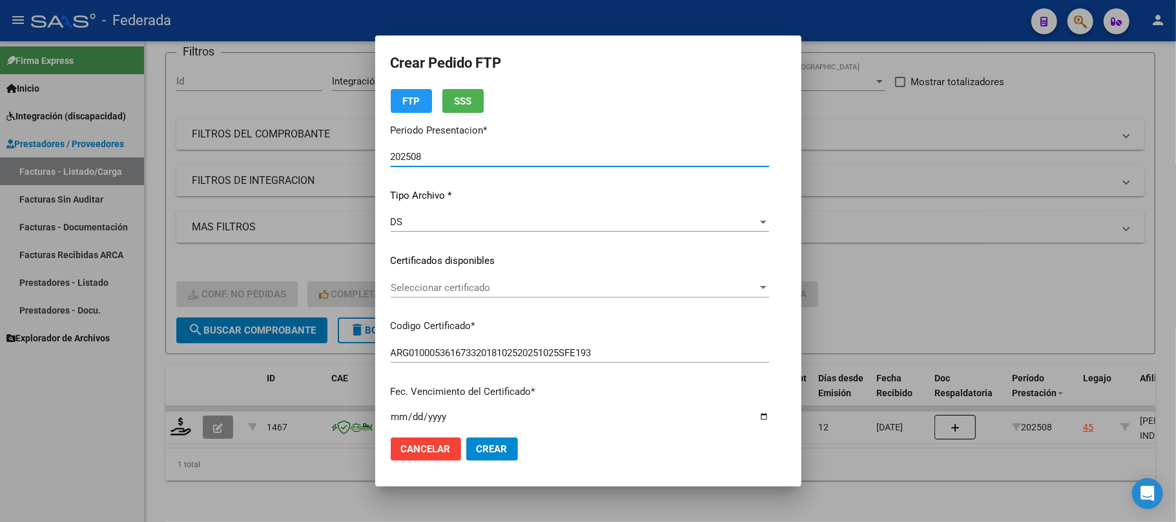
scroll to position [86, 0]
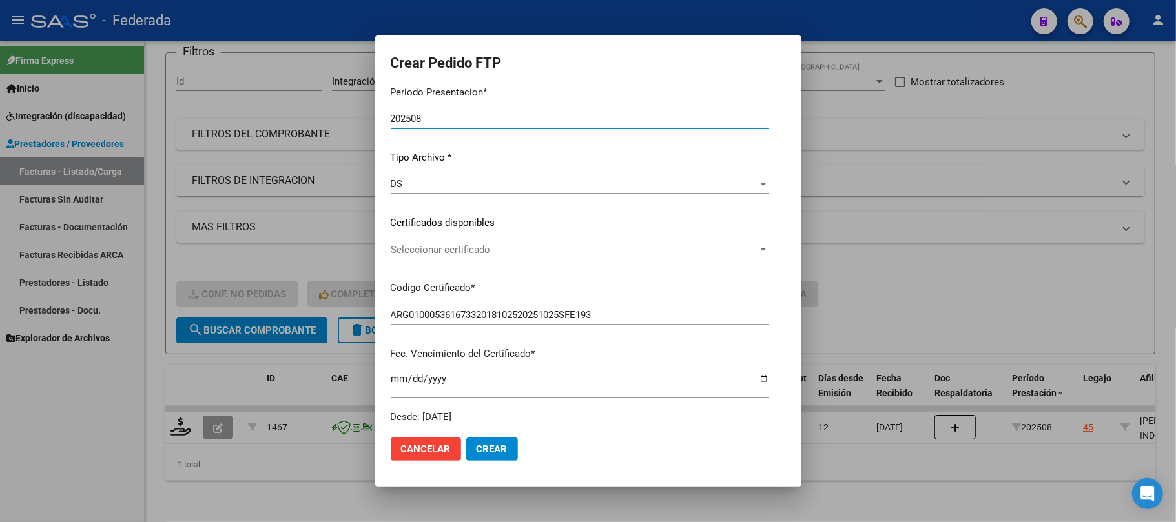
click at [465, 249] on span "Seleccionar certificado" at bounding box center [574, 250] width 367 height 12
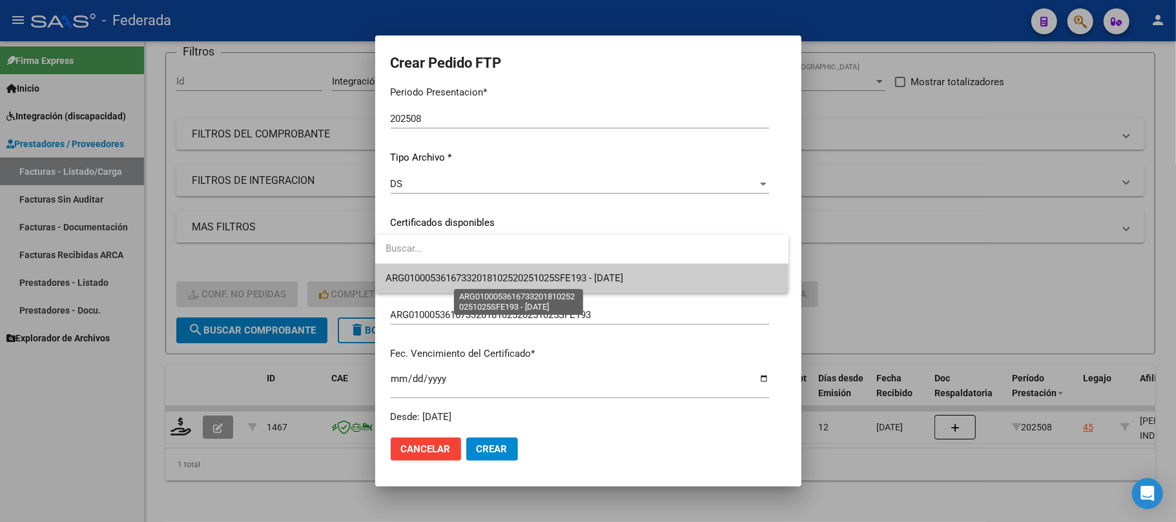
click at [458, 275] on span "ARG01000536167332018102520251025SFE193 - 2025-10-25" at bounding box center [504, 278] width 238 height 12
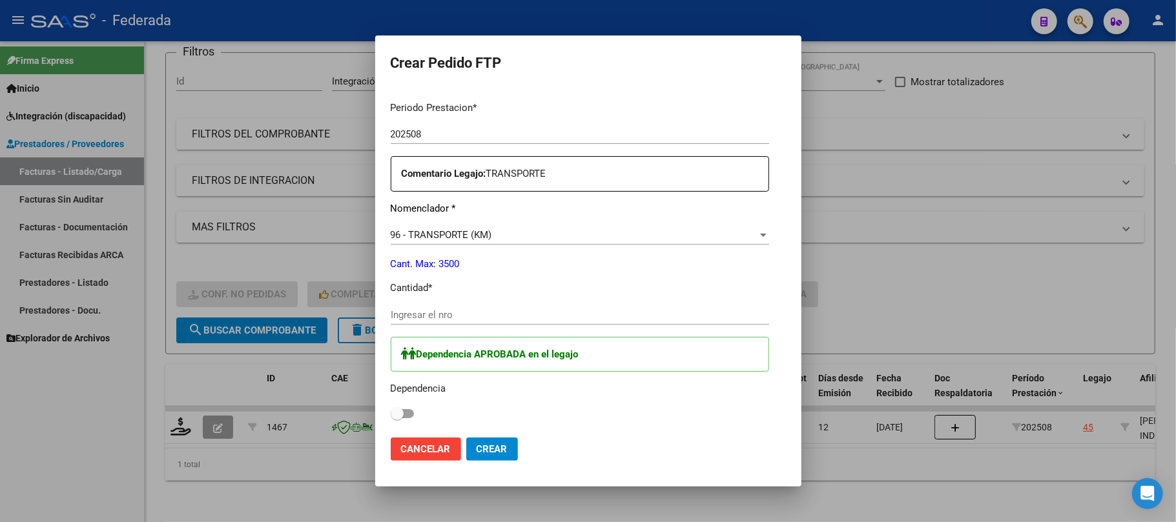
scroll to position [430, 0]
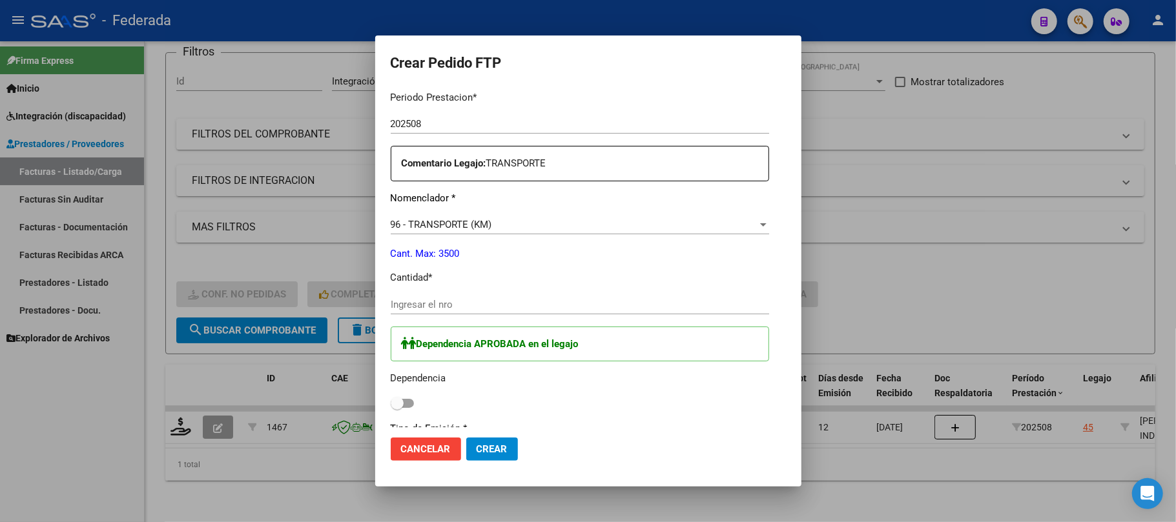
click at [429, 300] on input "Ingresar el nro" at bounding box center [580, 305] width 378 height 12
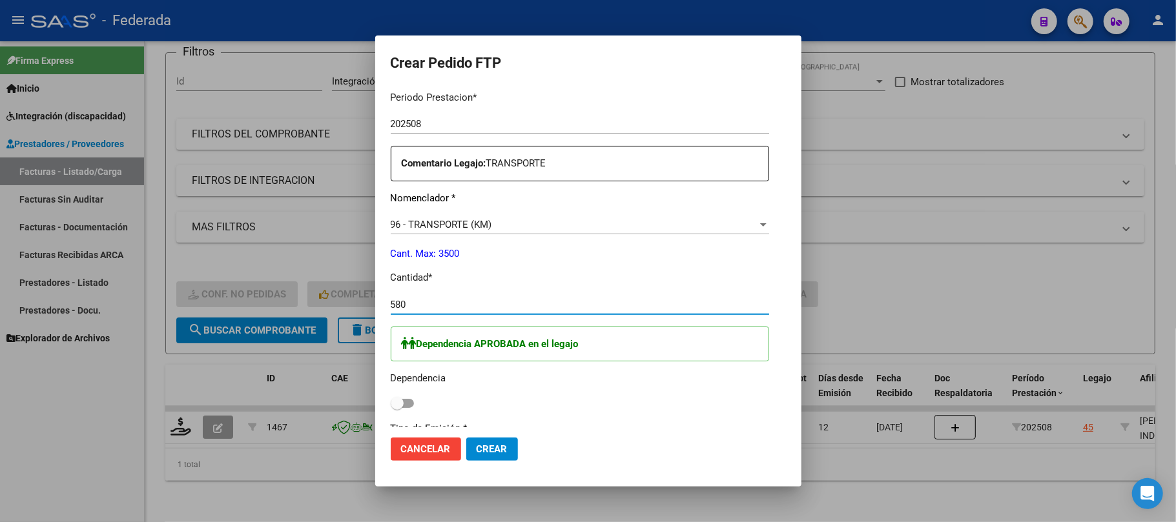
scroll to position [516, 0]
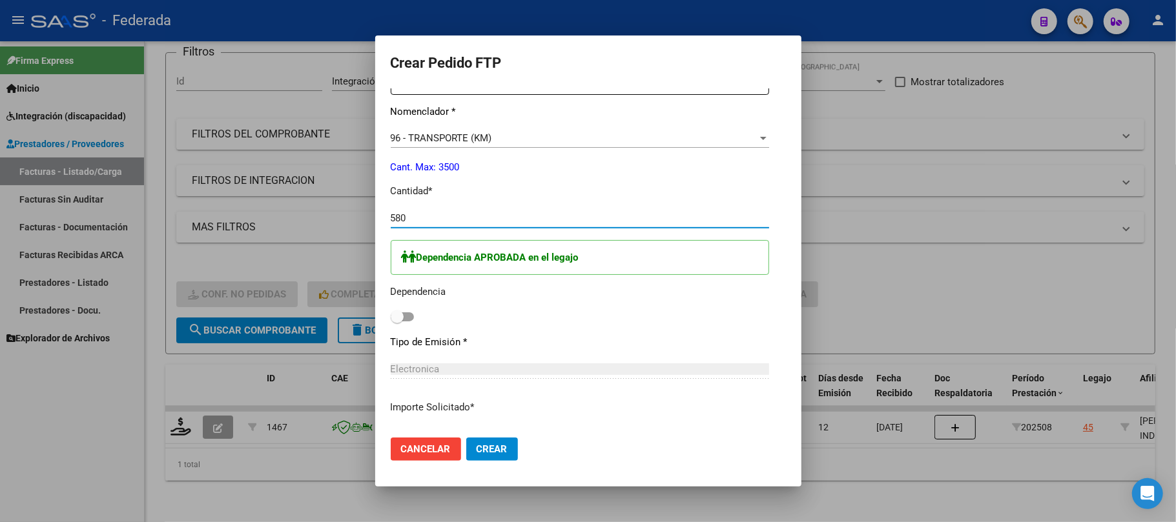
type input "580"
click at [393, 316] on span at bounding box center [397, 317] width 13 height 13
click at [396, 322] on input "checkbox" at bounding box center [396, 322] width 1 height 1
checkbox input "true"
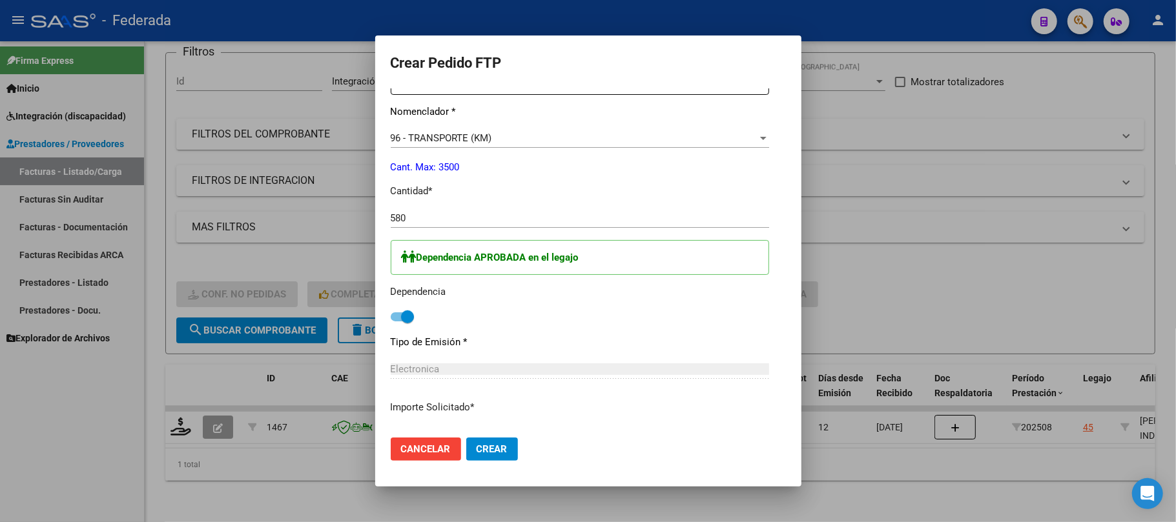
click at [497, 448] on span "Crear" at bounding box center [491, 450] width 31 height 12
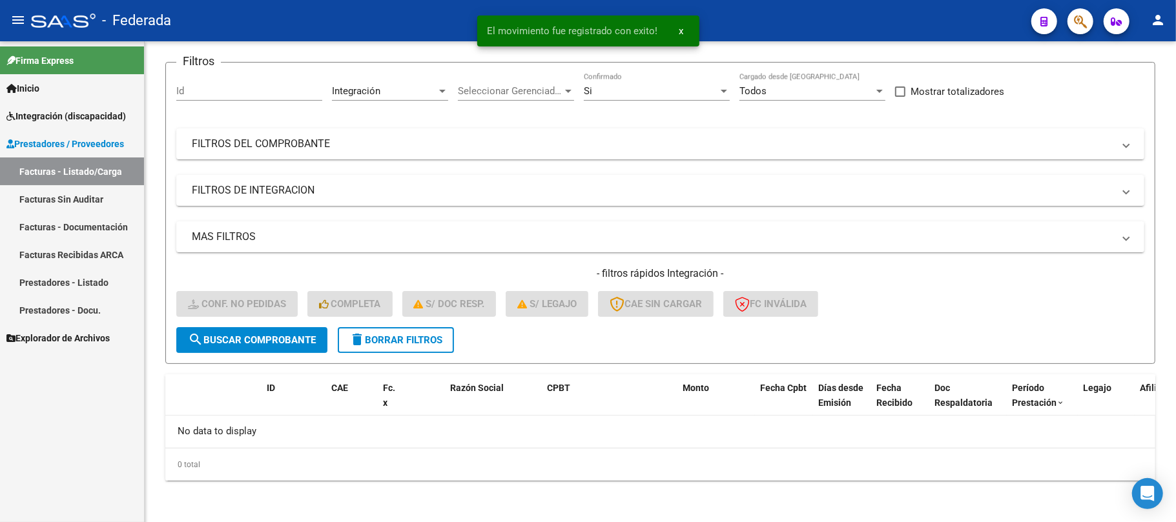
scroll to position [89, 0]
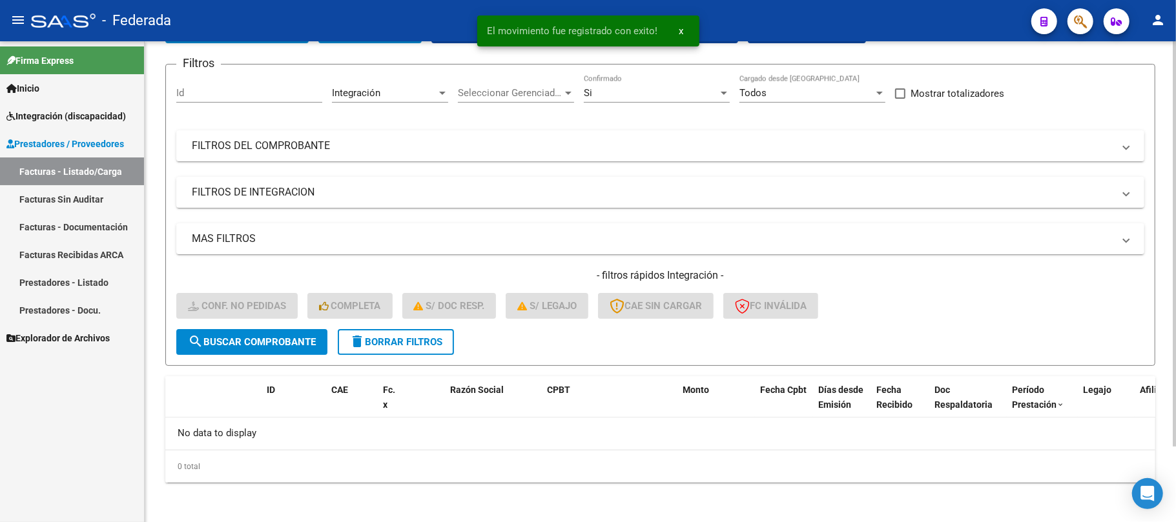
click at [404, 324] on div "- filtros rápidos Integración - Conf. no pedidas Completa S/ Doc Resp. S/ legaj…" at bounding box center [660, 299] width 968 height 61
click at [406, 336] on span "delete Borrar Filtros" at bounding box center [395, 342] width 93 height 12
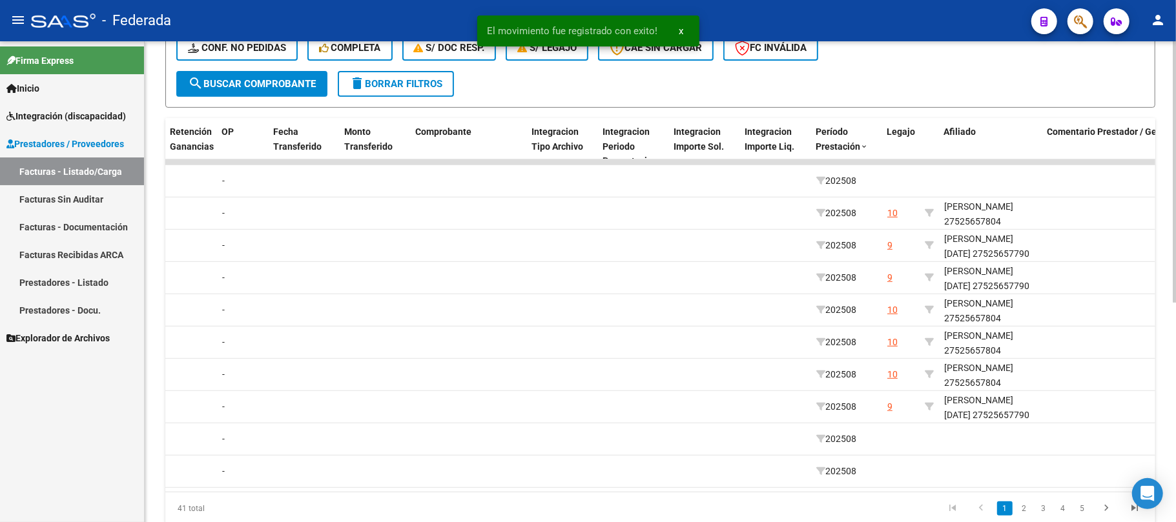
scroll to position [0, 1302]
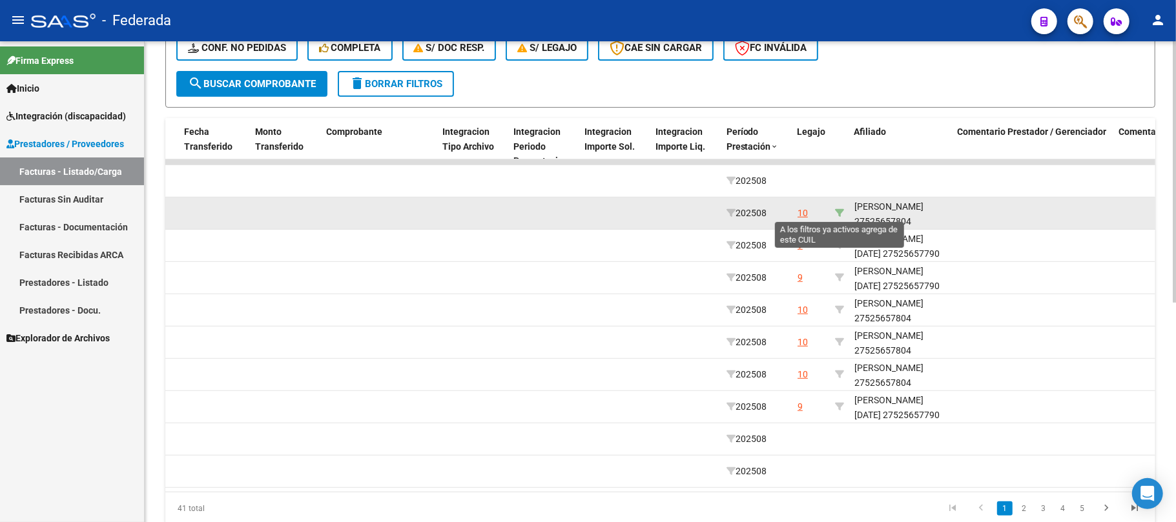
click at [837, 209] on icon at bounding box center [839, 213] width 9 height 9
type input "27525657804"
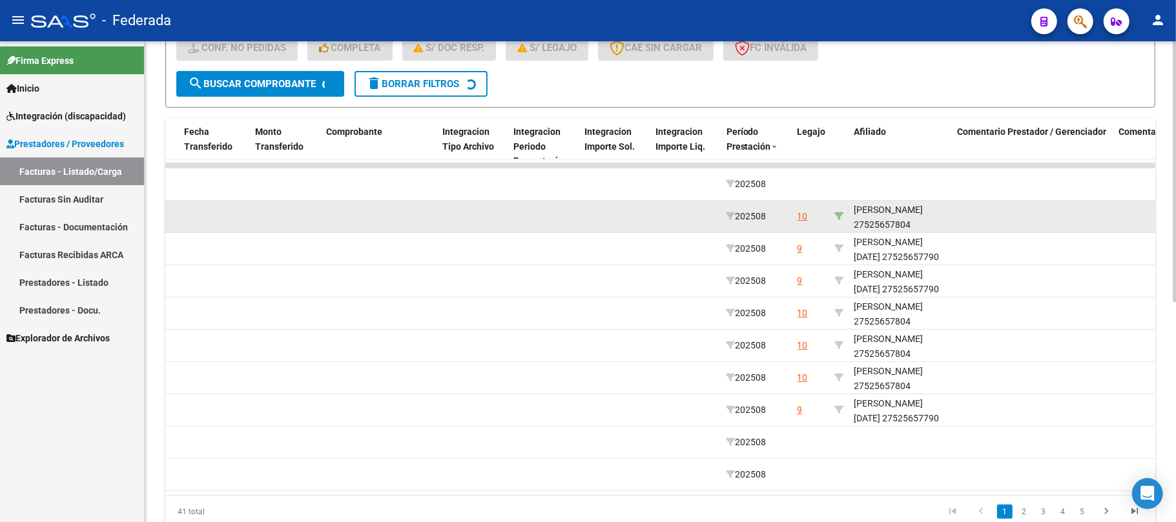
scroll to position [241, 0]
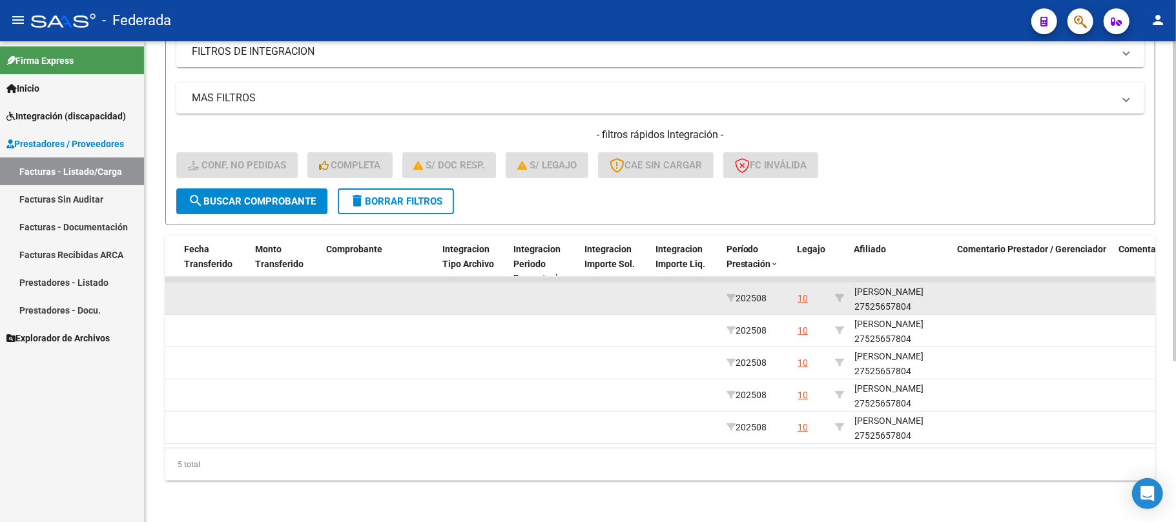
click at [869, 297] on div "ARDUSSO VALENTINA 27525657804" at bounding box center [900, 300] width 93 height 30
click at [872, 297] on div "ARDUSSO VALENTINA 27525657804" at bounding box center [900, 298] width 93 height 30
copy div "27525657804"
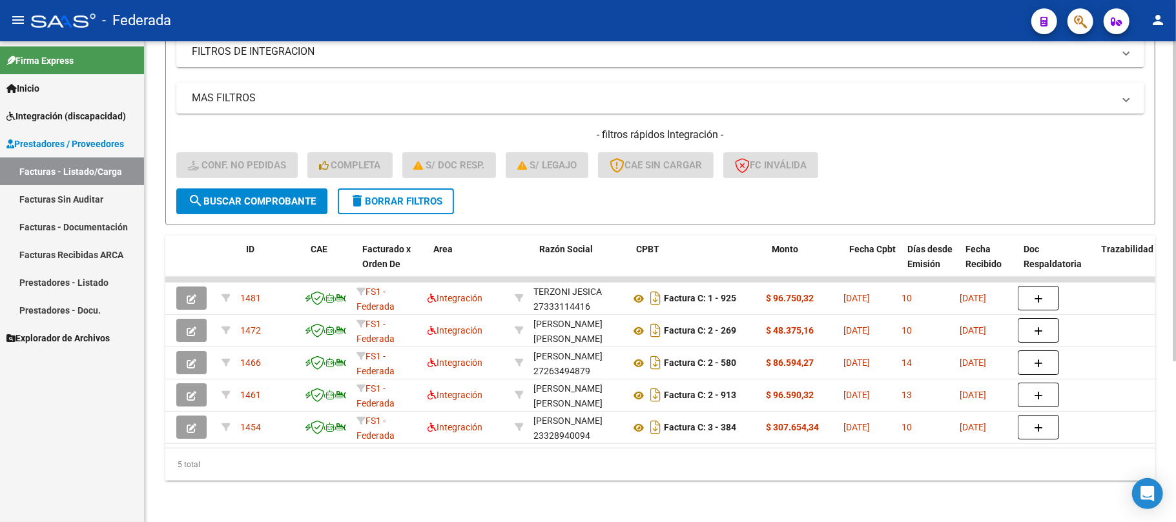
scroll to position [0, 0]
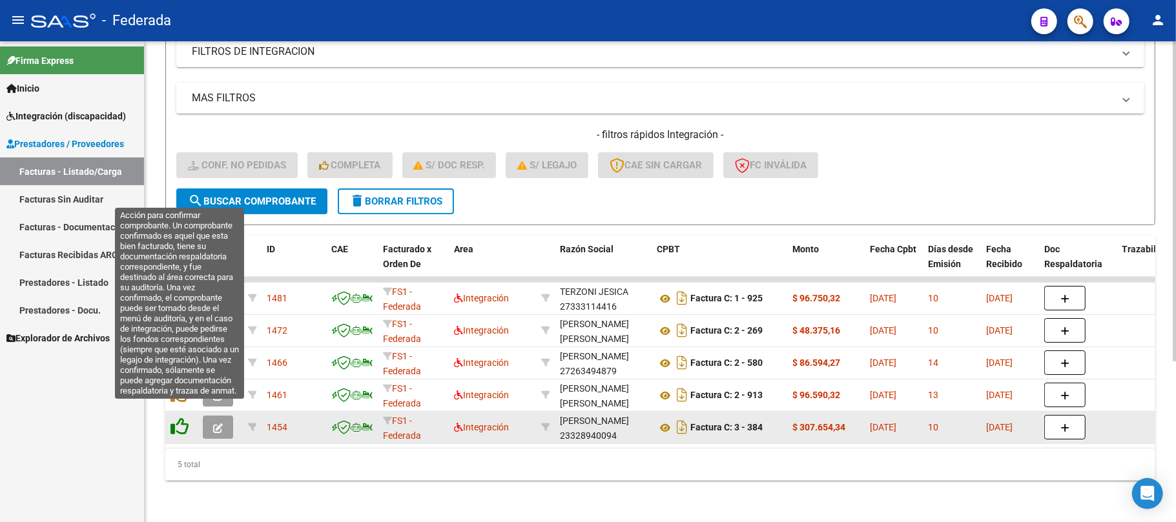
click at [174, 418] on icon at bounding box center [179, 427] width 18 height 18
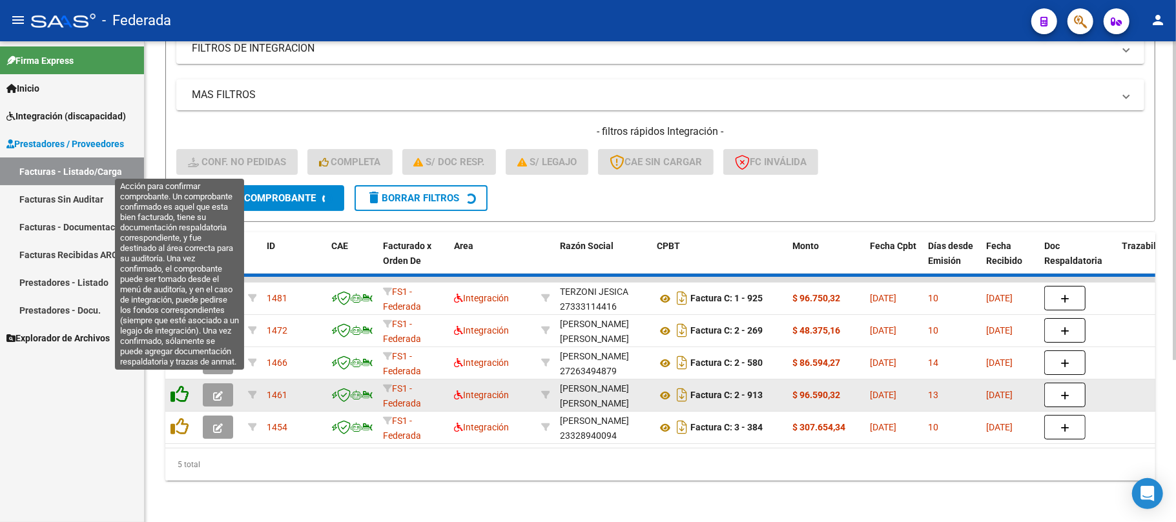
scroll to position [209, 0]
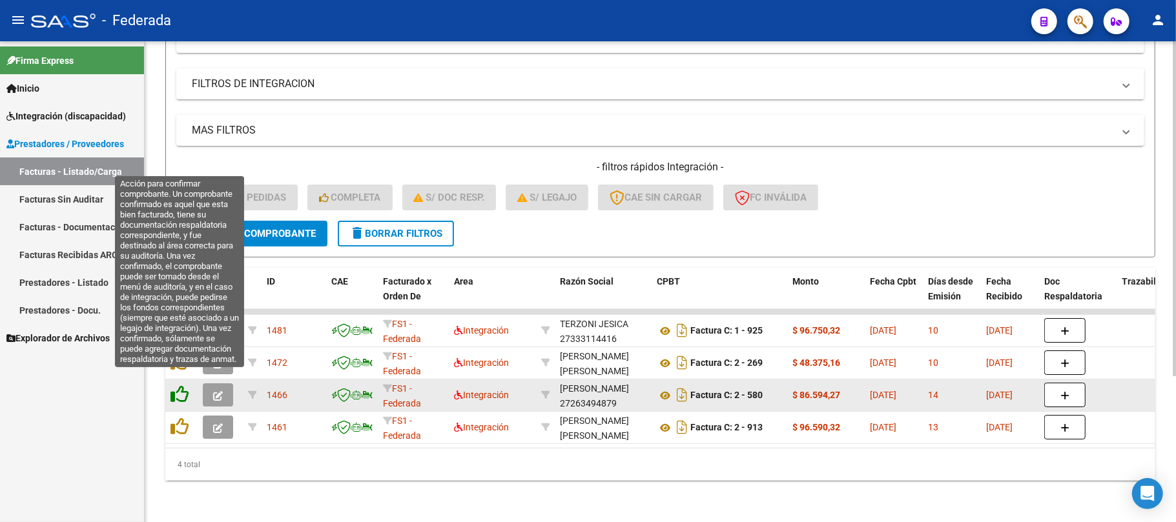
click at [183, 385] on icon at bounding box center [179, 394] width 18 height 18
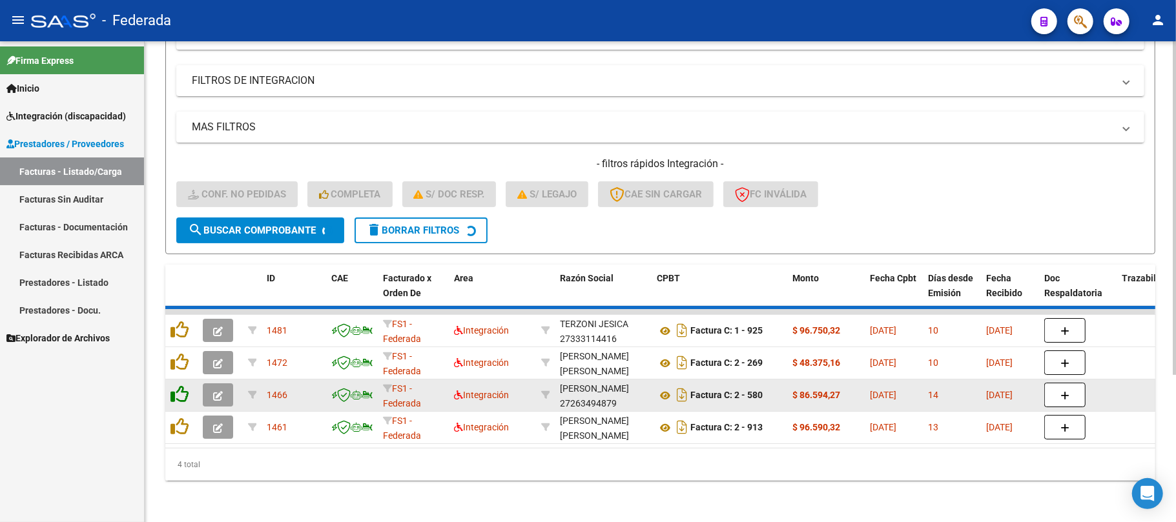
scroll to position [177, 0]
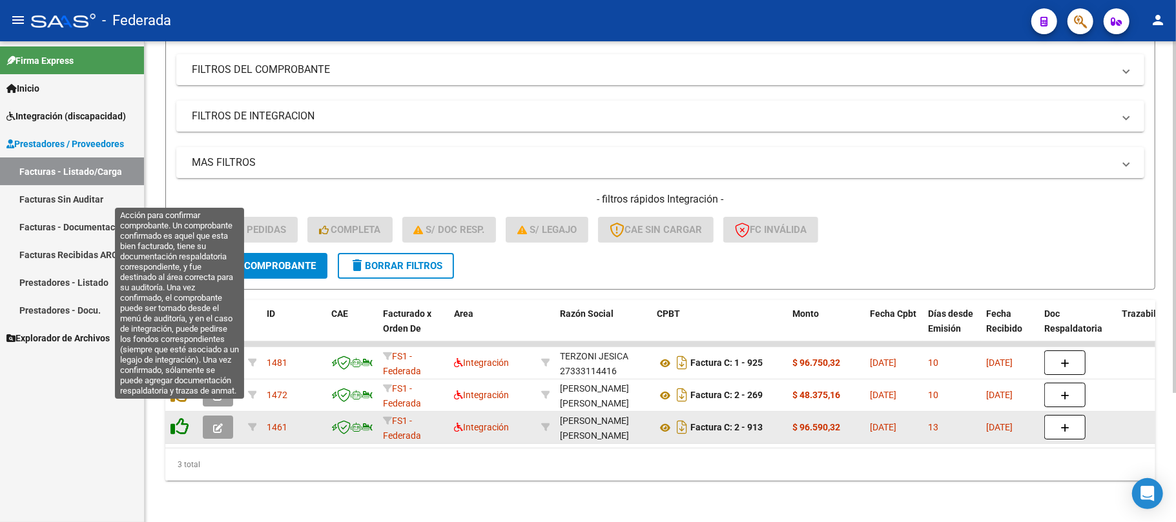
click at [183, 418] on icon at bounding box center [179, 427] width 18 height 18
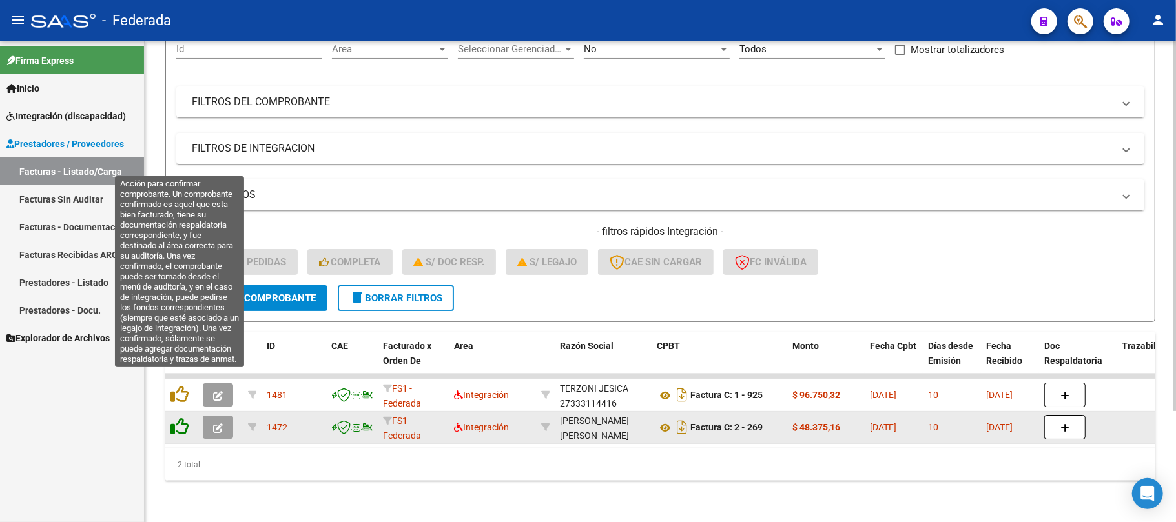
click at [182, 388] on icon at bounding box center [179, 394] width 18 height 18
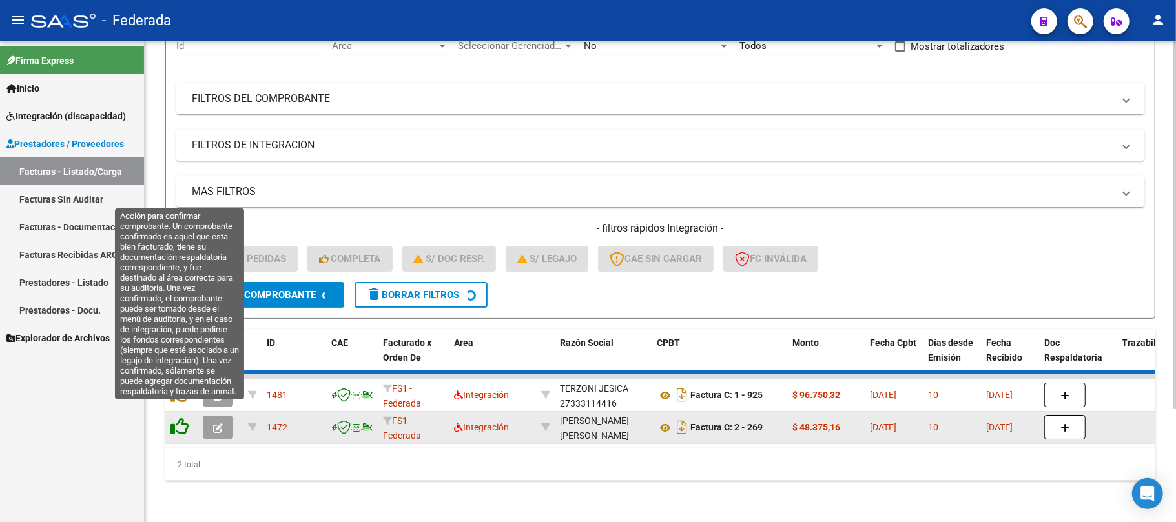
scroll to position [112, 0]
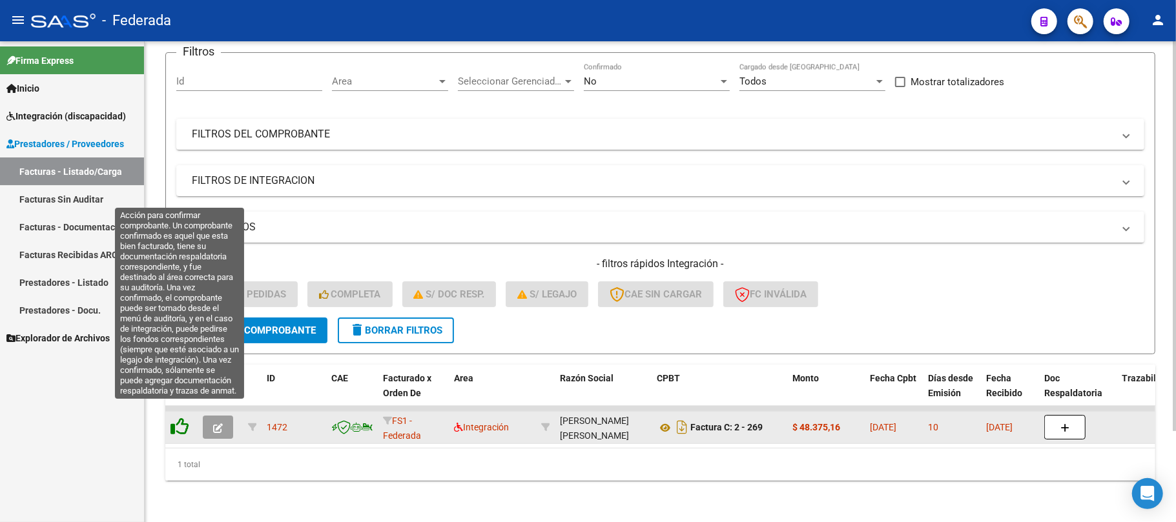
click at [176, 418] on icon at bounding box center [179, 427] width 18 height 18
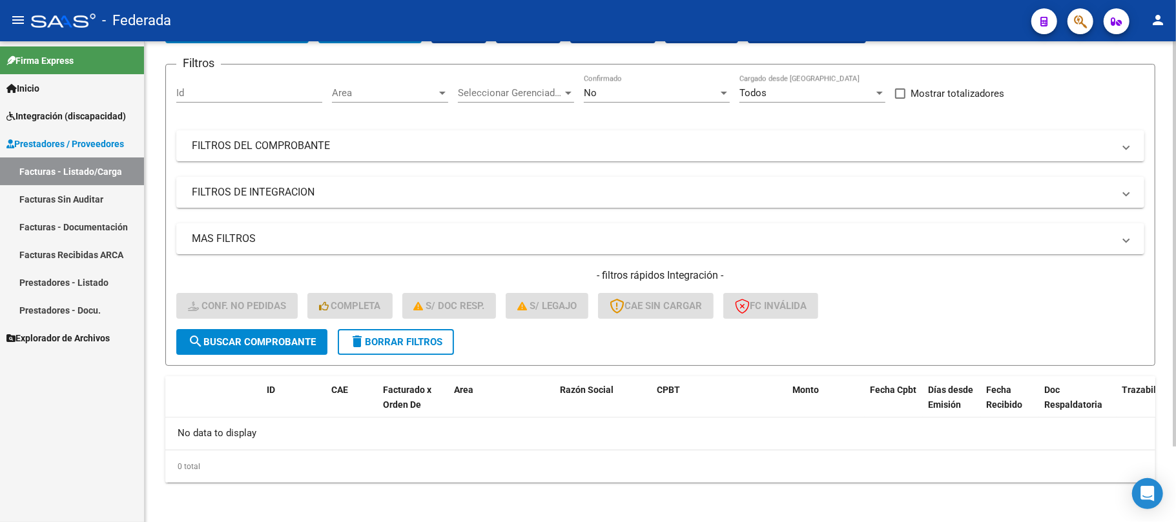
click at [422, 337] on span "delete Borrar Filtros" at bounding box center [395, 342] width 93 height 12
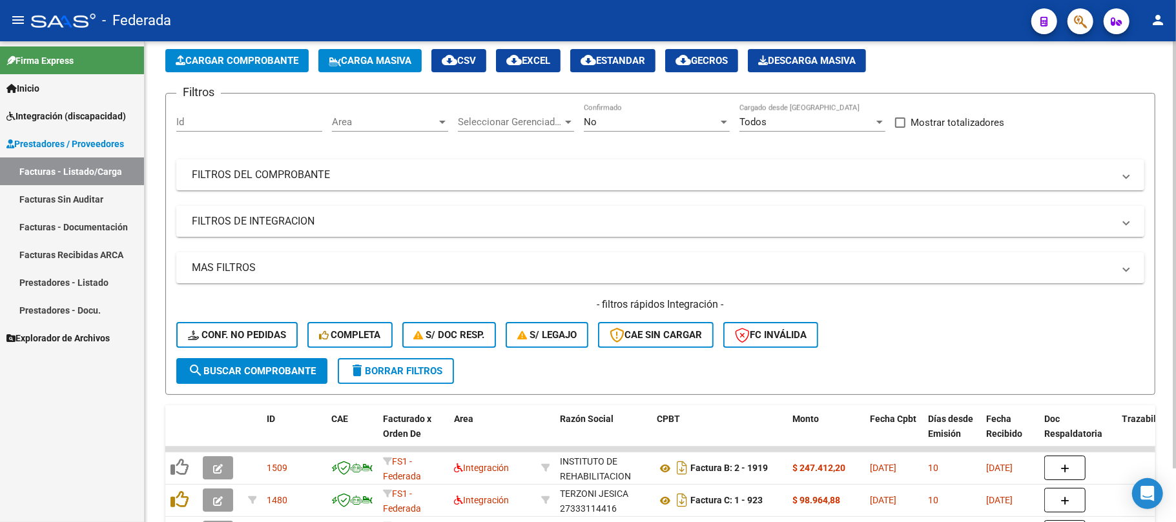
scroll to position [89, 0]
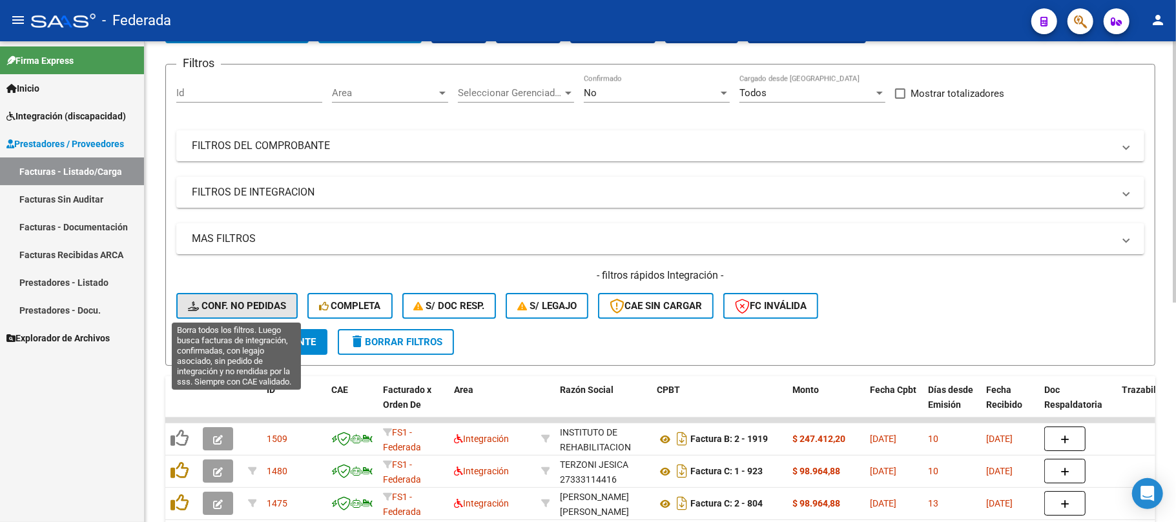
click at [264, 314] on button "Conf. no pedidas" at bounding box center [236, 306] width 121 height 26
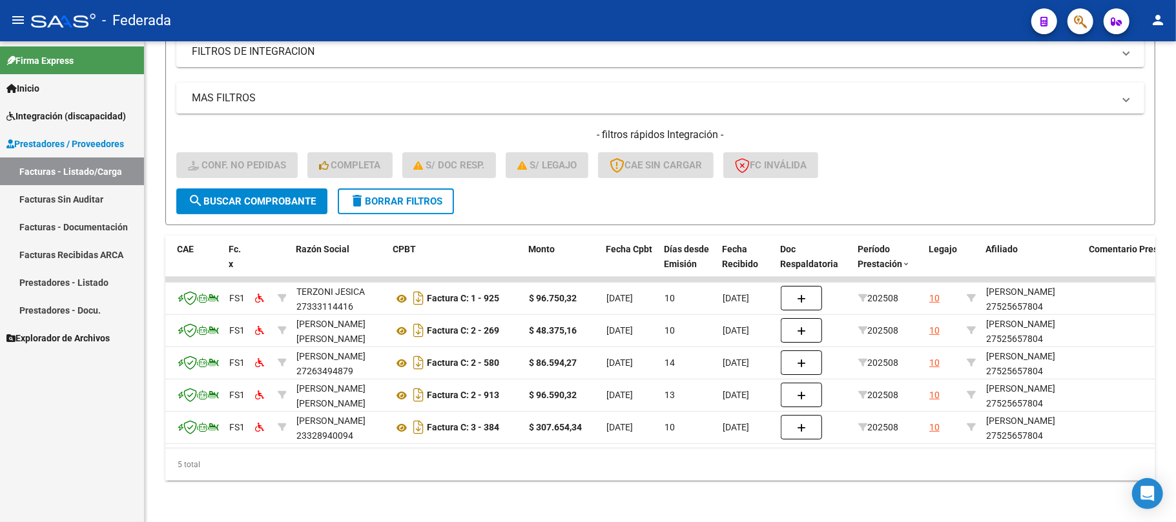
scroll to position [0, 0]
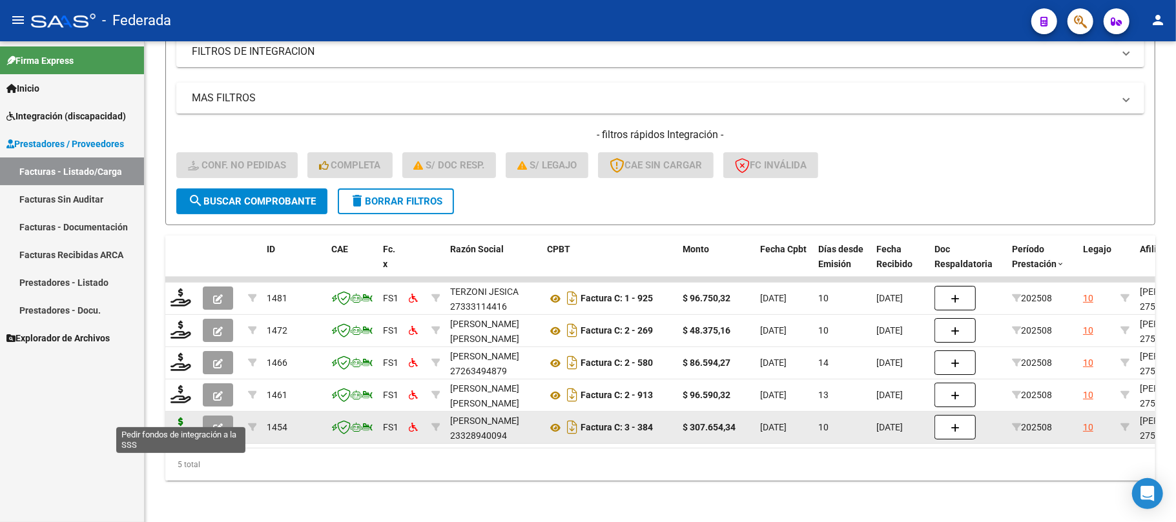
click at [177, 418] on icon at bounding box center [180, 427] width 21 height 18
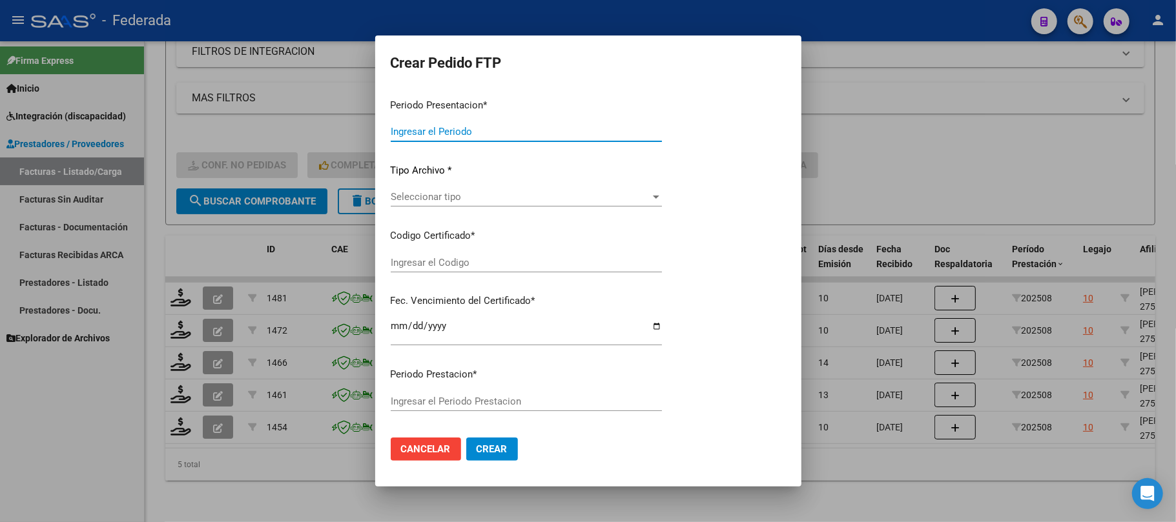
type input "202508"
type input "$ 307.654,34"
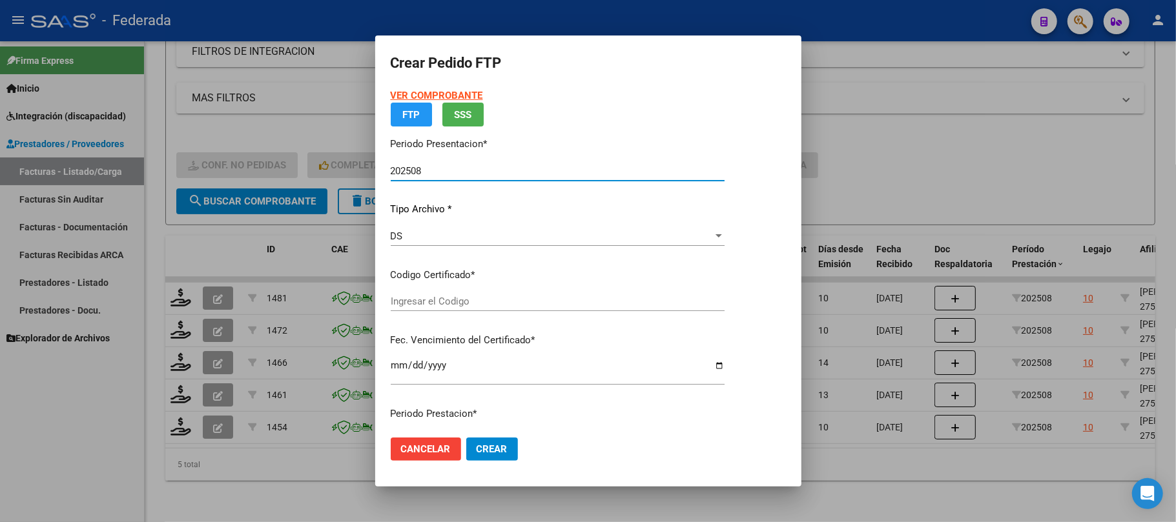
scroll to position [119, 0]
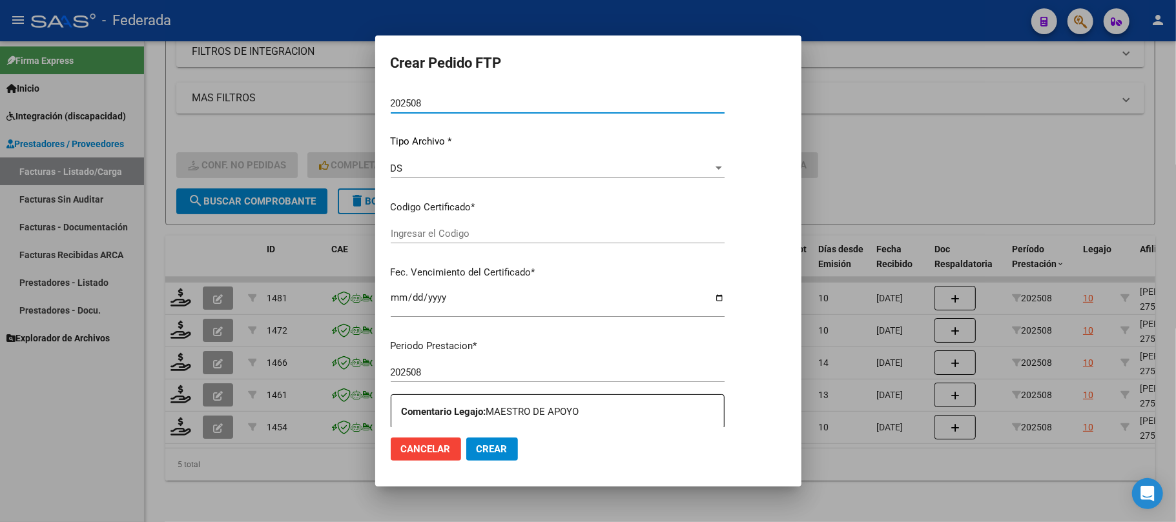
type input "ARG01000525657802023052420330524SAN214"
type input "2033-05-24"
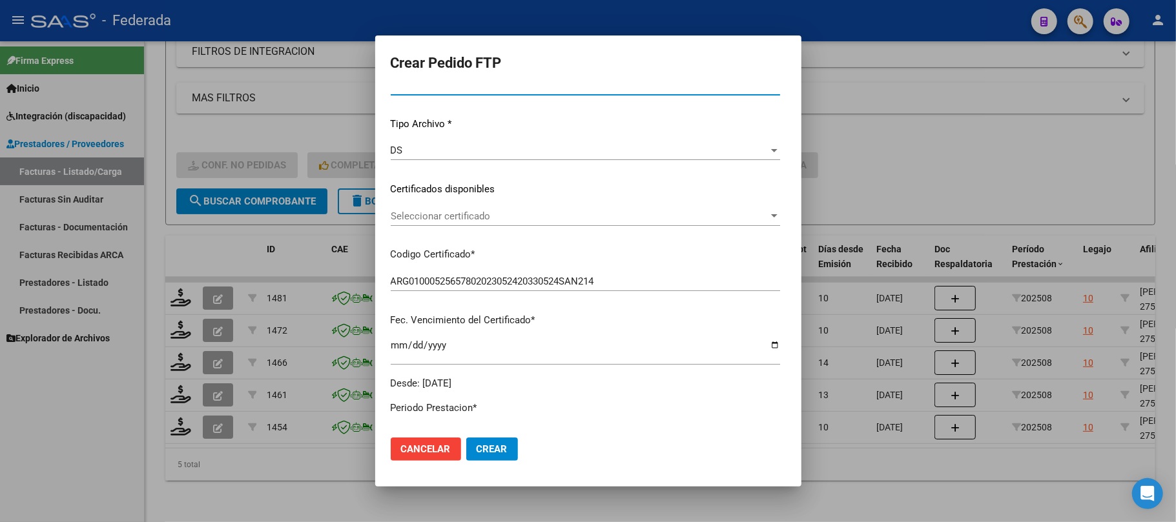
click at [448, 220] on span "Seleccionar certificado" at bounding box center [580, 216] width 378 height 12
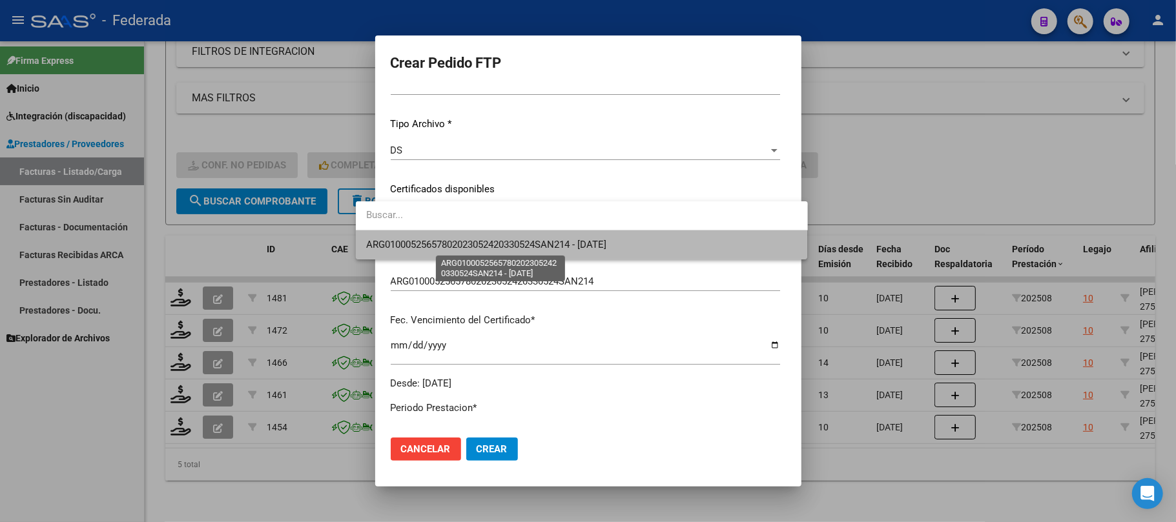
click at [447, 248] on span "ARG01000525657802023052420330524SAN214 - 2033-05-24" at bounding box center [486, 245] width 240 height 12
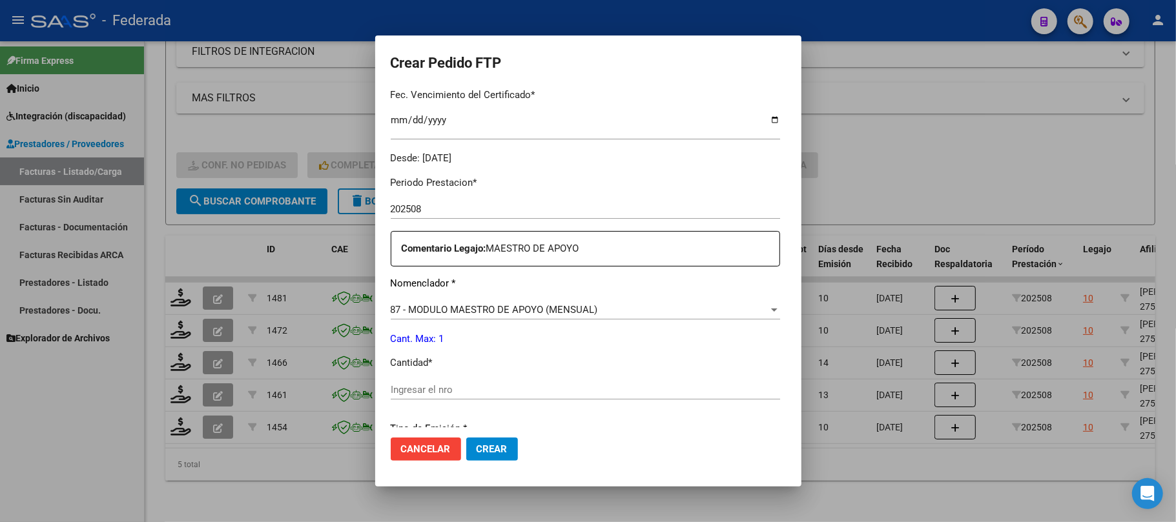
scroll to position [464, 0]
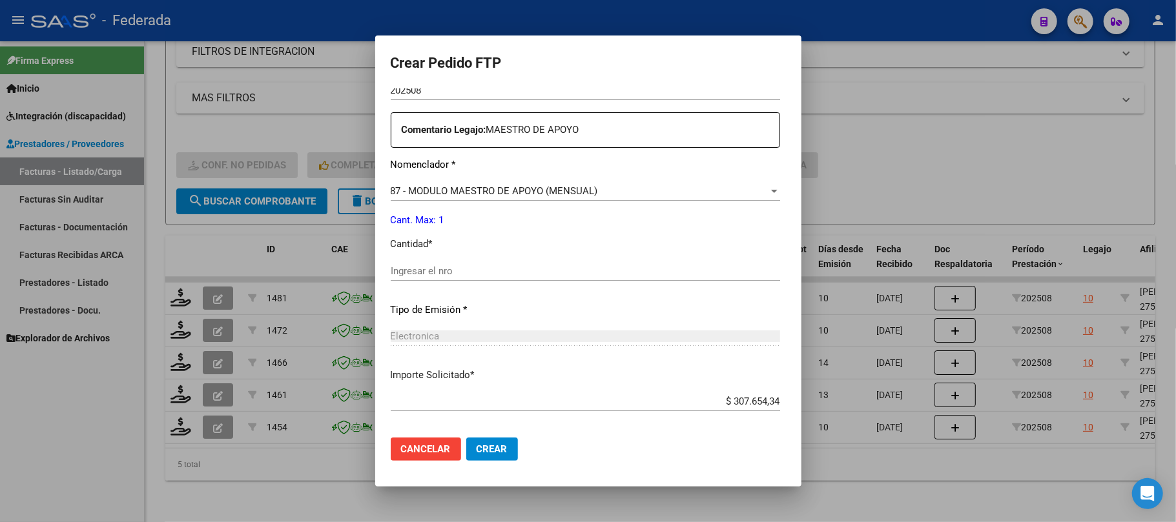
click at [422, 280] on div "Ingresar el nro" at bounding box center [585, 277] width 389 height 32
click at [425, 267] on input "Ingresar el nro" at bounding box center [585, 271] width 389 height 12
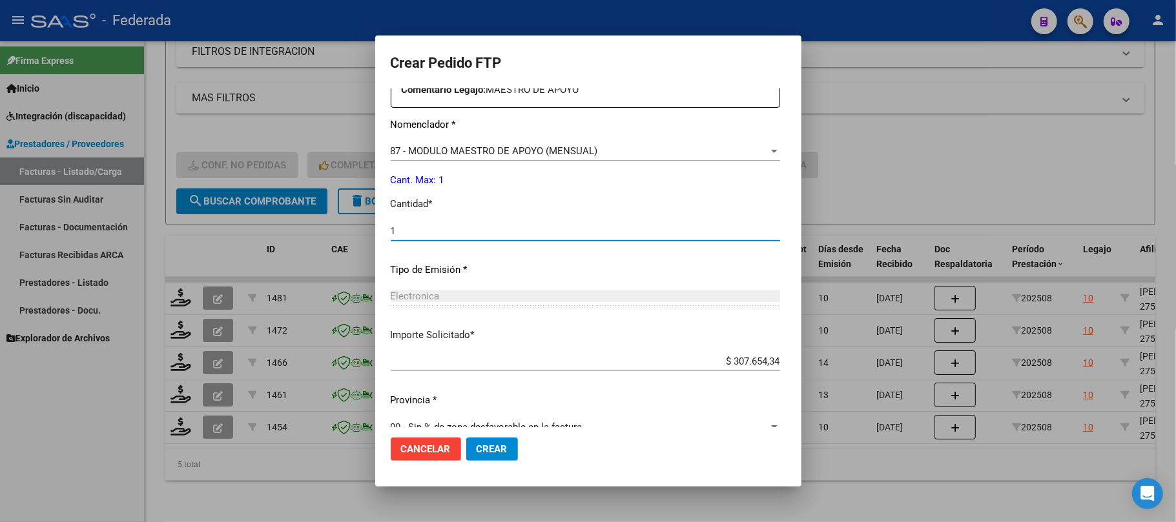
scroll to position [524, 0]
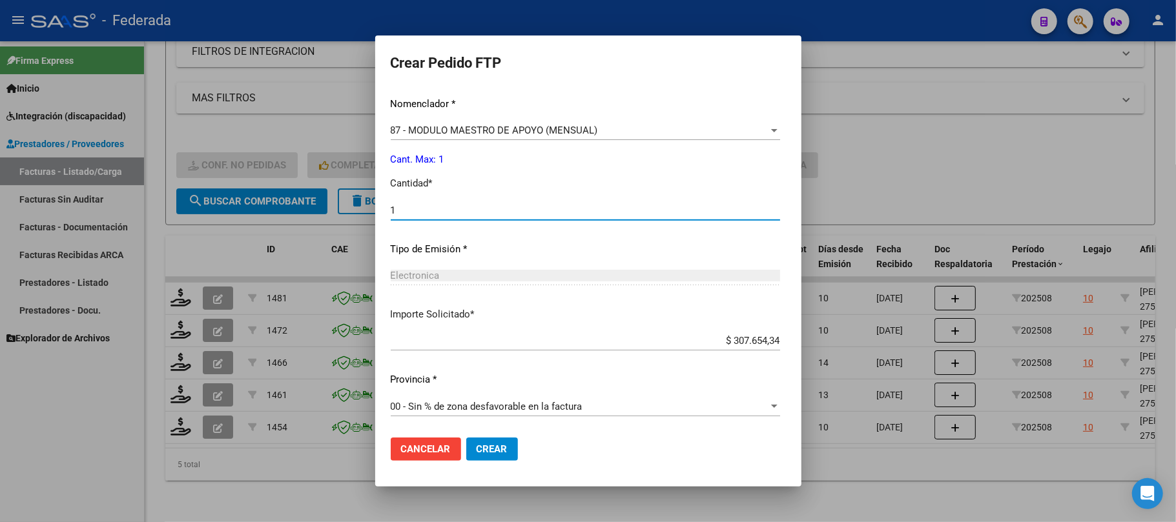
type input "1"
click at [476, 451] on span "Crear" at bounding box center [491, 450] width 31 height 12
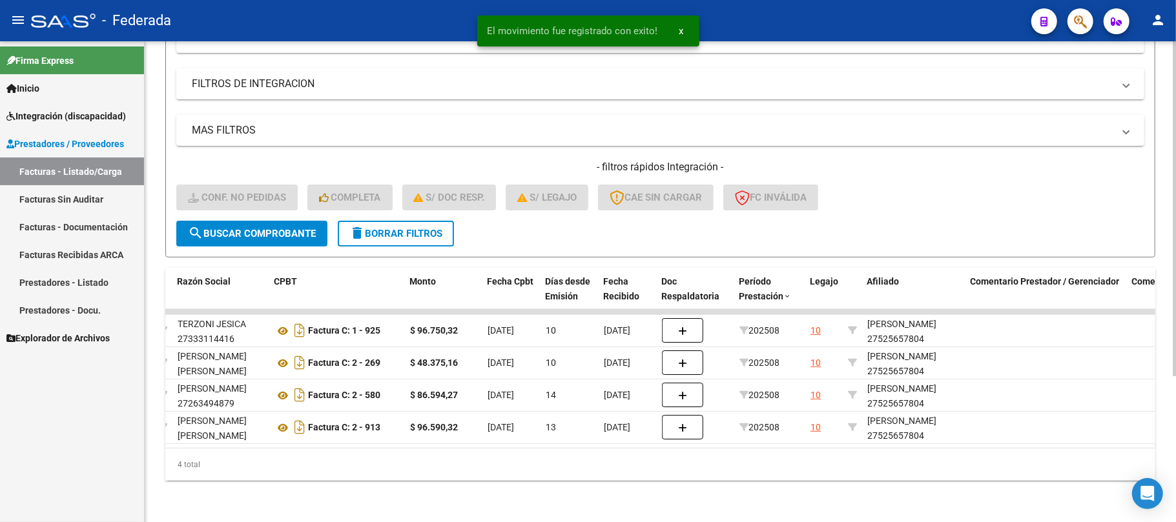
scroll to position [0, 0]
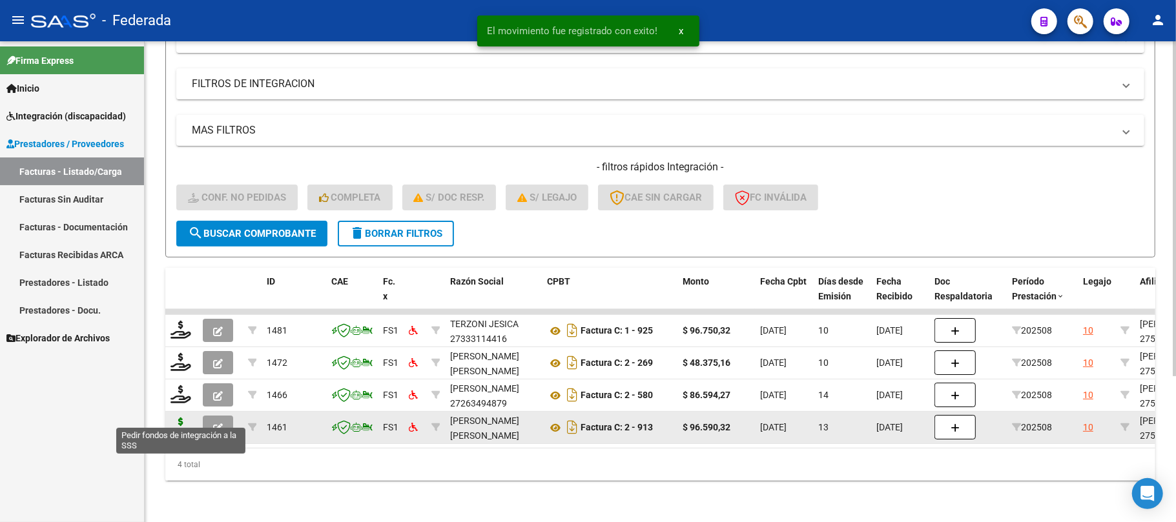
click at [181, 418] on icon at bounding box center [180, 427] width 21 height 18
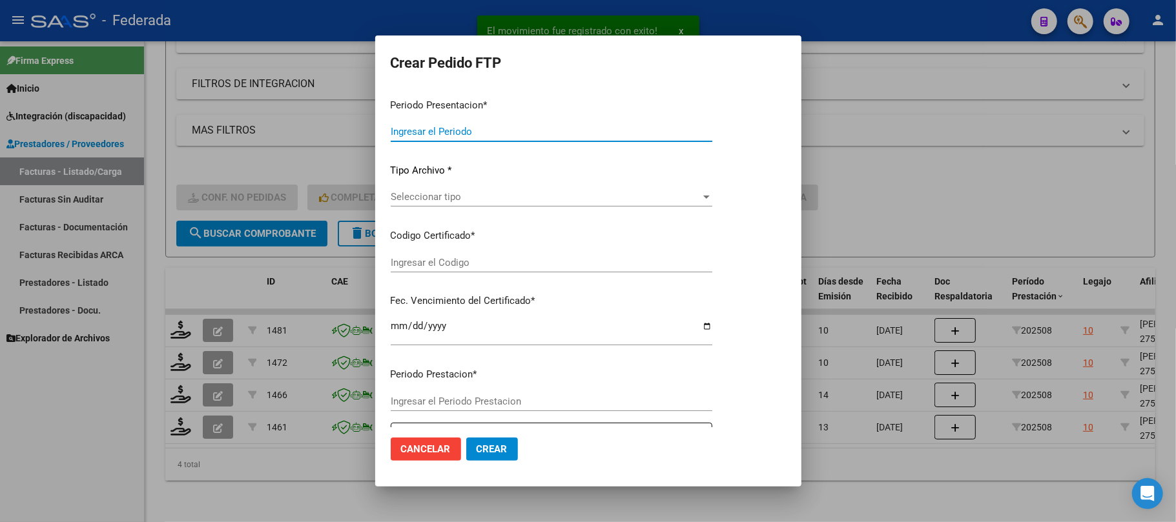
type input "202508"
type input "$ 96.590,32"
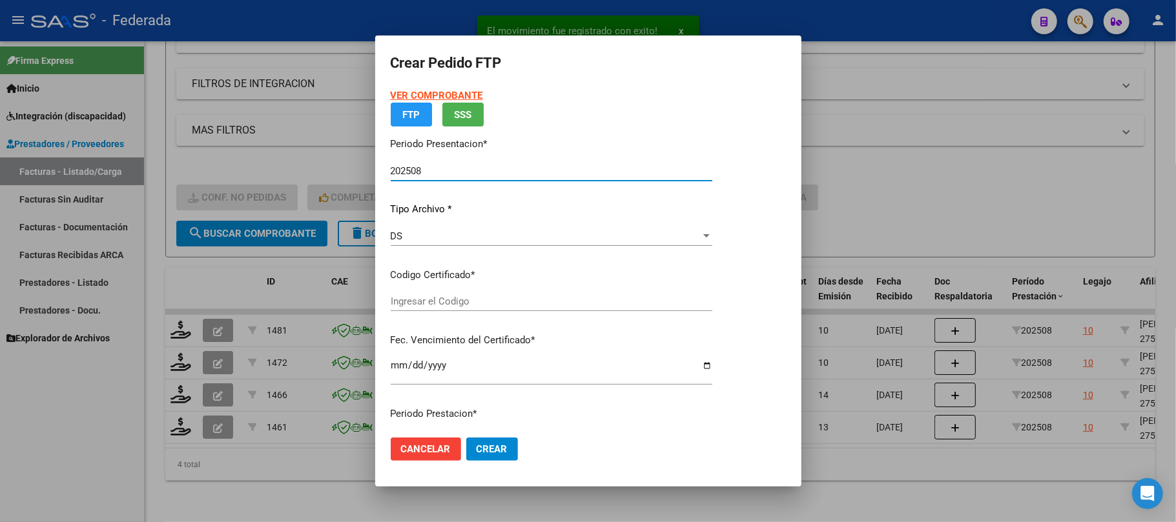
type input "ARG01000525657802023052420330524SAN214"
type input "2033-05-24"
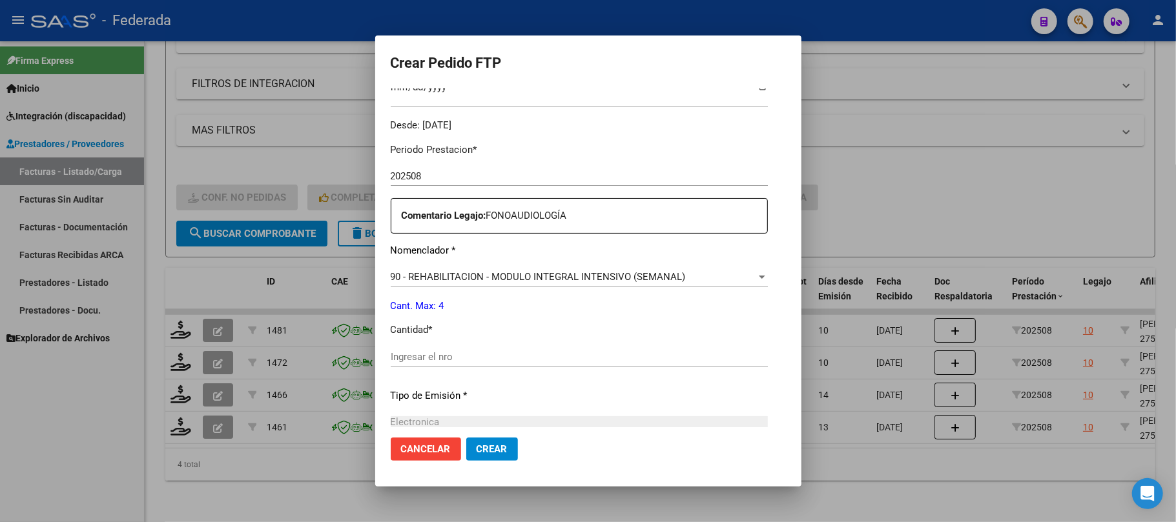
scroll to position [464, 0]
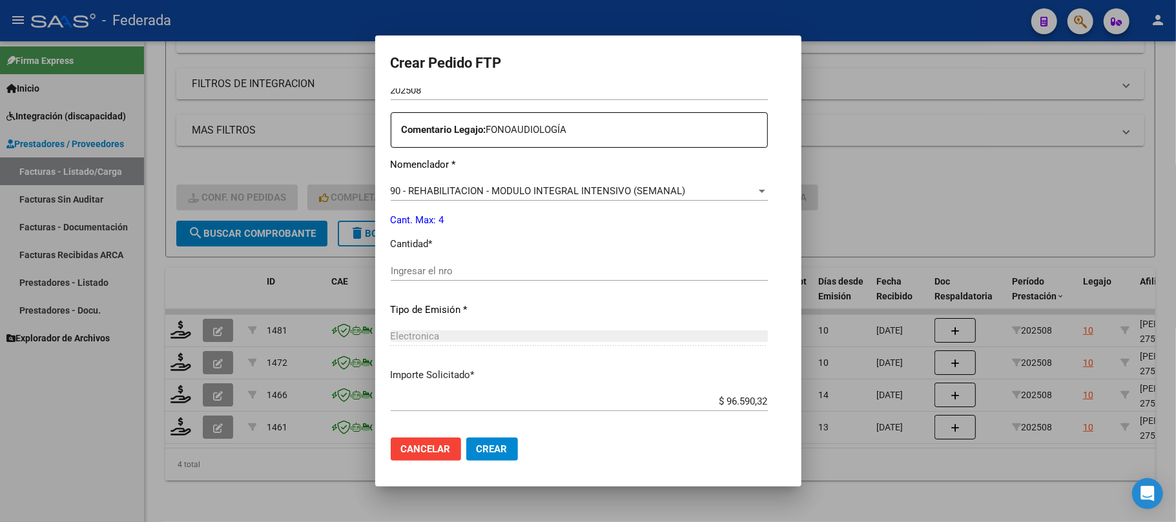
click at [471, 267] on input "Ingresar el nro" at bounding box center [579, 271] width 377 height 12
type input "4"
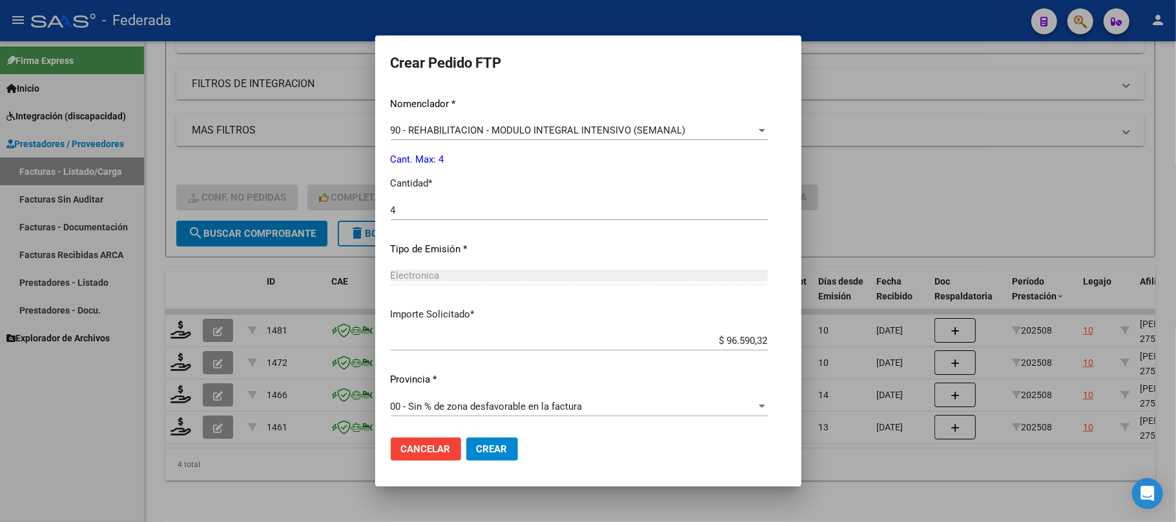
click at [476, 454] on span "Crear" at bounding box center [491, 450] width 31 height 12
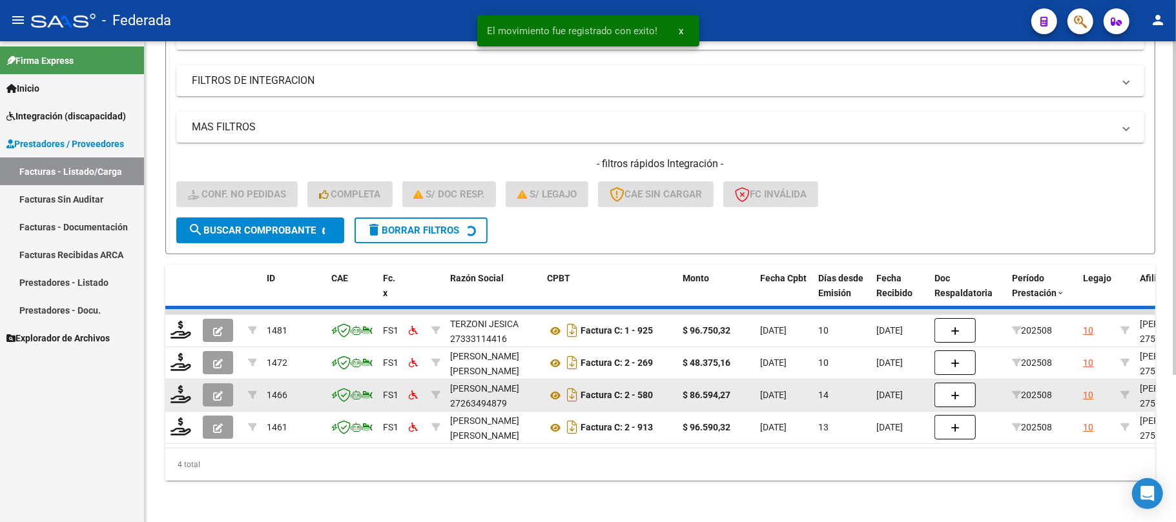
scroll to position [177, 0]
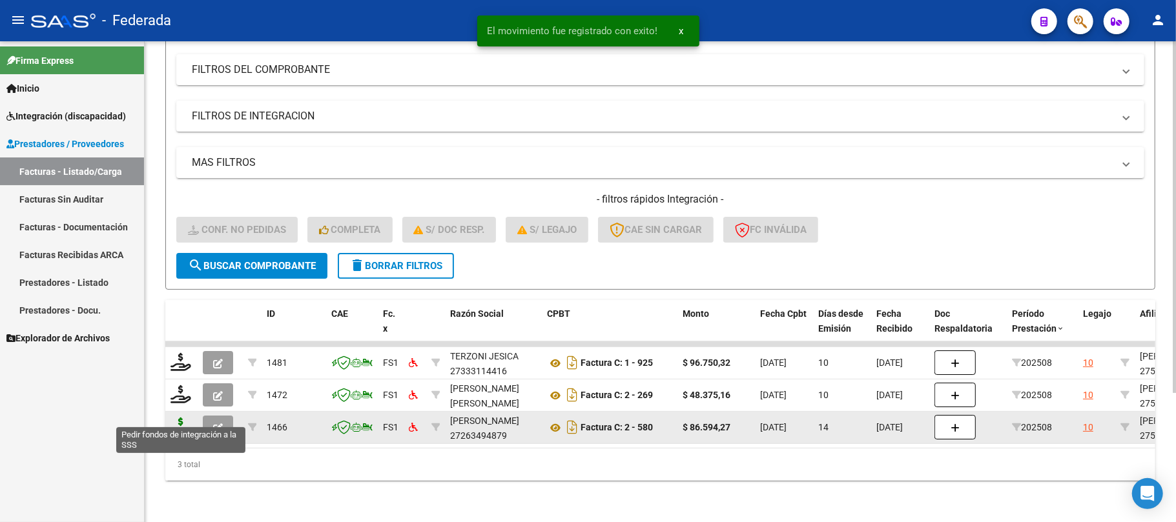
click at [185, 418] on icon at bounding box center [180, 427] width 21 height 18
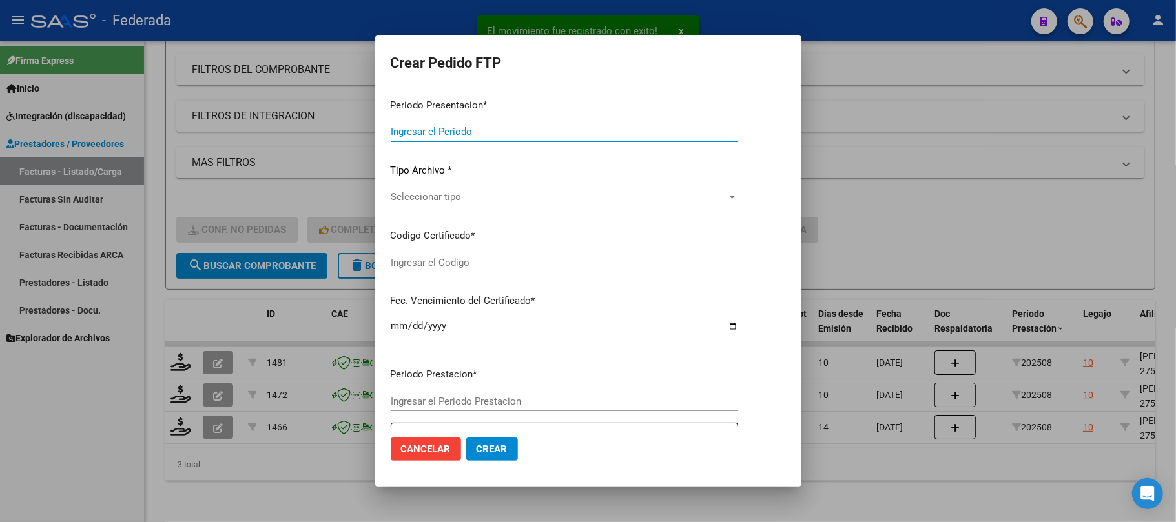
type input "202508"
type input "$ 86.594,27"
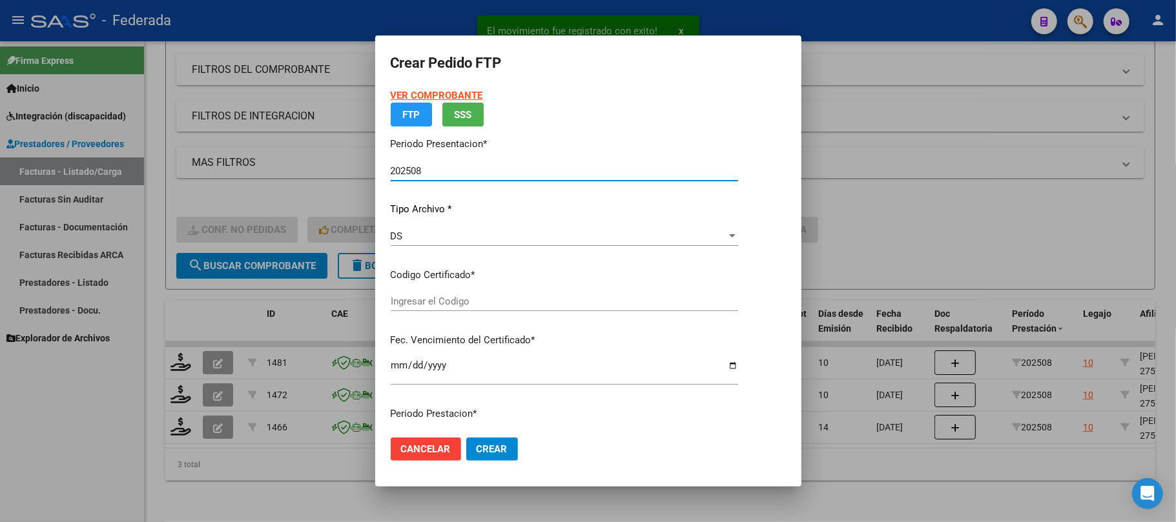
type input "ARG01000525657802023052420330524SAN214"
type input "2033-05-24"
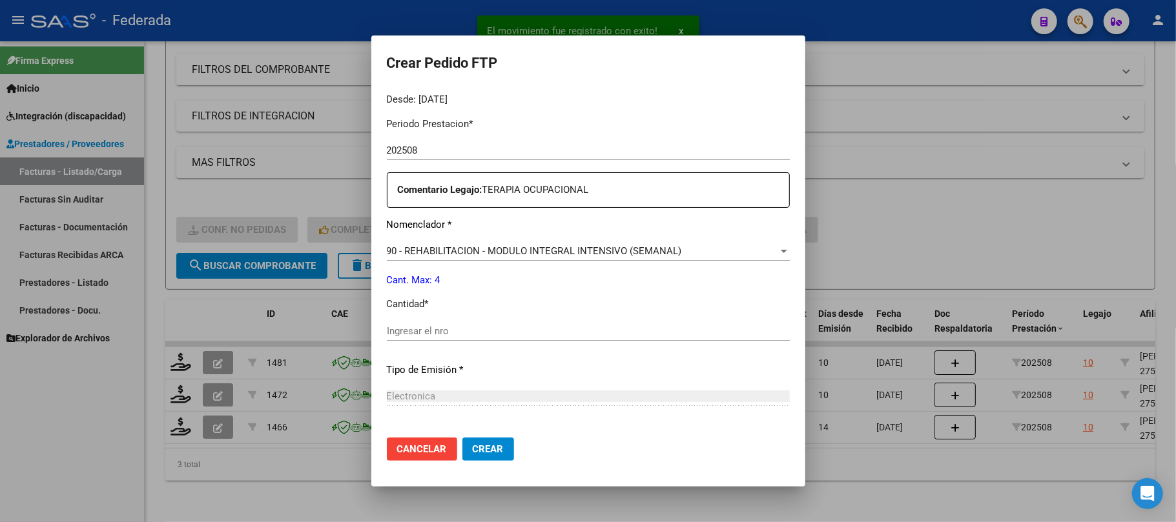
scroll to position [430, 0]
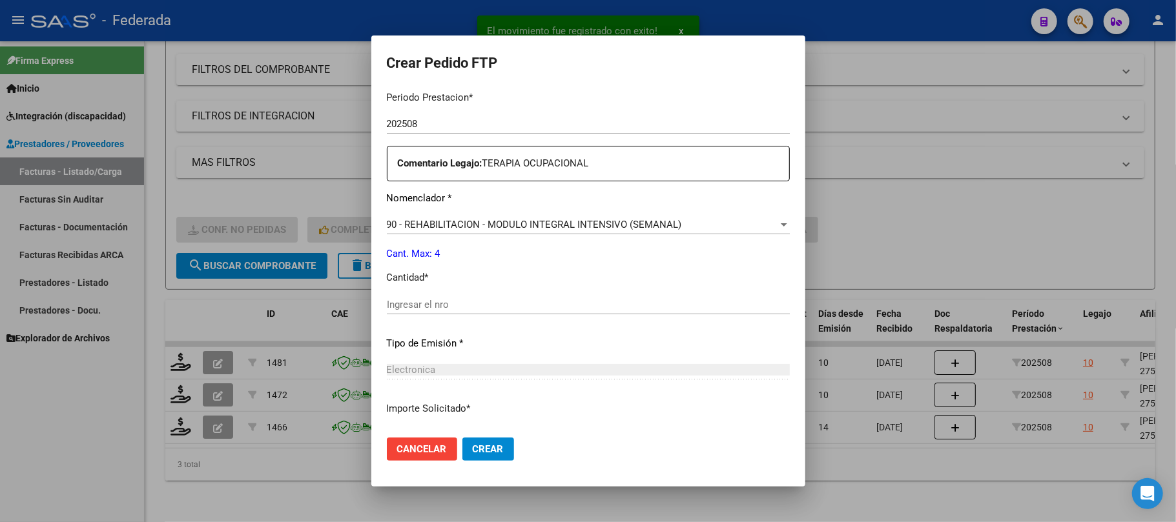
click at [426, 295] on div "Ingresar el nro" at bounding box center [588, 304] width 403 height 19
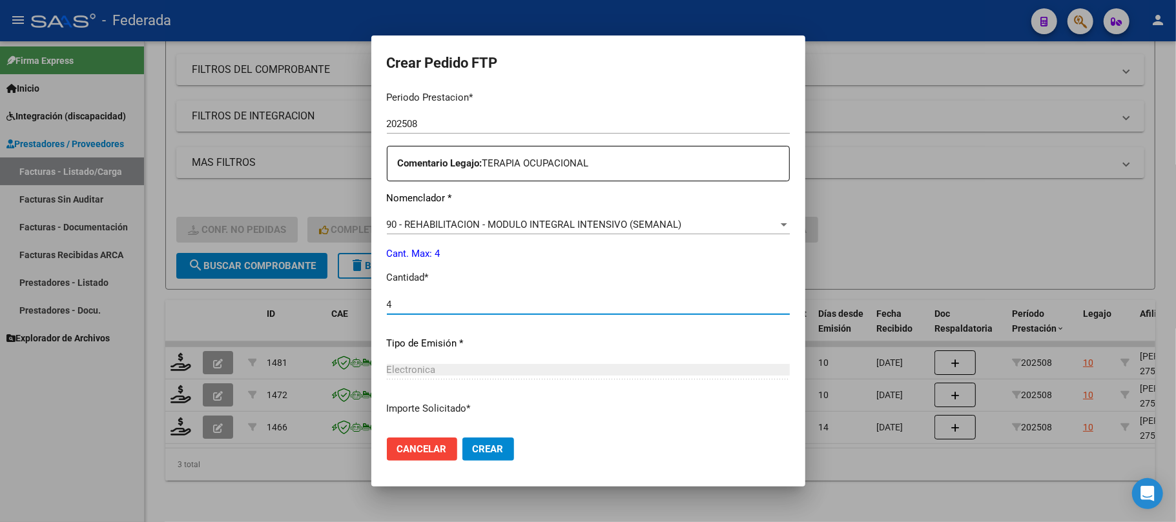
type input "4"
click at [462, 442] on button "Crear" at bounding box center [488, 449] width 52 height 23
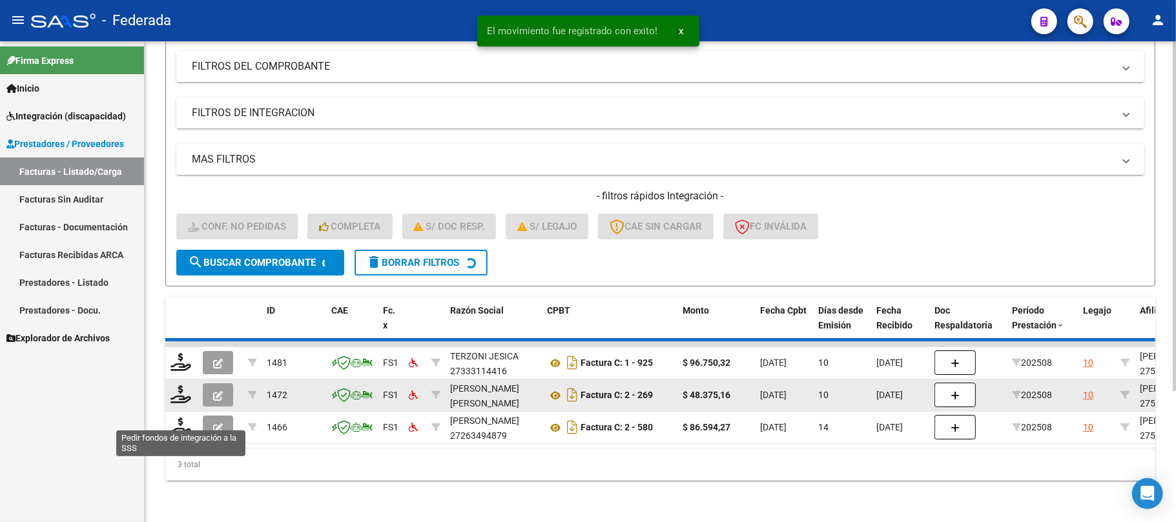
scroll to position [145, 0]
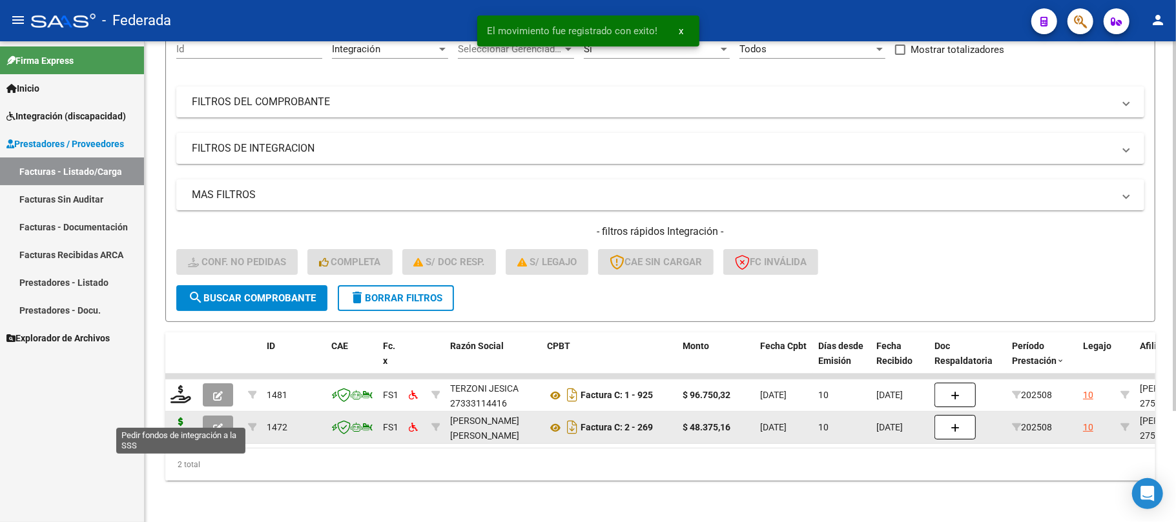
click at [174, 420] on icon at bounding box center [180, 427] width 21 height 18
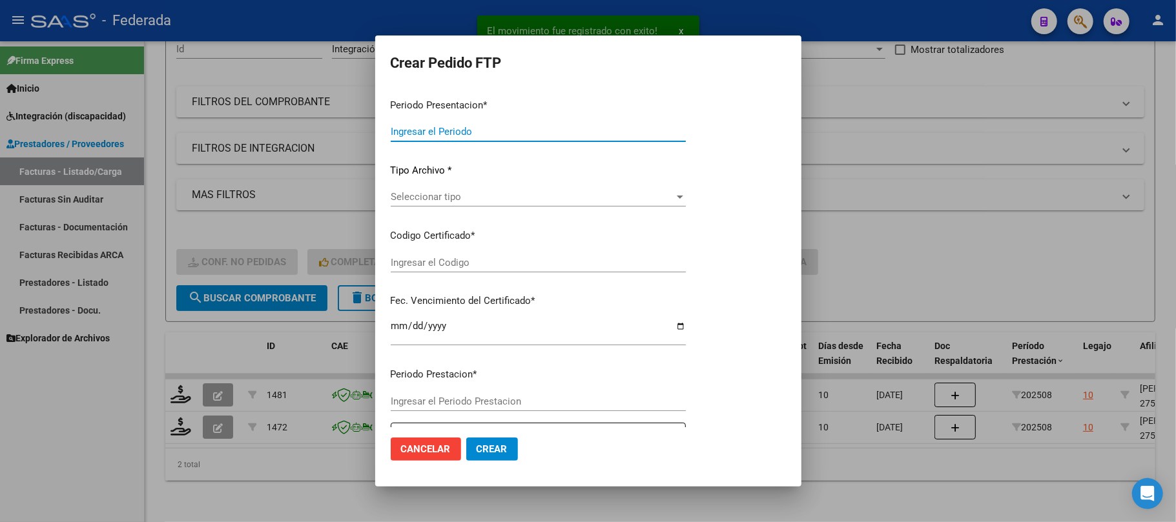
type input "202508"
type input "$ 48.375,16"
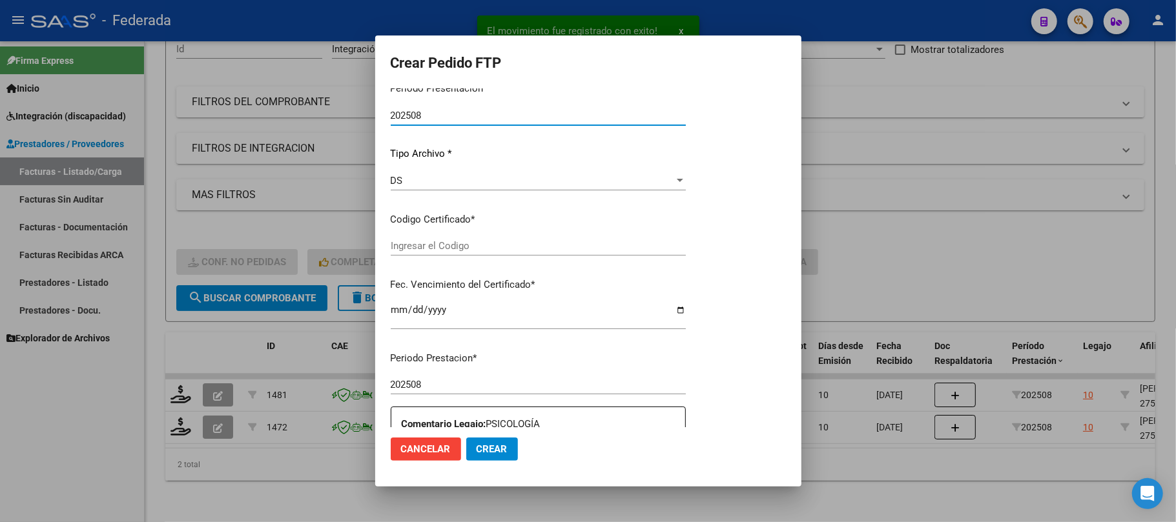
type input "ARG01000525657802023052420330524SAN214"
type input "2033-05-24"
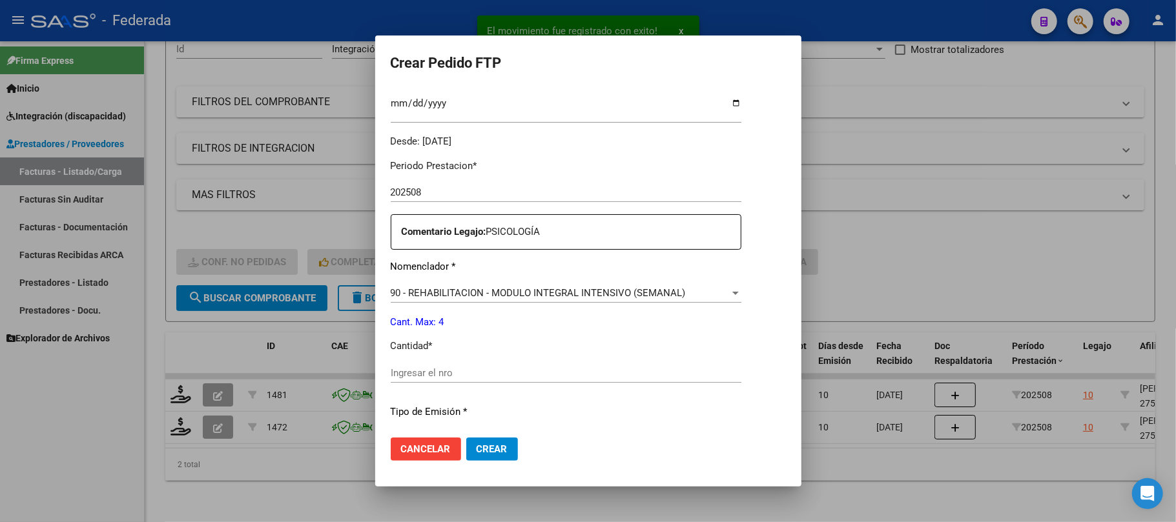
scroll to position [378, 0]
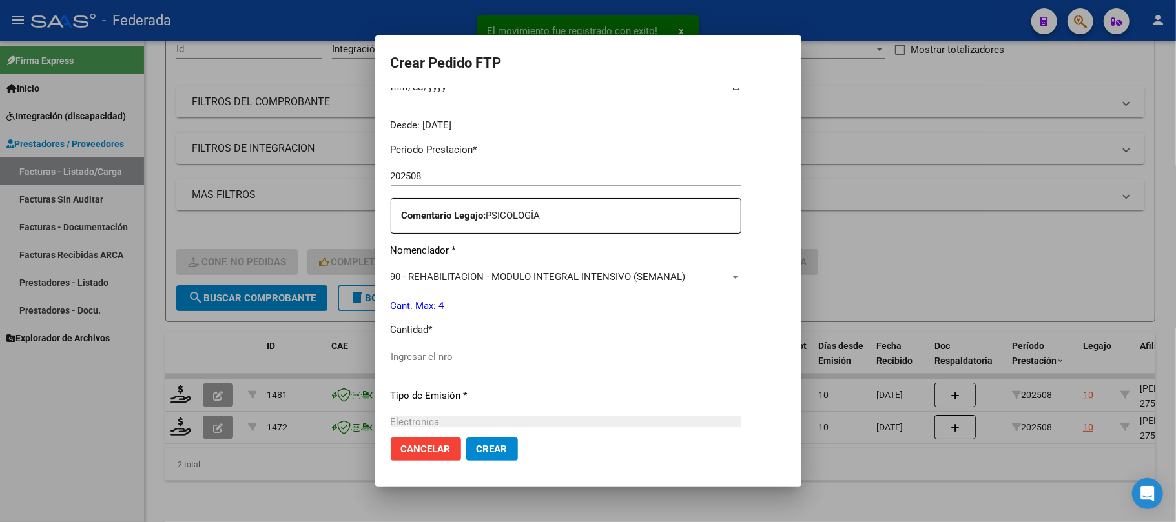
click at [432, 357] on input "Ingresar el nro" at bounding box center [566, 357] width 351 height 12
type input "4"
click at [485, 442] on button "Crear" at bounding box center [492, 449] width 52 height 23
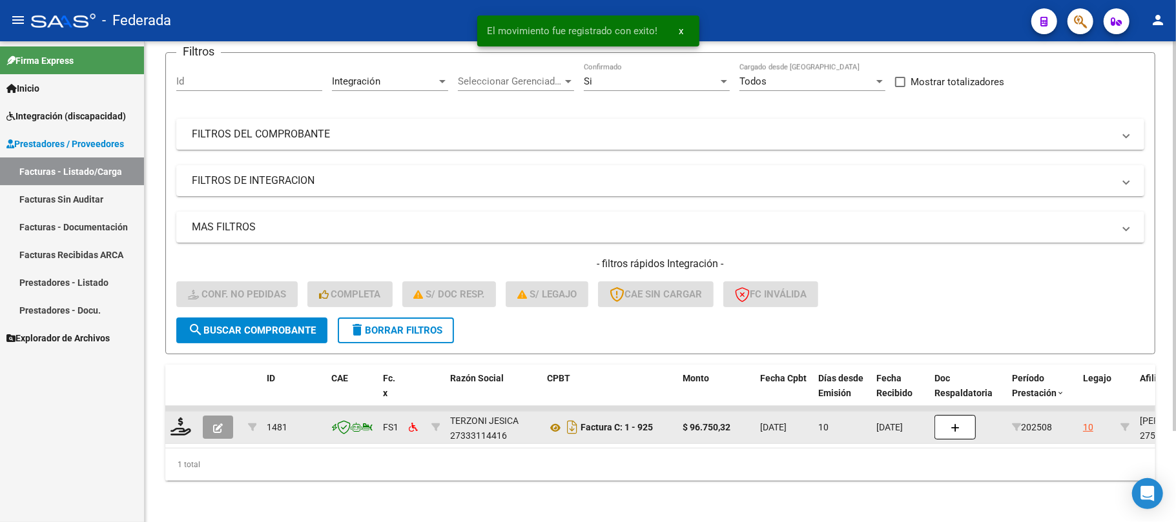
scroll to position [112, 0]
click at [181, 418] on icon at bounding box center [180, 427] width 21 height 18
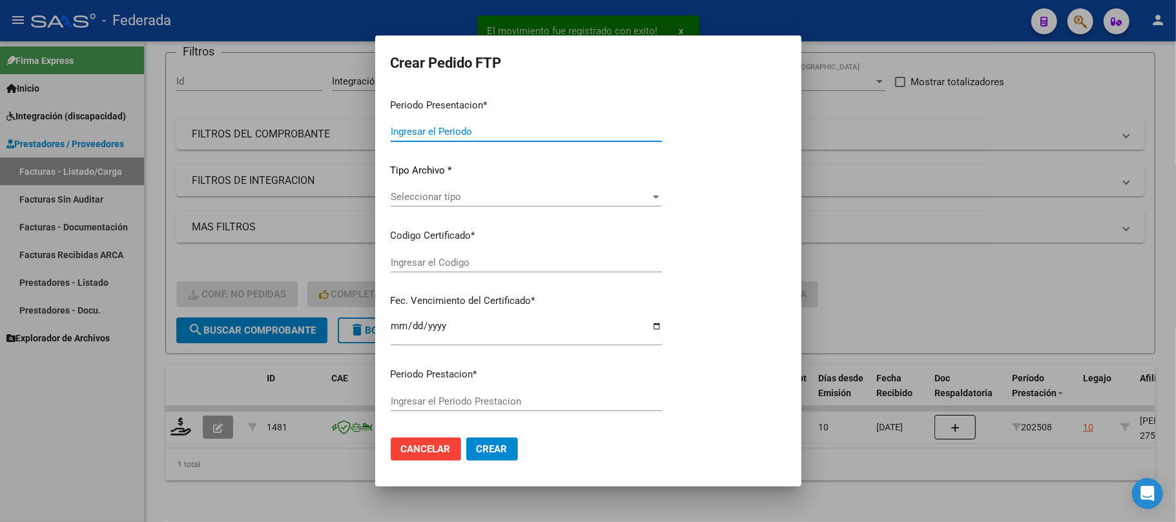
type input "202508"
type input "$ 96.750,32"
type input "ARG01000525657802023052420330524SAN214"
type input "2033-05-24"
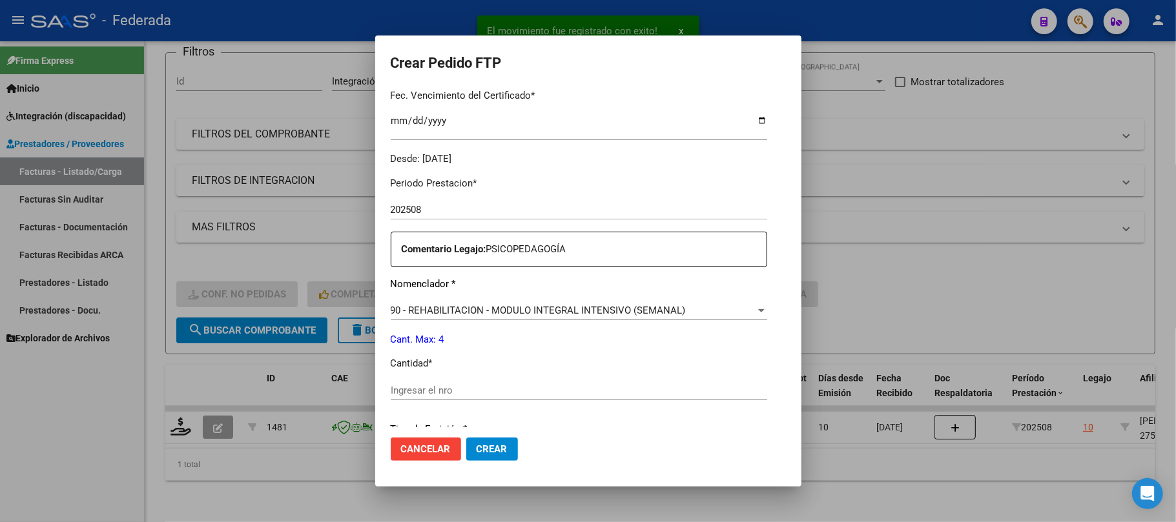
scroll to position [430, 0]
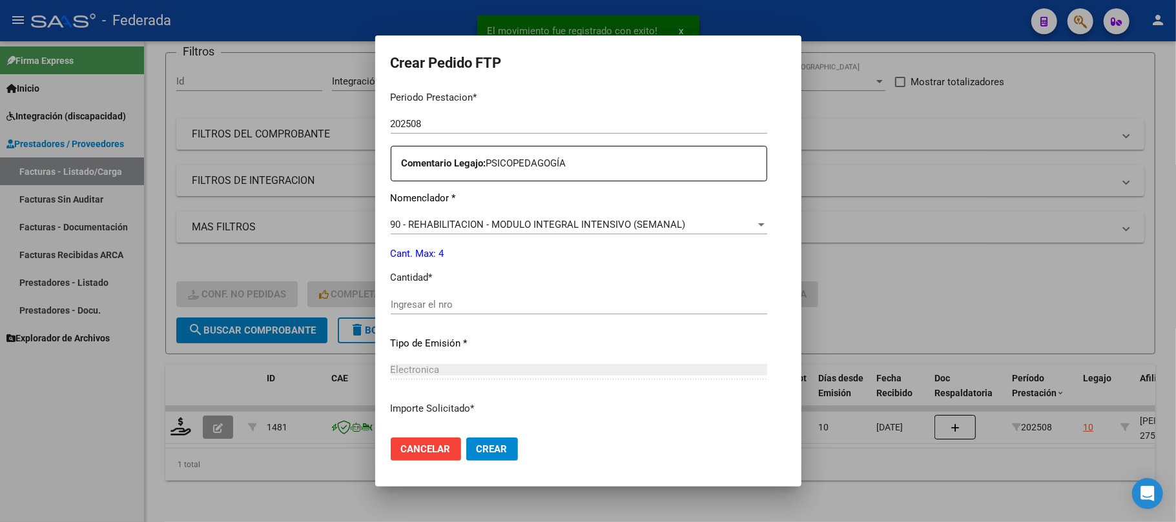
click at [474, 292] on div "Periodo Prestacion * 202508 Ingresar el Periodo Prestacion Comentario Legajo: P…" at bounding box center [579, 302] width 376 height 442
click at [463, 303] on input "Ingresar el nro" at bounding box center [579, 305] width 376 height 12
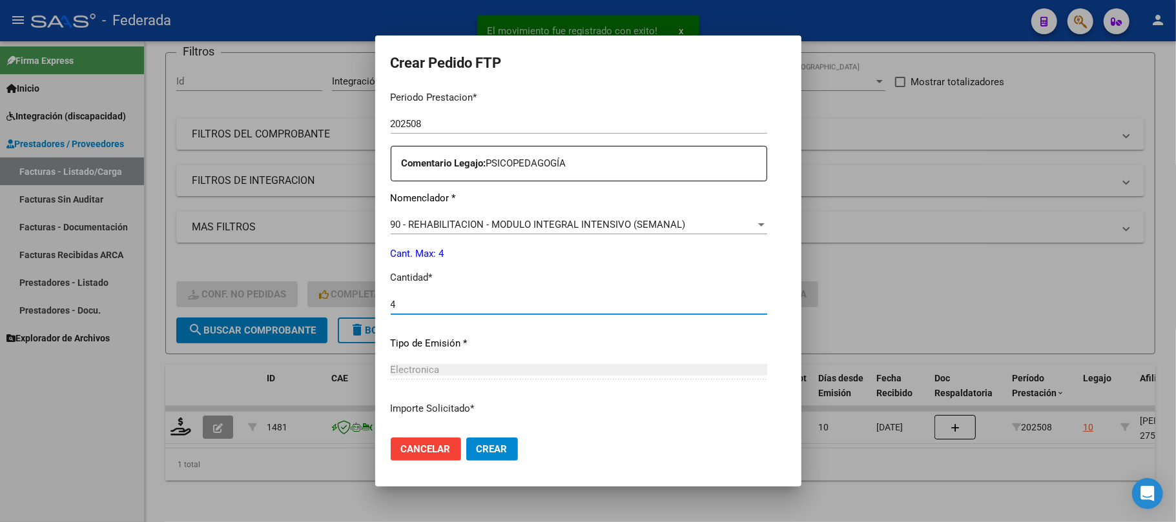
type input "4"
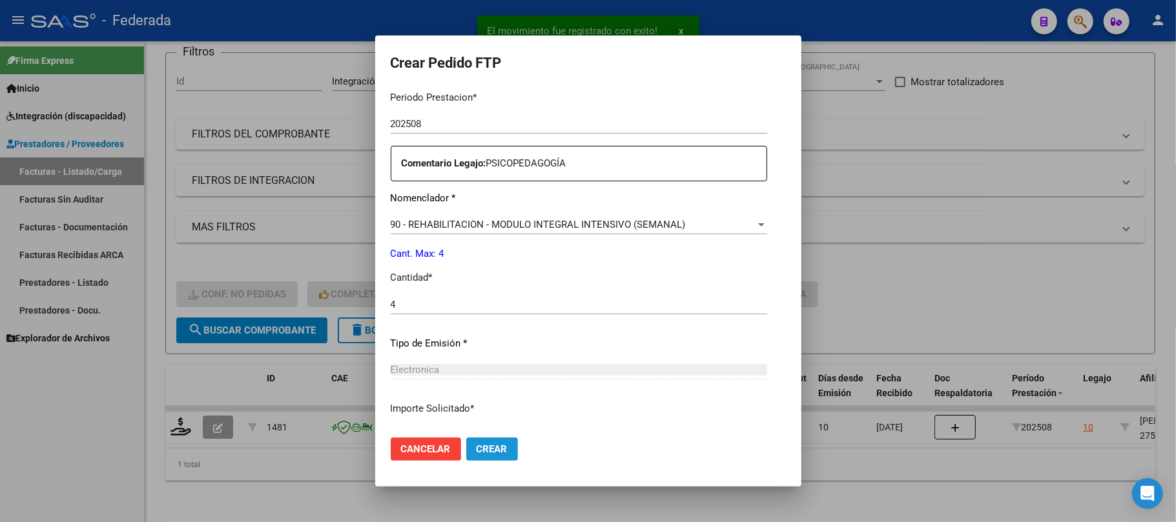
click at [476, 447] on span "Crear" at bounding box center [491, 450] width 31 height 12
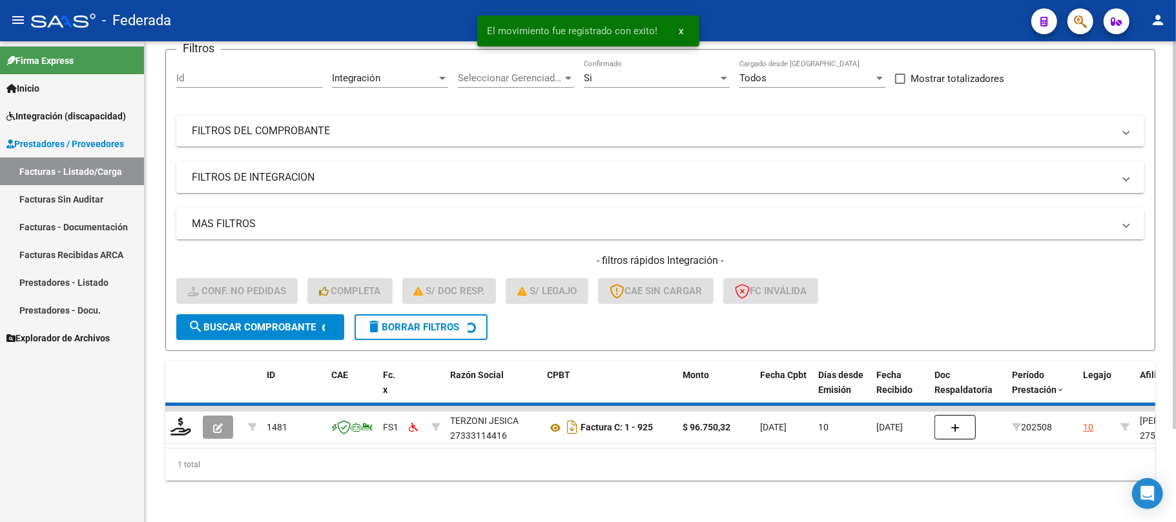
scroll to position [89, 0]
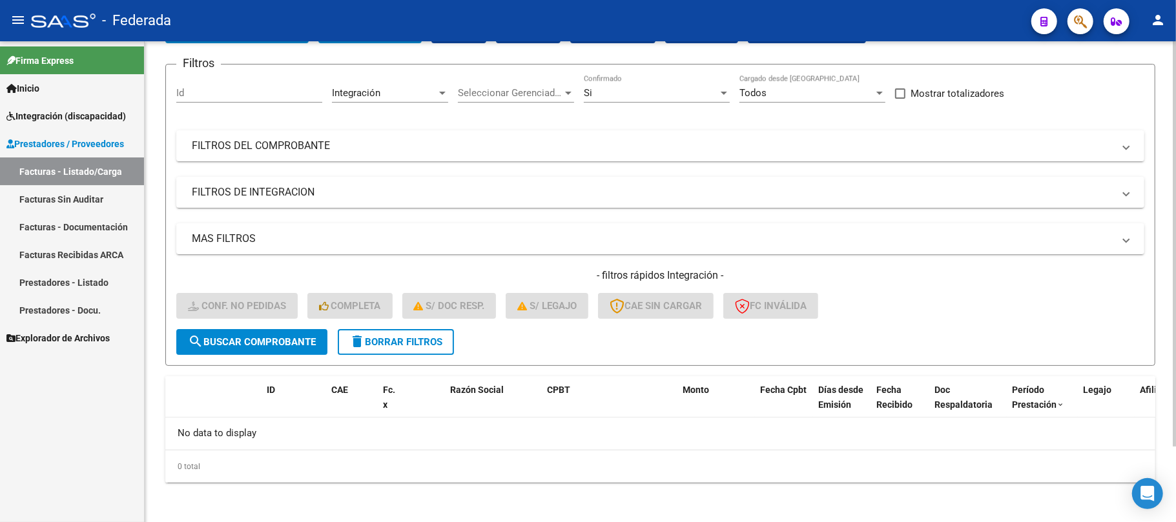
click at [382, 347] on button "delete Borrar Filtros" at bounding box center [396, 342] width 116 height 26
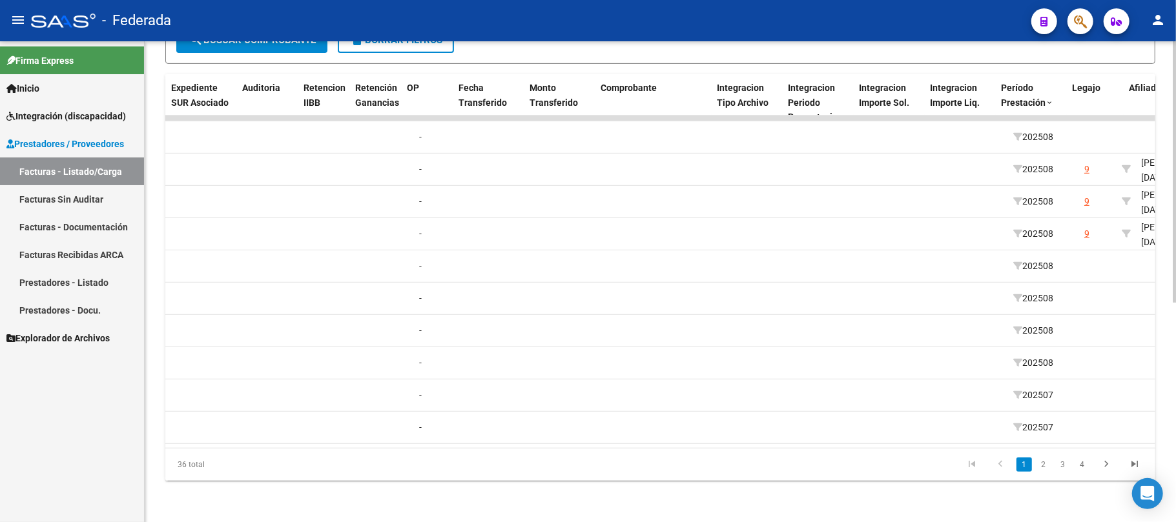
scroll to position [0, 1413]
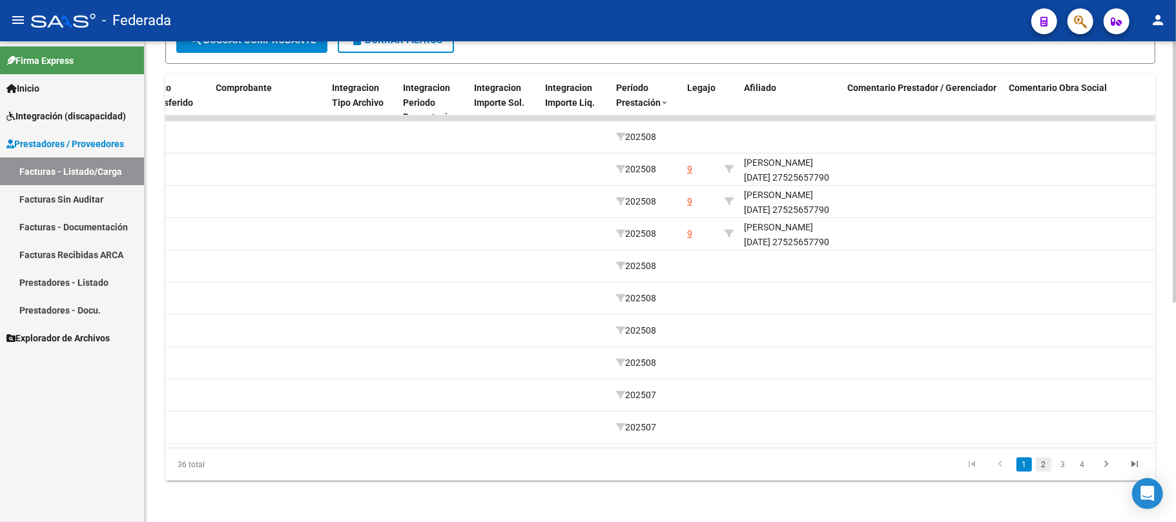
click at [1042, 460] on link "2" at bounding box center [1043, 465] width 15 height 14
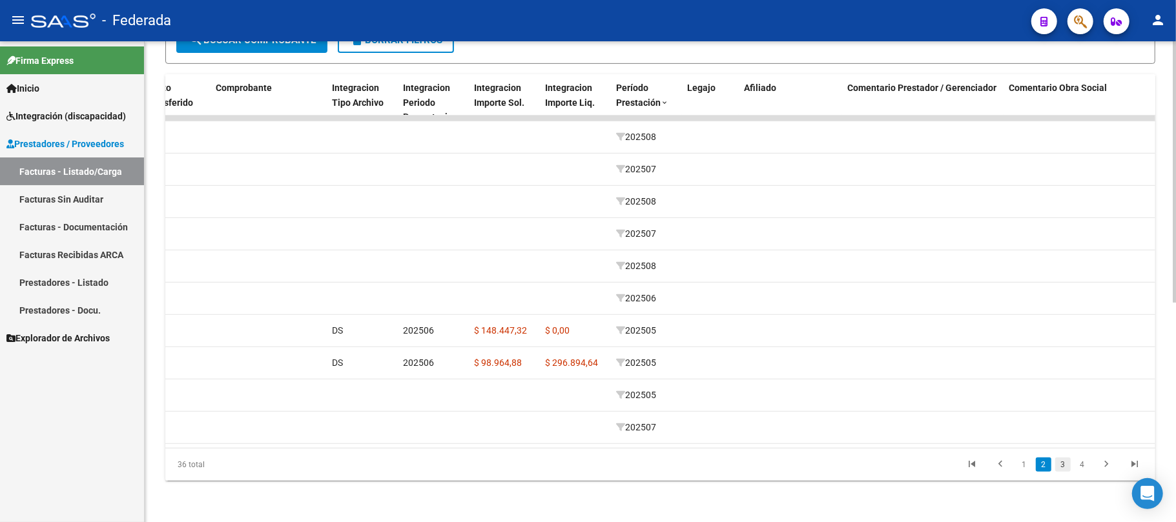
click at [1060, 467] on link "3" at bounding box center [1062, 465] width 15 height 14
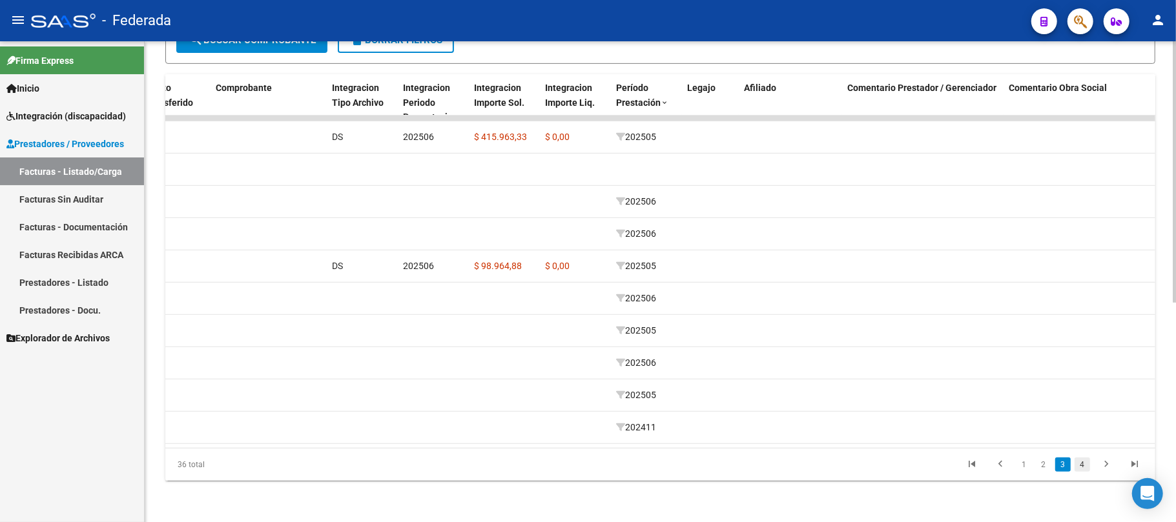
click at [1082, 469] on link "4" at bounding box center [1081, 465] width 15 height 14
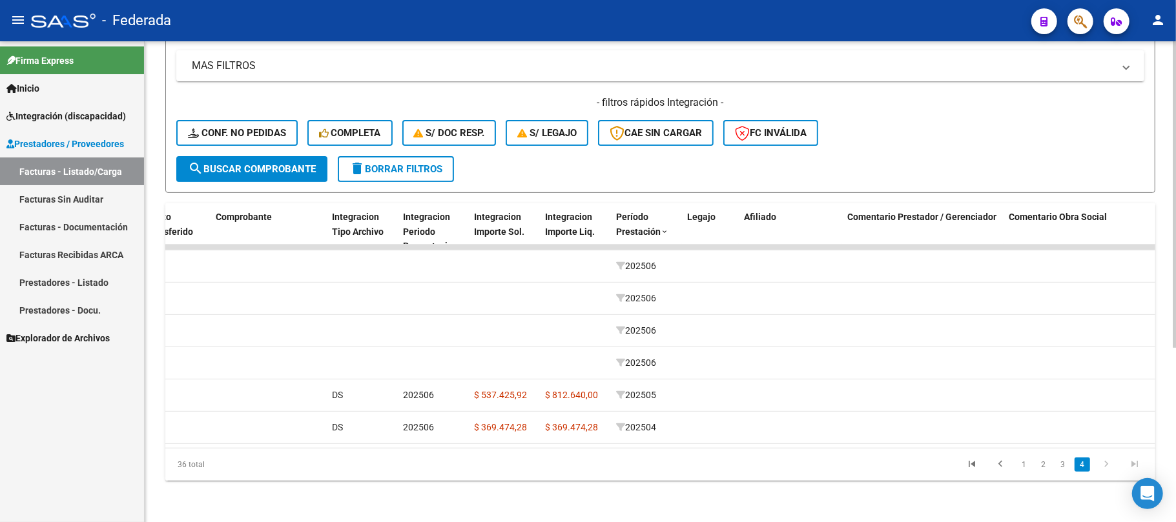
scroll to position [274, 0]
click at [976, 466] on icon "go to first page" at bounding box center [971, 465] width 17 height 15
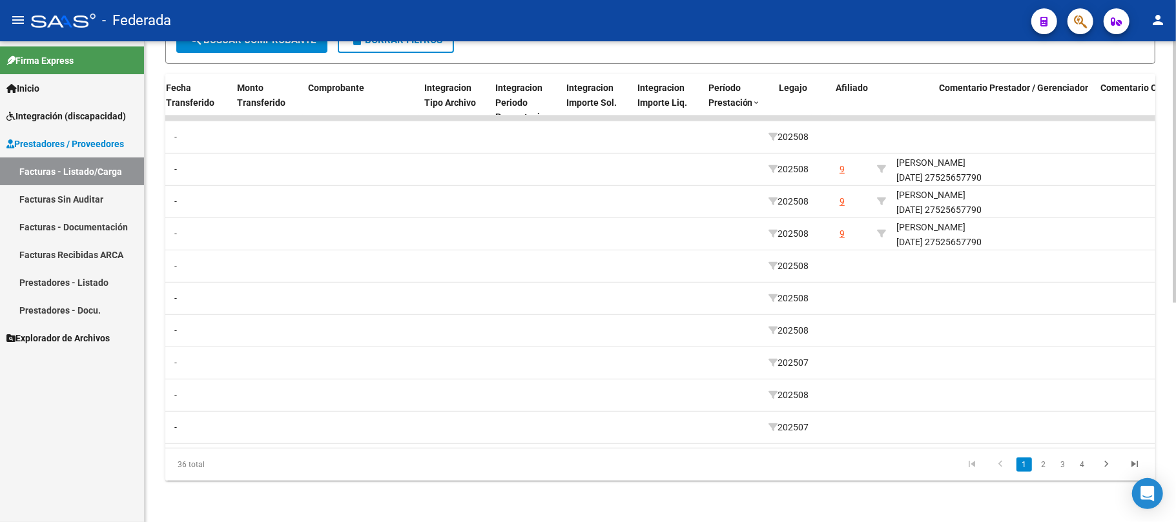
scroll to position [0, 1320]
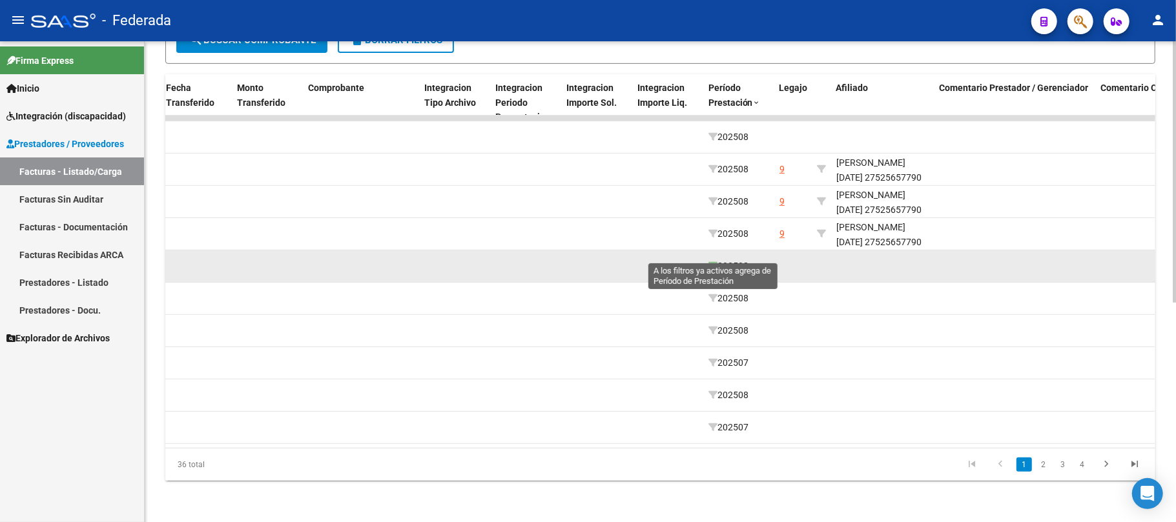
click at [715, 261] on icon at bounding box center [712, 265] width 9 height 9
type input "202508"
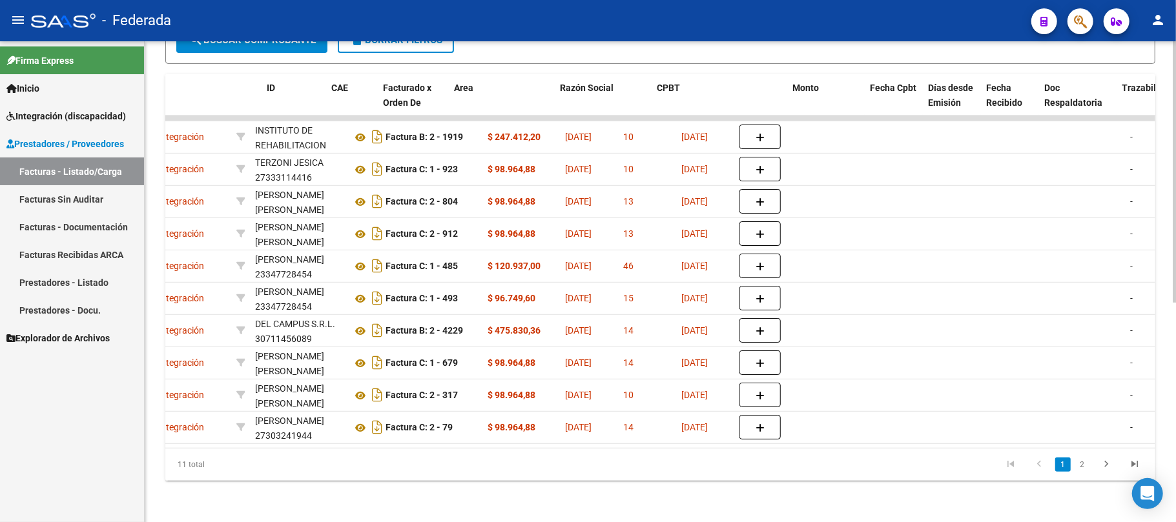
scroll to position [0, 0]
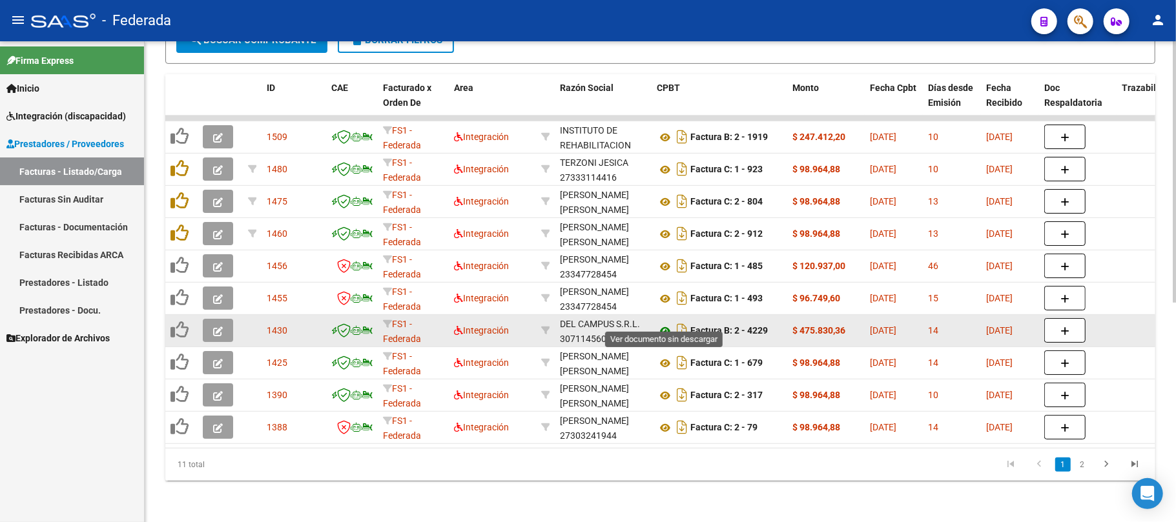
click at [664, 323] on icon at bounding box center [665, 330] width 17 height 15
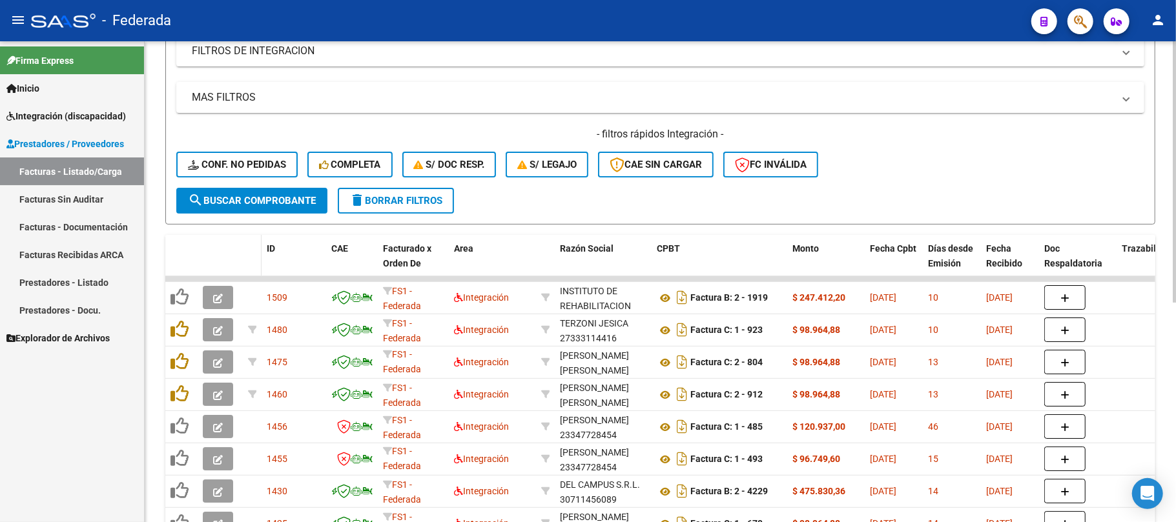
scroll to position [58, 0]
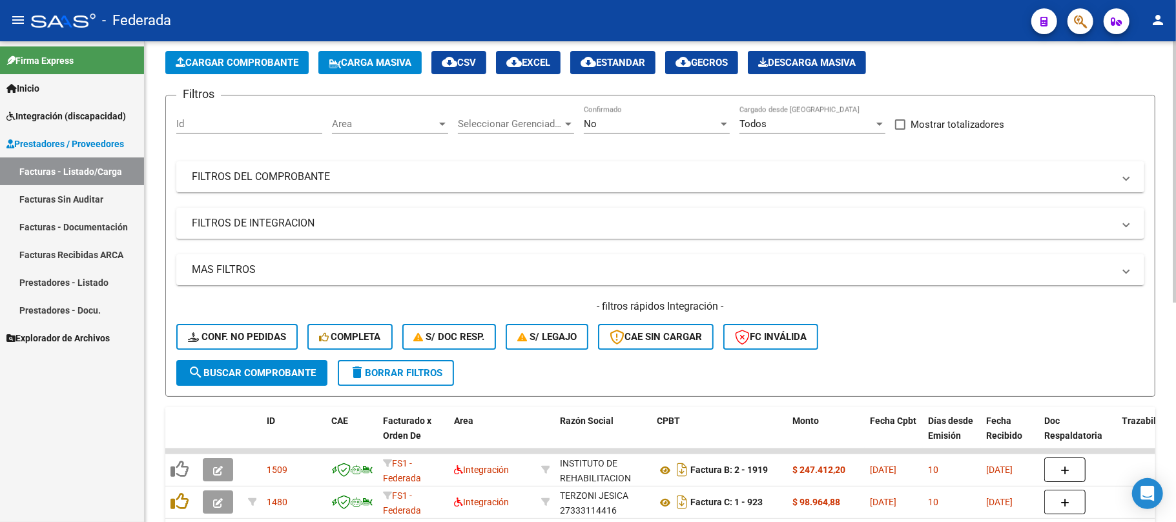
click at [223, 67] on span "Cargar Comprobante" at bounding box center [237, 63] width 123 height 12
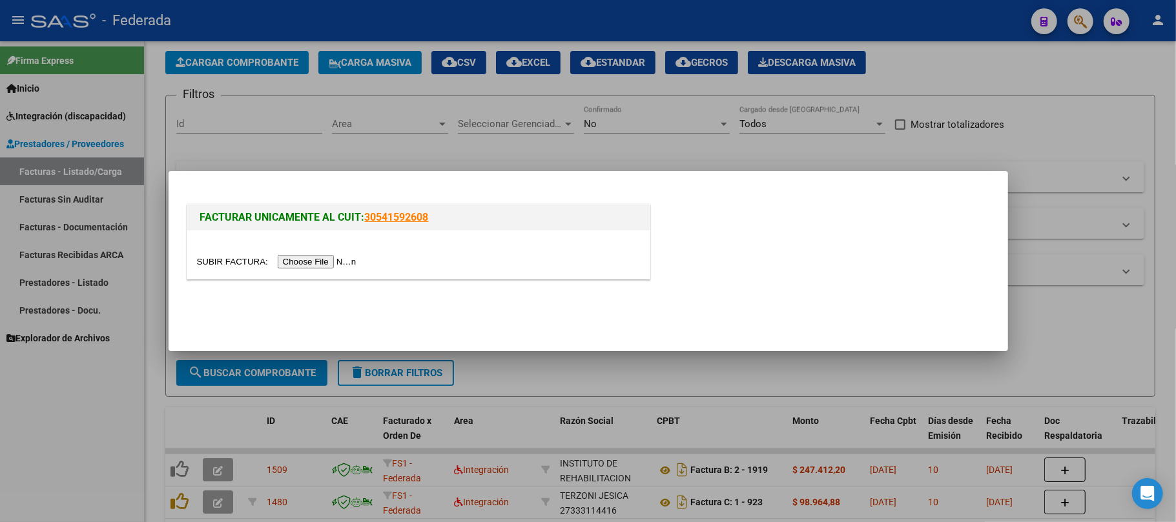
click at [357, 121] on div at bounding box center [588, 261] width 1176 height 522
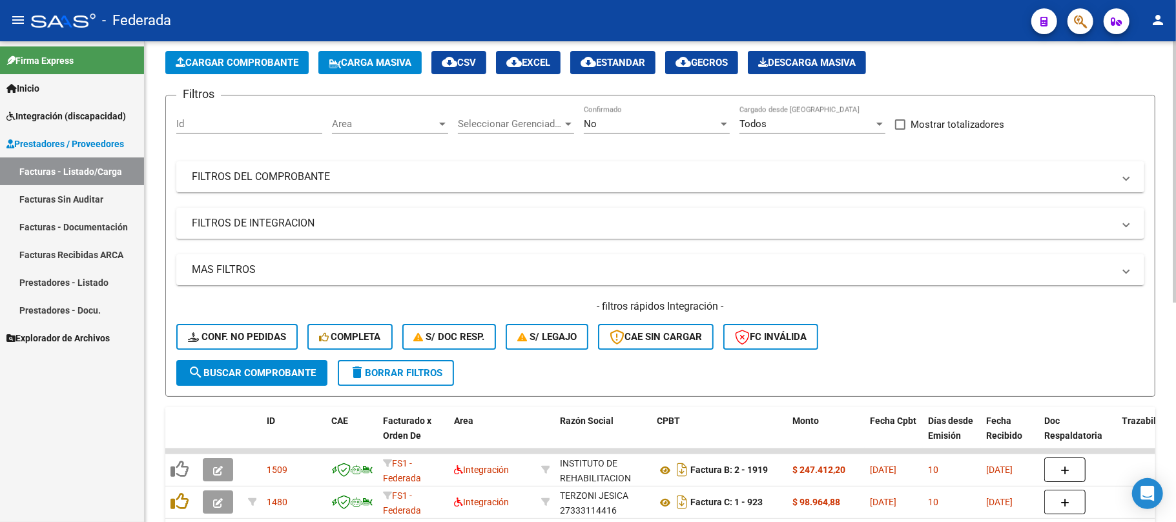
click at [363, 63] on span "Carga Masiva" at bounding box center [370, 63] width 83 height 12
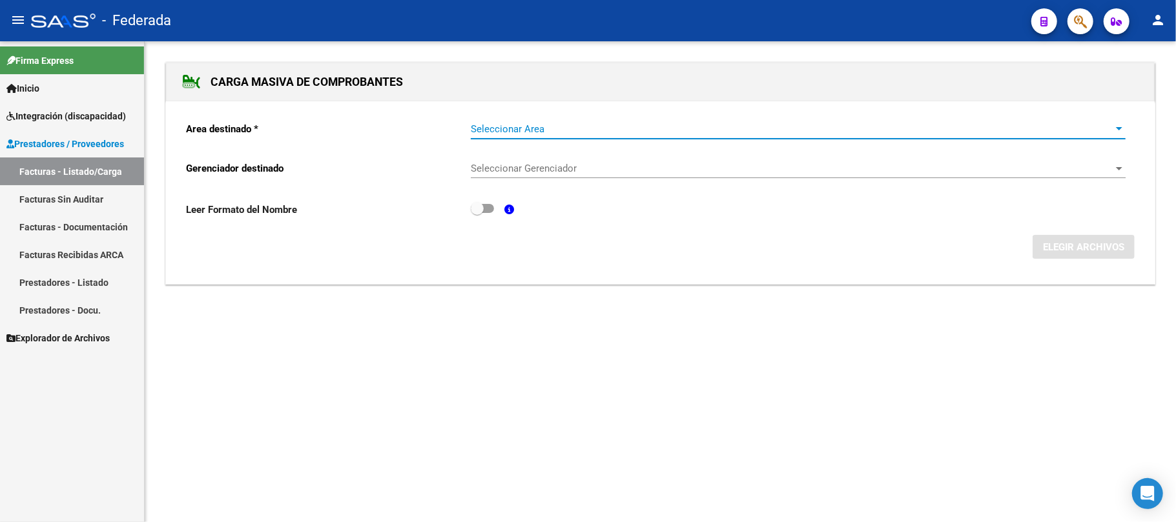
click at [538, 125] on span "Seleccionar Area" at bounding box center [792, 129] width 643 height 12
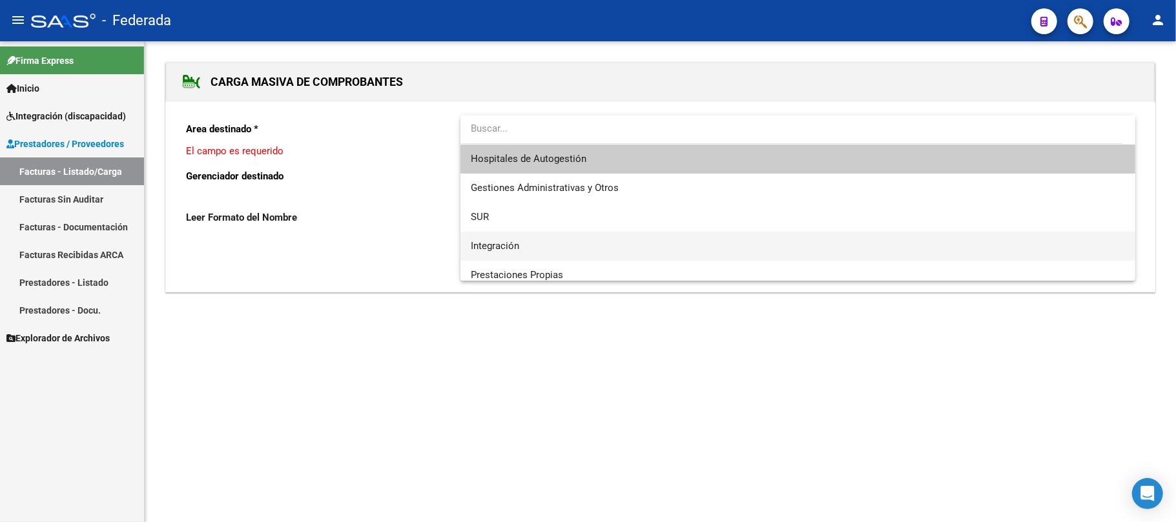
click at [520, 240] on span "Integración" at bounding box center [798, 246] width 654 height 29
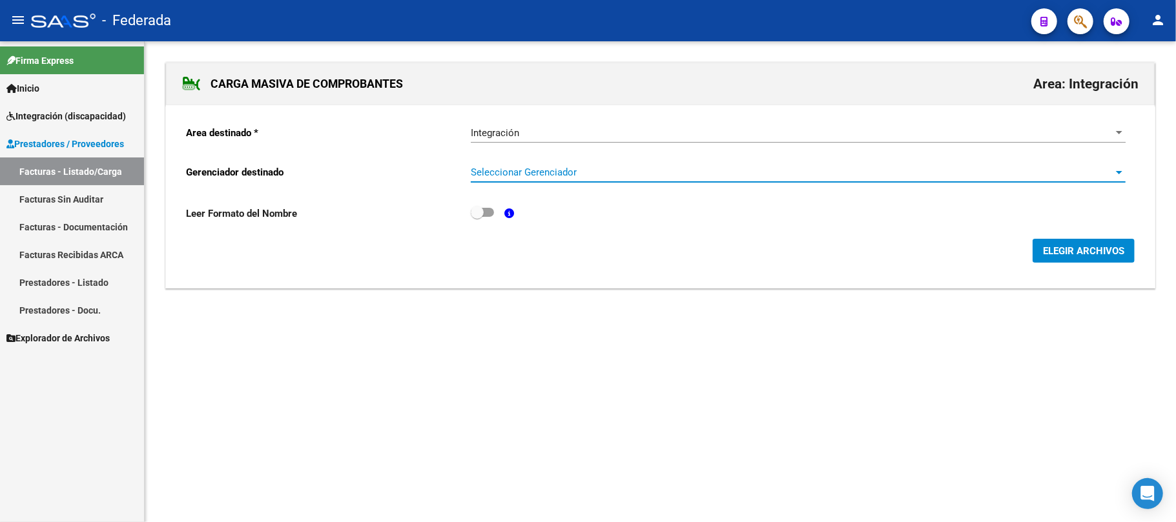
click at [514, 173] on span "Seleccionar Gerenciador" at bounding box center [792, 173] width 643 height 12
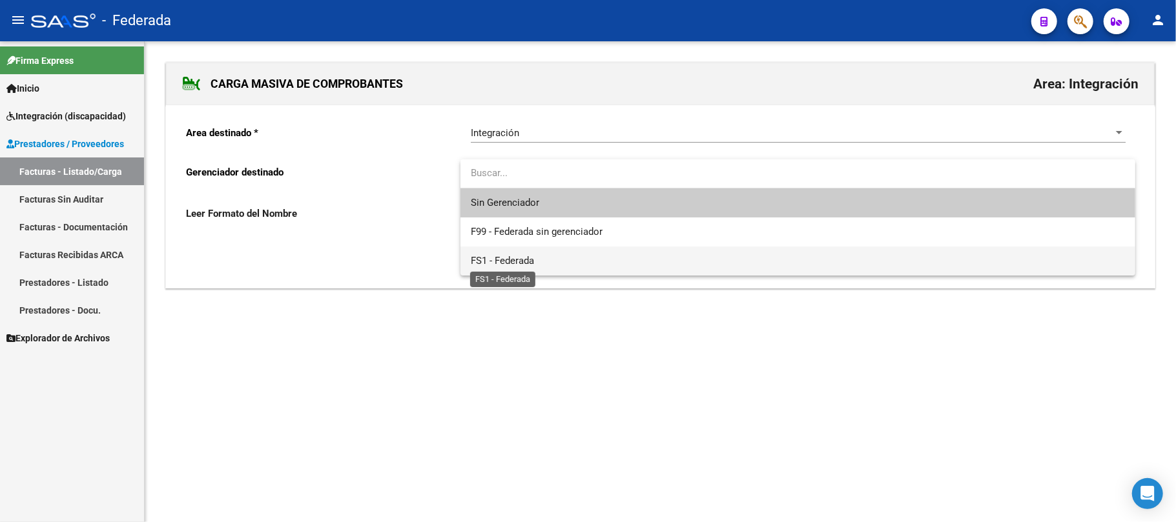
click at [502, 259] on span "FS1 - Federada" at bounding box center [502, 261] width 63 height 12
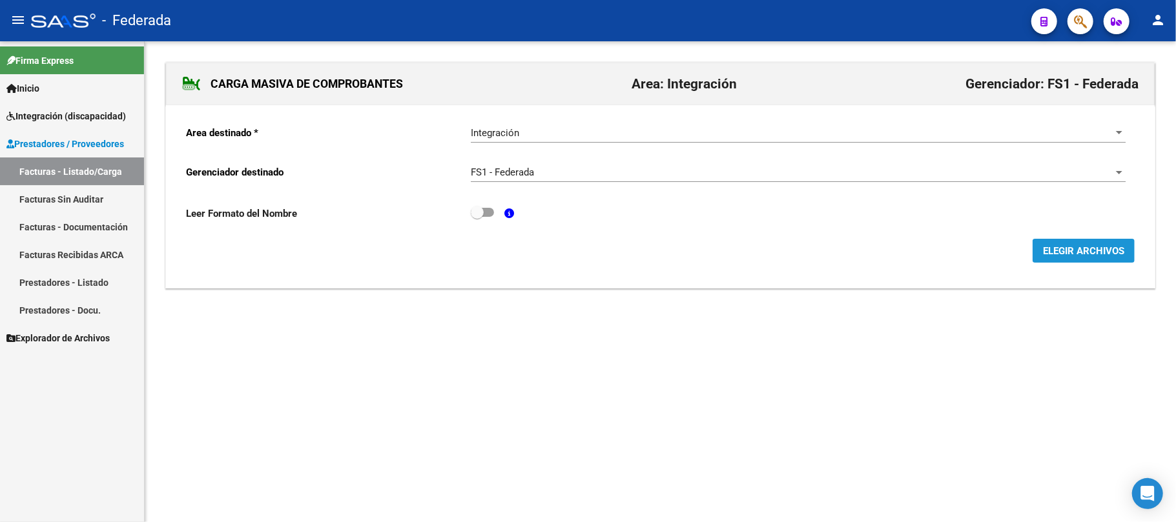
click at [1043, 256] on span "ELEGIR ARCHIVOS" at bounding box center [1083, 251] width 81 height 12
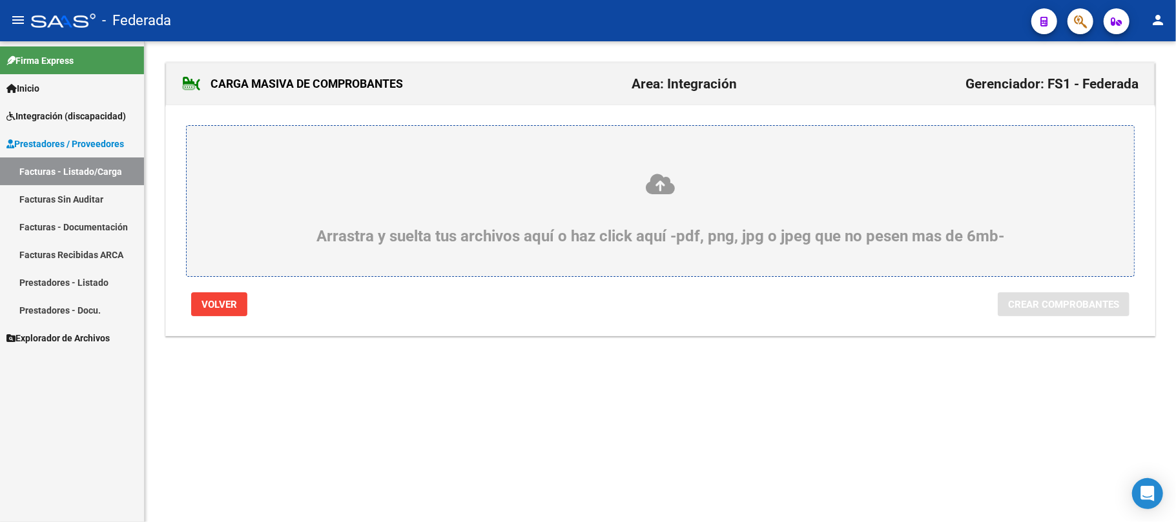
click at [677, 190] on icon at bounding box center [660, 184] width 885 height 24
click at [0, 0] on input "Arrastra y suelta tus archivos aquí o haz click aquí -pdf, png, jpg o jpeg que …" at bounding box center [0, 0] width 0 height 0
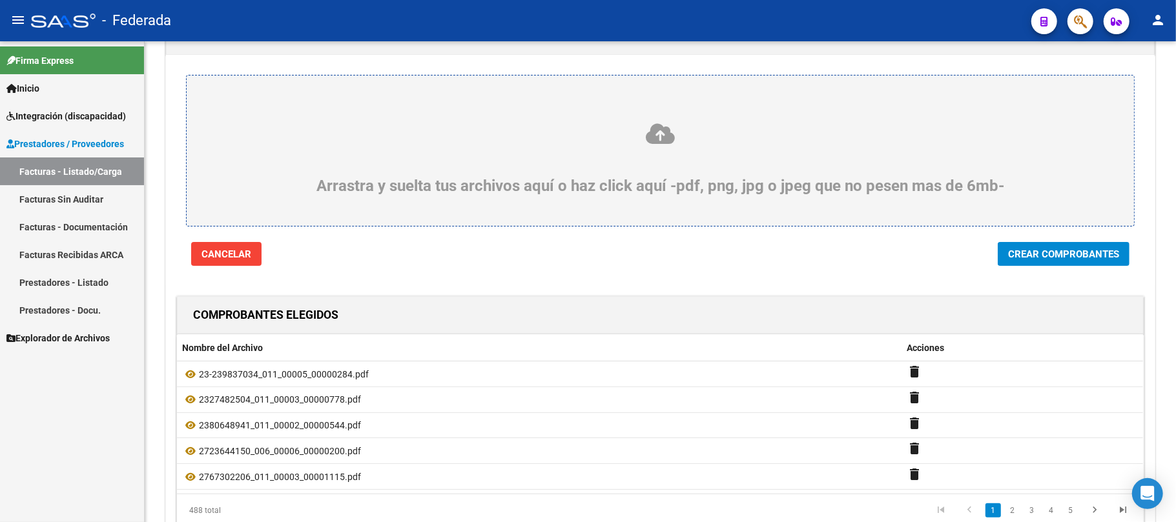
scroll to position [86, 0]
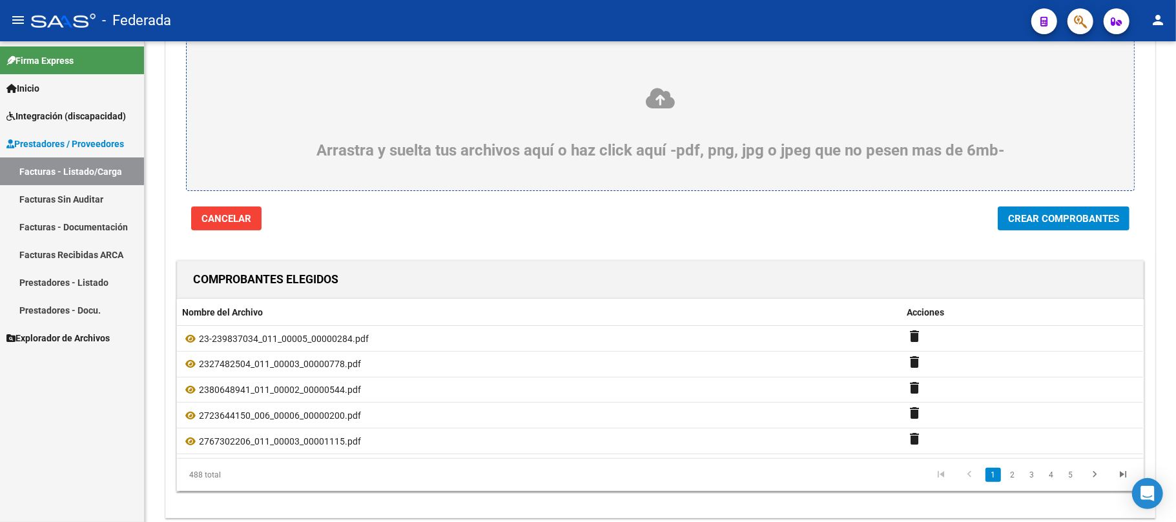
click at [1019, 230] on button "Crear Comprobantes" at bounding box center [1063, 219] width 132 height 24
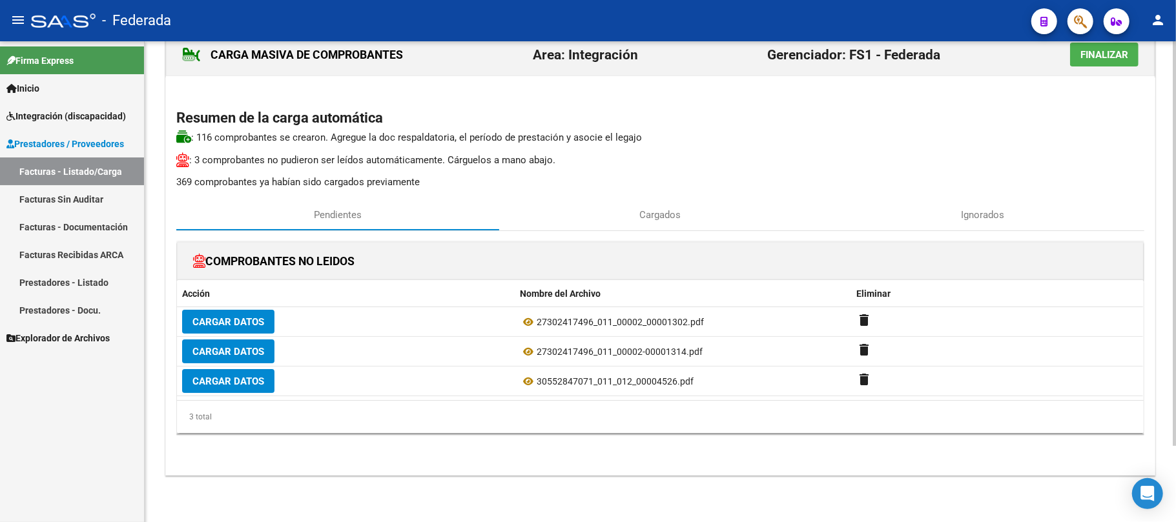
scroll to position [0, 0]
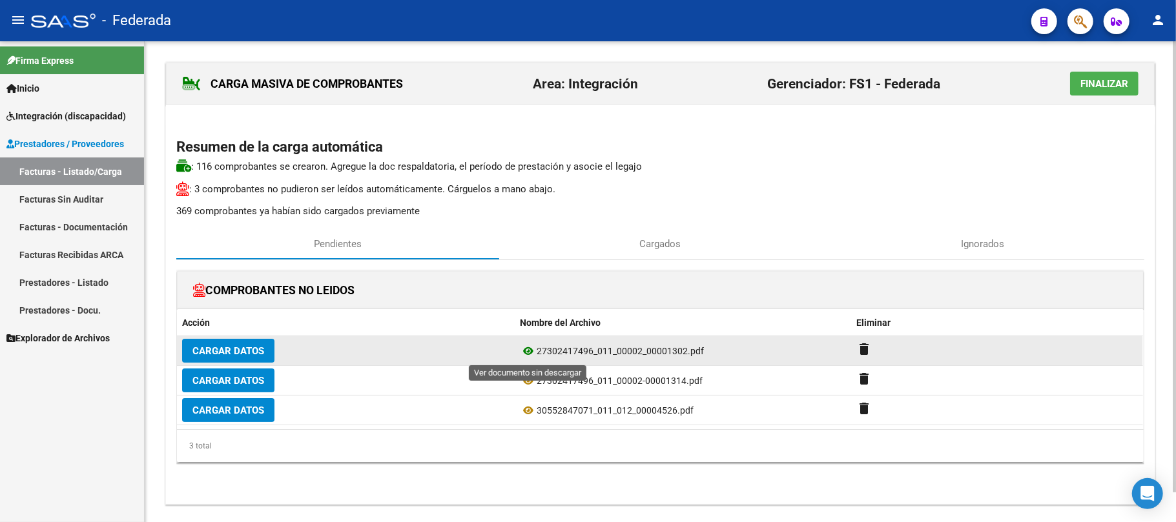
click at [522, 349] on icon at bounding box center [528, 350] width 17 height 15
click at [859, 347] on mat-icon "delete" at bounding box center [864, 349] width 15 height 15
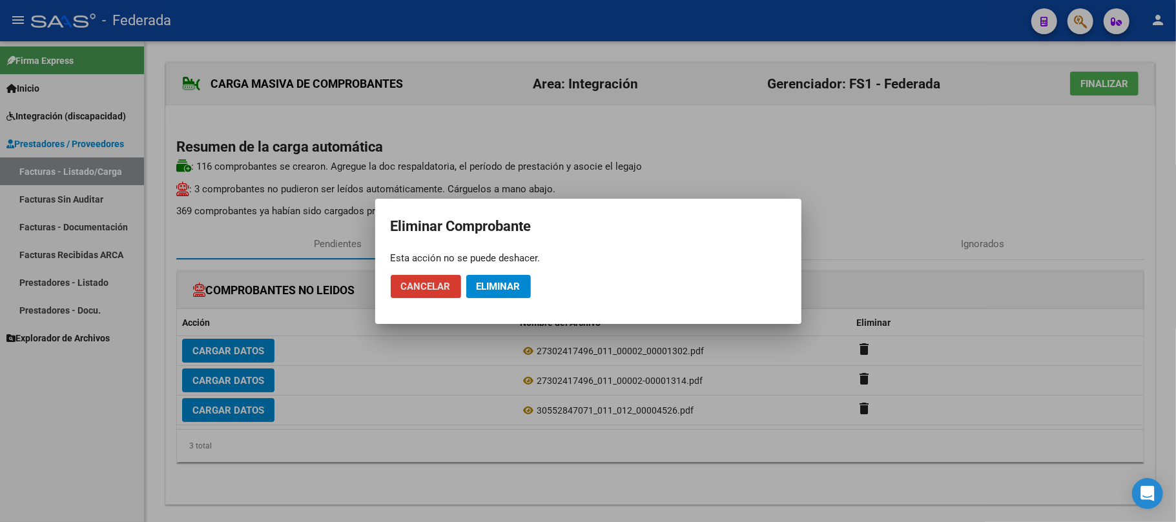
click at [509, 284] on span "Eliminar" at bounding box center [498, 287] width 44 height 12
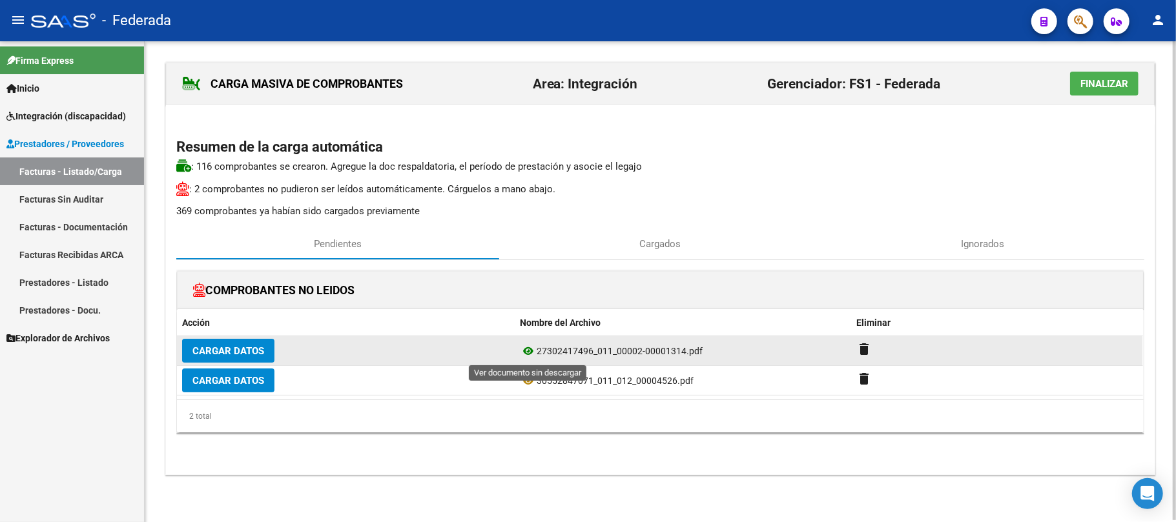
click at [531, 349] on icon at bounding box center [528, 350] width 17 height 15
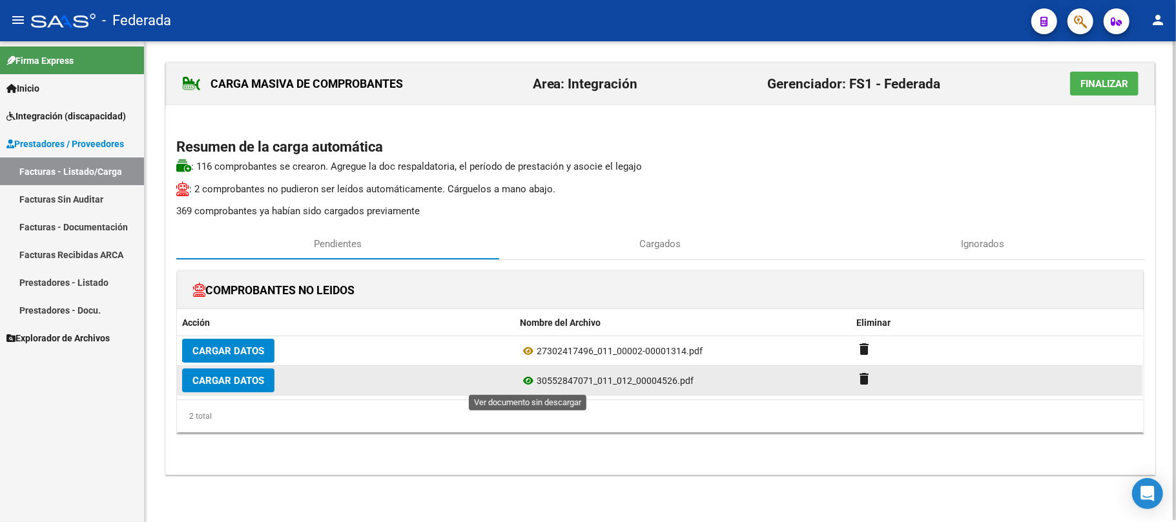
click at [527, 376] on icon at bounding box center [528, 380] width 17 height 15
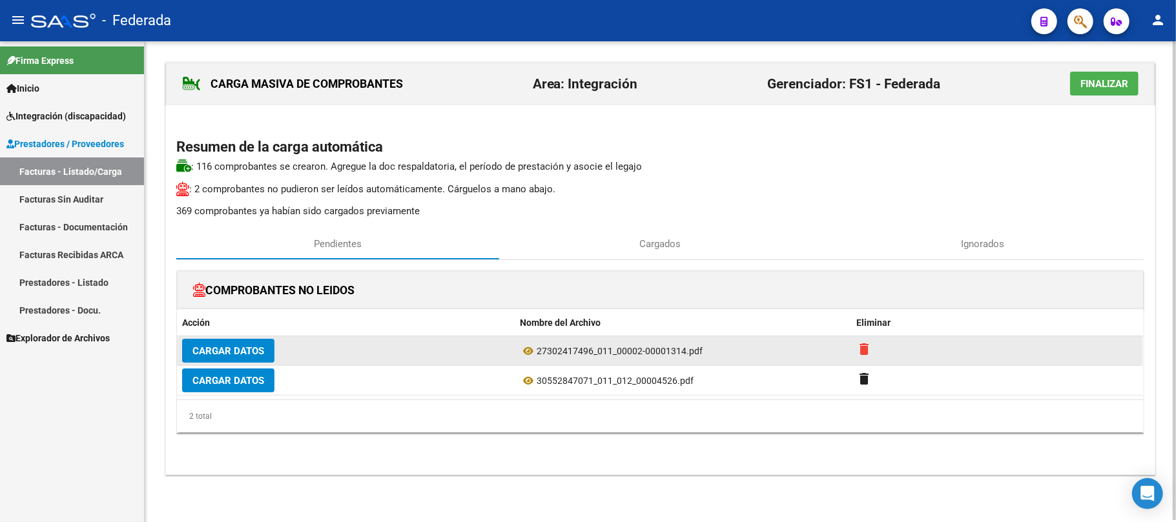
click at [864, 349] on mat-icon "delete" at bounding box center [864, 349] width 15 height 15
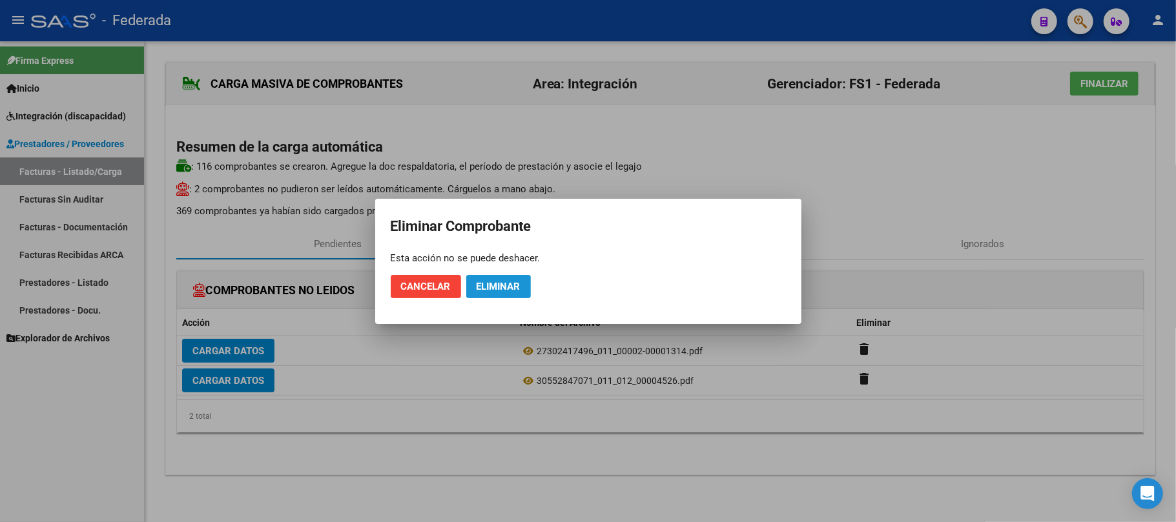
click at [515, 281] on span "Eliminar" at bounding box center [498, 287] width 44 height 12
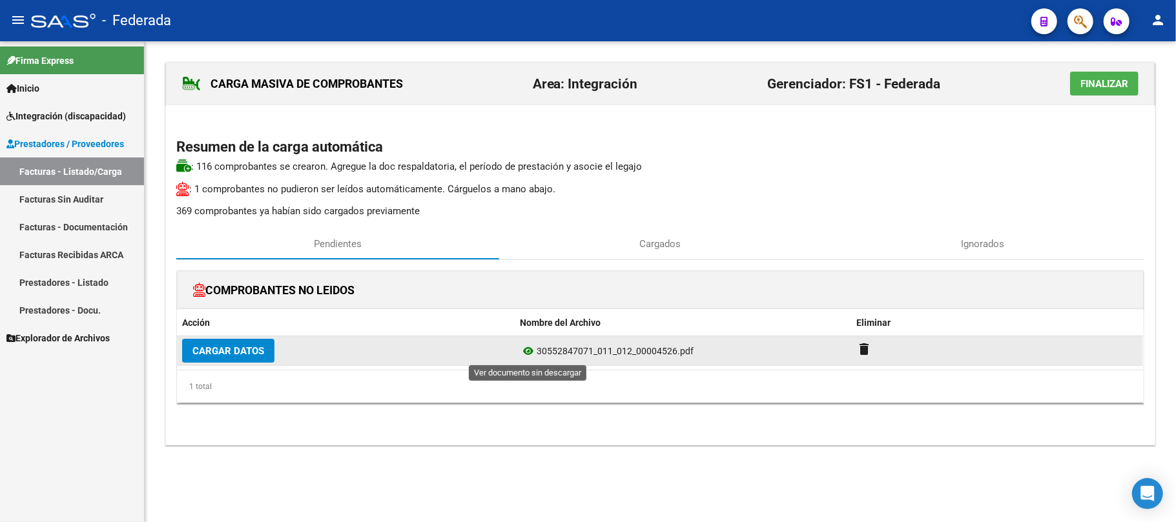
click at [526, 354] on icon at bounding box center [528, 350] width 17 height 15
click at [238, 351] on span "Cargar Datos" at bounding box center [228, 351] width 72 height 12
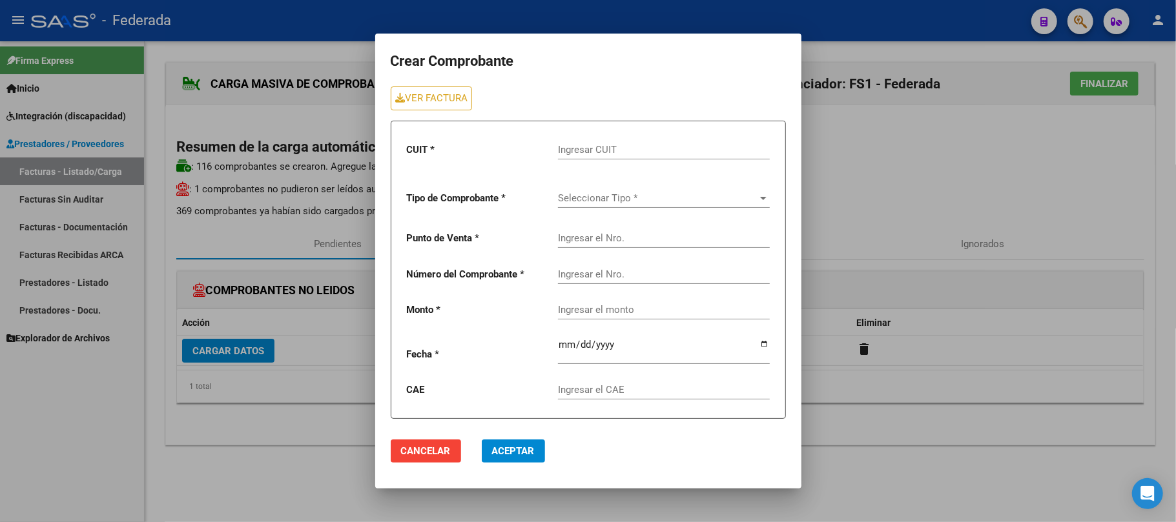
click at [618, 145] on input "Ingresar CUIT" at bounding box center [664, 150] width 212 height 12
paste input "30-55284707-1"
type input "30-55284707-1"
click at [611, 192] on span "Seleccionar Tipo *" at bounding box center [658, 198] width 200 height 12
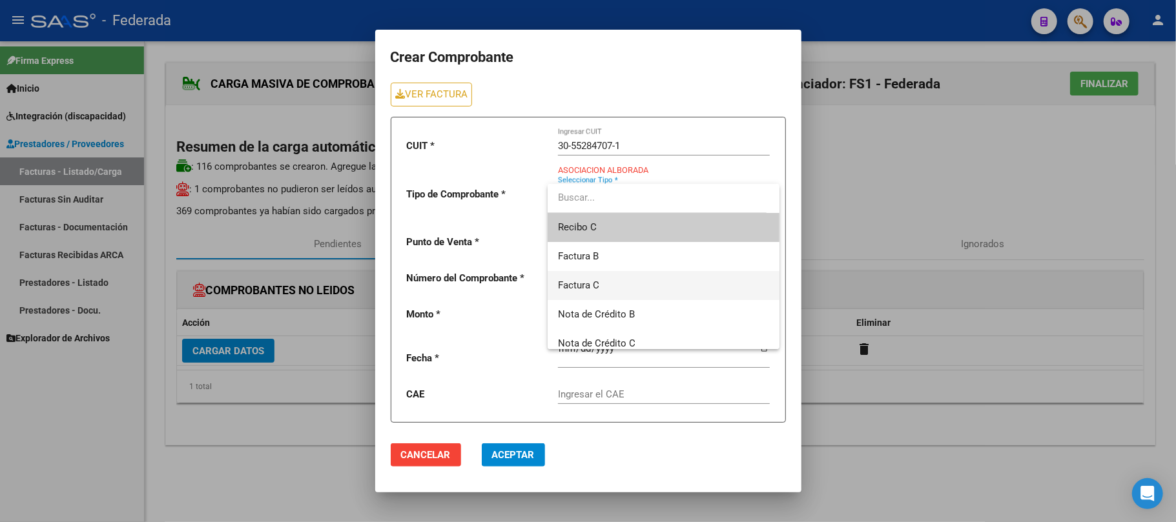
click at [604, 282] on span "Factura C" at bounding box center [663, 285] width 211 height 29
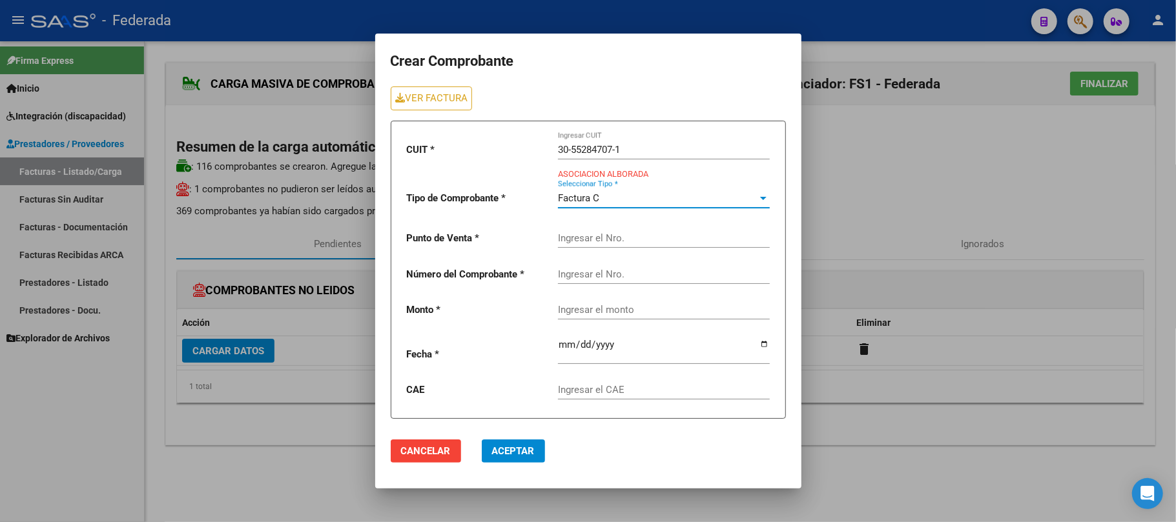
click at [608, 234] on input "Ingresar el Nro." at bounding box center [664, 238] width 212 height 12
paste input "0012"
type input "0012"
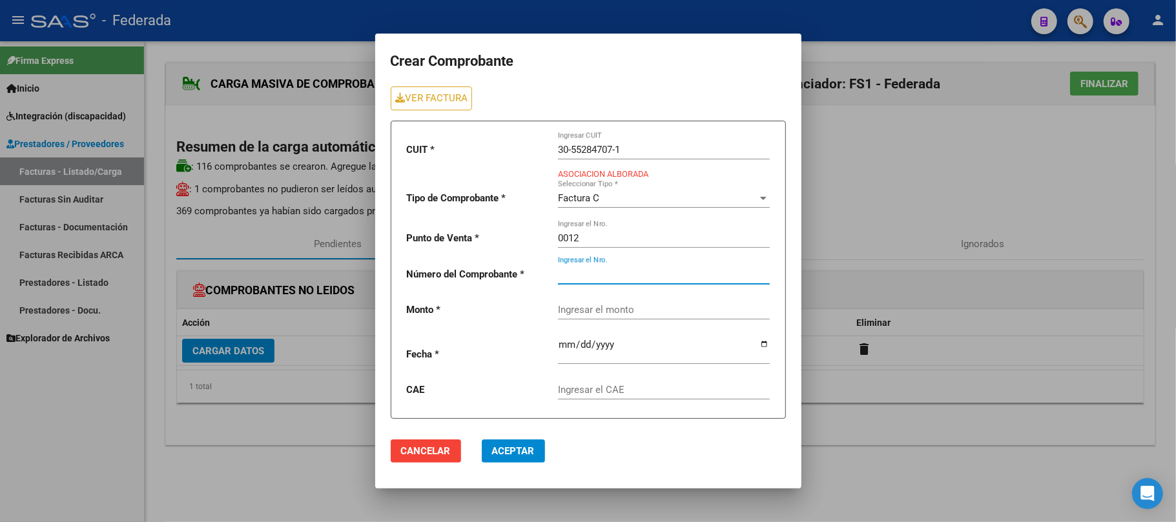
click at [631, 279] on input "Ingresar el Nro." at bounding box center [664, 275] width 212 height 12
paste input "00004526"
type input "00004526"
click at [674, 461] on mat-dialog-actions "Cancelar Aceptar" at bounding box center [588, 451] width 395 height 44
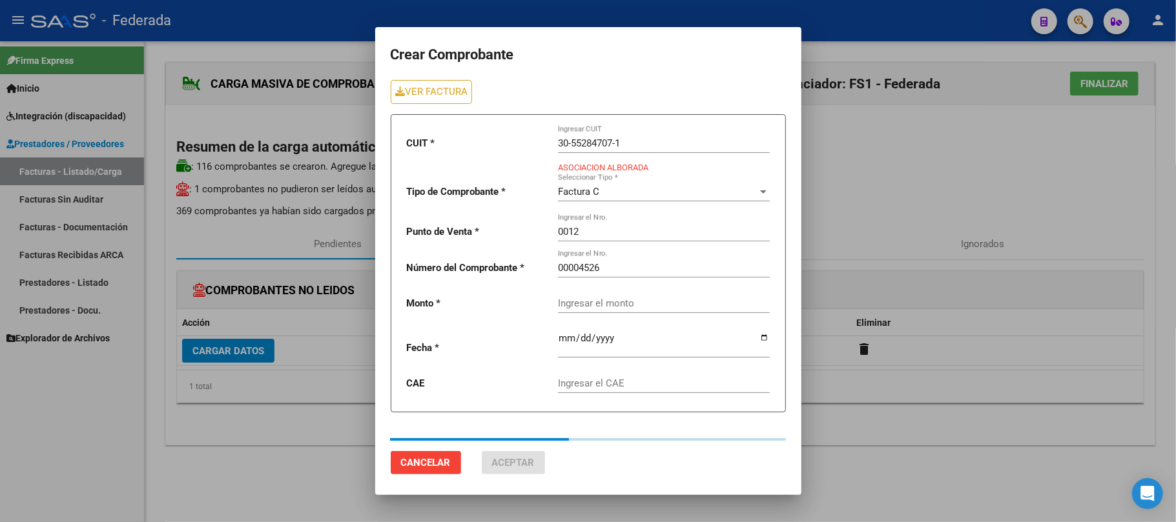
type input "729225.79"
type input "[DATE]"
type input "75351541920711"
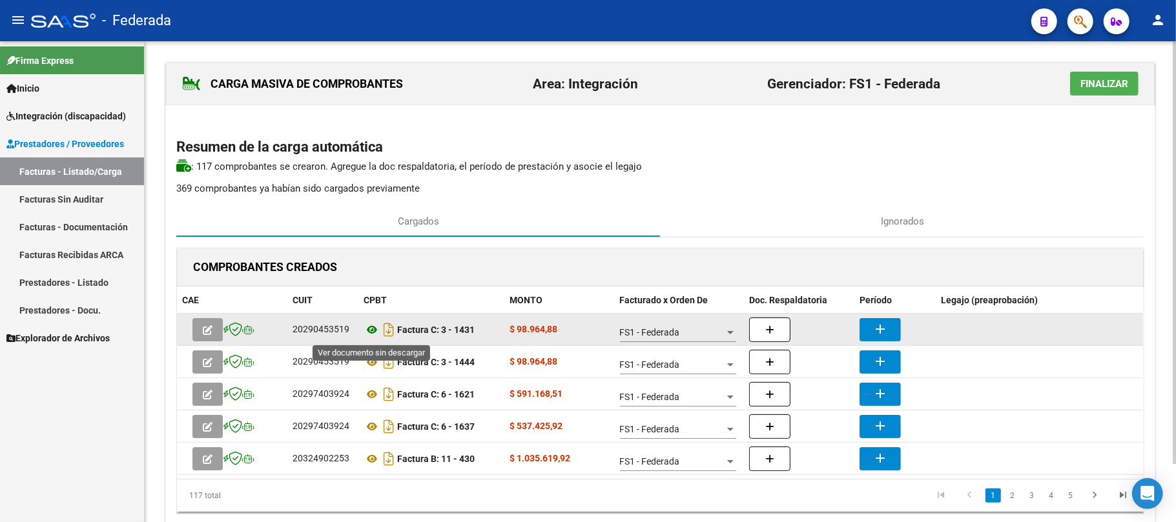
click at [371, 327] on icon at bounding box center [371, 329] width 17 height 15
click at [873, 328] on mat-icon "add" at bounding box center [879, 329] width 15 height 15
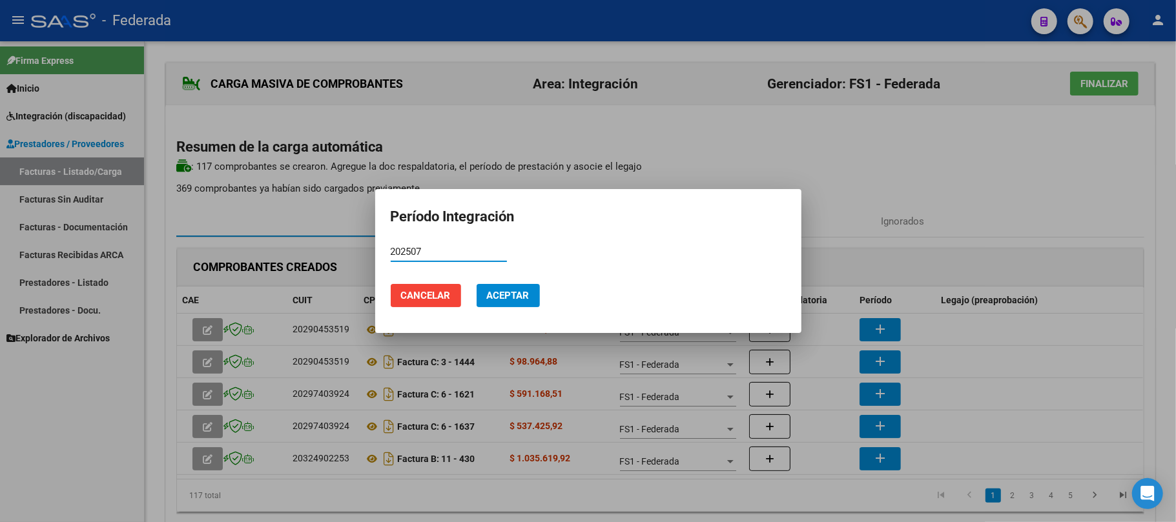
type input "202507"
click at [532, 301] on button "Aceptar" at bounding box center [507, 295] width 63 height 23
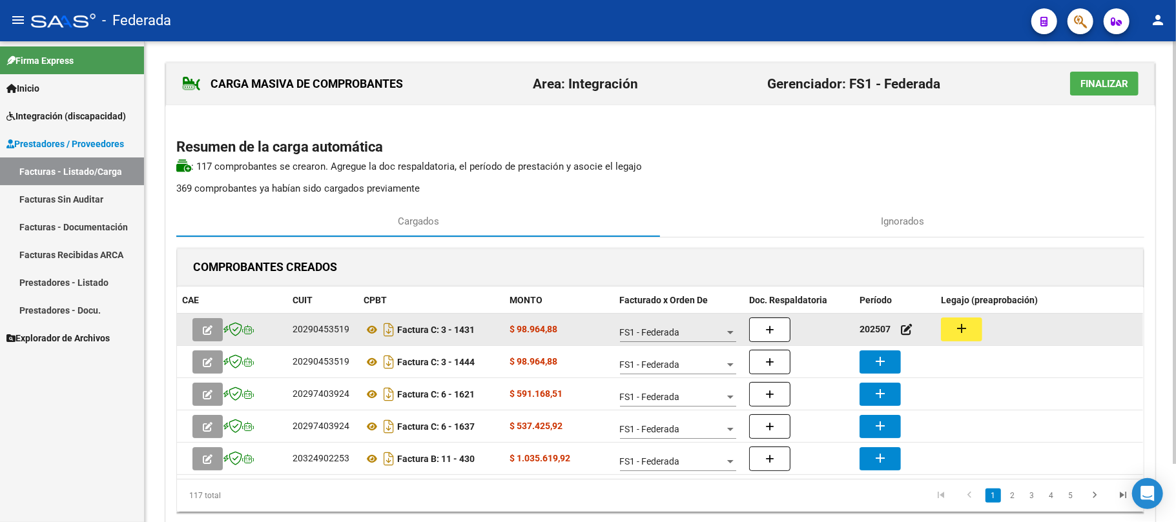
click at [950, 329] on button "add" at bounding box center [961, 330] width 41 height 24
click at [318, 328] on div "20290453519" at bounding box center [320, 329] width 57 height 15
copy div "20290453519"
click at [952, 324] on button "add" at bounding box center [961, 330] width 41 height 24
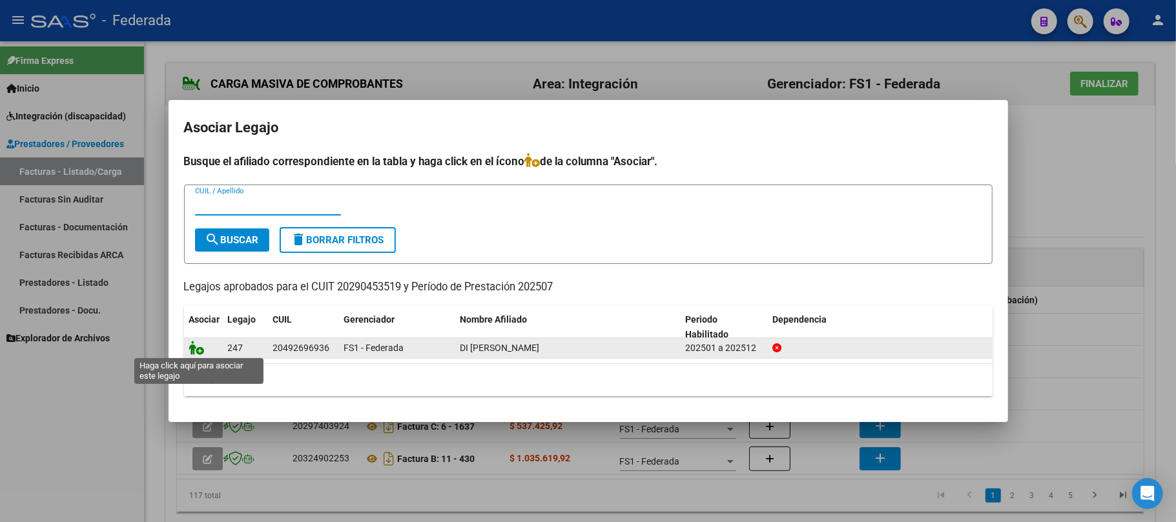
click at [195, 347] on icon at bounding box center [196, 348] width 15 height 14
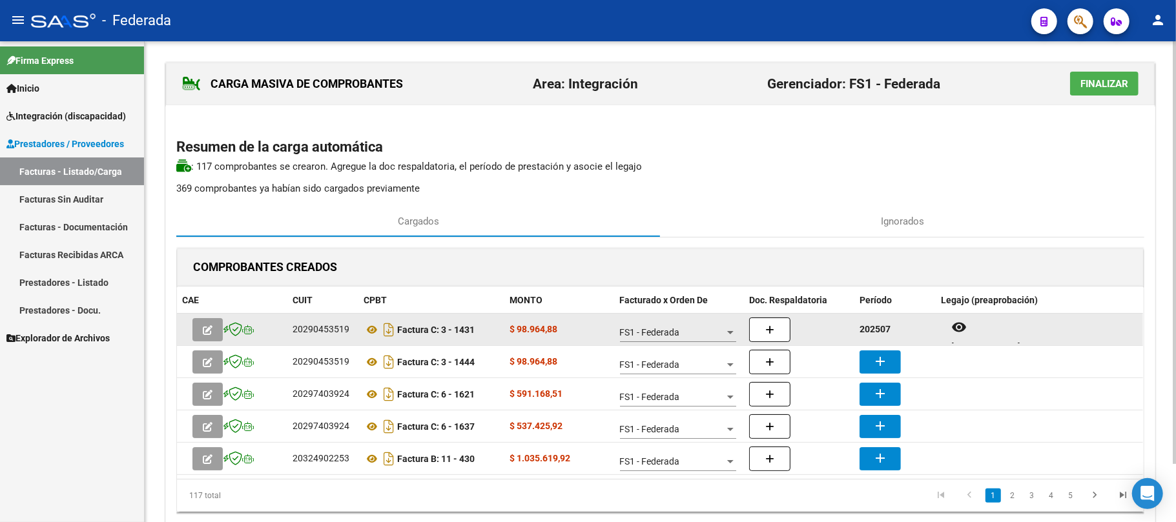
scroll to position [10, 0]
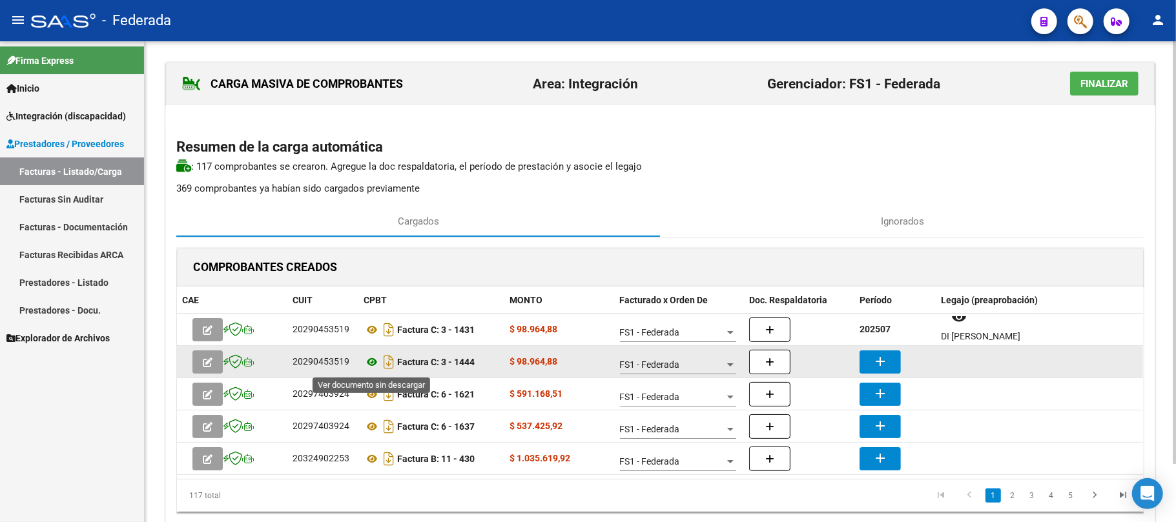
click at [373, 364] on icon at bounding box center [371, 361] width 17 height 15
click at [371, 360] on icon at bounding box center [371, 361] width 17 height 15
click at [881, 352] on button "add" at bounding box center [879, 362] width 41 height 23
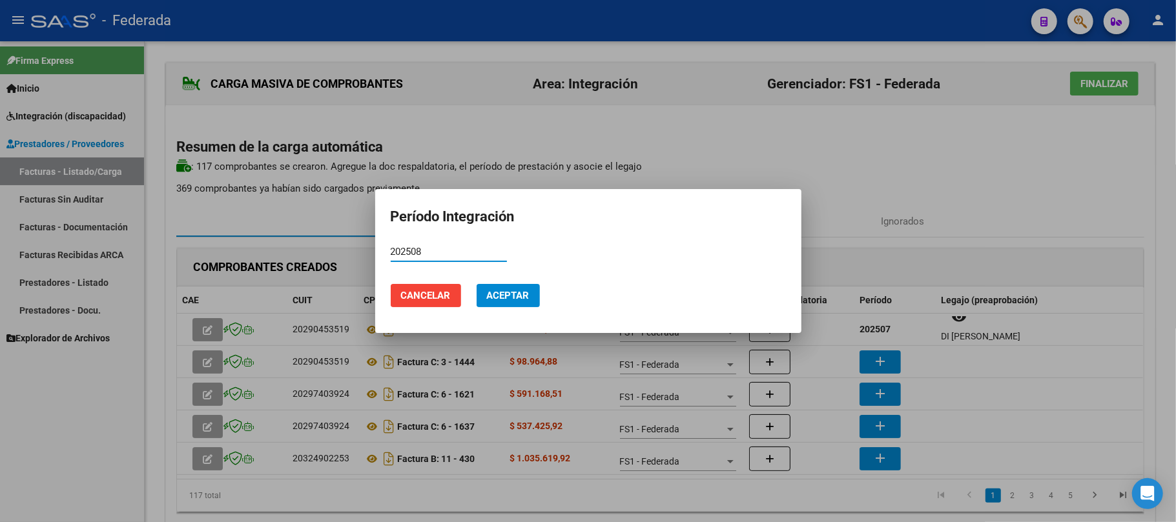
type input "202508"
click at [491, 294] on span "Aceptar" at bounding box center [508, 296] width 43 height 12
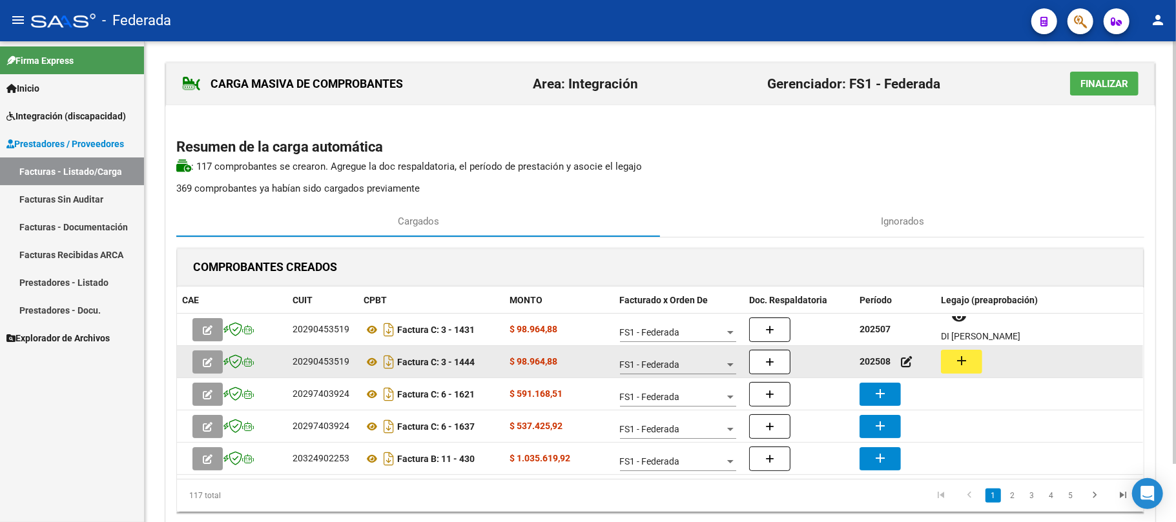
click at [948, 351] on datatable-body-cell "add" at bounding box center [1038, 362] width 207 height 32
click at [949, 362] on button "add" at bounding box center [961, 362] width 41 height 24
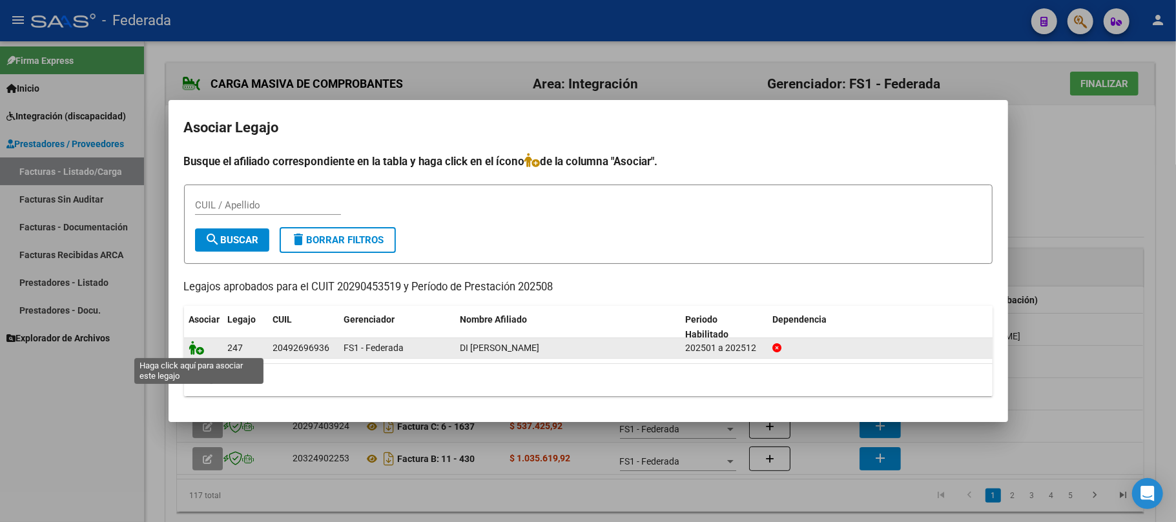
click at [199, 347] on icon at bounding box center [196, 348] width 15 height 14
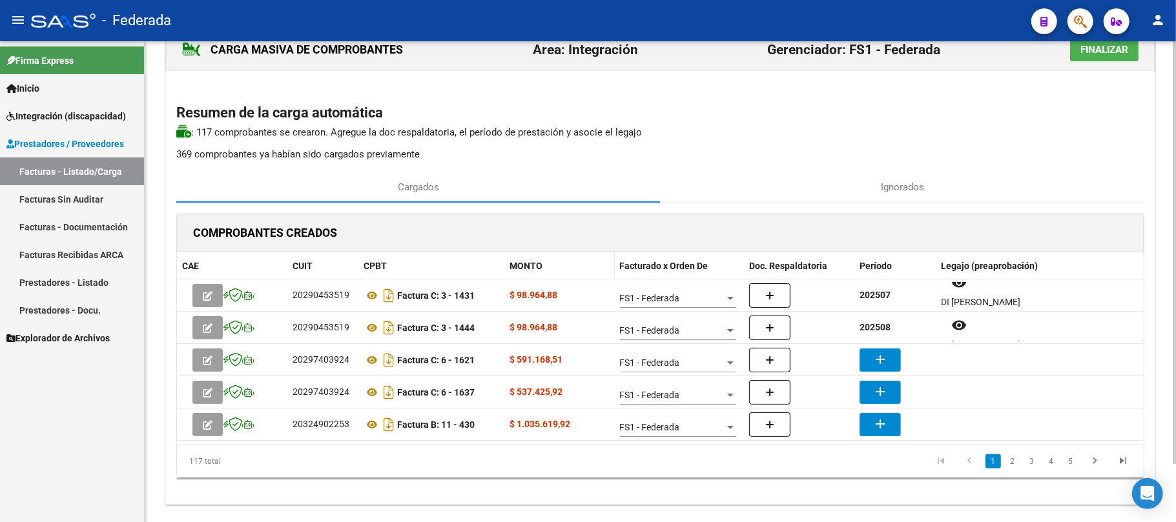
scroll to position [65, 0]
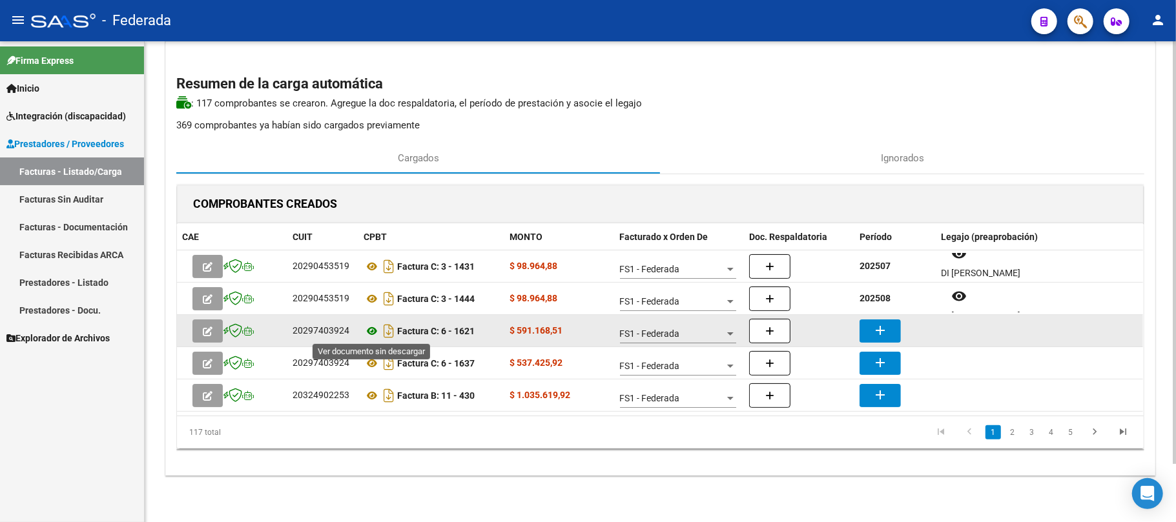
click at [371, 329] on icon at bounding box center [371, 330] width 17 height 15
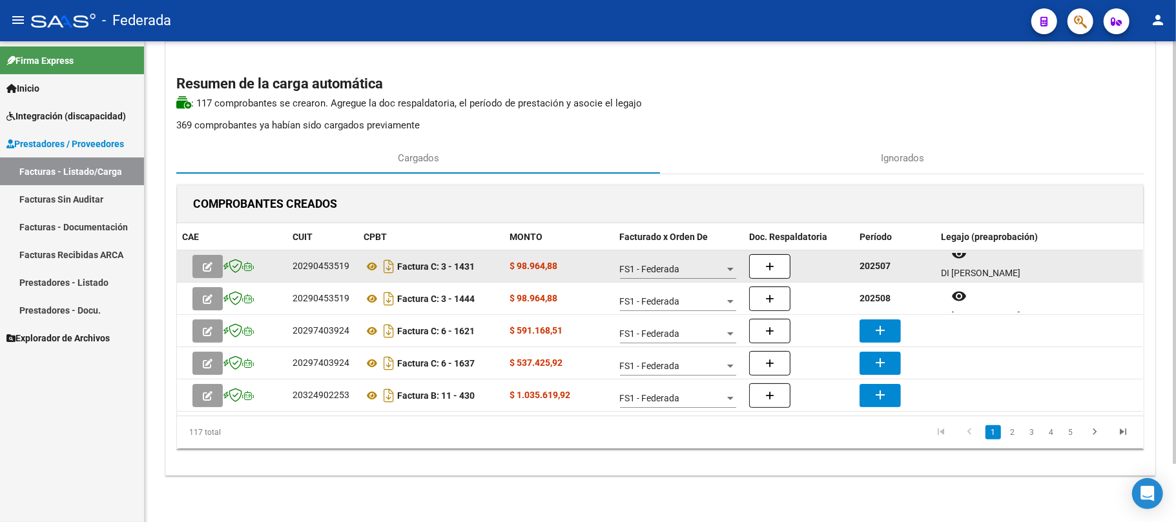
click at [875, 267] on strong "202507" at bounding box center [874, 266] width 31 height 10
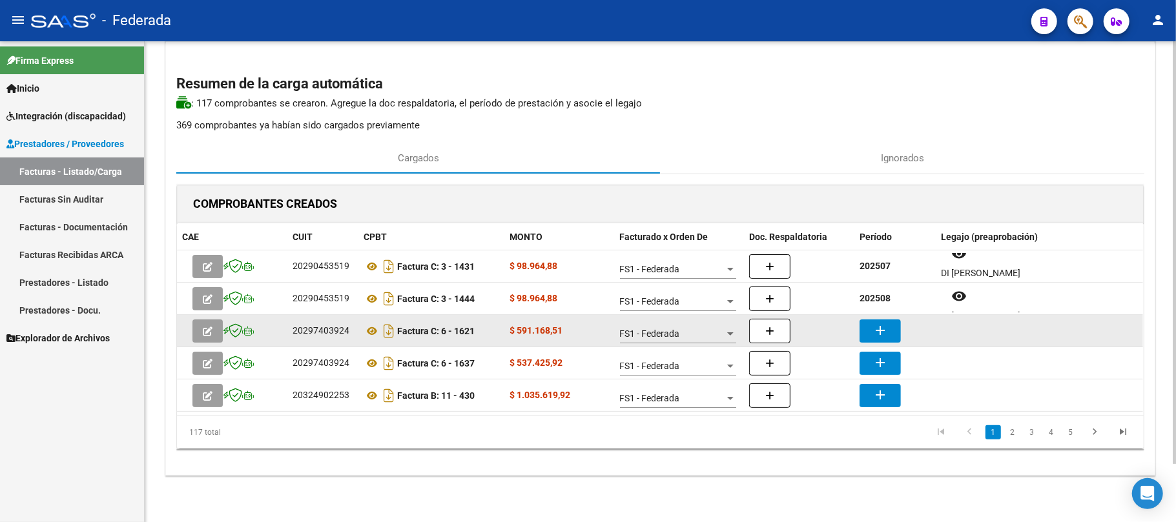
copy strong "202507"
click at [872, 324] on mat-icon "add" at bounding box center [879, 330] width 15 height 15
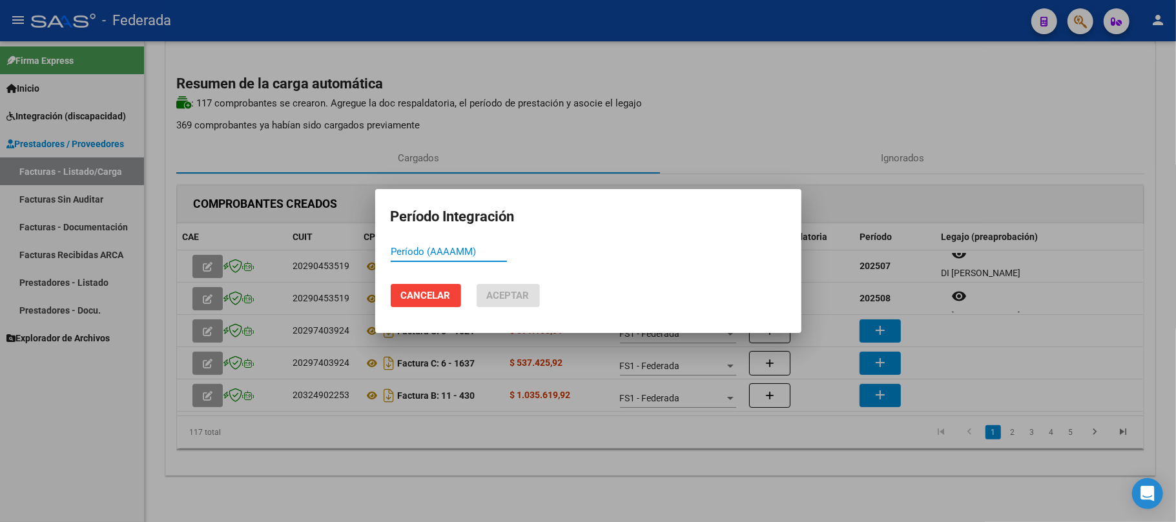
paste input "202507"
type input "202507"
click at [533, 298] on button "Aceptar" at bounding box center [507, 295] width 63 height 23
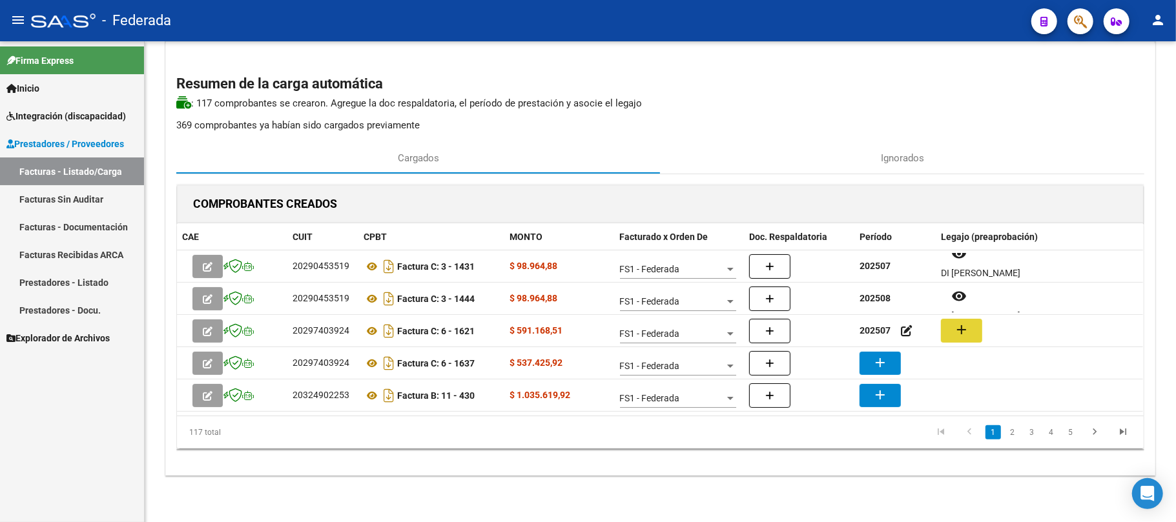
click at [957, 336] on mat-icon "add" at bounding box center [961, 329] width 15 height 15
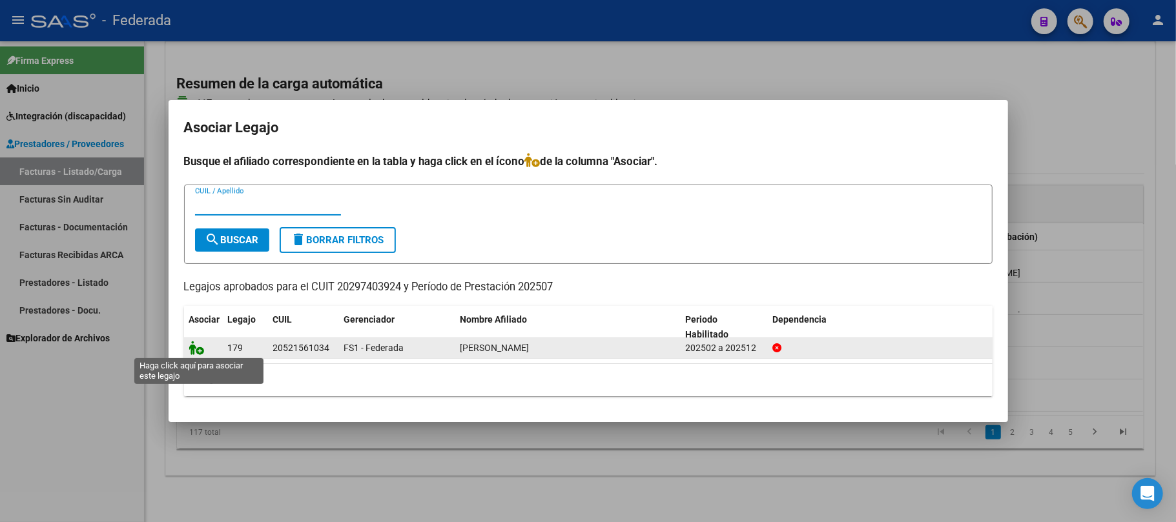
click at [197, 349] on icon at bounding box center [196, 348] width 15 height 14
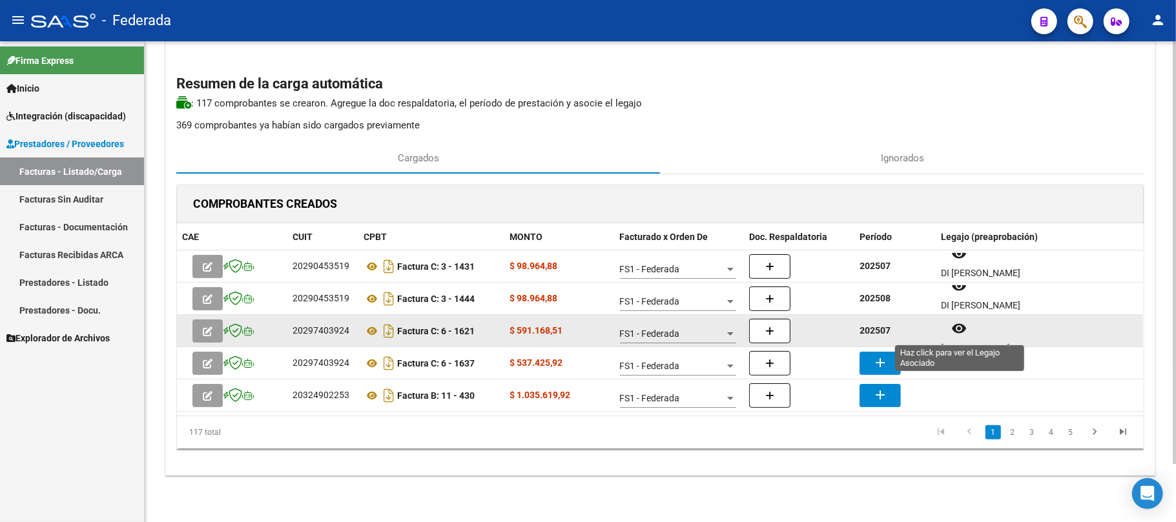
scroll to position [10, 0]
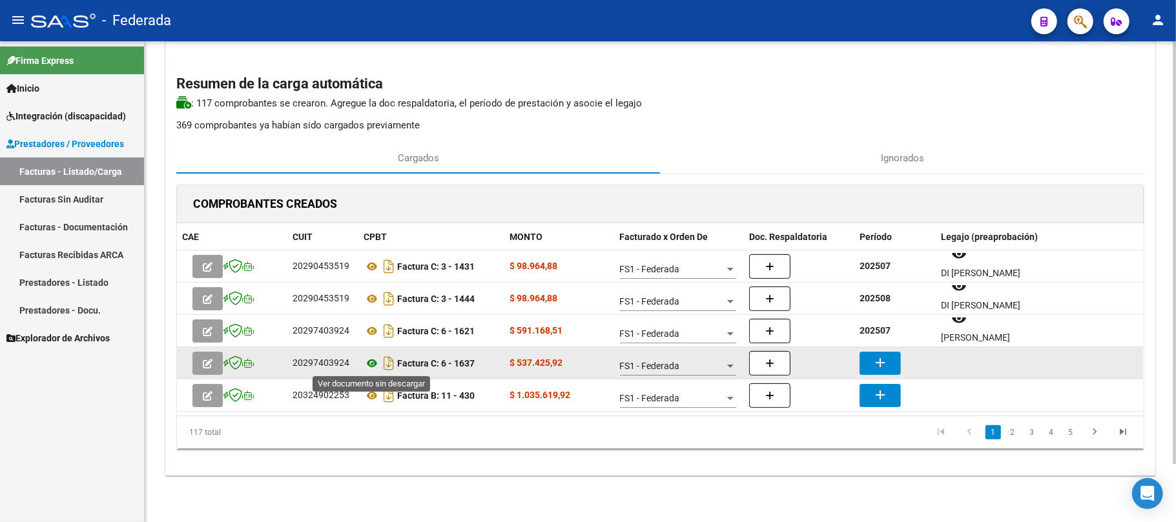
click at [371, 367] on icon at bounding box center [371, 363] width 17 height 15
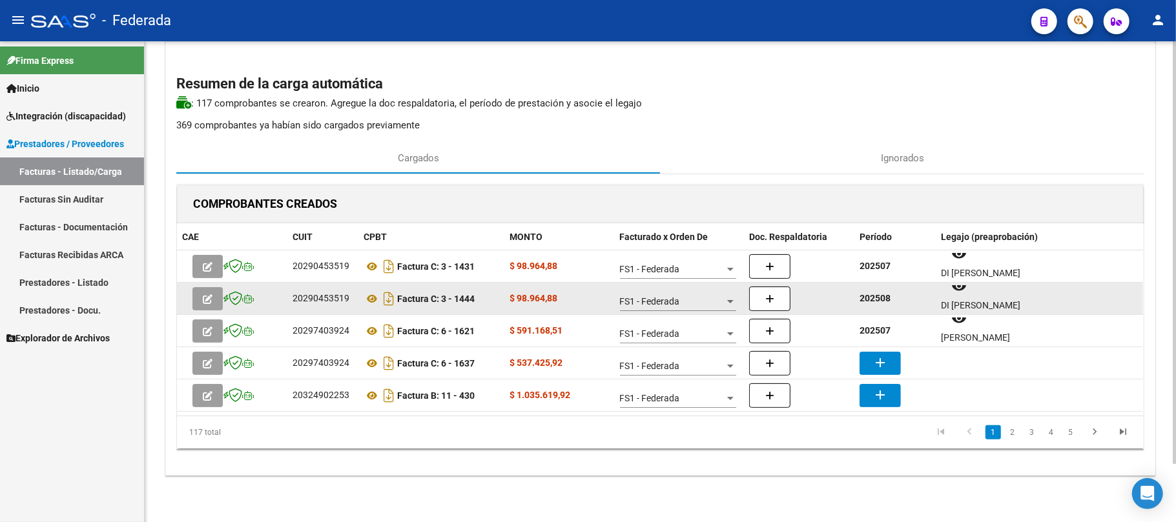
click at [874, 297] on strong "202508" at bounding box center [874, 298] width 31 height 10
click at [876, 297] on strong "202508" at bounding box center [874, 298] width 31 height 10
click at [875, 298] on strong "202508" at bounding box center [874, 298] width 31 height 10
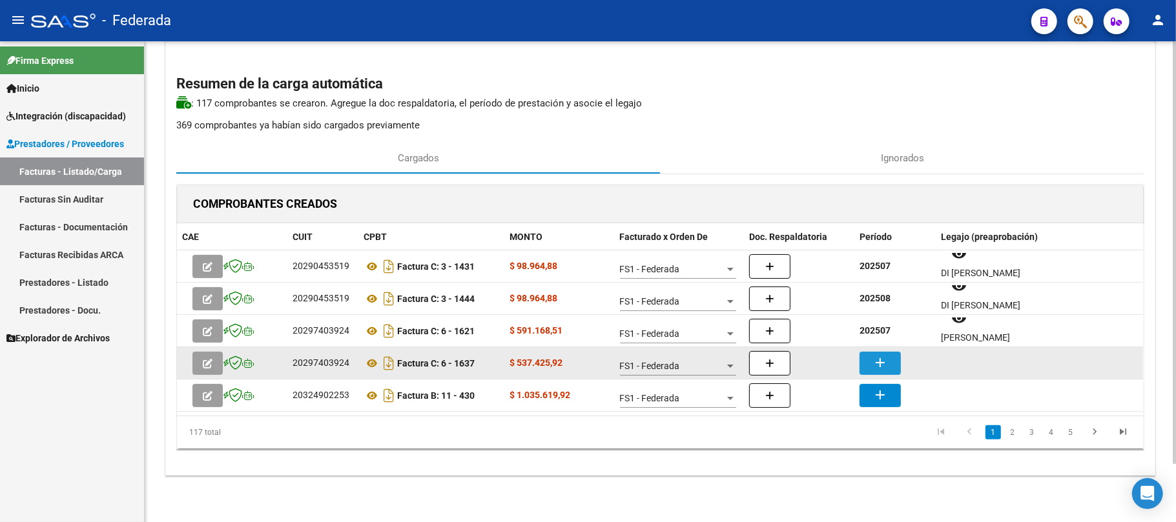
click at [882, 362] on mat-icon "add" at bounding box center [879, 362] width 15 height 15
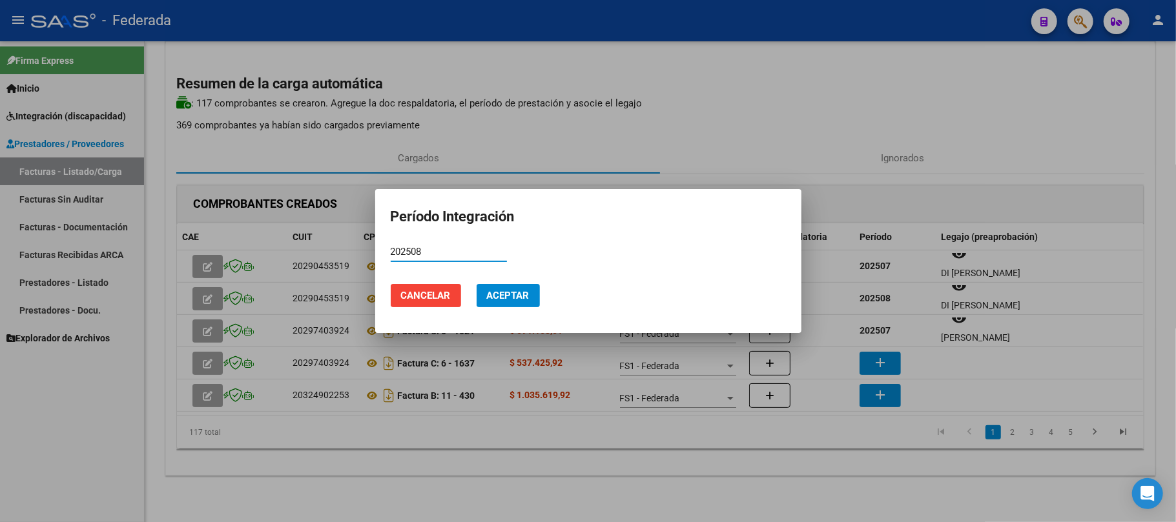
type input "202508"
click at [515, 297] on span "Aceptar" at bounding box center [508, 296] width 43 height 12
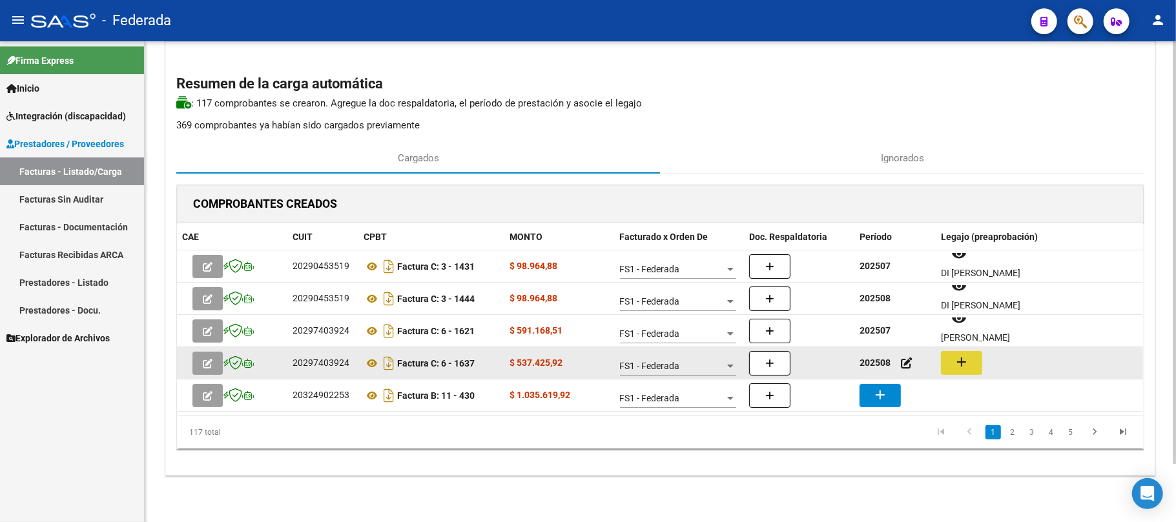
click at [956, 362] on mat-icon "add" at bounding box center [961, 361] width 15 height 15
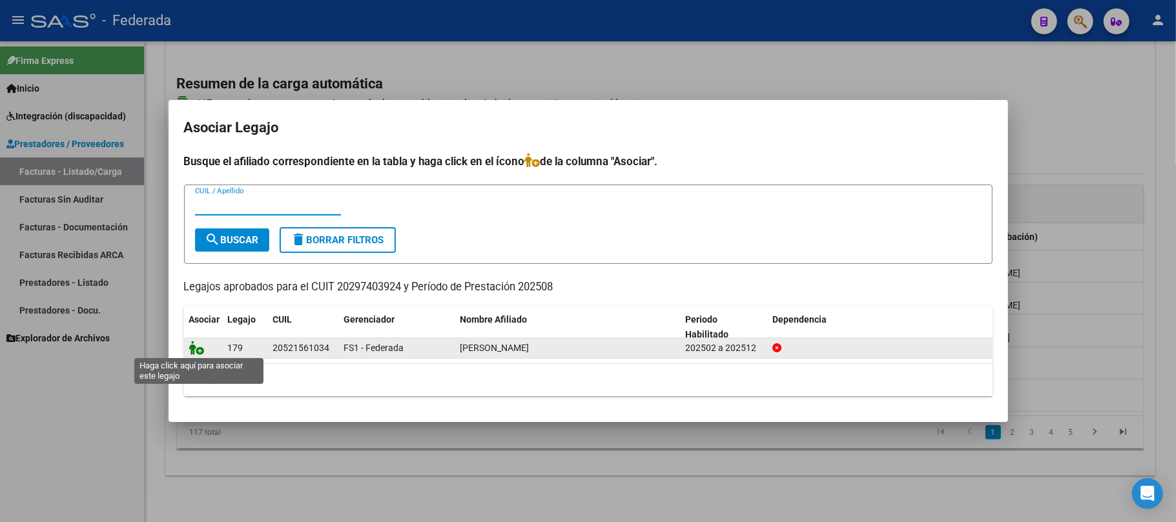
click at [201, 350] on icon at bounding box center [196, 348] width 15 height 14
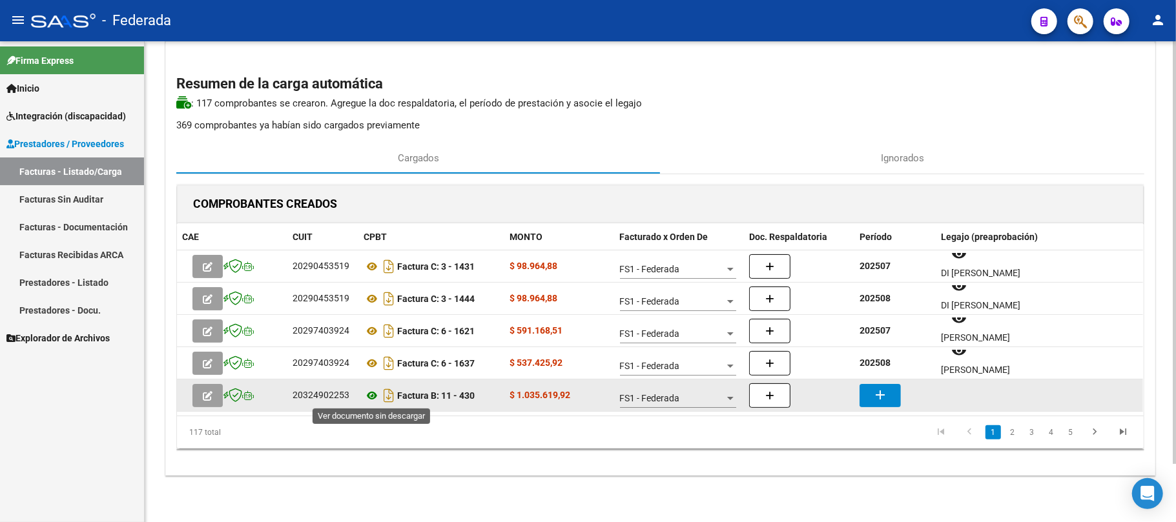
click at [368, 393] on icon at bounding box center [371, 395] width 17 height 15
click at [873, 395] on mat-icon "add" at bounding box center [879, 394] width 15 height 15
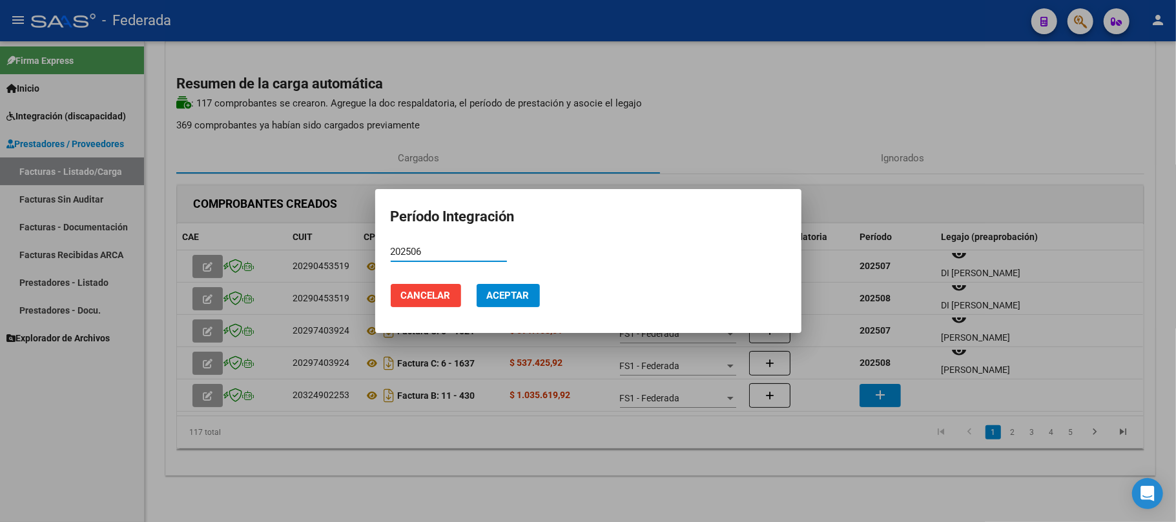
type input "202506"
click at [485, 293] on button "Aceptar" at bounding box center [507, 295] width 63 height 23
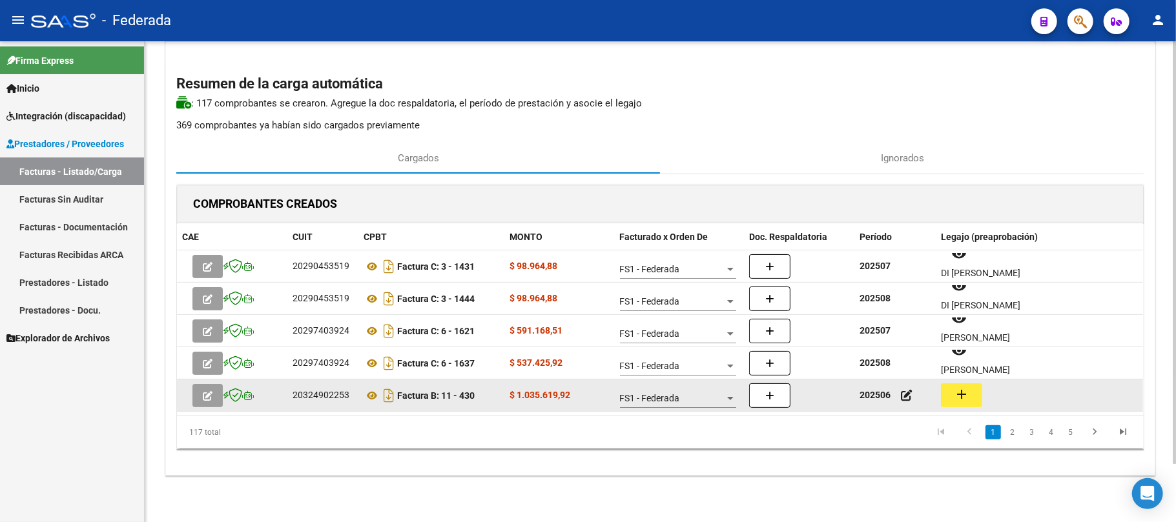
click at [958, 394] on mat-icon "add" at bounding box center [961, 394] width 15 height 15
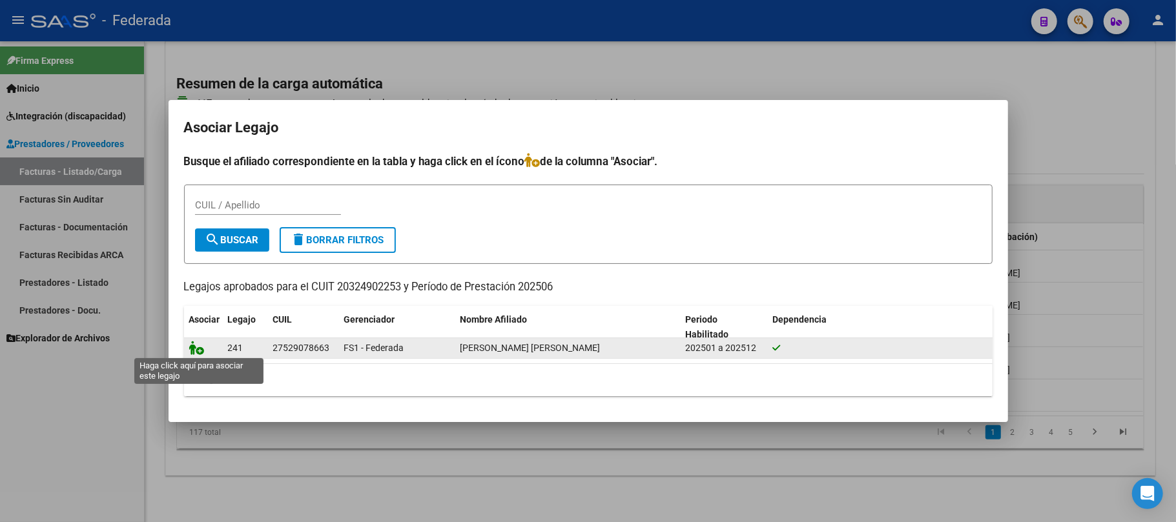
click at [199, 352] on icon at bounding box center [196, 348] width 15 height 14
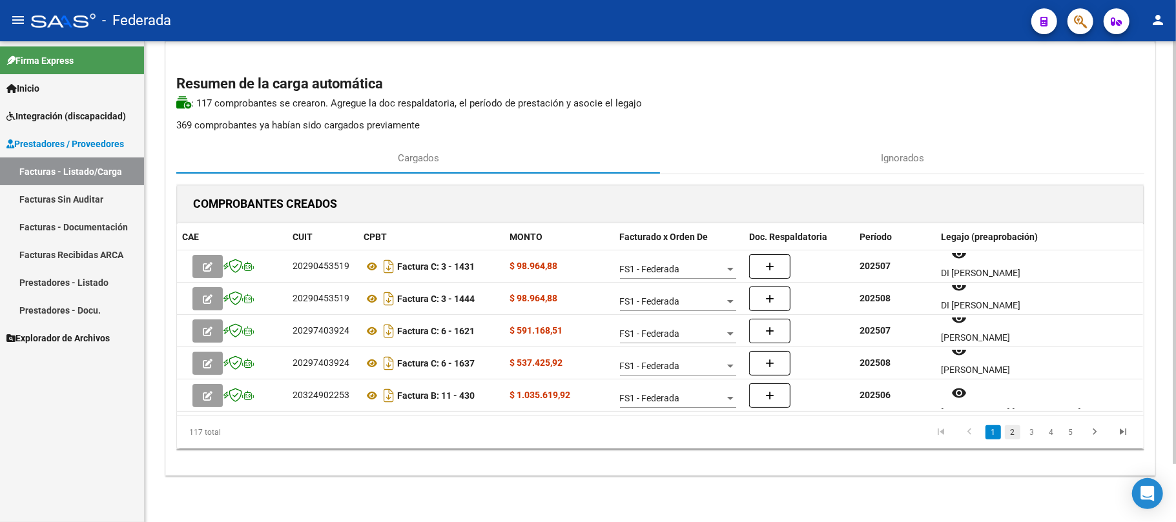
click at [1012, 434] on link "2" at bounding box center [1012, 432] width 15 height 14
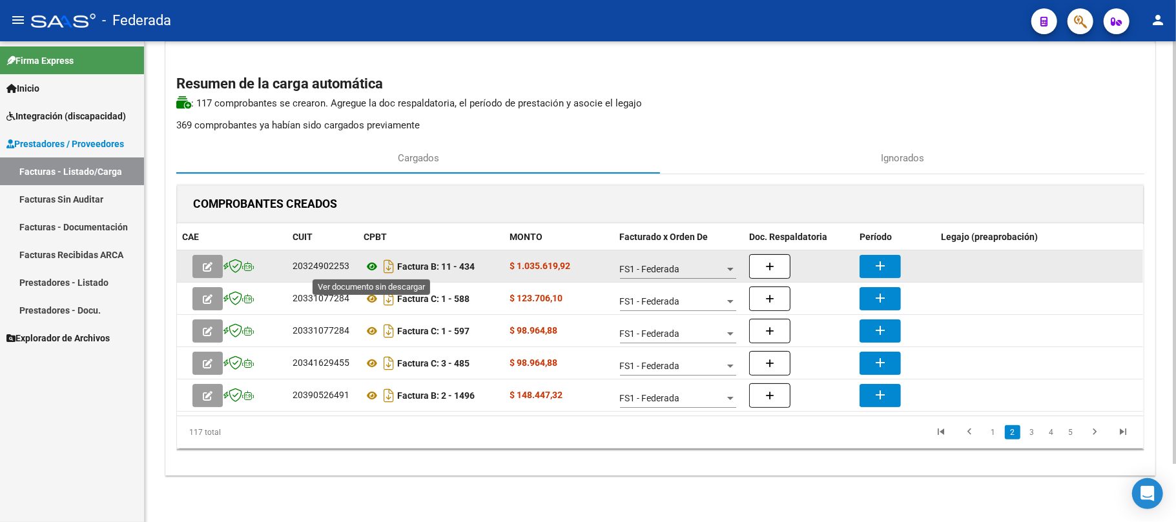
click at [374, 269] on icon at bounding box center [371, 266] width 17 height 15
click at [877, 266] on mat-icon "add" at bounding box center [879, 265] width 15 height 15
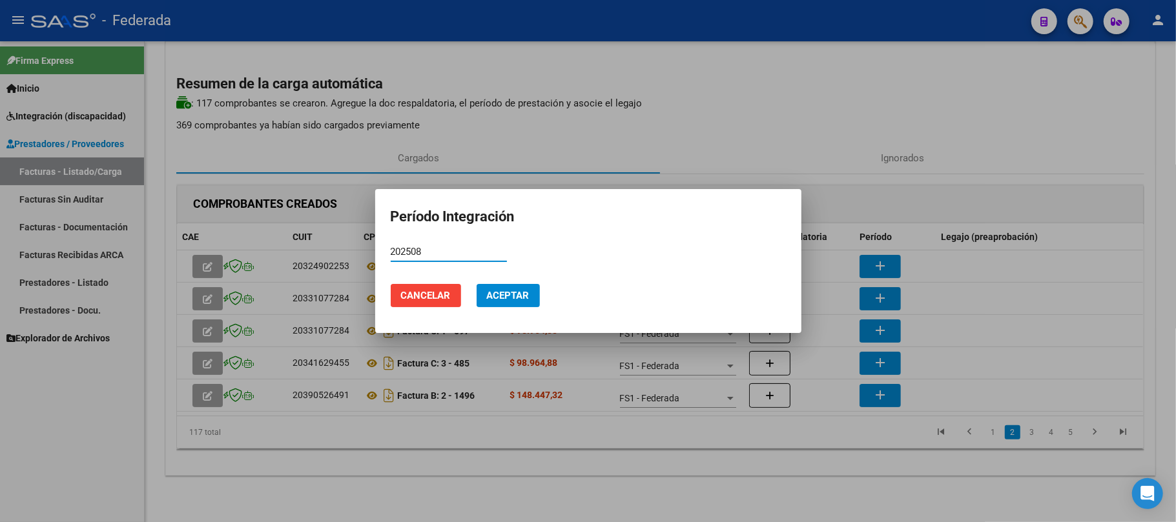
type input "202508"
click at [518, 300] on span "Aceptar" at bounding box center [508, 296] width 43 height 12
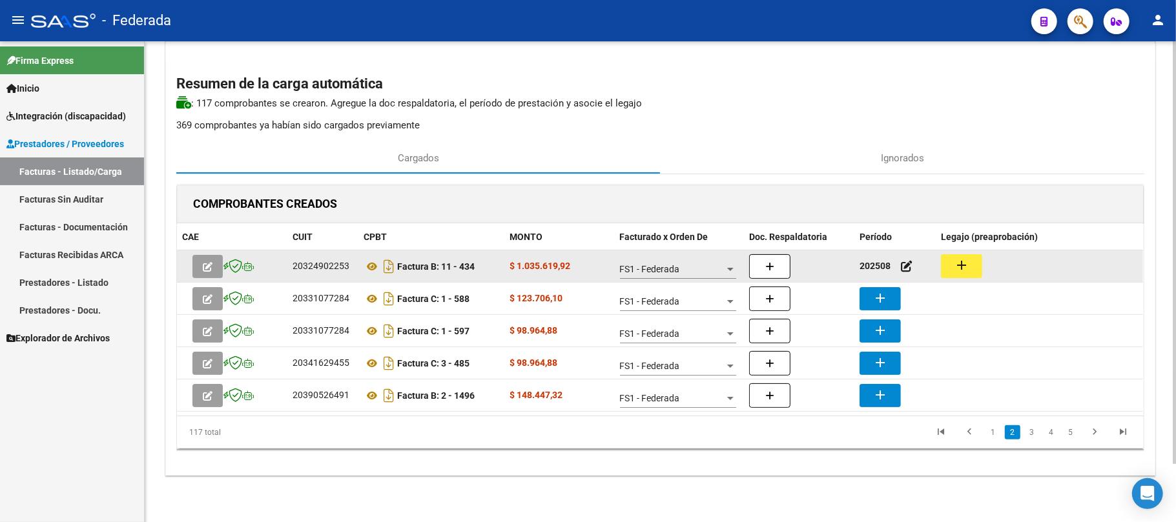
click at [966, 261] on mat-icon "add" at bounding box center [961, 265] width 15 height 15
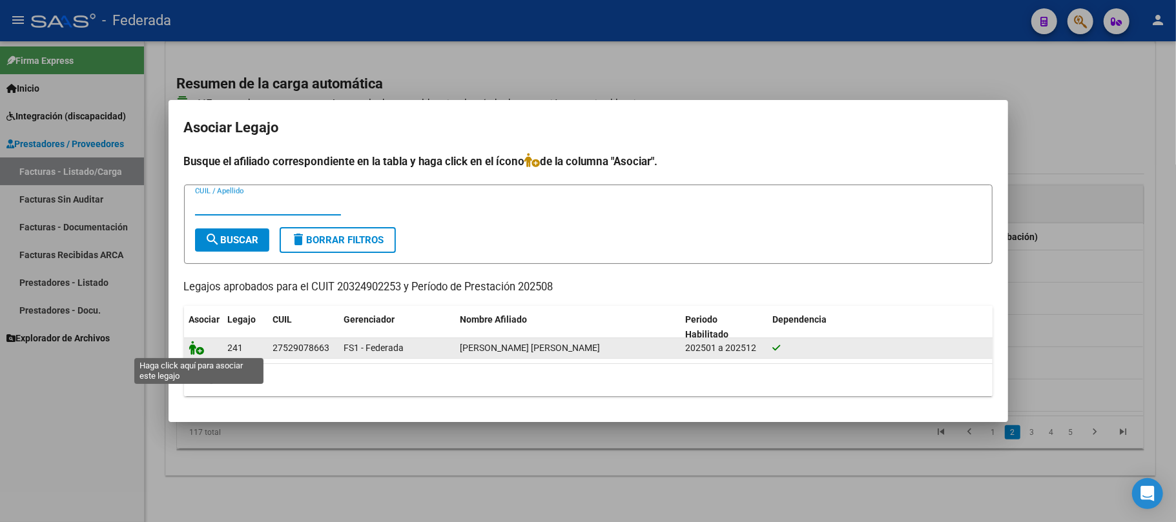
click at [197, 347] on icon at bounding box center [196, 348] width 15 height 14
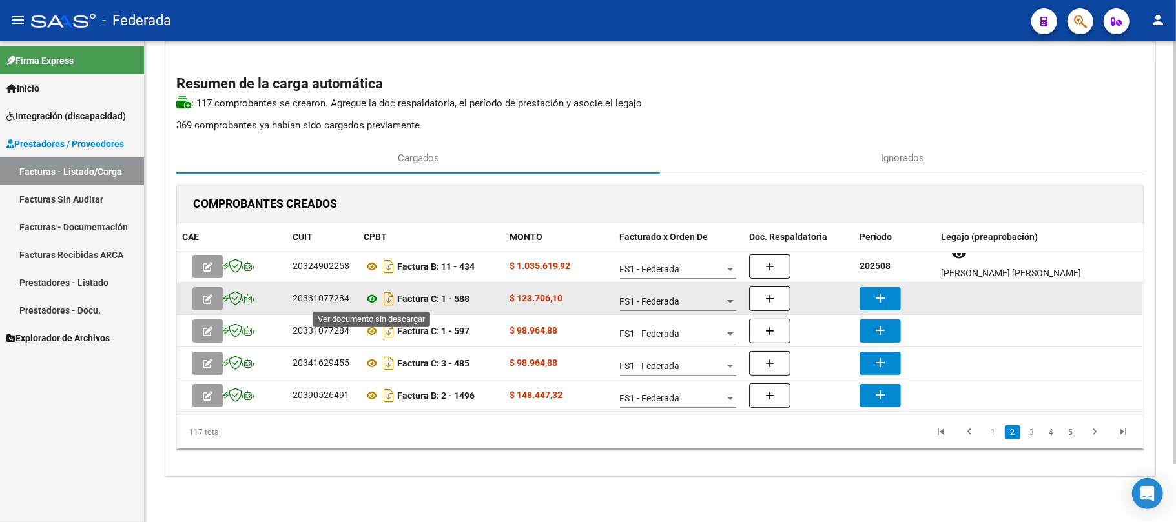
click at [372, 292] on icon at bounding box center [371, 298] width 17 height 15
click at [897, 301] on button "add" at bounding box center [879, 298] width 41 height 23
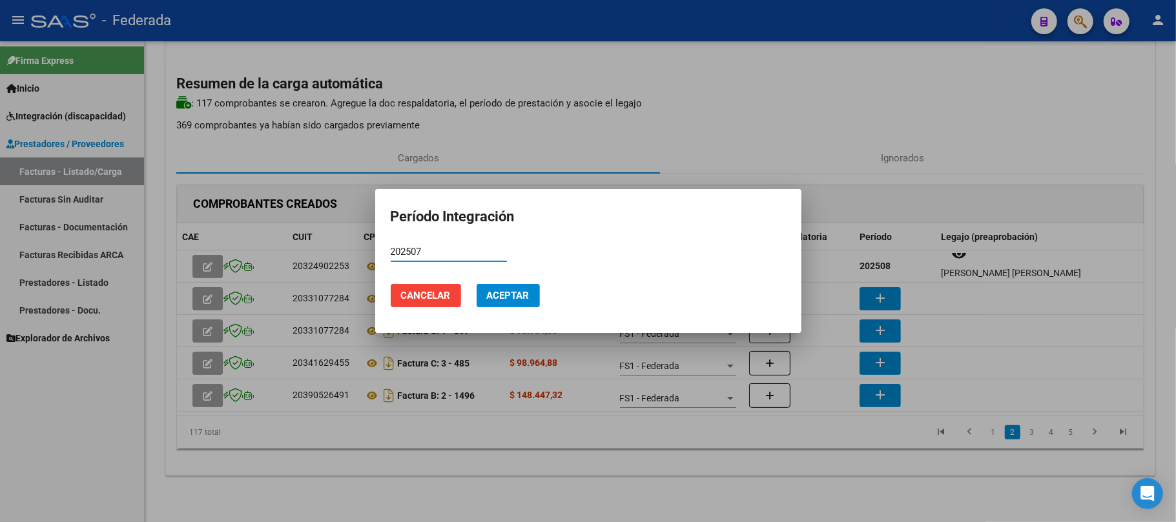
type input "202507"
click at [468, 302] on mat-dialog-actions "Cancelar Aceptar" at bounding box center [588, 296] width 395 height 44
click at [489, 302] on button "Aceptar" at bounding box center [507, 295] width 63 height 23
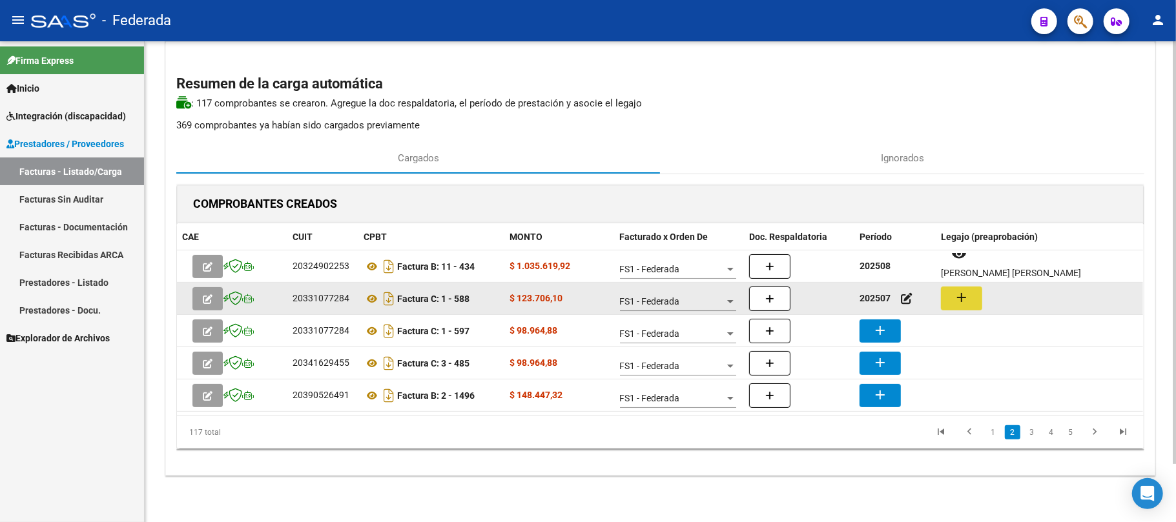
click at [968, 294] on mat-icon "add" at bounding box center [961, 297] width 15 height 15
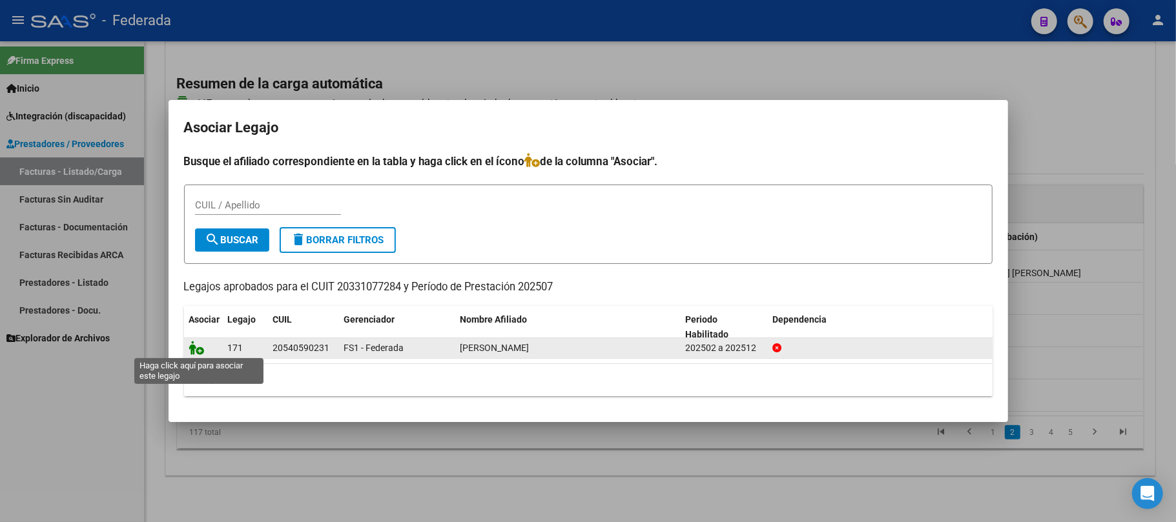
click at [196, 347] on icon at bounding box center [196, 348] width 15 height 14
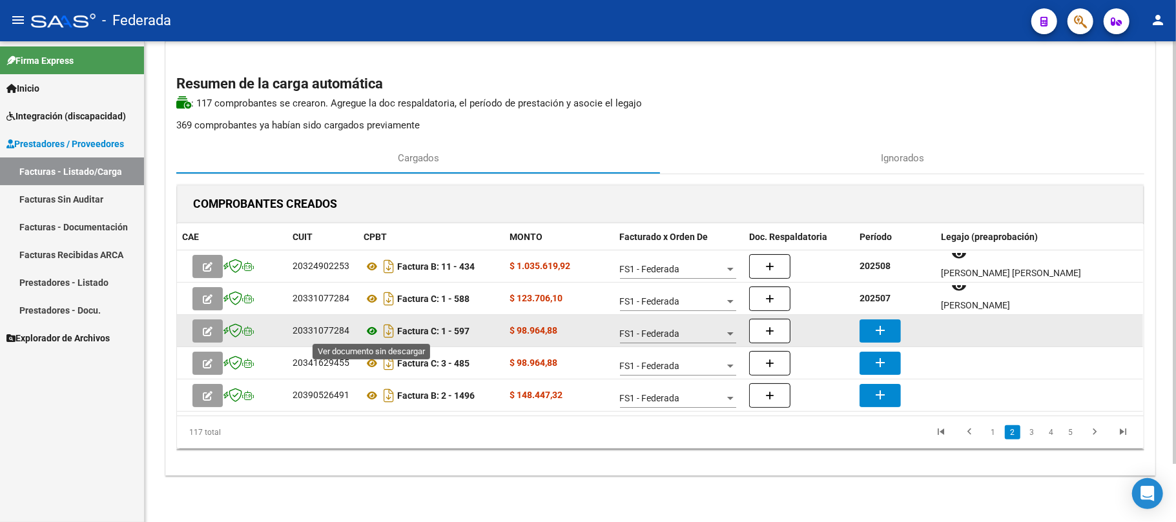
click at [373, 327] on icon at bounding box center [371, 330] width 17 height 15
click at [873, 337] on button "add" at bounding box center [879, 331] width 41 height 23
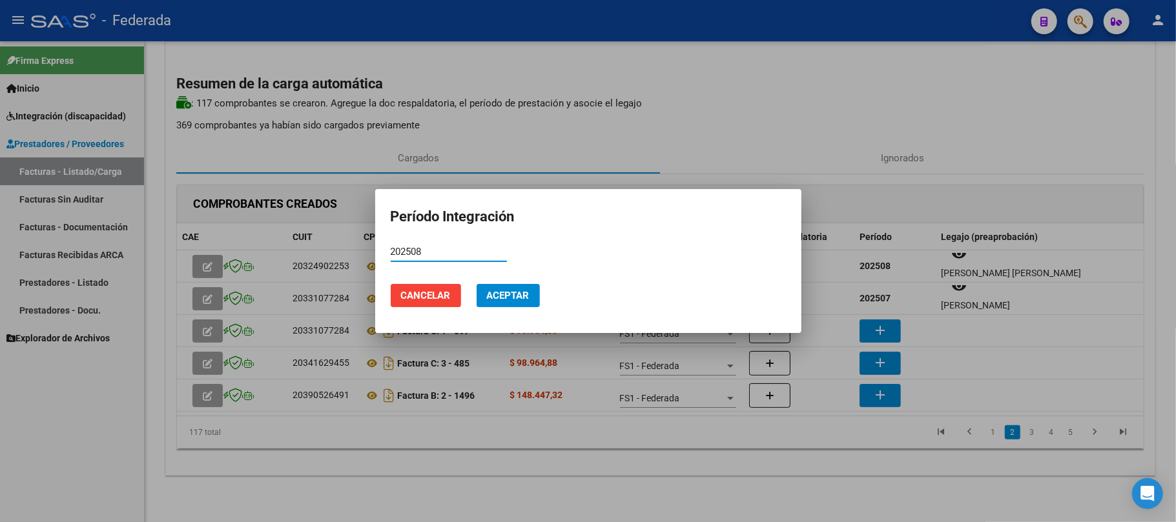
type input "202508"
click at [522, 288] on button "Aceptar" at bounding box center [507, 295] width 63 height 23
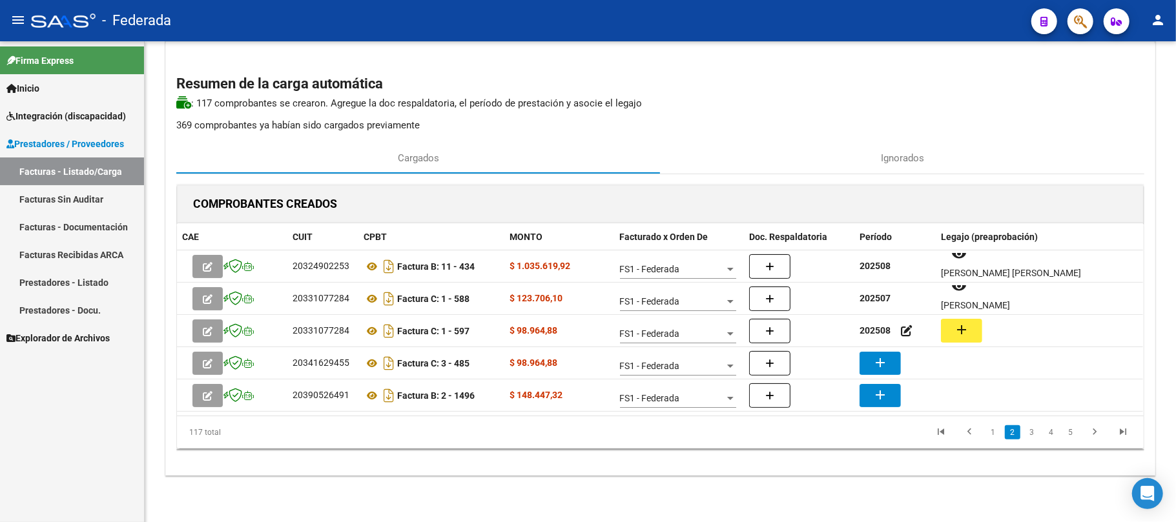
click at [953, 336] on button "add" at bounding box center [961, 331] width 41 height 24
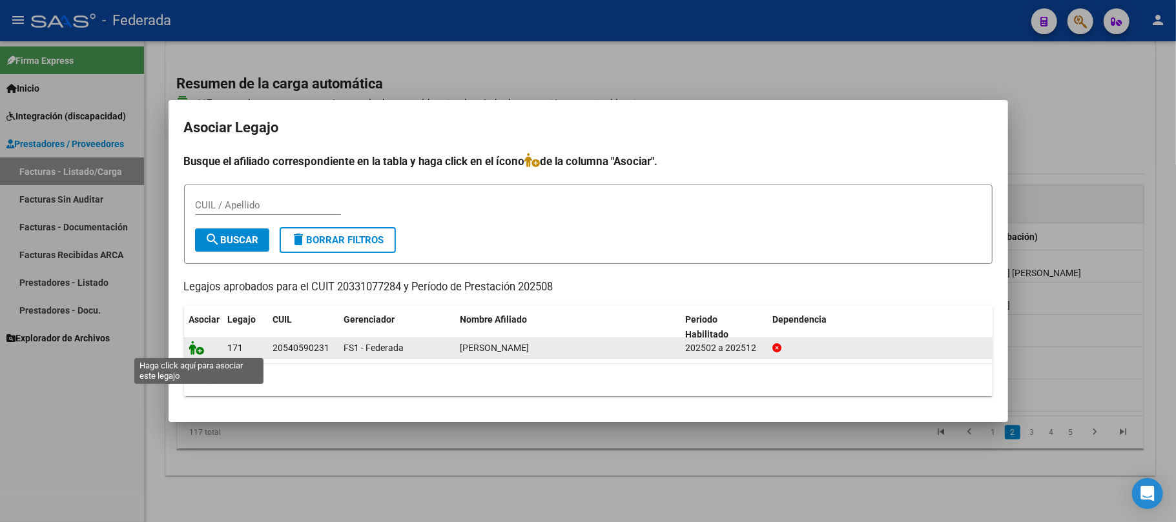
click at [199, 347] on icon at bounding box center [196, 348] width 15 height 14
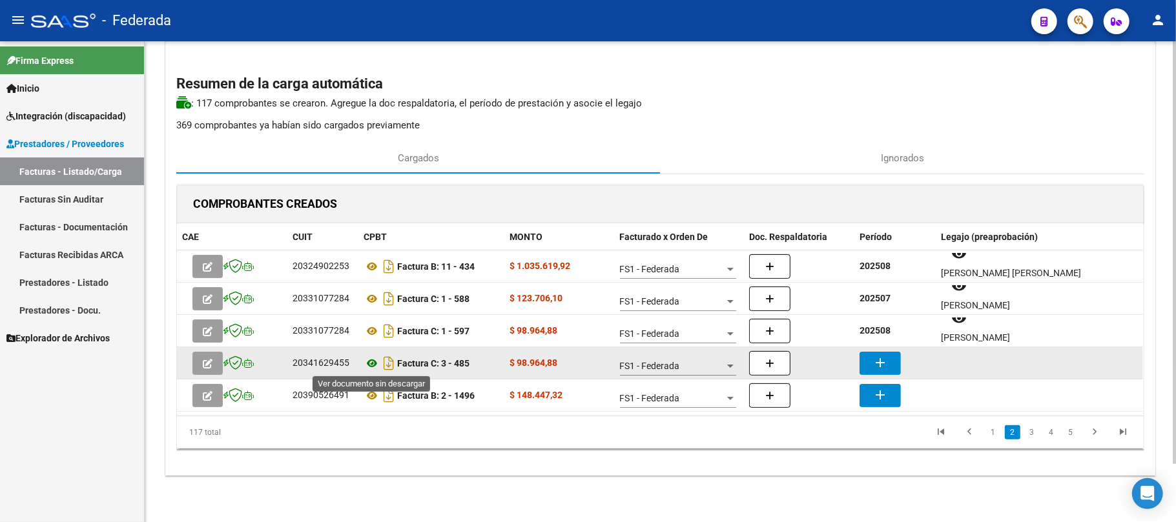
click at [367, 362] on icon at bounding box center [371, 363] width 17 height 15
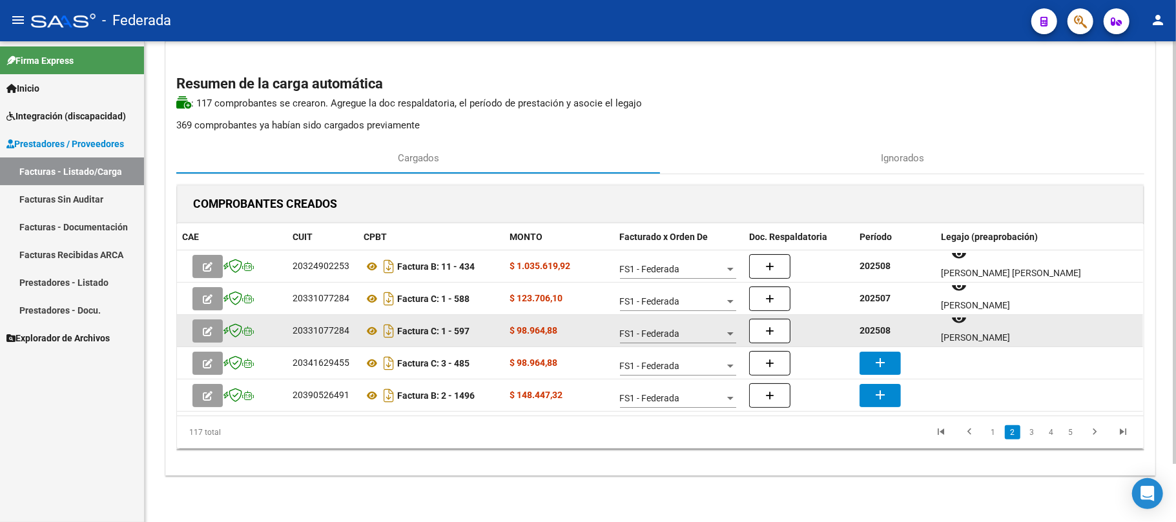
click at [868, 331] on strong "202508" at bounding box center [874, 330] width 31 height 10
copy strong "202508"
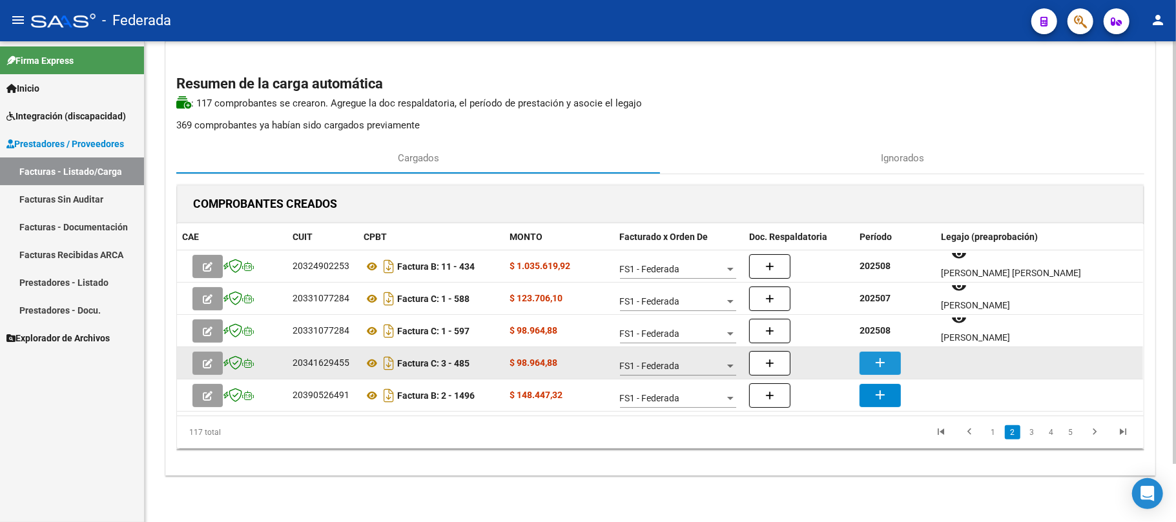
click at [890, 365] on button "add" at bounding box center [879, 363] width 41 height 23
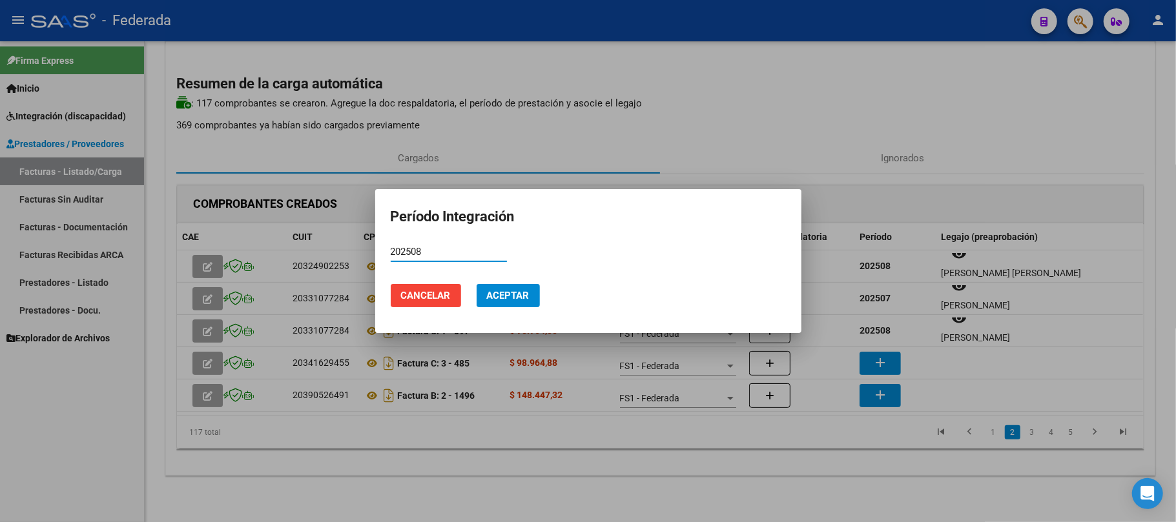
type input "202508"
click at [489, 284] on button "Aceptar" at bounding box center [507, 295] width 63 height 23
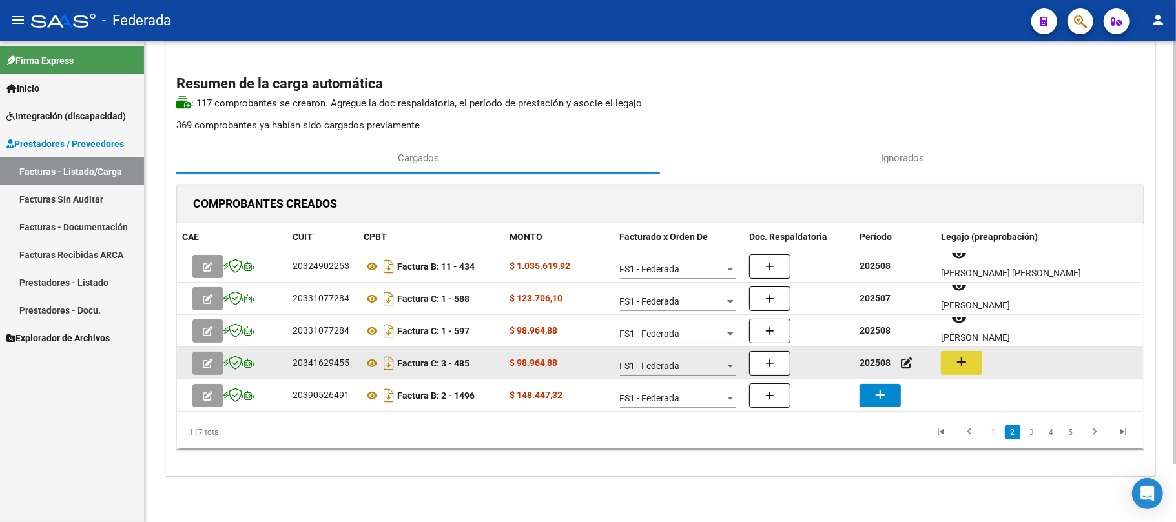
click at [945, 365] on button "add" at bounding box center [961, 363] width 41 height 24
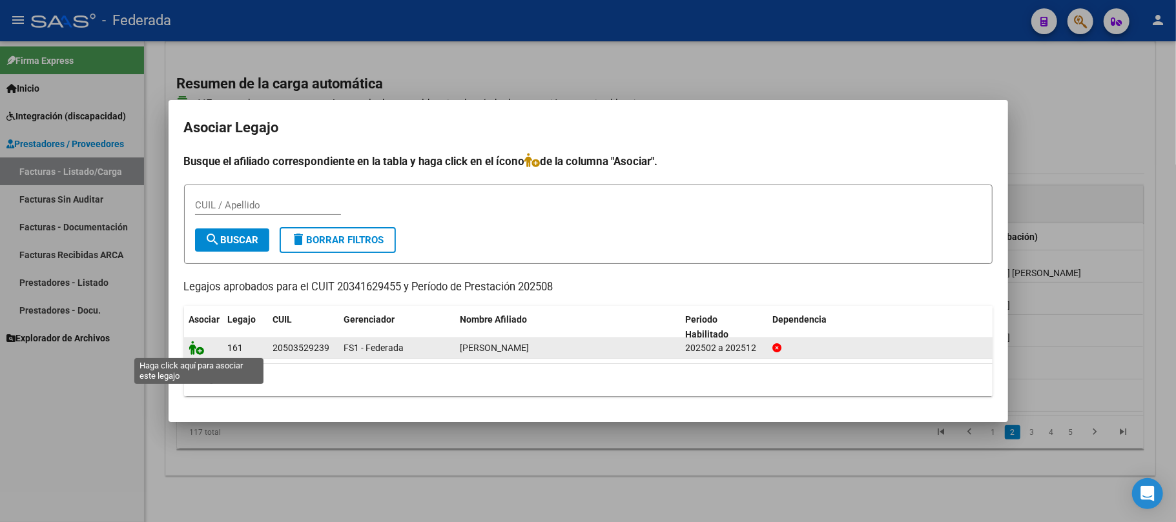
click at [194, 352] on icon at bounding box center [196, 348] width 15 height 14
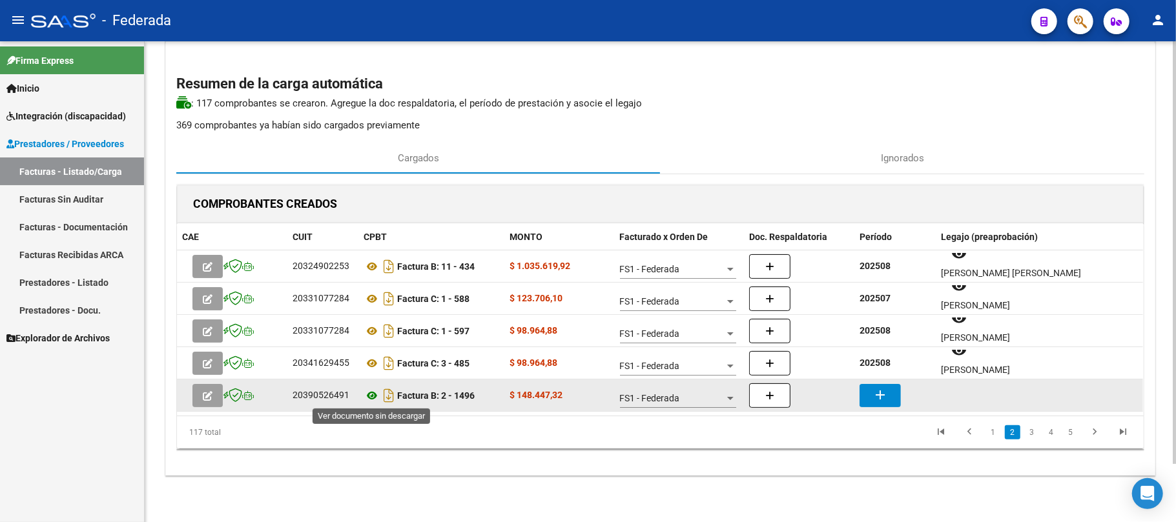
click at [368, 395] on icon at bounding box center [371, 395] width 17 height 15
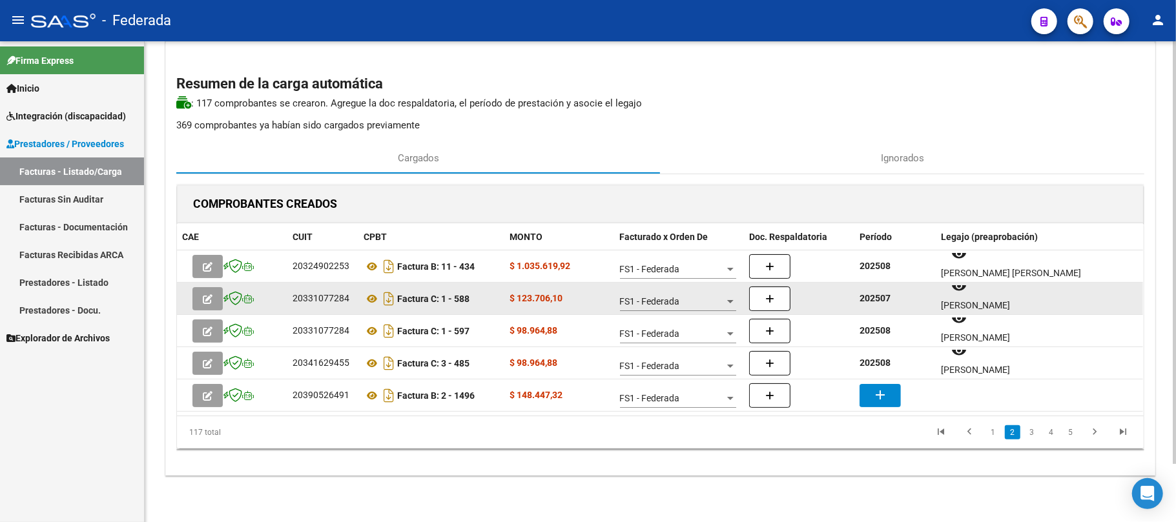
click at [878, 298] on strong "202507" at bounding box center [874, 298] width 31 height 10
copy strong "202507"
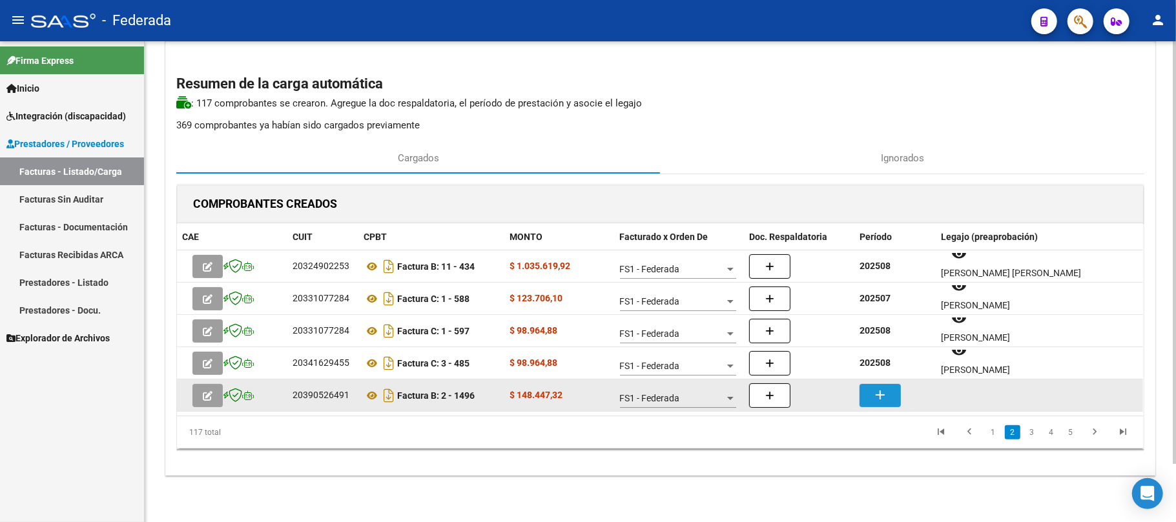
click at [884, 389] on mat-icon "add" at bounding box center [879, 394] width 15 height 15
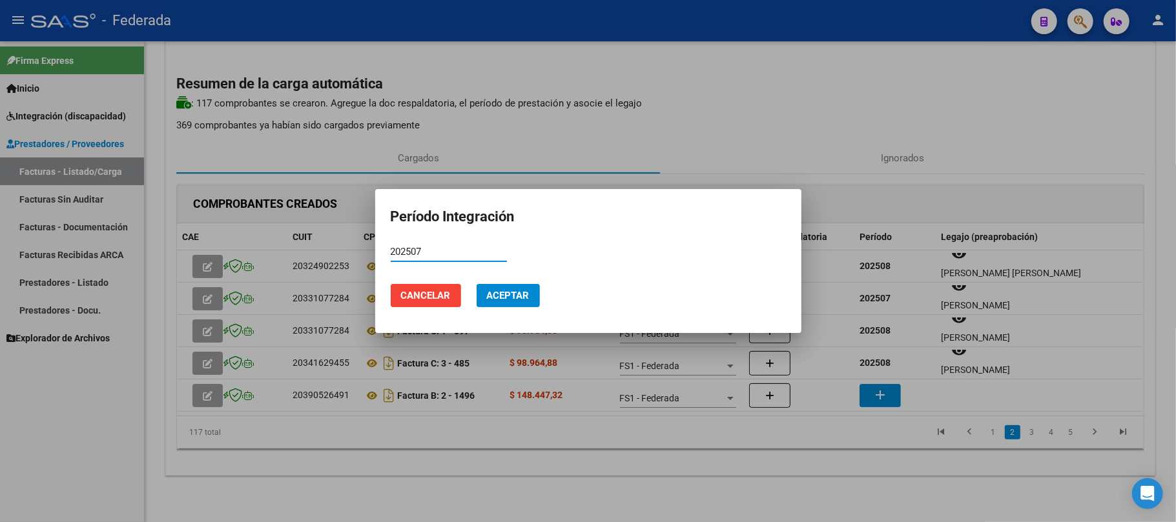
type input "202507"
click at [531, 297] on button "Aceptar" at bounding box center [507, 295] width 63 height 23
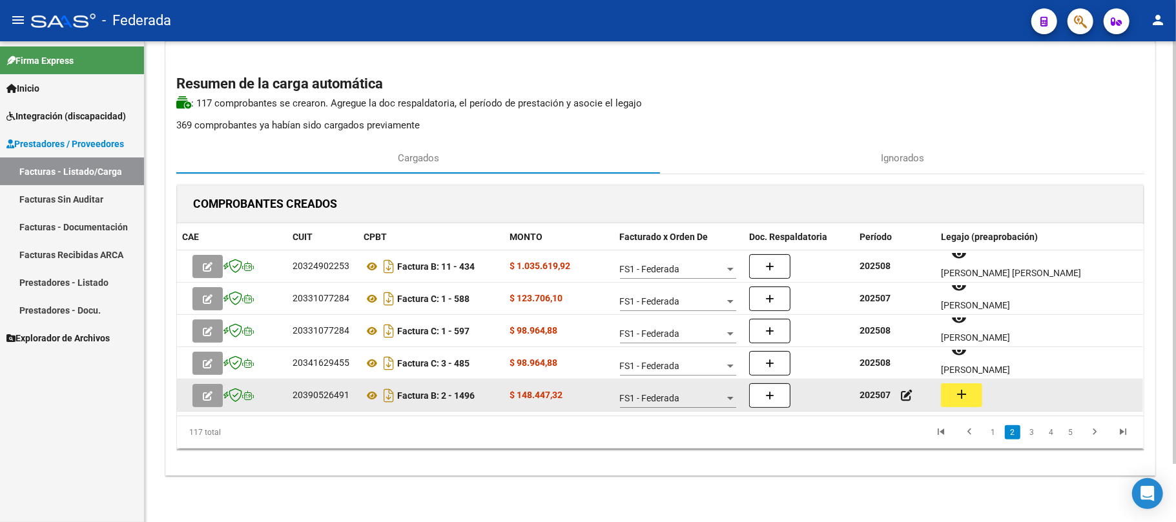
click at [969, 395] on mat-icon "add" at bounding box center [961, 394] width 15 height 15
click at [319, 398] on div "20390526491" at bounding box center [320, 395] width 57 height 15
copy div "20390526491"
click at [373, 393] on icon at bounding box center [371, 395] width 17 height 15
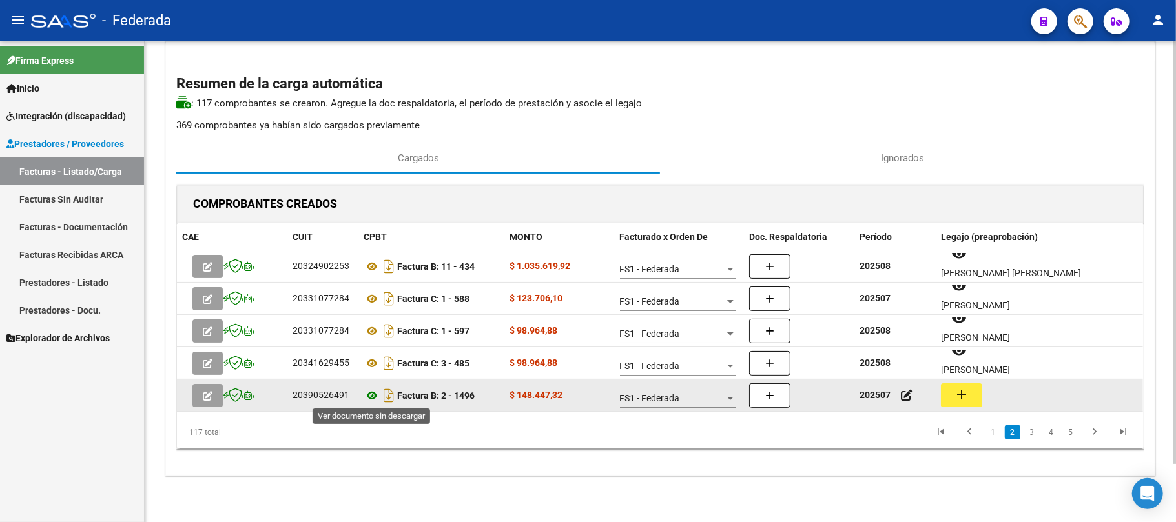
click at [372, 395] on icon at bounding box center [371, 395] width 17 height 15
click at [950, 383] on button "add" at bounding box center [961, 395] width 41 height 24
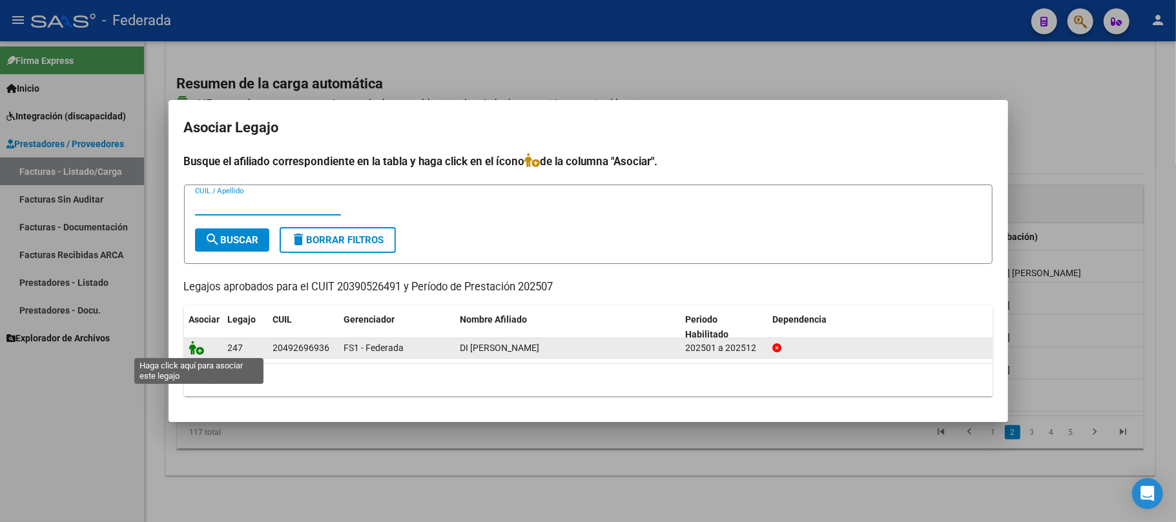
click at [200, 347] on icon at bounding box center [196, 348] width 15 height 14
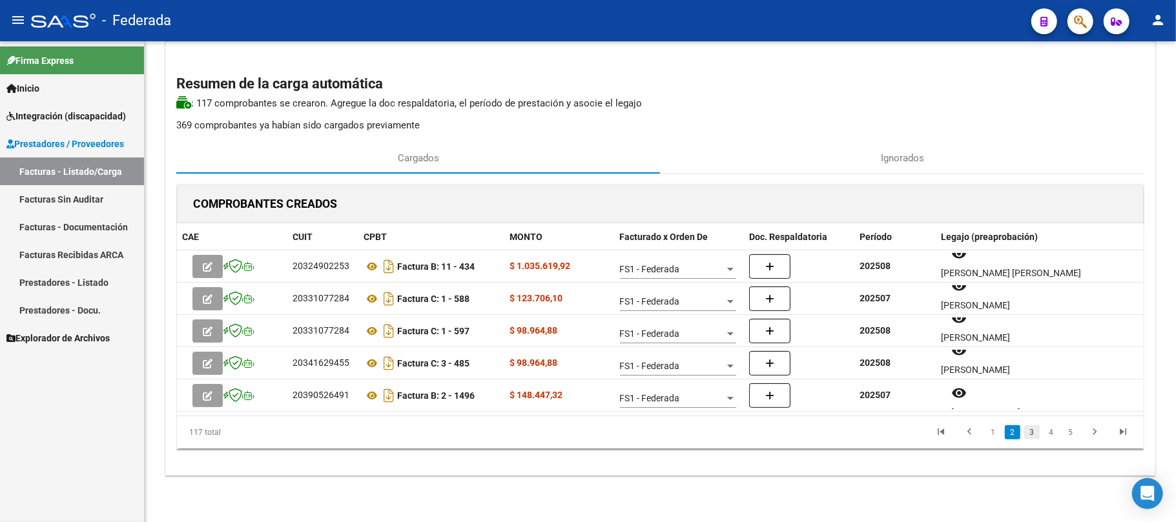
click at [1031, 434] on link "3" at bounding box center [1031, 432] width 15 height 14
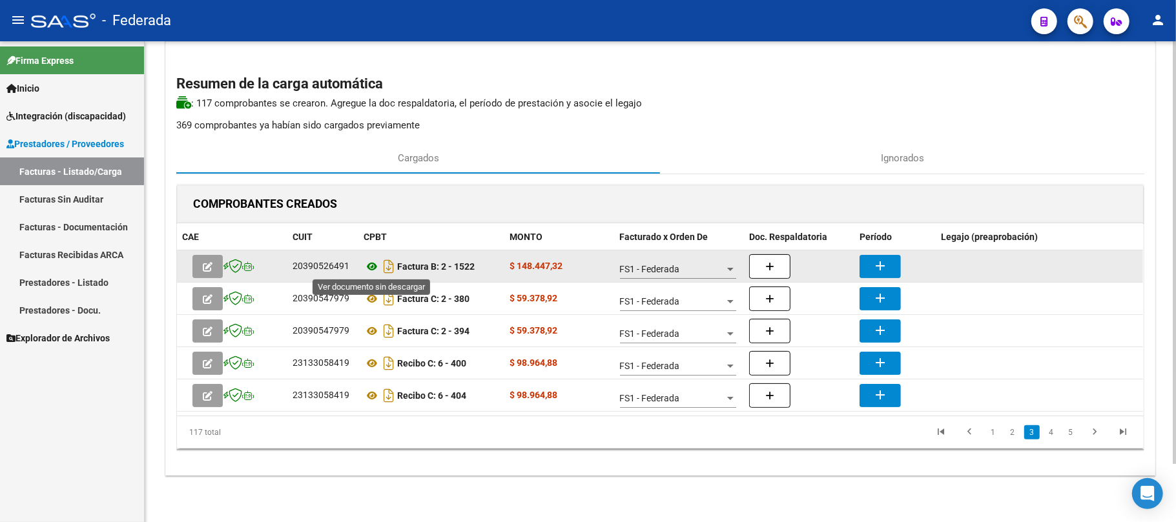
click at [374, 266] on icon at bounding box center [371, 266] width 17 height 15
click at [372, 267] on icon at bounding box center [371, 266] width 17 height 15
click at [874, 258] on mat-icon "add" at bounding box center [879, 265] width 15 height 15
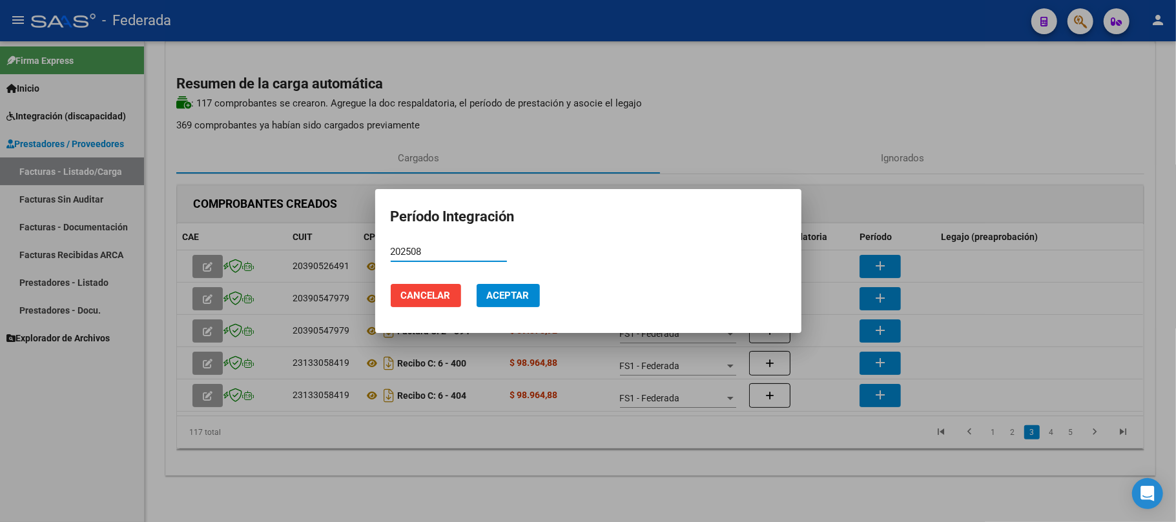
type input "202508"
click at [532, 291] on button "Aceptar" at bounding box center [507, 295] width 63 height 23
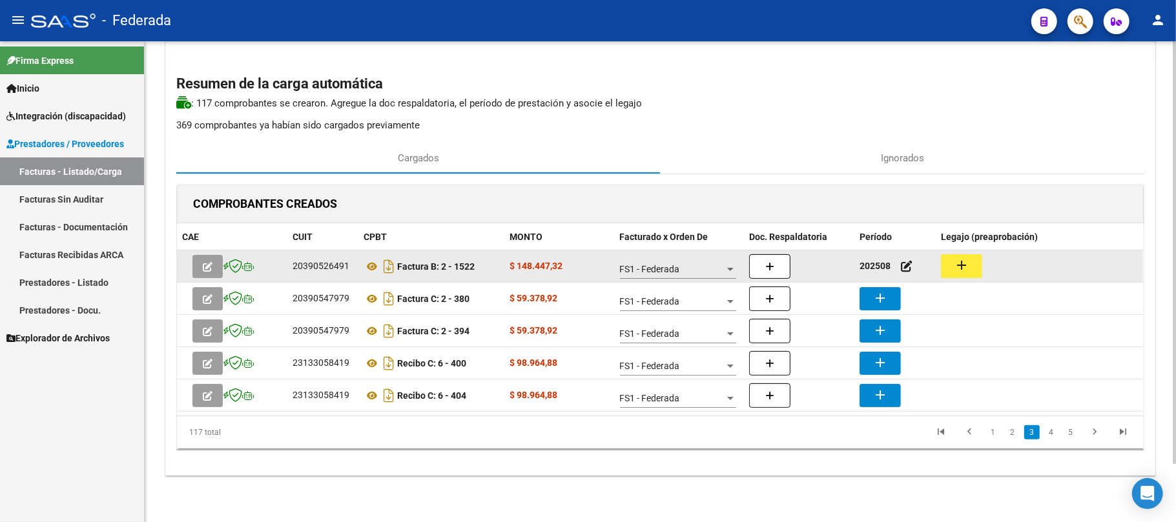
click at [959, 262] on mat-icon "add" at bounding box center [961, 265] width 15 height 15
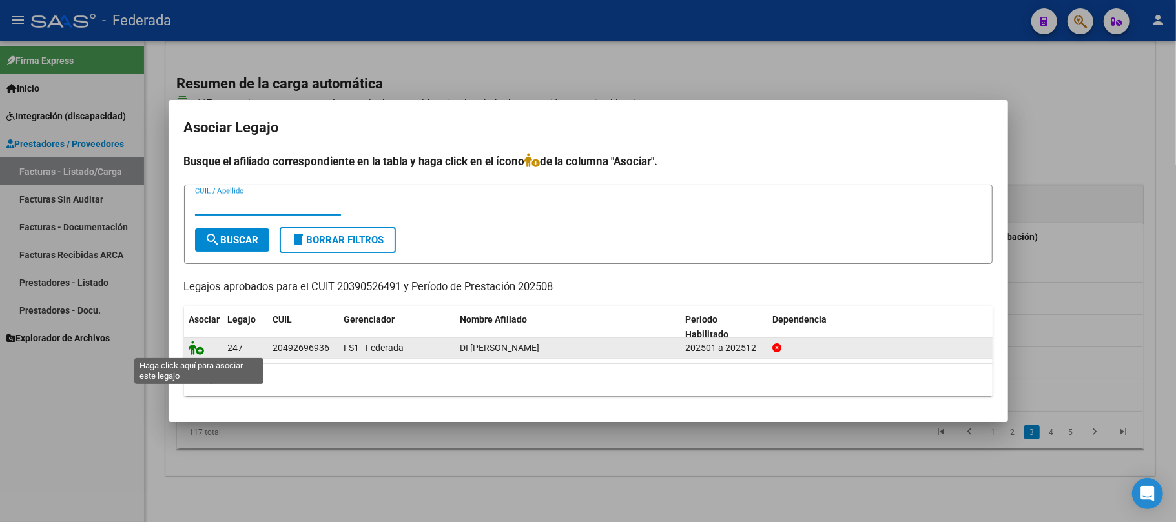
click at [198, 345] on icon at bounding box center [196, 348] width 15 height 14
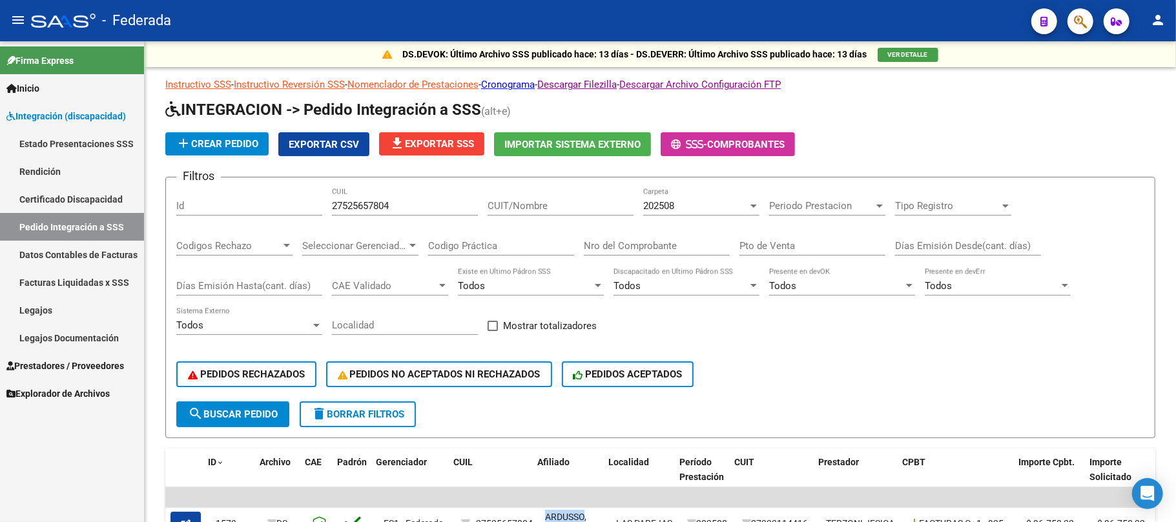
scroll to position [0, 8]
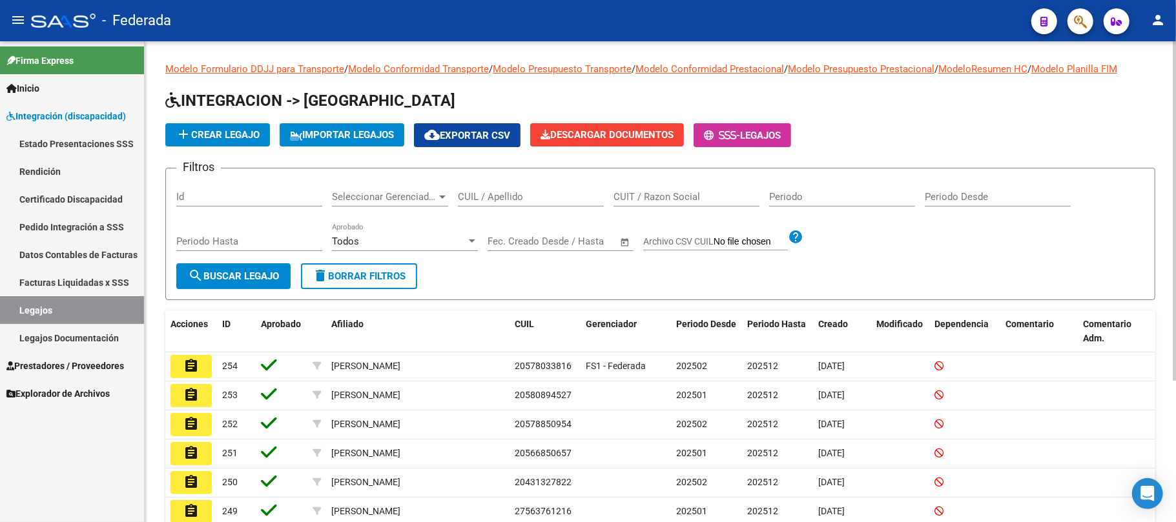
click at [478, 190] on div "CUIL / Apellido" at bounding box center [531, 193] width 146 height 28
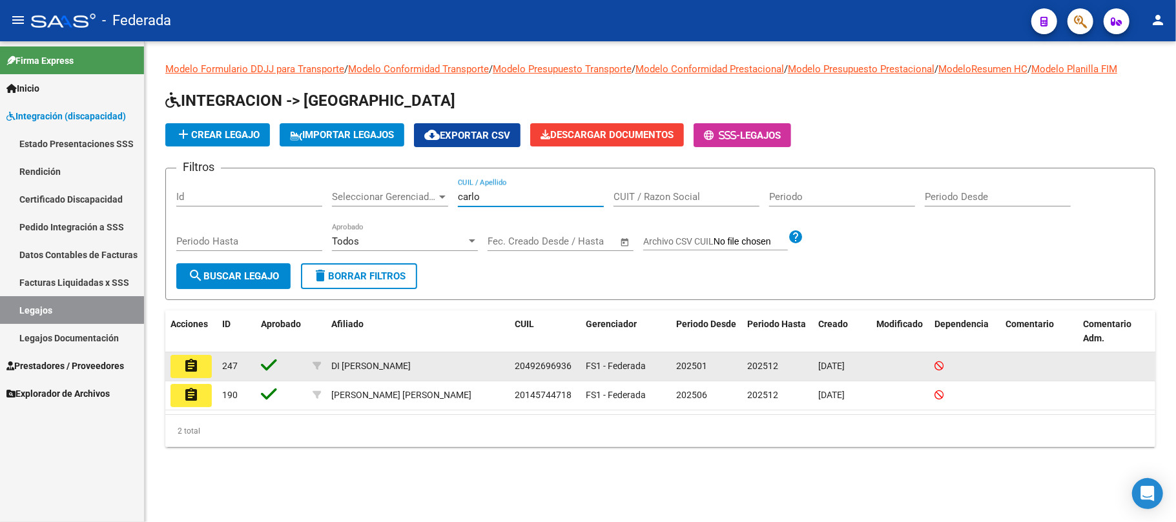
type input "carlo"
click at [189, 360] on mat-icon "assignment" at bounding box center [190, 365] width 15 height 15
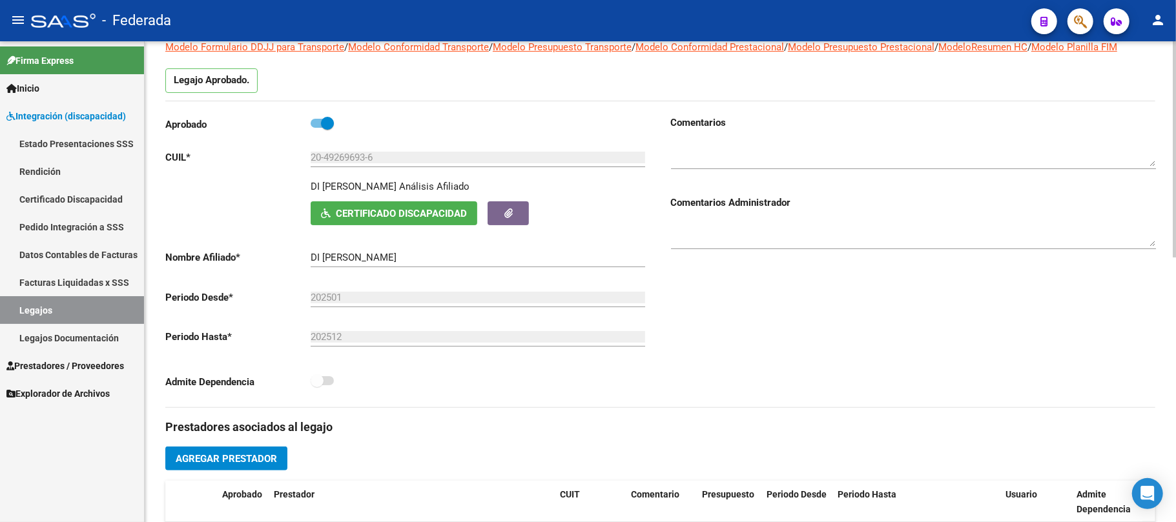
scroll to position [258, 0]
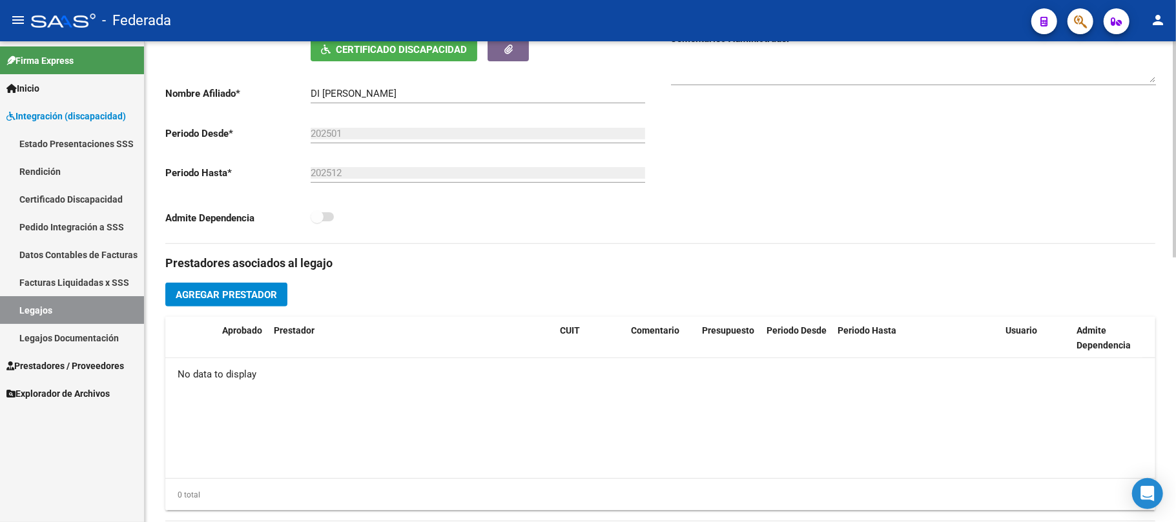
click at [216, 303] on button "Agregar Prestador" at bounding box center [226, 295] width 122 height 24
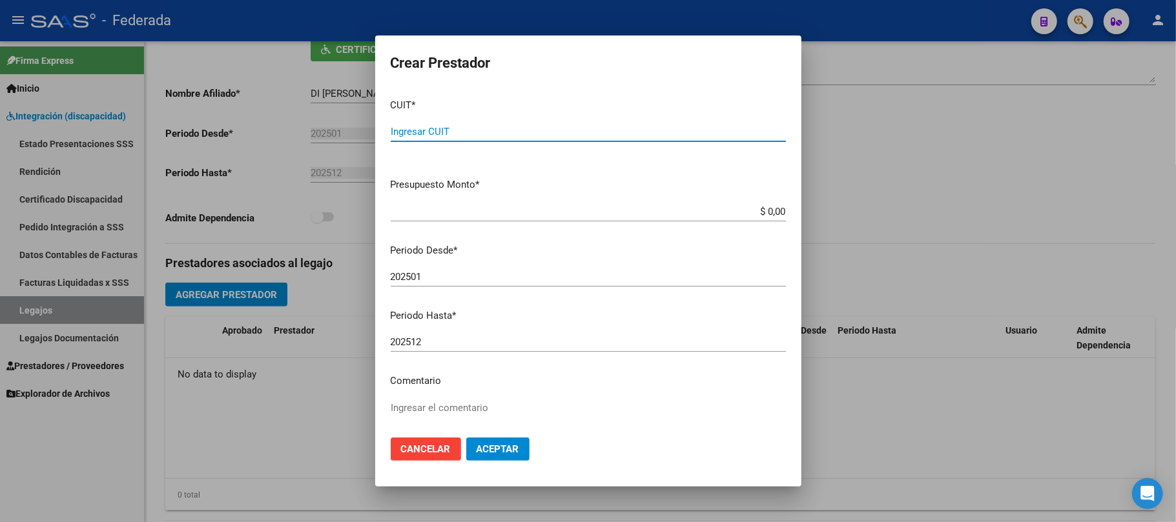
paste input "20-29045351-9"
type input "20-29045351-9"
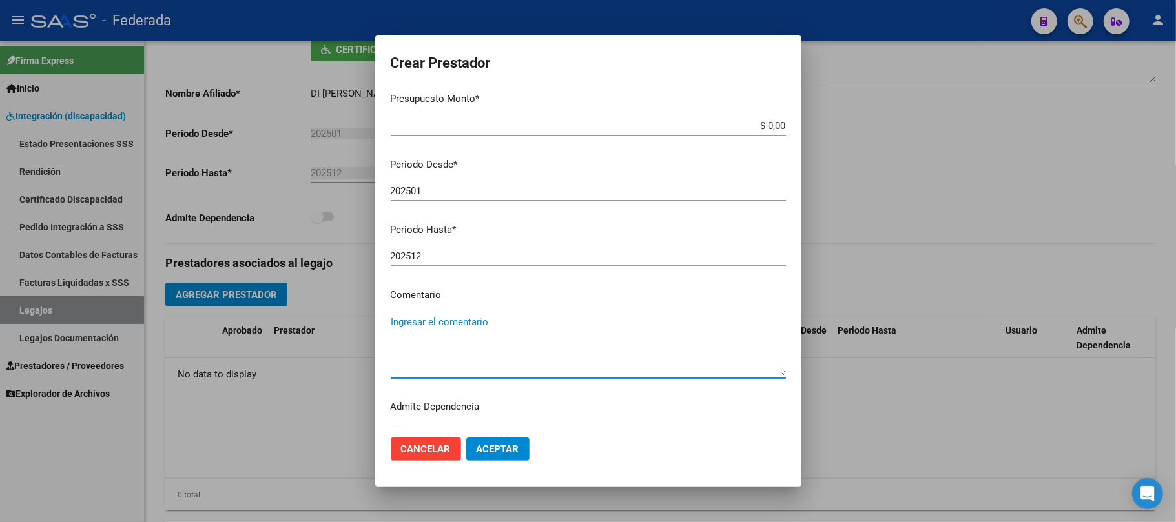
click at [417, 320] on textarea "Ingresar el comentario" at bounding box center [588, 345] width 395 height 61
type textarea "PSICOLOGIA"
click at [498, 454] on span "Aceptar" at bounding box center [497, 450] width 43 height 12
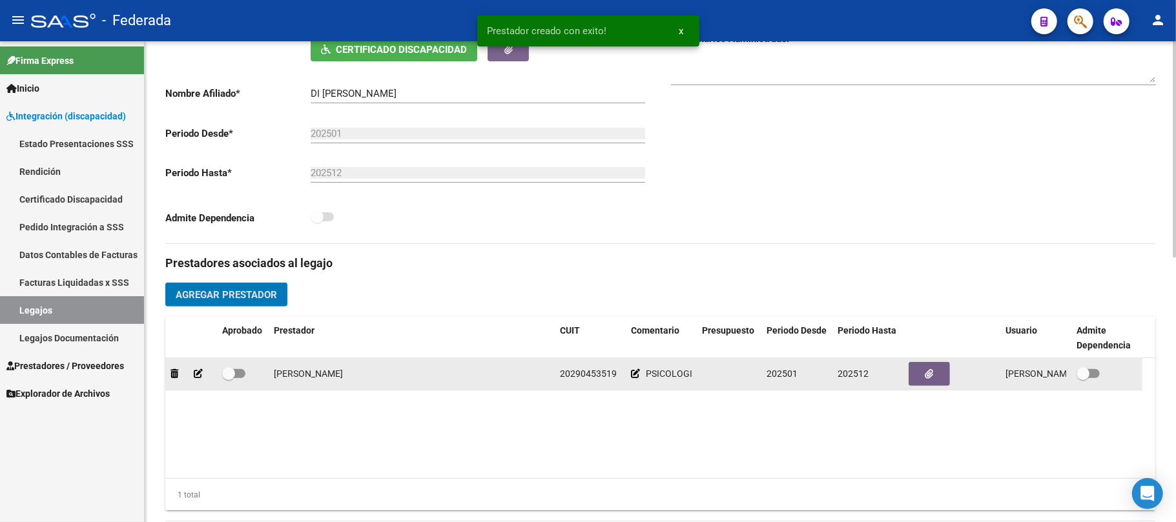
click at [230, 373] on span at bounding box center [228, 373] width 13 height 13
click at [229, 378] on input "checkbox" at bounding box center [228, 378] width 1 height 1
checkbox input "true"
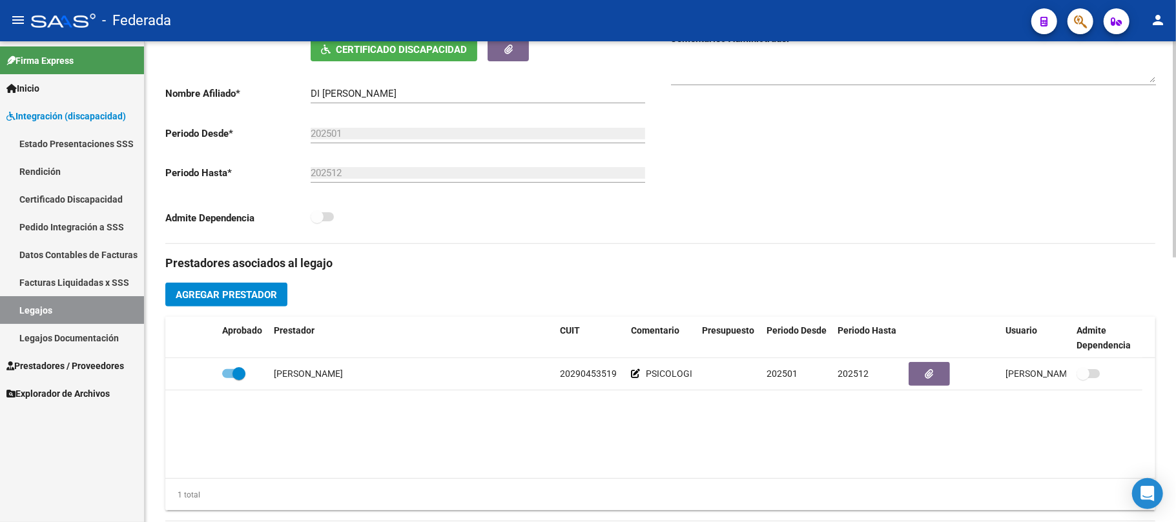
click at [269, 296] on span "Agregar Prestador" at bounding box center [226, 295] width 101 height 12
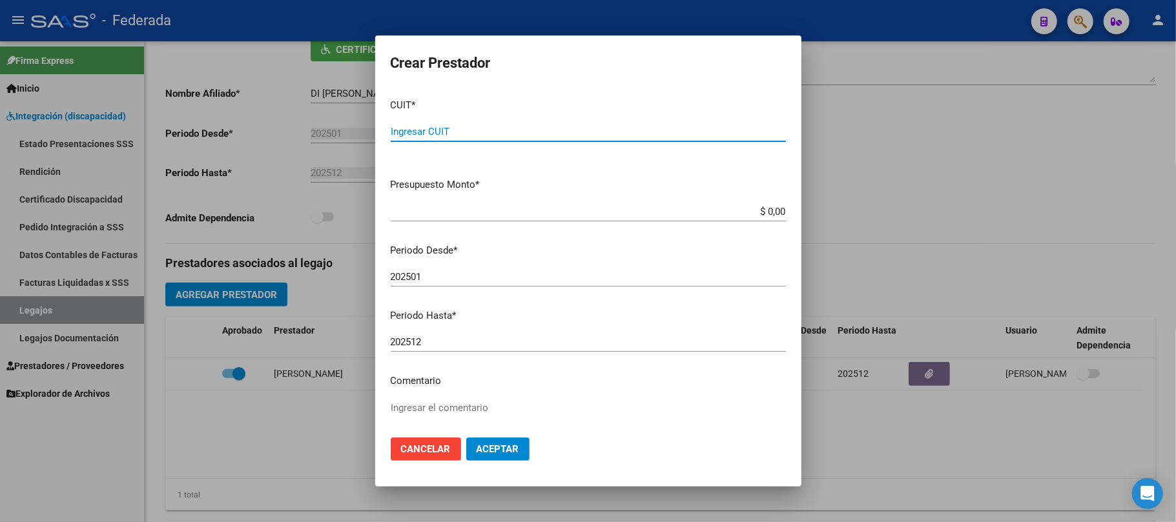
paste input "20-39052649-1"
type input "20-39052649-1"
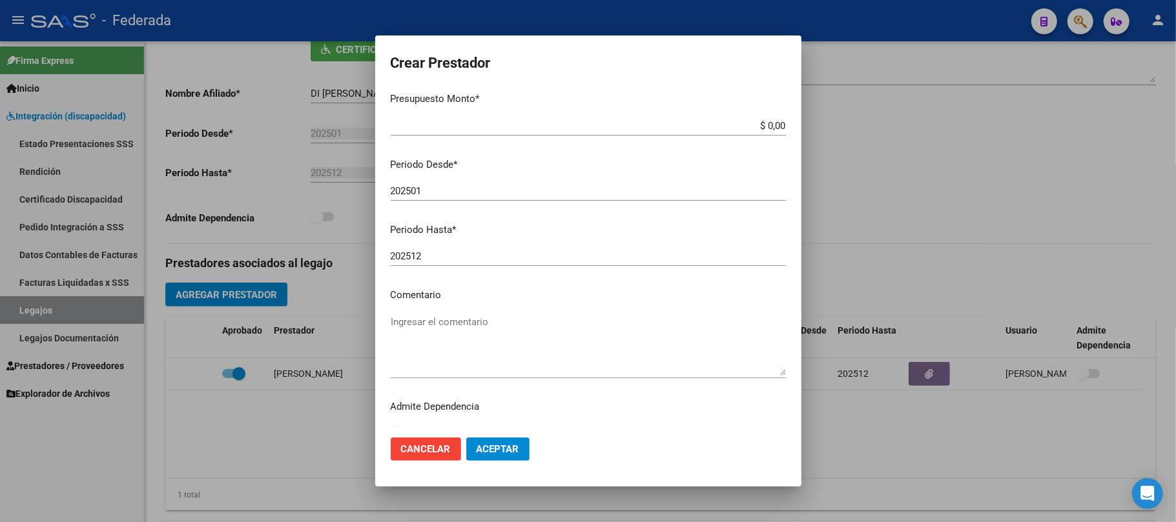
click at [484, 323] on textarea "Ingresar el comentario" at bounding box center [588, 345] width 395 height 61
type textarea "KINESIOLOGIA"
click at [496, 448] on span "Aceptar" at bounding box center [497, 450] width 43 height 12
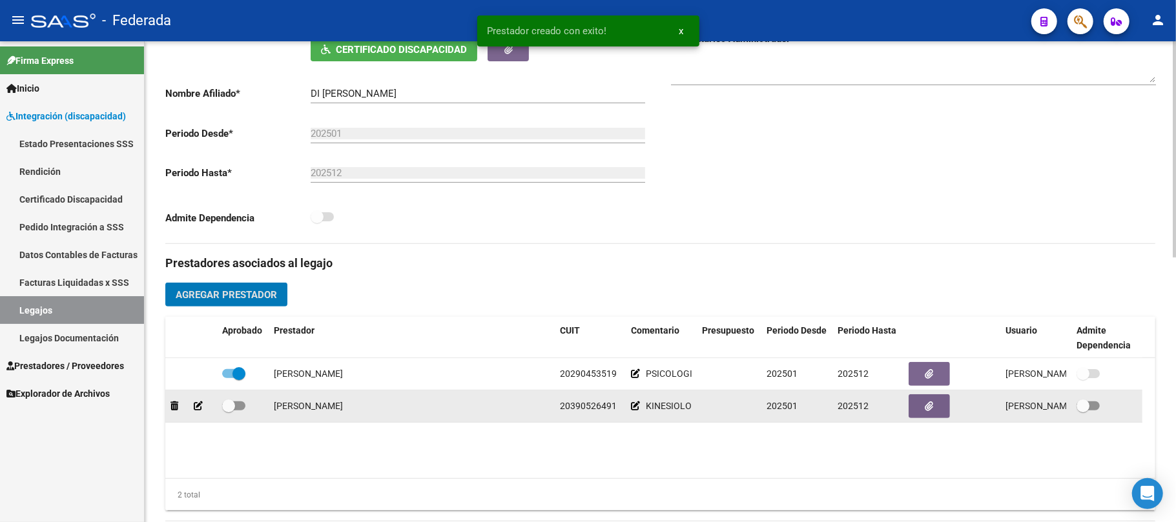
click at [236, 414] on label at bounding box center [233, 405] width 23 height 15
click at [229, 411] on input "checkbox" at bounding box center [228, 411] width 1 height 1
checkbox input "true"
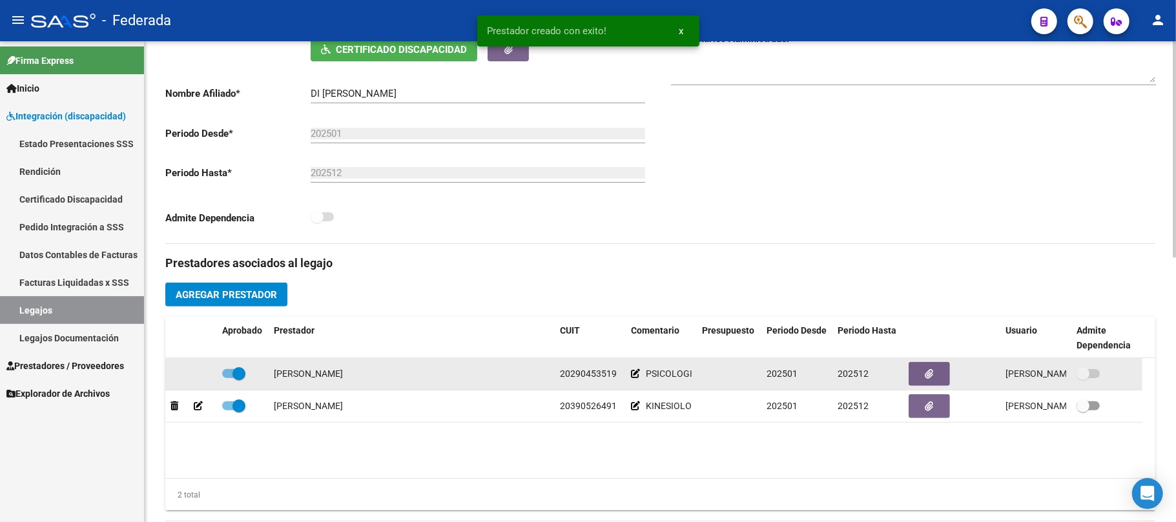
scroll to position [0, 0]
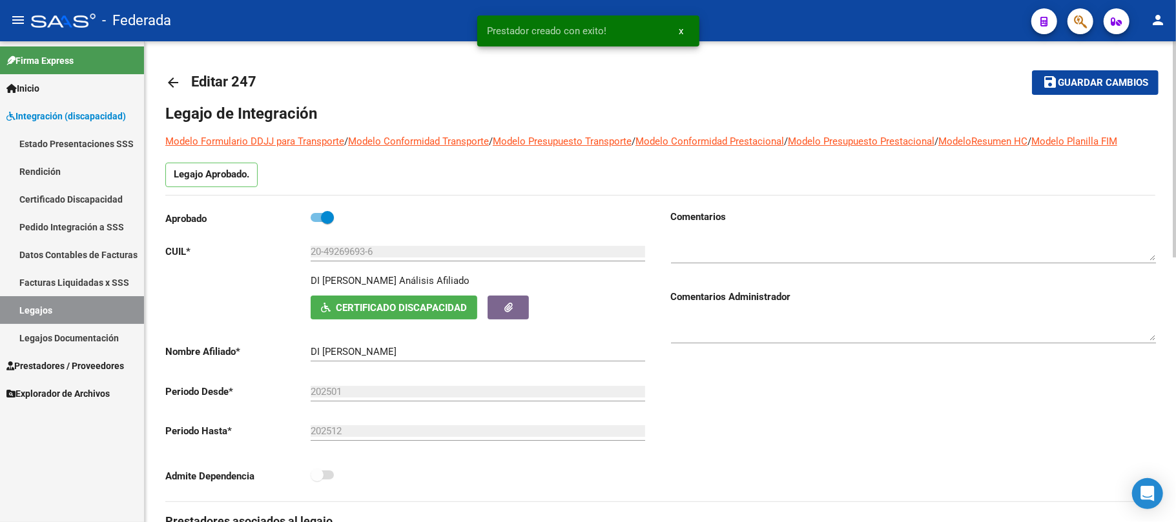
click at [1036, 90] on button "save Guardar cambios" at bounding box center [1095, 82] width 127 height 24
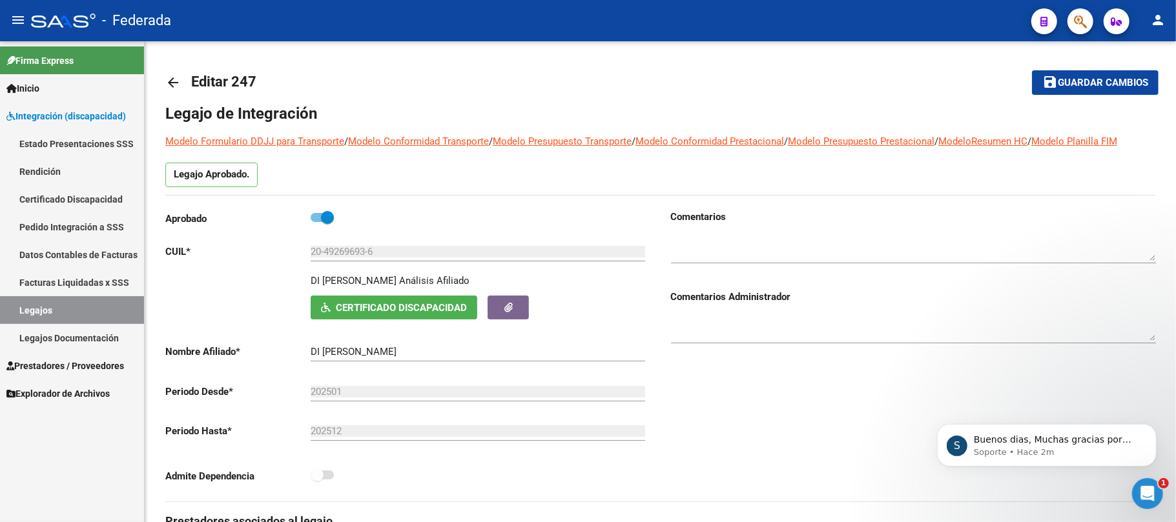
click at [74, 318] on link "Legajos" at bounding box center [72, 310] width 144 height 28
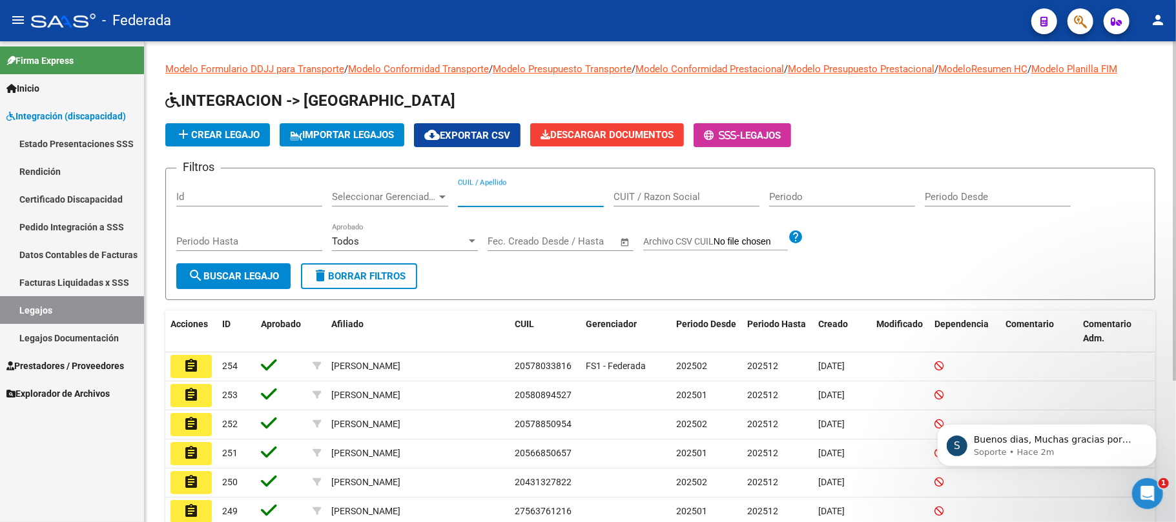
click at [494, 196] on input "CUIL / Apellido" at bounding box center [531, 197] width 146 height 12
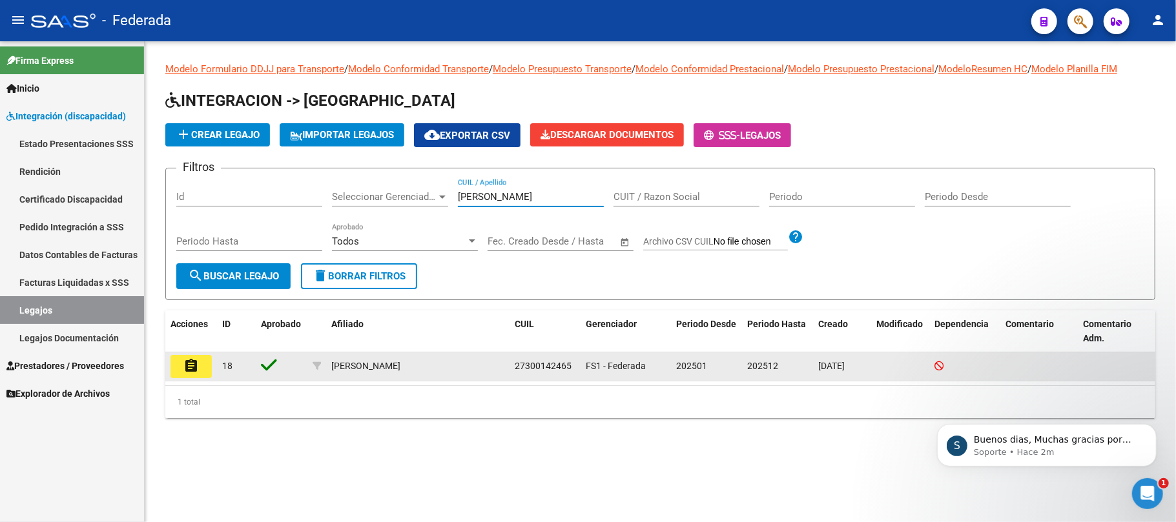
type input "[PERSON_NAME]"
click at [198, 360] on mat-icon "assignment" at bounding box center [190, 365] width 15 height 15
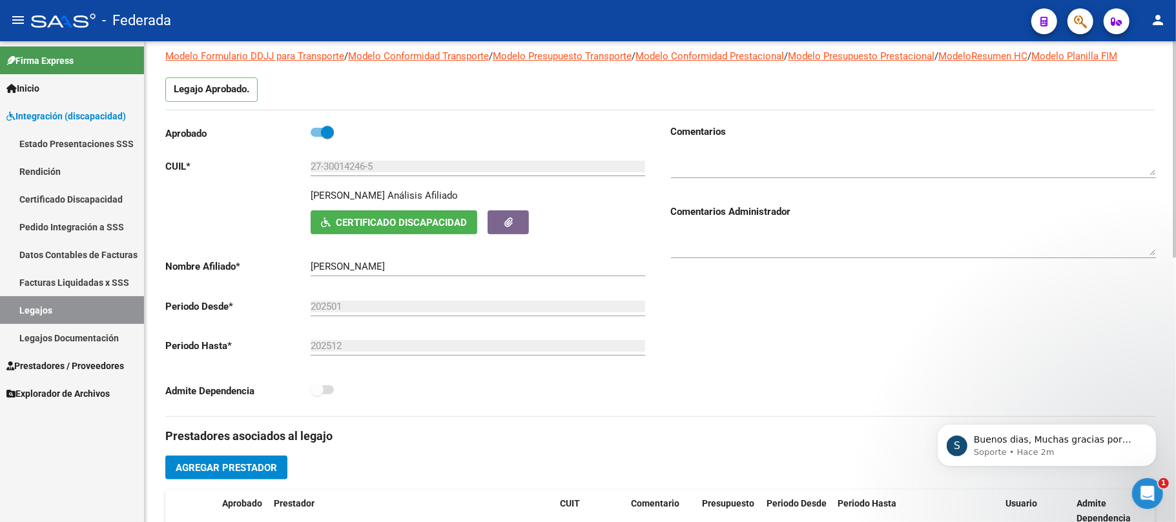
scroll to position [258, 0]
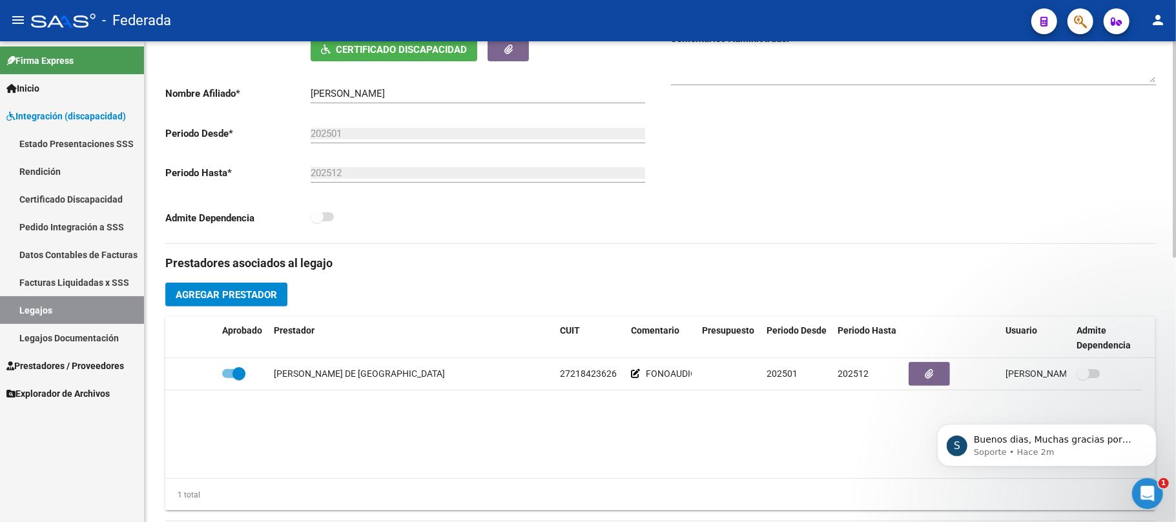
click at [261, 297] on span "Agregar Prestador" at bounding box center [226, 295] width 101 height 12
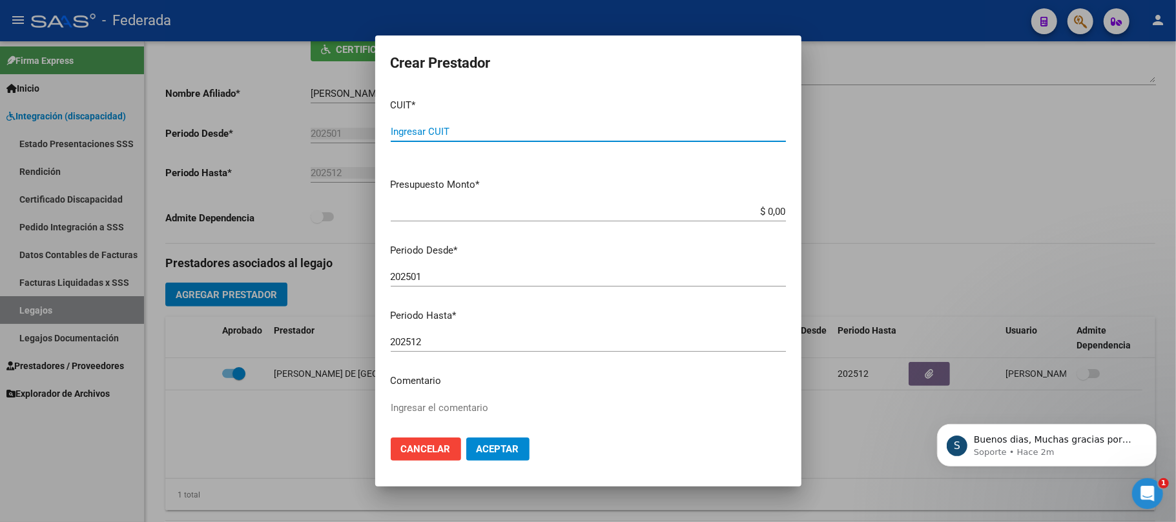
paste input "23-13305841-9"
type input "23-13305841-9"
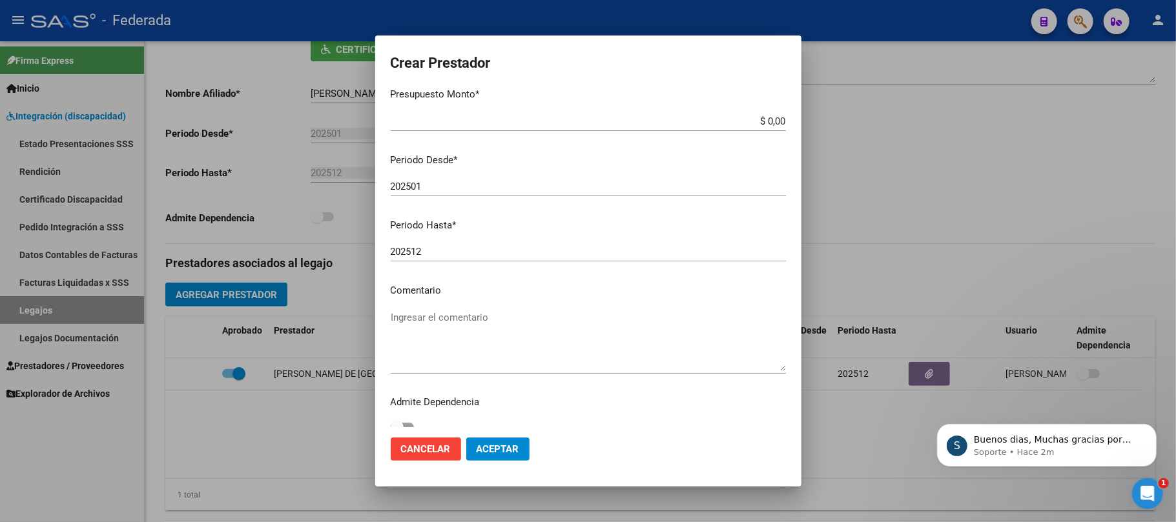
scroll to position [102, 0]
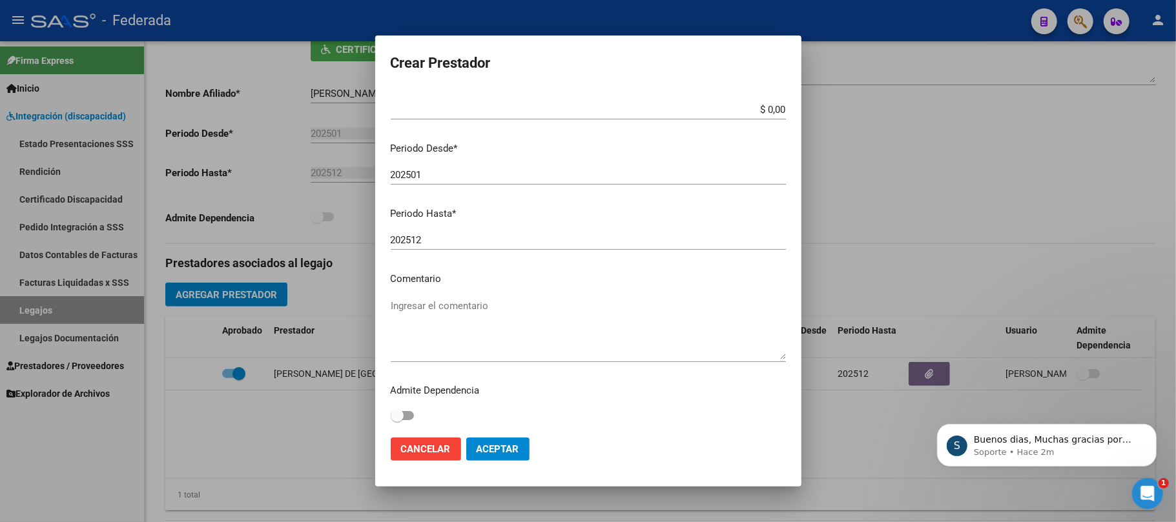
click at [435, 314] on textarea "Ingresar el comentario" at bounding box center [588, 329] width 395 height 61
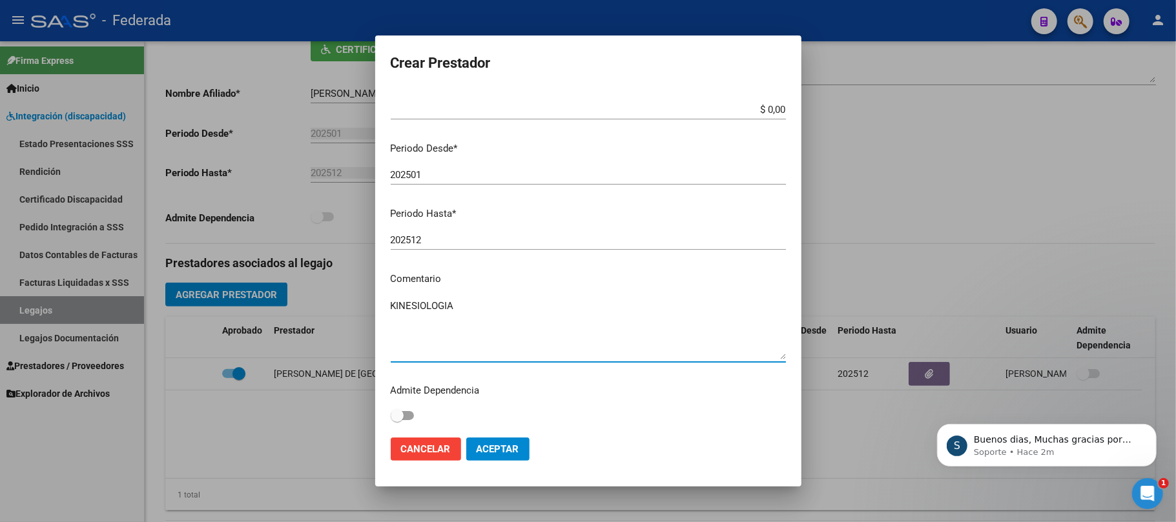
type textarea "KINESIOLOGIA"
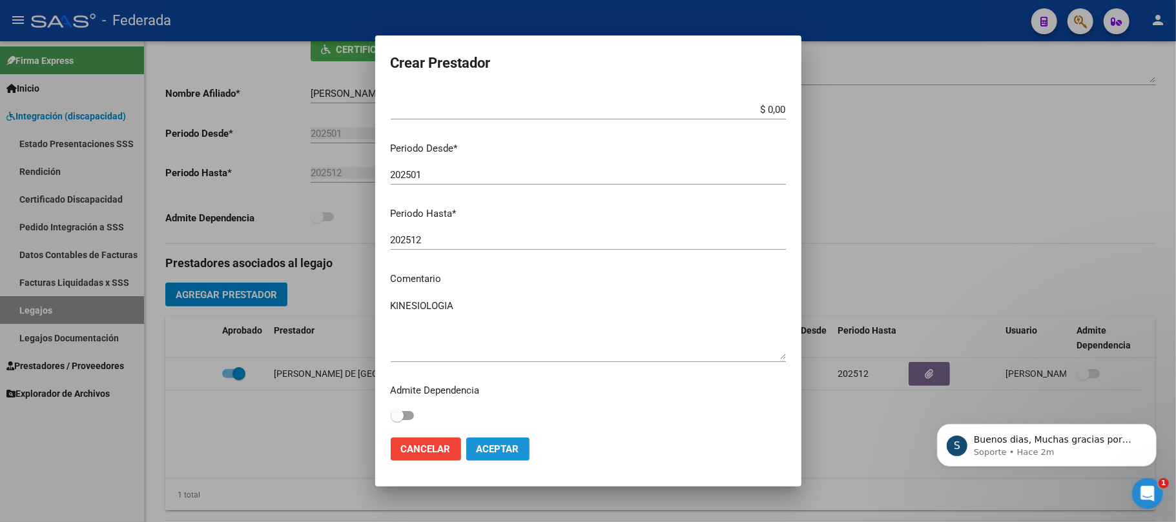
click at [491, 452] on span "Aceptar" at bounding box center [497, 450] width 43 height 12
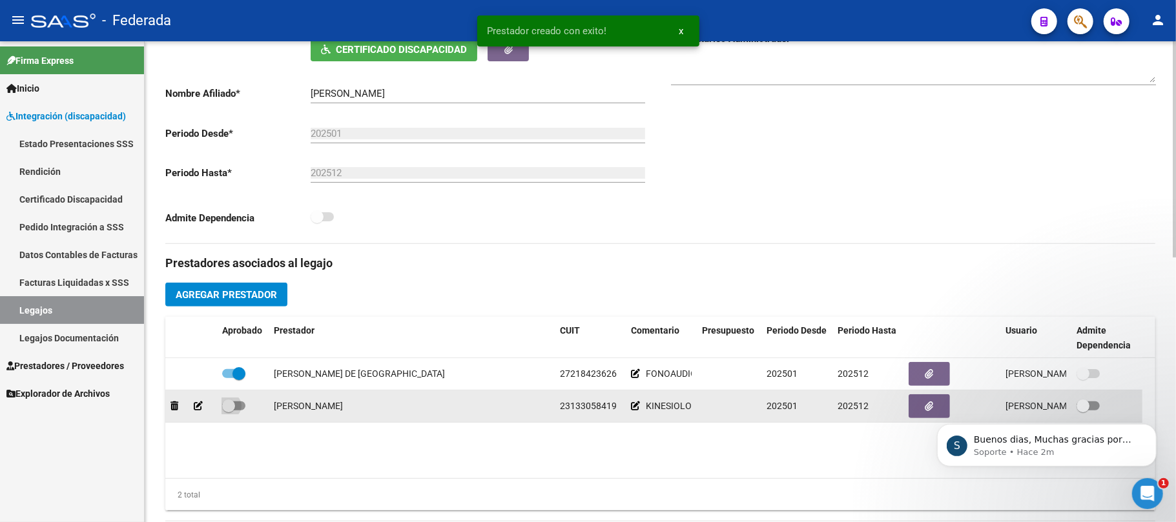
click at [234, 404] on span at bounding box center [228, 406] width 13 height 13
click at [229, 411] on input "checkbox" at bounding box center [228, 411] width 1 height 1
checkbox input "true"
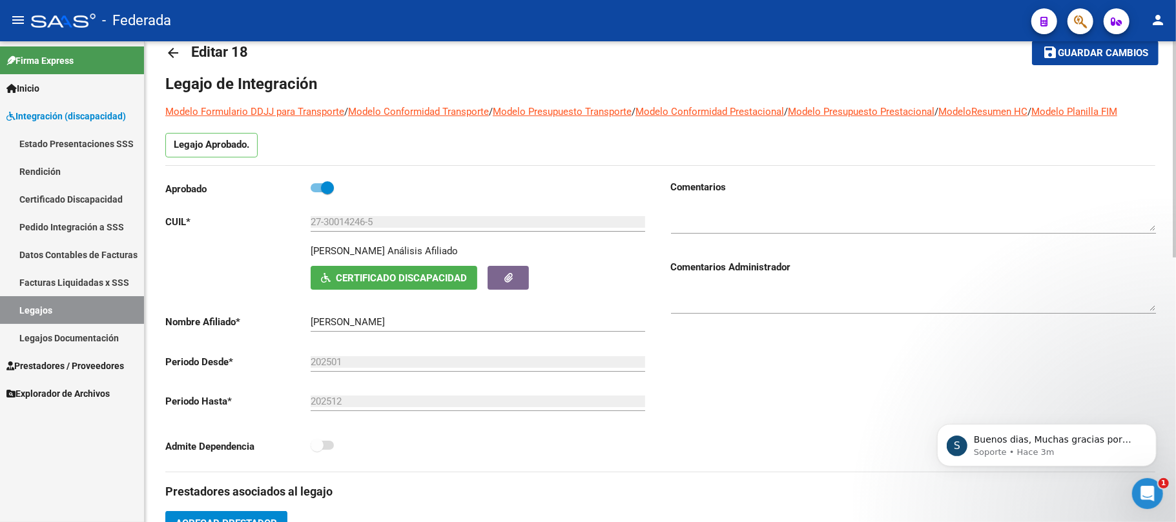
scroll to position [0, 0]
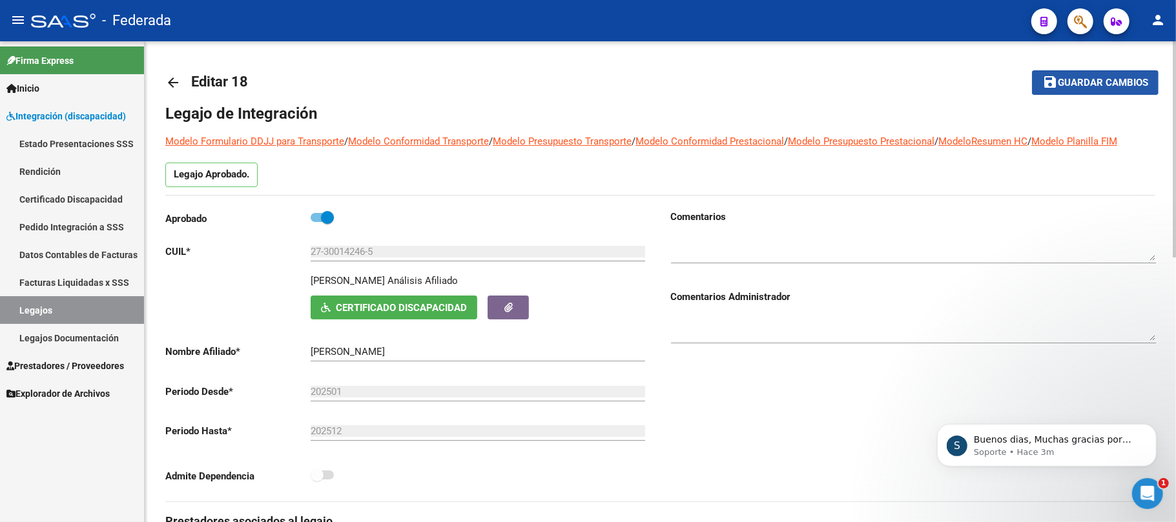
click at [1086, 85] on span "Guardar cambios" at bounding box center [1102, 83] width 90 height 12
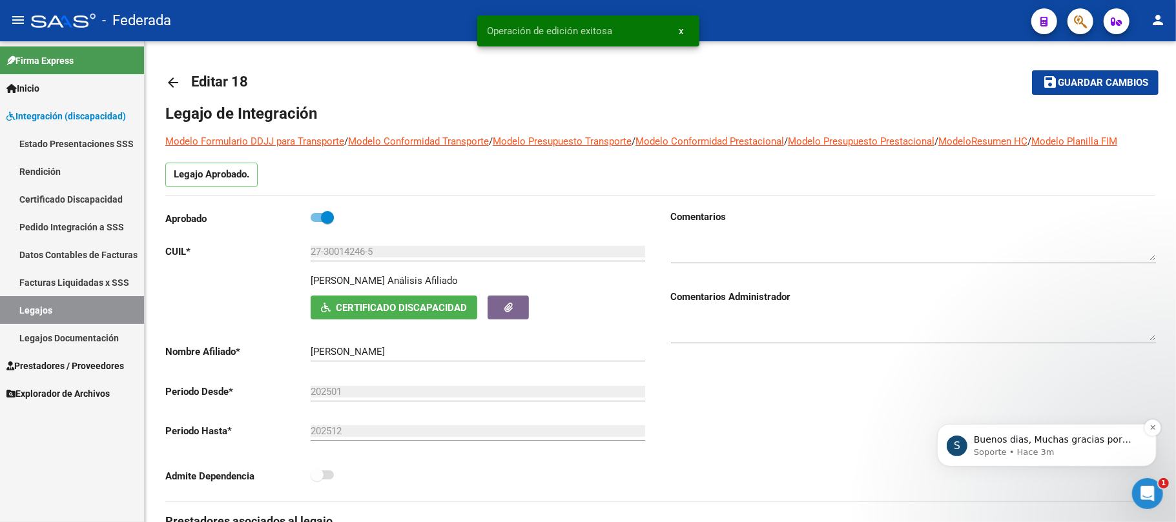
click at [1076, 456] on p "Soporte • Hace 3m" at bounding box center [1056, 452] width 167 height 12
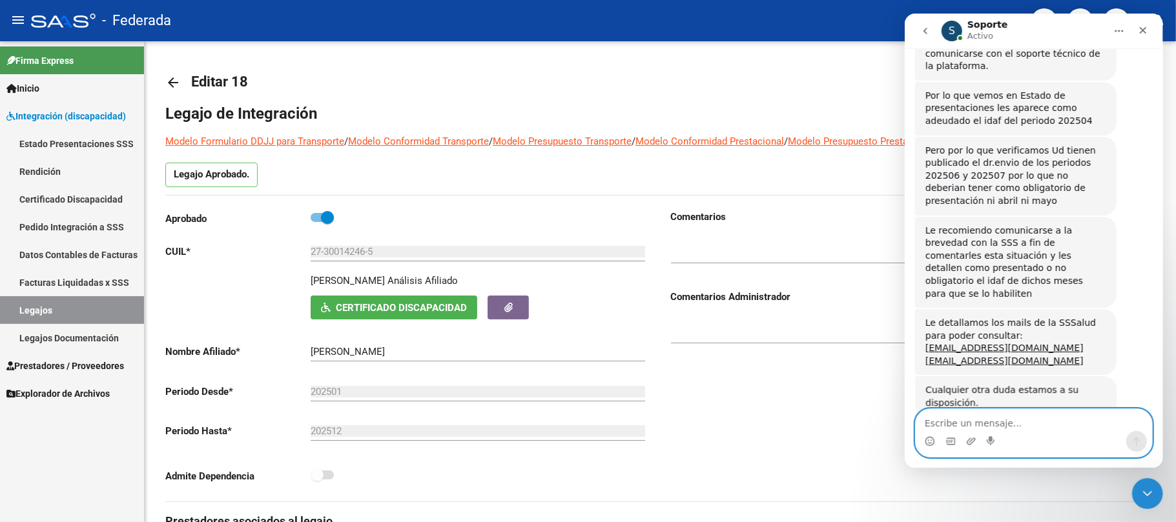
scroll to position [285, 0]
type textarea "o"
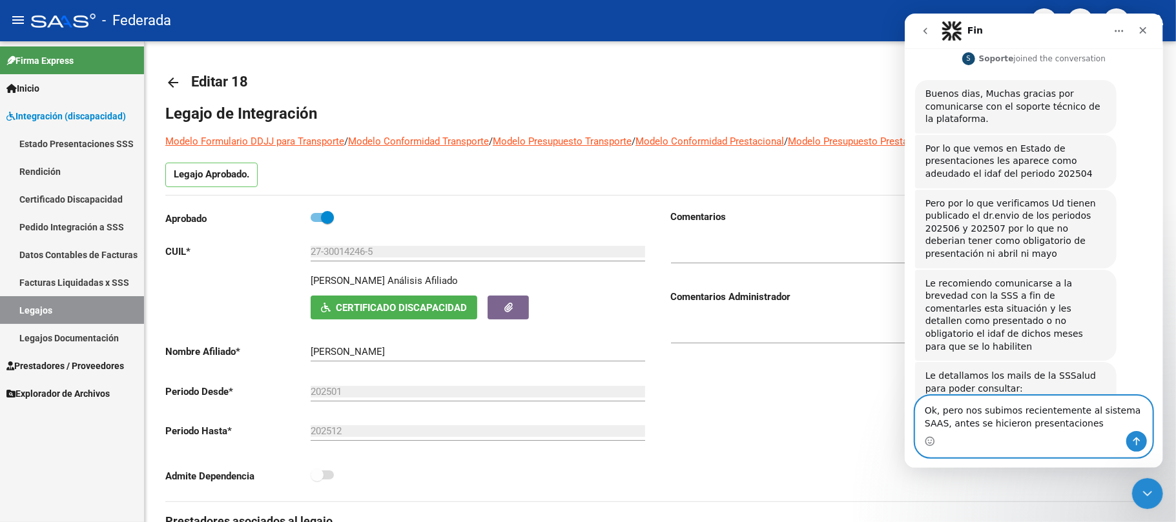
scroll to position [212, 0]
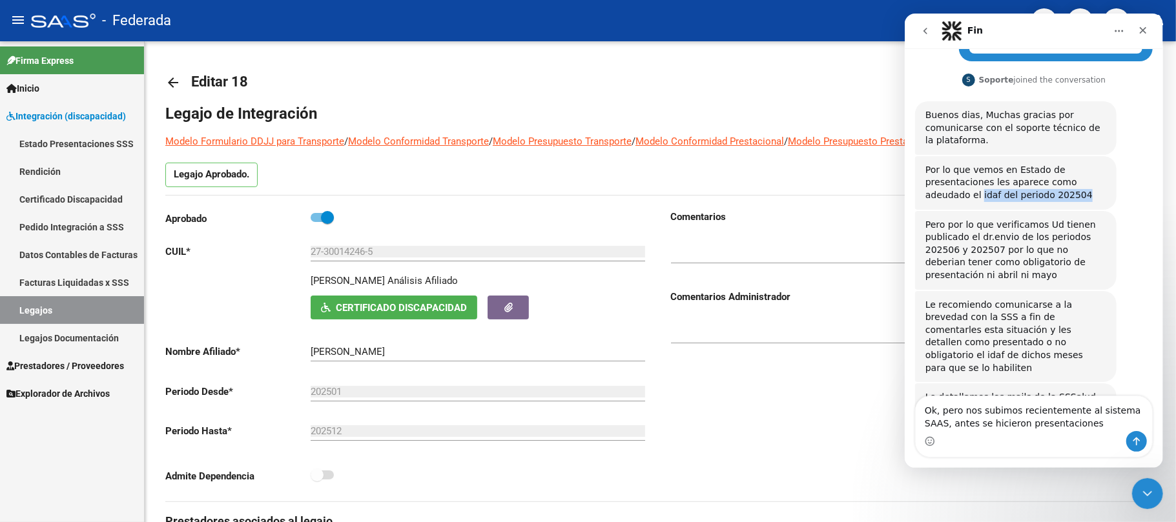
drag, startPoint x: 935, startPoint y: 182, endPoint x: 1111, endPoint y: 182, distance: 176.2
click at [1111, 182] on div "Por lo que vemos en Estado de presentaciones les aparece como adeudado el idaf …" at bounding box center [1014, 183] width 201 height 54
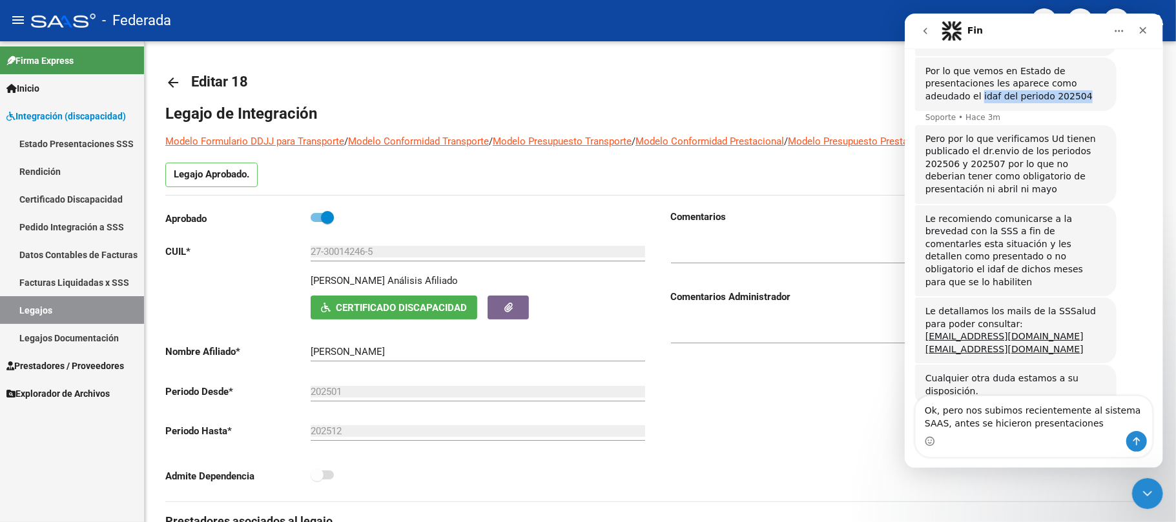
copy div "idaf del periodo 202504"
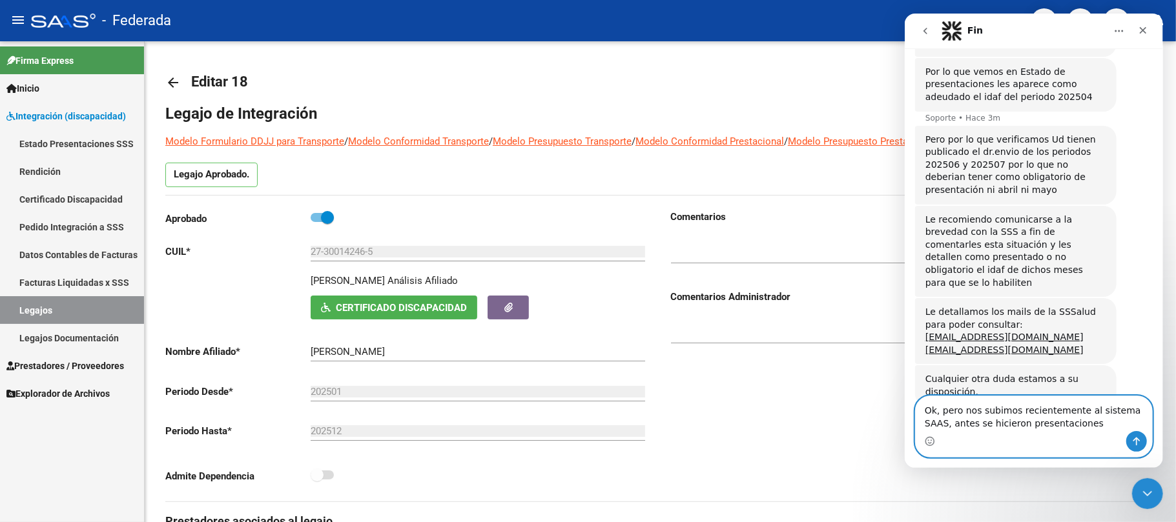
click at [1063, 424] on textarea "Ok, pero nos subimos recientemente al sistema SAAS, antes se hicieron presentac…" at bounding box center [1033, 413] width 236 height 35
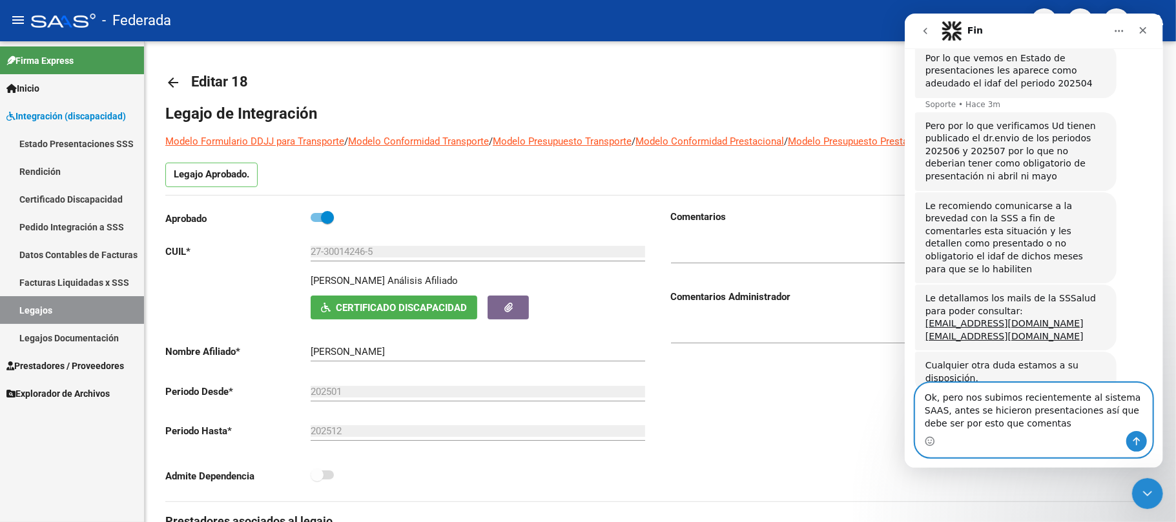
paste textarea "idaf del periodo 202504"
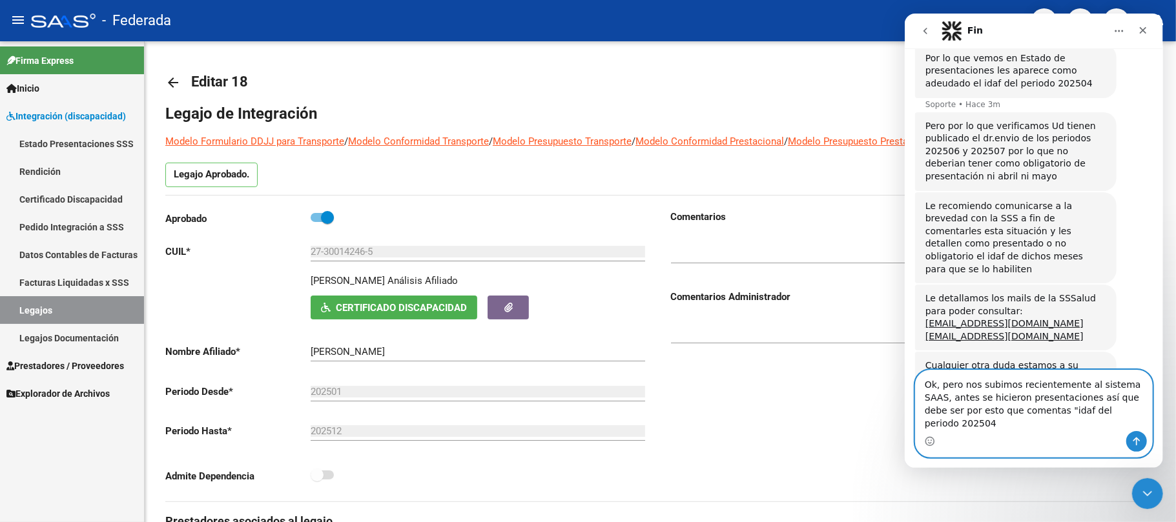
type textarea "Ok, pero nos subimos recientemente al sistema SAAS, antes se hicieron presentac…"
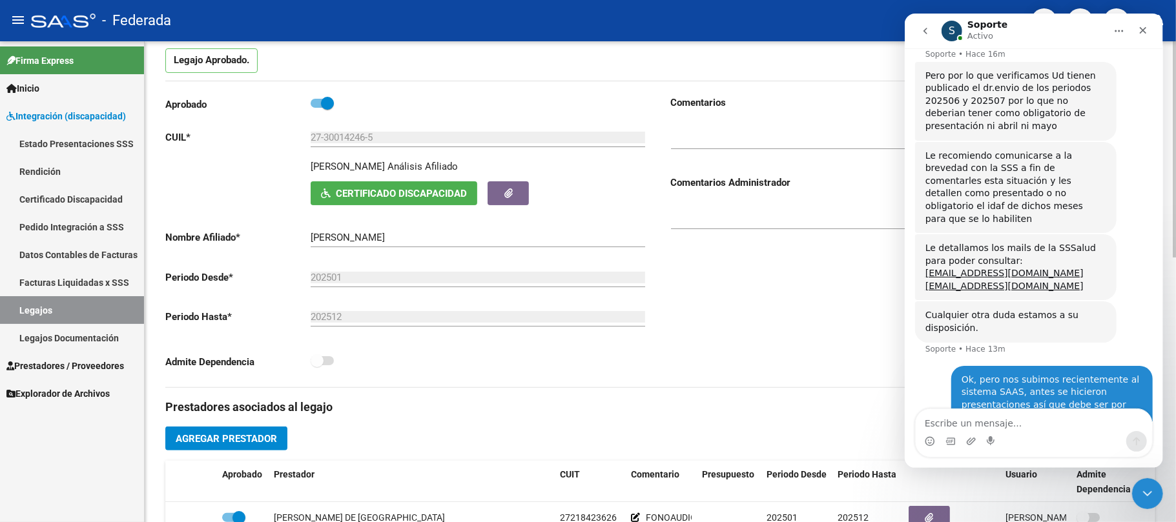
scroll to position [0, 0]
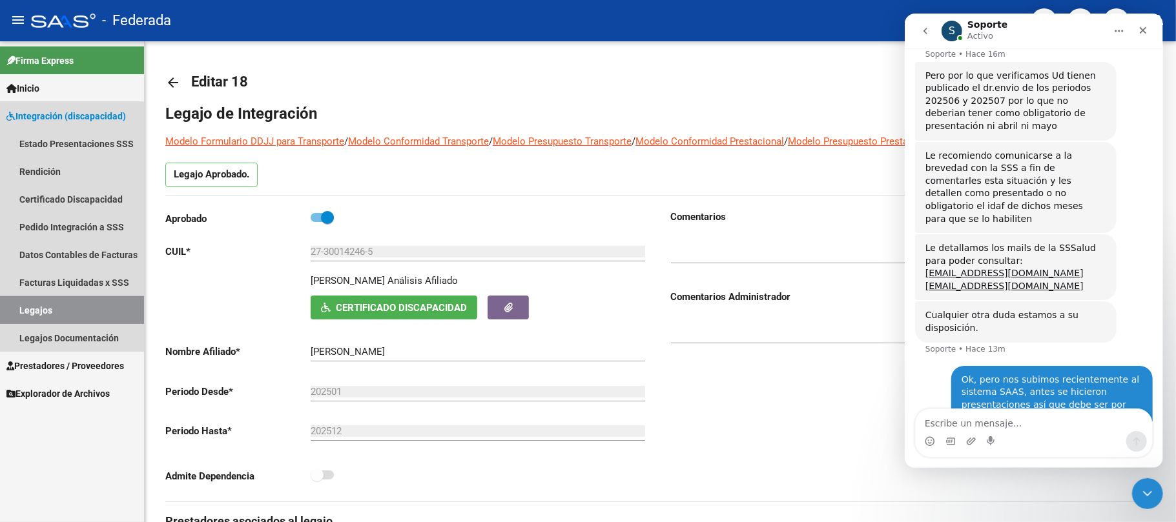
click at [68, 311] on link "Legajos" at bounding box center [72, 310] width 144 height 28
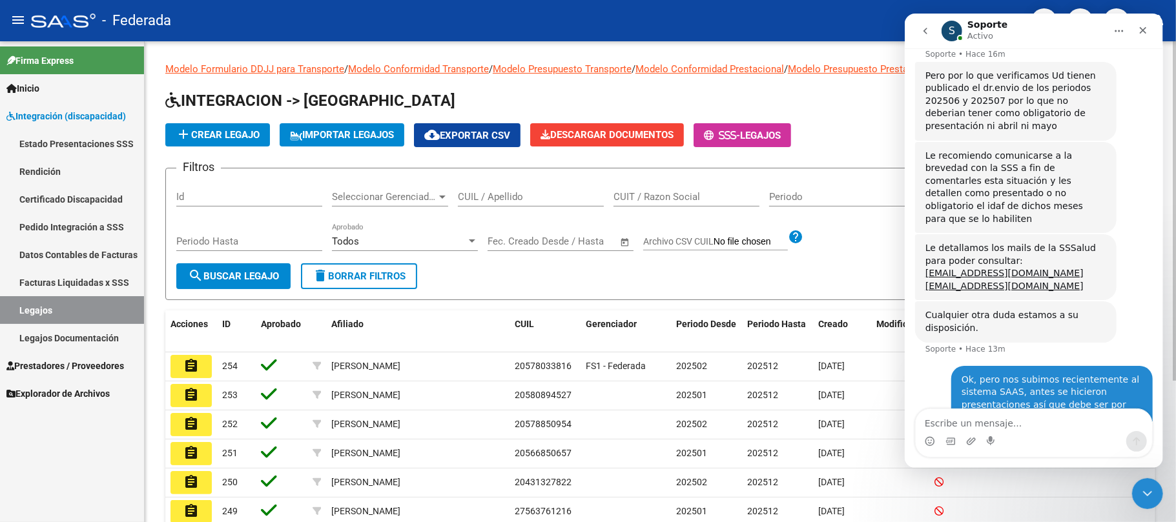
click at [494, 196] on input "CUIL / Apellido" at bounding box center [531, 197] width 146 height 12
type input "r"
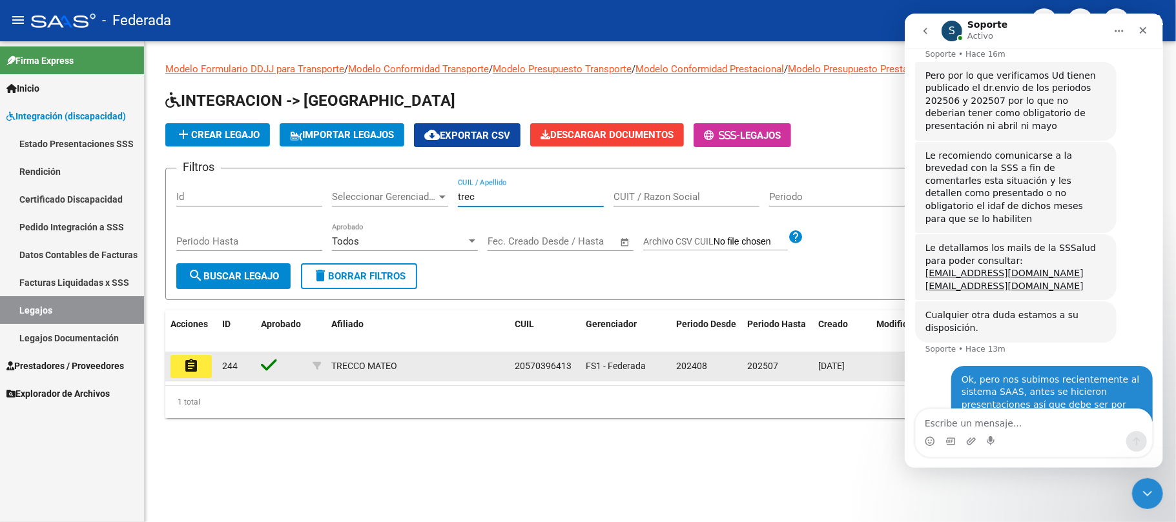
type input "trec"
click at [176, 362] on button "assignment" at bounding box center [190, 366] width 41 height 23
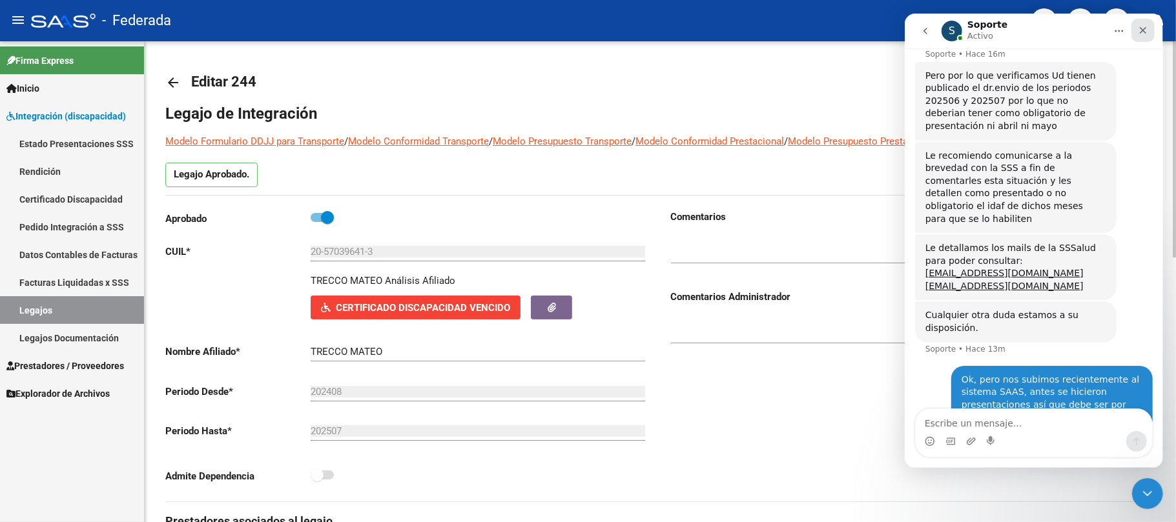
click at [1141, 32] on icon "Cerrar" at bounding box center [1142, 30] width 7 height 7
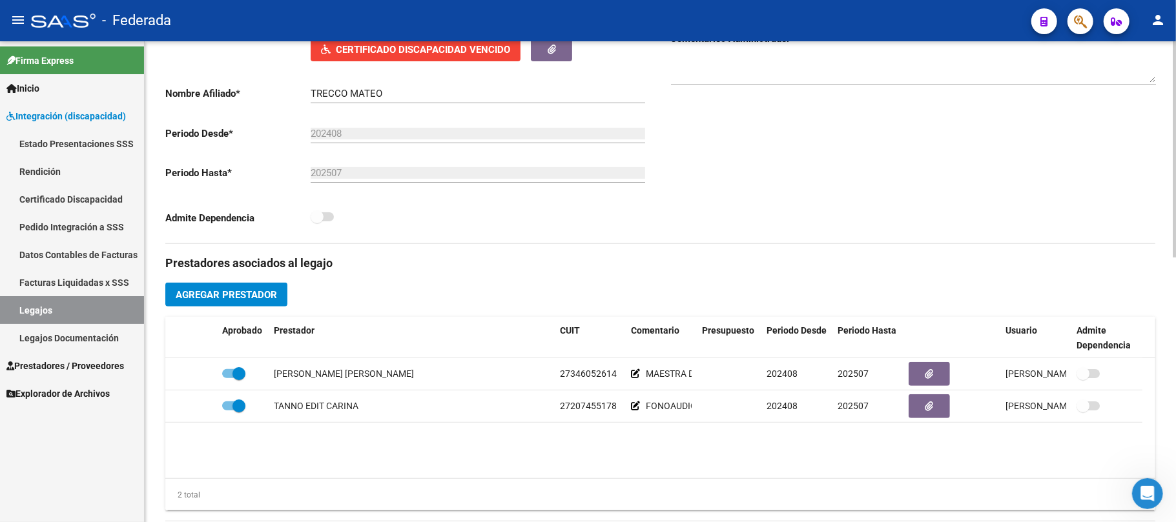
scroll to position [362, 0]
click at [267, 294] on span "Agregar Prestador" at bounding box center [226, 295] width 101 height 12
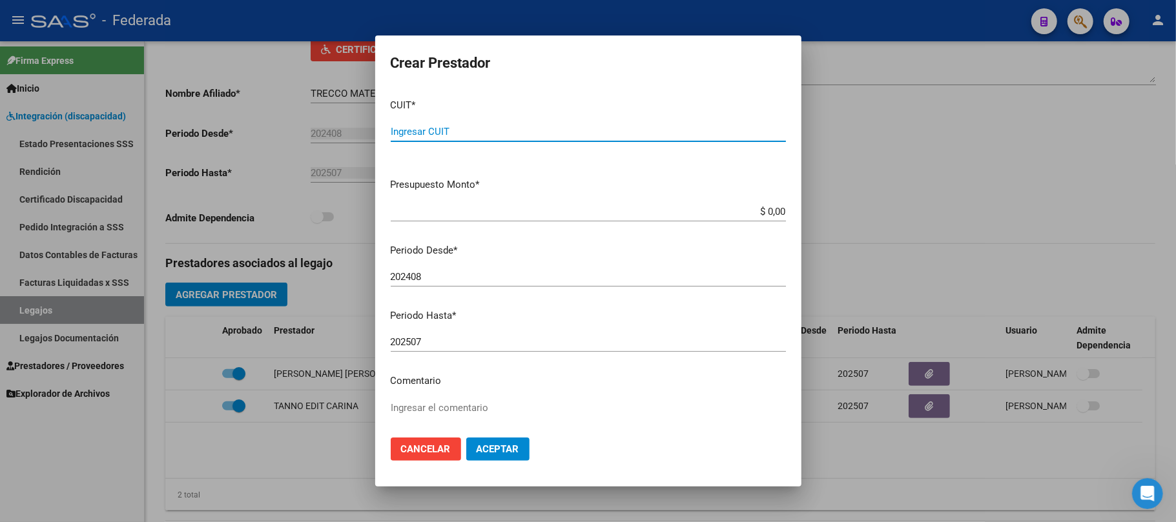
paste input "27-20745517-8"
type input "27-20745517-8"
drag, startPoint x: 522, startPoint y: 57, endPoint x: 646, endPoint y: 56, distance: 123.3
click at [646, 56] on h2 "Crear Prestador" at bounding box center [588, 63] width 395 height 25
click at [424, 393] on mat-dialog-content "CUIT * 27-20745517-8 Ingresar CUIT ARCA Padrón Presupuesto Monto * $ 0,00 Ingre…" at bounding box center [588, 258] width 426 height 340
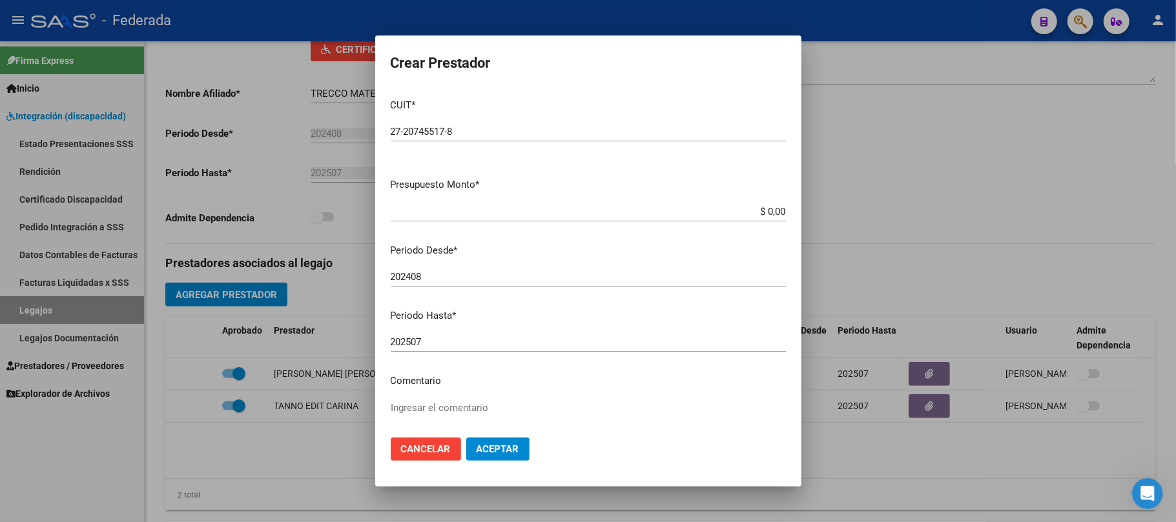
click at [426, 401] on textarea "Ingresar el comentario" at bounding box center [588, 431] width 395 height 61
type textarea "FONOAUDIOLOGIA"
click at [491, 456] on button "Aceptar" at bounding box center [497, 449] width 63 height 23
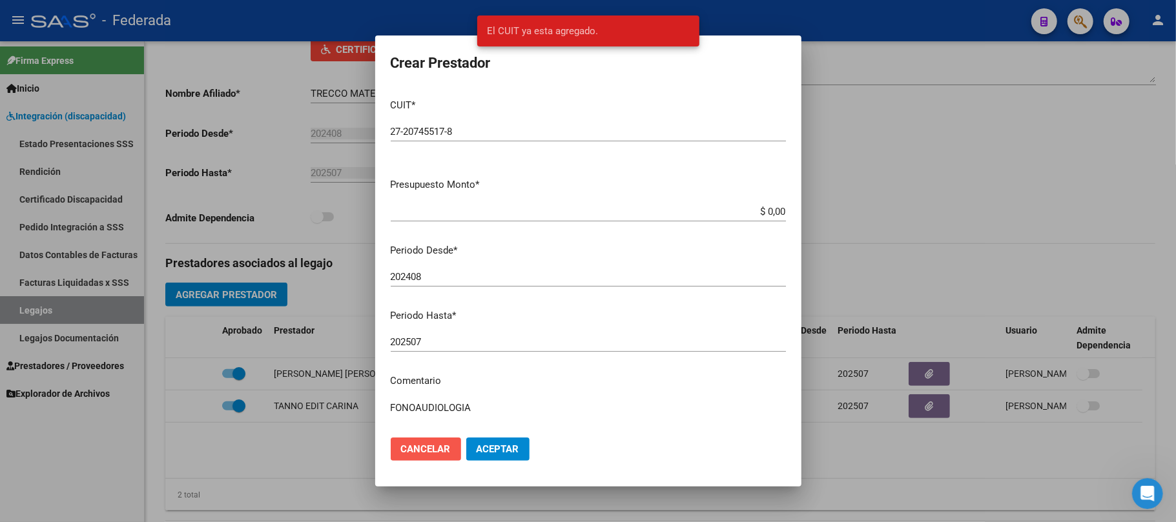
click at [438, 449] on span "Cancelar" at bounding box center [426, 450] width 50 height 12
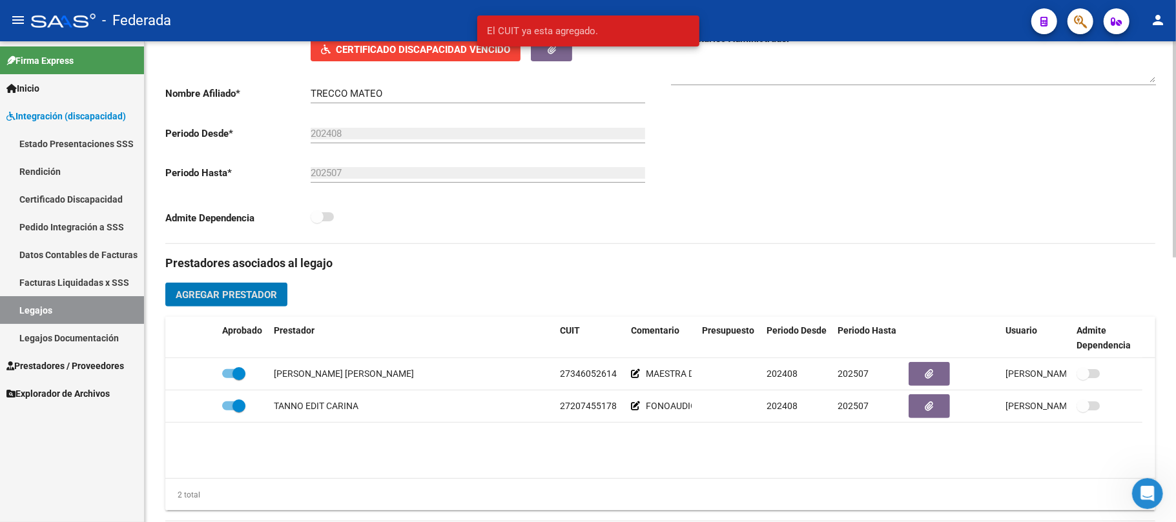
click at [396, 466] on datatable-body "[PERSON_NAME] [PERSON_NAME] 27346052614 MAESTRA DE APOYO 202408 202507 [PERSON_…" at bounding box center [660, 418] width 990 height 120
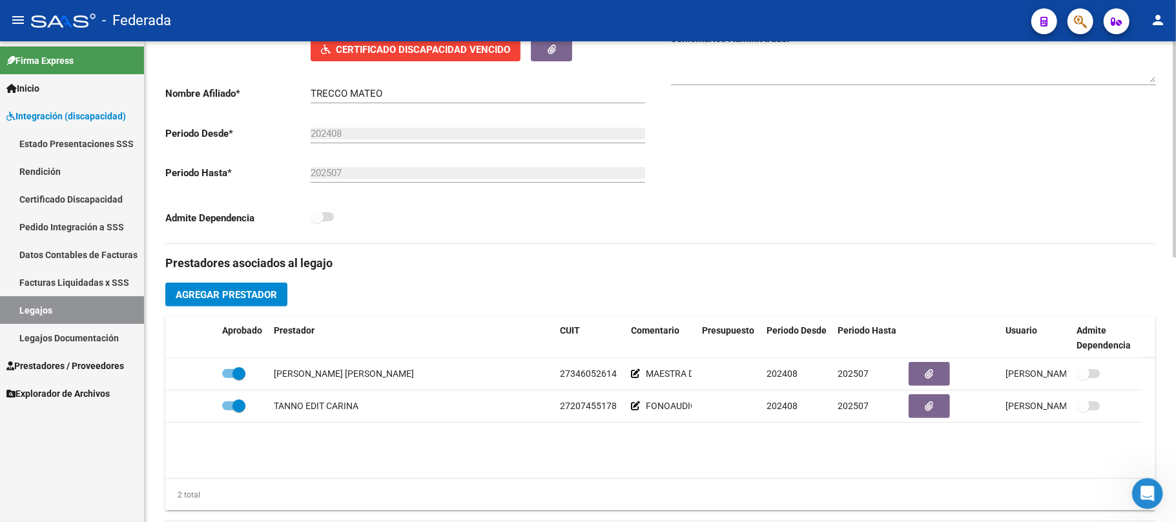
scroll to position [636, 0]
click at [66, 311] on link "Legajos" at bounding box center [72, 310] width 144 height 28
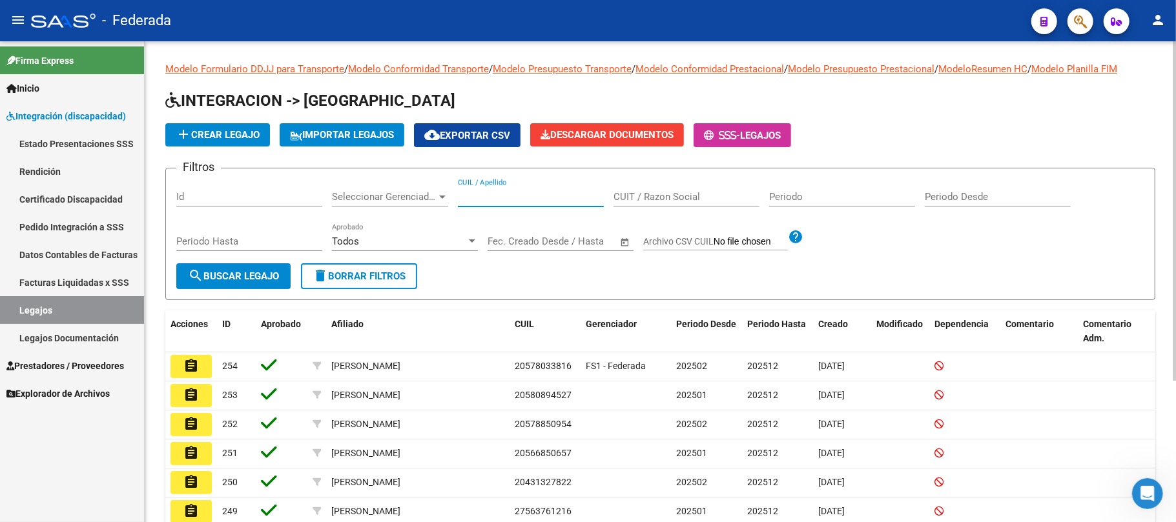
click at [511, 194] on input "CUIL / Apellido" at bounding box center [531, 197] width 146 height 12
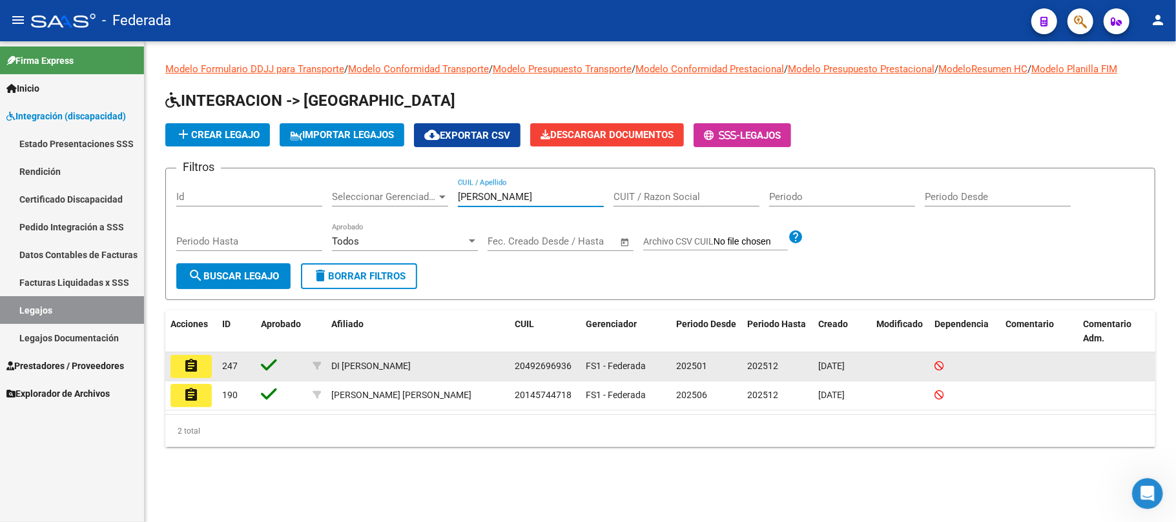
type input "[PERSON_NAME]"
click at [196, 369] on mat-icon "assignment" at bounding box center [190, 365] width 15 height 15
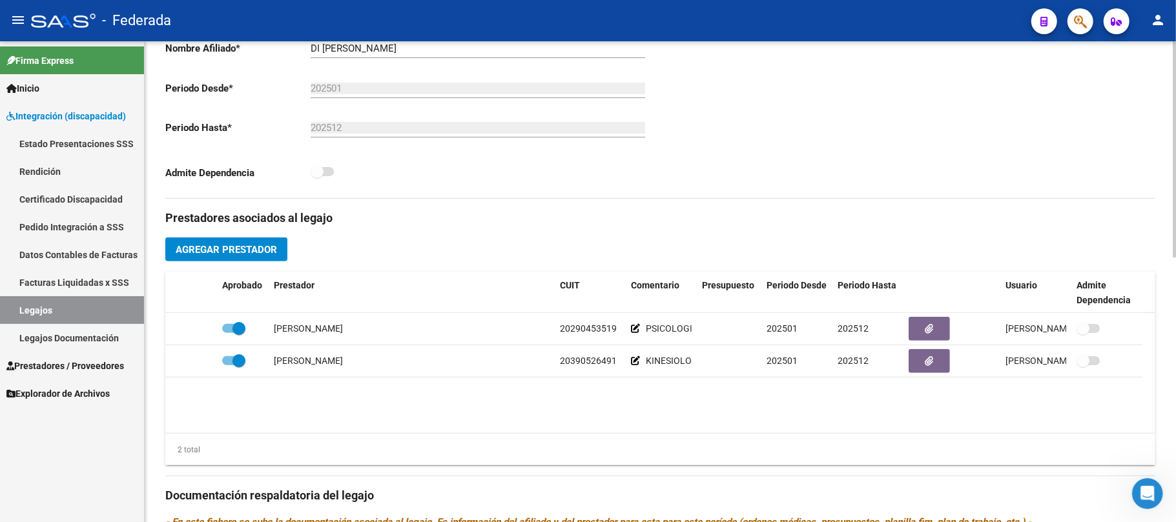
scroll to position [344, 0]
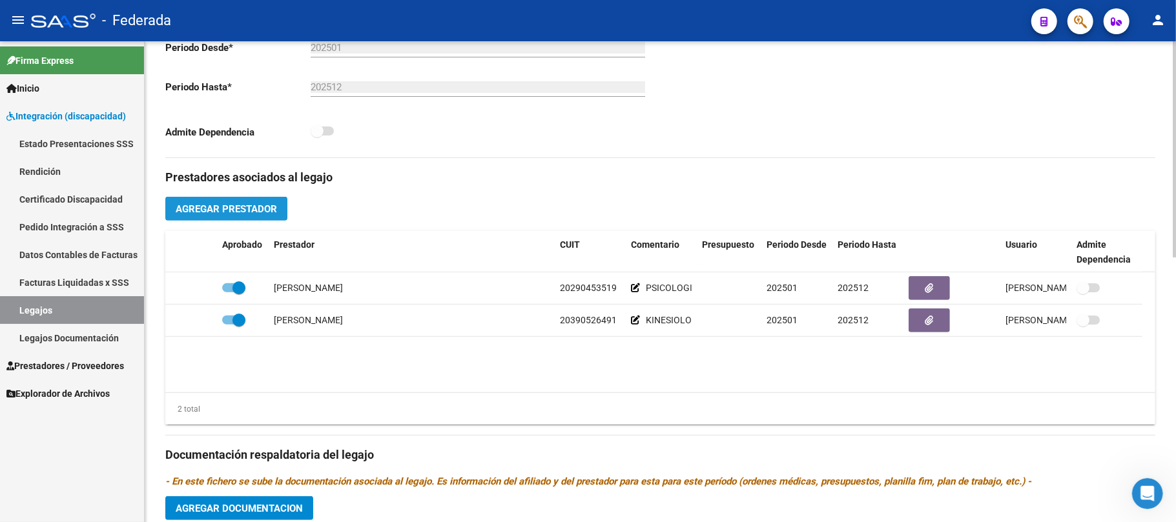
click at [236, 213] on span "Agregar Prestador" at bounding box center [226, 209] width 101 height 12
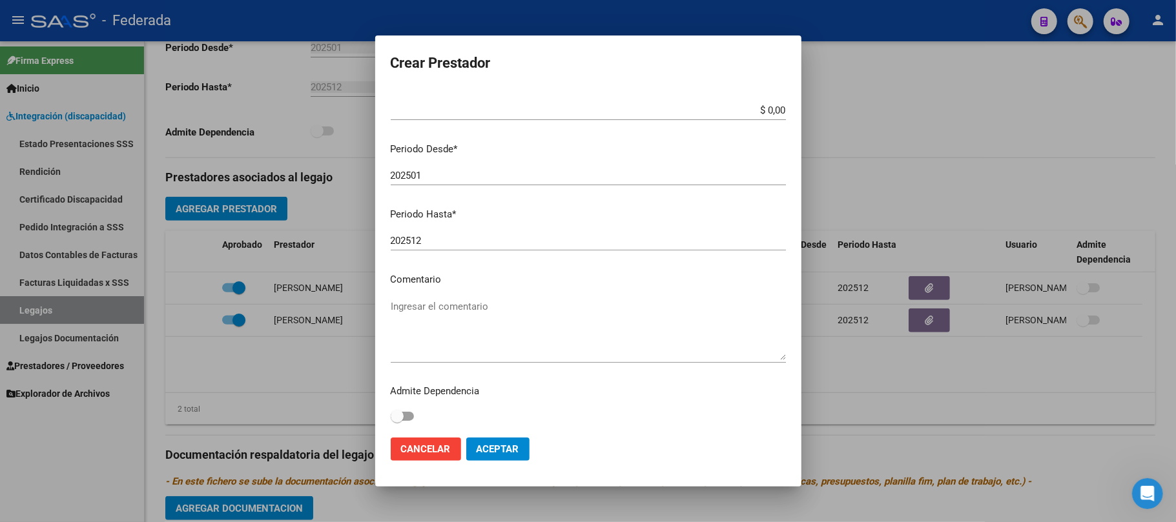
scroll to position [102, 0]
type input "27-24863376-5"
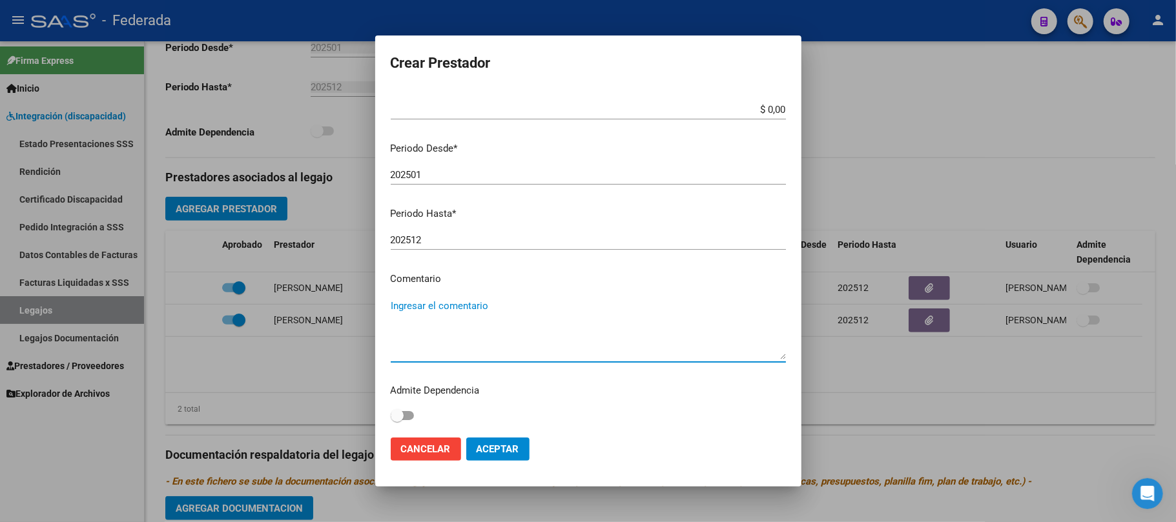
click at [427, 316] on textarea "Ingresar el comentario" at bounding box center [588, 329] width 395 height 61
type textarea "TRANSPORTE"
click at [496, 456] on button "Aceptar" at bounding box center [497, 449] width 63 height 23
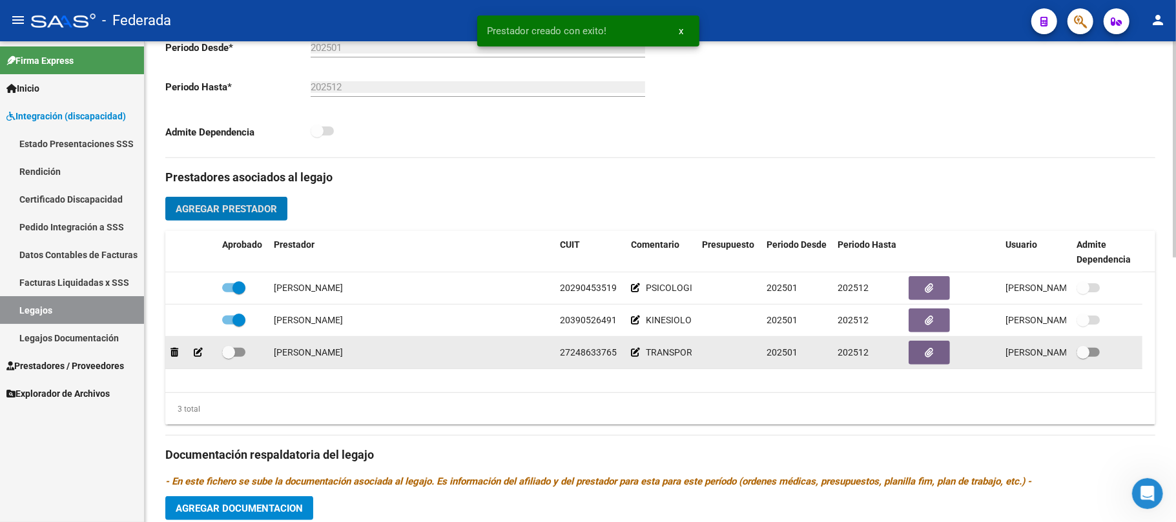
click at [229, 349] on span at bounding box center [228, 352] width 13 height 13
click at [229, 357] on input "checkbox" at bounding box center [228, 357] width 1 height 1
checkbox input "true"
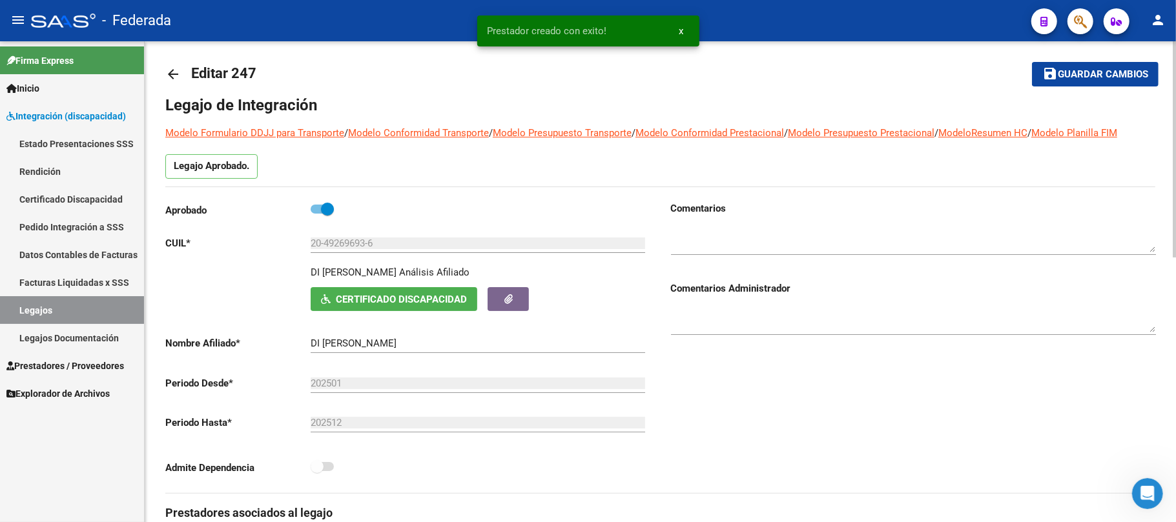
scroll to position [0, 0]
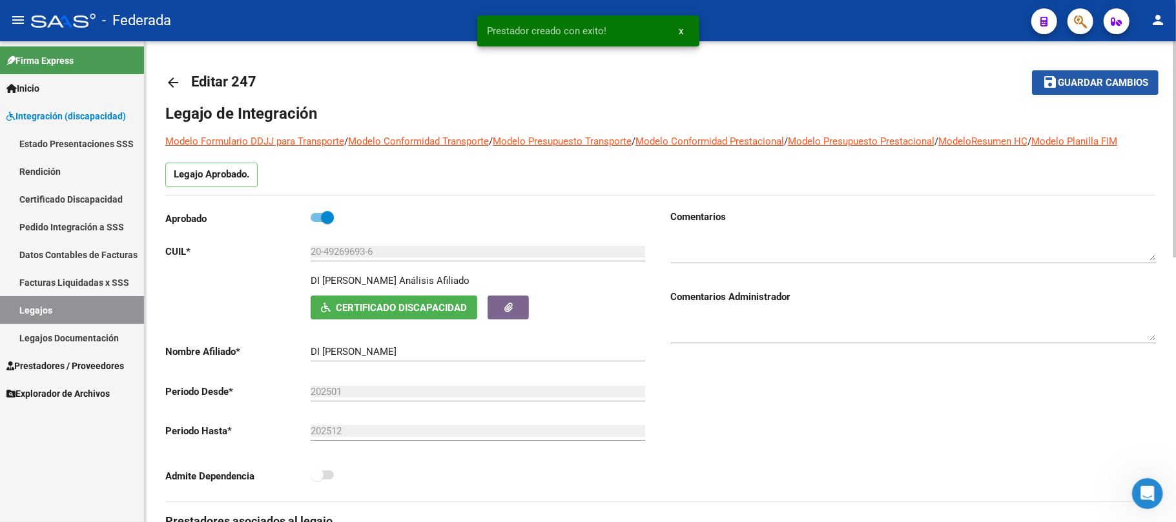
click at [1070, 90] on button "save Guardar cambios" at bounding box center [1095, 82] width 127 height 24
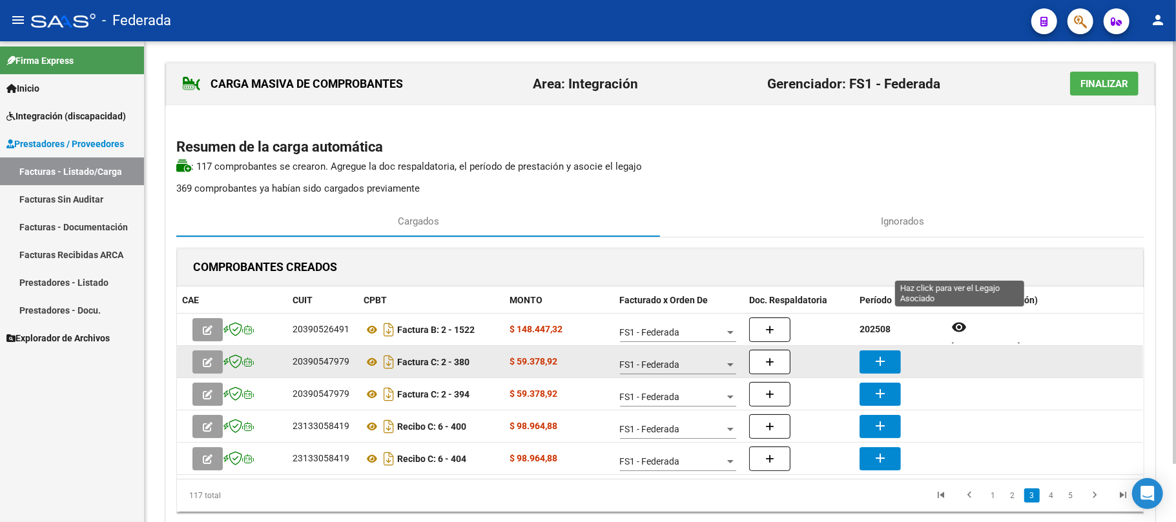
scroll to position [65, 0]
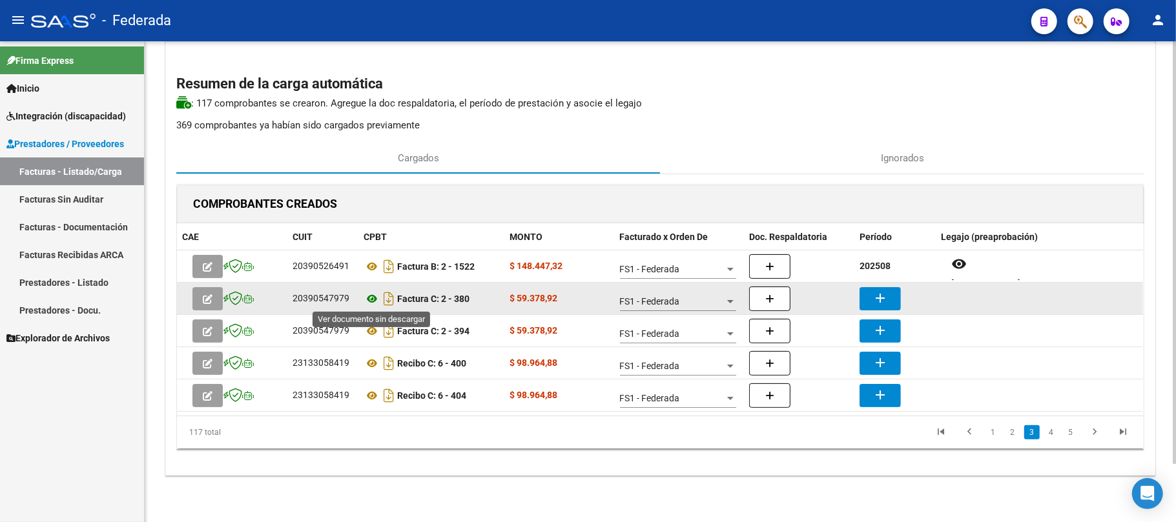
click at [372, 296] on icon at bounding box center [371, 298] width 17 height 15
click at [866, 297] on button "add" at bounding box center [879, 298] width 41 height 23
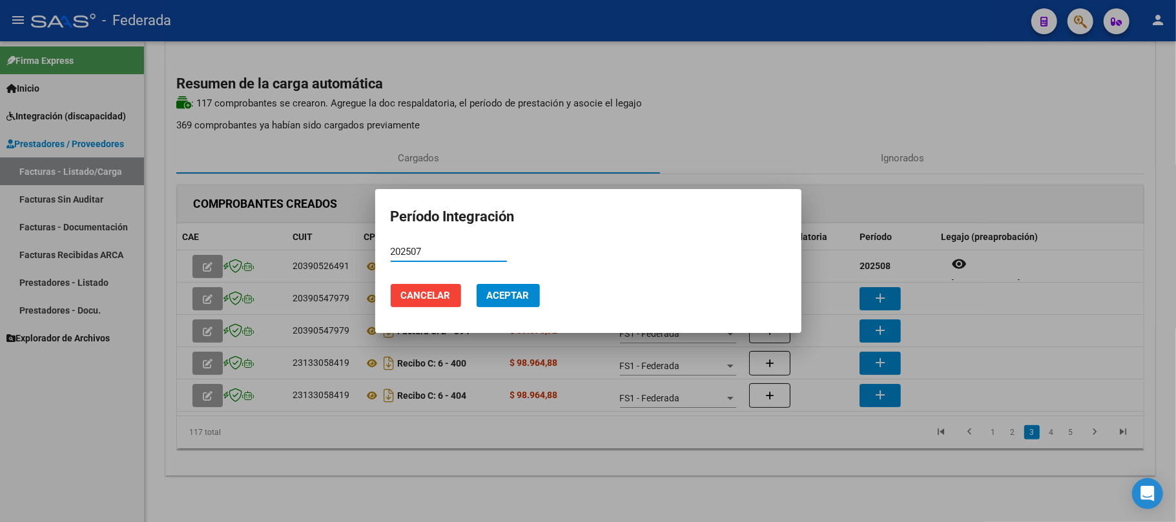
type input "202507"
click at [505, 294] on span "Aceptar" at bounding box center [508, 296] width 43 height 12
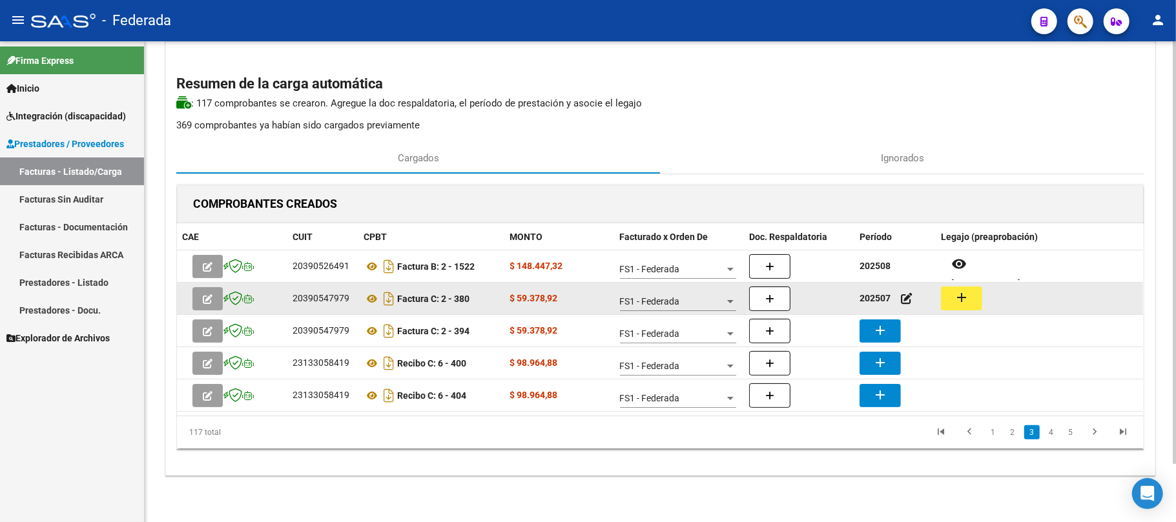
click at [966, 301] on mat-icon "add" at bounding box center [961, 297] width 15 height 15
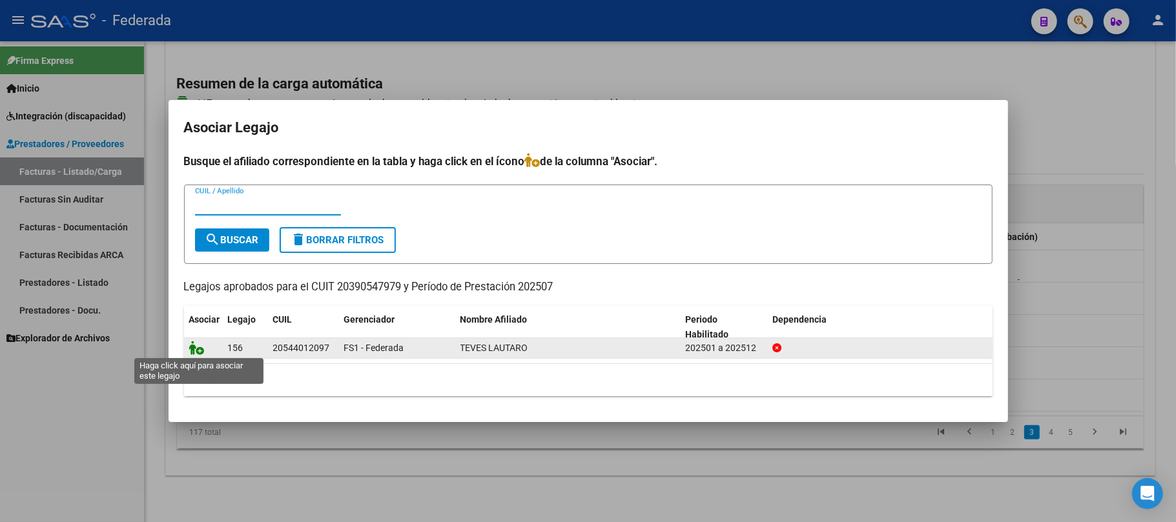
click at [196, 350] on icon at bounding box center [196, 348] width 15 height 14
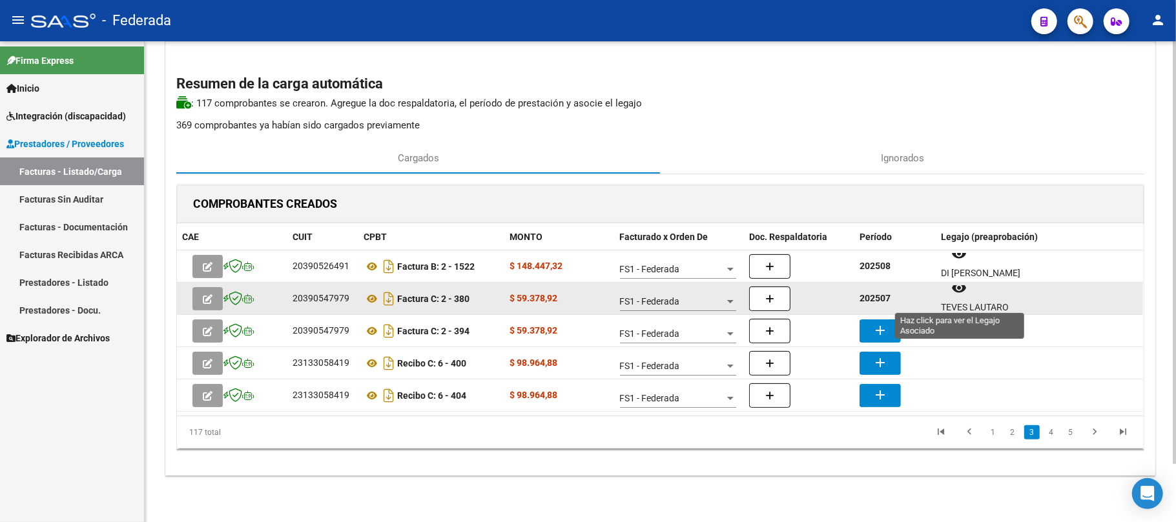
scroll to position [10, 0]
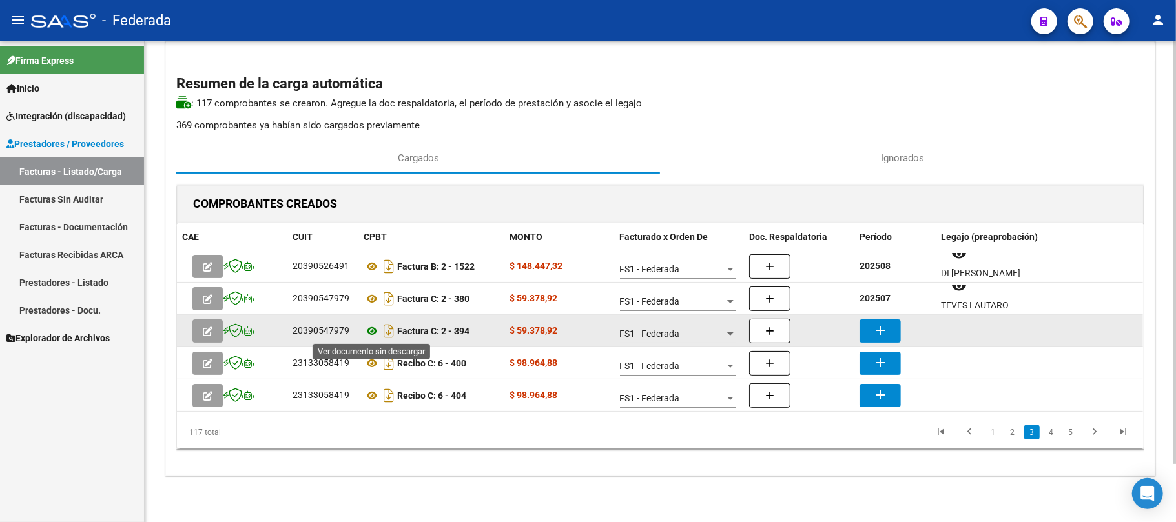
click at [369, 329] on icon at bounding box center [371, 330] width 17 height 15
click at [367, 332] on icon at bounding box center [371, 330] width 17 height 15
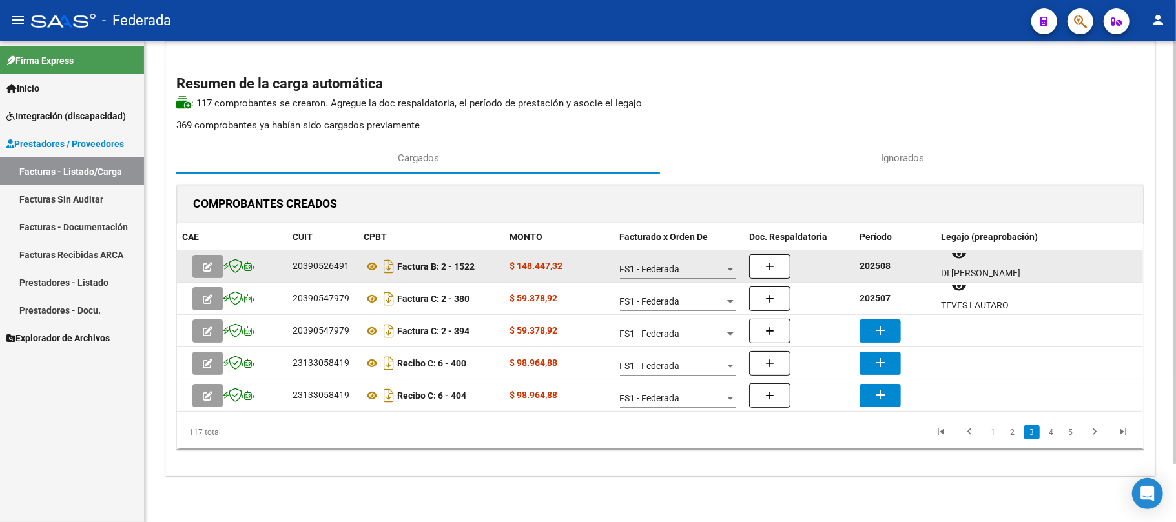
click at [879, 267] on strong "202508" at bounding box center [874, 266] width 31 height 10
copy strong "202508"
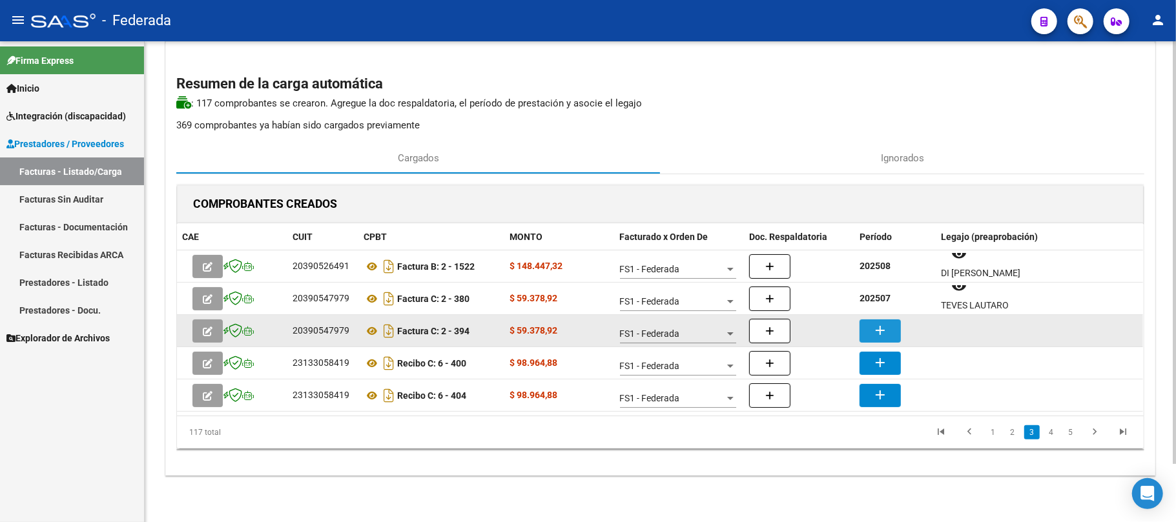
click at [876, 323] on mat-icon "add" at bounding box center [879, 330] width 15 height 15
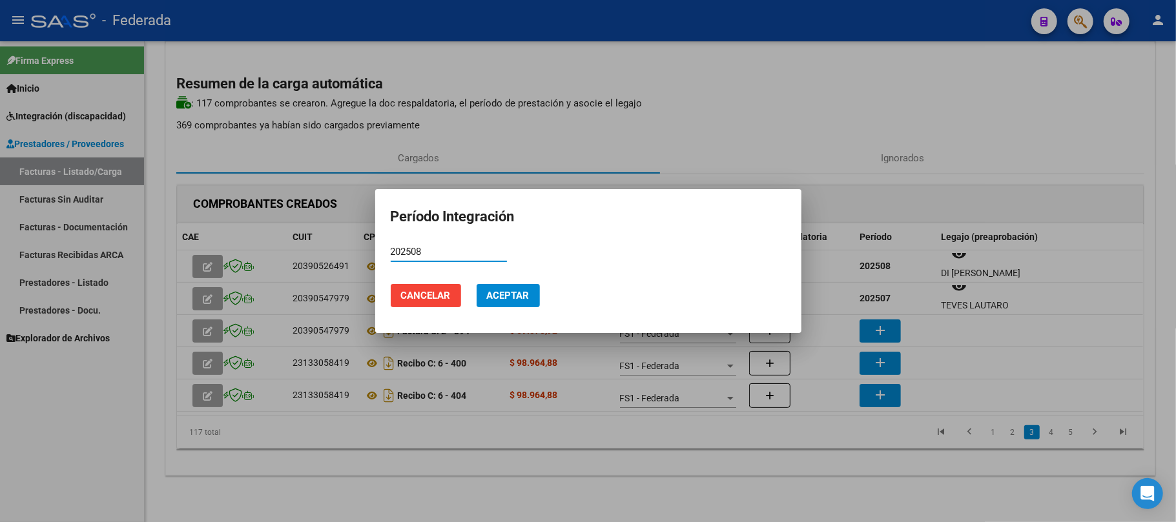
type input "202508"
click at [528, 300] on span "Aceptar" at bounding box center [508, 296] width 43 height 12
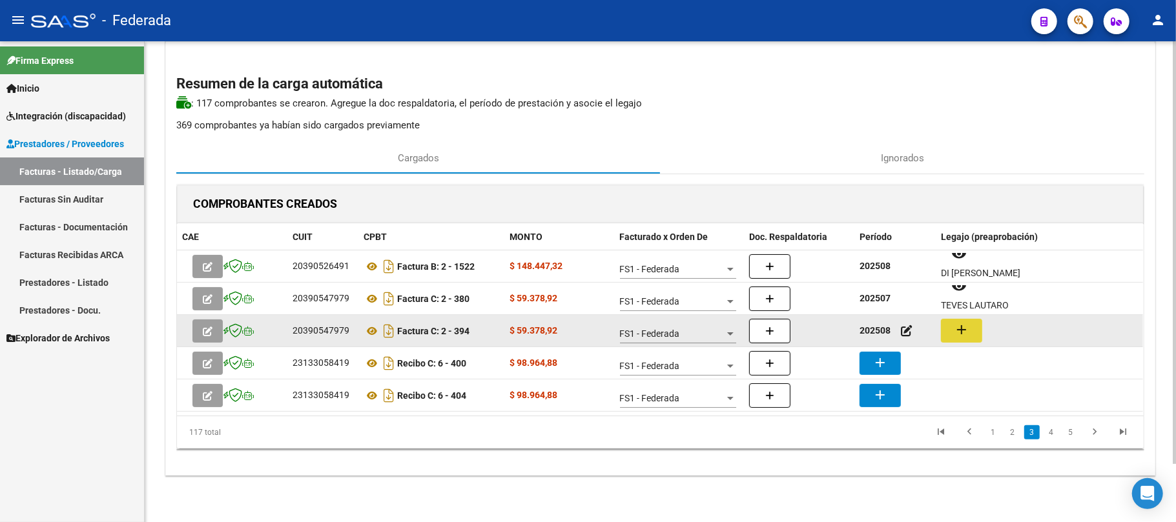
click at [967, 332] on mat-icon "add" at bounding box center [961, 329] width 15 height 15
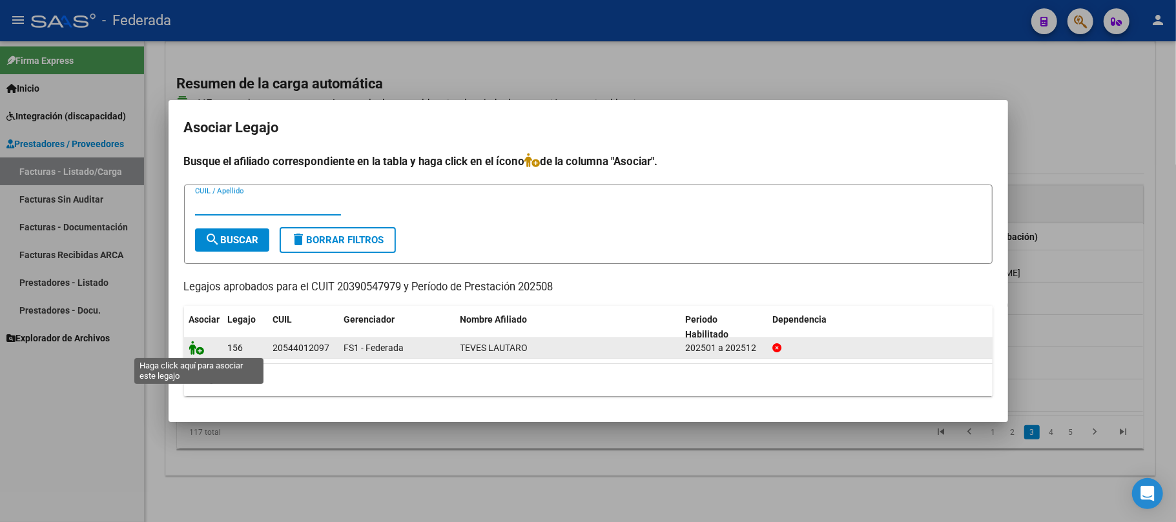
click at [196, 346] on icon at bounding box center [196, 348] width 15 height 14
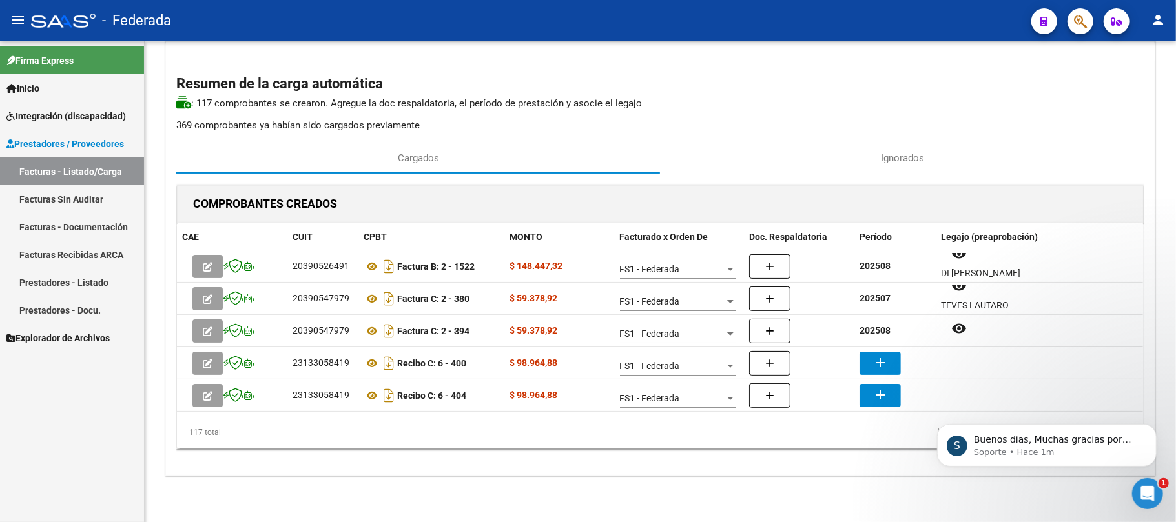
scroll to position [0, 0]
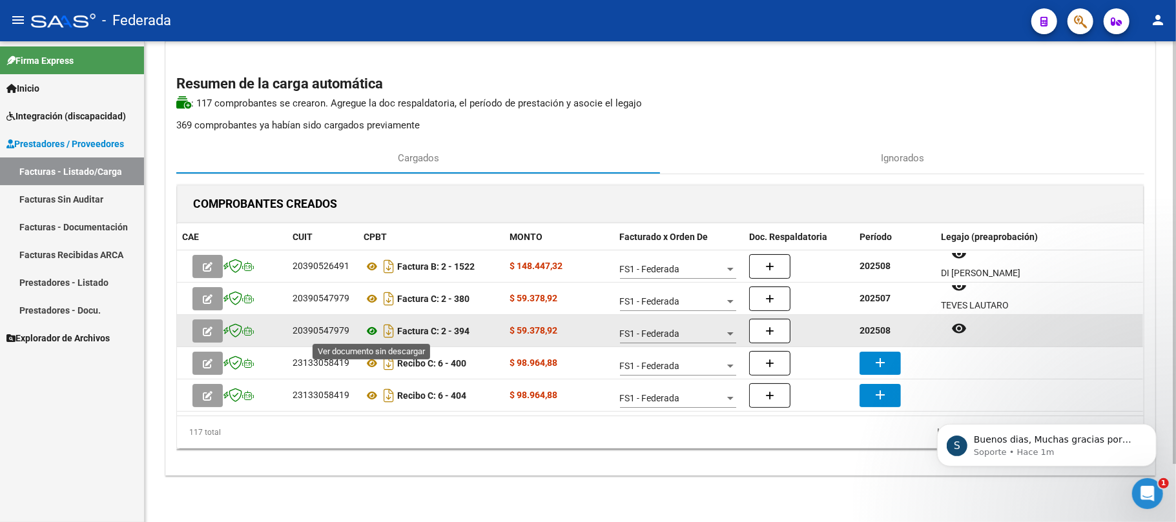
click at [373, 329] on icon at bounding box center [371, 330] width 17 height 15
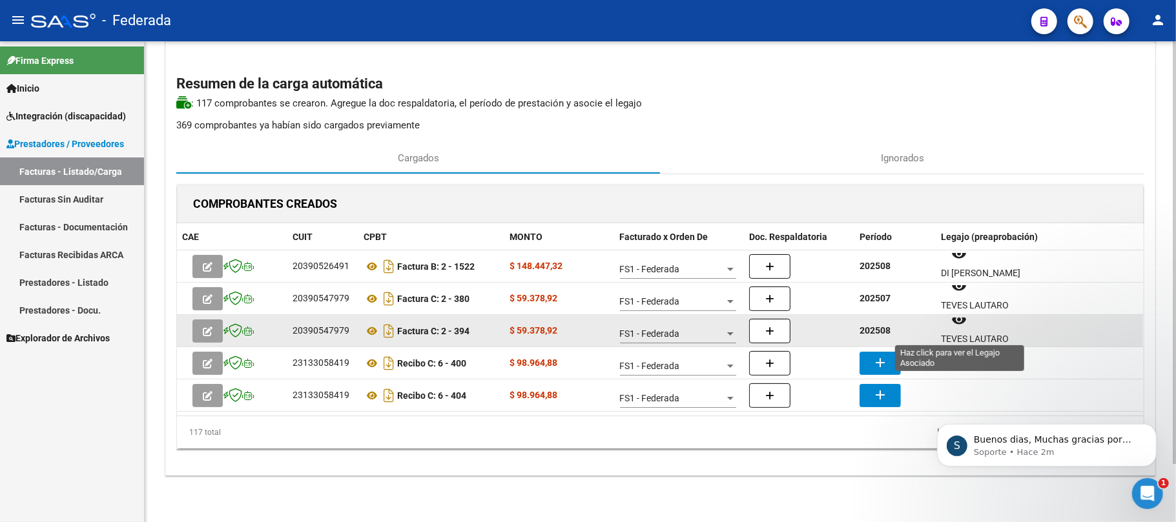
scroll to position [10, 0]
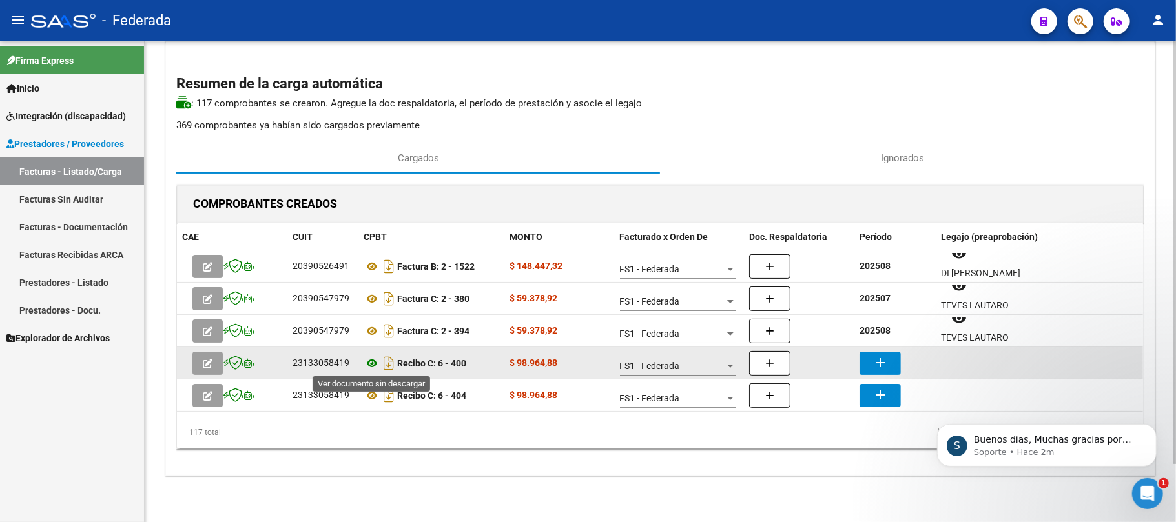
click at [369, 365] on icon at bounding box center [371, 363] width 17 height 15
click at [874, 355] on mat-icon "add" at bounding box center [879, 362] width 15 height 15
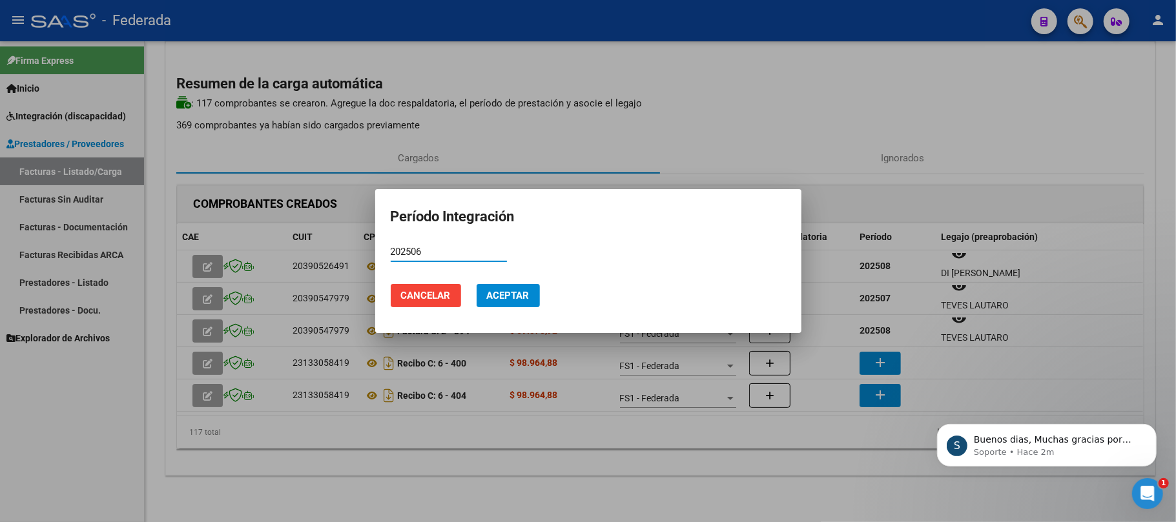
type input "202506"
click at [520, 300] on span "Aceptar" at bounding box center [508, 296] width 43 height 12
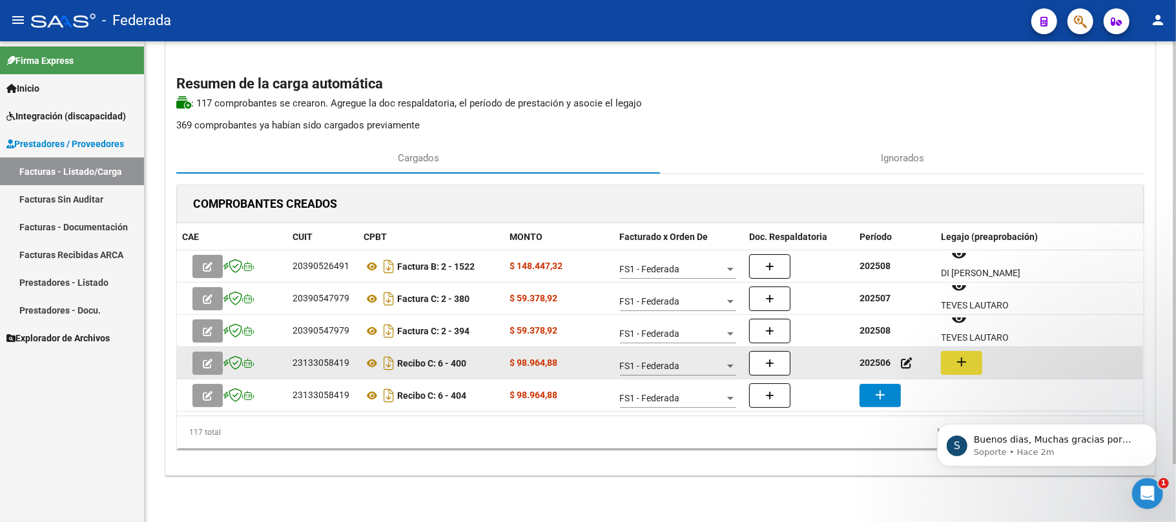
click at [968, 363] on mat-icon "add" at bounding box center [961, 361] width 15 height 15
click at [331, 364] on div "23133058419" at bounding box center [320, 363] width 57 height 15
copy div "23133058419"
click at [373, 362] on icon at bounding box center [371, 363] width 17 height 15
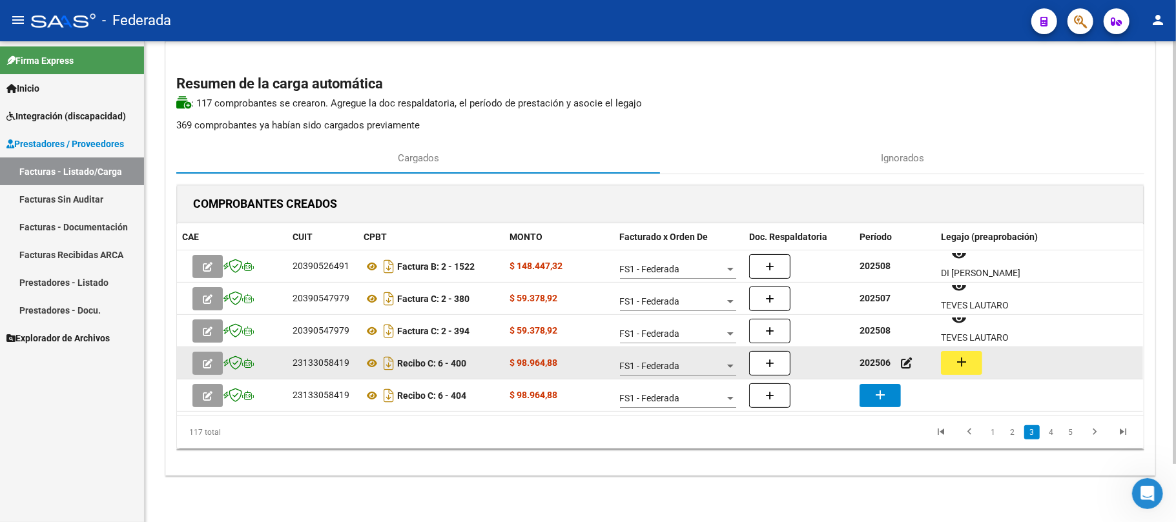
click at [961, 364] on mat-icon "add" at bounding box center [961, 361] width 15 height 15
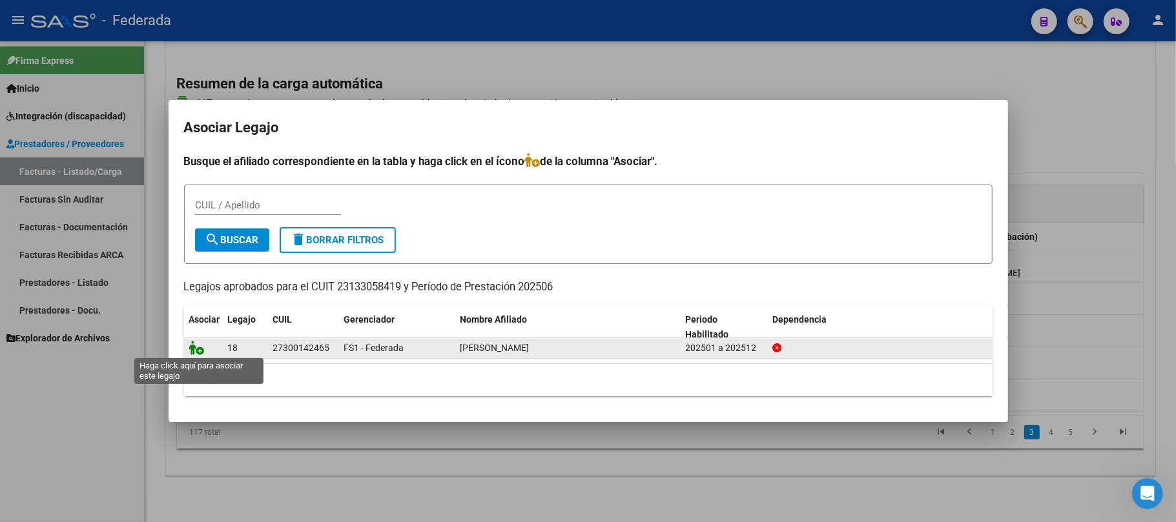
click at [195, 350] on icon at bounding box center [196, 348] width 15 height 14
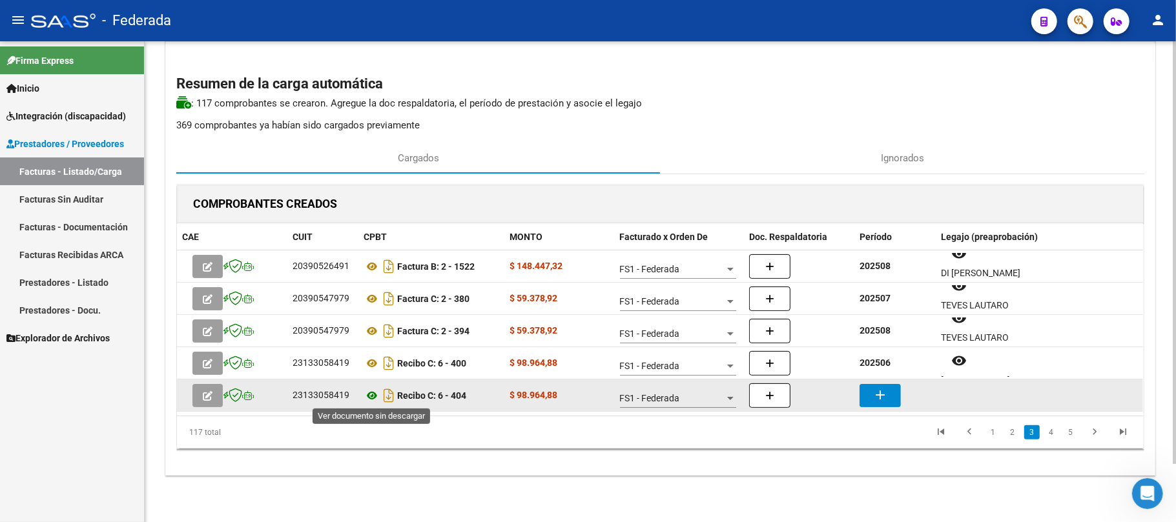
click at [372, 395] on icon at bounding box center [371, 395] width 17 height 15
click at [369, 396] on icon at bounding box center [371, 395] width 17 height 15
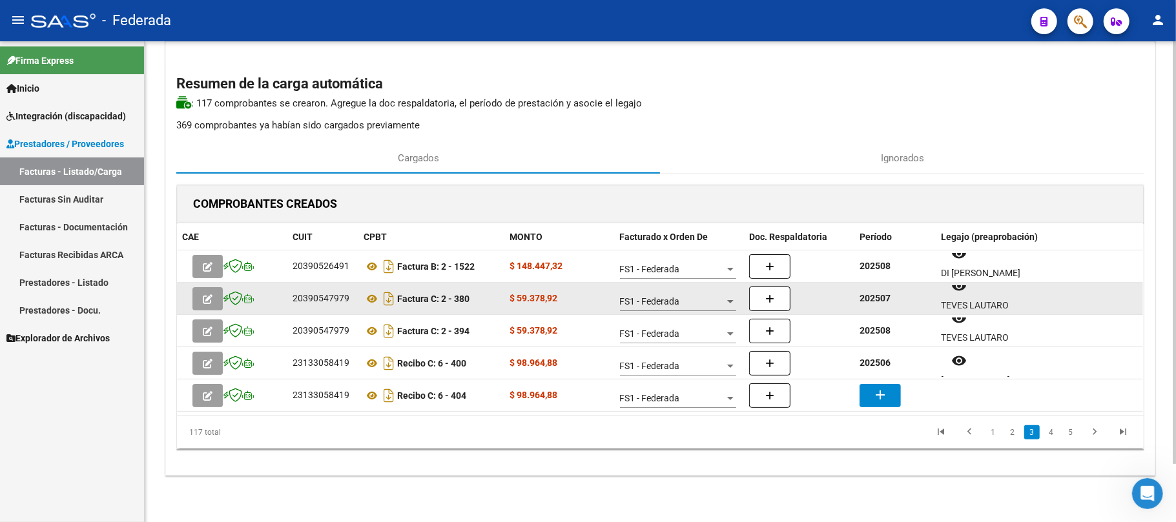
click at [879, 298] on strong "202507" at bounding box center [874, 298] width 31 height 10
copy strong "202507"
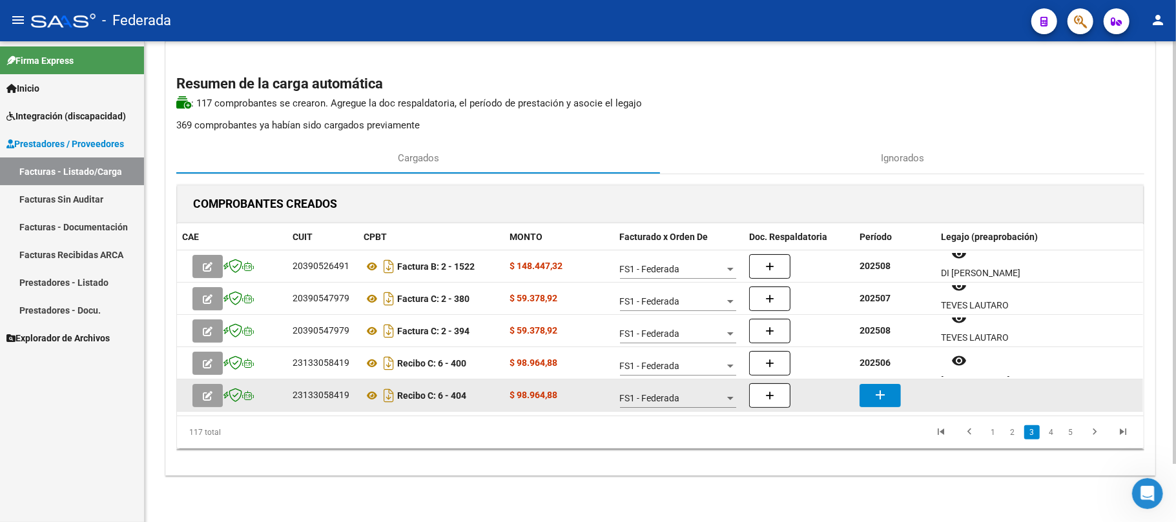
click at [881, 396] on mat-icon "add" at bounding box center [879, 394] width 15 height 15
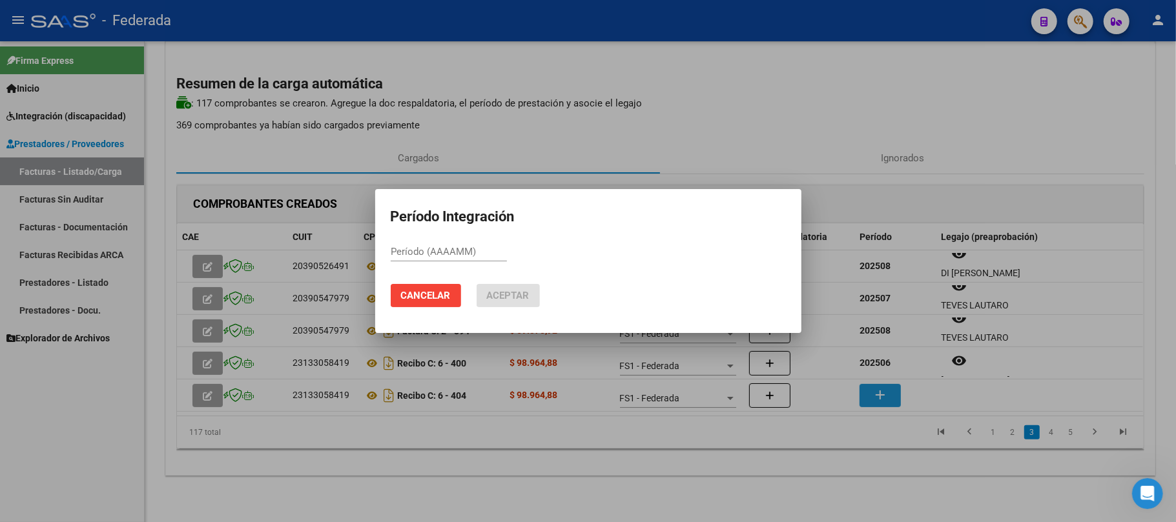
paste input "202507"
type input "202507"
click at [518, 300] on span "Aceptar" at bounding box center [508, 296] width 43 height 12
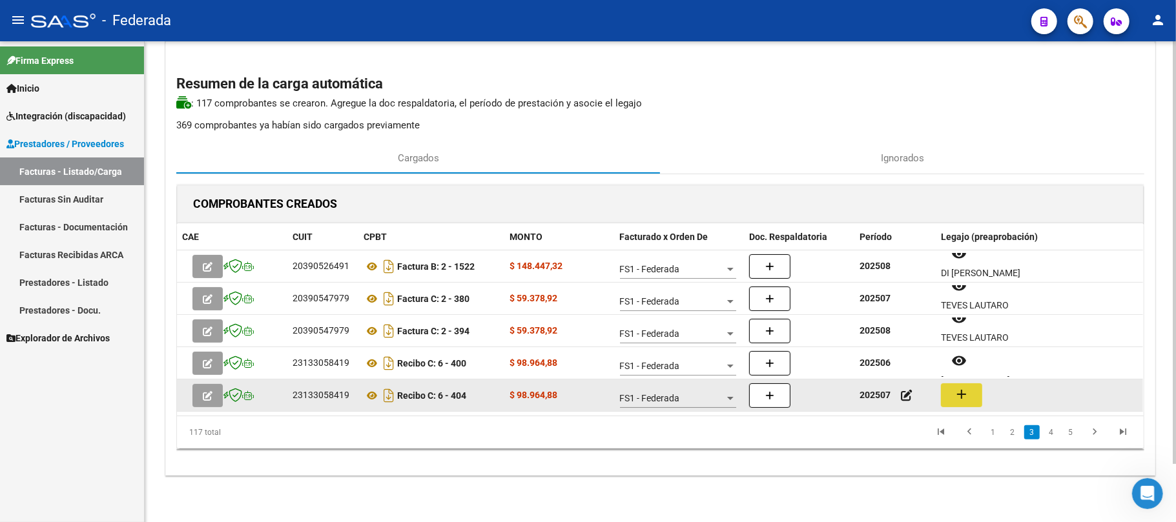
click at [966, 393] on mat-icon "add" at bounding box center [961, 394] width 15 height 15
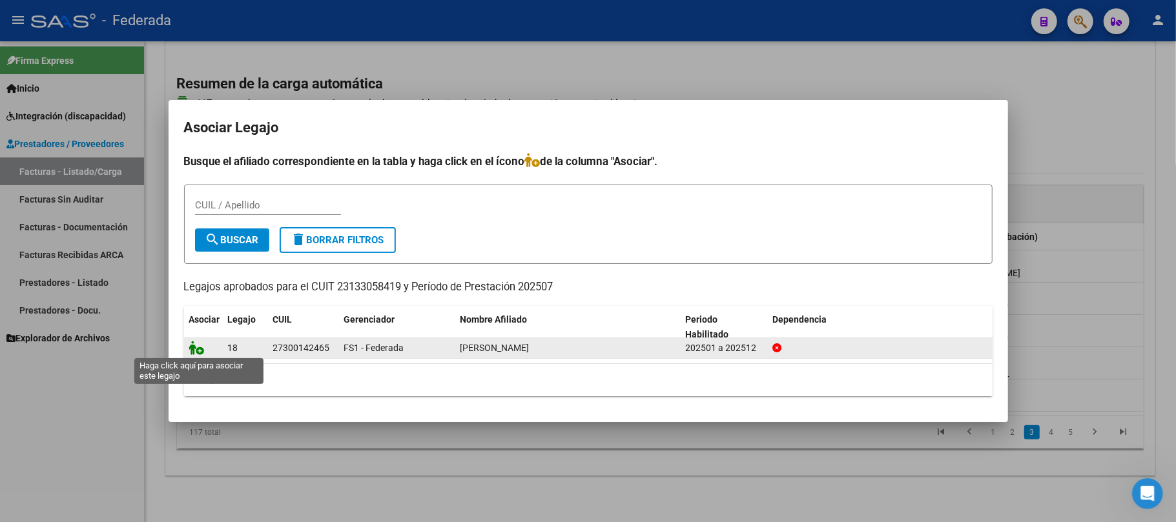
click at [202, 349] on icon at bounding box center [196, 348] width 15 height 14
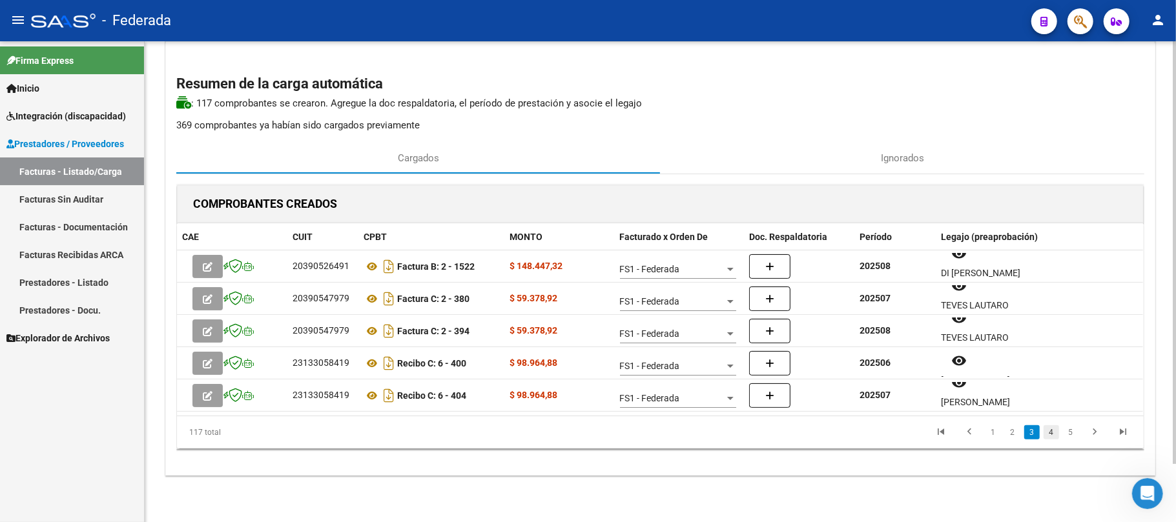
click at [1052, 429] on link "4" at bounding box center [1050, 432] width 15 height 14
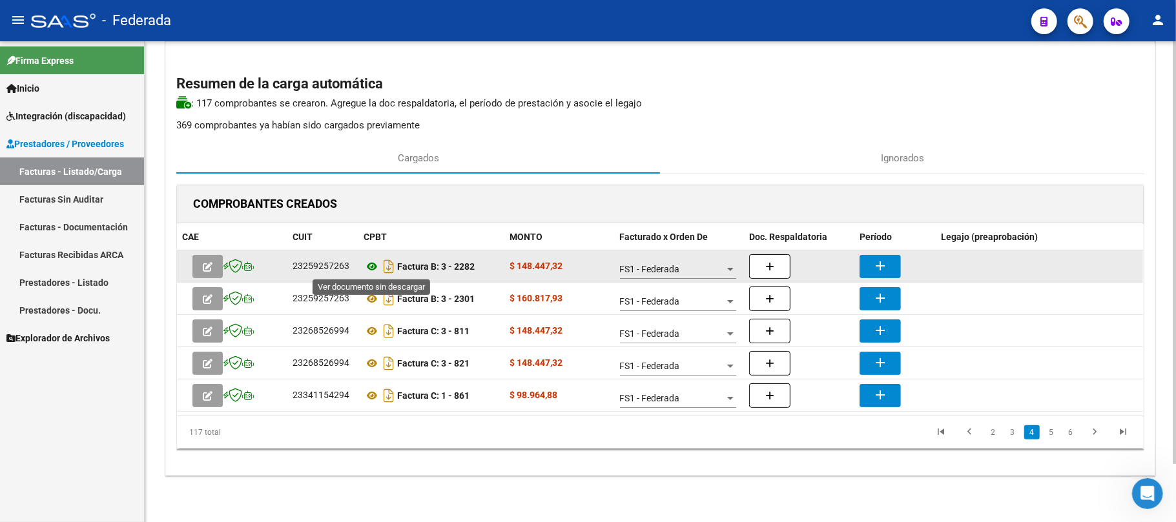
click at [371, 266] on icon at bounding box center [371, 266] width 17 height 15
click at [374, 262] on icon at bounding box center [371, 266] width 17 height 15
click at [874, 262] on mat-icon "add" at bounding box center [879, 265] width 15 height 15
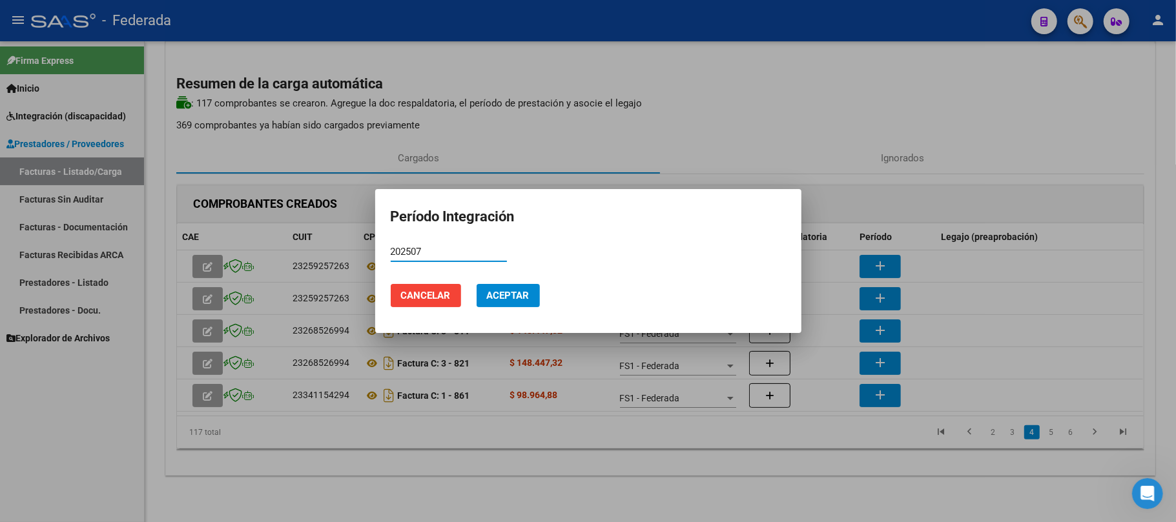
type input "202507"
click at [520, 300] on span "Aceptar" at bounding box center [508, 296] width 43 height 12
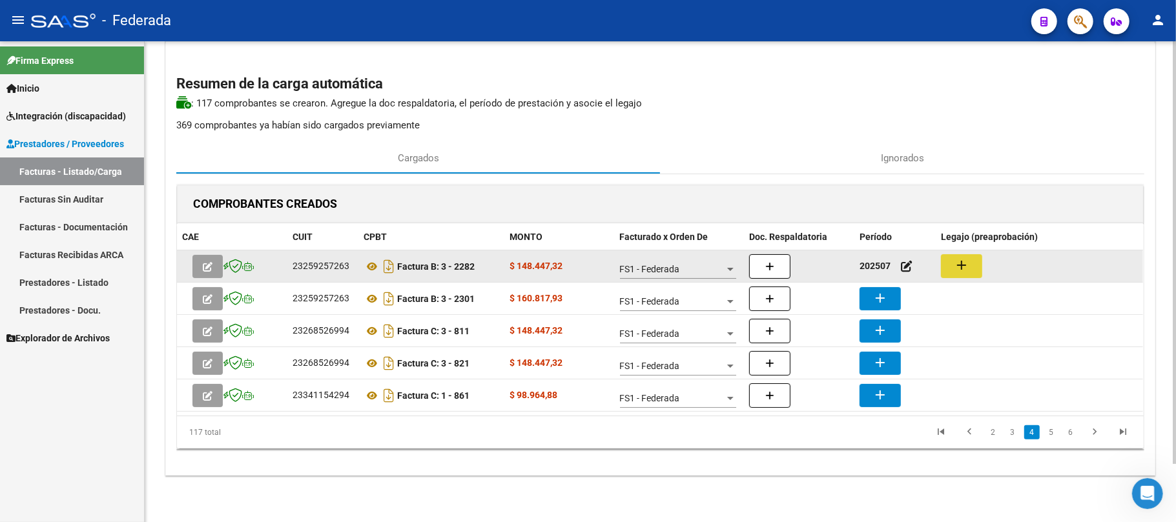
click at [959, 266] on mat-icon "add" at bounding box center [961, 265] width 15 height 15
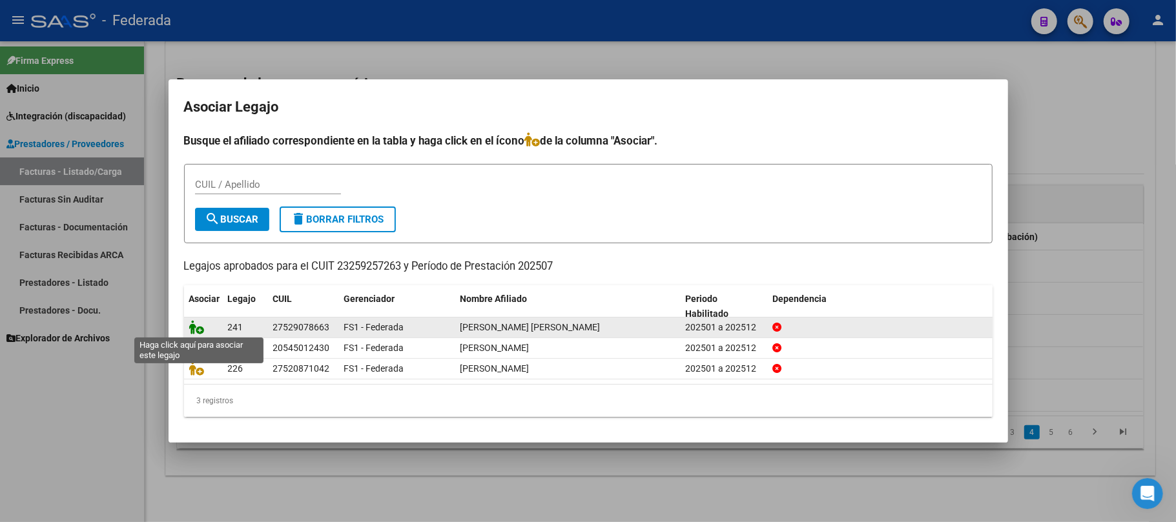
click at [197, 324] on icon at bounding box center [196, 327] width 15 height 14
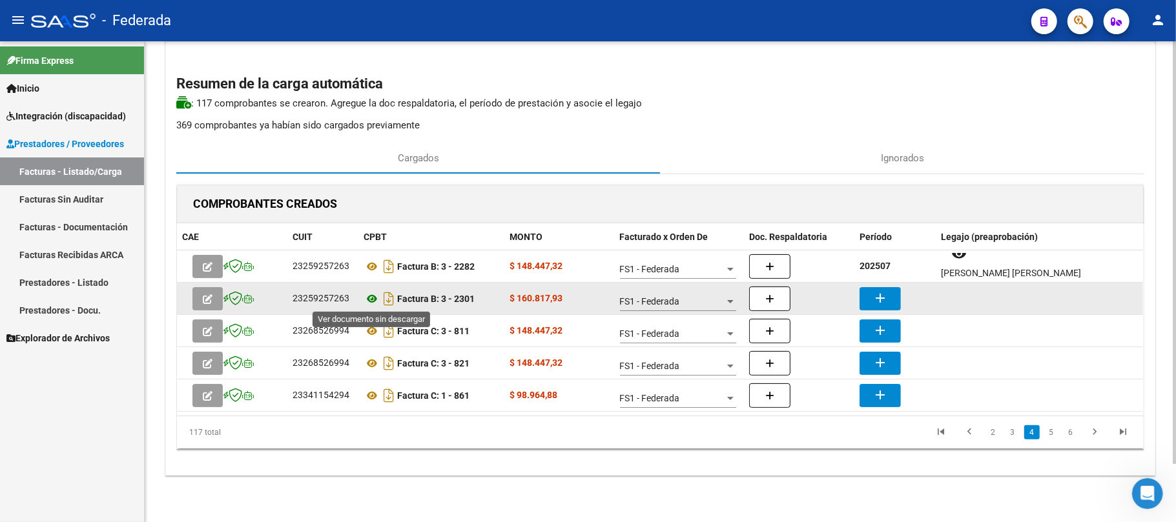
click at [377, 295] on icon at bounding box center [371, 298] width 17 height 15
click at [876, 295] on mat-icon "add" at bounding box center [879, 298] width 15 height 15
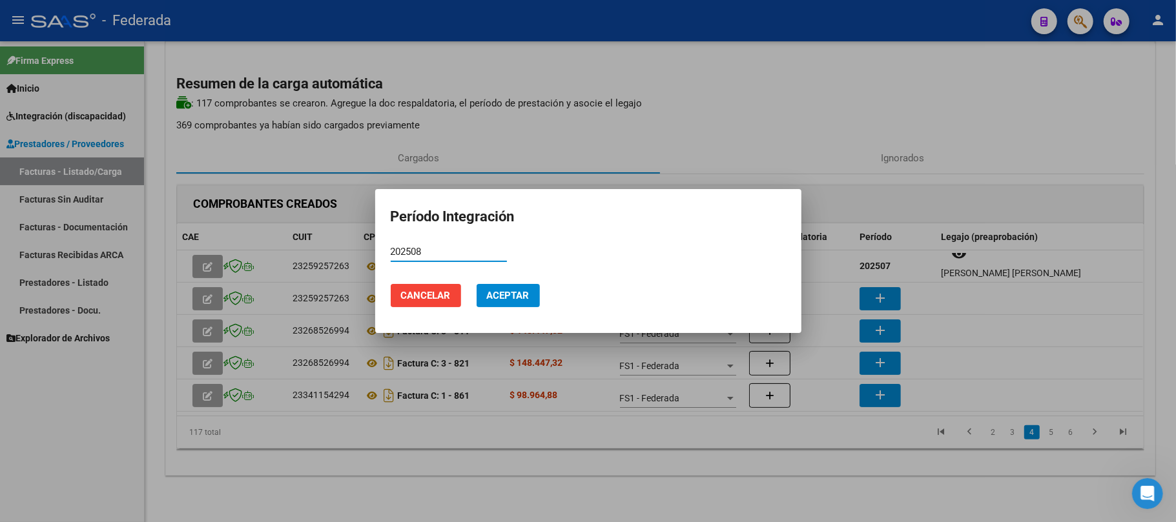
type input "202508"
click at [502, 290] on span "Aceptar" at bounding box center [508, 296] width 43 height 12
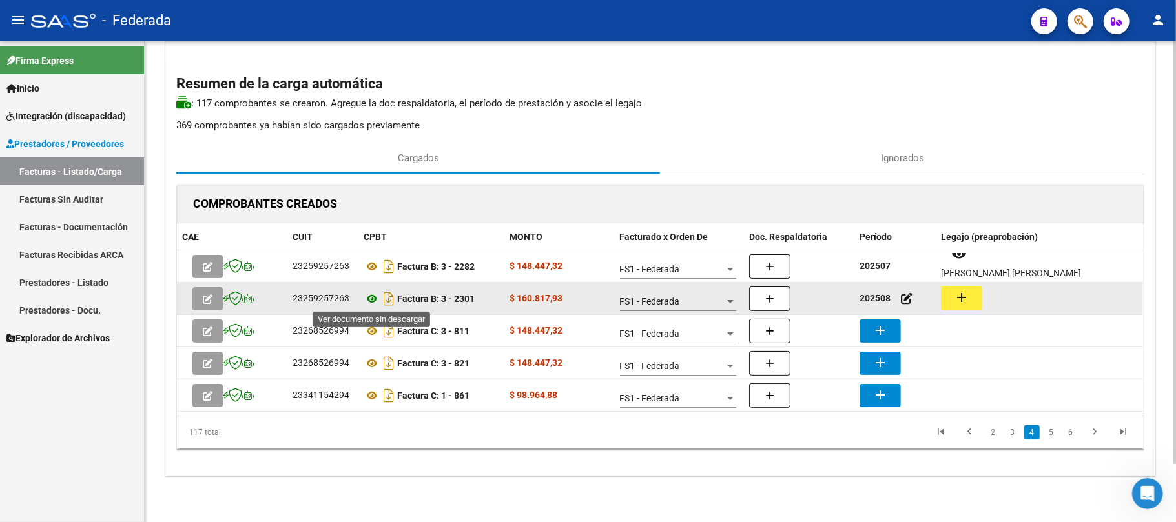
click at [372, 294] on icon at bounding box center [371, 298] width 17 height 15
click at [953, 297] on button "add" at bounding box center [961, 299] width 41 height 24
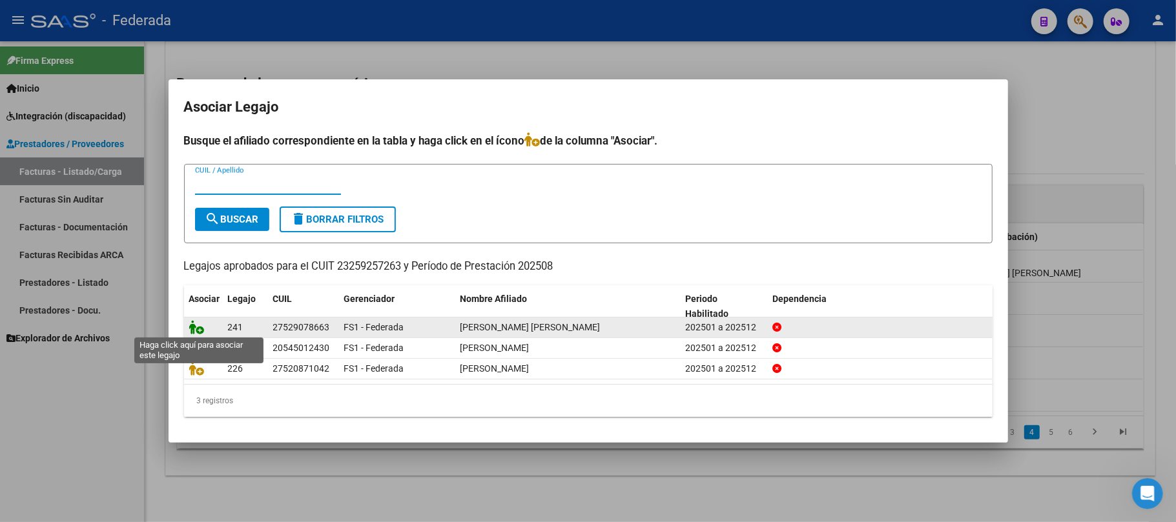
click at [192, 325] on icon at bounding box center [196, 327] width 15 height 14
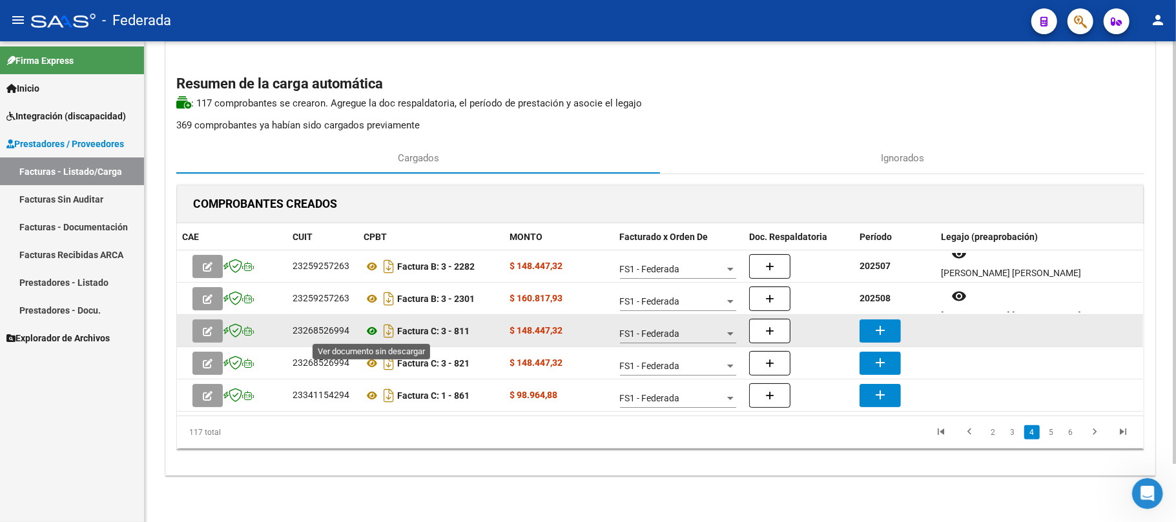
click at [369, 332] on icon at bounding box center [371, 330] width 17 height 15
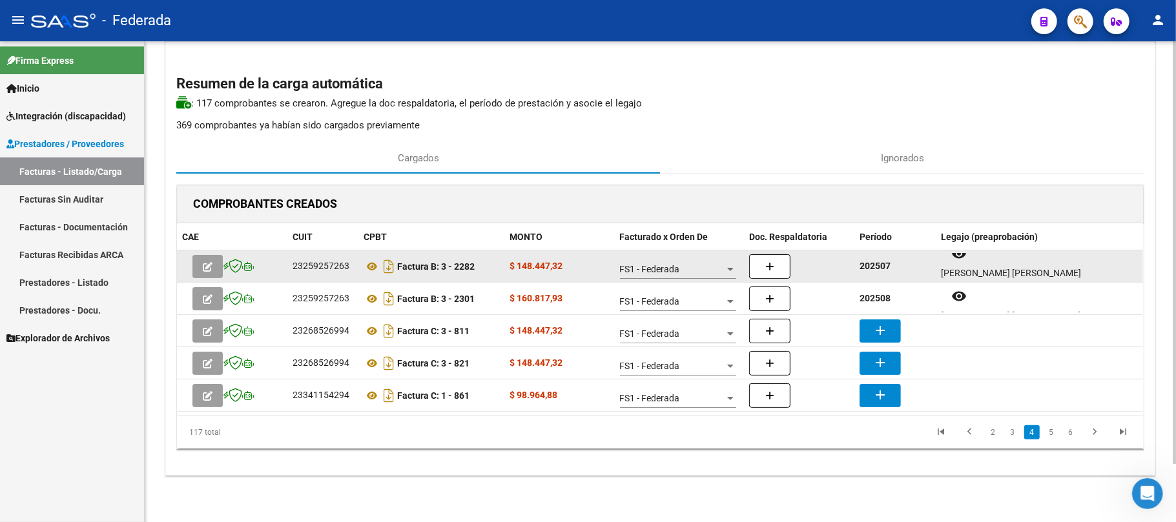
click at [873, 264] on strong "202507" at bounding box center [874, 266] width 31 height 10
copy strong "202507"
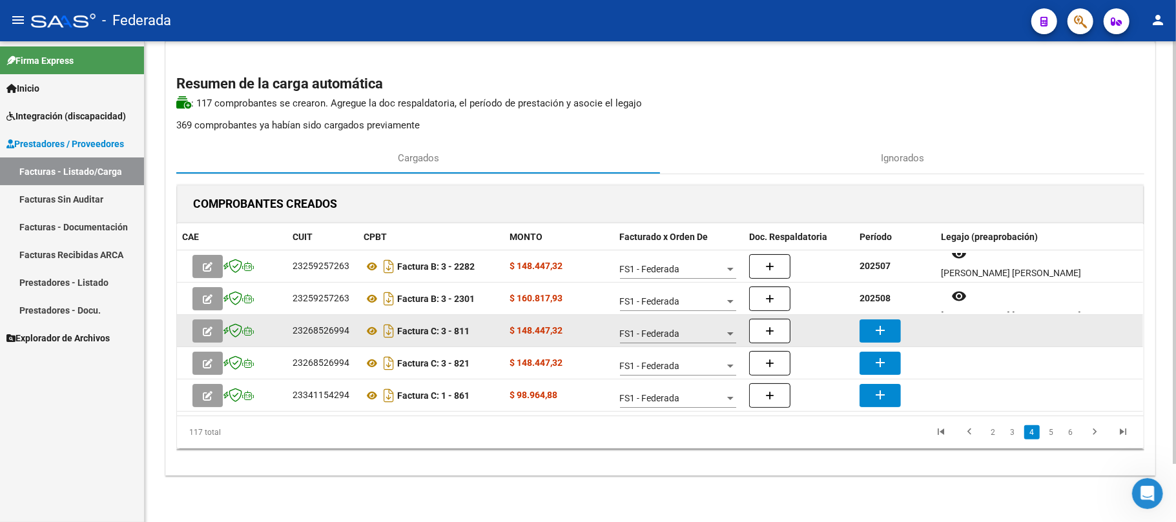
click at [876, 323] on mat-icon "add" at bounding box center [879, 330] width 15 height 15
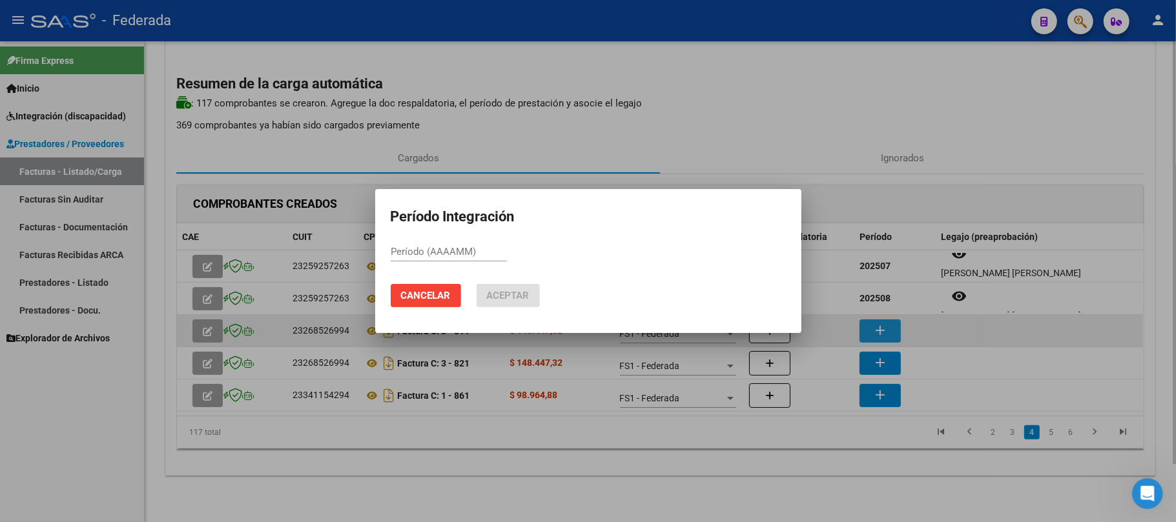
paste input "202507"
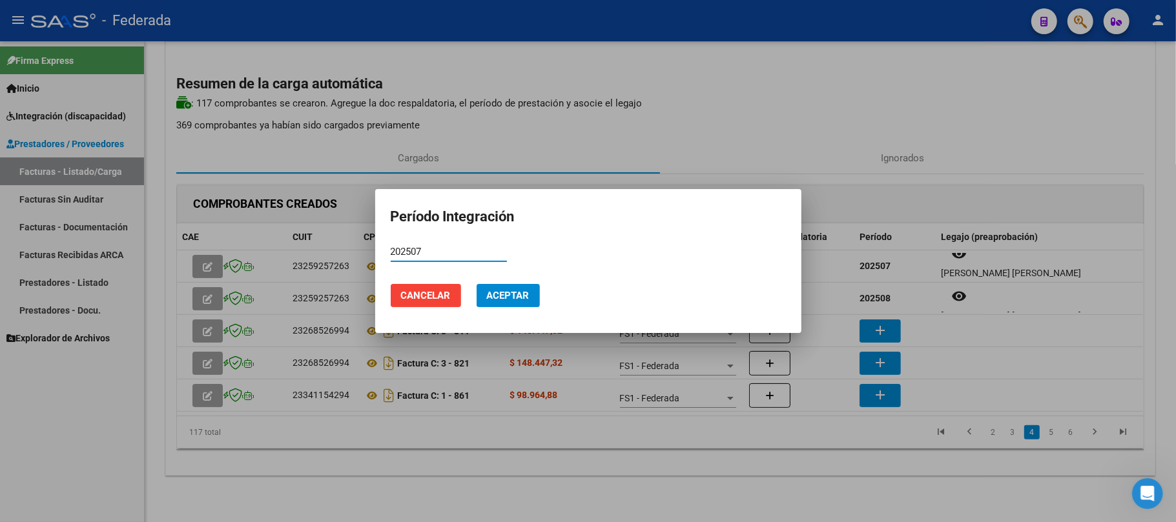
type input "202507"
click at [529, 300] on span "Aceptar" at bounding box center [508, 296] width 43 height 12
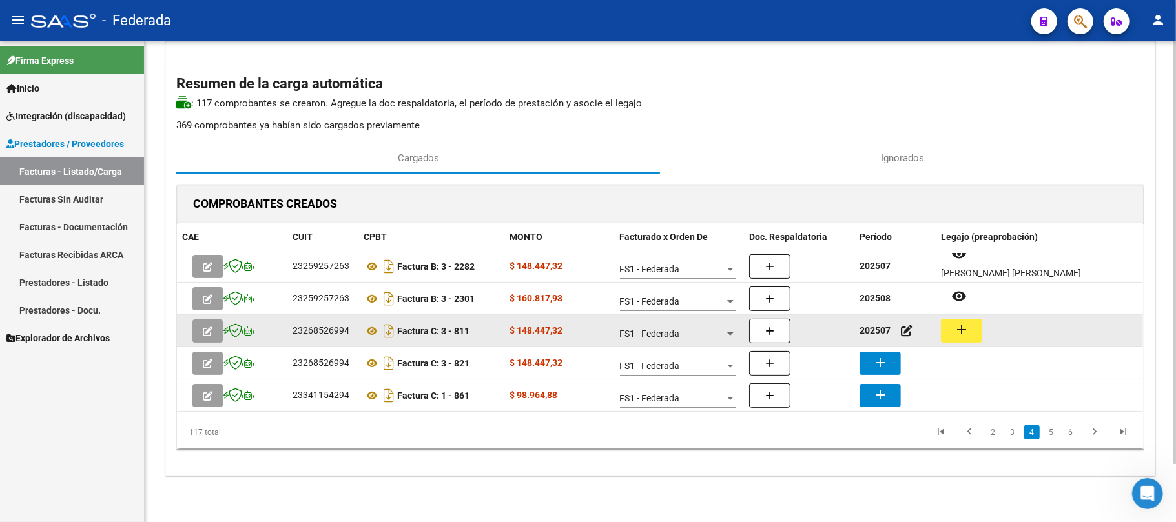
click at [956, 333] on mat-icon "add" at bounding box center [961, 329] width 15 height 15
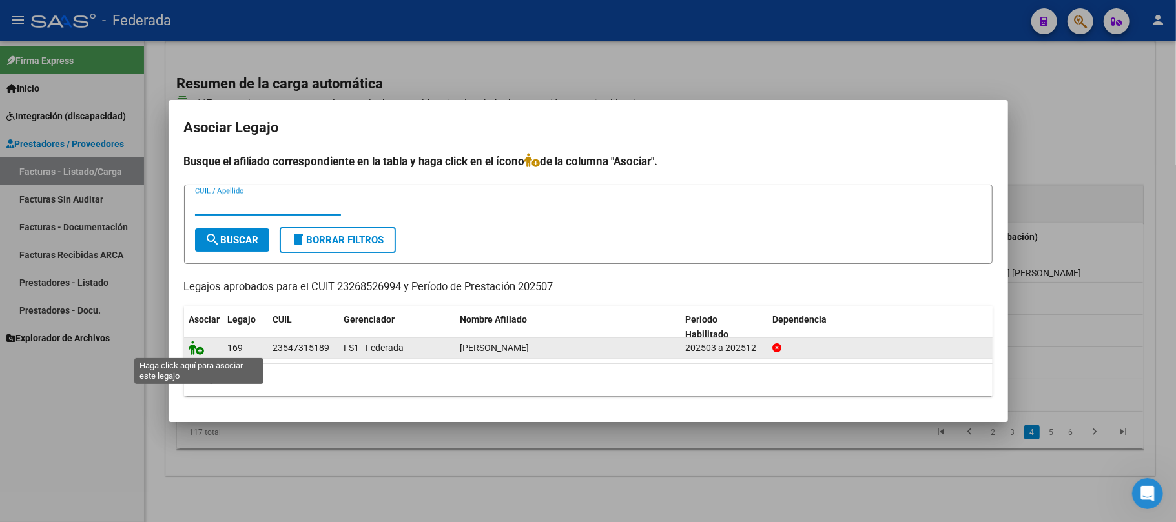
click at [192, 351] on icon at bounding box center [196, 348] width 15 height 14
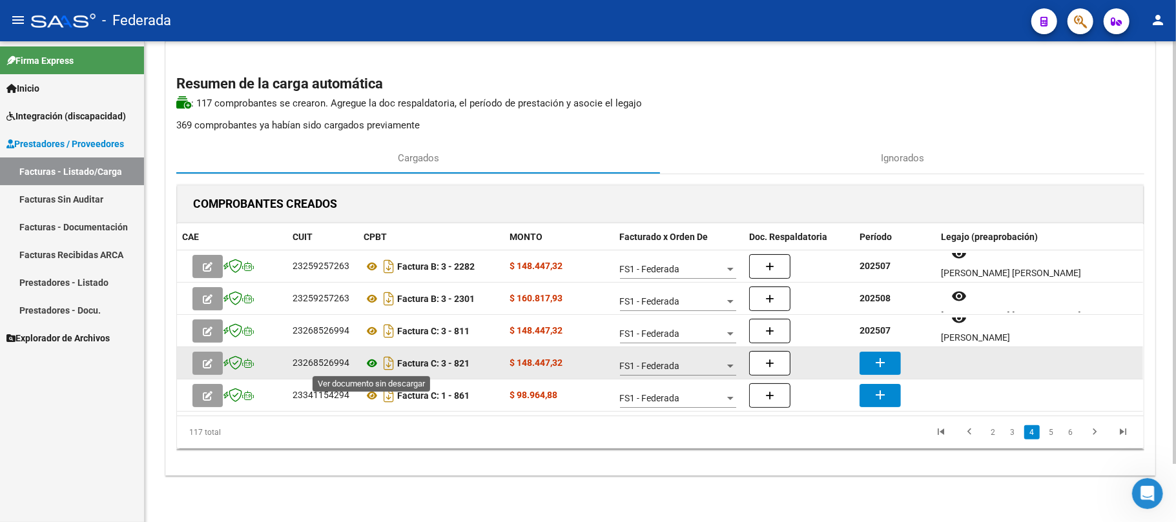
click at [367, 367] on icon at bounding box center [371, 363] width 17 height 15
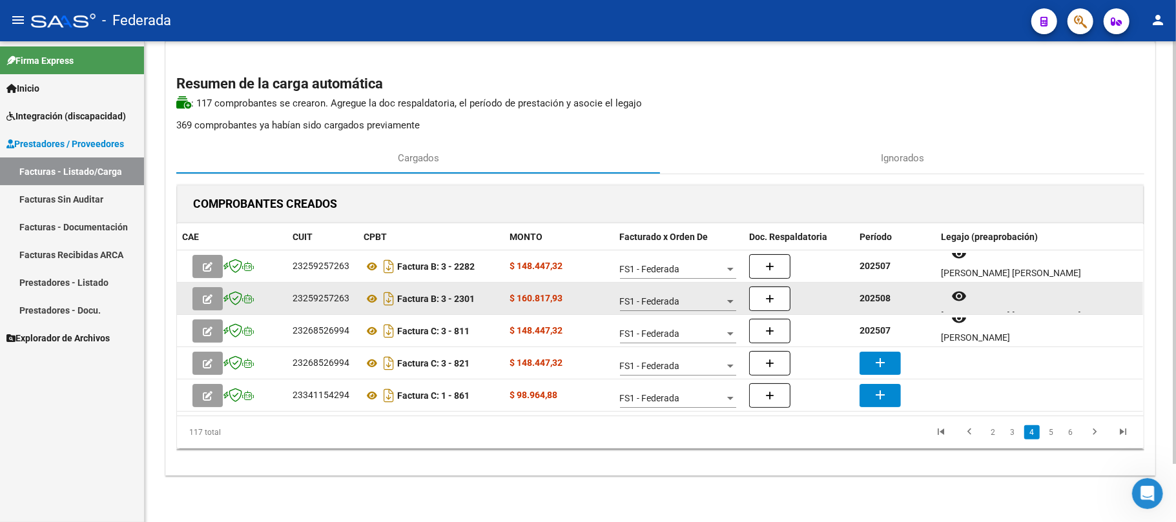
click at [875, 303] on strong "202508" at bounding box center [874, 298] width 31 height 10
copy strong "202508"
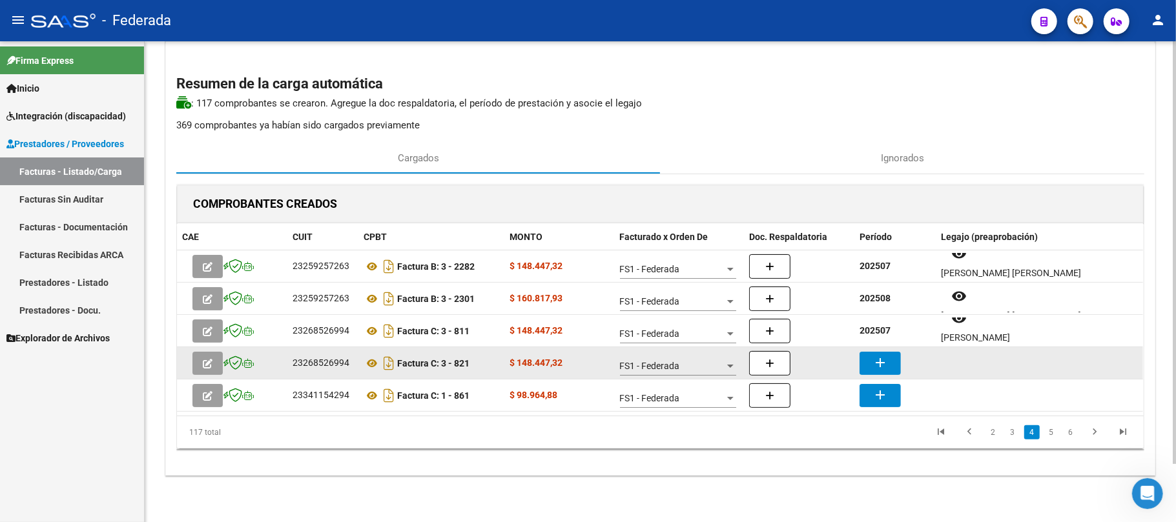
click at [872, 362] on mat-icon "add" at bounding box center [879, 362] width 15 height 15
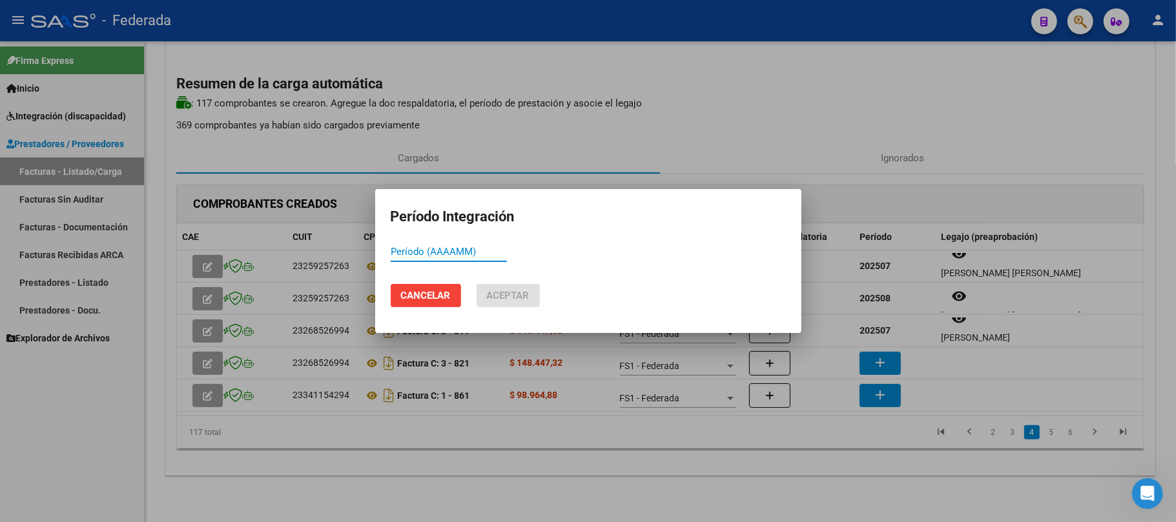
paste input "202508"
type input "202508"
click at [515, 300] on span "Aceptar" at bounding box center [508, 296] width 43 height 12
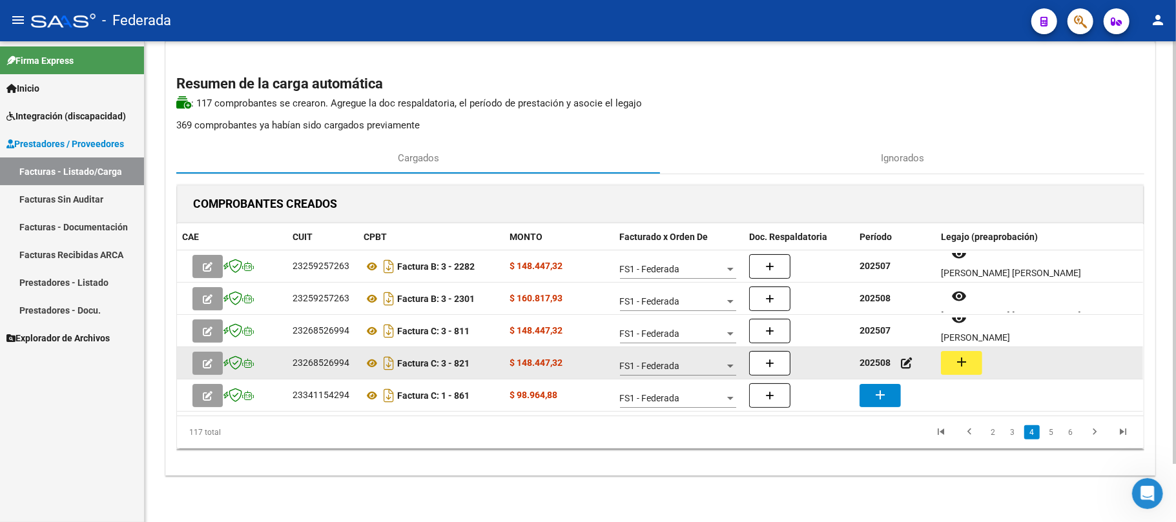
click at [950, 355] on button "add" at bounding box center [961, 363] width 41 height 24
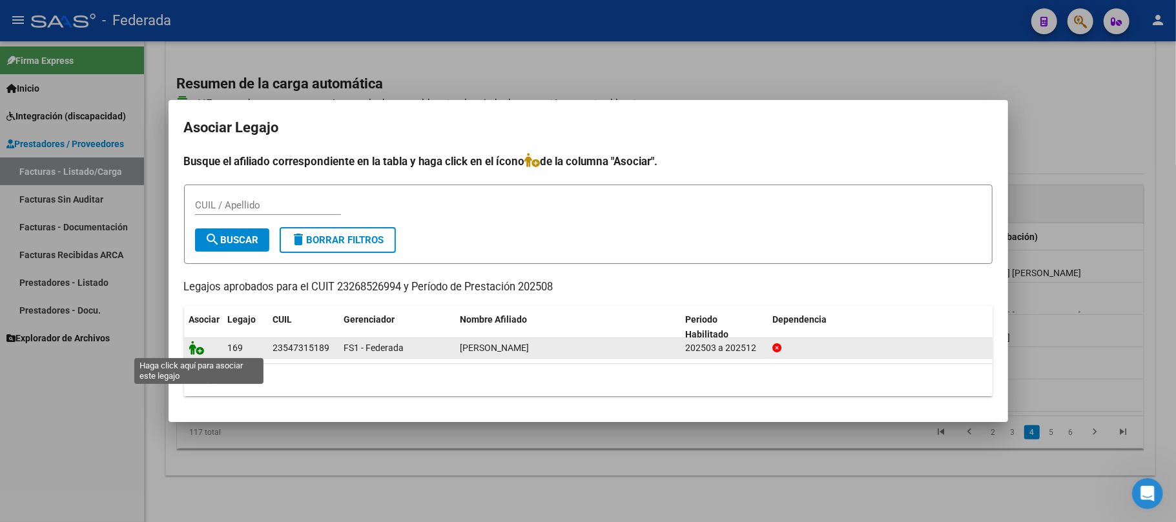
click at [197, 347] on icon at bounding box center [196, 348] width 15 height 14
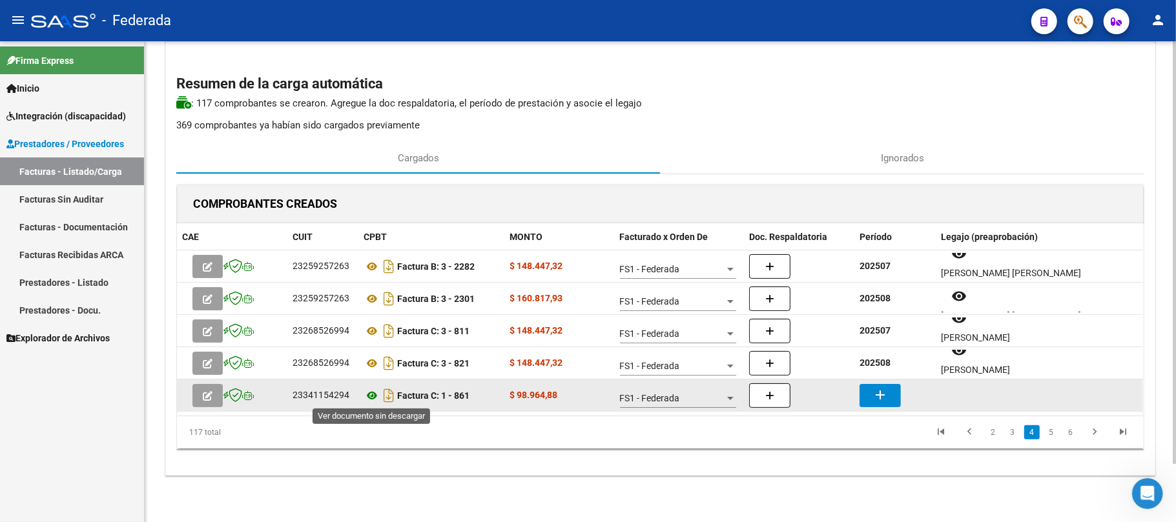
click at [369, 396] on icon at bounding box center [371, 395] width 17 height 15
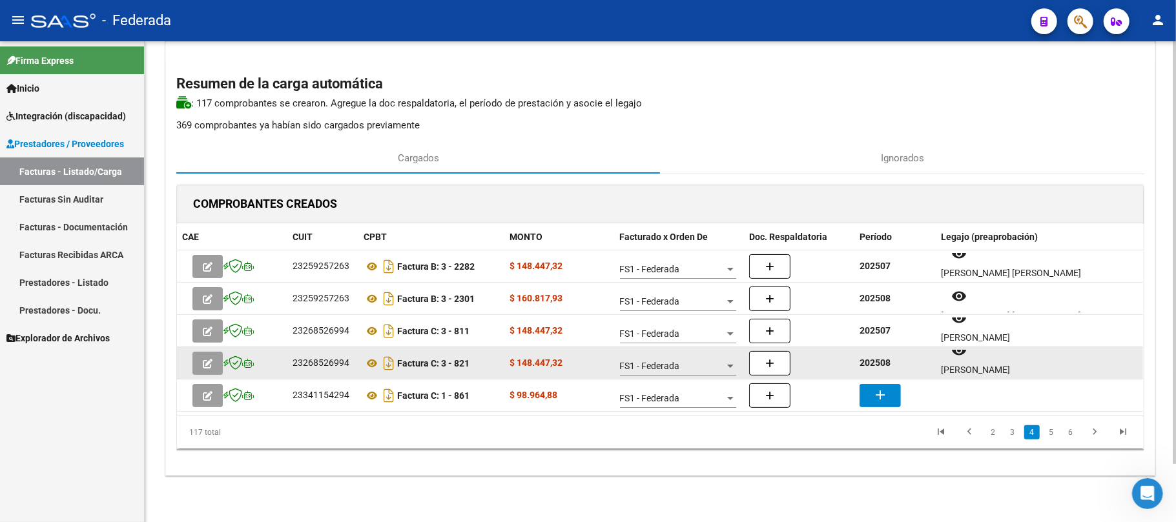
click at [874, 364] on strong "202508" at bounding box center [874, 363] width 31 height 10
copy strong "202508"
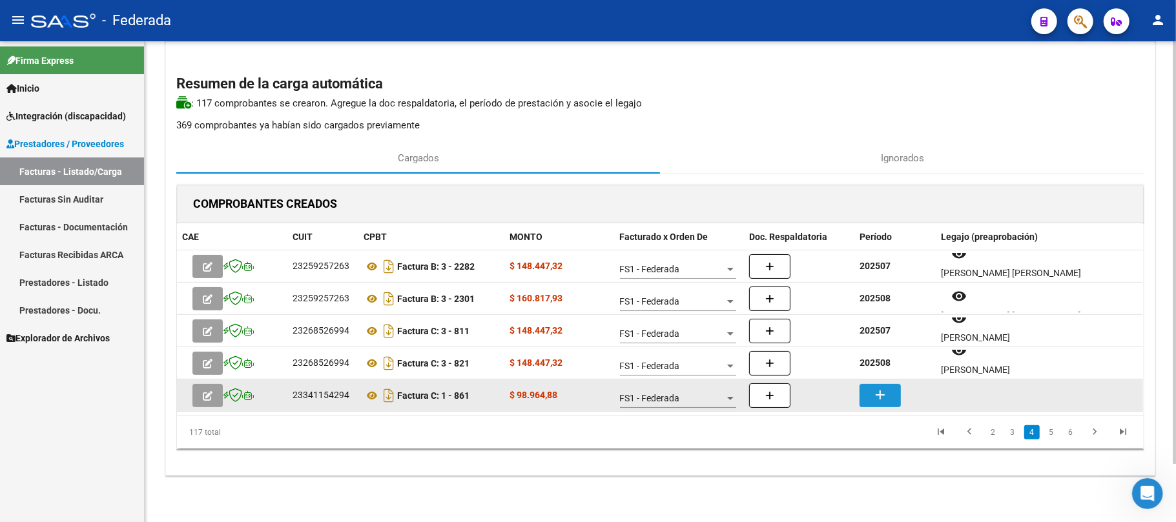
click at [881, 399] on mat-icon "add" at bounding box center [879, 394] width 15 height 15
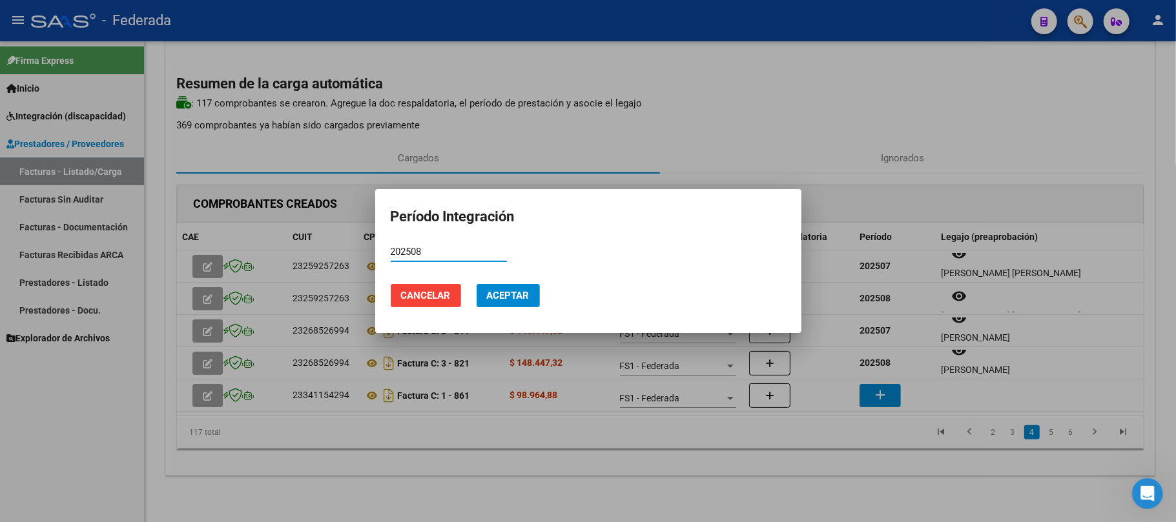
type input "202508"
click at [509, 295] on span "Aceptar" at bounding box center [508, 296] width 43 height 12
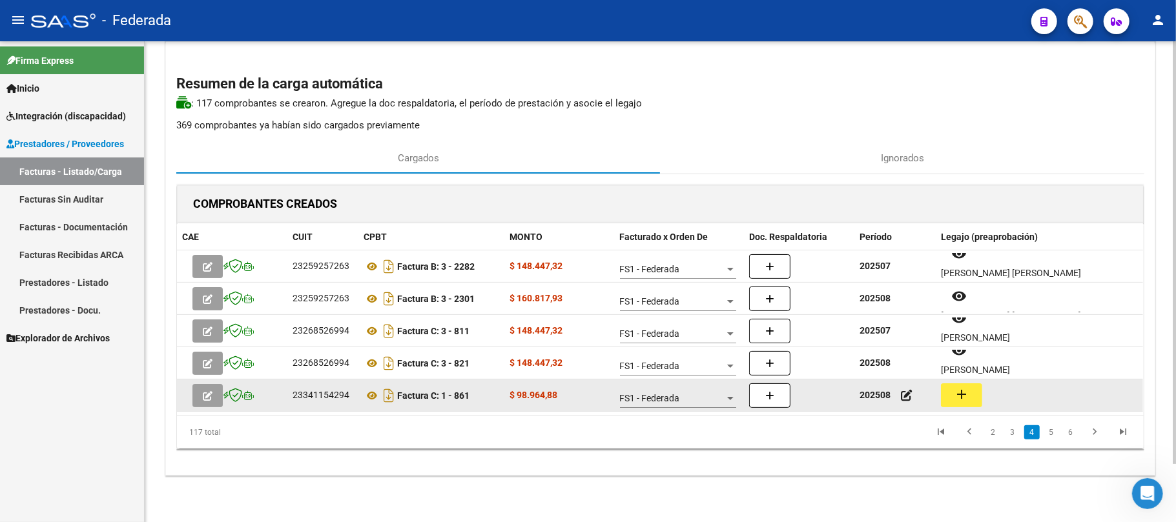
click at [962, 395] on mat-icon "add" at bounding box center [961, 394] width 15 height 15
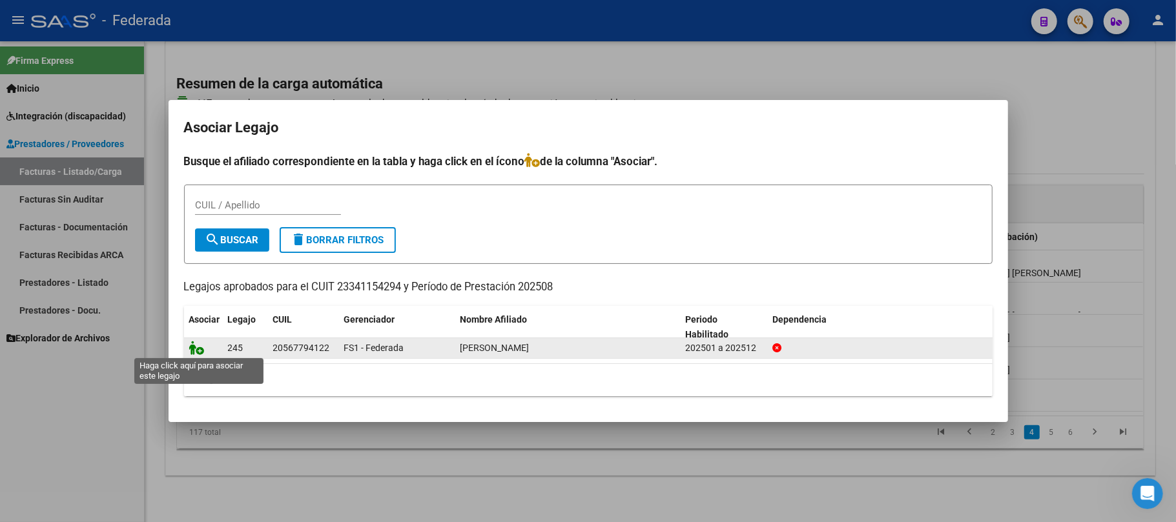
click at [199, 349] on icon at bounding box center [196, 348] width 15 height 14
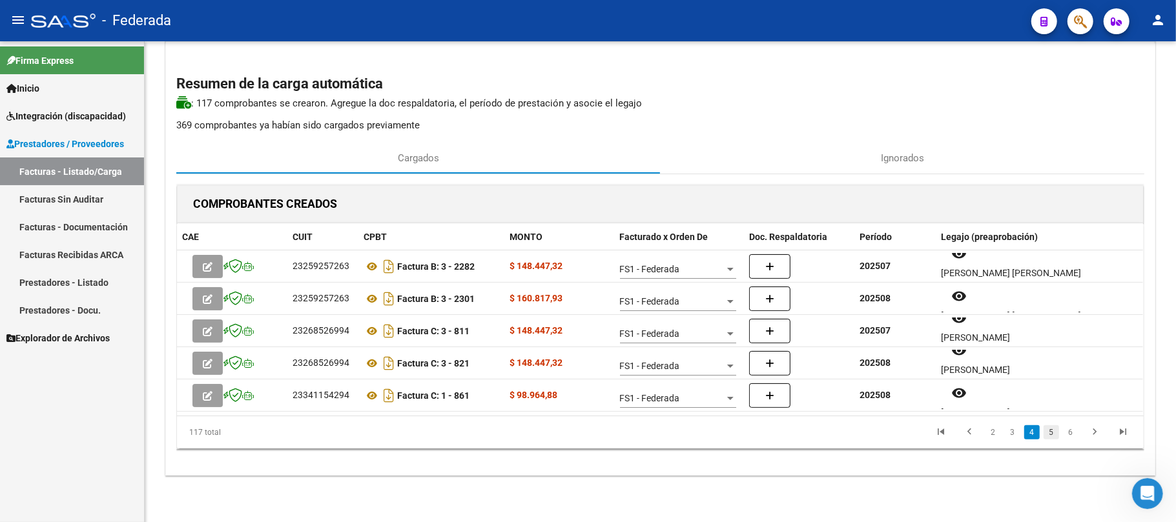
click at [1052, 427] on link "5" at bounding box center [1050, 432] width 15 height 14
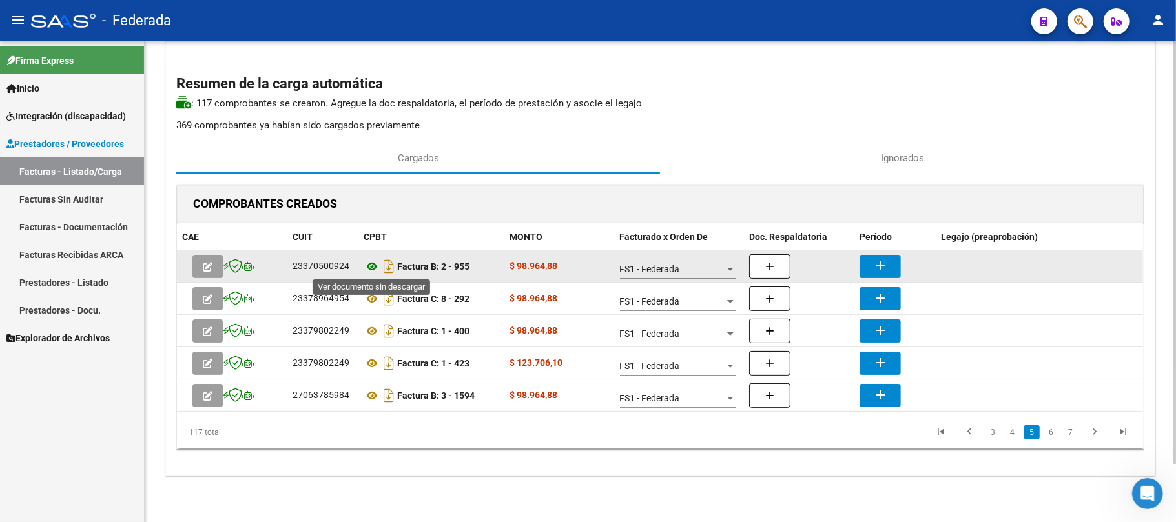
click at [371, 264] on icon at bounding box center [371, 266] width 17 height 15
click at [875, 264] on mat-icon "add" at bounding box center [879, 265] width 15 height 15
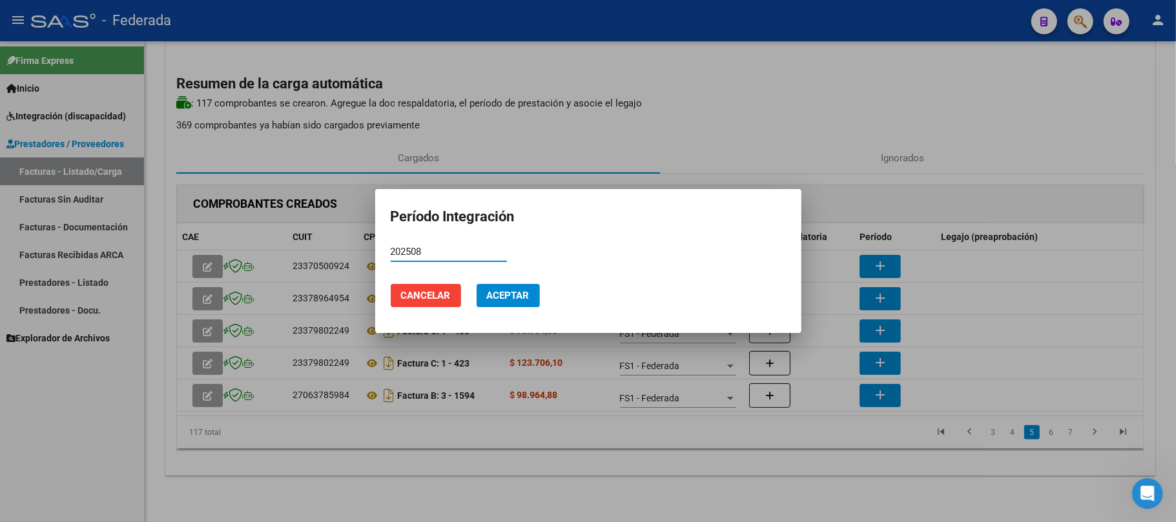
type input "202508"
click at [502, 293] on span "Aceptar" at bounding box center [508, 296] width 43 height 12
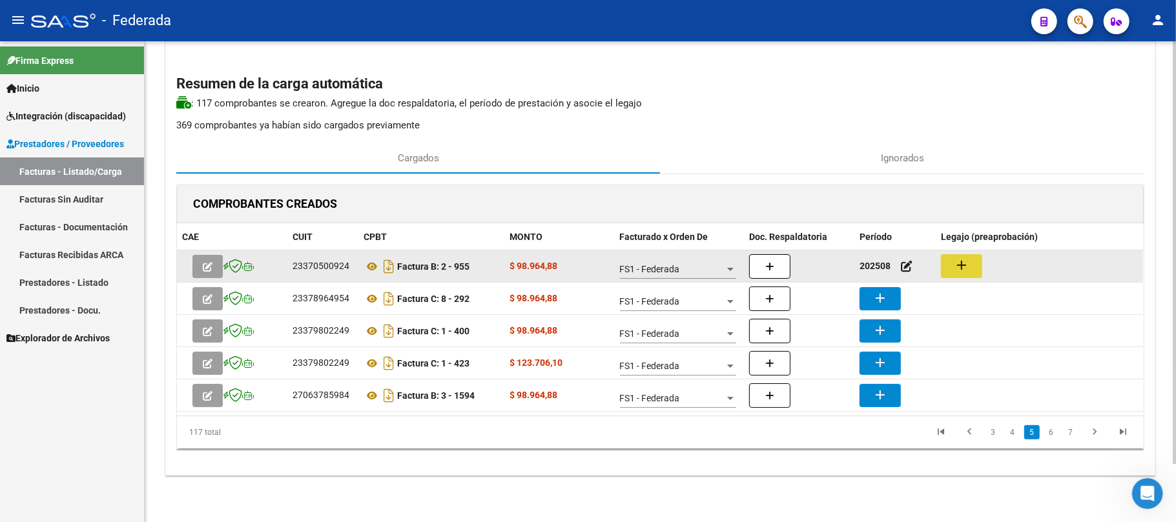
click at [956, 267] on mat-icon "add" at bounding box center [961, 265] width 15 height 15
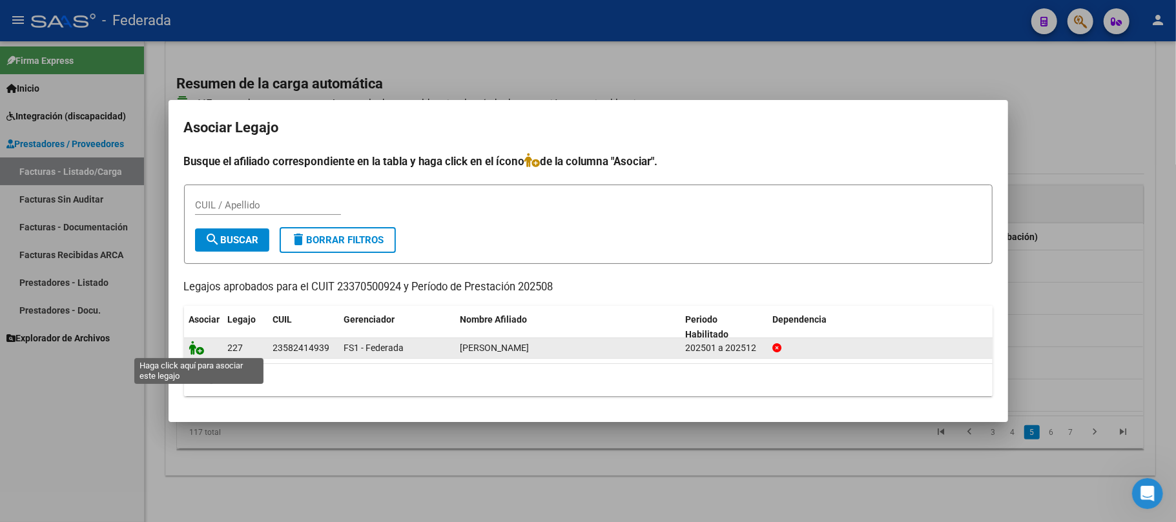
click at [196, 347] on icon at bounding box center [196, 348] width 15 height 14
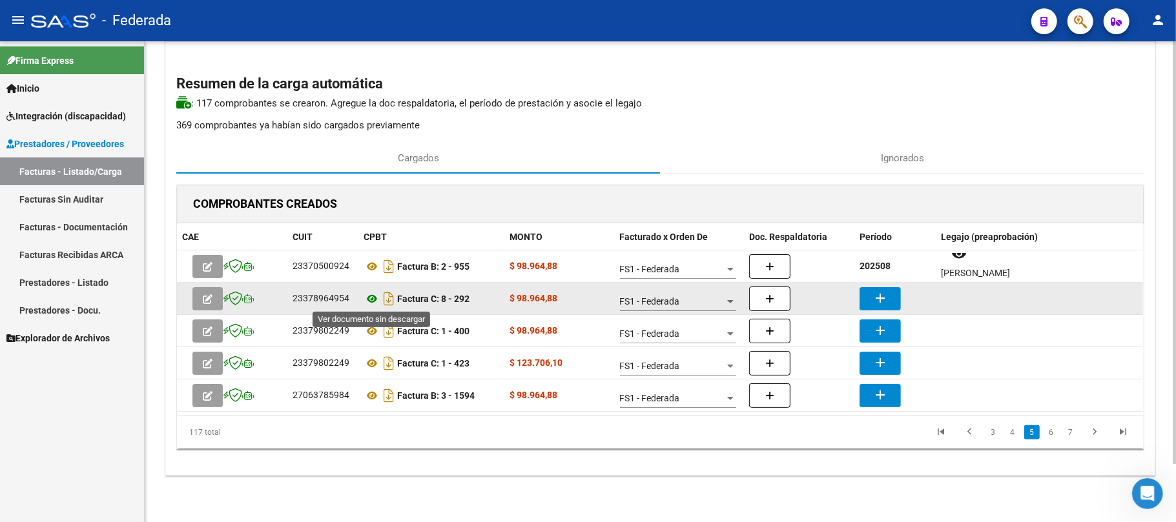
click at [371, 298] on icon at bounding box center [371, 298] width 17 height 15
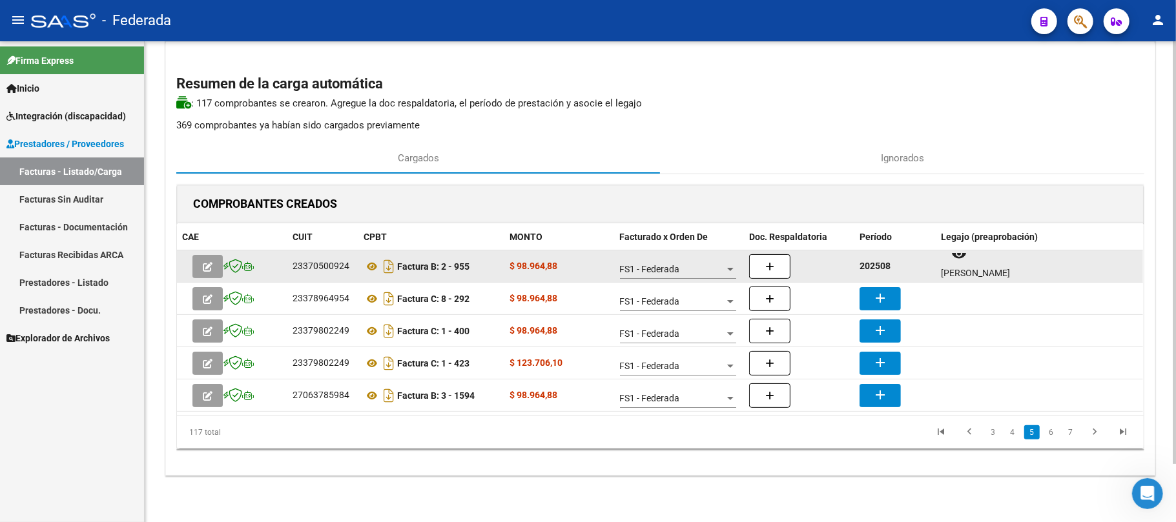
click at [882, 264] on strong "202508" at bounding box center [874, 266] width 31 height 10
copy strong "202508"
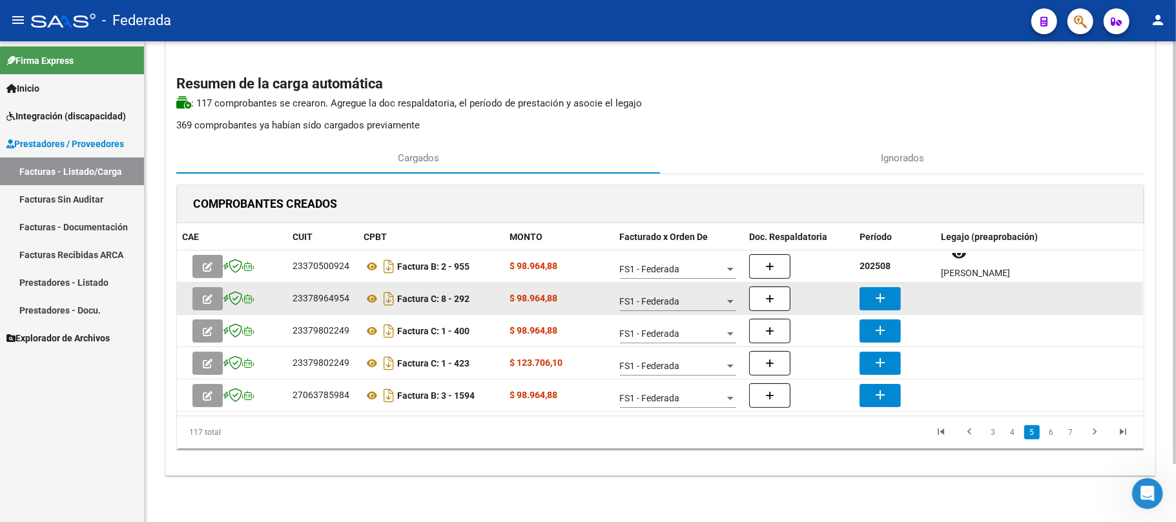
click at [879, 291] on mat-icon "add" at bounding box center [879, 298] width 15 height 15
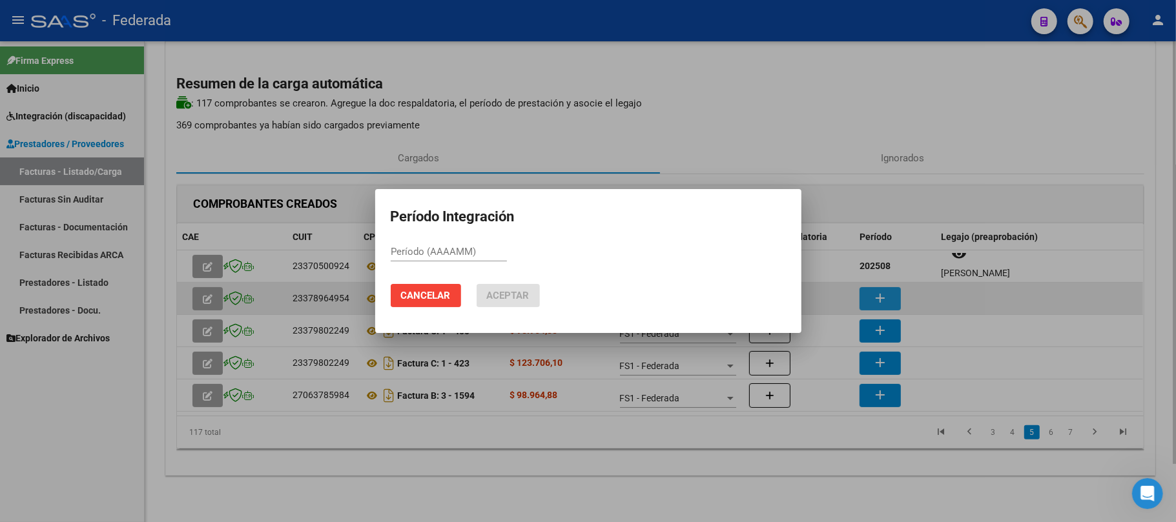
paste input "202508"
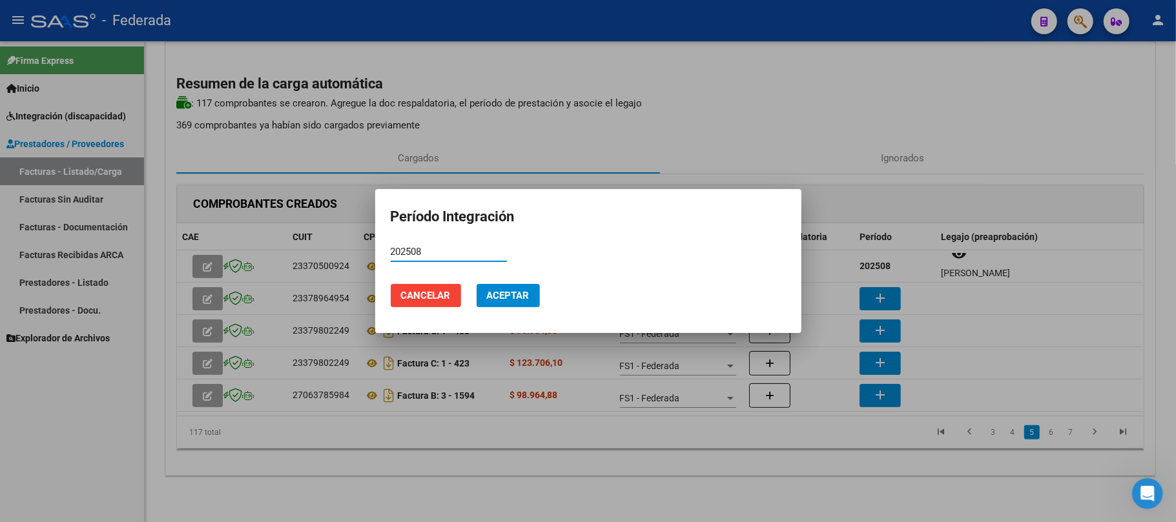
type input "202508"
click at [491, 300] on span "Aceptar" at bounding box center [508, 296] width 43 height 12
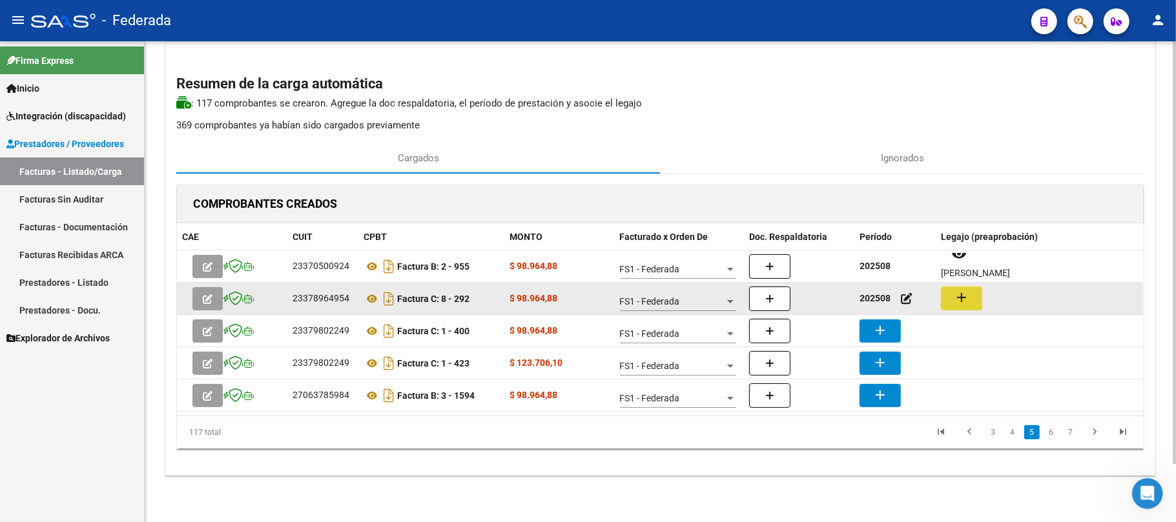
click at [941, 298] on button "add" at bounding box center [961, 299] width 41 height 24
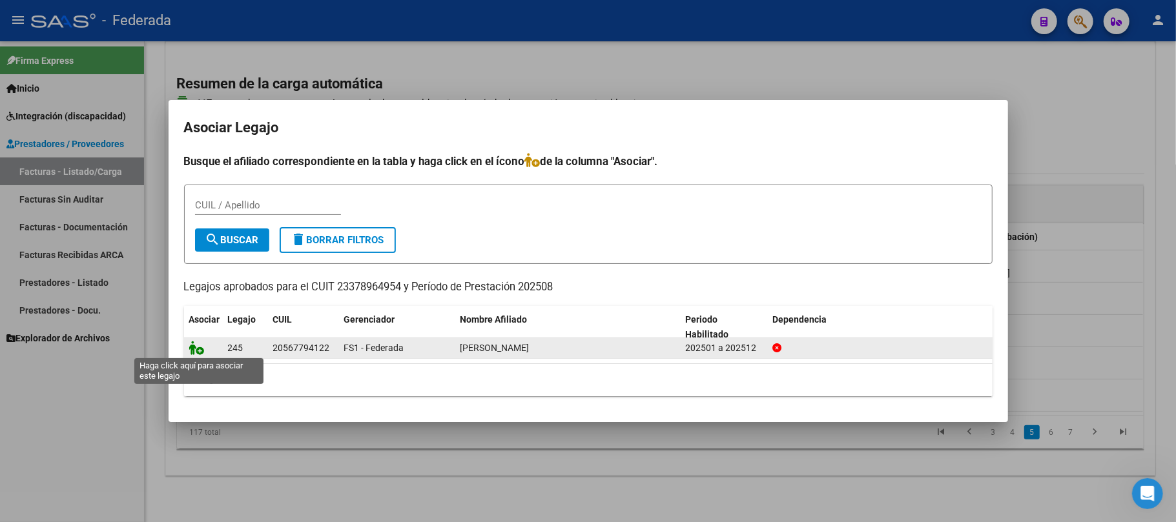
click at [192, 347] on icon at bounding box center [196, 348] width 15 height 14
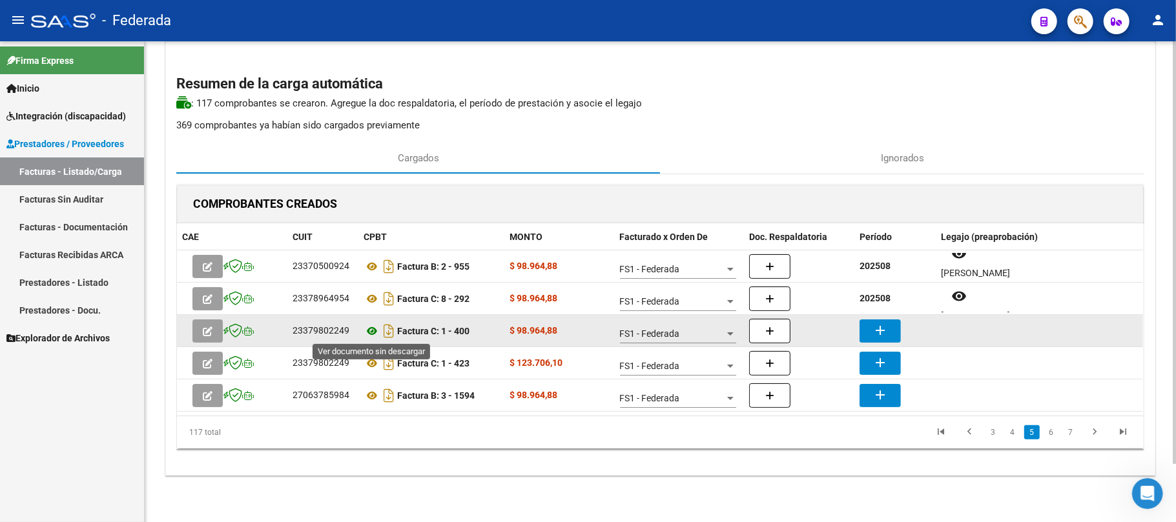
click at [371, 332] on icon at bounding box center [371, 330] width 17 height 15
click at [876, 334] on mat-icon "add" at bounding box center [879, 330] width 15 height 15
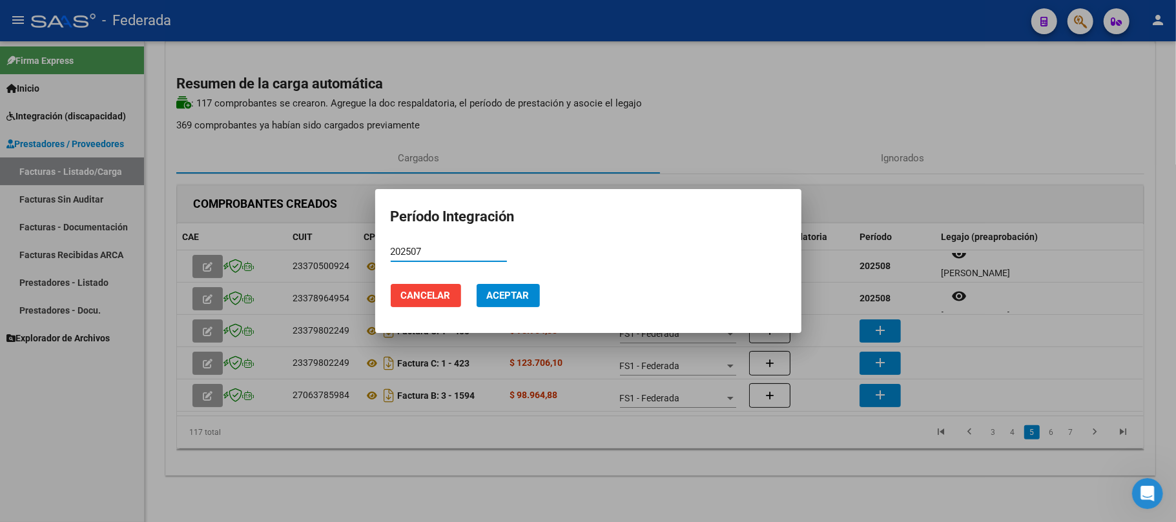
type input "202507"
click at [519, 301] on span "Aceptar" at bounding box center [508, 296] width 43 height 12
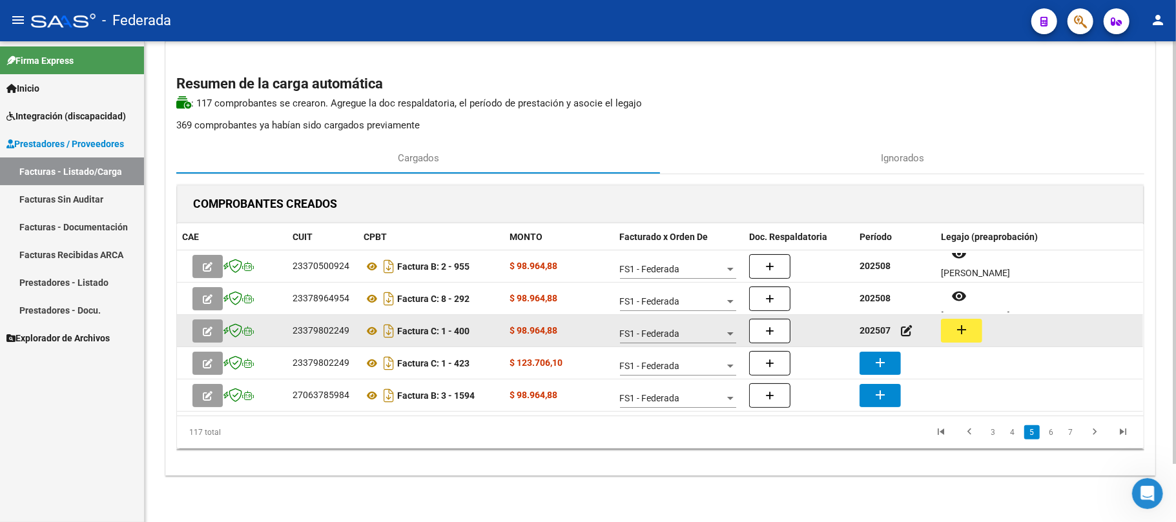
click at [963, 325] on mat-icon "add" at bounding box center [961, 329] width 15 height 15
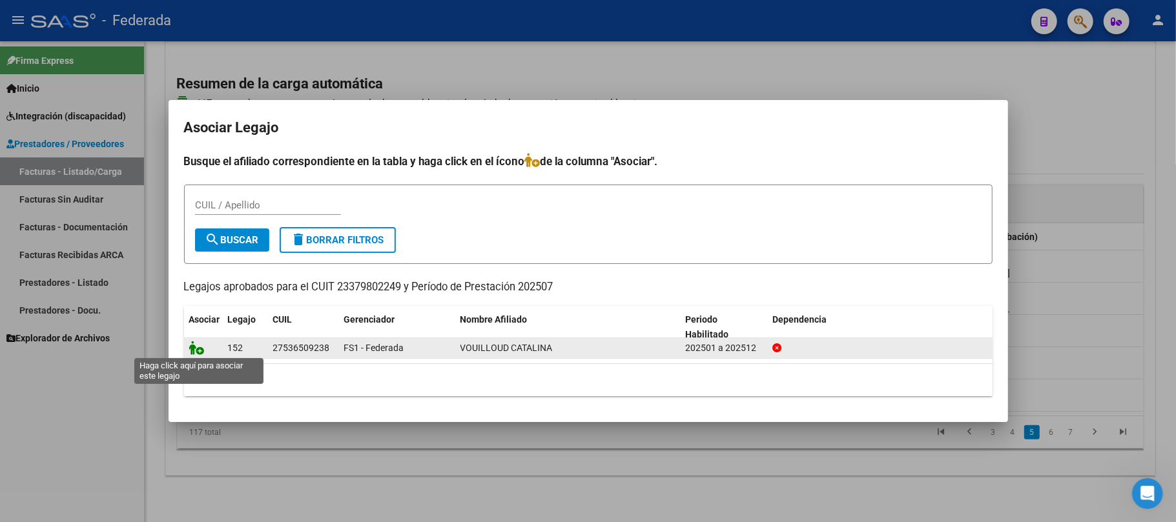
click at [196, 346] on icon at bounding box center [196, 348] width 15 height 14
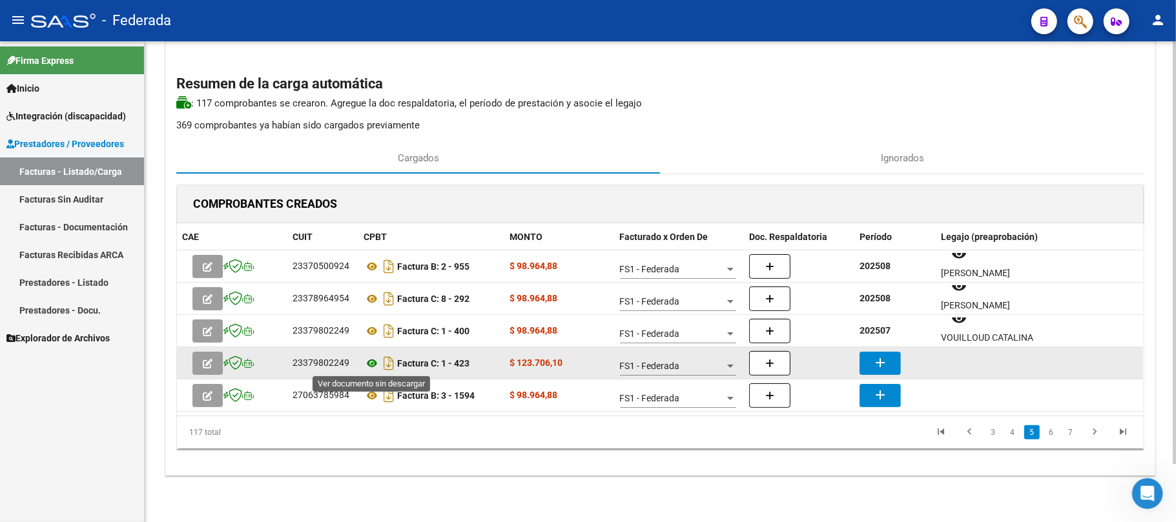
click at [373, 364] on icon at bounding box center [371, 363] width 17 height 15
click at [372, 362] on icon at bounding box center [371, 363] width 17 height 15
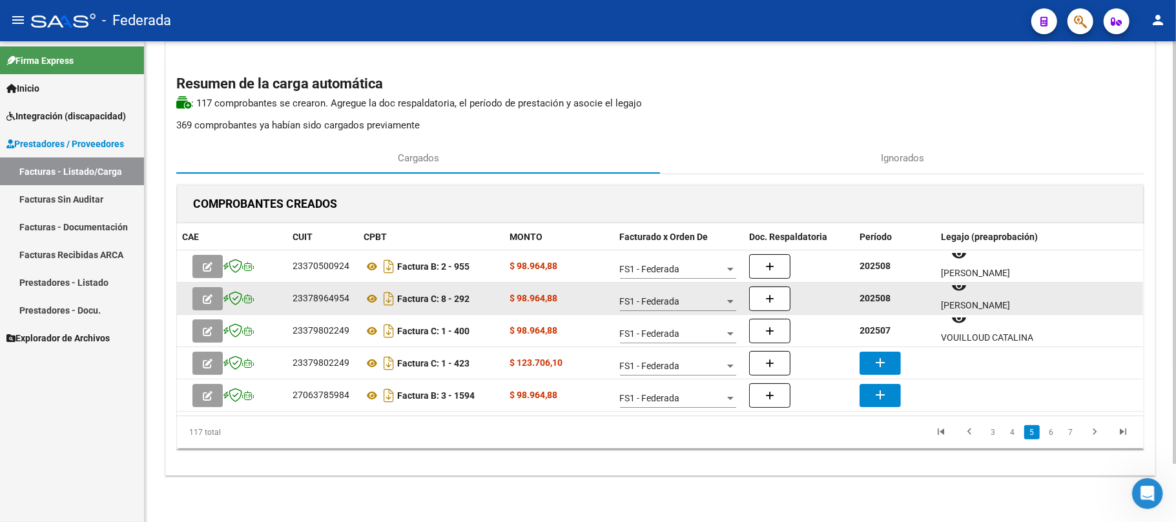
click at [874, 298] on strong "202508" at bounding box center [874, 298] width 31 height 10
click at [875, 298] on strong "202508" at bounding box center [874, 298] width 31 height 10
copy strong "202508"
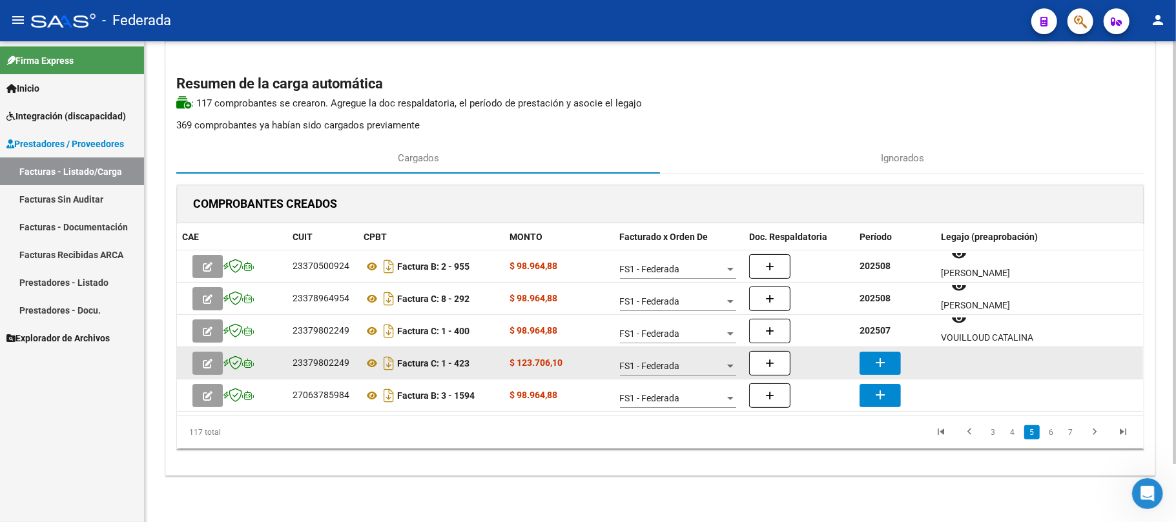
click at [877, 357] on mat-icon "add" at bounding box center [879, 362] width 15 height 15
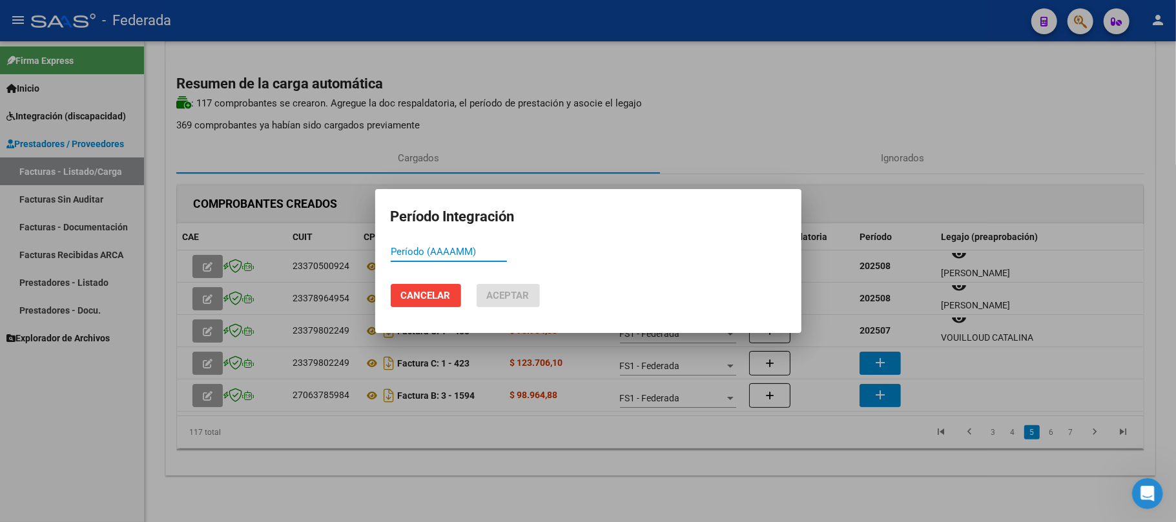
paste input "202508"
type input "202508"
click at [513, 296] on span "Aceptar" at bounding box center [508, 296] width 43 height 12
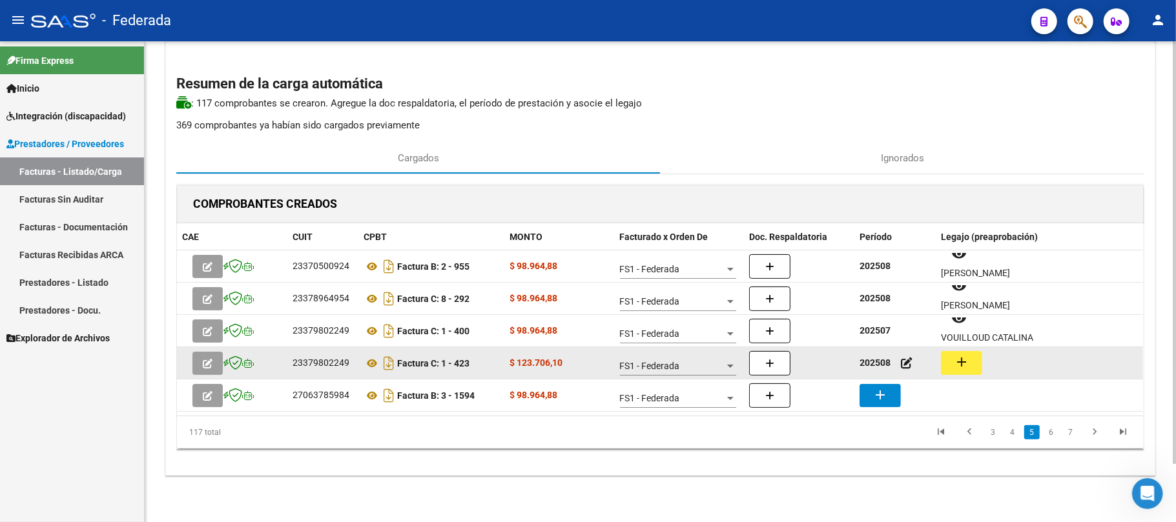
click at [959, 367] on mat-icon "add" at bounding box center [961, 361] width 15 height 15
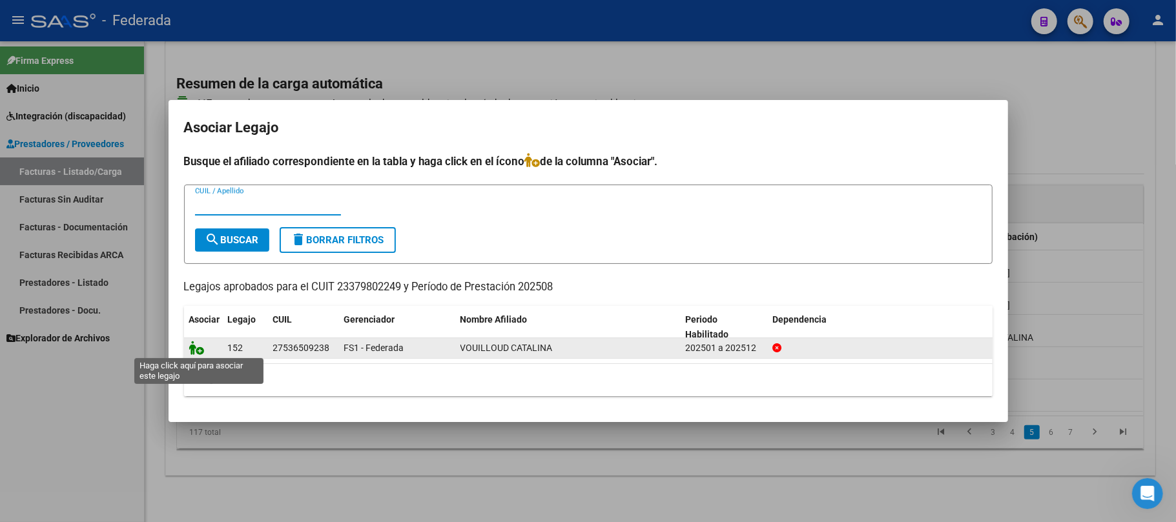
click at [192, 351] on icon at bounding box center [196, 348] width 15 height 14
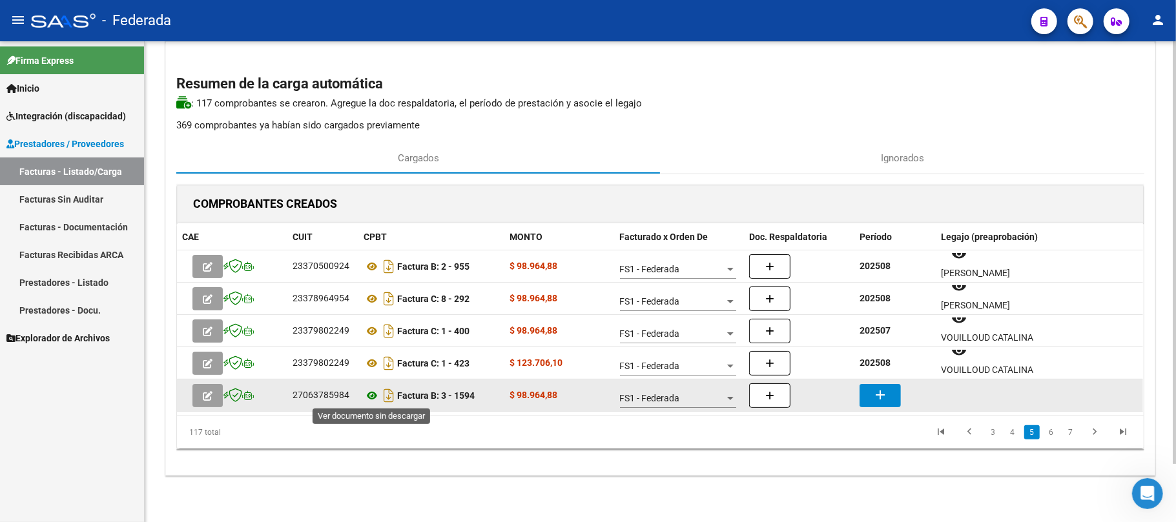
click at [368, 396] on icon at bounding box center [371, 395] width 17 height 15
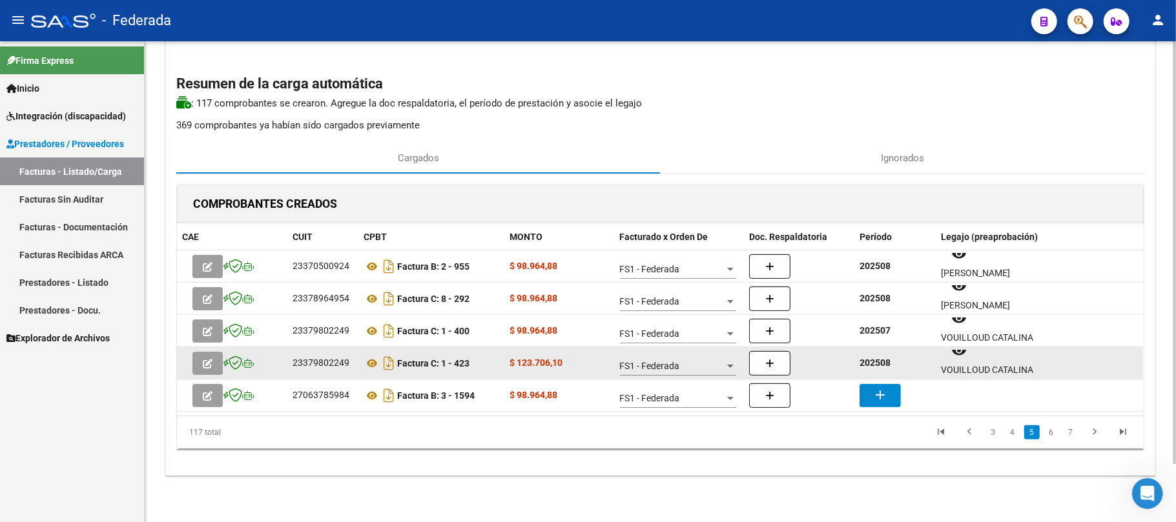
click at [873, 360] on strong "202508" at bounding box center [874, 363] width 31 height 10
click at [876, 360] on strong "202508" at bounding box center [874, 363] width 31 height 10
copy strong "202508"
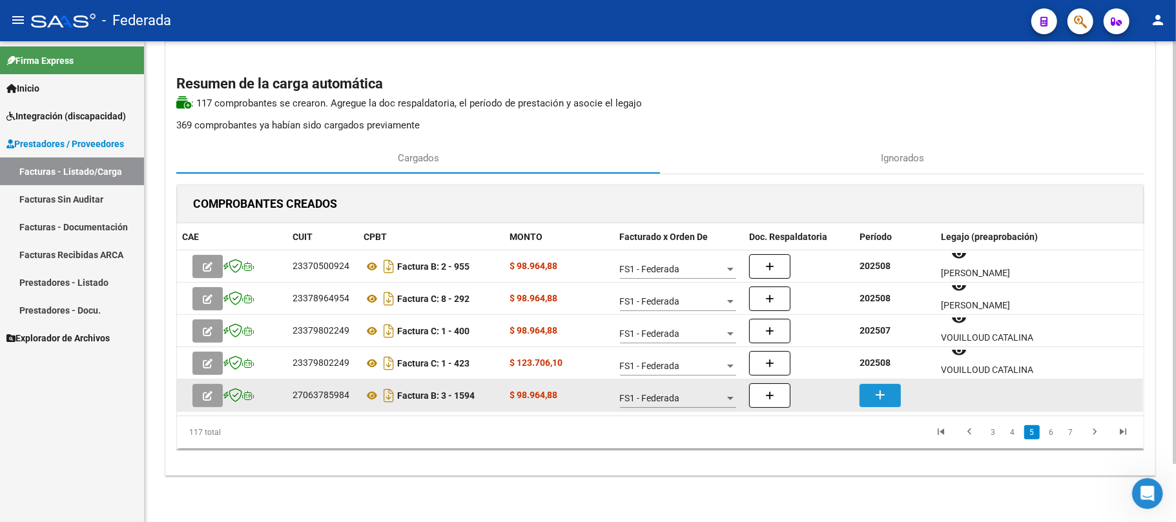
click at [875, 403] on button "add" at bounding box center [879, 395] width 41 height 23
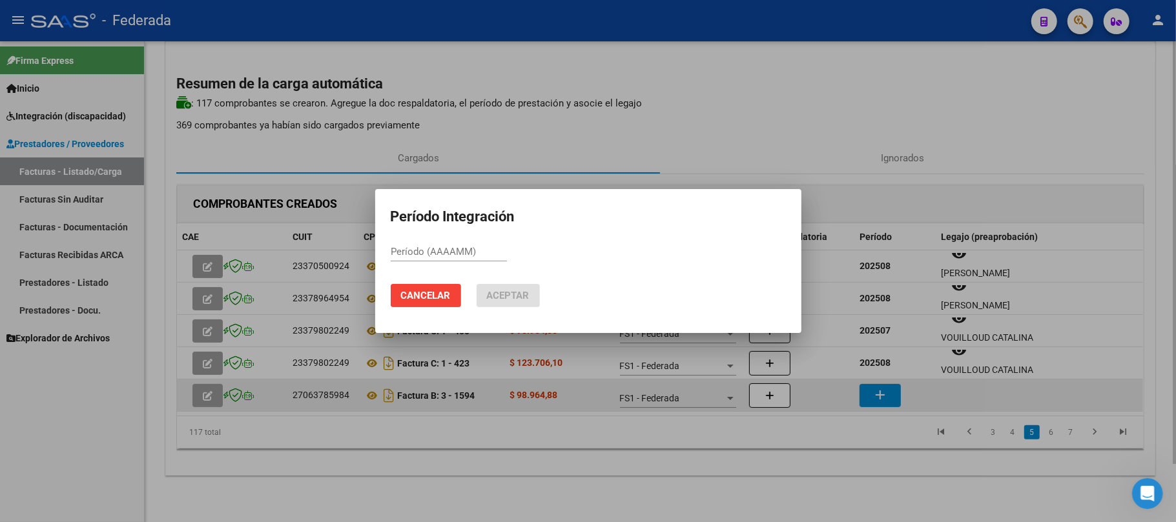
paste input "202508"
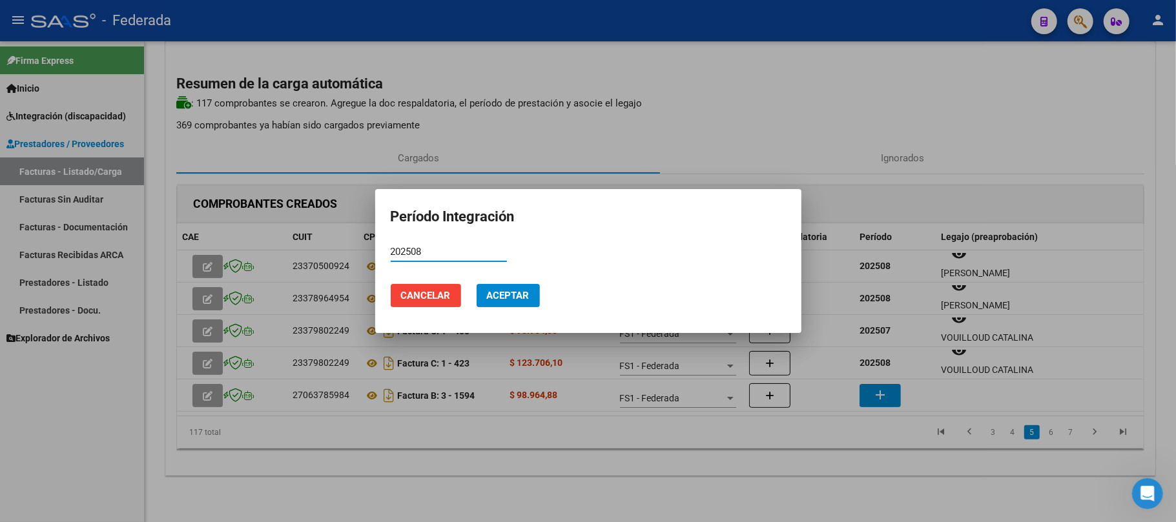
type input "202508"
click at [522, 303] on button "Aceptar" at bounding box center [507, 295] width 63 height 23
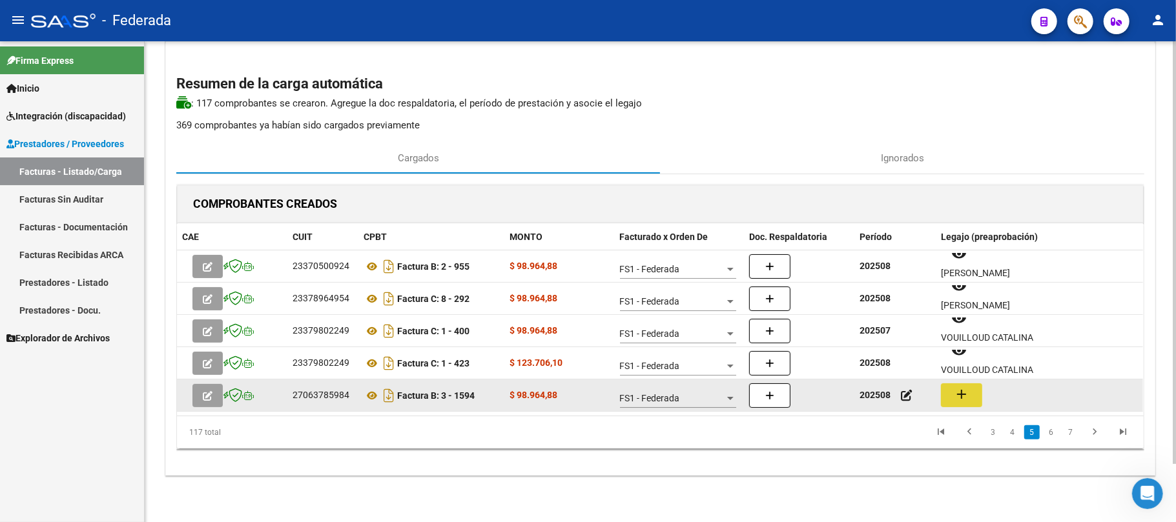
click at [955, 396] on mat-icon "add" at bounding box center [961, 394] width 15 height 15
click at [373, 396] on icon at bounding box center [371, 395] width 17 height 15
click at [974, 393] on button "add" at bounding box center [961, 395] width 41 height 24
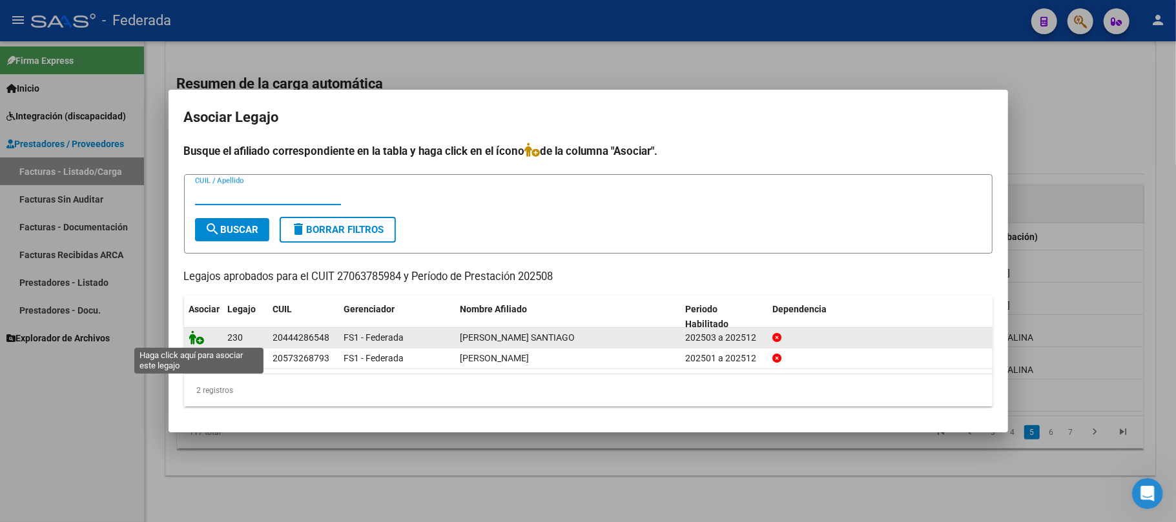
click at [192, 338] on icon at bounding box center [196, 338] width 15 height 14
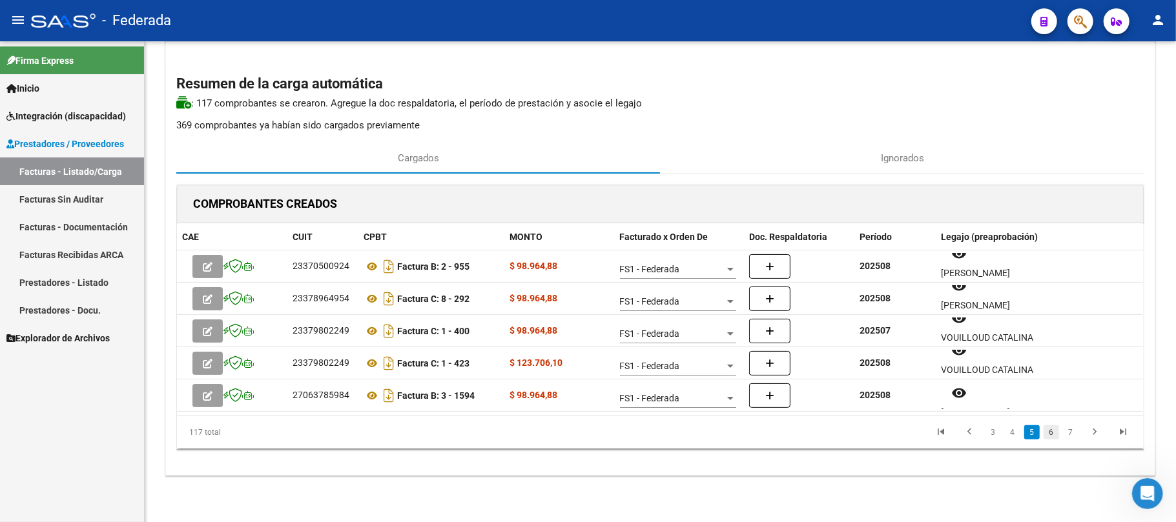
click at [1050, 434] on link "6" at bounding box center [1050, 432] width 15 height 14
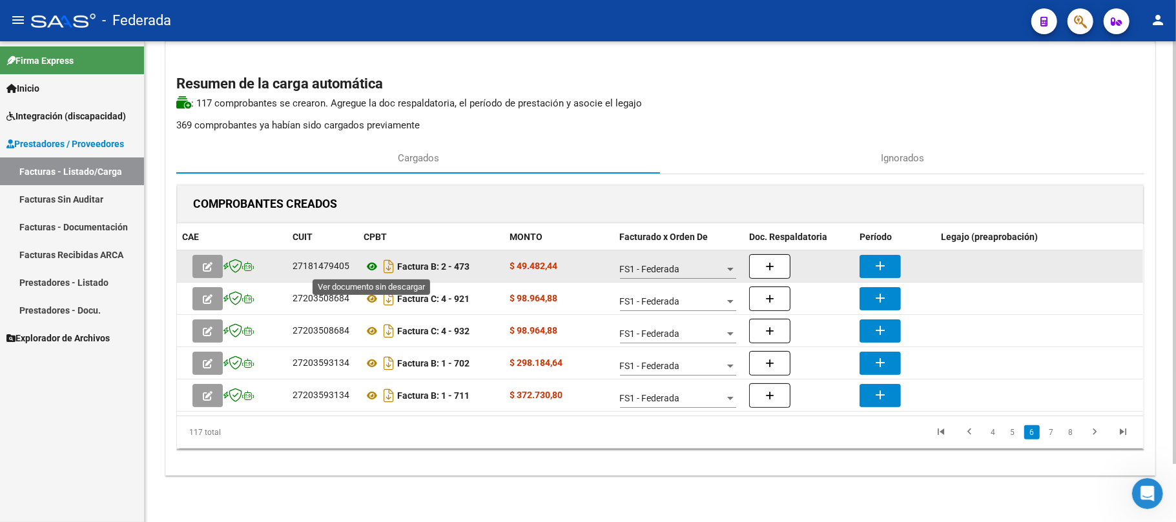
click at [372, 263] on icon at bounding box center [371, 266] width 17 height 15
click at [866, 259] on button "add" at bounding box center [879, 266] width 41 height 23
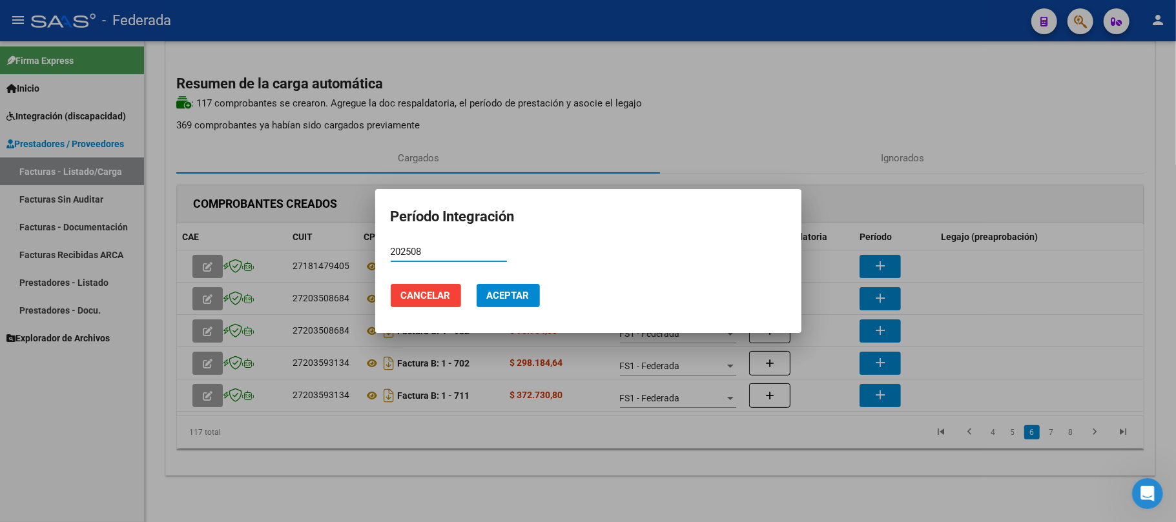
type input "202508"
click at [531, 296] on button "Aceptar" at bounding box center [507, 295] width 63 height 23
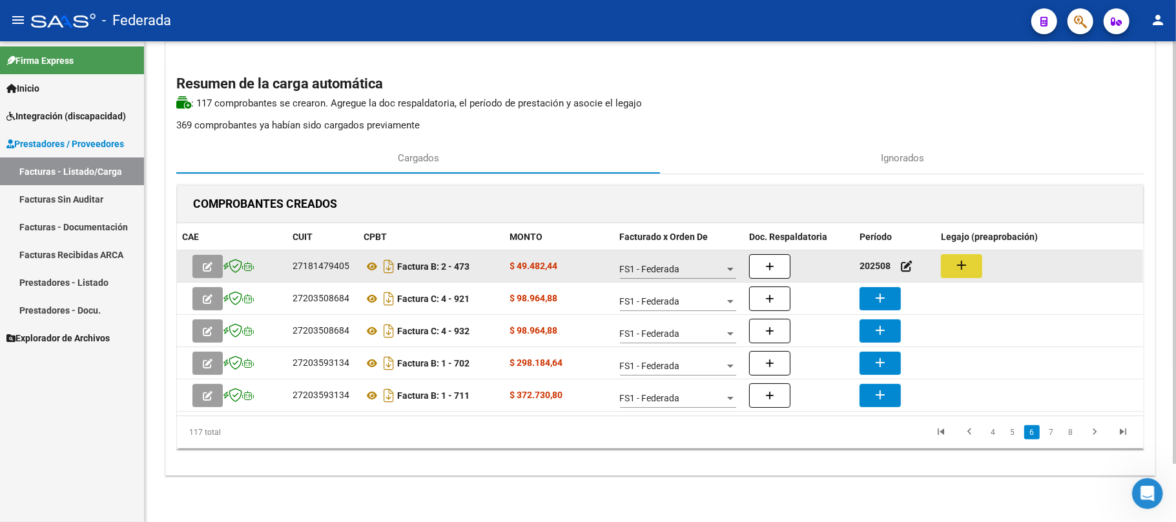
click at [967, 271] on mat-icon "add" at bounding box center [961, 265] width 15 height 15
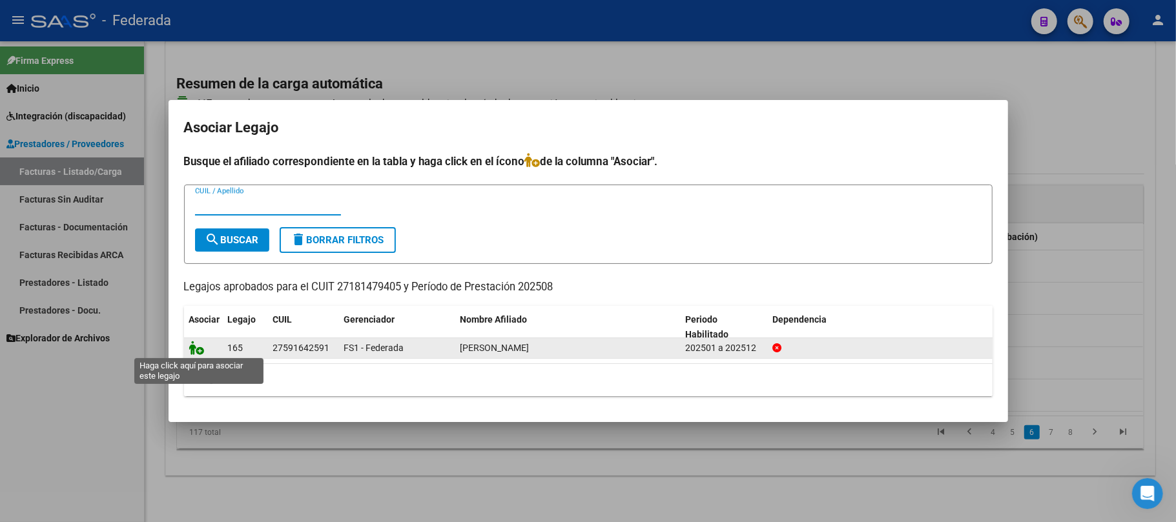
click at [201, 346] on icon at bounding box center [196, 348] width 15 height 14
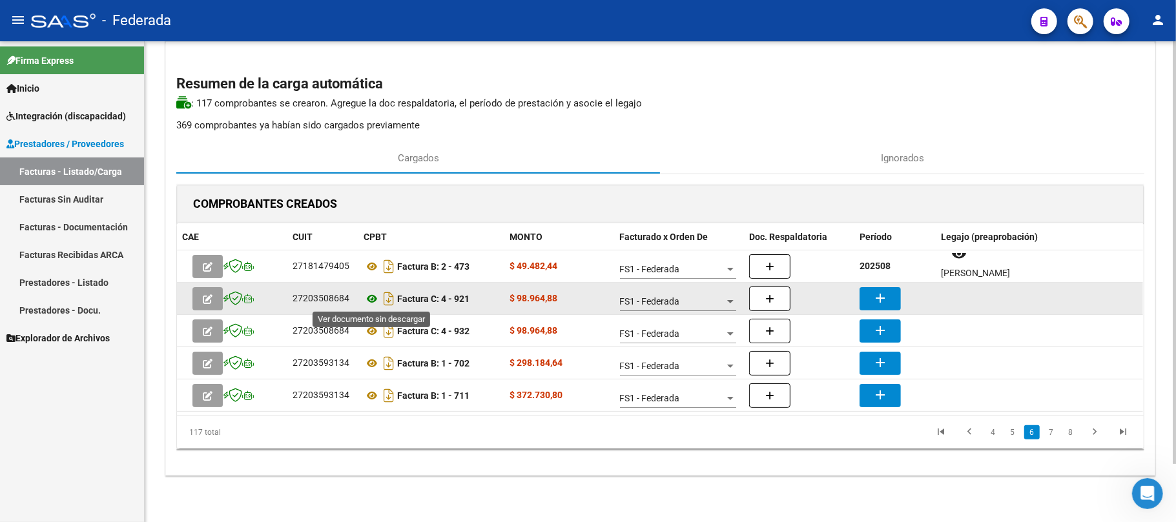
click at [369, 295] on icon at bounding box center [371, 298] width 17 height 15
click at [881, 306] on button "add" at bounding box center [879, 298] width 41 height 23
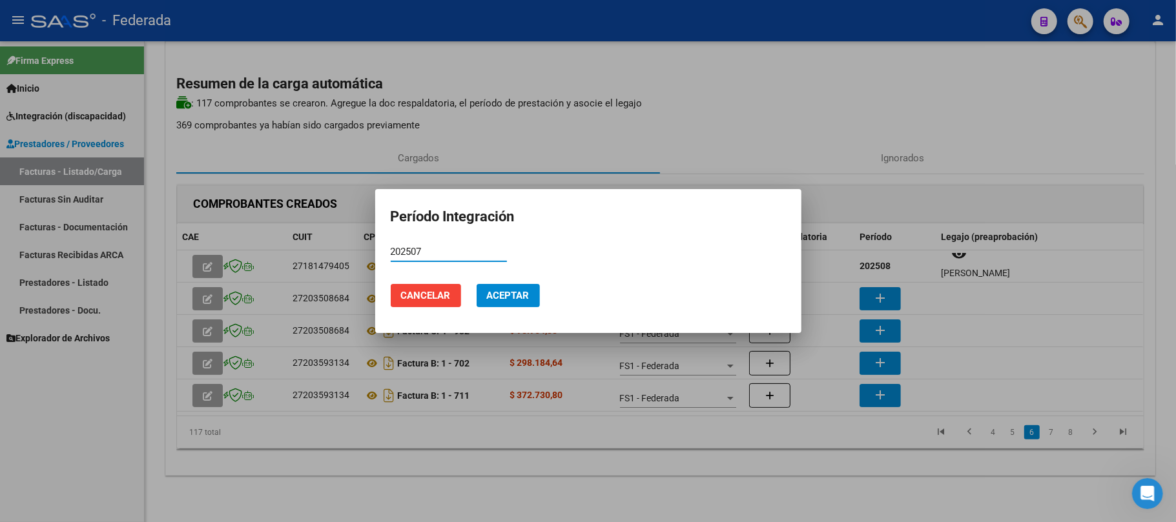
type input "202507"
click at [519, 293] on span "Aceptar" at bounding box center [508, 296] width 43 height 12
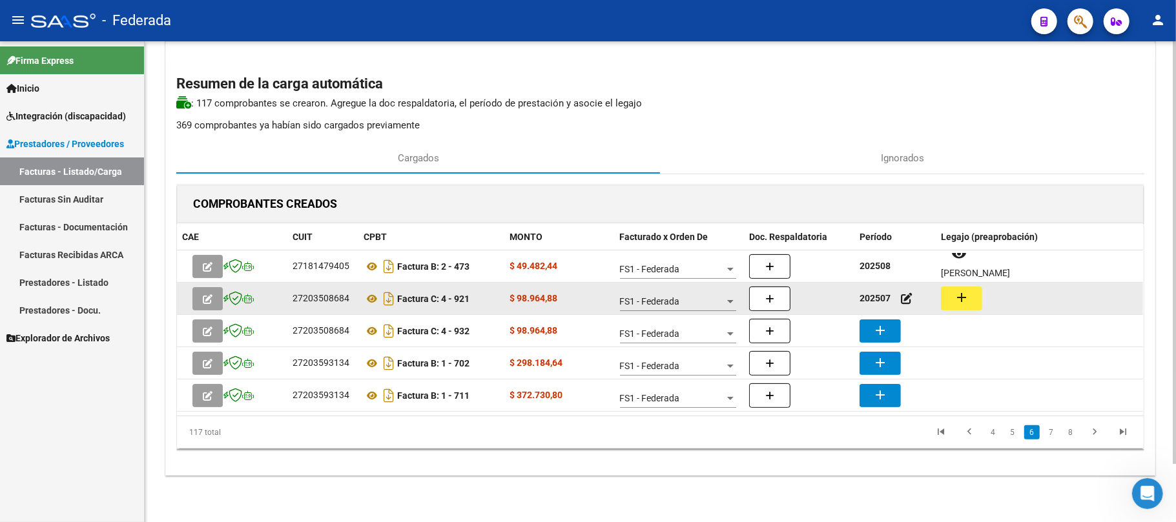
click at [964, 297] on mat-icon "add" at bounding box center [961, 297] width 15 height 15
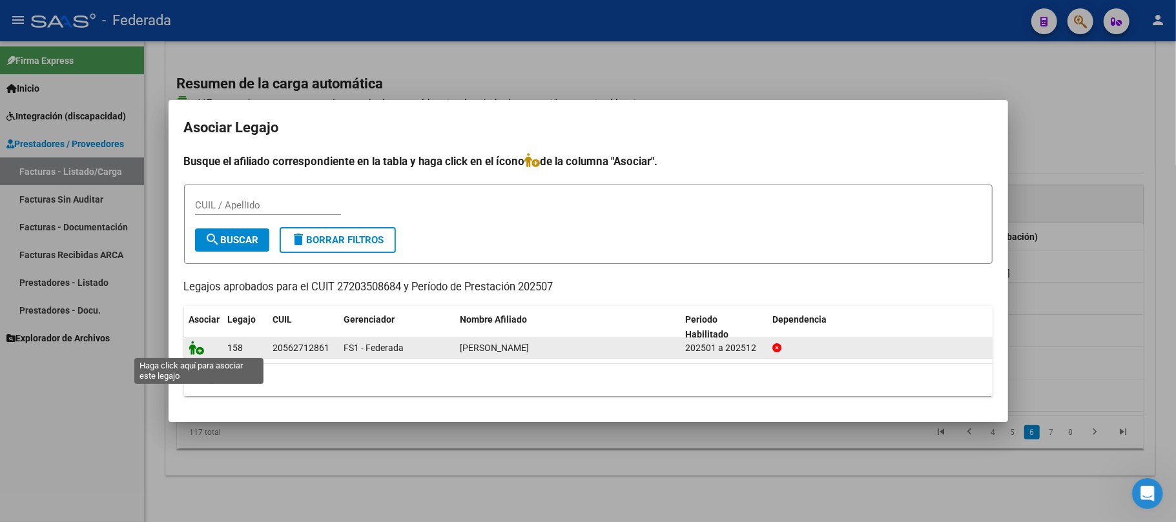
click at [199, 350] on icon at bounding box center [196, 348] width 15 height 14
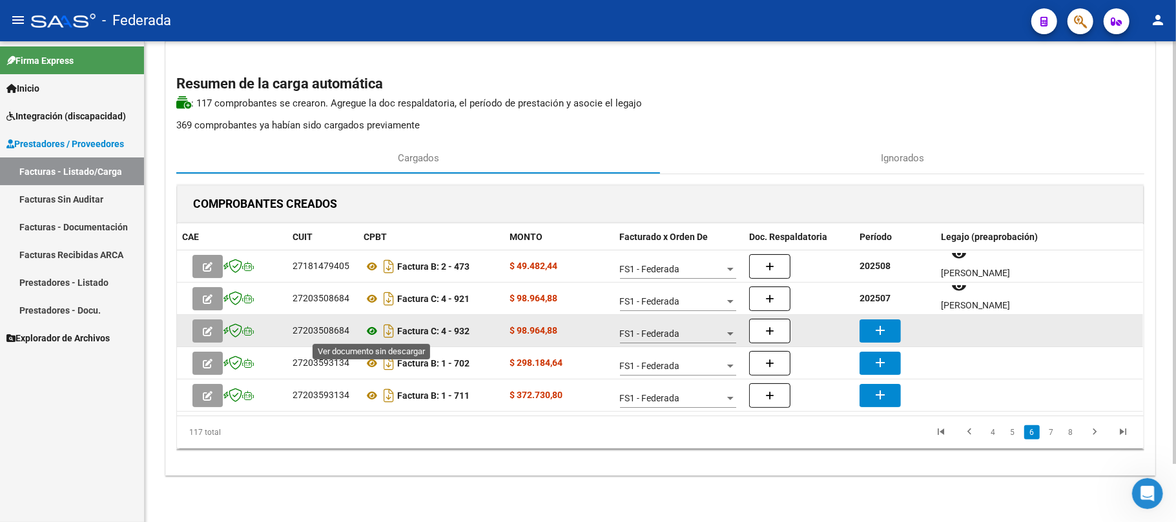
click at [372, 334] on icon at bounding box center [371, 330] width 17 height 15
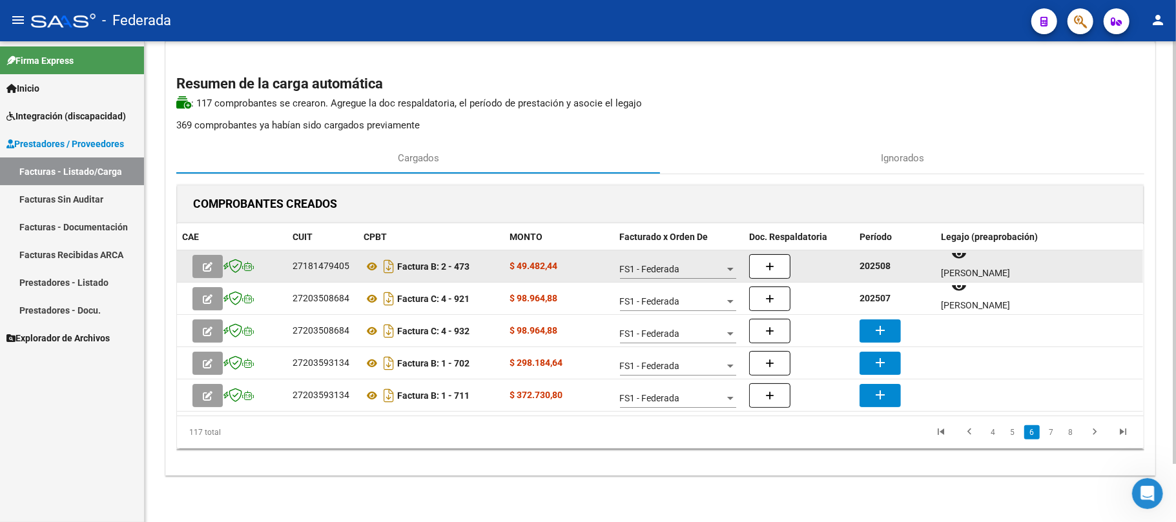
click at [868, 264] on strong "202508" at bounding box center [874, 266] width 31 height 10
click at [870, 264] on strong "202508" at bounding box center [874, 266] width 31 height 10
copy strong "202508"
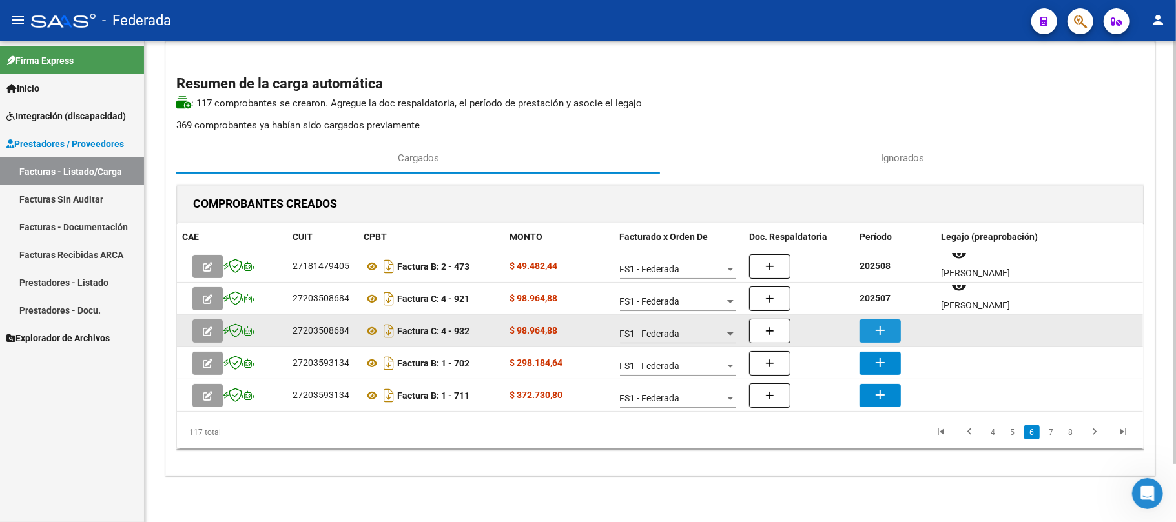
click at [884, 336] on mat-icon "add" at bounding box center [879, 330] width 15 height 15
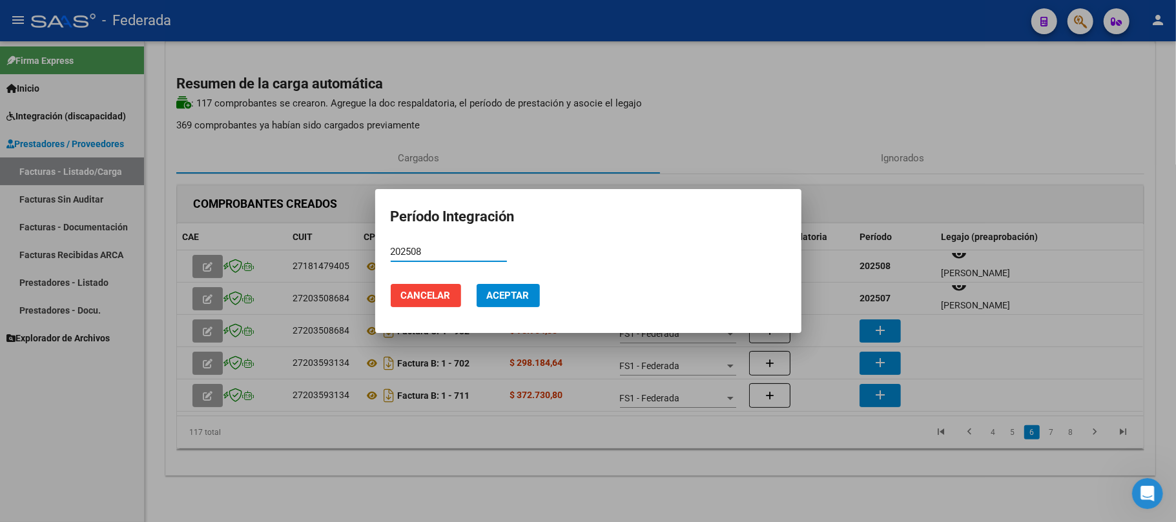
type input "202508"
click at [522, 298] on span "Aceptar" at bounding box center [508, 296] width 43 height 12
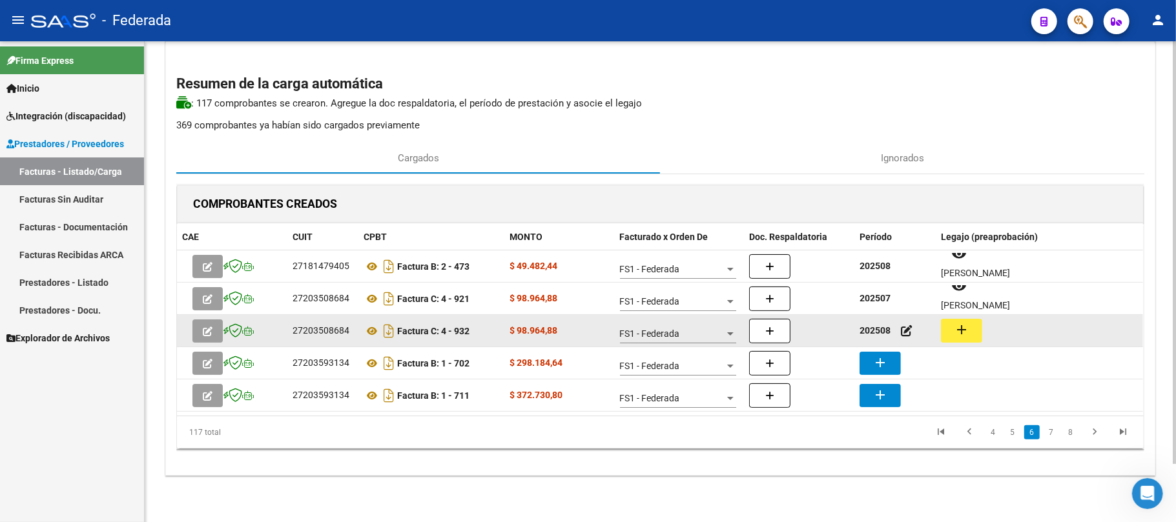
click at [967, 331] on mat-icon "add" at bounding box center [961, 329] width 15 height 15
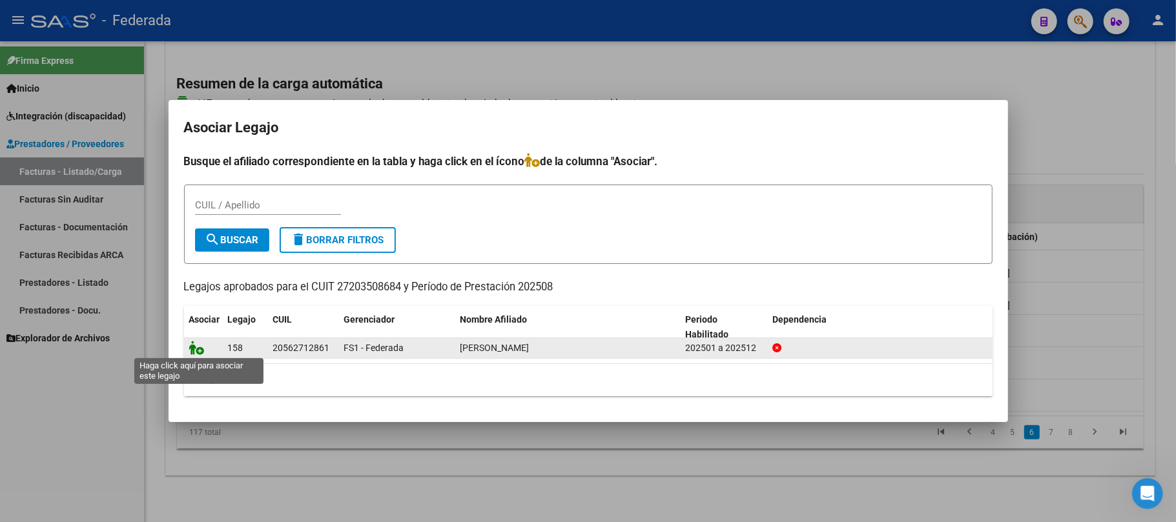
click at [199, 352] on icon at bounding box center [196, 348] width 15 height 14
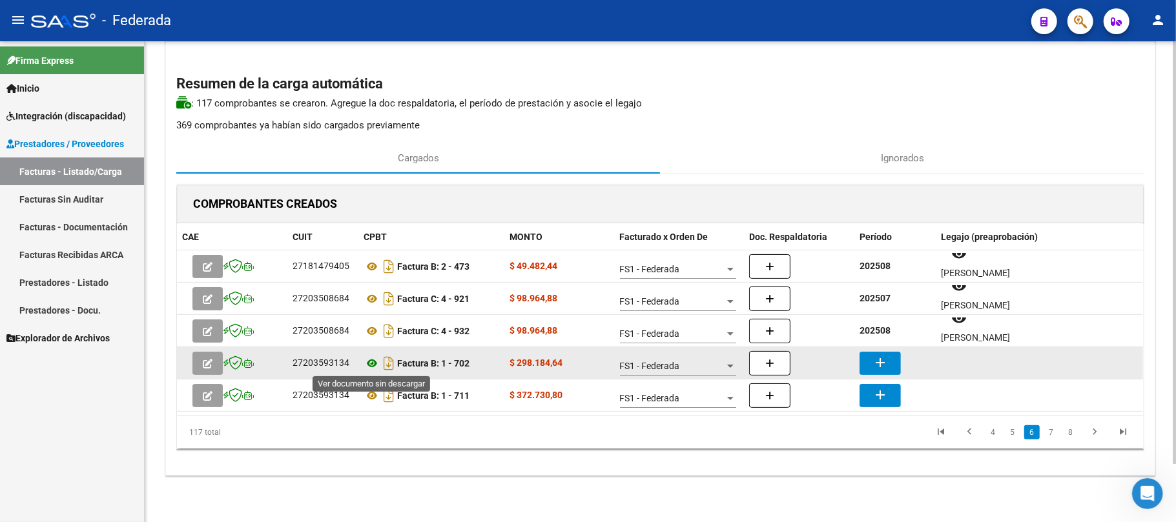
click at [373, 363] on icon at bounding box center [371, 363] width 17 height 15
click at [882, 355] on mat-icon "add" at bounding box center [879, 362] width 15 height 15
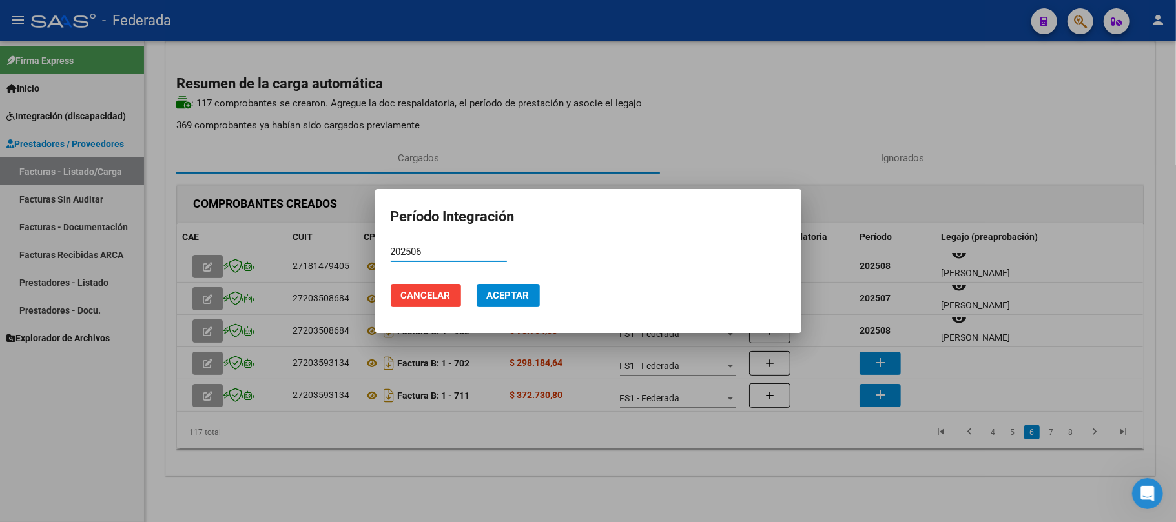
type input "202506"
click at [475, 303] on mat-dialog-actions "Cancelar Aceptar" at bounding box center [588, 296] width 395 height 44
click at [486, 305] on button "Aceptar" at bounding box center [507, 295] width 63 height 23
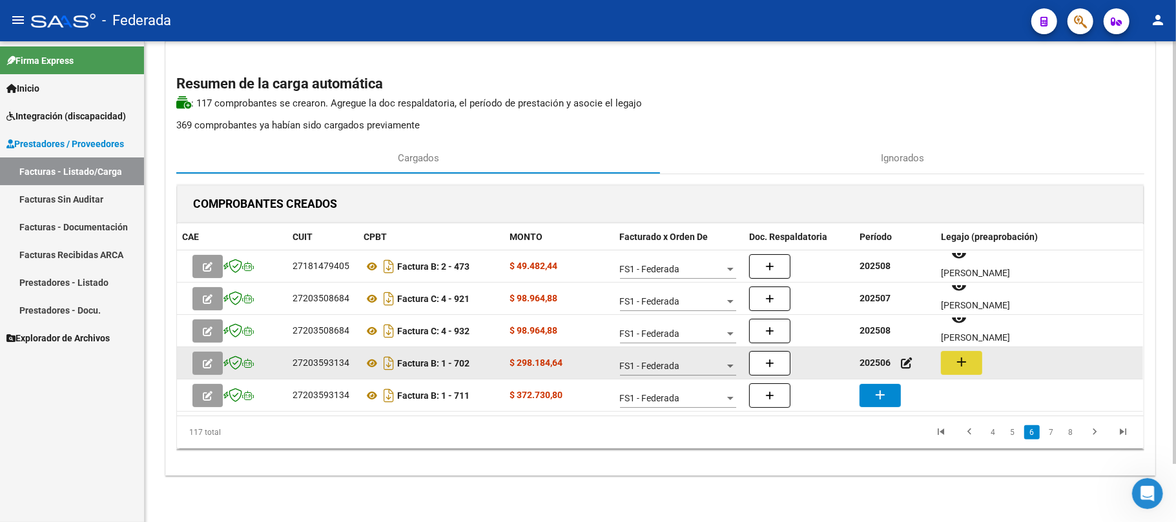
click at [957, 367] on mat-icon "add" at bounding box center [961, 361] width 15 height 15
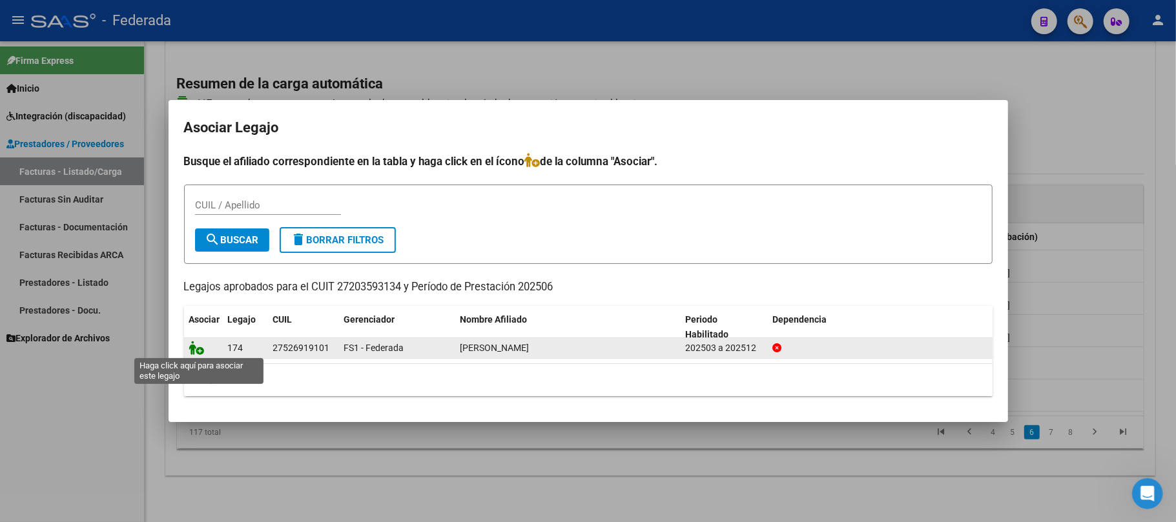
click at [196, 352] on icon at bounding box center [196, 348] width 15 height 14
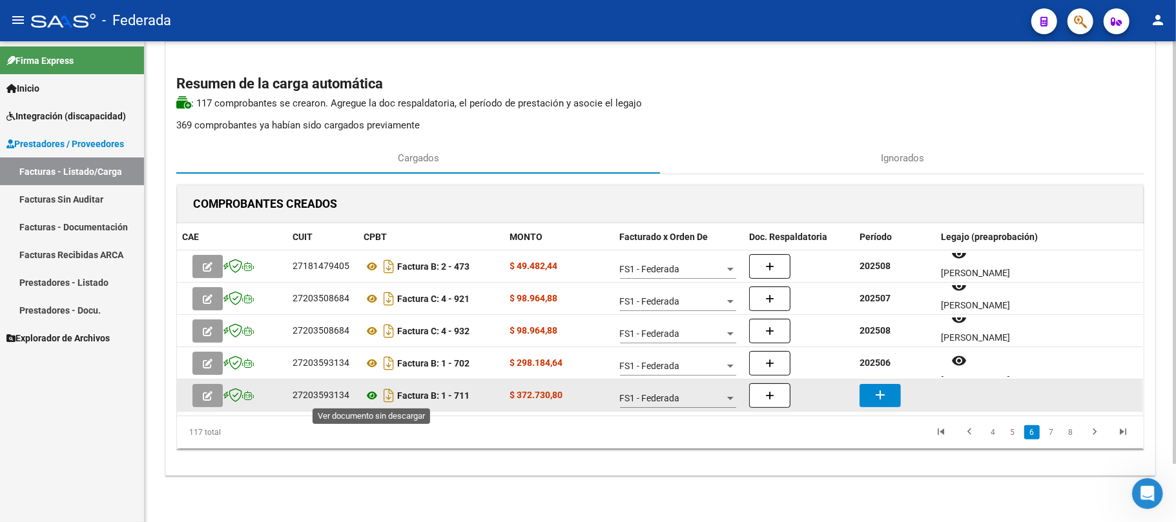
click at [373, 395] on icon at bounding box center [371, 395] width 17 height 15
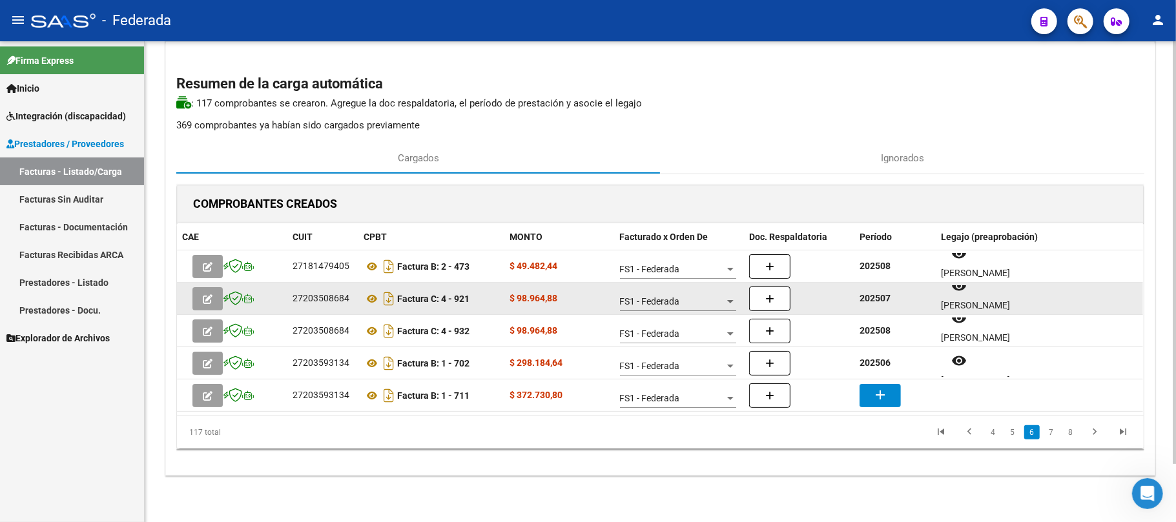
click at [875, 294] on strong "202507" at bounding box center [874, 298] width 31 height 10
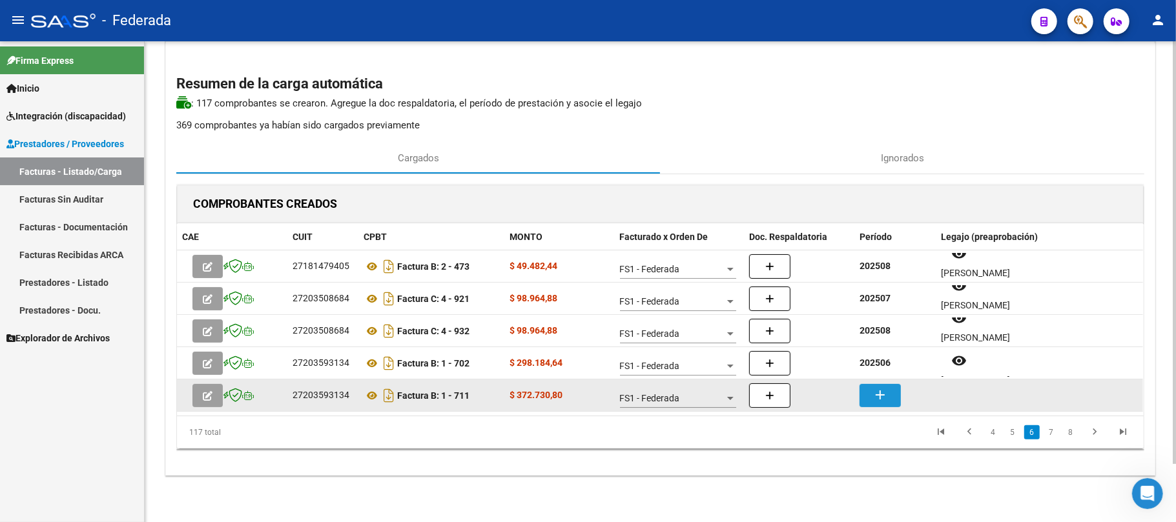
click at [881, 399] on mat-icon "add" at bounding box center [879, 394] width 15 height 15
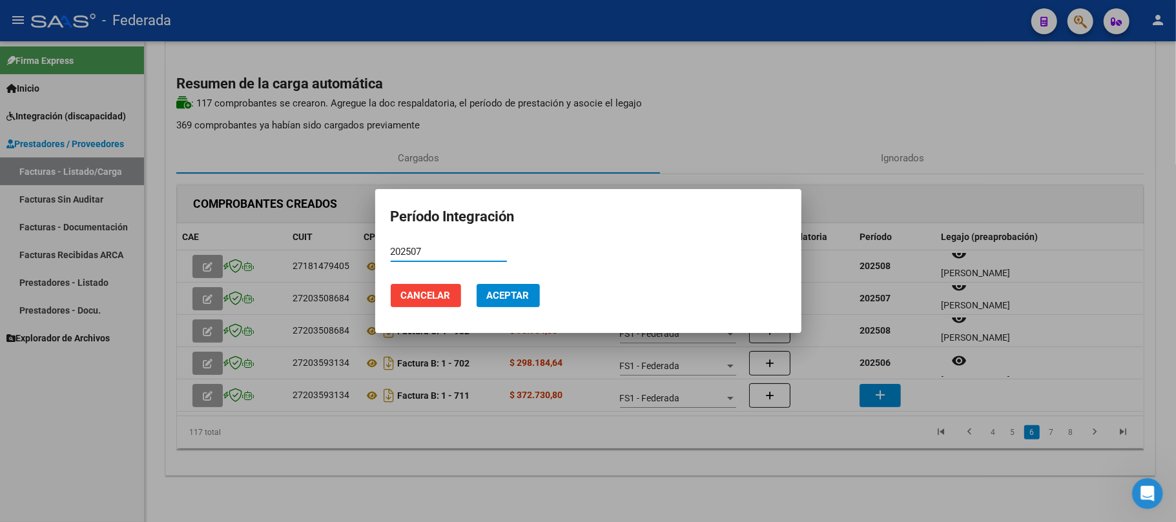
type input "202507"
click at [478, 297] on button "Aceptar" at bounding box center [507, 295] width 63 height 23
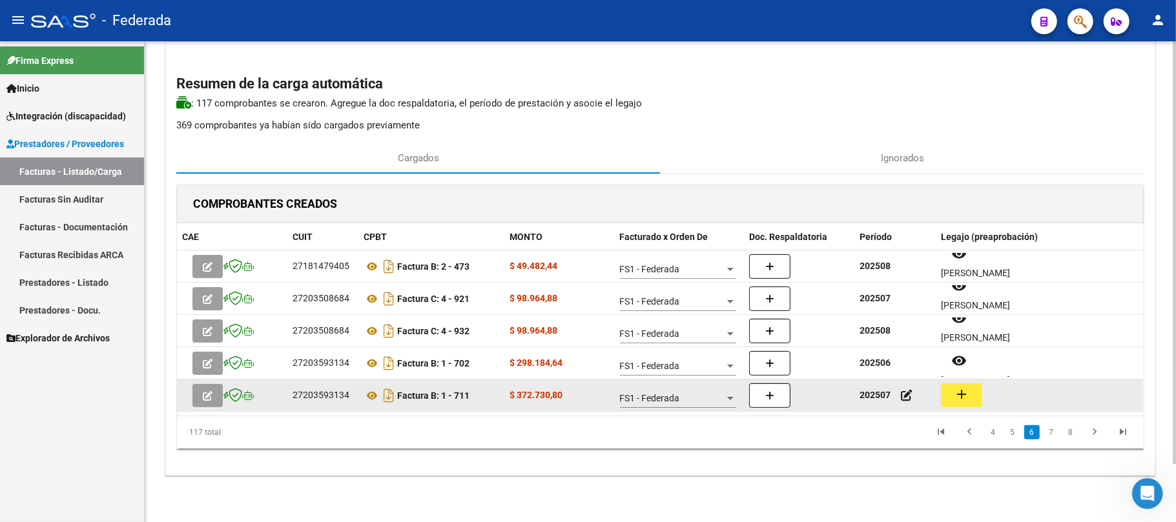
click at [951, 391] on button "add" at bounding box center [961, 395] width 41 height 24
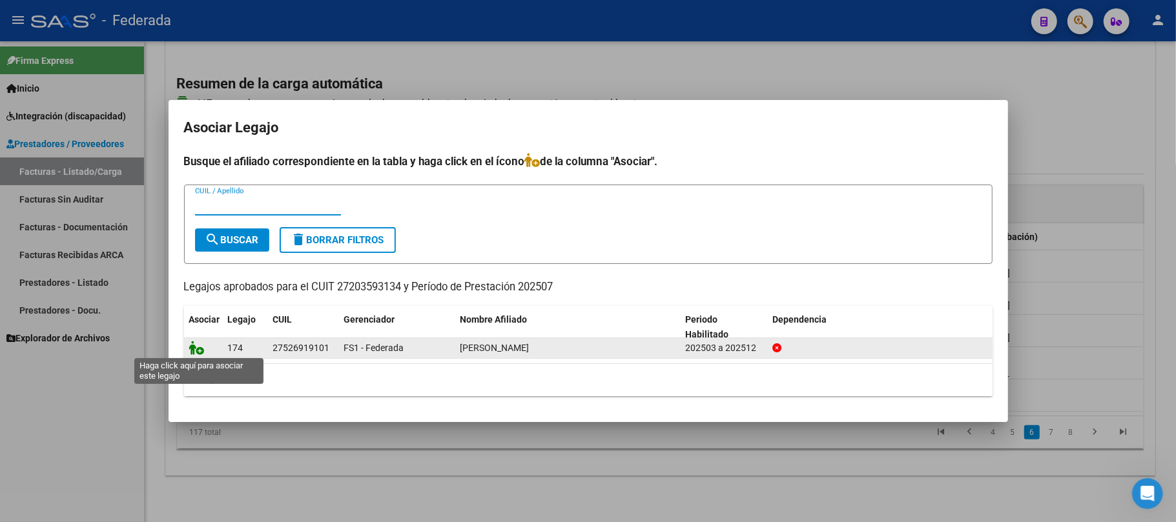
click at [191, 351] on icon at bounding box center [196, 348] width 15 height 14
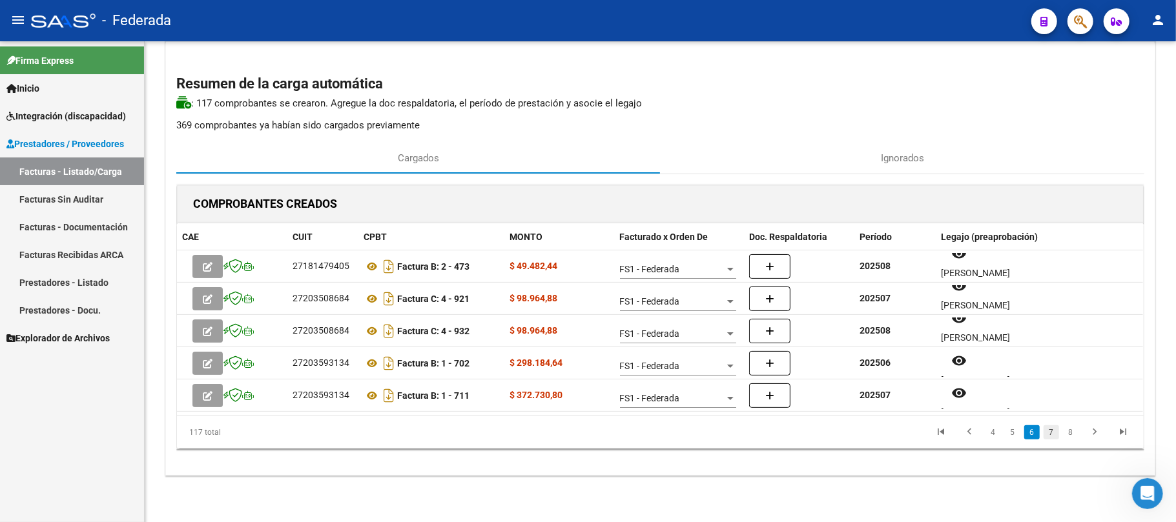
click at [1050, 426] on link "7" at bounding box center [1050, 432] width 15 height 14
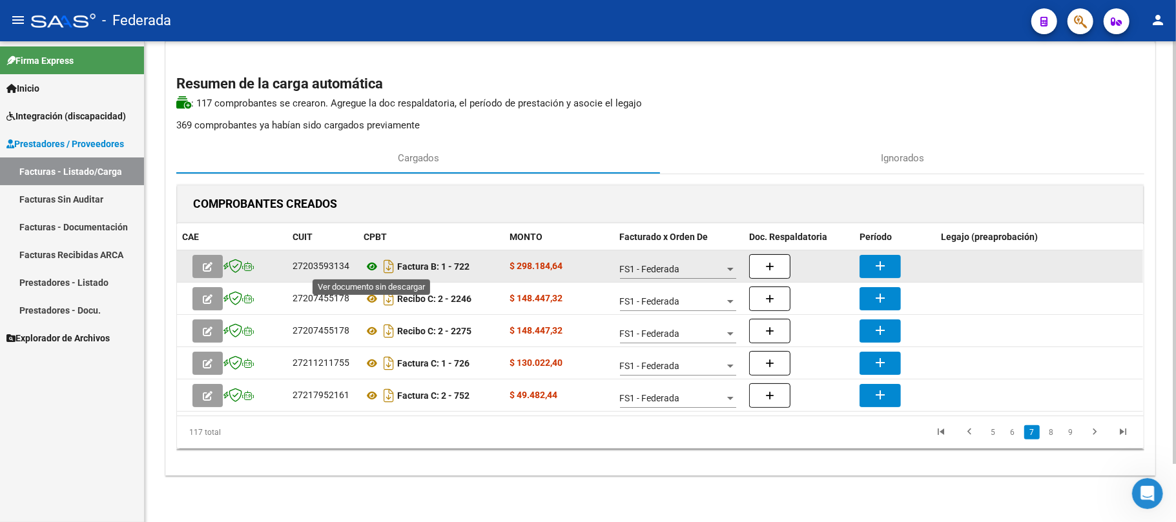
click at [369, 263] on icon at bounding box center [371, 266] width 17 height 15
click at [875, 262] on mat-icon "add" at bounding box center [879, 265] width 15 height 15
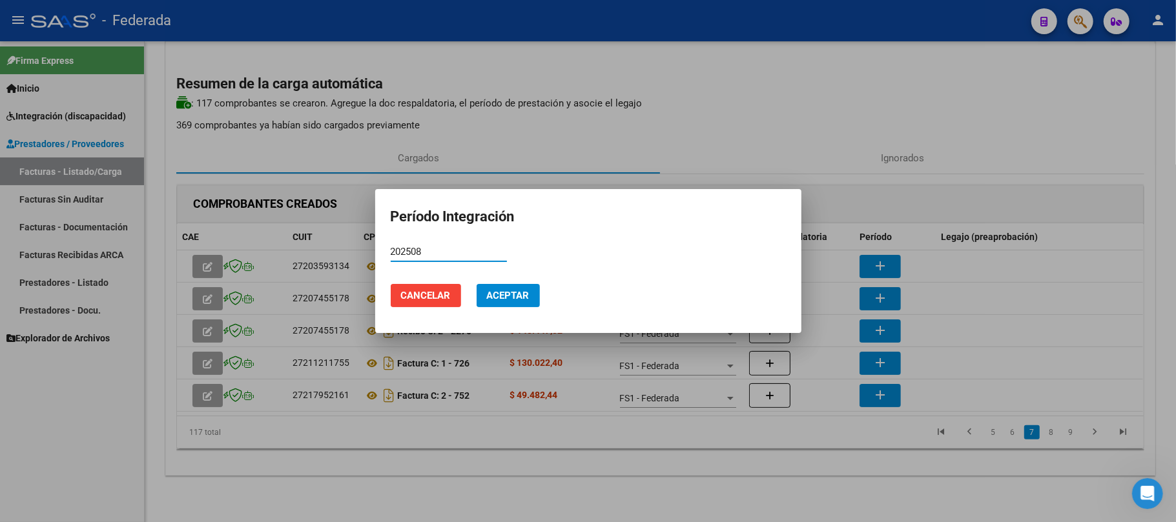
type input "202508"
click at [518, 290] on span "Aceptar" at bounding box center [508, 296] width 43 height 12
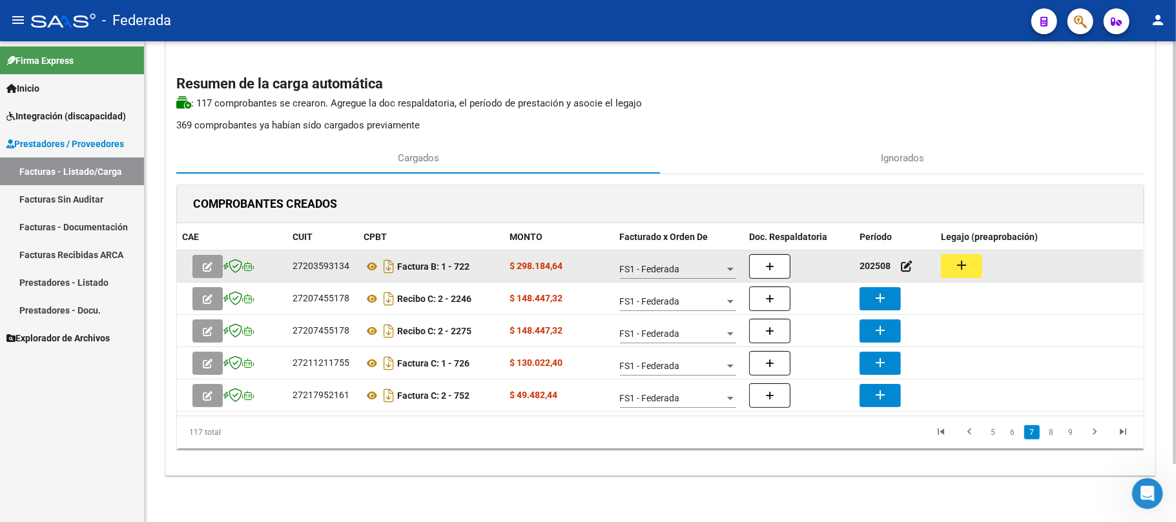
click at [963, 266] on mat-icon "add" at bounding box center [961, 265] width 15 height 15
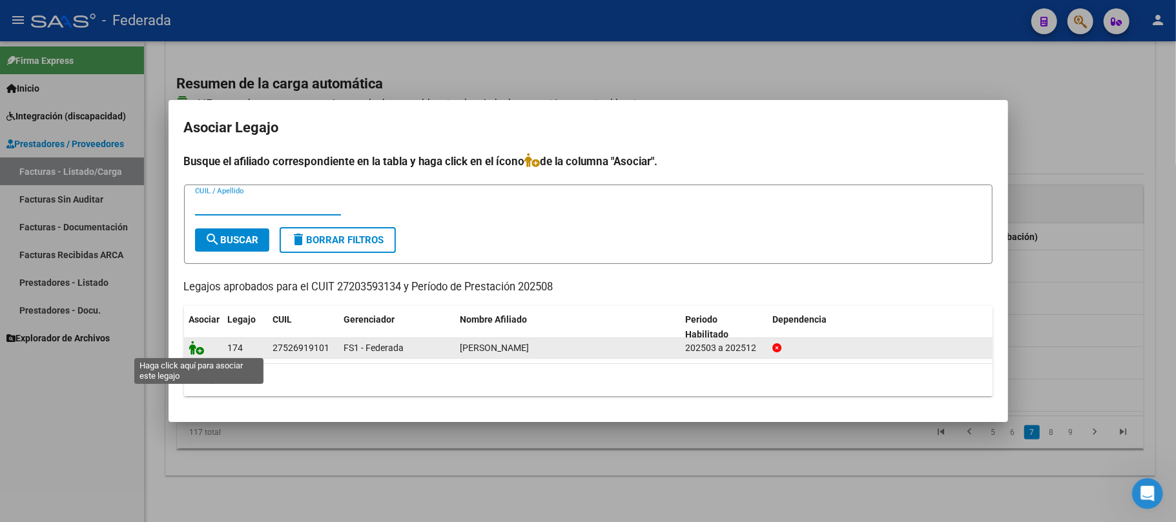
click at [191, 352] on icon at bounding box center [196, 348] width 15 height 14
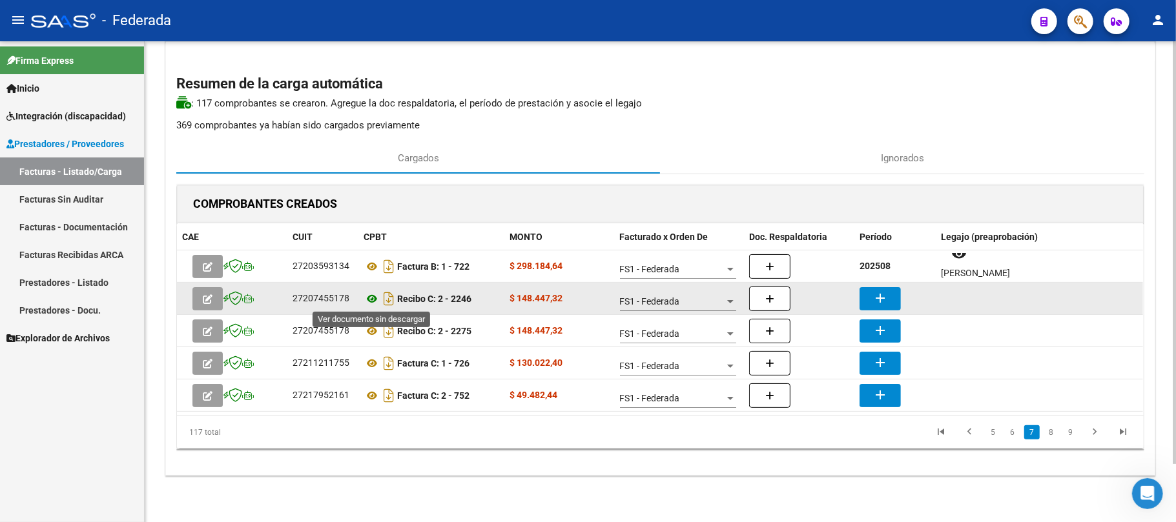
click at [371, 296] on icon at bounding box center [371, 298] width 17 height 15
click at [872, 301] on mat-icon "add" at bounding box center [879, 298] width 15 height 15
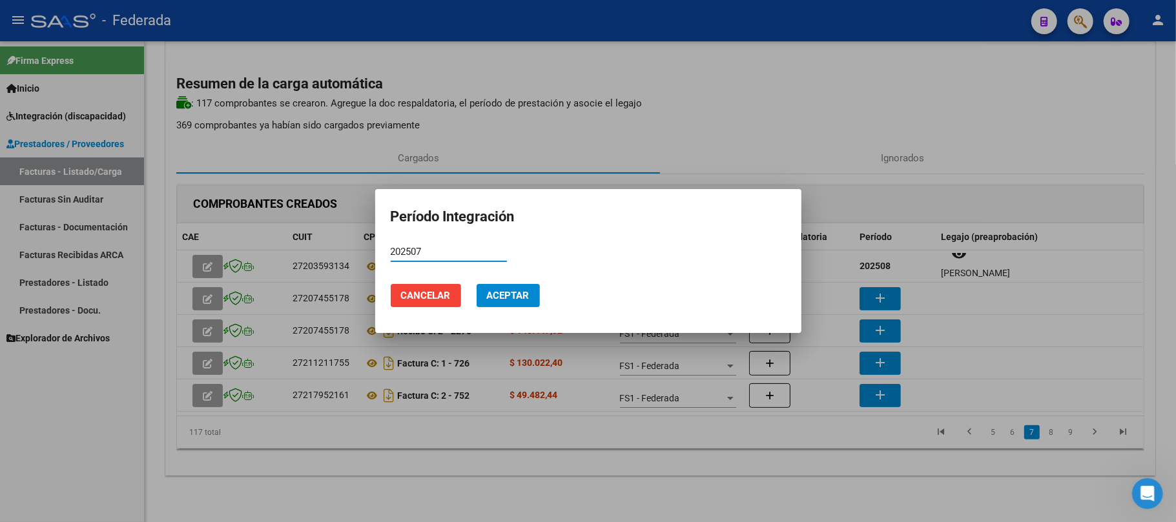
type input "202507"
click at [524, 287] on button "Aceptar" at bounding box center [507, 295] width 63 height 23
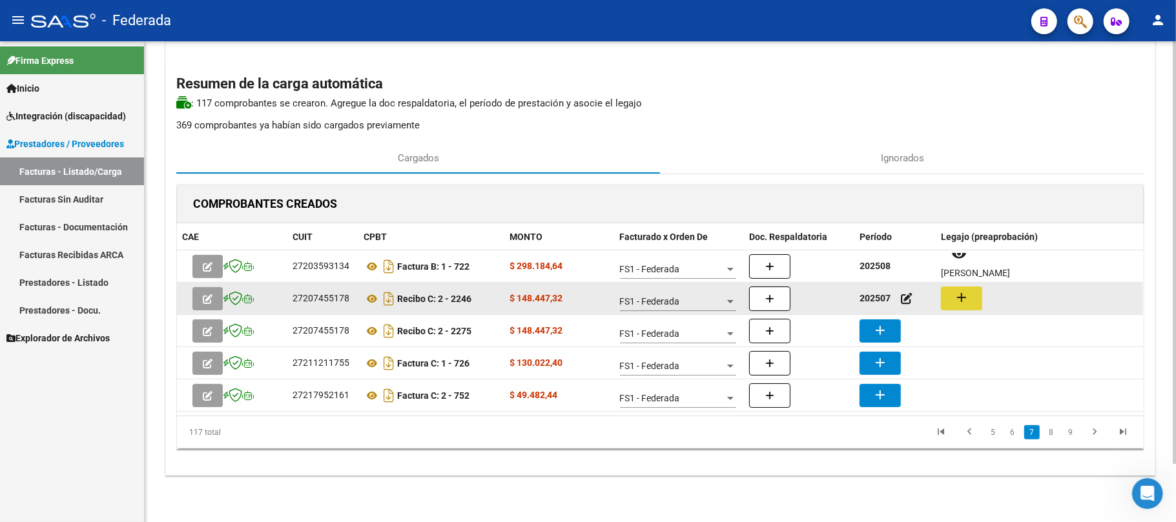
click at [962, 298] on mat-icon "add" at bounding box center [961, 297] width 15 height 15
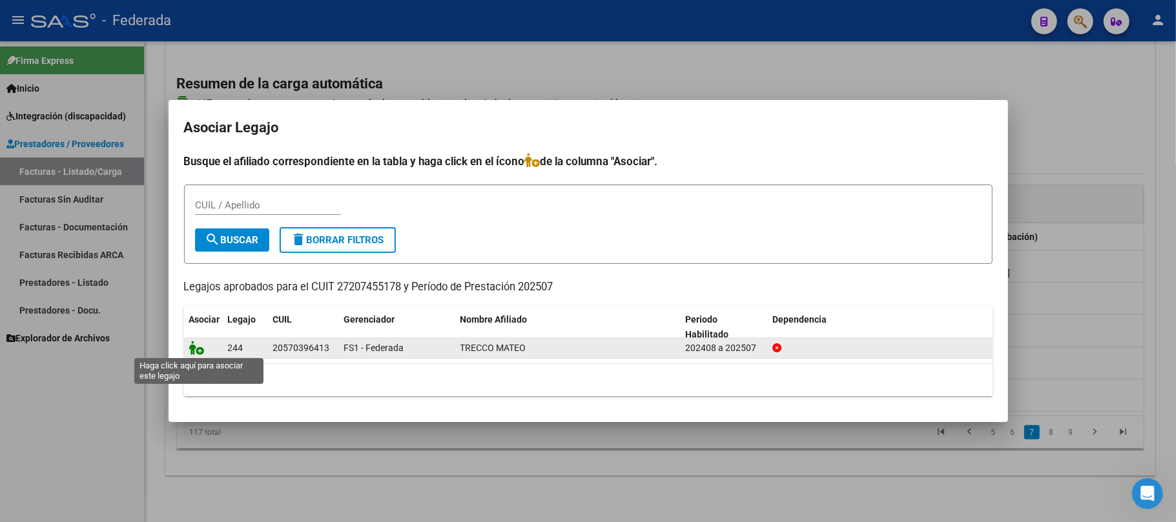
click at [200, 347] on icon at bounding box center [196, 348] width 15 height 14
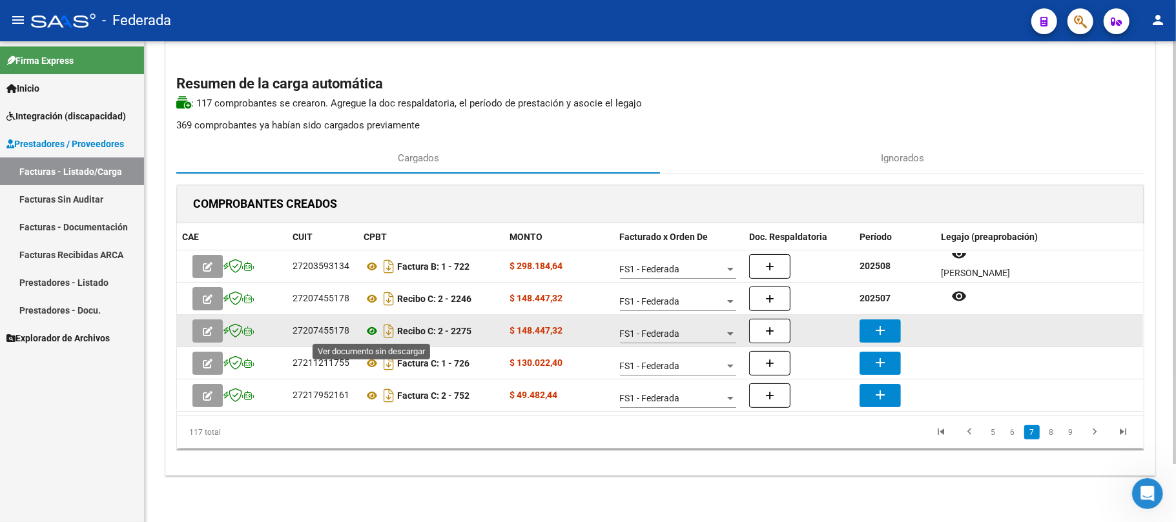
click at [373, 327] on icon at bounding box center [371, 330] width 17 height 15
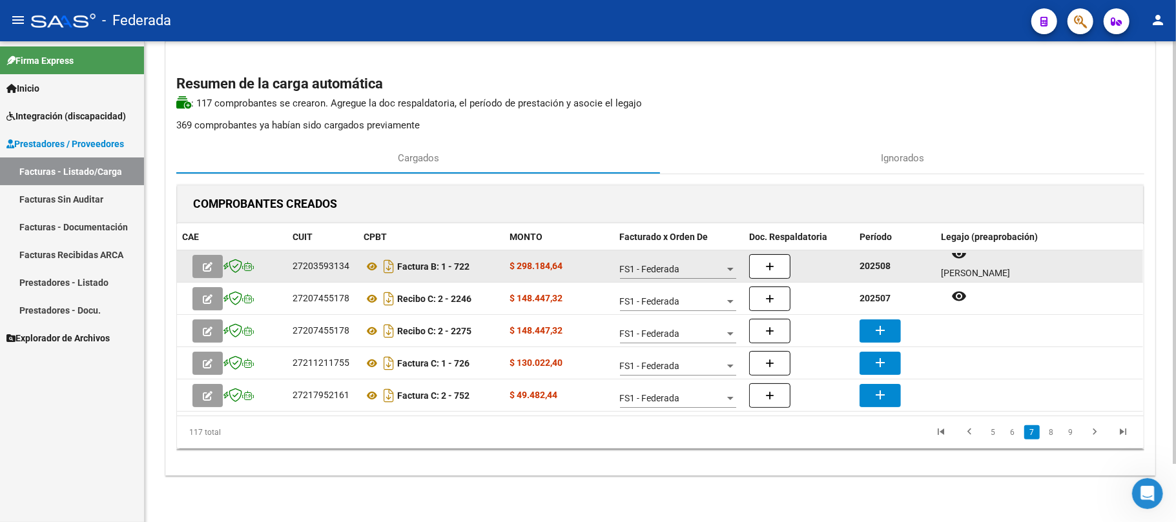
click at [879, 267] on strong "202508" at bounding box center [874, 266] width 31 height 10
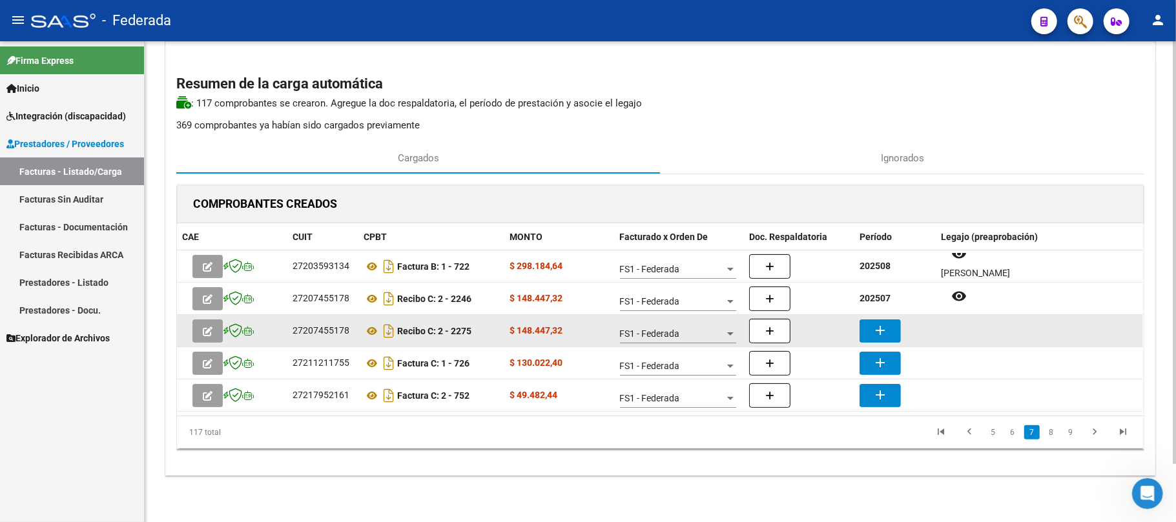
click at [881, 325] on mat-icon "add" at bounding box center [879, 330] width 15 height 15
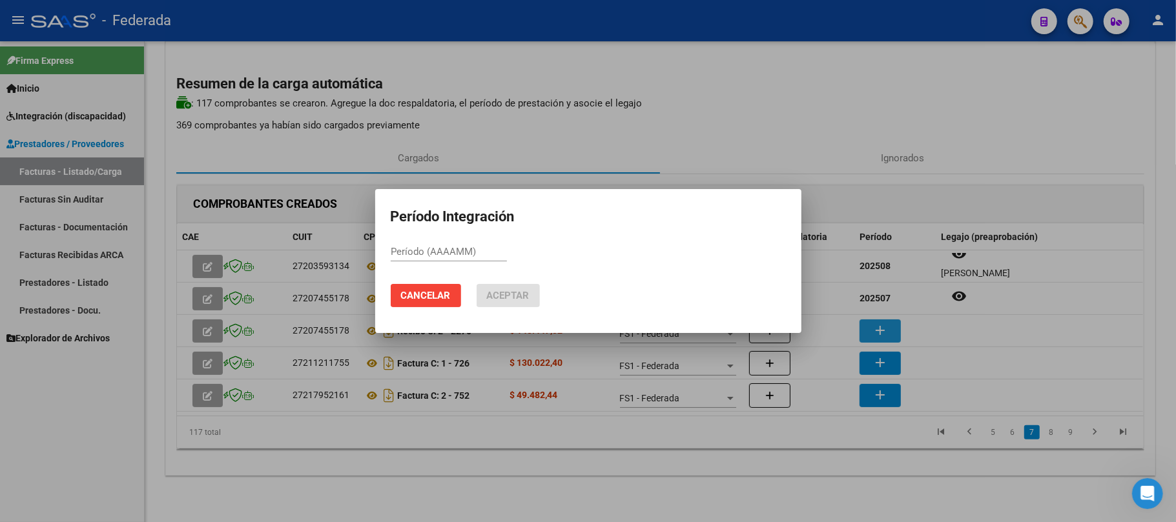
paste input "202508"
type input "202508"
click at [528, 298] on span "Aceptar" at bounding box center [508, 296] width 43 height 12
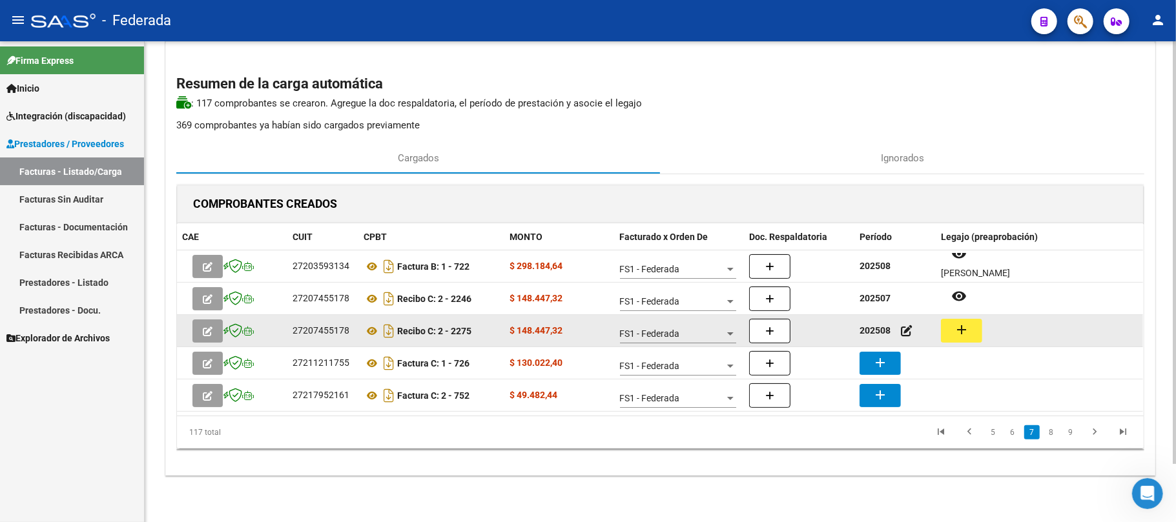
click at [961, 329] on mat-icon "add" at bounding box center [961, 329] width 15 height 15
click at [975, 331] on button "add" at bounding box center [961, 331] width 41 height 24
click at [368, 329] on icon at bounding box center [371, 330] width 17 height 15
click at [332, 323] on div "27207455178" at bounding box center [320, 330] width 57 height 15
click at [333, 325] on div "27207455178" at bounding box center [320, 330] width 57 height 15
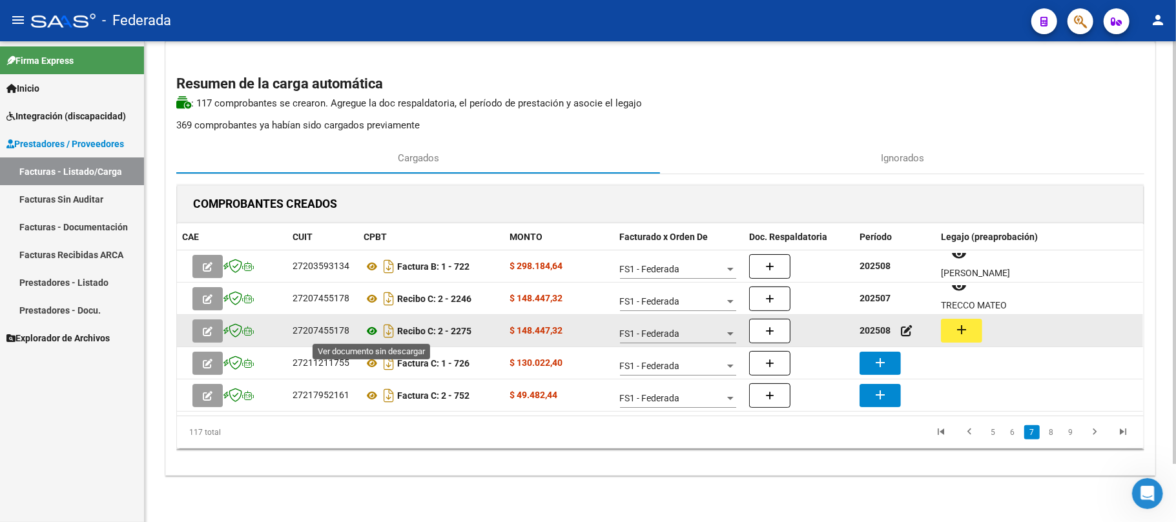
click at [369, 331] on icon at bounding box center [371, 330] width 17 height 15
click at [974, 327] on button "add" at bounding box center [961, 331] width 41 height 24
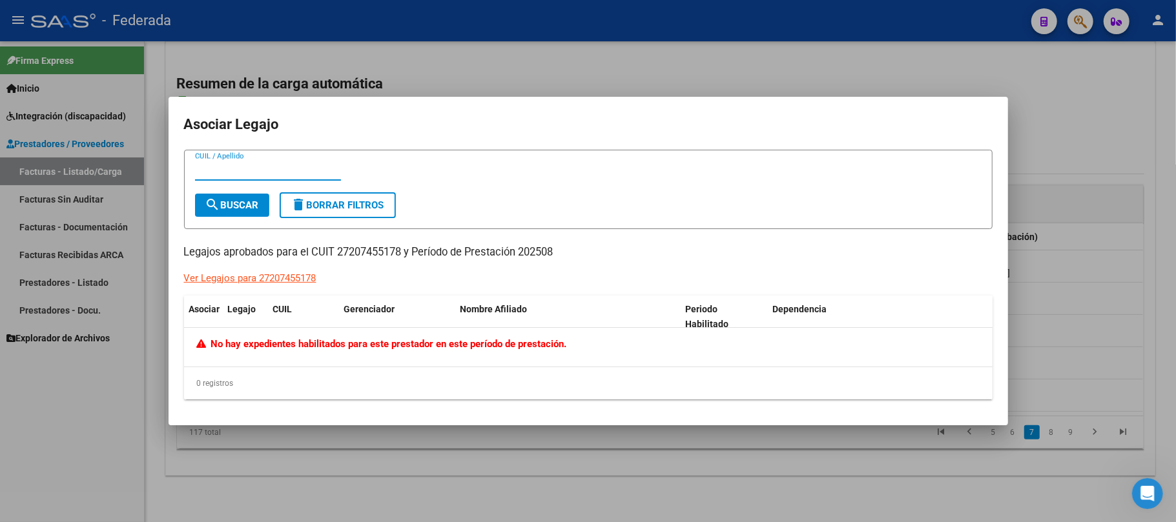
click at [1014, 319] on div at bounding box center [588, 261] width 1176 height 522
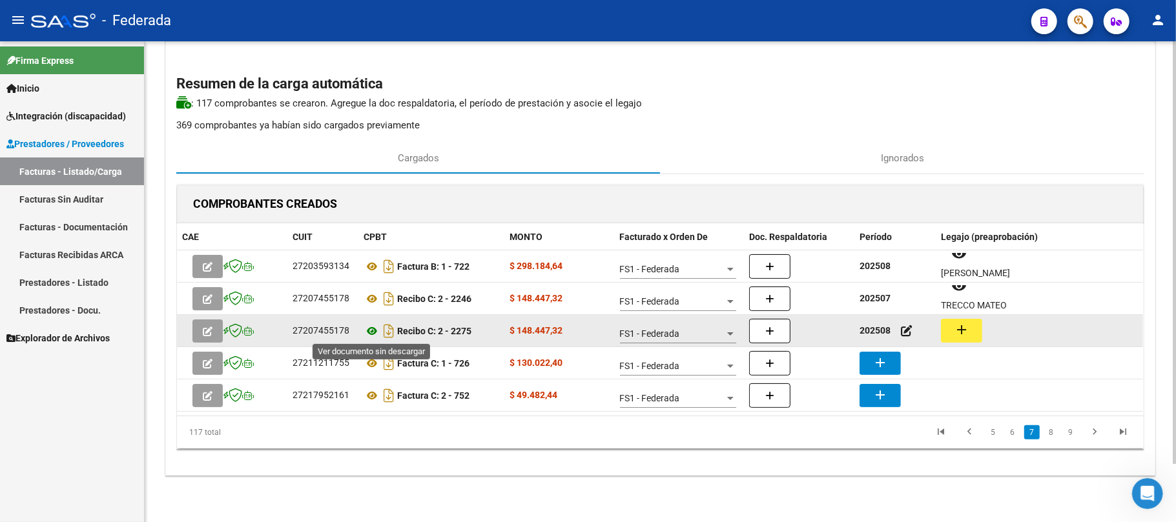
click at [367, 332] on icon at bounding box center [371, 330] width 17 height 15
click at [205, 329] on icon "button" at bounding box center [208, 332] width 10 height 10
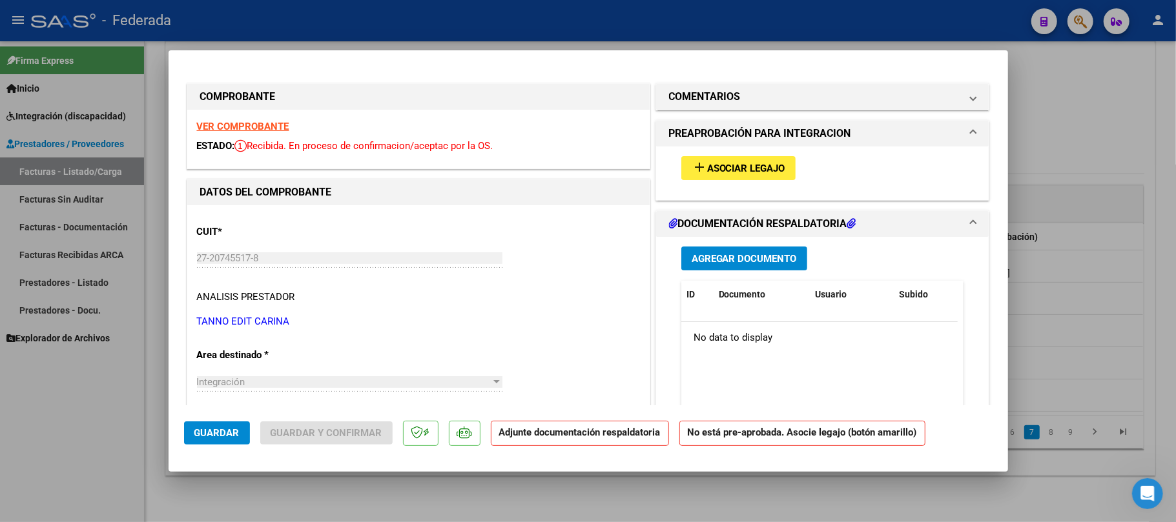
click at [707, 169] on span "Asociar Legajo" at bounding box center [746, 169] width 78 height 12
click at [274, 498] on div at bounding box center [588, 261] width 1176 height 522
type input "$ 0,00"
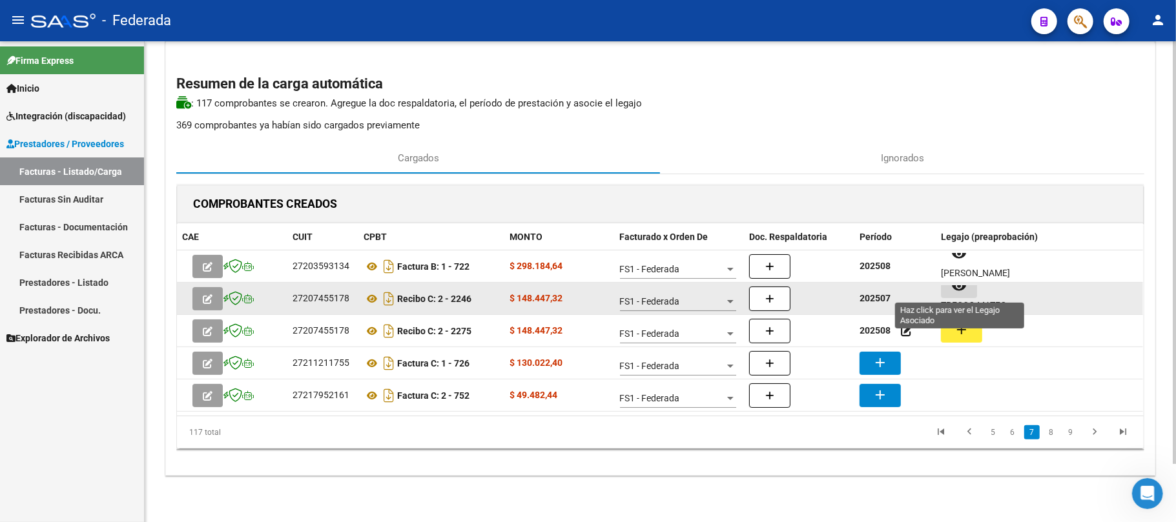
click at [966, 295] on button "remove_red_eye" at bounding box center [959, 286] width 36 height 23
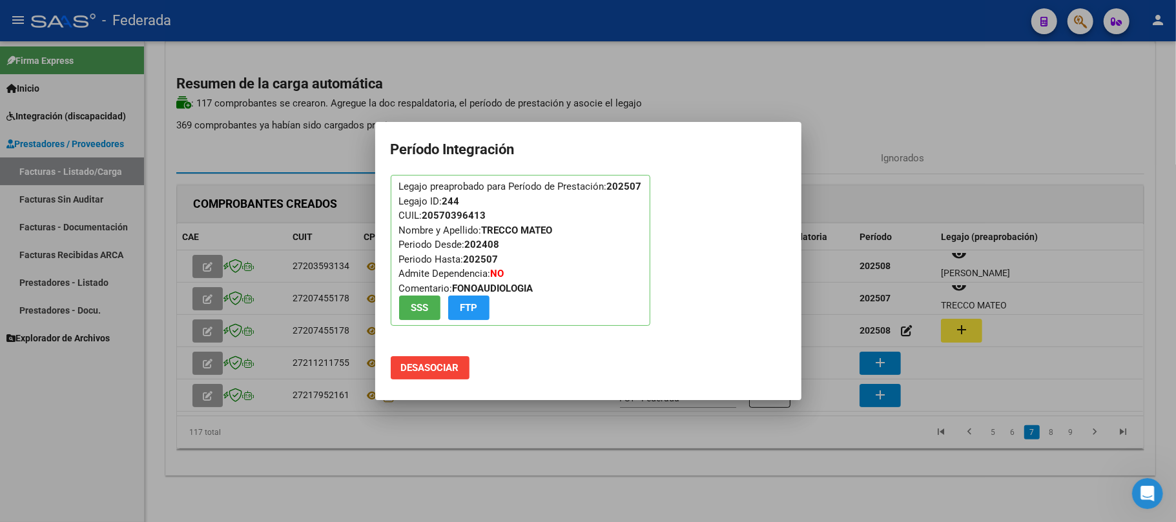
click at [636, 434] on div at bounding box center [588, 261] width 1176 height 522
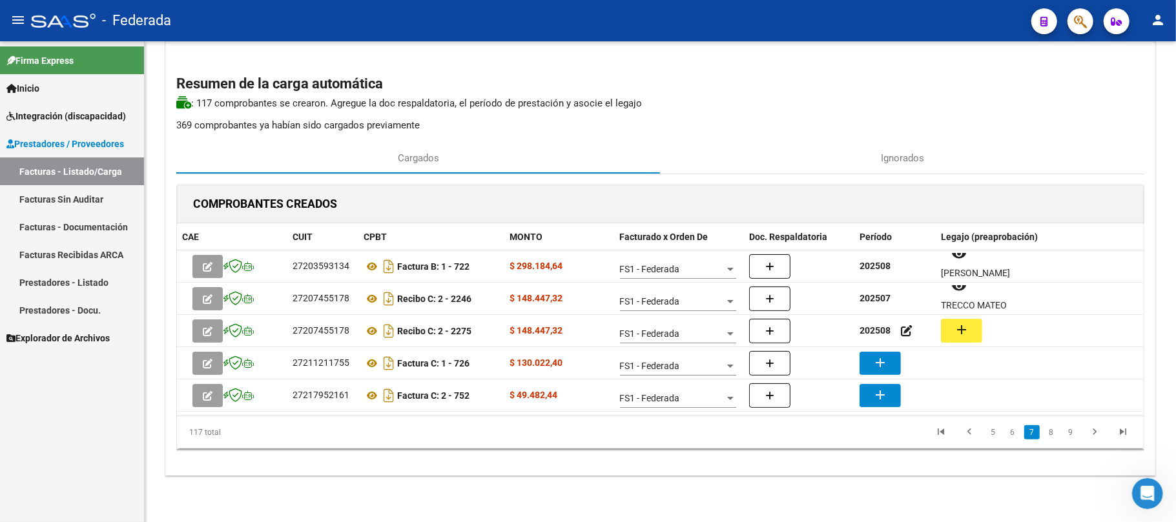
scroll to position [0, 0]
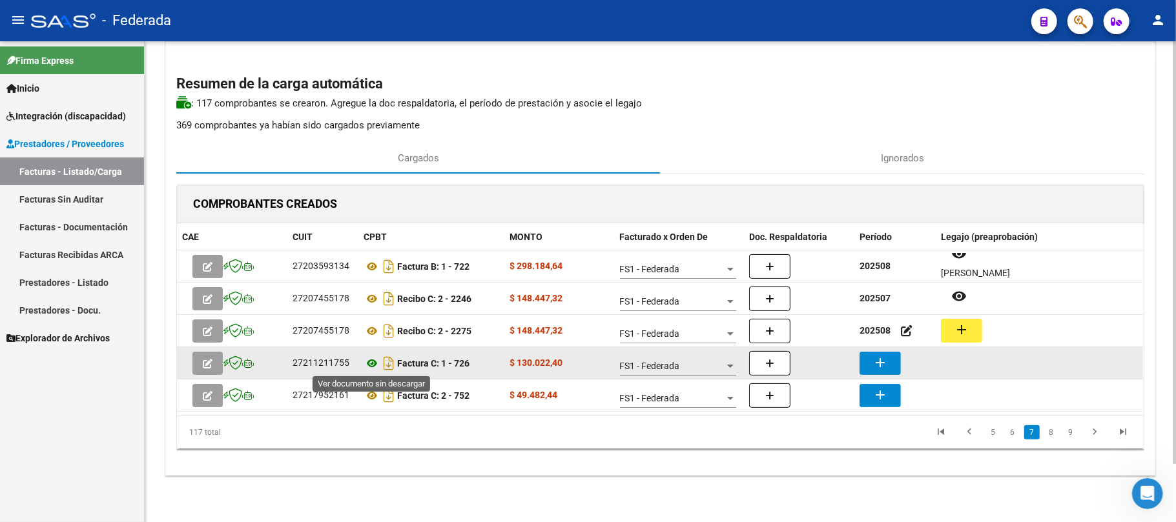
click at [375, 363] on icon at bounding box center [371, 363] width 17 height 15
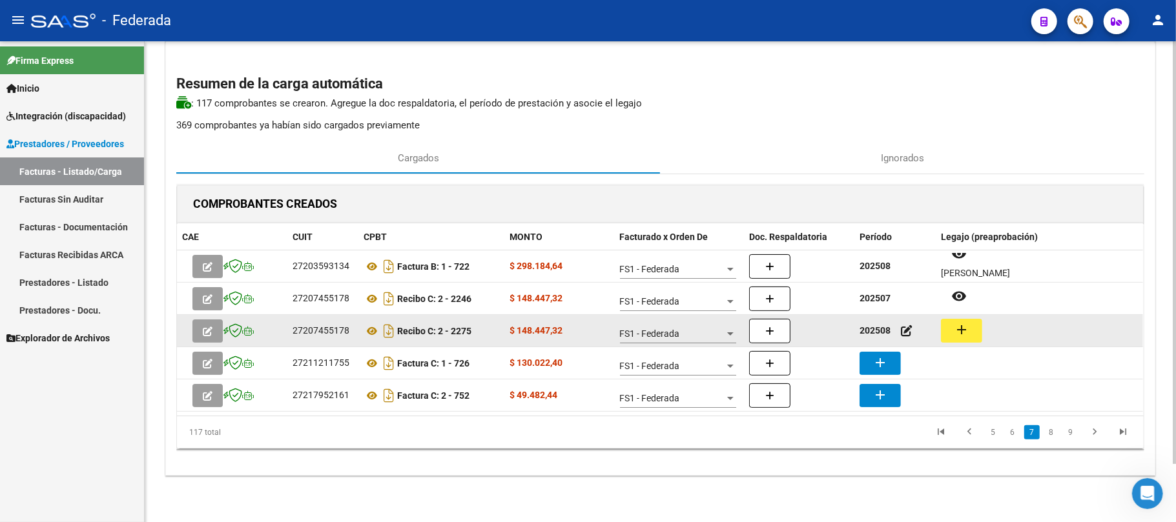
click at [879, 333] on strong "202508" at bounding box center [874, 330] width 31 height 10
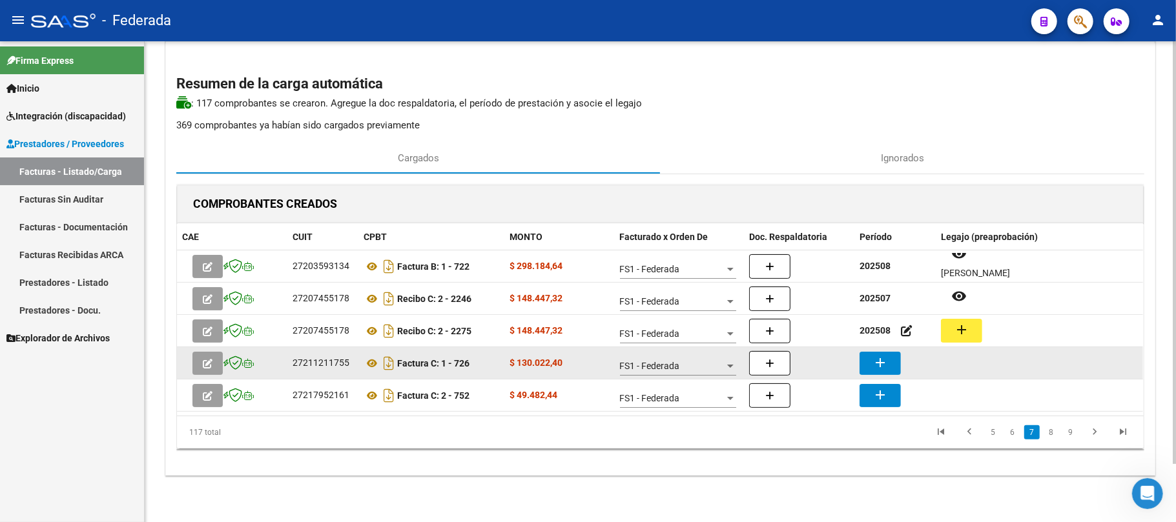
click at [886, 360] on mat-icon "add" at bounding box center [879, 362] width 15 height 15
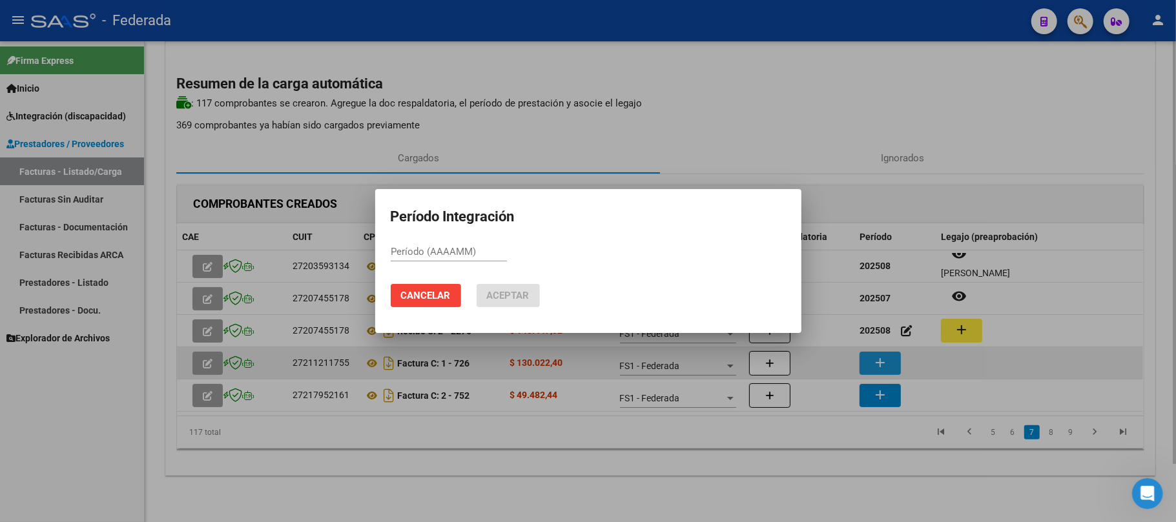
paste input "202508"
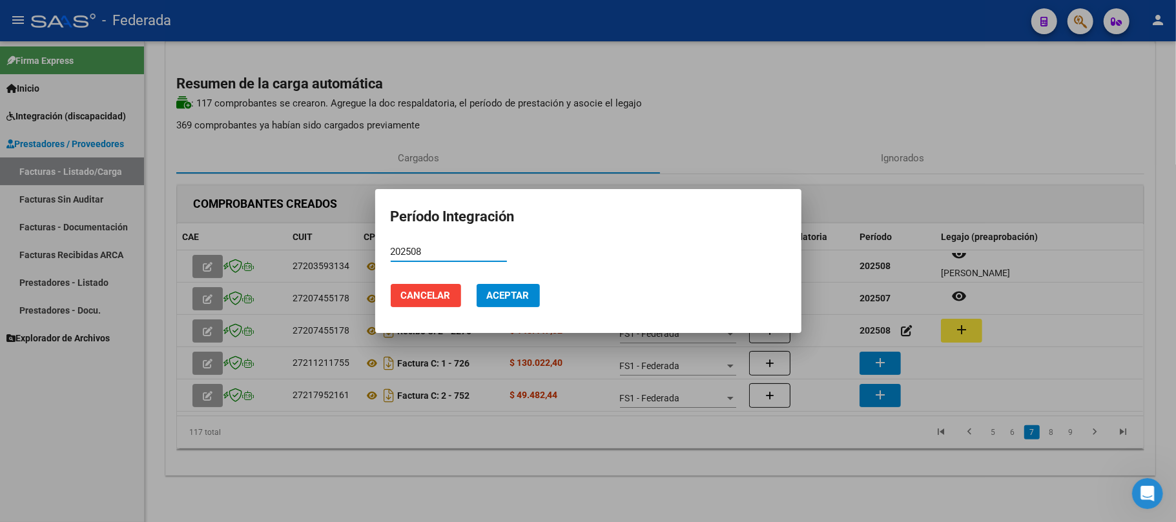
type input "202508"
click at [524, 292] on span "Aceptar" at bounding box center [508, 296] width 43 height 12
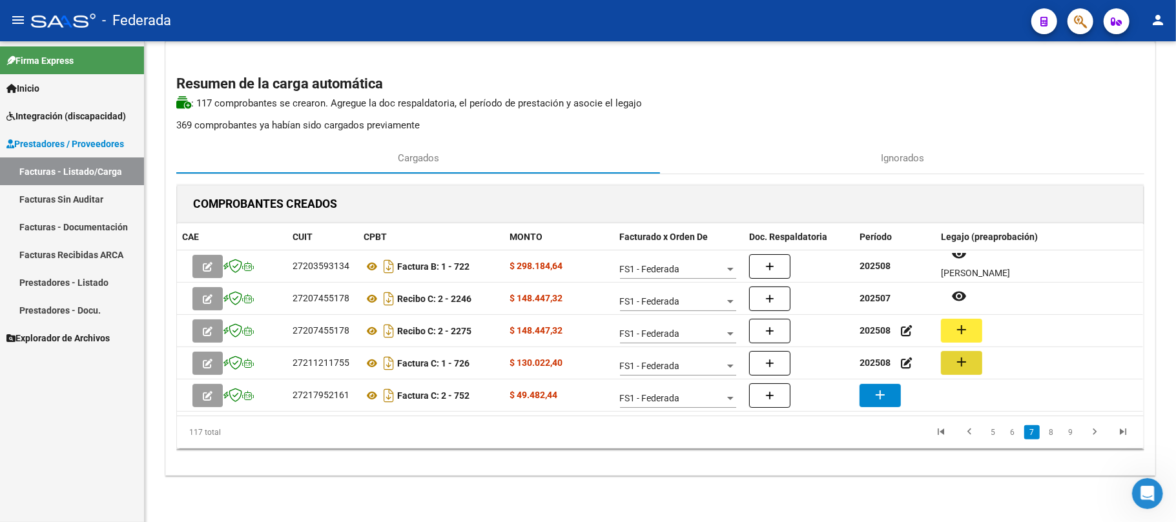
click at [962, 367] on mat-icon "add" at bounding box center [961, 361] width 15 height 15
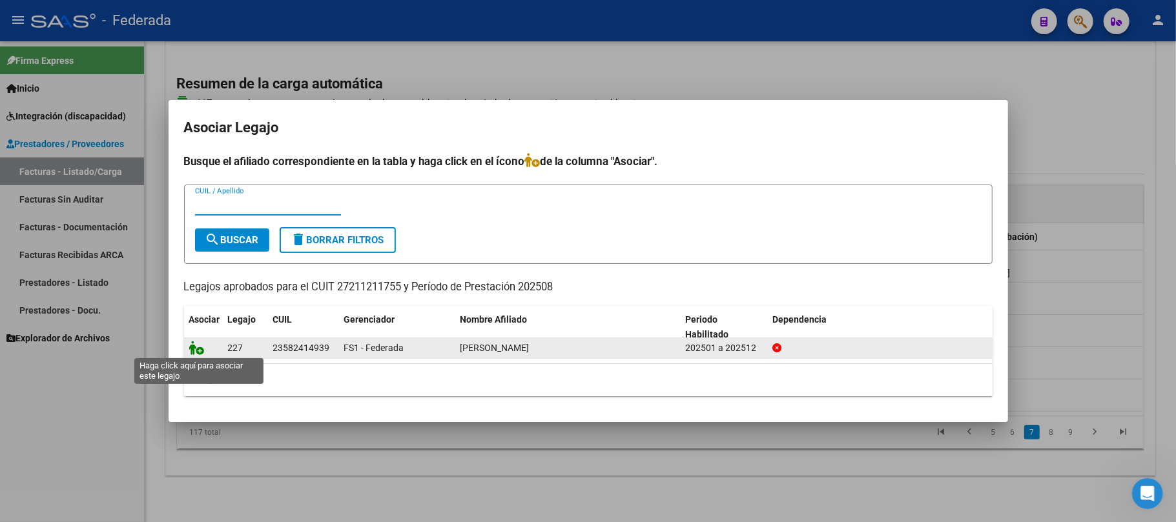
click at [202, 352] on icon at bounding box center [196, 348] width 15 height 14
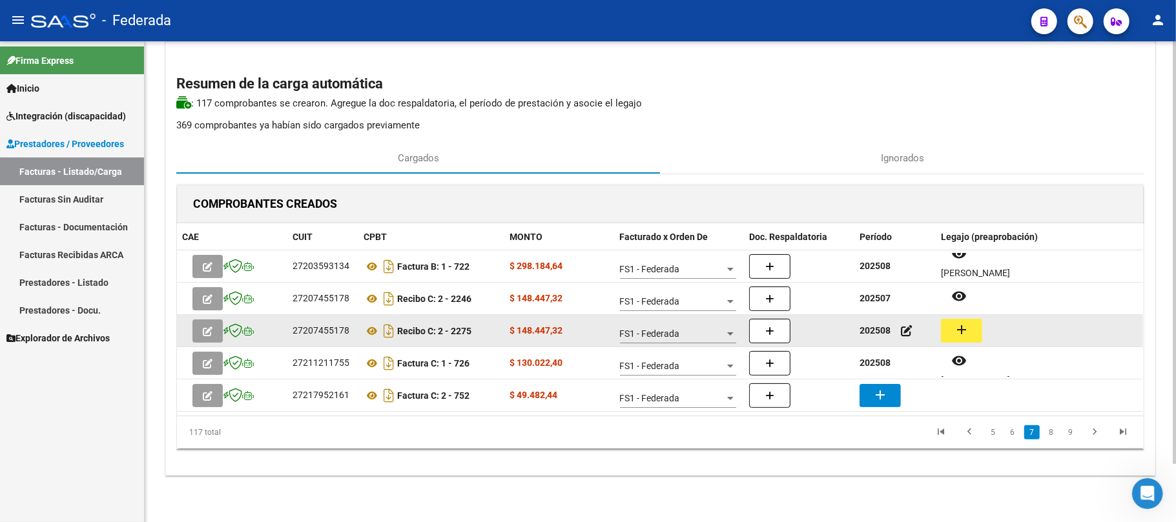
click at [957, 332] on mat-icon "add" at bounding box center [961, 329] width 15 height 15
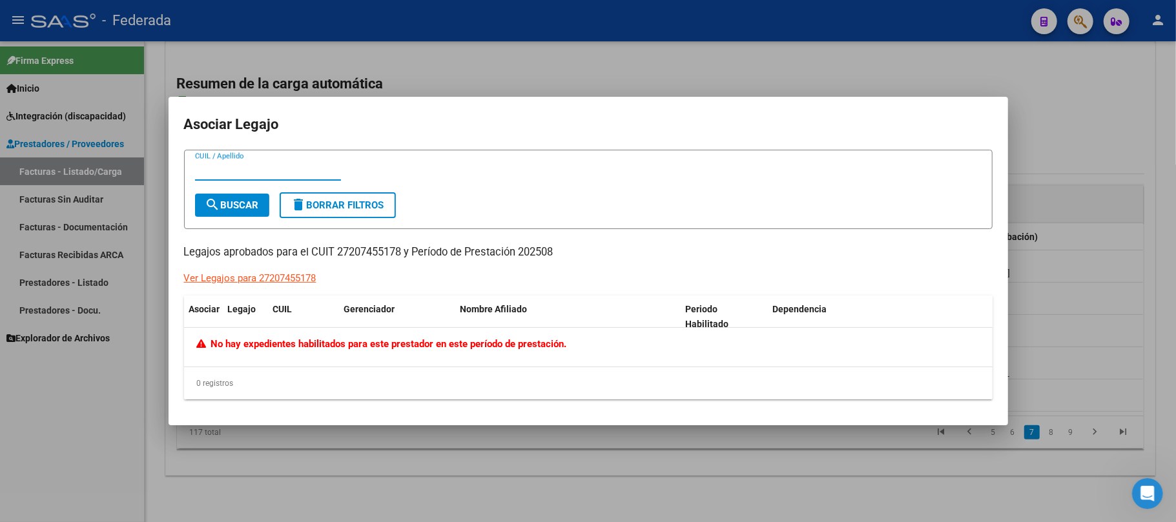
click at [1056, 328] on div at bounding box center [588, 261] width 1176 height 522
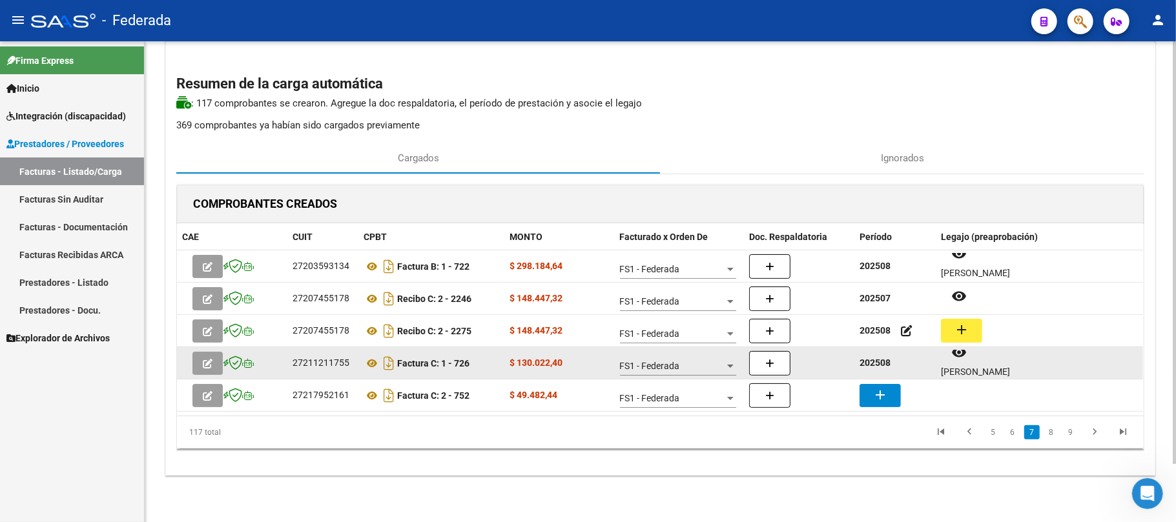
scroll to position [10, 0]
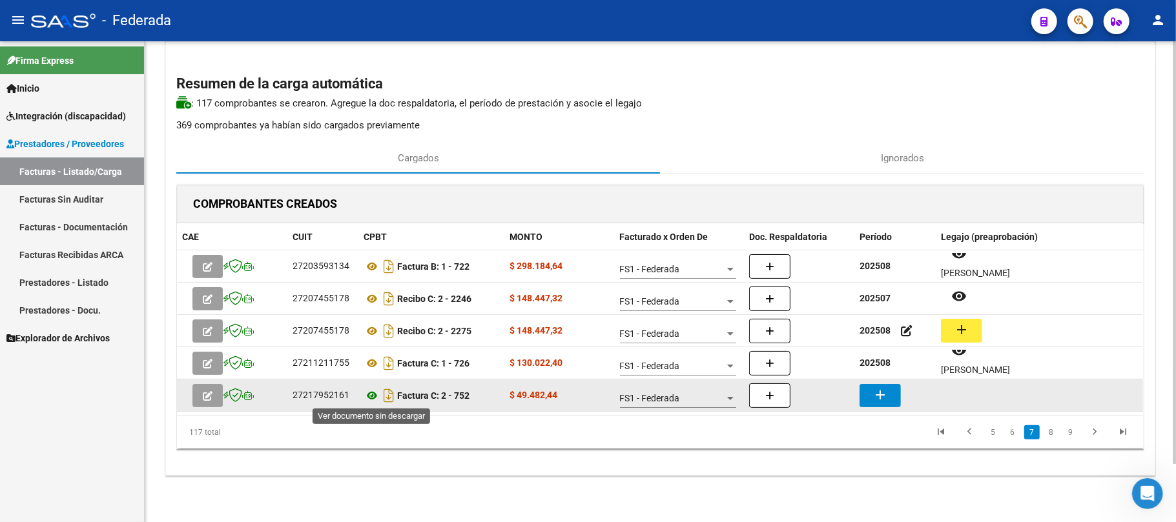
click at [372, 398] on icon at bounding box center [371, 395] width 17 height 15
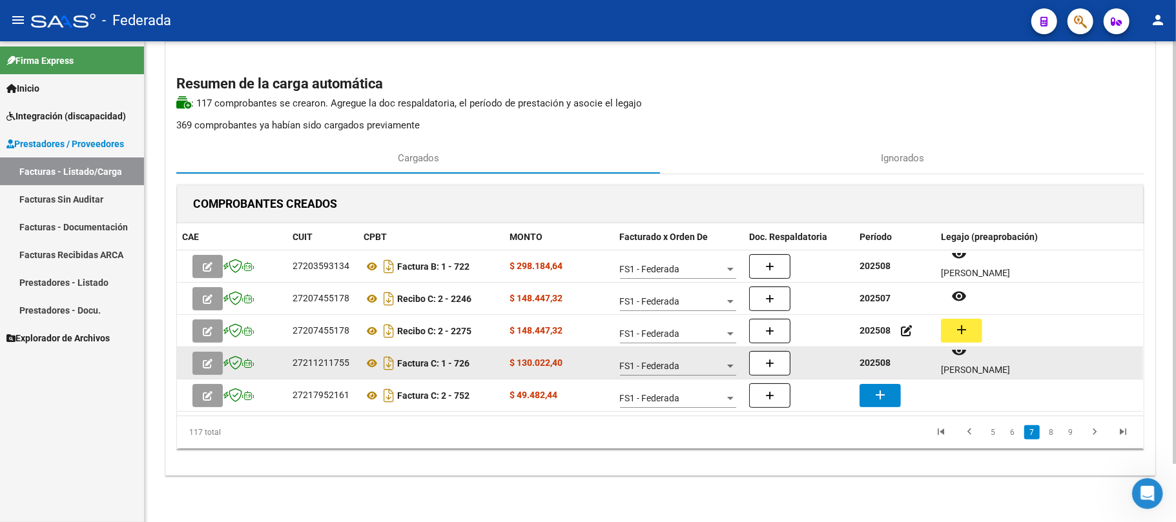
click at [882, 359] on strong "202508" at bounding box center [874, 363] width 31 height 10
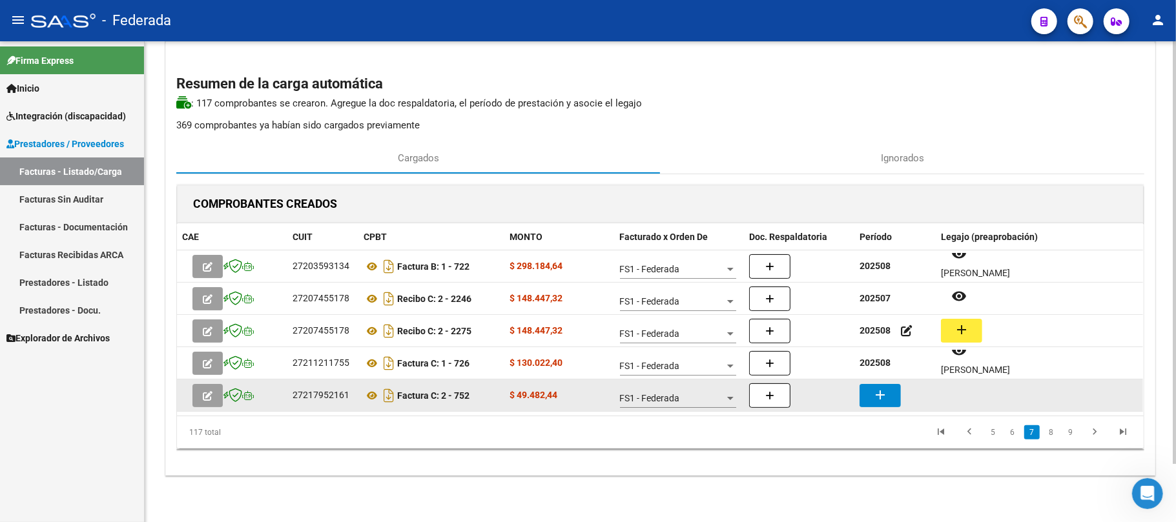
click at [879, 387] on mat-icon "add" at bounding box center [879, 394] width 15 height 15
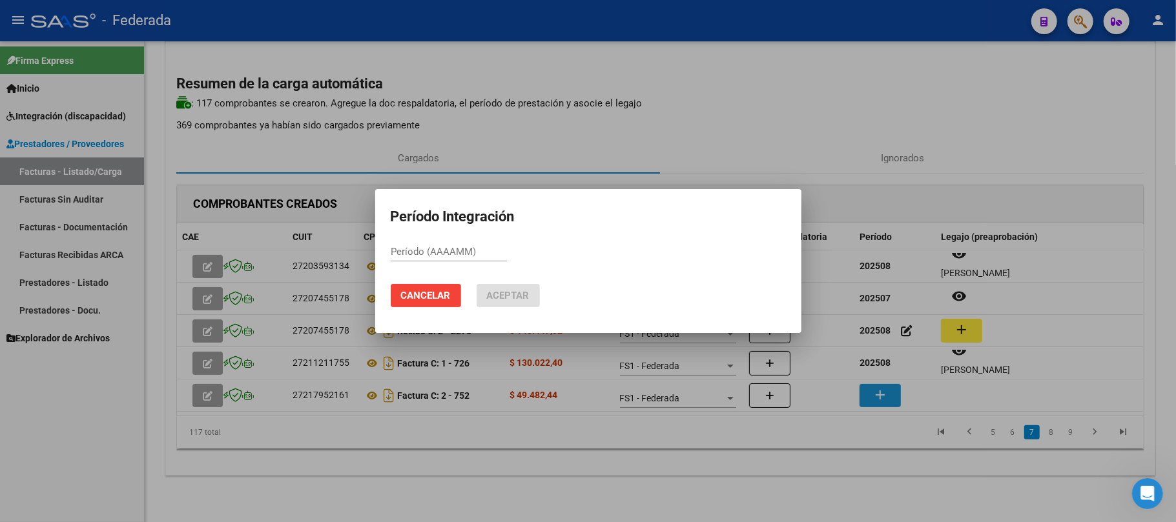
paste input "202508"
type input "202508"
click at [520, 290] on span "Aceptar" at bounding box center [508, 296] width 43 height 12
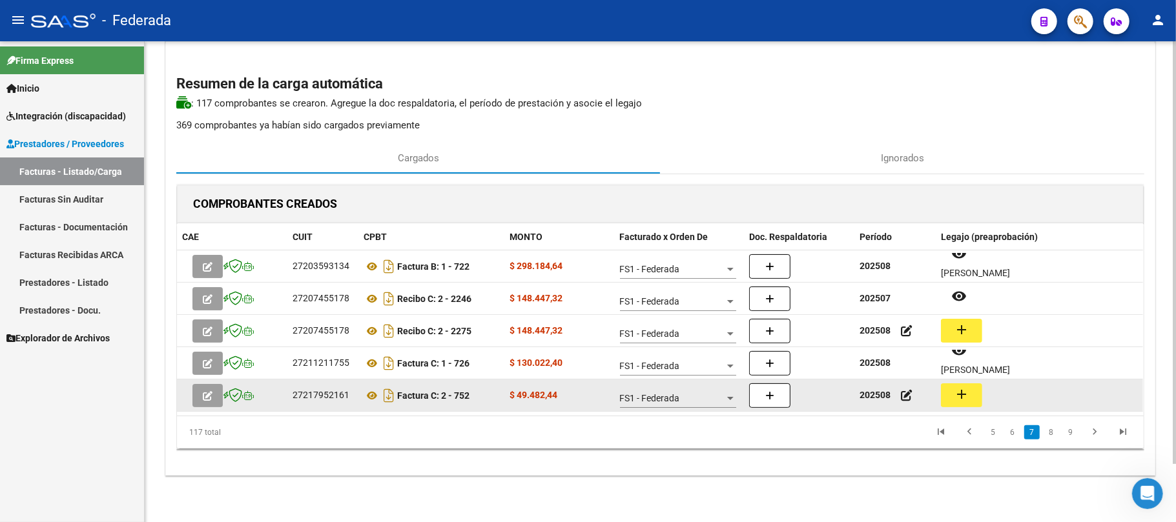
click at [972, 391] on button "add" at bounding box center [961, 395] width 41 height 24
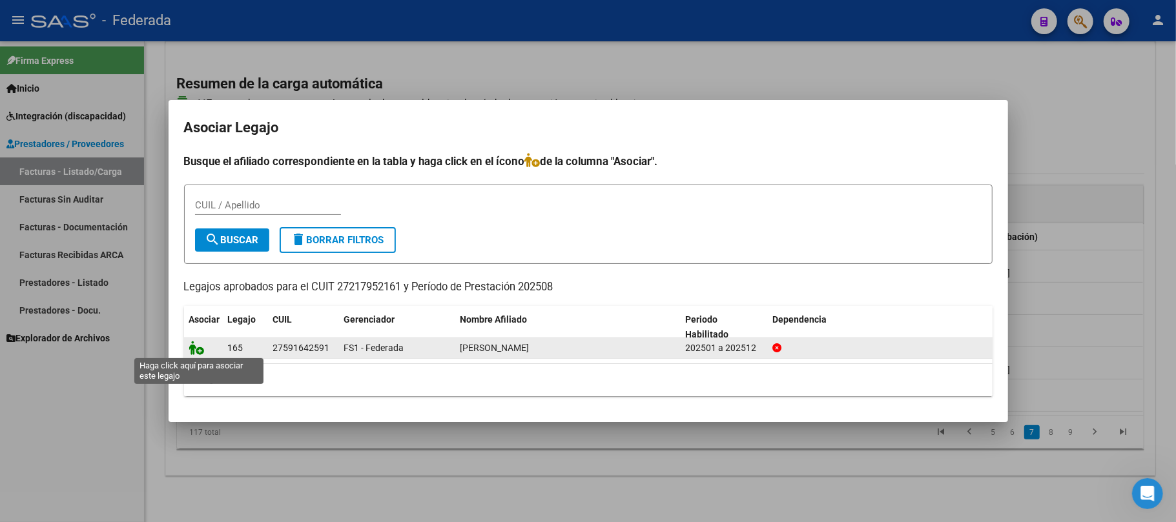
click at [200, 351] on icon at bounding box center [196, 348] width 15 height 14
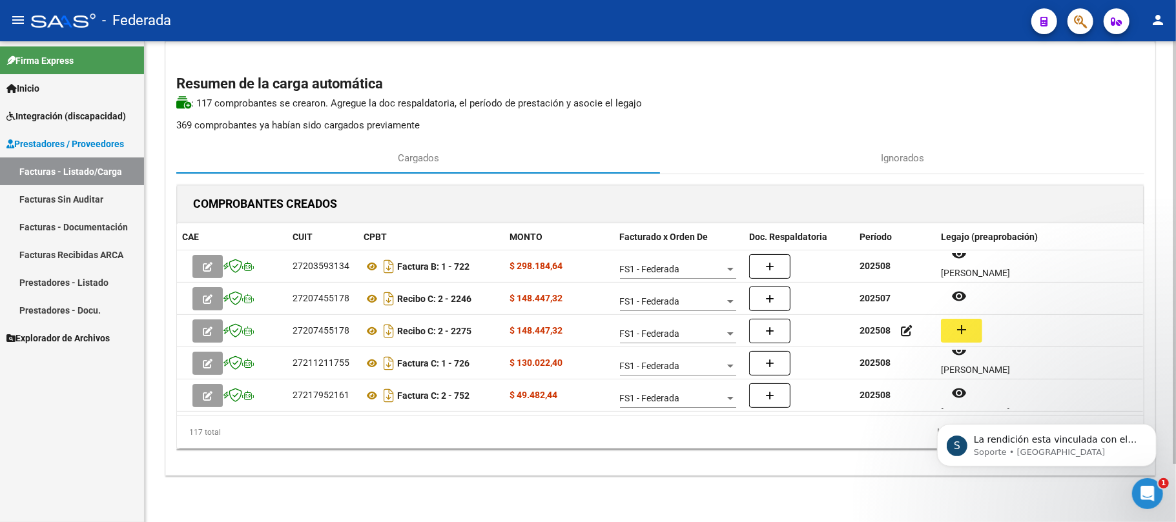
scroll to position [0, 0]
click at [1053, 449] on p "Soporte • Hace 12m" at bounding box center [1056, 452] width 167 height 12
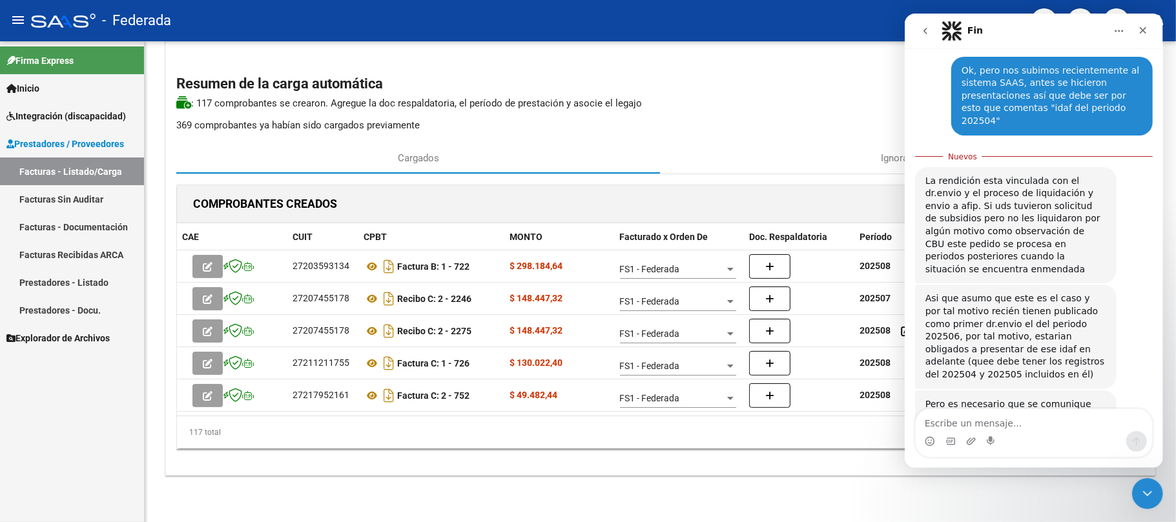
scroll to position [657, 0]
click at [1145, 495] on icon "Cerrar Intercom Messenger" at bounding box center [1145, 491] width 15 height 15
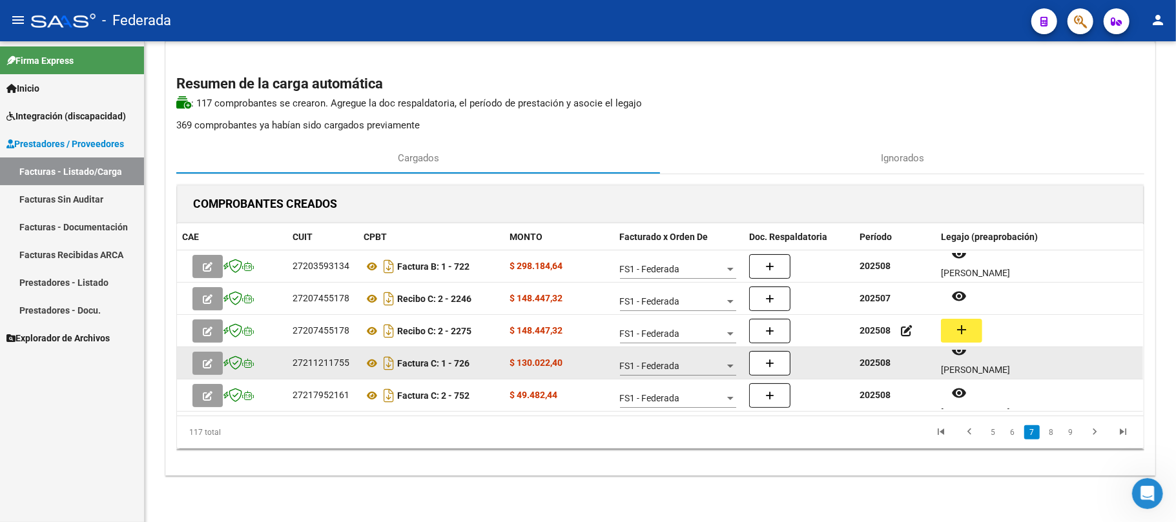
scroll to position [636, 0]
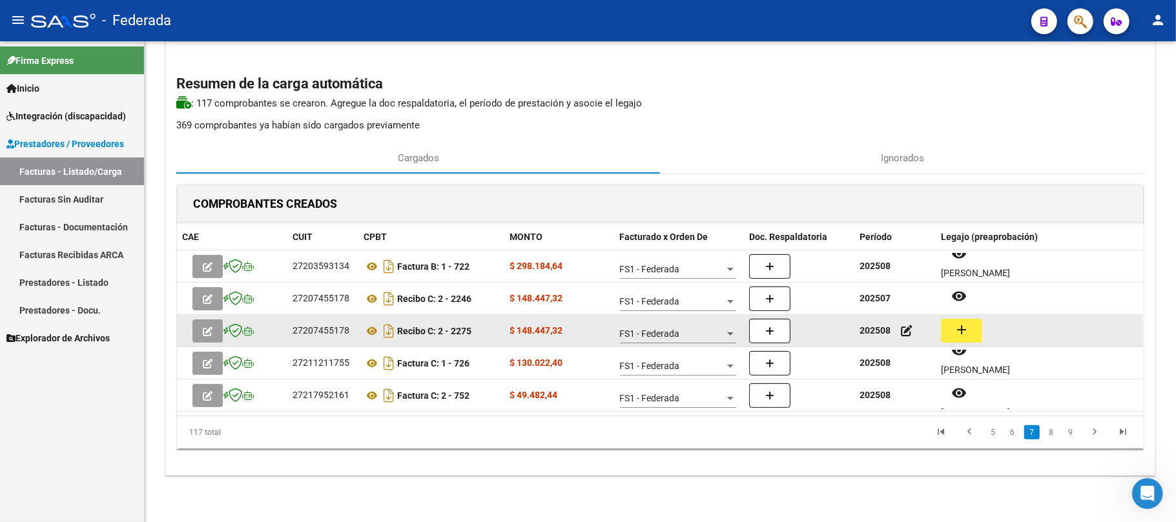
click at [953, 334] on button "add" at bounding box center [961, 331] width 41 height 24
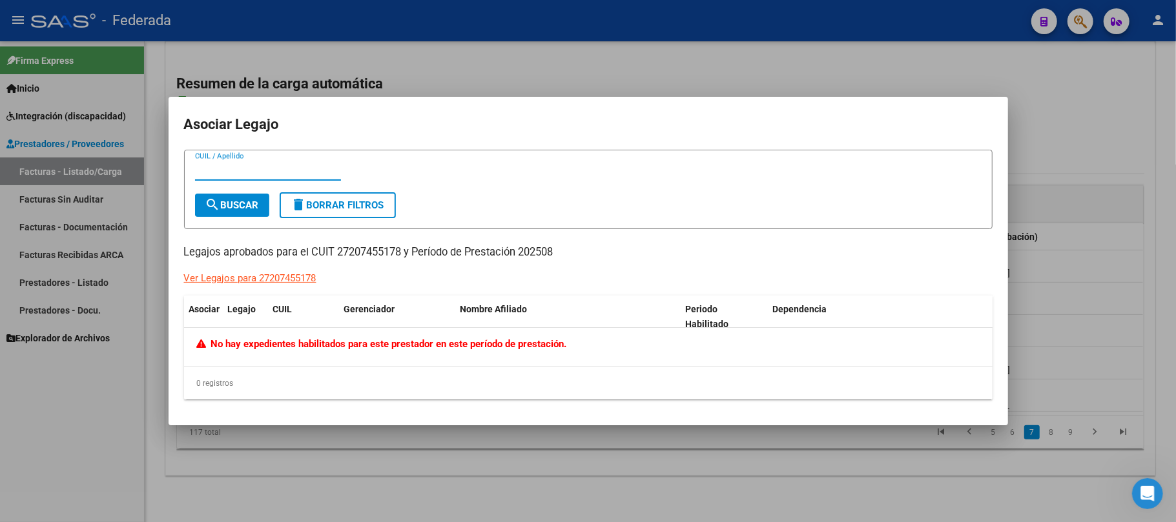
click at [698, 444] on div at bounding box center [588, 261] width 1176 height 522
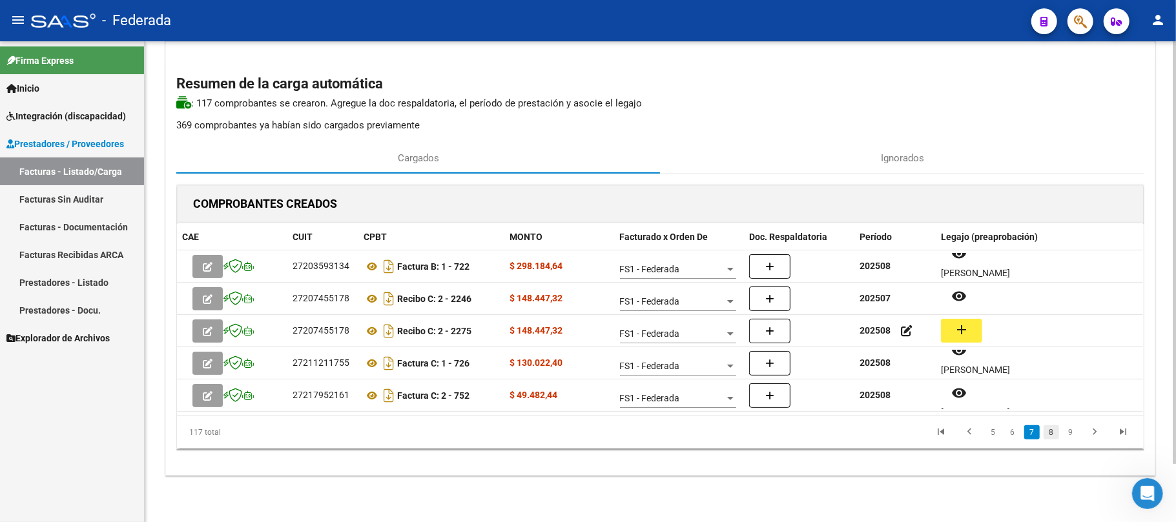
click at [1049, 430] on link "8" at bounding box center [1050, 432] width 15 height 14
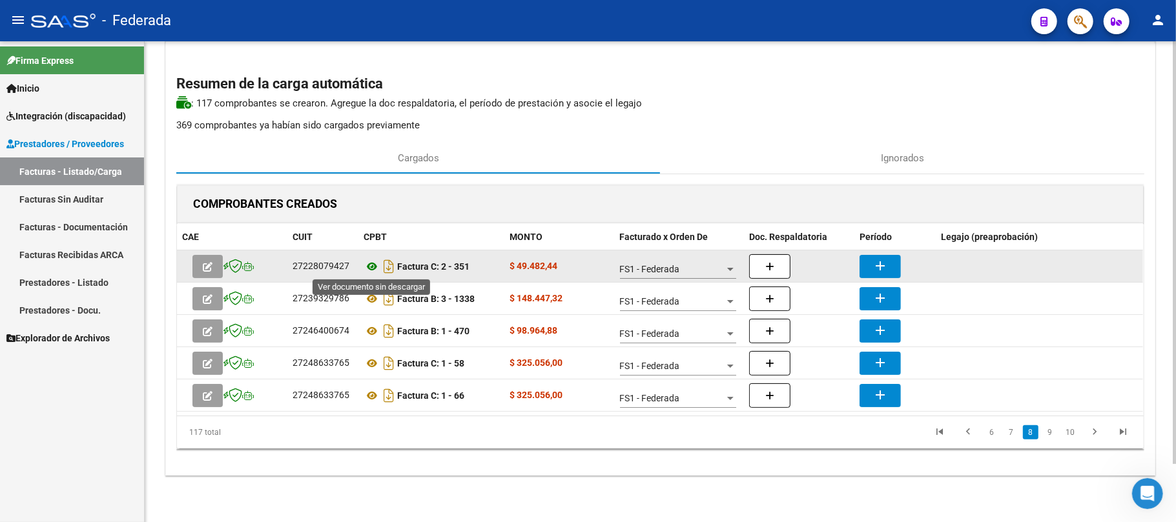
click at [372, 265] on icon at bounding box center [371, 266] width 17 height 15
click at [868, 263] on button "add" at bounding box center [879, 266] width 41 height 23
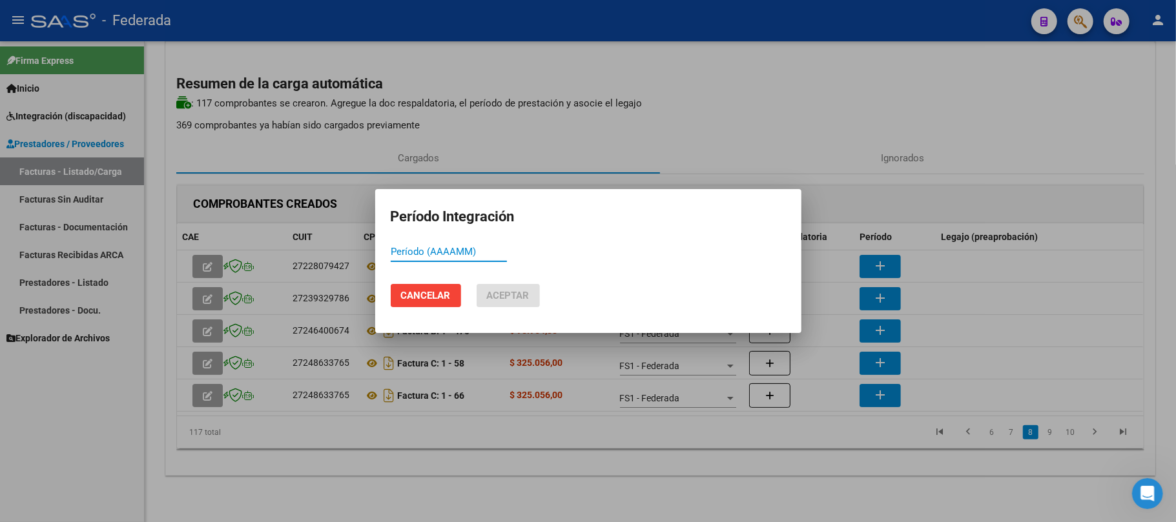
click at [436, 292] on span "Cancelar" at bounding box center [426, 296] width 50 height 12
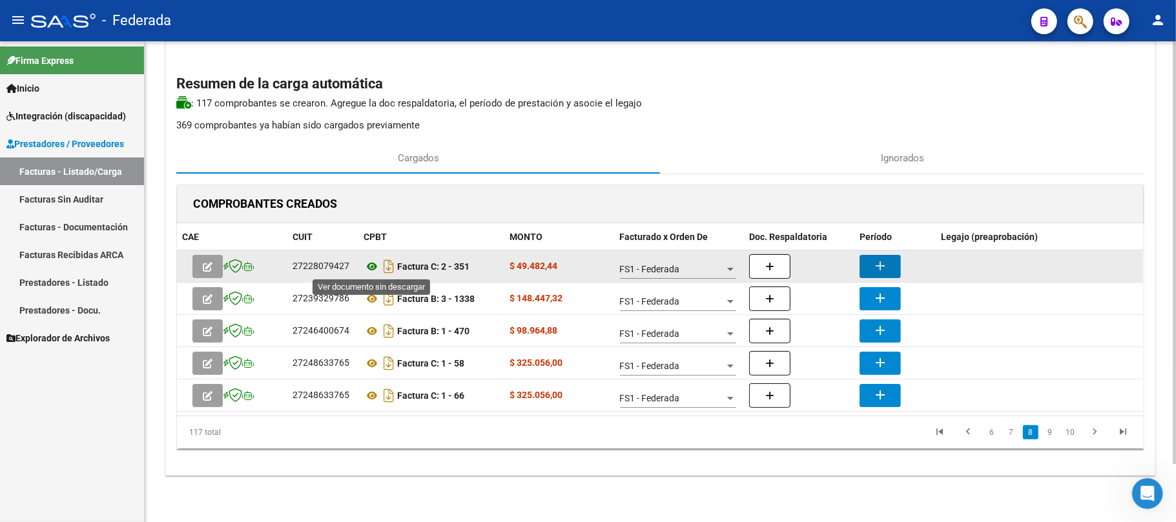
click at [376, 261] on icon at bounding box center [371, 266] width 17 height 15
click at [892, 256] on button "add" at bounding box center [879, 266] width 41 height 23
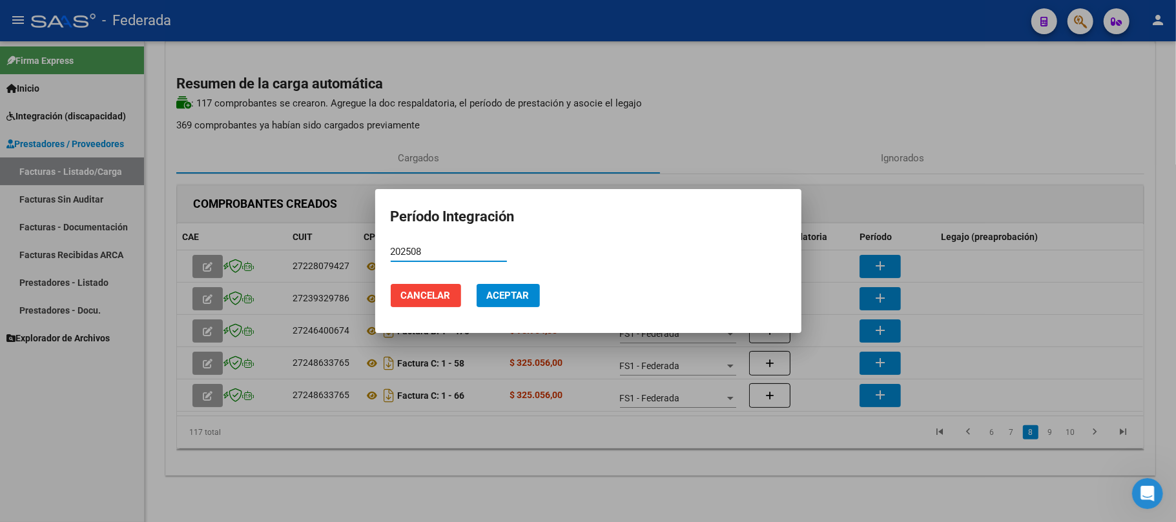
type input "202508"
click at [520, 291] on span "Aceptar" at bounding box center [508, 296] width 43 height 12
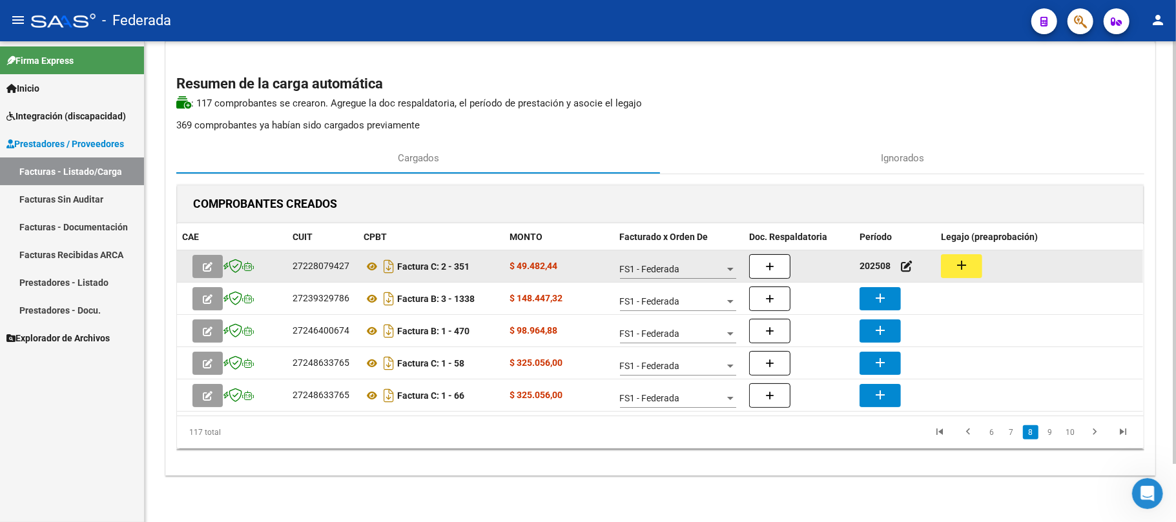
click at [961, 266] on mat-icon "add" at bounding box center [961, 265] width 15 height 15
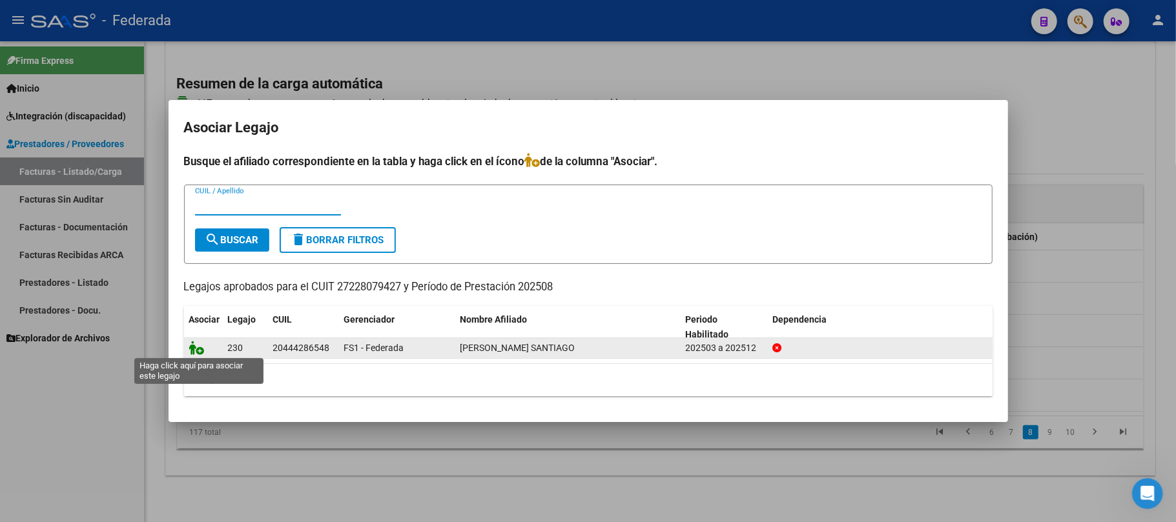
click at [201, 351] on icon at bounding box center [196, 348] width 15 height 14
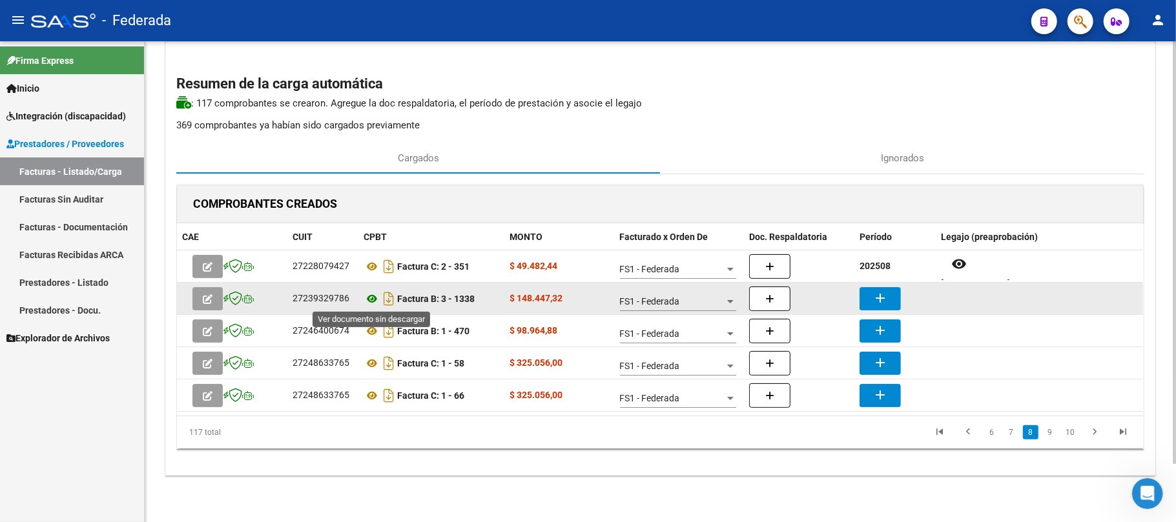
click at [372, 292] on icon at bounding box center [371, 298] width 17 height 15
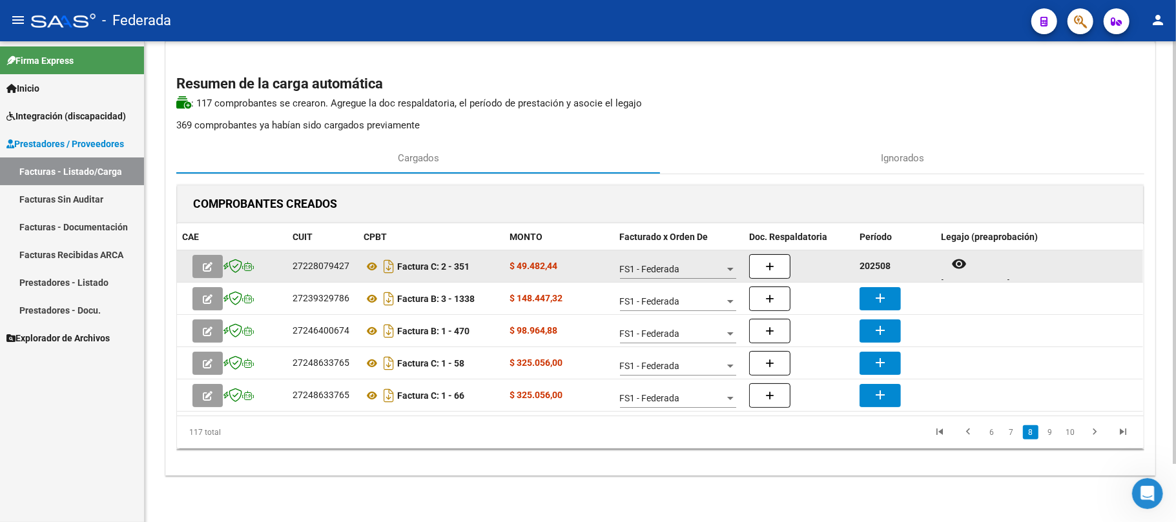
click at [890, 270] on strong "202508" at bounding box center [874, 266] width 31 height 10
click at [884, 267] on strong "202508" at bounding box center [874, 266] width 31 height 10
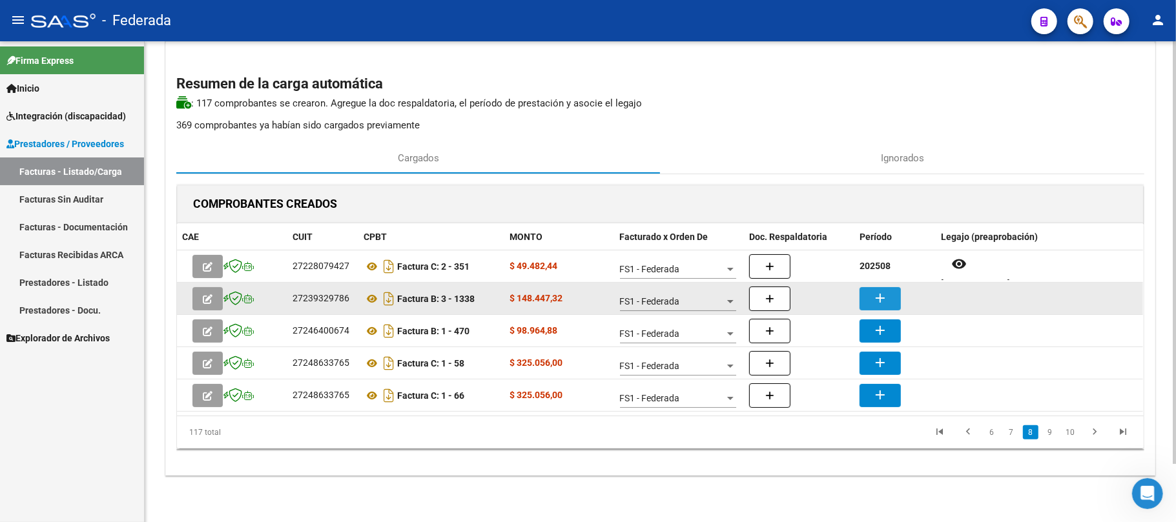
click at [875, 292] on mat-icon "add" at bounding box center [879, 298] width 15 height 15
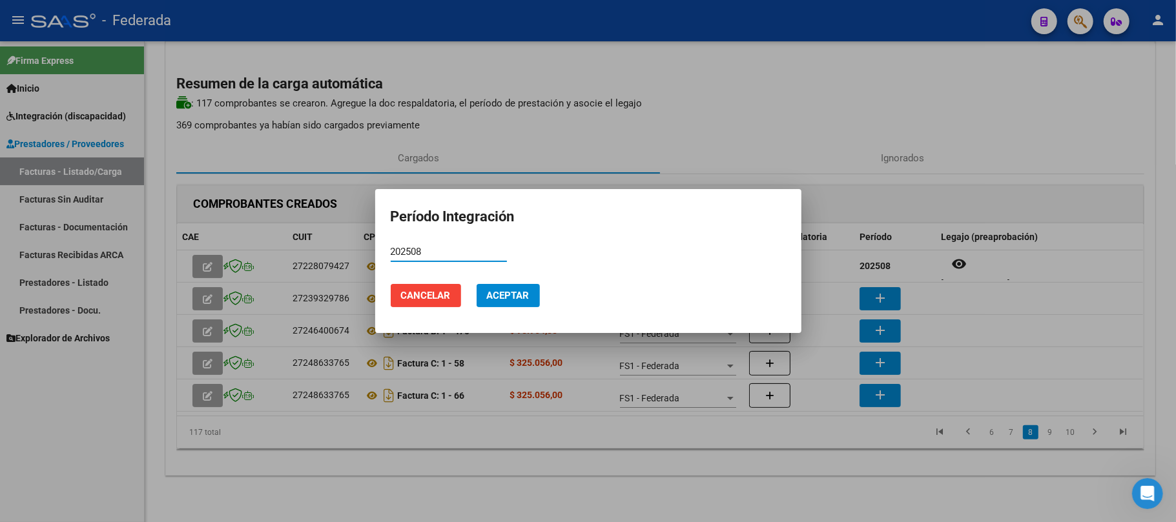
type input "202508"
click at [531, 294] on button "Aceptar" at bounding box center [507, 295] width 63 height 23
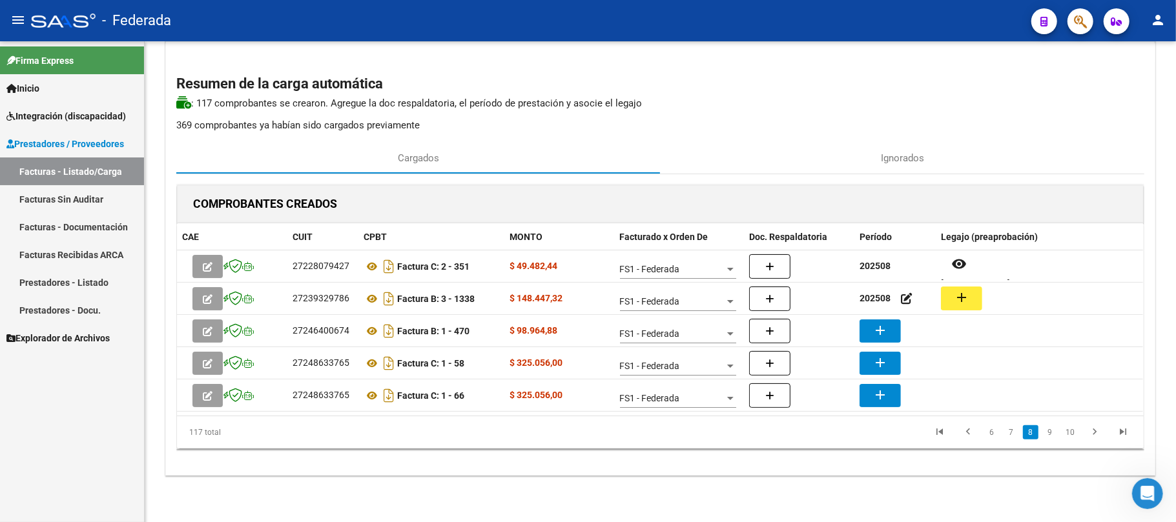
click at [965, 298] on mat-icon "add" at bounding box center [961, 297] width 15 height 15
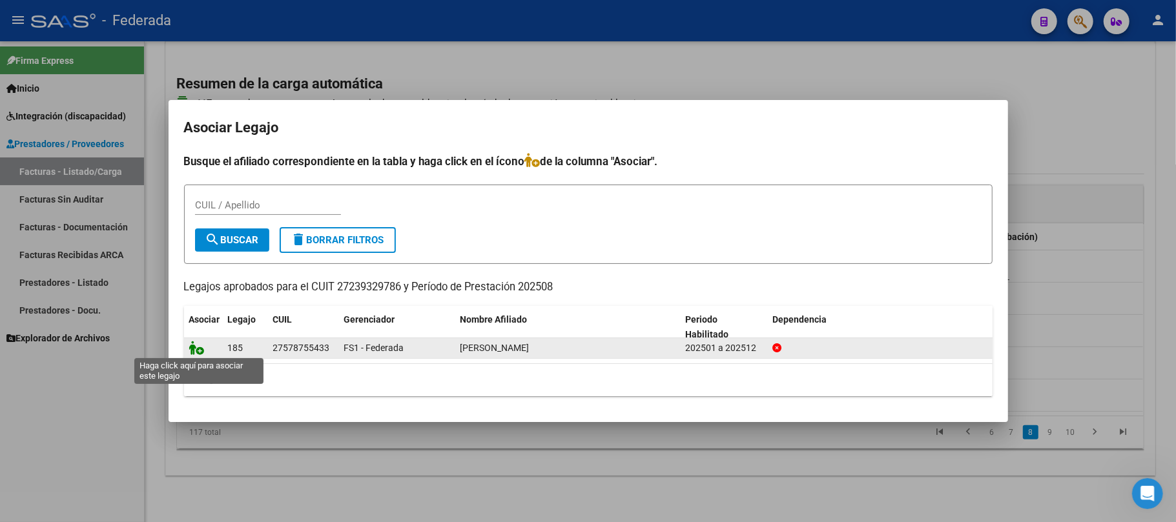
click at [192, 350] on icon at bounding box center [196, 348] width 15 height 14
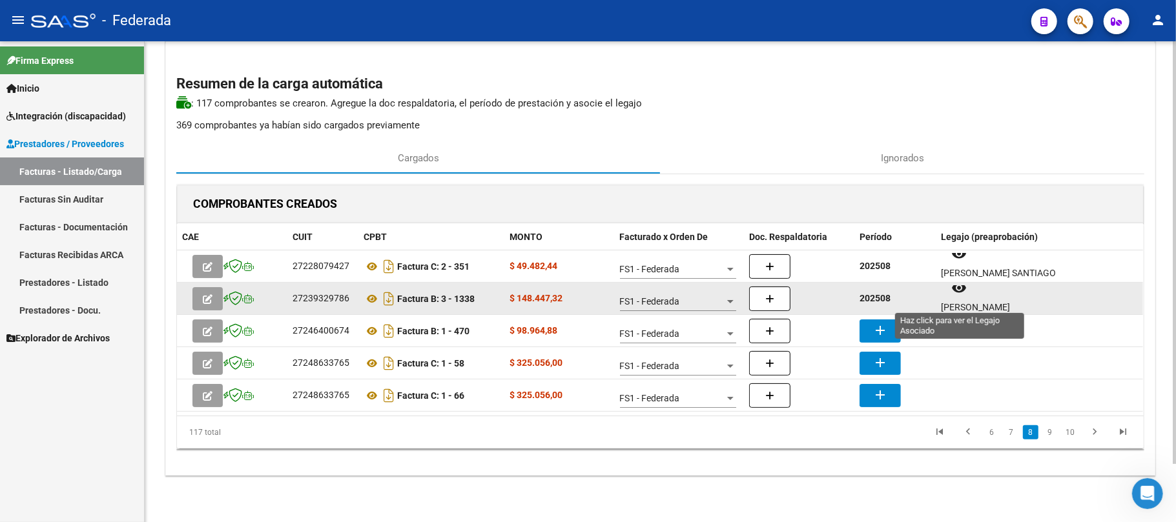
scroll to position [10, 0]
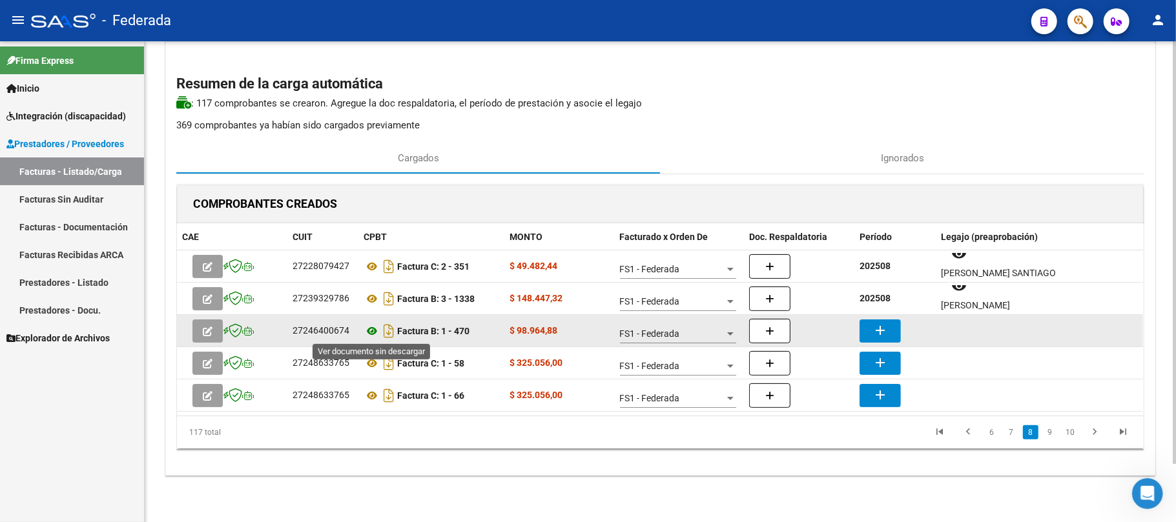
click at [373, 336] on icon at bounding box center [371, 330] width 17 height 15
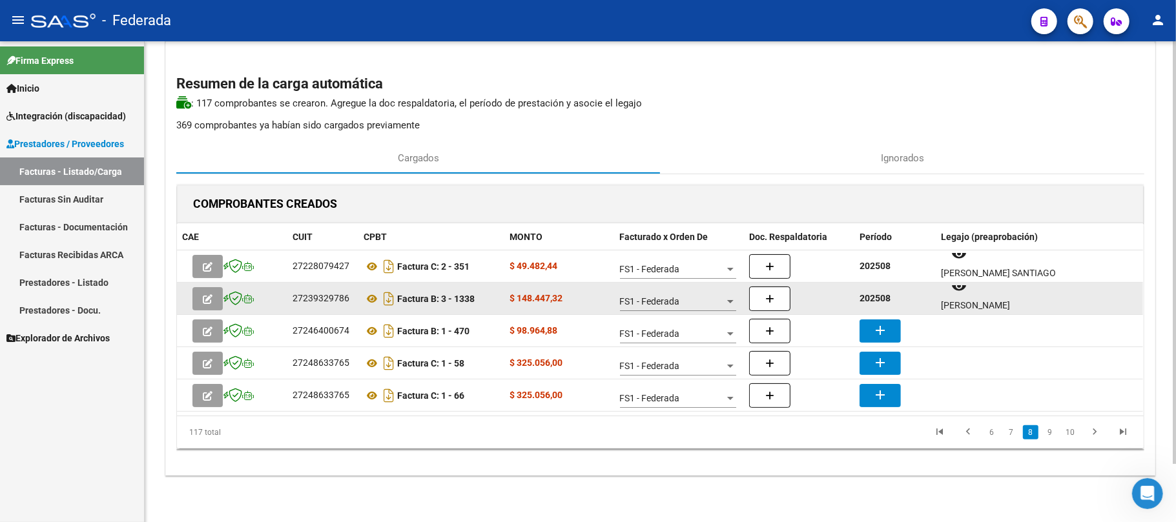
click at [873, 296] on strong "202508" at bounding box center [874, 298] width 31 height 10
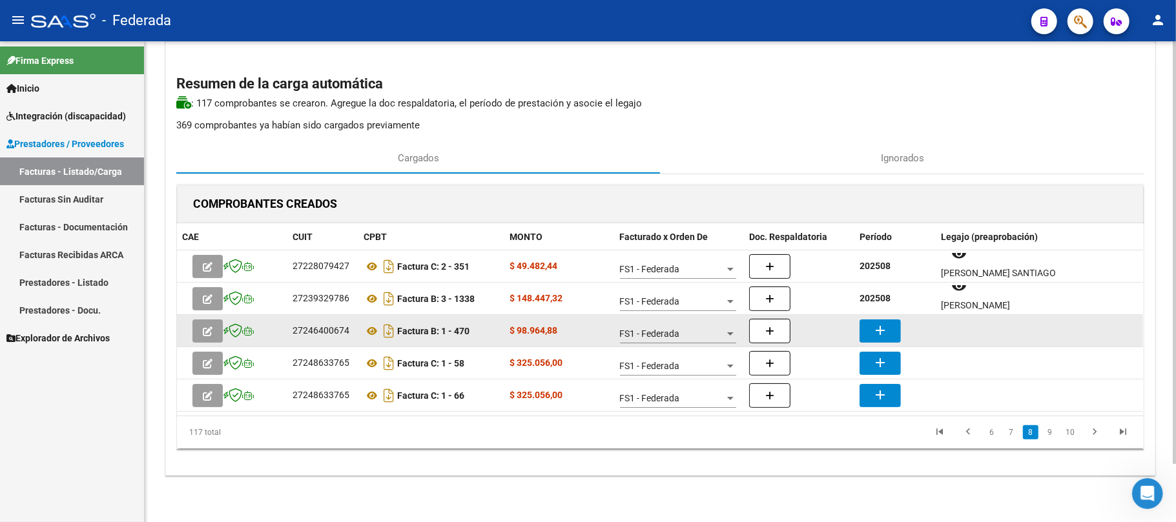
click at [876, 328] on mat-icon "add" at bounding box center [879, 330] width 15 height 15
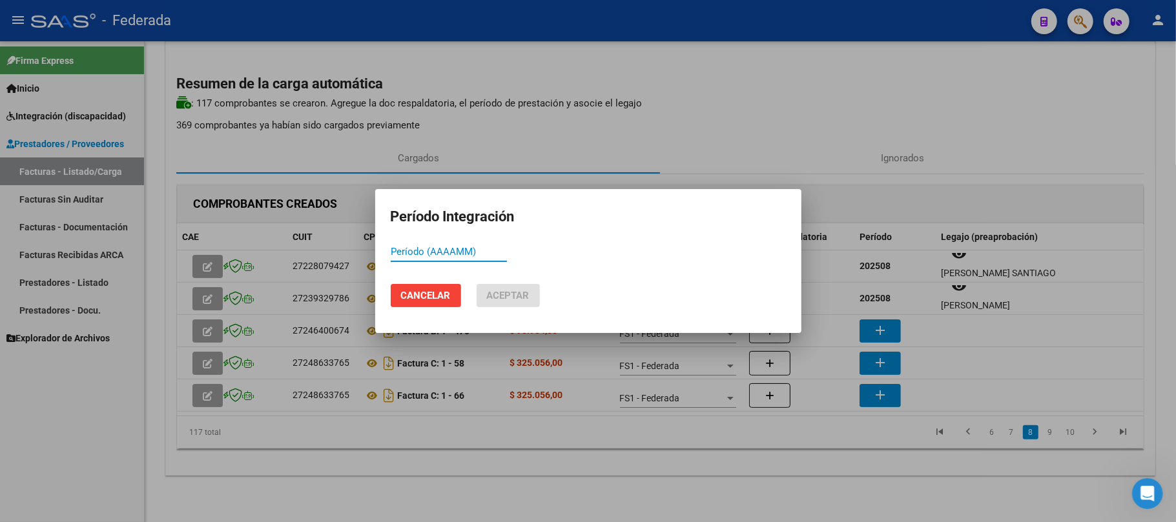
paste input "202508"
type input "202508"
click at [530, 300] on button "Aceptar" at bounding box center [507, 295] width 63 height 23
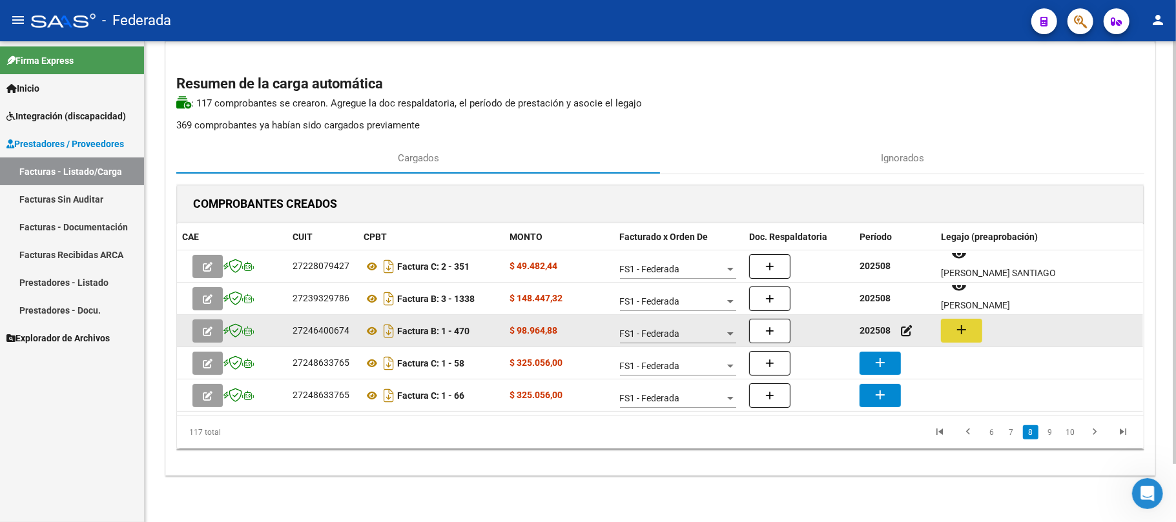
click at [977, 325] on button "add" at bounding box center [961, 331] width 41 height 24
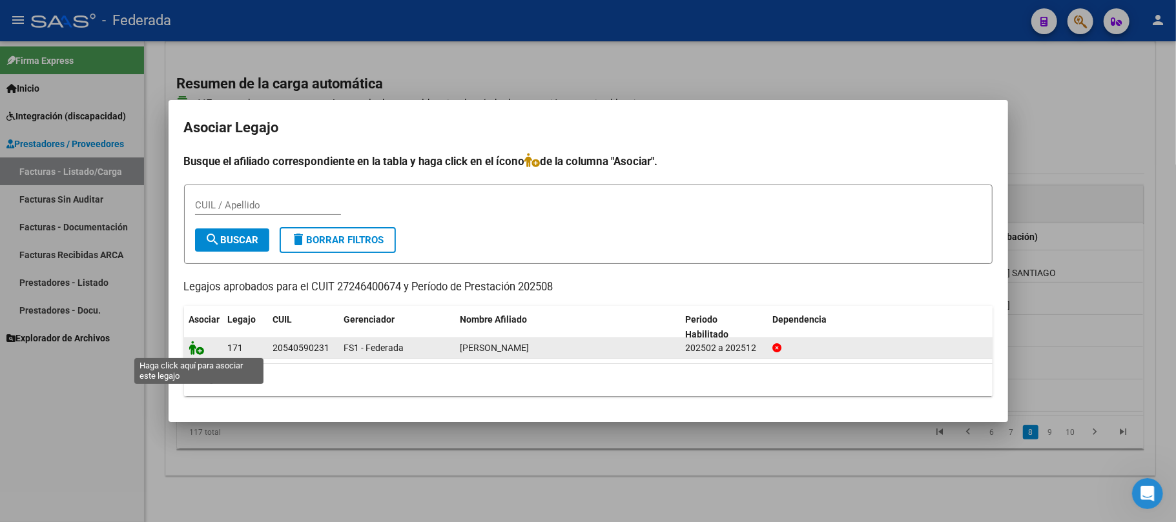
click at [202, 349] on icon at bounding box center [196, 348] width 15 height 14
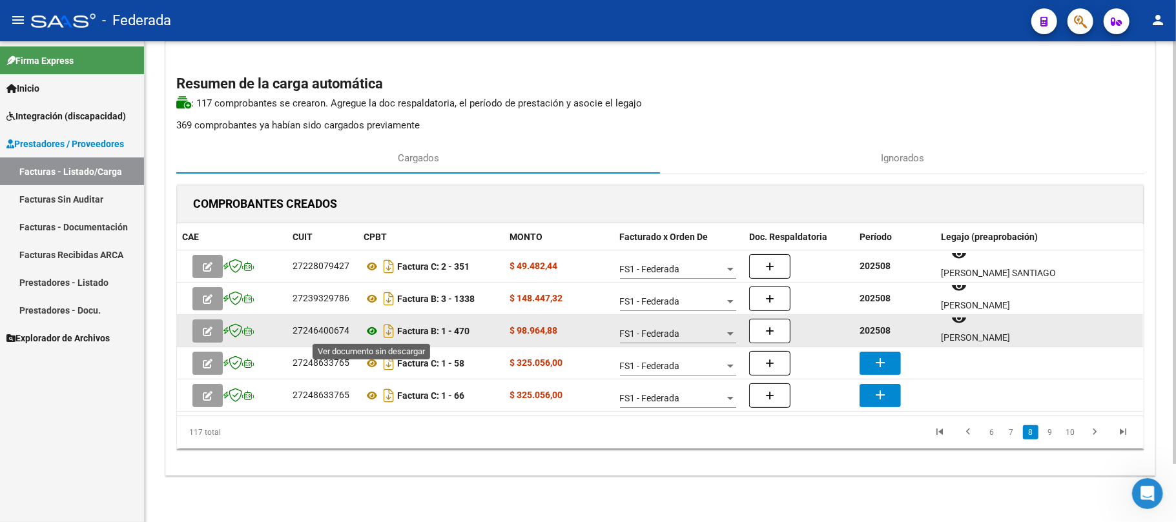
click at [367, 331] on icon at bounding box center [371, 330] width 17 height 15
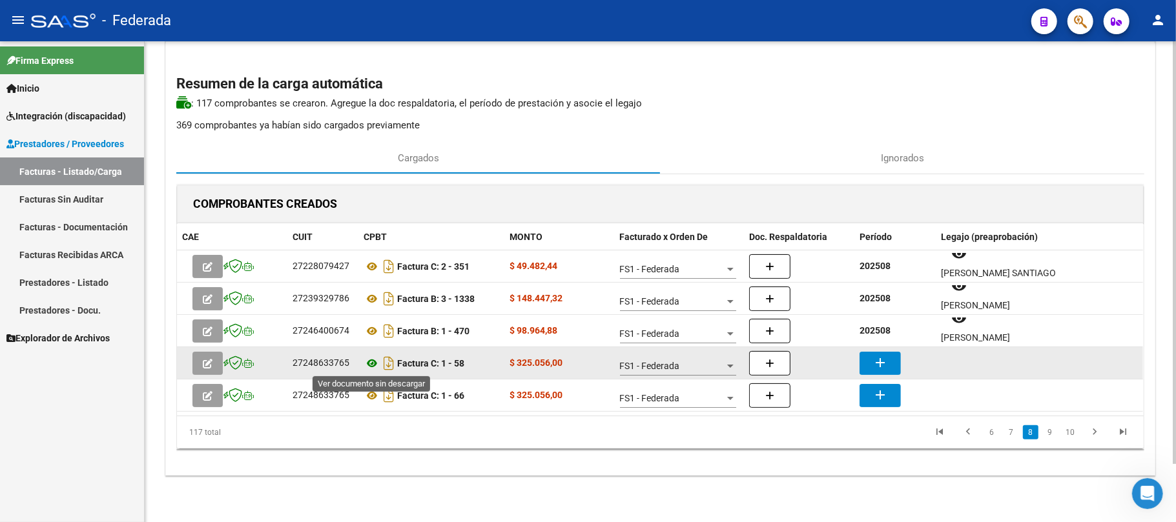
click at [371, 362] on icon at bounding box center [371, 363] width 17 height 15
click at [878, 365] on mat-icon "add" at bounding box center [879, 362] width 15 height 15
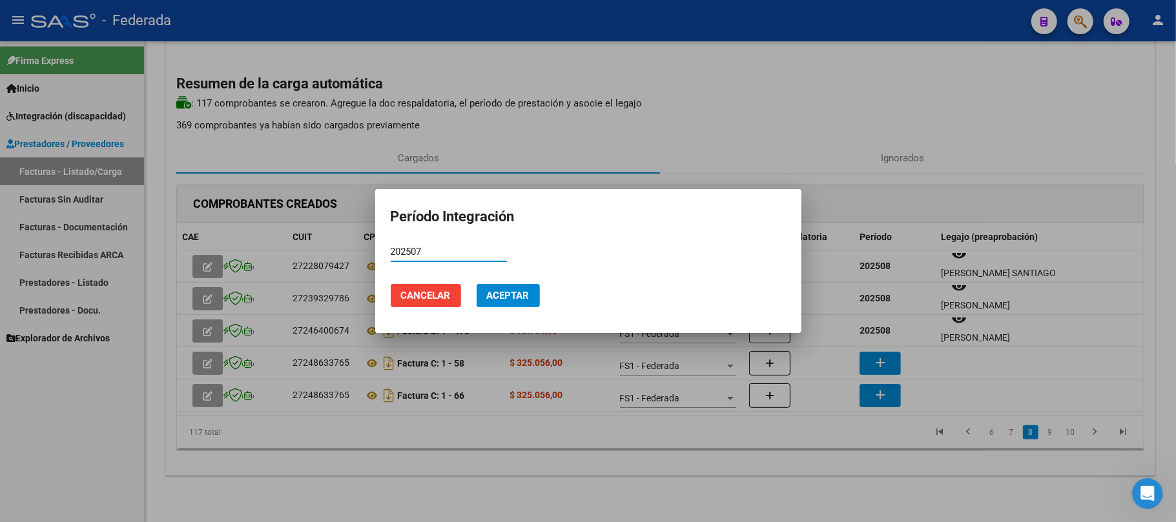
type input "202507"
click at [519, 302] on button "Aceptar" at bounding box center [507, 295] width 63 height 23
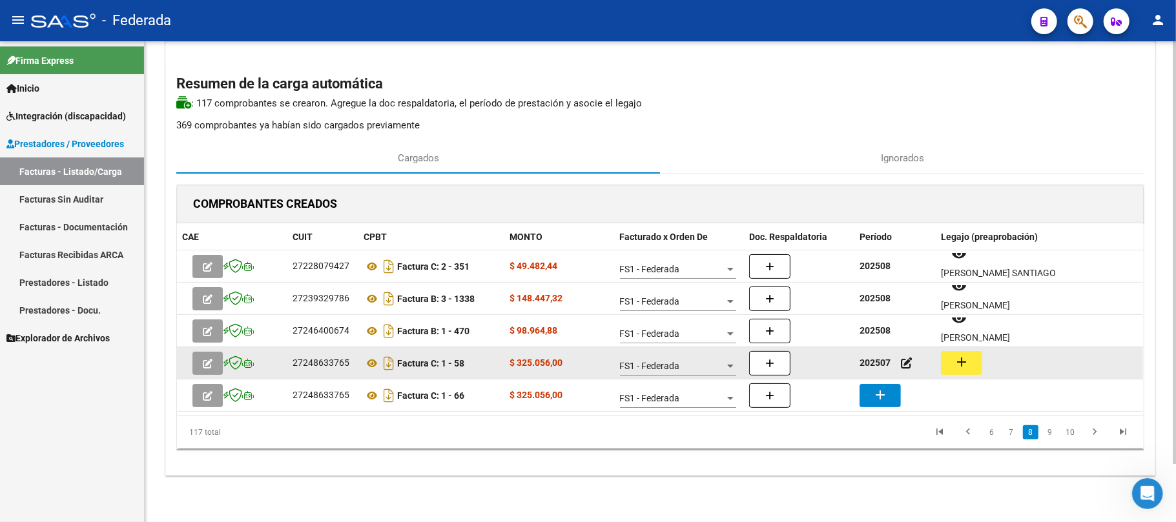
click at [959, 368] on mat-icon "add" at bounding box center [961, 361] width 15 height 15
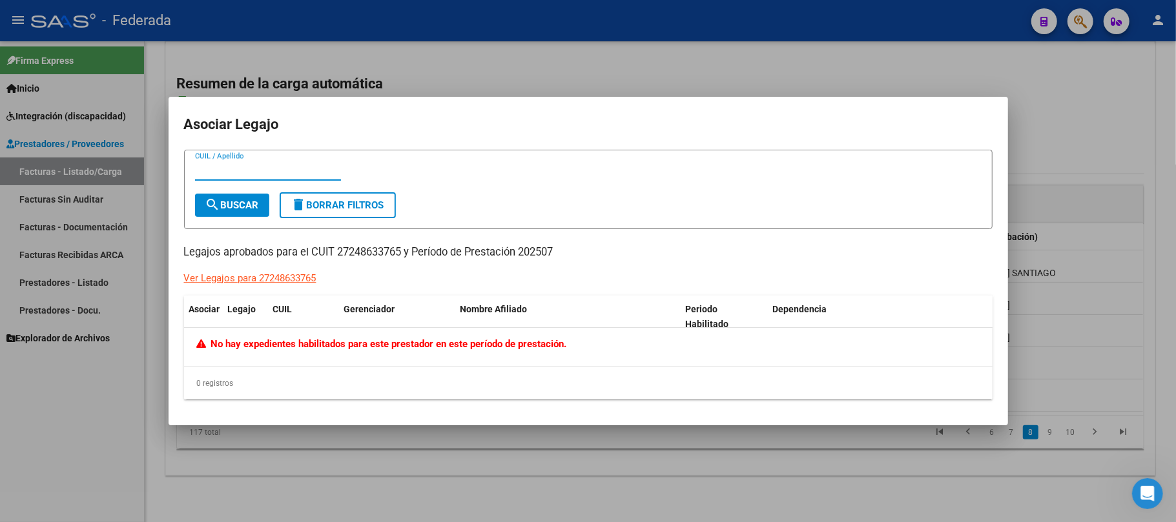
click at [553, 445] on div at bounding box center [588, 261] width 1176 height 522
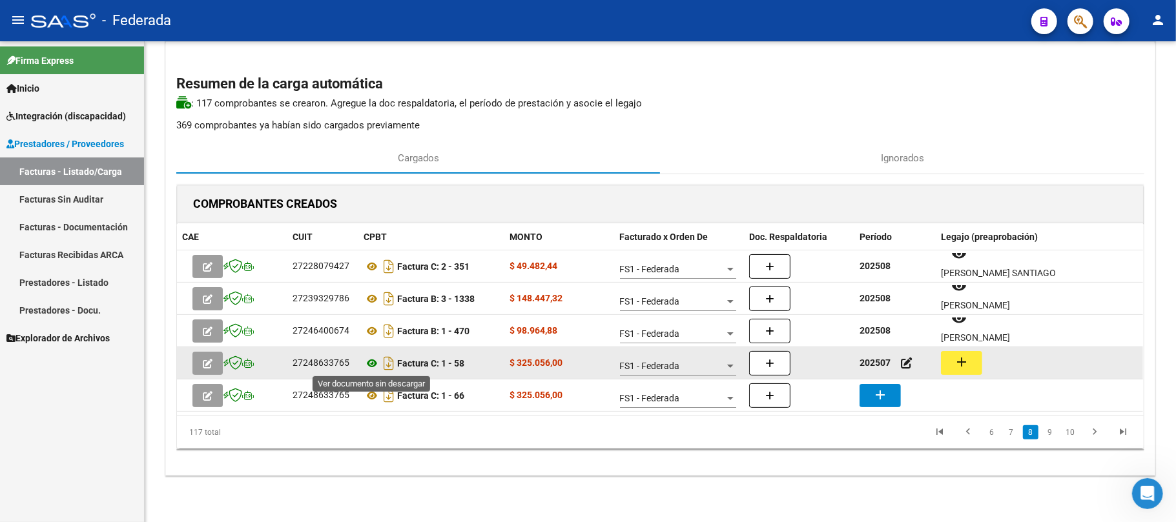
click at [369, 364] on icon at bounding box center [371, 363] width 17 height 15
click at [326, 362] on div "27248633765" at bounding box center [320, 363] width 57 height 15
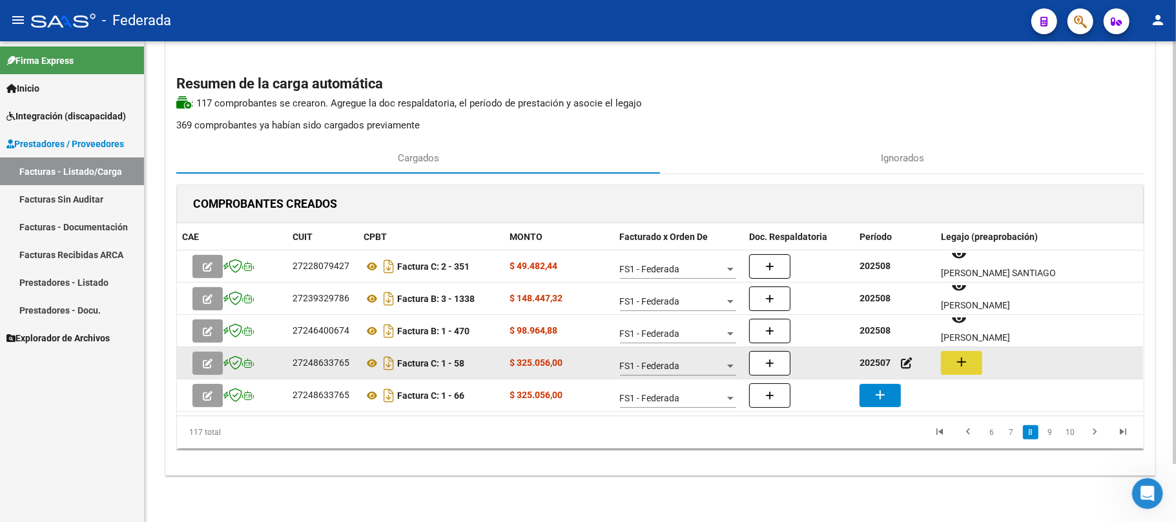
click at [962, 364] on mat-icon "add" at bounding box center [961, 361] width 15 height 15
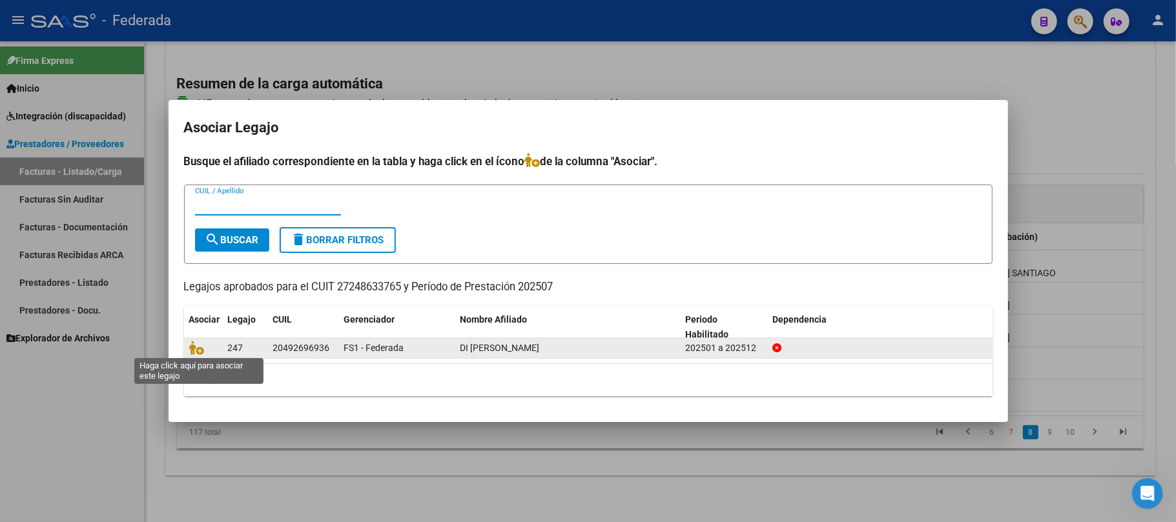
click at [204, 349] on span at bounding box center [198, 348] width 19 height 10
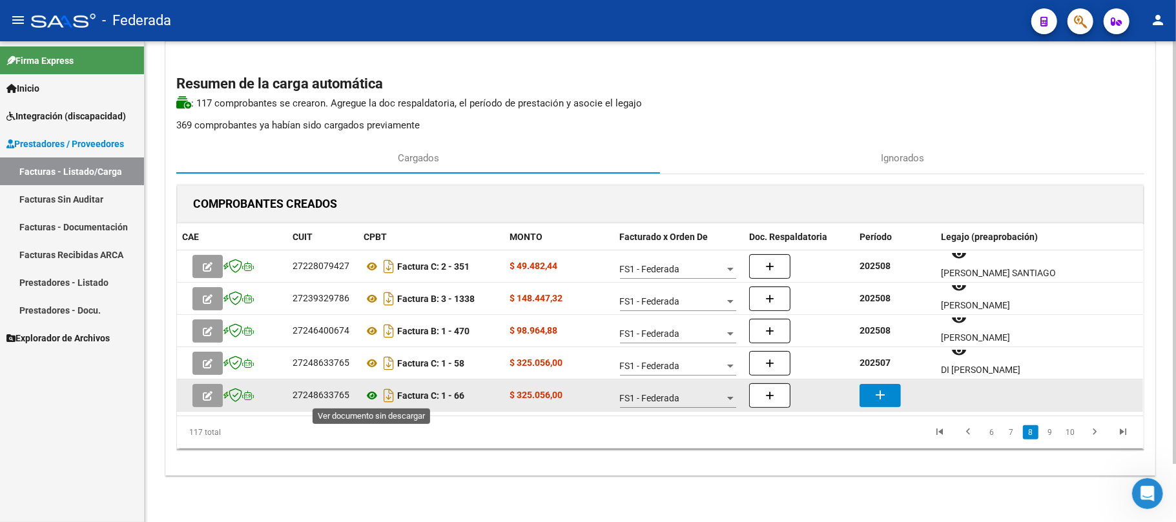
click at [374, 398] on icon at bounding box center [371, 395] width 17 height 15
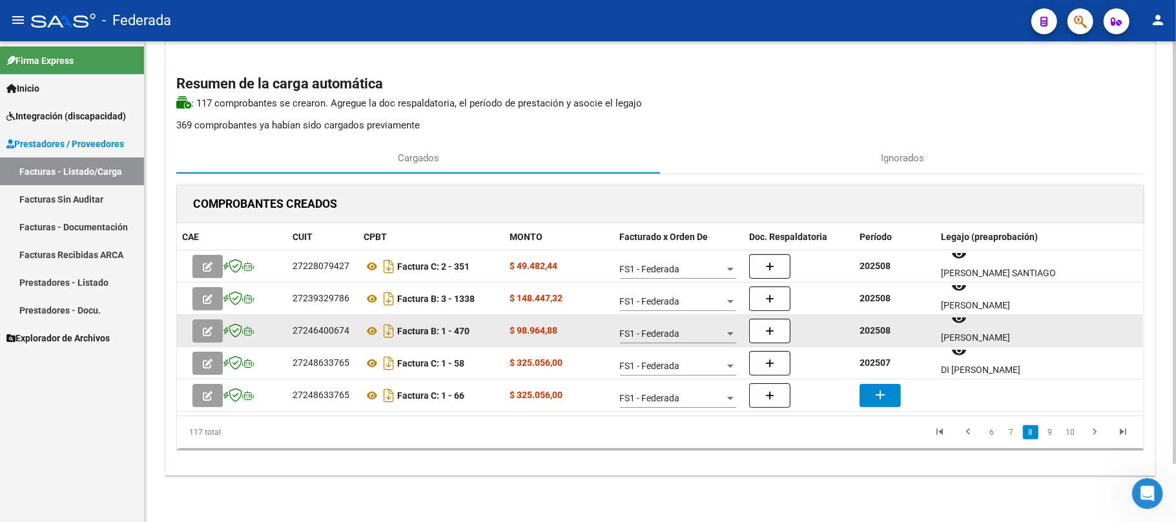
click at [872, 325] on strong "202508" at bounding box center [874, 330] width 31 height 10
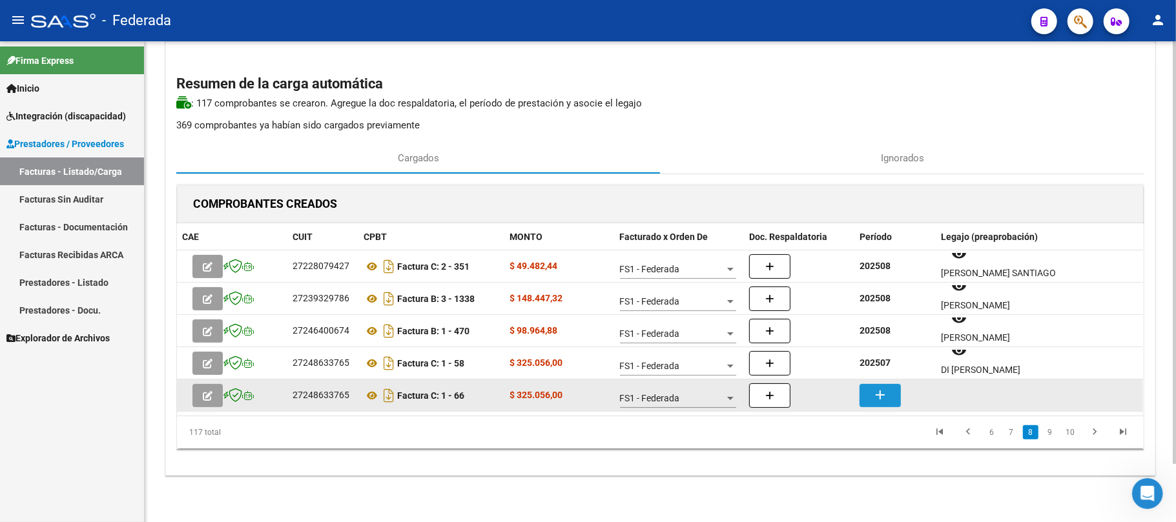
click at [878, 399] on mat-icon "add" at bounding box center [879, 394] width 15 height 15
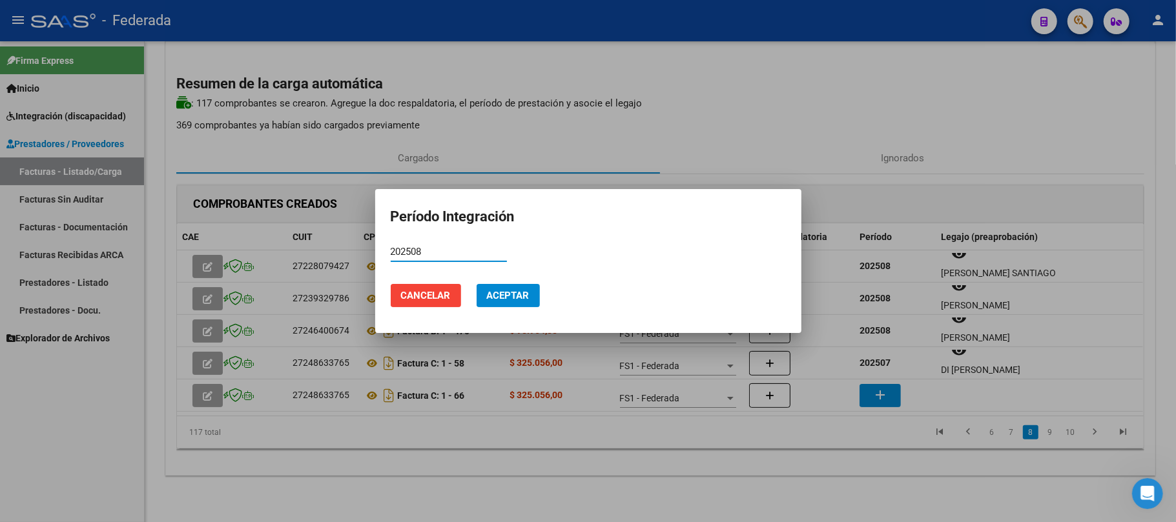
type input "202508"
click at [512, 298] on span "Aceptar" at bounding box center [508, 296] width 43 height 12
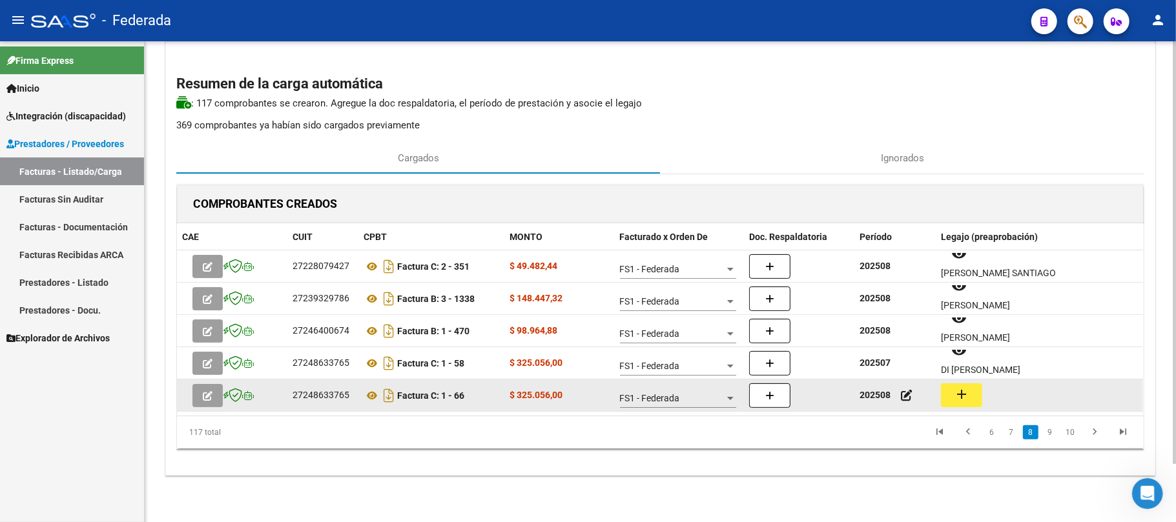
click at [966, 393] on mat-icon "add" at bounding box center [961, 394] width 15 height 15
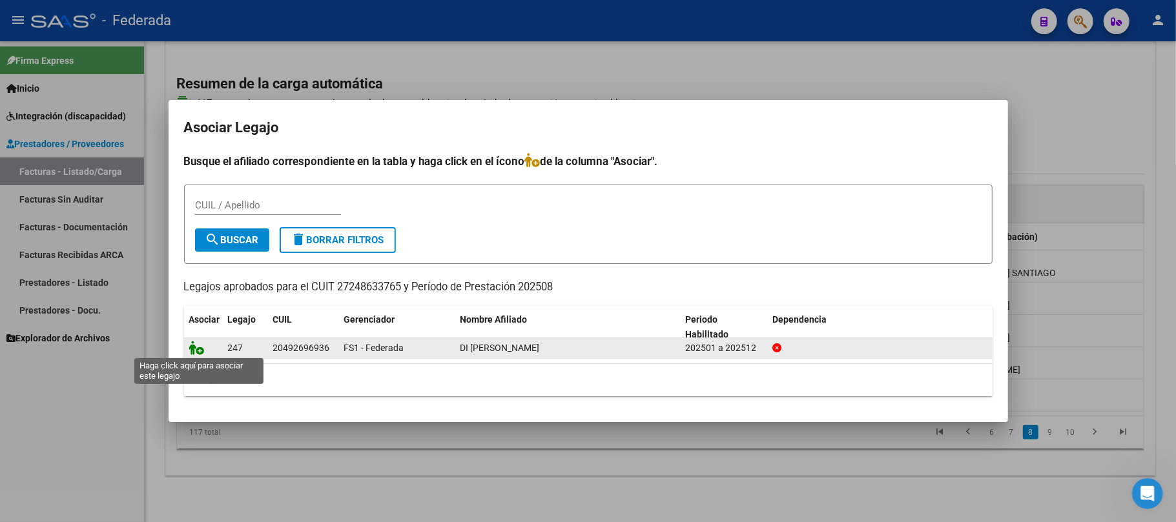
click at [199, 346] on icon at bounding box center [196, 348] width 15 height 14
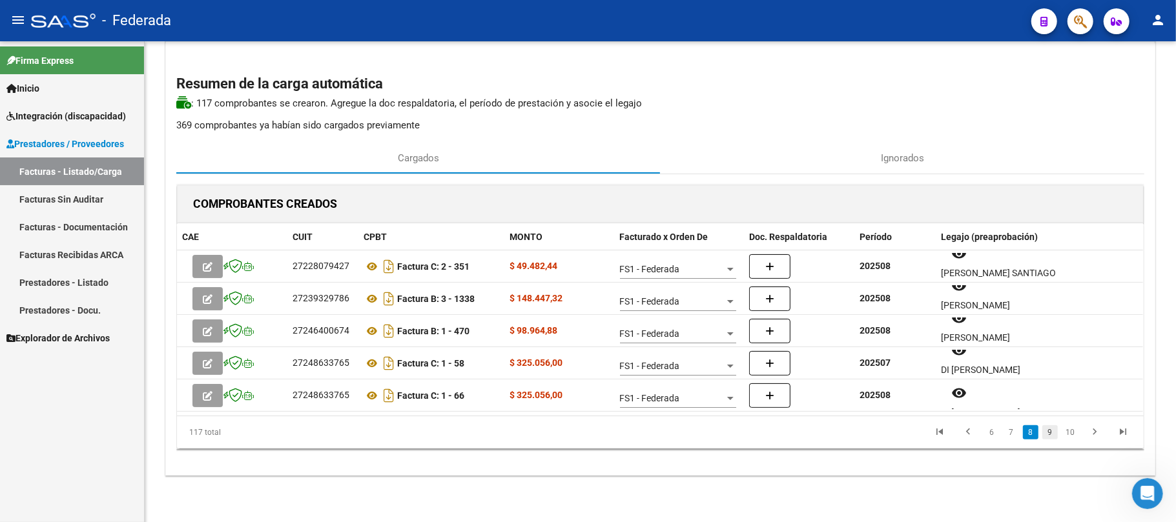
click at [1052, 431] on link "9" at bounding box center [1049, 432] width 15 height 14
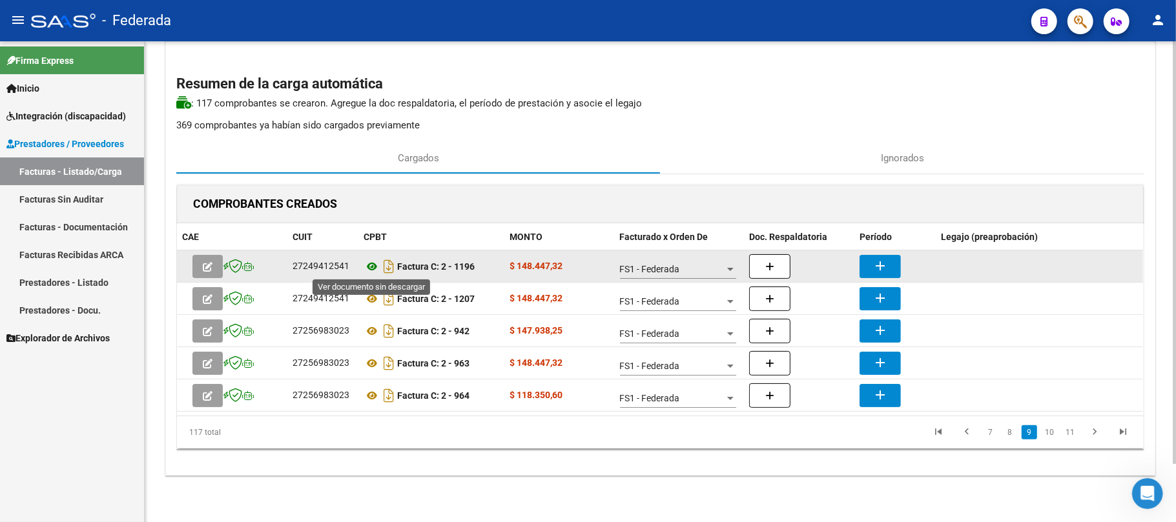
click at [372, 267] on icon at bounding box center [371, 266] width 17 height 15
click at [878, 263] on mat-icon "add" at bounding box center [879, 265] width 15 height 15
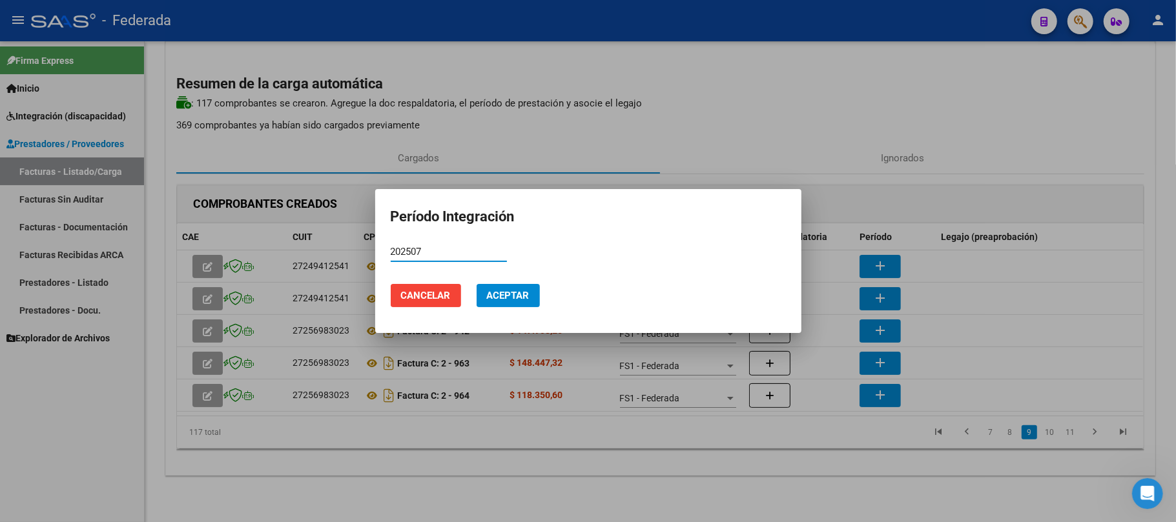
type input "202507"
click at [488, 290] on span "Aceptar" at bounding box center [508, 296] width 43 height 12
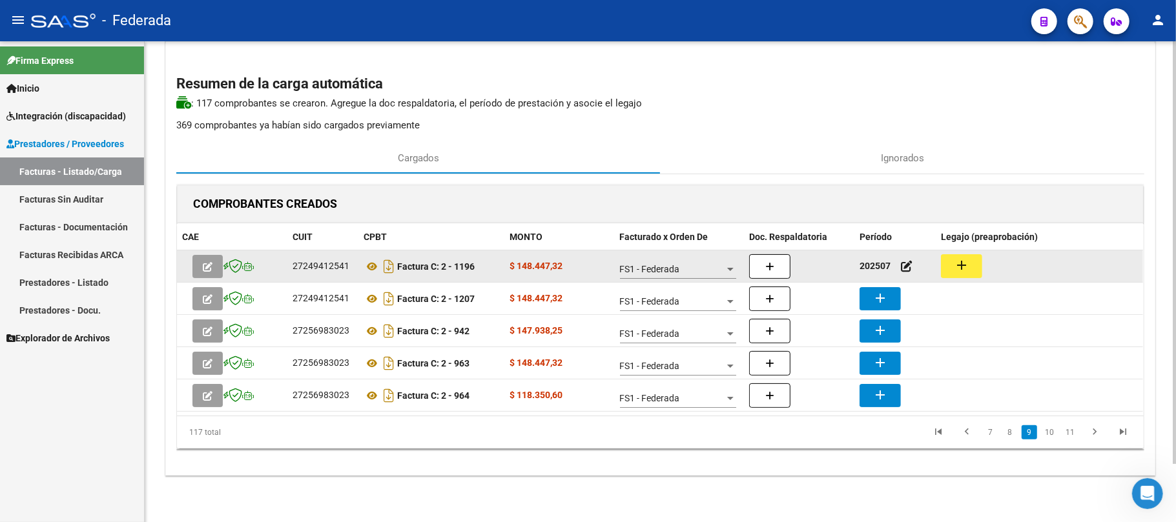
click at [954, 267] on mat-icon "add" at bounding box center [961, 265] width 15 height 15
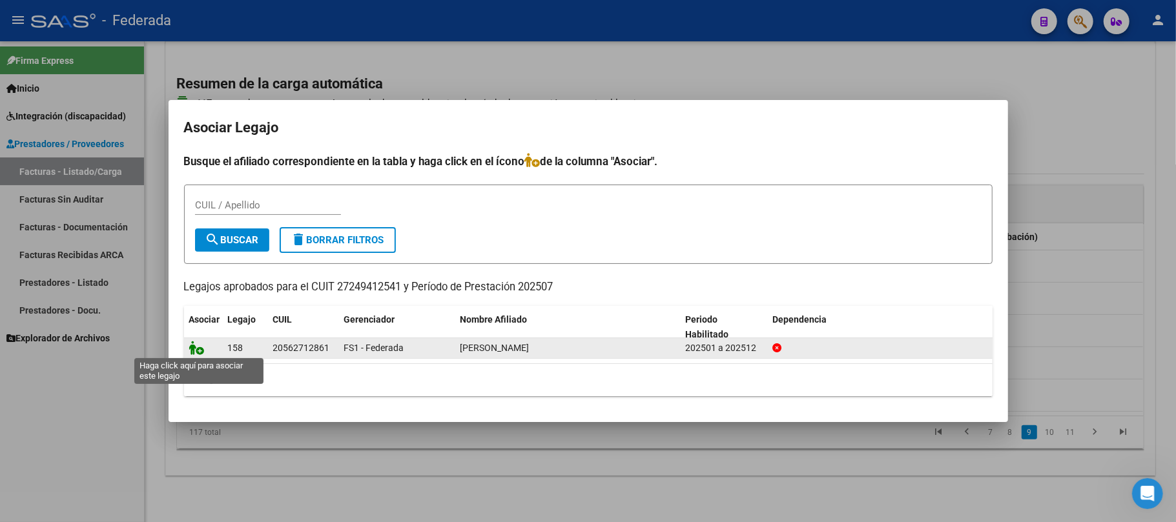
click at [194, 346] on icon at bounding box center [196, 348] width 15 height 14
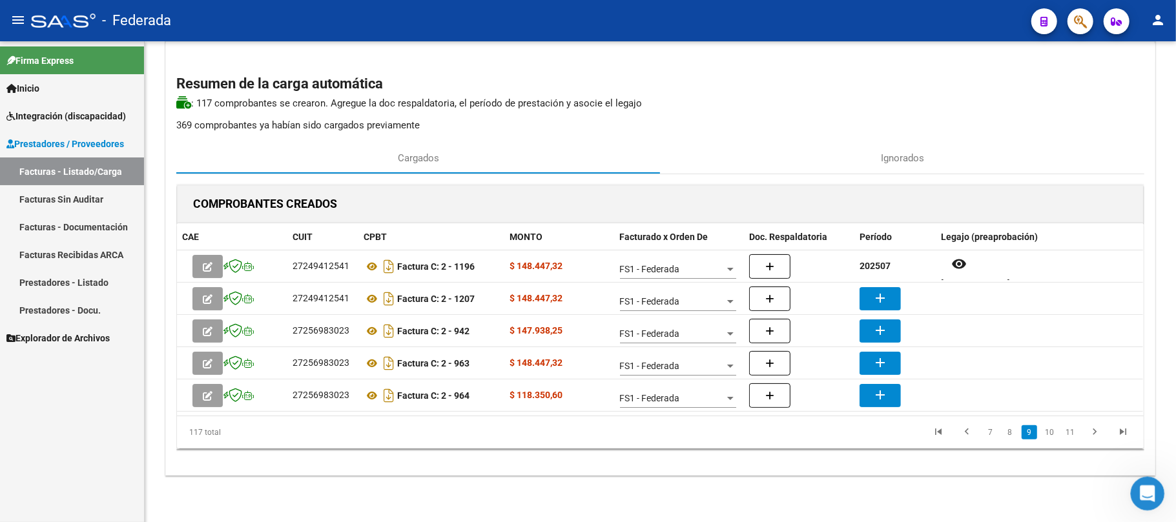
click at [1149, 491] on icon "Abrir Intercom Messenger" at bounding box center [1145, 492] width 21 height 21
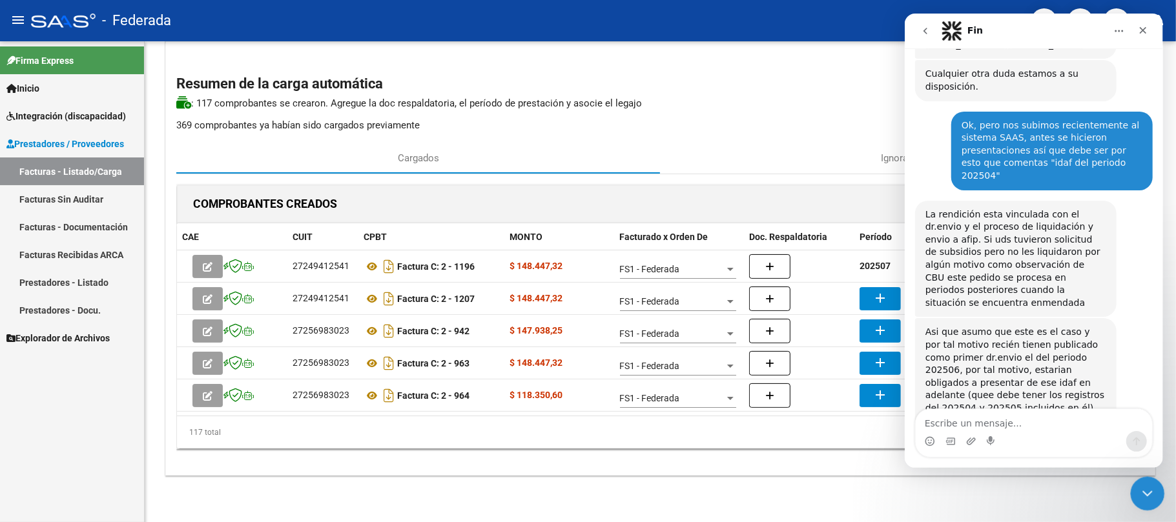
scroll to position [636, 0]
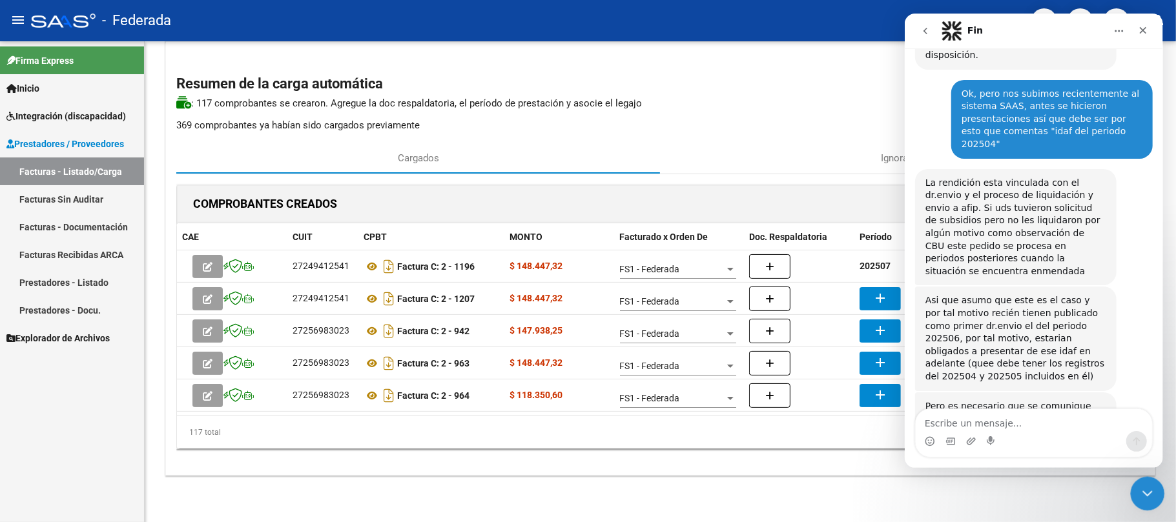
click at [1141, 480] on div "Cerrar Intercom Messenger" at bounding box center [1145, 491] width 31 height 31
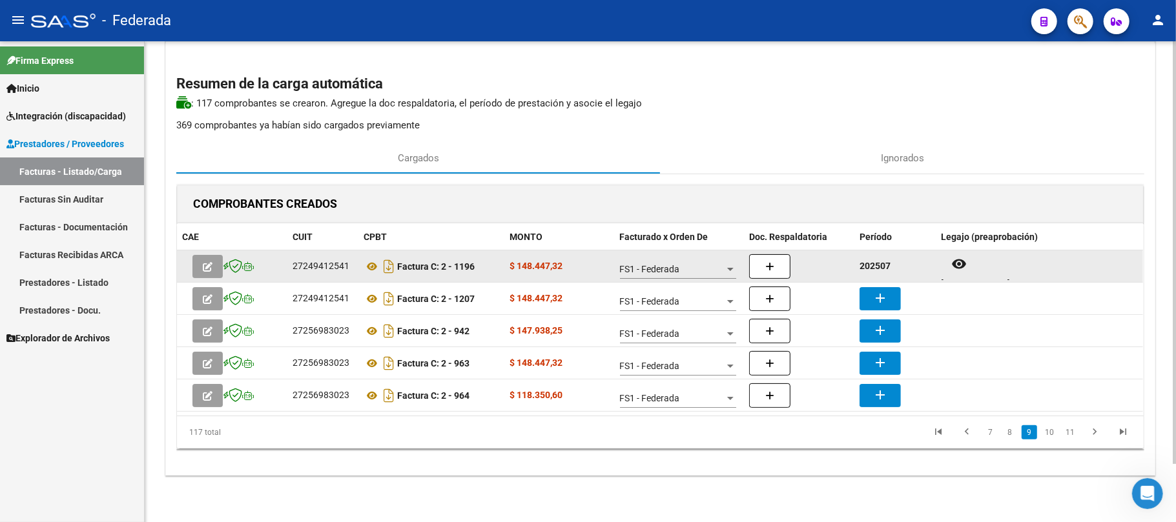
scroll to position [10, 0]
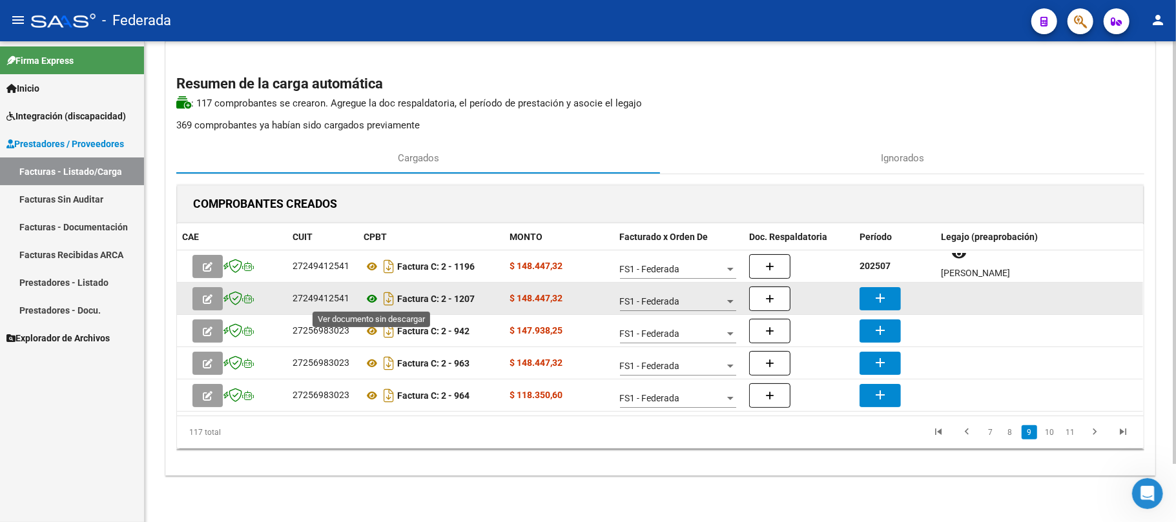
click at [371, 300] on icon at bounding box center [371, 298] width 17 height 15
click at [874, 298] on mat-icon "add" at bounding box center [879, 298] width 15 height 15
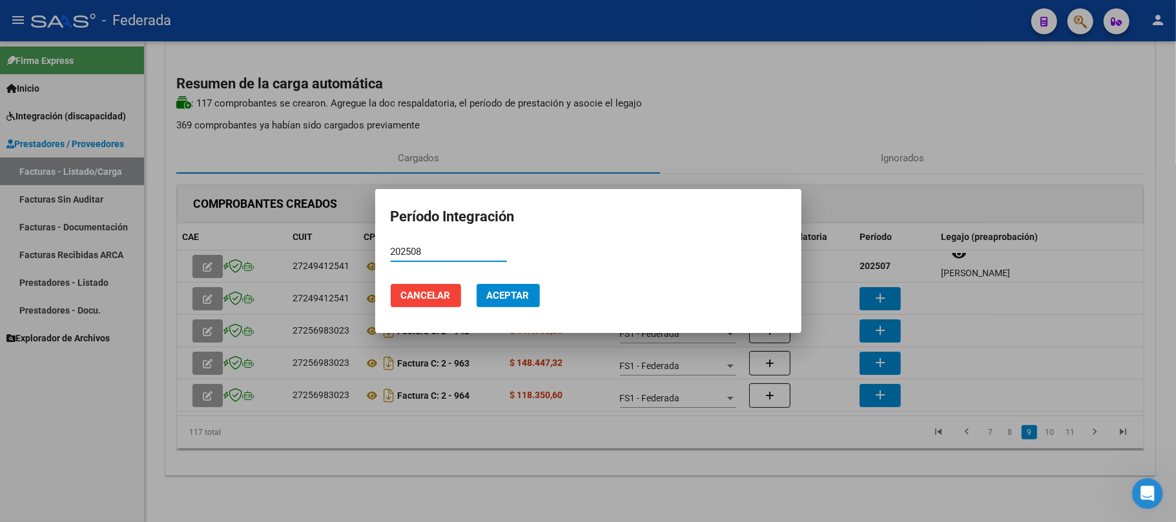
type input "202508"
click at [535, 280] on mat-dialog-actions "Cancelar Aceptar" at bounding box center [588, 296] width 395 height 44
click at [530, 296] on button "Aceptar" at bounding box center [507, 295] width 63 height 23
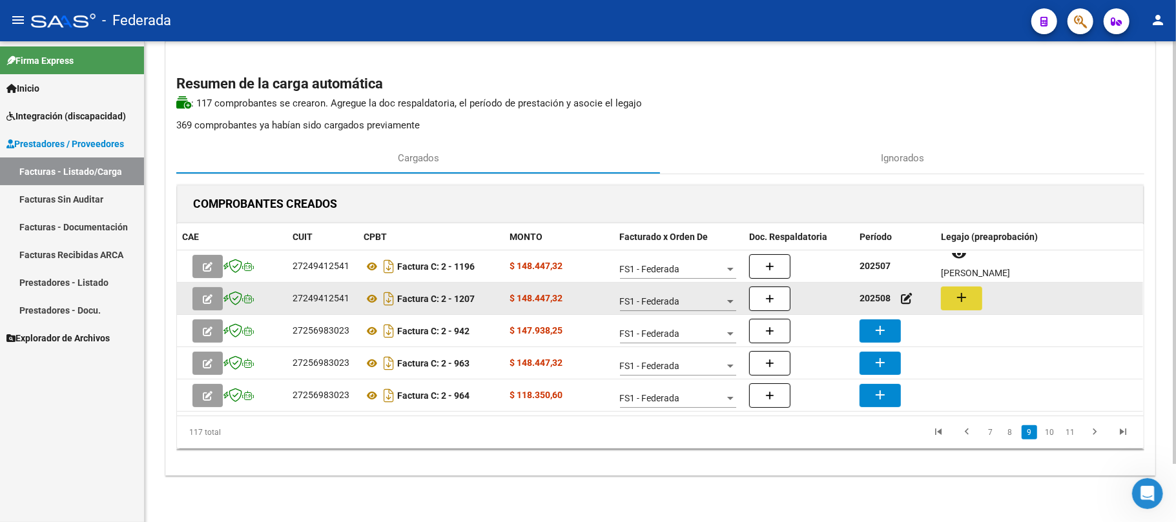
click at [954, 301] on button "add" at bounding box center [961, 299] width 41 height 24
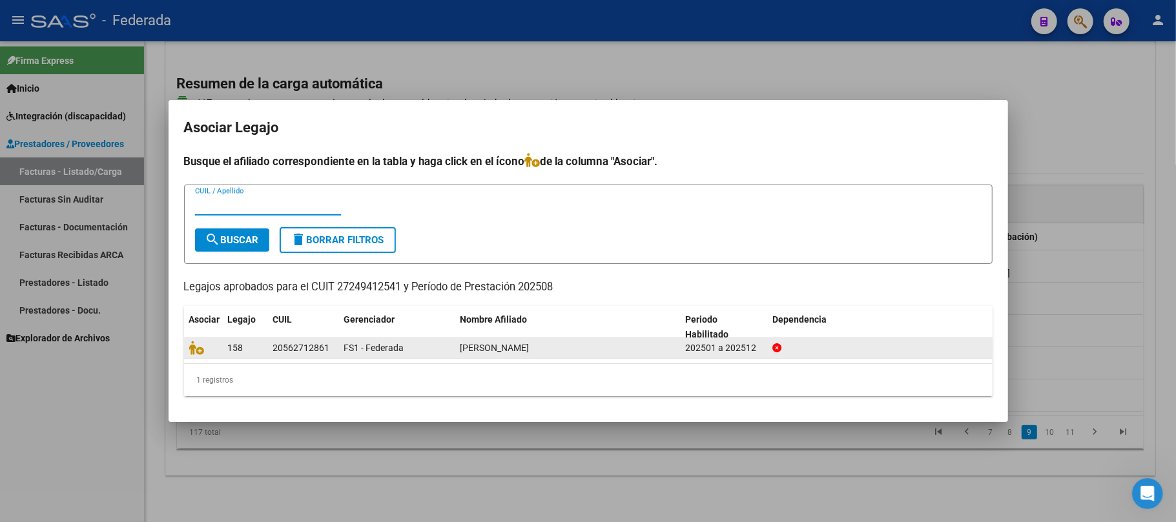
click at [194, 355] on datatable-body-cell at bounding box center [203, 348] width 39 height 20
click at [194, 352] on icon at bounding box center [196, 348] width 15 height 14
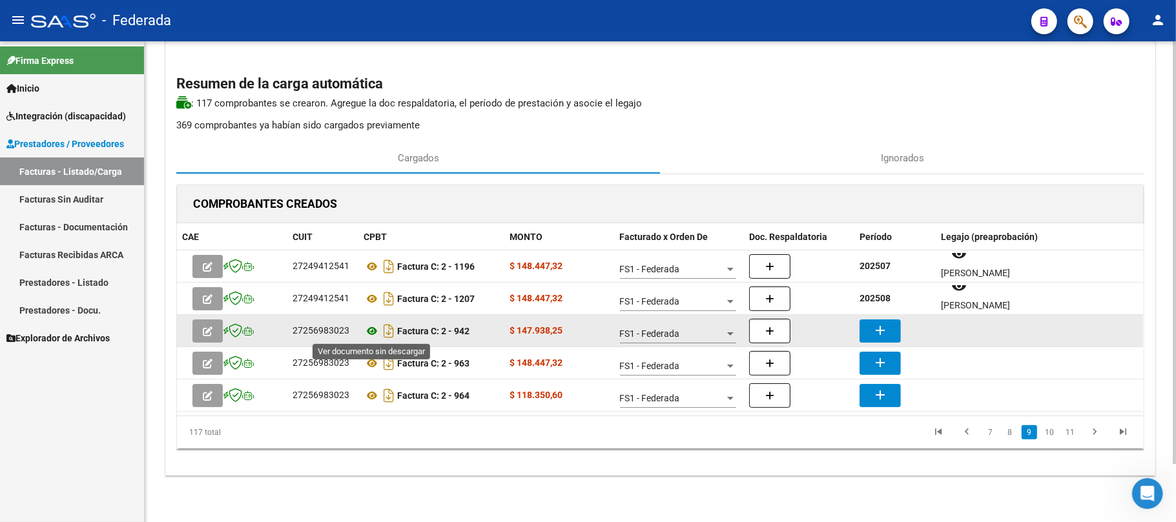
click at [372, 336] on icon at bounding box center [371, 330] width 17 height 15
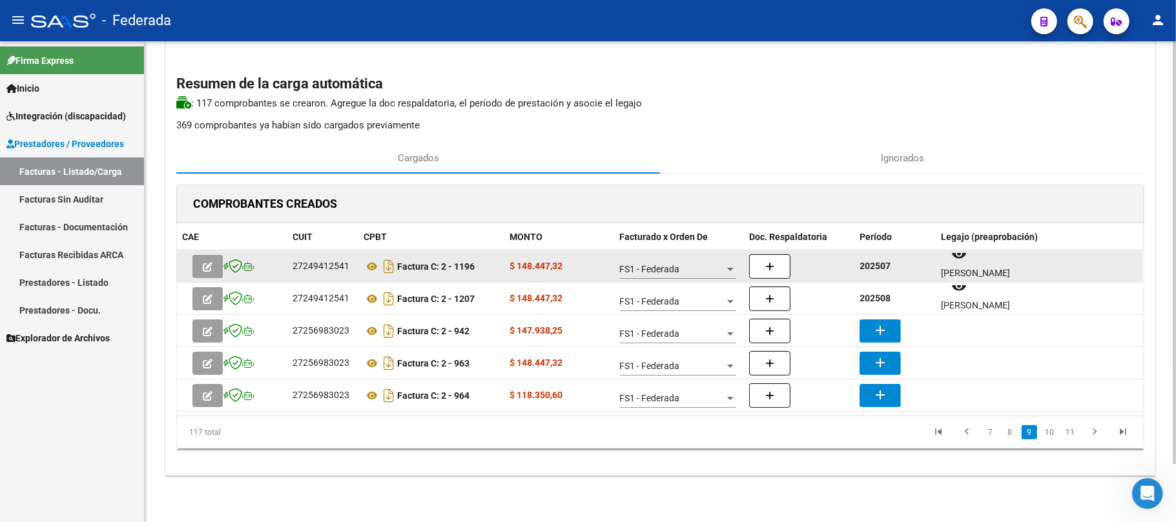
click at [866, 266] on strong "202507" at bounding box center [874, 266] width 31 height 10
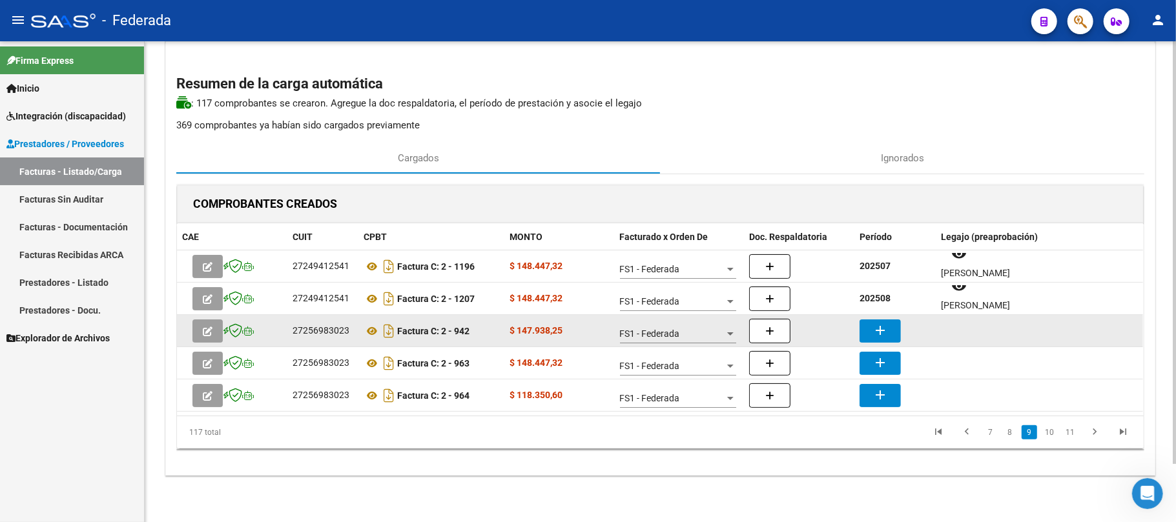
click at [881, 324] on mat-icon "add" at bounding box center [879, 330] width 15 height 15
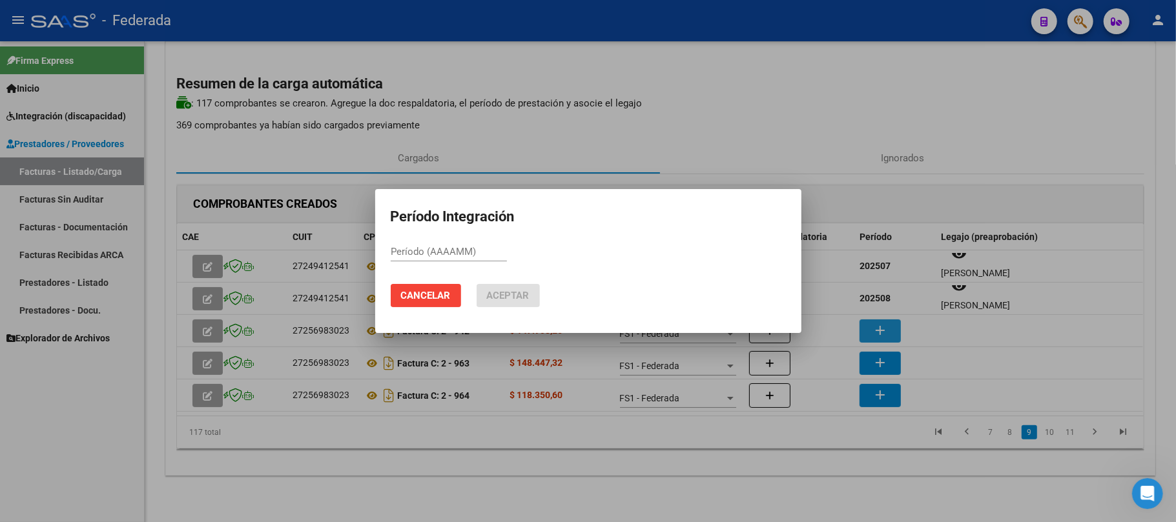
paste input "202507"
type input "202507"
click at [510, 315] on mat-dialog-actions "Cancelar Aceptar" at bounding box center [588, 296] width 395 height 44
click at [505, 302] on button "Aceptar" at bounding box center [507, 295] width 63 height 23
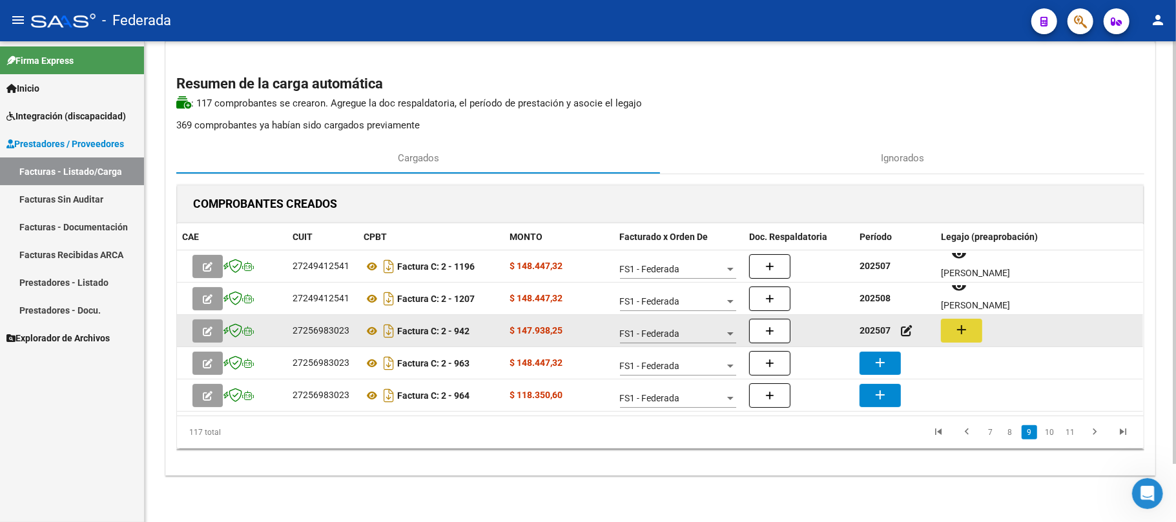
click at [954, 333] on mat-icon "add" at bounding box center [961, 329] width 15 height 15
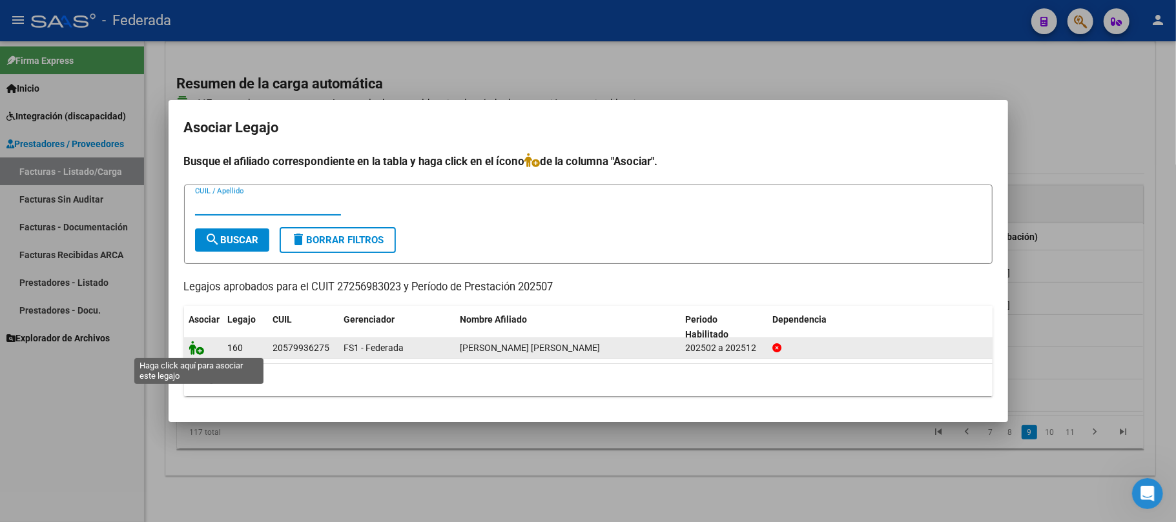
click at [199, 347] on icon at bounding box center [196, 348] width 15 height 14
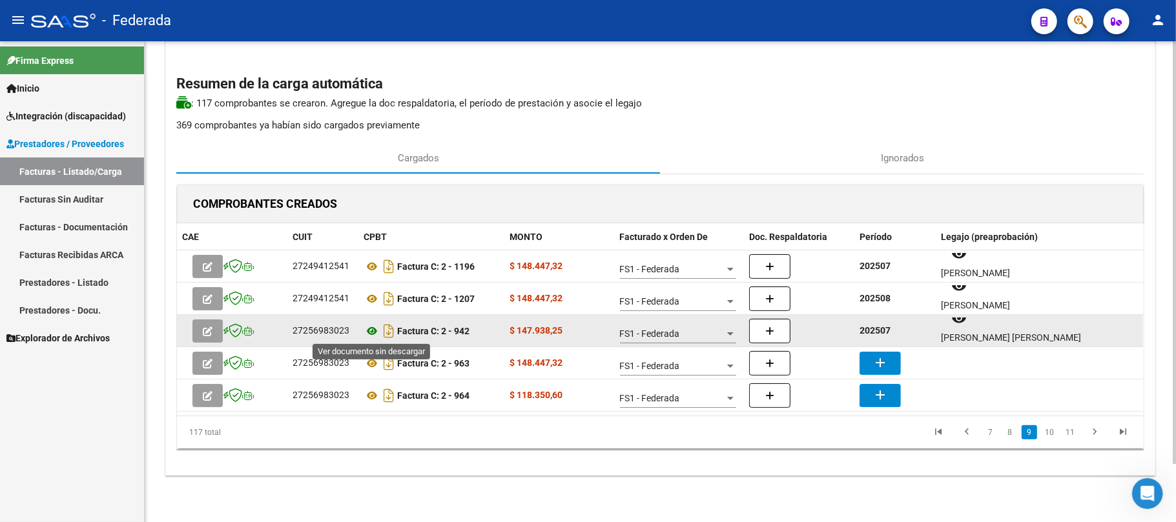
click at [373, 329] on icon at bounding box center [371, 330] width 17 height 15
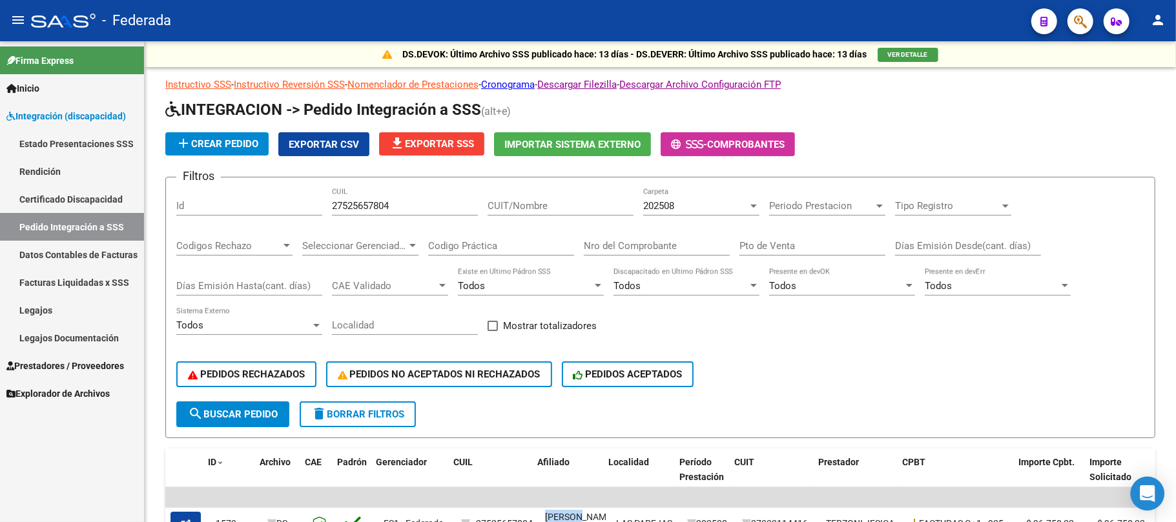
scroll to position [0, 8]
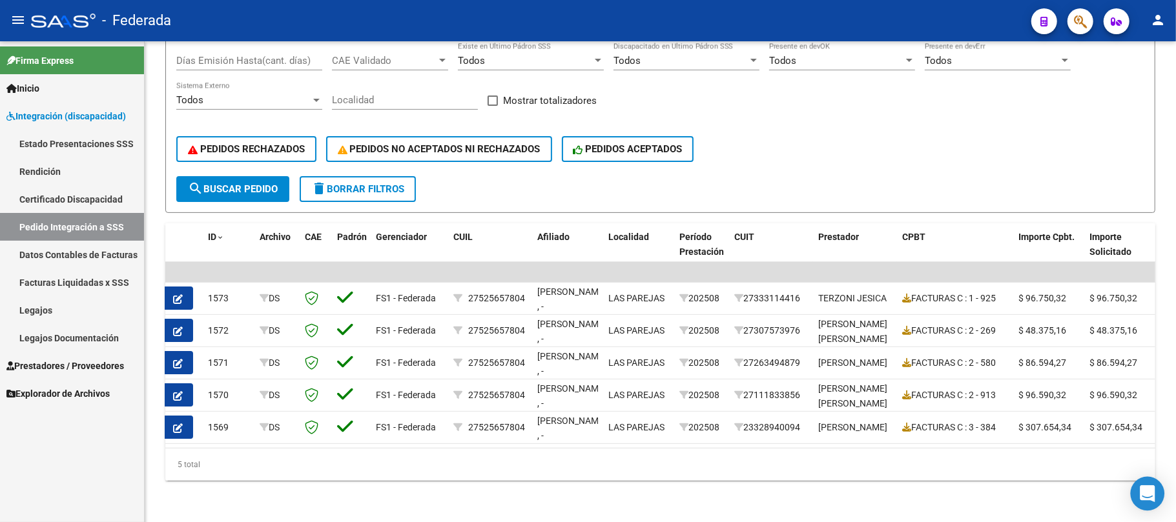
click at [1139, 489] on div "Open Intercom Messenger" at bounding box center [1147, 494] width 34 height 34
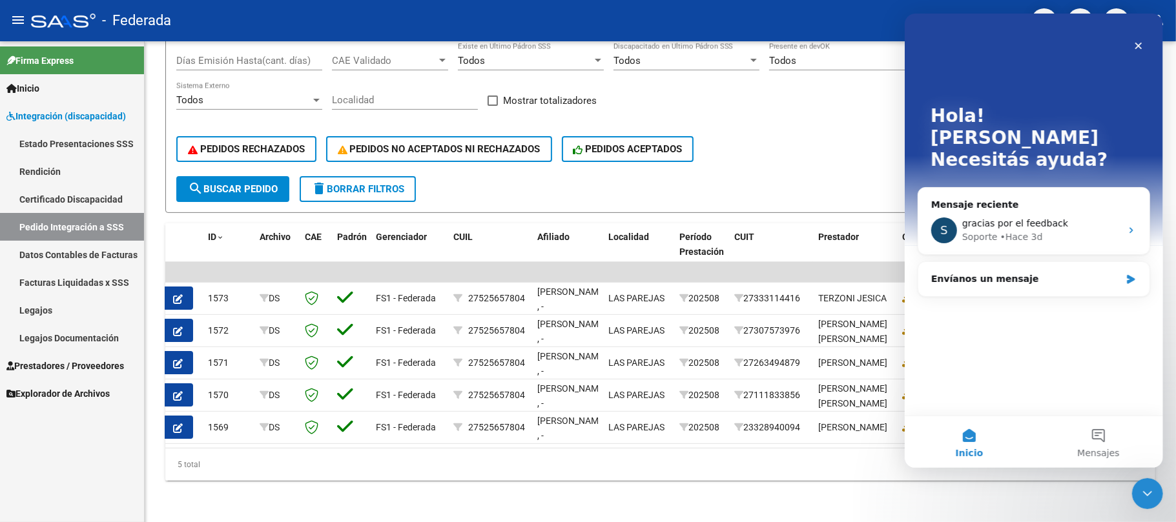
scroll to position [0, 0]
click at [1072, 267] on div "Envíanos un mensaje" at bounding box center [1032, 279] width 231 height 34
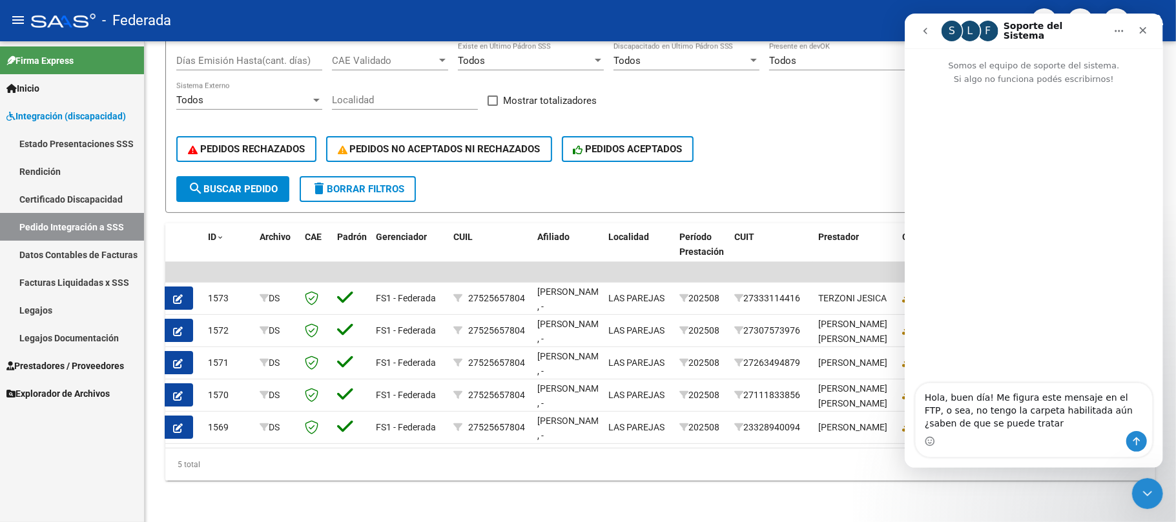
type textarea "Hola, buen día! Me figura este mensaje en el FTP, o sea, no tengo la carpeta ha…"
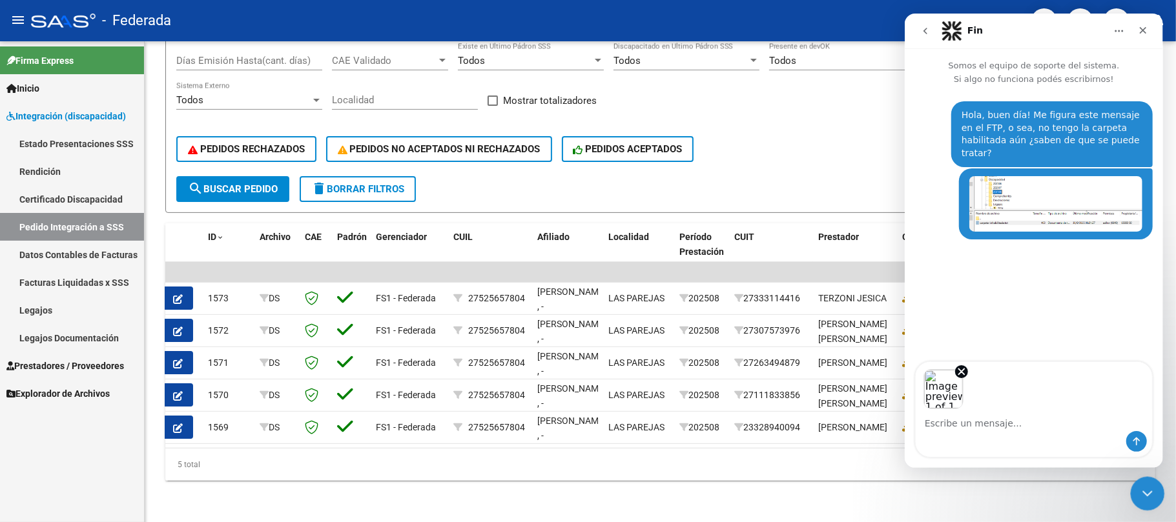
click at [1139, 491] on icon "Cerrar Intercom Messenger" at bounding box center [1145, 491] width 15 height 15
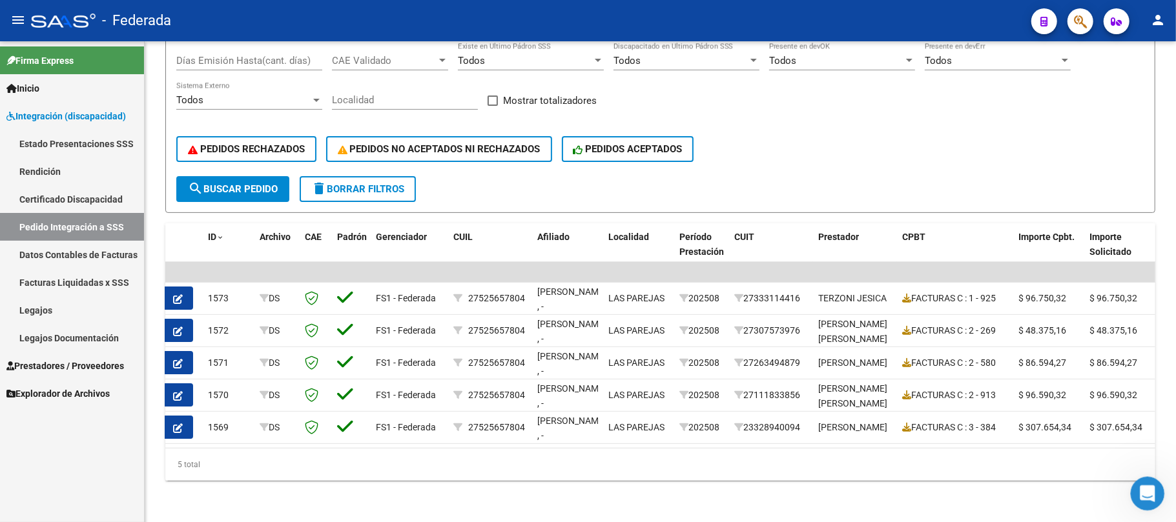
click at [1144, 492] on icon "Abrir Intercom Messenger" at bounding box center [1145, 492] width 21 height 21
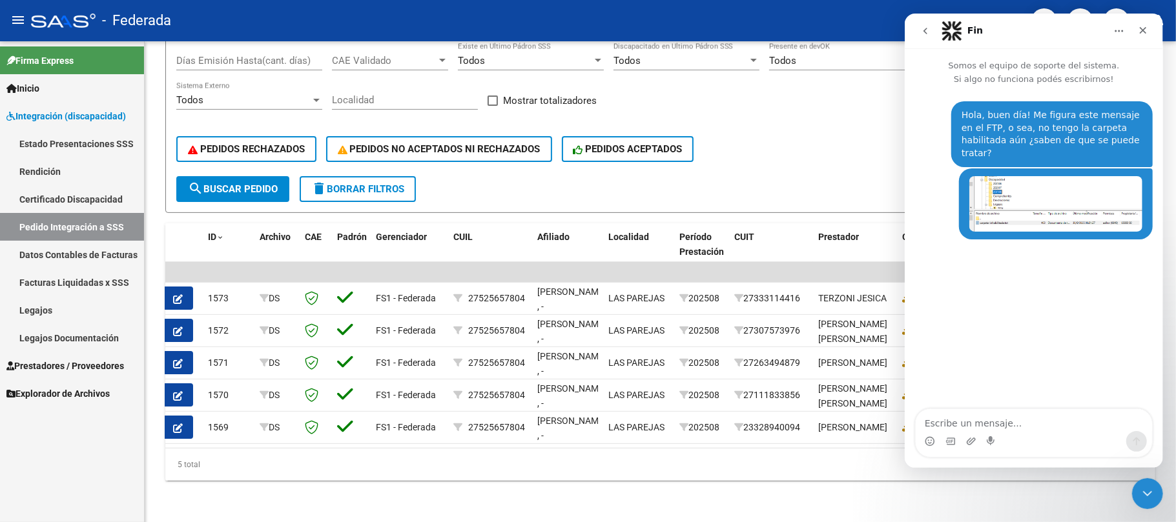
click at [976, 420] on textarea "Escribe un mensaje..." at bounding box center [1033, 420] width 236 height 22
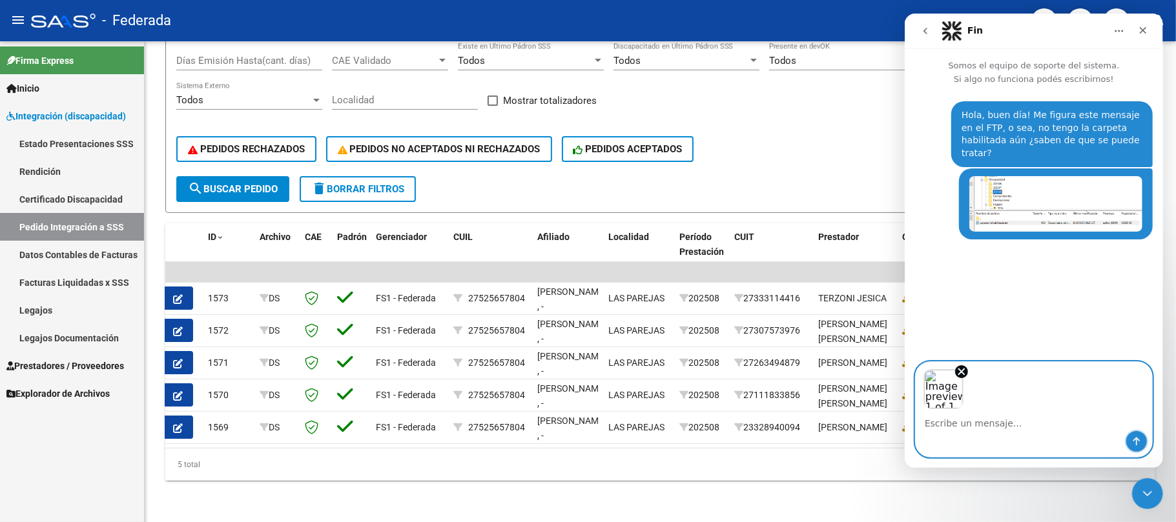
click at [1129, 436] on button "Enviar un mensaje…" at bounding box center [1135, 441] width 21 height 21
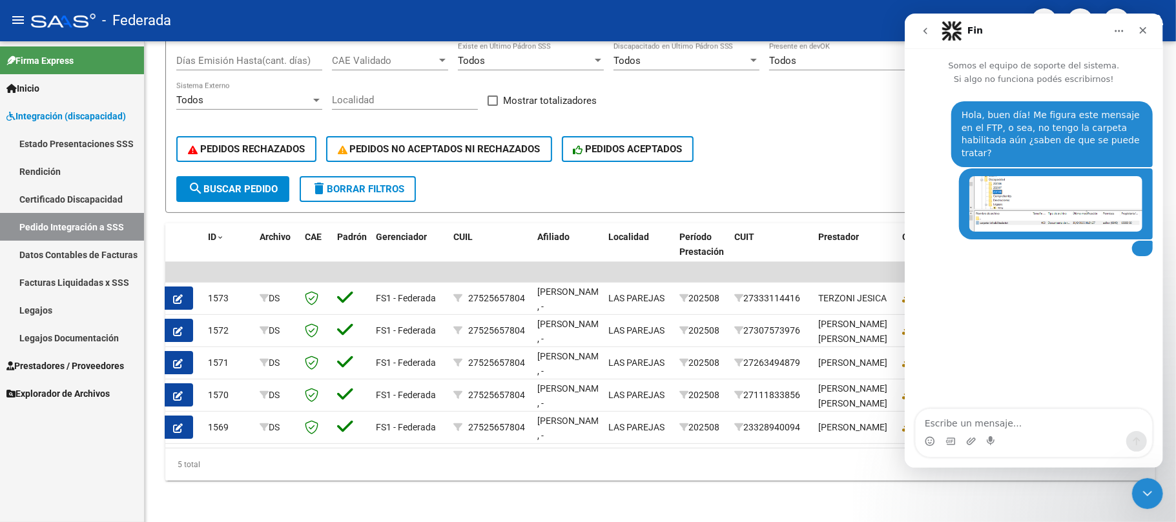
click at [1052, 210] on img "Federico dice…" at bounding box center [1054, 204] width 173 height 56
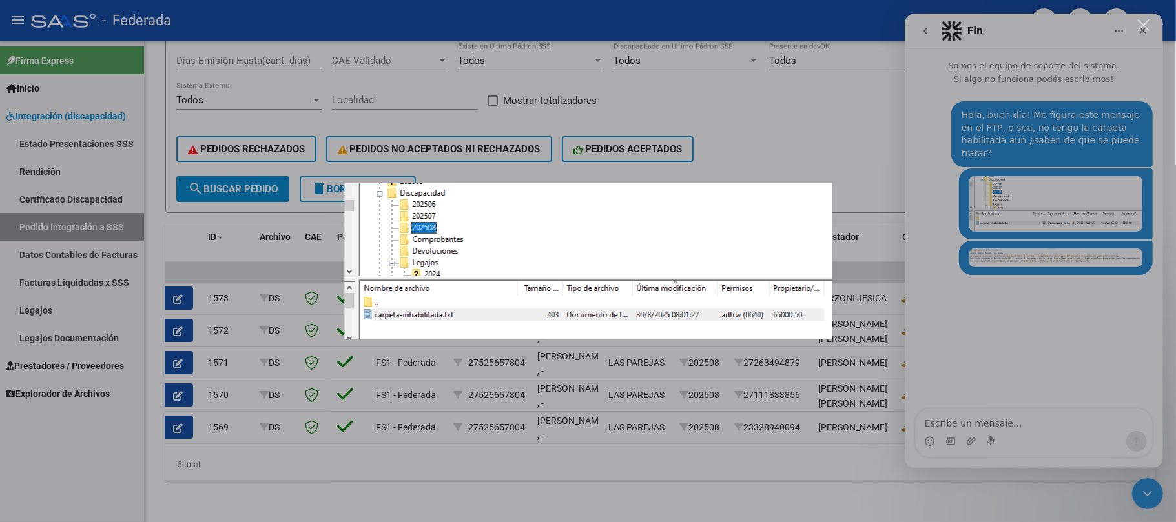
click at [1052, 254] on div "Intercom Messenger" at bounding box center [588, 261] width 1176 height 522
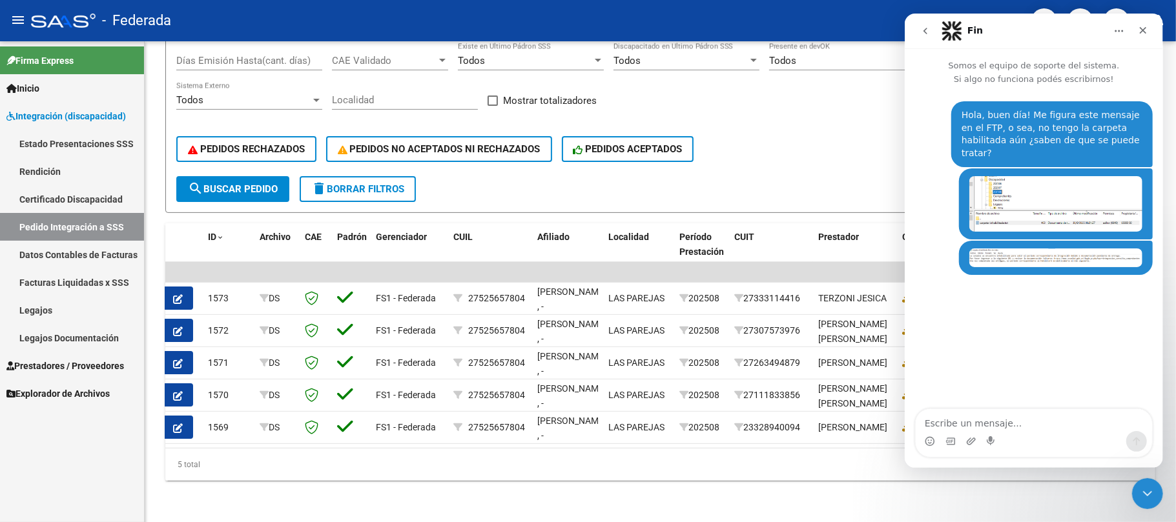
click at [1052, 249] on img "Federico dice…" at bounding box center [1054, 258] width 173 height 19
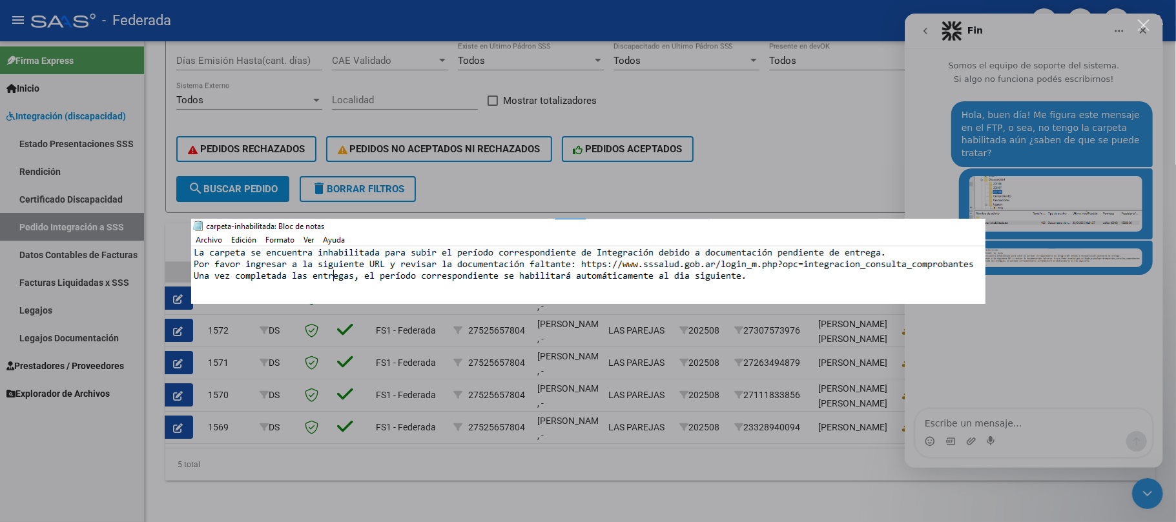
click at [1077, 336] on div "Intercom Messenger" at bounding box center [588, 261] width 1176 height 522
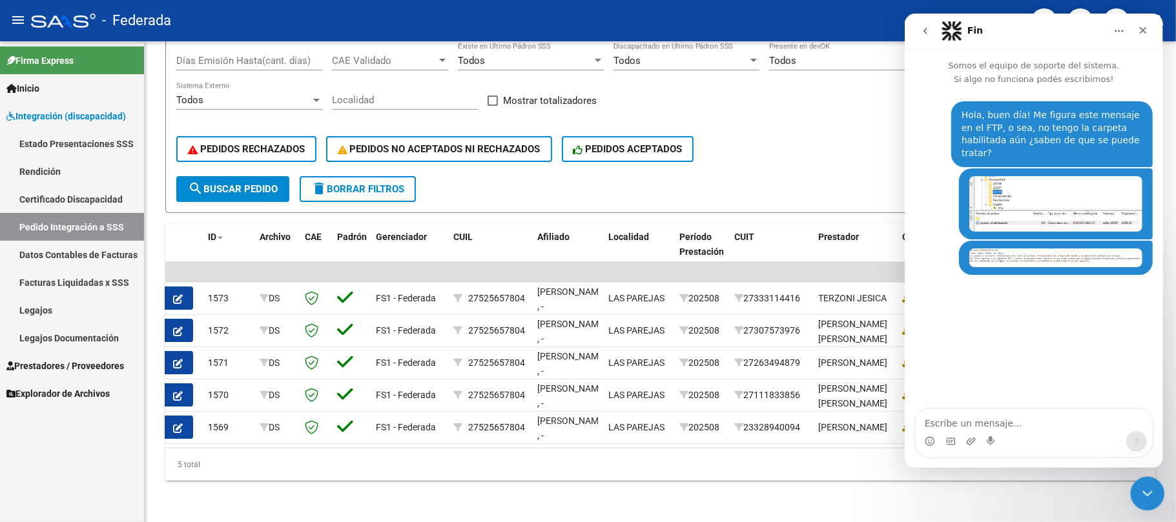
click at [1140, 492] on icon "Cerrar Intercom Messenger" at bounding box center [1145, 491] width 15 height 15
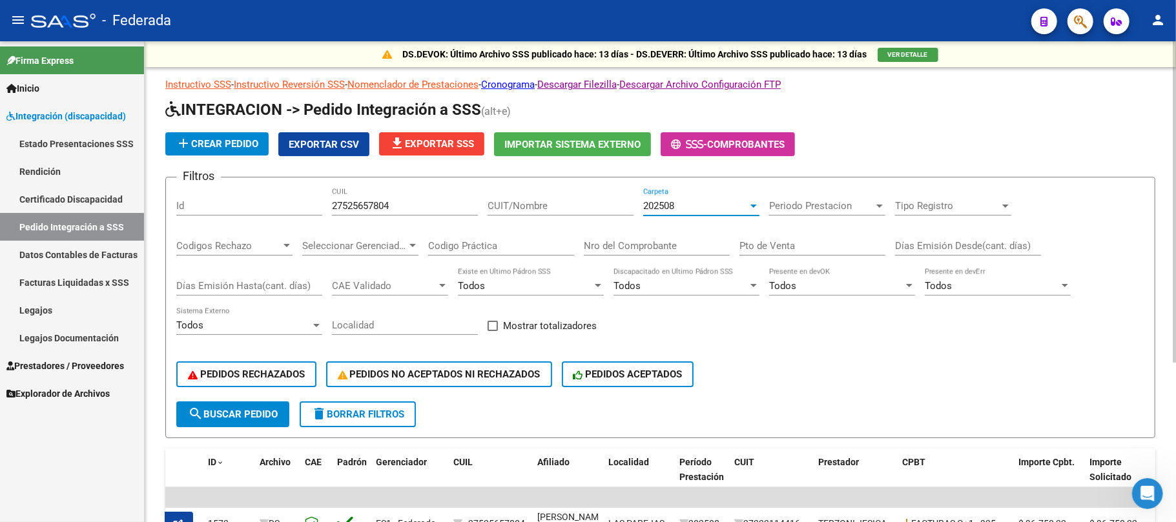
click at [677, 209] on div "202508" at bounding box center [695, 206] width 105 height 12
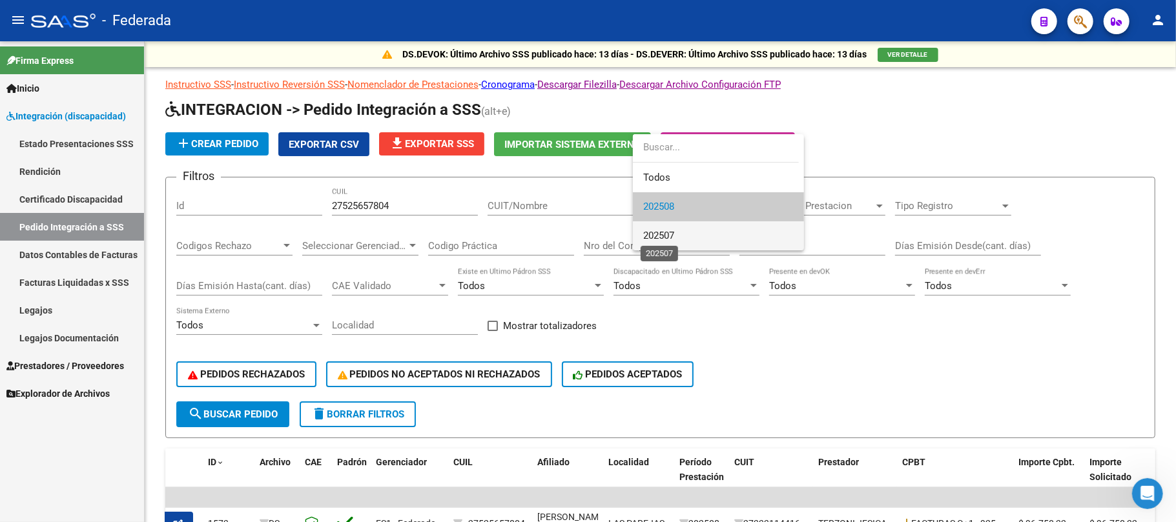
click at [668, 238] on span "202507" at bounding box center [658, 236] width 31 height 12
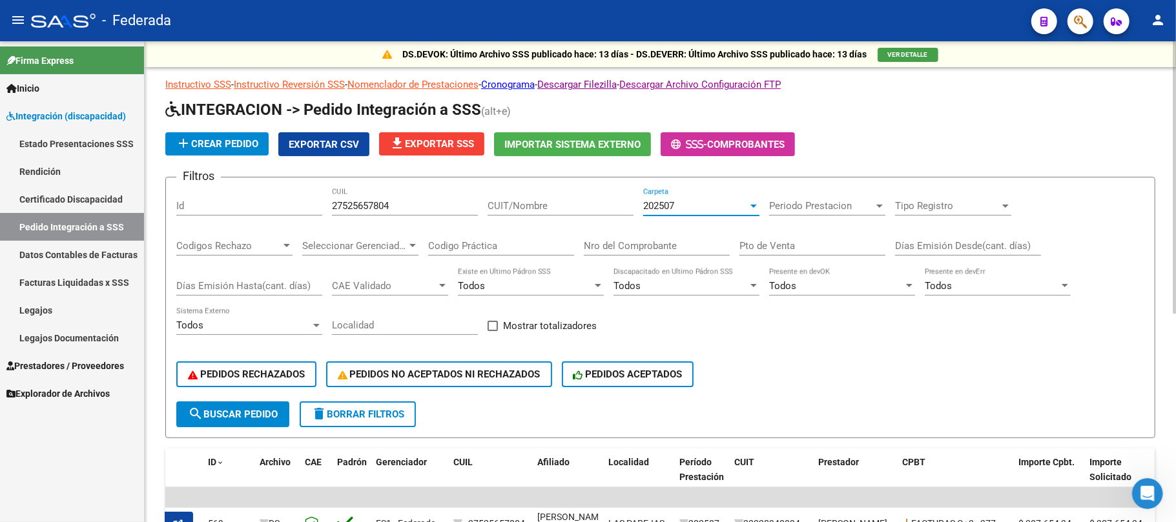
scroll to position [636, 0]
click at [1143, 489] on icon "Abrir Intercom Messenger" at bounding box center [1145, 492] width 21 height 21
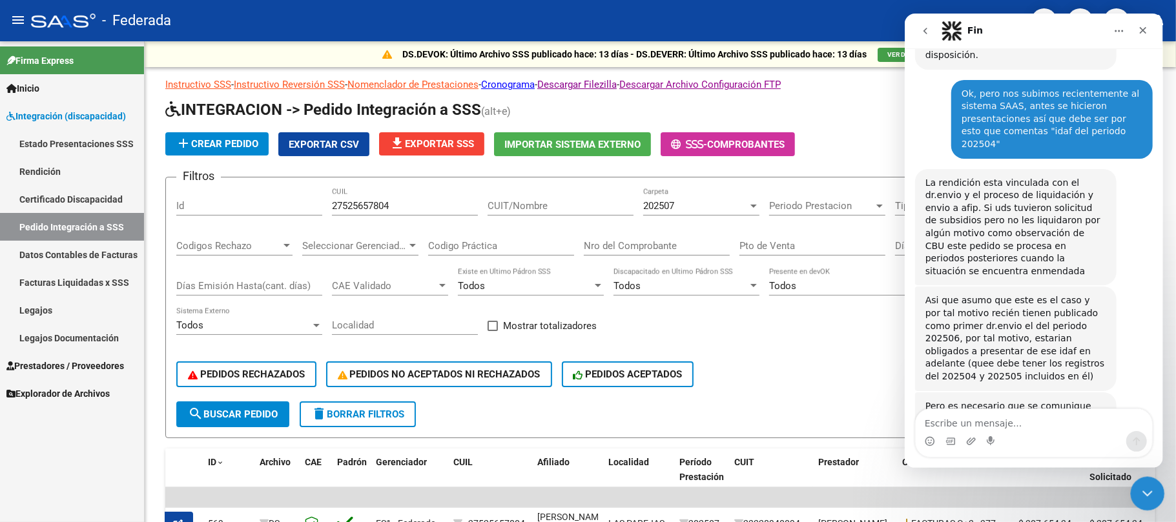
click at [1140, 492] on icon "Cerrar Intercom Messenger" at bounding box center [1145, 491] width 15 height 15
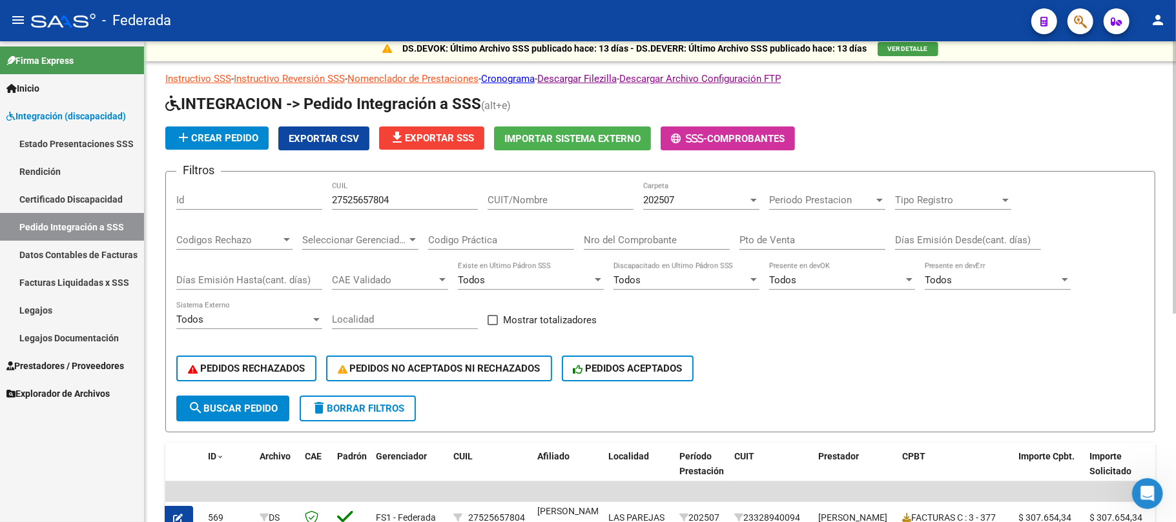
scroll to position [0, 0]
